Goal: Communication & Community: Answer question/provide support

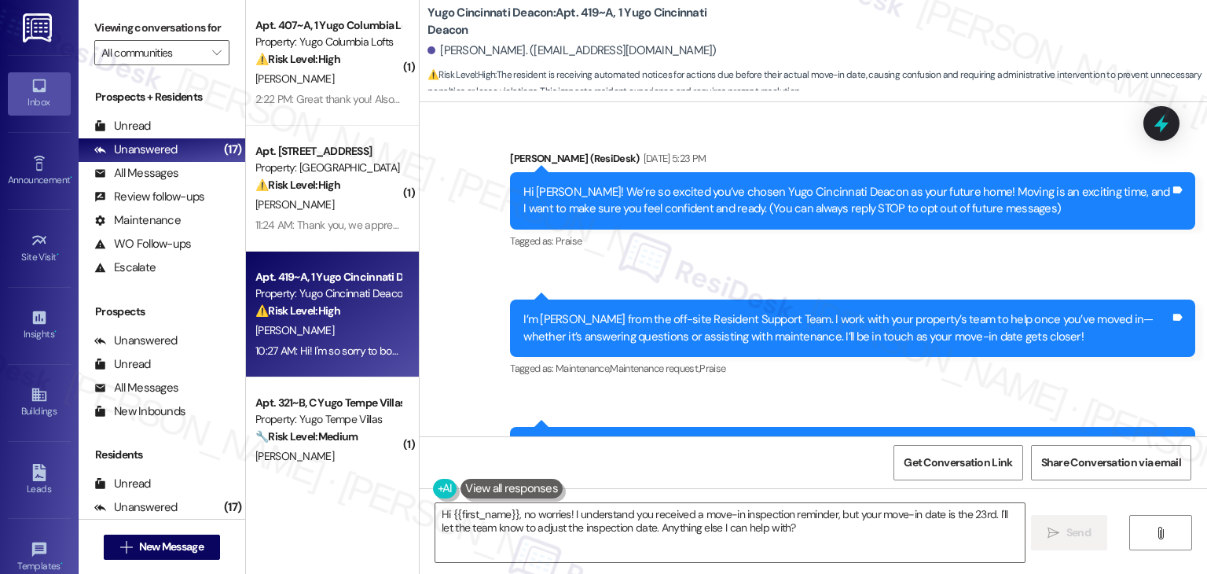
scroll to position [1953, 0]
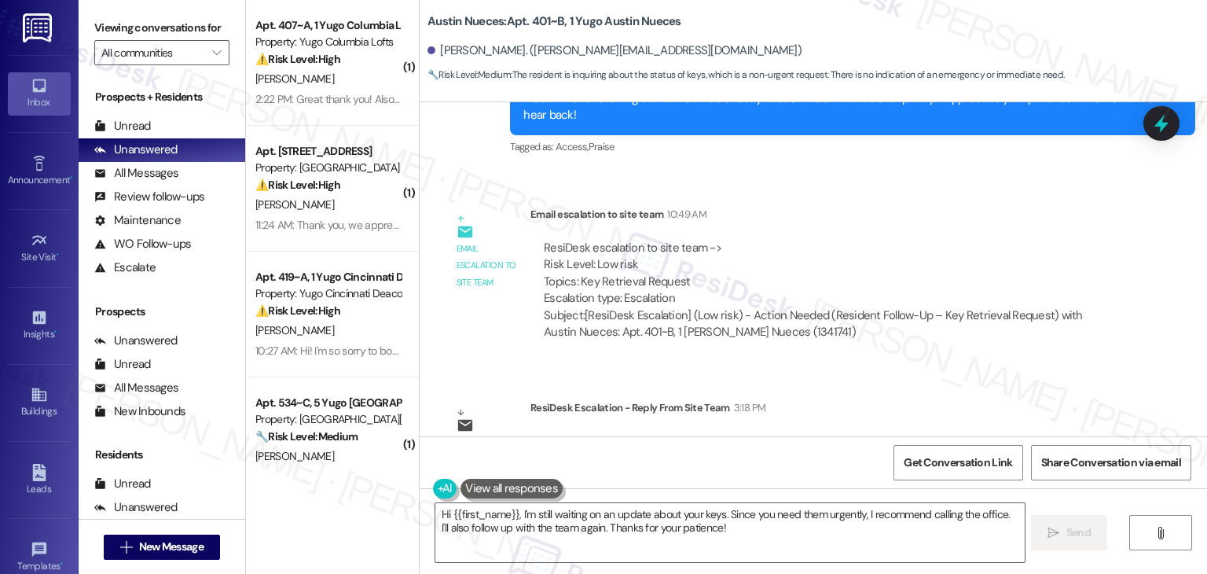
scroll to position [8142, 0]
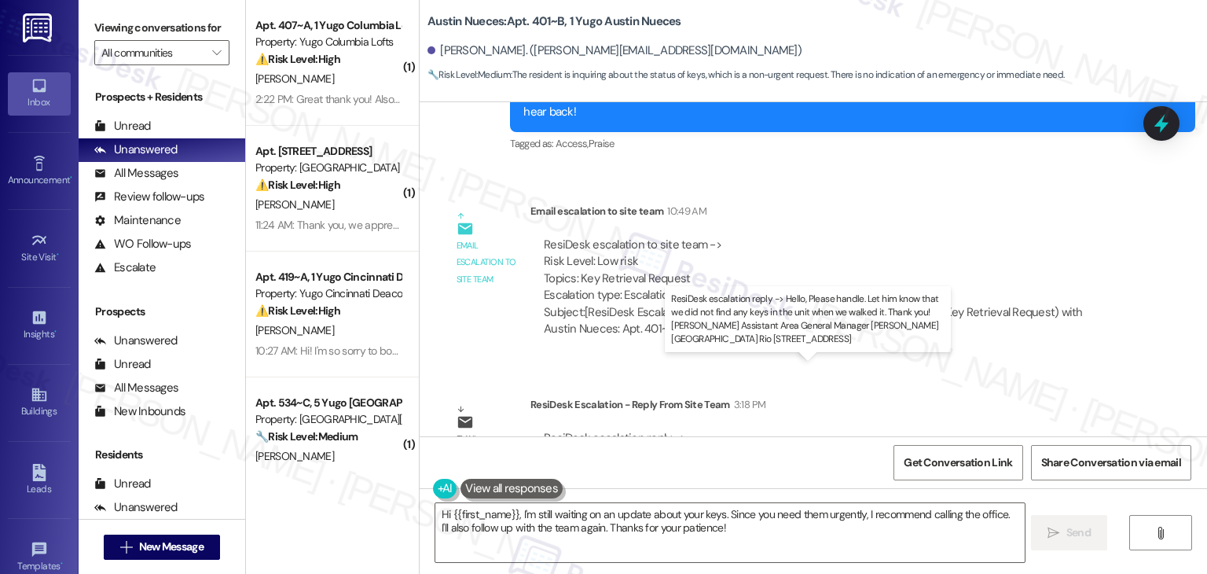
click at [740, 430] on div "ResiDesk escalation reply -> Hello, Please handle. Let him know that we did not…" at bounding box center [824, 455] width 561 height 50
drag, startPoint x: 740, startPoint y: 388, endPoint x: 987, endPoint y: 390, distance: 246.8
click at [987, 430] on div "ResiDesk escalation reply -> Hello, Please handle. Let him know that we did not…" at bounding box center [824, 455] width 561 height 50
copy div "did not find any keys in the unit when we walked it."
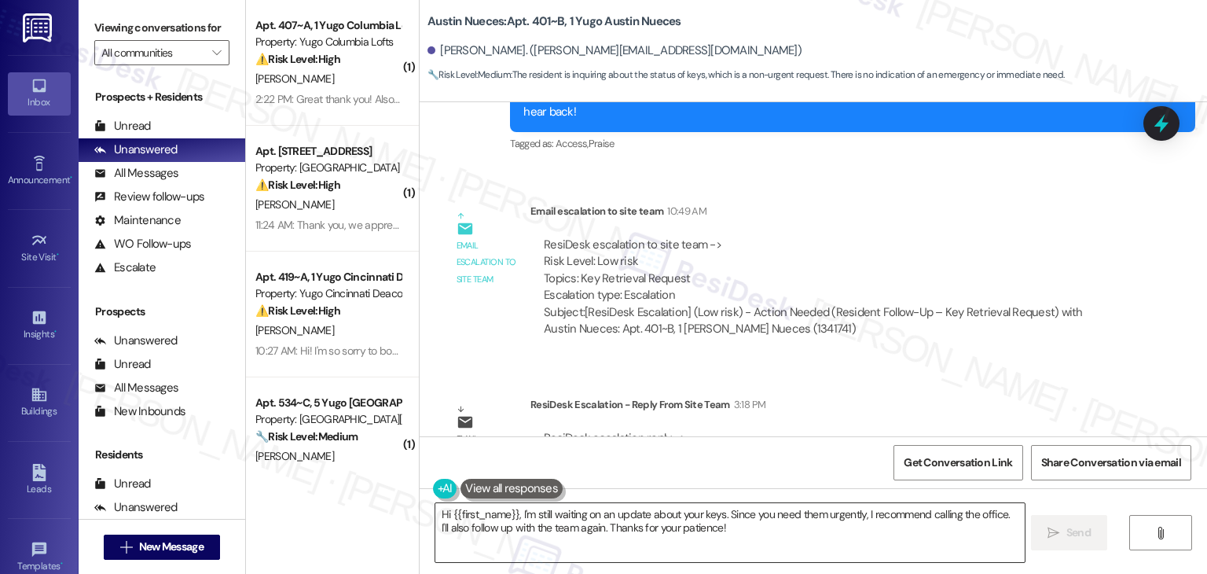
click at [637, 526] on textarea "Hi {{first_name}}, I'm still waiting on an update about your keys. Since you ne…" at bounding box center [729, 532] width 589 height 59
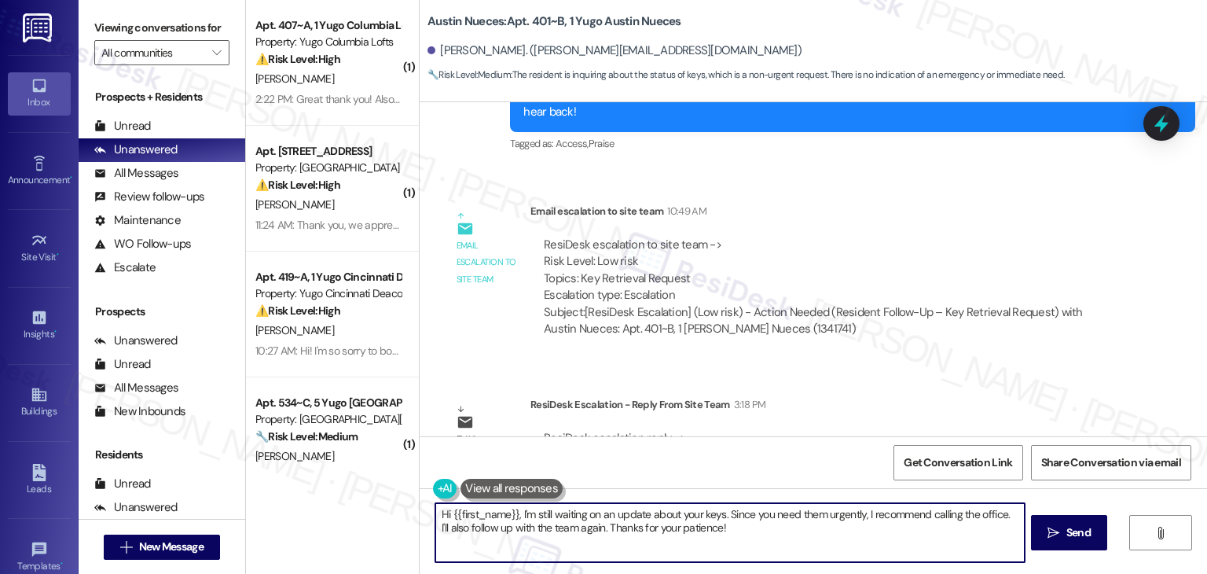
click at [637, 526] on textarea "Hi {{first_name}}, I'm still waiting on an update about your keys. Since you ne…" at bounding box center [729, 532] width 589 height 59
paste textarea "Drew, I’ve shared your concern with the site team, and they mentioned they didn…"
type textarea "Hi Drew, I’ve shared your concern with the site team, and they mentioned they d…"
click at [1089, 540] on span "Send" at bounding box center [1079, 532] width 24 height 17
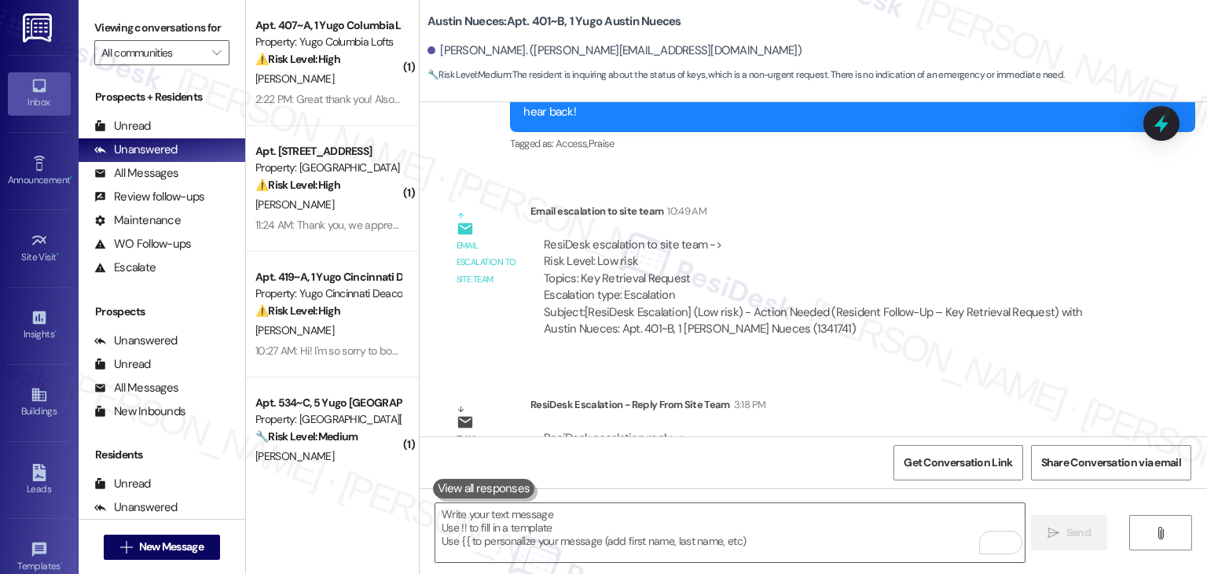
scroll to position [7655, 0]
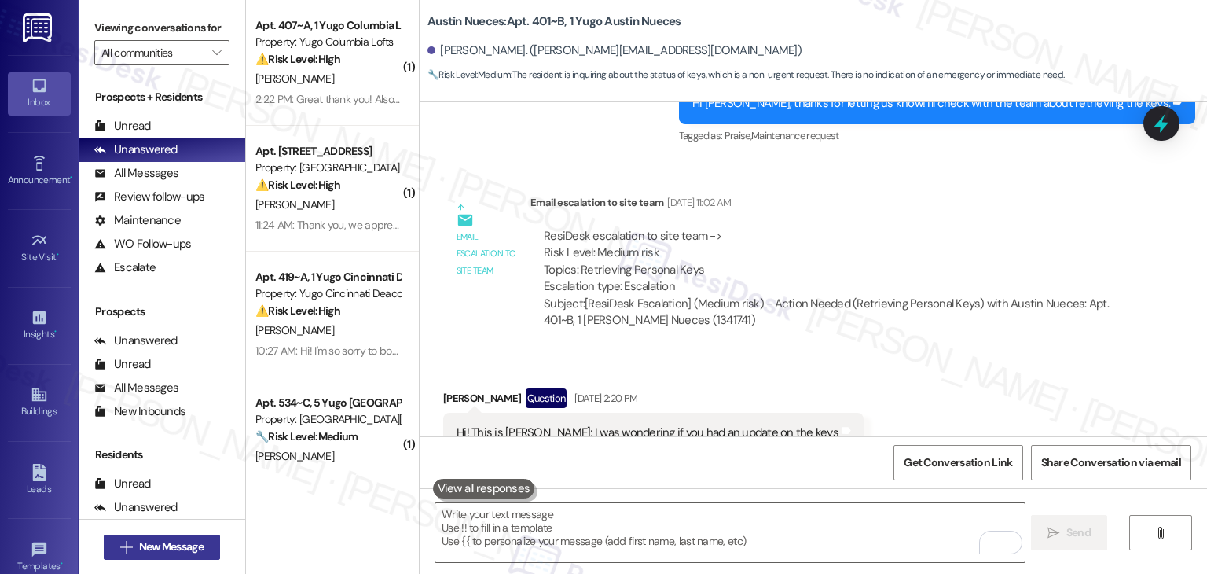
click at [174, 542] on span "New Message" at bounding box center [171, 546] width 64 height 17
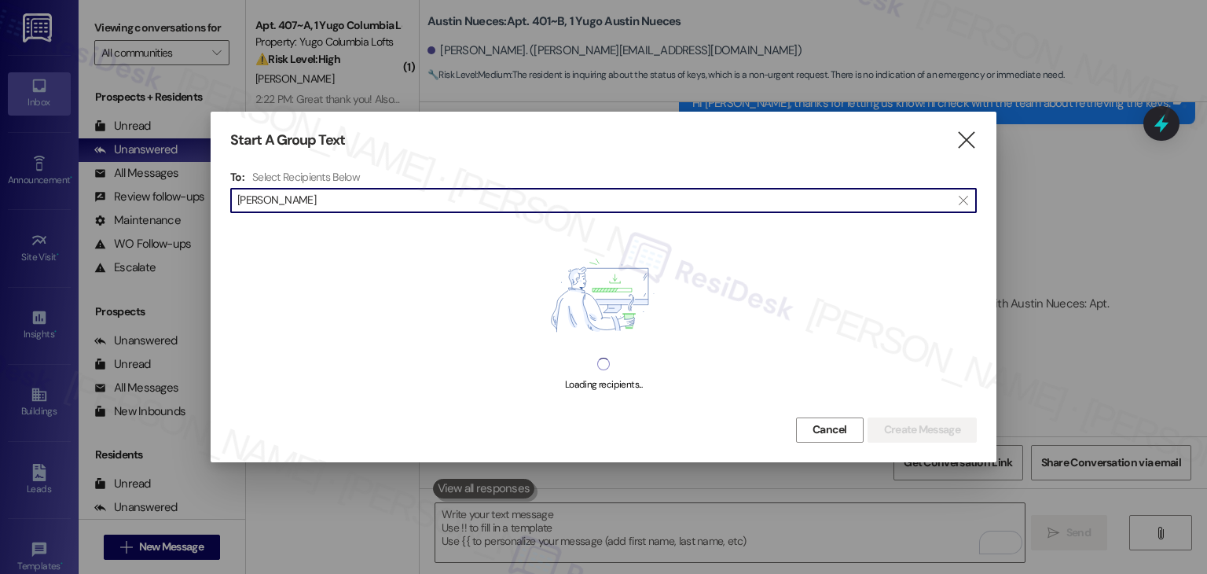
click at [271, 204] on input "Maya Marcu" at bounding box center [594, 200] width 714 height 22
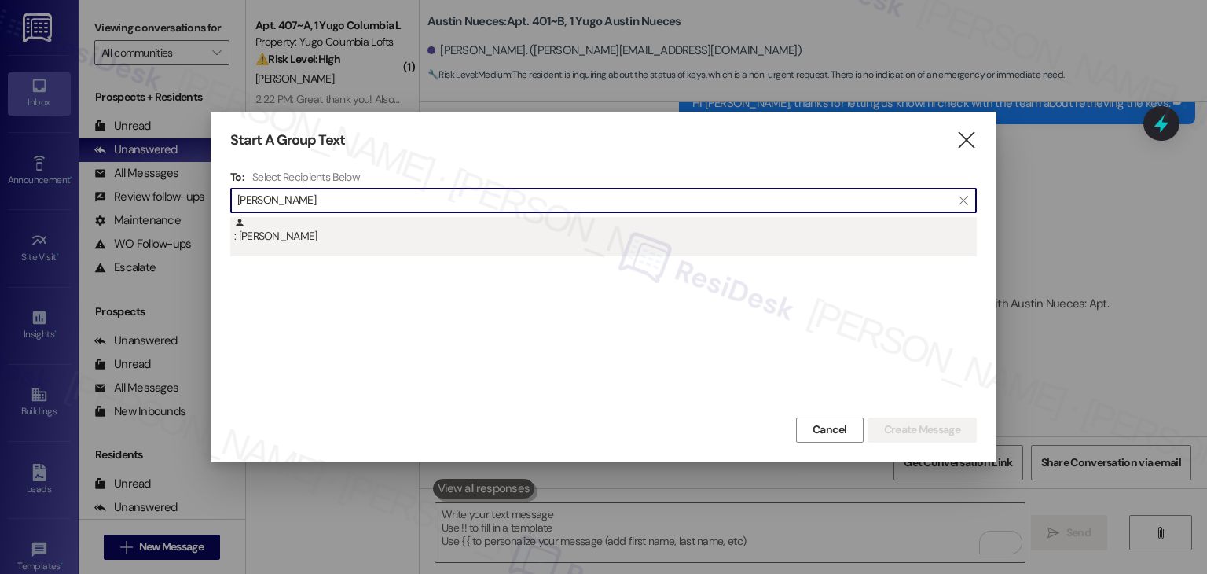
type input "Maya Marcu"
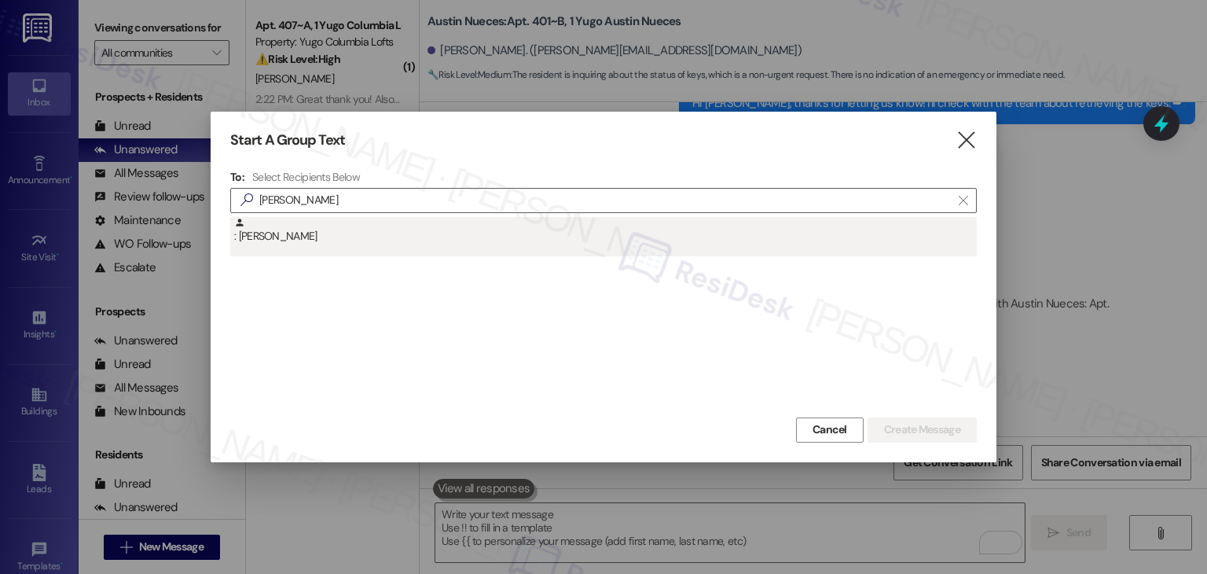
click at [324, 237] on div ": Maya Marcu" at bounding box center [605, 231] width 743 height 28
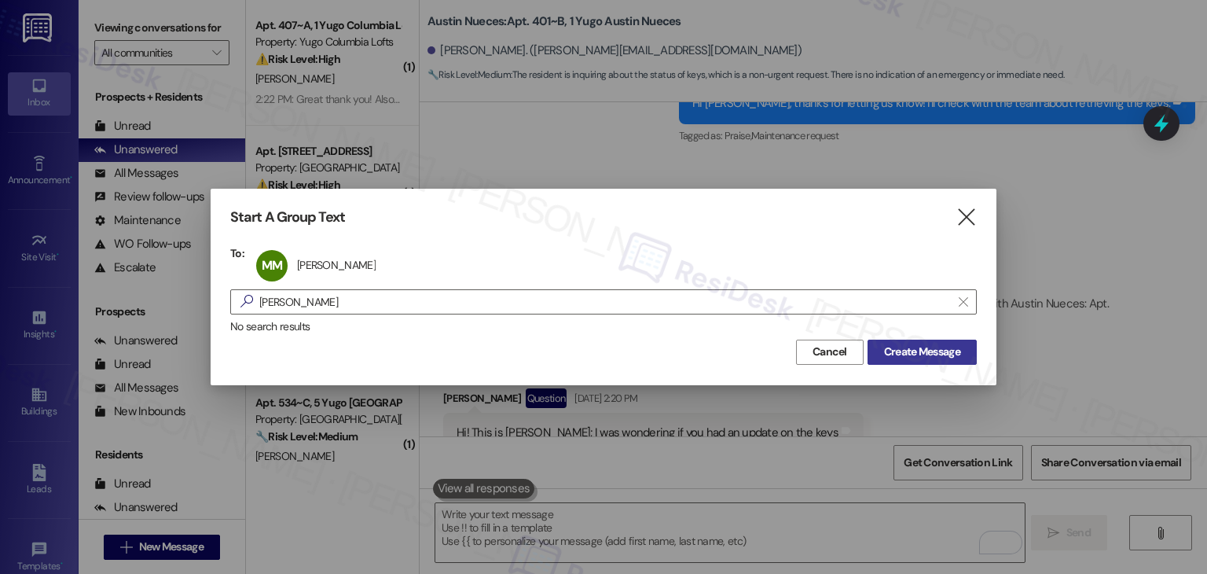
click at [944, 351] on span "Create Message" at bounding box center [922, 352] width 76 height 17
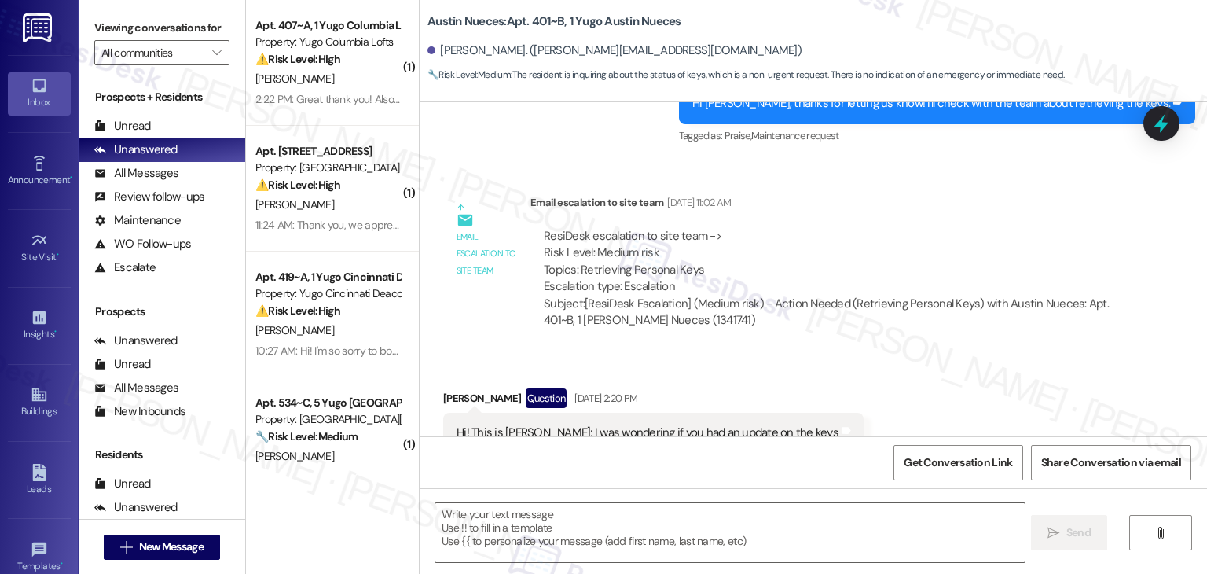
type textarea "Fetching suggested responses. Please feel free to read through the conversation…"
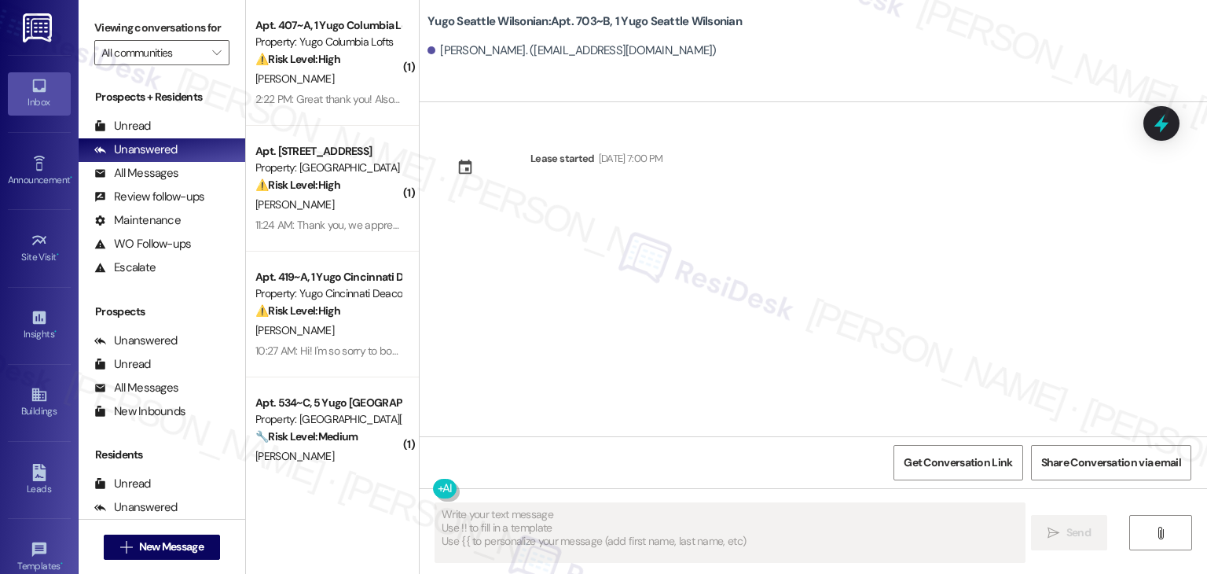
scroll to position [0, 0]
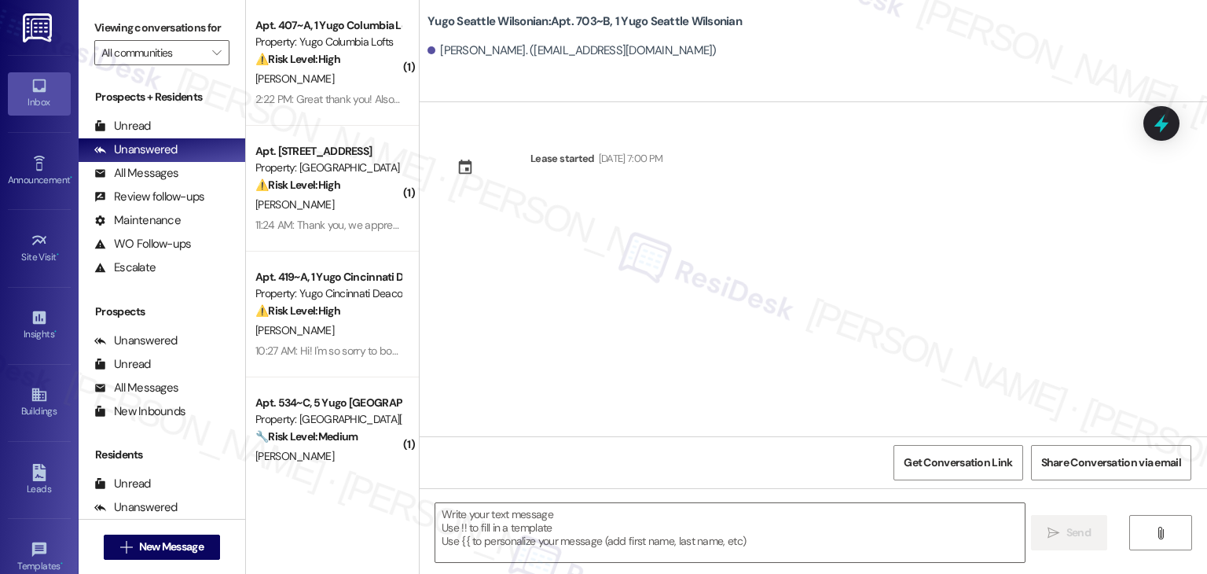
click at [588, 310] on div "Lease started Sep 14, 2025 at 7:00 PM" at bounding box center [814, 269] width 788 height 334
click at [607, 529] on textarea at bounding box center [729, 532] width 589 height 59
paste textarea "Hi {{first_name}}! We’re so excited you’ve chosen {{property}} as your future h…"
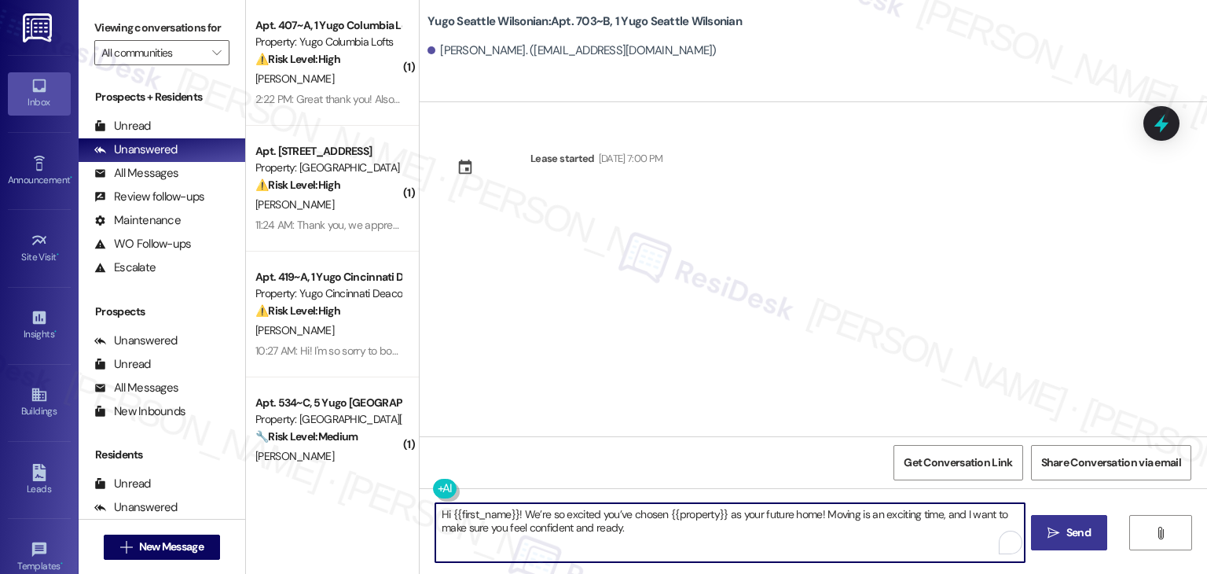
type textarea "Hi {{first_name}}! We’re so excited you’ve chosen {{property}} as your future h…"
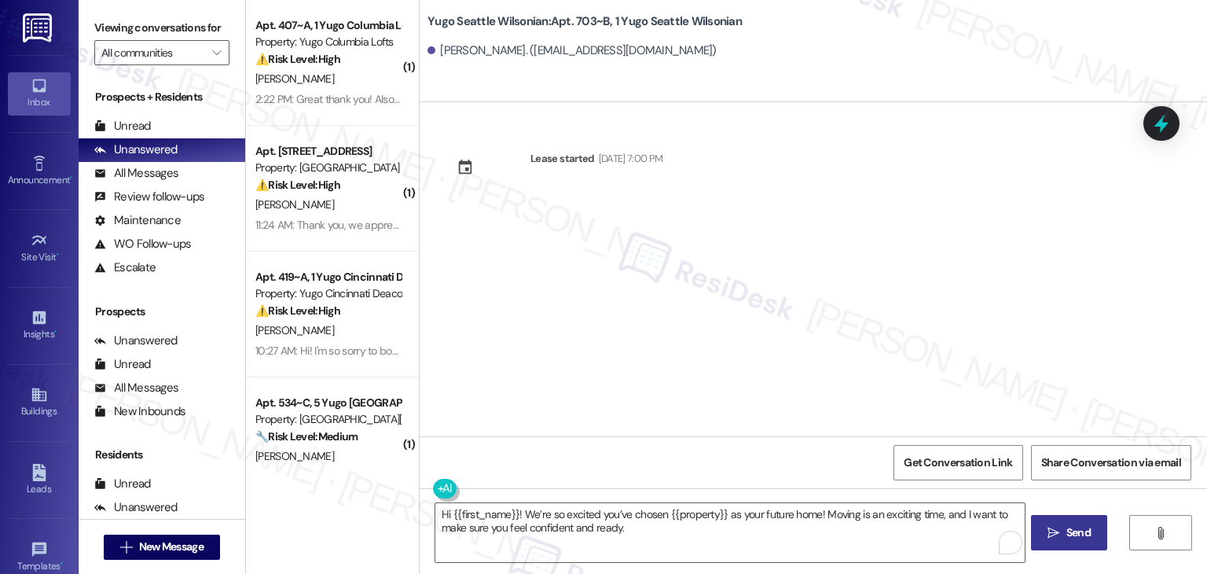
click at [1070, 523] on button " Send" at bounding box center [1069, 532] width 76 height 35
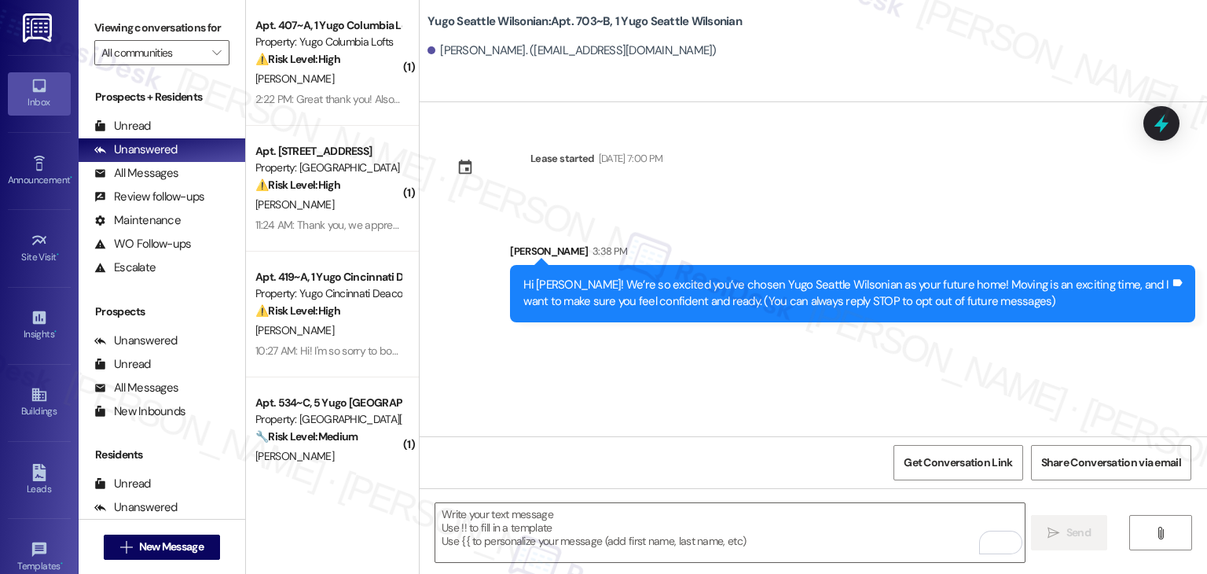
drag, startPoint x: 619, startPoint y: 377, endPoint x: 639, endPoint y: 457, distance: 83.3
click at [619, 377] on div "Lease started Sep 14, 2025 at 7:00 PM Sent via SMS Sarah 3:38 PM Hi Maya! We’re…" at bounding box center [814, 269] width 788 height 334
click at [641, 515] on textarea "To enrich screen reader interactions, please activate Accessibility in Grammarl…" at bounding box center [729, 532] width 589 height 59
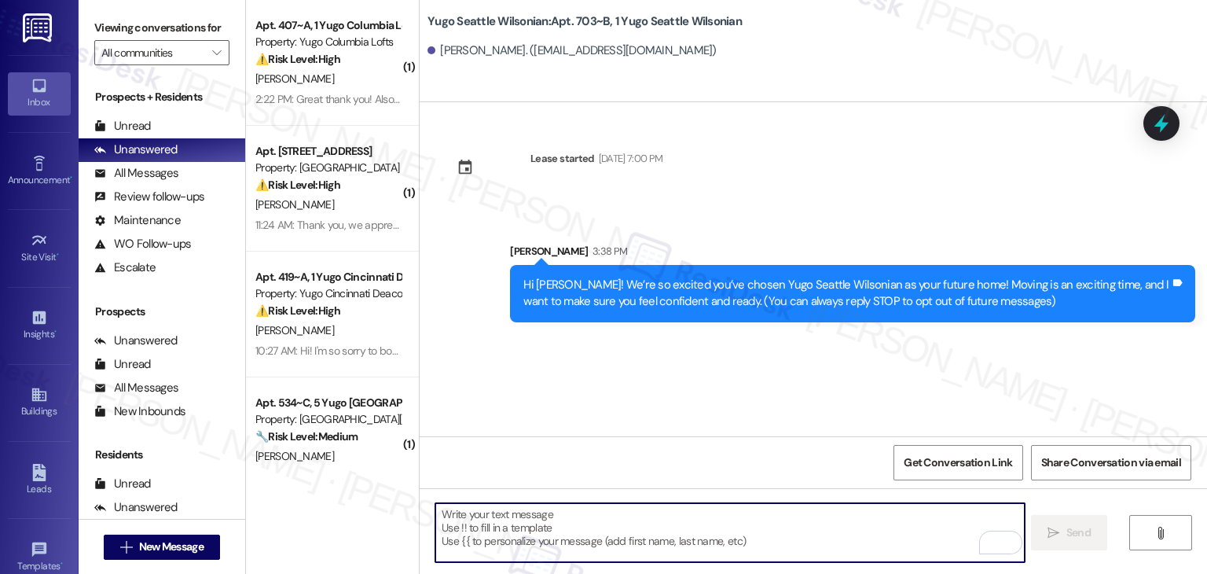
paste textarea "I’m [PERSON_NAME] from the off-site Resident Support Team. I work with your pro…"
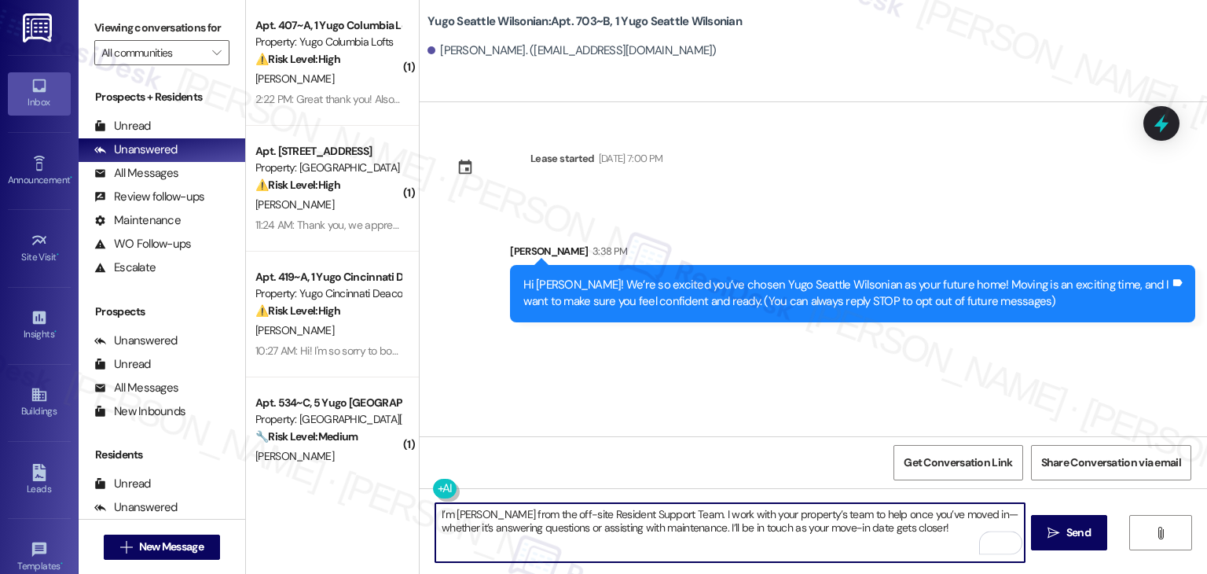
type textarea "I’m [PERSON_NAME] from the off-site Resident Support Team. I work with your pro…"
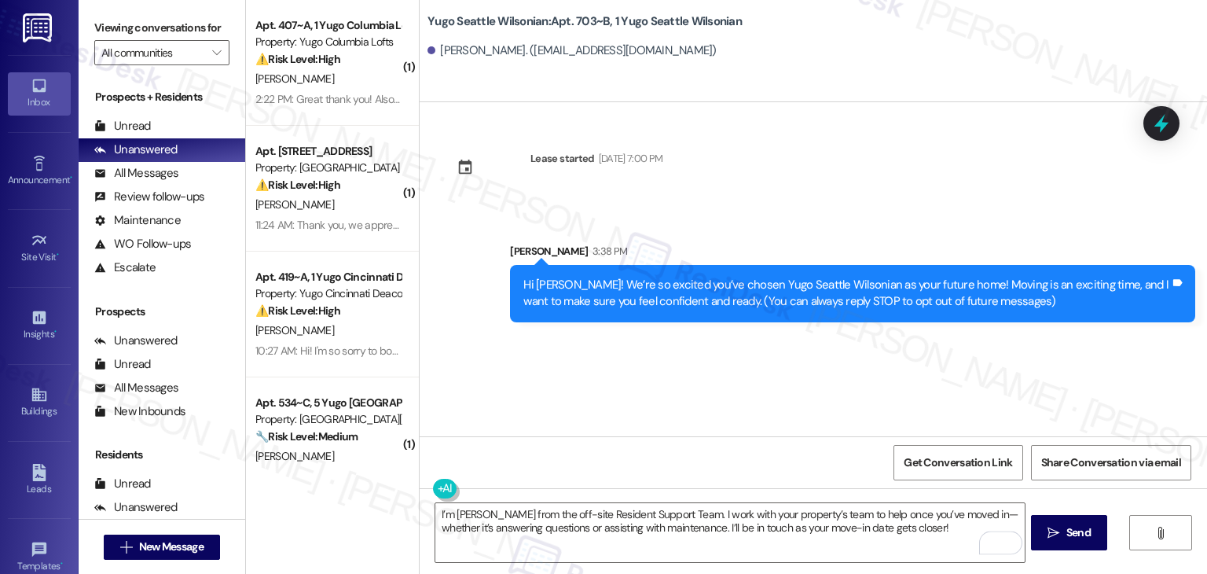
click at [1074, 538] on span "Send" at bounding box center [1079, 532] width 24 height 17
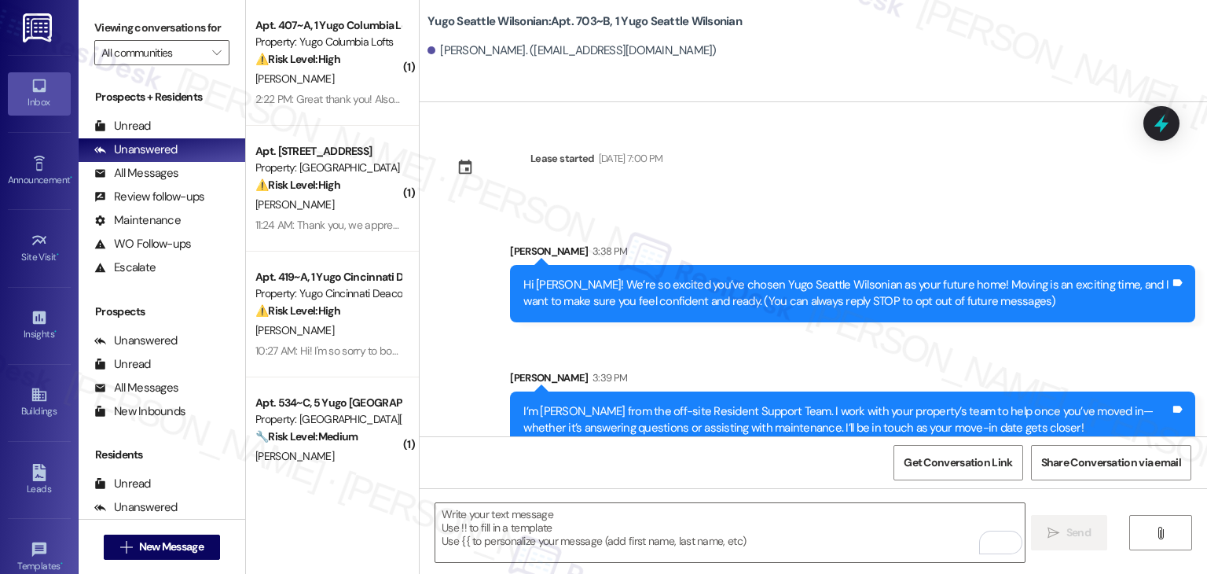
scroll to position [25, 0]
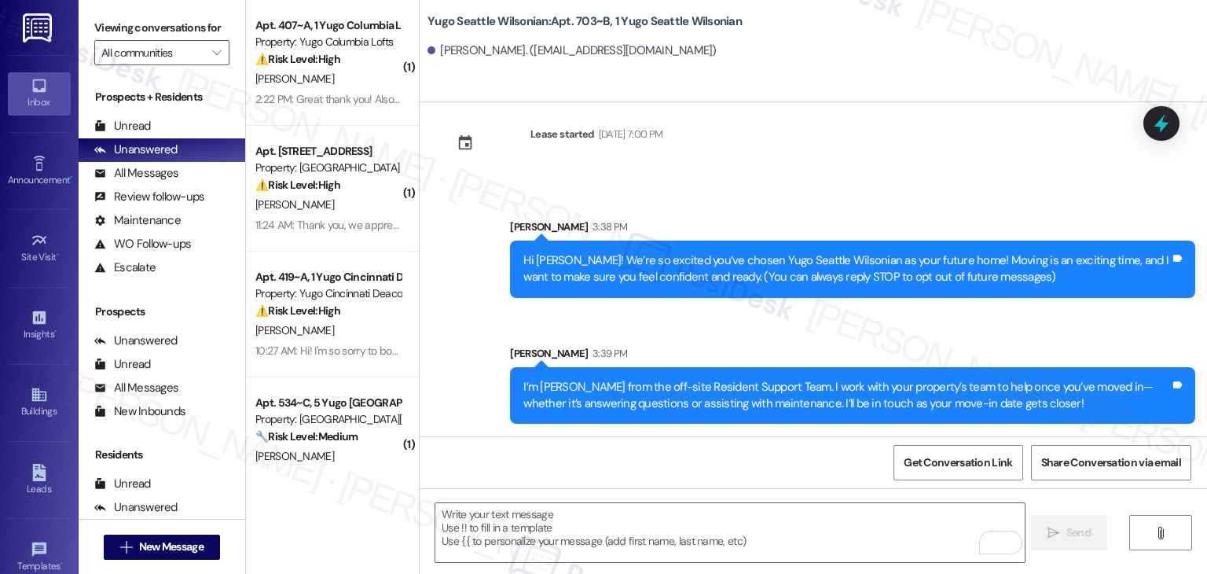
click at [431, 357] on div "Sent via SMS Sarah 3:38 PM Hi Maya! We’re so excited you’ve chosen Yugo Seattle…" at bounding box center [814, 309] width 788 height 253
click at [525, 495] on div " Send " at bounding box center [814, 547] width 788 height 118
click at [538, 547] on textarea "To enrich screen reader interactions, please activate Accessibility in Grammarl…" at bounding box center [729, 532] width 589 height 59
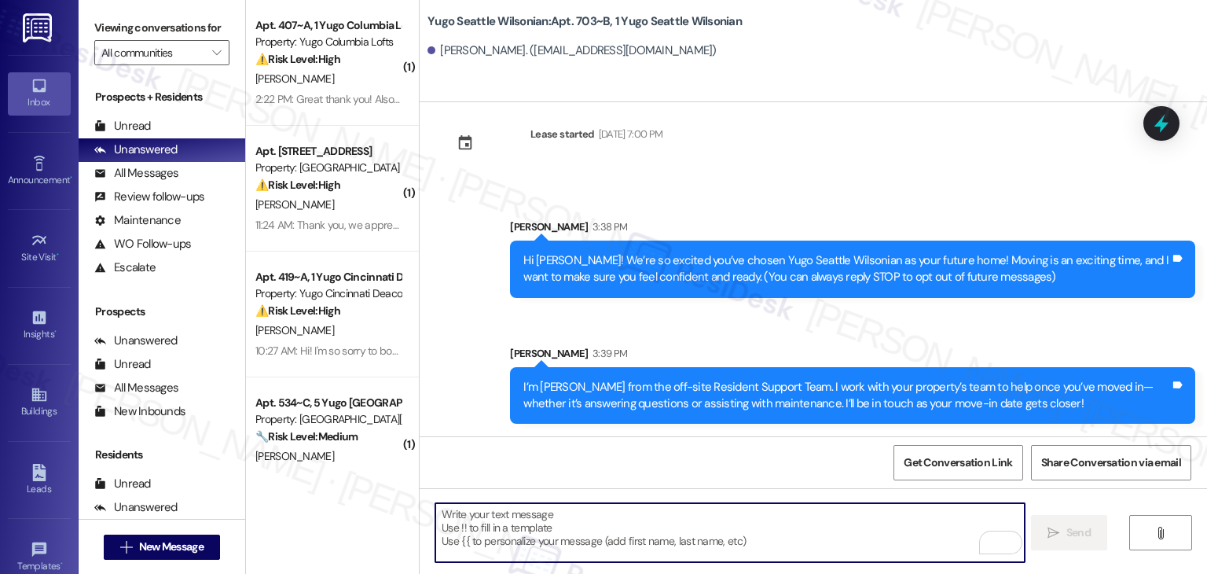
paste textarea "Move-in day will be busy as you get settled, but no reason it has to be stressf…"
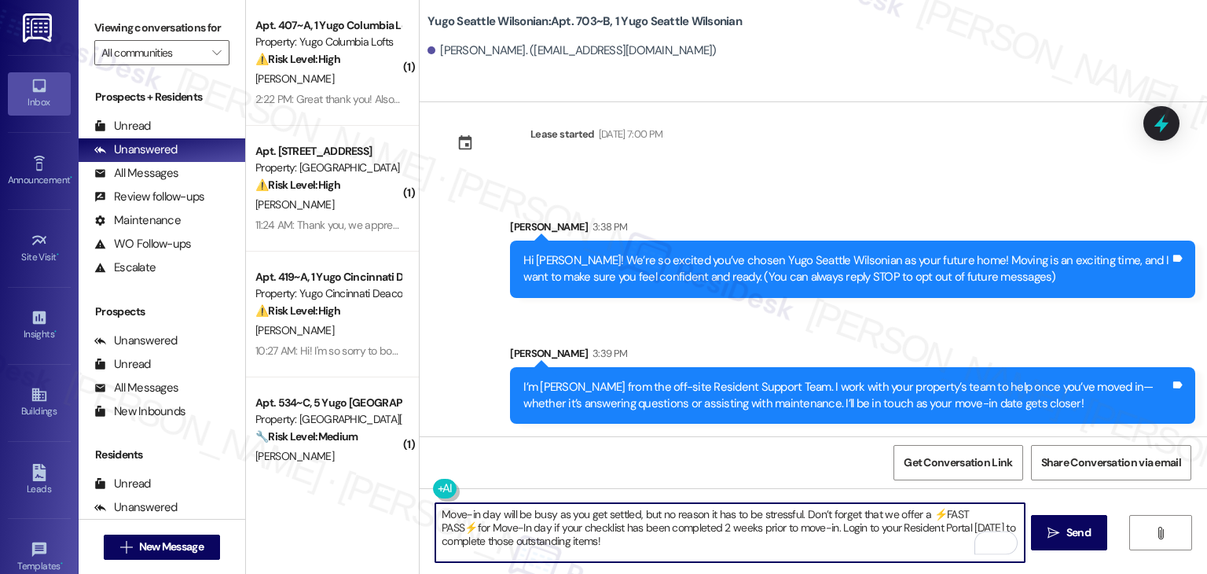
type textarea "Move-in day will be busy as you get settled, but no reason it has to be stressf…"
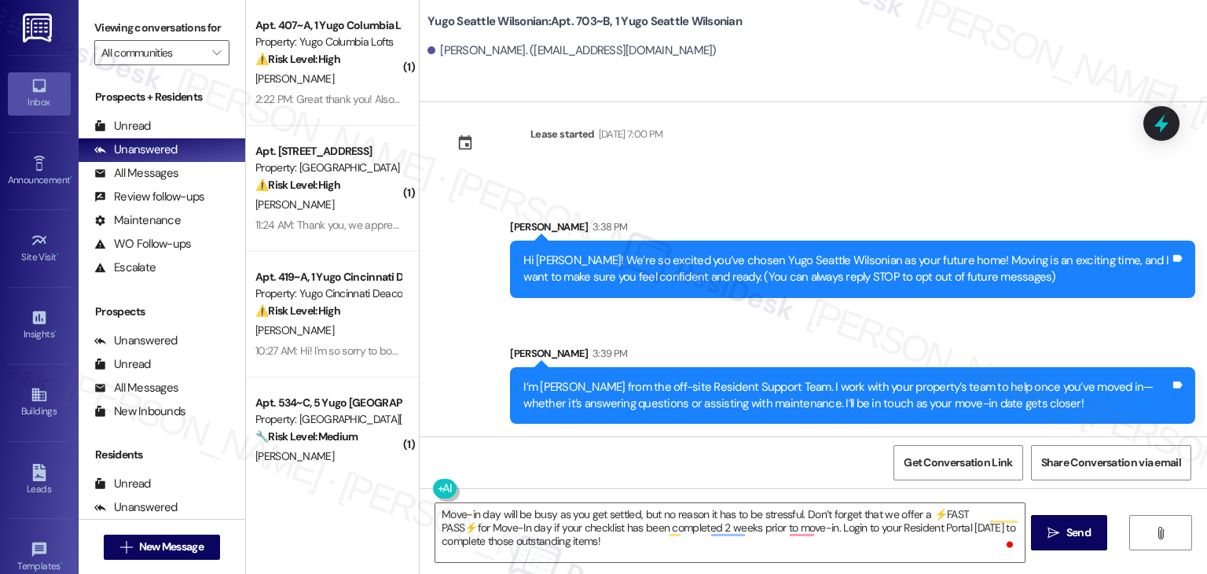
click at [1068, 537] on span "Send" at bounding box center [1079, 532] width 24 height 17
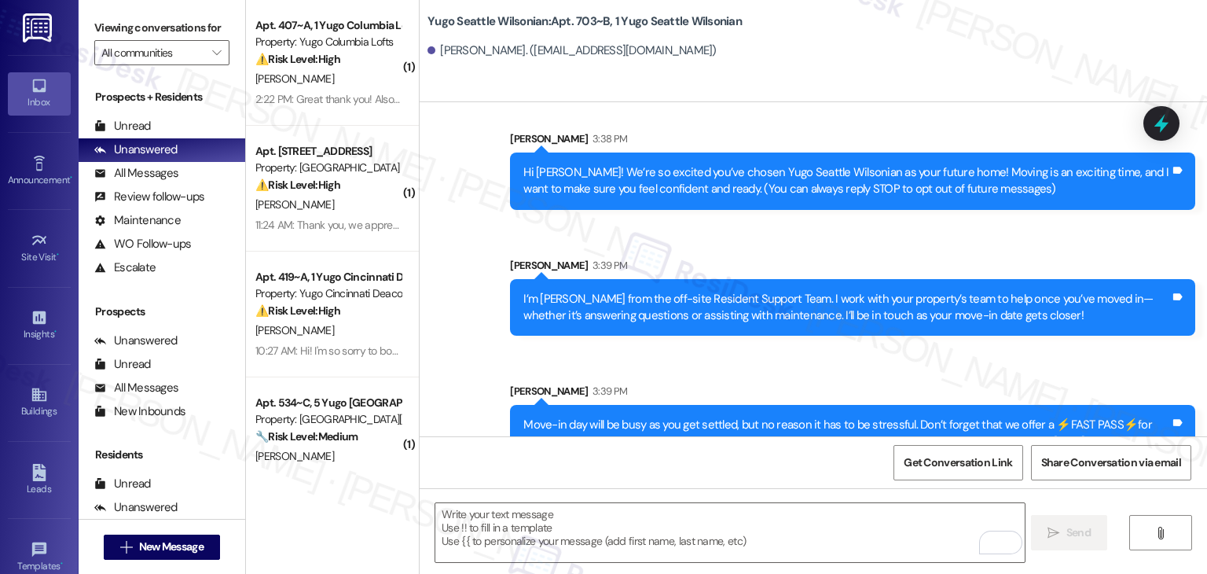
scroll to position [167, 0]
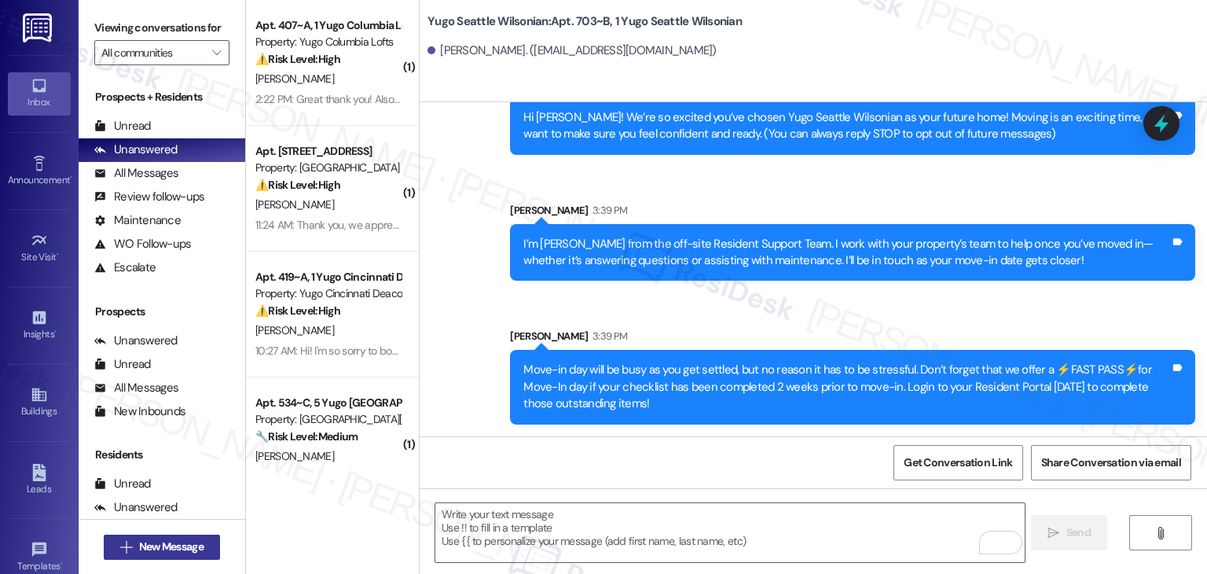
click at [141, 544] on span "New Message" at bounding box center [171, 546] width 64 height 17
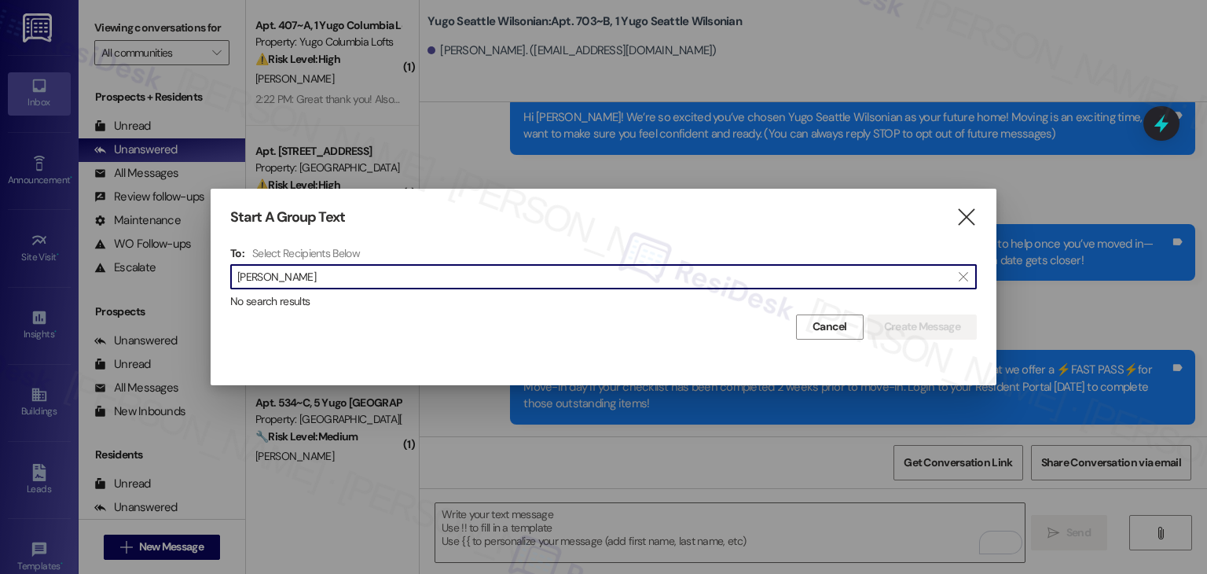
click at [283, 283] on input "Kimeeya Saadat" at bounding box center [594, 277] width 714 height 22
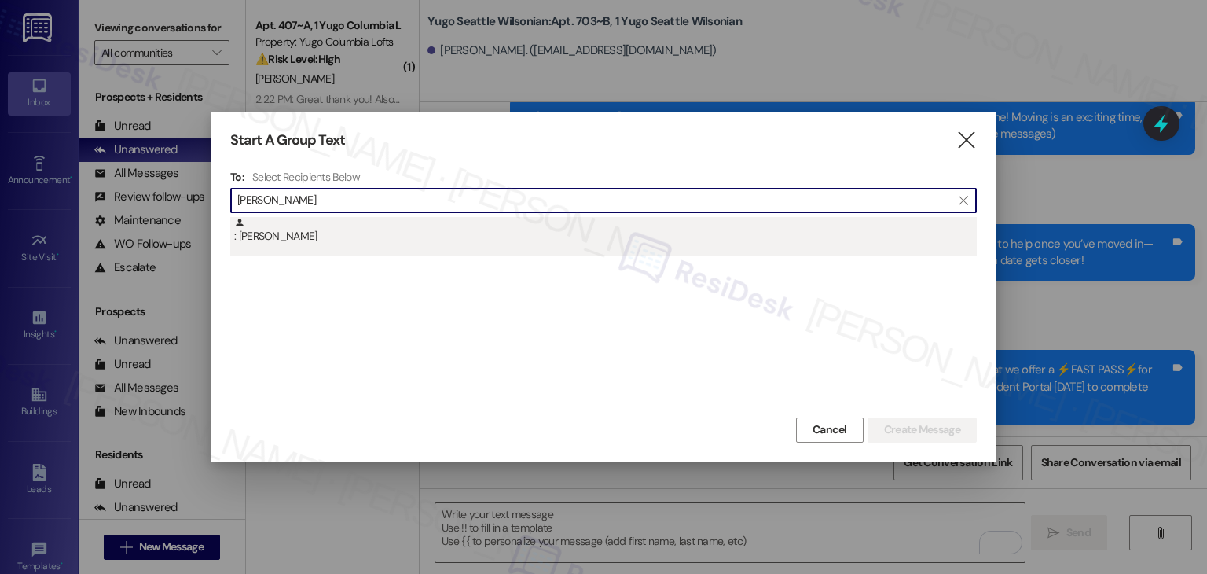
type input "Kimeeya Saadat"
click at [299, 240] on div ": Kimeeya Saadat" at bounding box center [605, 231] width 743 height 28
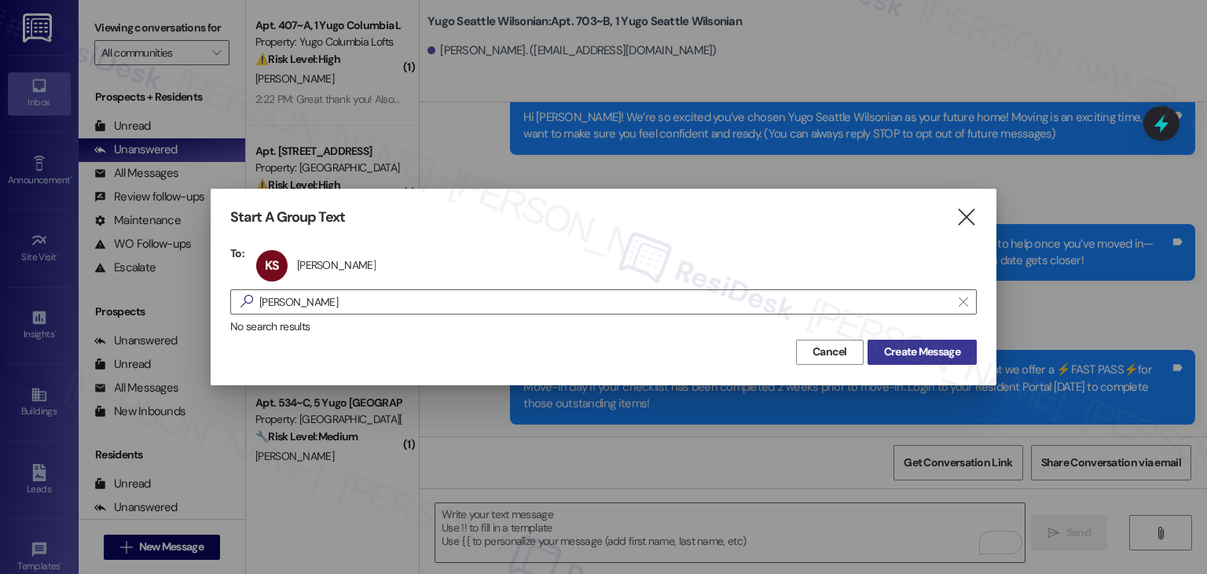
click at [947, 358] on span "Create Message" at bounding box center [922, 352] width 76 height 17
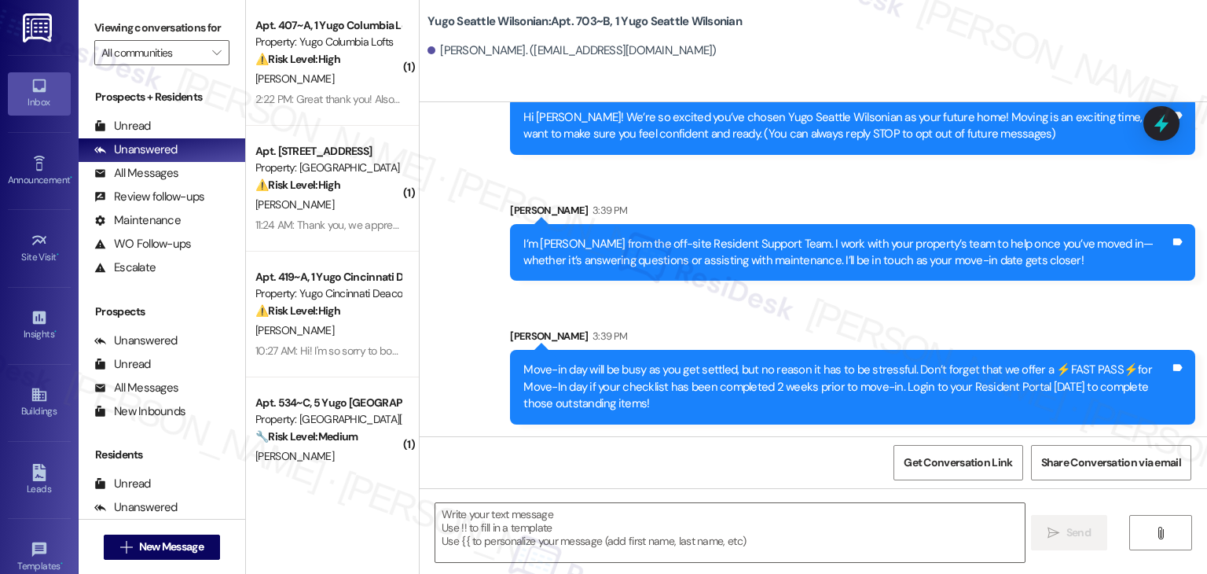
type textarea "Fetching suggested responses. Please feel free to read through the conversation…"
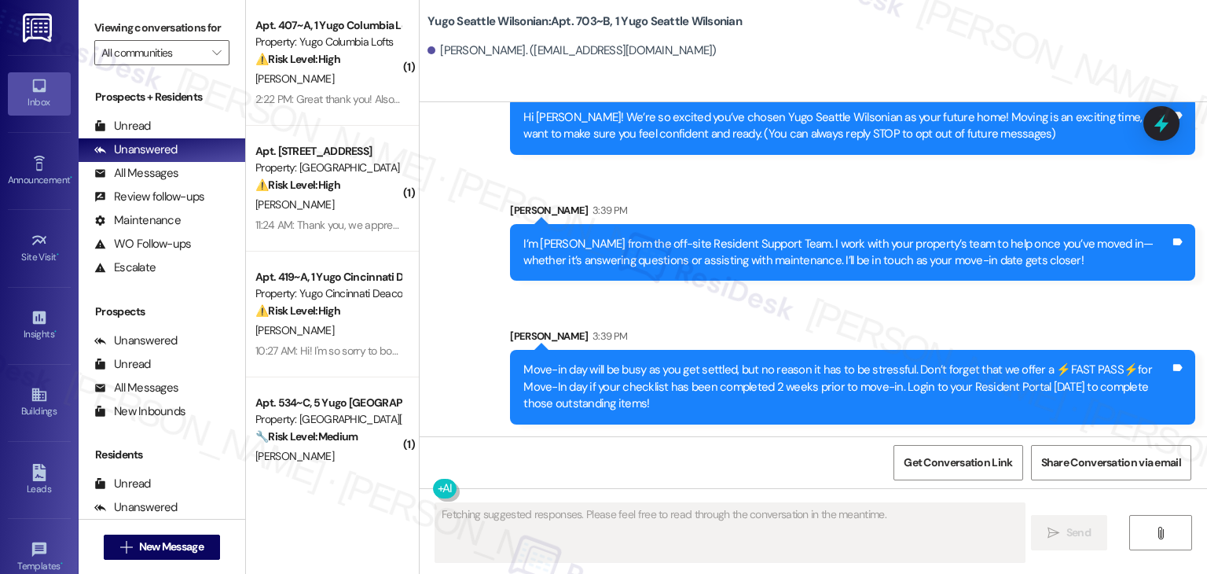
scroll to position [0, 0]
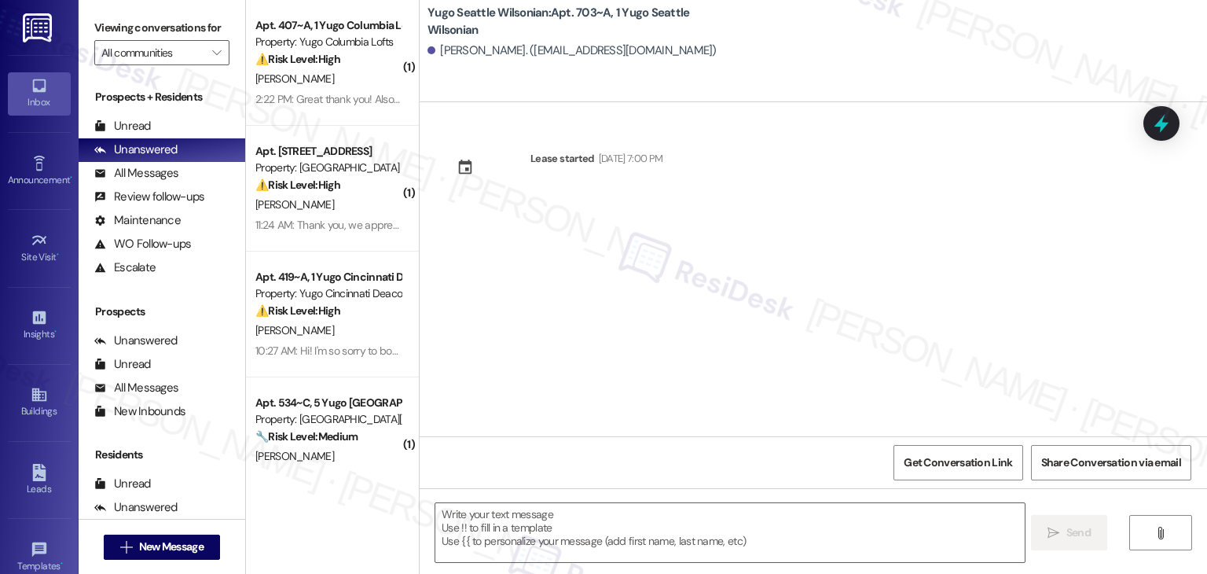
click at [943, 359] on div "Lease started Sep 14, 2025 at 7:00 PM" at bounding box center [814, 269] width 788 height 334
click at [596, 347] on div "Lease started Sep 14, 2025 at 7:00 PM" at bounding box center [814, 269] width 788 height 334
click at [611, 542] on textarea at bounding box center [729, 532] width 589 height 59
paste textarea "Hi {{first_name}}! We’re so excited you’ve chosen {{property}} as your future h…"
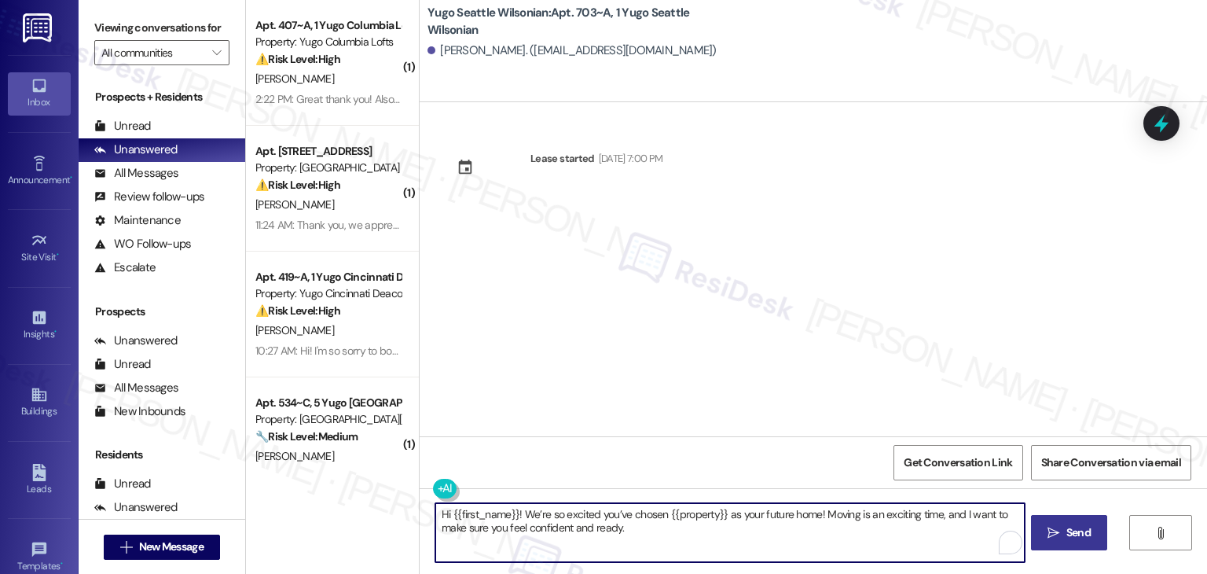
type textarea "Hi {{first_name}}! We’re so excited you’ve chosen {{property}} as your future h…"
click at [1076, 522] on button " Send" at bounding box center [1069, 532] width 76 height 35
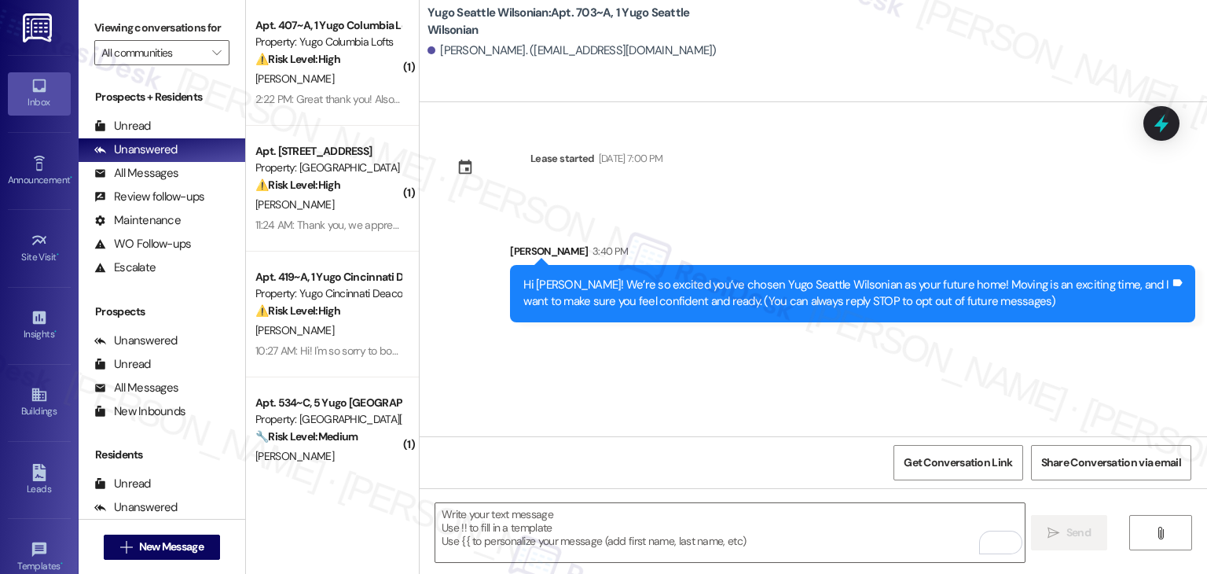
click at [604, 358] on div "Lease started Sep 14, 2025 at 7:00 PM Sent via SMS Sarah 3:40 PM Hi Kimeeya! We…" at bounding box center [814, 269] width 788 height 334
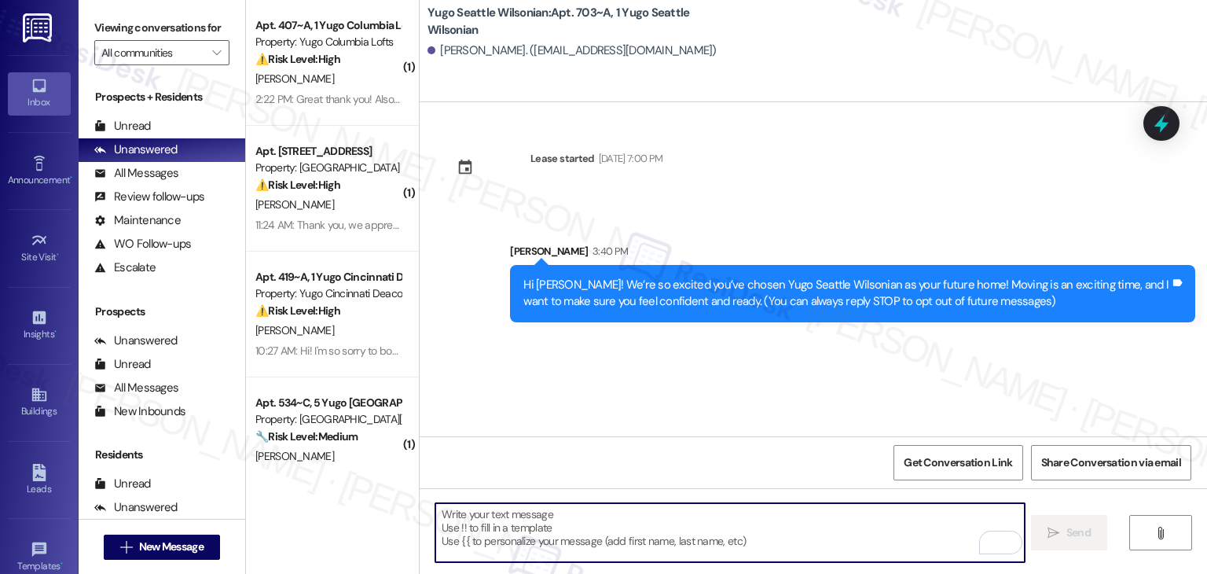
click at [660, 525] on textarea "To enrich screen reader interactions, please activate Accessibility in Grammarl…" at bounding box center [729, 532] width 589 height 59
paste textarea "I’m [PERSON_NAME] from the off-site Resident Support Team. I work with your pro…"
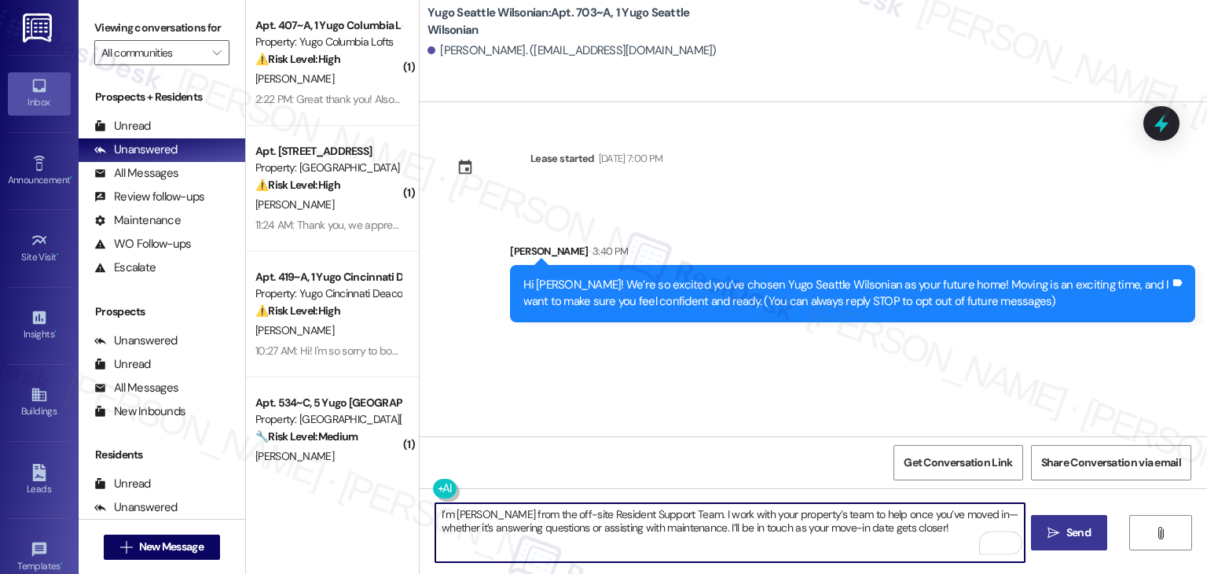
type textarea "I’m [PERSON_NAME] from the off-site Resident Support Team. I work with your pro…"
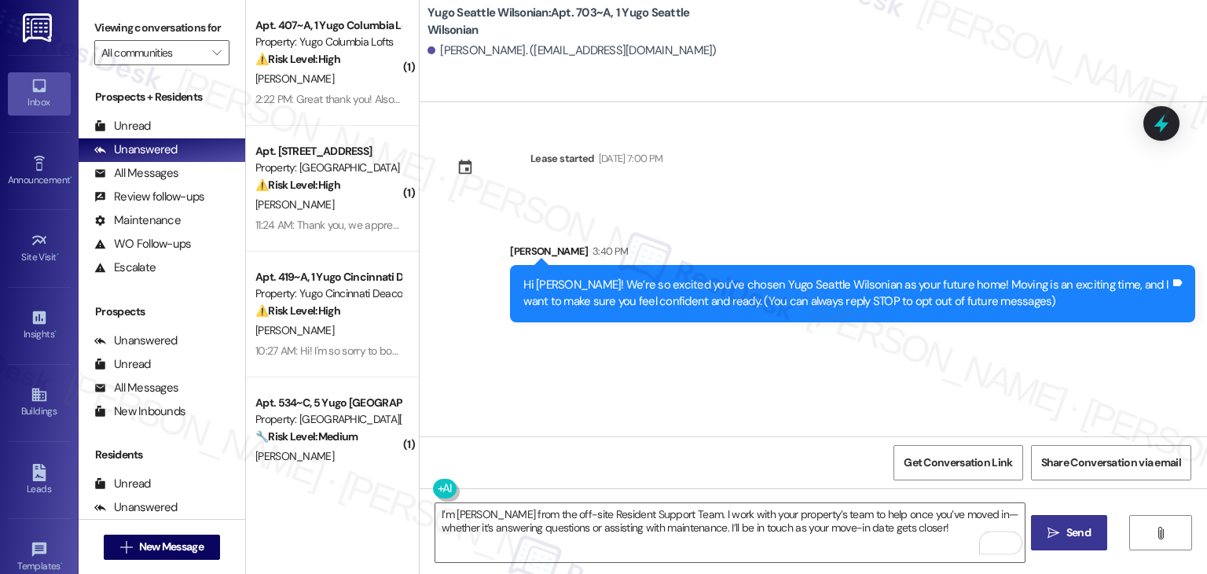
click at [1067, 535] on span "Send" at bounding box center [1079, 532] width 24 height 17
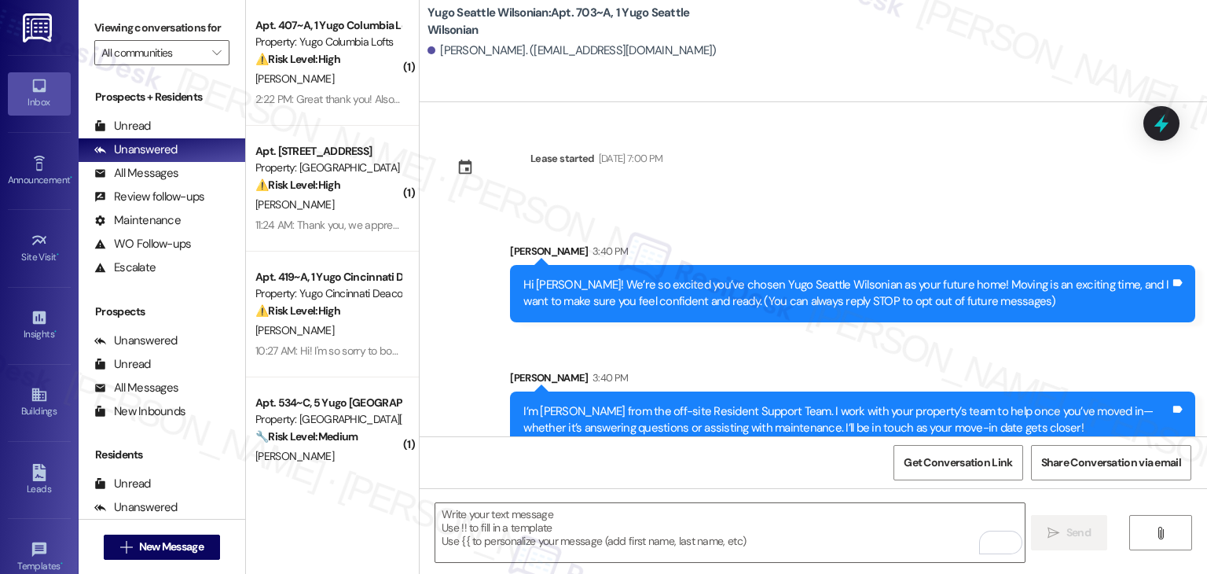
click at [679, 358] on div "Sent via SMS Sarah 3:40 PM I’m Sarah from the off-site Resident Support Team. I…" at bounding box center [852, 409] width 709 height 103
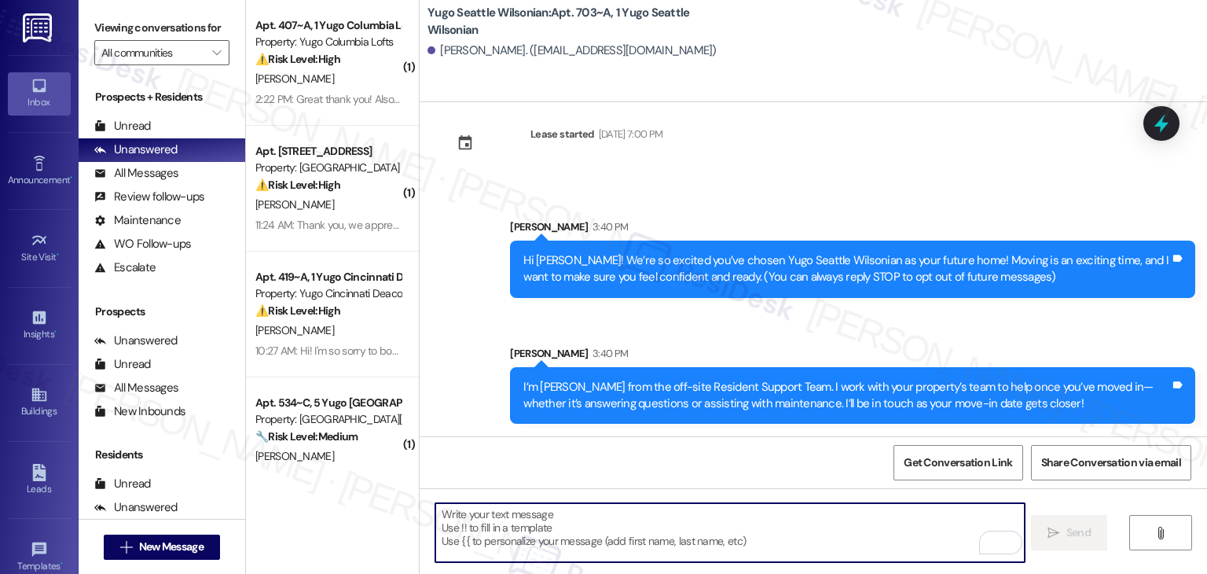
click at [651, 527] on textarea "To enrich screen reader interactions, please activate Accessibility in Grammarl…" at bounding box center [729, 532] width 589 height 59
paste textarea "Move-in day will be busy as you get settled, but no reason it has to be stressf…"
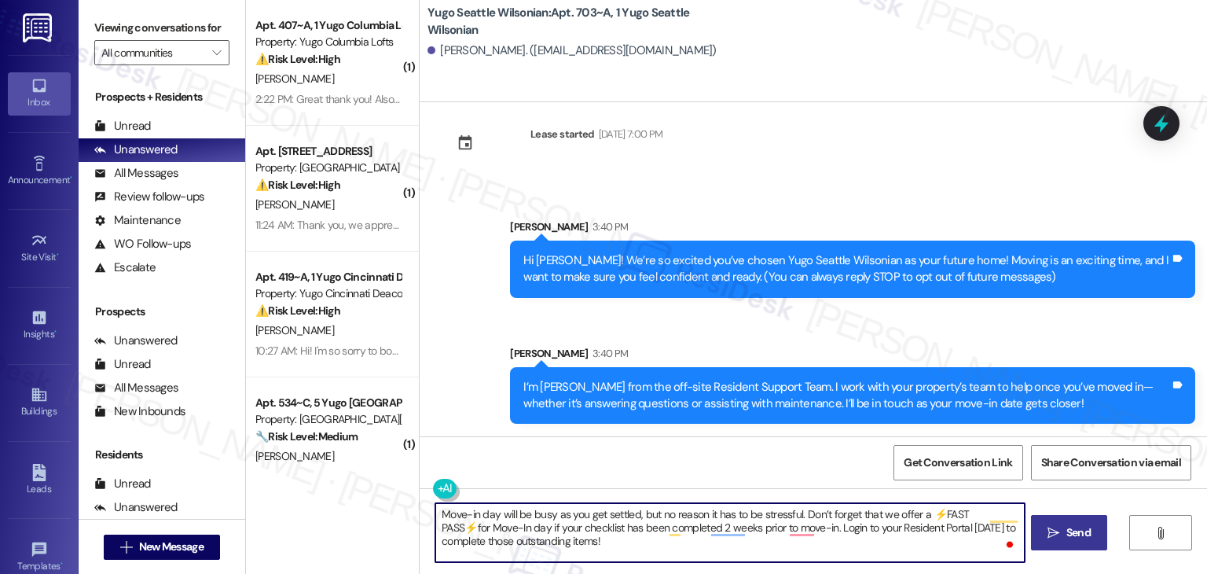
type textarea "Move-in day will be busy as you get settled, but no reason it has to be stressf…"
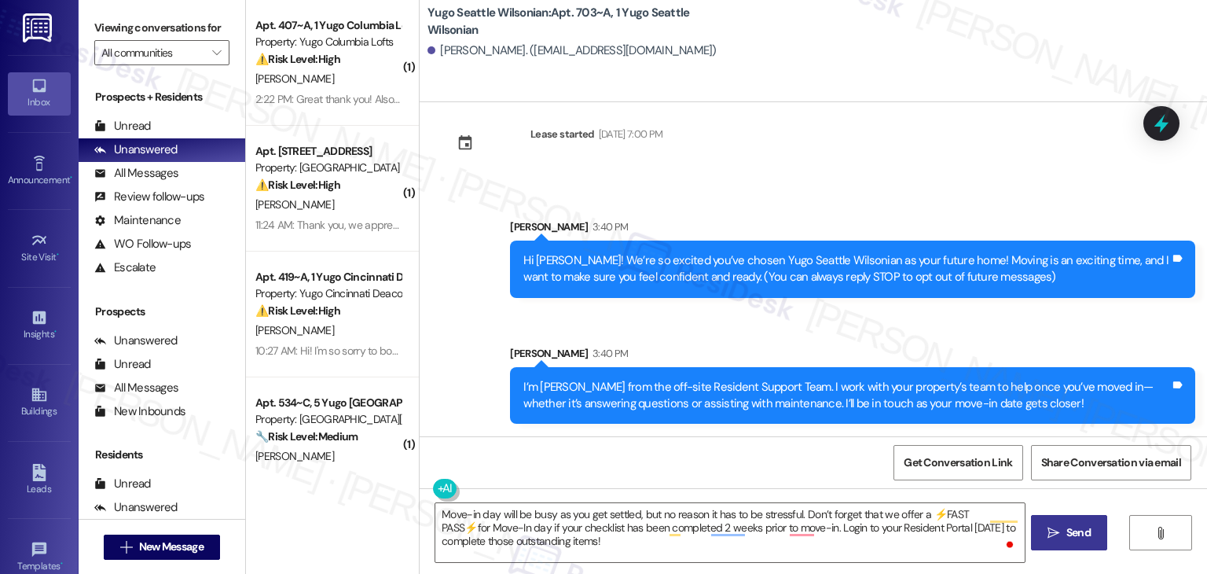
click at [1078, 535] on span "Send" at bounding box center [1079, 532] width 24 height 17
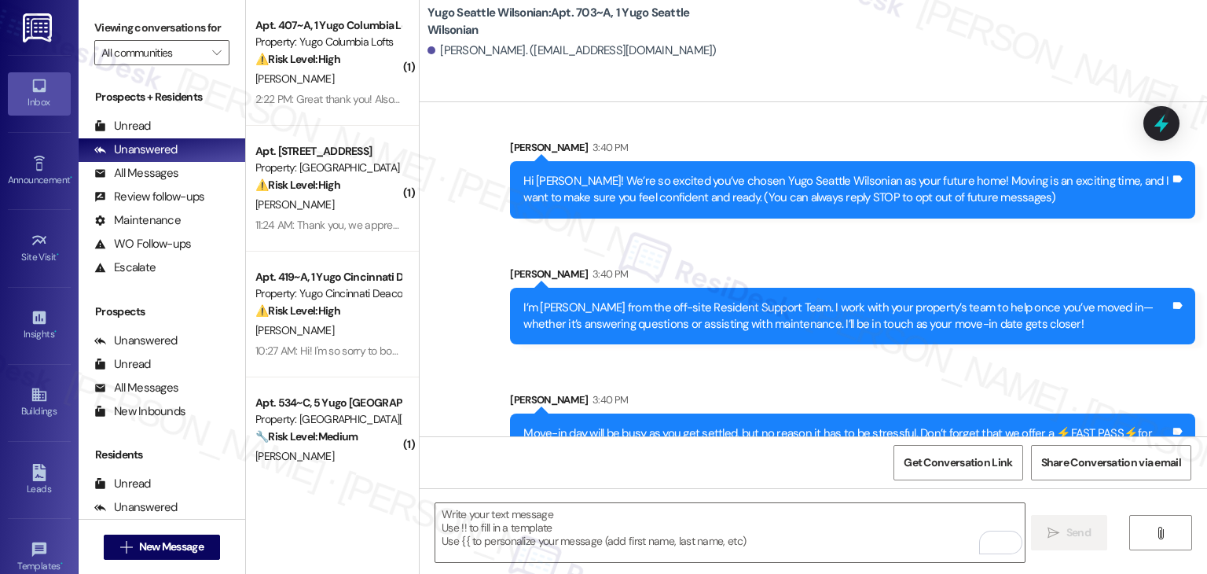
scroll to position [167, 0]
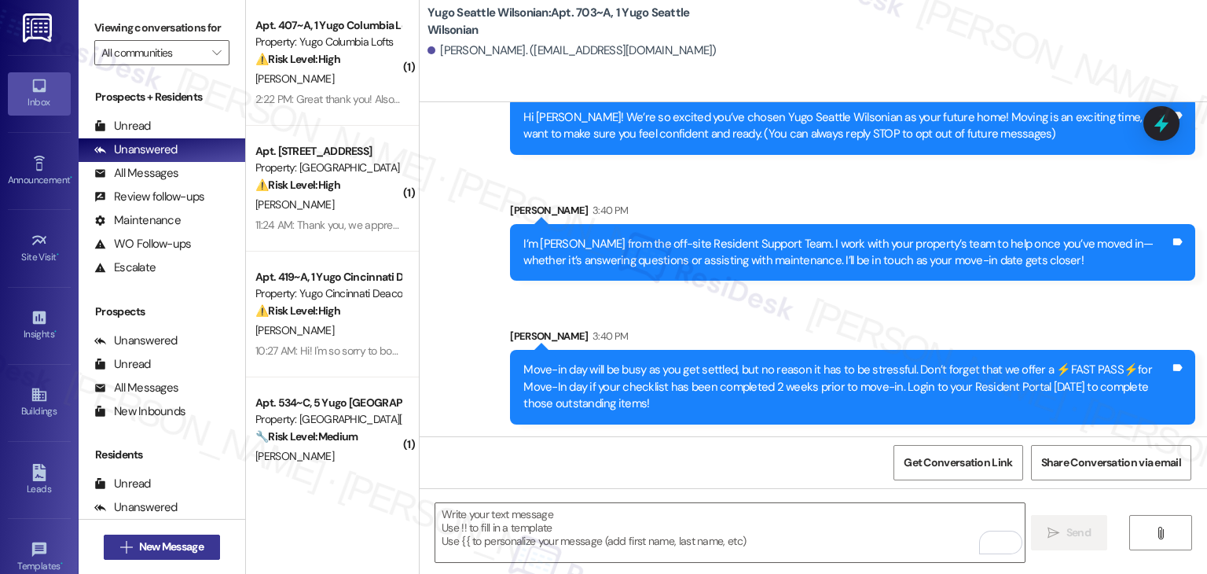
click at [156, 542] on span "New Message" at bounding box center [171, 546] width 64 height 17
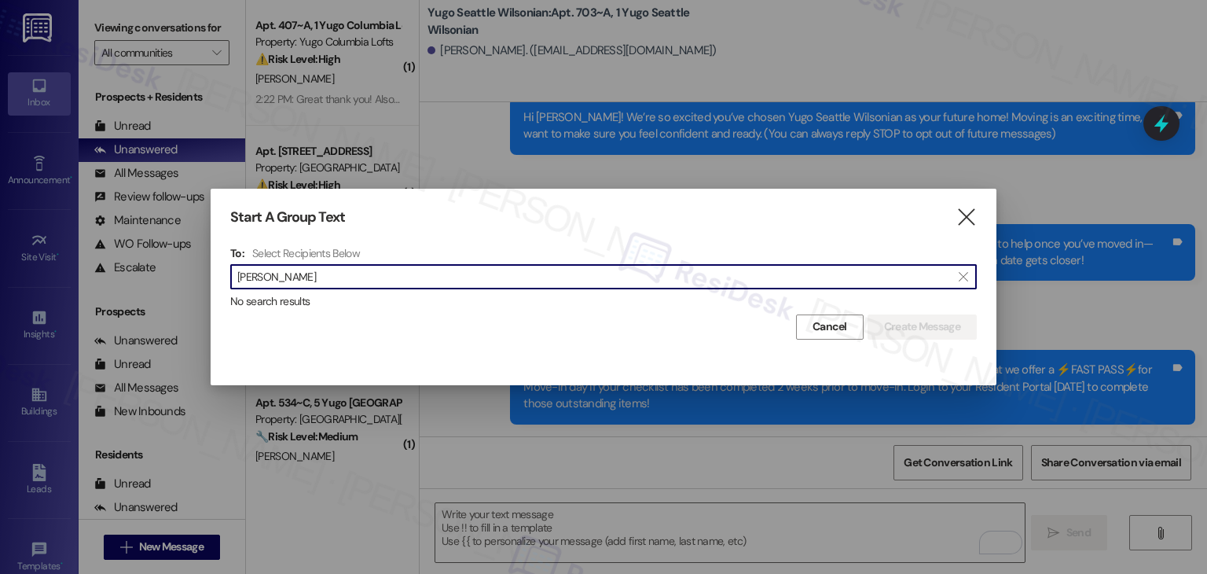
click at [258, 285] on input "Elsa Otis" at bounding box center [594, 277] width 714 height 22
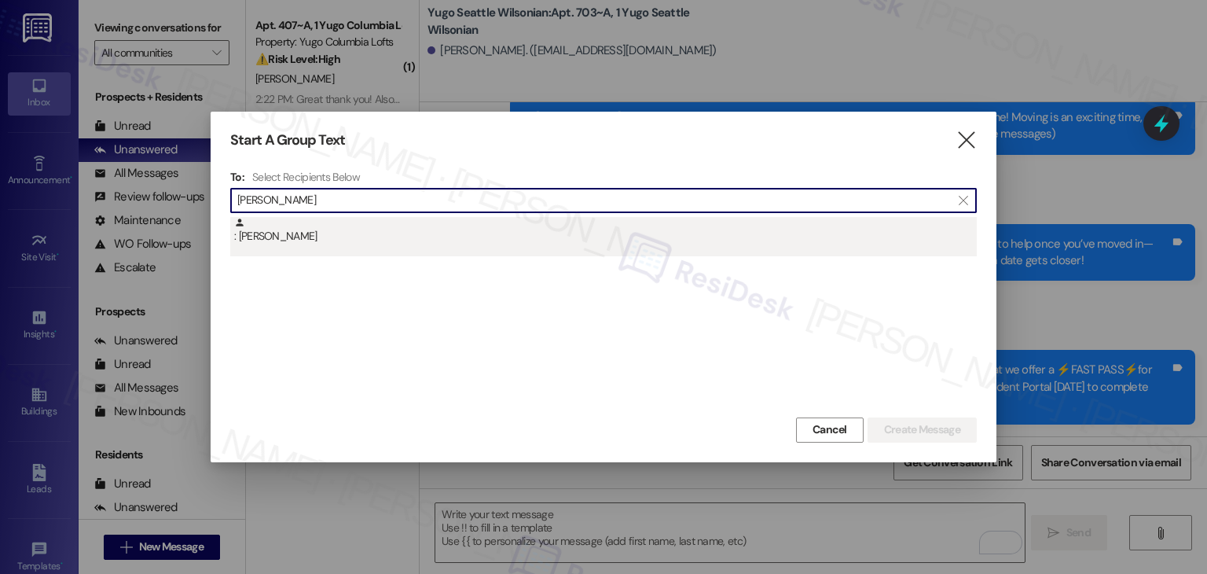
type input "Elsa Otis"
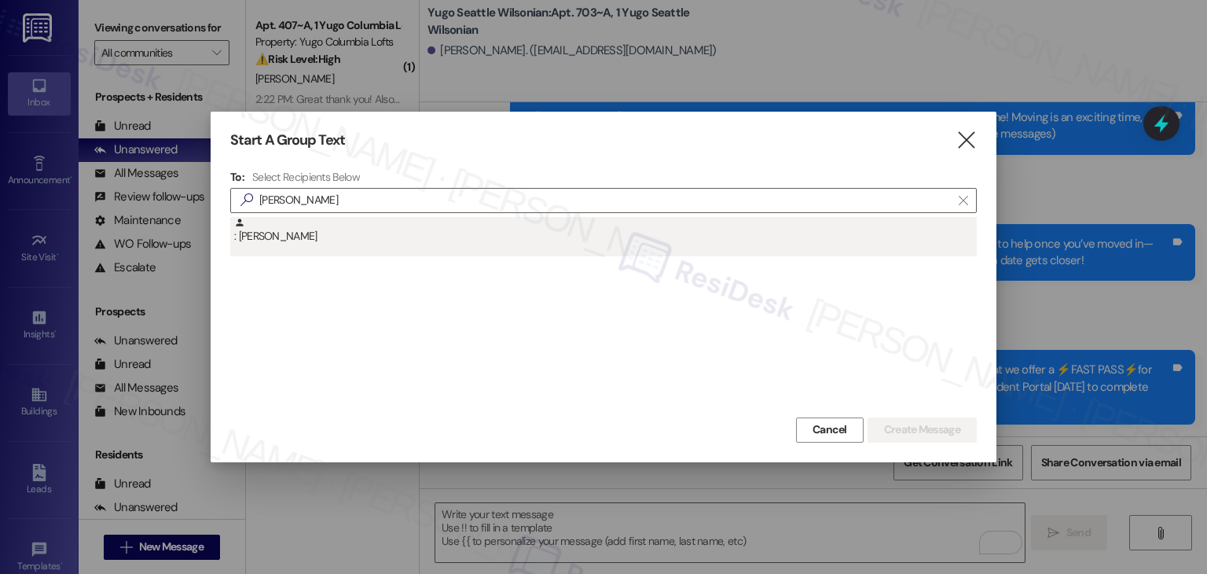
click at [282, 245] on div ": Elsa Otis" at bounding box center [603, 236] width 747 height 39
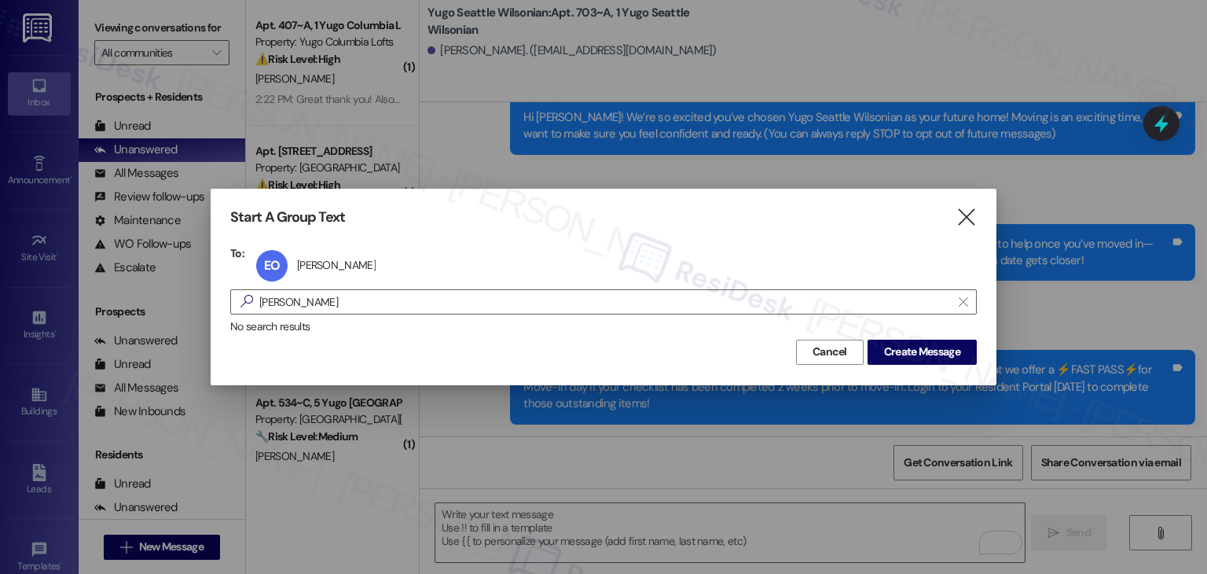
click at [892, 364] on div "Start A Group Text  To: EO Elsa Otis Elsa Otis click to remove  Elsa Otis  N…" at bounding box center [604, 287] width 786 height 196
click at [897, 356] on span "Create Message" at bounding box center [922, 352] width 76 height 17
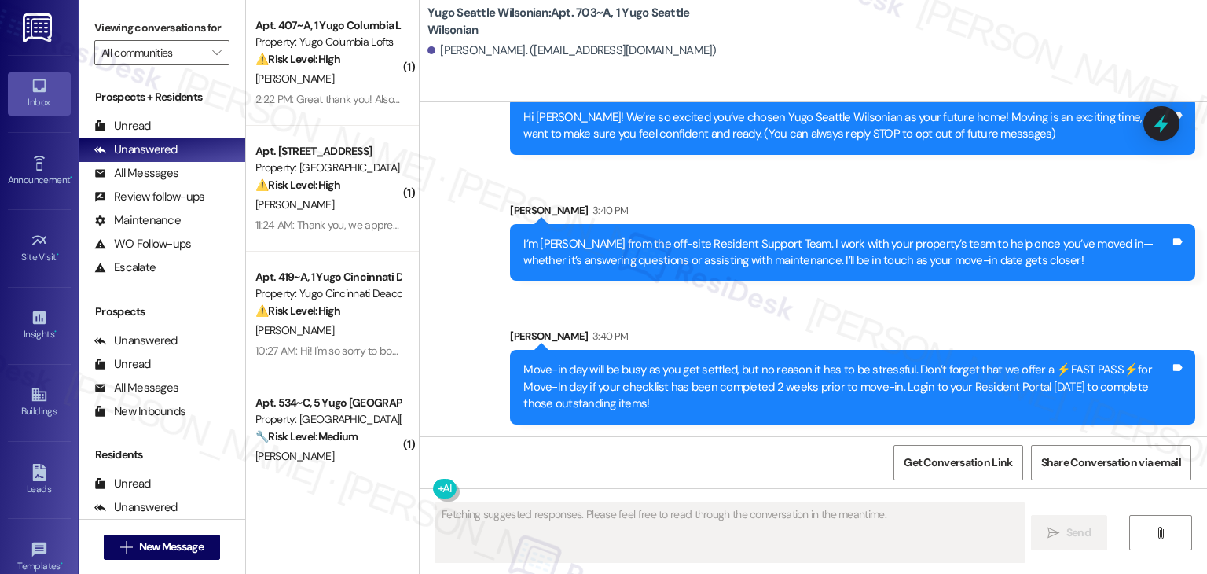
type textarea "Fetching suggested responses. Please feel free to read through the conversation…"
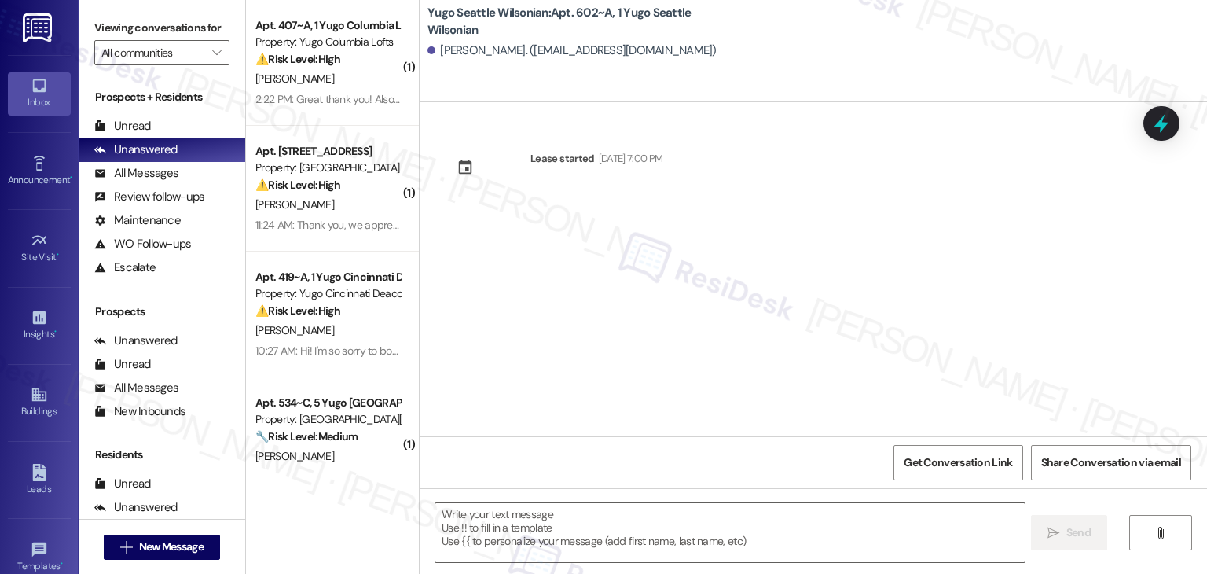
click at [920, 247] on div "Lease started Sep 14, 2025 at 7:00 PM" at bounding box center [814, 269] width 788 height 334
click at [634, 307] on div "Lease started Sep 14, 2025 at 7:00 PM" at bounding box center [814, 269] width 788 height 334
click at [641, 511] on textarea at bounding box center [729, 532] width 589 height 59
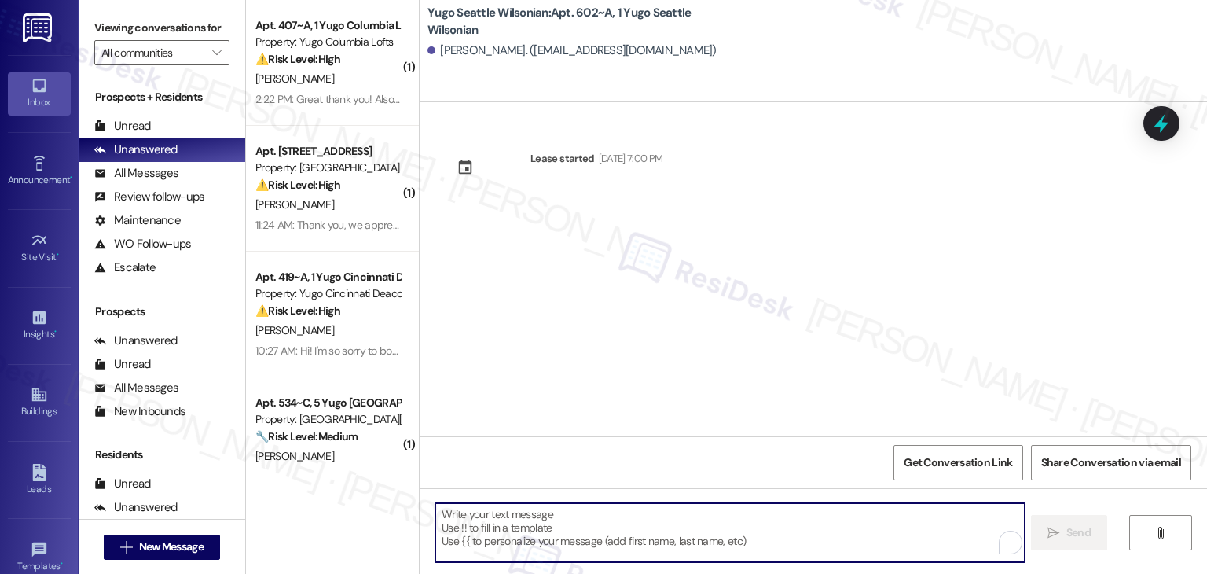
paste textarea "Hi {{first_name}}! We’re so excited you’ve chosen {{property}} as your future h…"
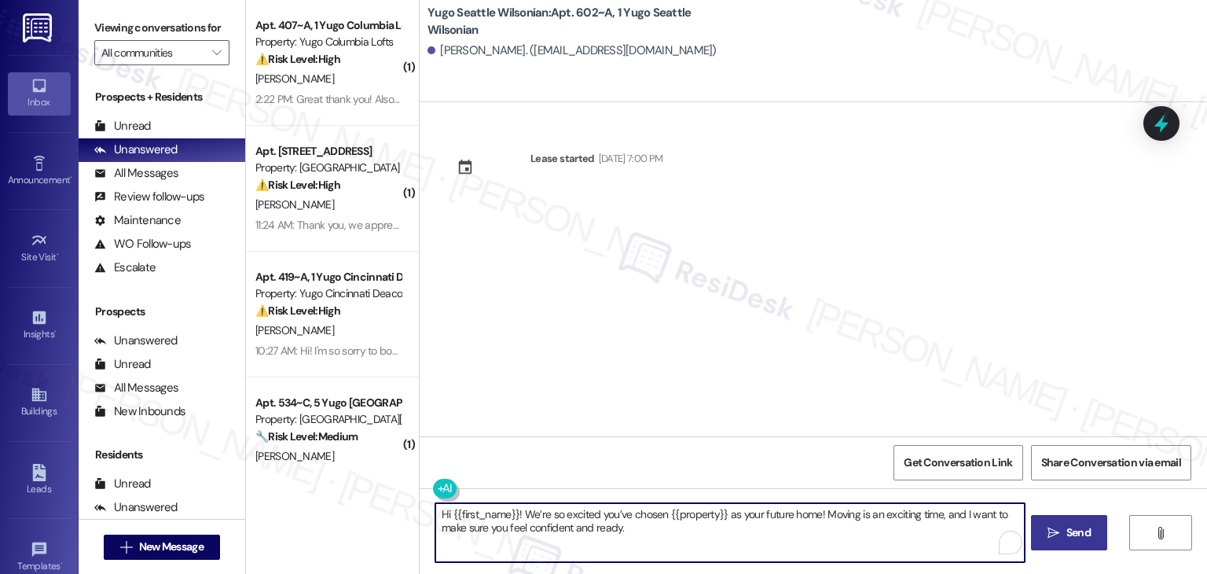
type textarea "Hi {{first_name}}! We’re so excited you’ve chosen {{property}} as your future h…"
click at [1060, 531] on span " Send" at bounding box center [1070, 532] width 50 height 17
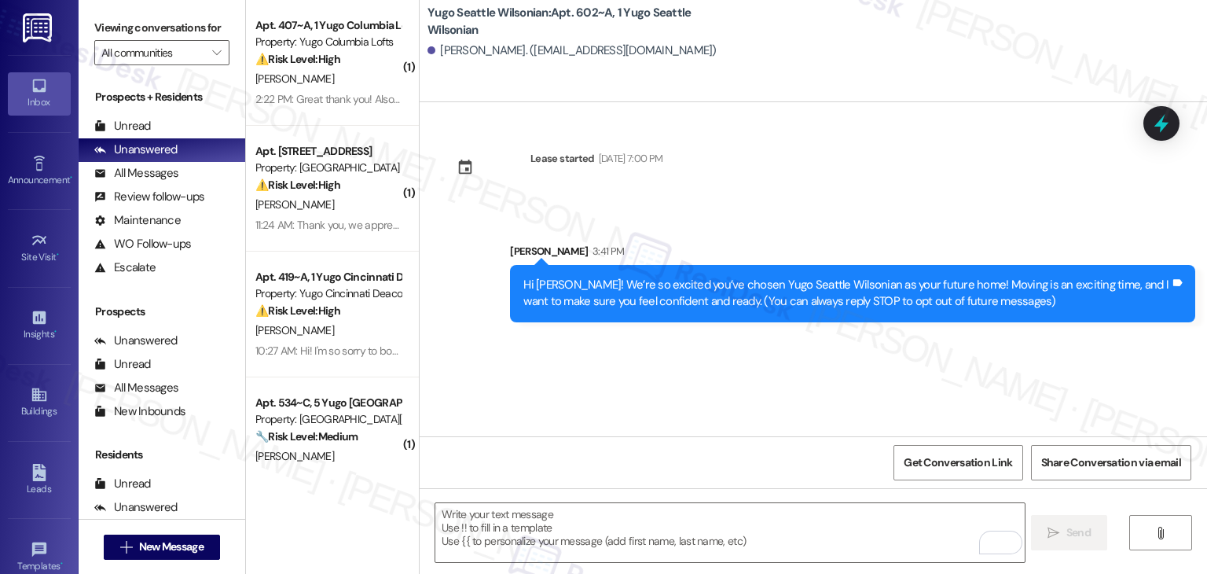
drag, startPoint x: 648, startPoint y: 369, endPoint x: 648, endPoint y: 380, distance: 11.0
click at [648, 369] on div "Lease started Sep 14, 2025 at 7:00 PM Sent via SMS Sarah 3:41 PM Hi Elsa! We’re…" at bounding box center [814, 269] width 788 height 334
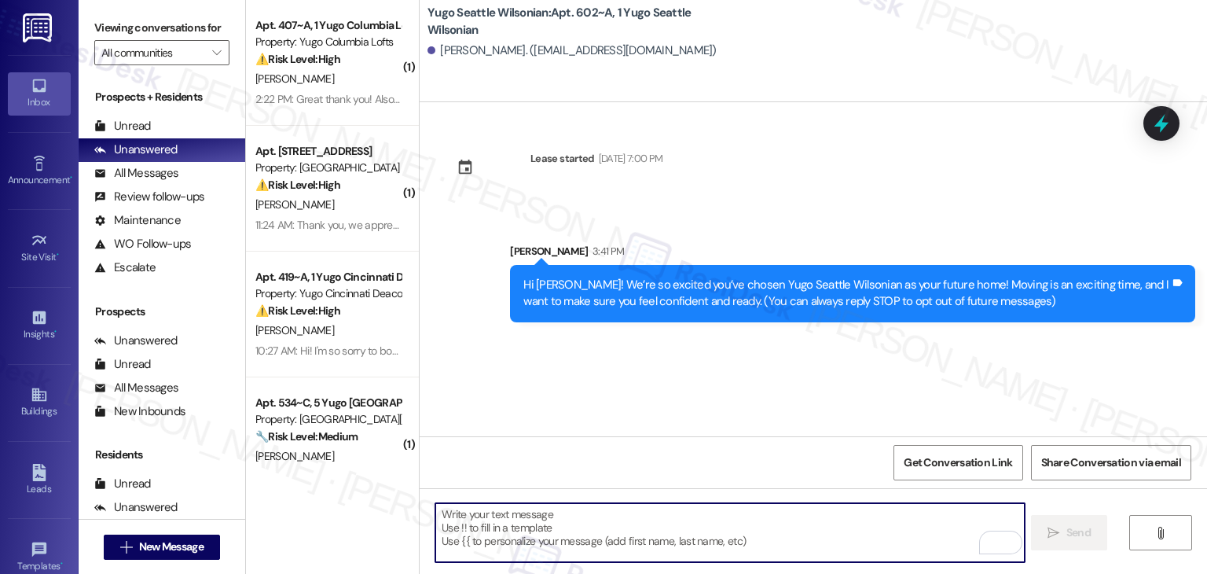
click at [671, 520] on textarea "To enrich screen reader interactions, please activate Accessibility in Grammarl…" at bounding box center [729, 532] width 589 height 59
paste textarea "I’m [PERSON_NAME] from the off-site Resident Support Team. I work with your pro…"
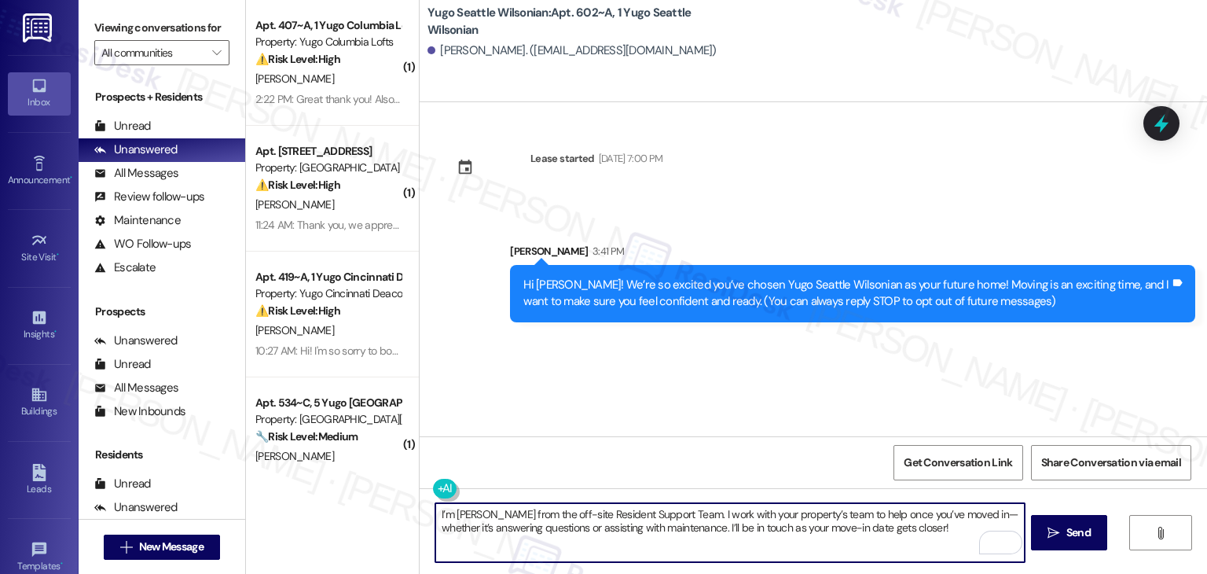
type textarea "I’m [PERSON_NAME] from the off-site Resident Support Team. I work with your pro…"
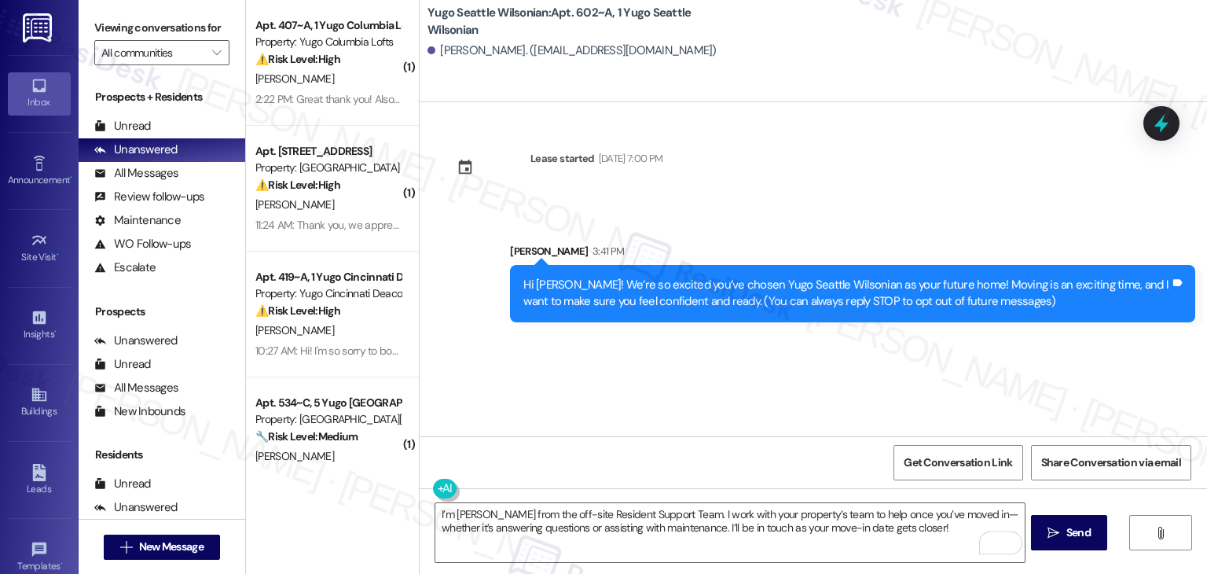
click at [789, 384] on div "Lease started Sep 14, 2025 at 7:00 PM Sent via SMS Sarah 3:41 PM Hi Elsa! We’re…" at bounding box center [814, 269] width 788 height 334
click at [1068, 538] on span "Send" at bounding box center [1079, 532] width 24 height 17
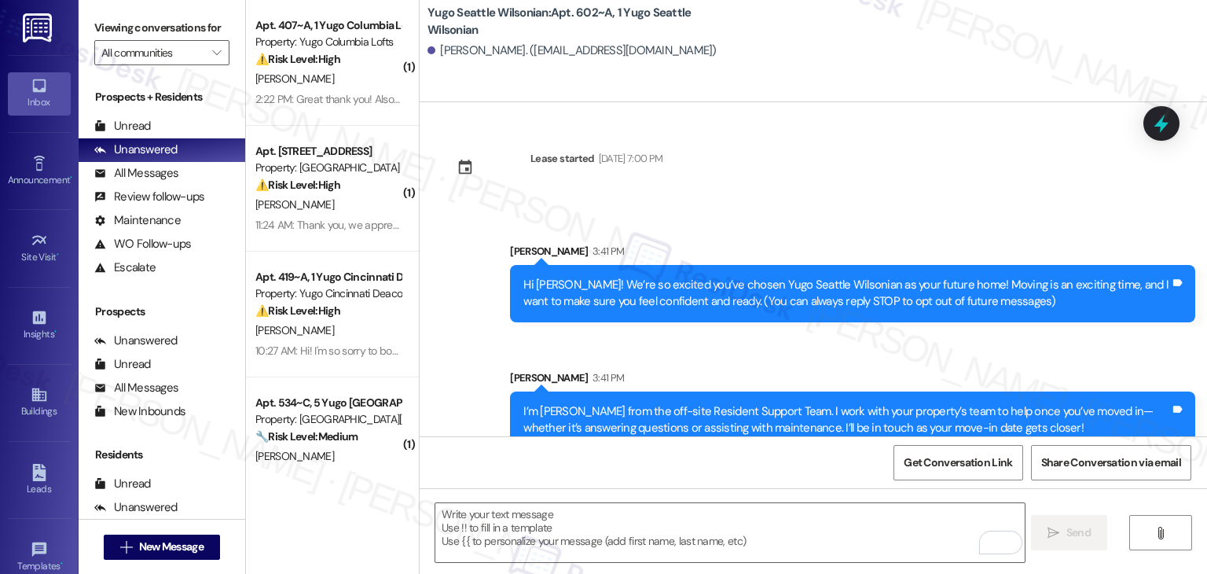
click at [651, 362] on div "Sent via SMS Sarah 3:41 PM I’m Sarah from the off-site Resident Support Team. I…" at bounding box center [852, 409] width 709 height 103
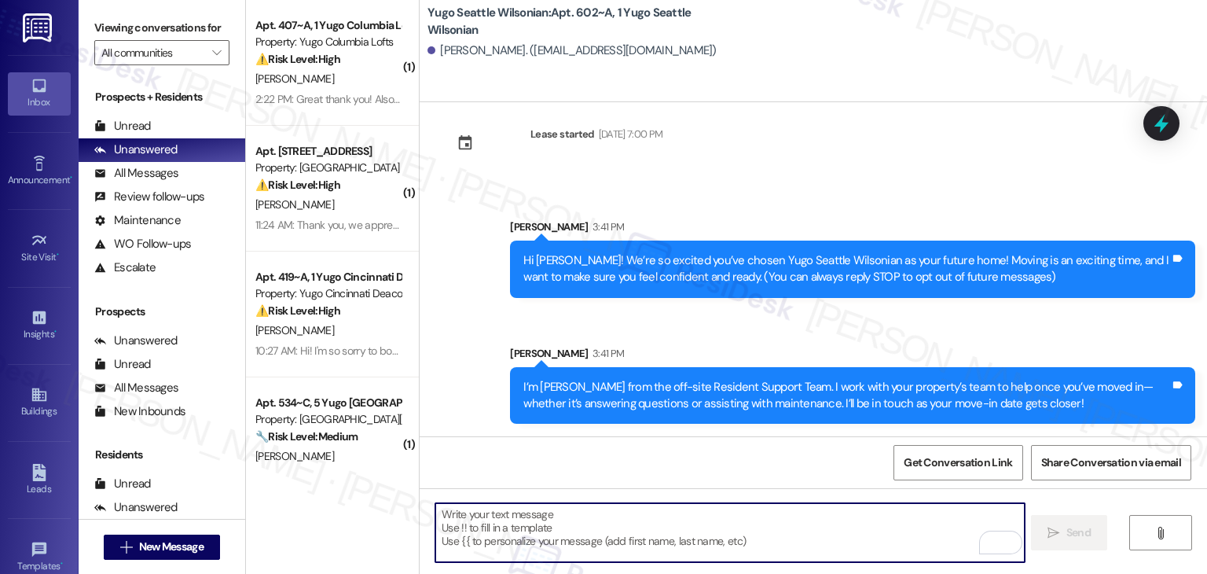
click at [691, 545] on textarea "To enrich screen reader interactions, please activate Accessibility in Grammarl…" at bounding box center [729, 532] width 589 height 59
paste textarea "Move-in day will be busy as you get settled, but no reason it has to be stressf…"
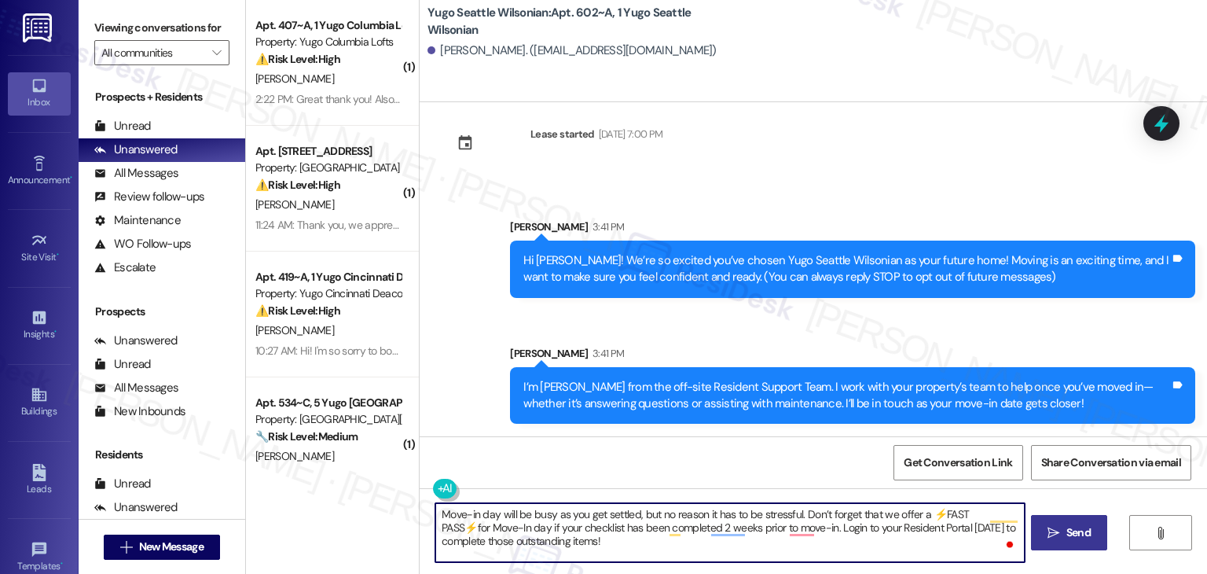
type textarea "Move-in day will be busy as you get settled, but no reason it has to be stressf…"
click at [1067, 538] on span "Send" at bounding box center [1079, 532] width 24 height 17
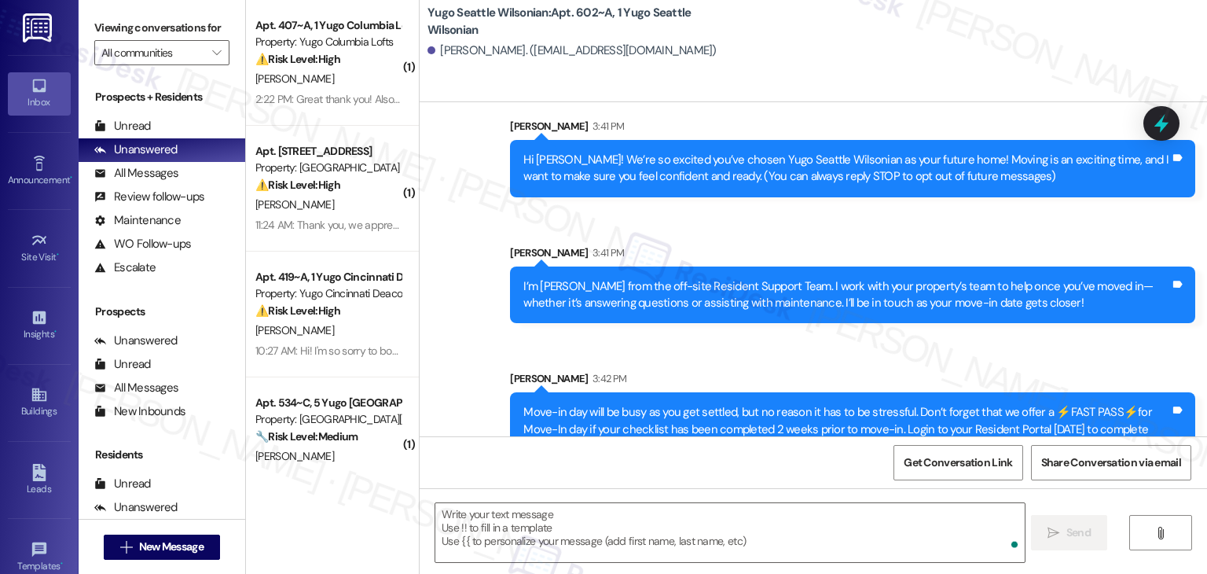
scroll to position [167, 0]
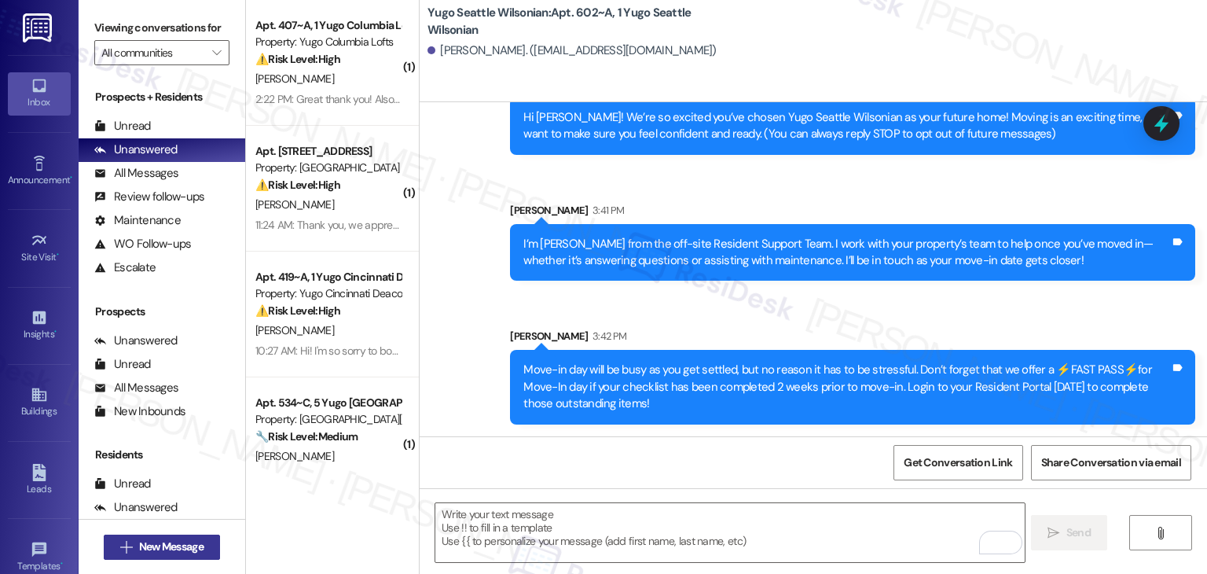
click at [182, 557] on button " New Message" at bounding box center [162, 547] width 116 height 25
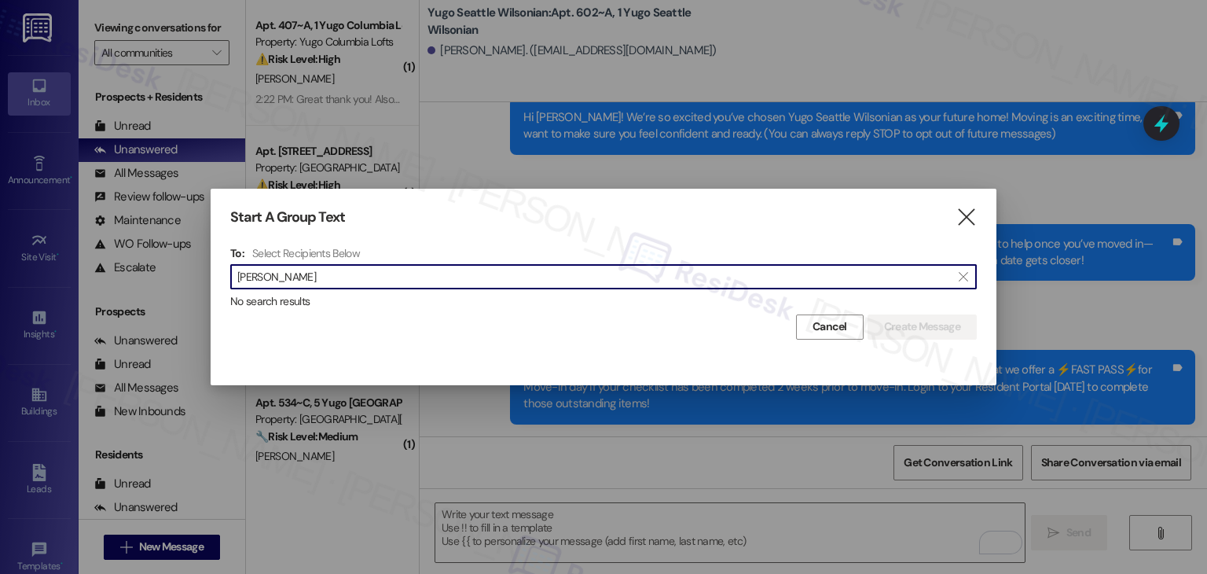
click at [261, 275] on input "kiran kasling" at bounding box center [594, 277] width 714 height 22
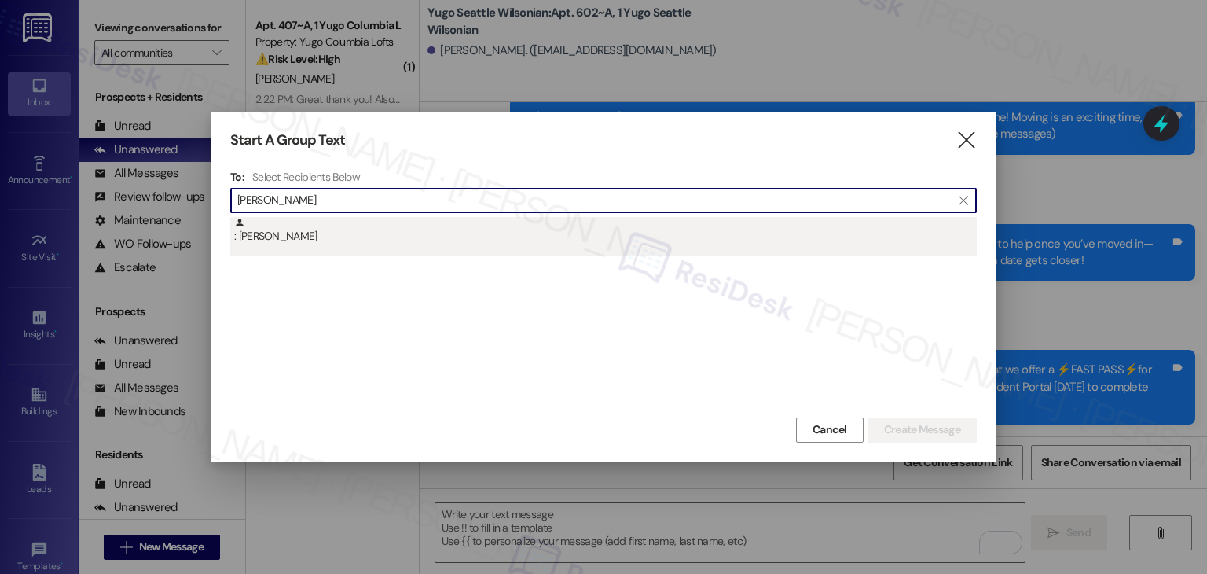
type input "kiran kasling"
click at [284, 237] on div ": Kiran Kasling" at bounding box center [605, 231] width 743 height 28
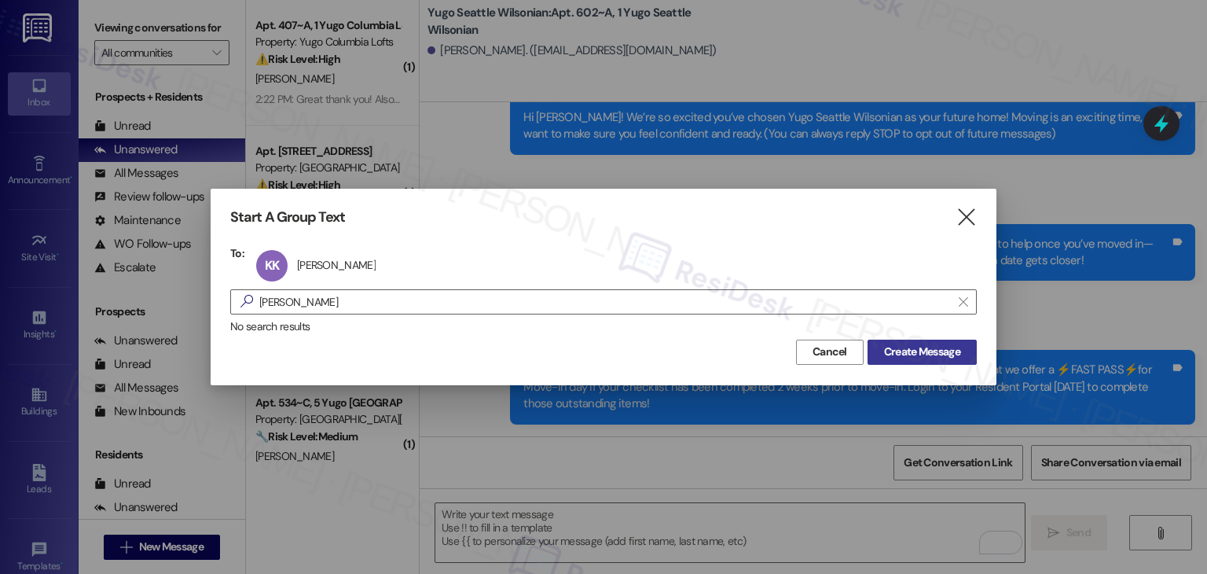
click at [931, 348] on span "Create Message" at bounding box center [922, 352] width 76 height 17
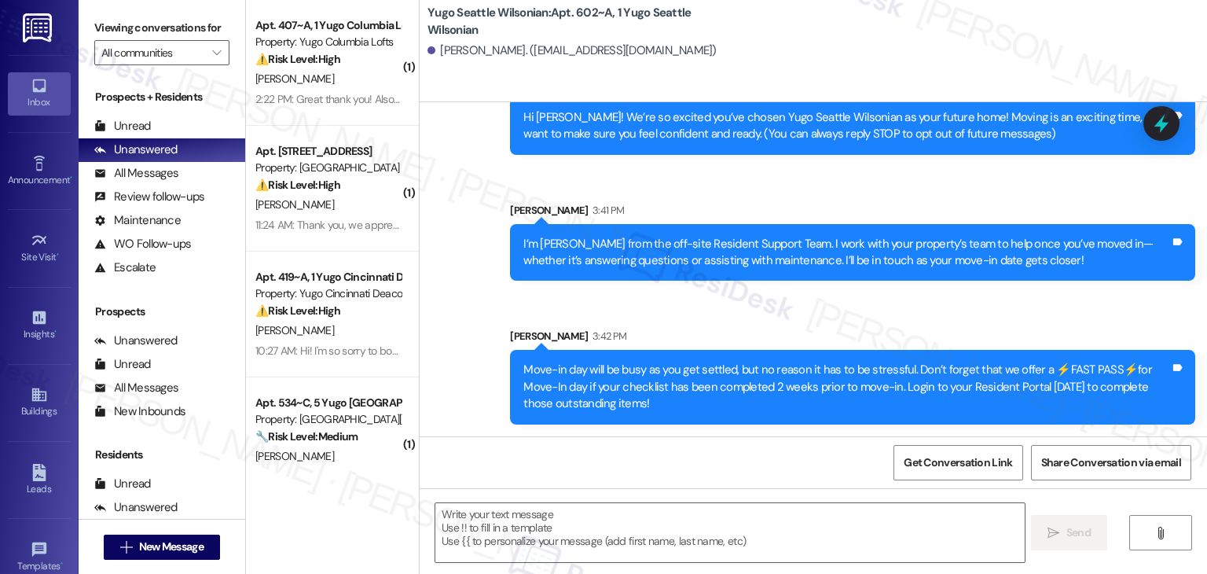
type textarea "Fetching suggested responses. Please feel free to read through the conversation…"
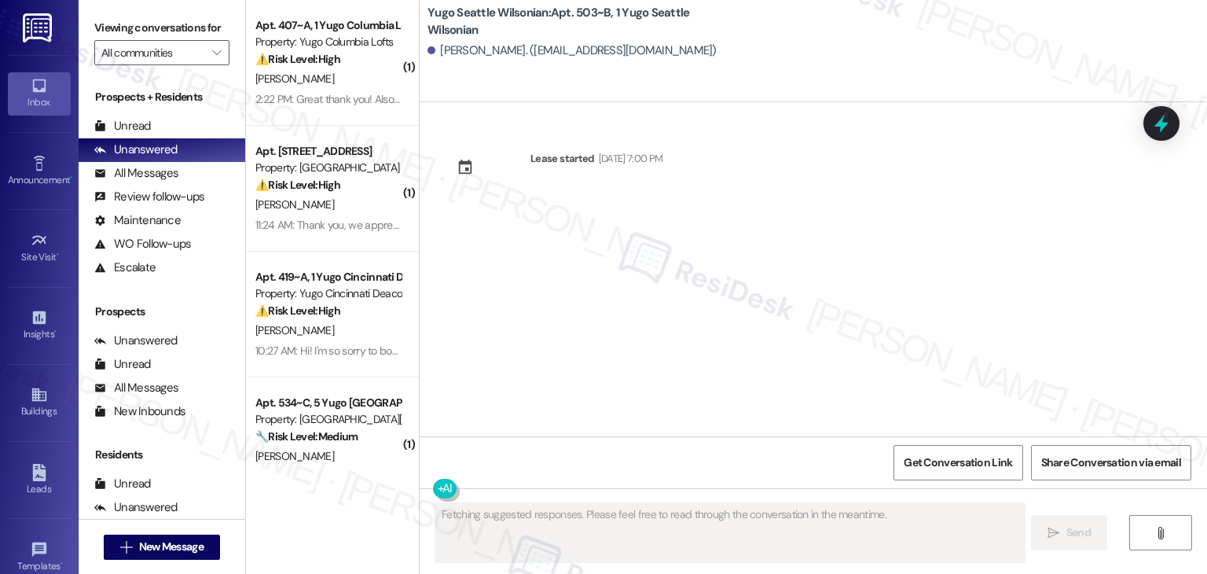
scroll to position [0, 0]
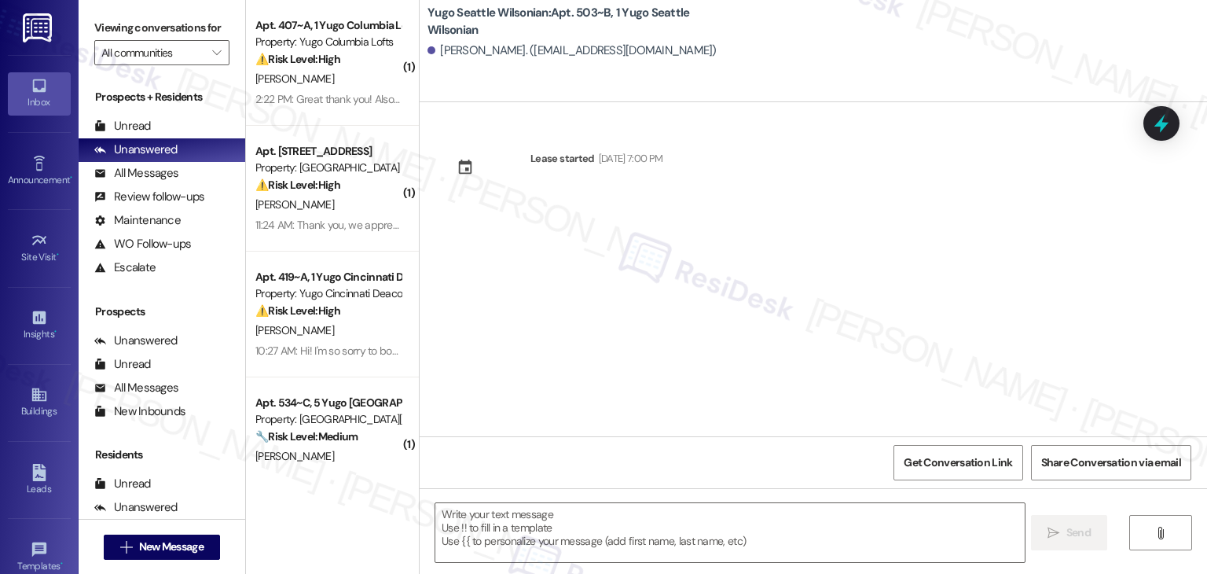
click at [931, 348] on div "Lease started Sep 14, 2025 at 7:00 PM" at bounding box center [814, 269] width 788 height 334
click at [595, 358] on div "Lease started Sep 14, 2025 at 7:00 PM" at bounding box center [814, 269] width 788 height 334
click at [601, 535] on textarea at bounding box center [729, 532] width 589 height 59
paste textarea "Hi {{first_name}}! We’re so excited you’ve chosen {{property}} as your future h…"
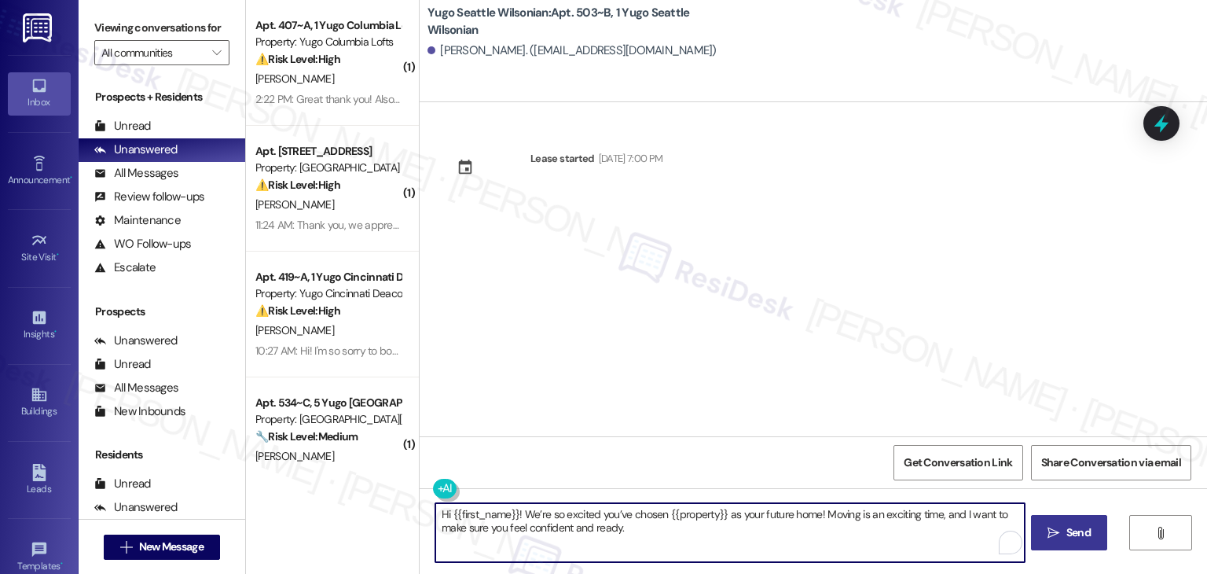
type textarea "Hi {{first_name}}! We’re so excited you’ve chosen {{property}} as your future h…"
click at [1078, 541] on button " Send" at bounding box center [1069, 532] width 76 height 35
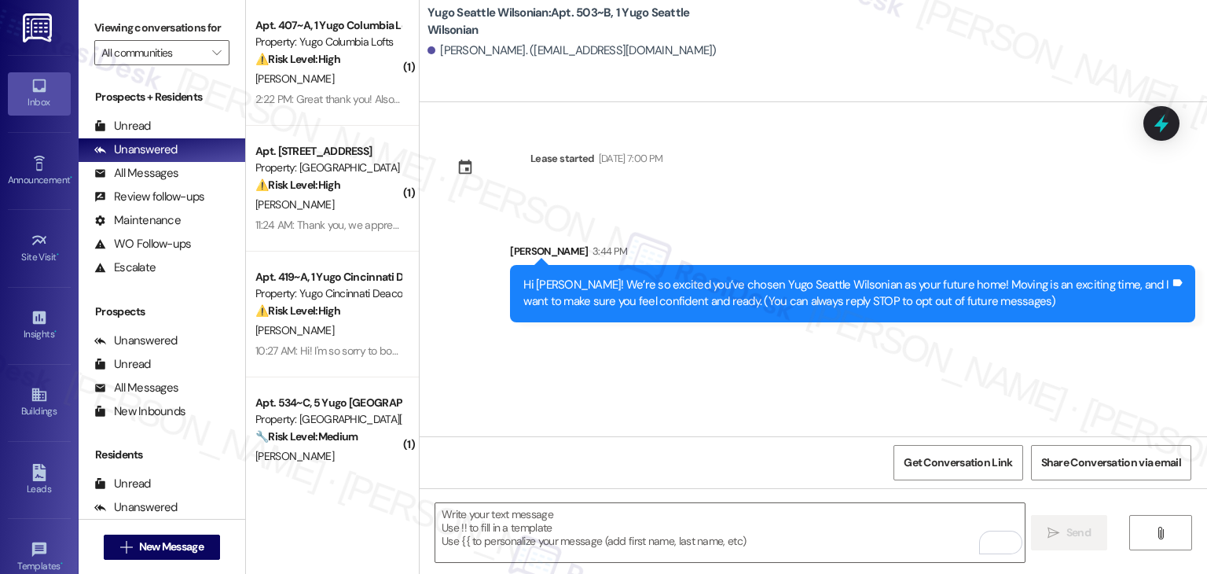
click at [623, 354] on div "Lease started Sep 14, 2025 at 7:00 PM Sent via SMS Sarah 3:44 PM Hi Kiran! We’r…" at bounding box center [814, 269] width 788 height 334
click at [663, 505] on textarea "To enrich screen reader interactions, please activate Accessibility in Grammarl…" at bounding box center [729, 532] width 589 height 59
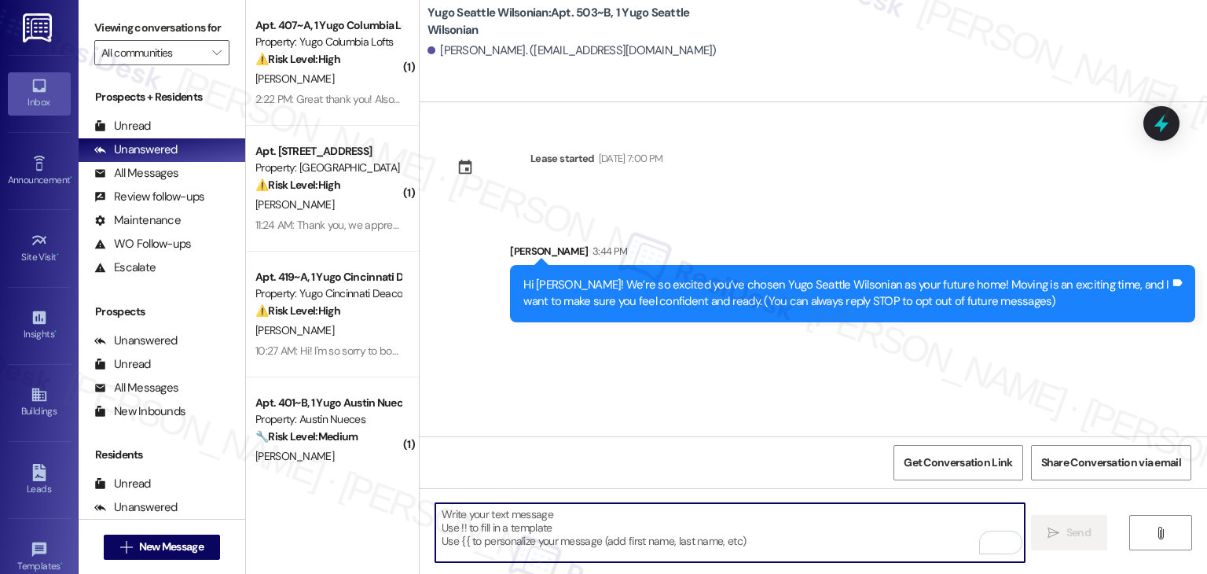
paste textarea "I’m [PERSON_NAME] from the off-site Resident Support Team. I work with your pro…"
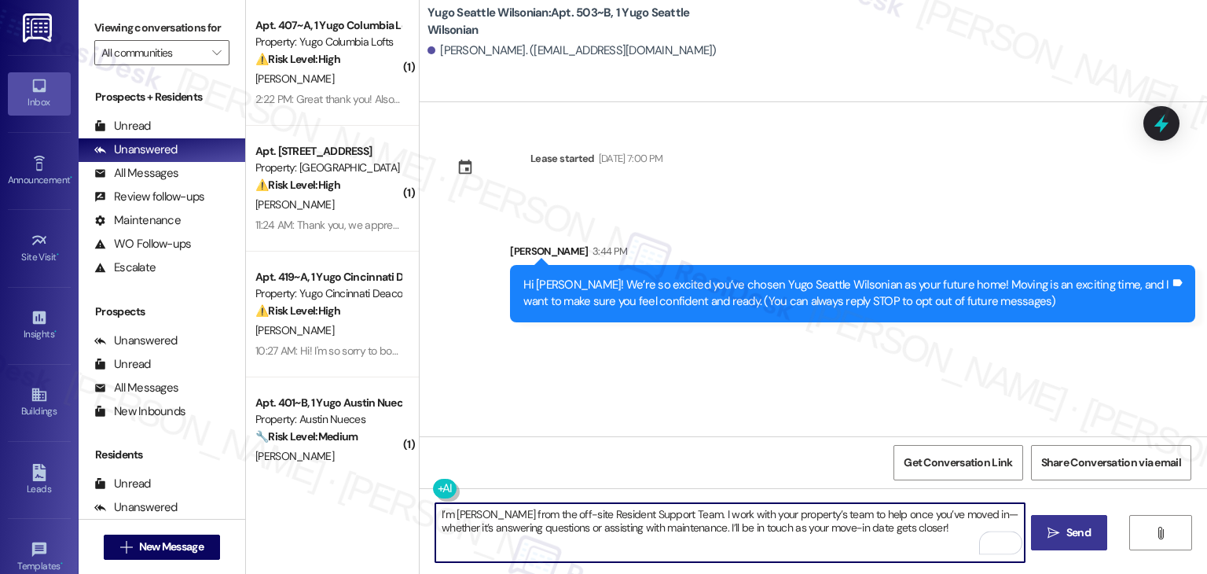
type textarea "I’m [PERSON_NAME] from the off-site Resident Support Team. I work with your pro…"
click at [1088, 542] on button " Send" at bounding box center [1069, 532] width 76 height 35
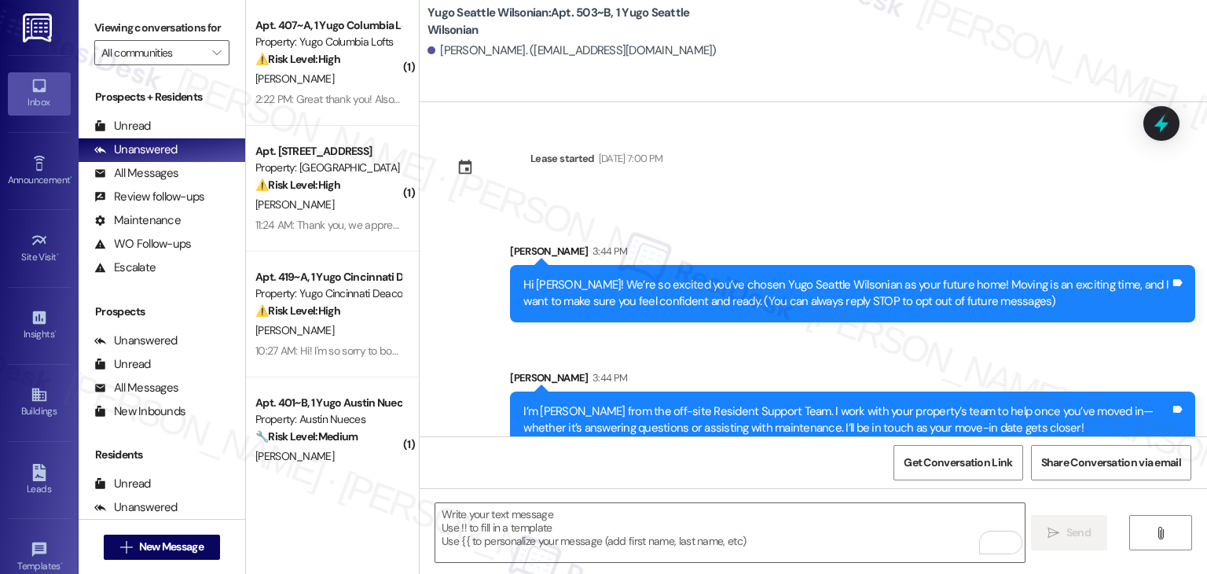
click at [634, 359] on div "Sent via SMS Sarah 3:44 PM I’m Sarah from the off-site Resident Support Team. I…" at bounding box center [852, 409] width 709 height 103
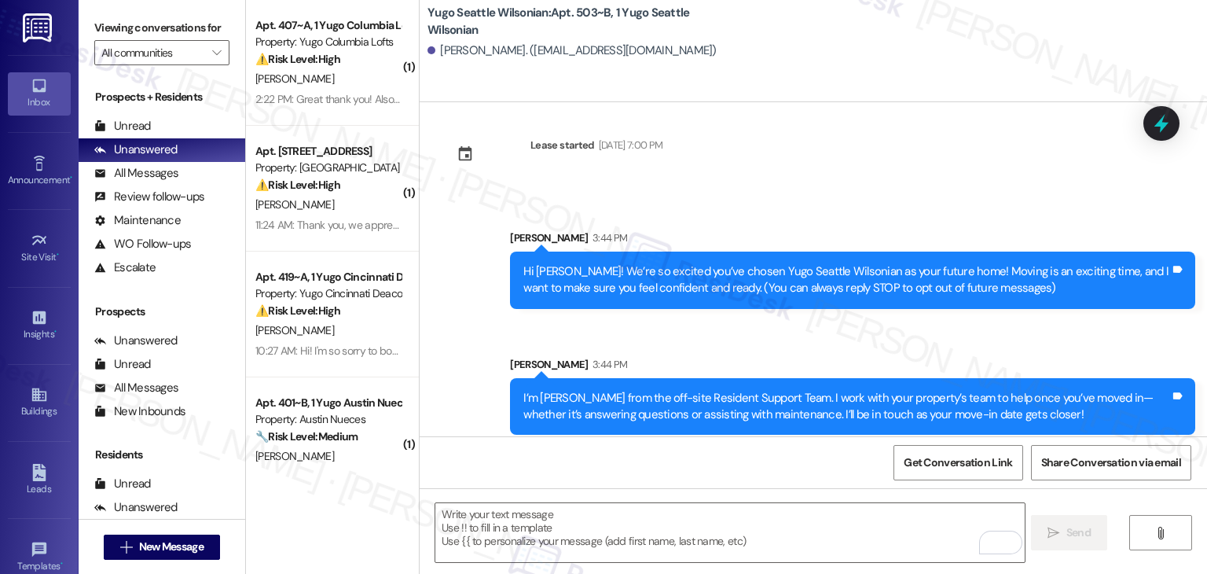
scroll to position [25, 0]
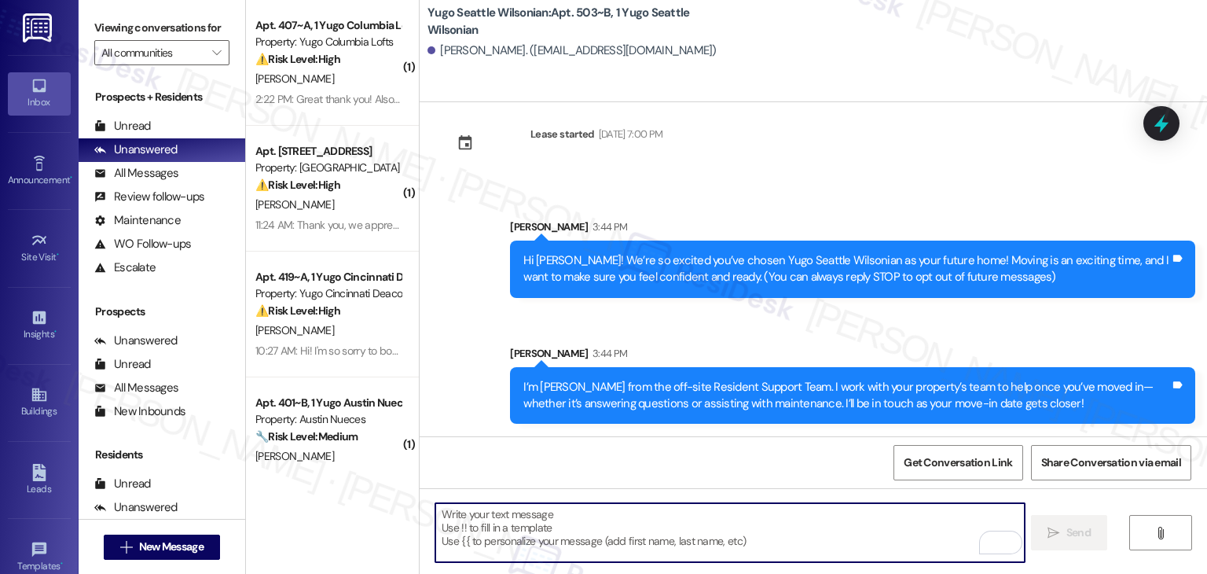
click at [736, 522] on textarea "To enrich screen reader interactions, please activate Accessibility in Grammarl…" at bounding box center [729, 532] width 589 height 59
paste textarea "Move-in day will be busy as you get settled, but no reason it has to be stressf…"
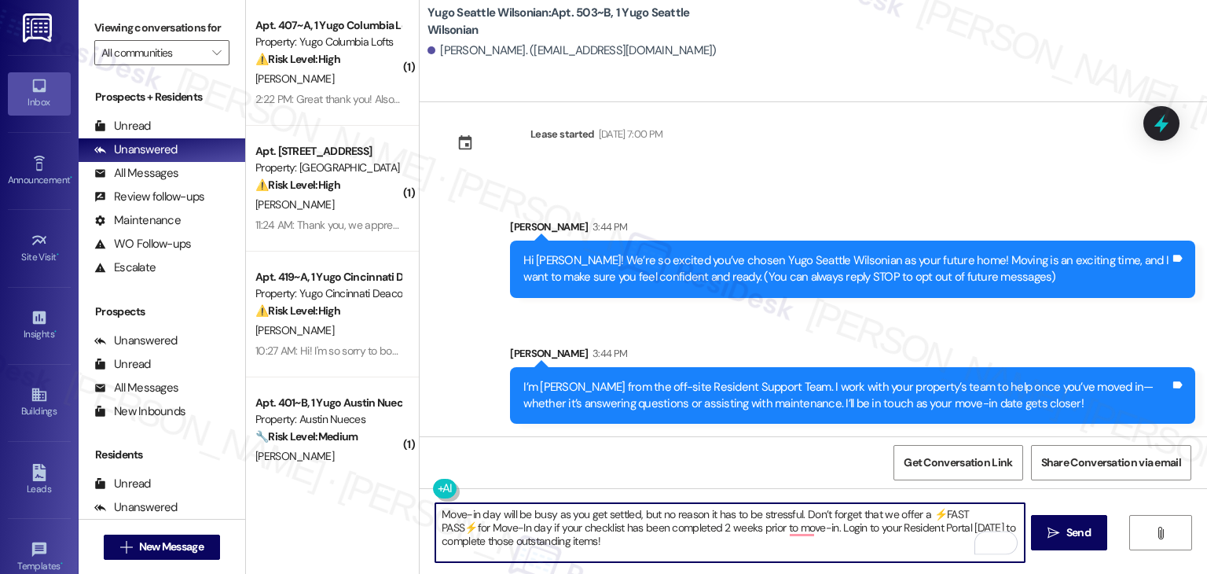
type textarea "Move-in day will be busy as you get settled, but no reason it has to be stressf…"
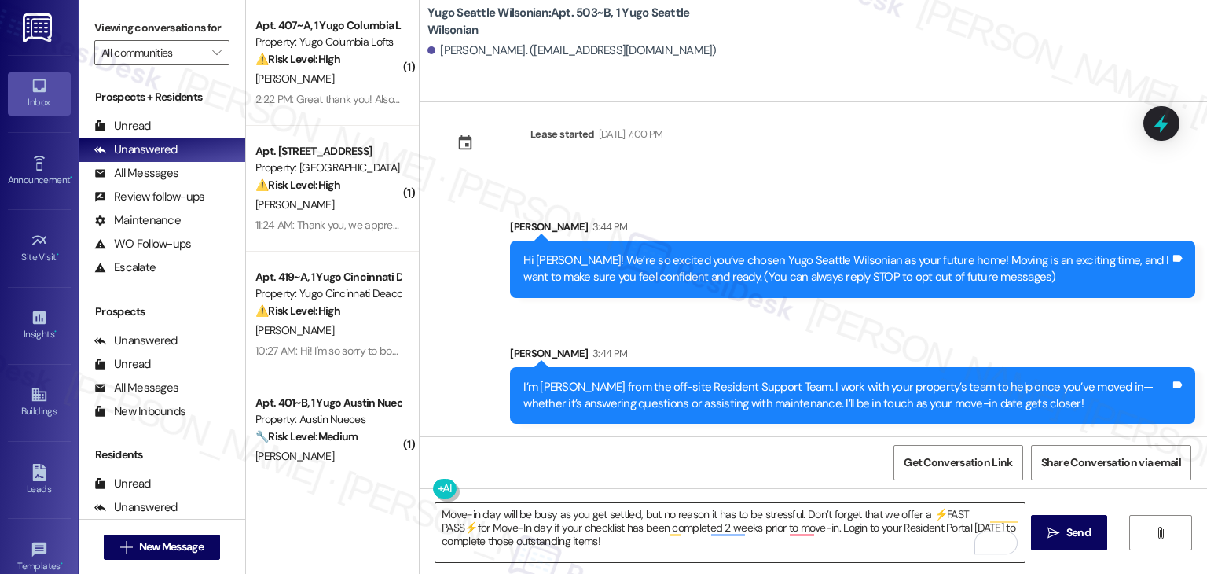
click at [812, 525] on textarea "Move-in day will be busy as you get settled, but no reason it has to be stressf…" at bounding box center [729, 532] width 589 height 59
click at [1072, 535] on span "Send" at bounding box center [1079, 532] width 24 height 17
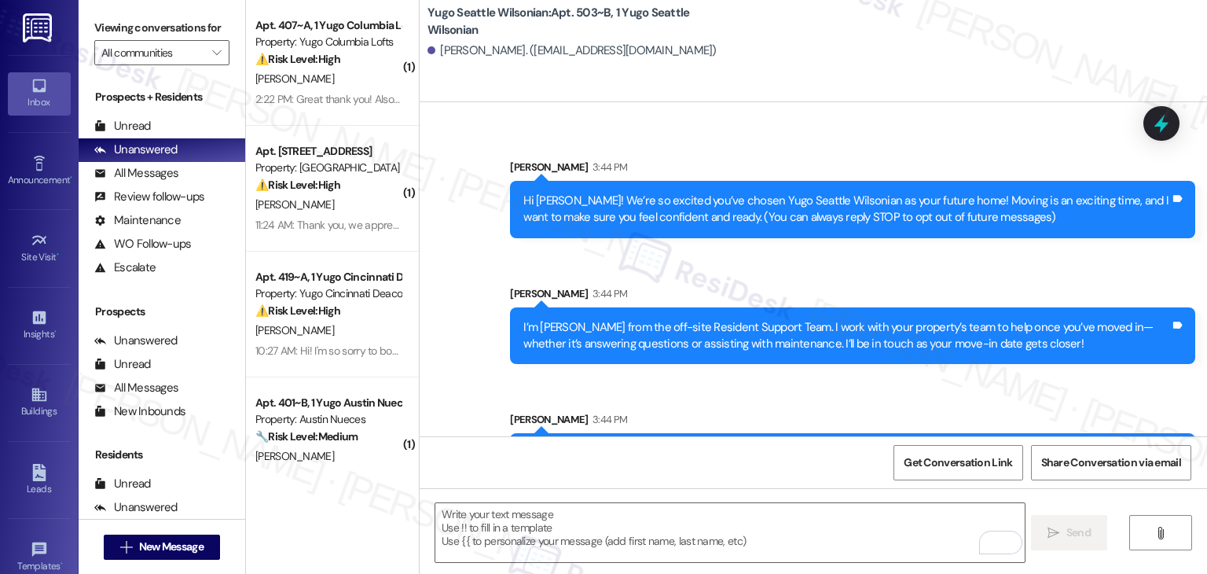
scroll to position [167, 0]
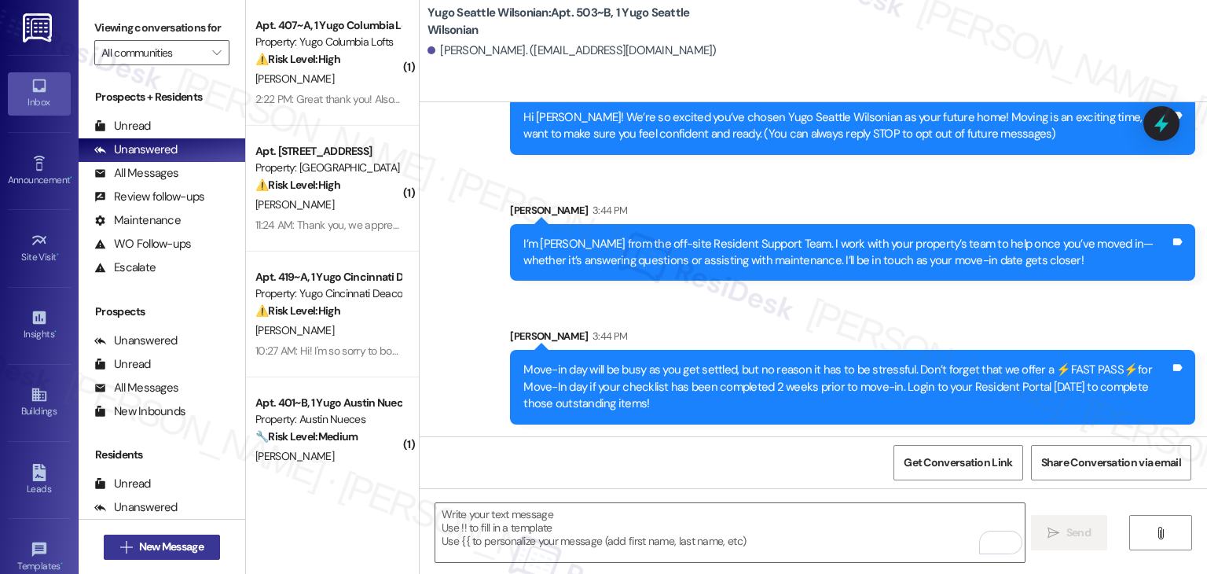
click at [193, 556] on button " New Message" at bounding box center [162, 547] width 116 height 25
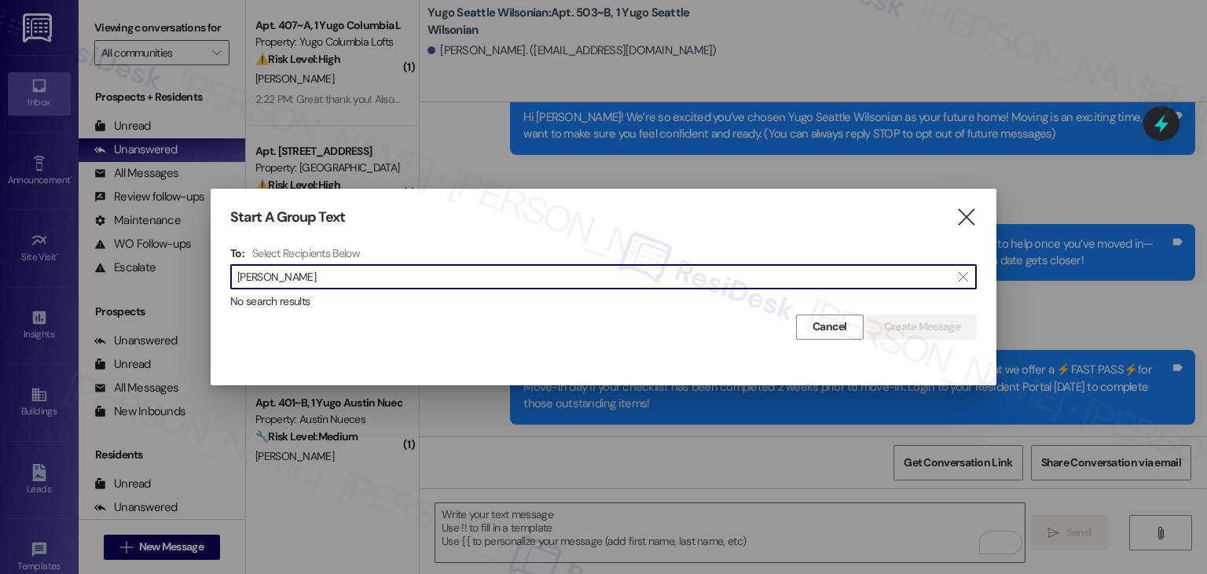
click at [282, 277] on input "Nicholas Stuenkel" at bounding box center [594, 277] width 714 height 22
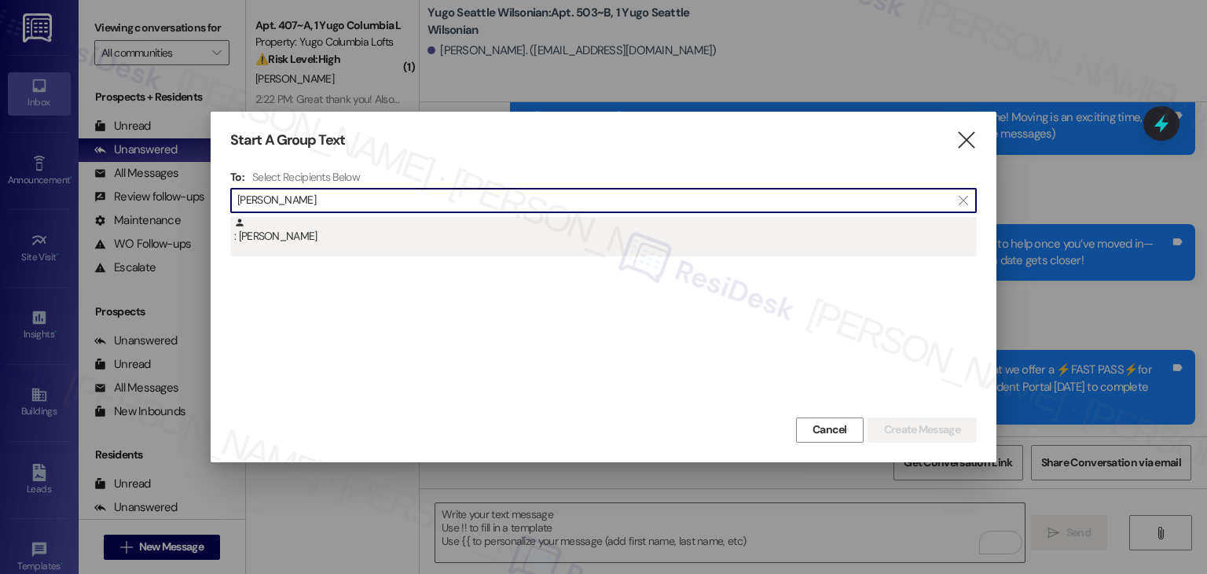
type input "Nicholas Stuenkel"
click at [299, 243] on div ": Nicholas Stuenkel" at bounding box center [605, 231] width 743 height 28
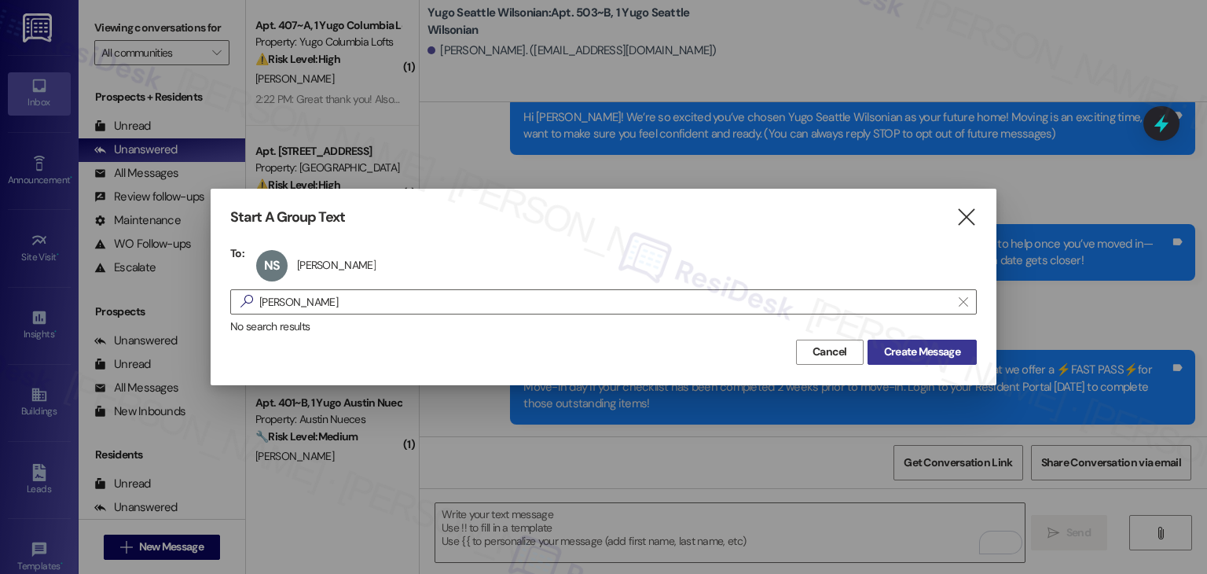
click at [936, 348] on span "Create Message" at bounding box center [922, 352] width 76 height 17
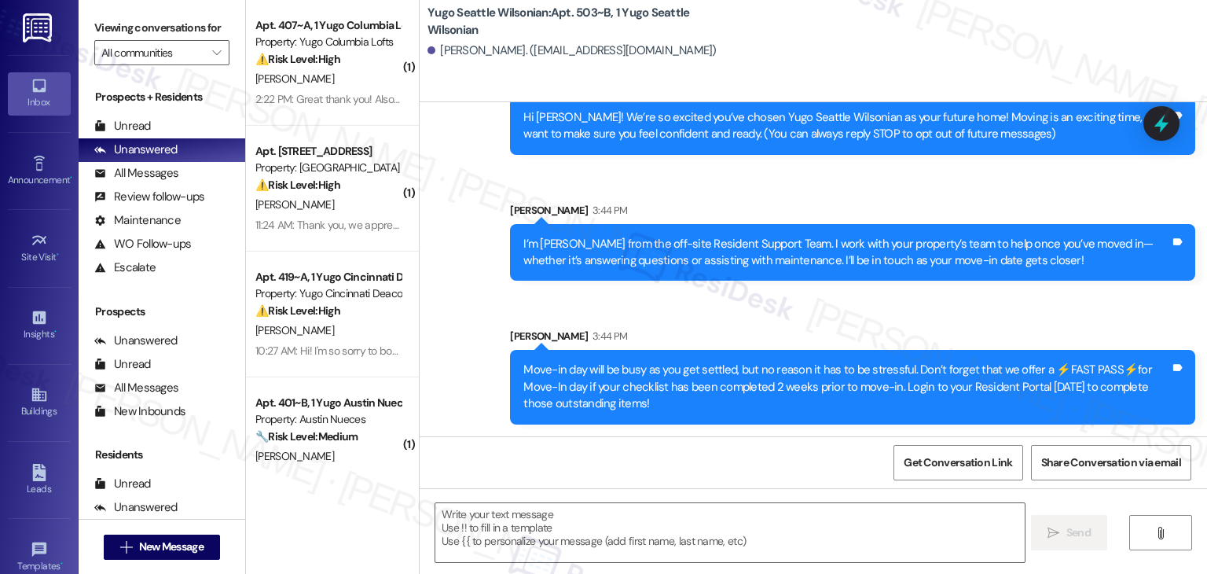
type textarea "Fetching suggested responses. Please feel free to read through the conversation…"
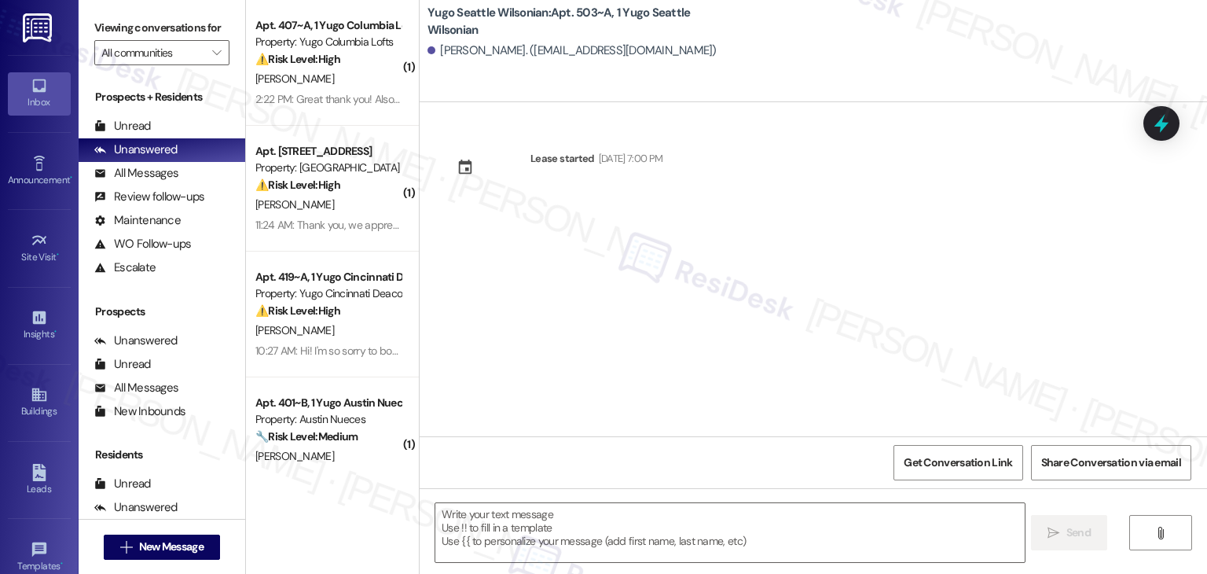
type textarea "Fetching suggested responses. Please feel free to read through the conversation…"
click at [913, 301] on div "Lease started Sep 14, 2025 at 7:00 PM" at bounding box center [814, 269] width 788 height 334
click at [914, 301] on div "Lease started Sep 14, 2025 at 7:00 PM" at bounding box center [814, 269] width 788 height 334
click at [915, 303] on div "Lease started Sep 14, 2025 at 7:00 PM" at bounding box center [814, 269] width 788 height 334
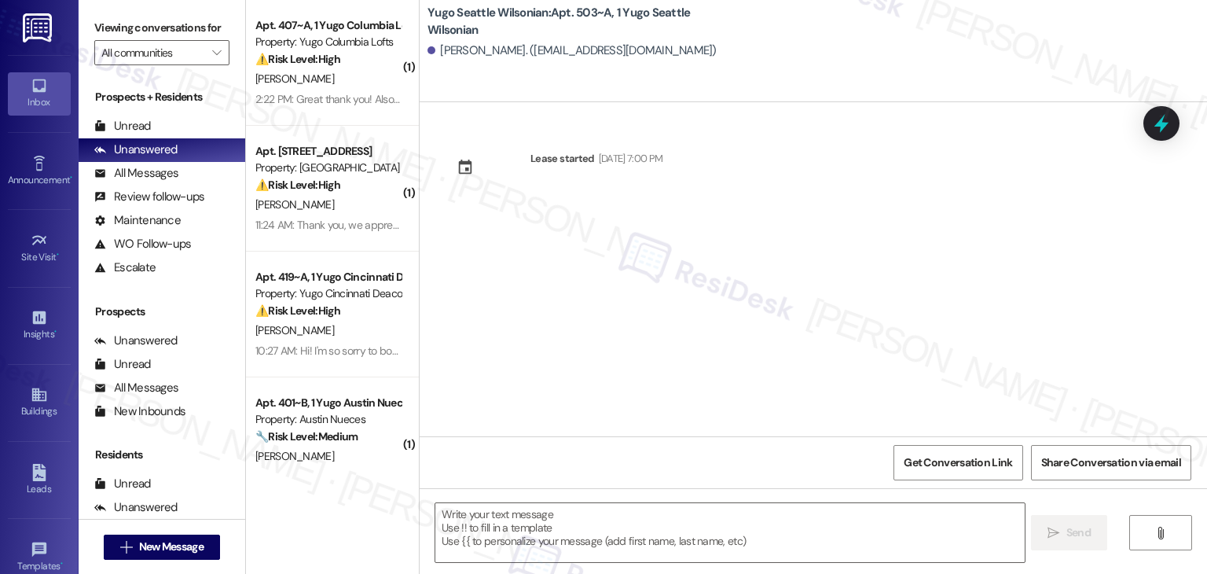
click at [915, 303] on div "Lease started Sep 14, 2025 at 7:00 PM" at bounding box center [814, 269] width 788 height 334
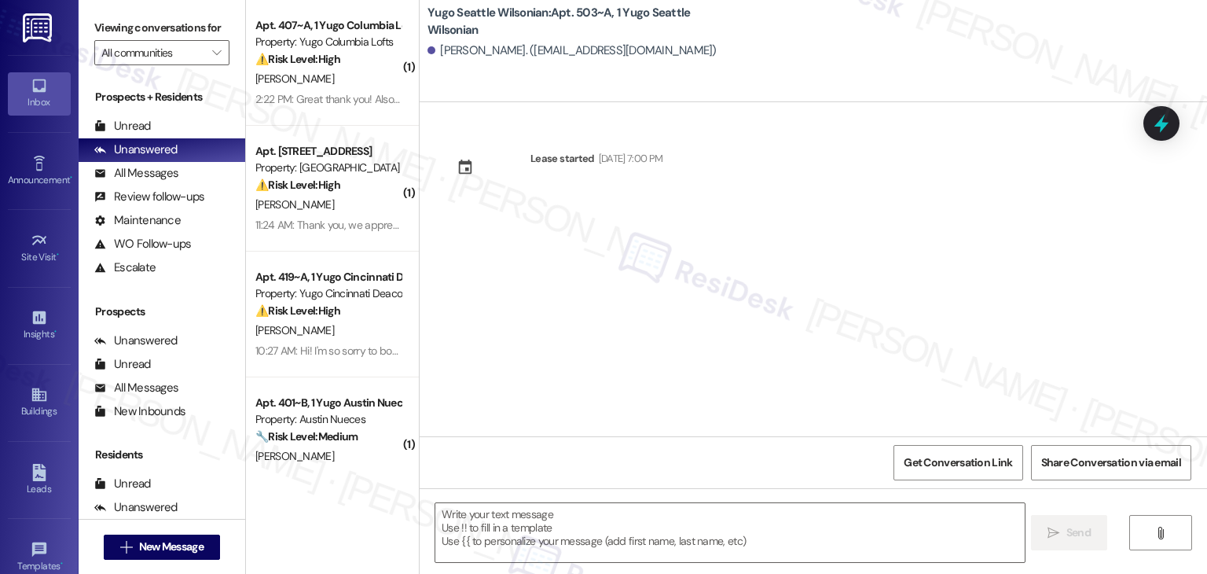
click at [915, 303] on div "Lease started Sep 14, 2025 at 7:00 PM" at bounding box center [814, 269] width 788 height 334
click at [628, 340] on div "Lease started Sep 14, 2025 at 7:00 PM" at bounding box center [814, 269] width 788 height 334
click at [613, 520] on textarea at bounding box center [729, 532] width 589 height 59
paste textarea "Hi {{first_name}}! We’re so excited you’ve chosen {{property}} as your future h…"
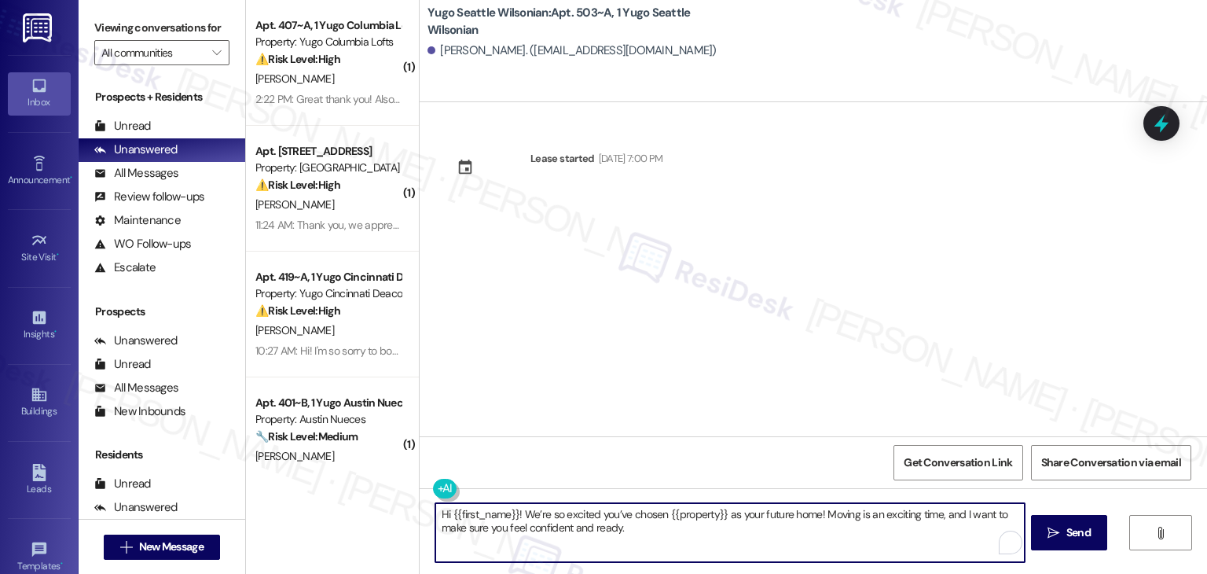
type textarea "Hi {{first_name}}! We’re so excited you’ve chosen {{property}} as your future h…"
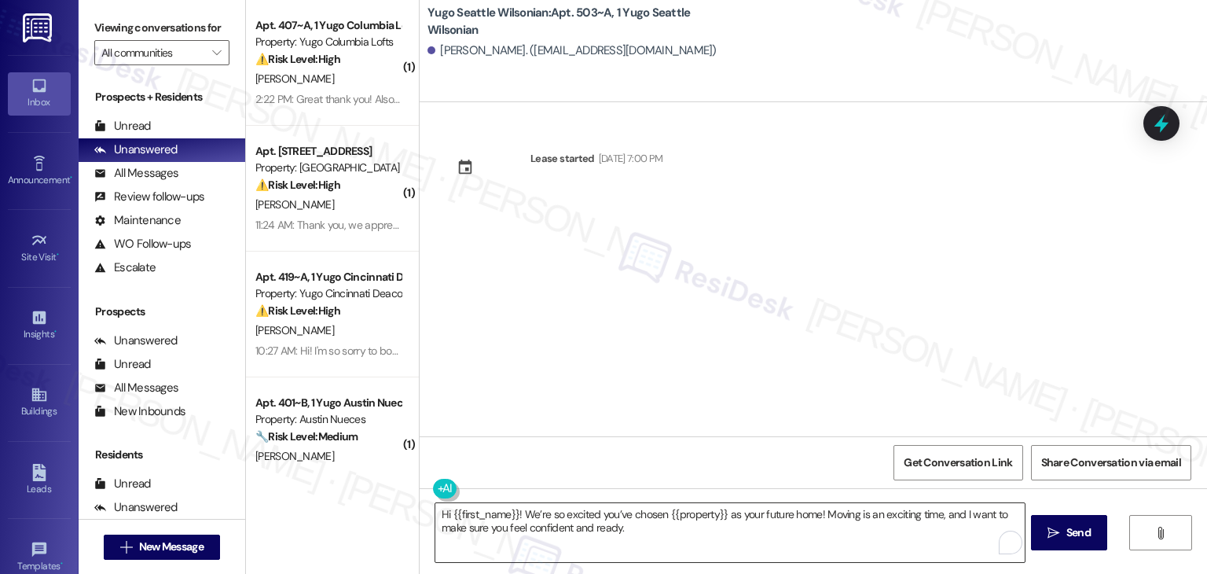
click at [700, 531] on textarea "Hi {{first_name}}! We’re so excited you’ve chosen {{property}} as your future h…" at bounding box center [729, 532] width 589 height 59
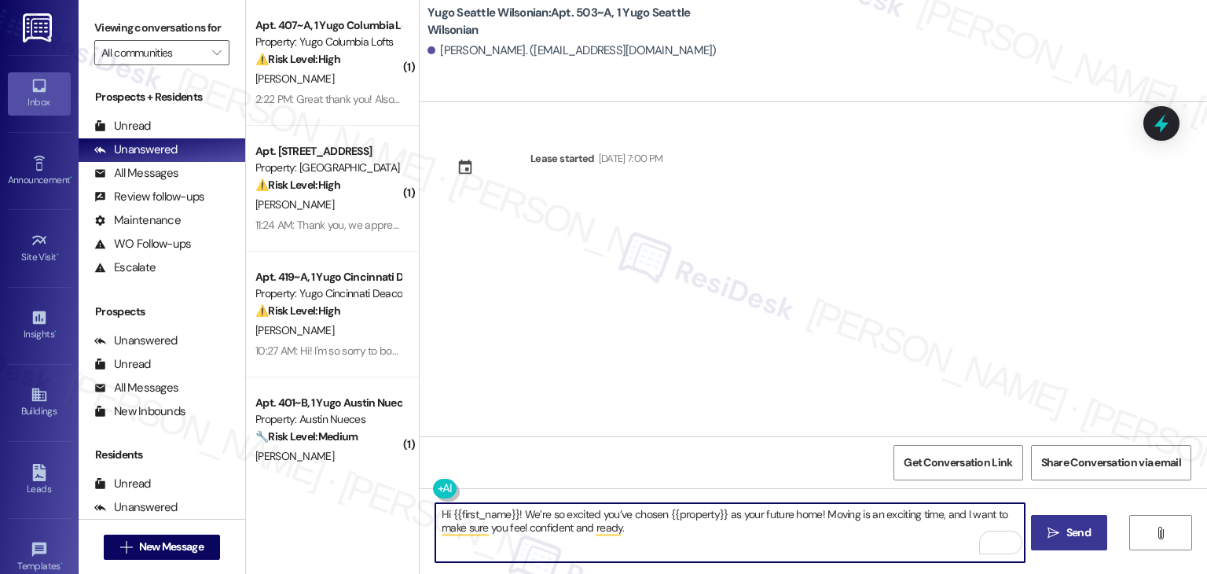
click at [1078, 540] on span "Send" at bounding box center [1079, 532] width 24 height 17
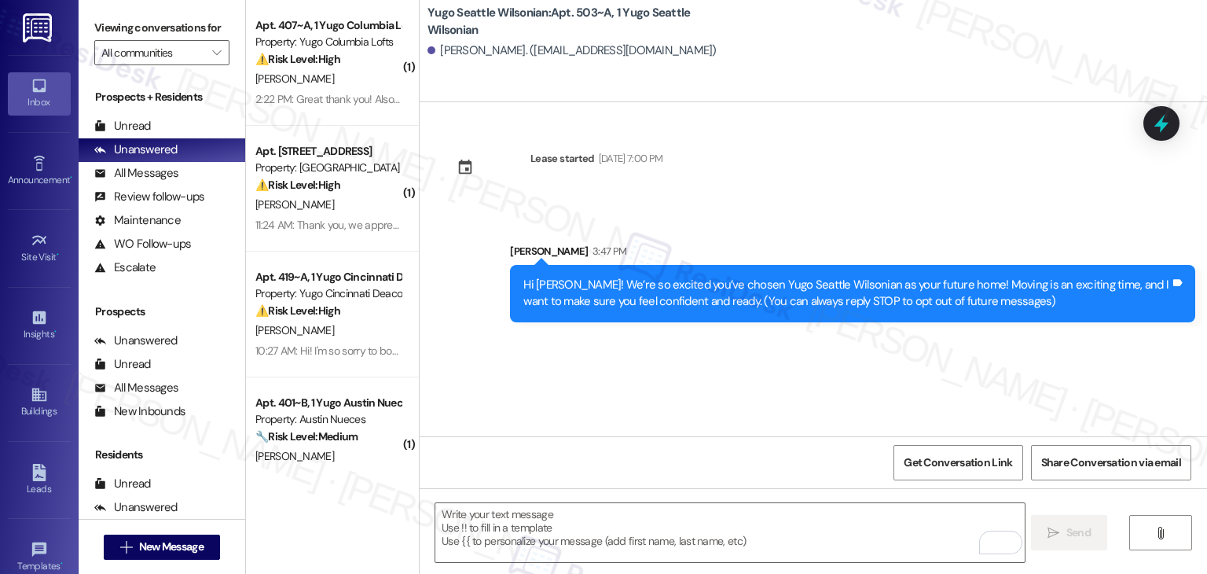
click at [662, 355] on div "Lease started Sep 14, 2025 at 7:00 PM Sent via SMS Sarah 3:47 PM Hi Nicholas! W…" at bounding box center [814, 269] width 788 height 334
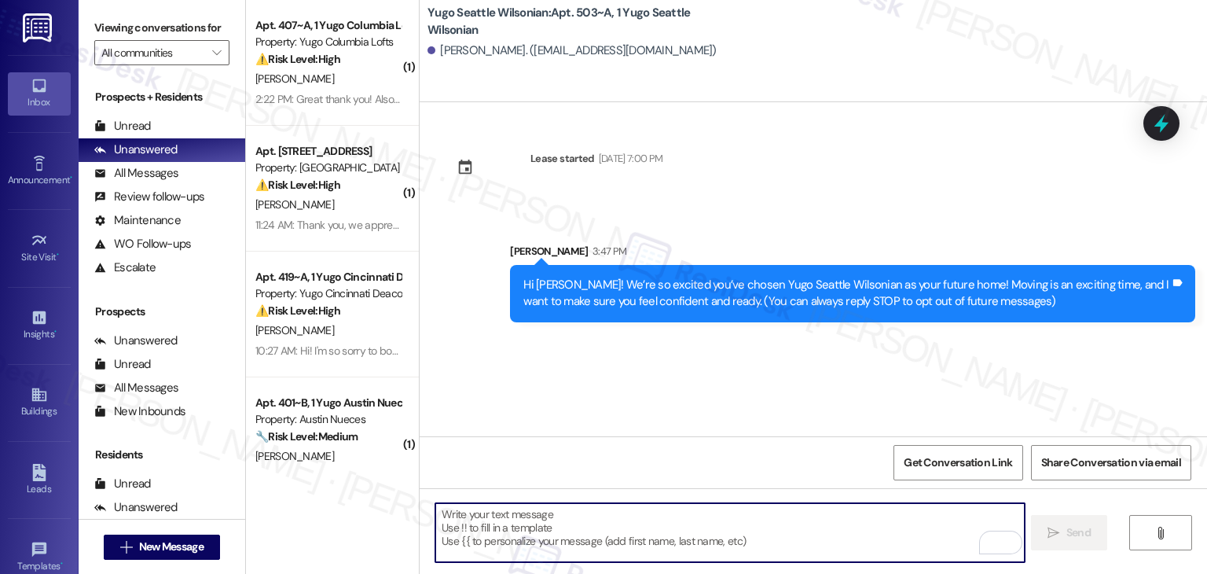
click at [676, 528] on textarea "To enrich screen reader interactions, please activate Accessibility in Grammarl…" at bounding box center [729, 532] width 589 height 59
paste textarea "I’m [PERSON_NAME] from the off-site Resident Support Team. I work with your pro…"
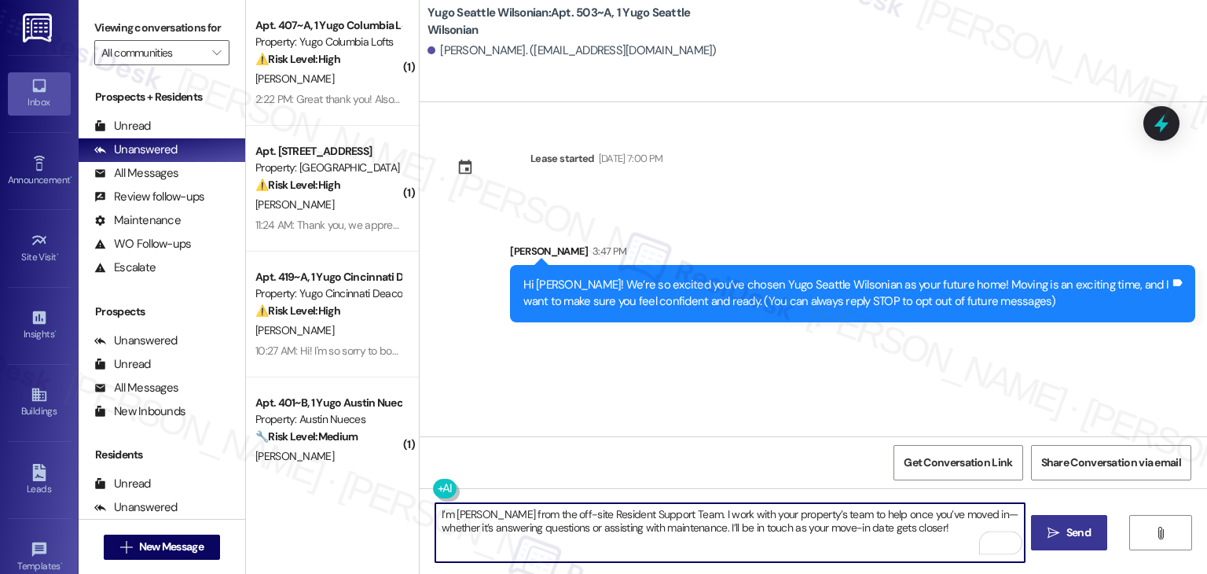
type textarea "I’m [PERSON_NAME] from the off-site Resident Support Team. I work with your pro…"
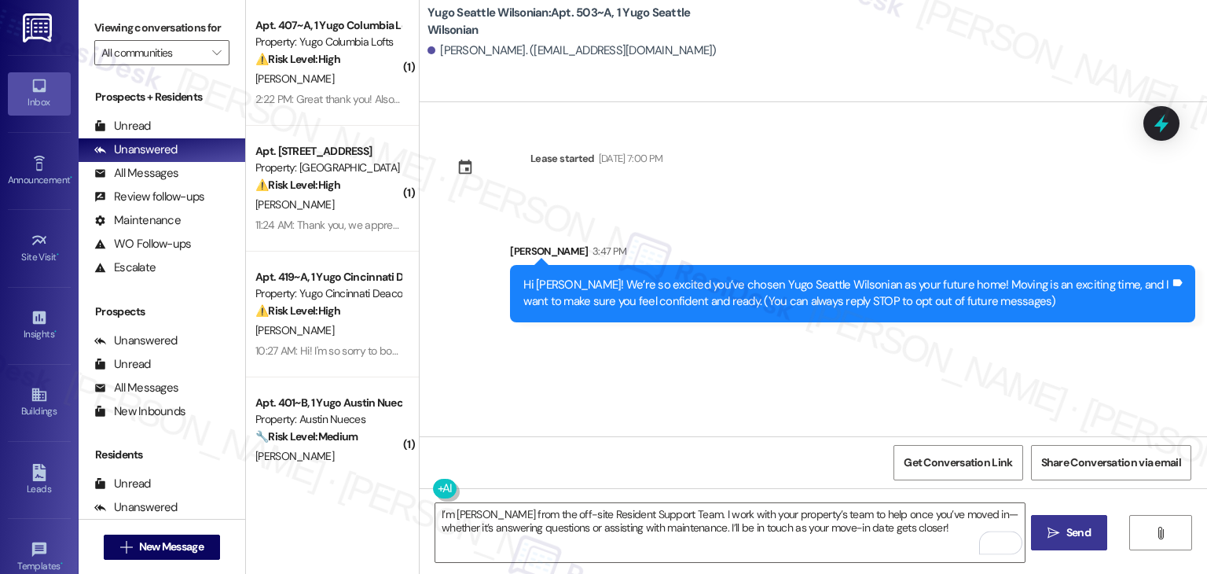
click at [1067, 531] on span "Send" at bounding box center [1079, 532] width 24 height 17
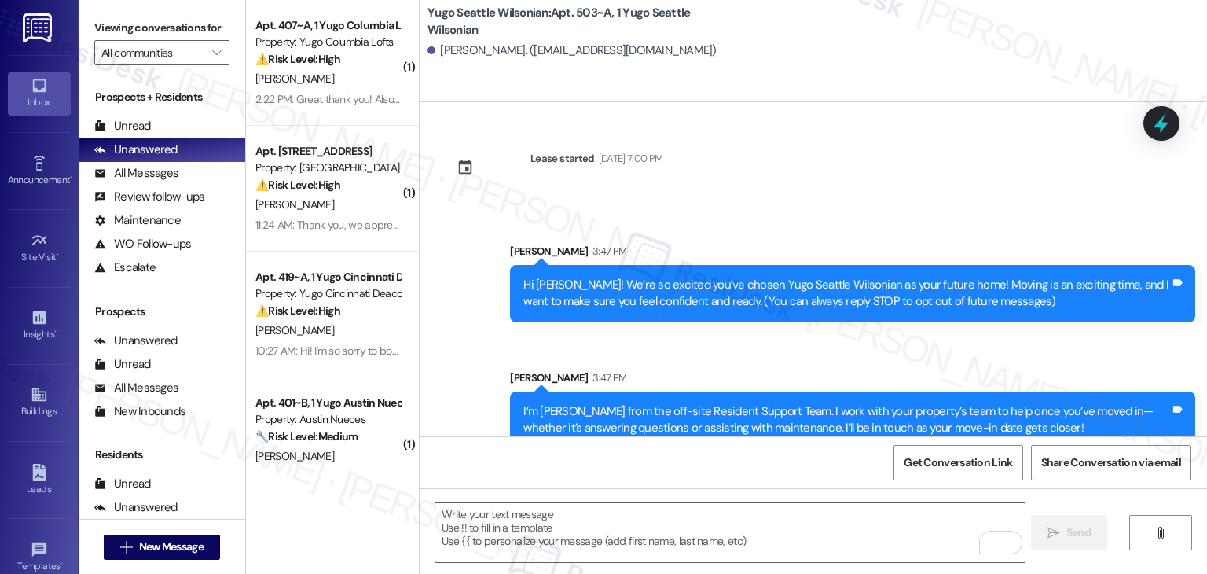
click at [616, 347] on div "Sent via SMS Sarah 3:47 PM Hi Nicholas! We’re so excited you’ve chosen Yugo Sea…" at bounding box center [814, 334] width 788 height 253
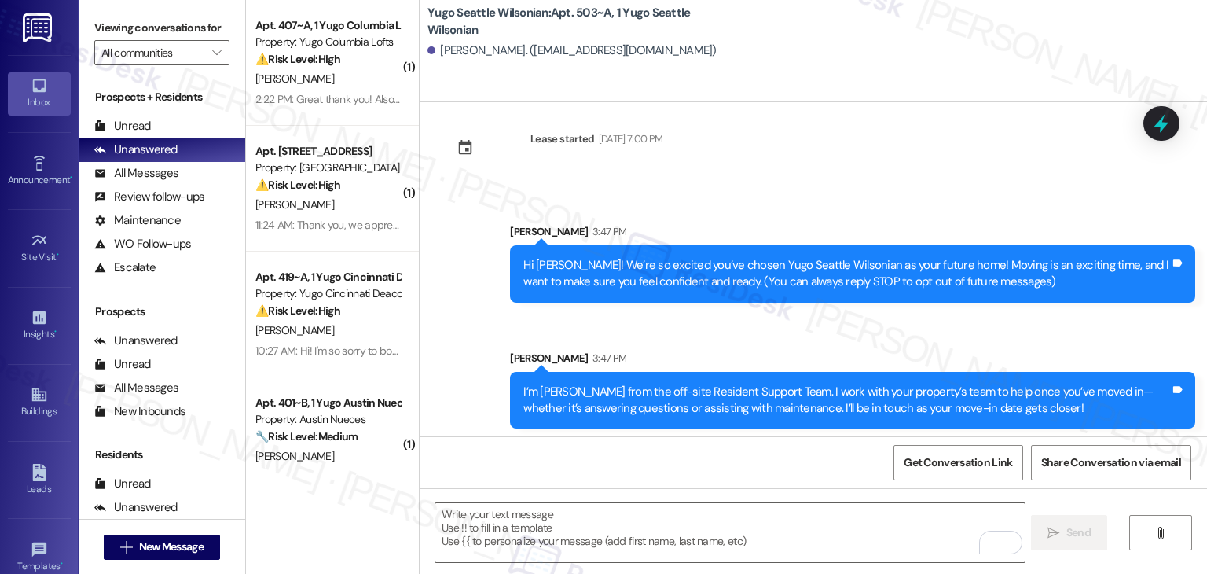
scroll to position [25, 0]
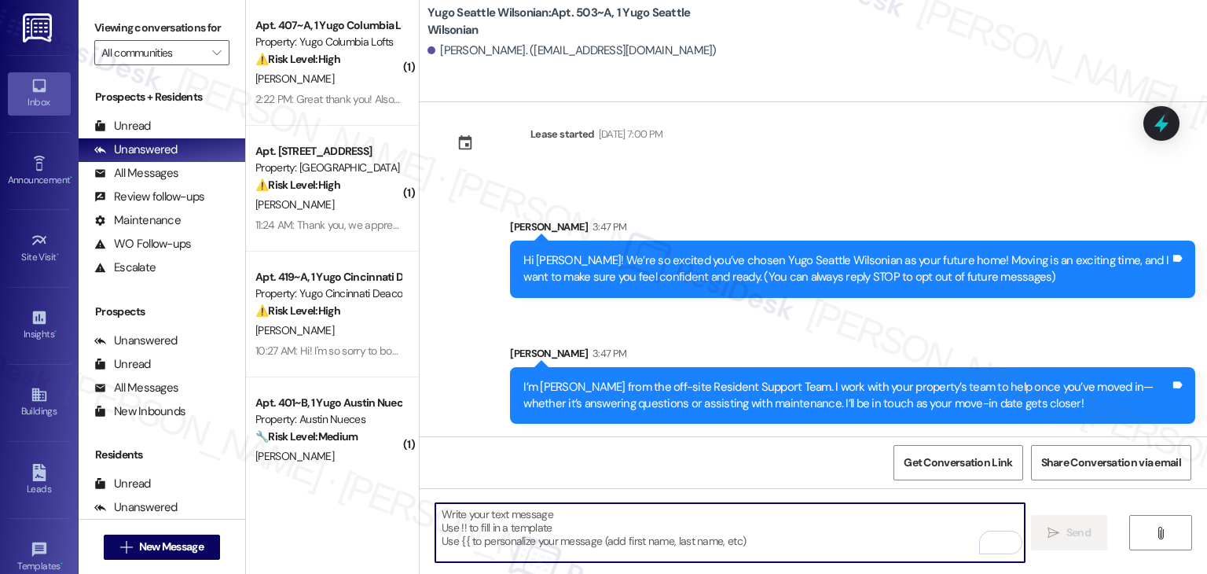
click at [680, 524] on textarea "To enrich screen reader interactions, please activate Accessibility in Grammarl…" at bounding box center [729, 532] width 589 height 59
paste textarea "Move-in day will be busy as you get settled, but no reason it has to be stressf…"
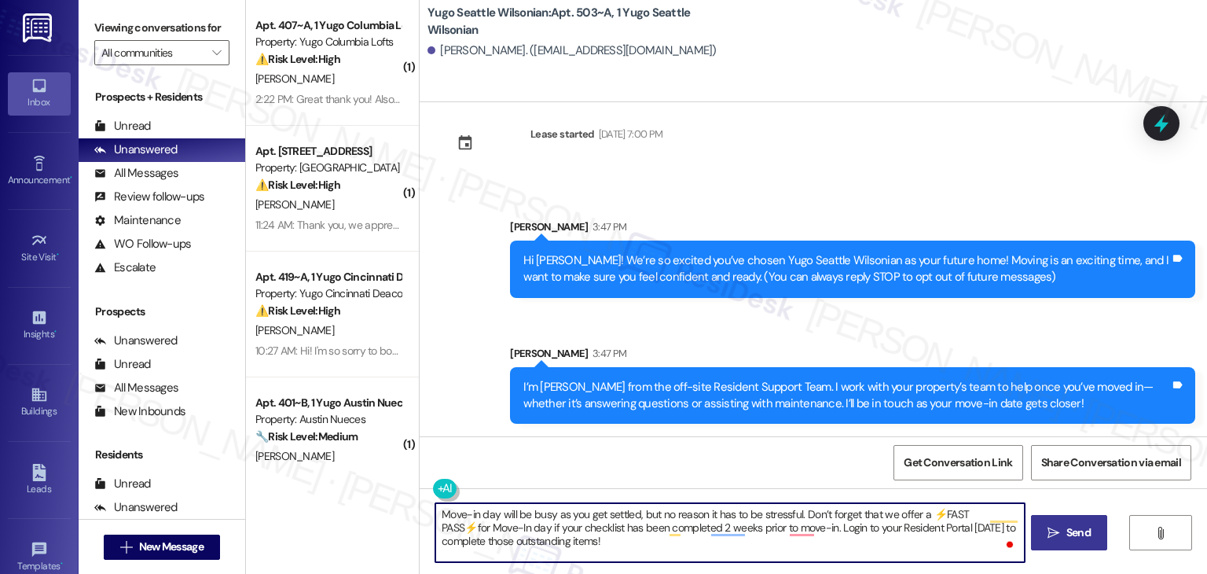
type textarea "Move-in day will be busy as you get settled, but no reason it has to be stressf…"
click at [623, 456] on div "Get Conversation Link Share Conversation via email" at bounding box center [814, 462] width 788 height 52
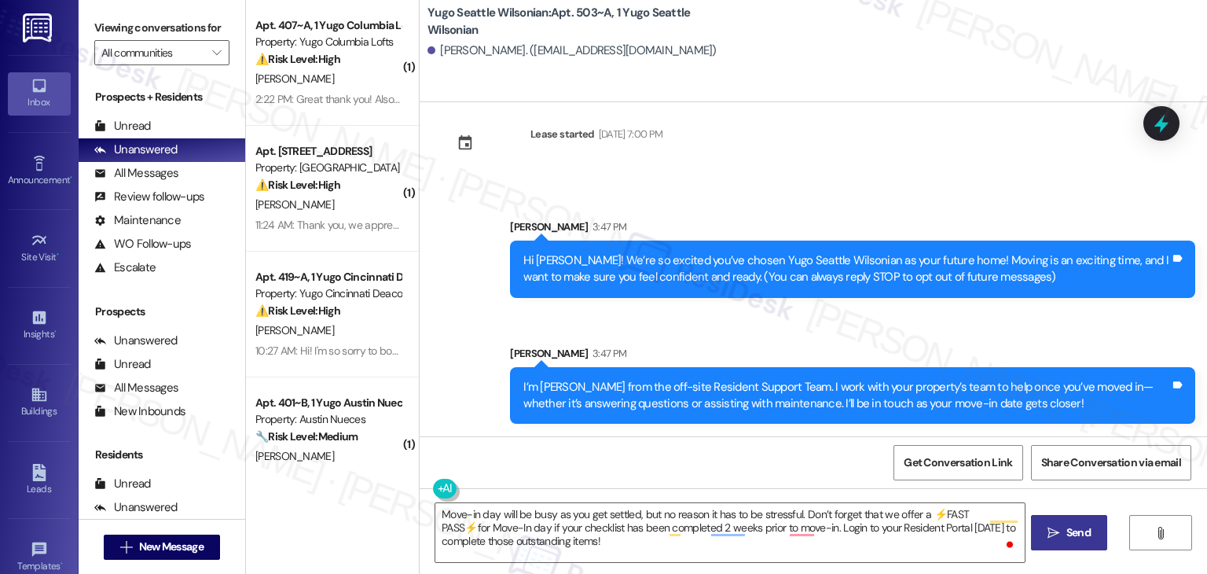
click at [1079, 539] on span "Send" at bounding box center [1079, 532] width 24 height 17
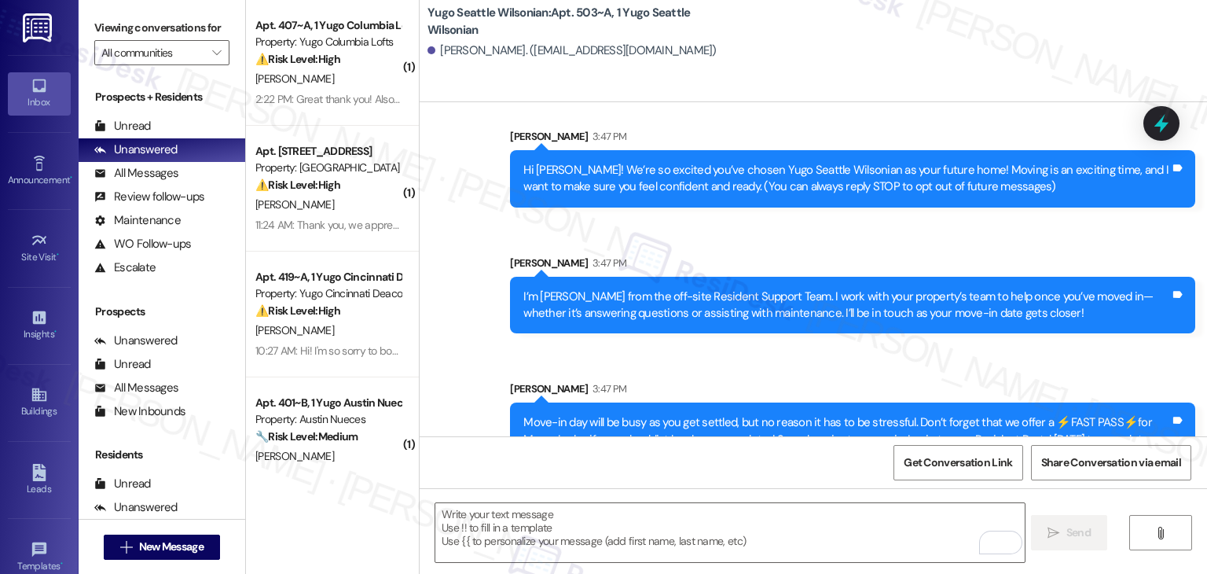
scroll to position [167, 0]
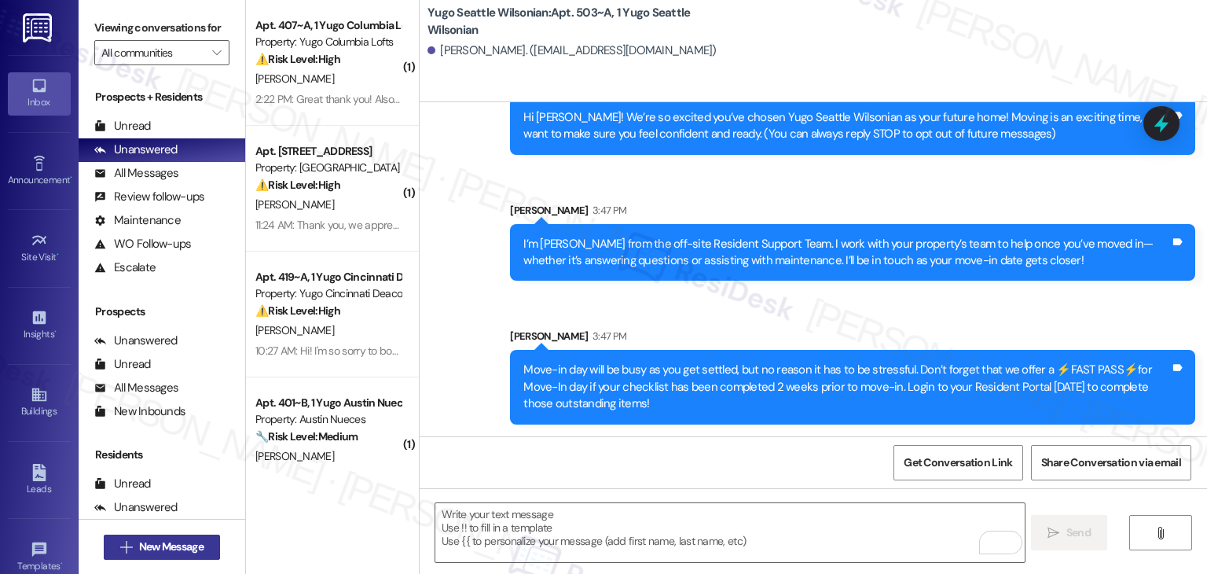
click at [186, 545] on span "New Message" at bounding box center [171, 546] width 64 height 17
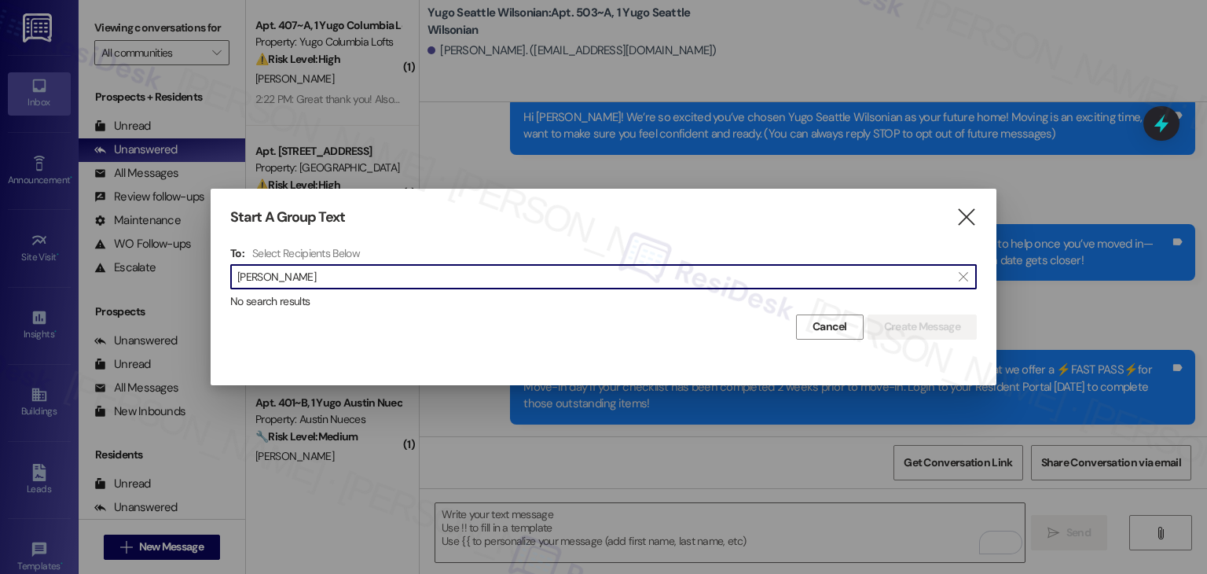
click at [281, 281] on input "Jessica Silva" at bounding box center [594, 277] width 714 height 22
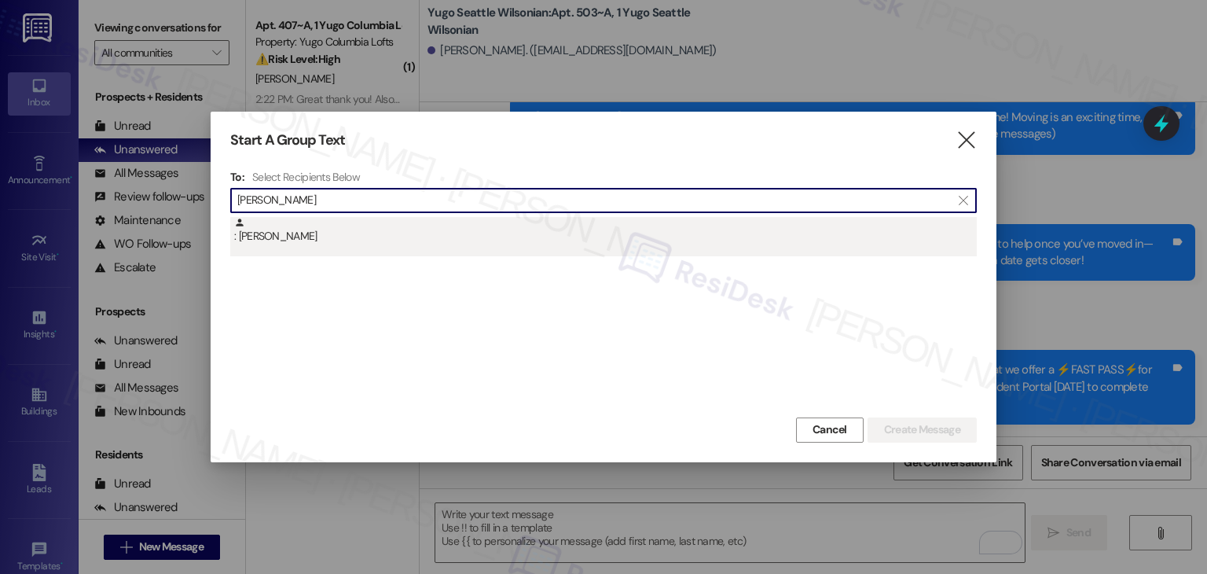
type input "Jessica Silva"
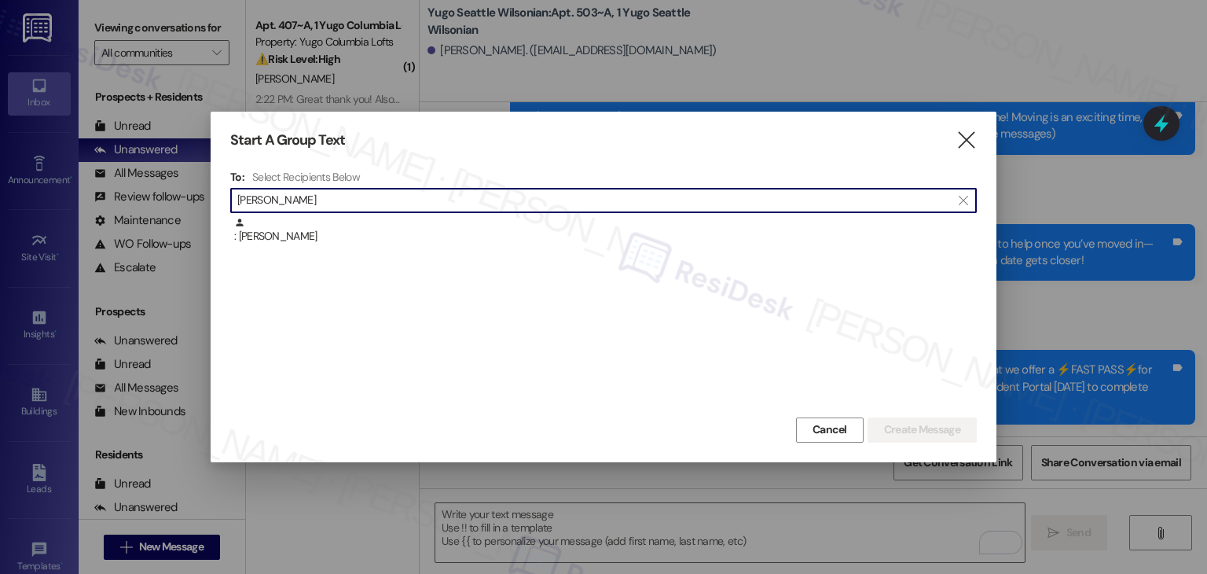
click at [308, 244] on div ": Jessica Silva" at bounding box center [603, 236] width 747 height 39
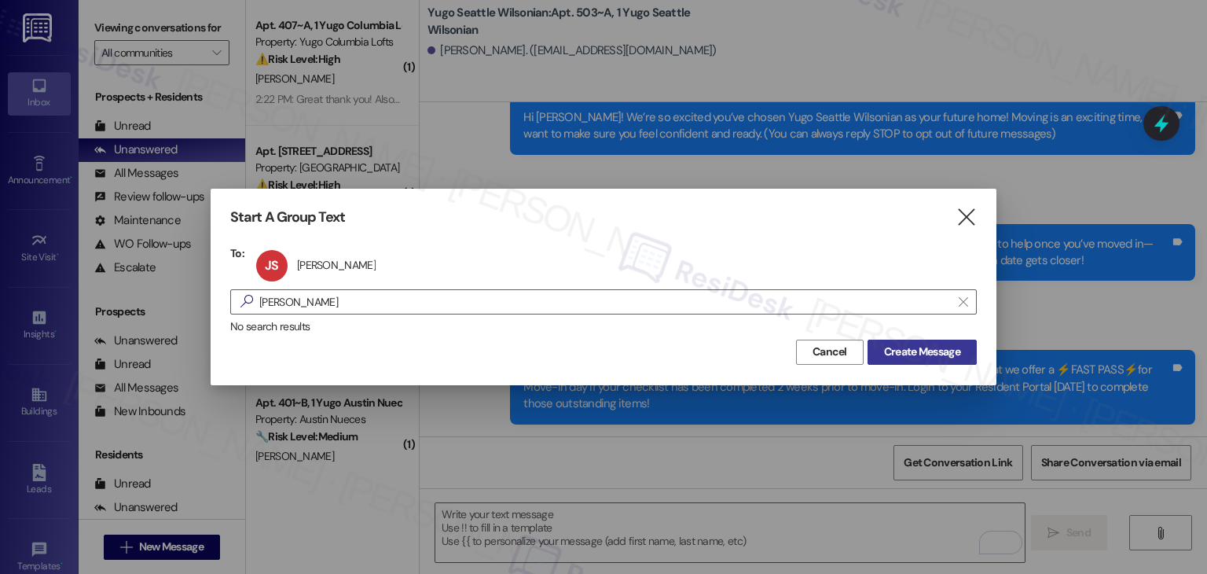
click at [902, 355] on span "Create Message" at bounding box center [922, 352] width 76 height 17
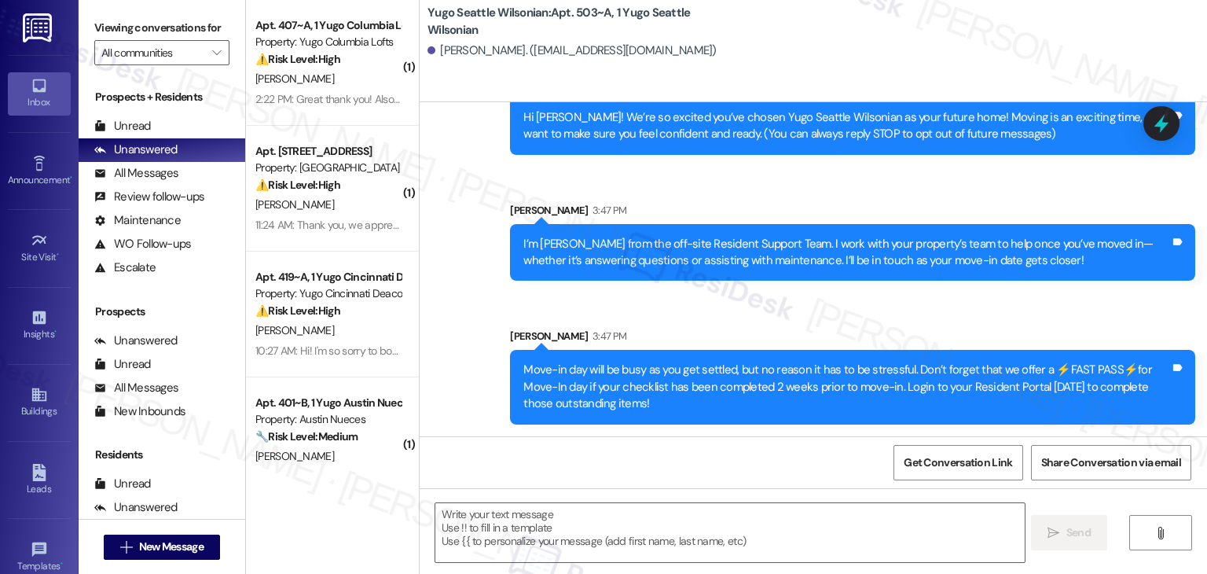
type textarea "Fetching suggested responses. Please feel free to read through the conversation…"
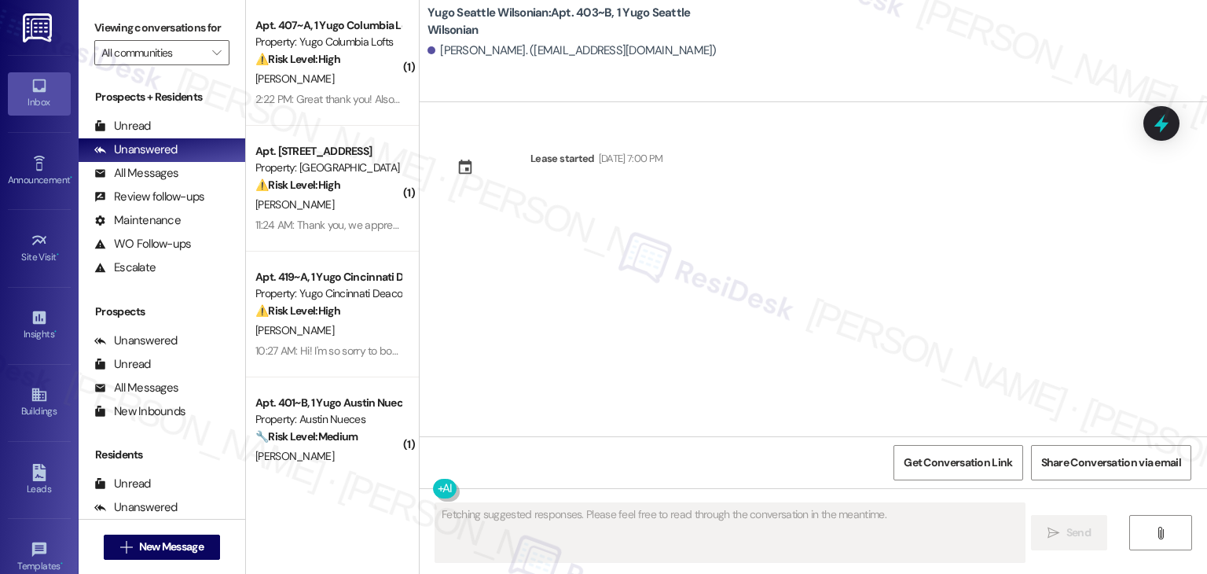
scroll to position [0, 0]
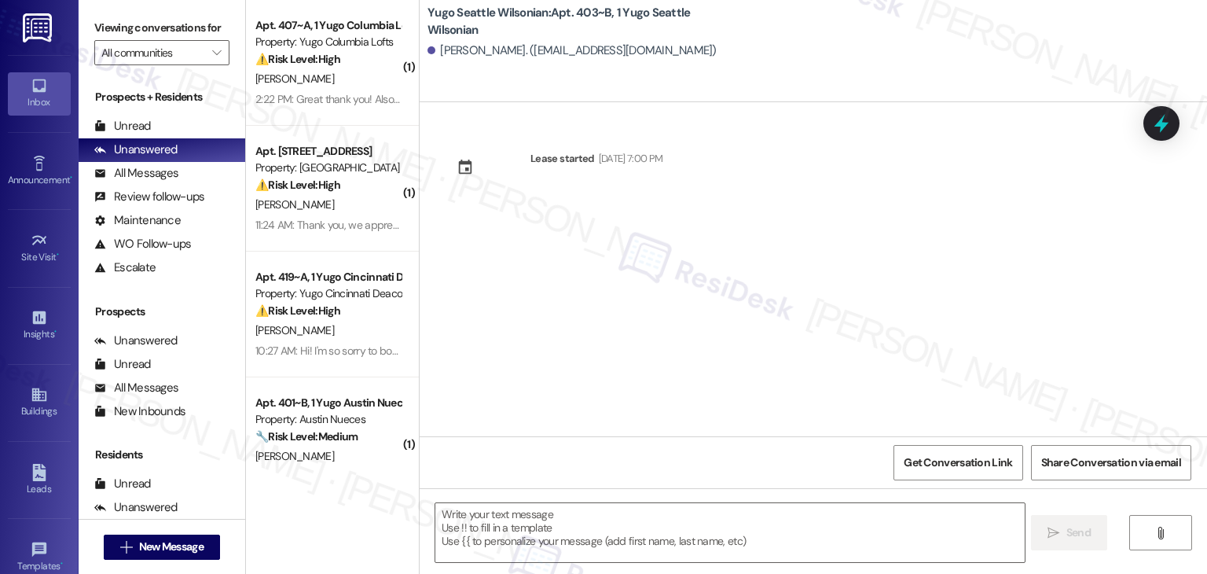
click at [616, 338] on div "Lease started Sep 14, 2025 at 7:00 PM" at bounding box center [814, 269] width 788 height 334
click at [624, 521] on textarea at bounding box center [729, 532] width 589 height 59
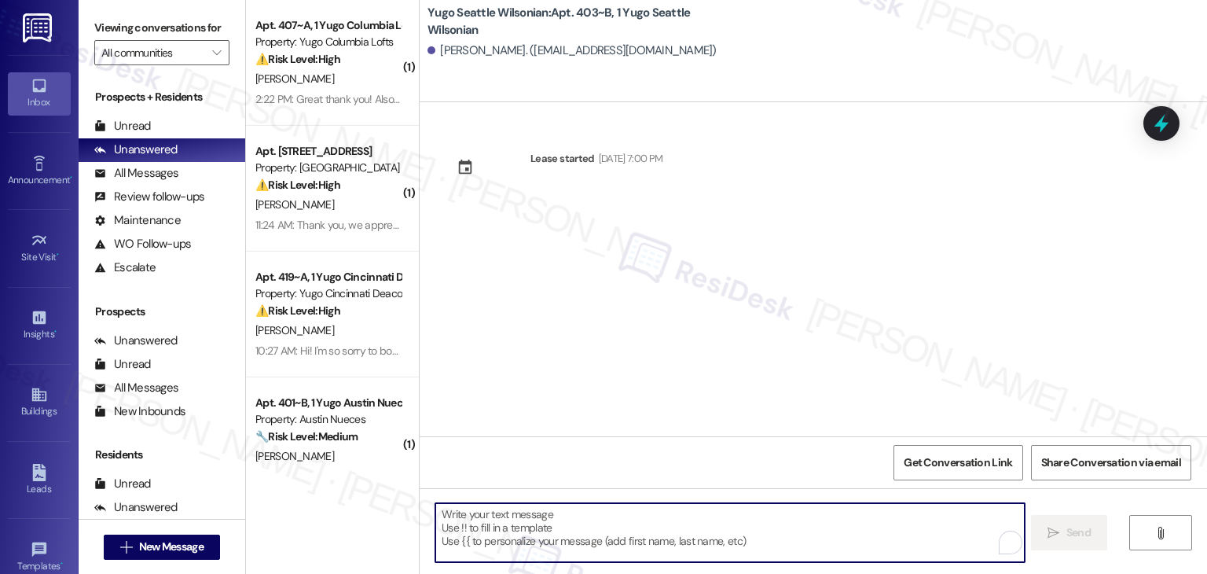
paste textarea "Hi {{first_name}}! We’re so excited you’ve chosen {{property}} as your future h…"
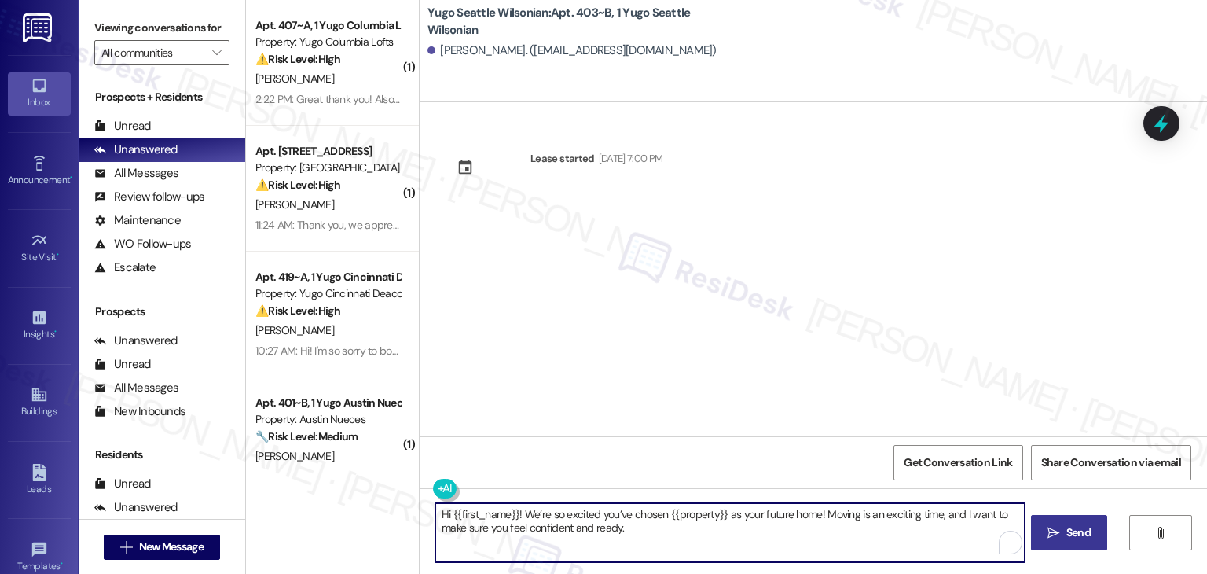
type textarea "Hi {{first_name}}! We’re so excited you’ve chosen {{property}} as your future h…"
click at [1075, 538] on span "Send" at bounding box center [1079, 532] width 24 height 17
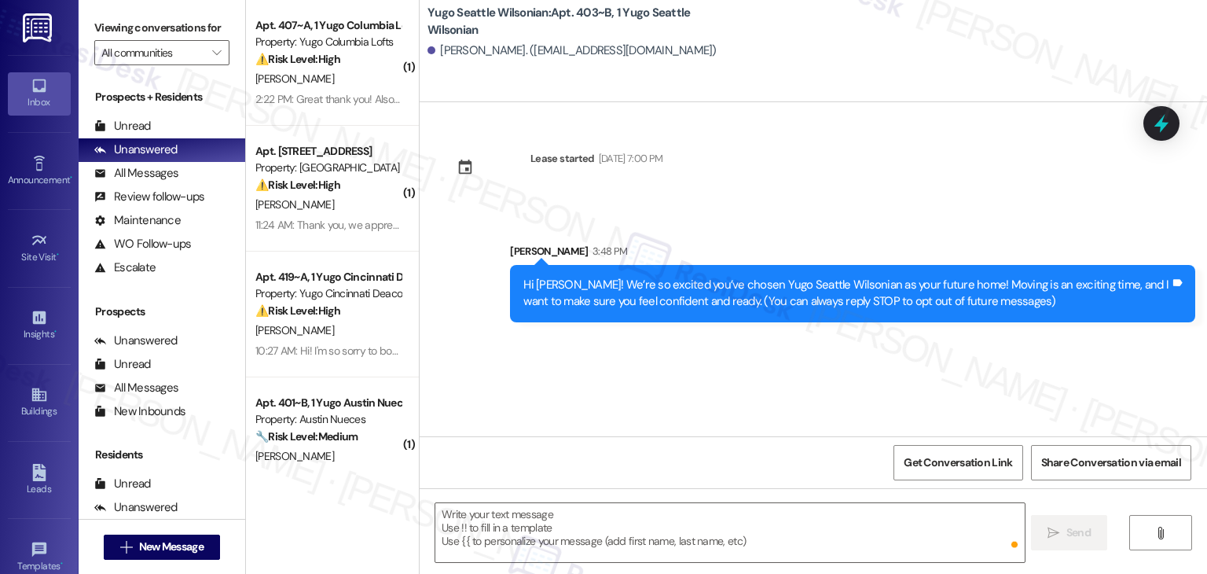
click at [628, 366] on div "Lease started Sep 14, 2025 at 7:00 PM Sent via SMS Sarah 3:48 PM Hi Jessica! We…" at bounding box center [814, 269] width 788 height 334
click at [675, 522] on textarea "To enrich screen reader interactions, please activate Accessibility in Grammarl…" at bounding box center [729, 532] width 589 height 59
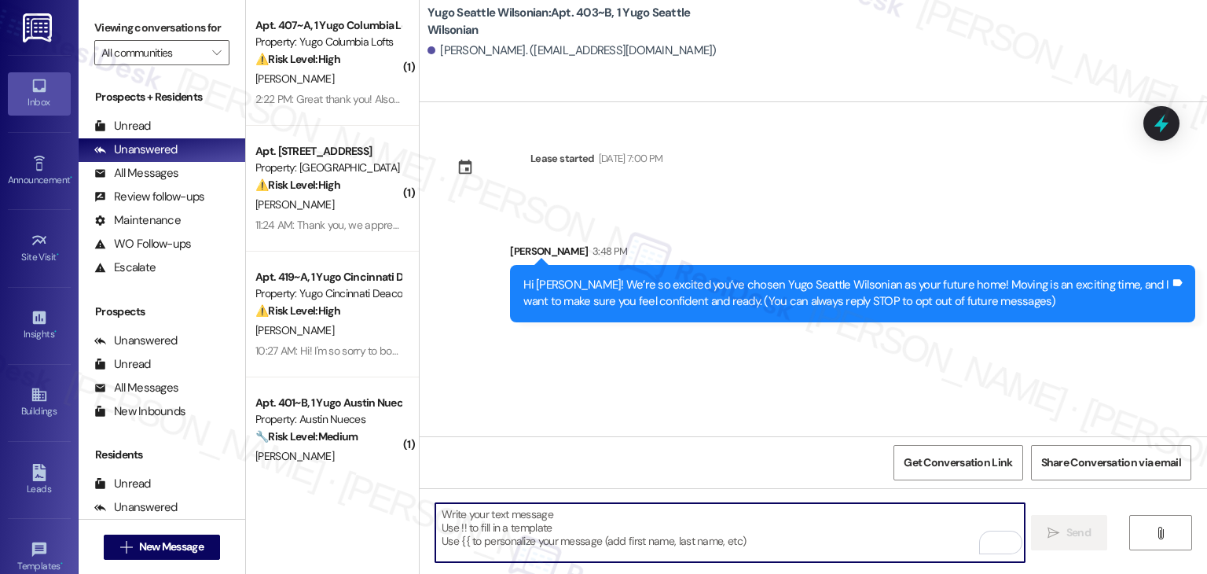
paste textarea "I’m [PERSON_NAME] from the off-site Resident Support Team. I work with your pro…"
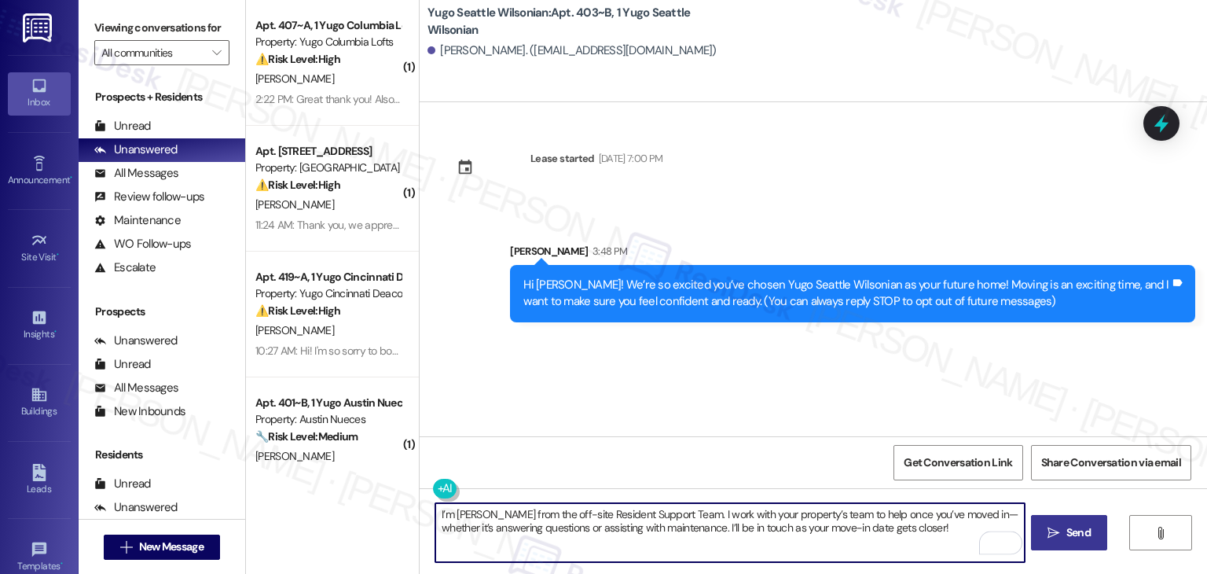
type textarea "I’m [PERSON_NAME] from the off-site Resident Support Team. I work with your pro…"
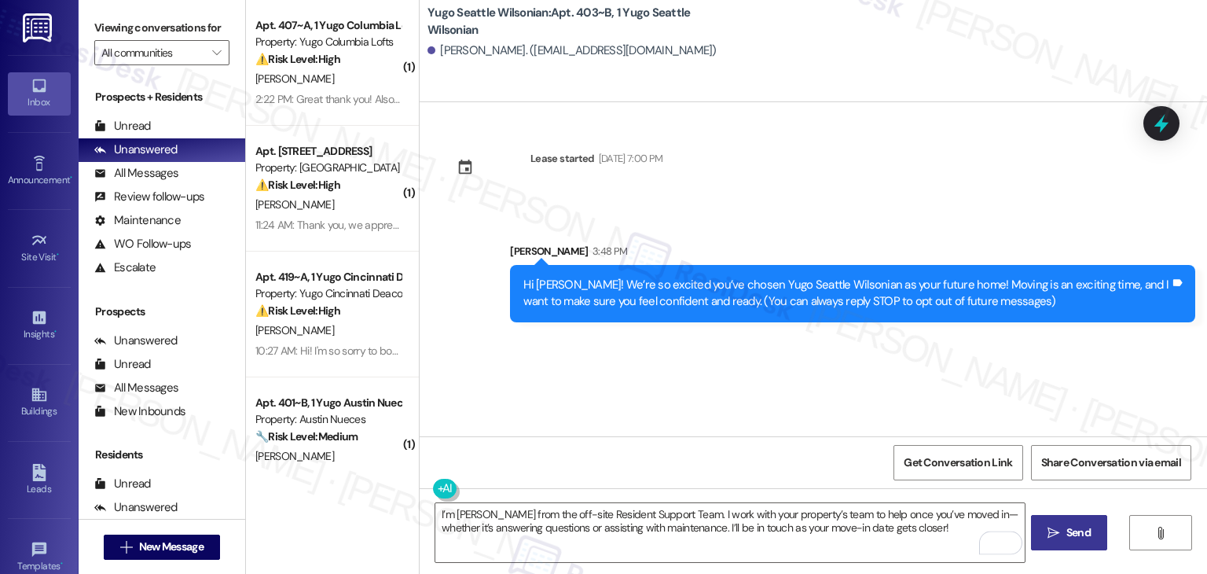
click at [1078, 526] on span "Send" at bounding box center [1079, 532] width 24 height 17
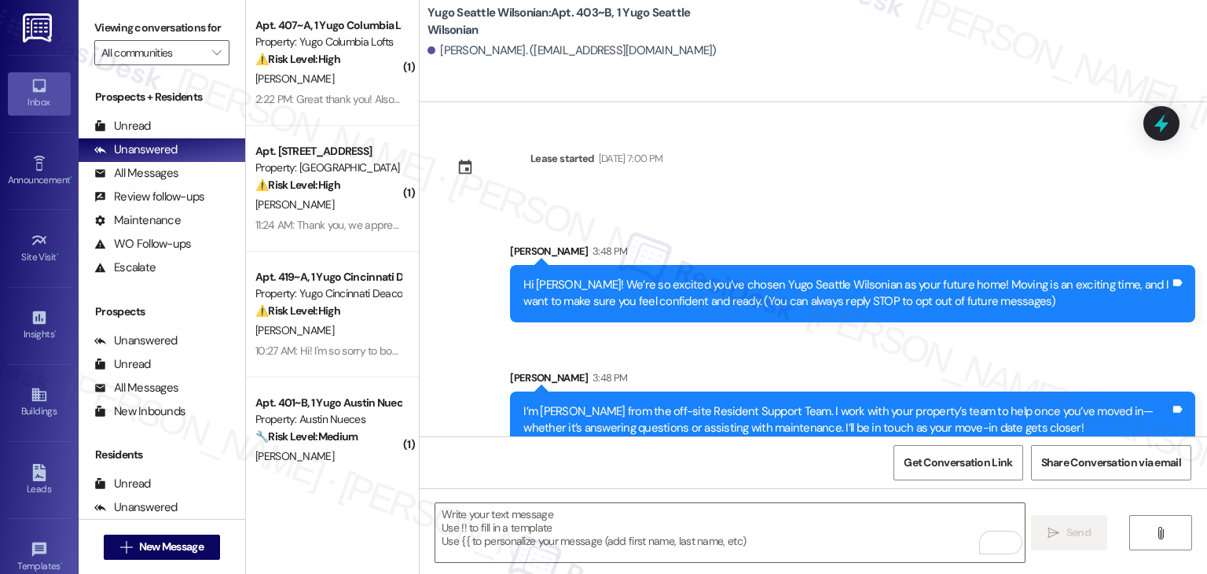
click at [636, 340] on div "Sent via SMS Sarah 3:48 PM Hi Jessica! We’re so excited you’ve chosen Yugo Seat…" at bounding box center [814, 334] width 788 height 253
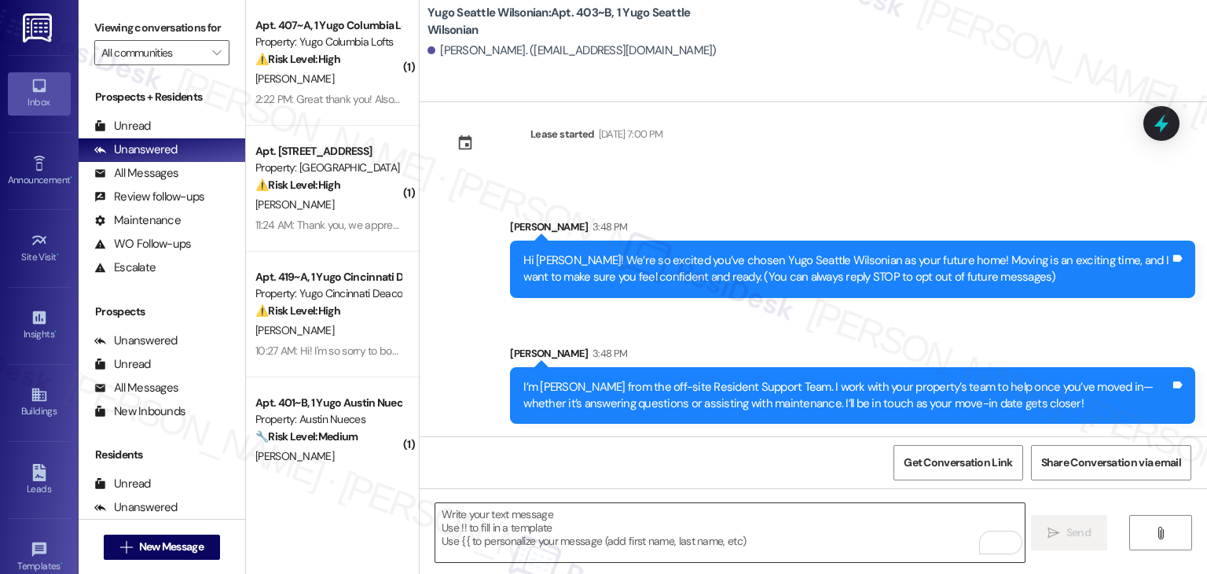
click at [695, 521] on textarea "To enrich screen reader interactions, please activate Accessibility in Grammarl…" at bounding box center [729, 532] width 589 height 59
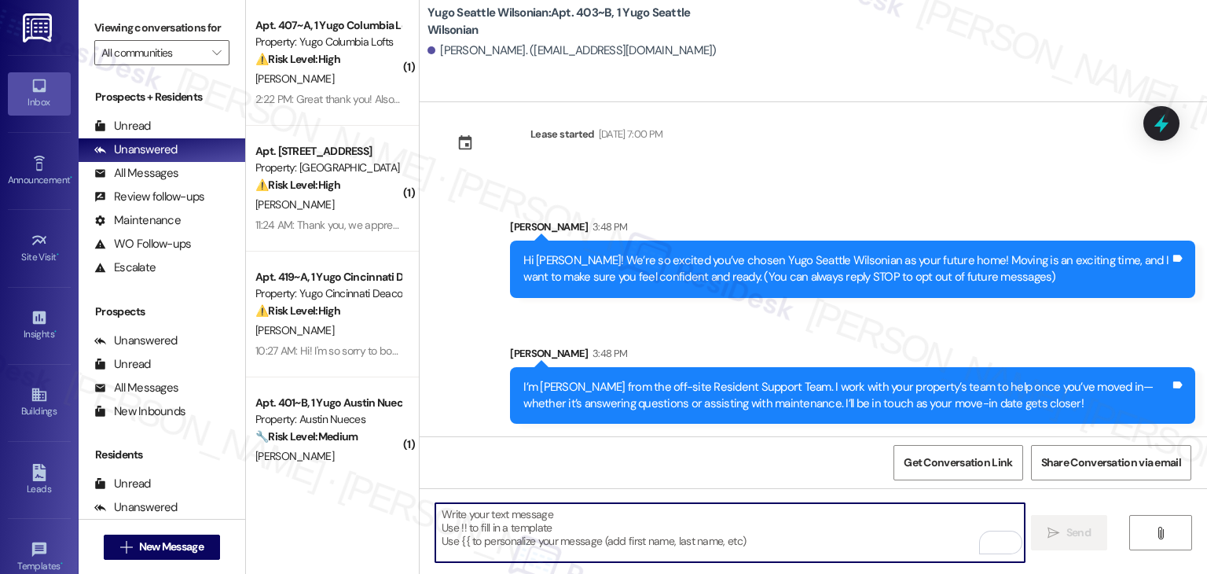
paste textarea "Move-in day will be busy as you get settled, but no reason it has to be stressf…"
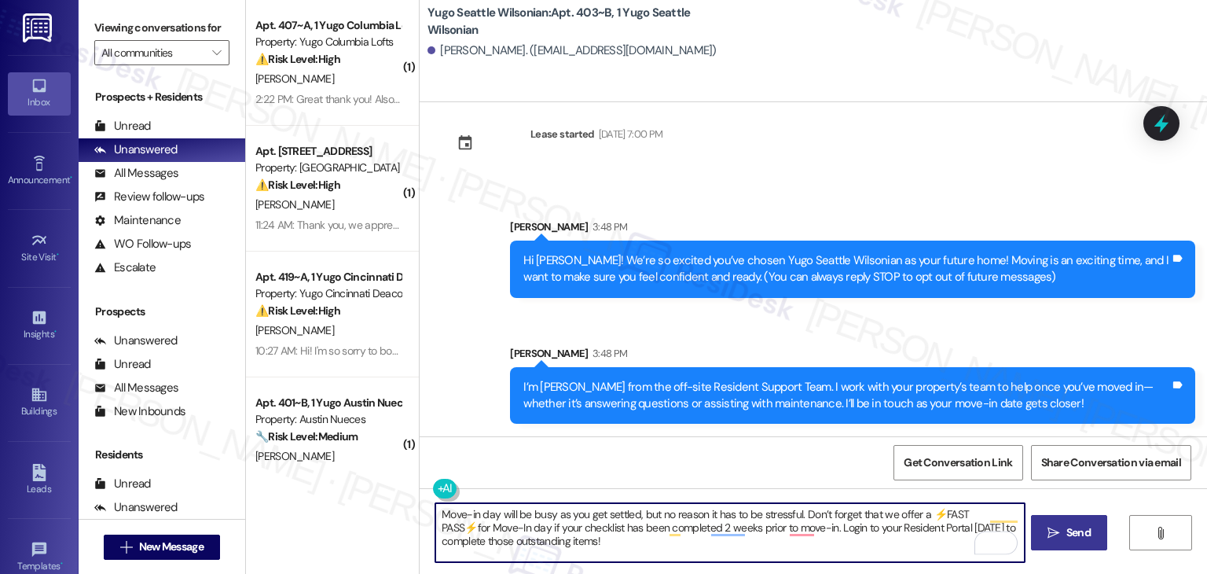
type textarea "Move-in day will be busy as you get settled, but no reason it has to be stressf…"
click at [1080, 531] on span "Send" at bounding box center [1079, 532] width 24 height 17
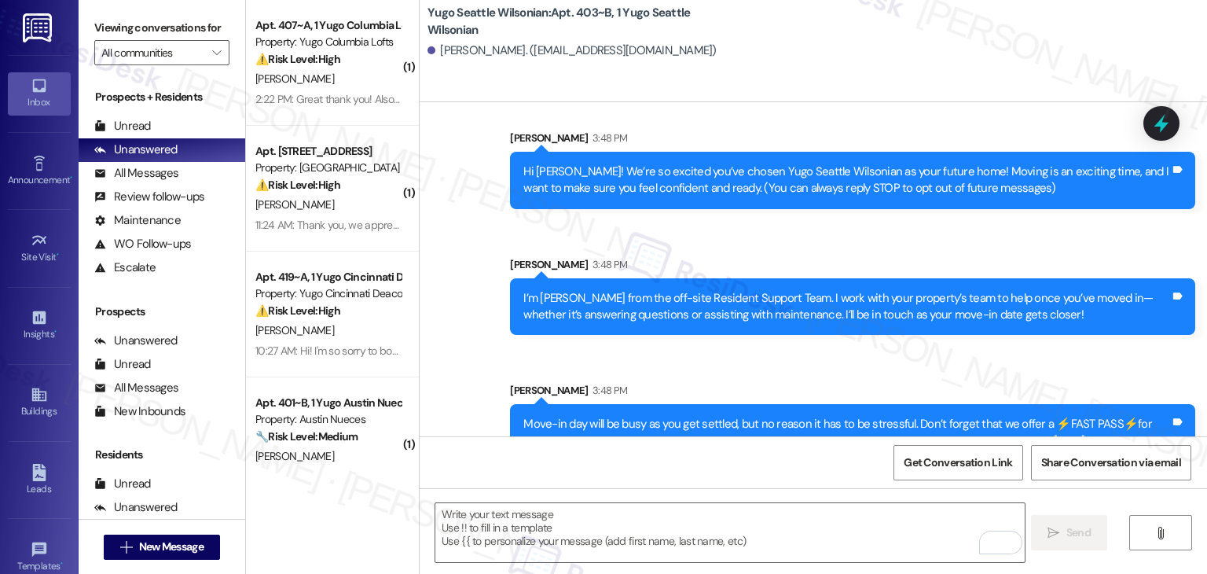
scroll to position [167, 0]
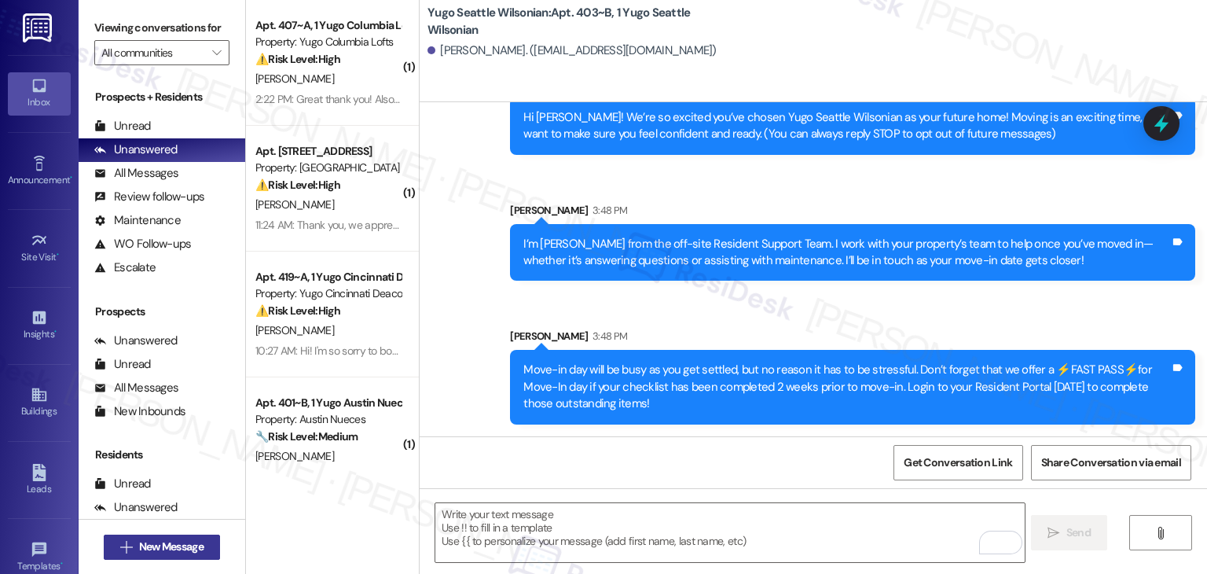
click at [160, 542] on span "New Message" at bounding box center [171, 546] width 64 height 17
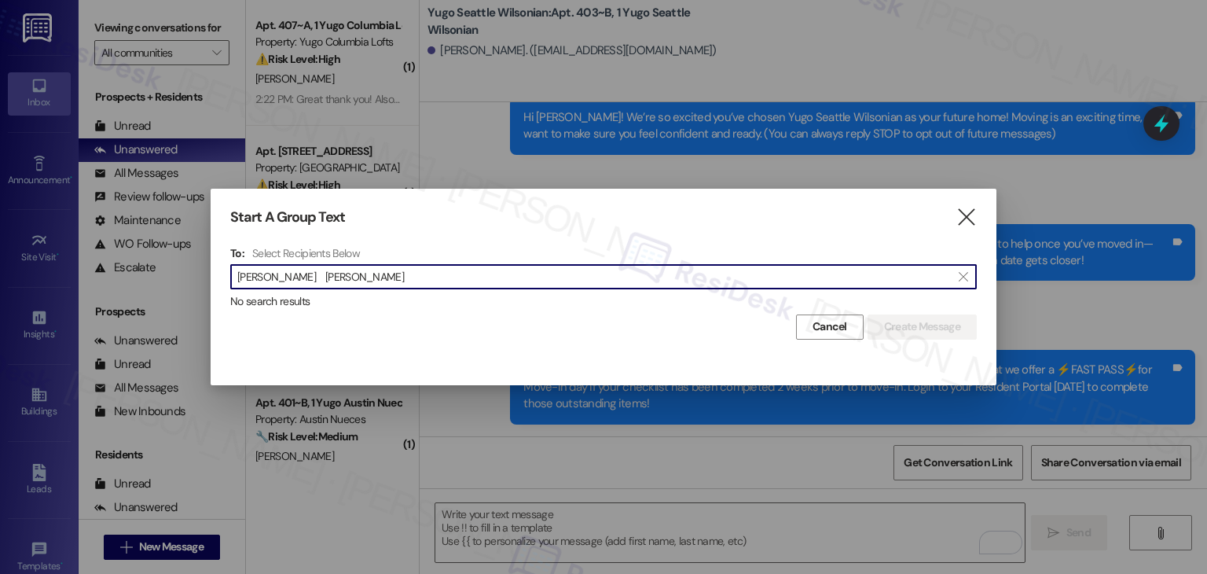
click at [261, 278] on input "Daly Therrien" at bounding box center [594, 277] width 714 height 22
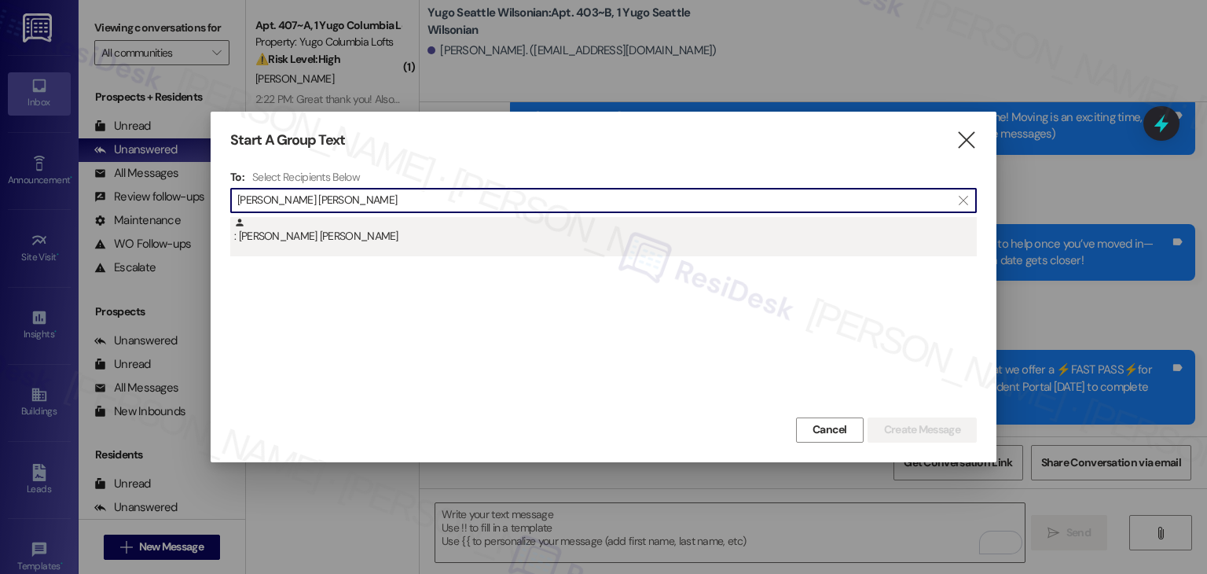
type input "Daly Therrien"
click at [303, 230] on div ": Daly Therrien" at bounding box center [605, 231] width 743 height 28
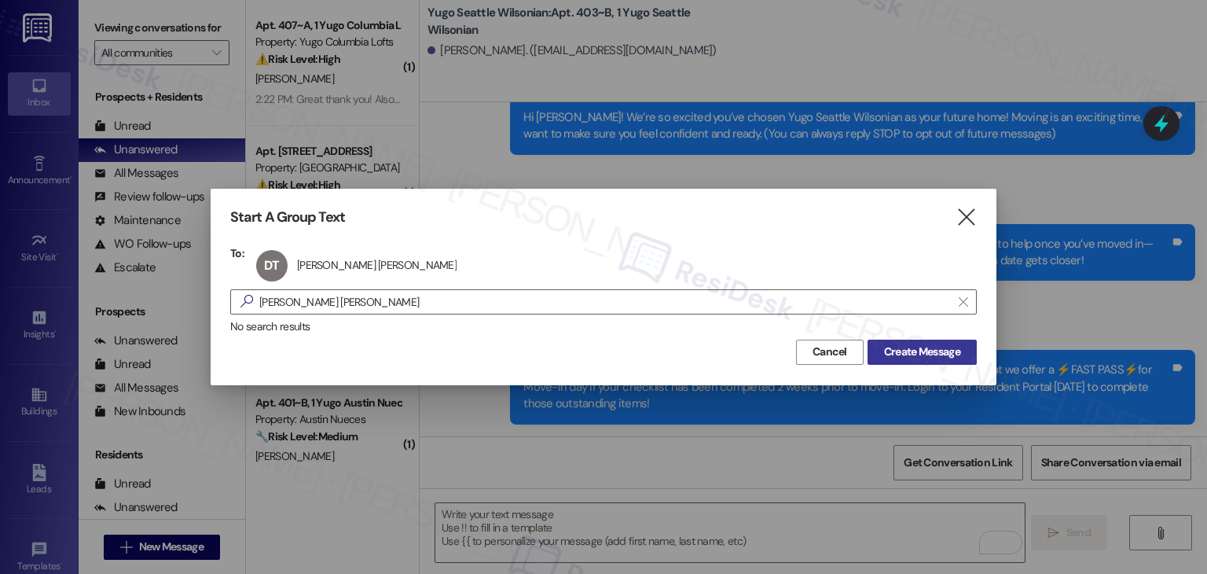
click at [909, 353] on span "Create Message" at bounding box center [922, 352] width 76 height 17
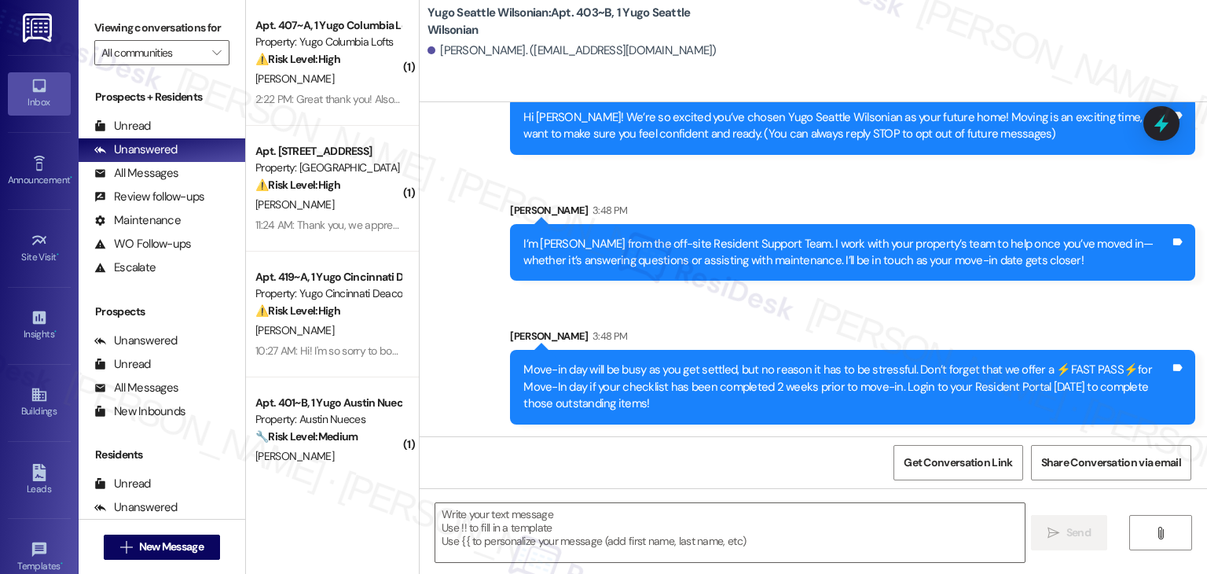
type textarea "Fetching suggested responses. Please feel free to read through the conversation…"
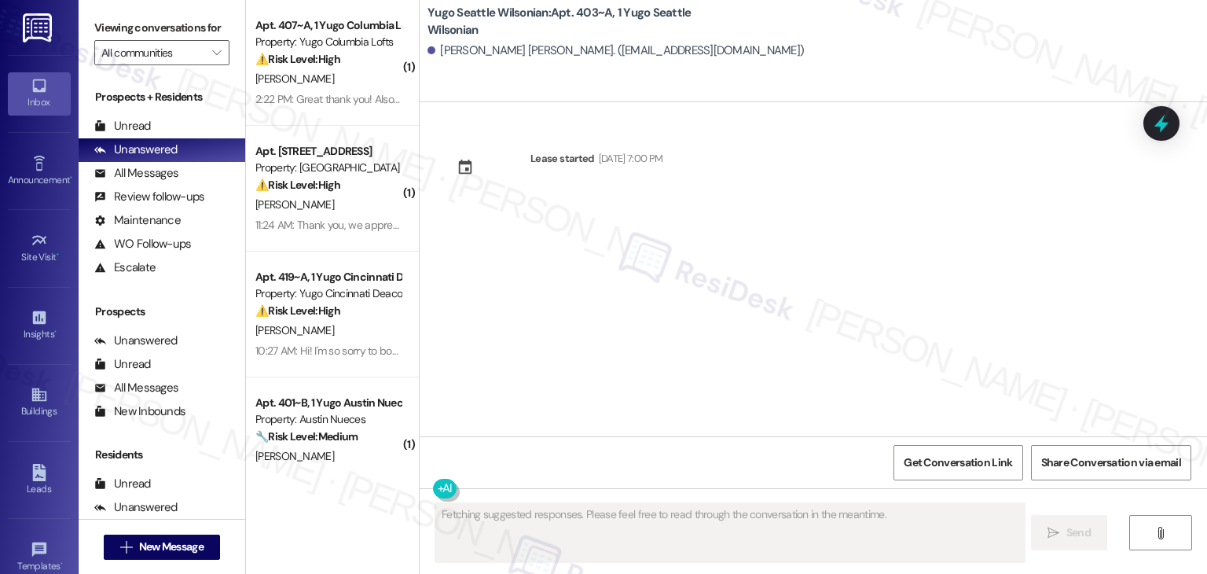
scroll to position [0, 0]
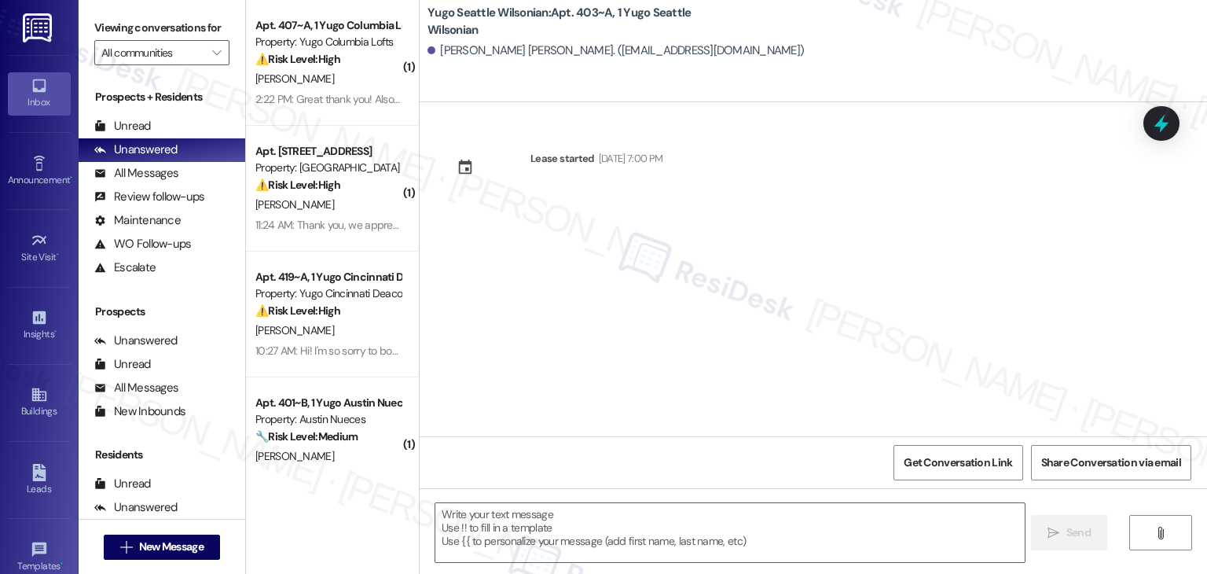
drag, startPoint x: 585, startPoint y: 311, endPoint x: 604, endPoint y: 391, distance: 82.6
click at [585, 311] on div "Lease started Sep 14, 2025 at 7:00 PM" at bounding box center [814, 269] width 788 height 334
click at [635, 504] on textarea at bounding box center [729, 532] width 589 height 59
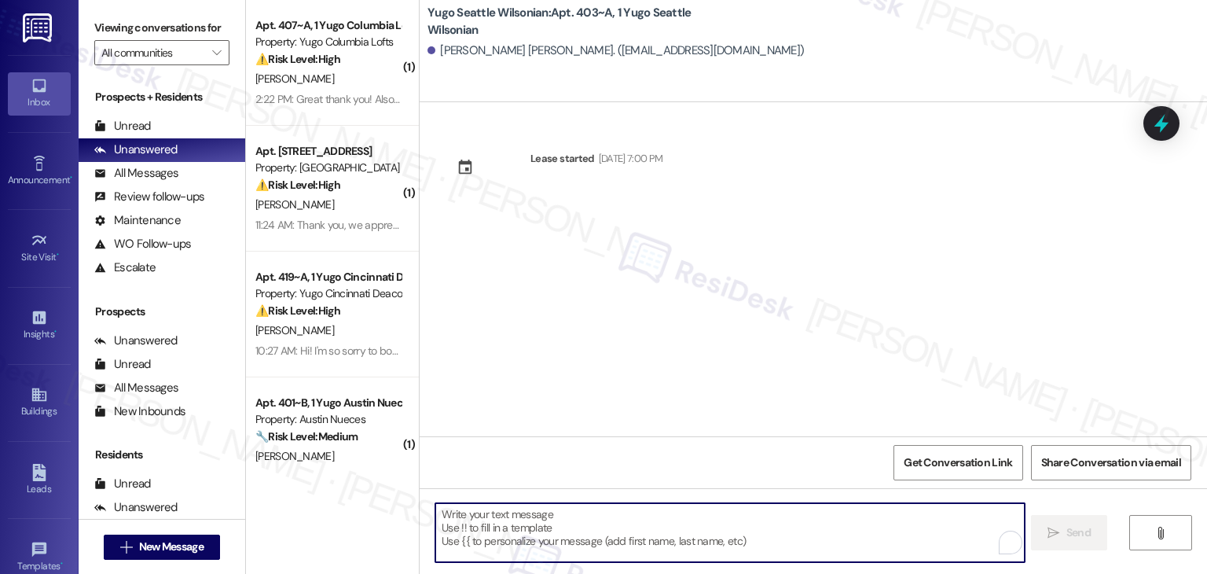
paste textarea "Hi {{first_name}}! We’re so excited you’ve chosen {{property}} as your future h…"
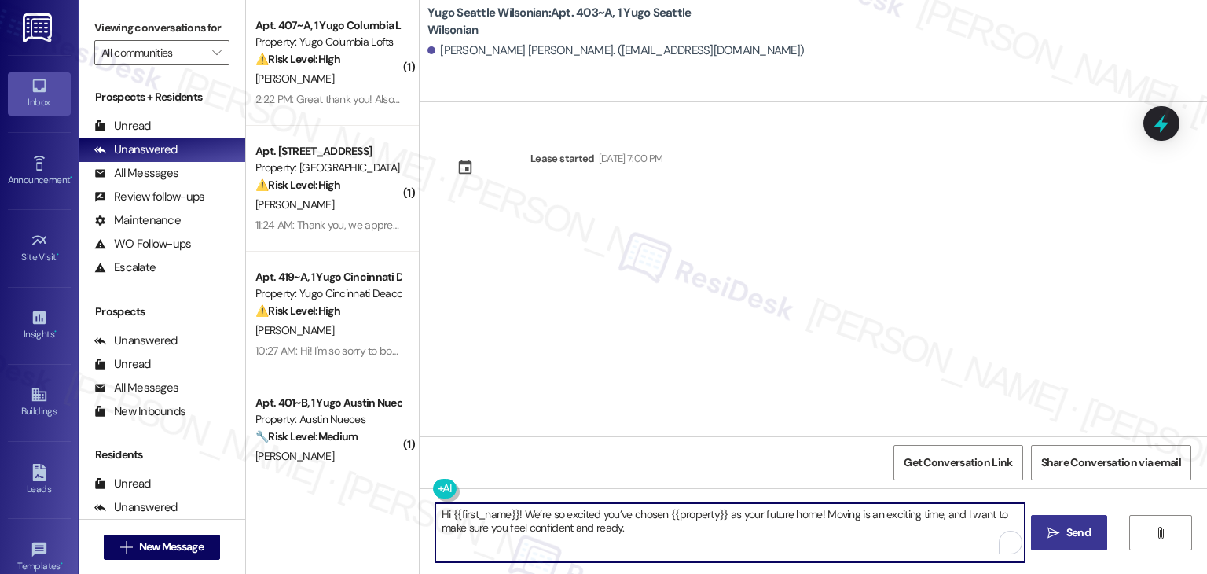
type textarea "Hi {{first_name}}! We’re so excited you’ve chosen {{property}} as your future h…"
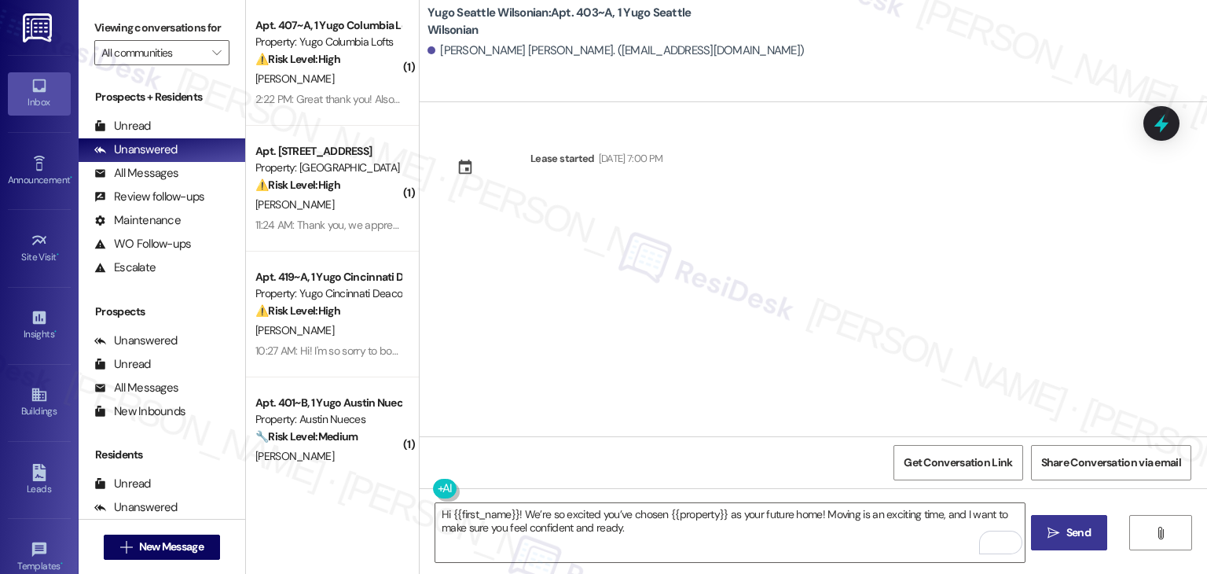
click at [1053, 540] on span " Send" at bounding box center [1070, 532] width 50 height 17
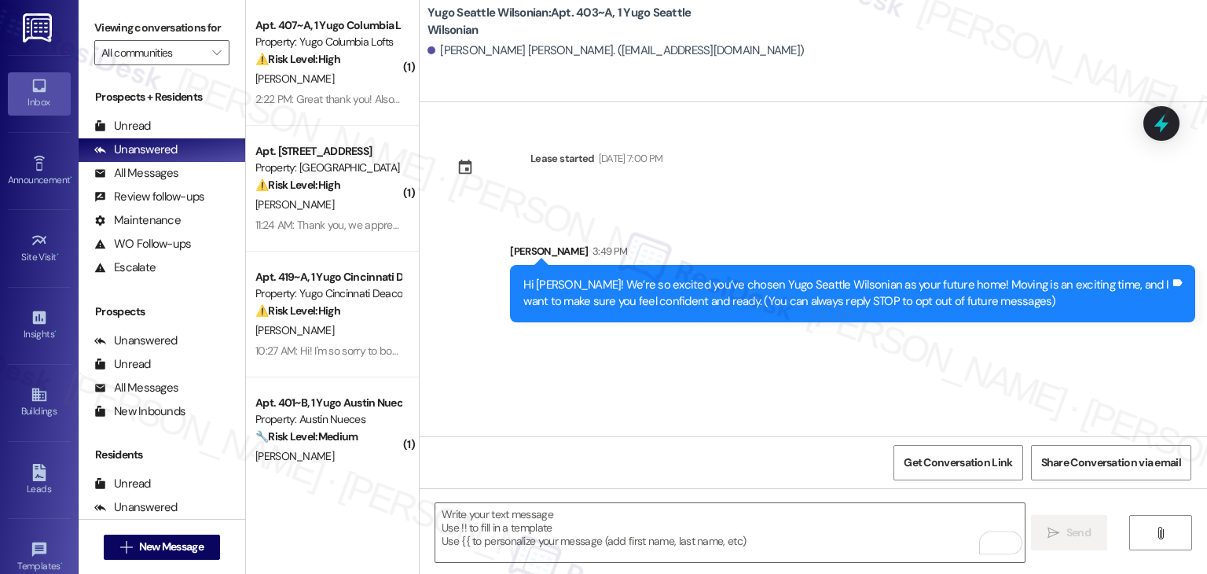
click at [648, 382] on div "Lease started Sep 14, 2025 at 7:00 PM Sent via SMS Sarah 3:49 PM Hi Daly! We’re…" at bounding box center [814, 269] width 788 height 334
click at [618, 535] on textarea "To enrich screen reader interactions, please activate Accessibility in Grammarl…" at bounding box center [729, 532] width 589 height 59
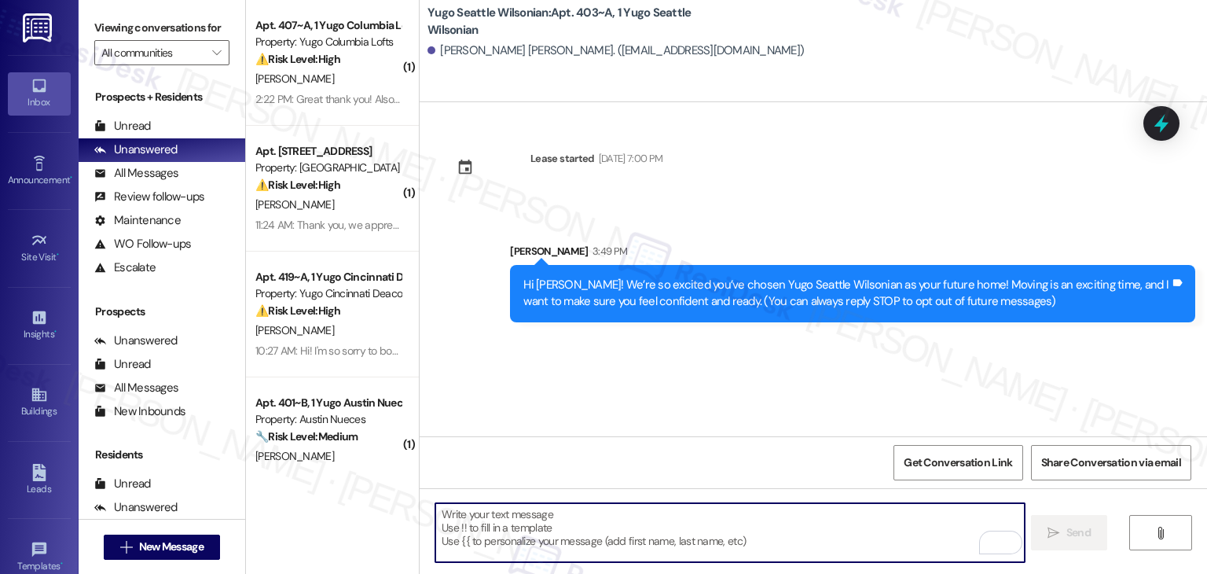
paste textarea "I’m [PERSON_NAME] from the off-site Resident Support Team. I work with your pro…"
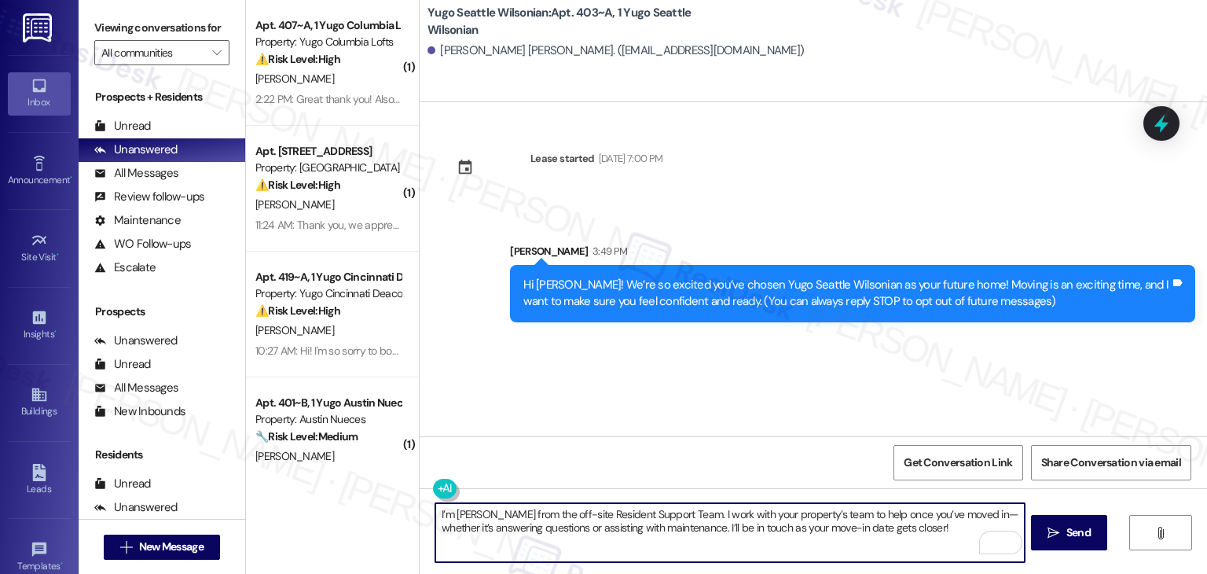
type textarea "I’m [PERSON_NAME] from the off-site Resident Support Team. I work with your pro…"
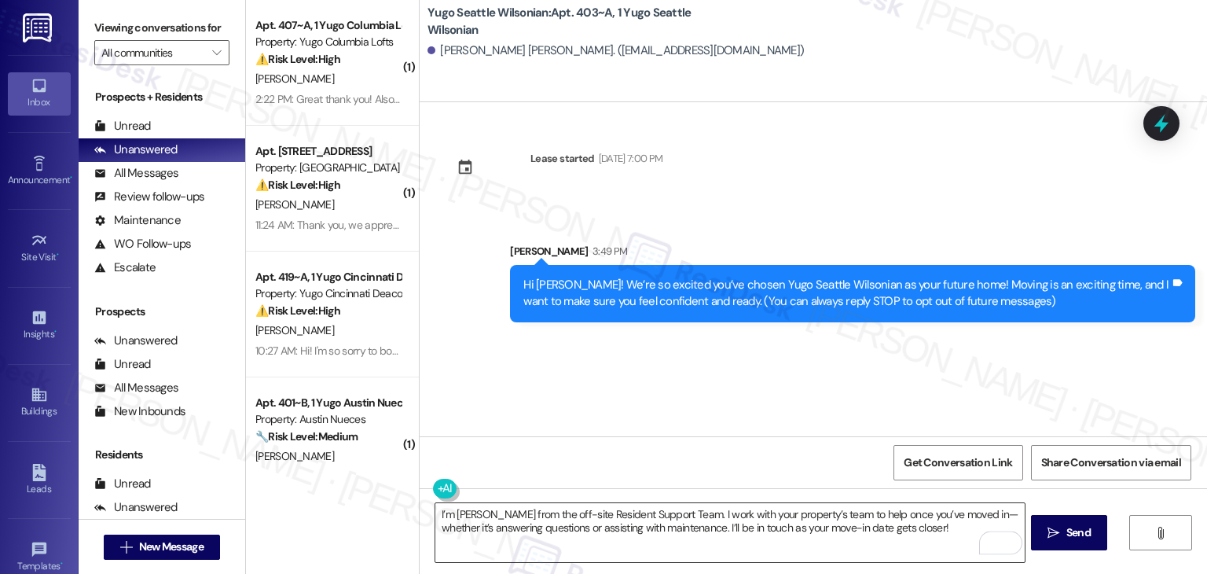
click at [738, 520] on textarea "I’m [PERSON_NAME] from the off-site Resident Support Team. I work with your pro…" at bounding box center [729, 532] width 589 height 59
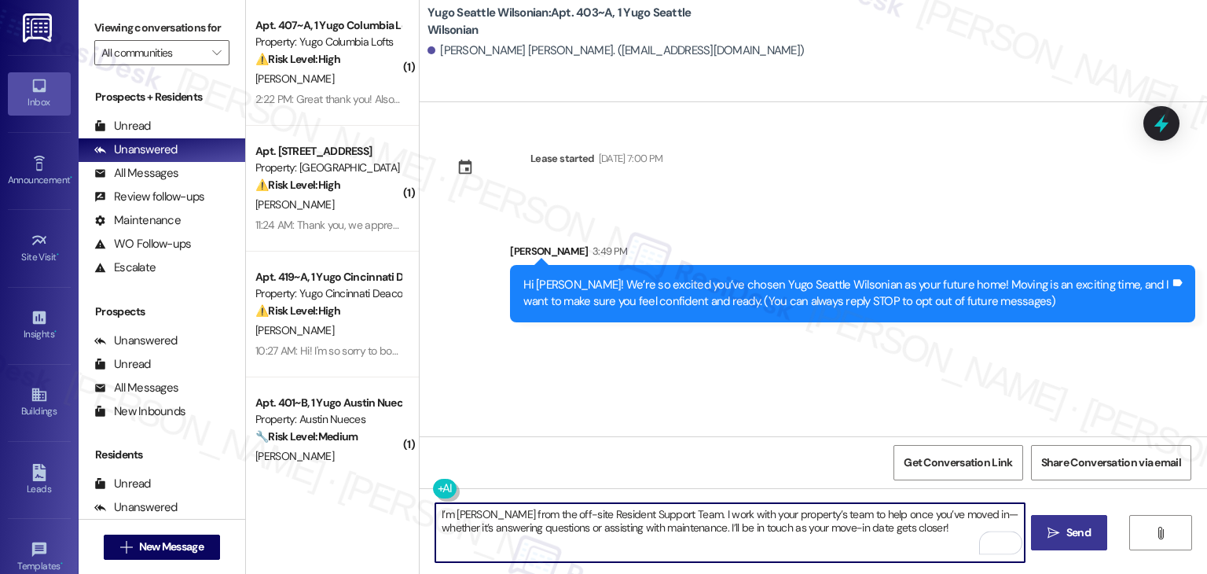
click at [1041, 529] on button " Send" at bounding box center [1069, 532] width 76 height 35
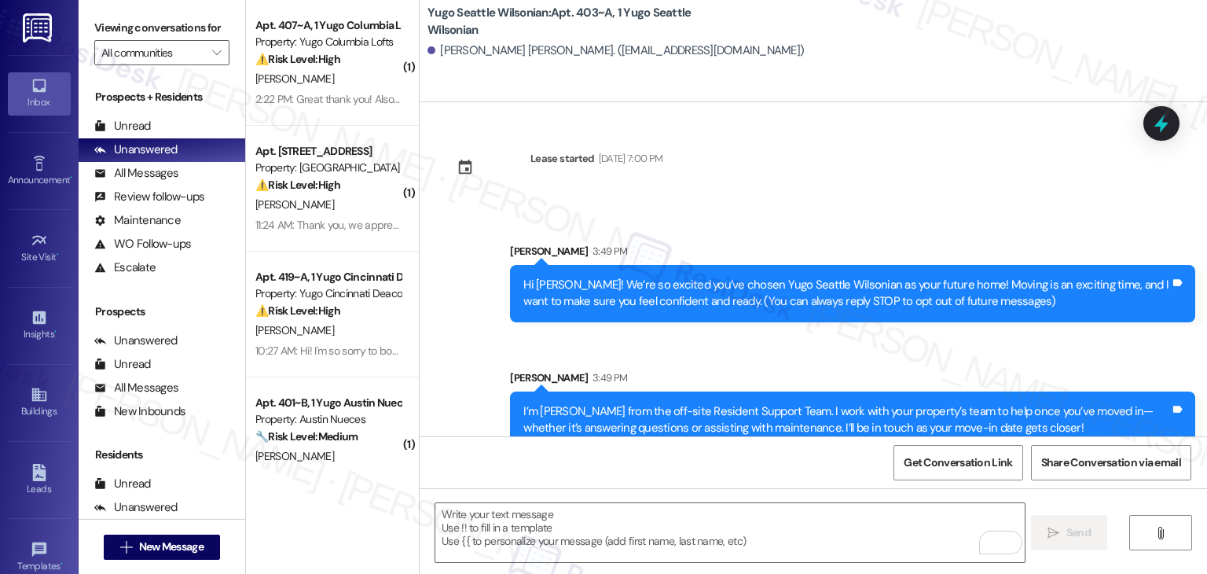
scroll to position [25, 0]
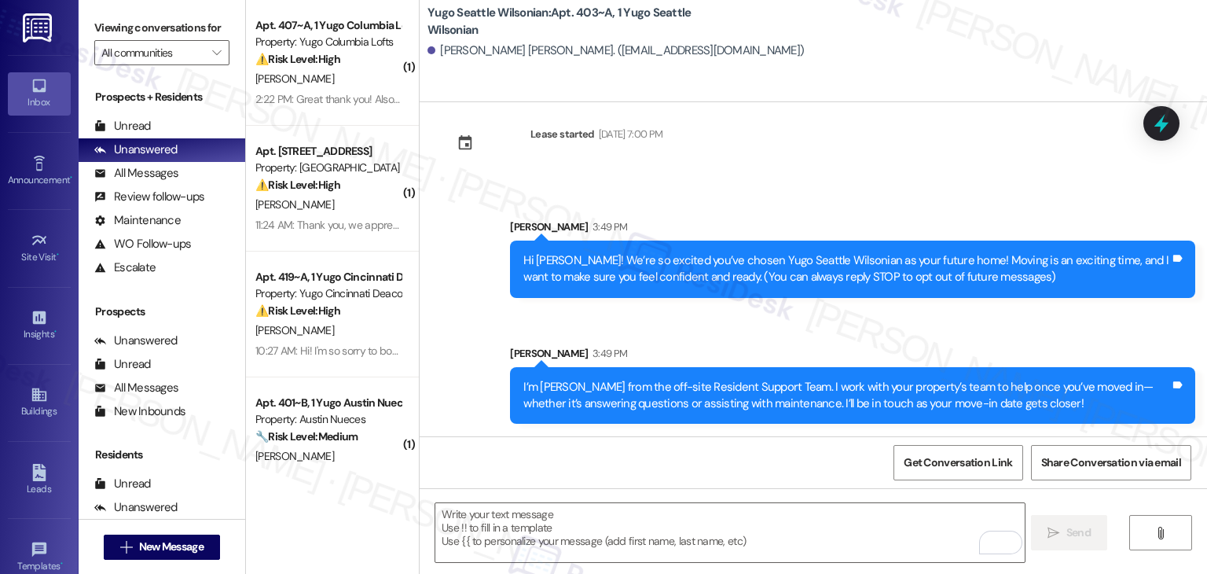
click at [656, 457] on div "Get Conversation Link Share Conversation via email" at bounding box center [814, 462] width 788 height 52
click at [686, 513] on textarea "To enrich screen reader interactions, please activate Accessibility in Grammarl…" at bounding box center [729, 532] width 589 height 59
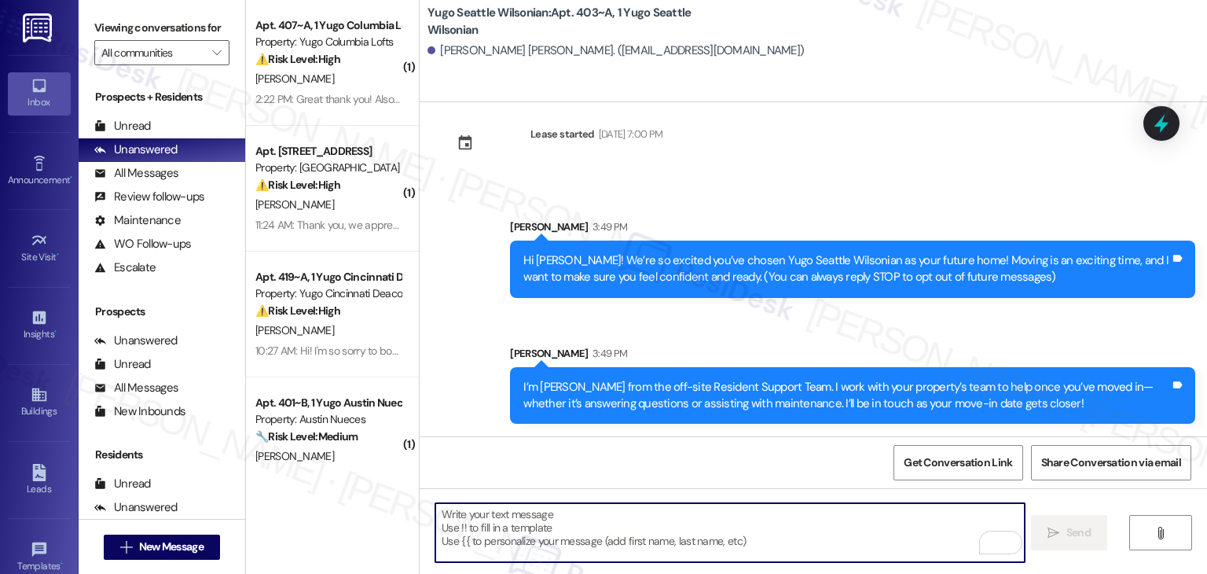
paste textarea "Move-in day will be busy as you get settled, but no reason it has to be stressf…"
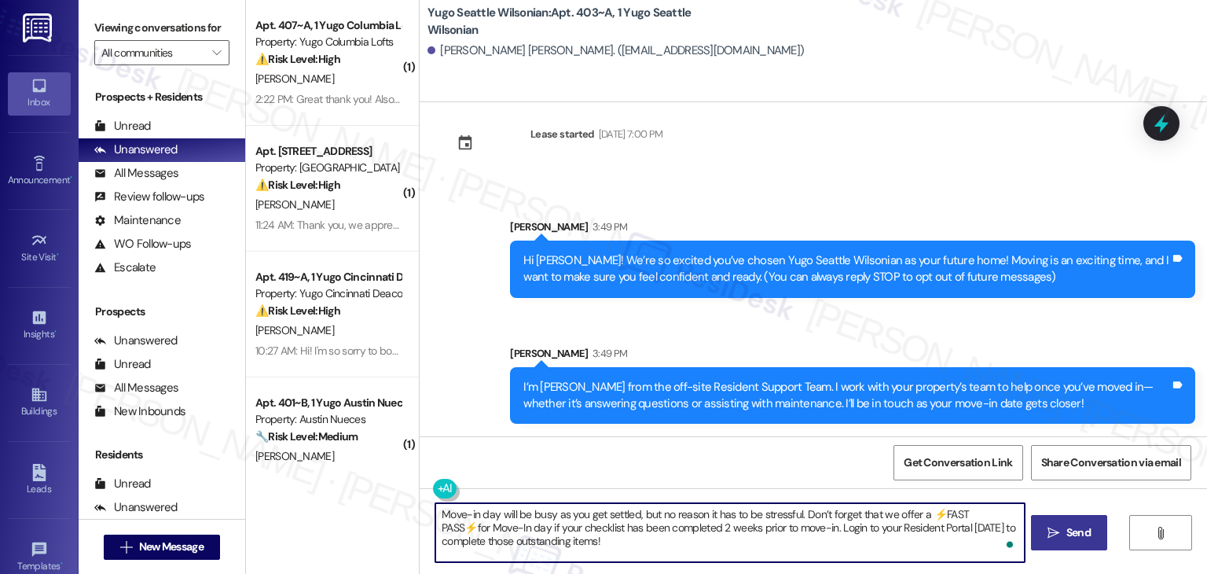
type textarea "Move-in day will be busy as you get settled, but no reason it has to be stressf…"
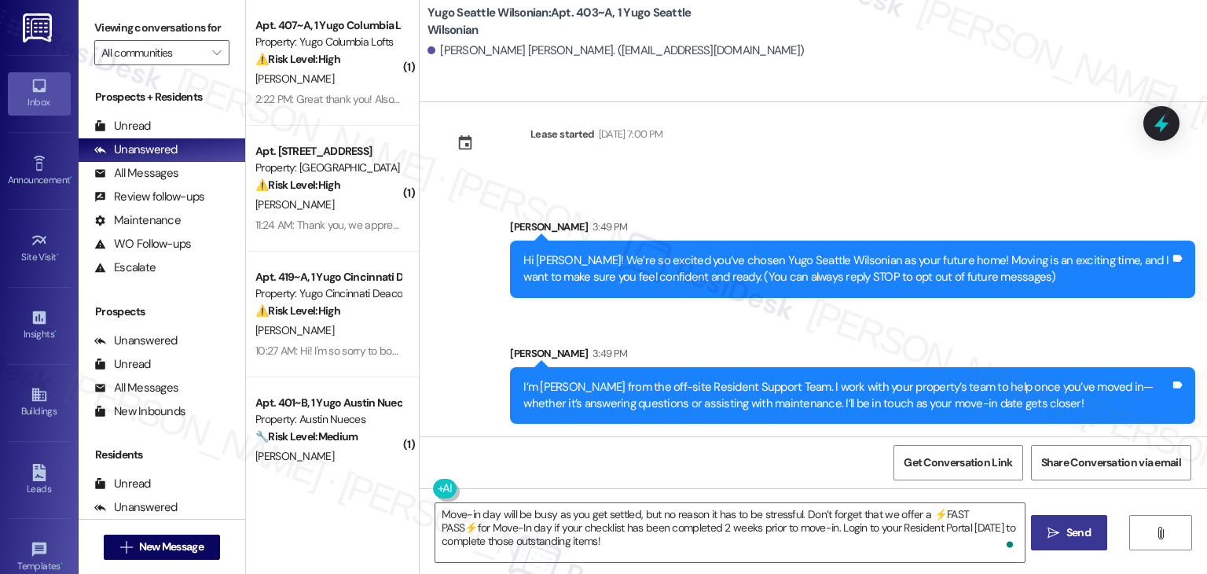
click at [1055, 531] on icon "" at bounding box center [1054, 533] width 12 height 13
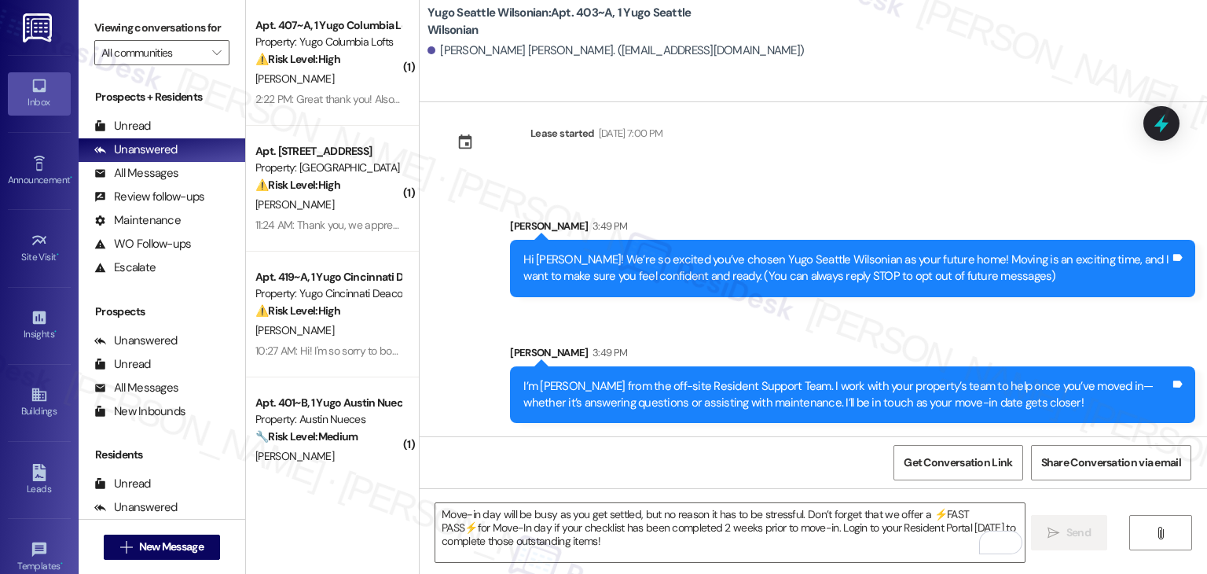
scroll to position [167, 0]
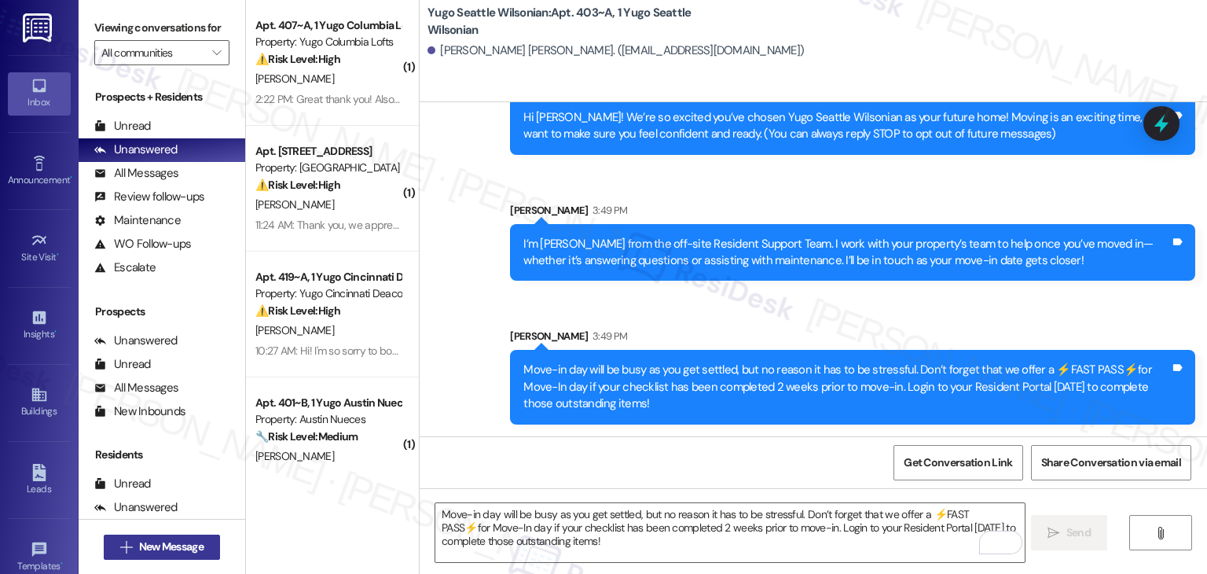
click at [186, 548] on span "New Message" at bounding box center [171, 546] width 64 height 17
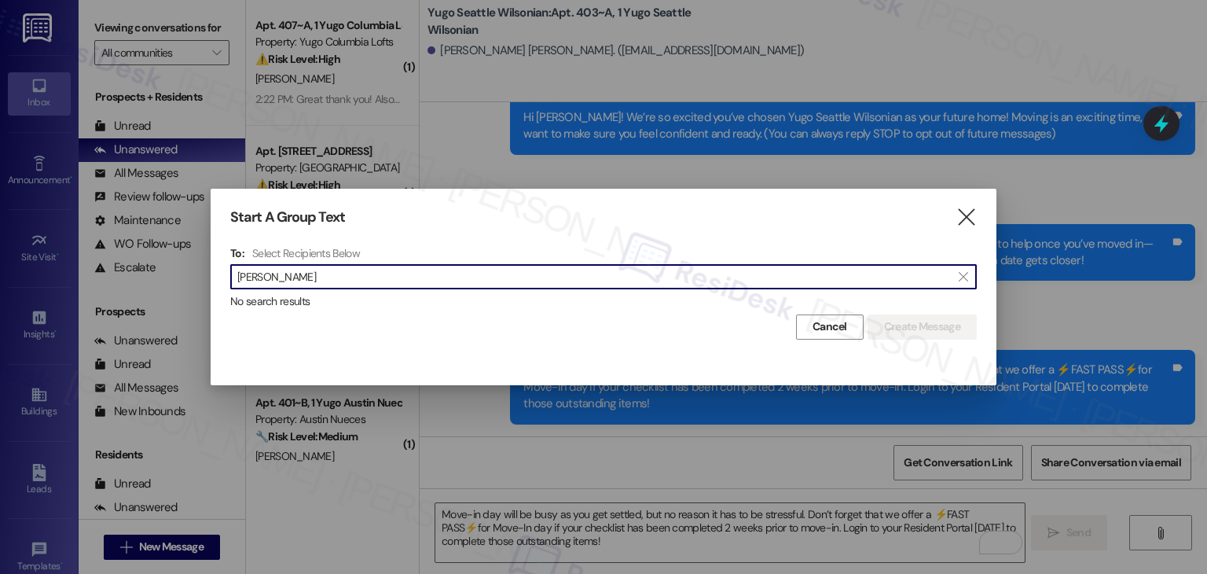
click at [274, 277] on input "Ethan Hamilton" at bounding box center [594, 277] width 714 height 22
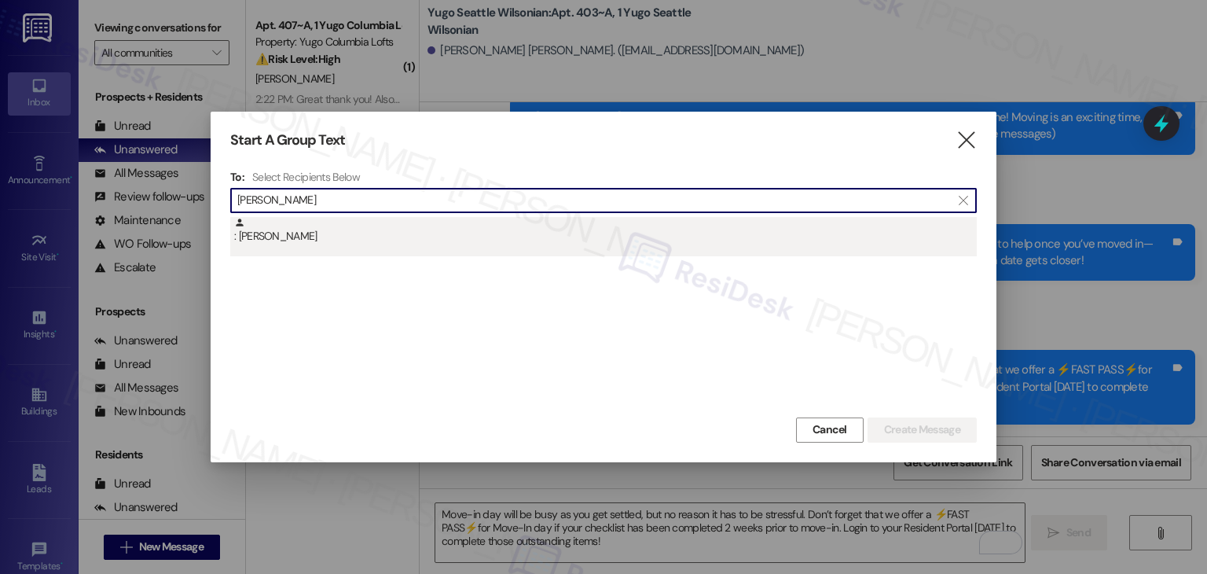
type input "Ethan Hamilton"
click at [286, 233] on div ": Ethan Hamilton" at bounding box center [605, 231] width 743 height 28
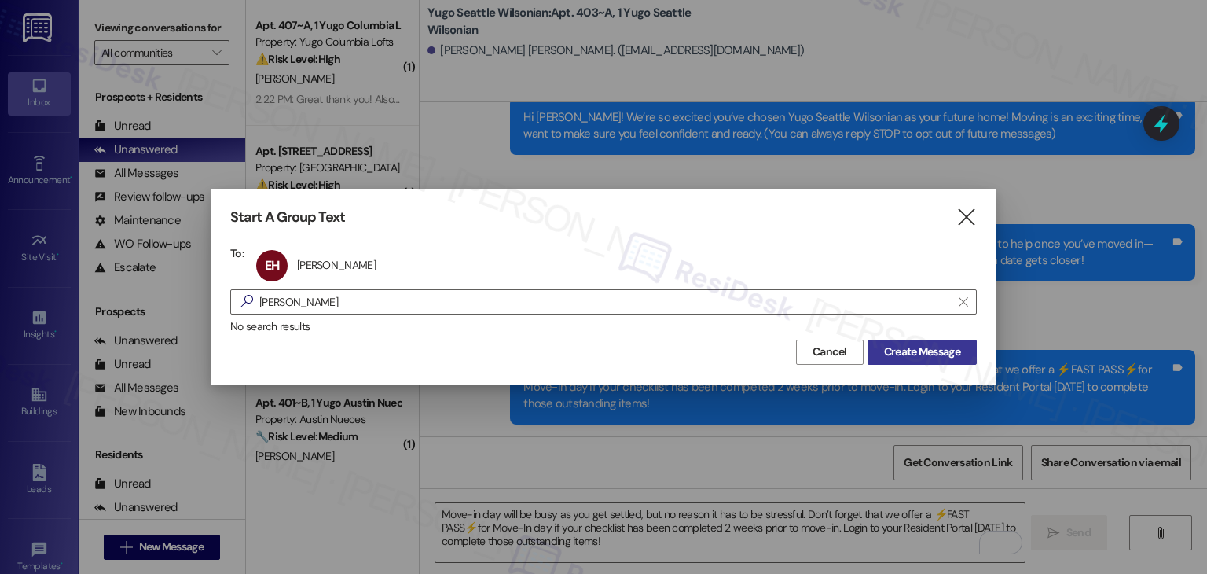
click at [899, 354] on span "Create Message" at bounding box center [922, 352] width 76 height 17
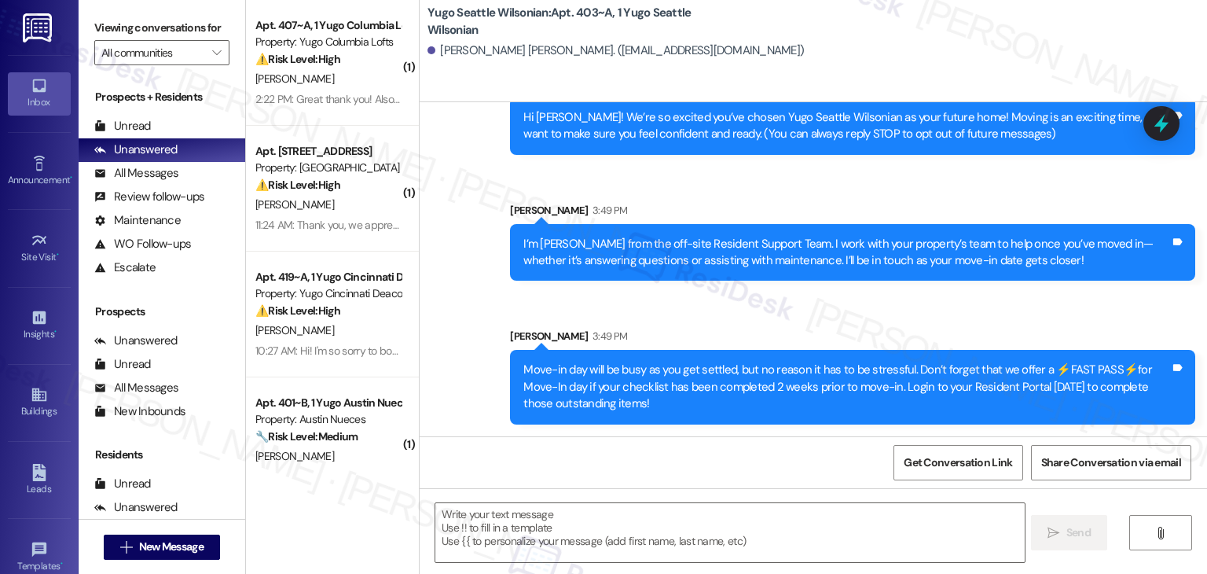
type textarea "Fetching suggested responses. Please feel free to read through the conversation…"
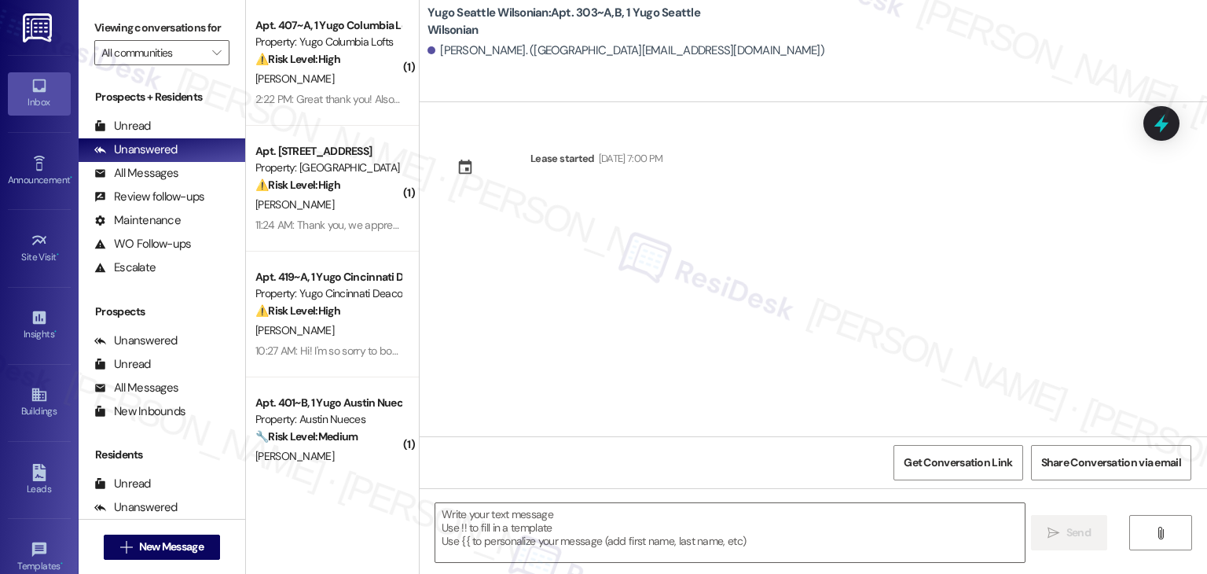
type textarea "Fetching suggested responses. Please feel free to read through the conversation…"
click at [593, 316] on div "Lease started Sep 14, 2025 at 7:00 PM" at bounding box center [814, 269] width 788 height 334
click at [593, 530] on textarea at bounding box center [729, 532] width 589 height 59
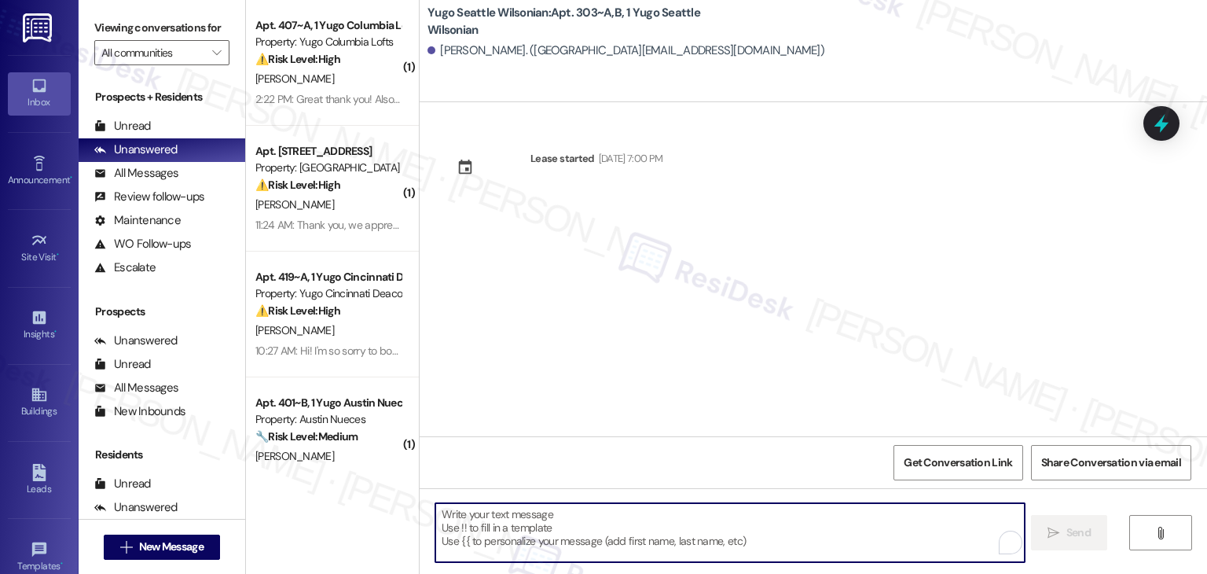
paste textarea "Hi {{first_name}}! We’re so excited you’ve chosen {{property}} as your future h…"
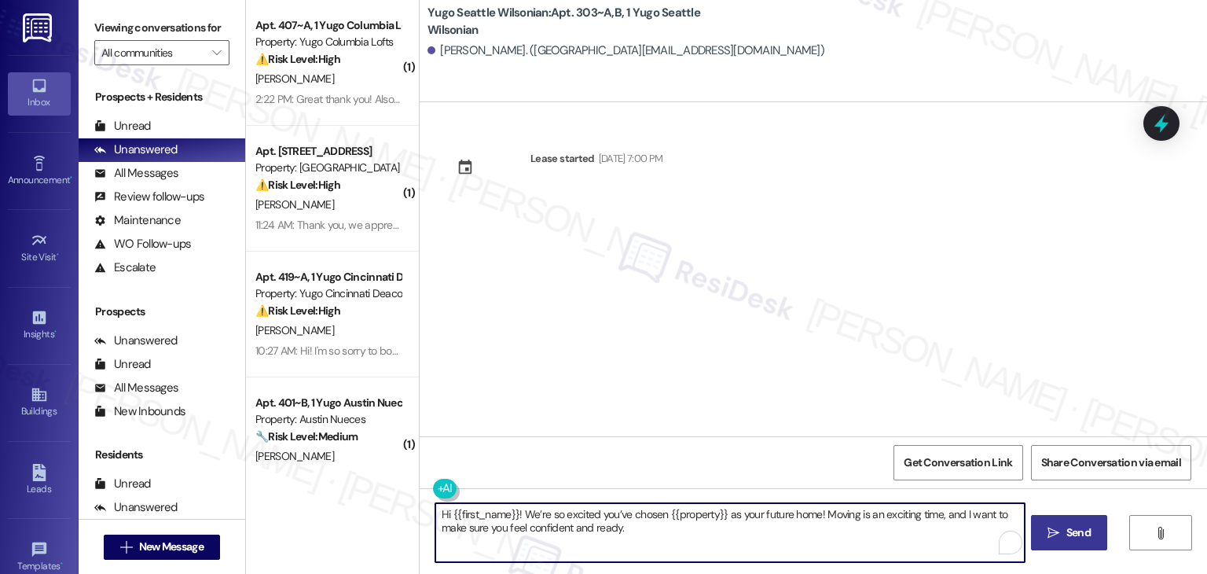
type textarea "Hi {{first_name}}! We’re so excited you’ve chosen {{property}} as your future h…"
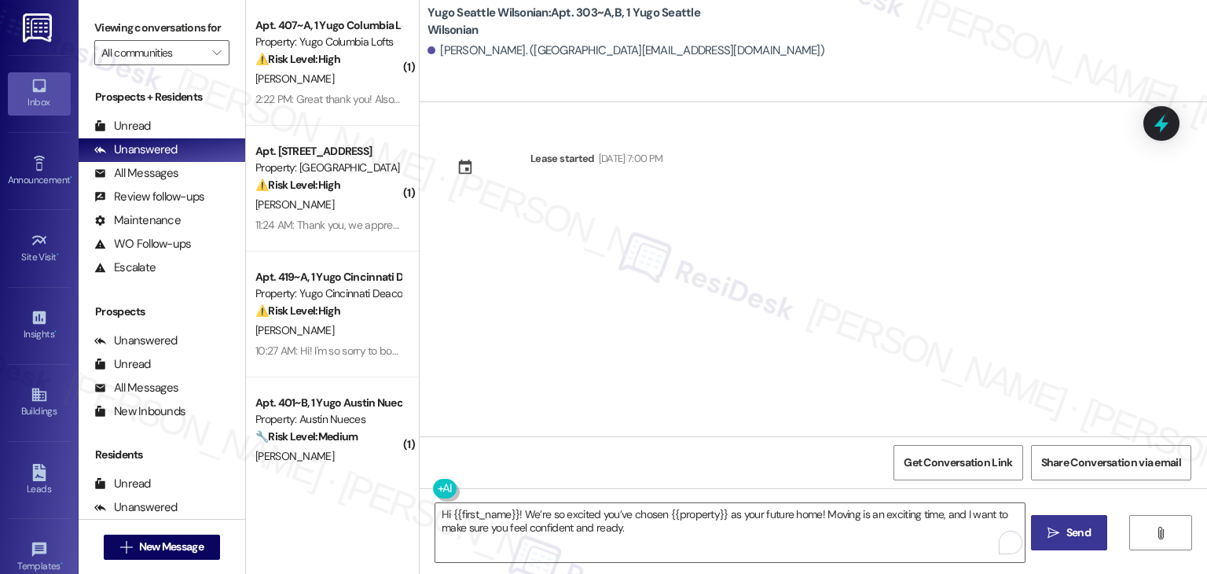
click at [1064, 527] on span "Send" at bounding box center [1079, 532] width 31 height 17
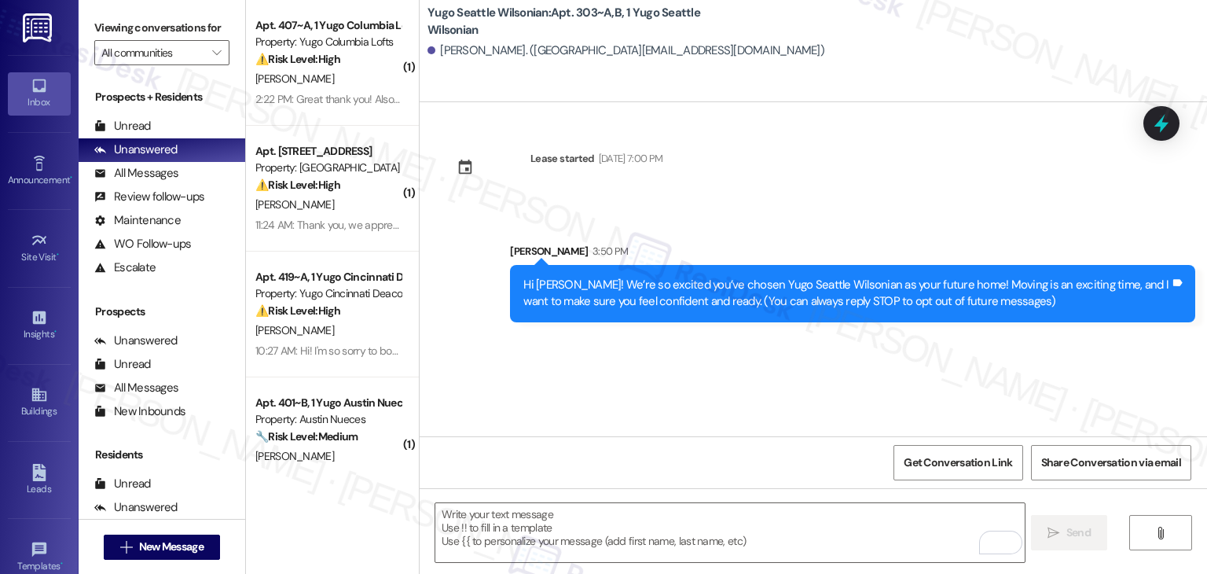
click at [630, 369] on div "Lease started Sep 14, 2025 at 7:00 PM Sent via SMS Sarah 3:50 PM Hi Ethan! We’r…" at bounding box center [814, 269] width 788 height 334
click at [700, 517] on textarea "To enrich screen reader interactions, please activate Accessibility in Grammarl…" at bounding box center [729, 532] width 589 height 59
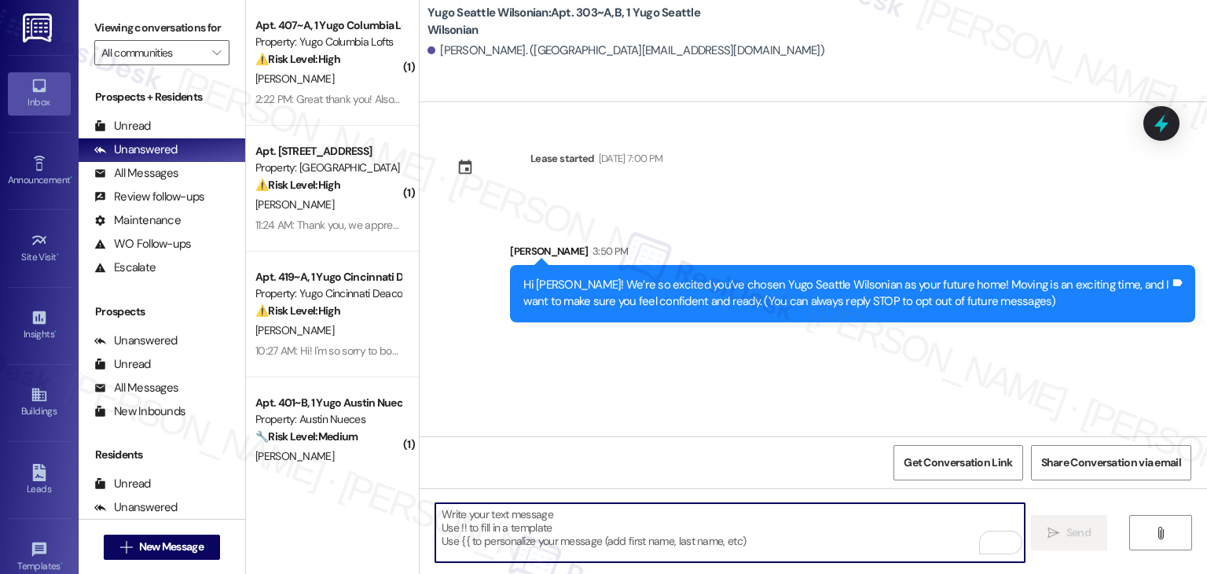
paste textarea "I’m [PERSON_NAME] from the off-site Resident Support Team. I work with your pro…"
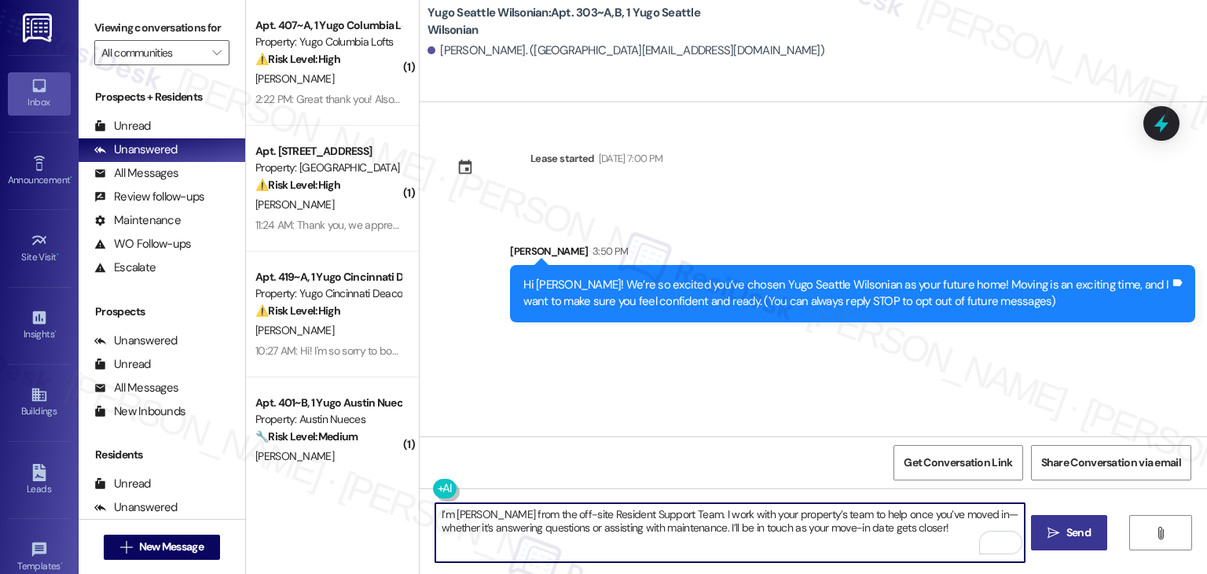
type textarea "I’m [PERSON_NAME] from the off-site Resident Support Team. I work with your pro…"
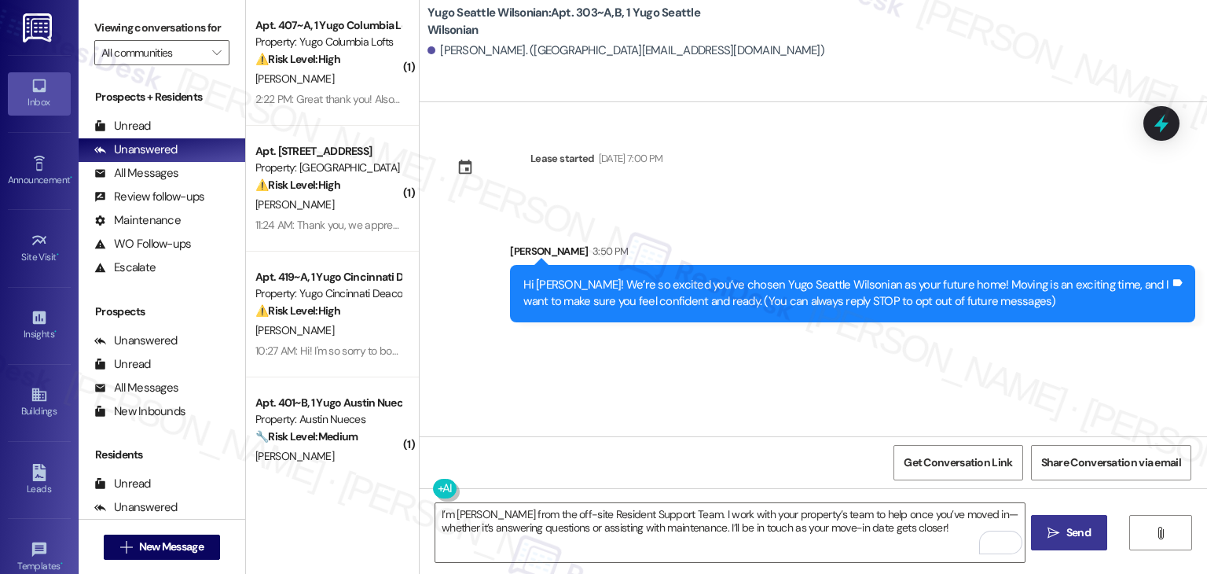
click at [1091, 529] on span "Send" at bounding box center [1079, 532] width 31 height 17
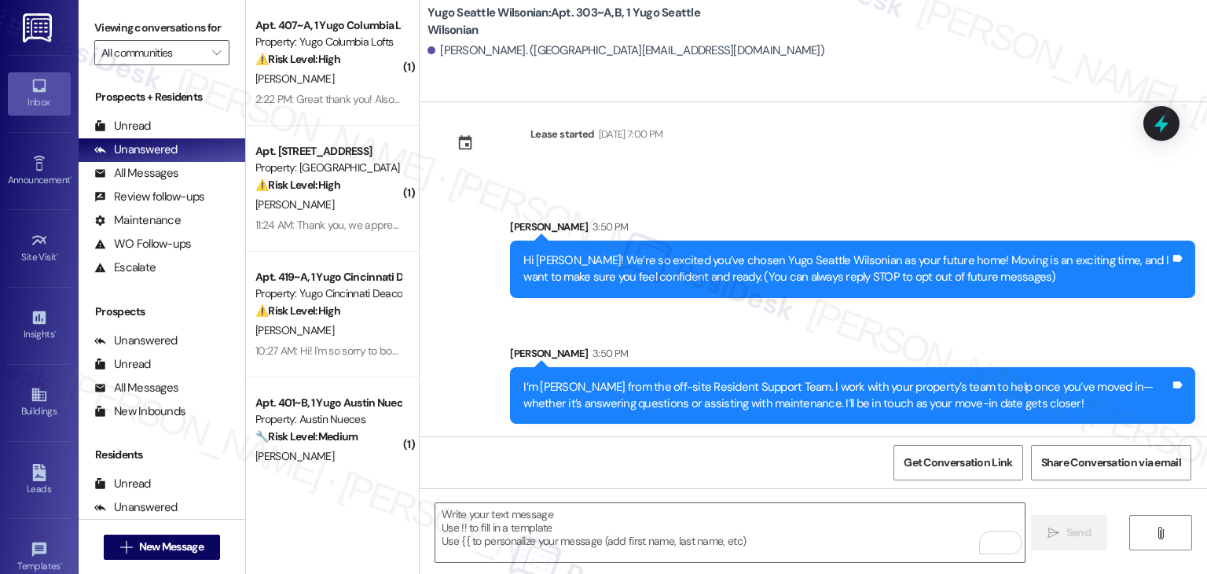
scroll to position [25, 0]
click at [622, 465] on div "Get Conversation Link Share Conversation via email" at bounding box center [814, 462] width 788 height 52
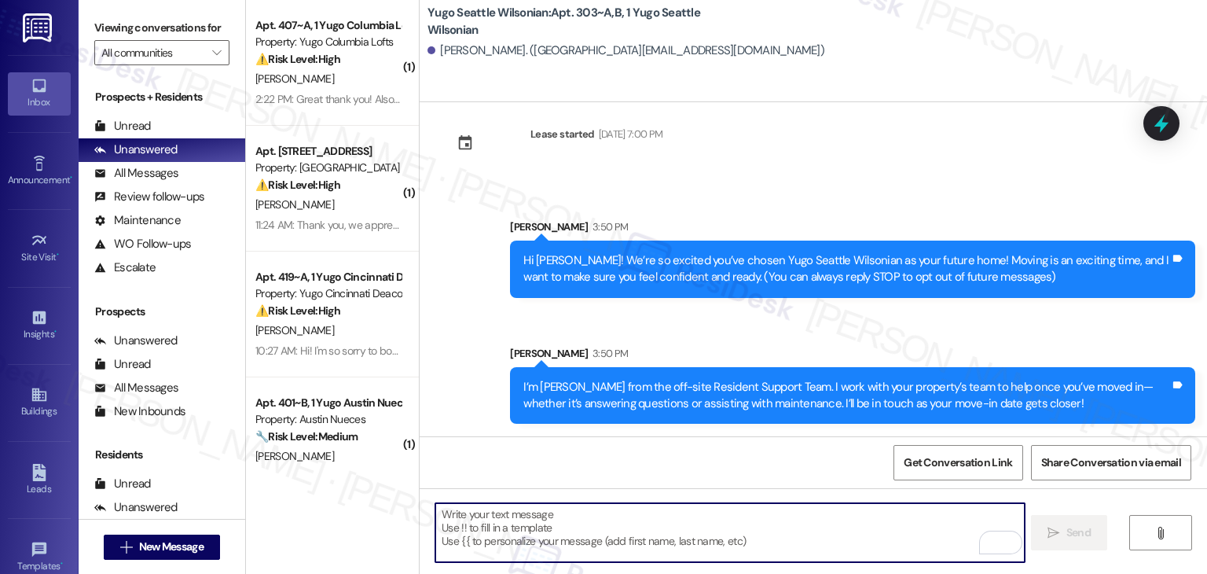
click at [704, 545] on textarea "To enrich screen reader interactions, please activate Accessibility in Grammarl…" at bounding box center [729, 532] width 589 height 59
paste textarea "Move-in day will be busy as you get settled, but no reason it has to be stressf…"
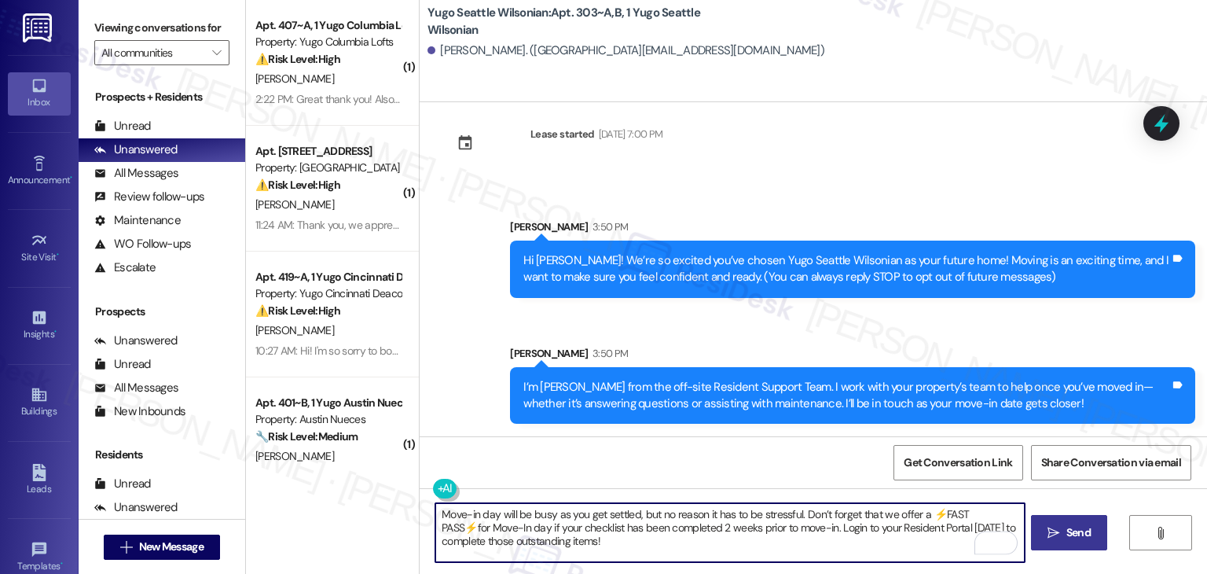
type textarea "Move-in day will be busy as you get settled, but no reason it has to be stressf…"
click at [1075, 529] on span "Send" at bounding box center [1079, 532] width 24 height 17
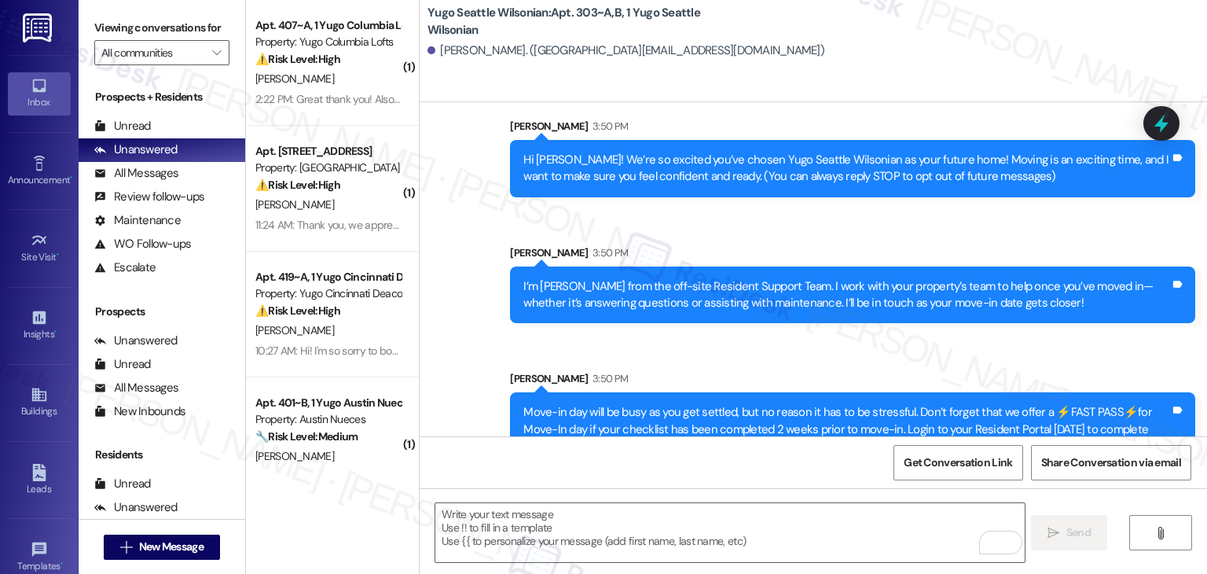
scroll to position [167, 0]
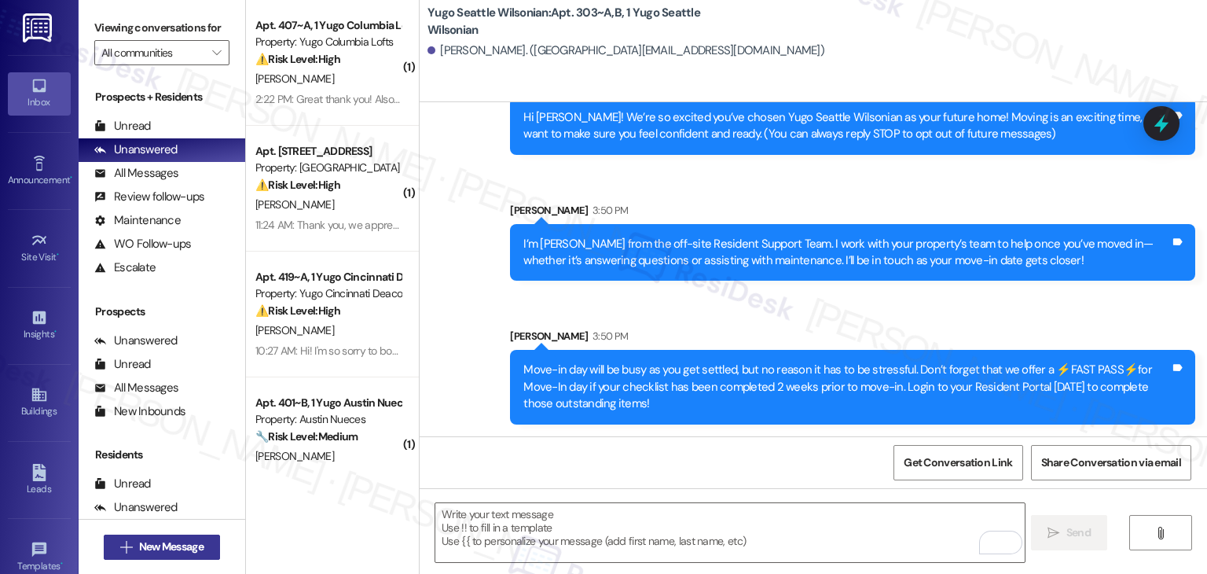
click at [186, 551] on span "New Message" at bounding box center [171, 546] width 64 height 17
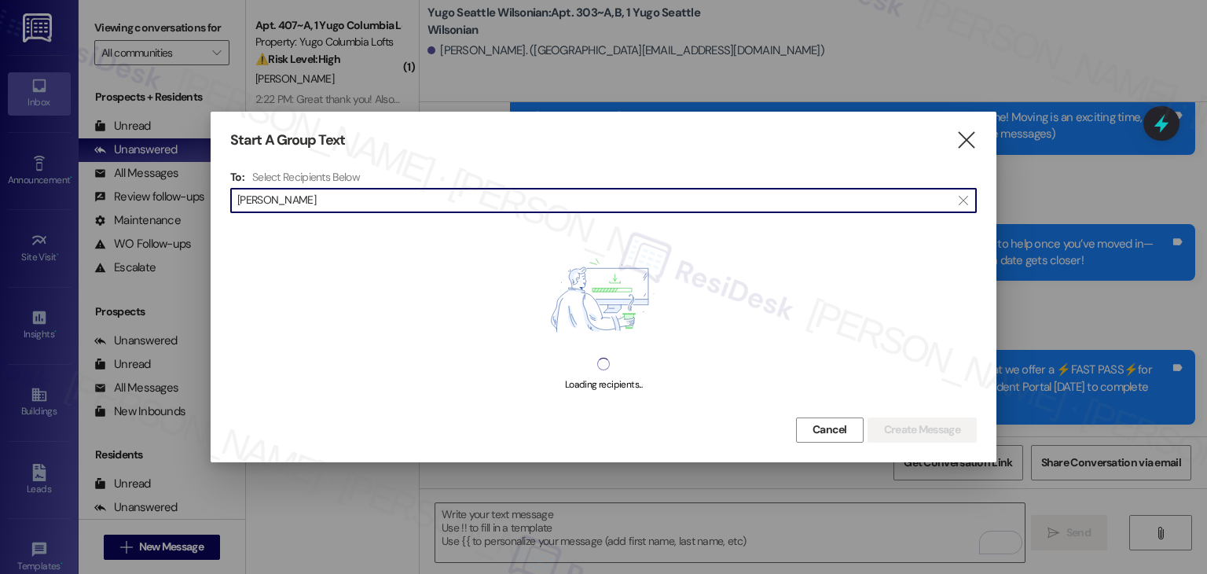
click at [272, 193] on input "Sofia Groff" at bounding box center [594, 200] width 714 height 22
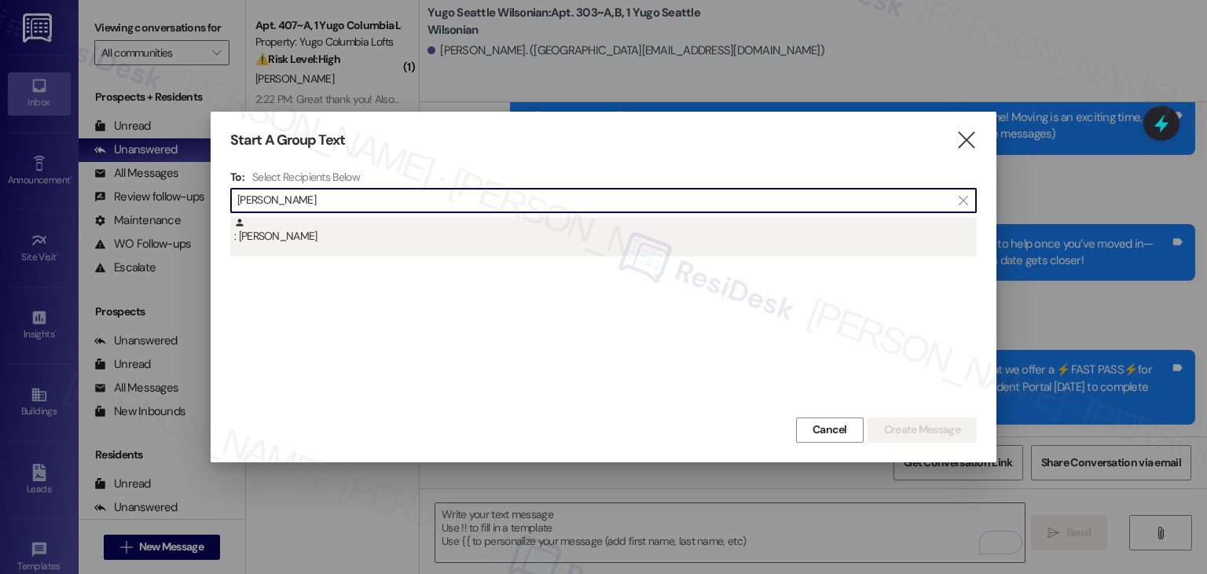
type input "Sofia Groff"
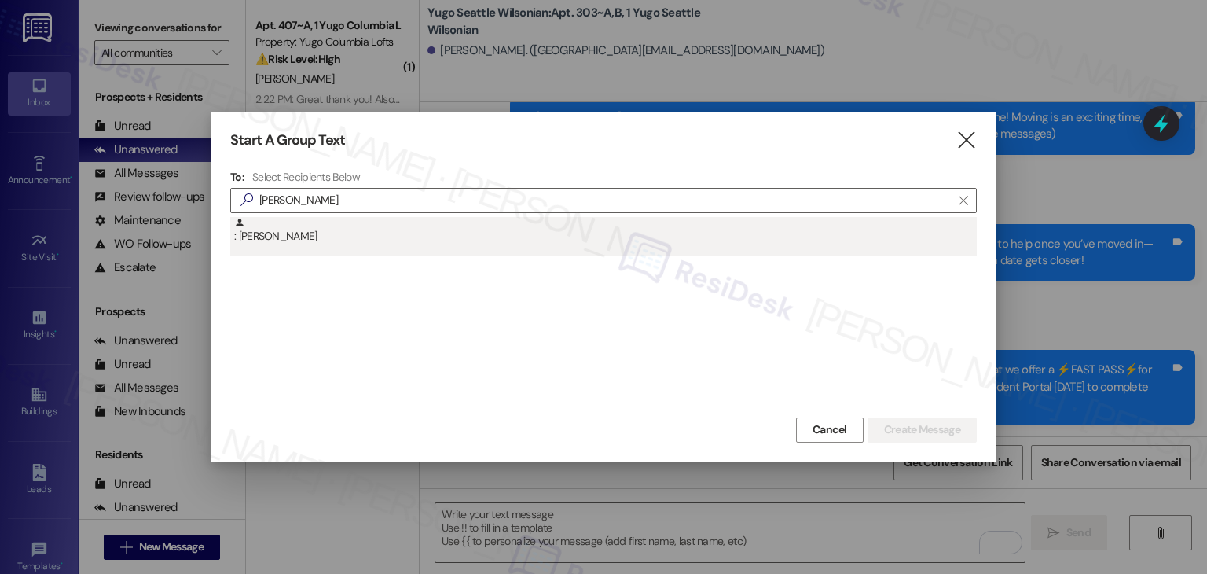
click at [303, 243] on div ": Sofia Groff" at bounding box center [605, 231] width 743 height 28
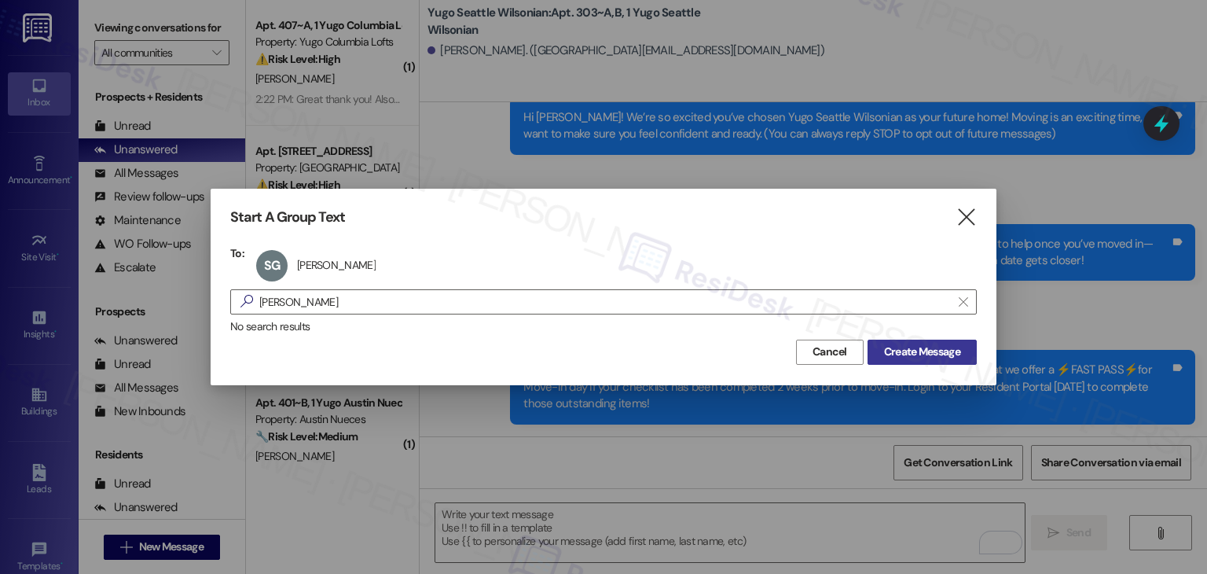
click at [902, 355] on span "Create Message" at bounding box center [922, 352] width 76 height 17
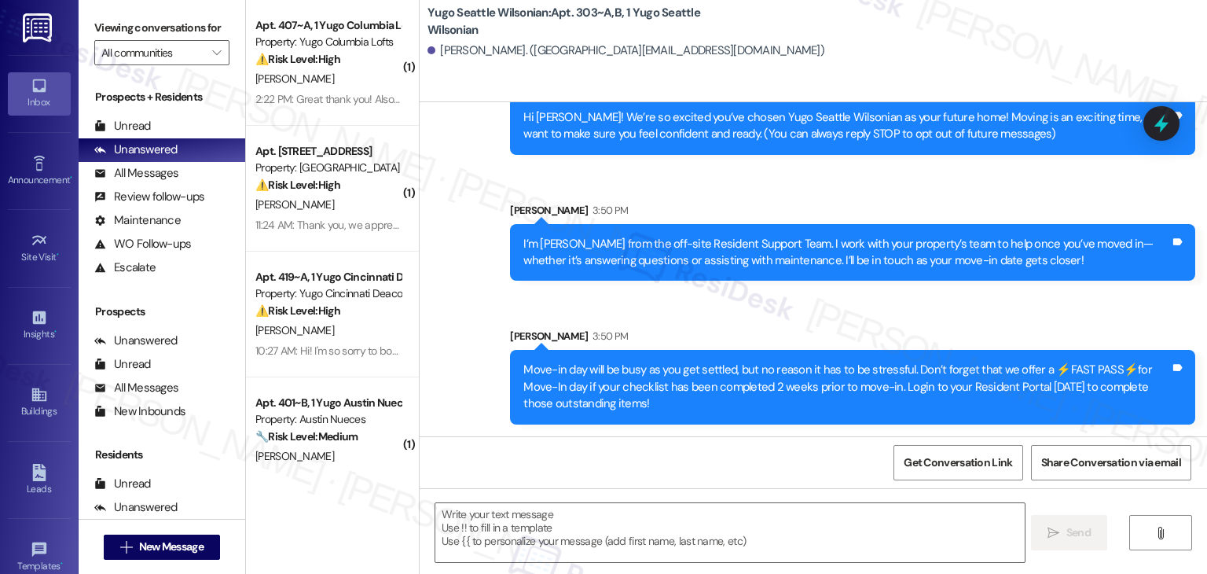
type textarea "Fetching suggested responses. Please feel free to read through the conversation…"
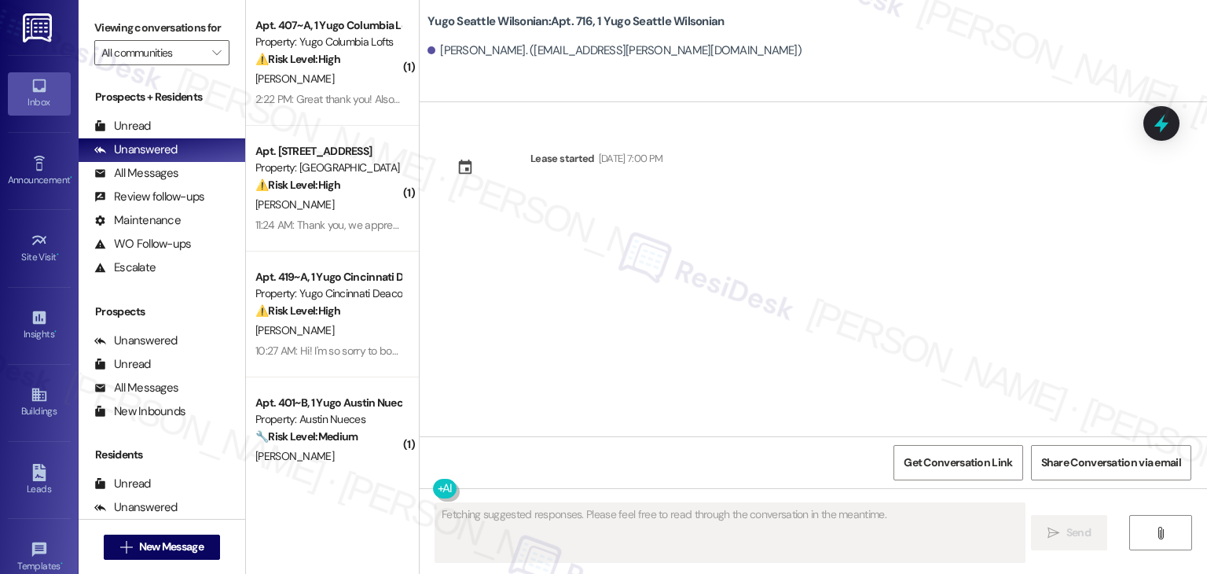
scroll to position [0, 0]
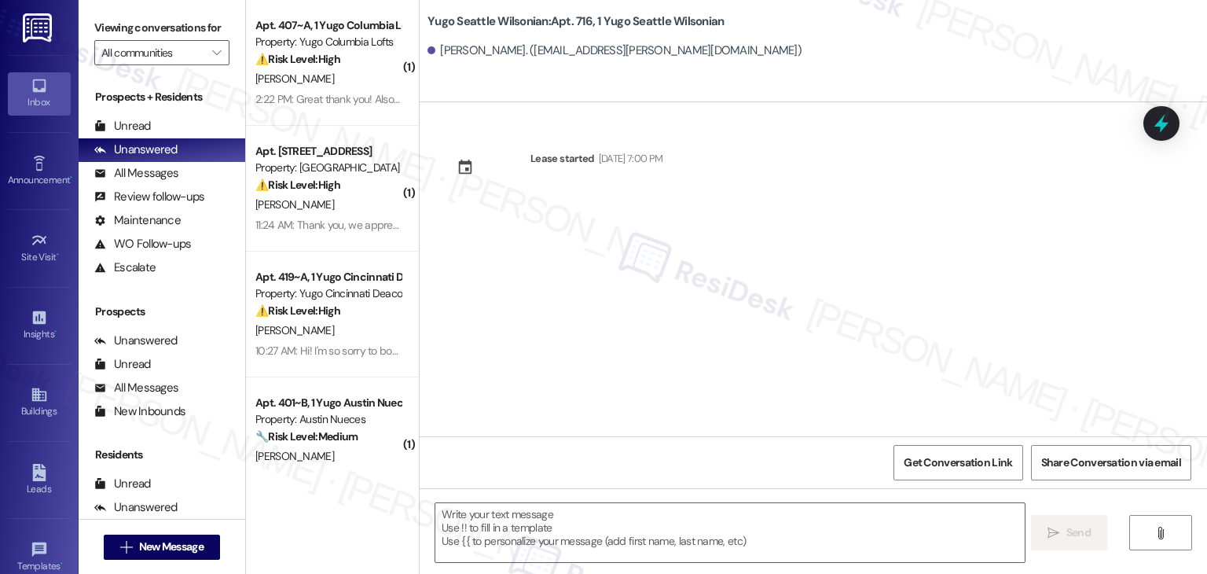
click at [651, 337] on div "Lease started Sep 14, 2025 at 7:00 PM" at bounding box center [814, 269] width 788 height 334
click at [618, 529] on textarea at bounding box center [729, 532] width 589 height 59
paste textarea "Hi {{first_name}}! We’re so excited you’ve chosen {{property}} as your future h…"
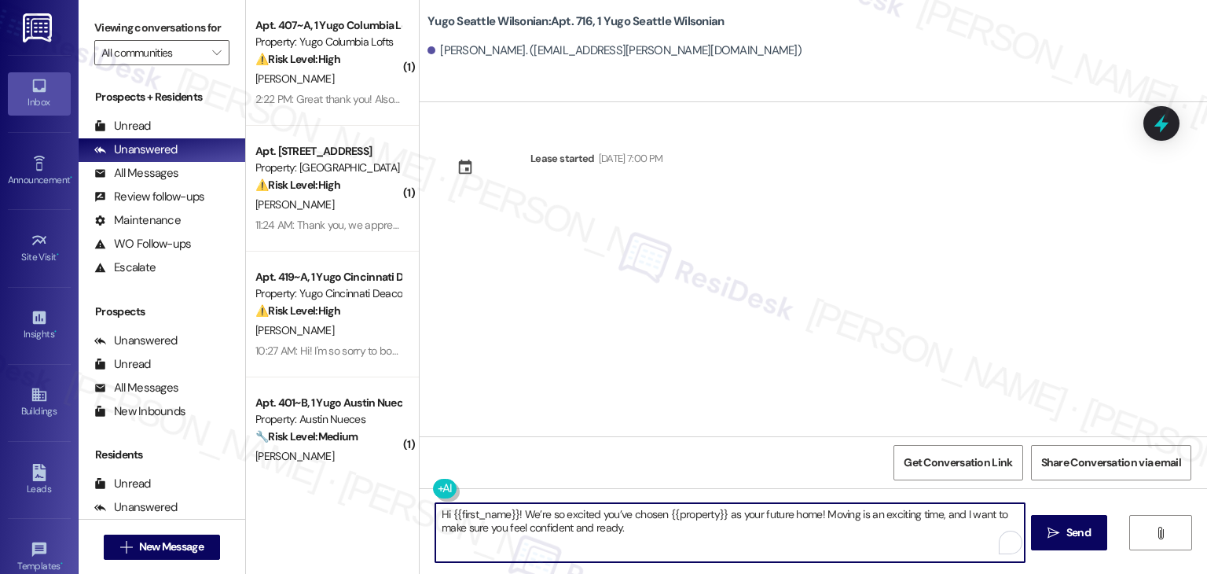
type textarea "Hi {{first_name}}! We’re so excited you’ve chosen {{property}} as your future h…"
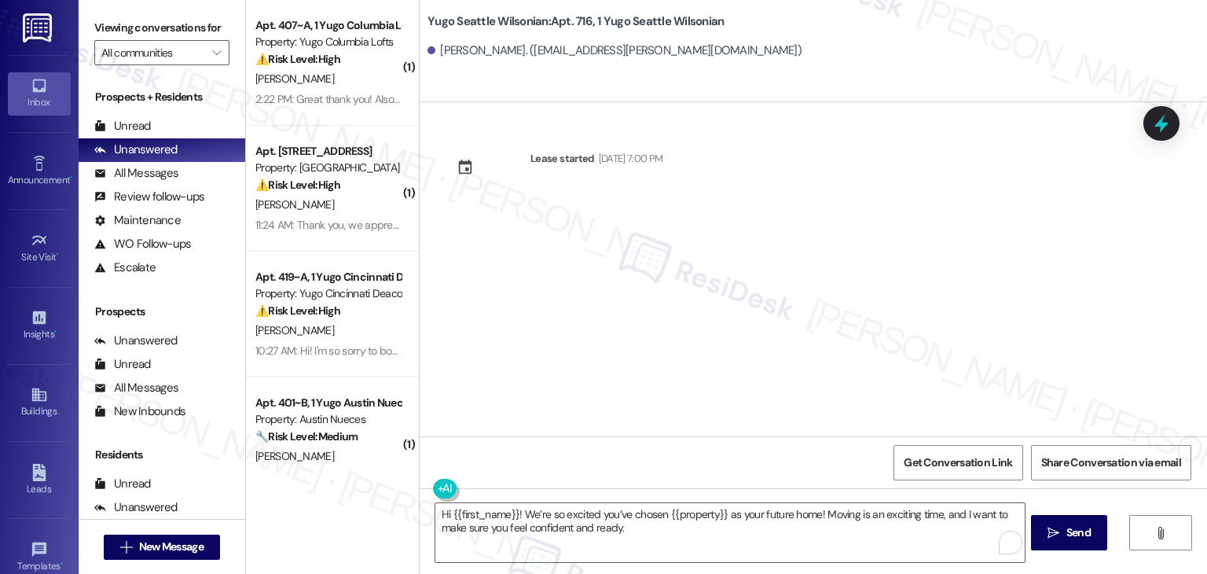
click at [1077, 534] on span "Send" at bounding box center [1079, 532] width 24 height 17
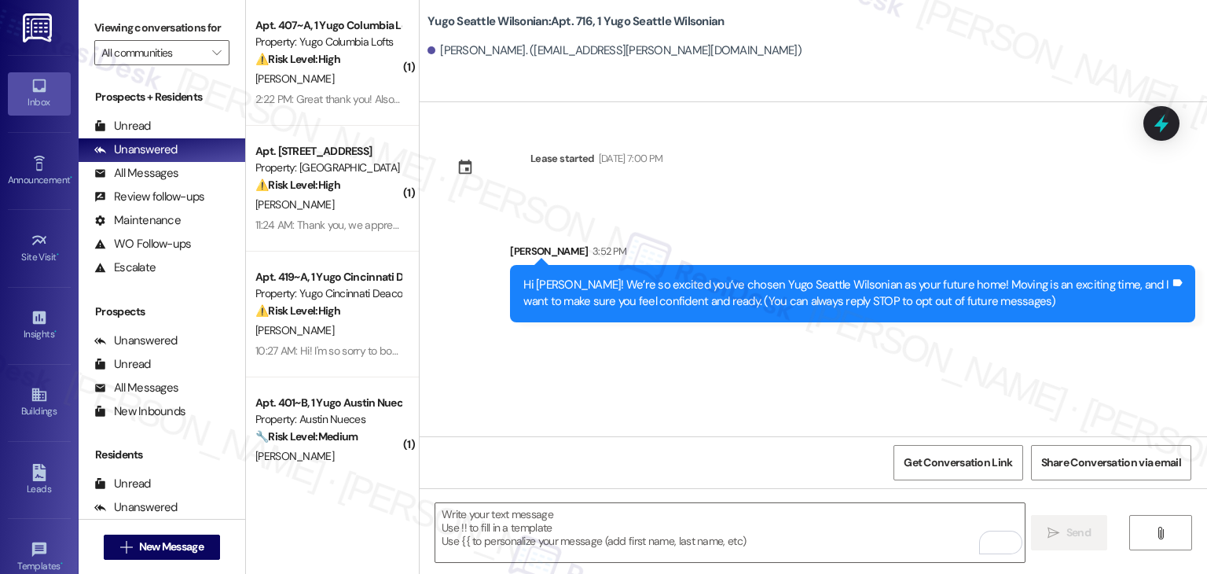
click at [627, 397] on div "Lease started Sep 14, 2025 at 7:00 PM Sent via SMS Sarah 3:52 PM Hi Sofia! We’r…" at bounding box center [814, 269] width 788 height 334
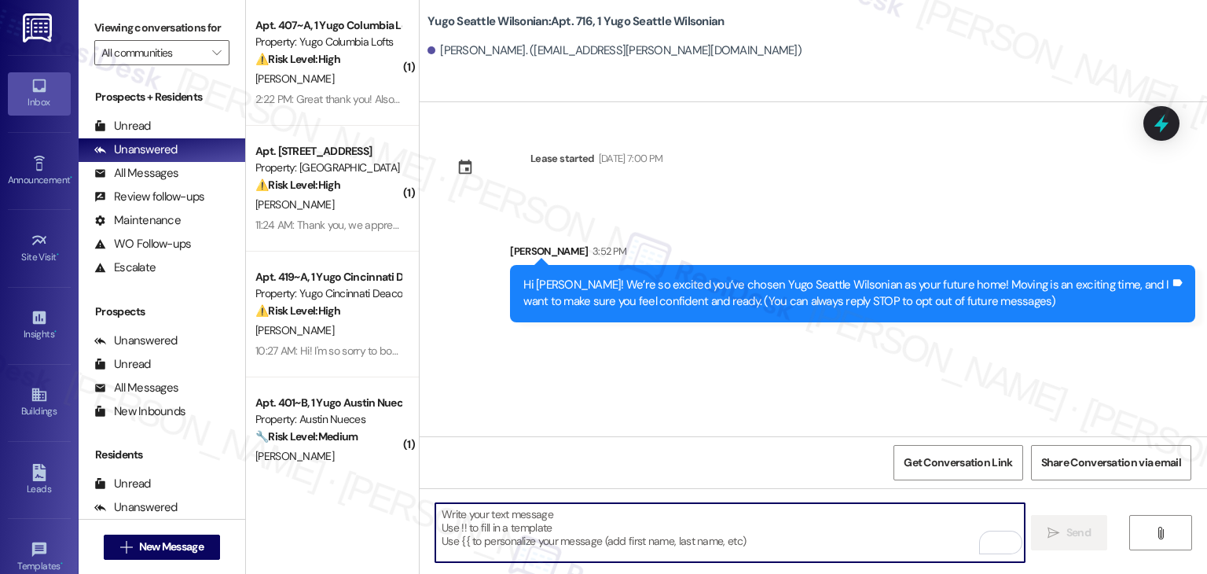
click at [632, 515] on textarea "To enrich screen reader interactions, please activate Accessibility in Grammarl…" at bounding box center [729, 532] width 589 height 59
paste textarea "I’m [PERSON_NAME] from the off-site Resident Support Team. I work with your pro…"
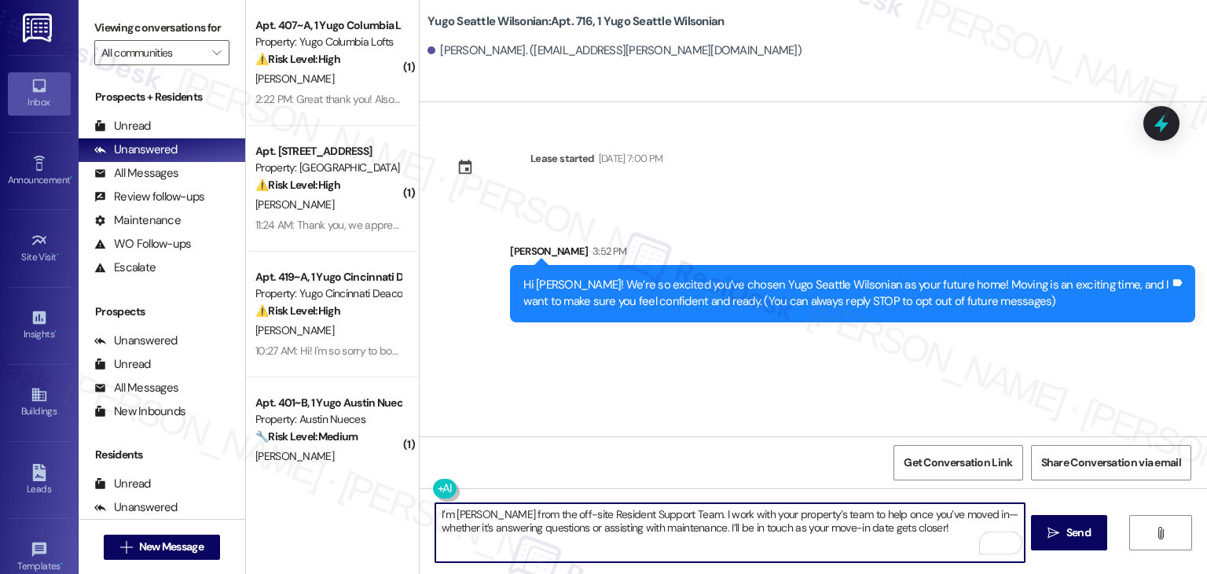
type textarea "I’m [PERSON_NAME] from the off-site Resident Support Team. I work with your pro…"
click at [1075, 539] on span "Send" at bounding box center [1079, 532] width 24 height 17
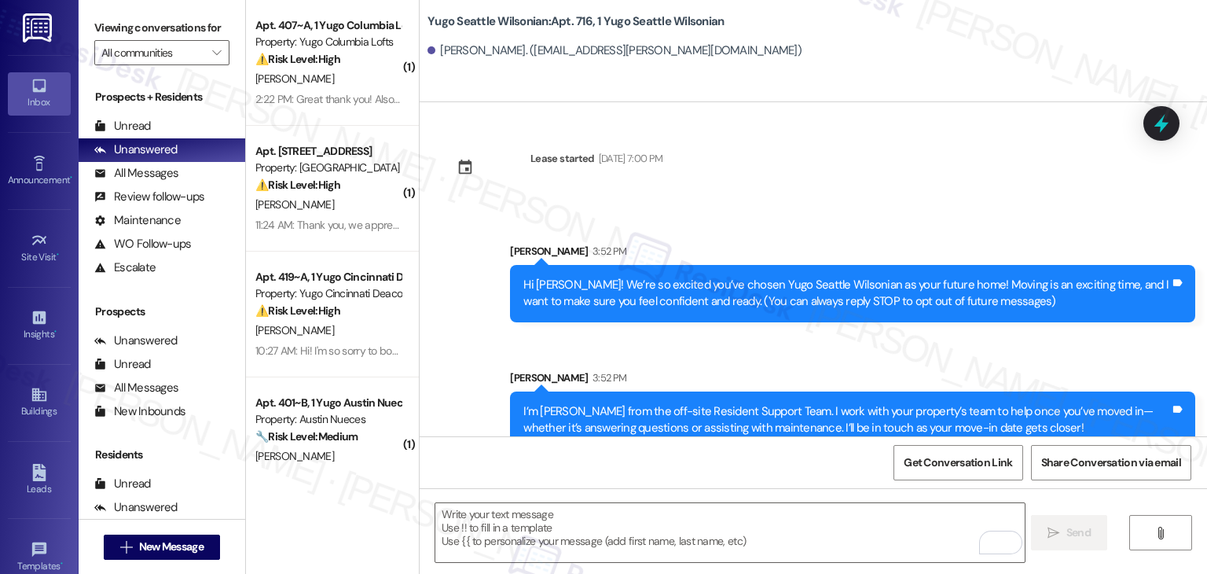
click at [639, 351] on div "Sent via SMS Sarah 3:52 PM Hi Sofia! We’re so excited you’ve chosen Yugo Seattl…" at bounding box center [814, 334] width 788 height 253
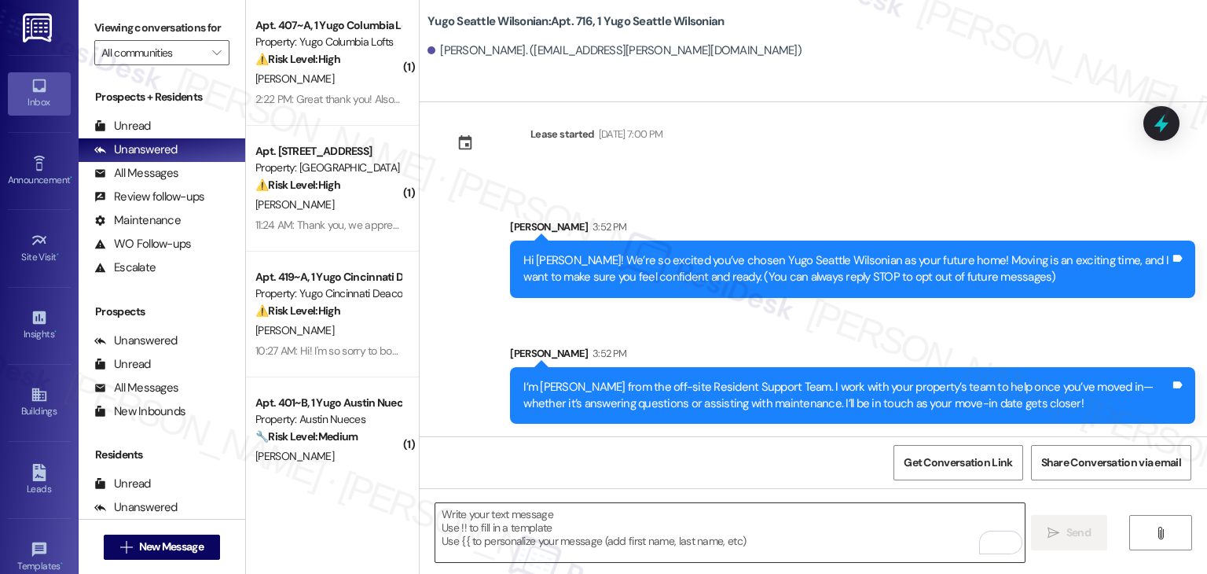
click at [698, 520] on textarea "To enrich screen reader interactions, please activate Accessibility in Grammarl…" at bounding box center [729, 532] width 589 height 59
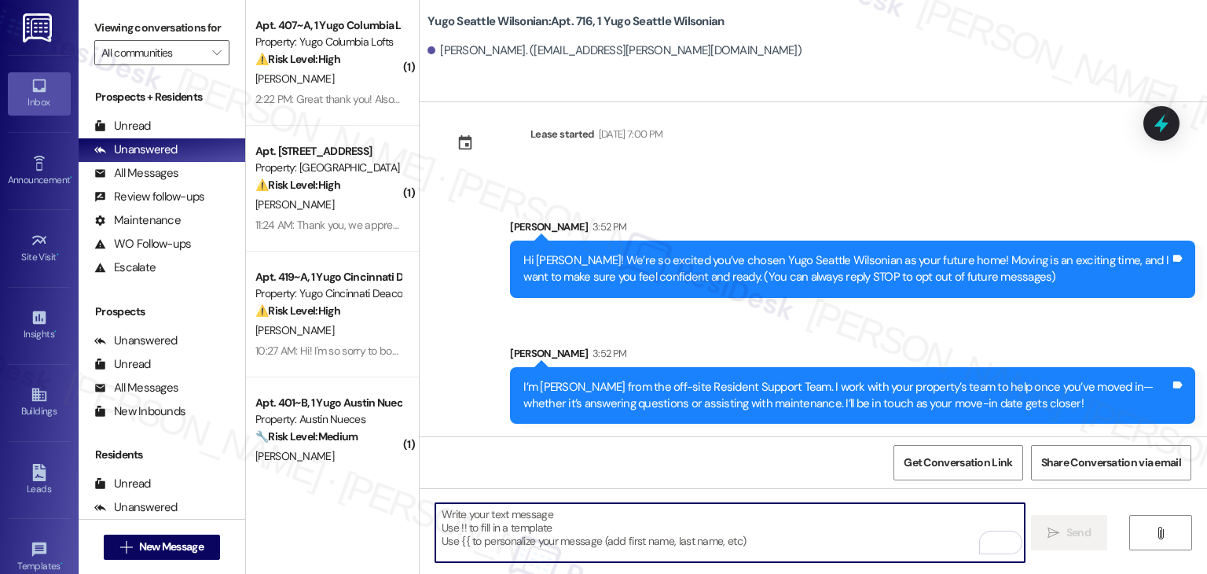
paste textarea "Move-in day will be busy as you get settled, but no reason it has to be stressf…"
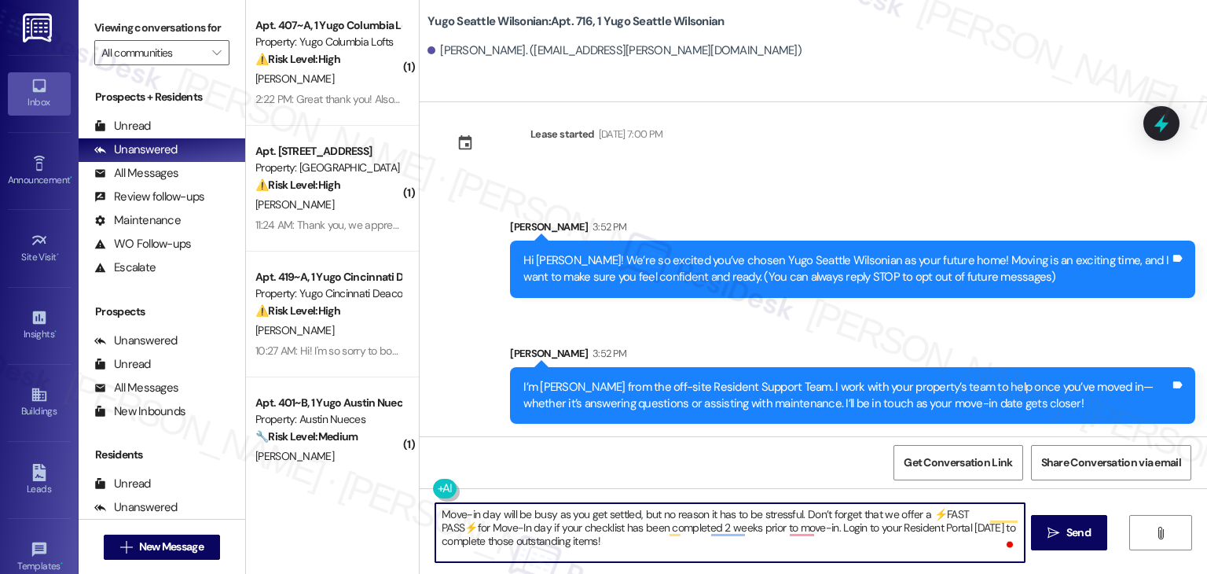
type textarea "Move-in day will be busy as you get settled, but no reason it has to be stressf…"
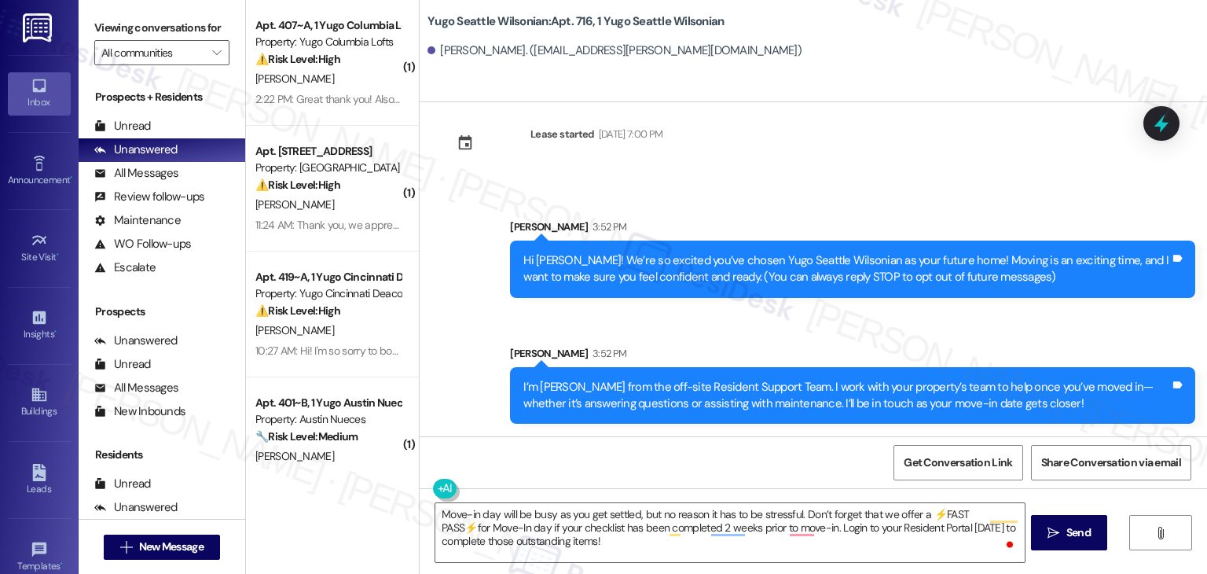
click at [1070, 534] on span "Send" at bounding box center [1079, 532] width 24 height 17
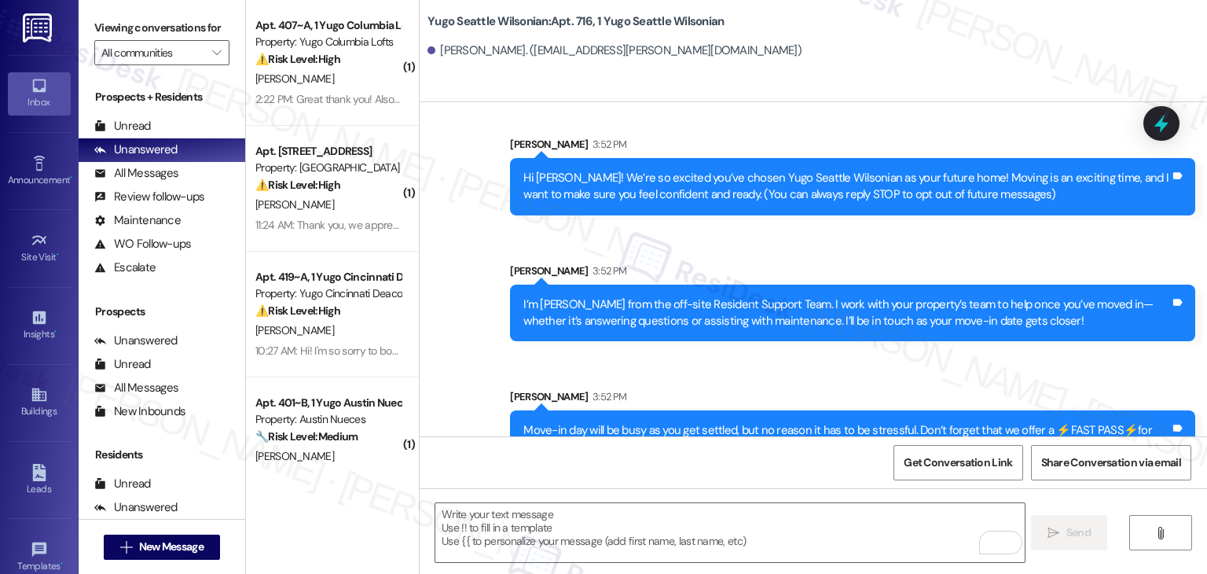
scroll to position [167, 0]
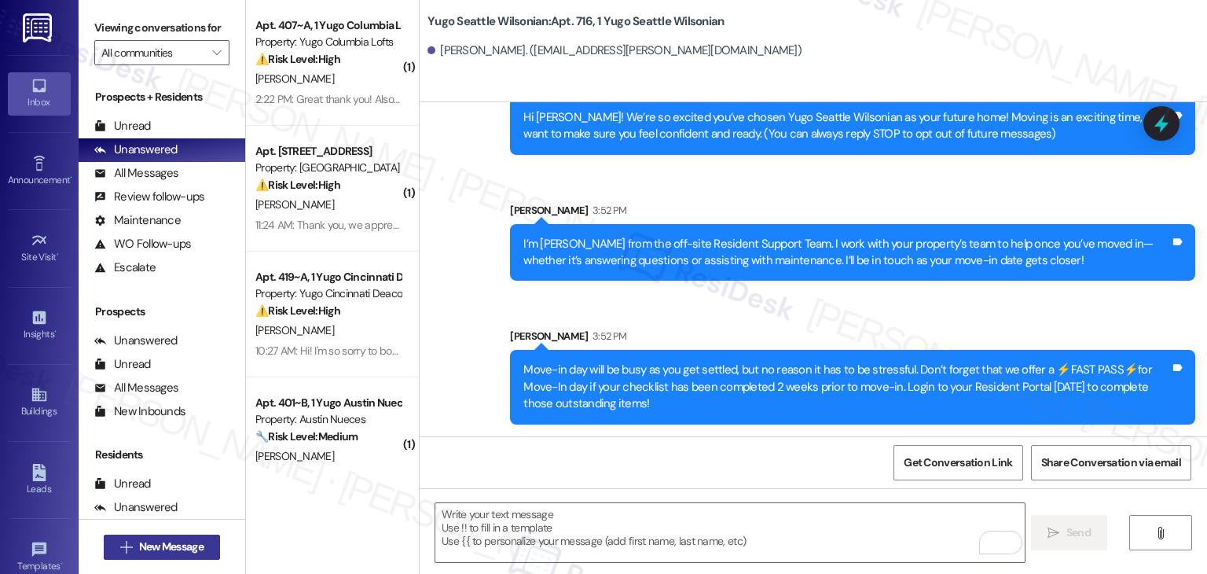
click at [186, 553] on span "New Message" at bounding box center [171, 546] width 64 height 17
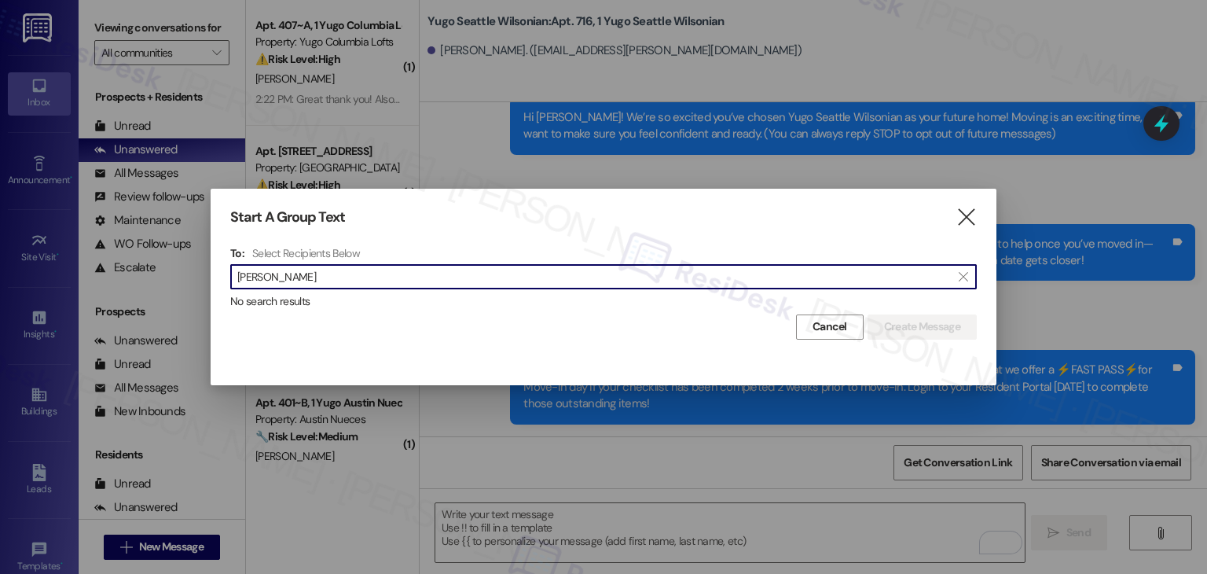
click at [273, 274] on input "Rickie Branham" at bounding box center [594, 277] width 714 height 22
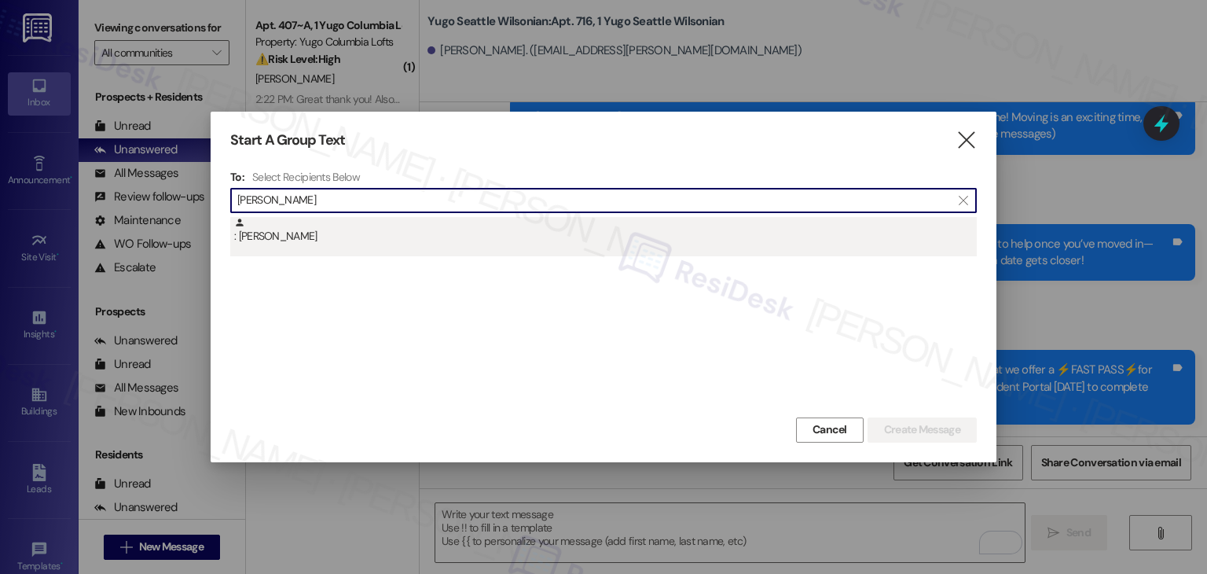
type input "Rickie Branham"
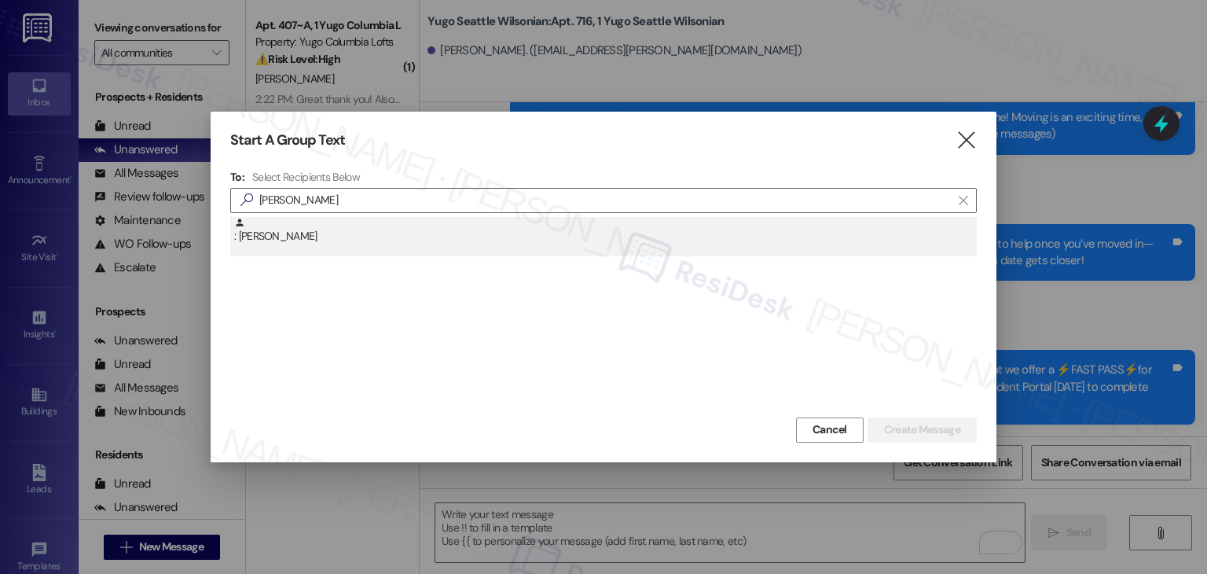
click at [337, 243] on div ": Rickie Branham" at bounding box center [605, 231] width 743 height 28
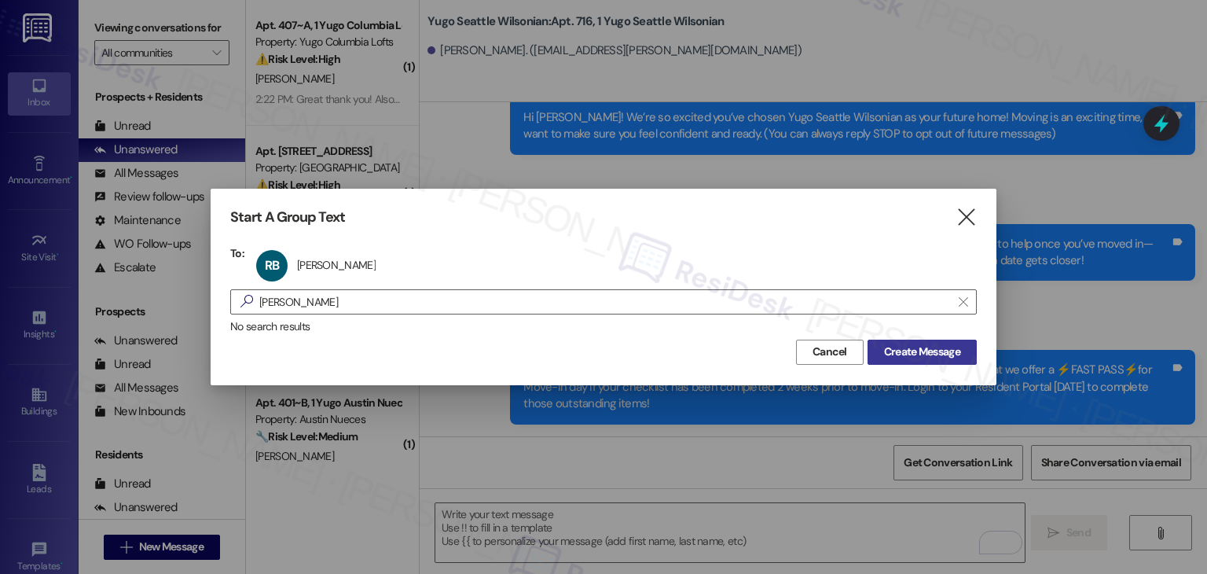
click at [905, 353] on span "Create Message" at bounding box center [922, 352] width 76 height 17
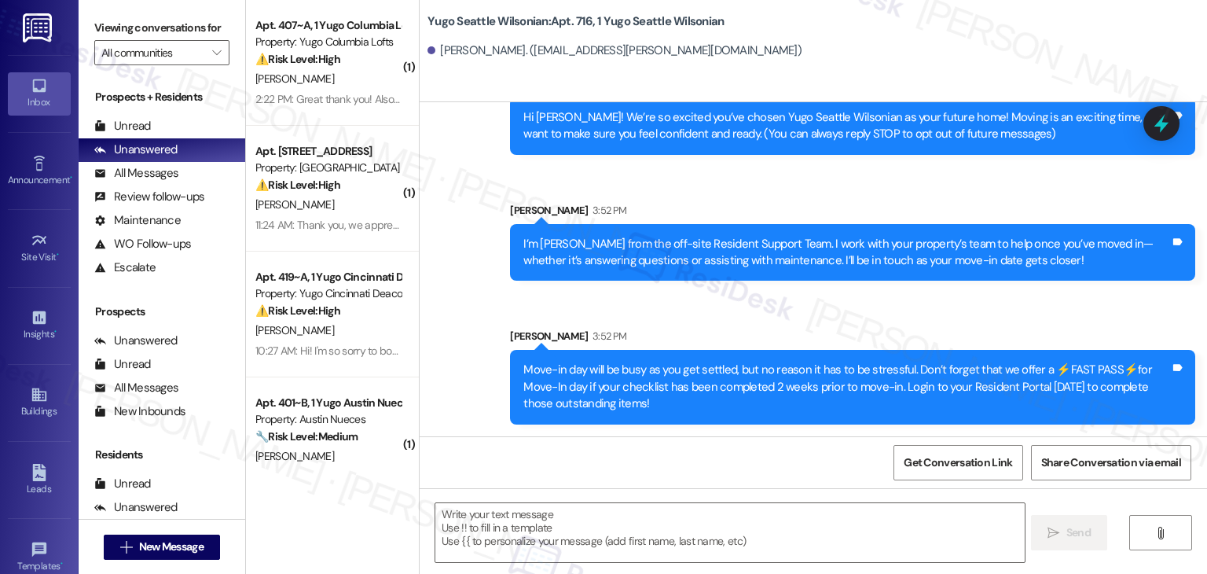
type textarea "Fetching suggested responses. Please feel free to read through the conversation…"
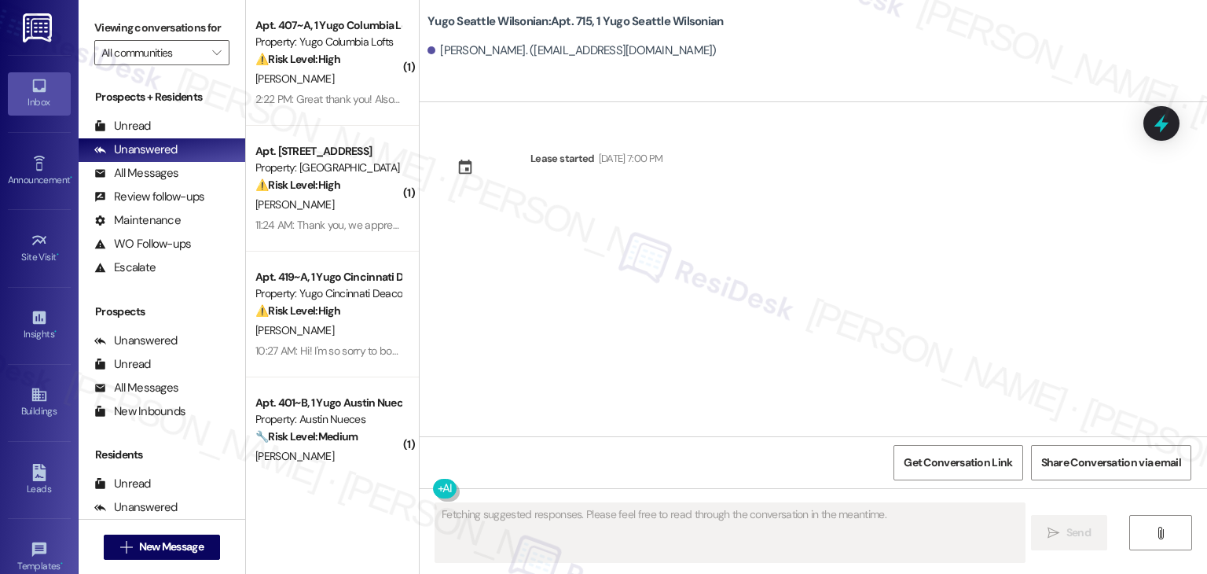
scroll to position [0, 0]
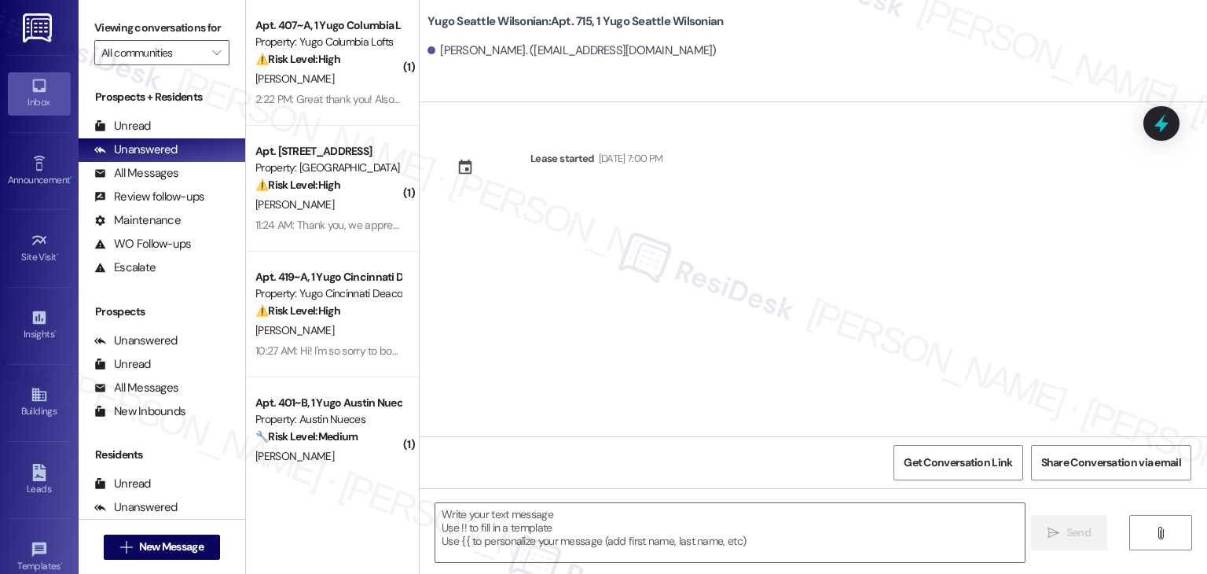
click at [906, 355] on div "Lease started Sep 14, 2025 at 7:00 PM" at bounding box center [814, 269] width 788 height 334
click at [615, 314] on div "Lease started Sep 14, 2025 at 7:00 PM" at bounding box center [814, 269] width 788 height 334
click at [667, 540] on textarea at bounding box center [729, 532] width 589 height 59
paste textarea "Hi {{first_name}}! We’re so excited you’ve chosen {{property}} as your future h…"
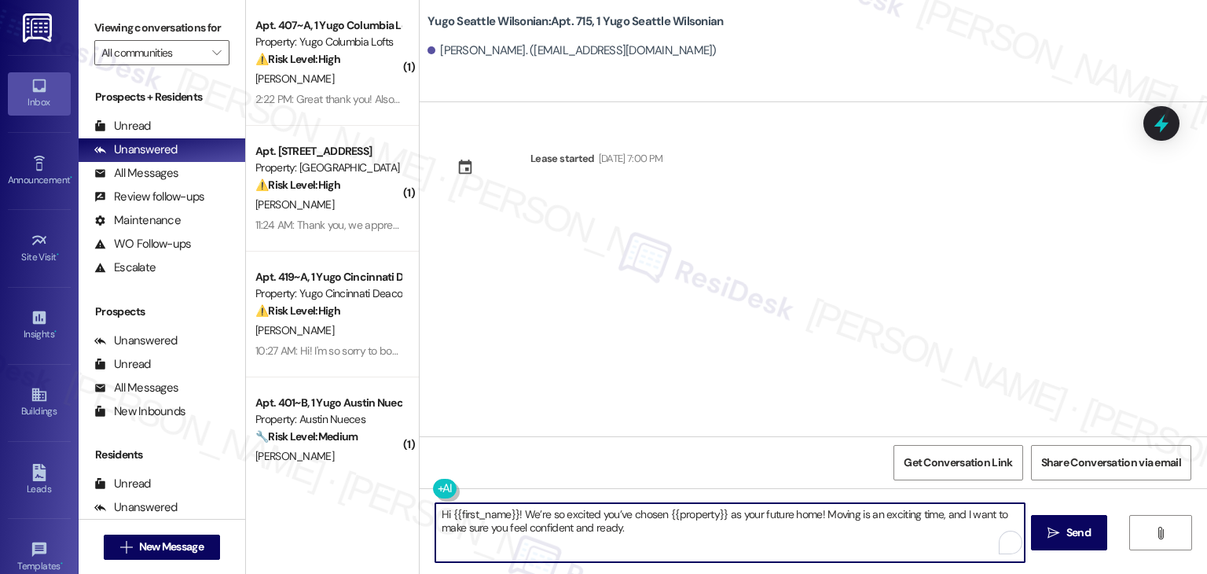
type textarea "Hi {{first_name}}! We’re so excited you’ve chosen {{property}} as your future h…"
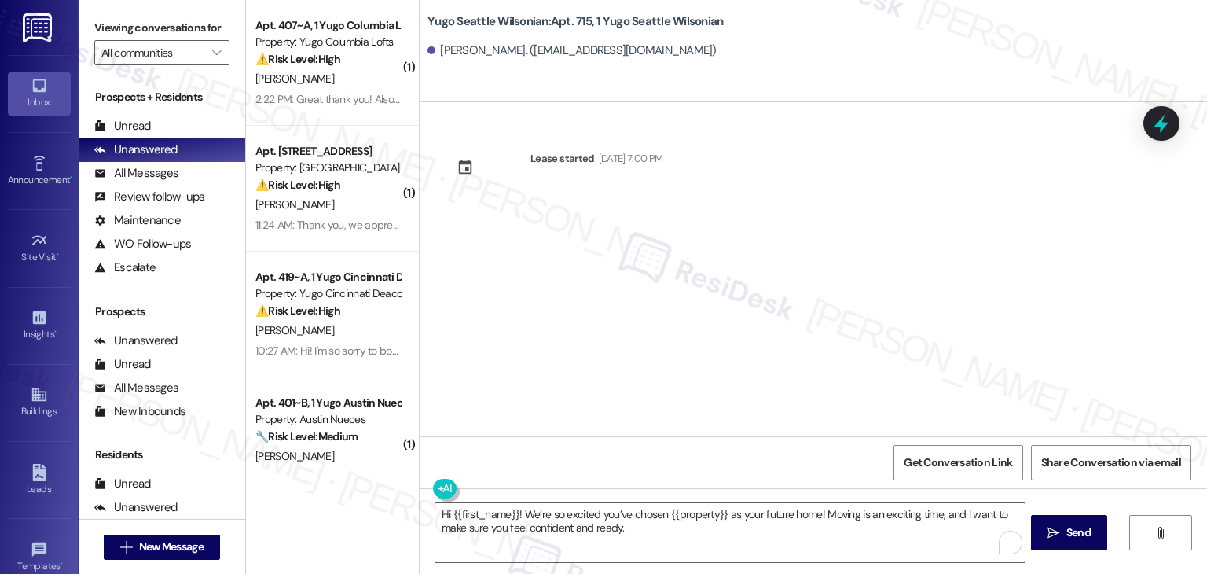
click at [1072, 533] on span "Send" at bounding box center [1079, 532] width 24 height 17
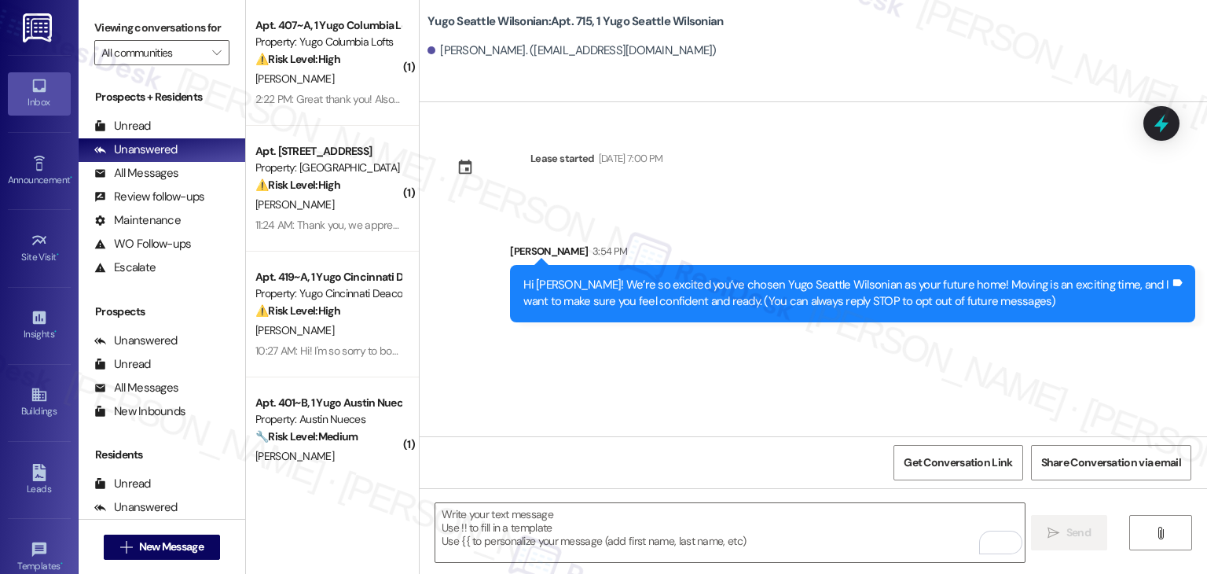
click at [672, 384] on div "Lease started Sep 14, 2025 at 7:00 PM Sent via SMS Sarah 3:54 PM Hi Rickie! We’…" at bounding box center [814, 269] width 788 height 334
click at [668, 542] on textarea "To enrich screen reader interactions, please activate Accessibility in Grammarl…" at bounding box center [729, 532] width 589 height 59
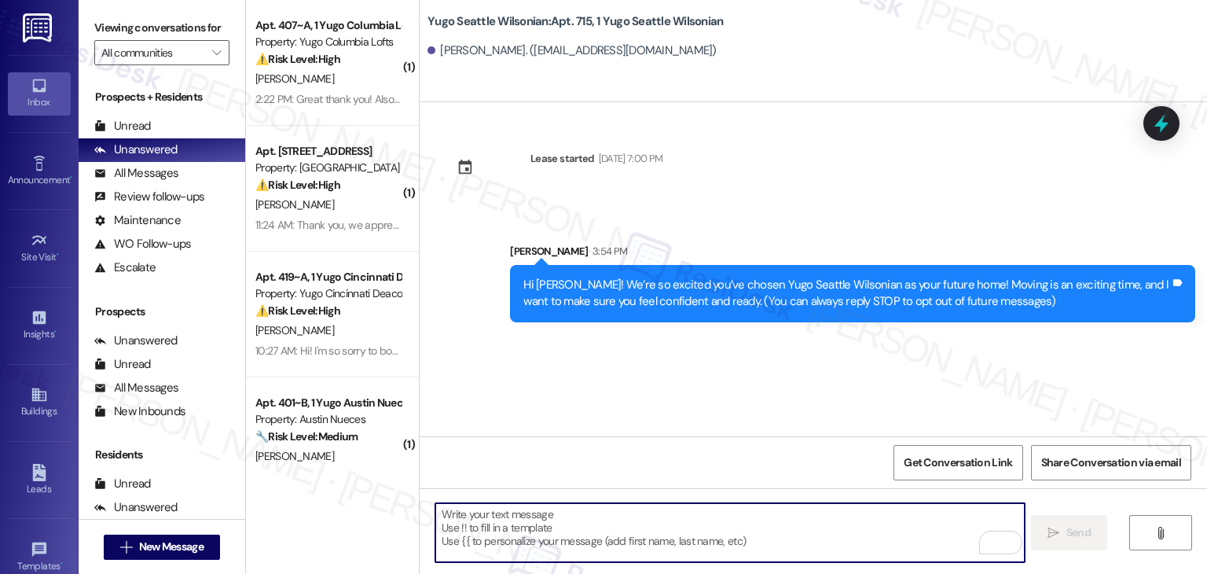
paste textarea "I’m [PERSON_NAME] from the off-site Resident Support Team. I work with your pro…"
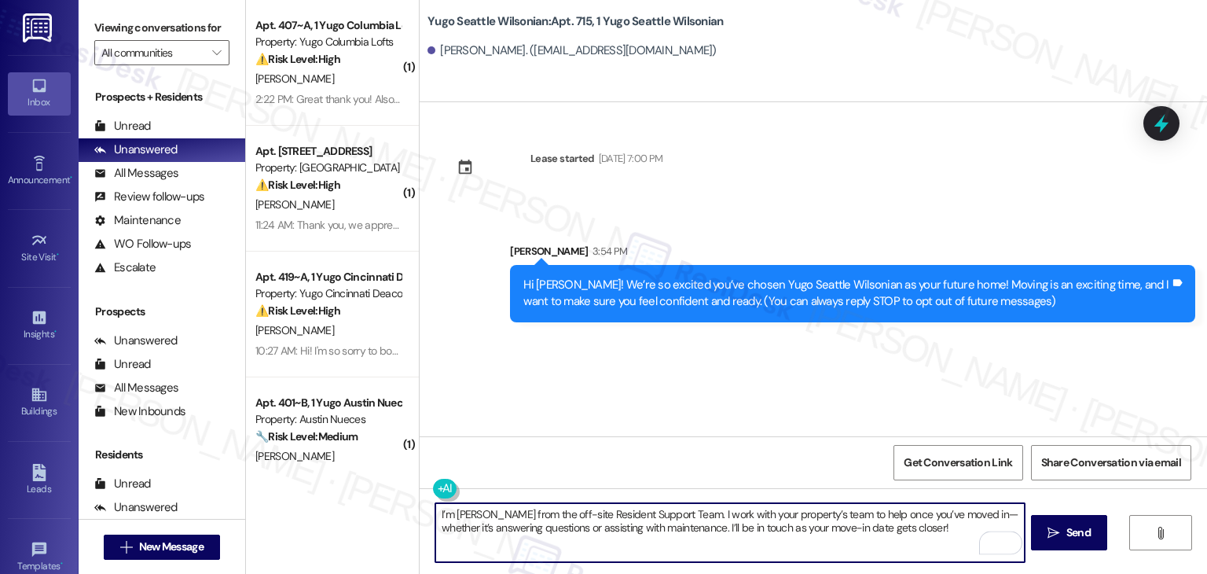
type textarea "I’m [PERSON_NAME] from the off-site Resident Support Team. I work with your pro…"
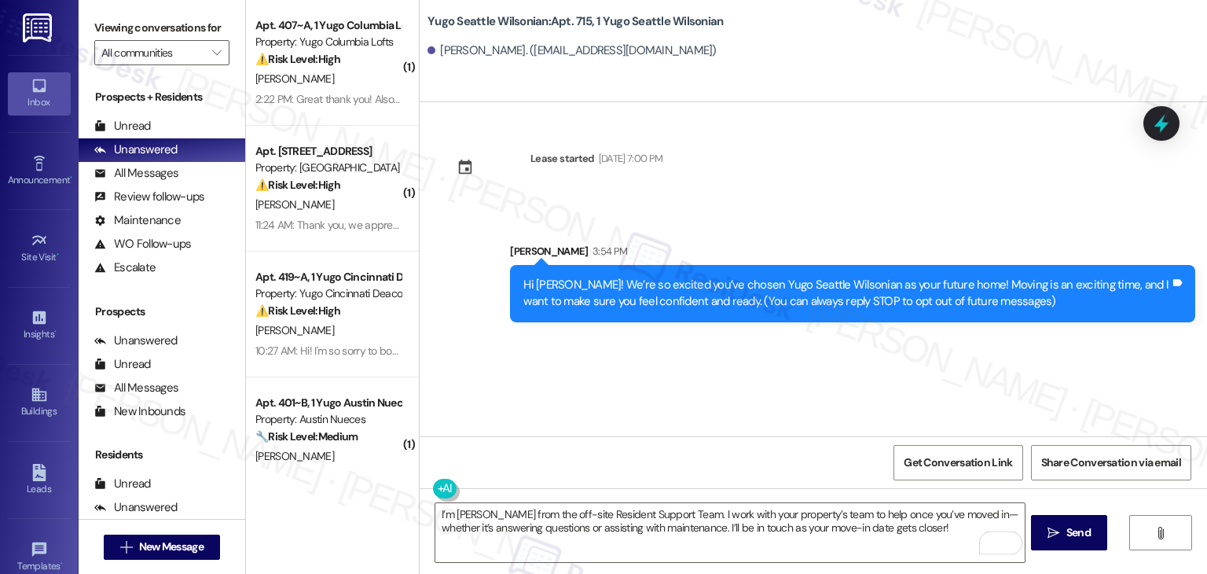
click at [1073, 531] on span "Send" at bounding box center [1079, 532] width 24 height 17
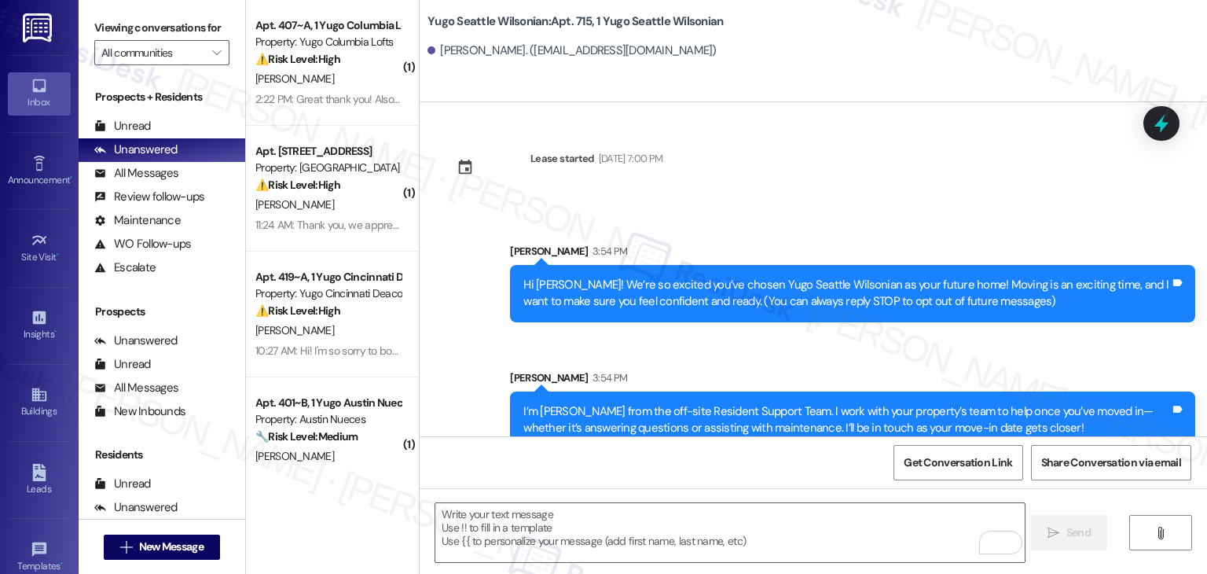
click at [657, 369] on div "Sarah 3:54 PM" at bounding box center [852, 380] width 685 height 22
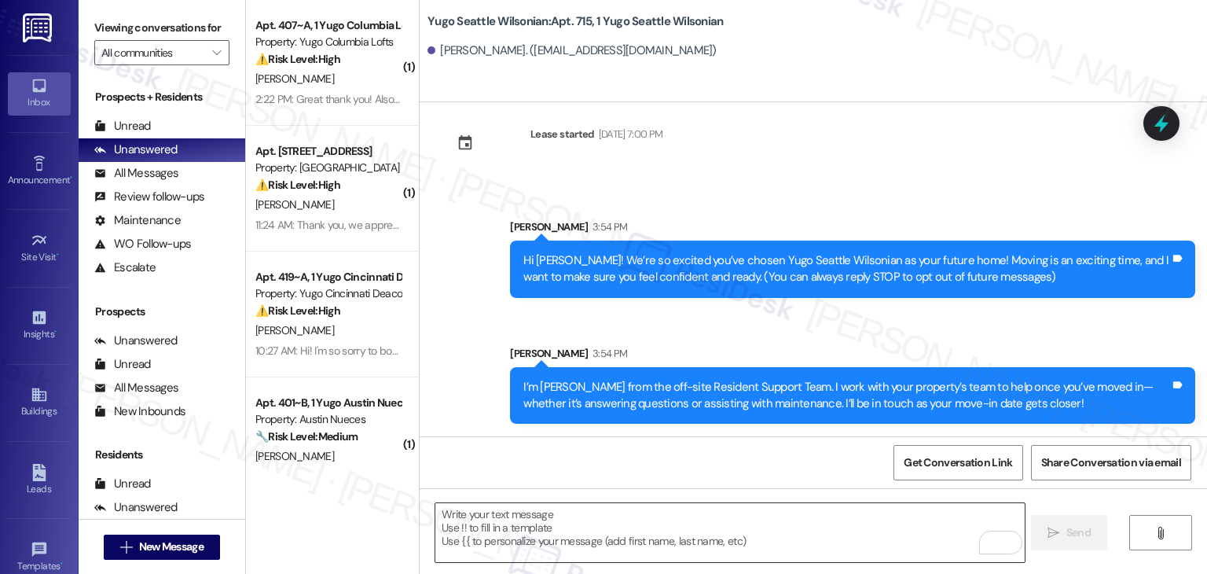
click at [707, 523] on textarea "To enrich screen reader interactions, please activate Accessibility in Grammarl…" at bounding box center [729, 532] width 589 height 59
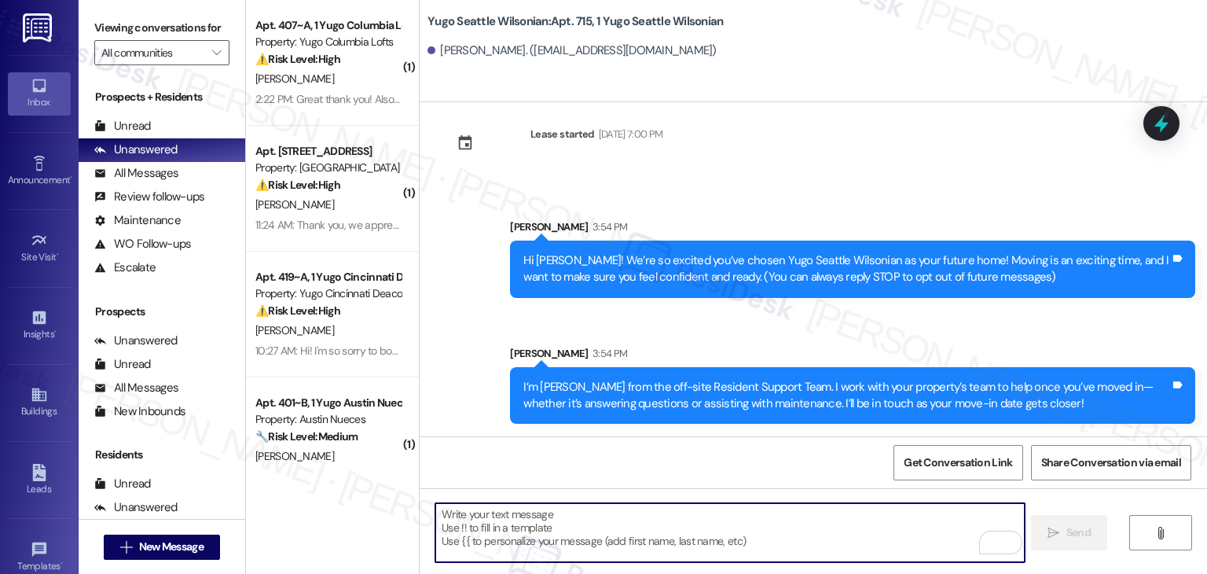
paste textarea "Move-in day will be busy as you get settled, but no reason it has to be stressf…"
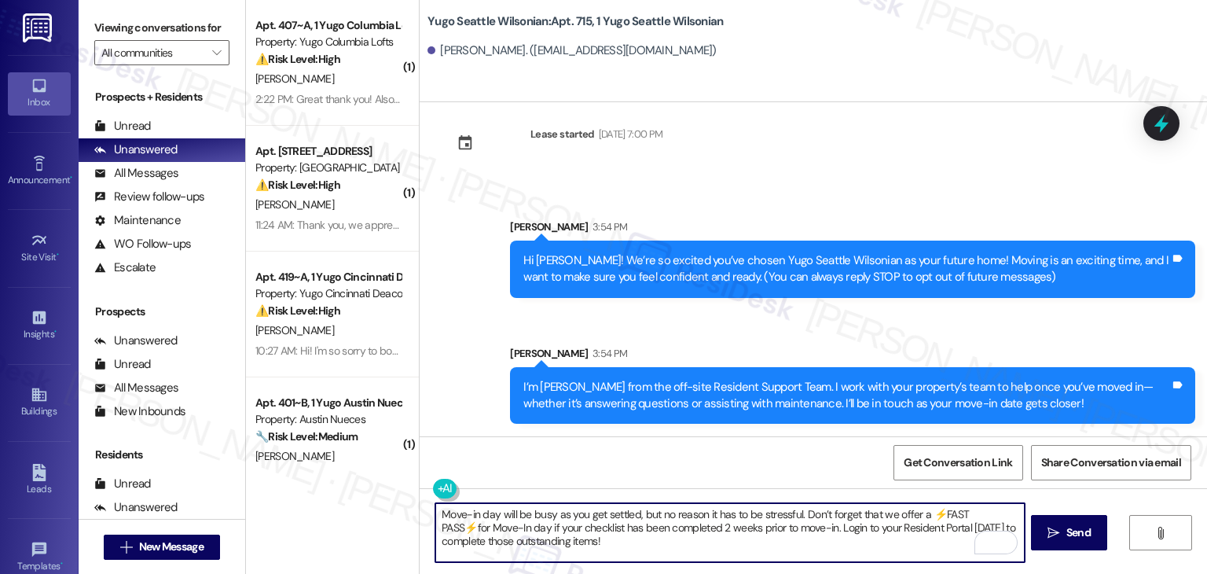
type textarea "Move-in day will be busy as you get settled, but no reason it has to be stressf…"
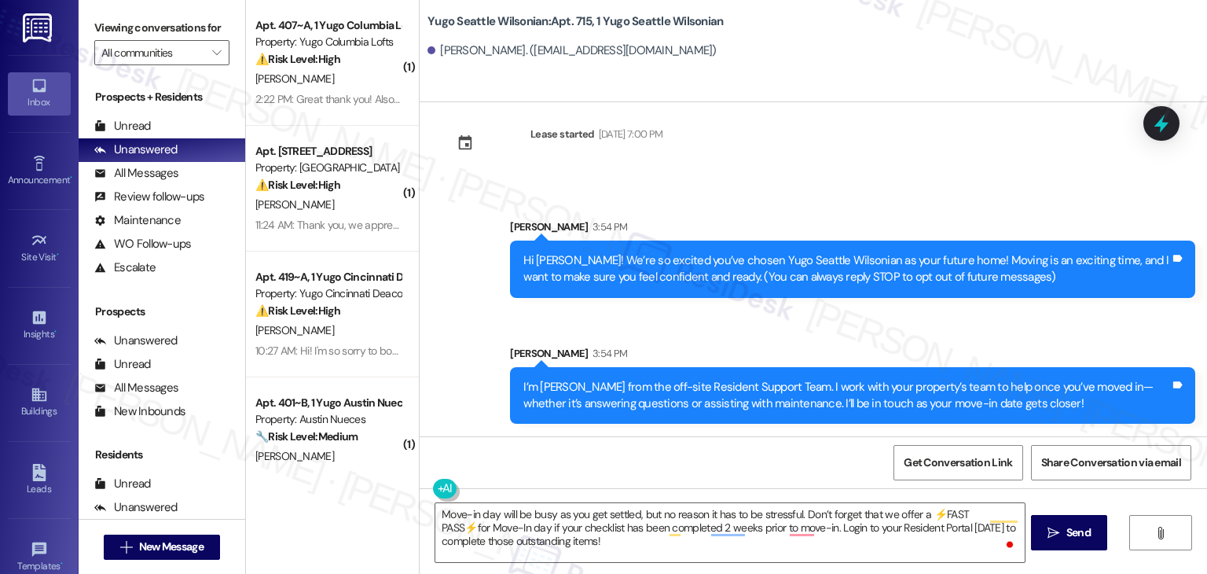
click at [1067, 531] on span "Send" at bounding box center [1079, 532] width 24 height 17
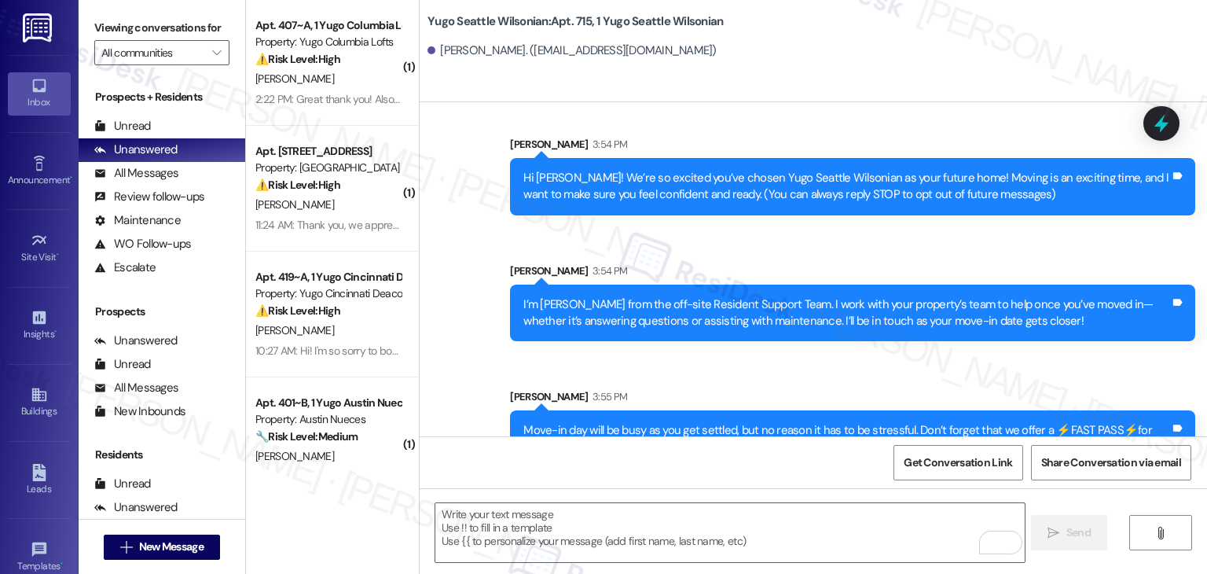
scroll to position [167, 0]
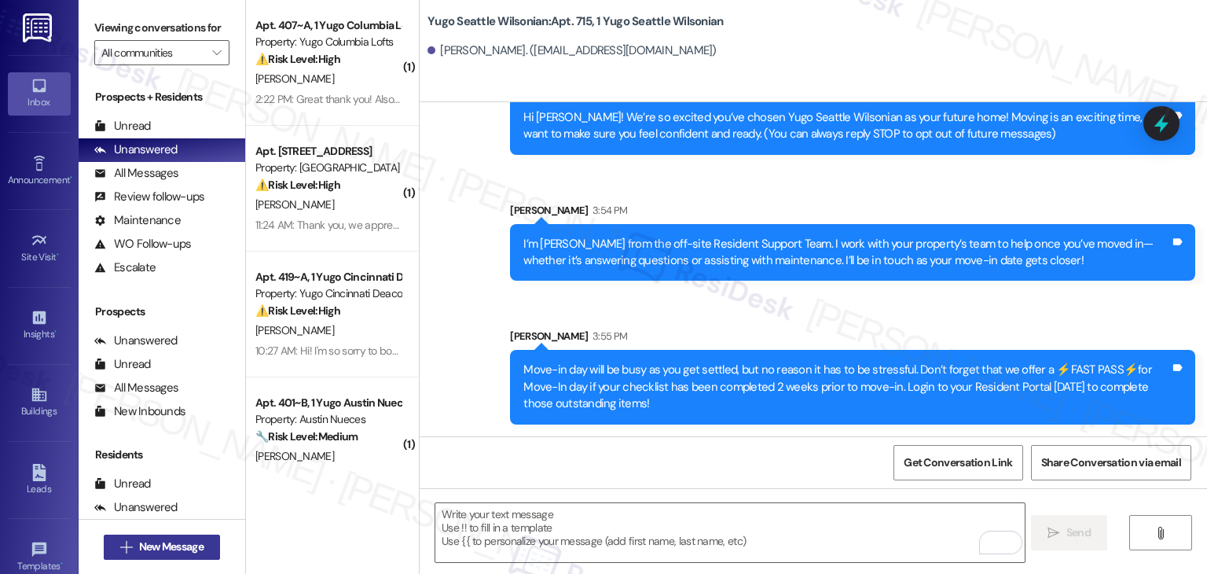
click at [192, 544] on span "New Message" at bounding box center [171, 546] width 64 height 17
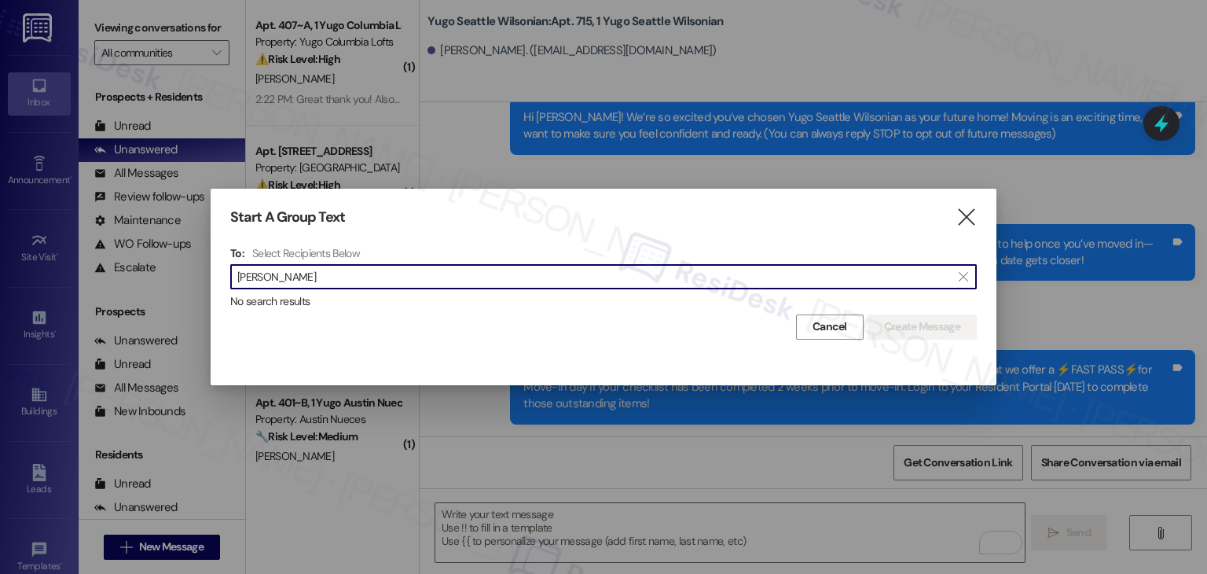
click at [270, 285] on input "Caitlin Ginn" at bounding box center [594, 277] width 714 height 22
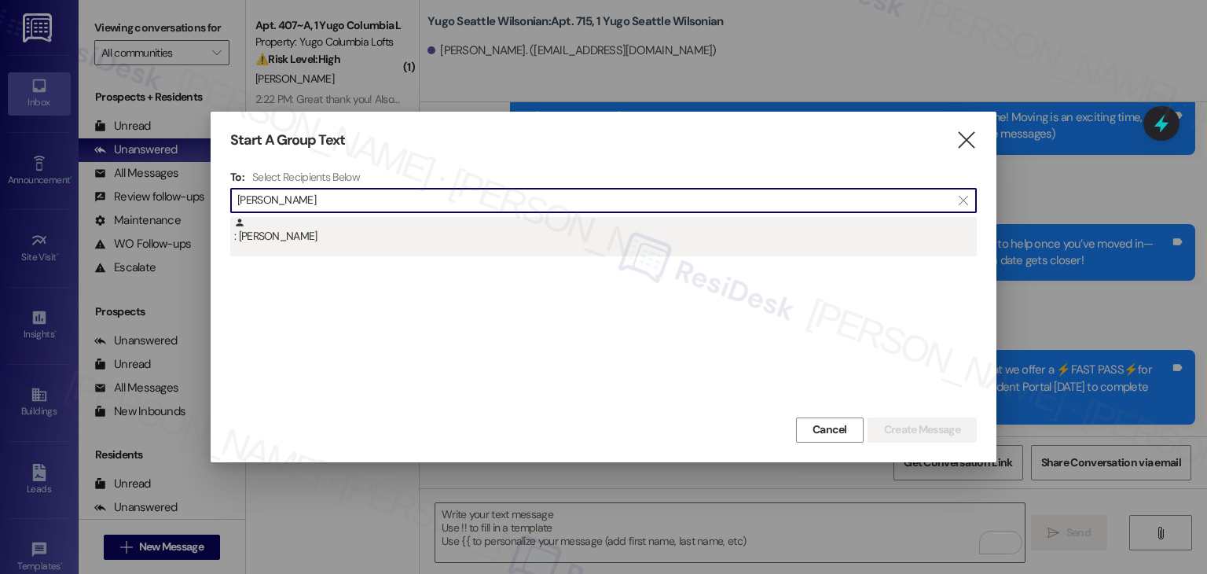
type input "Caitlin Ginn"
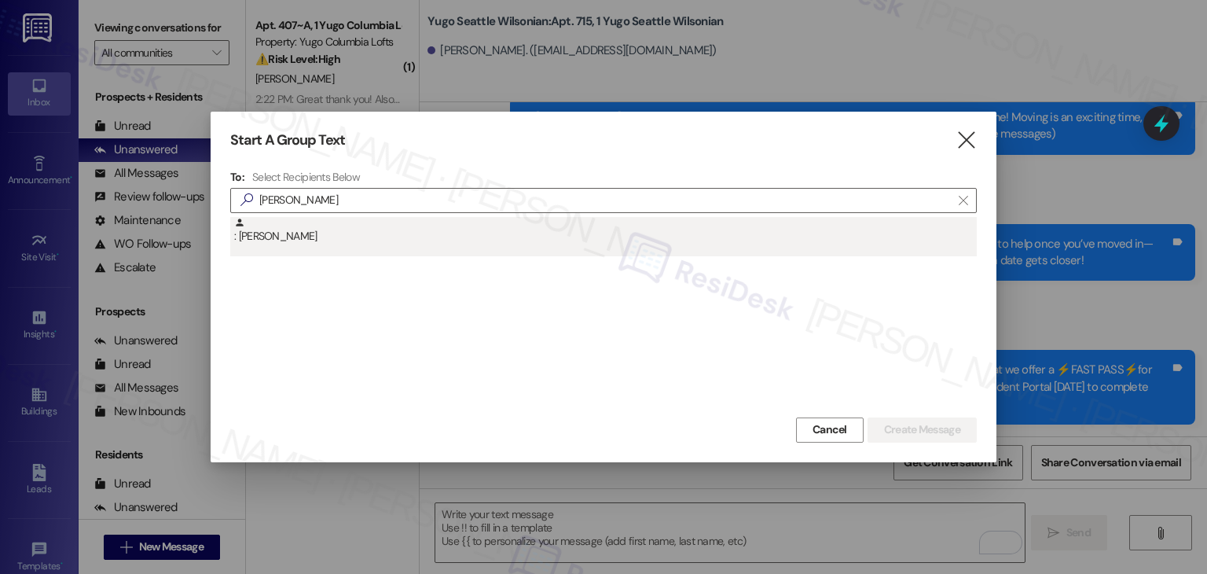
click at [291, 241] on div ": Caitlin Ginn" at bounding box center [605, 231] width 743 height 28
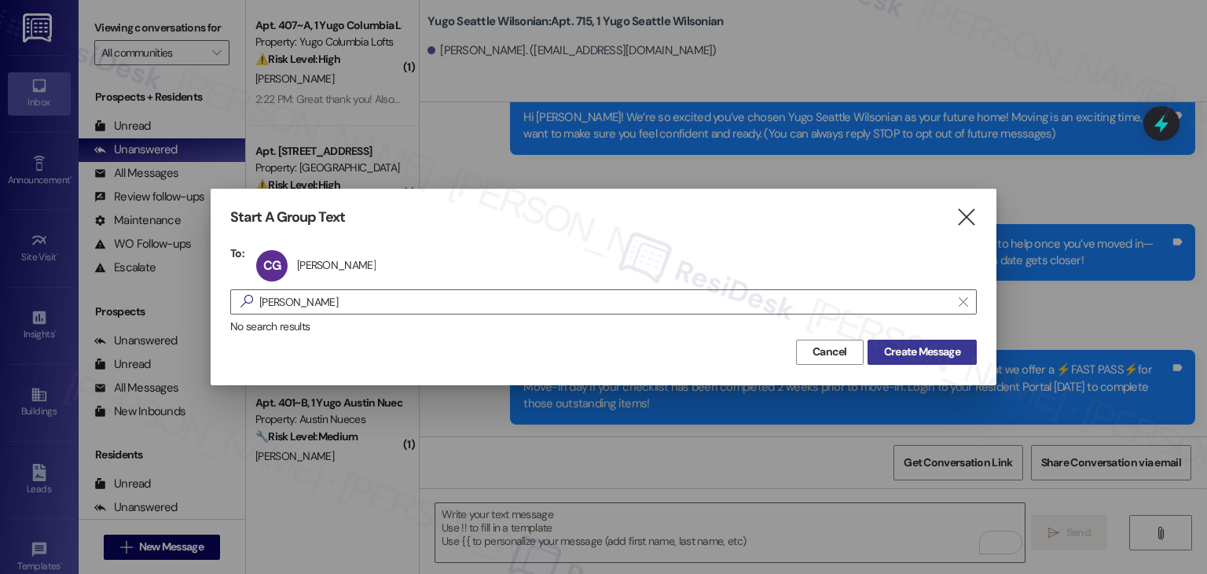
click at [896, 350] on span "Create Message" at bounding box center [922, 352] width 76 height 17
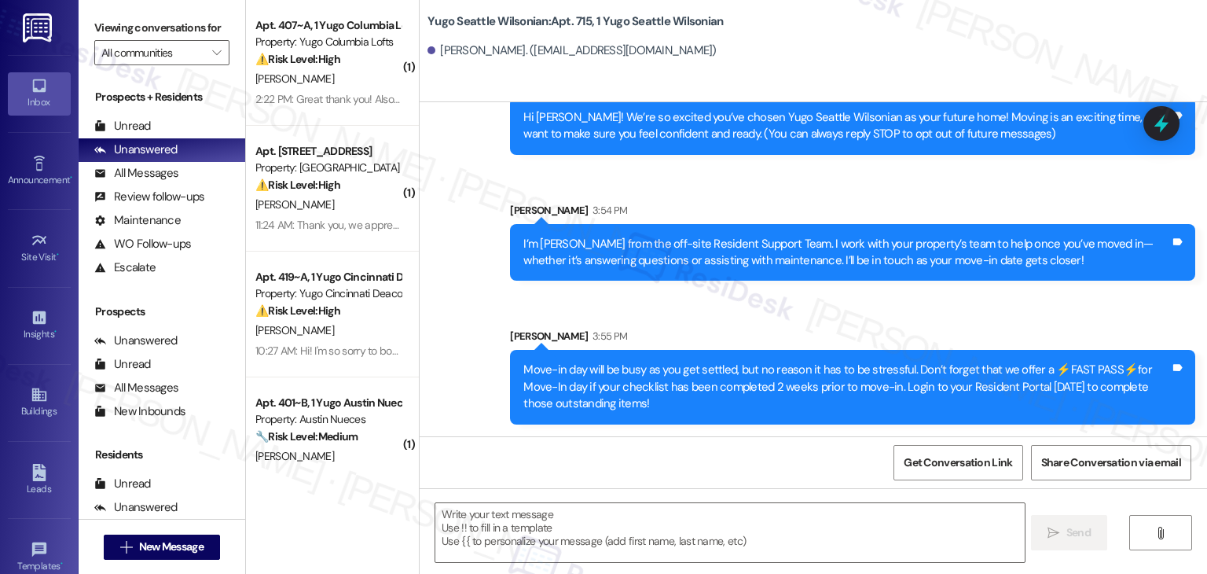
type textarea "Fetching suggested responses. Please feel free to read through the conversation…"
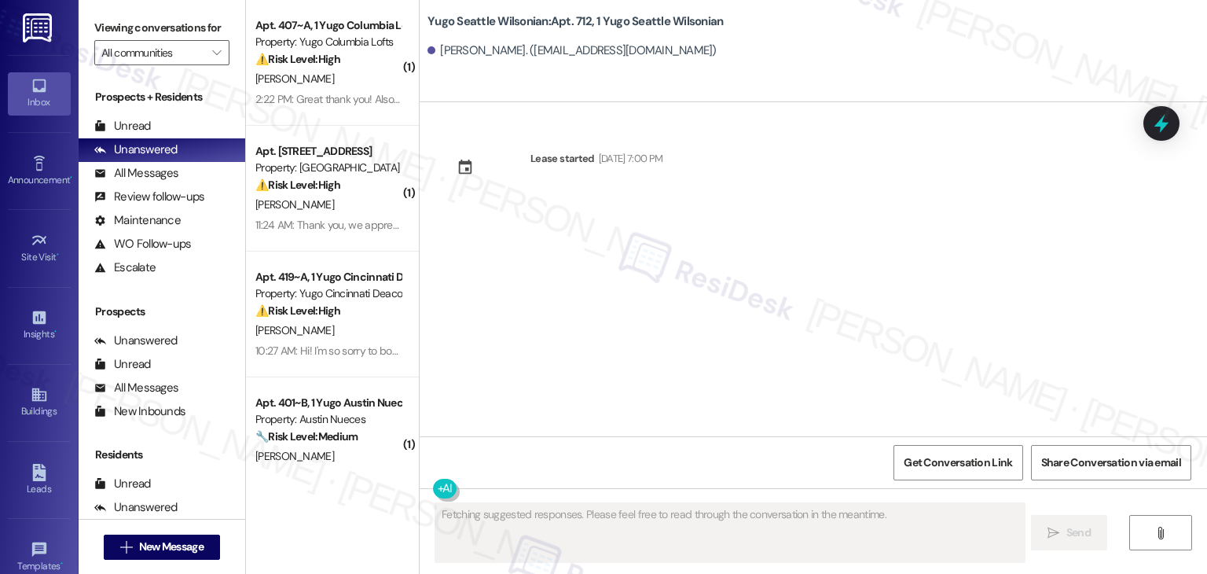
scroll to position [0, 0]
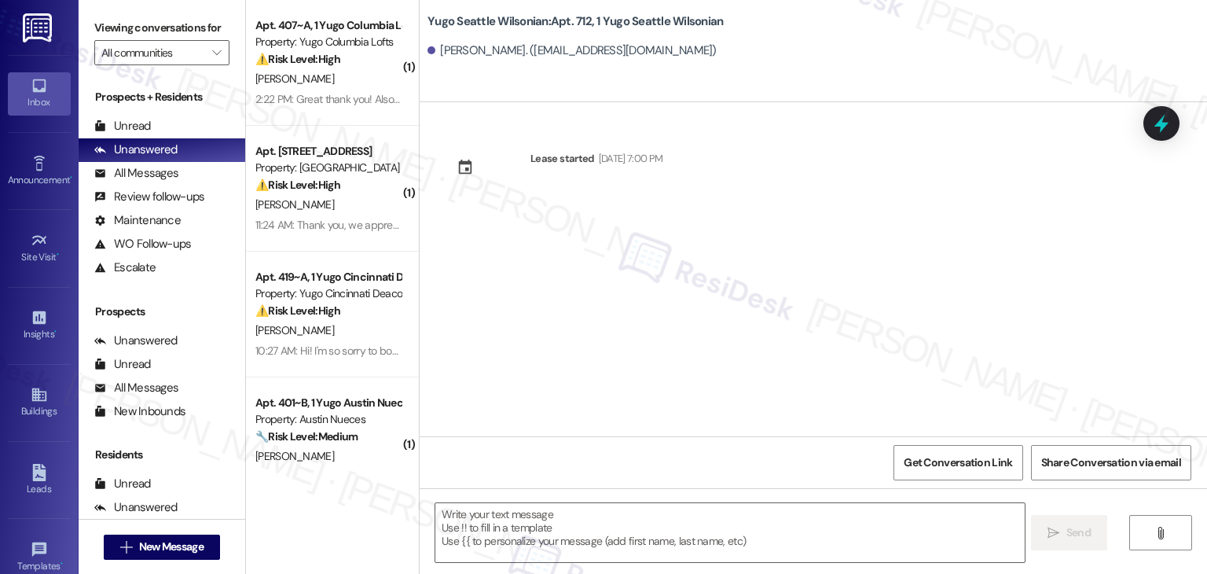
drag, startPoint x: 593, startPoint y: 358, endPoint x: 594, endPoint y: 381, distance: 22.8
click at [593, 358] on div "Lease started Sep 14, 2025 at 7:00 PM" at bounding box center [814, 269] width 788 height 334
click at [630, 526] on textarea at bounding box center [729, 532] width 589 height 59
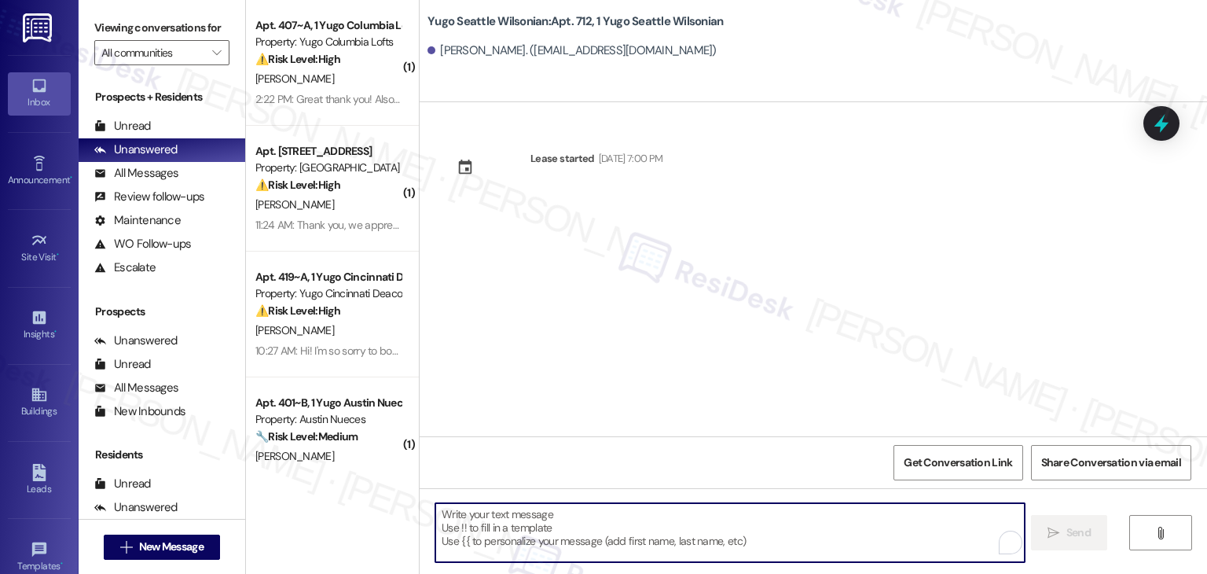
paste textarea "Hi {{first_name}}! We’re so excited you’ve chosen {{property}} as your future h…"
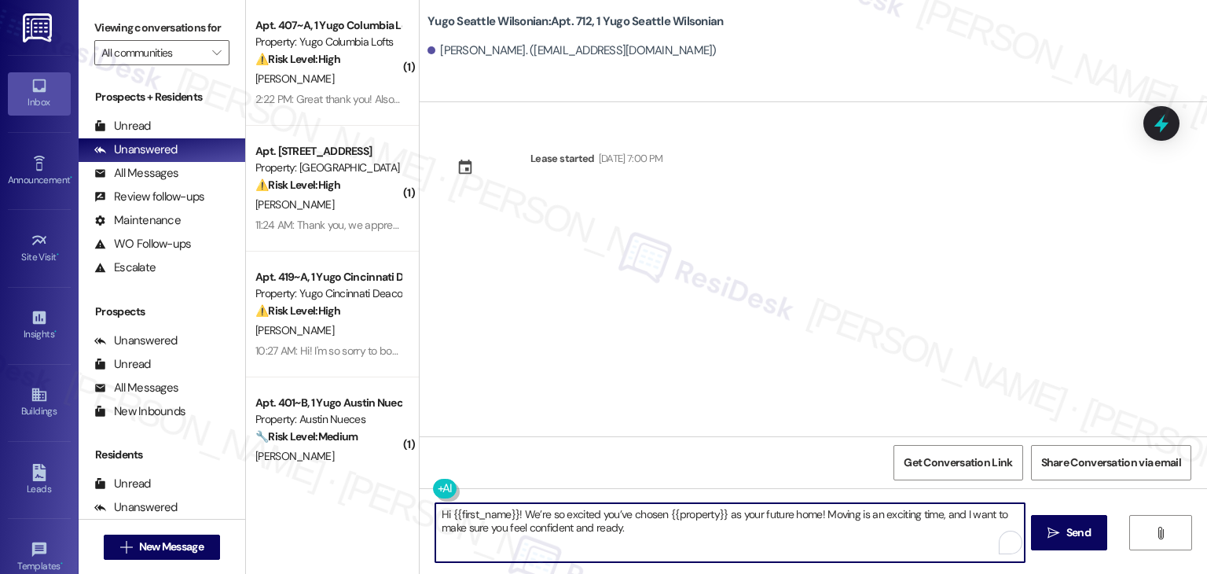
type textarea "Hi {{first_name}}! We’re so excited you’ve chosen {{property}} as your future h…"
click at [1070, 535] on span "Send" at bounding box center [1079, 532] width 24 height 17
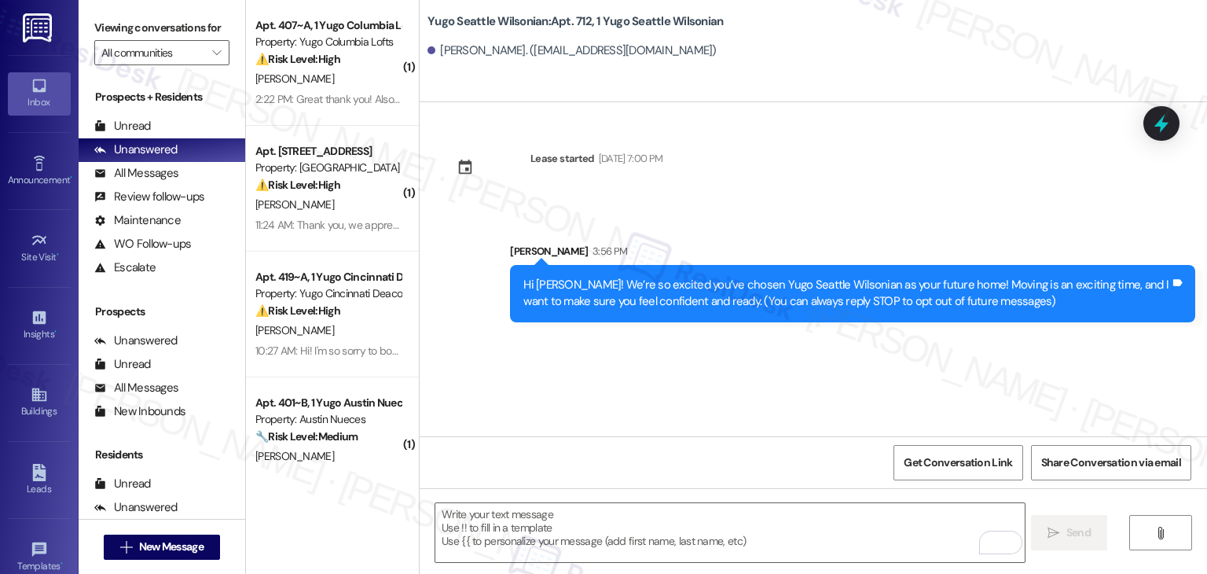
click at [652, 350] on div "Lease started Sep 14, 2025 at 7:00 PM Sent via SMS Sarah 3:56 PM Hi Caitlin! We…" at bounding box center [814, 269] width 788 height 334
click at [615, 516] on textarea "To enrich screen reader interactions, please activate Accessibility in Grammarl…" at bounding box center [729, 532] width 589 height 59
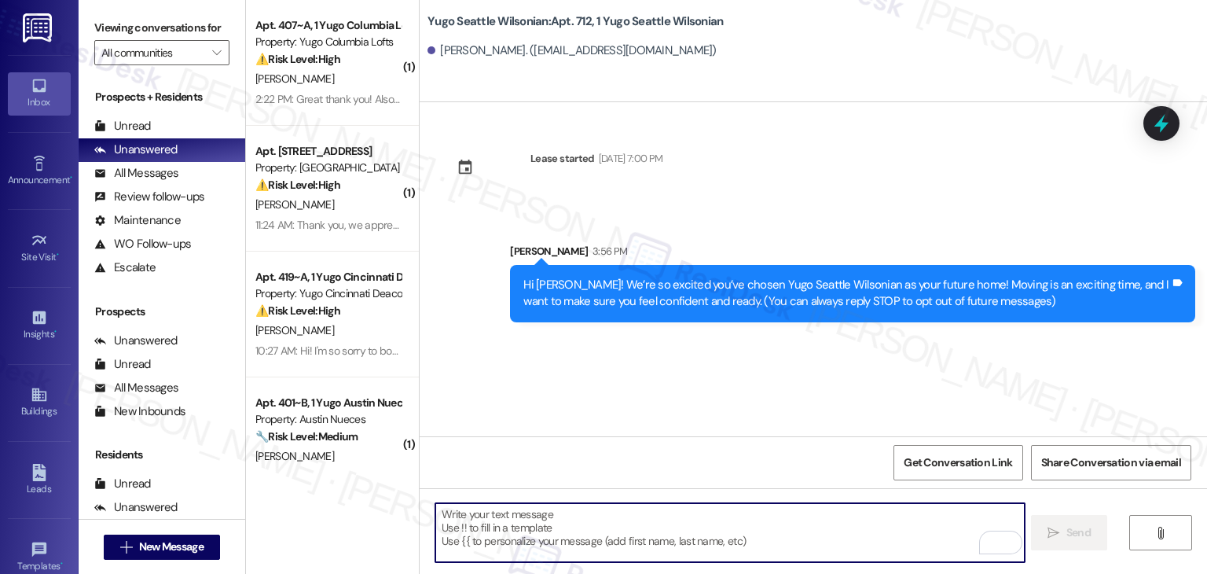
paste textarea "I’m [PERSON_NAME] from the off-site Resident Support Team. I work with your pro…"
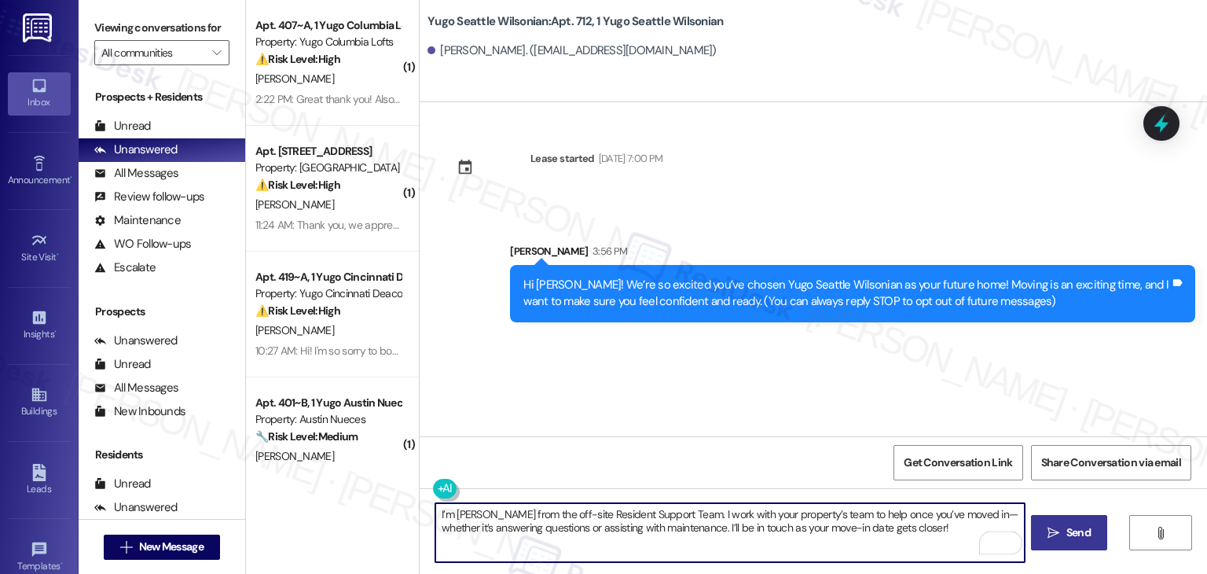
type textarea "I’m [PERSON_NAME] from the off-site Resident Support Team. I work with your pro…"
click at [1060, 524] on span " Send" at bounding box center [1070, 532] width 50 height 17
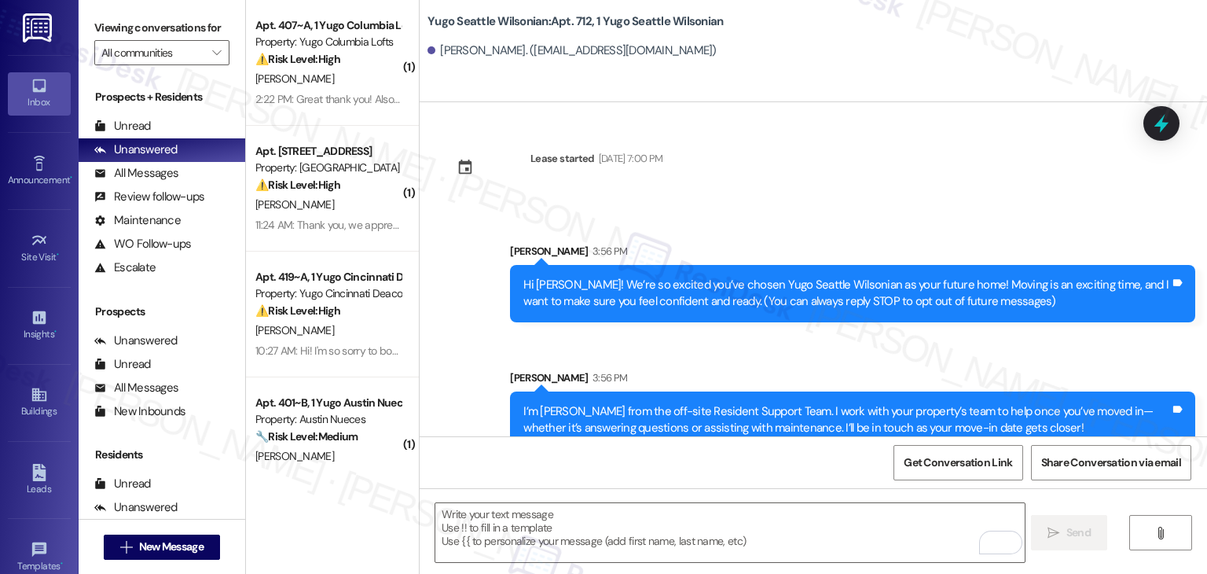
drag, startPoint x: 633, startPoint y: 357, endPoint x: 648, endPoint y: 437, distance: 81.7
click at [633, 358] on div "Sent via SMS Sarah 3:56 PM I’m Sarah from the off-site Resident Support Team. I…" at bounding box center [852, 409] width 709 height 103
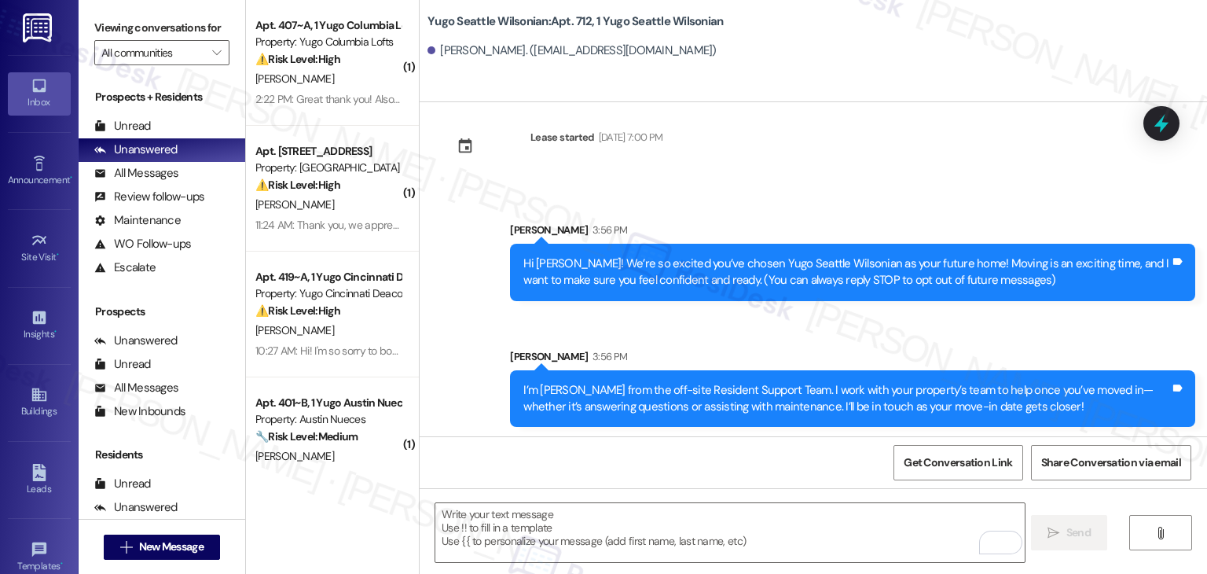
scroll to position [25, 0]
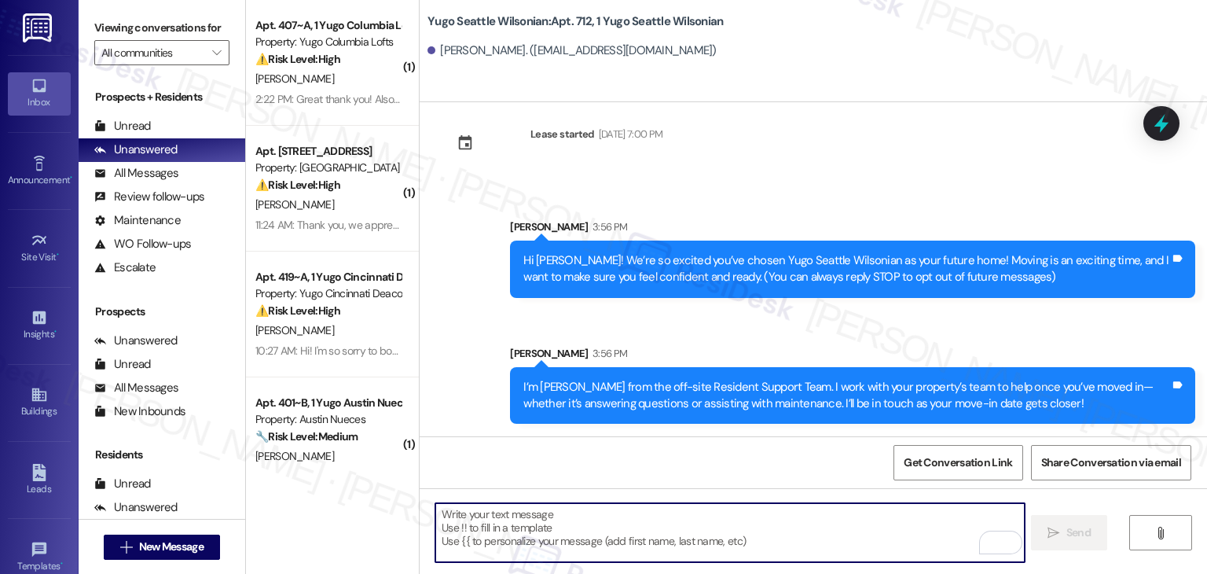
click at [597, 520] on textarea "To enrich screen reader interactions, please activate Accessibility in Grammarl…" at bounding box center [729, 532] width 589 height 59
paste textarea "Move-in day will be busy as you get settled, but no reason it has to be stressf…"
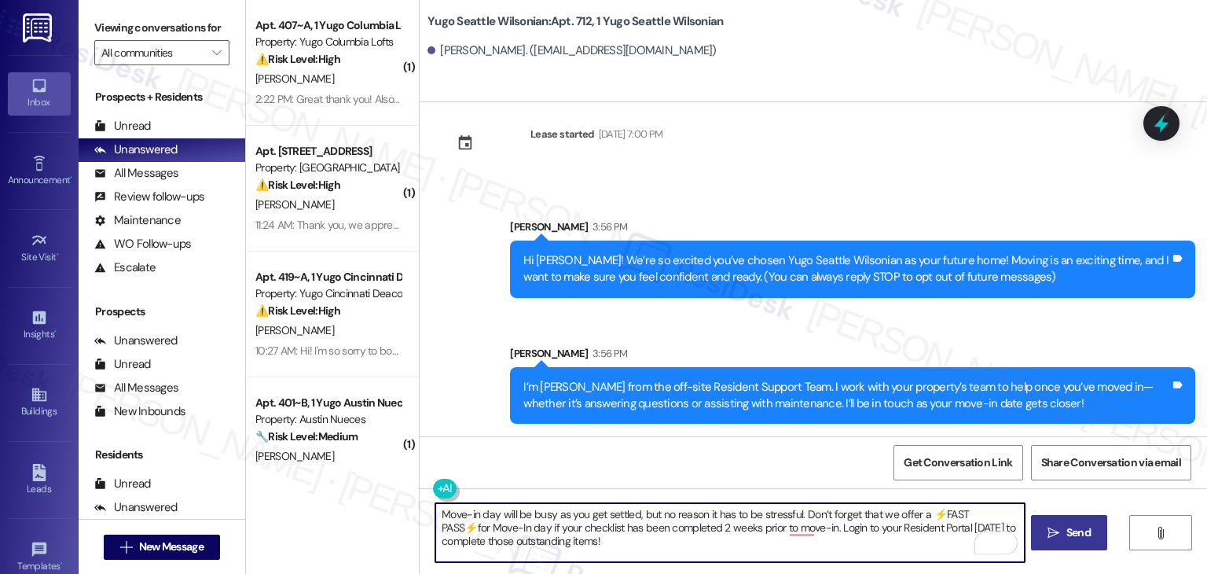
type textarea "Move-in day will be busy as you get settled, but no reason it has to be stressf…"
click at [1059, 531] on span " Send" at bounding box center [1070, 532] width 50 height 17
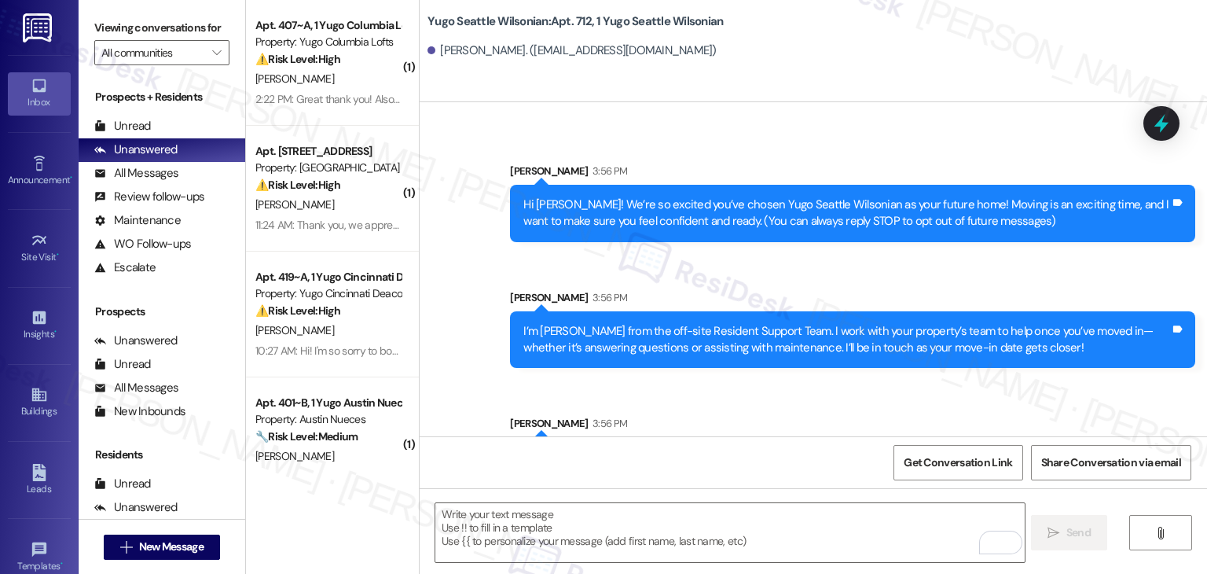
scroll to position [167, 0]
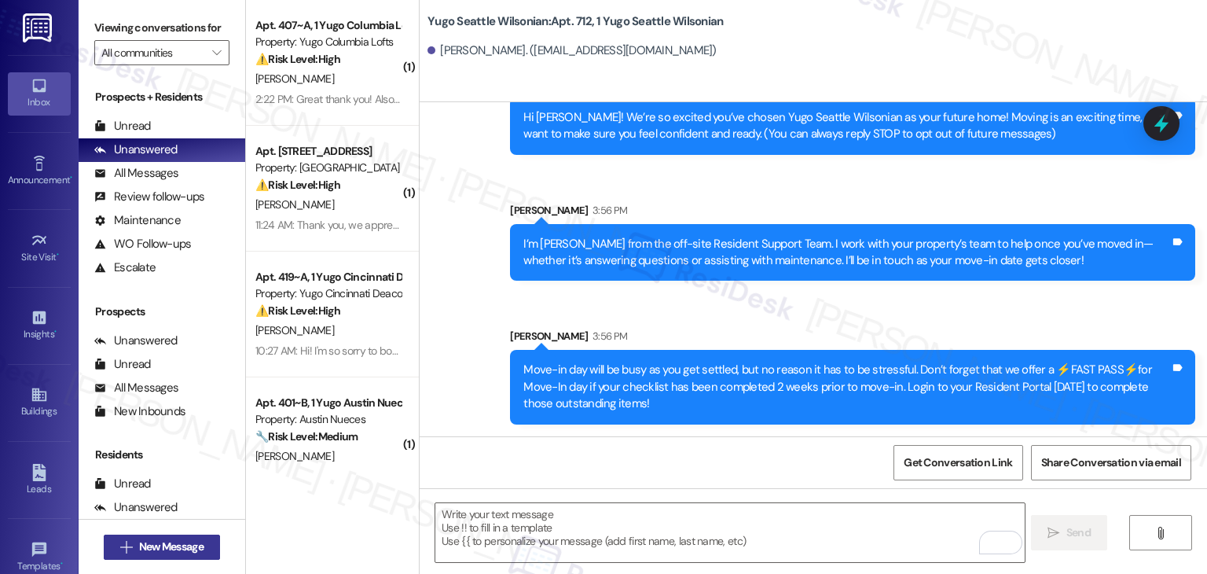
click at [192, 542] on span "New Message" at bounding box center [171, 546] width 64 height 17
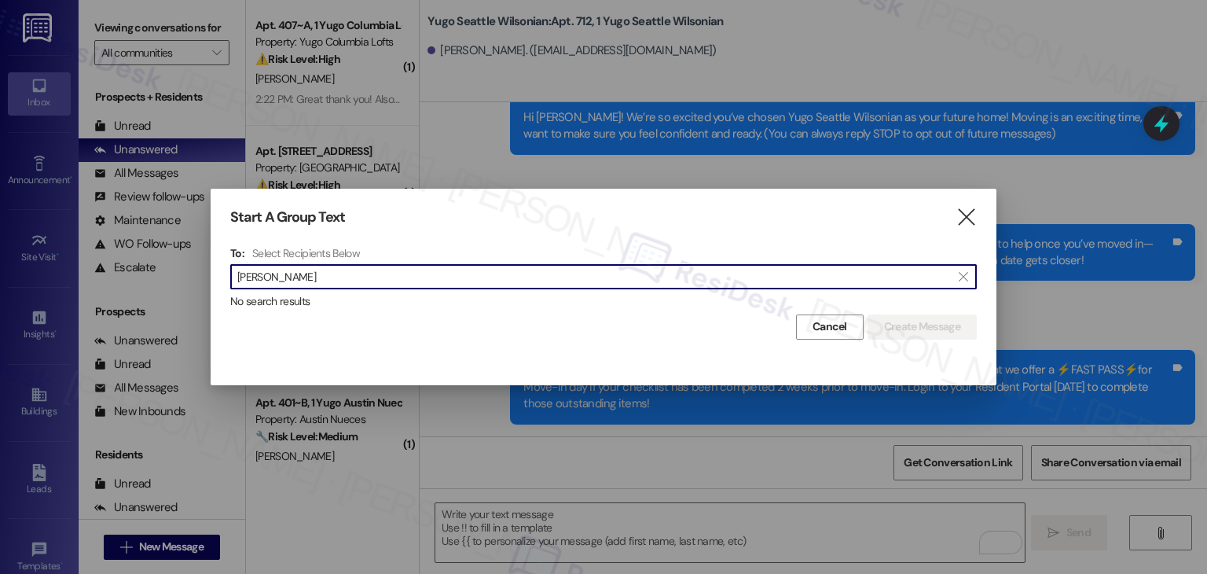
click at [264, 277] on input "Nate Hanson" at bounding box center [594, 277] width 714 height 22
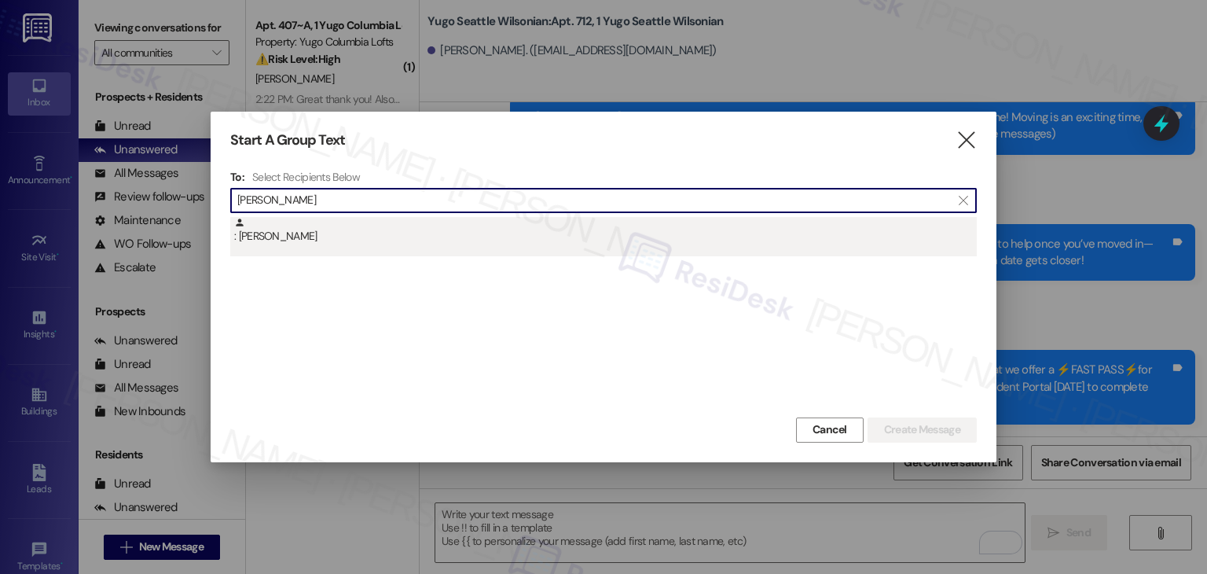
type input "Nate Hanson"
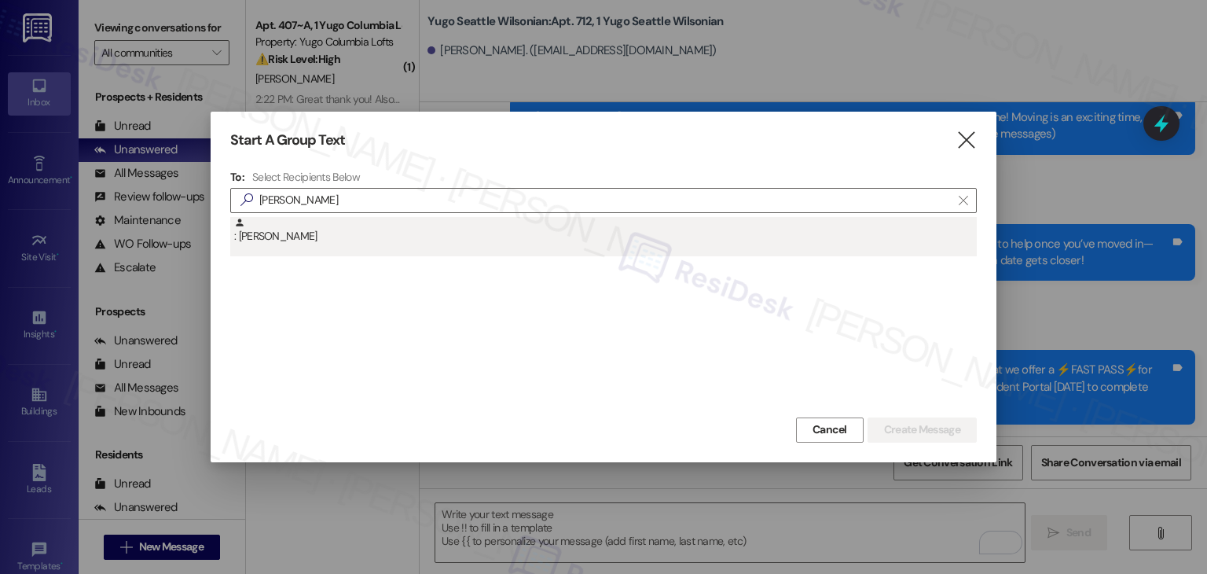
click at [296, 248] on div ": Nate Hanson" at bounding box center [603, 236] width 747 height 39
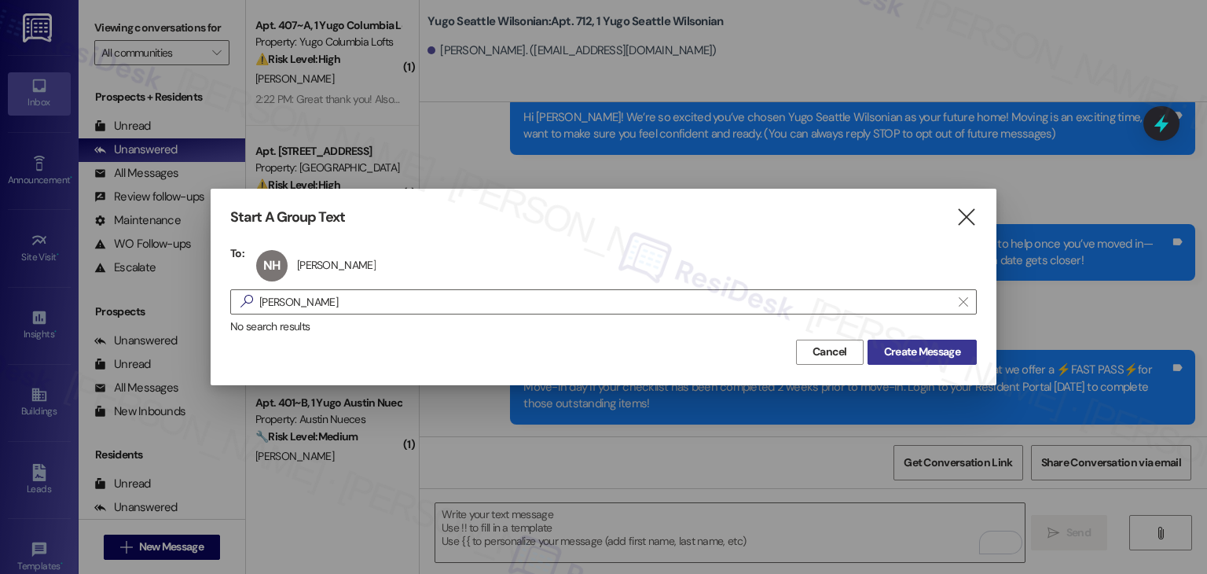
click at [912, 354] on span "Create Message" at bounding box center [922, 352] width 76 height 17
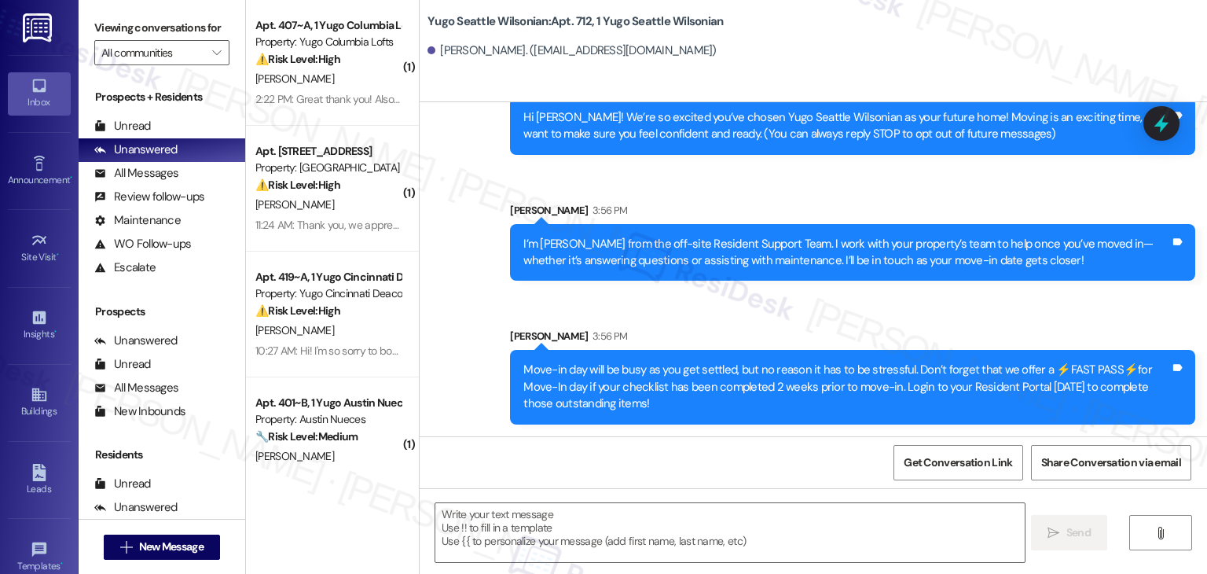
type textarea "Fetching suggested responses. Please feel free to read through the conversation…"
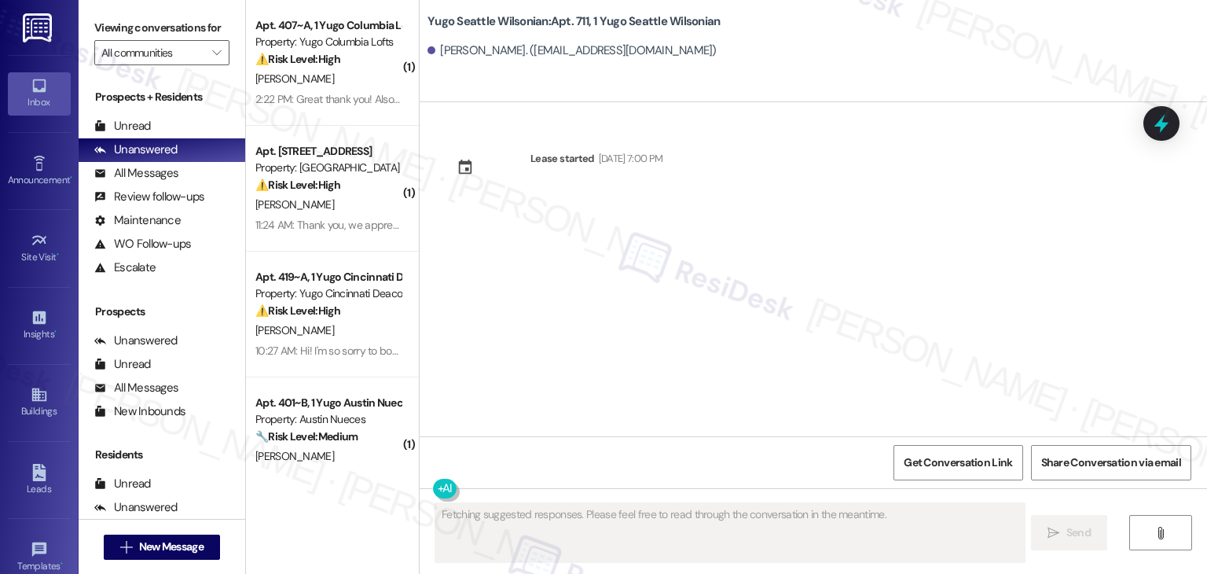
scroll to position [0, 0]
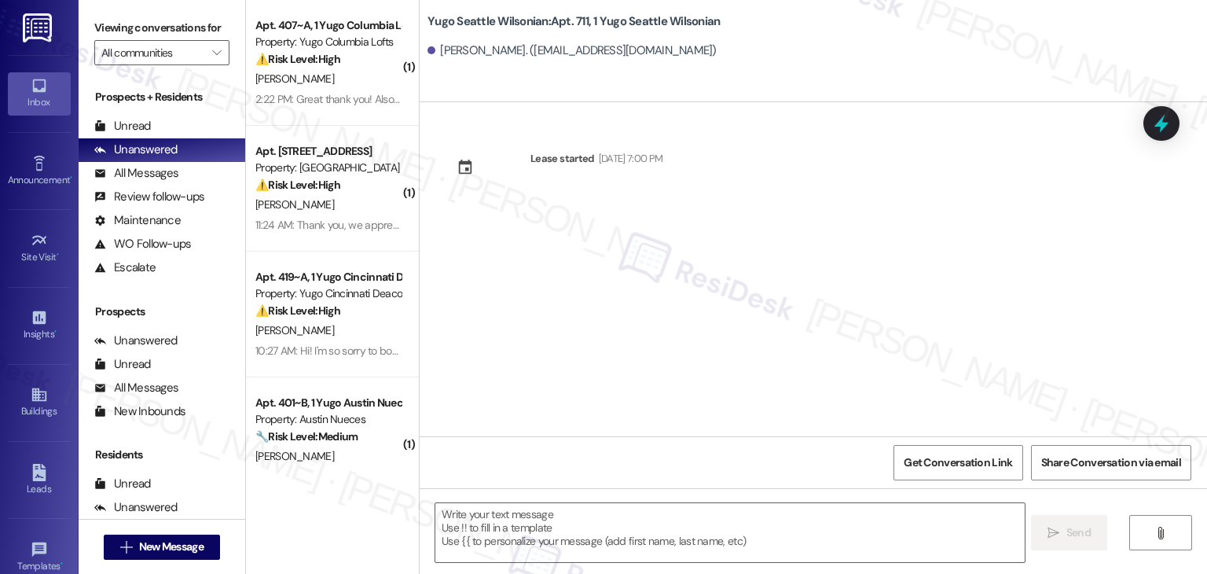
click at [612, 304] on div "Lease started Sep 14, 2025 at 7:00 PM" at bounding box center [814, 269] width 788 height 334
click at [667, 526] on textarea at bounding box center [729, 532] width 589 height 59
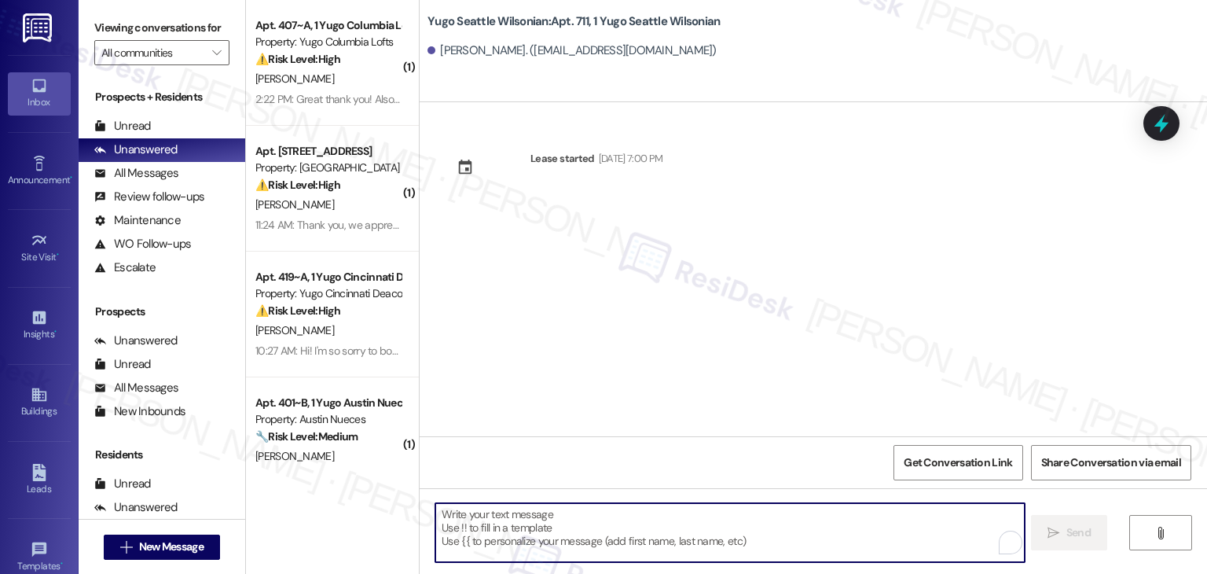
paste textarea "Hi {{first_name}}! We’re so excited you’ve chosen {{property}} as your future h…"
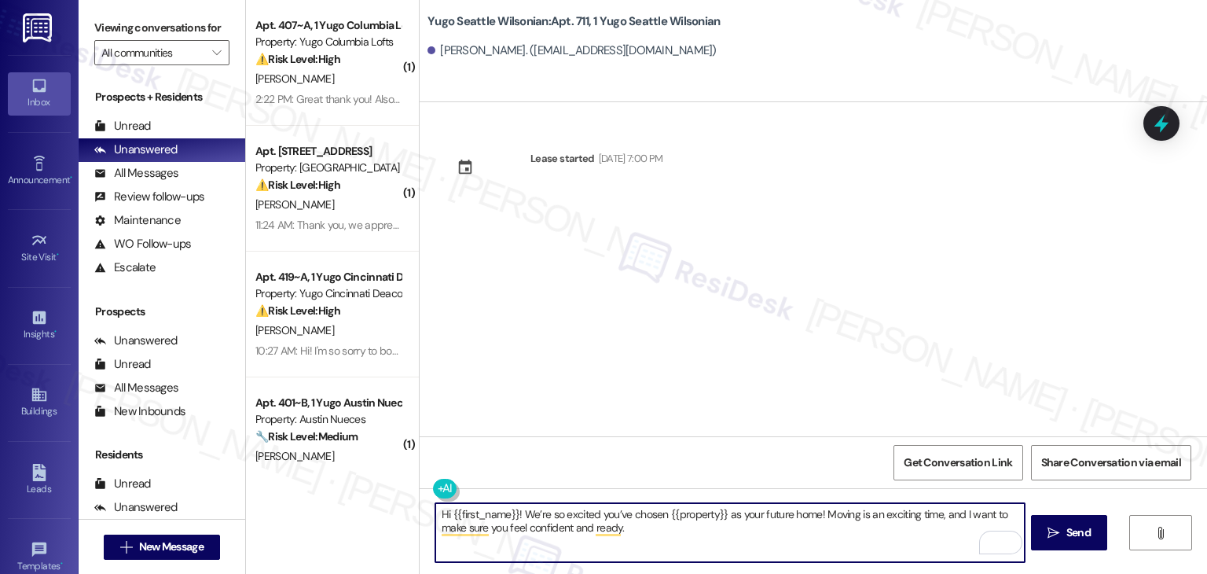
click at [708, 531] on textarea "Hi {{first_name}}! We’re so excited you’ve chosen {{property}} as your future h…" at bounding box center [729, 532] width 589 height 59
type textarea "Hi {{first_name}}! We’re so excited you’ve chosen {{property}} as your future h…"
click at [1083, 536] on span "Send" at bounding box center [1079, 532] width 24 height 17
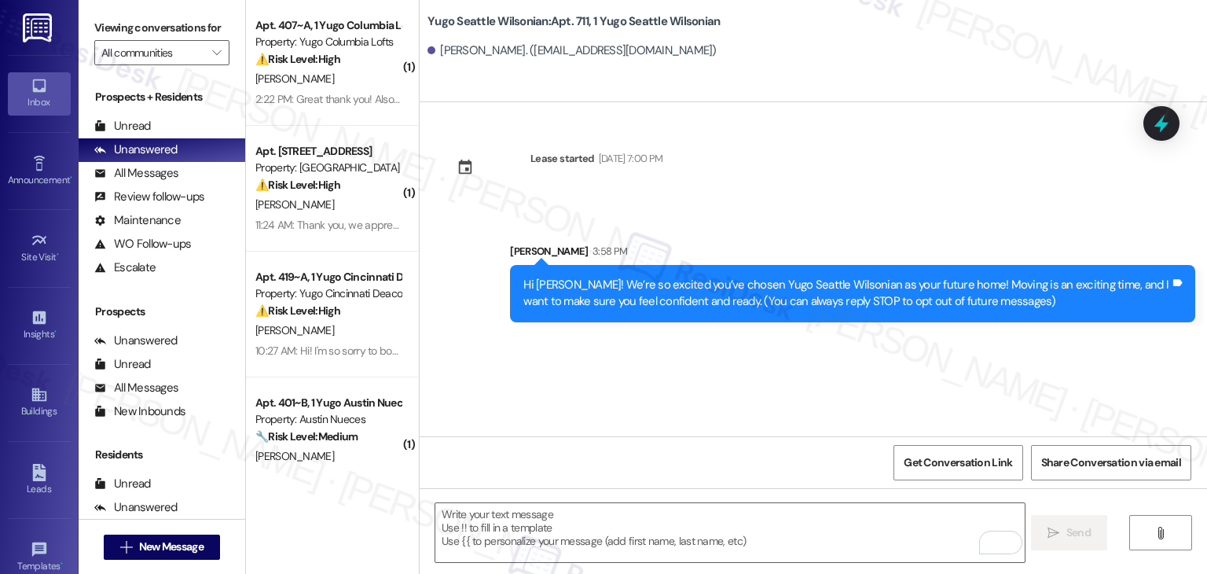
click at [626, 393] on div "Lease started Sep 14, 2025 at 7:00 PM Sent via SMS Sarah 3:58 PM Hi Nate! We’re…" at bounding box center [814, 269] width 788 height 334
click at [627, 524] on textarea "To enrich screen reader interactions, please activate Accessibility in Grammarl…" at bounding box center [729, 532] width 589 height 59
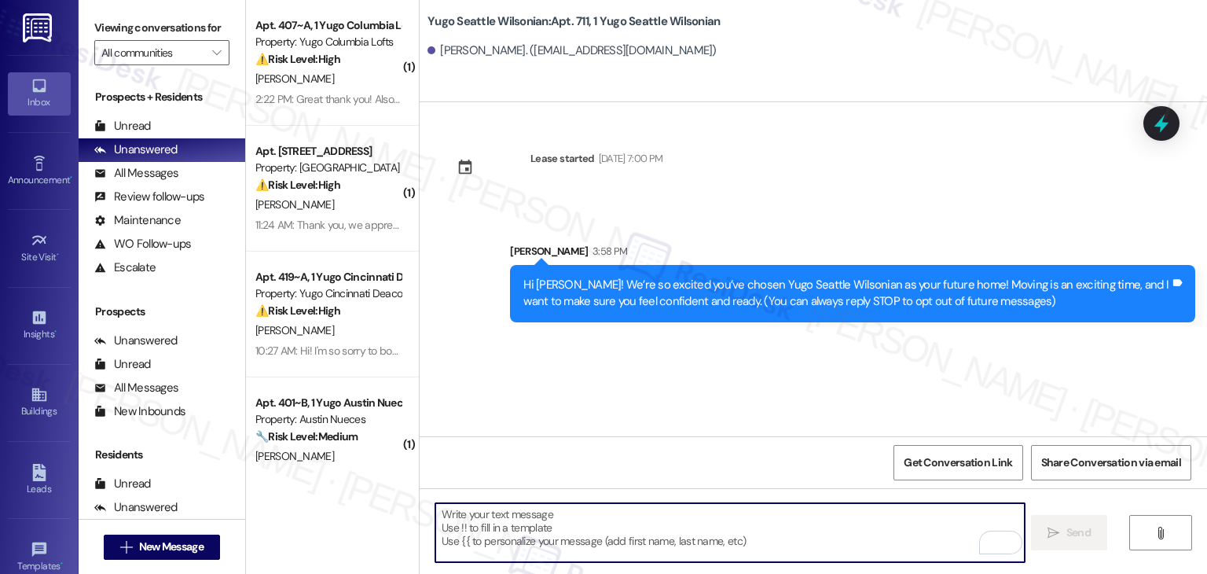
paste textarea "I’m [PERSON_NAME] from the off-site Resident Support Team. I work with your pro…"
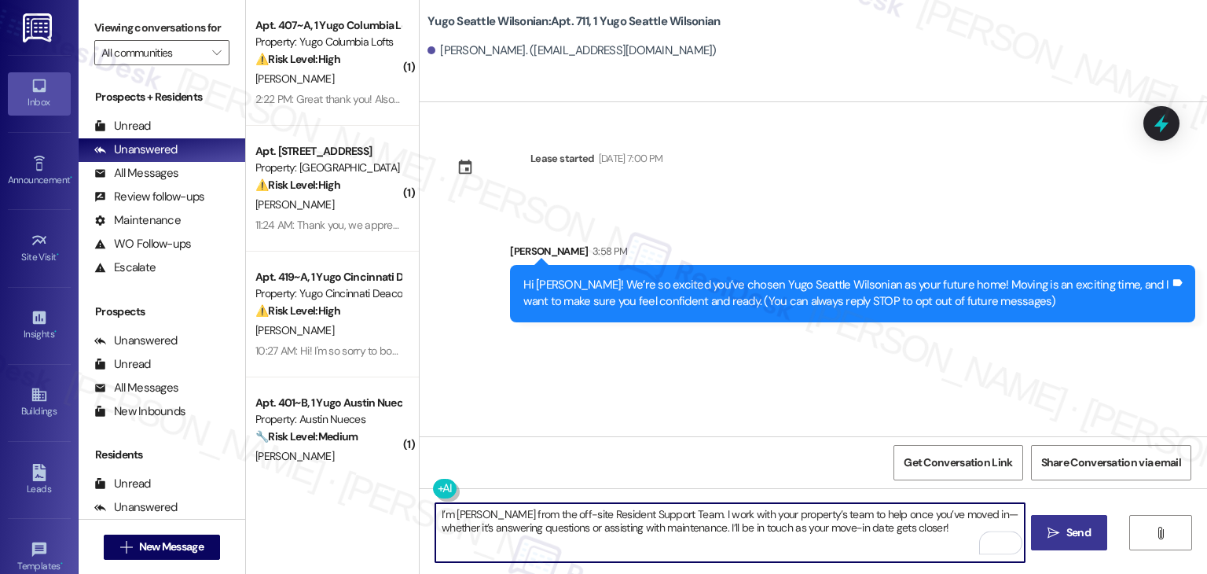
type textarea "I’m [PERSON_NAME] from the off-site Resident Support Team. I work with your pro…"
click at [1086, 533] on span "Send" at bounding box center [1079, 532] width 24 height 17
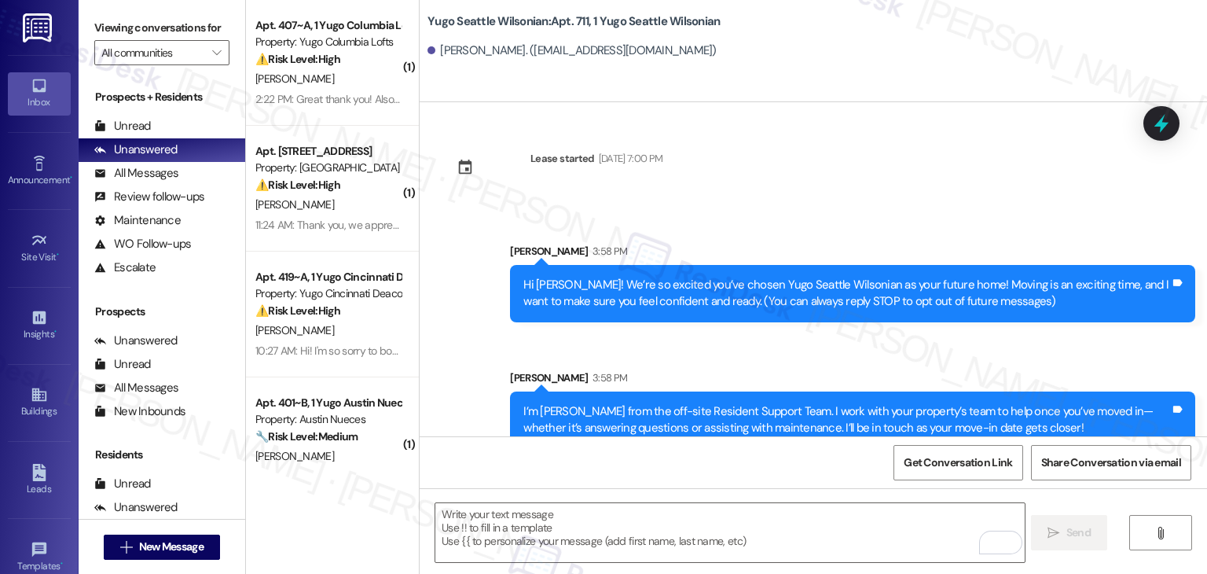
click at [614, 347] on div "Sent via SMS Sarah 3:58 PM Hi Nate! We’re so excited you’ve chosen Yugo Seattle…" at bounding box center [814, 334] width 788 height 253
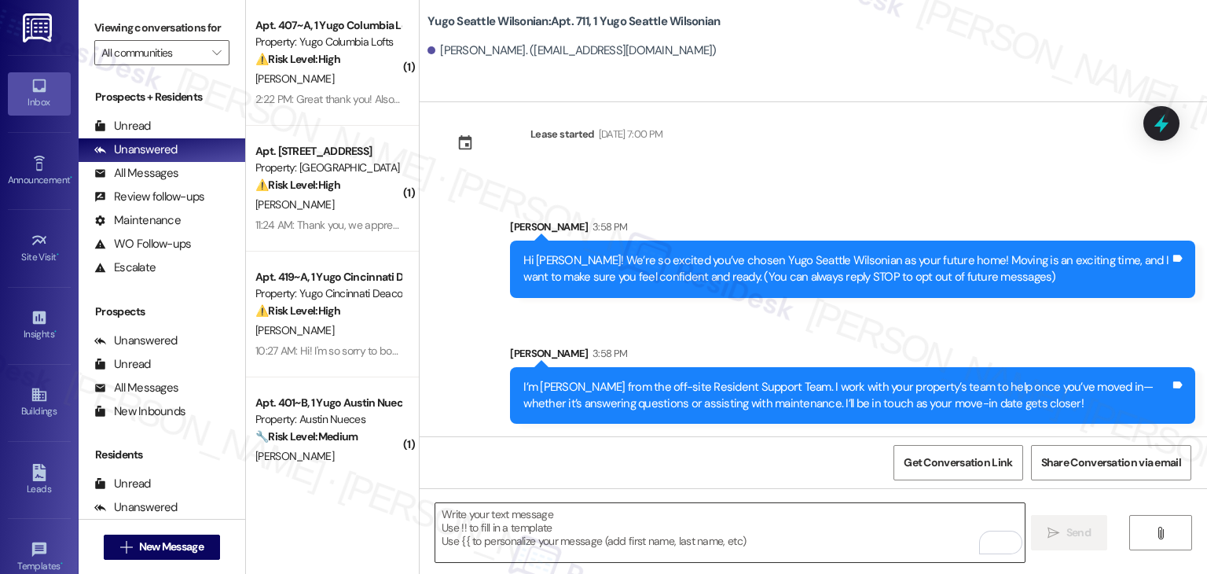
click at [729, 531] on textarea "To enrich screen reader interactions, please activate Accessibility in Grammarl…" at bounding box center [729, 532] width 589 height 59
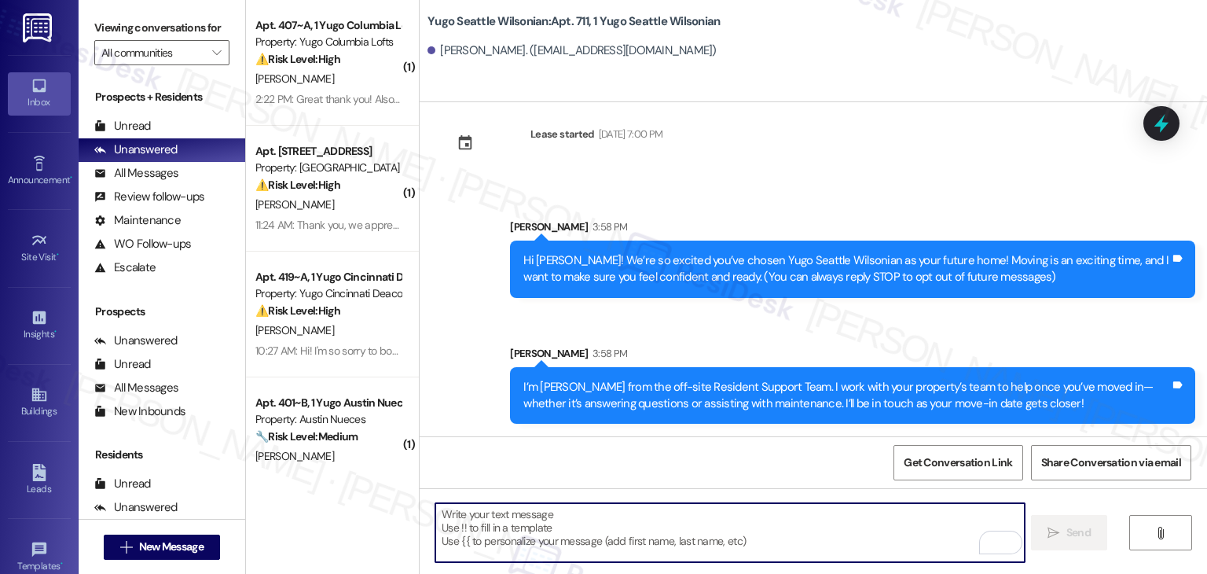
paste textarea "Move-in day will be busy as you get settled, but no reason it has to be stressf…"
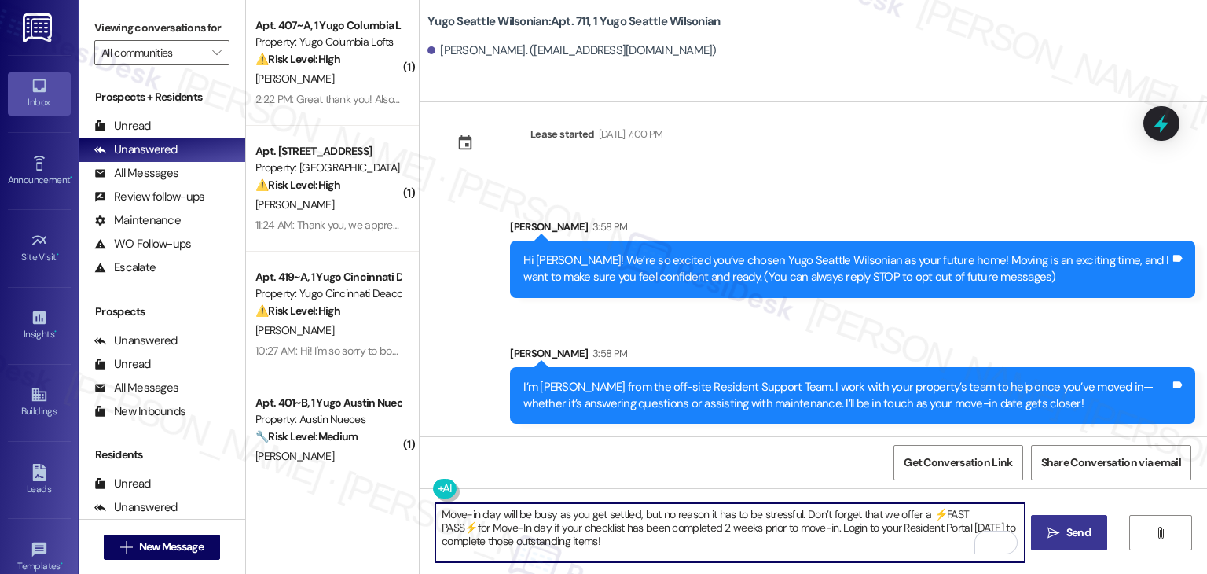
type textarea "Move-in day will be busy as you get settled, but no reason it has to be stressf…"
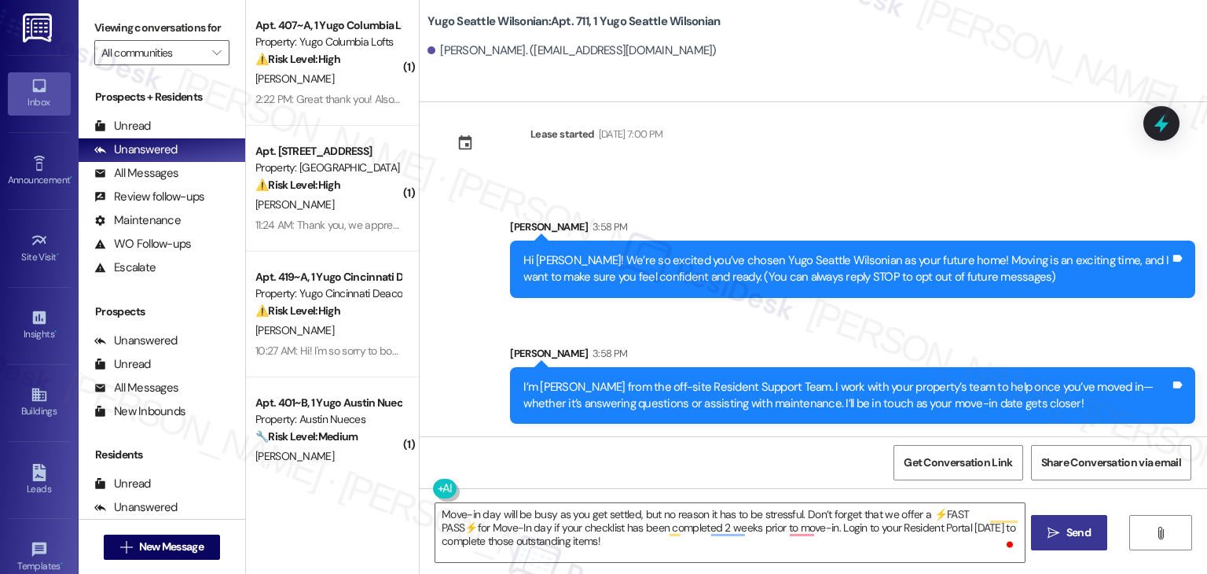
click at [1078, 531] on span "Send" at bounding box center [1079, 532] width 24 height 17
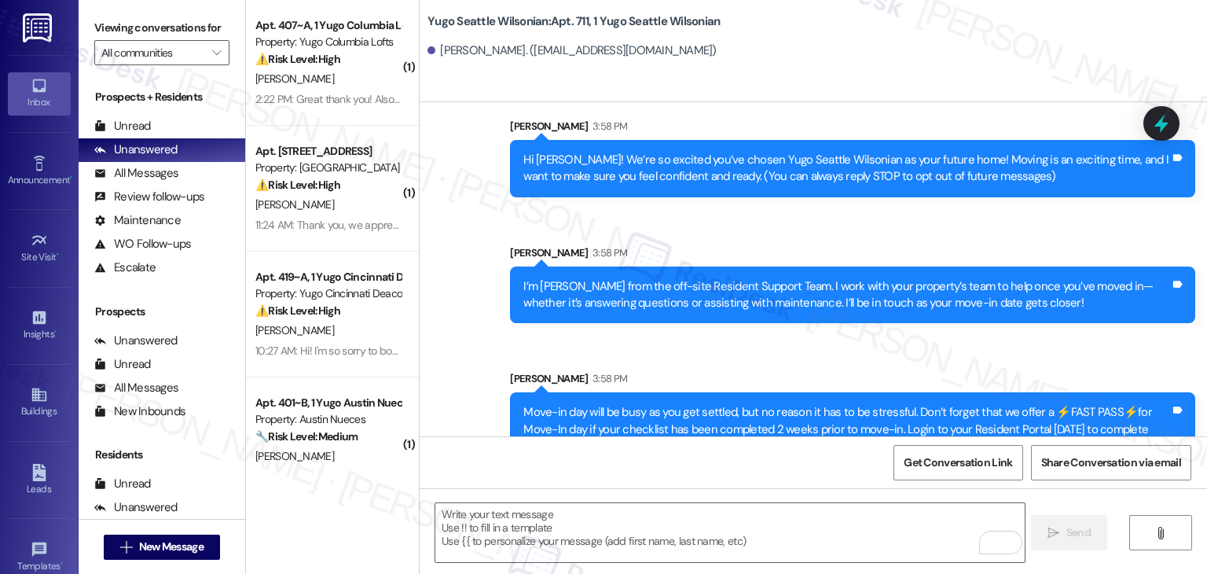
scroll to position [167, 0]
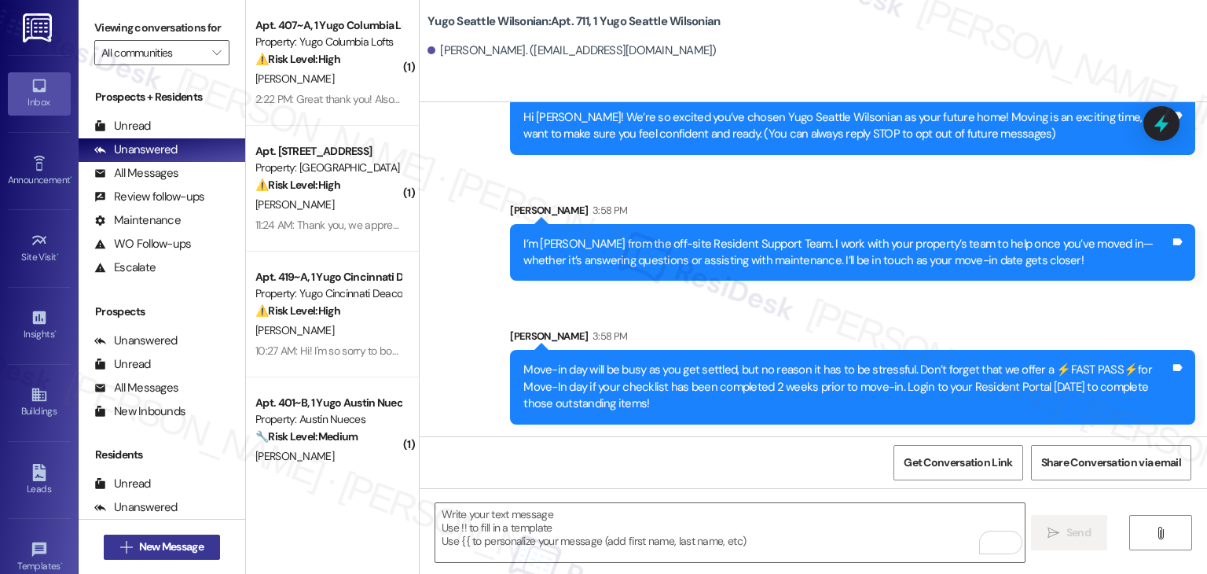
click at [189, 551] on span "New Message" at bounding box center [171, 546] width 64 height 17
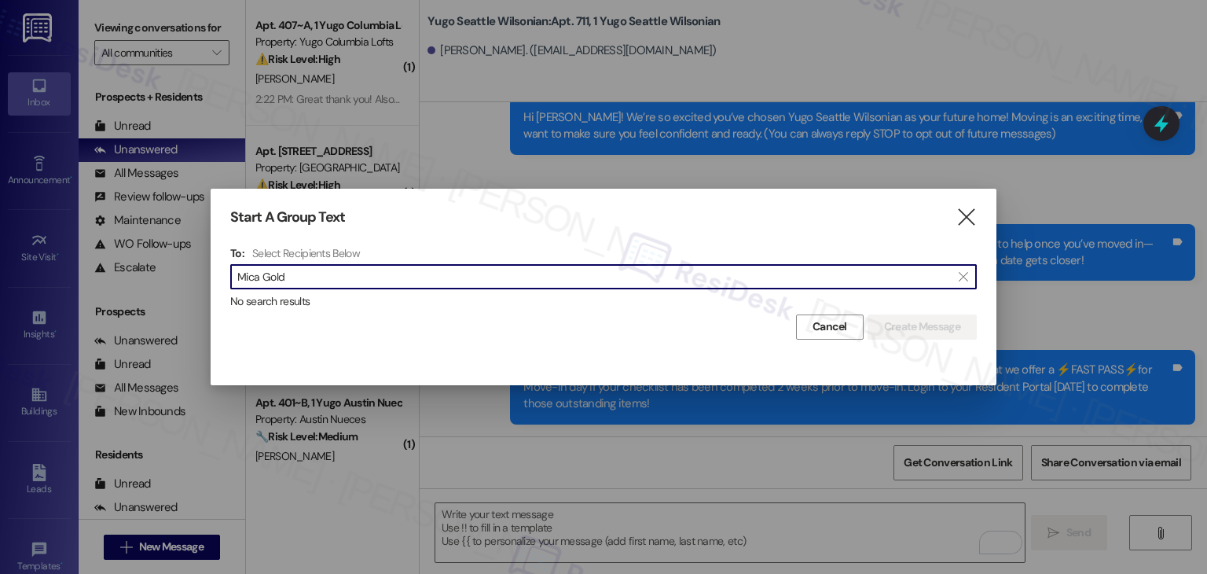
click at [272, 275] on input "Mica Gold" at bounding box center [594, 277] width 714 height 22
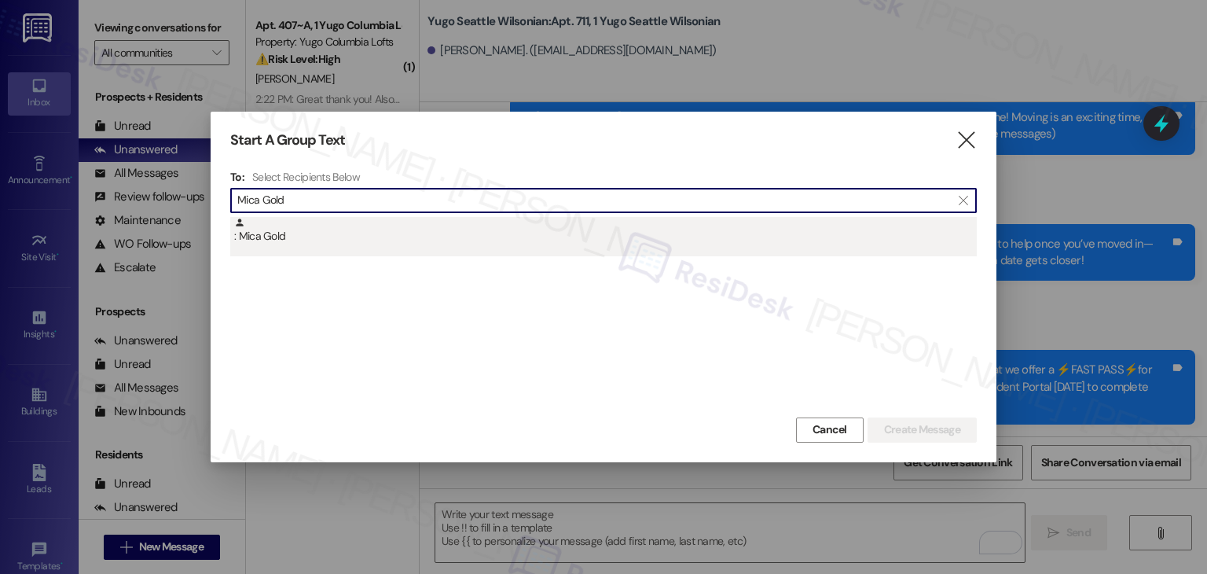
type input "Mica Gold"
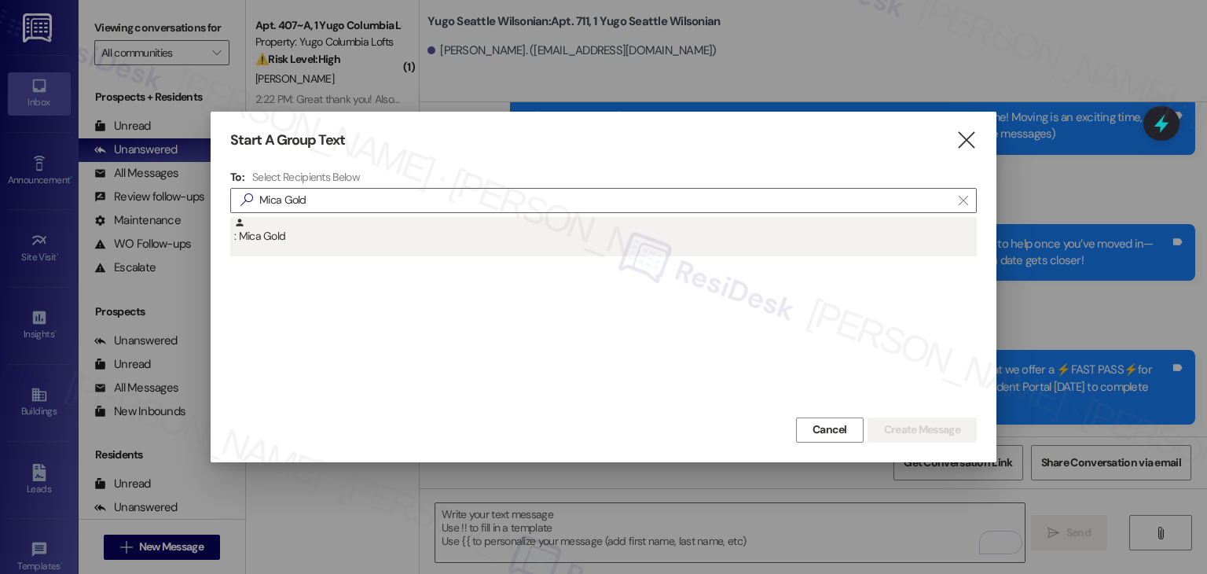
click at [290, 233] on div ": Mica Gold" at bounding box center [605, 231] width 743 height 28
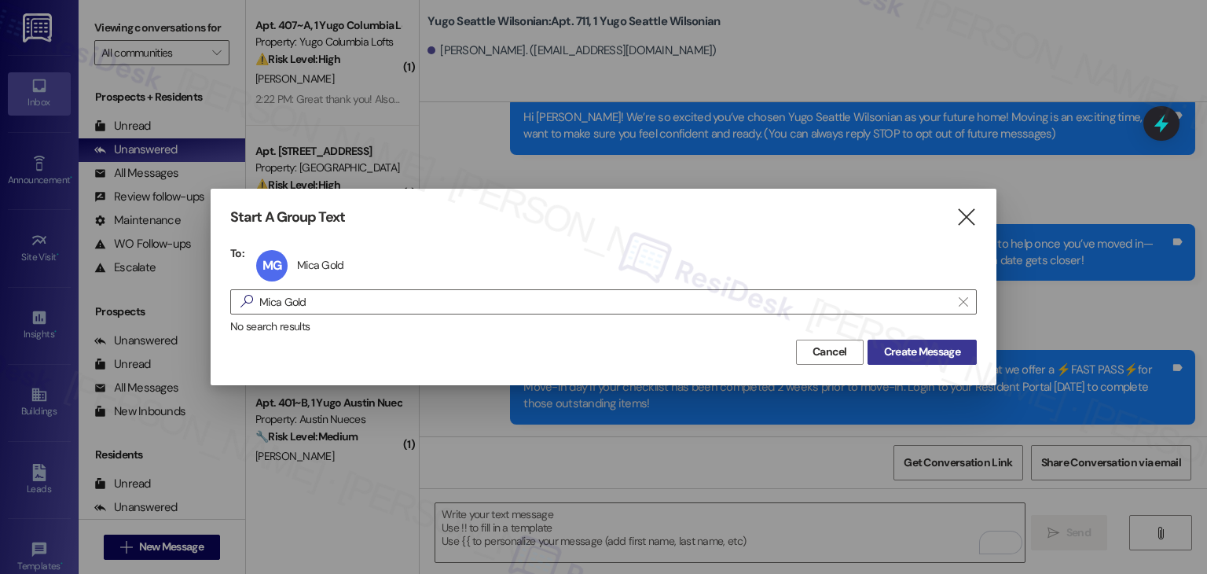
click at [917, 361] on button "Create Message" at bounding box center [922, 352] width 109 height 25
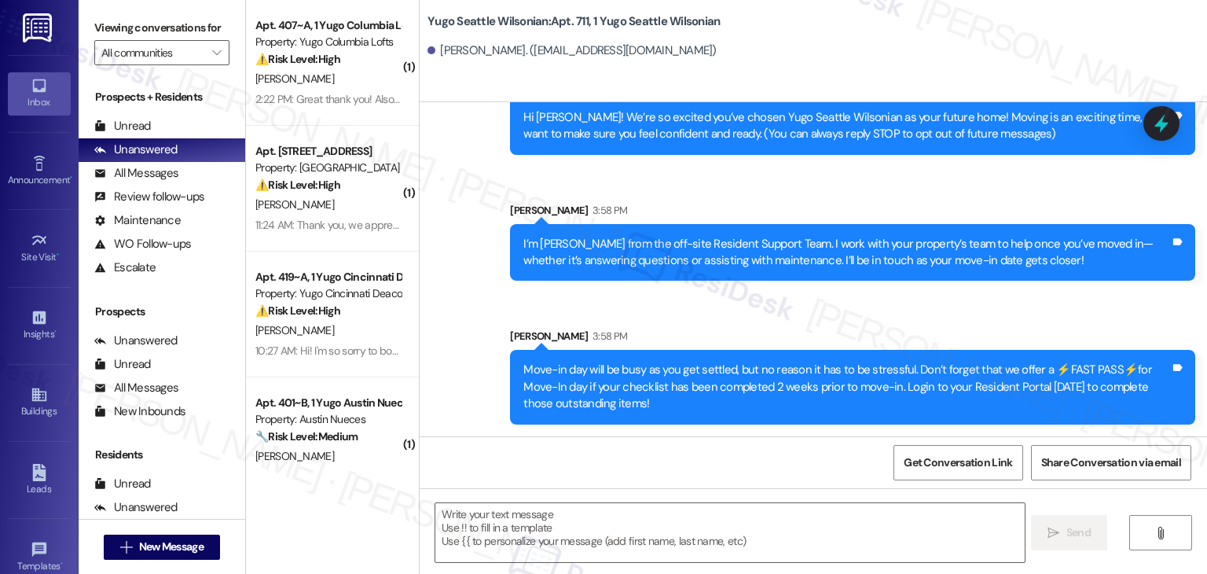
type textarea "Fetching suggested responses. Please feel free to read through the conversation…"
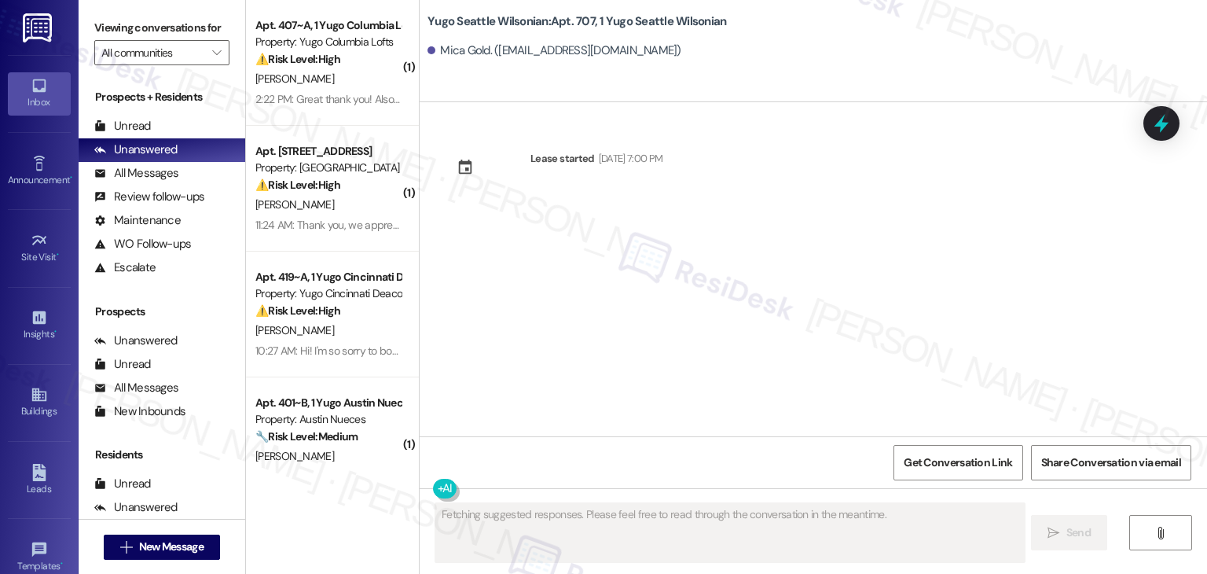
scroll to position [0, 0]
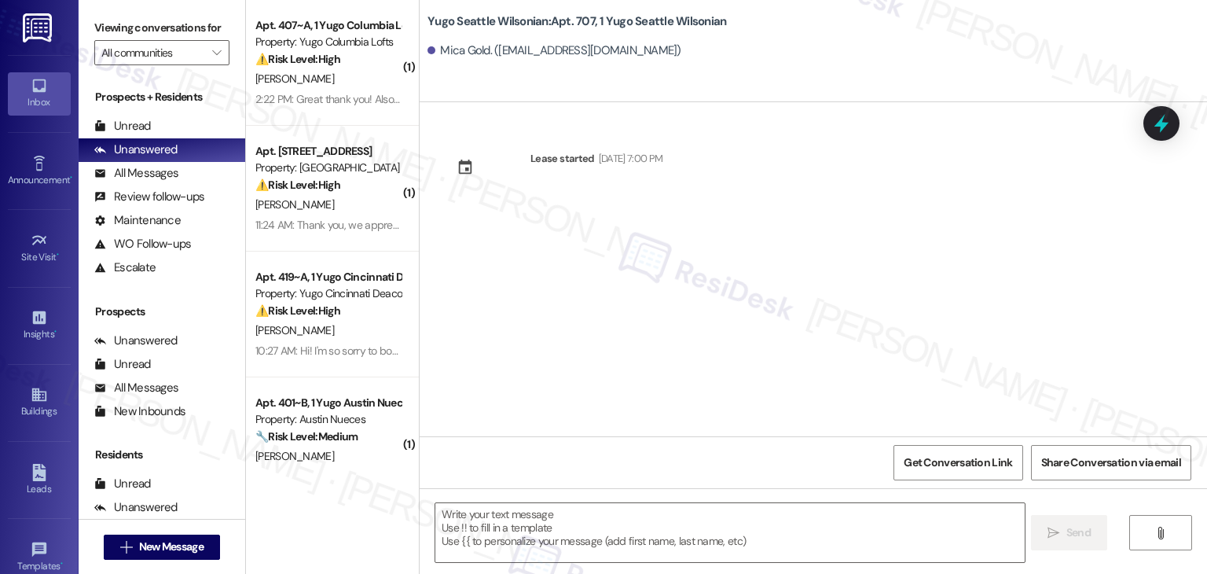
click at [584, 331] on div "Lease started Sep 14, 2025 at 7:00 PM" at bounding box center [814, 269] width 788 height 334
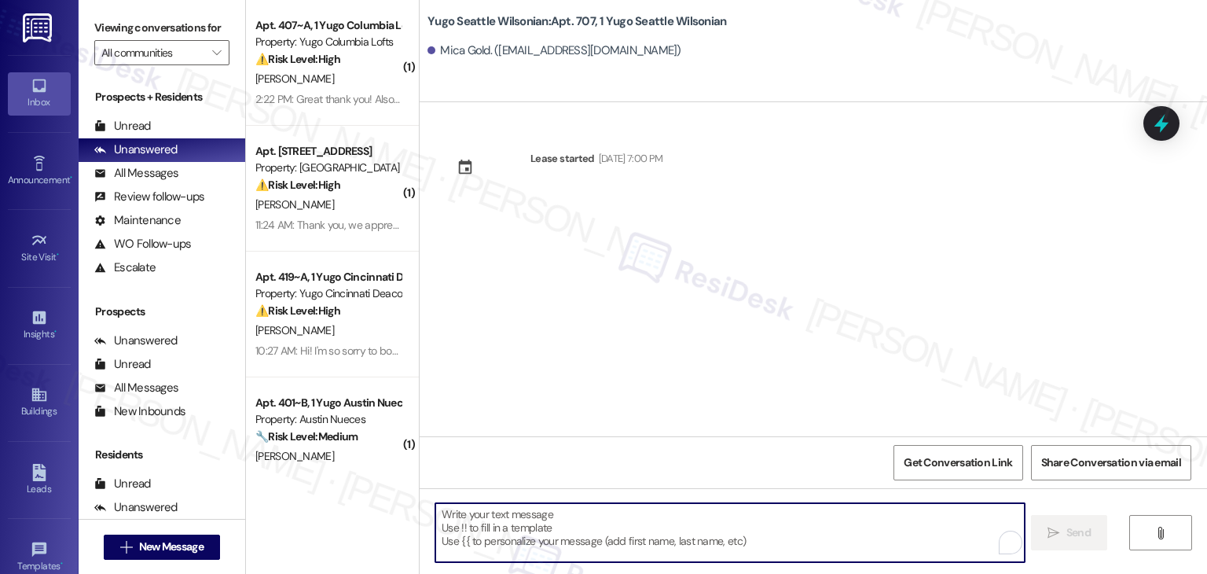
click at [581, 509] on textarea "To enrich screen reader interactions, please activate Accessibility in Grammarl…" at bounding box center [729, 532] width 589 height 59
paste textarea "Hi {{first_name}}! We’re so excited you’ve chosen {{property}} as your future h…"
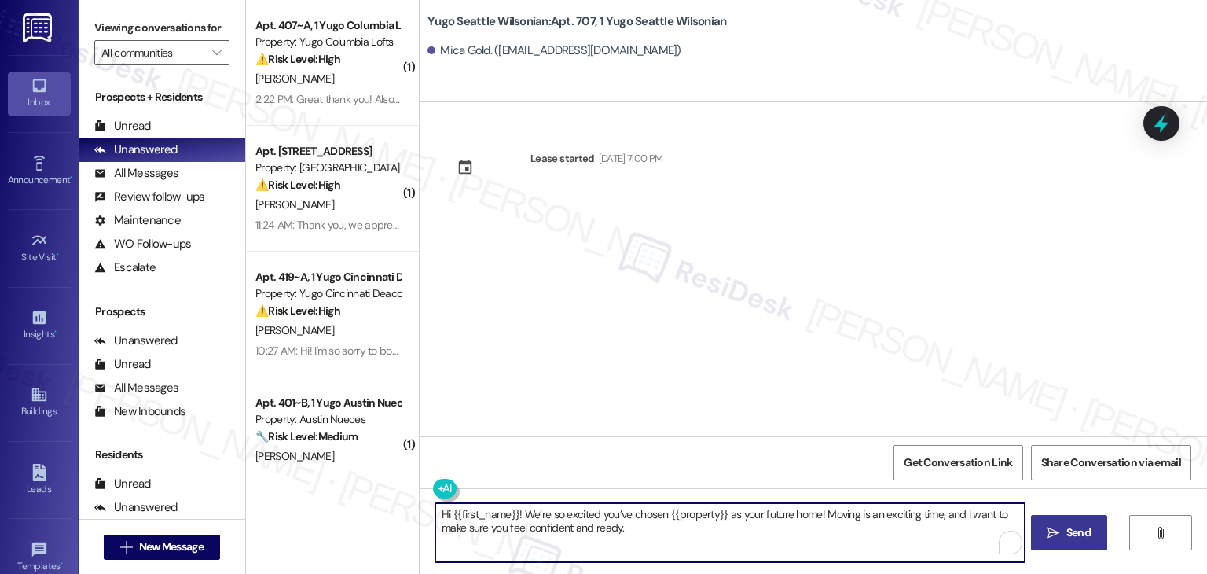
type textarea "Hi {{first_name}}! We’re so excited you’ve chosen {{property}} as your future h…"
click at [1081, 529] on span "Send" at bounding box center [1079, 532] width 24 height 17
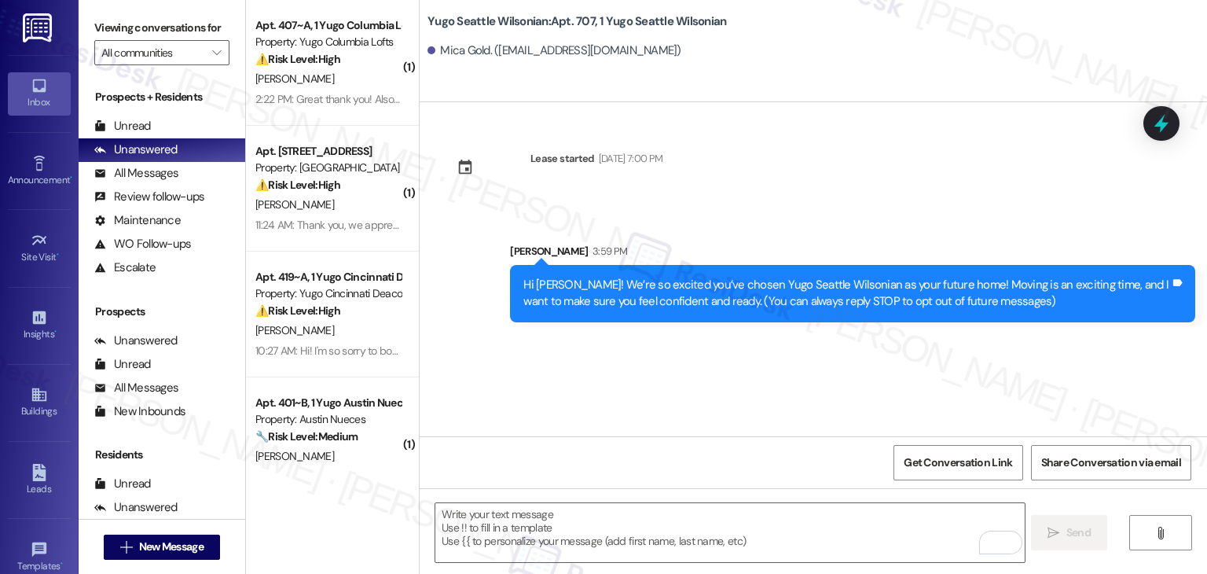
click at [623, 386] on div "Lease started Sep 14, 2025 at 7:00 PM Sent via SMS Sarah 3:59 PM Hi Mica! We’re…" at bounding box center [814, 269] width 788 height 334
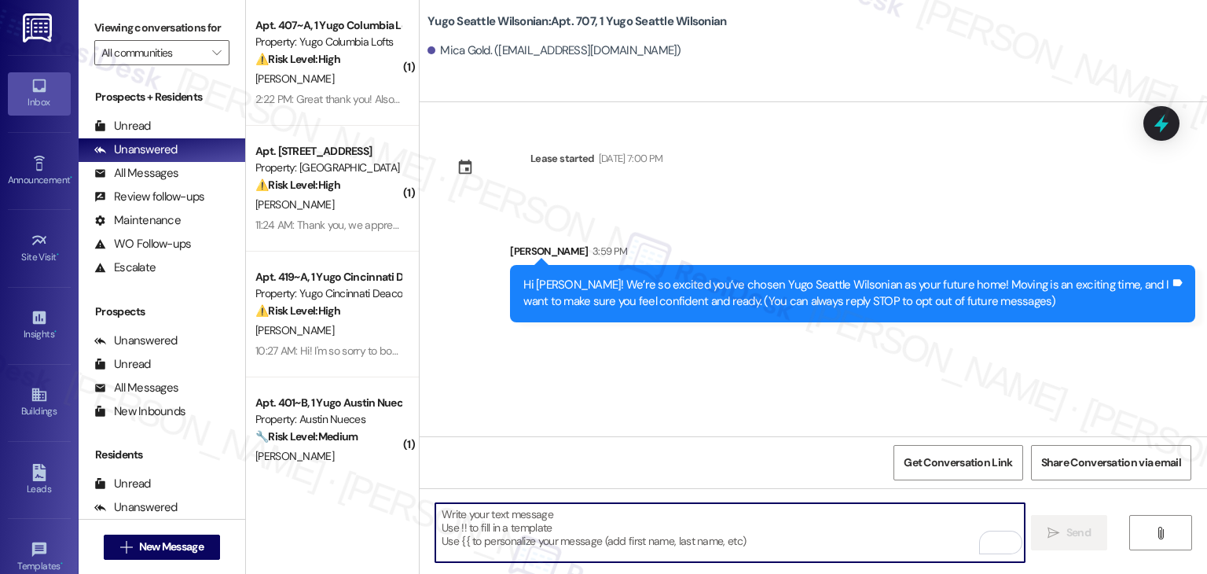
click at [616, 517] on textarea "To enrich screen reader interactions, please activate Accessibility in Grammarl…" at bounding box center [729, 532] width 589 height 59
paste textarea "I’m [PERSON_NAME] from the off-site Resident Support Team. I work with your pro…"
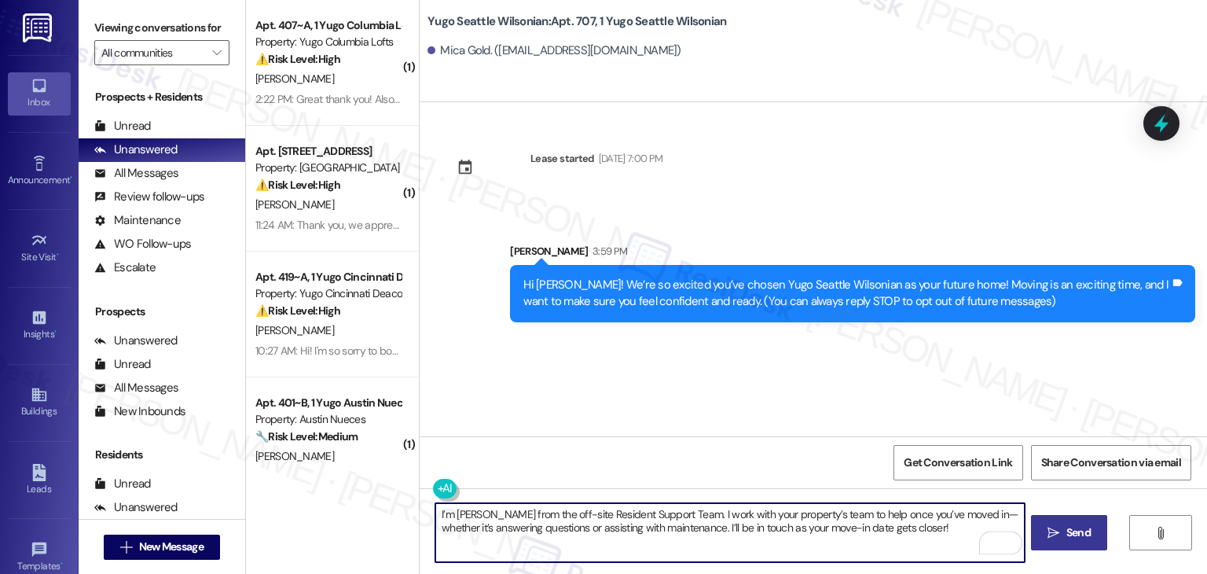
type textarea "I’m [PERSON_NAME] from the off-site Resident Support Team. I work with your pro…"
click at [1067, 530] on span "Send" at bounding box center [1079, 532] width 24 height 17
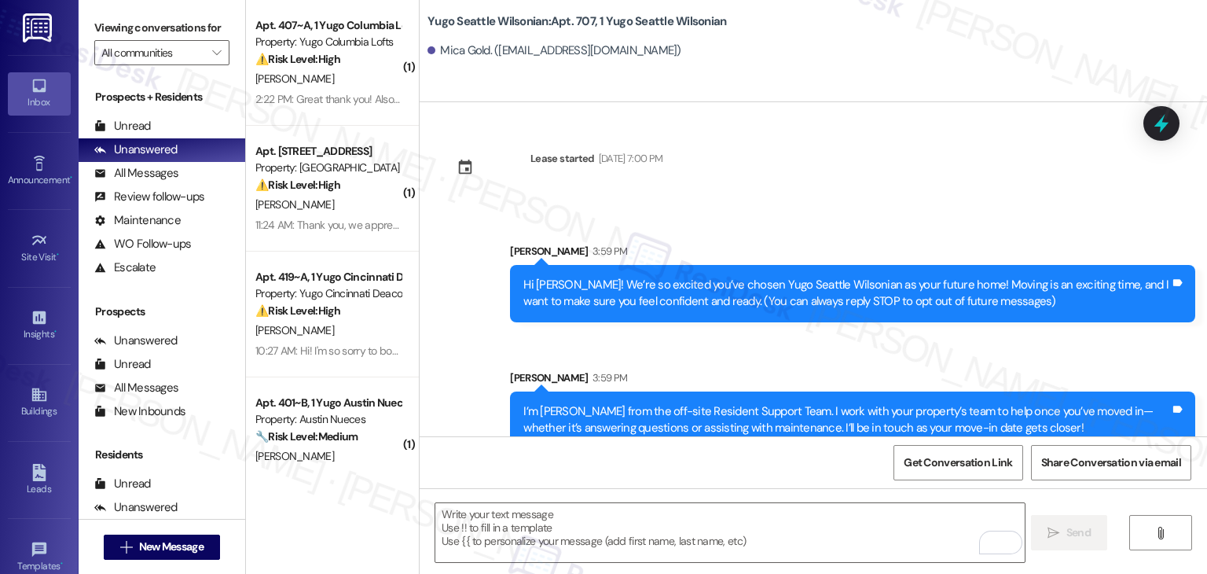
click at [622, 356] on div "Sent via SMS Sarah 3:59 PM Hi Mica! We’re so excited you’ve chosen Yugo Seattle…" at bounding box center [814, 334] width 788 height 253
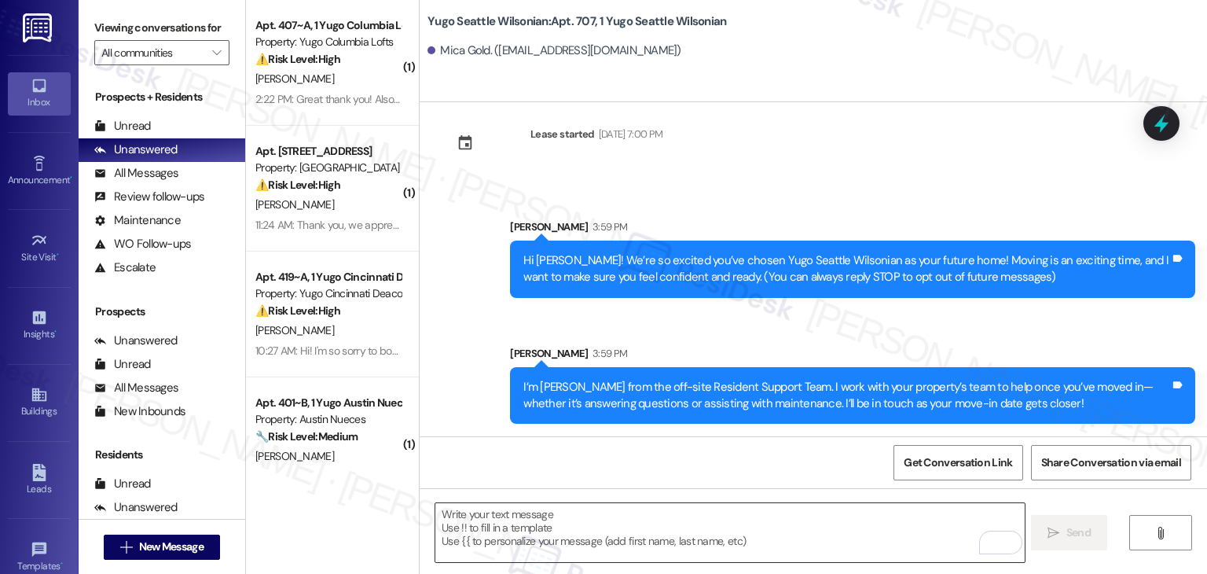
click at [698, 526] on textarea "To enrich screen reader interactions, please activate Accessibility in Grammarl…" at bounding box center [729, 532] width 589 height 59
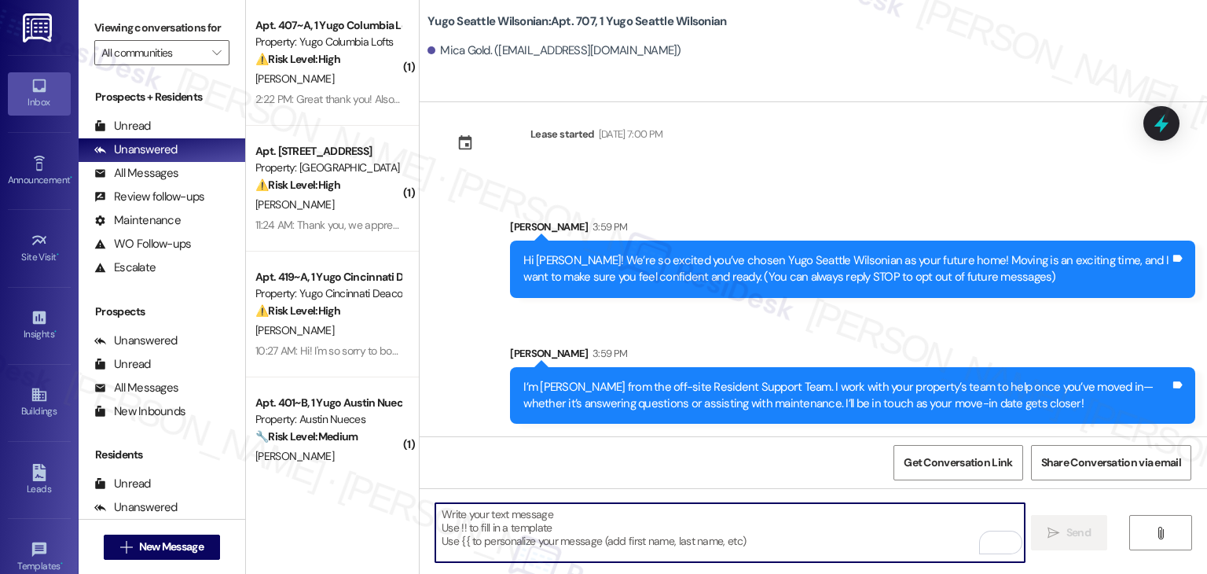
paste textarea "Move-in day will be busy as you get settled, but no reason it has to be stressf…"
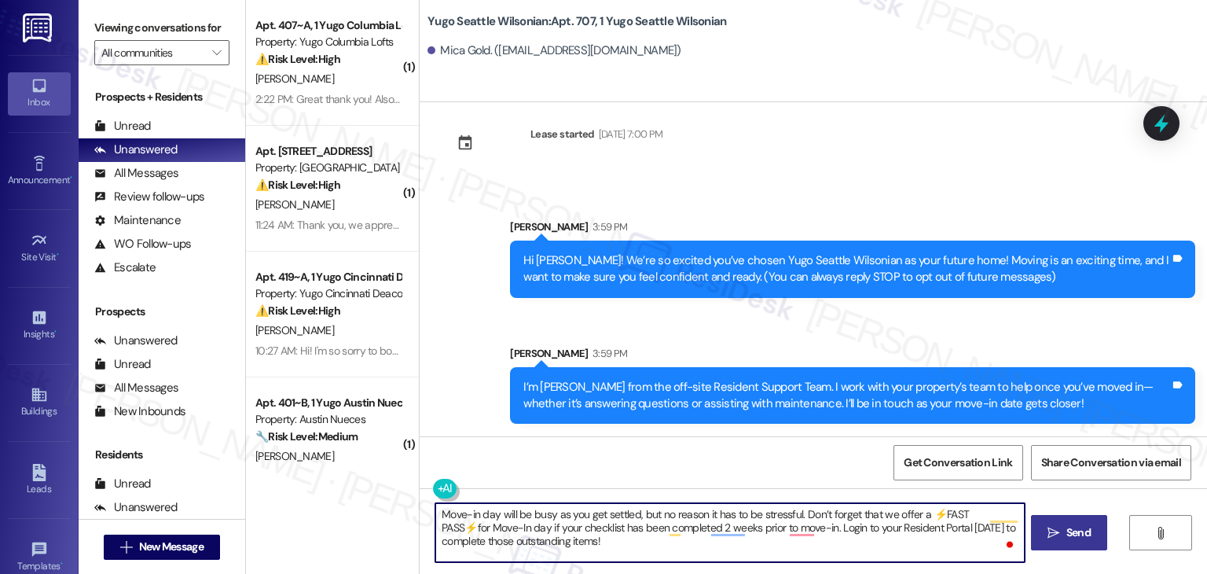
type textarea "Move-in day will be busy as you get settled, but no reason it has to be stressf…"
click at [1072, 520] on button " Send" at bounding box center [1069, 532] width 76 height 35
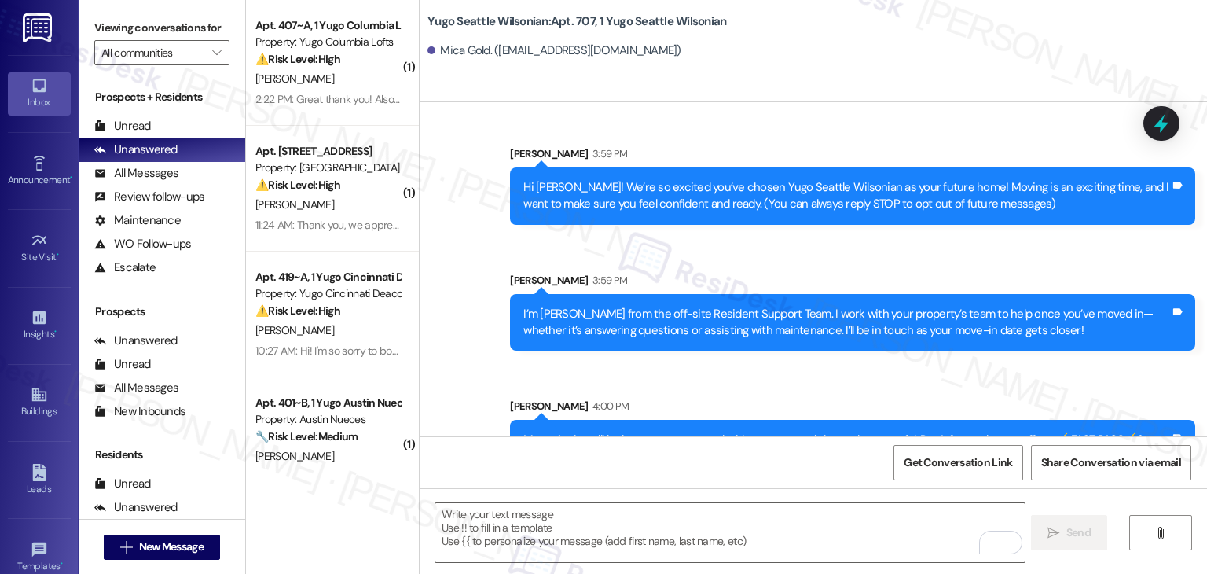
scroll to position [167, 0]
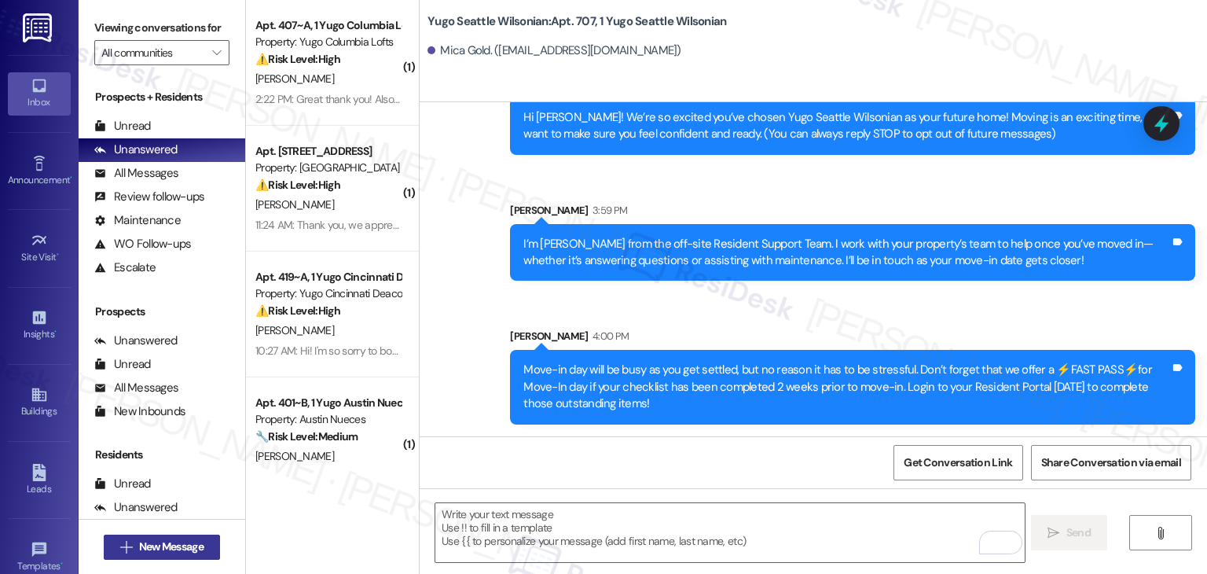
click at [197, 549] on span "New Message" at bounding box center [171, 546] width 64 height 17
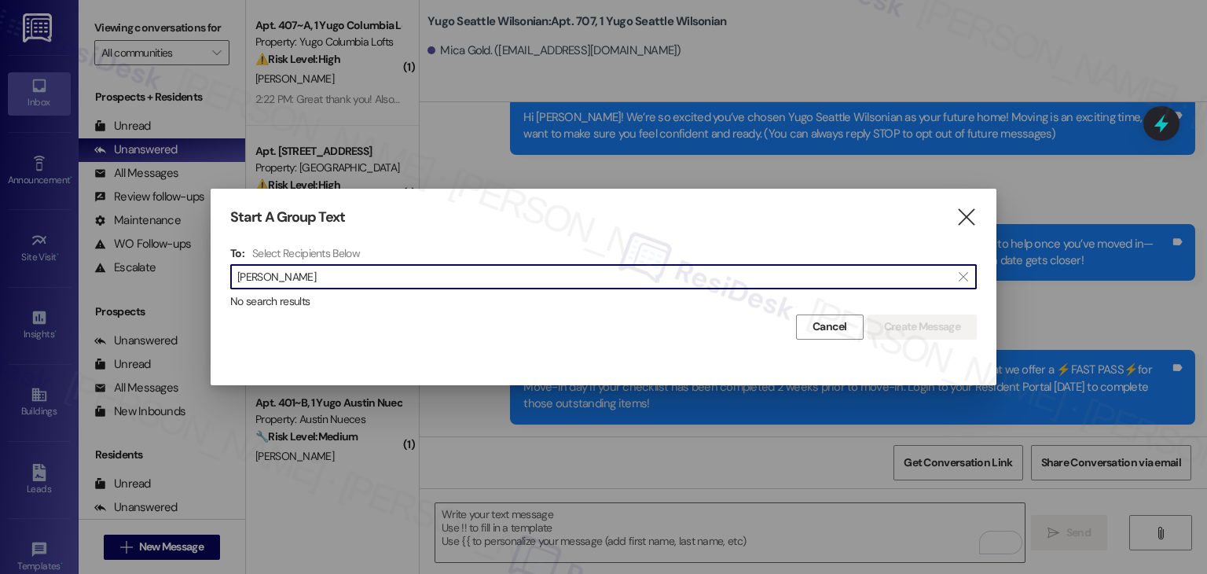
click at [274, 281] on input "James Mahana" at bounding box center [594, 277] width 714 height 22
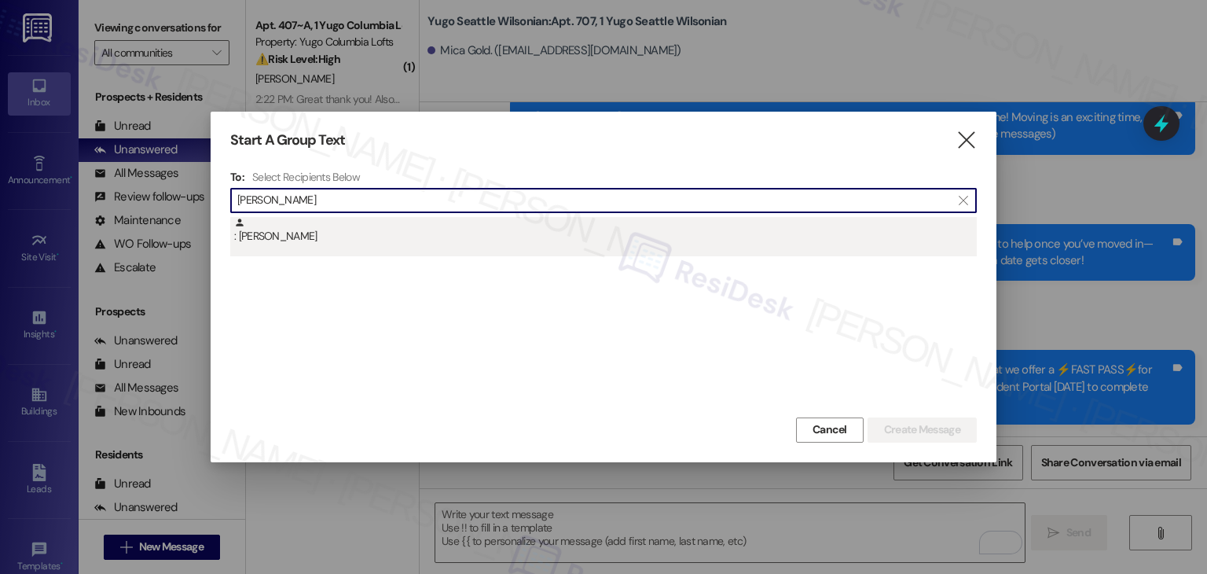
type input "James Mahana"
click at [295, 238] on div ": James Mahana" at bounding box center [605, 231] width 743 height 28
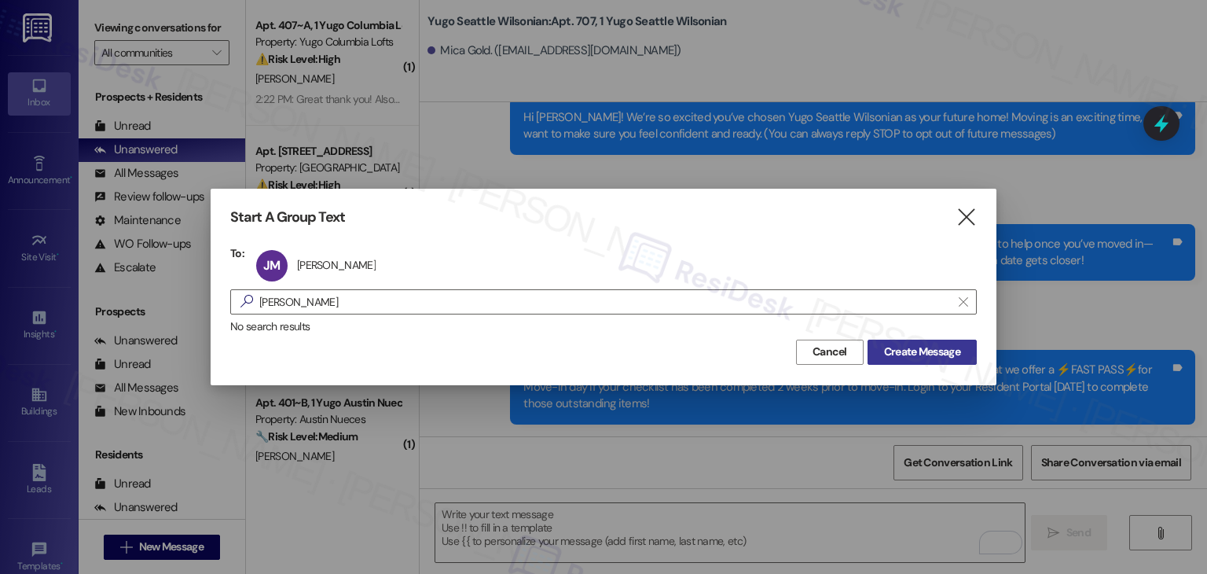
click at [922, 355] on span "Create Message" at bounding box center [922, 352] width 76 height 17
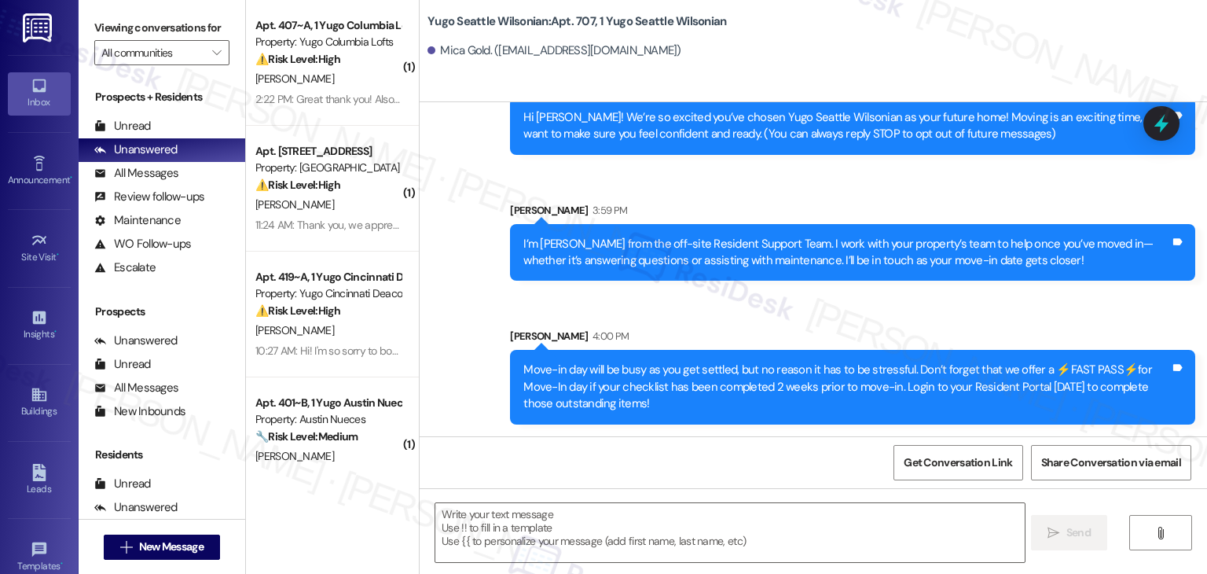
type textarea "Fetching suggested responses. Please feel free to read through the conversation…"
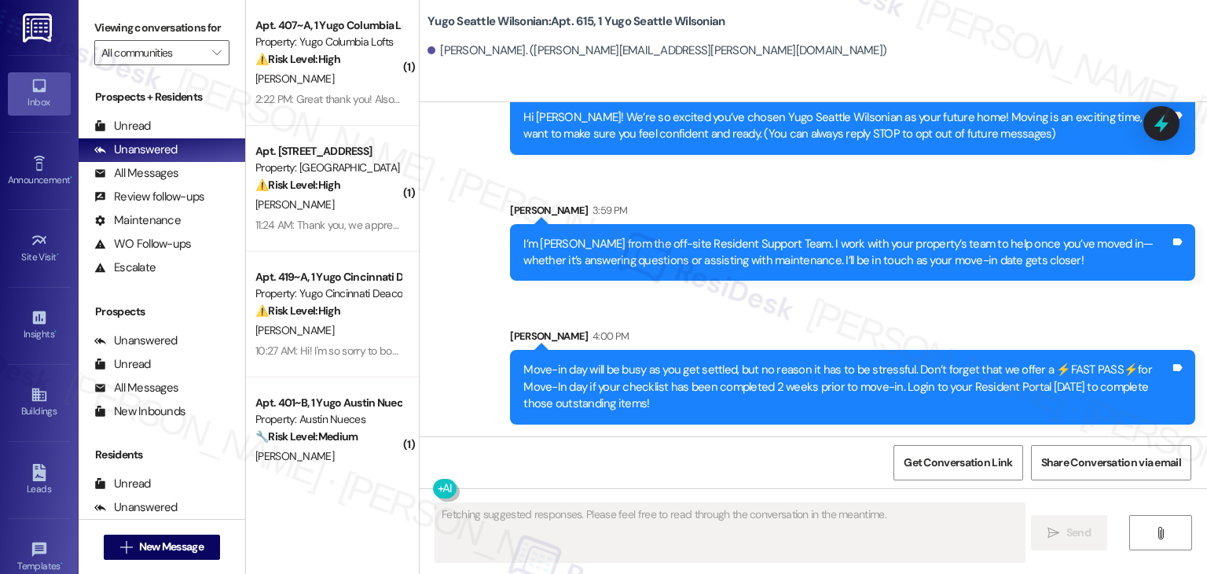
scroll to position [0, 0]
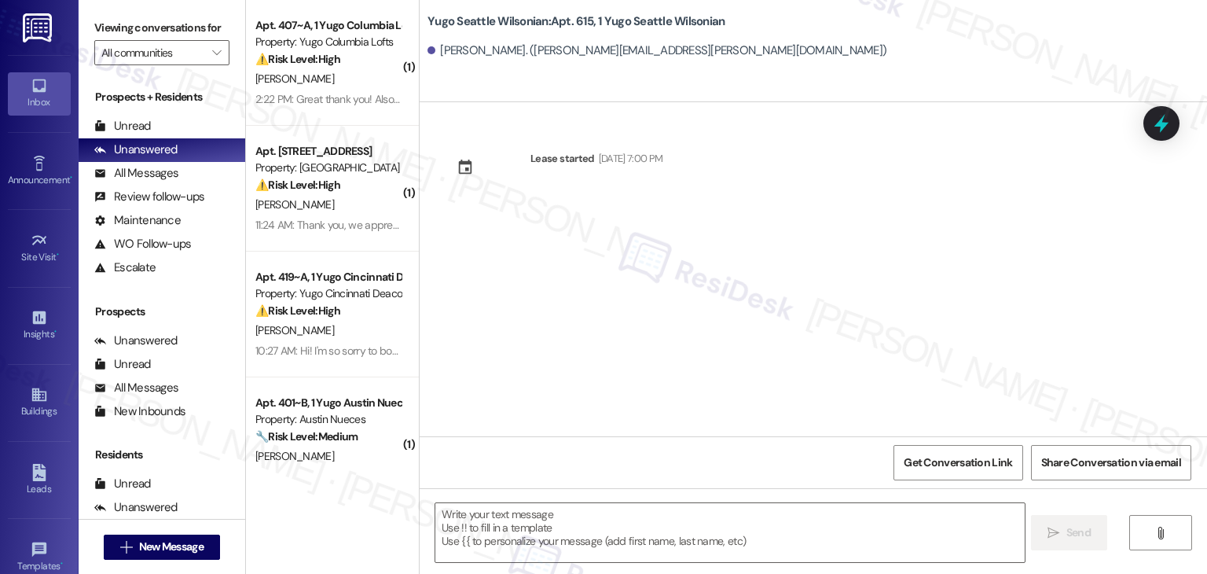
drag, startPoint x: 587, startPoint y: 315, endPoint x: 591, endPoint y: 372, distance: 56.7
click at [587, 315] on div "Lease started Sep 14, 2025 at 7:00 PM" at bounding box center [814, 269] width 788 height 334
click at [620, 509] on textarea at bounding box center [729, 532] width 589 height 59
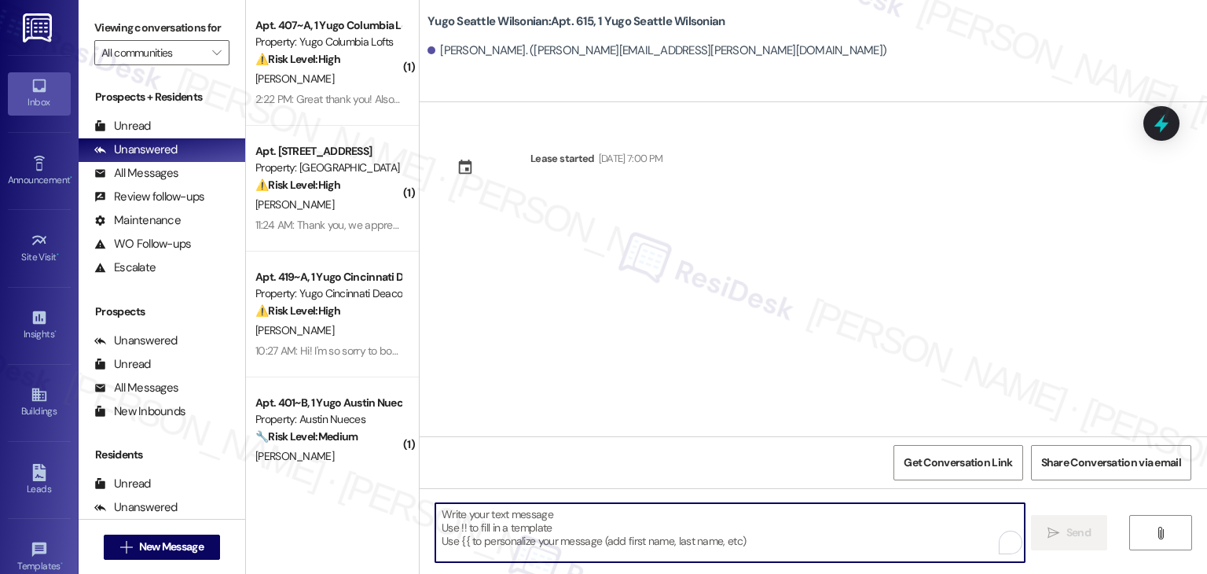
paste textarea "Hi {{first_name}}! We’re so excited you’ve chosen {{property}} as your future h…"
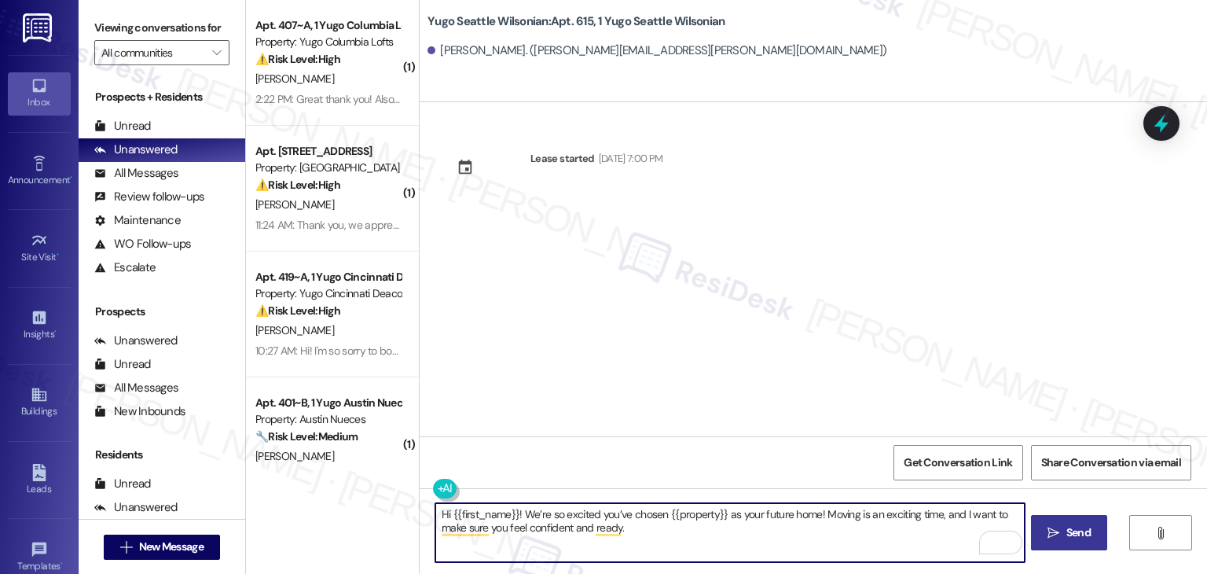
type textarea "Hi {{first_name}}! We’re so excited you’ve chosen {{property}} as your future h…"
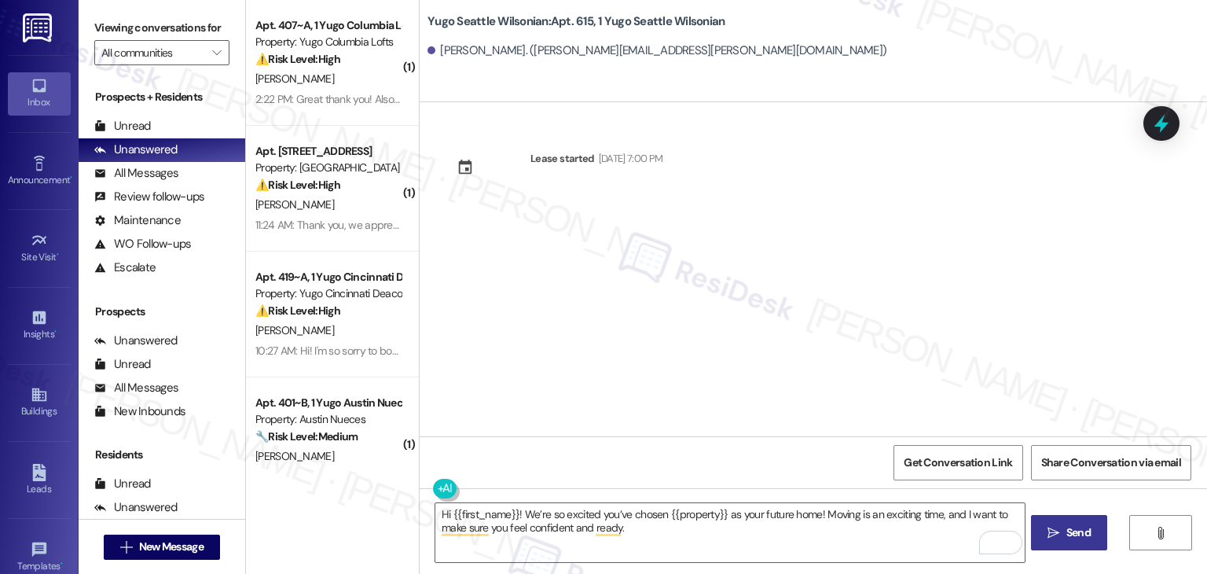
click at [1067, 543] on button " Send" at bounding box center [1069, 532] width 76 height 35
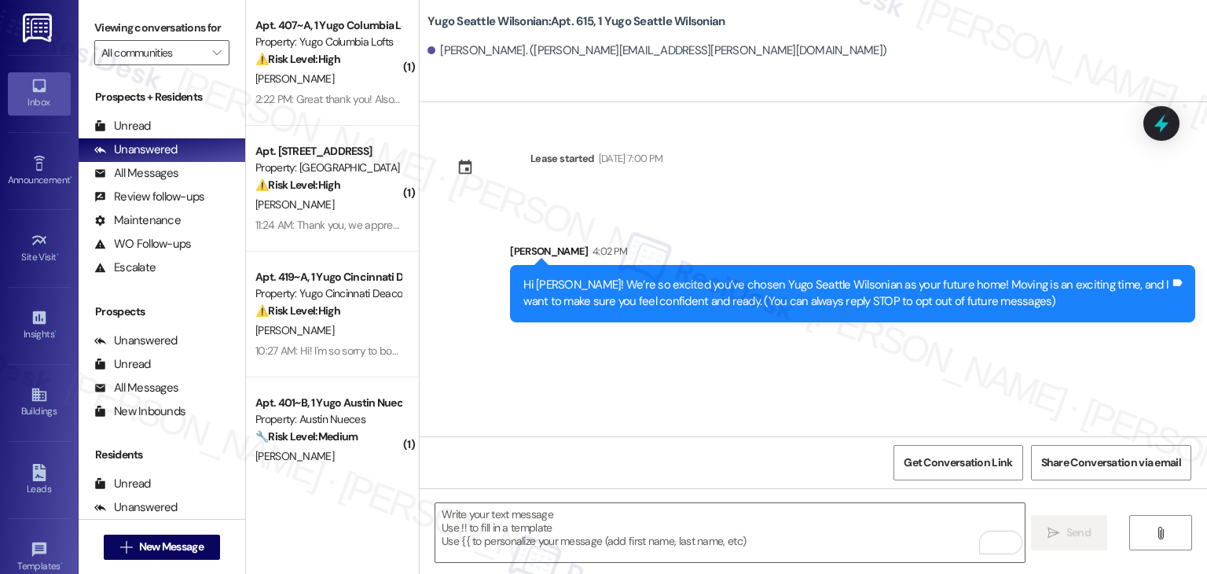
click at [657, 369] on div "Lease started Sep 14, 2025 at 7:00 PM Sent via SMS Sarah 4:02 PM Hi James! We’r…" at bounding box center [814, 269] width 788 height 334
click at [623, 510] on textarea "To enrich screen reader interactions, please activate Accessibility in Grammarl…" at bounding box center [729, 532] width 589 height 59
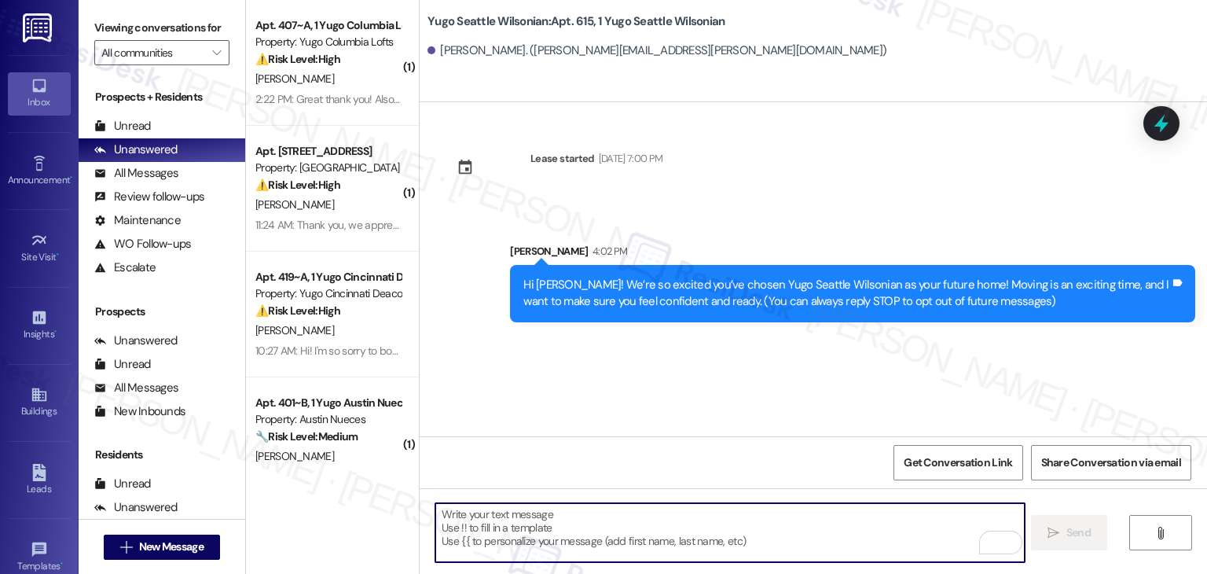
paste textarea "I’m [PERSON_NAME] from the off-site Resident Support Team. I work with your pro…"
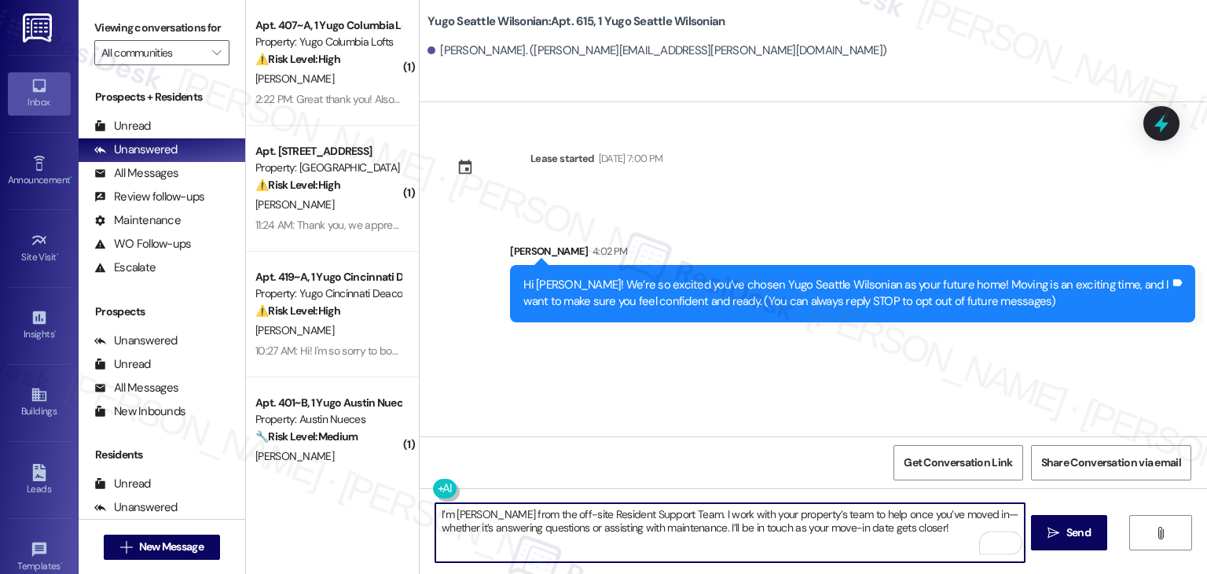
type textarea "I’m [PERSON_NAME] from the off-site Resident Support Team. I work with your pro…"
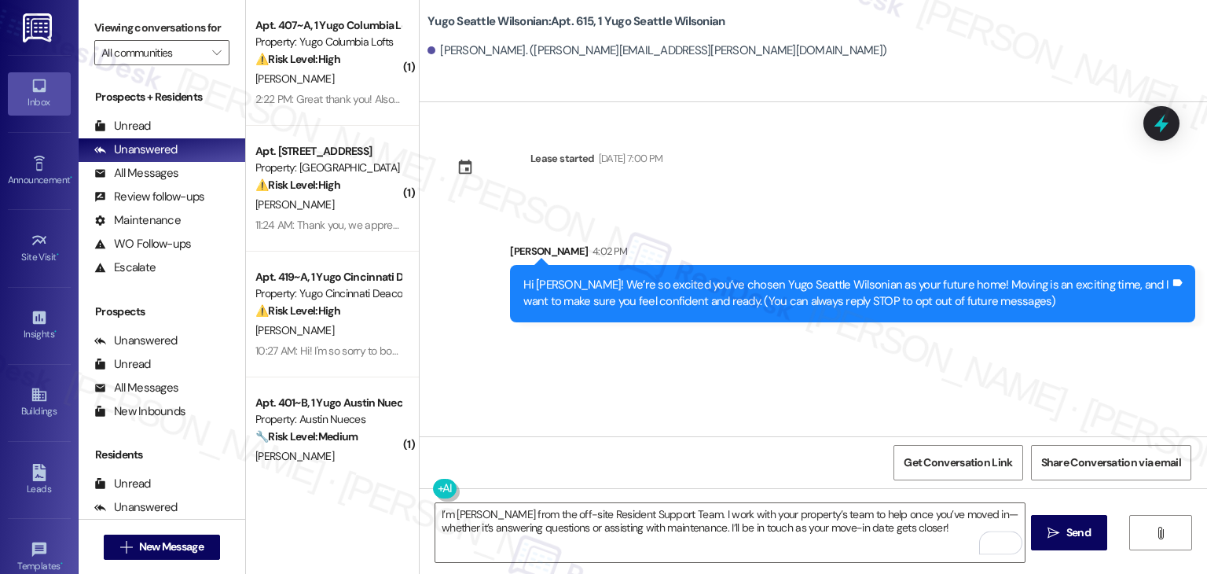
click at [1071, 526] on span "Send" at bounding box center [1079, 532] width 24 height 17
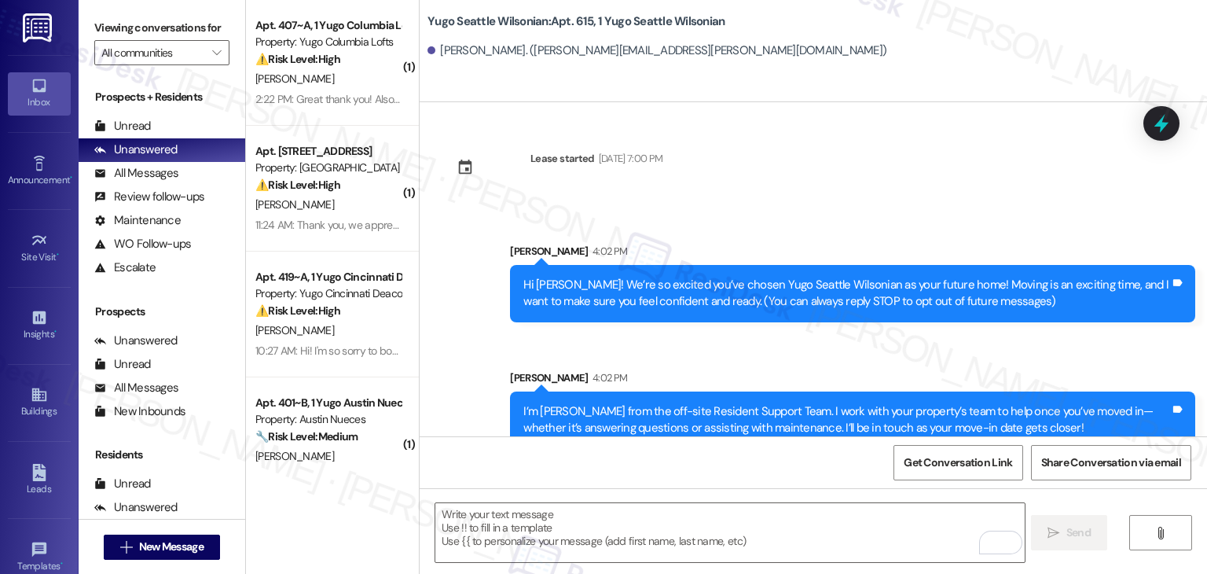
click at [634, 468] on div "Get Conversation Link Share Conversation via email" at bounding box center [814, 462] width 788 height 52
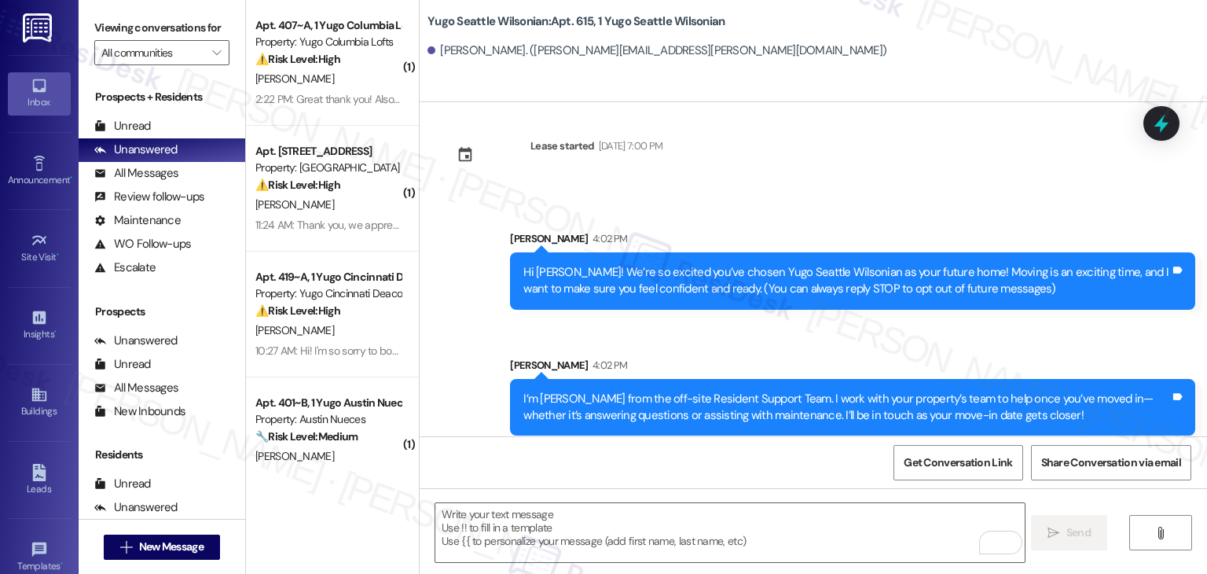
scroll to position [25, 0]
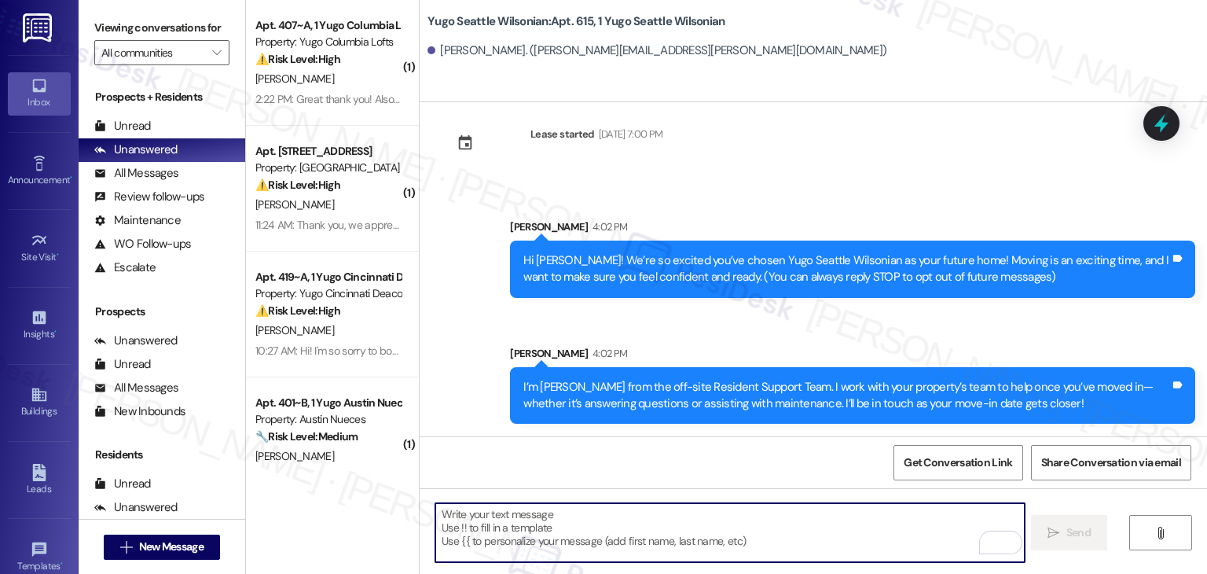
click at [637, 524] on textarea "To enrich screen reader interactions, please activate Accessibility in Grammarl…" at bounding box center [729, 532] width 589 height 59
paste textarea "Move-in day will be busy as you get settled, but no reason it has to be stressf…"
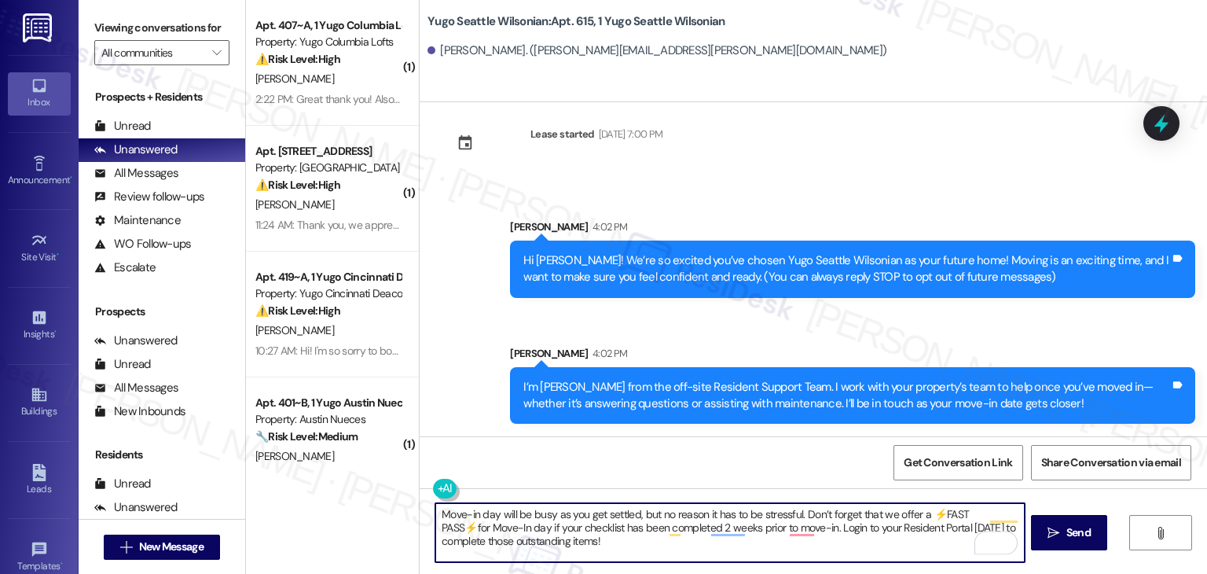
type textarea "Move-in day will be busy as you get settled, but no reason it has to be stressf…"
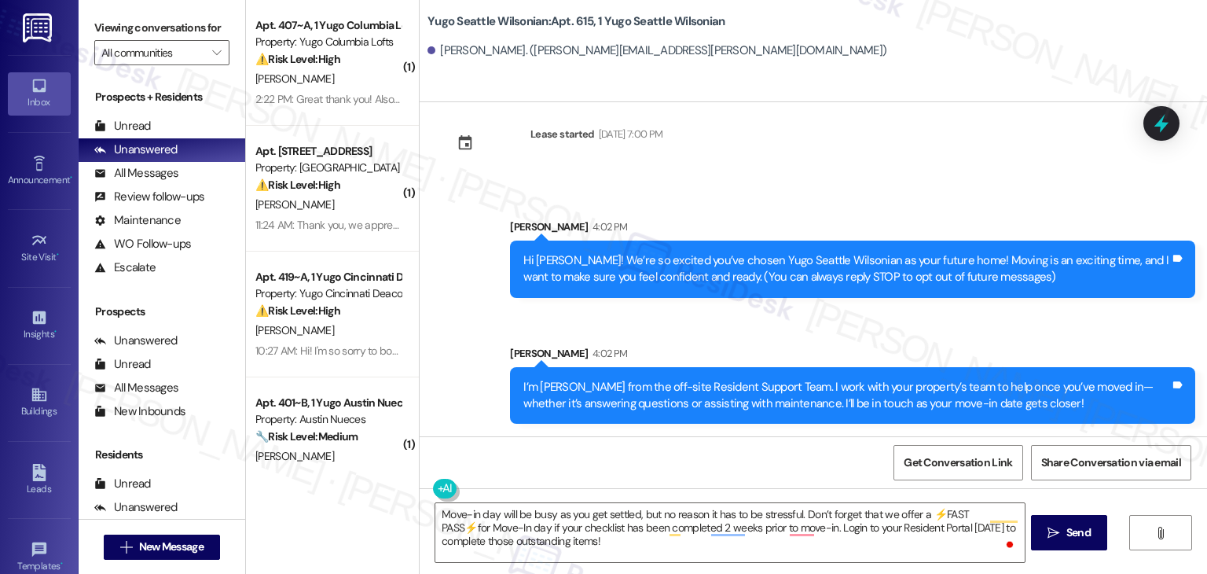
click at [1089, 535] on span "Send" at bounding box center [1079, 532] width 24 height 17
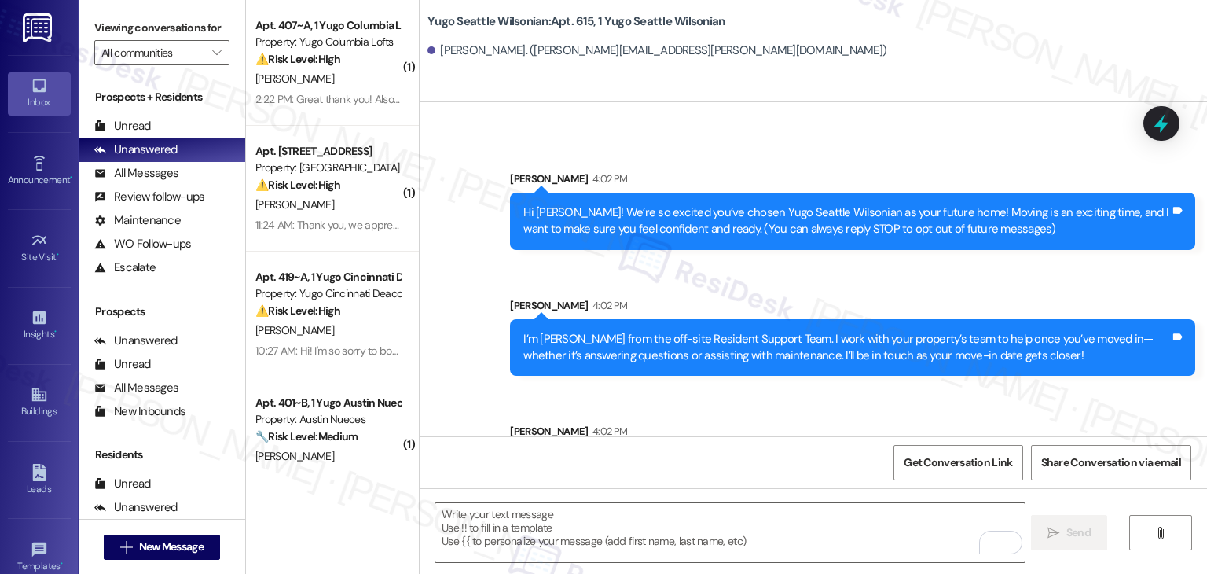
scroll to position [167, 0]
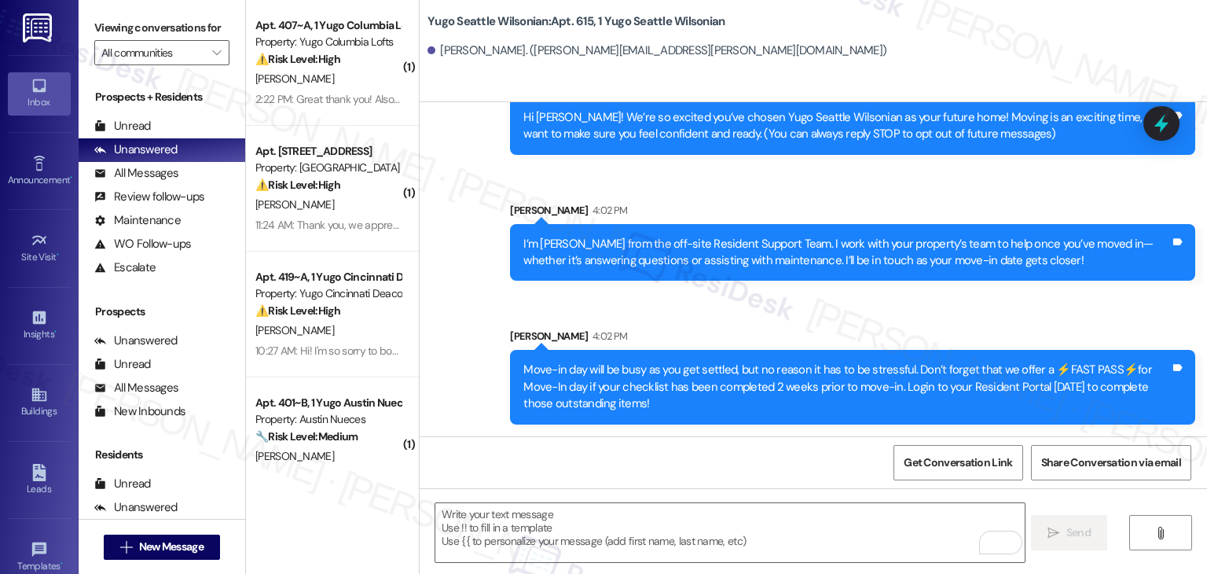
click at [705, 463] on div "Get Conversation Link Share Conversation via email" at bounding box center [814, 462] width 788 height 52
click at [173, 552] on span "New Message" at bounding box center [171, 546] width 64 height 17
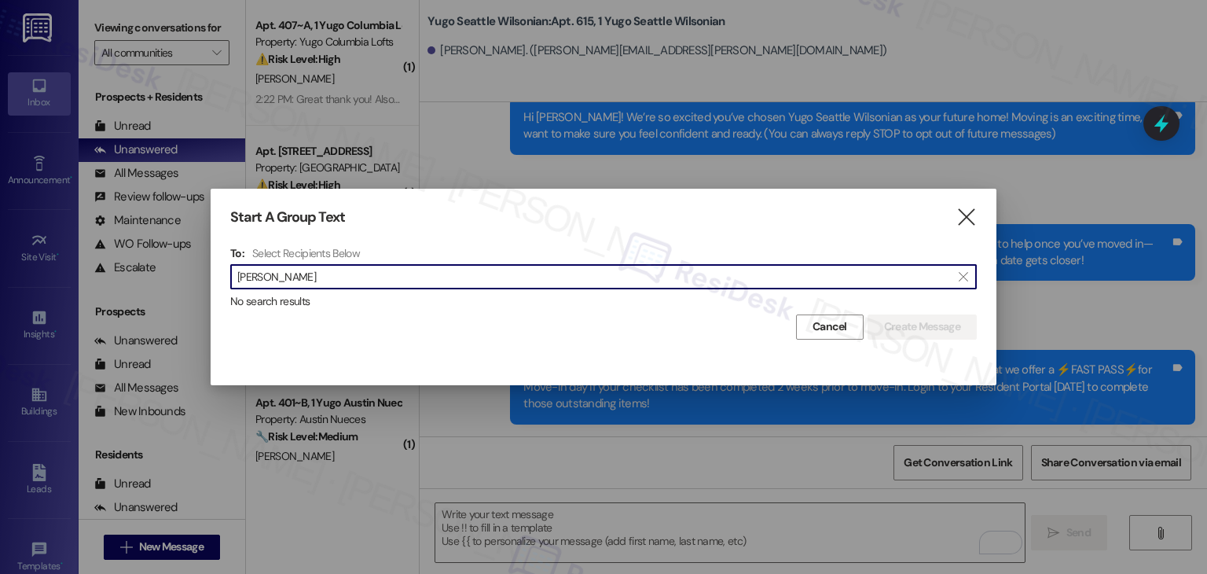
click at [274, 278] on input "Lillian Jagger" at bounding box center [594, 277] width 714 height 22
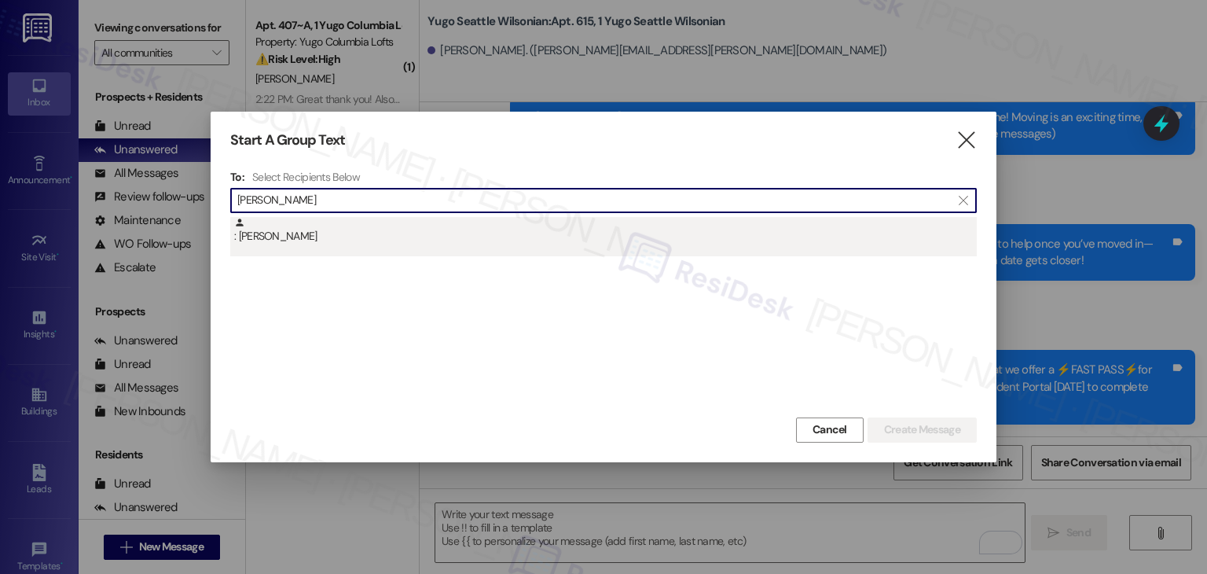
type input "Lillian Jagger"
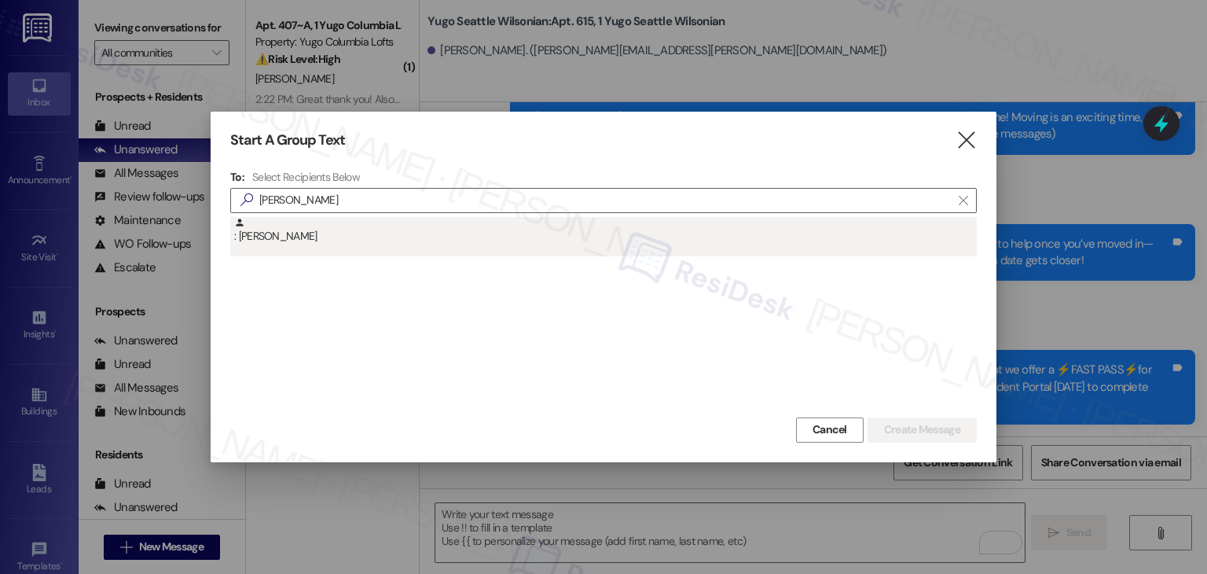
click at [276, 236] on div ": Lillian Jagger" at bounding box center [605, 231] width 743 height 28
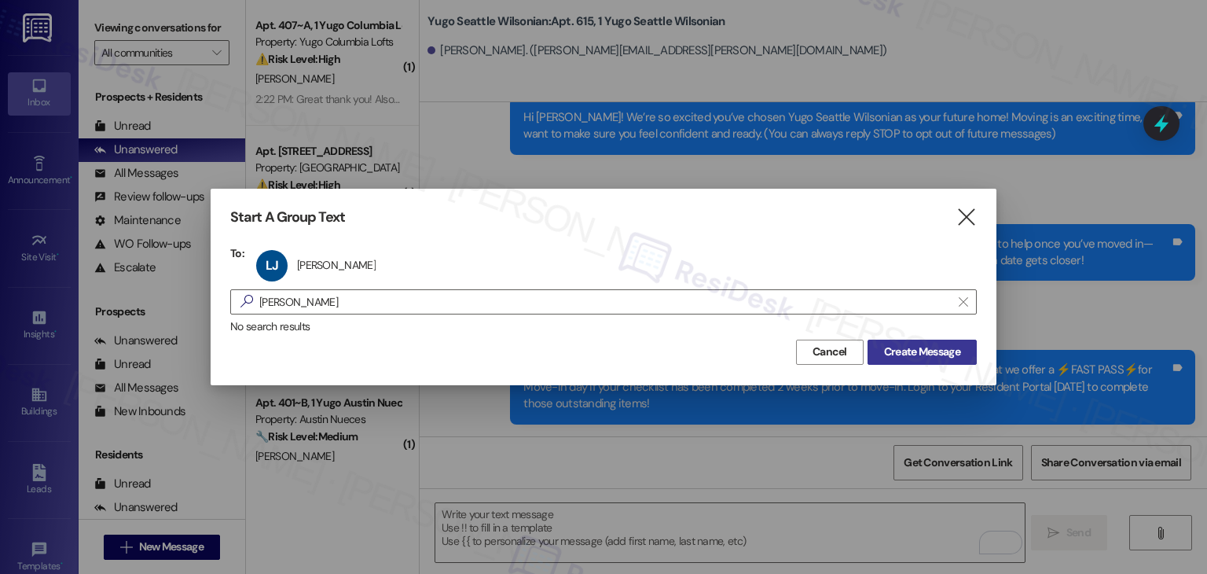
click at [933, 347] on span "Create Message" at bounding box center [922, 352] width 76 height 17
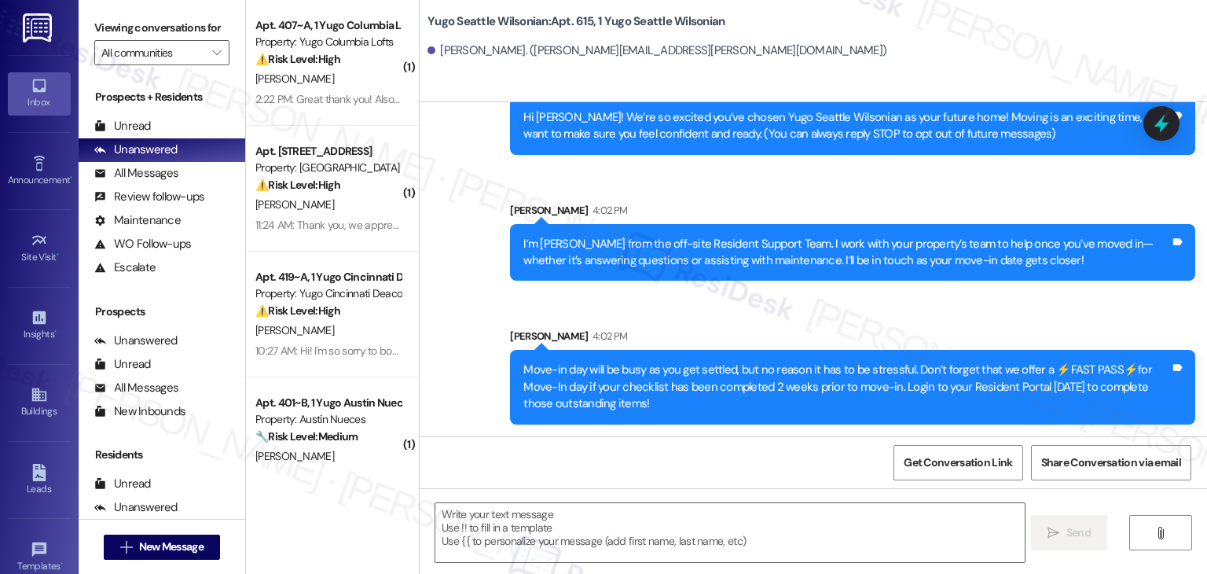
type textarea "Fetching suggested responses. Please feel free to read through the conversation…"
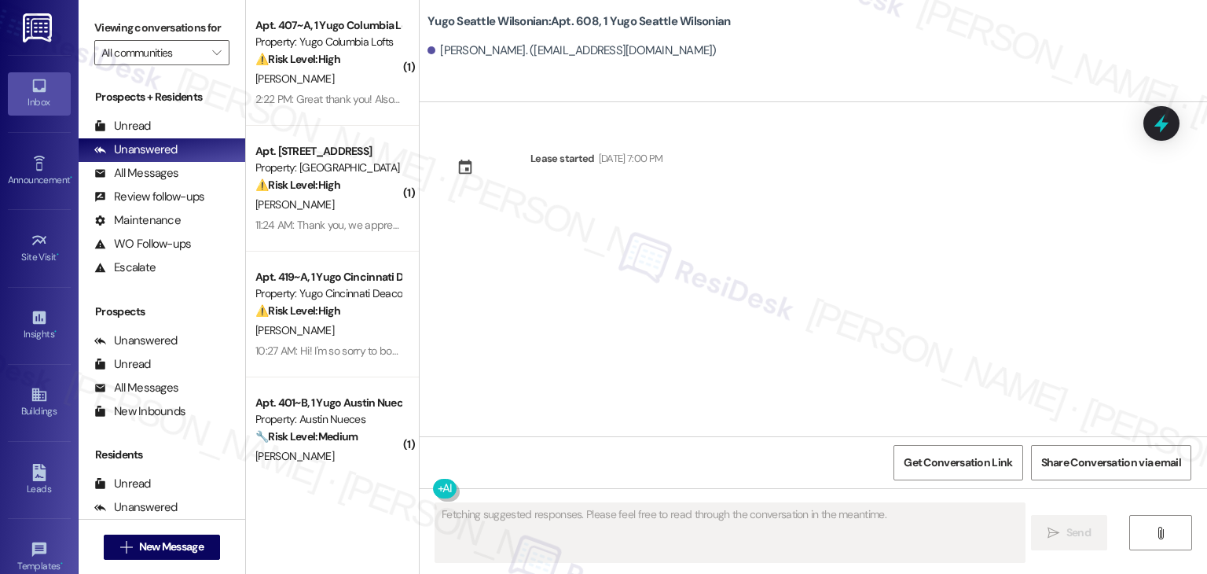
scroll to position [0, 0]
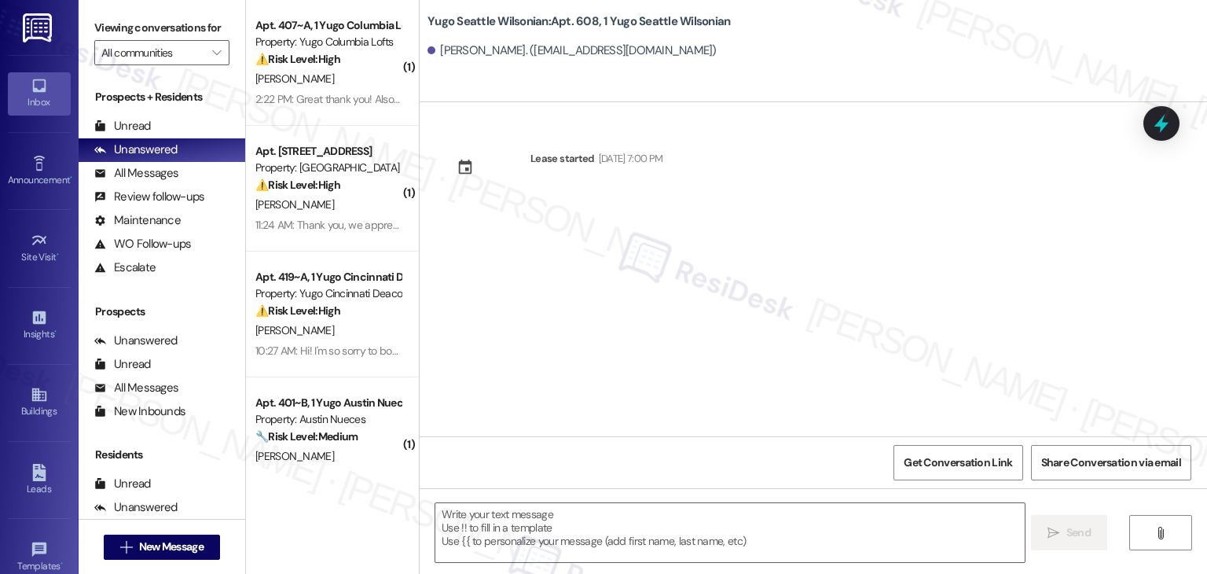
click at [604, 326] on div "Lease started Sep 14, 2025 at 7:00 PM" at bounding box center [814, 269] width 788 height 334
click at [619, 531] on textarea at bounding box center [729, 532] width 589 height 59
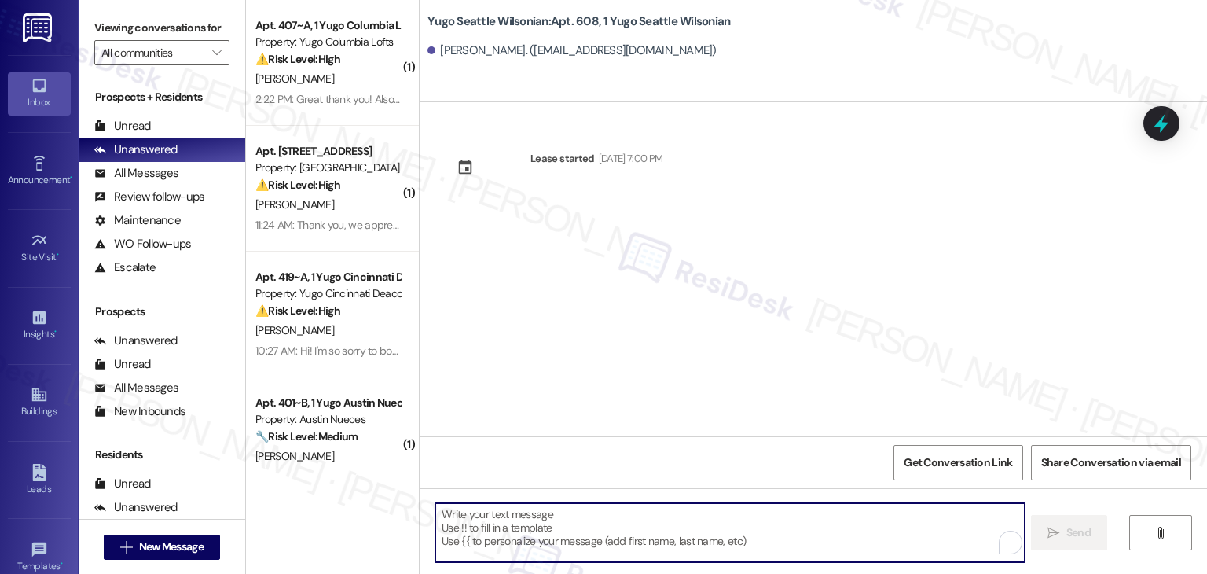
paste textarea "Hi {{first_name}}! We’re so excited you’ve chosen {{property}} as your future h…"
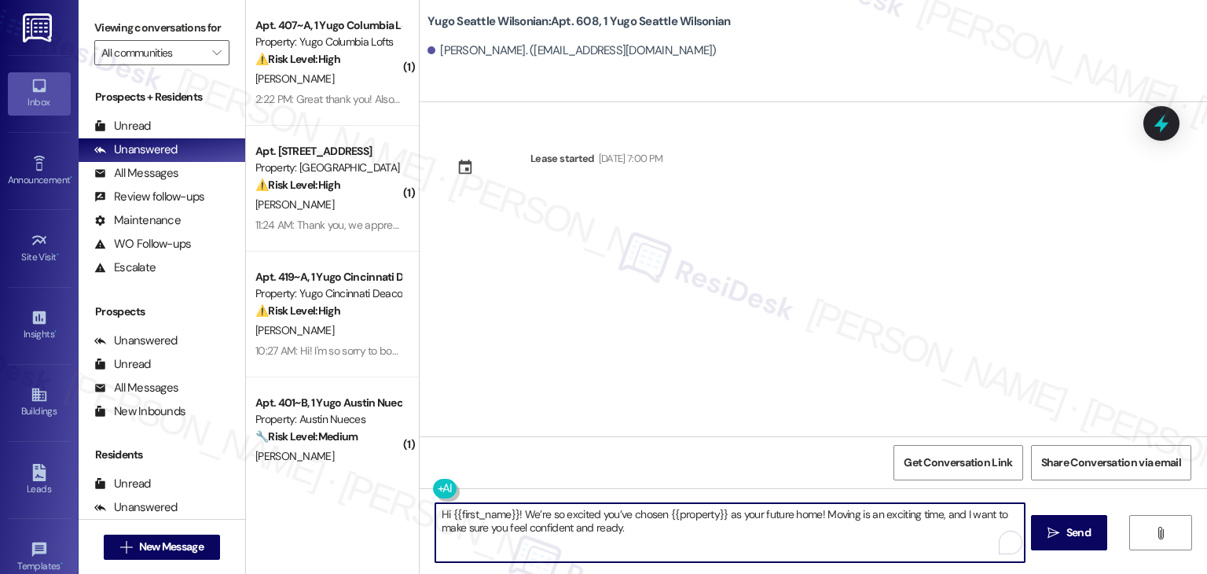
type textarea "Hi {{first_name}}! We’re so excited you’ve chosen {{property}} as your future h…"
click at [1082, 527] on span "Send" at bounding box center [1079, 532] width 24 height 17
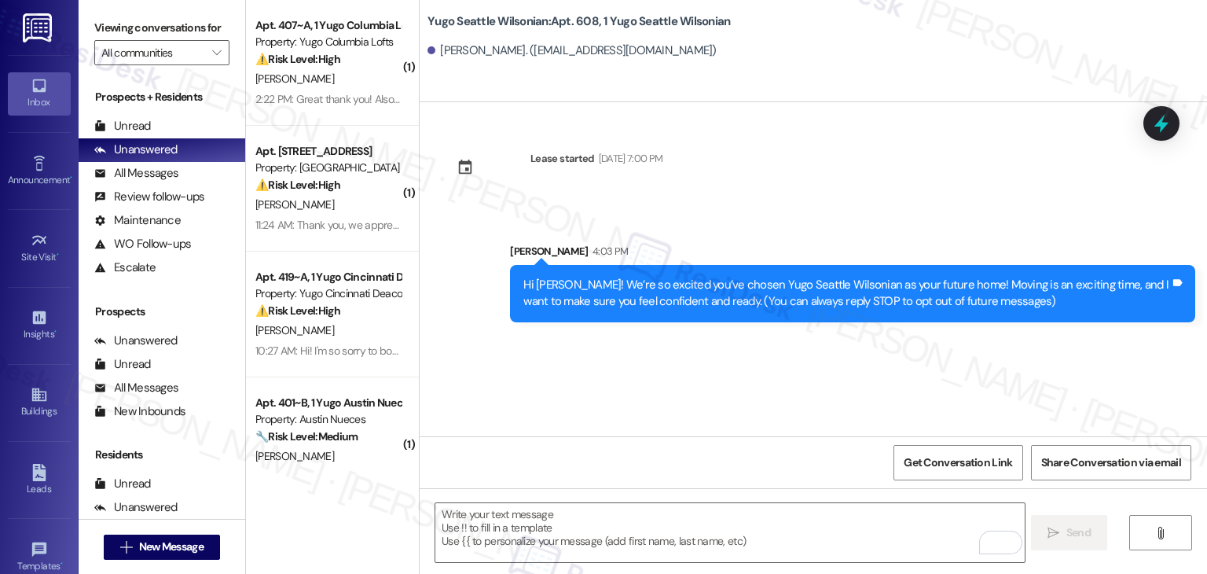
click at [652, 374] on div "Lease started Sep 14, 2025 at 7:00 PM Sent via SMS Sarah 4:03 PM Hi Lillian! We…" at bounding box center [814, 269] width 788 height 334
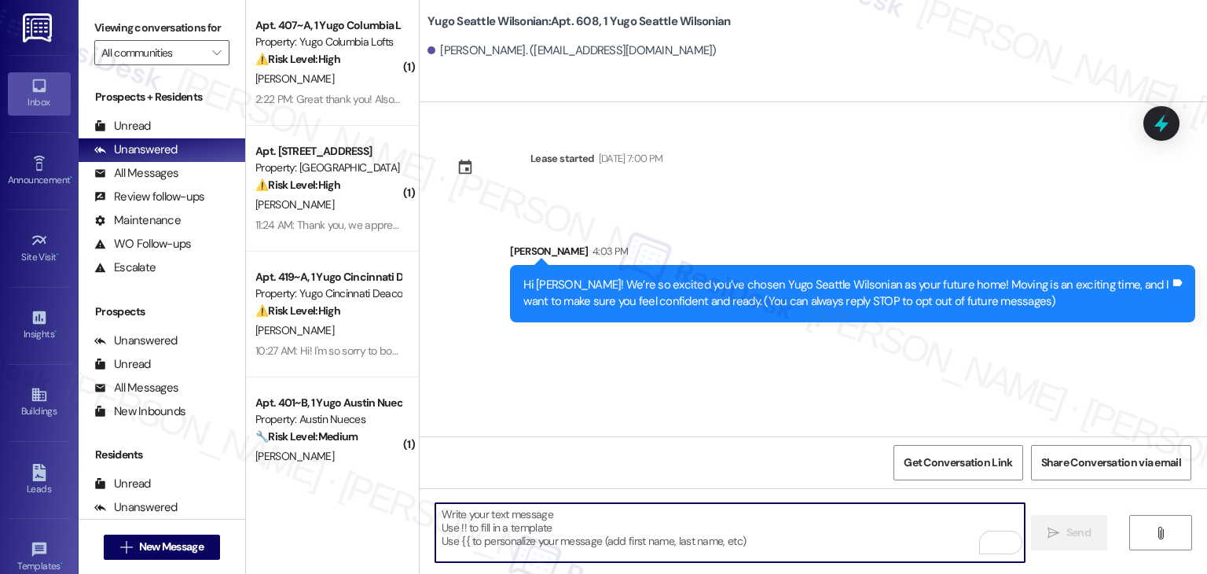
click at [646, 516] on textarea "To enrich screen reader interactions, please activate Accessibility in Grammarl…" at bounding box center [729, 532] width 589 height 59
paste textarea "I’m [PERSON_NAME] from the off-site Resident Support Team. I work with your pro…"
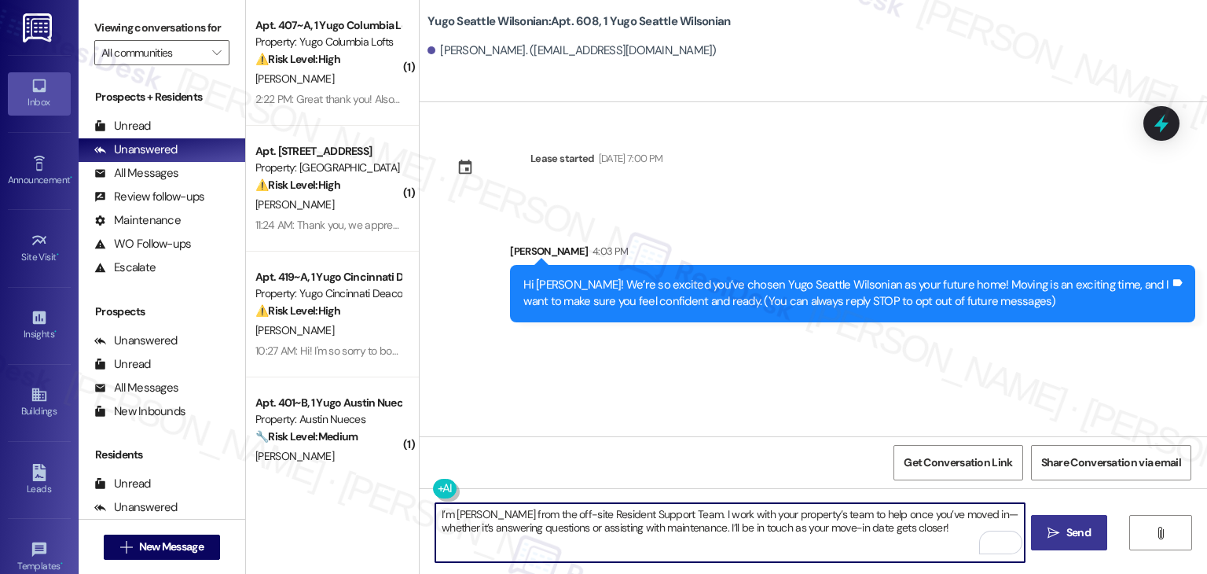
type textarea "I’m [PERSON_NAME] from the off-site Resident Support Team. I work with your pro…"
click at [1086, 524] on span "Send" at bounding box center [1079, 532] width 24 height 17
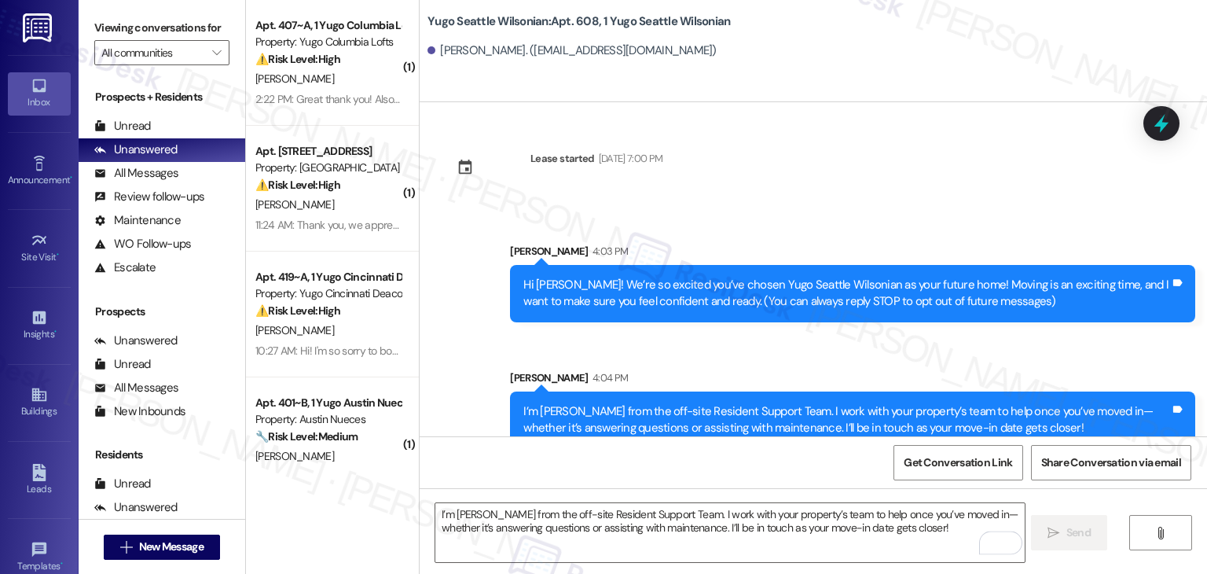
click at [663, 349] on div "Sent via SMS Sarah 4:03 PM Hi Lillian! We’re so excited you’ve chosen Yugo Seat…" at bounding box center [814, 334] width 788 height 253
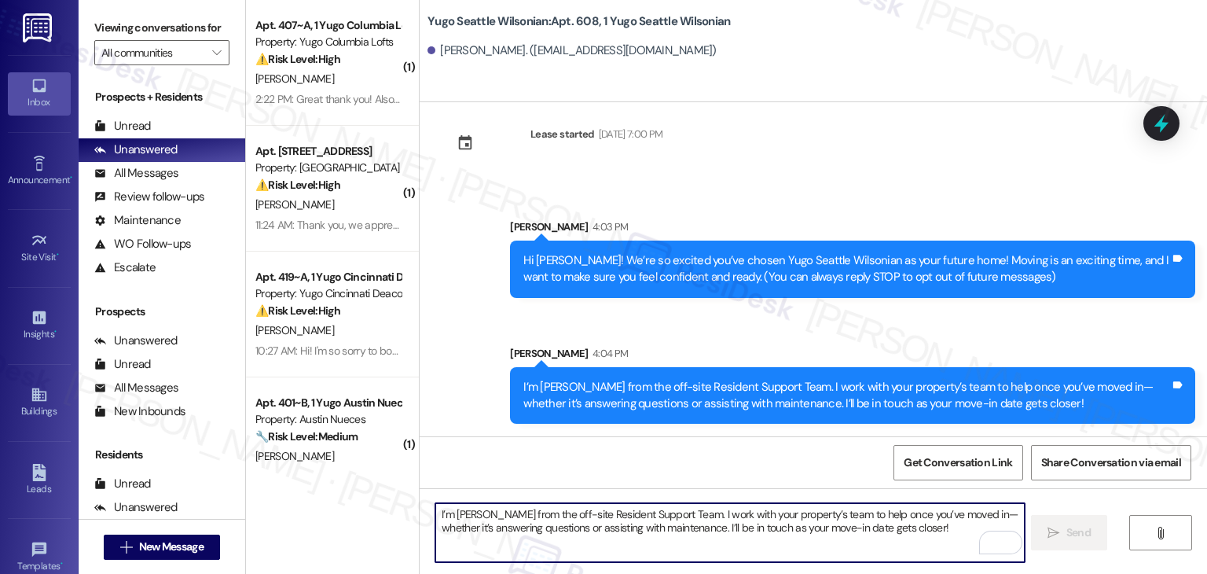
click at [776, 538] on textarea "I’m [PERSON_NAME] from the off-site Resident Support Team. I work with your pro…" at bounding box center [729, 532] width 589 height 59
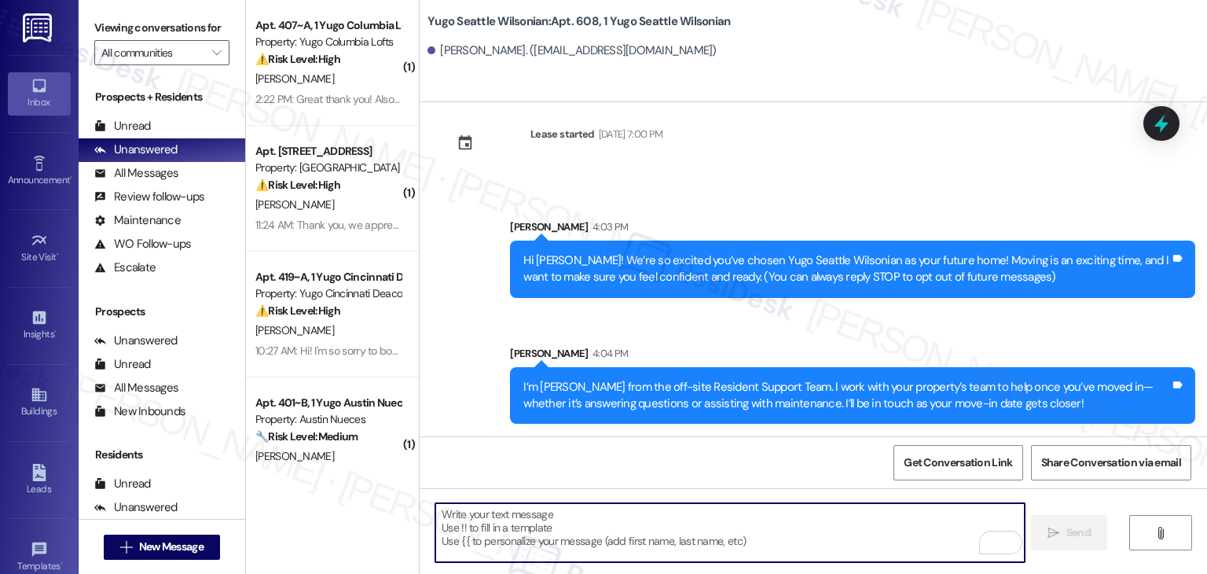
paste textarea "Move-in day will be busy as you get settled, but no reason it has to be stressf…"
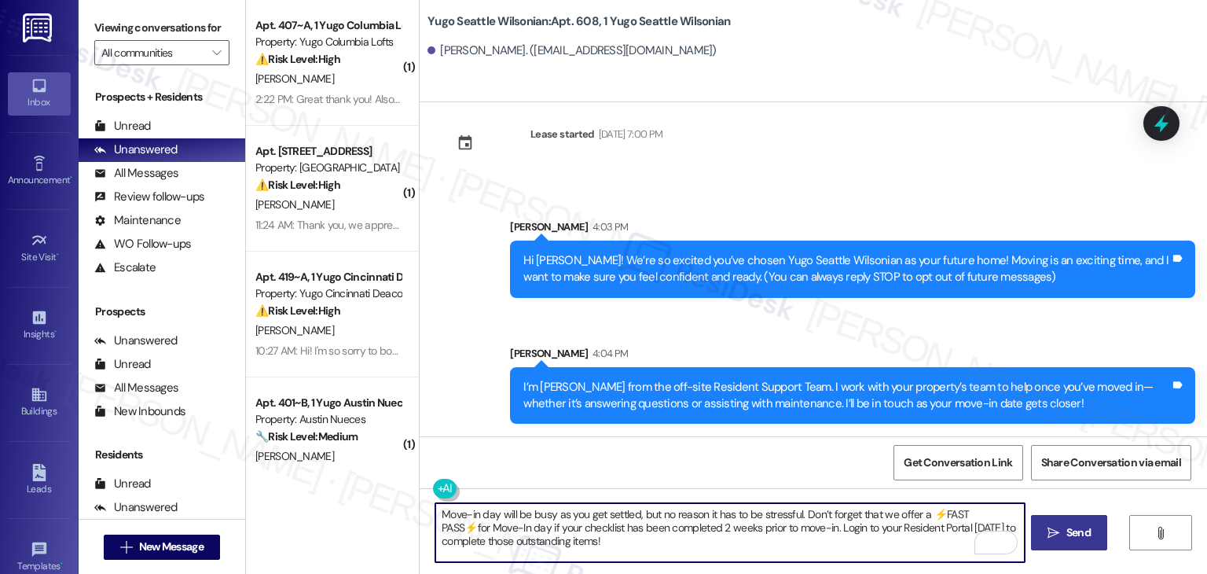
type textarea "Move-in day will be busy as you get settled, but no reason it has to be stressf…"
click at [1085, 532] on span "Send" at bounding box center [1079, 532] width 24 height 17
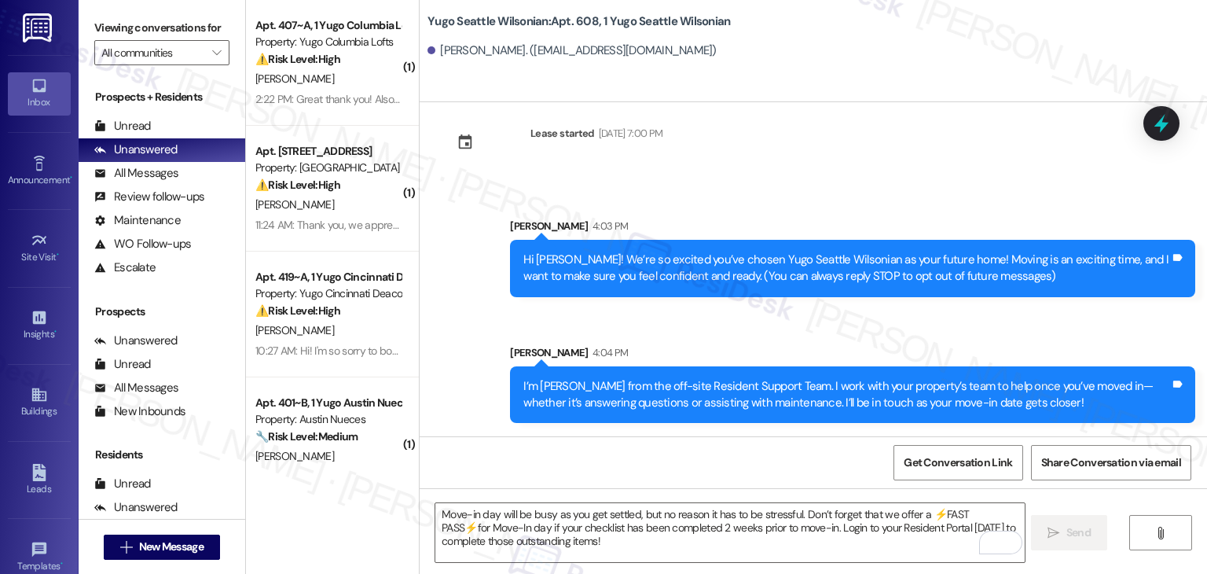
click at [834, 189] on div "Sent via SMS Sarah 4:03 PM Hi Lillian! We’re so excited you’ve chosen Yugo Seat…" at bounding box center [814, 380] width 788 height 396
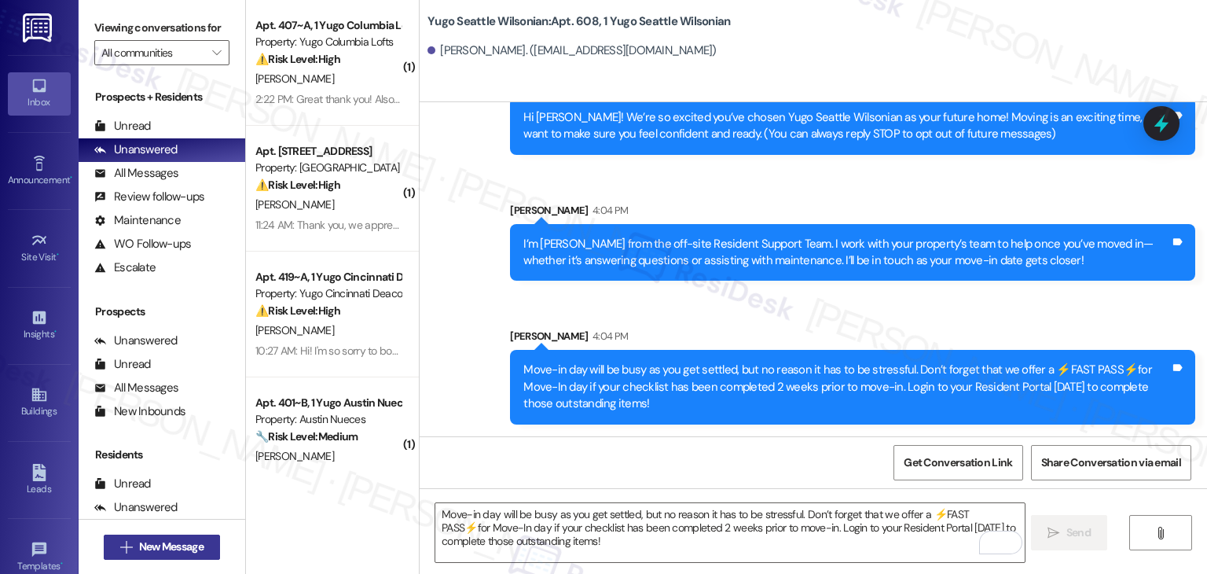
click at [188, 546] on span "New Message" at bounding box center [171, 546] width 64 height 17
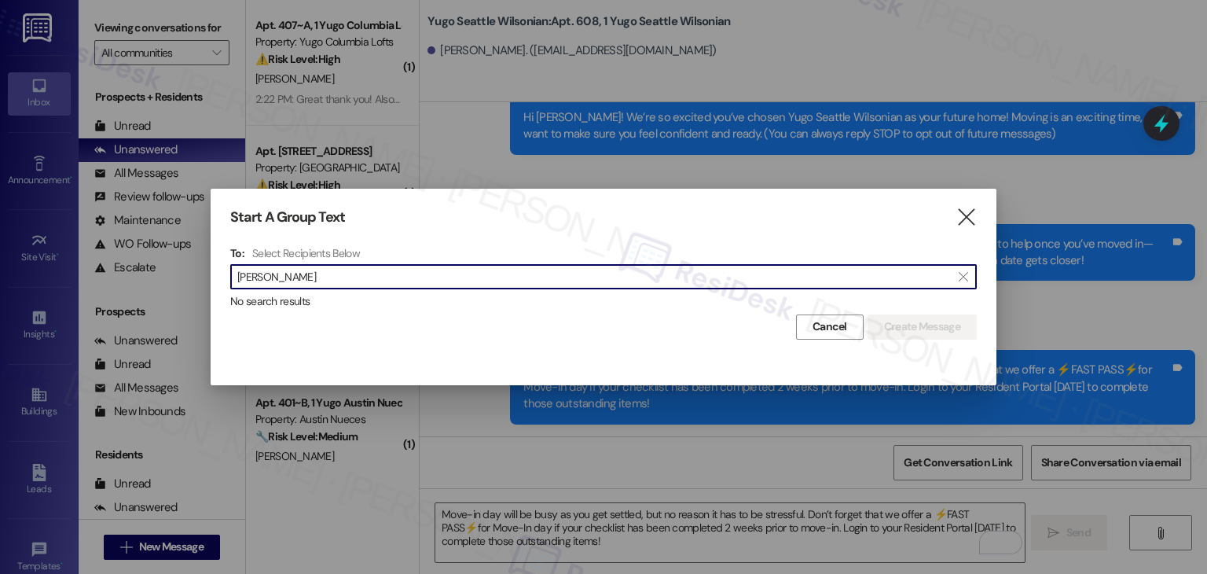
click at [275, 274] on input "Ellika Mohler" at bounding box center [594, 277] width 714 height 22
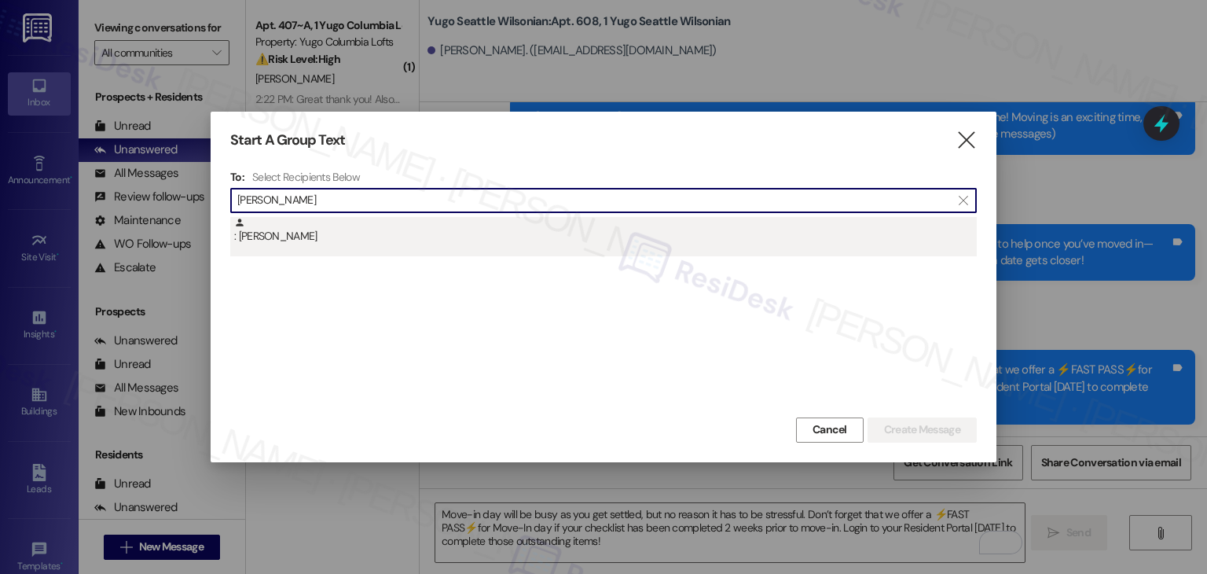
type input "Ellika Mohler"
click at [292, 240] on div ": Ellika Mohler" at bounding box center [605, 231] width 743 height 28
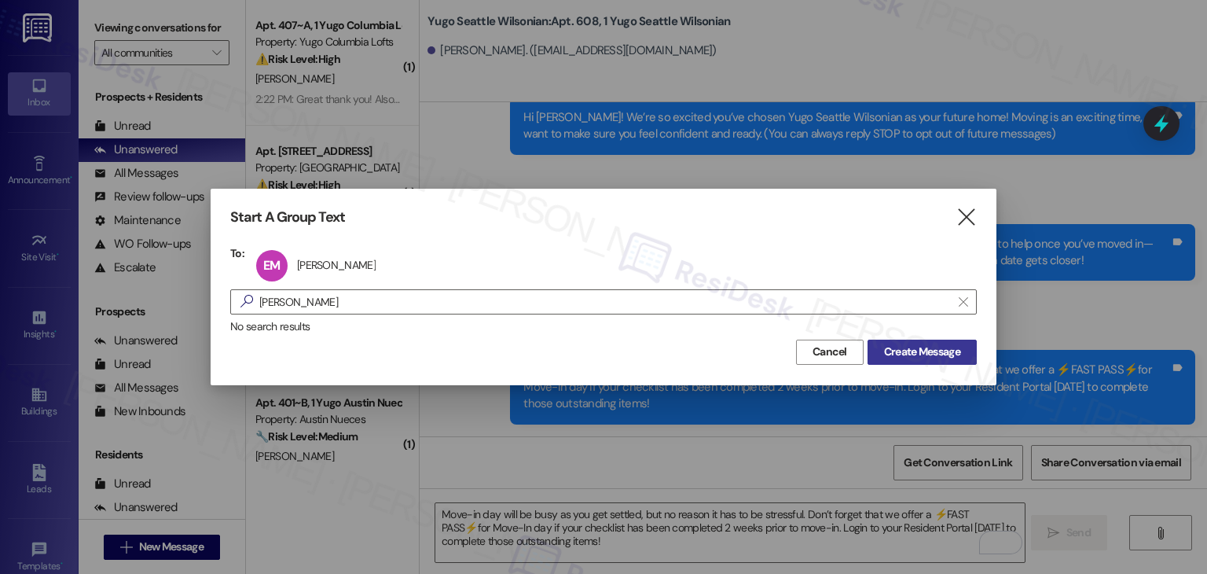
click at [917, 353] on span "Create Message" at bounding box center [922, 352] width 76 height 17
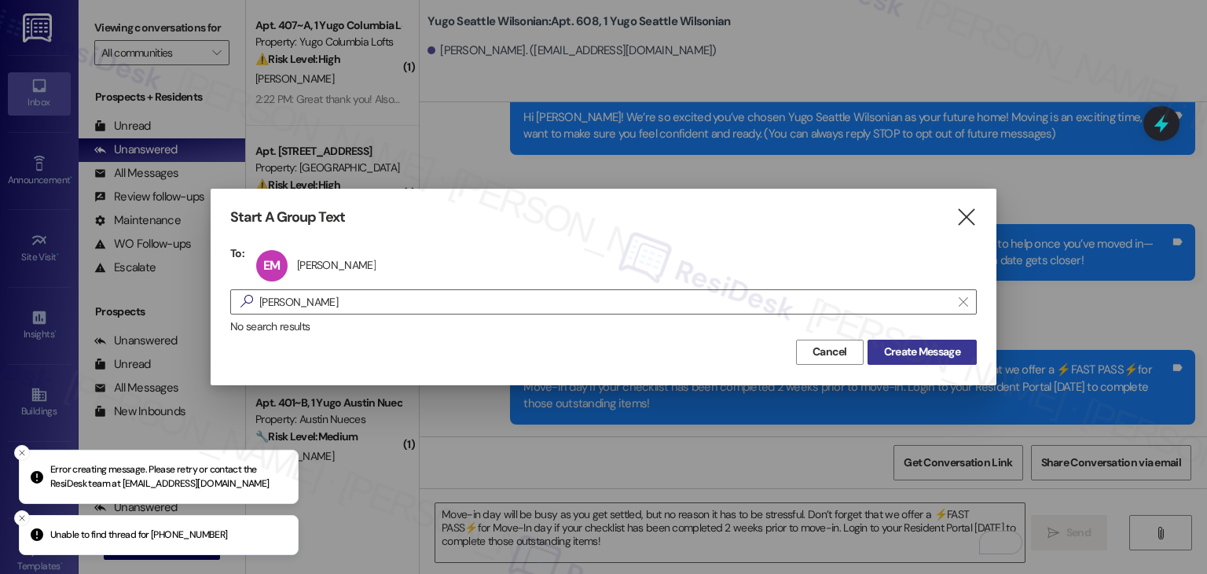
click at [917, 353] on span "Create Message" at bounding box center [922, 352] width 76 height 17
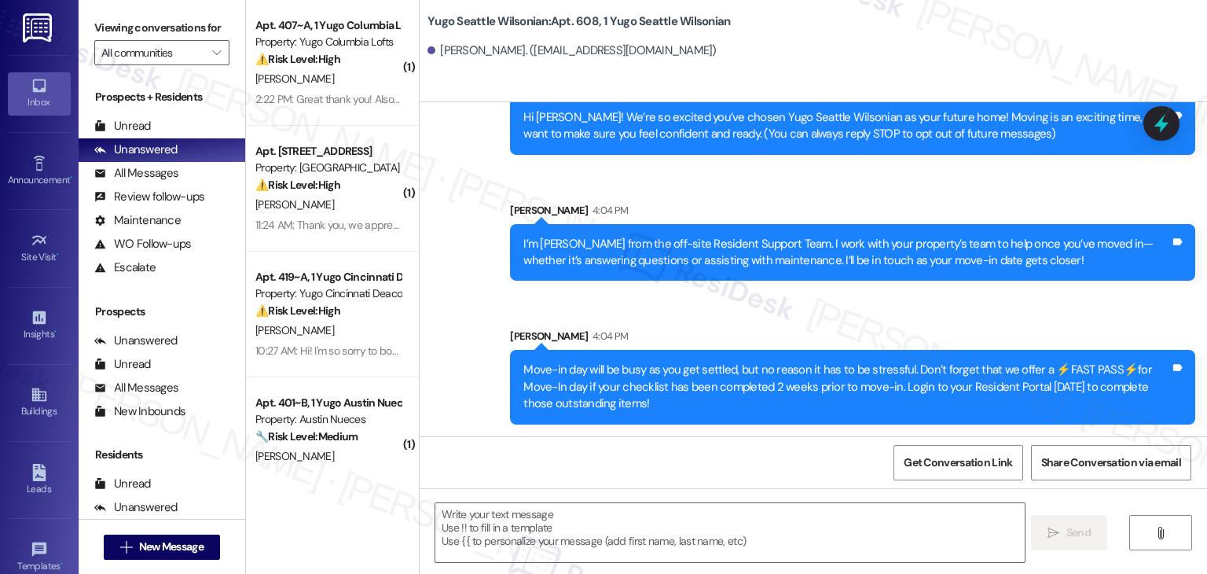
type textarea "Fetching suggested responses. Please feel free to read through the conversation…"
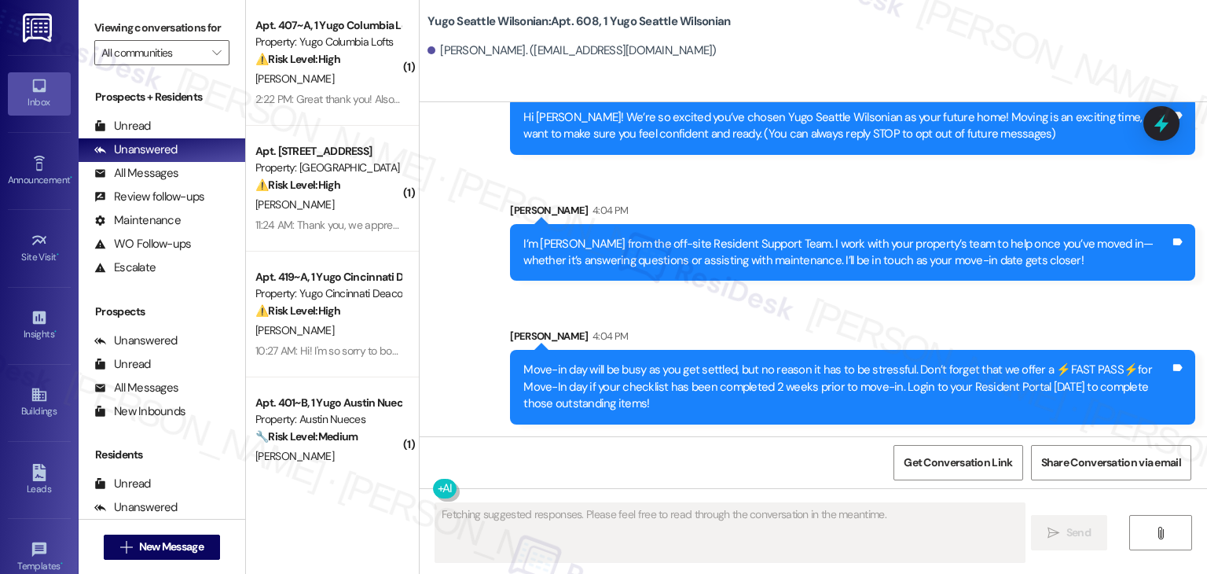
scroll to position [0, 0]
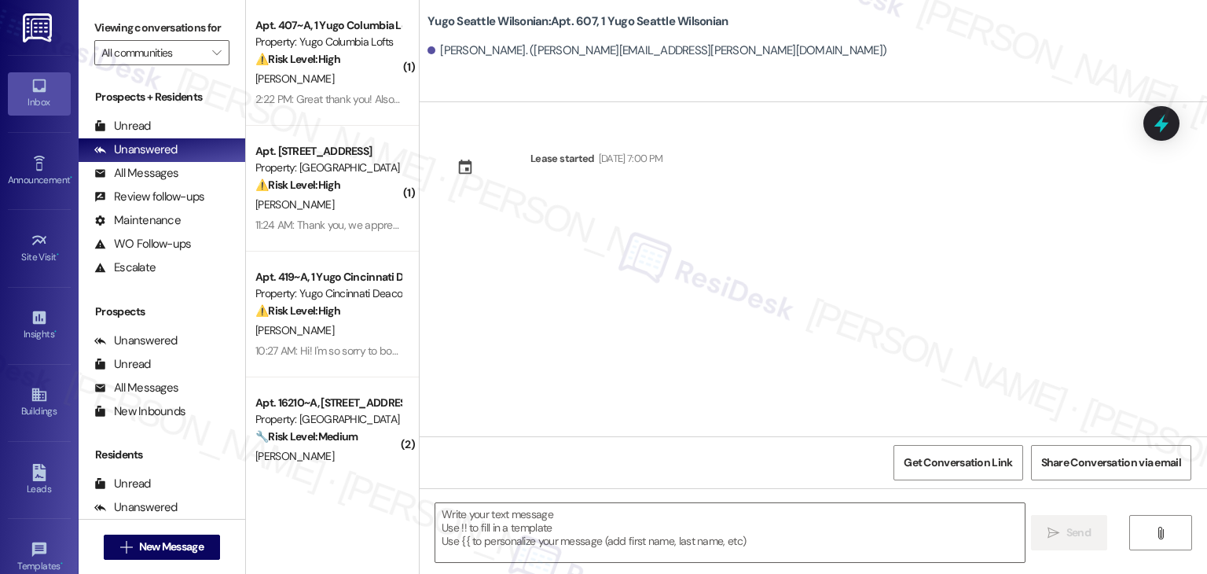
click at [586, 369] on div "Lease started Sep 14, 2025 at 7:00 PM" at bounding box center [814, 269] width 788 height 334
click at [579, 533] on textarea at bounding box center [729, 532] width 589 height 59
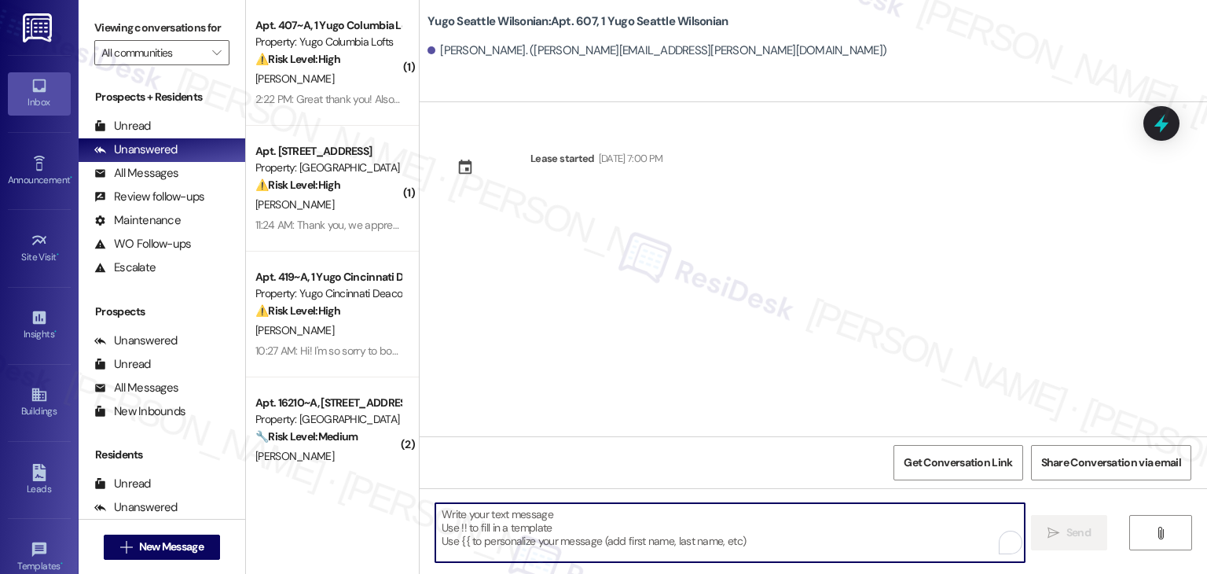
paste textarea "Hi {{first_name}}! We’re so excited you’ve chosen {{property}} as your future h…"
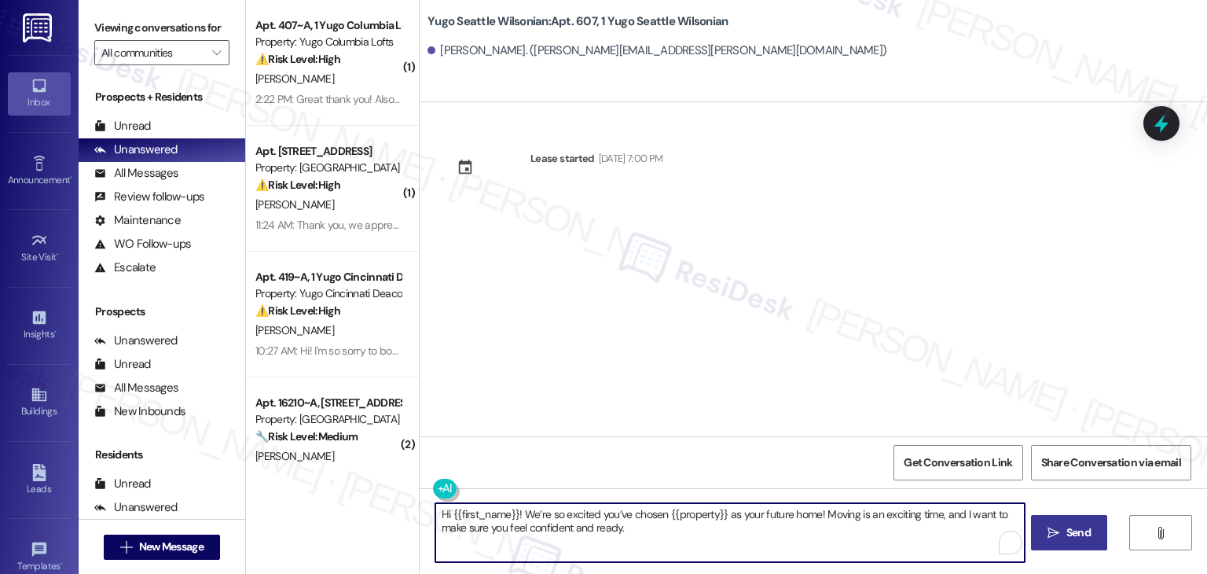
type textarea "Hi {{first_name}}! We’re so excited you’ve chosen {{property}} as your future h…"
click at [1080, 540] on span "Send" at bounding box center [1079, 532] width 24 height 17
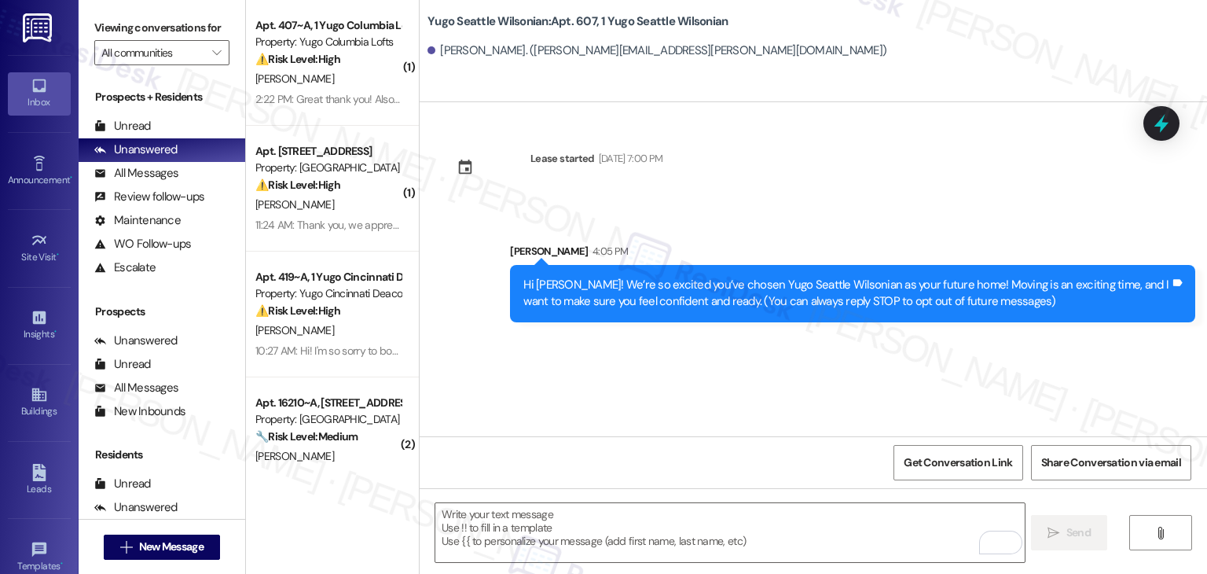
click at [626, 371] on div "Lease started Sep 14, 2025 at 7:00 PM Sent via SMS Sarah 4:05 PM Hi Ellika! We’…" at bounding box center [814, 269] width 788 height 334
click at [632, 519] on textarea "To enrich screen reader interactions, please activate Accessibility in Grammarl…" at bounding box center [729, 532] width 589 height 59
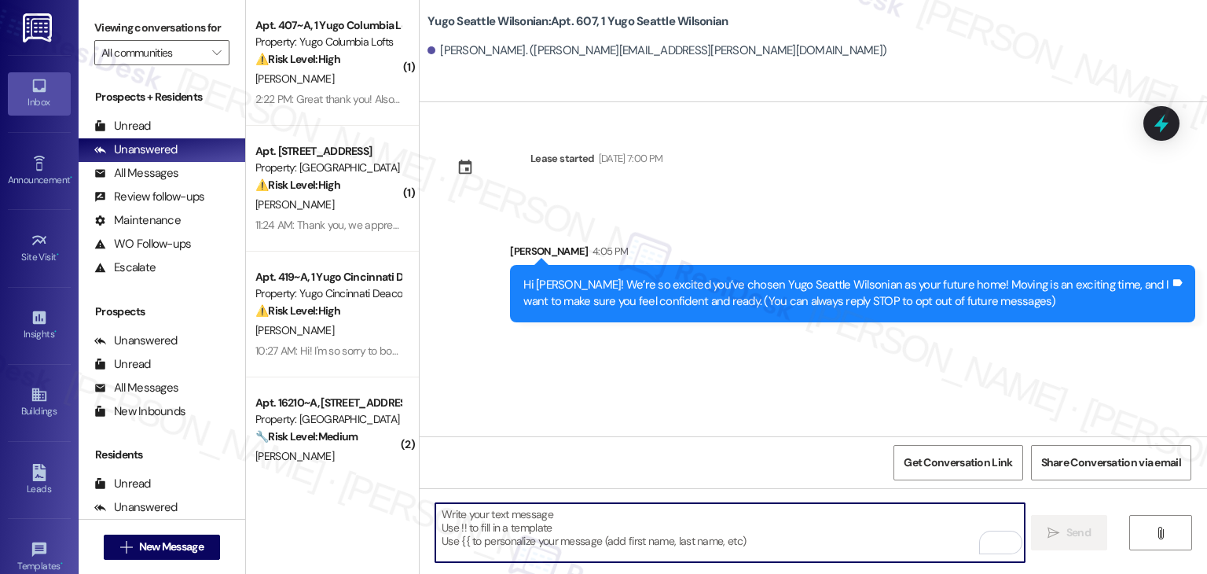
paste textarea "I’m [PERSON_NAME] from the off-site Resident Support Team. I work with your pro…"
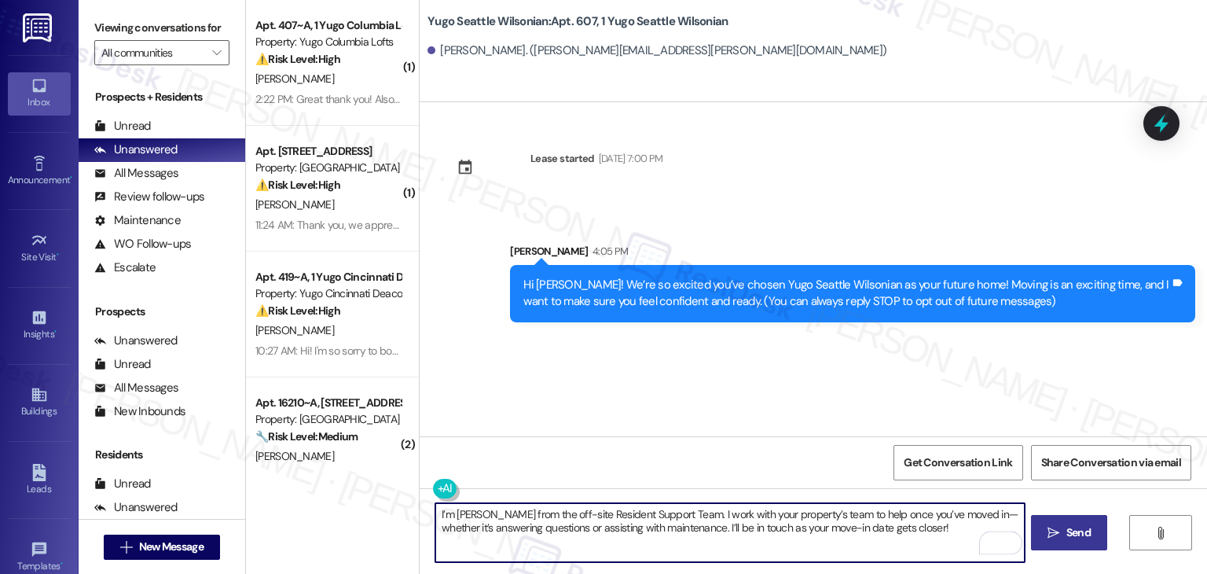
type textarea "I’m [PERSON_NAME] from the off-site Resident Support Team. I work with your pro…"
click at [1088, 531] on span "Send" at bounding box center [1079, 532] width 24 height 17
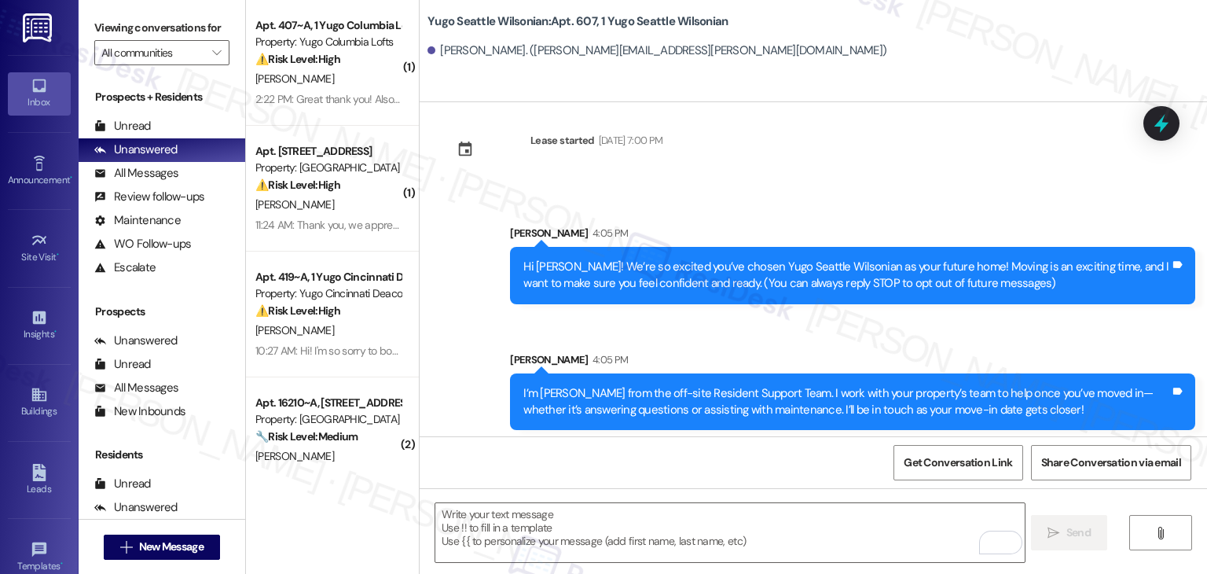
scroll to position [25, 0]
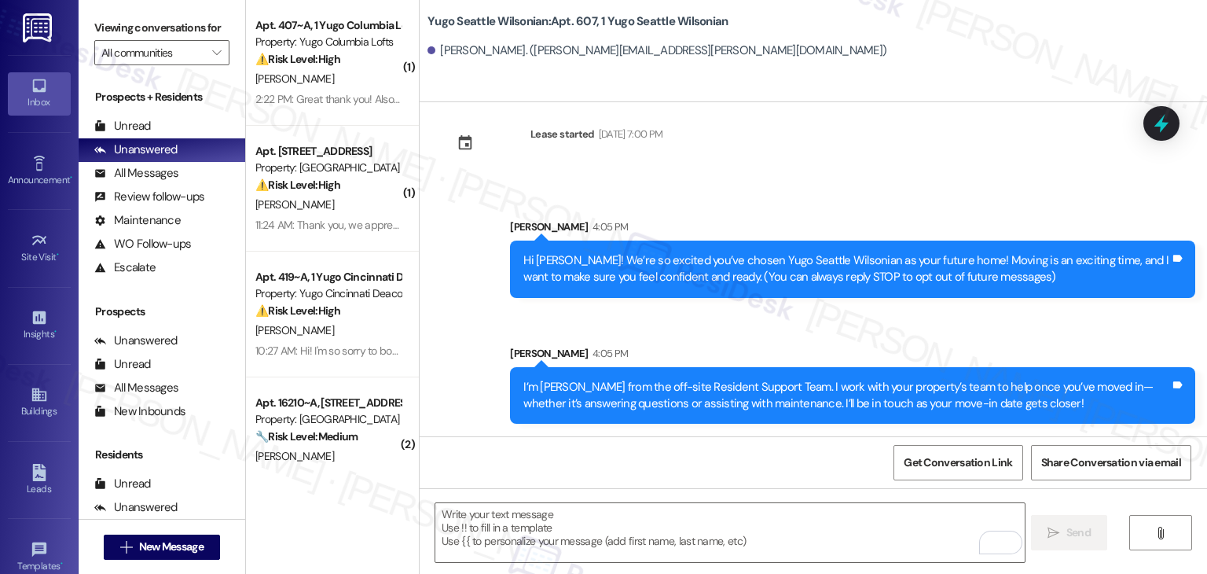
click at [651, 338] on div "Sent via SMS Sarah 4:05 PM I’m Sarah from the off-site Resident Support Team. I…" at bounding box center [852, 384] width 709 height 103
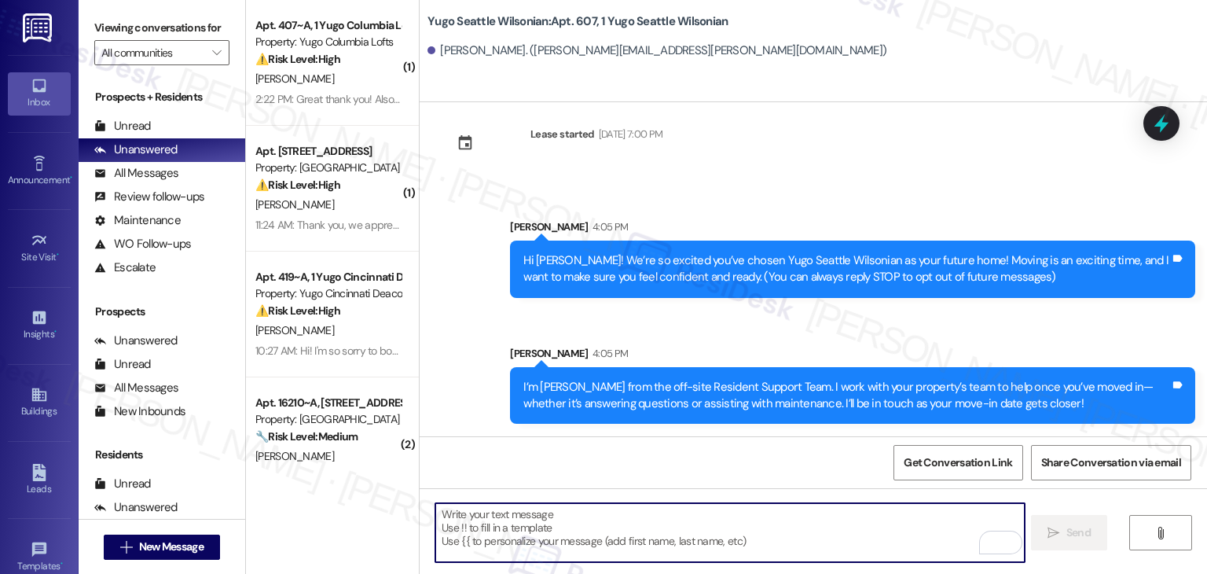
click at [617, 516] on textarea "To enrich screen reader interactions, please activate Accessibility in Grammarl…" at bounding box center [729, 532] width 589 height 59
paste textarea "Move-in day will be busy as you get settled, but no reason it has to be stressf…"
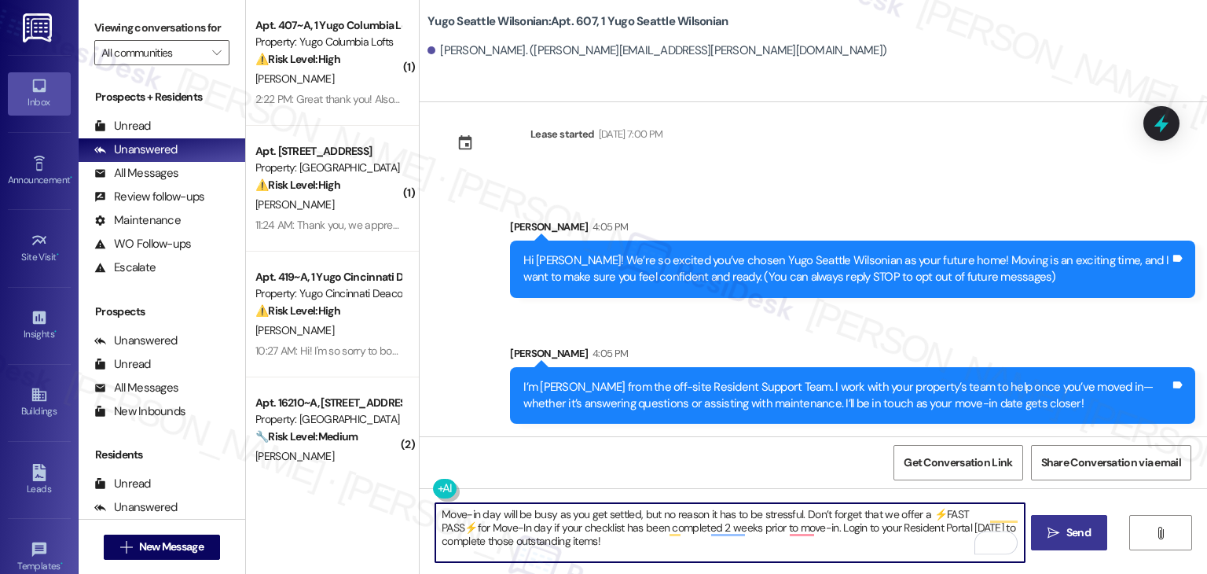
type textarea "Move-in day will be busy as you get settled, but no reason it has to be stressf…"
click at [1064, 535] on span "Send" at bounding box center [1079, 532] width 31 height 17
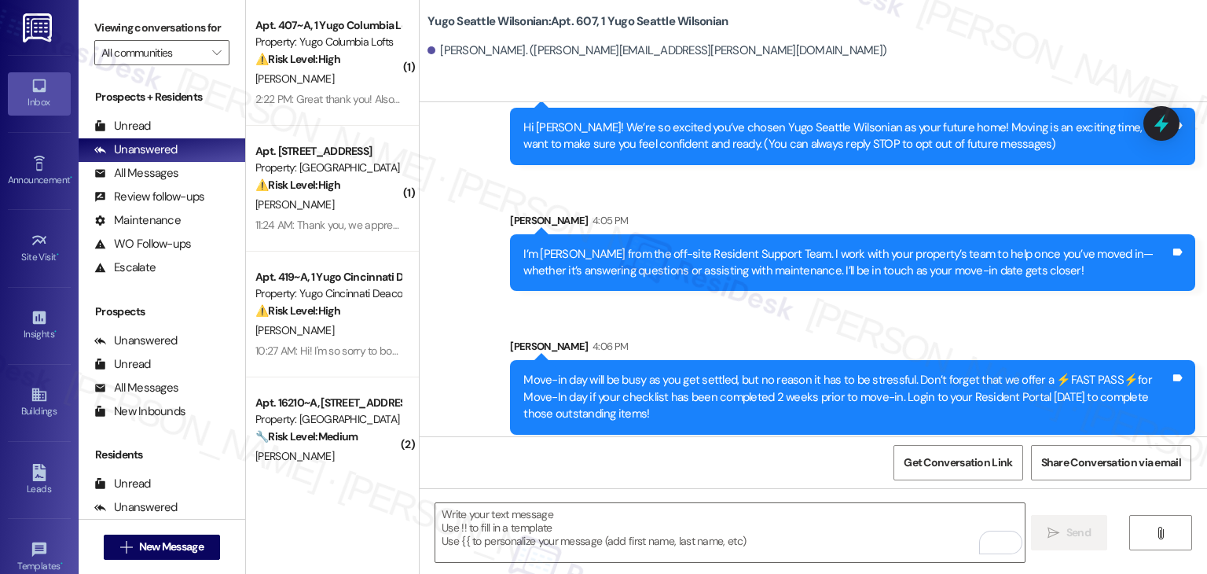
scroll to position [167, 0]
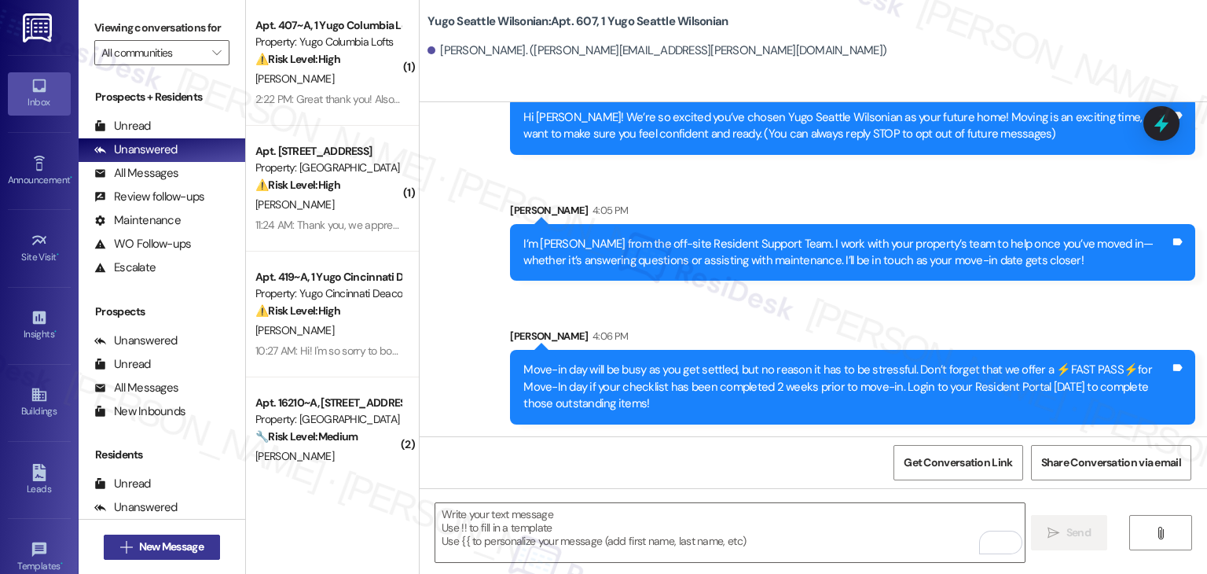
click at [195, 549] on span "New Message" at bounding box center [171, 546] width 64 height 17
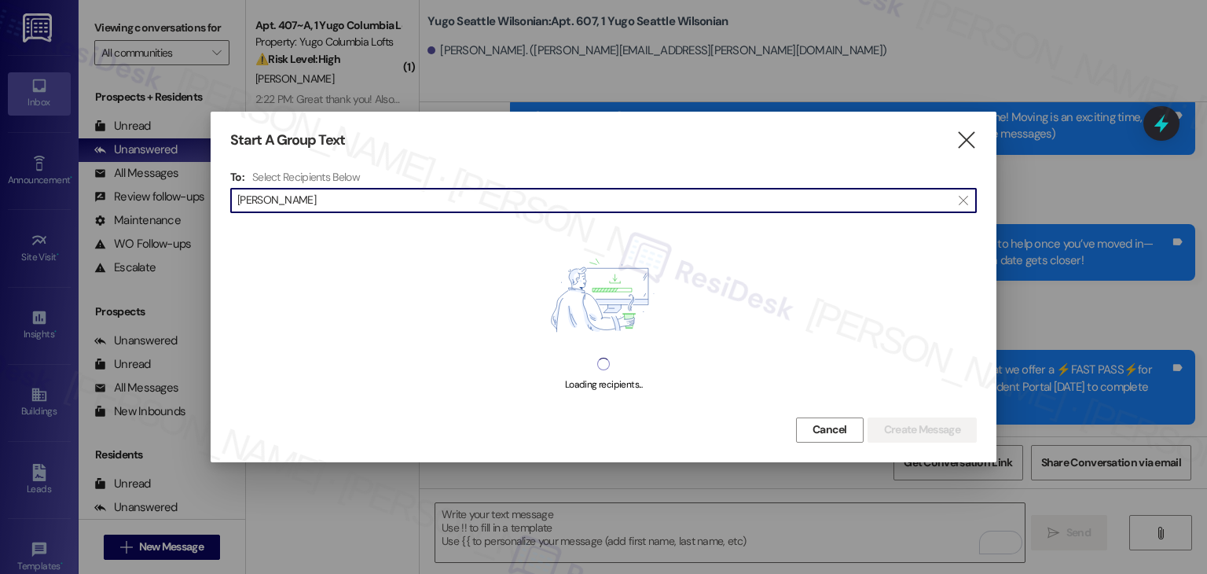
click at [275, 200] on input "Olivia Dimalanta" at bounding box center [594, 200] width 714 height 22
type input "Olivia Dimalanta"
click at [482, 241] on div ": Olivia Dimalanta" at bounding box center [605, 231] width 743 height 28
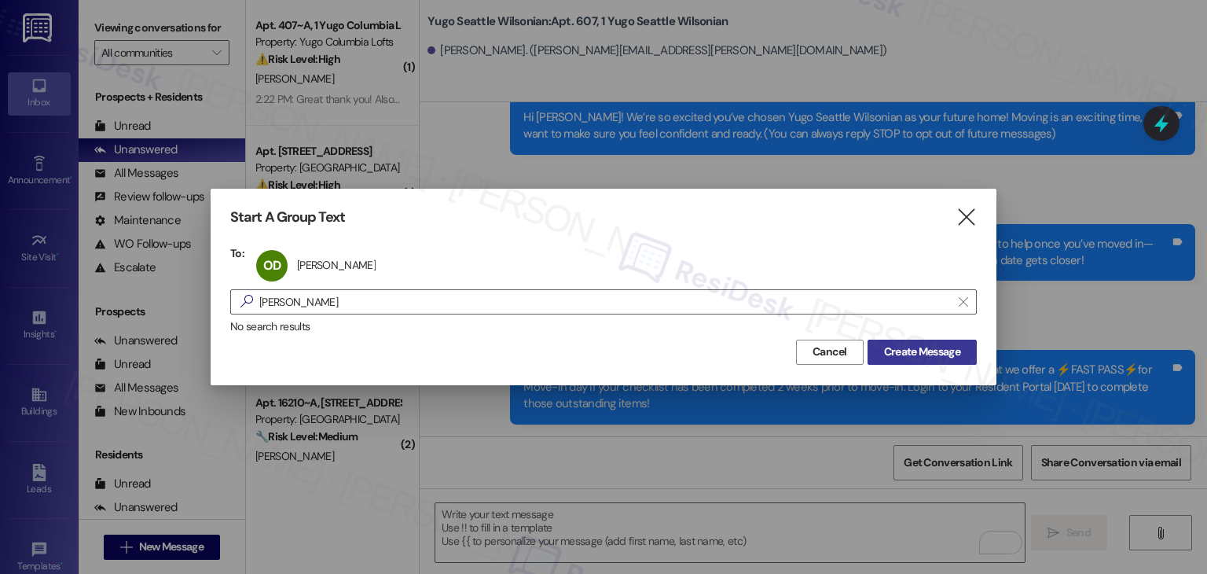
click at [938, 352] on span "Create Message" at bounding box center [922, 352] width 76 height 17
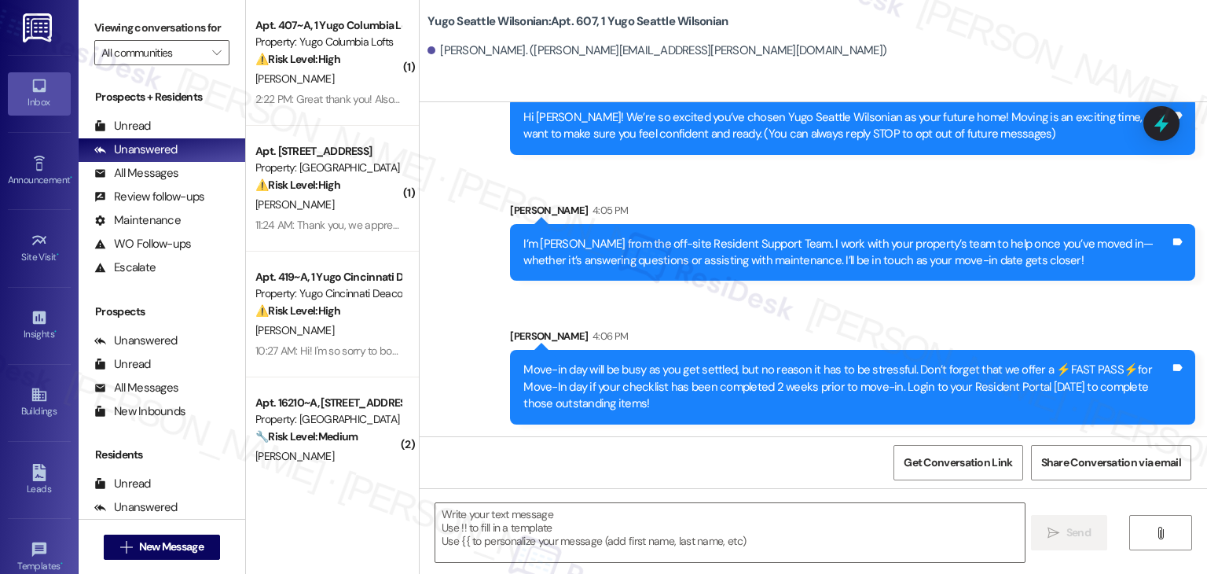
type textarea "Fetching suggested responses. Please feel free to read through the conversation…"
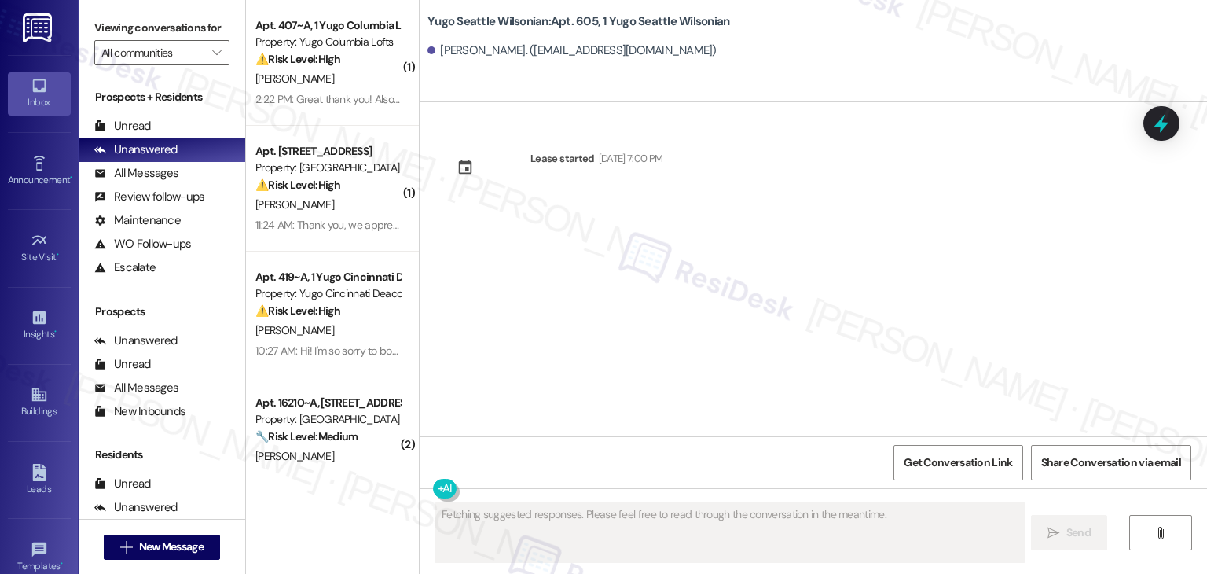
scroll to position [0, 0]
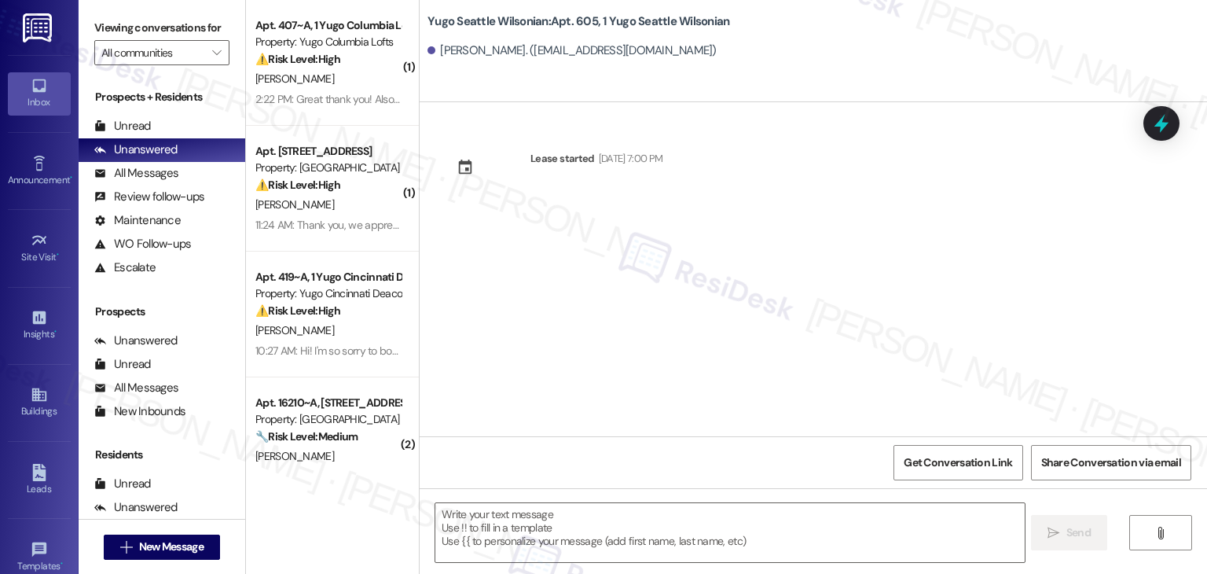
click at [586, 347] on div "Lease started Sep 14, 2025 at 7:00 PM" at bounding box center [814, 269] width 788 height 334
click at [571, 504] on textarea at bounding box center [729, 532] width 589 height 59
paste textarea "Hi {{first_name}}! We’re so excited you’ve chosen {{property}} as your future h…"
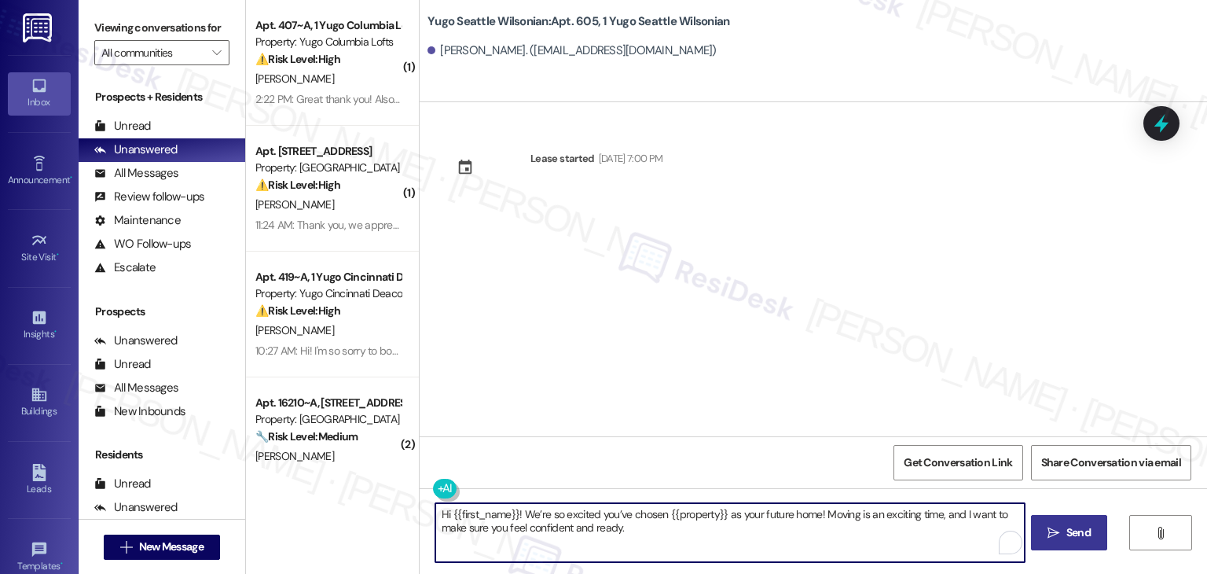
type textarea "Hi {{first_name}}! We’re so excited you’ve chosen {{property}} as your future h…"
click at [1072, 534] on span "Send" at bounding box center [1079, 532] width 24 height 17
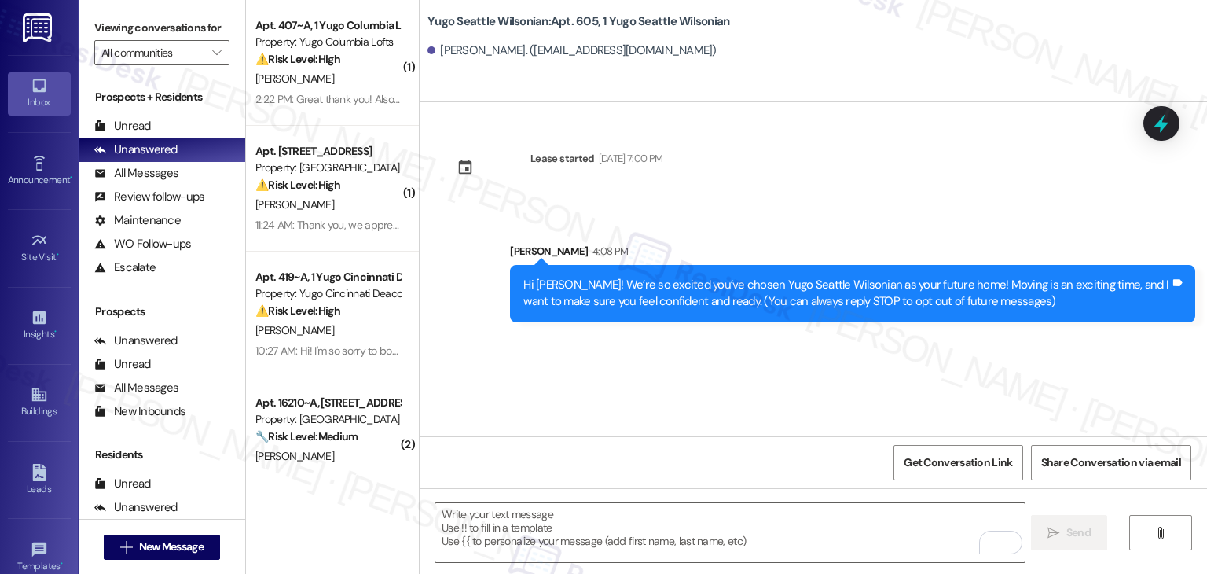
click at [645, 364] on div "Lease started Sep 14, 2025 at 7:00 PM Sent via SMS Sarah 4:08 PM Hi Olivia! We’…" at bounding box center [814, 269] width 788 height 334
click at [636, 517] on textarea "To enrich screen reader interactions, please activate Accessibility in Grammarl…" at bounding box center [729, 532] width 589 height 59
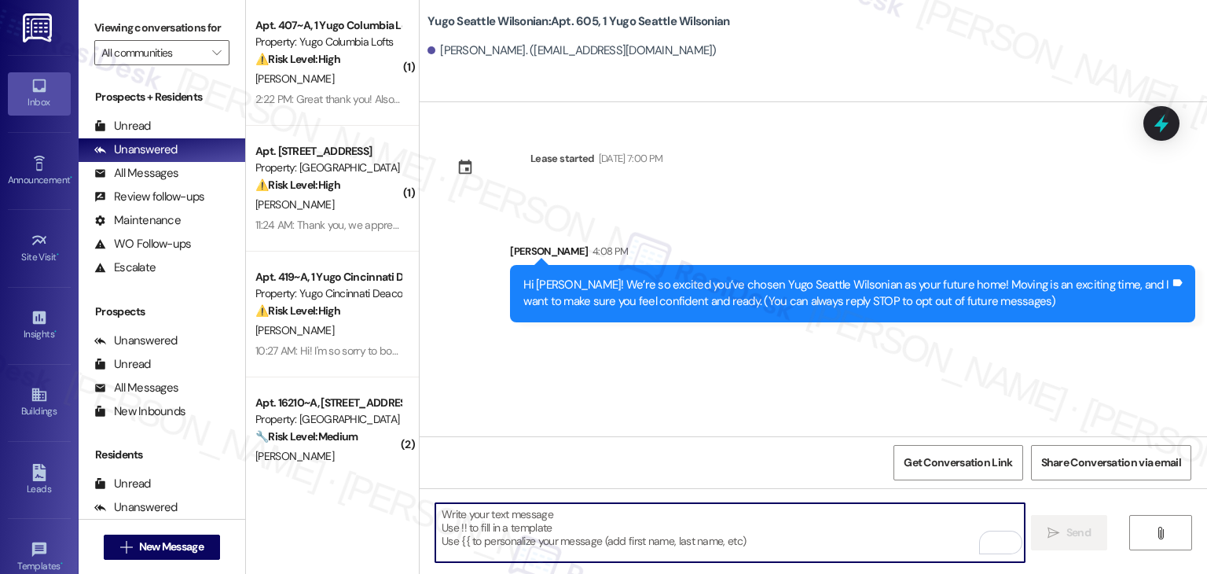
paste textarea "I’m [PERSON_NAME] from the off-site Resident Support Team. I work with your pro…"
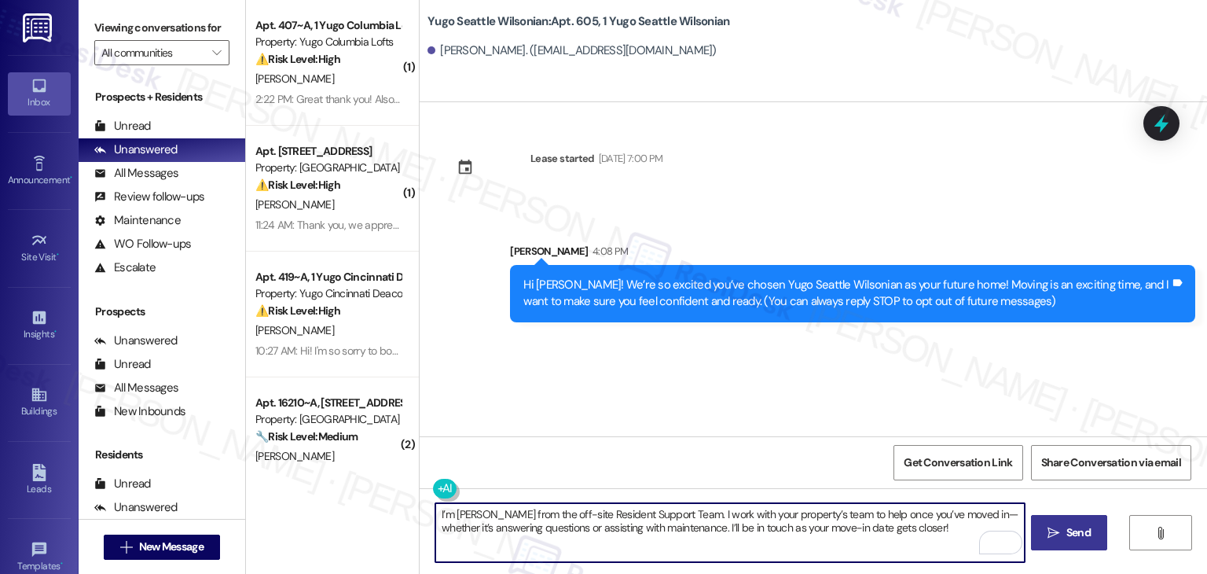
type textarea "I’m [PERSON_NAME] from the off-site Resident Support Team. I work with your pro…"
click at [1079, 527] on span "Send" at bounding box center [1079, 532] width 24 height 17
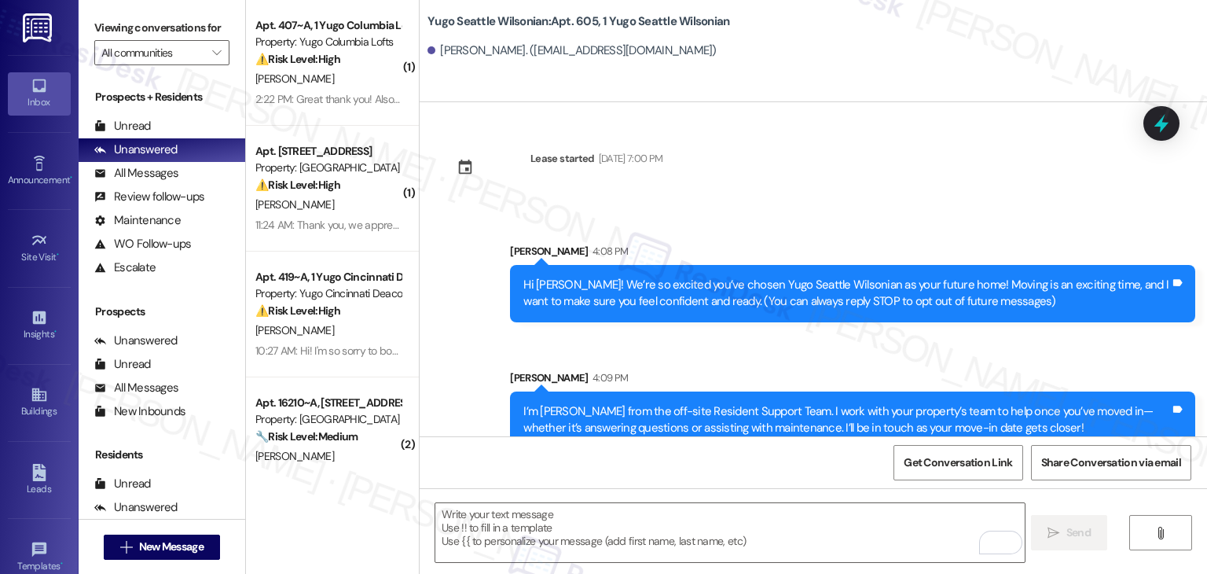
click at [635, 350] on div "Sent via SMS Sarah 4:08 PM Hi Olivia! We’re so excited you’ve chosen Yugo Seatt…" at bounding box center [814, 334] width 788 height 253
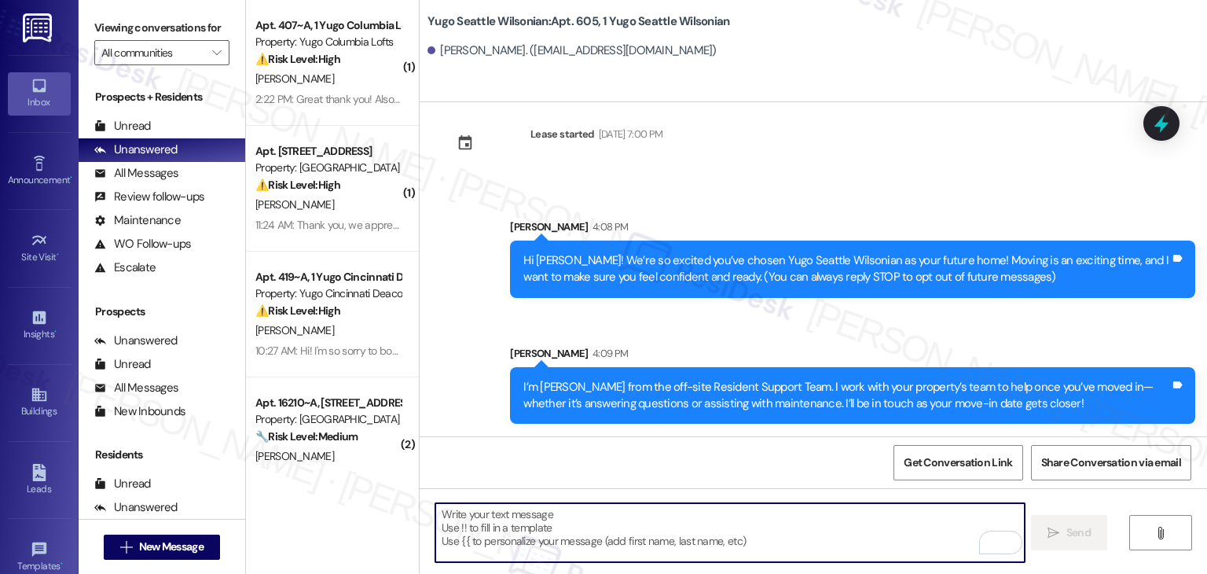
click at [760, 527] on textarea "To enrich screen reader interactions, please activate Accessibility in Grammarl…" at bounding box center [729, 532] width 589 height 59
paste textarea "Move-in day will be busy as you get settled, but no reason it has to be stressf…"
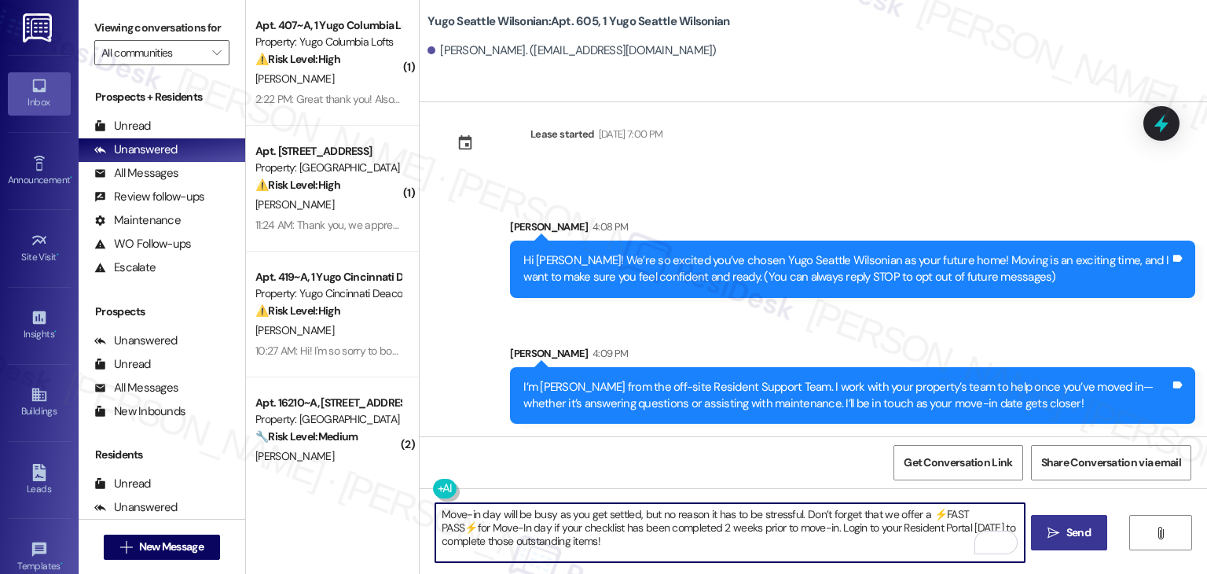
type textarea "Move-in day will be busy as you get settled, but no reason it has to be stressf…"
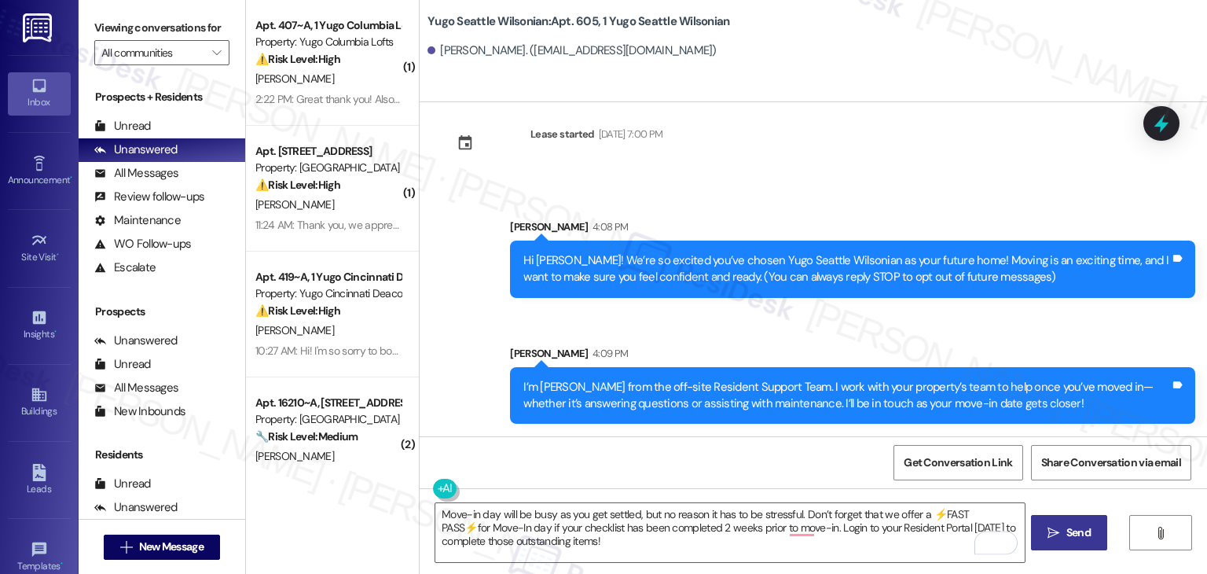
click at [805, 454] on div "Get Conversation Link Share Conversation via email" at bounding box center [814, 462] width 788 height 52
click at [1085, 531] on span "Send" at bounding box center [1079, 532] width 24 height 17
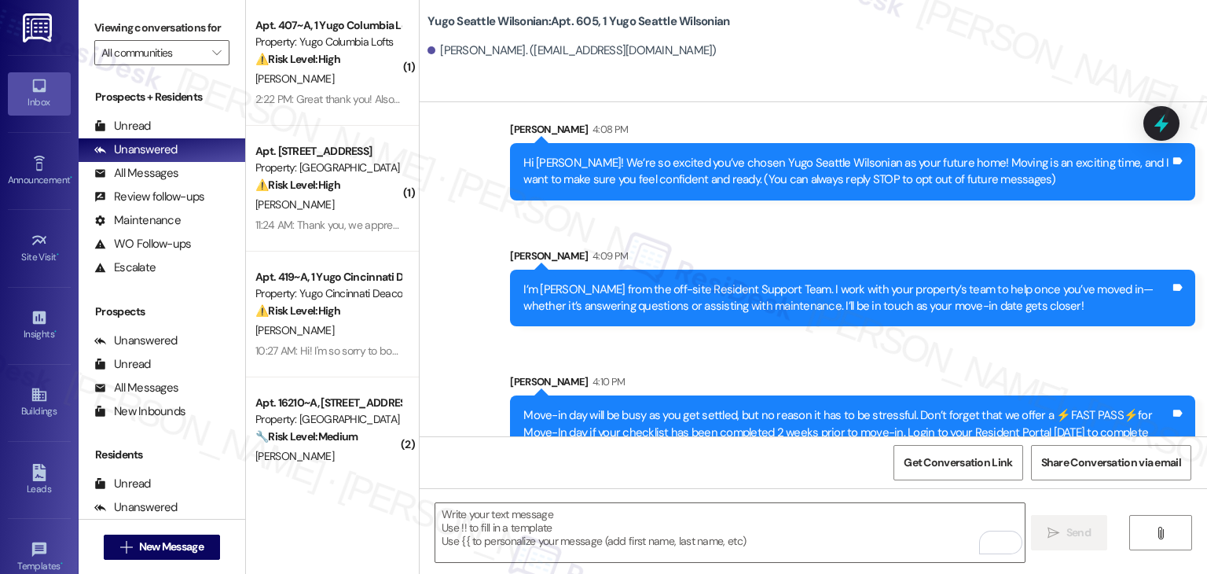
scroll to position [167, 0]
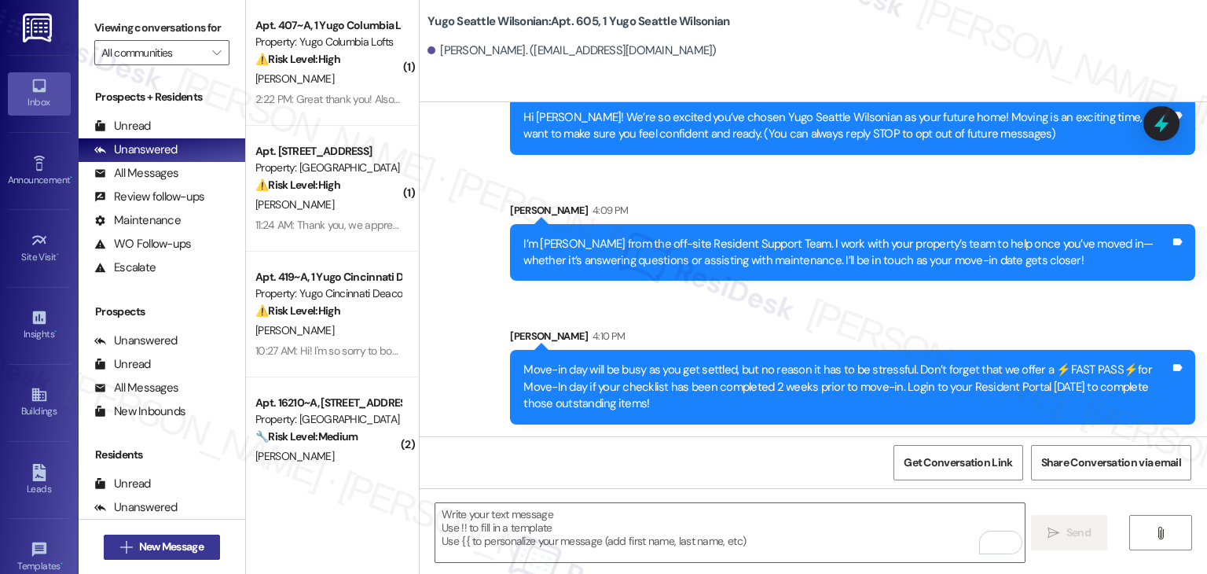
click at [179, 545] on span "New Message" at bounding box center [171, 546] width 64 height 17
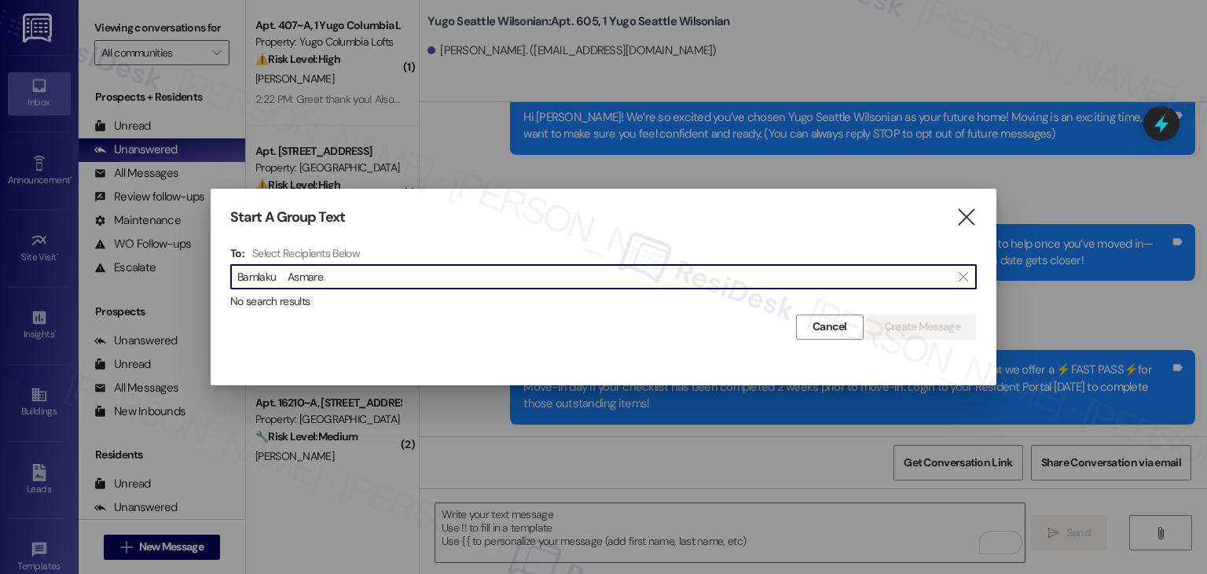
click at [285, 277] on input "Bamlaku Asmare" at bounding box center [594, 277] width 714 height 22
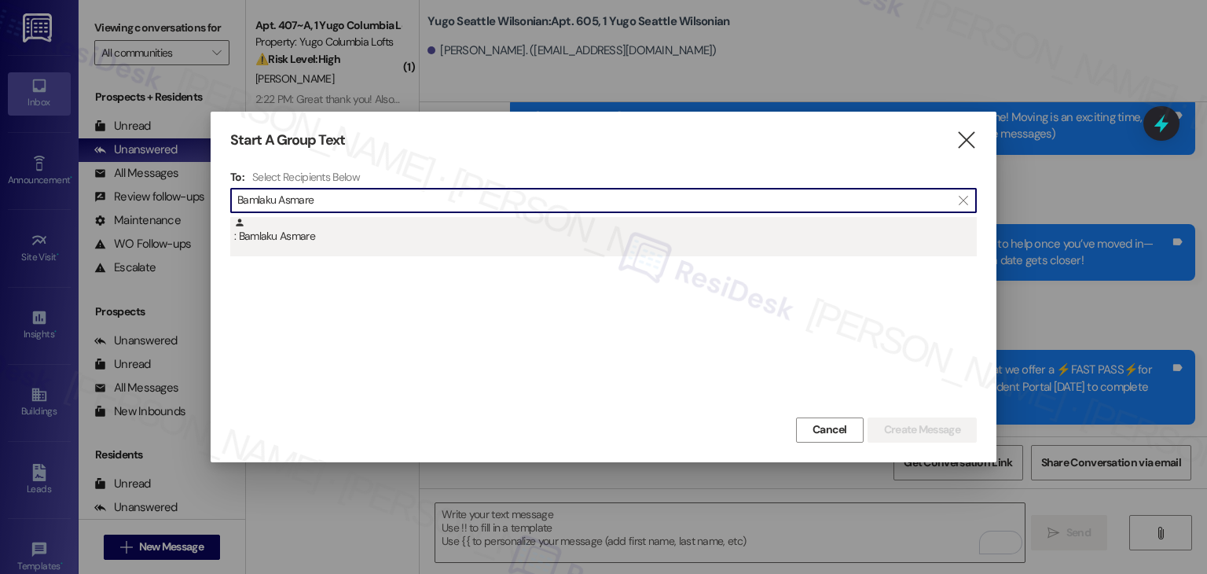
type input "Bamlaku Asmare"
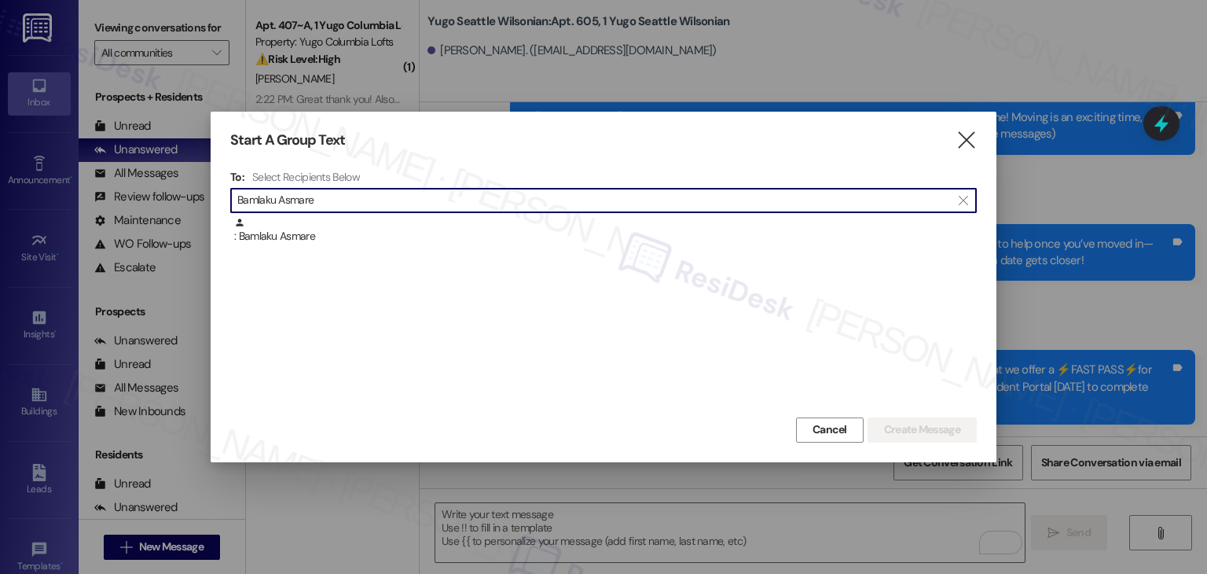
click at [317, 241] on div ": Bamlaku Asmare" at bounding box center [605, 231] width 743 height 28
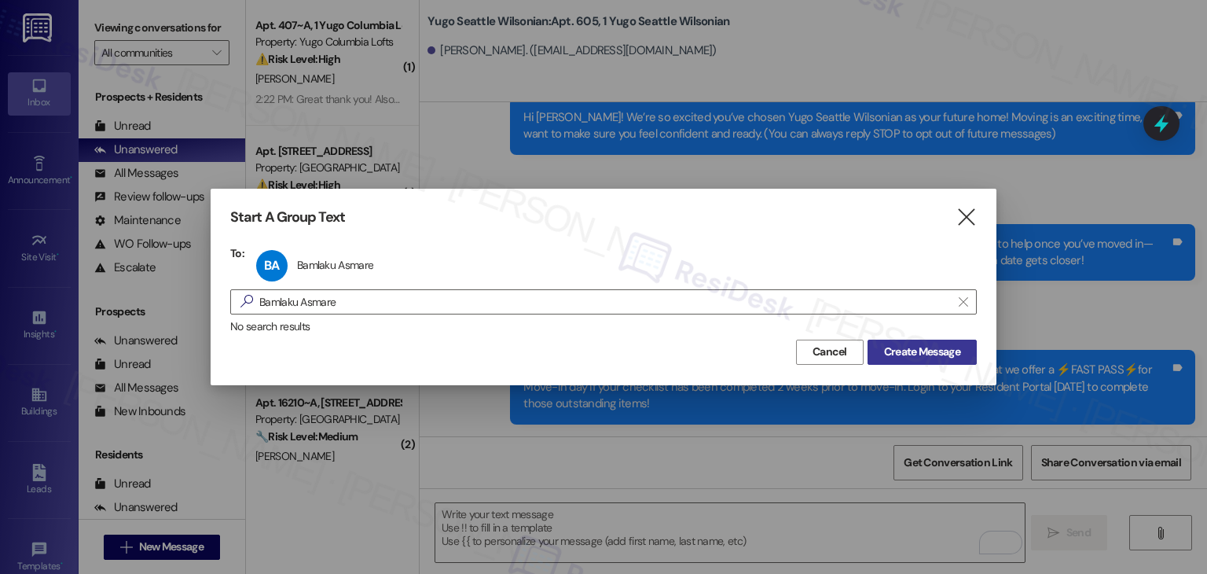
click at [910, 346] on span "Create Message" at bounding box center [922, 352] width 76 height 17
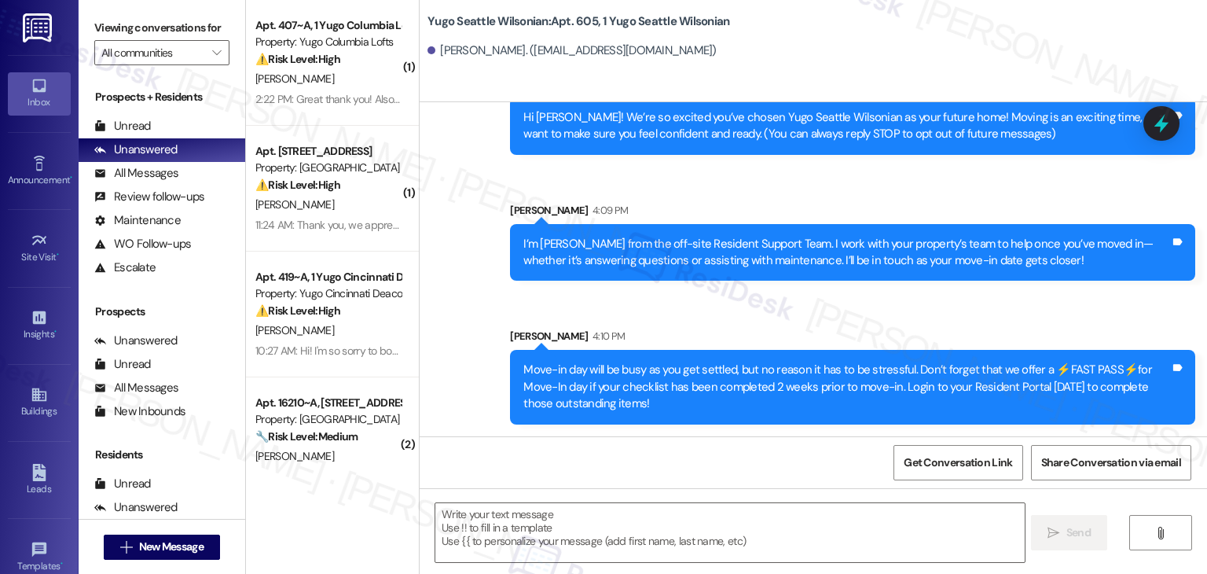
type textarea "Fetching suggested responses. Please feel free to read through the conversation…"
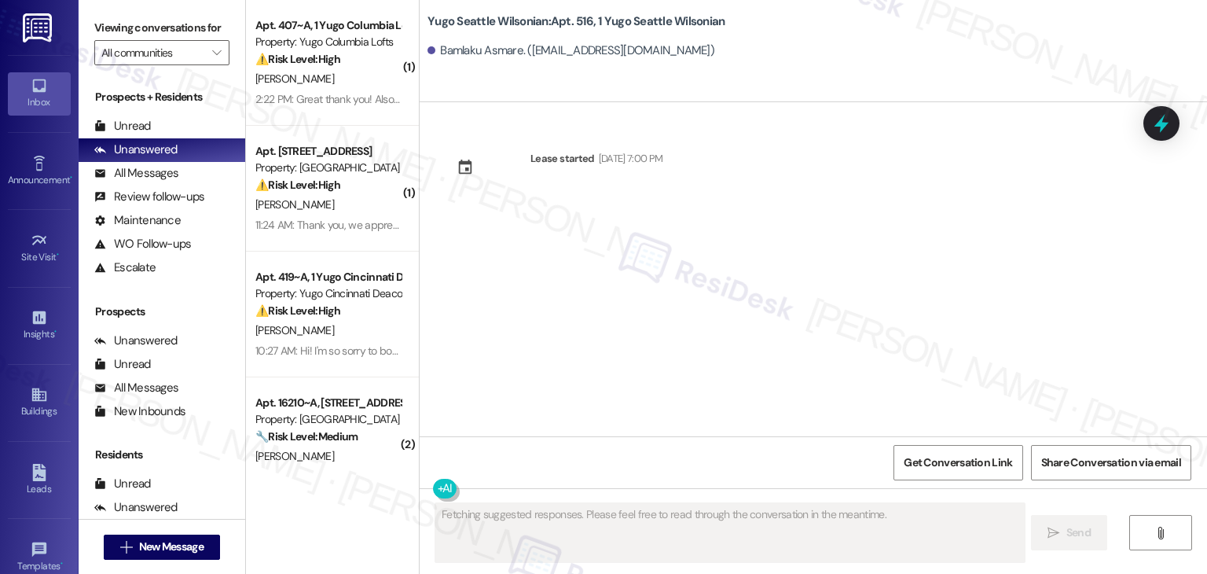
scroll to position [0, 0]
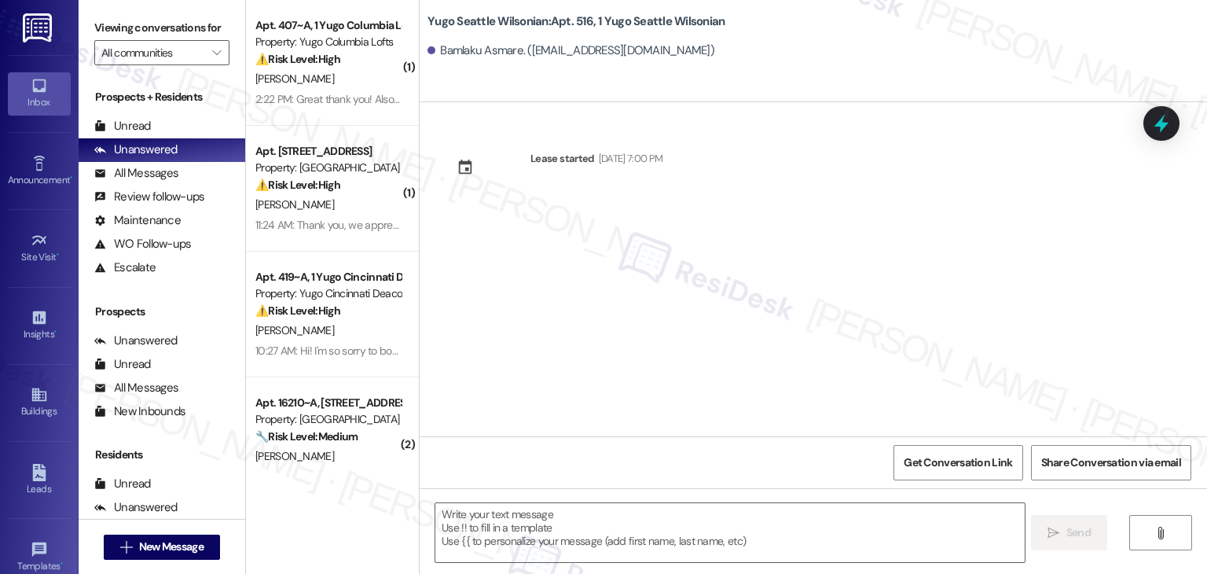
click at [909, 346] on div "Lease started Sep 14, 2025 at 7:00 PM" at bounding box center [814, 269] width 788 height 334
drag, startPoint x: 594, startPoint y: 349, endPoint x: 611, endPoint y: 421, distance: 73.4
click at [594, 349] on div "Lease started Sep 14, 2025 at 7:00 PM" at bounding box center [814, 269] width 788 height 334
click at [622, 509] on textarea at bounding box center [729, 532] width 589 height 59
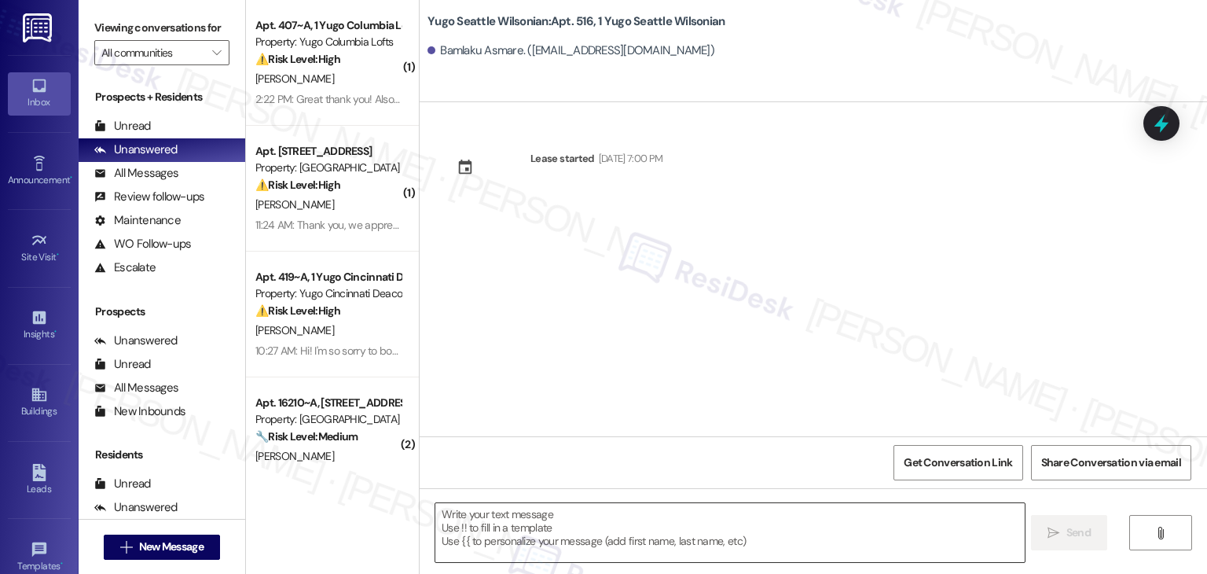
paste textarea "Hi {{first_name}}! We’re so excited you’ve chosen {{property}} as your future h…"
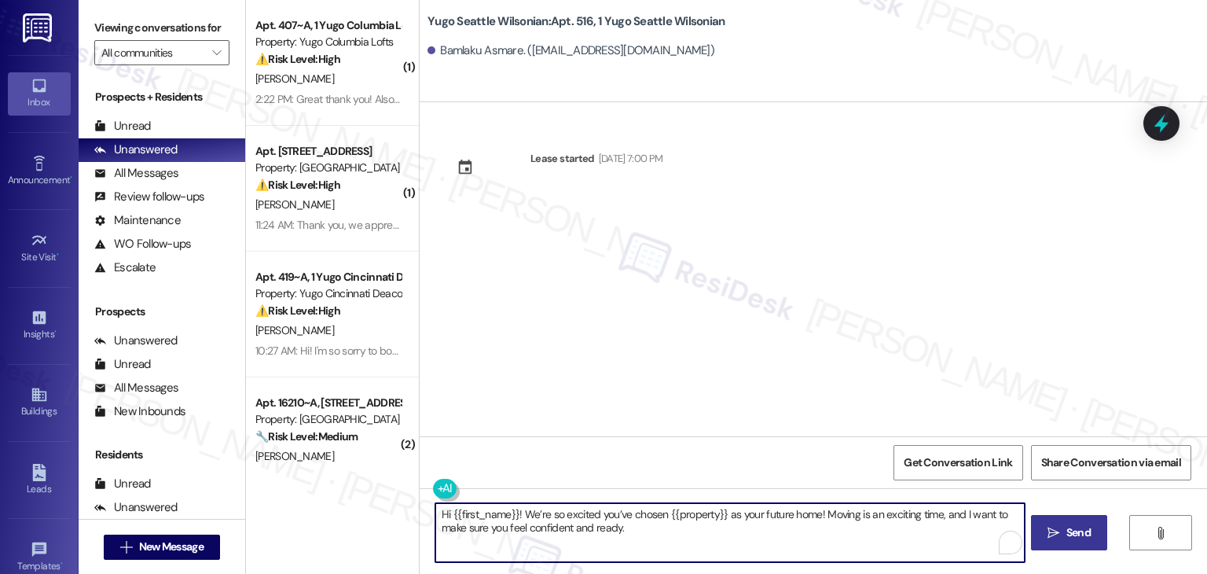
type textarea "Hi {{first_name}}! We’re so excited you’ve chosen {{property}} as your future h…"
click at [1059, 538] on span " Send" at bounding box center [1070, 532] width 50 height 17
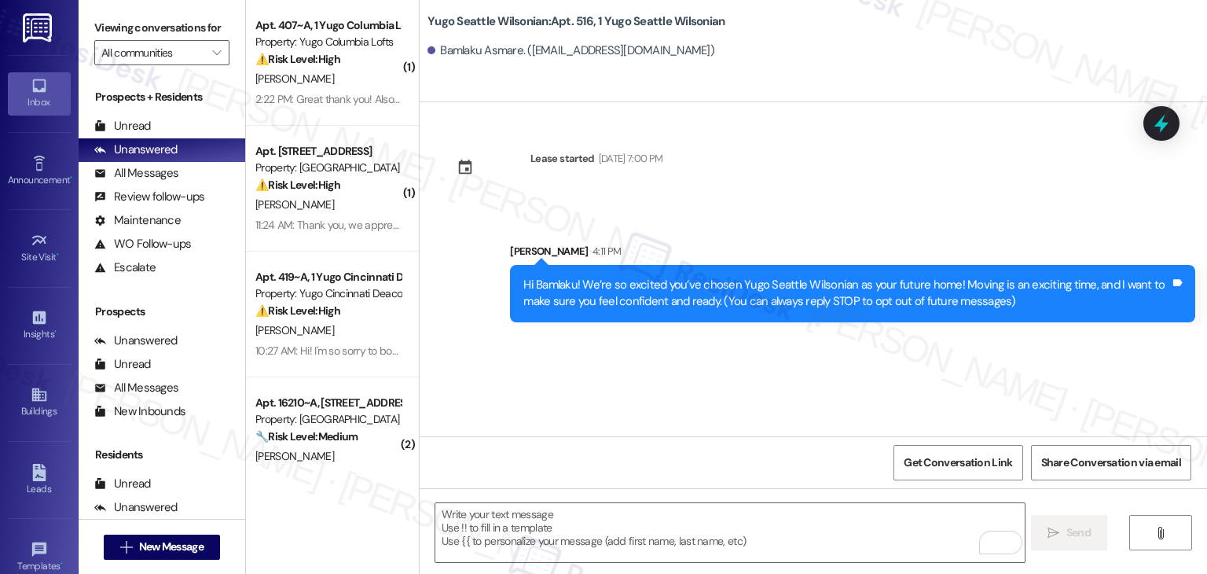
click at [614, 380] on div "Lease started Sep 14, 2025 at 7:00 PM Sent via SMS Sarah 4:11 PM Hi Bamlaku! We…" at bounding box center [814, 269] width 788 height 334
click at [613, 494] on div " Send " at bounding box center [814, 547] width 788 height 118
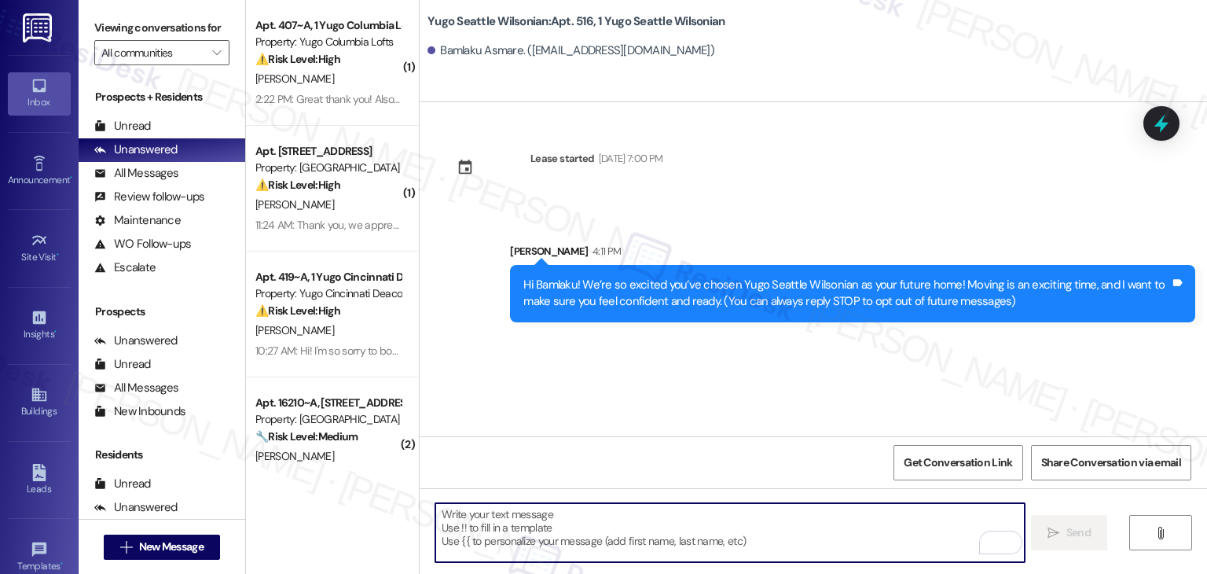
click at [619, 512] on textarea "To enrich screen reader interactions, please activate Accessibility in Grammarl…" at bounding box center [729, 532] width 589 height 59
paste textarea "I’m [PERSON_NAME] from the off-site Resident Support Team. I work with your pro…"
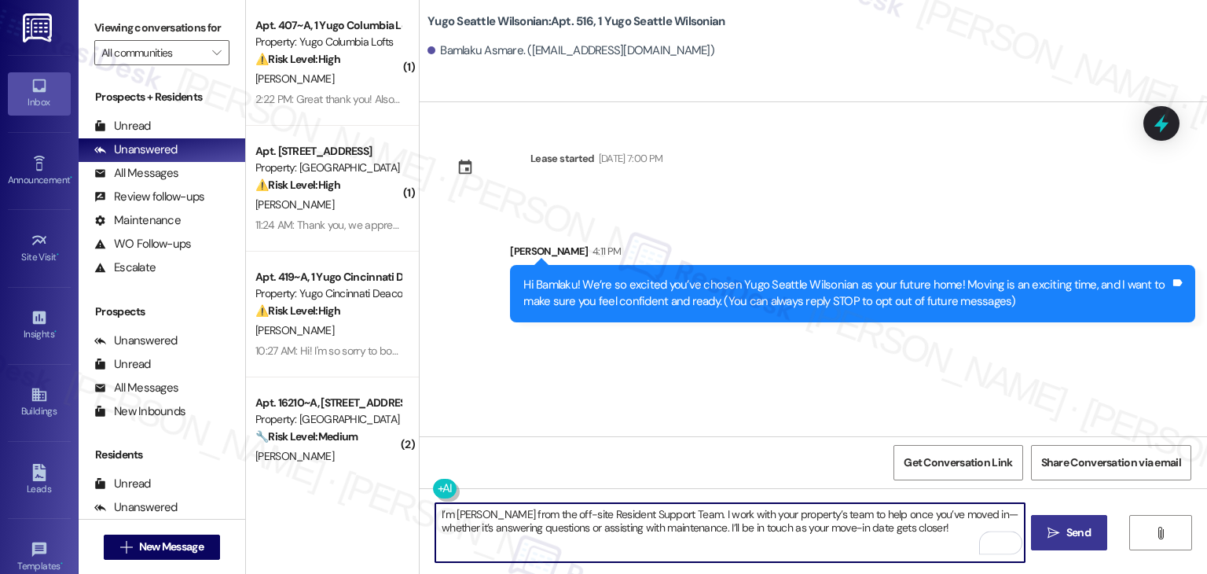
type textarea "I’m [PERSON_NAME] from the off-site Resident Support Team. I work with your pro…"
click at [1064, 526] on span "Send" at bounding box center [1079, 532] width 31 height 17
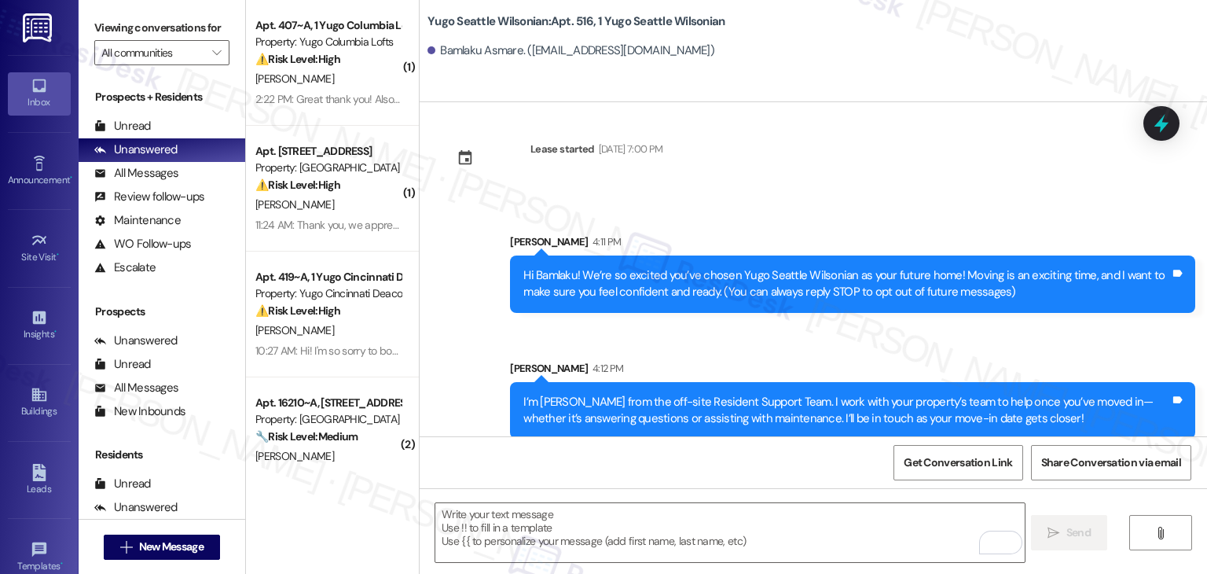
scroll to position [25, 0]
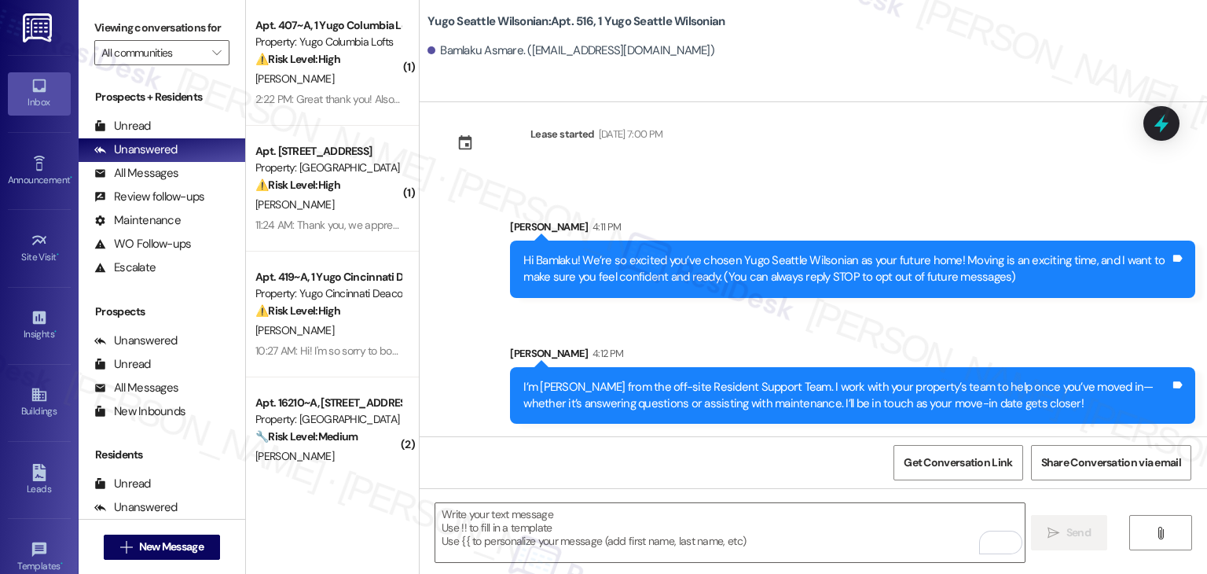
click at [648, 468] on div "Get Conversation Link Share Conversation via email" at bounding box center [814, 462] width 788 height 52
click at [658, 535] on textarea "To enrich screen reader interactions, please activate Accessibility in Grammarl…" at bounding box center [729, 532] width 589 height 59
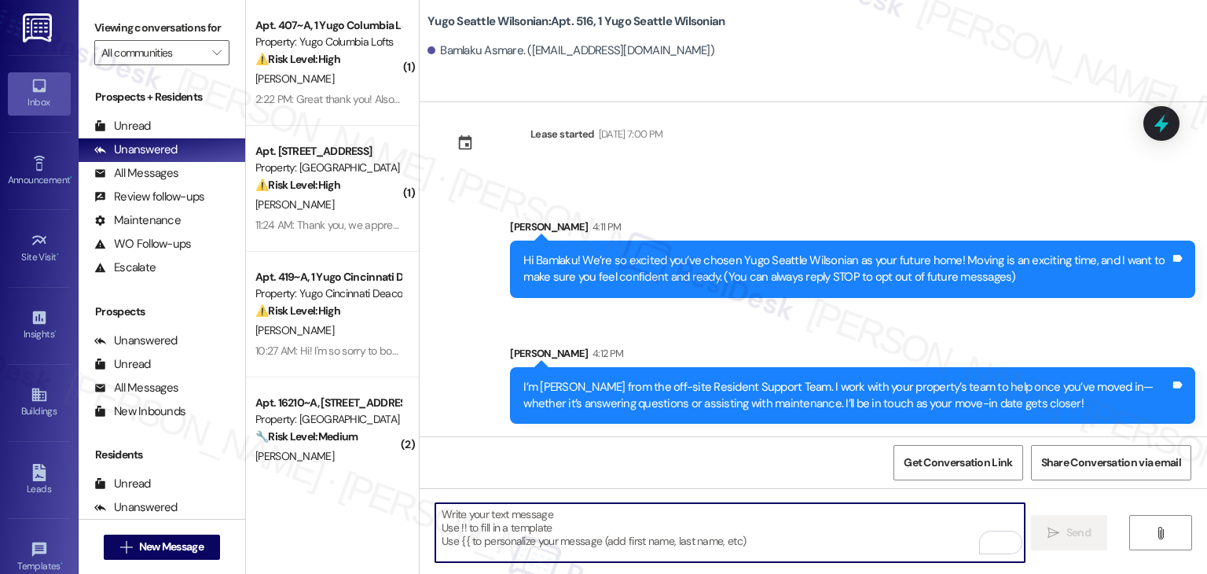
paste textarea "Move-in day will be busy as you get settled, but no reason it has to be stressf…"
type textarea "Move-in day will be busy as you get settled, but no reason it has to be stressf…"
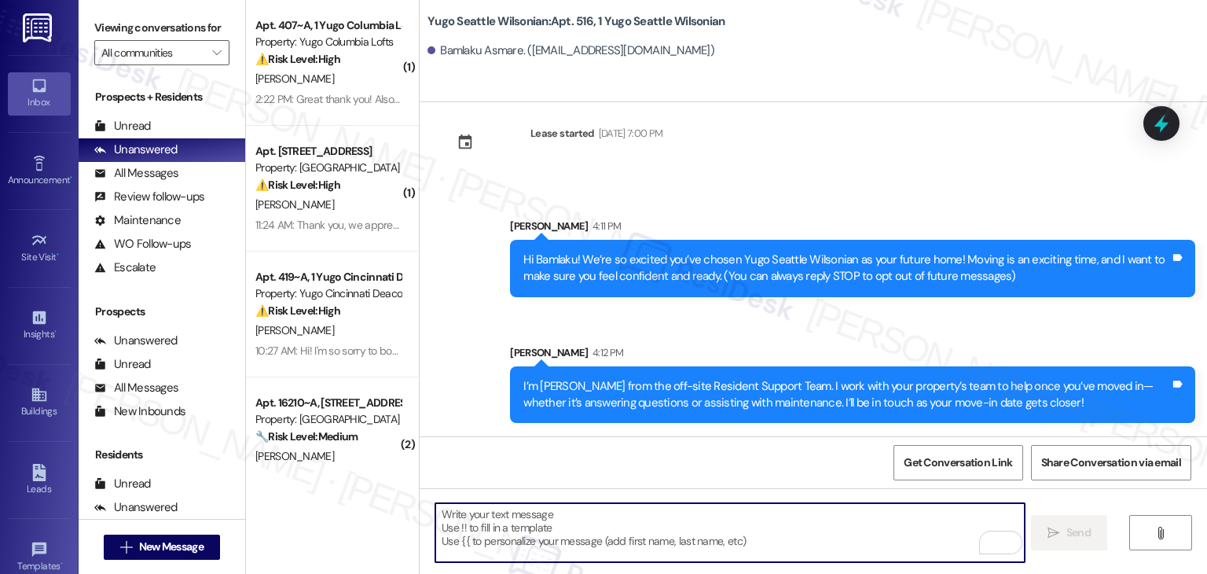
scroll to position [167, 0]
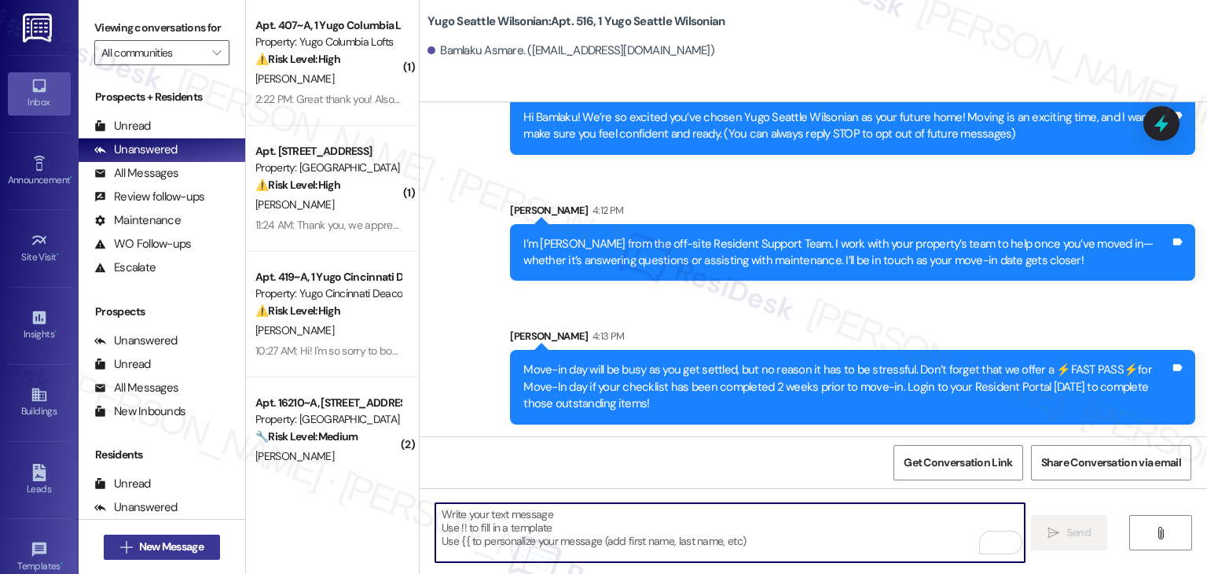
click at [186, 553] on span "New Message" at bounding box center [171, 546] width 64 height 17
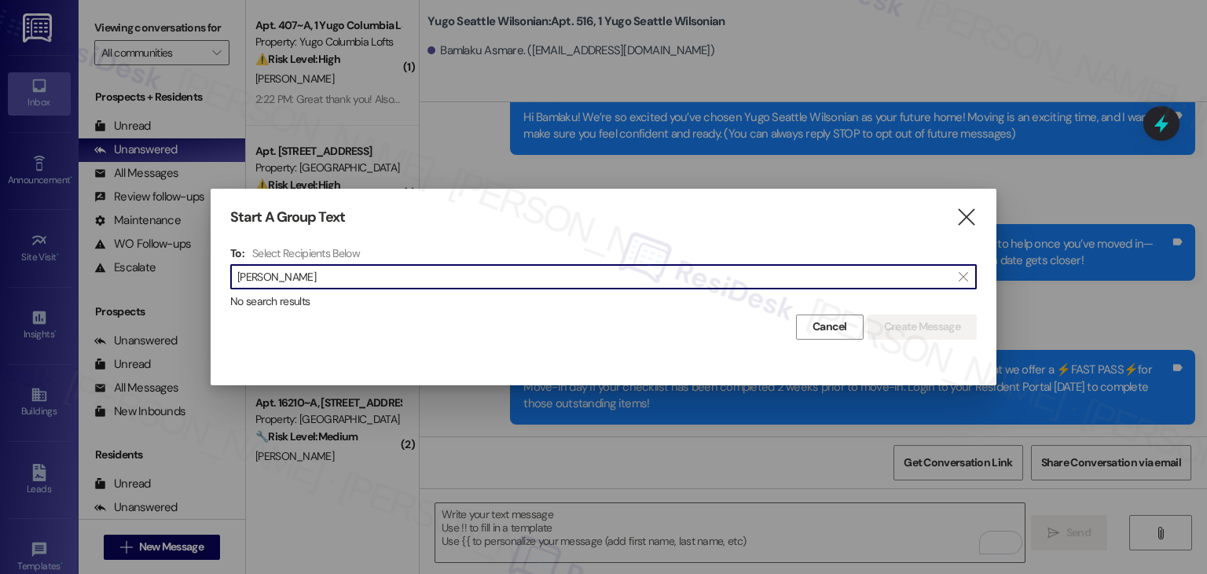
click at [258, 278] on input "Ava Robertson" at bounding box center [594, 277] width 714 height 22
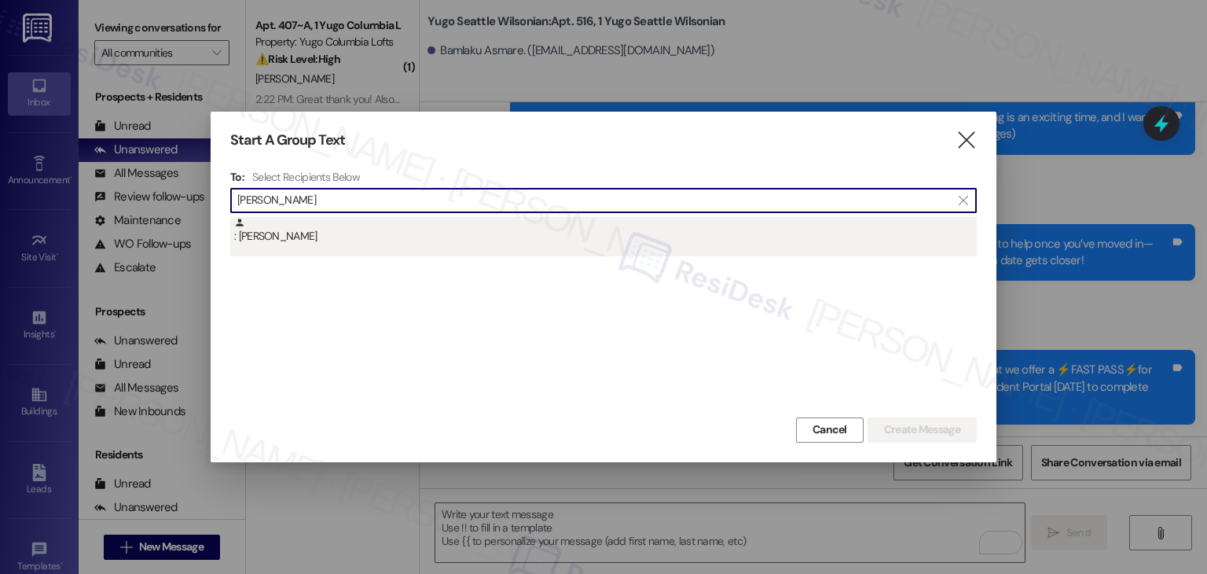
type input "Ava Robertson"
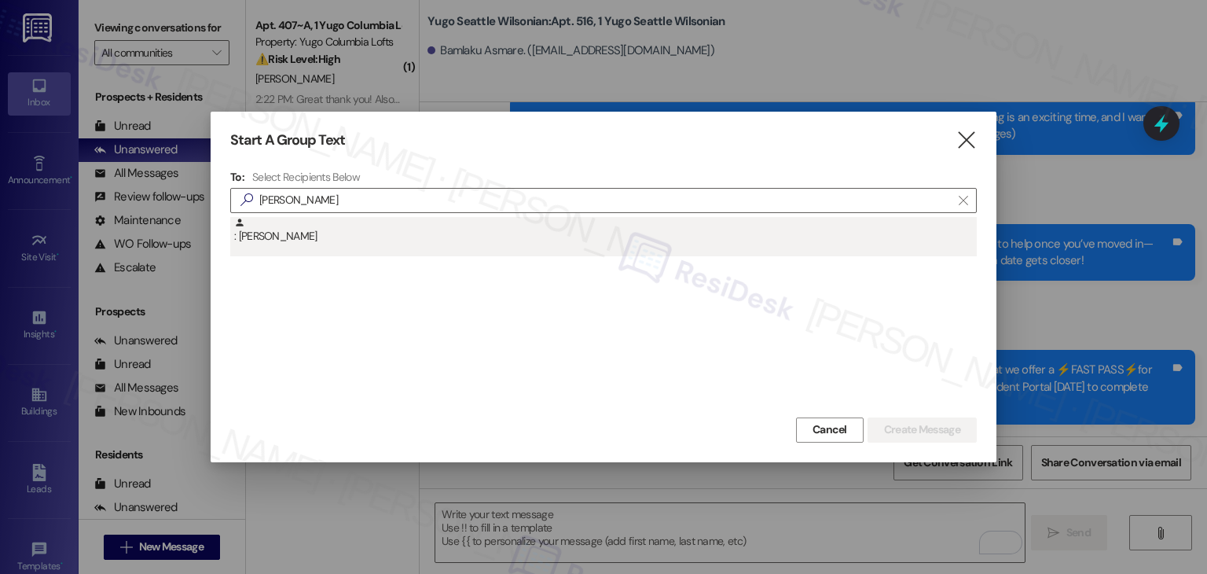
click at [302, 237] on div ": Ava Robertson" at bounding box center [605, 231] width 743 height 28
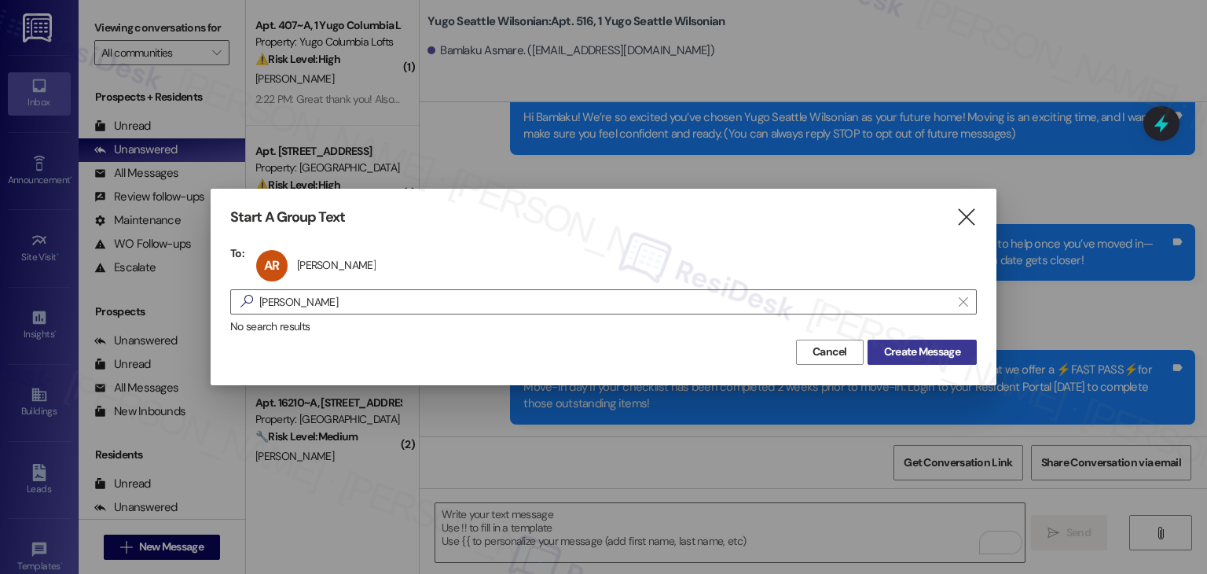
click at [922, 353] on span "Create Message" at bounding box center [922, 352] width 76 height 17
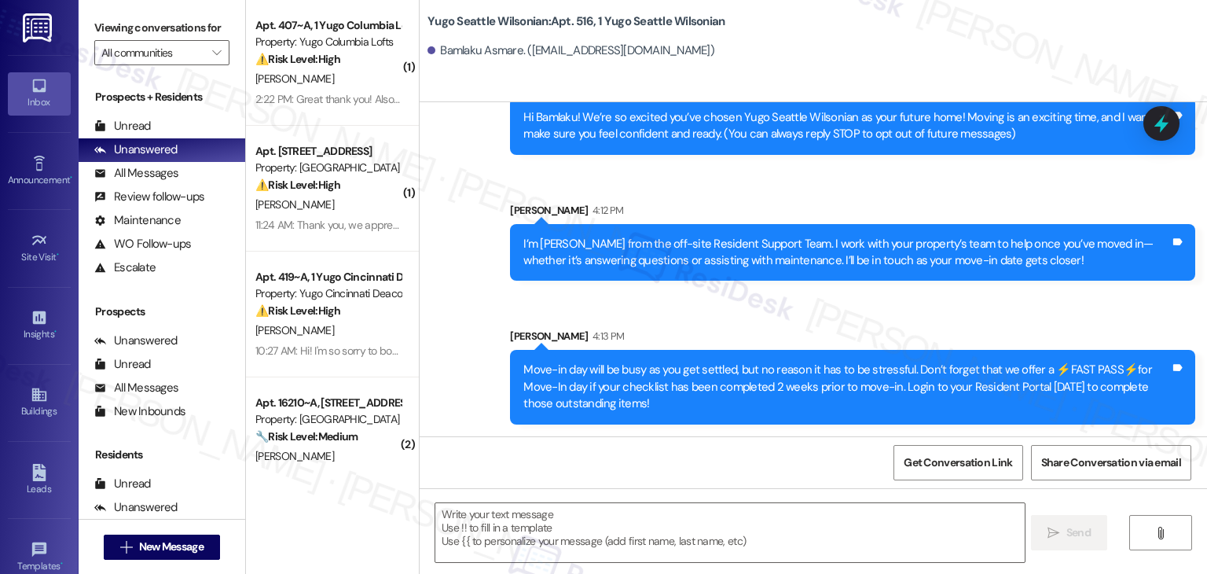
type textarea "Fetching suggested responses. Please feel free to read through the conversation…"
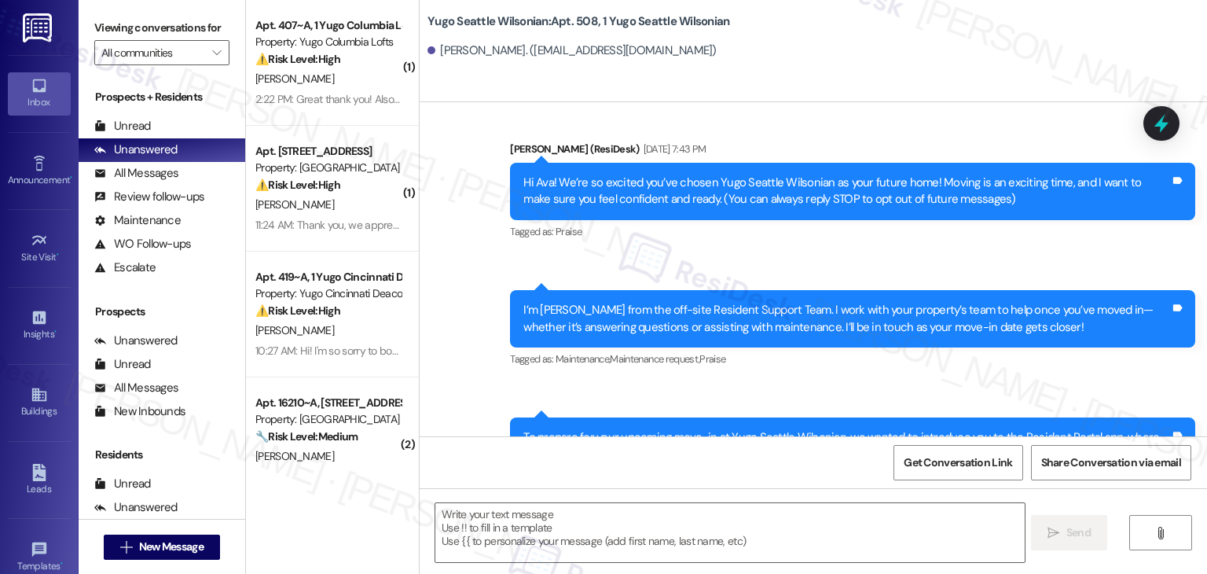
scroll to position [0, 0]
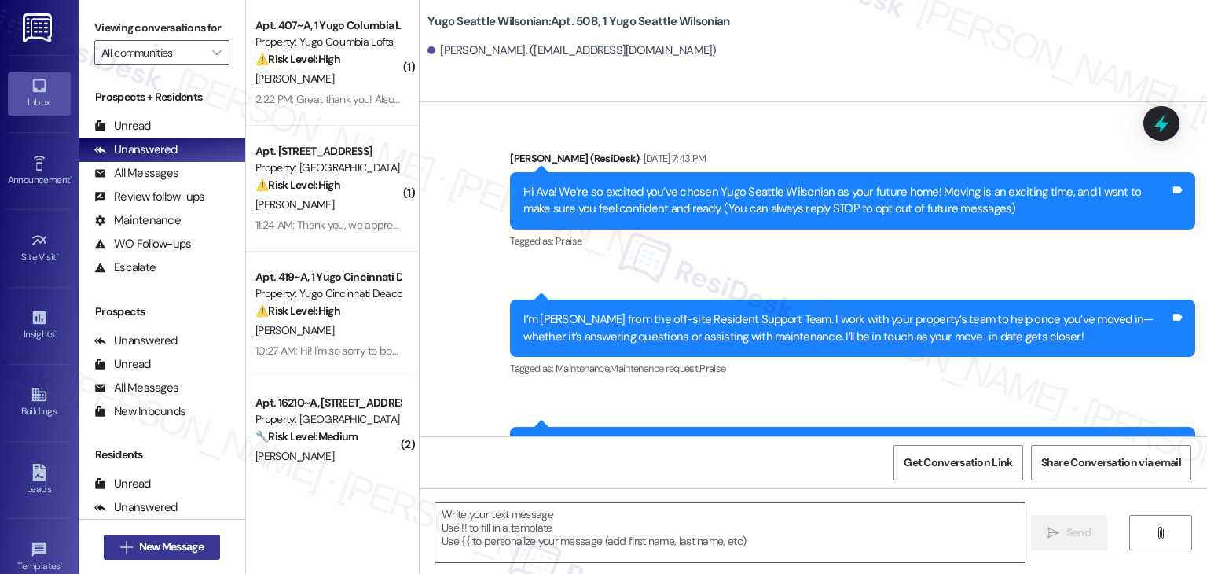
click at [179, 545] on span "New Message" at bounding box center [171, 546] width 64 height 17
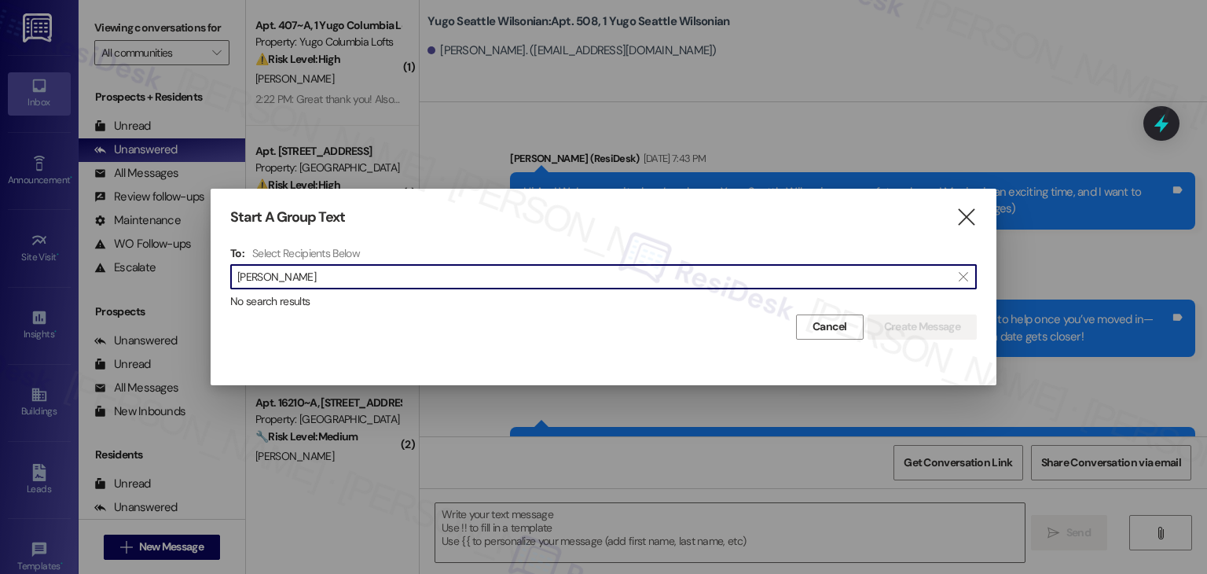
click at [263, 275] on input "Ava Nunes" at bounding box center [594, 277] width 714 height 22
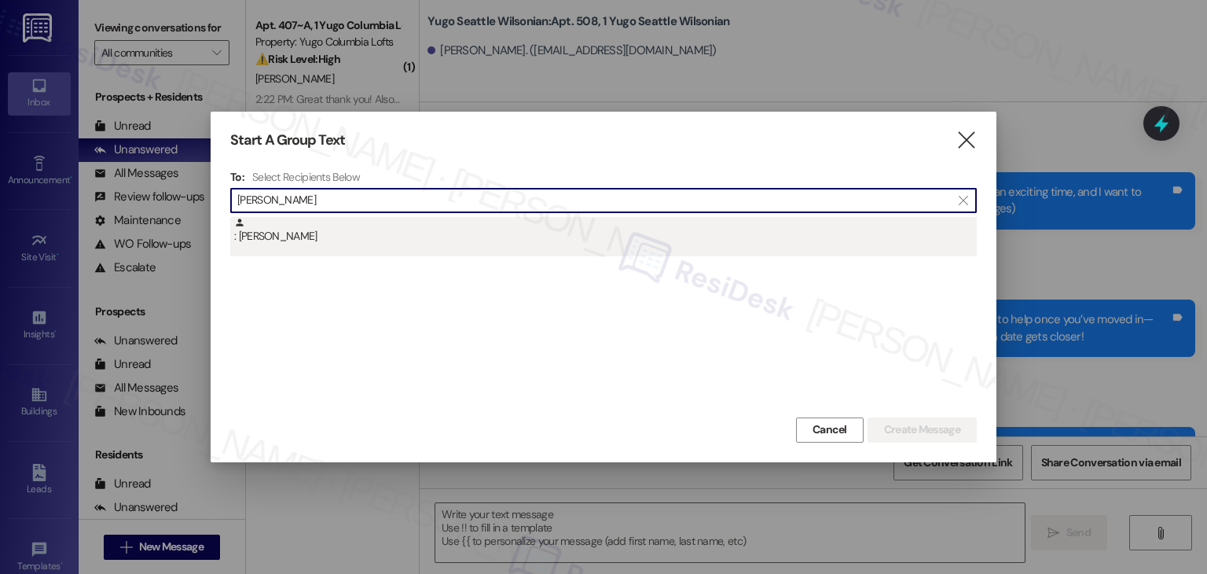
type input "Ava Nunes"
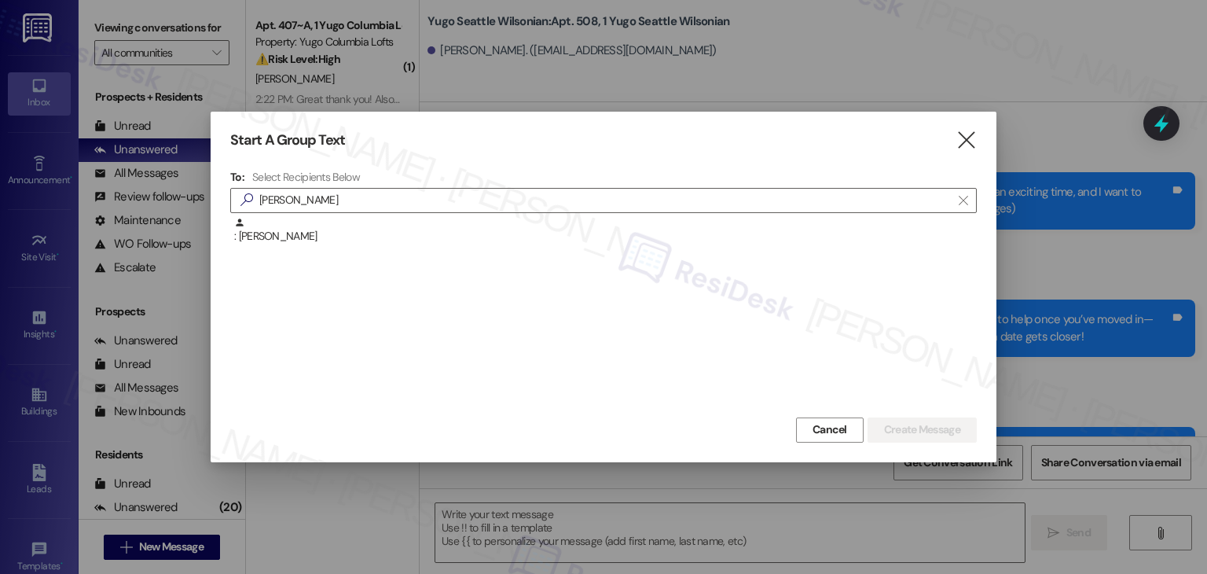
click at [303, 243] on div ": Ava Nunes" at bounding box center [605, 231] width 743 height 28
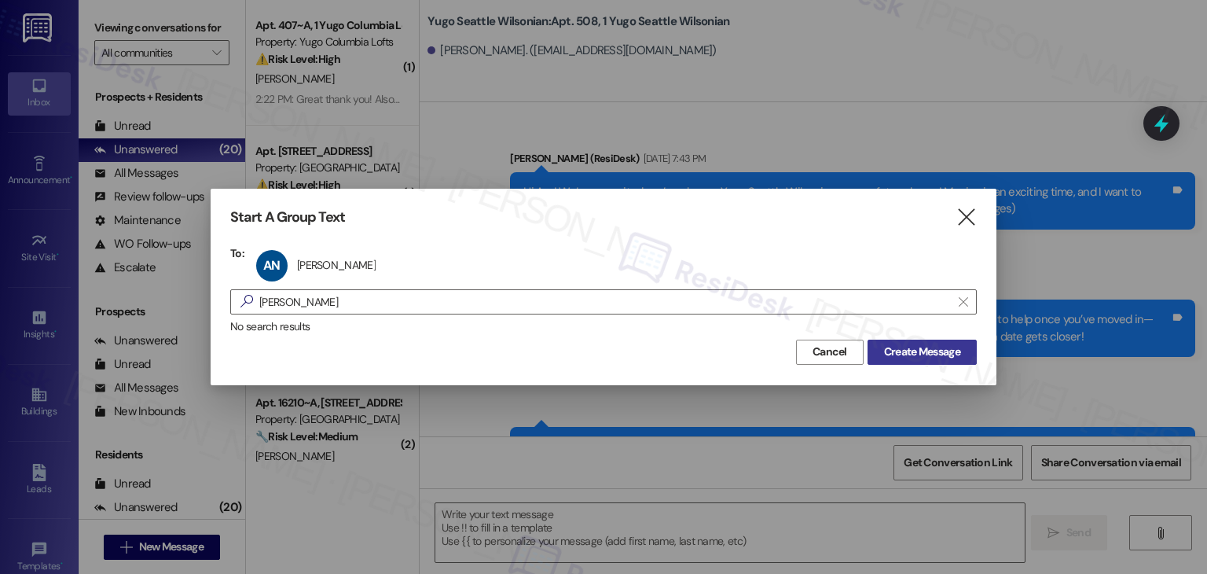
click at [906, 344] on span "Create Message" at bounding box center [922, 352] width 76 height 17
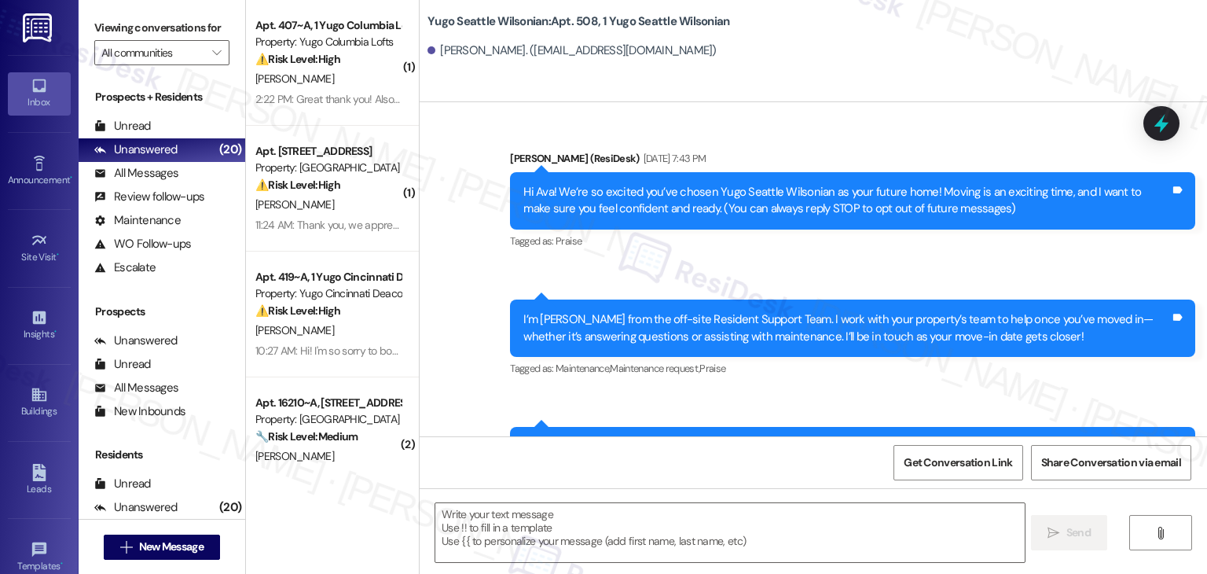
type textarea "Fetching suggested responses. Please feel free to read through the conversation…"
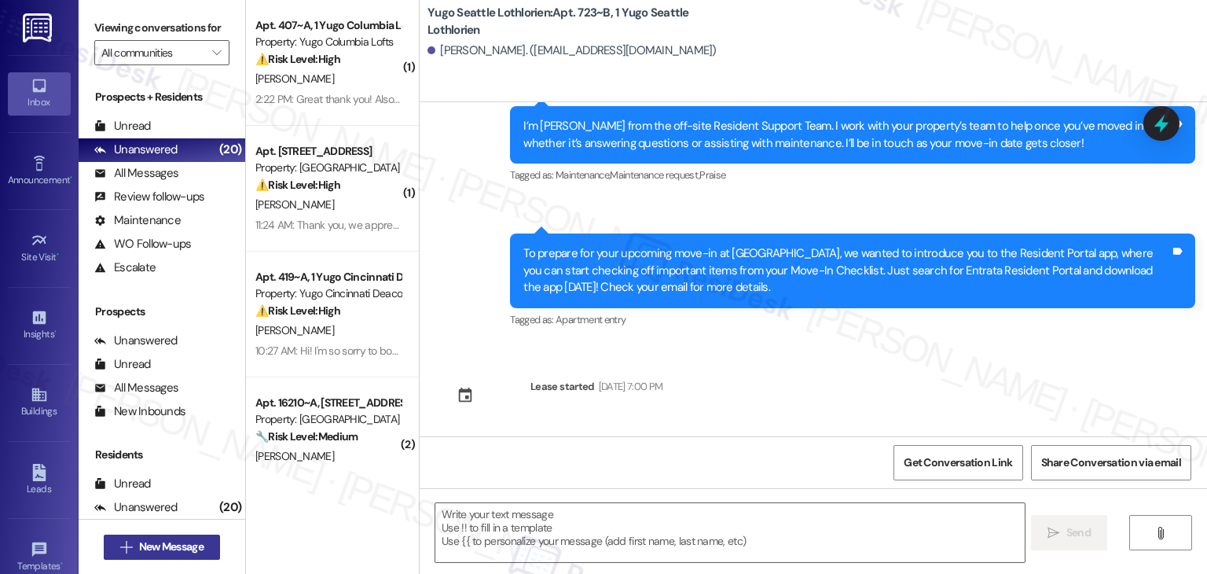
click at [189, 542] on span "New Message" at bounding box center [171, 546] width 64 height 17
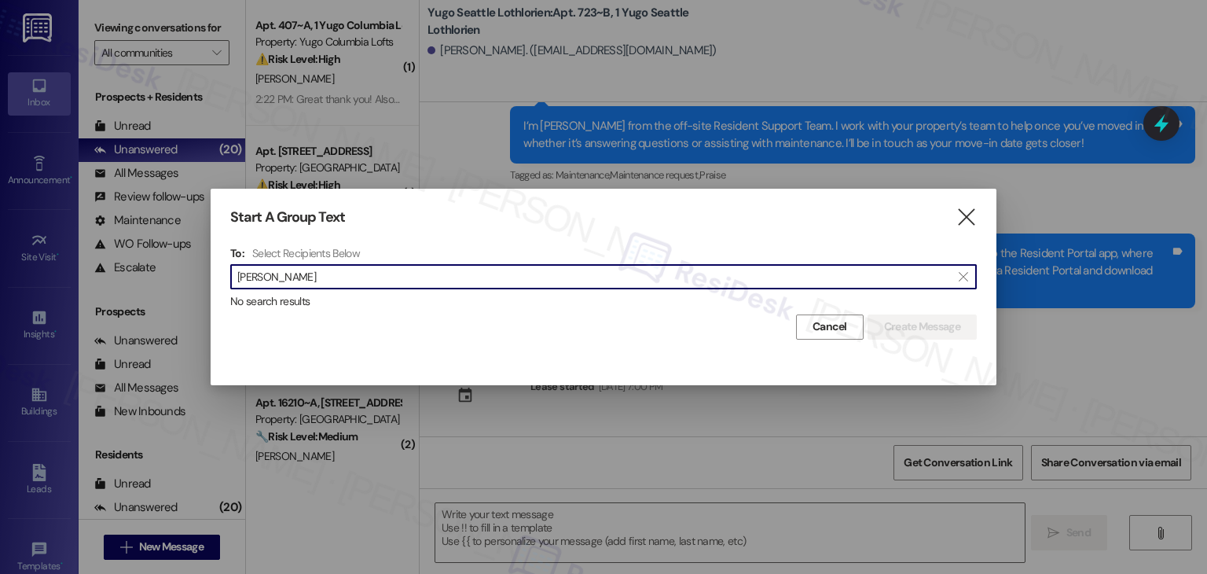
click at [274, 277] on input "Yiran Wang" at bounding box center [594, 277] width 714 height 22
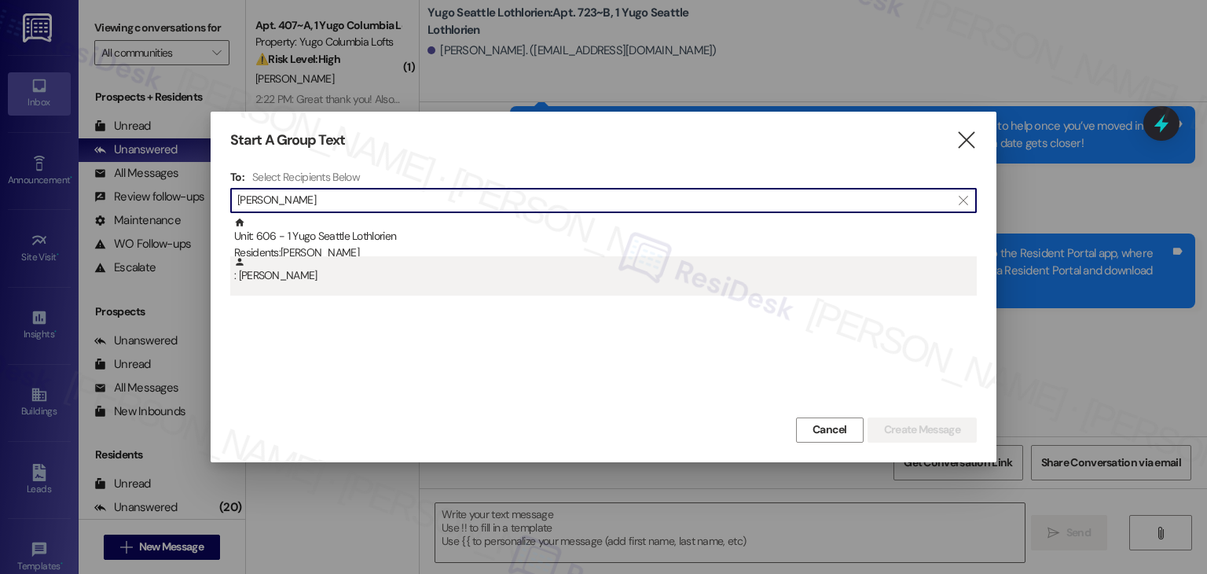
type input "Yiran Wang"
click at [284, 281] on div ": Yiran Wang" at bounding box center [605, 270] width 743 height 28
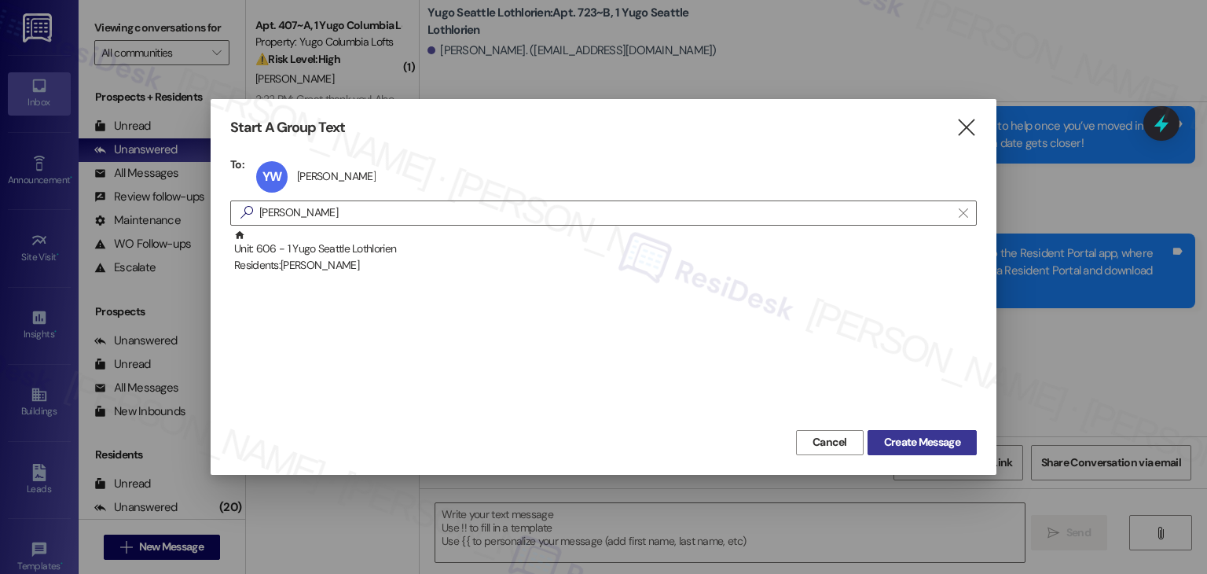
click at [891, 443] on span "Create Message" at bounding box center [922, 442] width 76 height 17
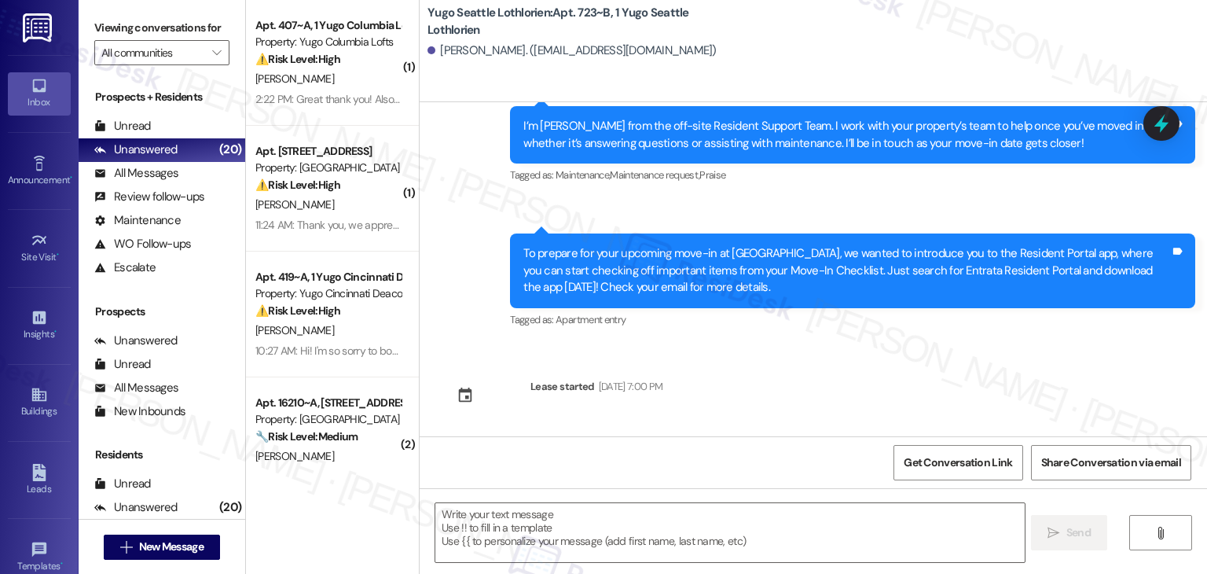
type textarea "Fetching suggested responses. Please feel free to read through the conversation…"
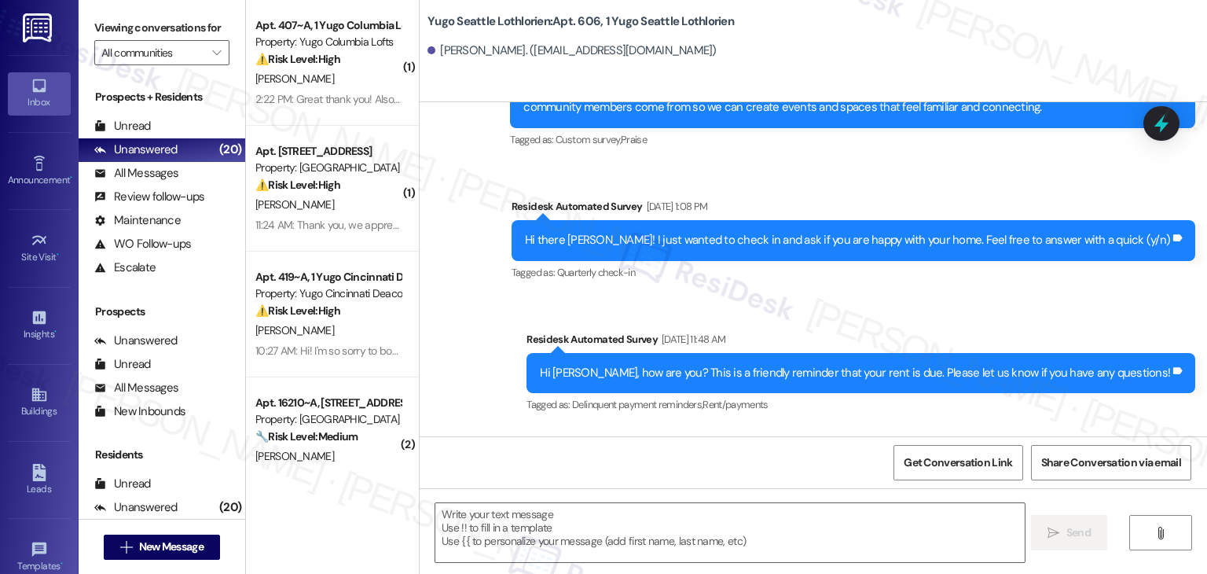
scroll to position [1953, 0]
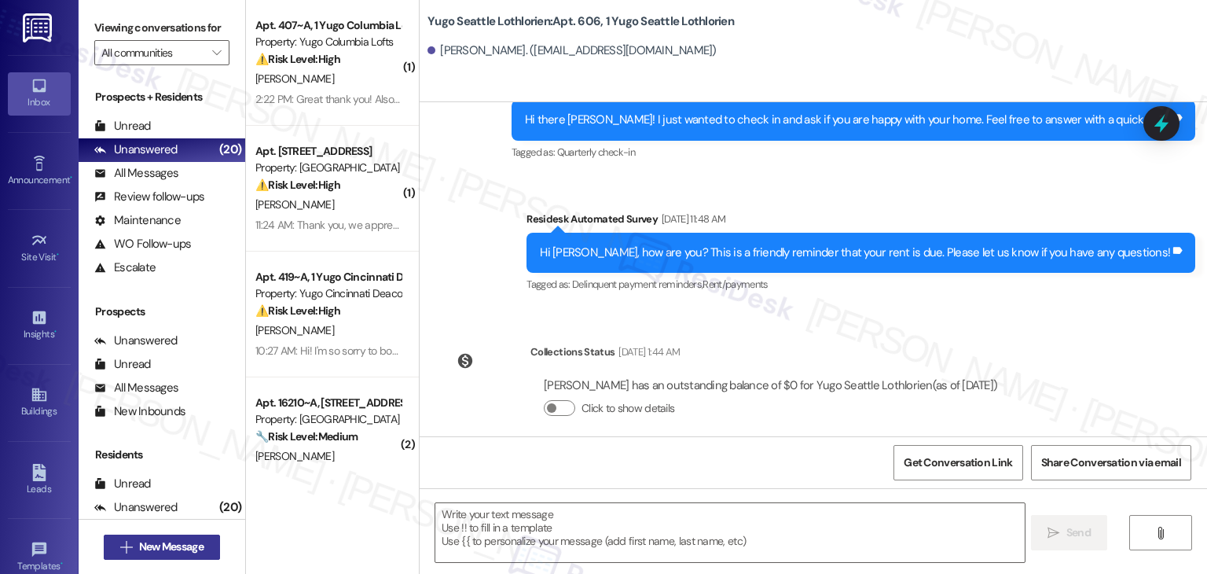
click at [204, 553] on button " New Message" at bounding box center [162, 547] width 116 height 25
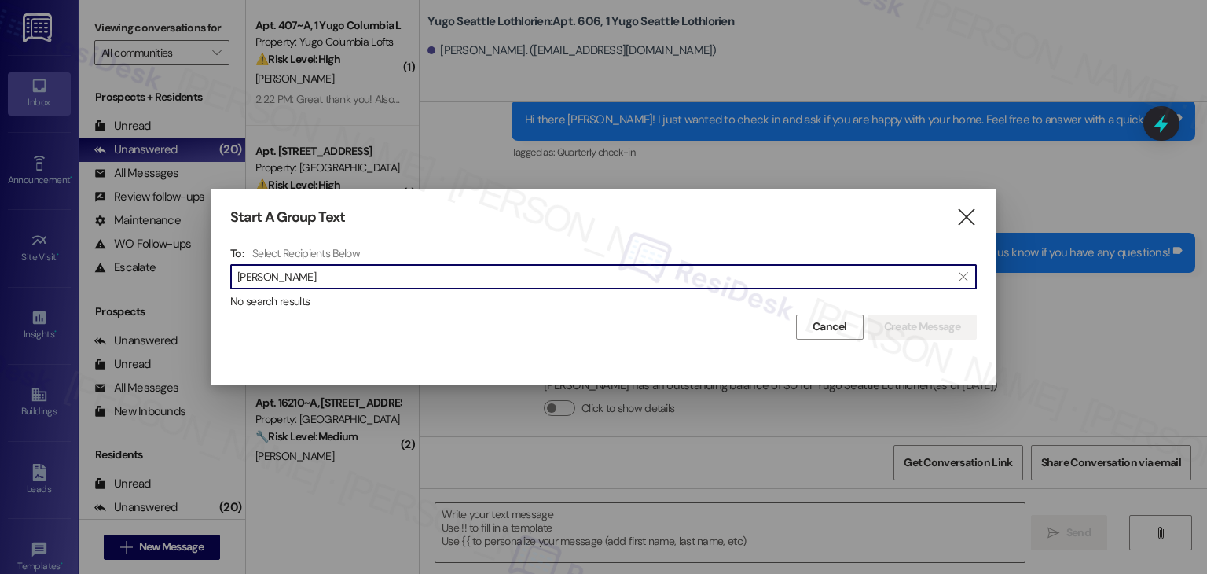
click at [272, 281] on input "Kefan Wu" at bounding box center [594, 277] width 714 height 22
drag, startPoint x: 315, startPoint y: 279, endPoint x: 220, endPoint y: 279, distance: 95.1
click at [220, 279] on div "Start A Group Text  To: Select Recipients Below  Kefan Wu  No search results…" at bounding box center [604, 274] width 786 height 171
paste input "Werut Bulbon"
click at [271, 277] on input "Werut Bulbon" at bounding box center [594, 277] width 714 height 22
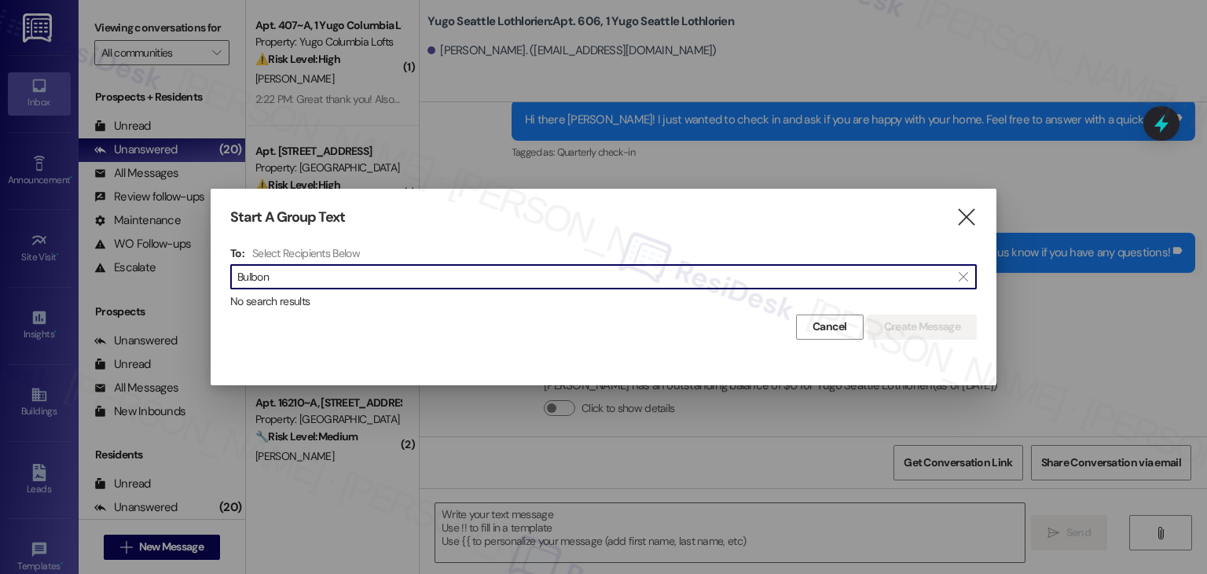
click at [230, 277] on div " Bulbon " at bounding box center [603, 276] width 747 height 25
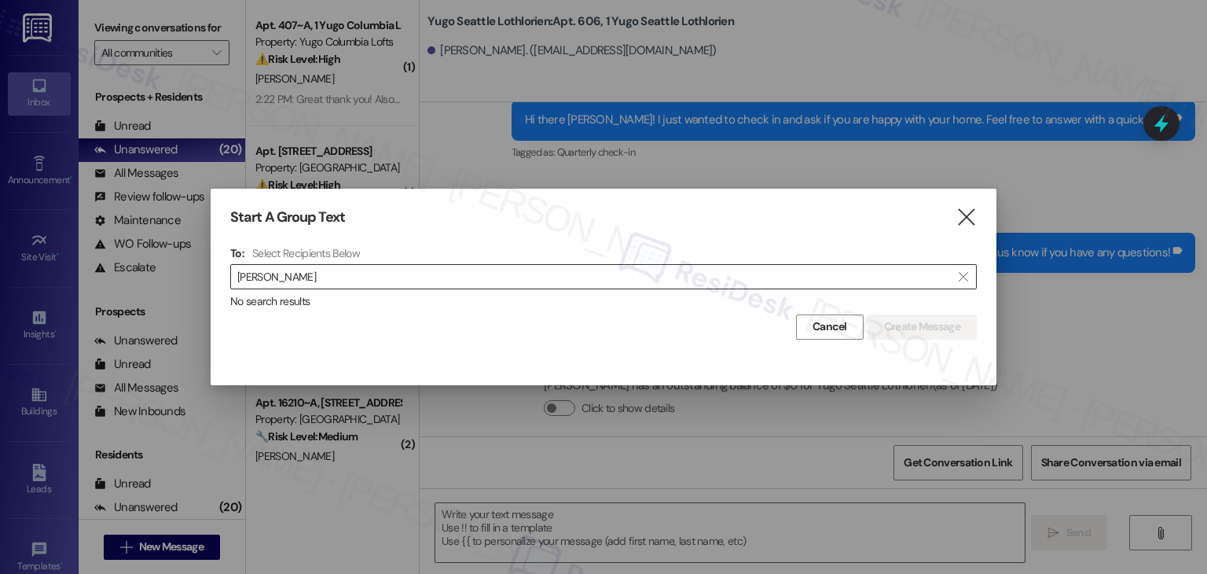
paste input "Julia Mejino"
click at [267, 274] on input "Julia MejinoJulia Mejino" at bounding box center [594, 277] width 714 height 22
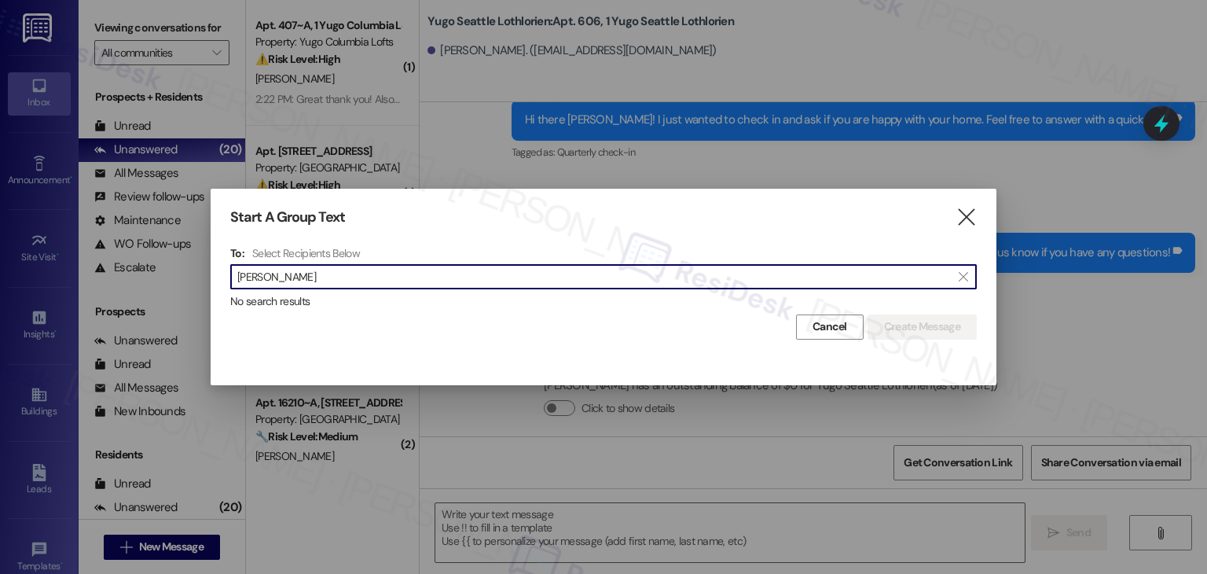
drag, startPoint x: 373, startPoint y: 281, endPoint x: 200, endPoint y: 265, distance: 174.4
click at [200, 265] on div "Start A Group Text  To: Select Recipients Below  Julia MejinoJulia Mejino  N…" at bounding box center [603, 287] width 1207 height 574
paste input
click at [264, 274] on input "Julia Mejino" at bounding box center [594, 277] width 714 height 22
drag, startPoint x: 285, startPoint y: 277, endPoint x: 228, endPoint y: 280, distance: 57.4
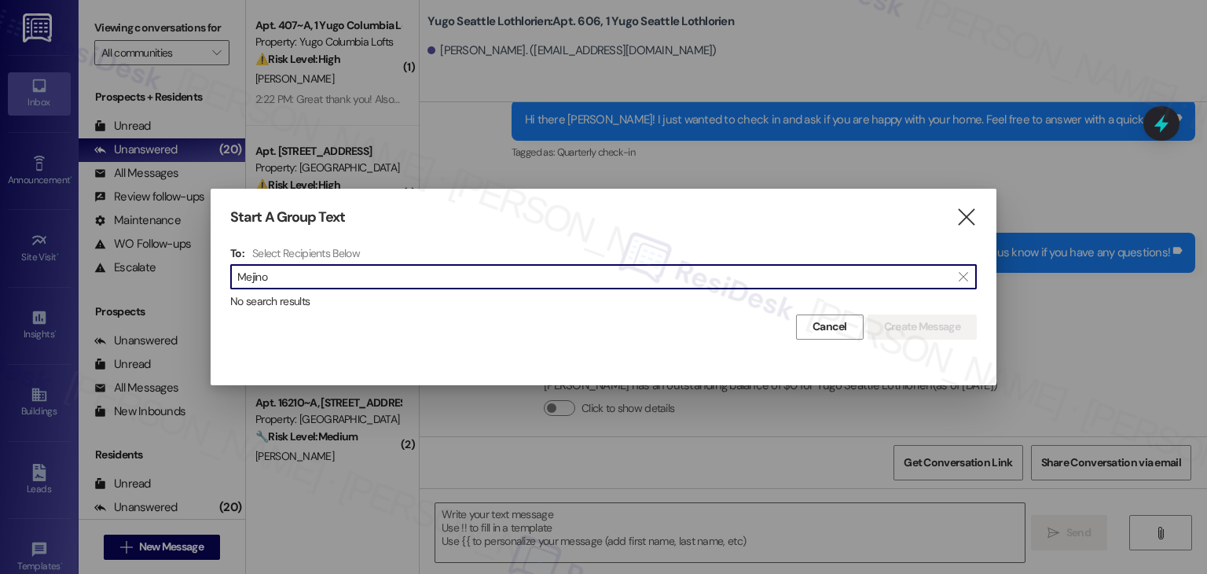
click at [228, 280] on div "Start A Group Text  To: Select Recipients Below  Mejino  No search results C…" at bounding box center [604, 274] width 786 height 171
paste input "Julia Alamdar"
click at [262, 277] on input "Julia Alamdar" at bounding box center [594, 277] width 714 height 22
drag, startPoint x: 303, startPoint y: 281, endPoint x: 221, endPoint y: 282, distance: 82.6
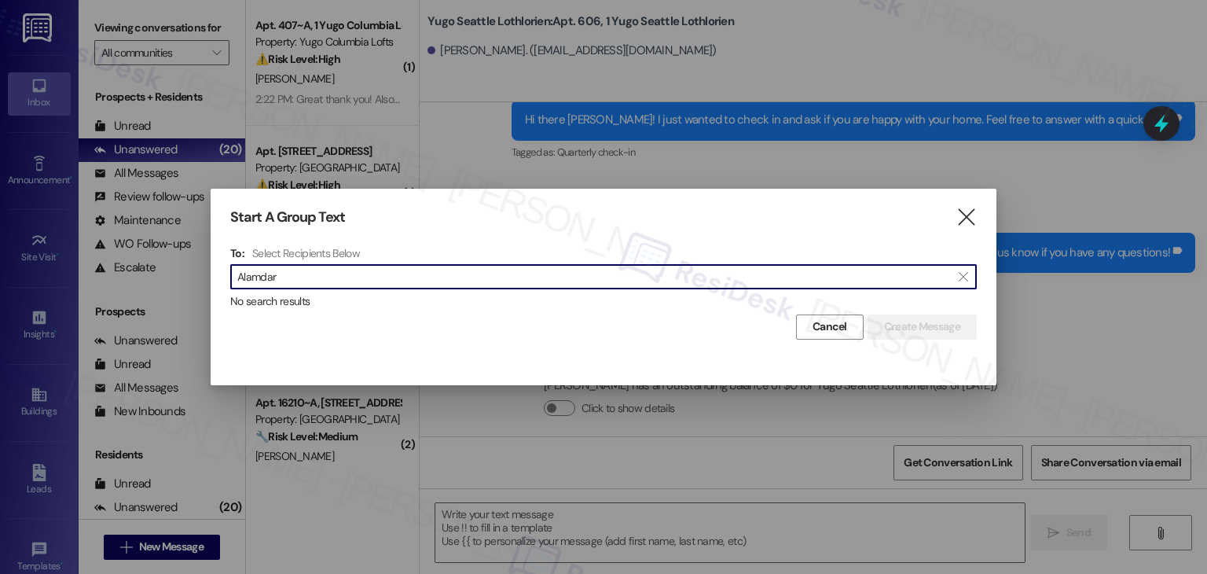
click at [221, 282] on div "Start A Group Text  To: Select Recipients Below  Alamdar  No search results …" at bounding box center [604, 274] width 786 height 171
paste input "Wenta Efrem"
click at [274, 271] on input "Wenta Efrem" at bounding box center [594, 277] width 714 height 22
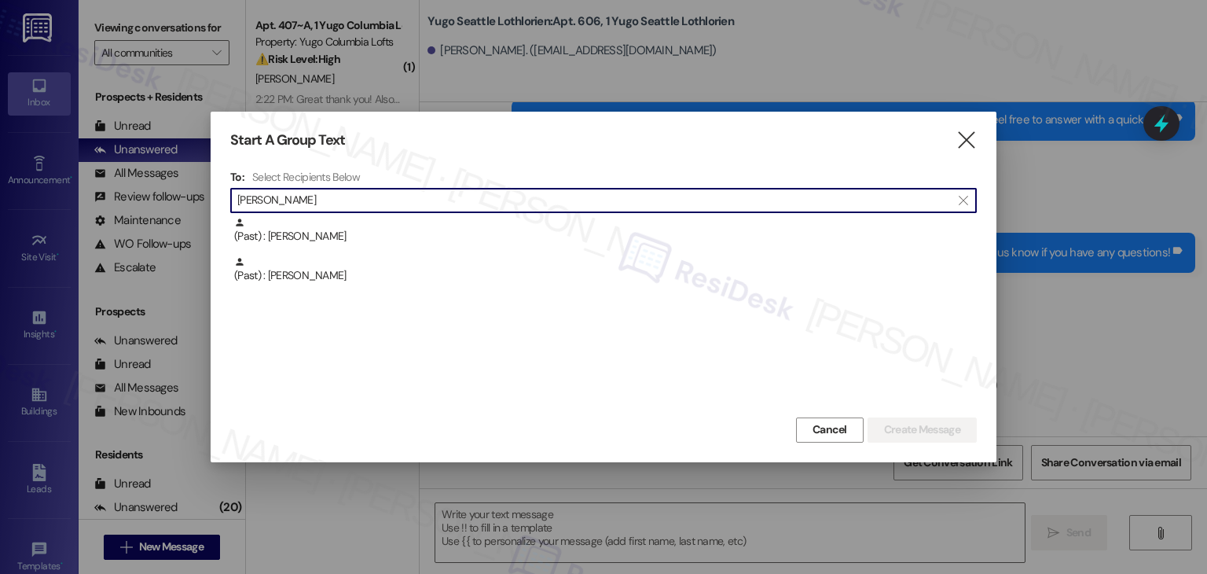
drag, startPoint x: 270, startPoint y: 200, endPoint x: 223, endPoint y: 202, distance: 46.4
click at [223, 202] on div "Start A Group Text  To: Select Recipients Below  Wenta  (Past) : Wentao Zhan…" at bounding box center [604, 287] width 786 height 350
paste input "Jack Garces"
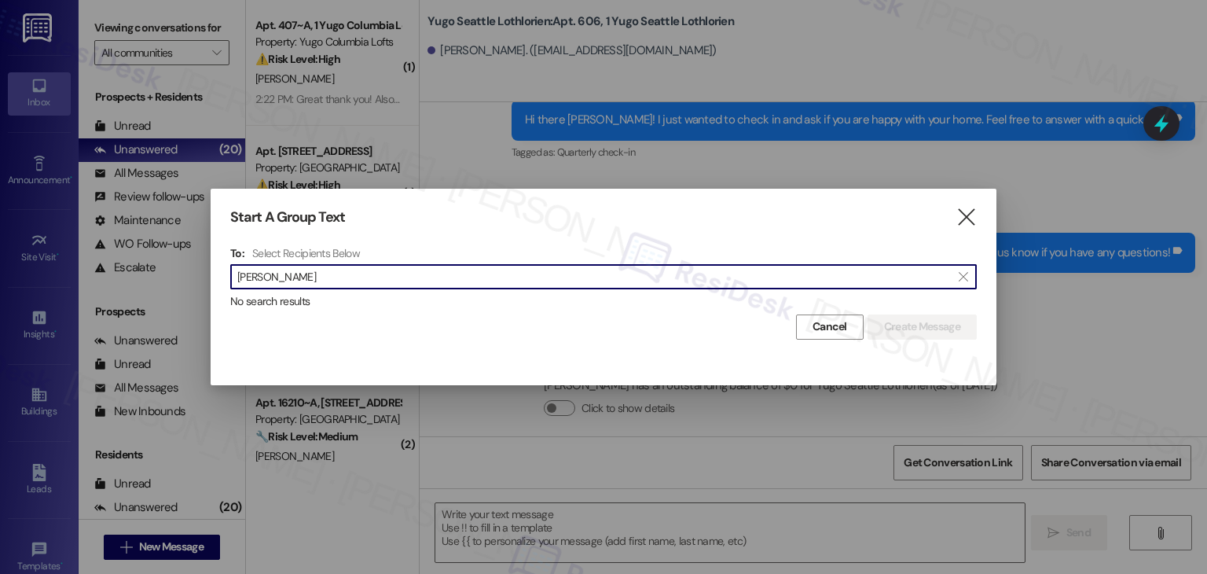
click at [264, 274] on input "Jack Garces" at bounding box center [594, 277] width 714 height 22
type input "Jack Garces"
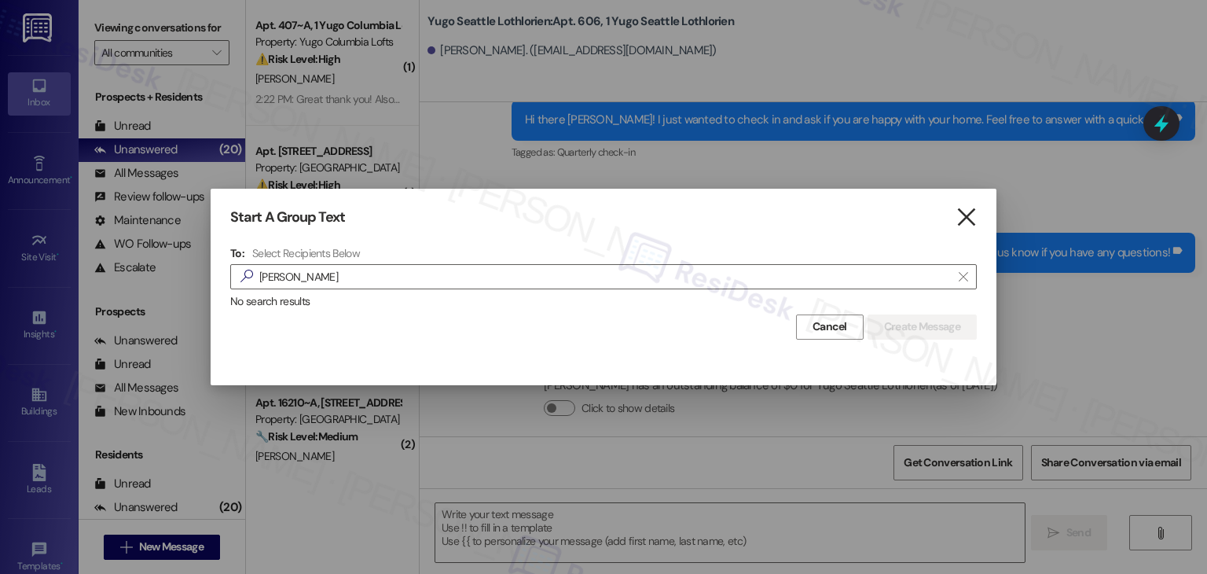
click at [967, 221] on icon "" at bounding box center [966, 217] width 21 height 17
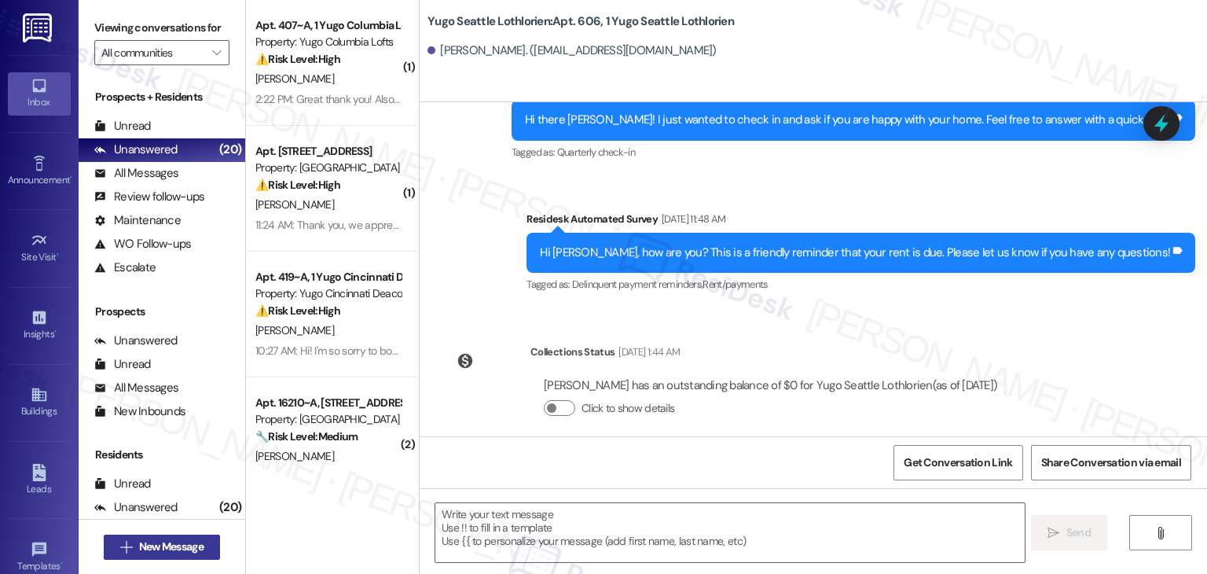
click at [154, 551] on span "New Message" at bounding box center [171, 546] width 64 height 17
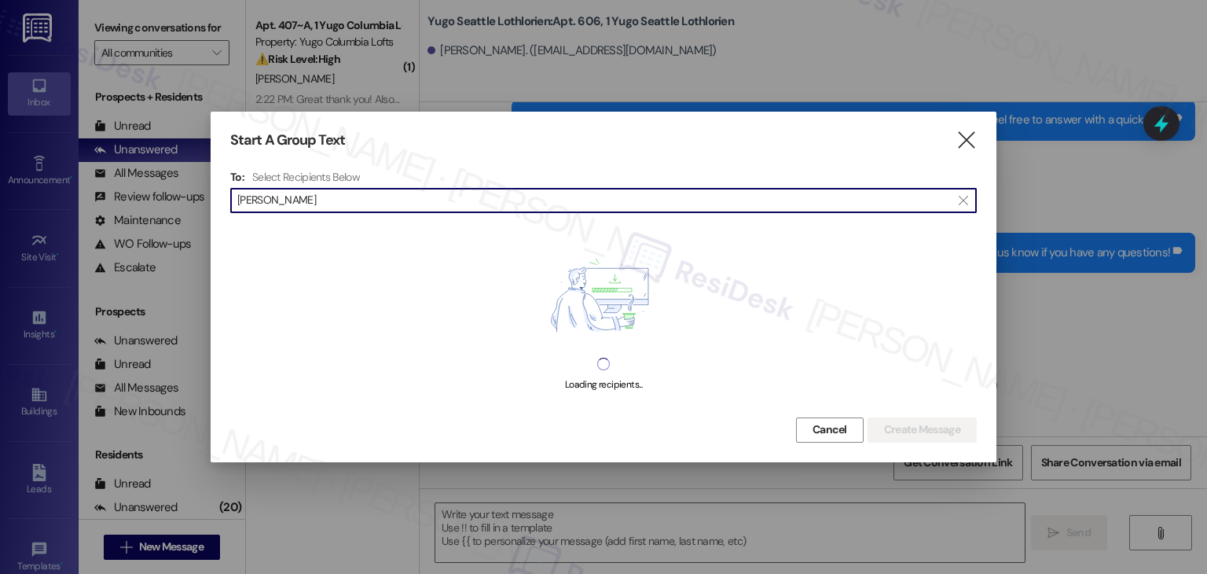
click at [272, 202] on input "Jasmin Porto" at bounding box center [594, 200] width 714 height 22
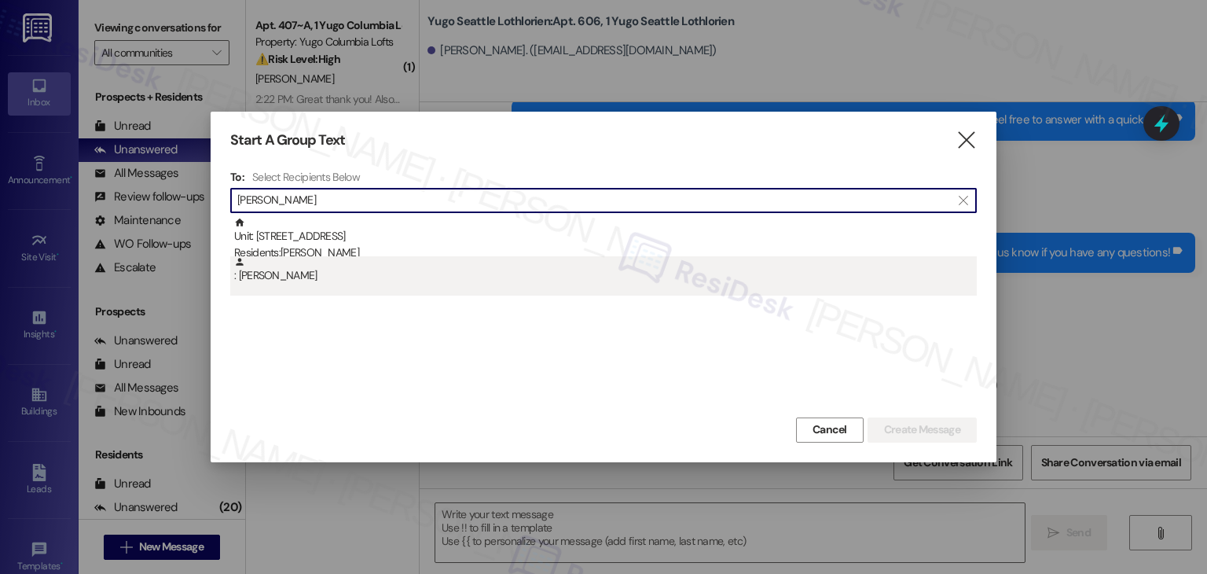
type input "Jasmin Porto"
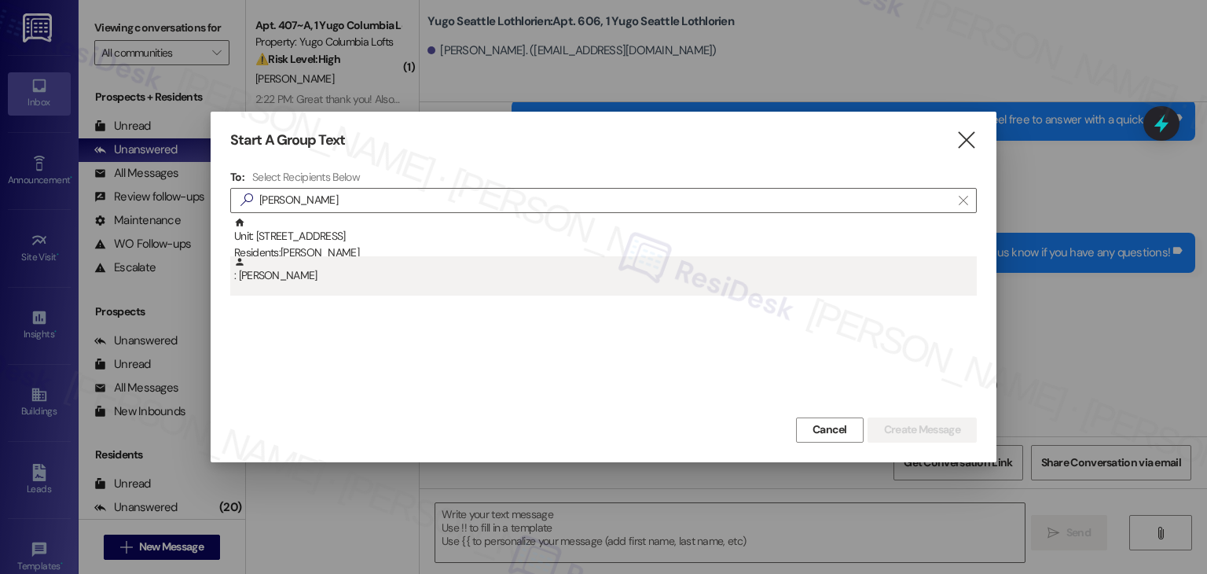
click at [307, 279] on div ": Jasmin Porto" at bounding box center [605, 270] width 743 height 28
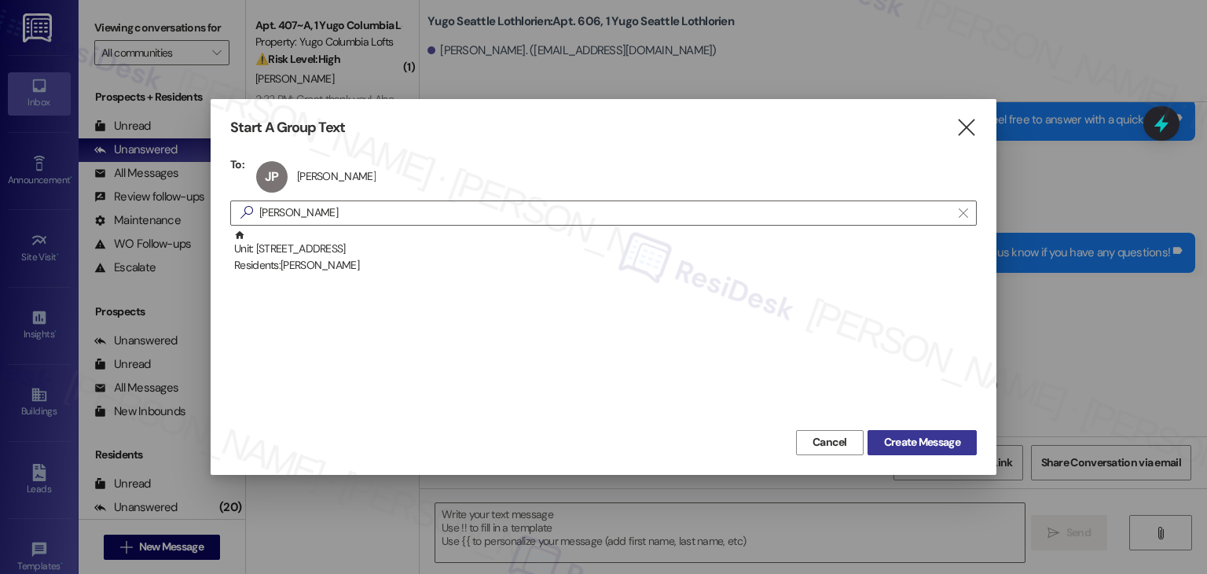
click at [928, 439] on span "Create Message" at bounding box center [922, 442] width 76 height 17
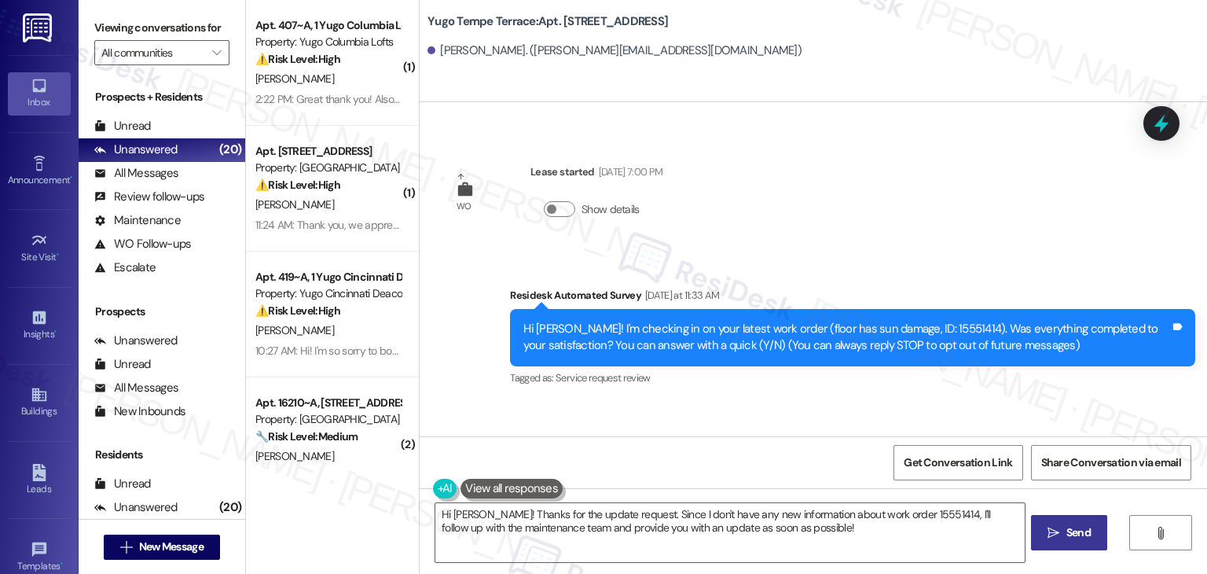
scroll to position [245, 0]
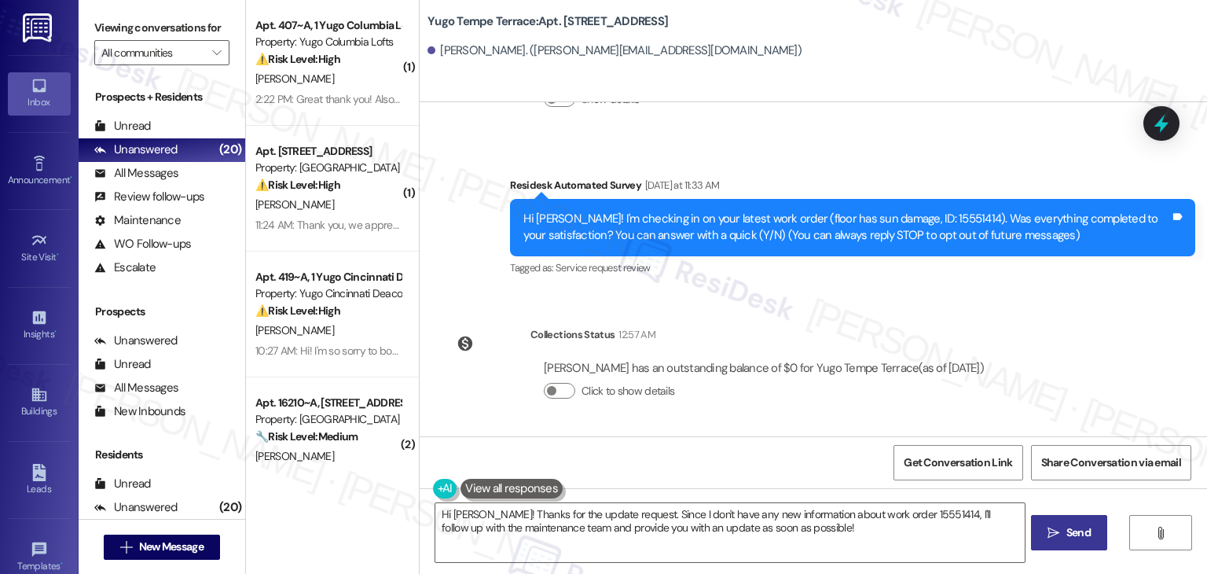
click at [662, 295] on div "WO Opened request: Chain keeps... Feb 03, 2025 at 2:41 PM Status : Completed Sh…" at bounding box center [814, 269] width 788 height 334
click at [682, 523] on textarea "Hi Jasmin! Thanks for the update request. Since I don't have any new informatio…" at bounding box center [729, 532] width 589 height 59
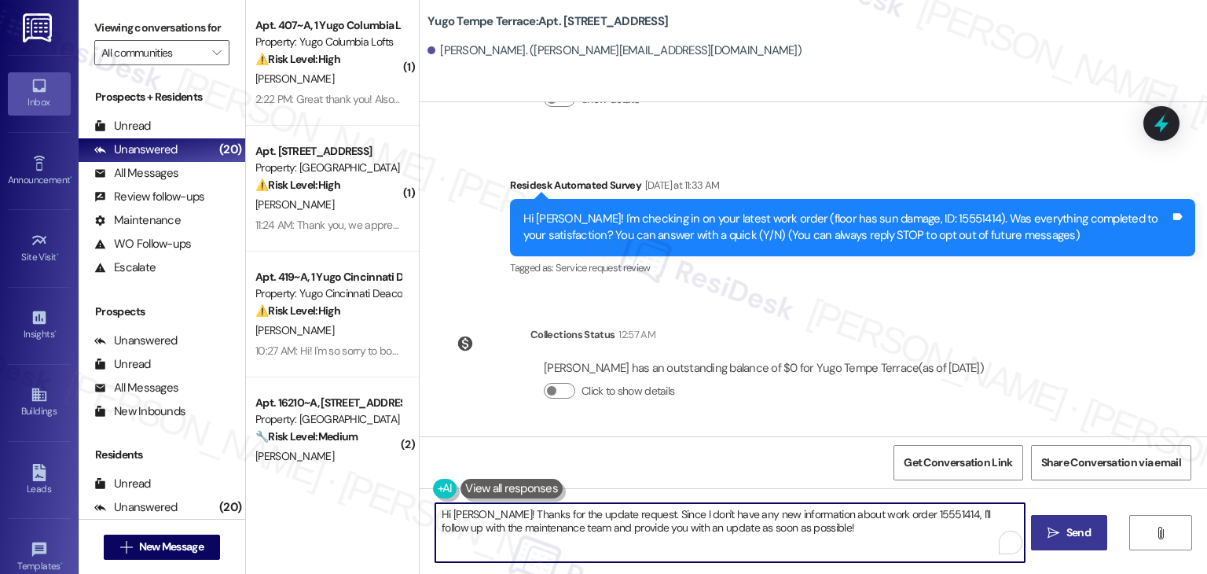
paste textarea "{{first_name}}! We’re so excited you’ve chosen {{property}} as your future home…"
type textarea "Hi {{first_name}}! We’re so excited you’ve chosen {{property}} as your future h…"
click at [1056, 532] on icon "" at bounding box center [1054, 533] width 12 height 13
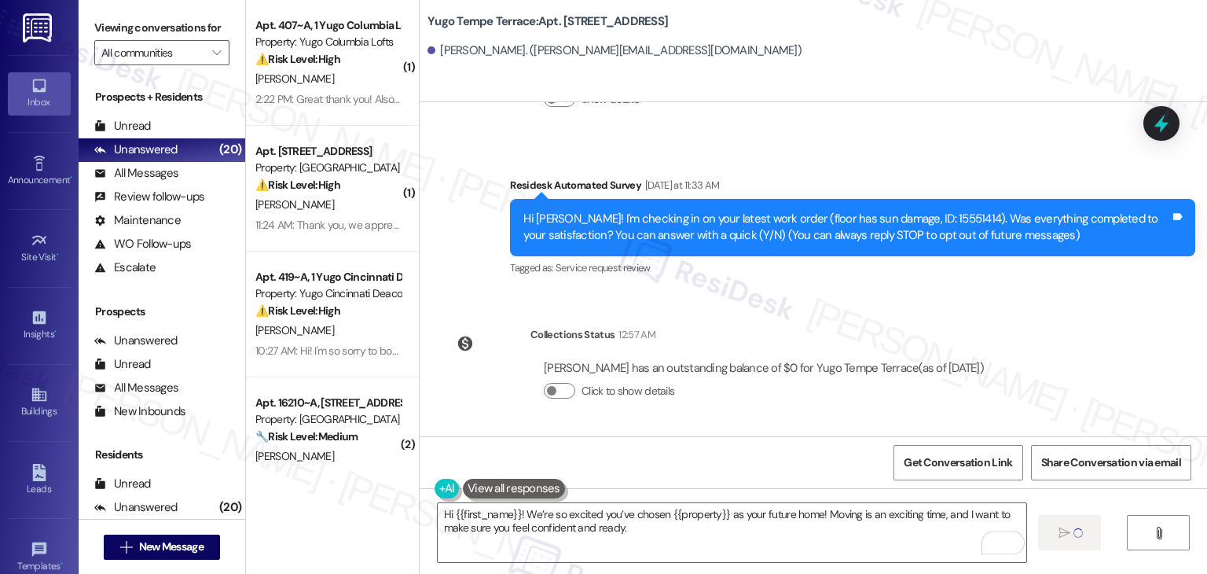
click at [653, 290] on div "Survey, sent via SMS Residesk Automated Survey Yesterday at 11:33 AM Hi Jasmin!…" at bounding box center [852, 228] width 709 height 126
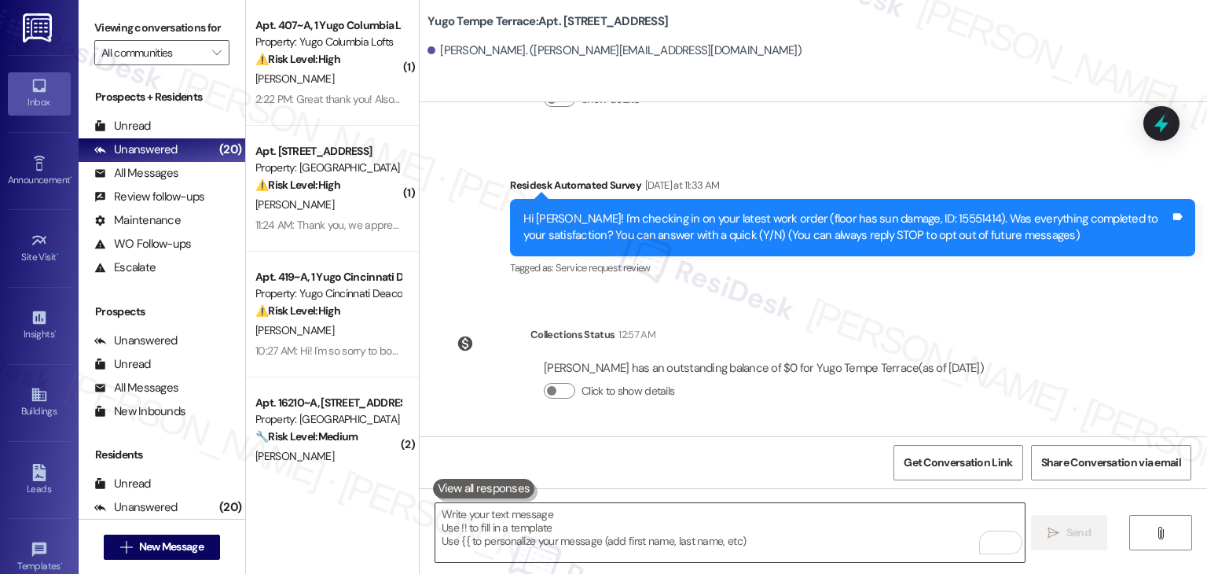
click at [687, 524] on textarea "To enrich screen reader interactions, please activate Accessibility in Grammarl…" at bounding box center [729, 532] width 589 height 59
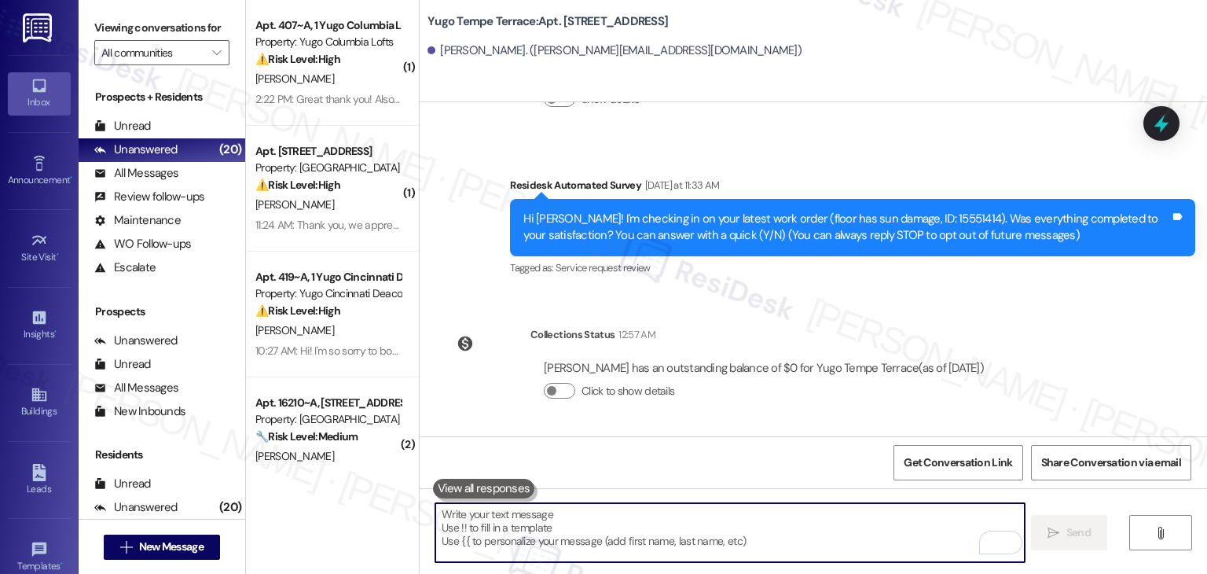
paste textarea "I’m [PERSON_NAME] from the off-site Resident Support Team. I work with your pro…"
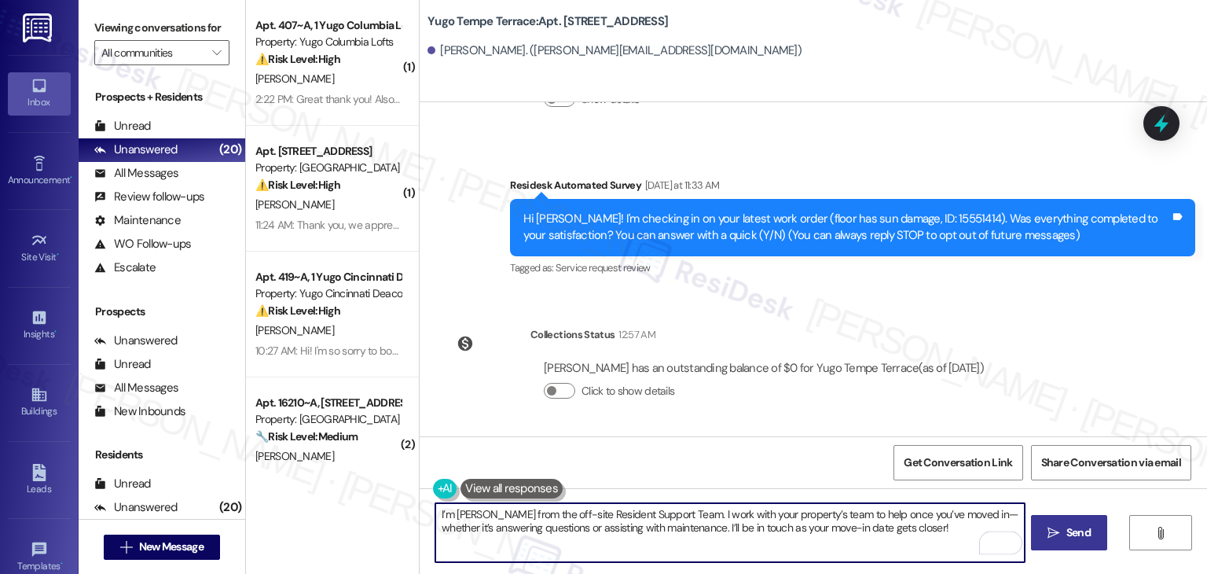
type textarea "I’m [PERSON_NAME] from the off-site Resident Support Team. I work with your pro…"
click at [1059, 535] on span " Send" at bounding box center [1070, 532] width 50 height 17
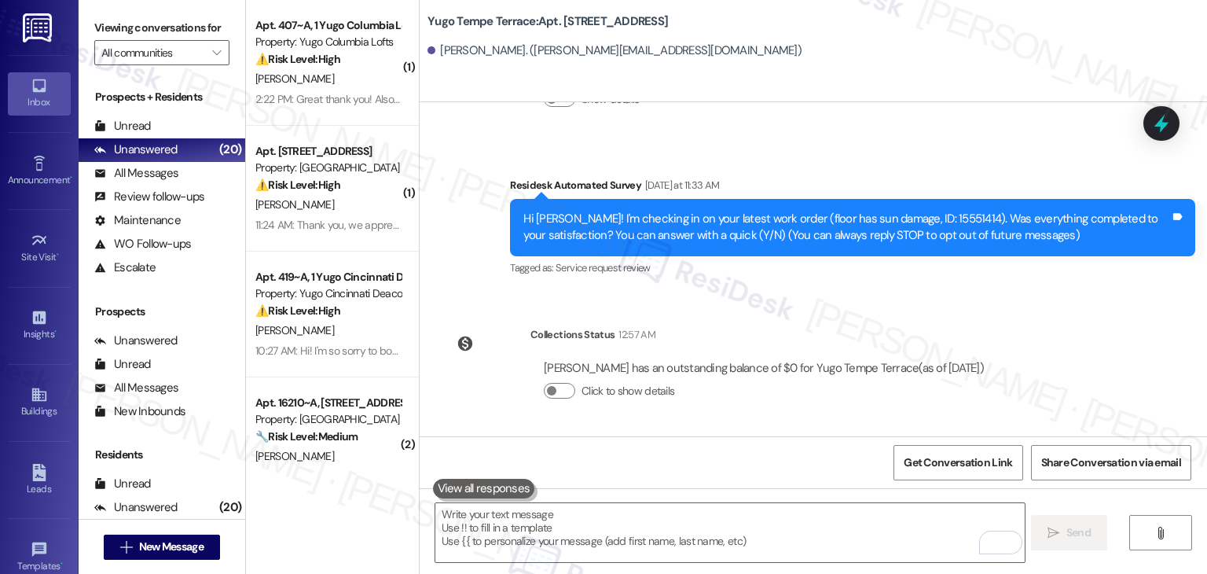
click at [629, 301] on div "WO Opened request: Chain keeps... Feb 03, 2025 at 2:41 PM Status : Completed Sh…" at bounding box center [814, 269] width 788 height 334
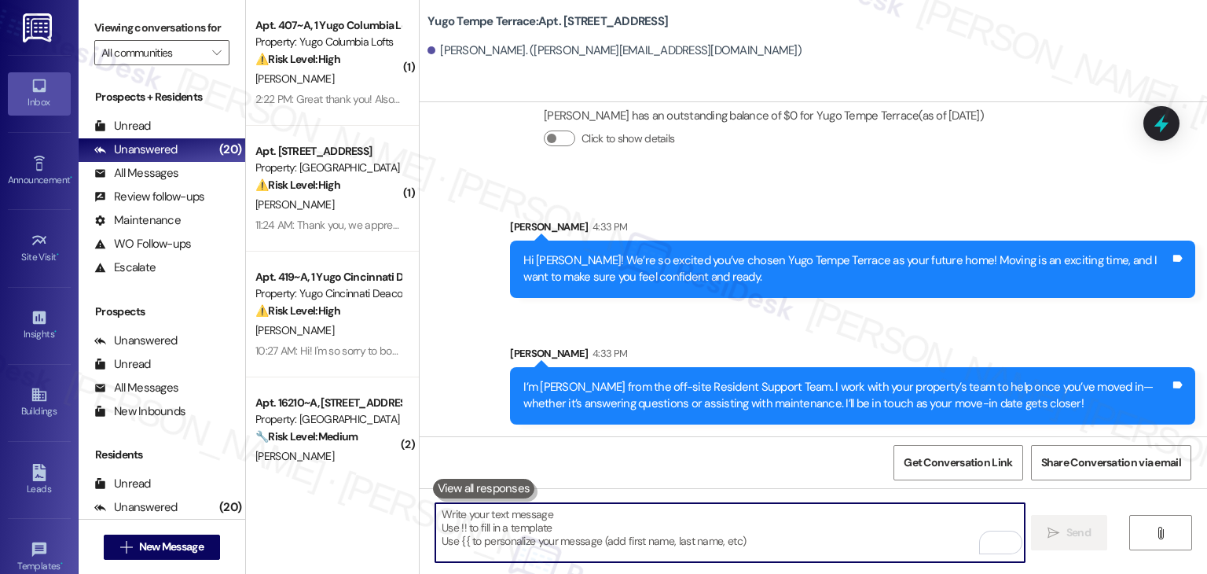
click at [684, 521] on textarea "To enrich screen reader interactions, please activate Accessibility in Grammarl…" at bounding box center [729, 532] width 589 height 59
paste textarea "Move-in day is just a few short days away! Please check your email for some qui…"
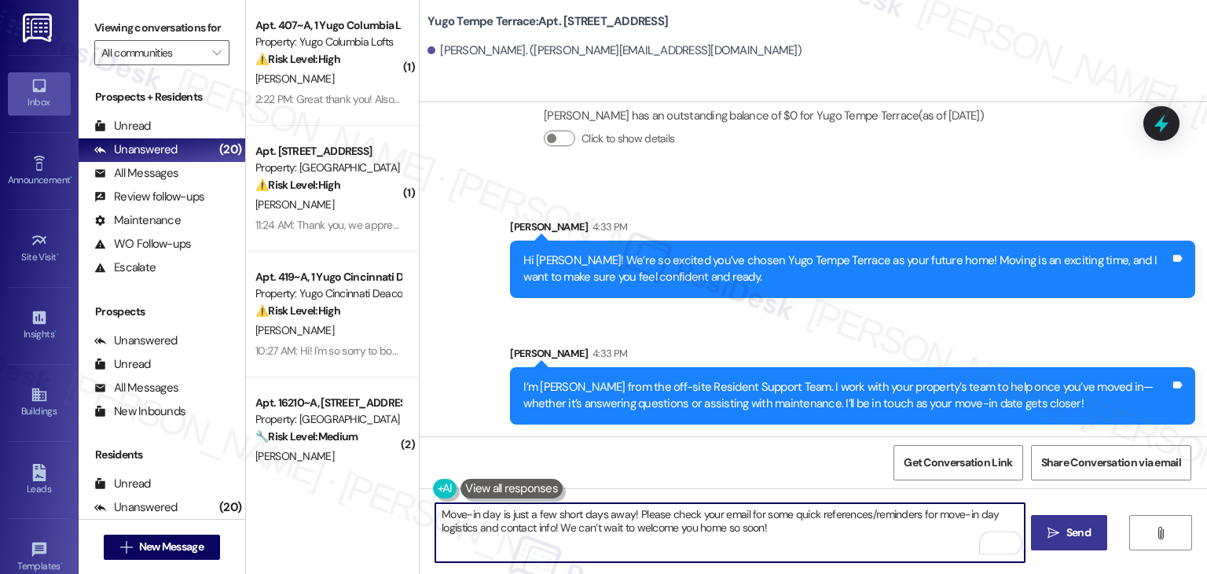
type textarea "Move-in day is just a few short days away! Please check your email for some qui…"
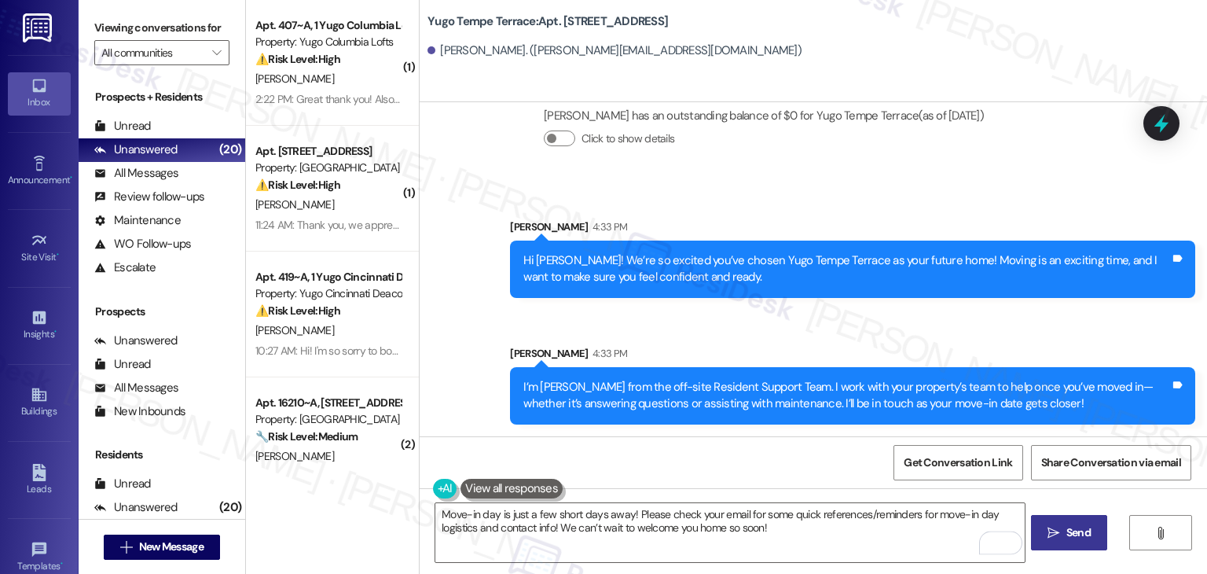
click at [1066, 522] on button " Send" at bounding box center [1069, 532] width 76 height 35
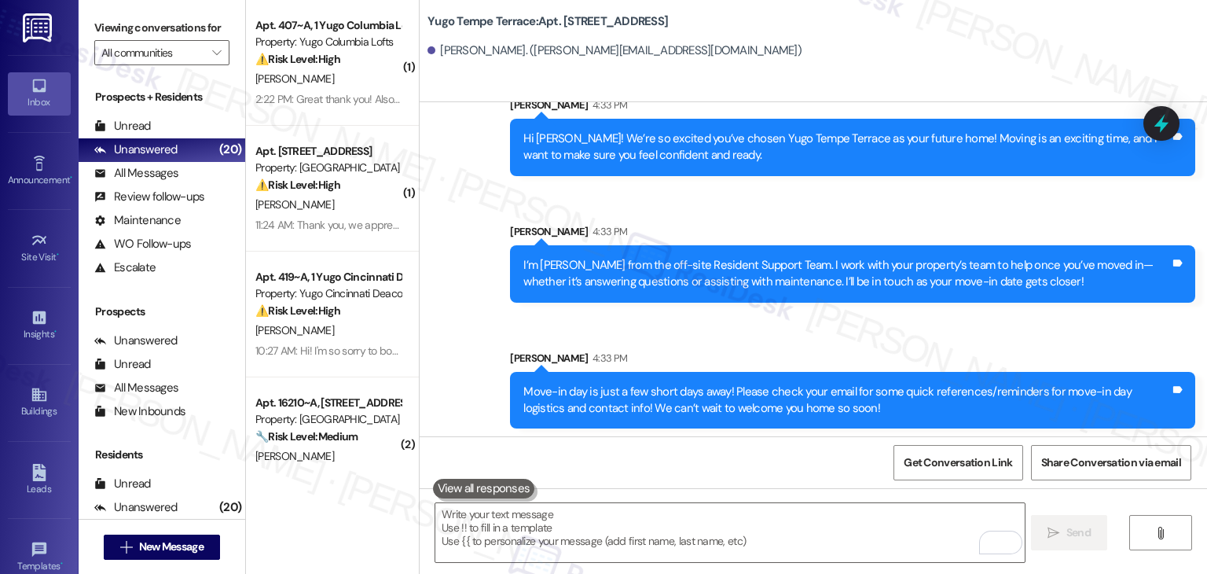
scroll to position [624, 0]
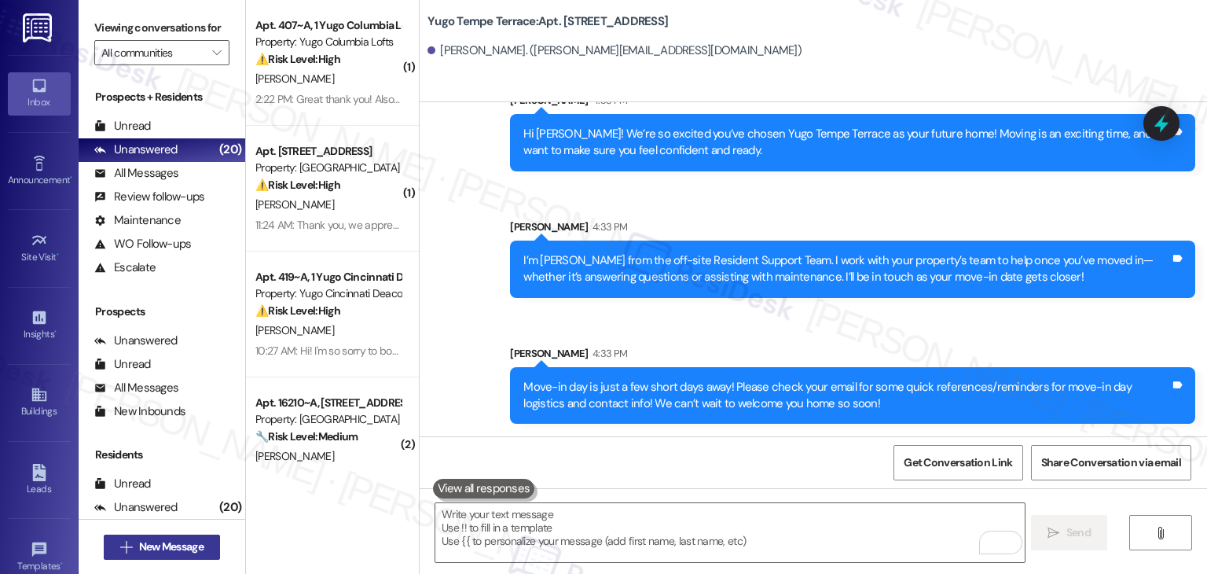
click at [193, 546] on span "New Message" at bounding box center [171, 546] width 64 height 17
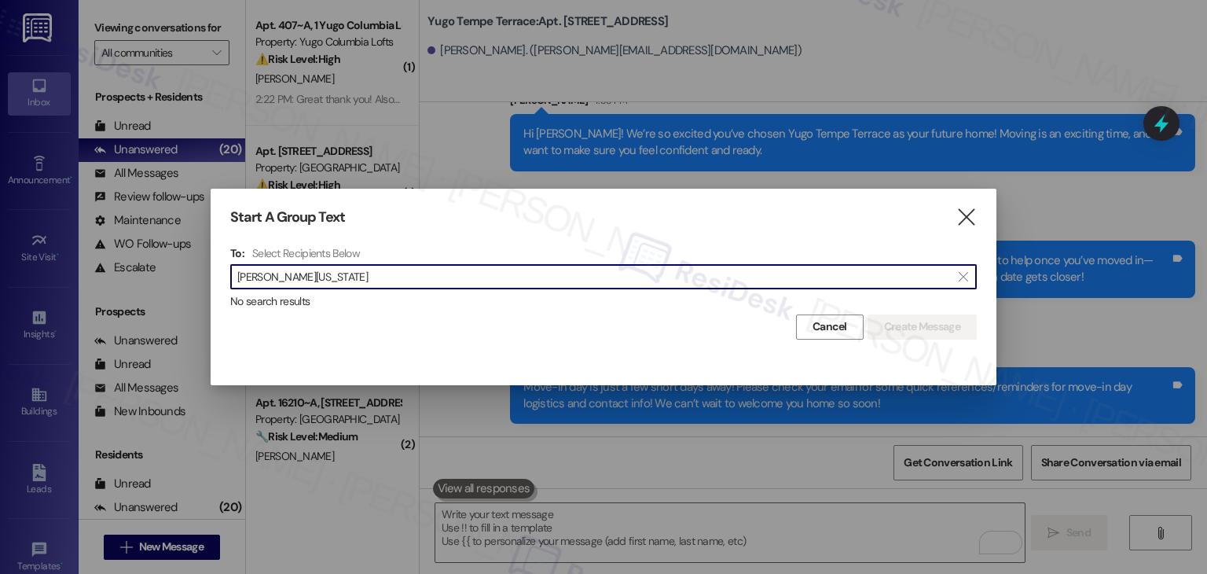
click at [270, 281] on input "Patrick Washington" at bounding box center [594, 277] width 714 height 22
drag, startPoint x: 333, startPoint y: 278, endPoint x: 236, endPoint y: 277, distance: 96.7
click at [236, 277] on div " Patrick Washington " at bounding box center [603, 276] width 747 height 25
paste input "Jesse Davis"
click at [277, 287] on input "Jesse Davis" at bounding box center [594, 277] width 714 height 22
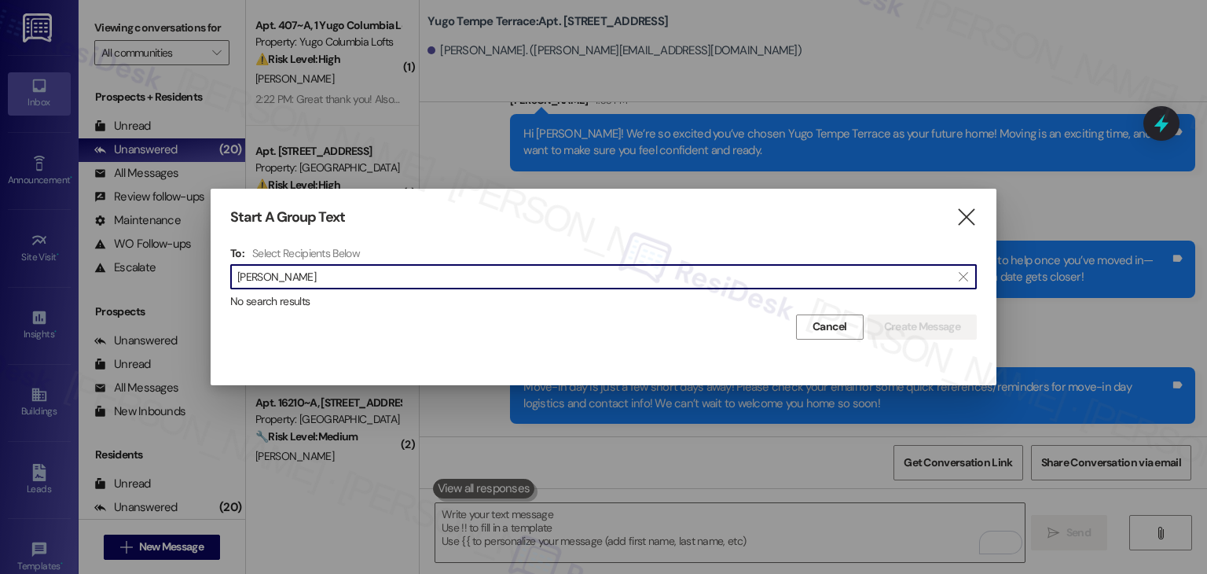
click at [274, 281] on input "Jesse Davis" at bounding box center [594, 277] width 714 height 22
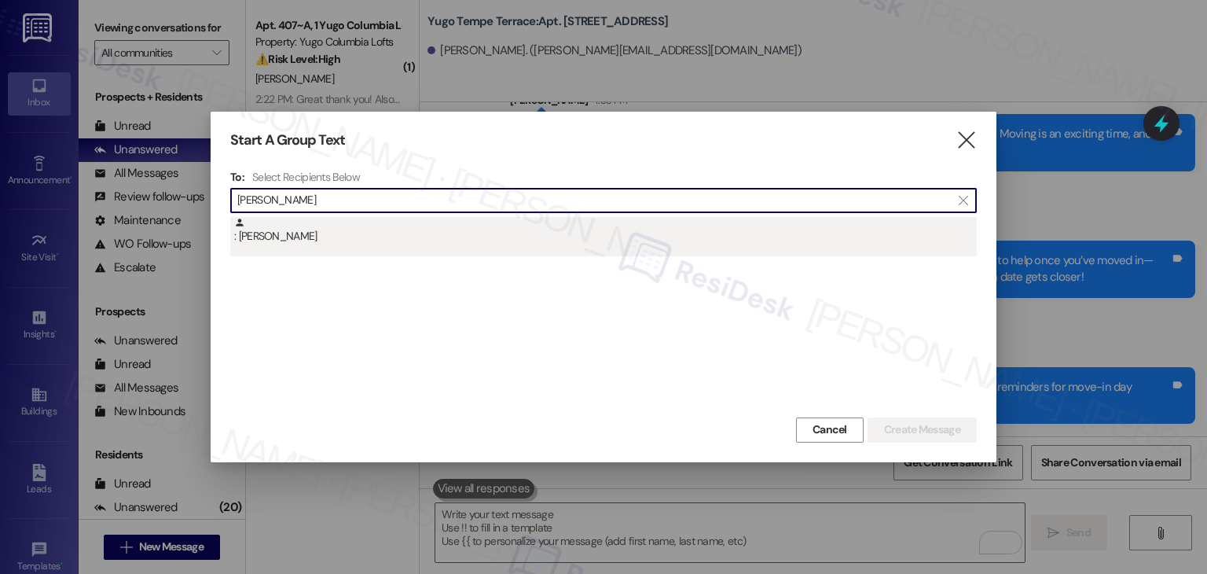
type input "Jesse Davis"
click at [279, 240] on div ": Jesse Davis" at bounding box center [605, 231] width 743 height 28
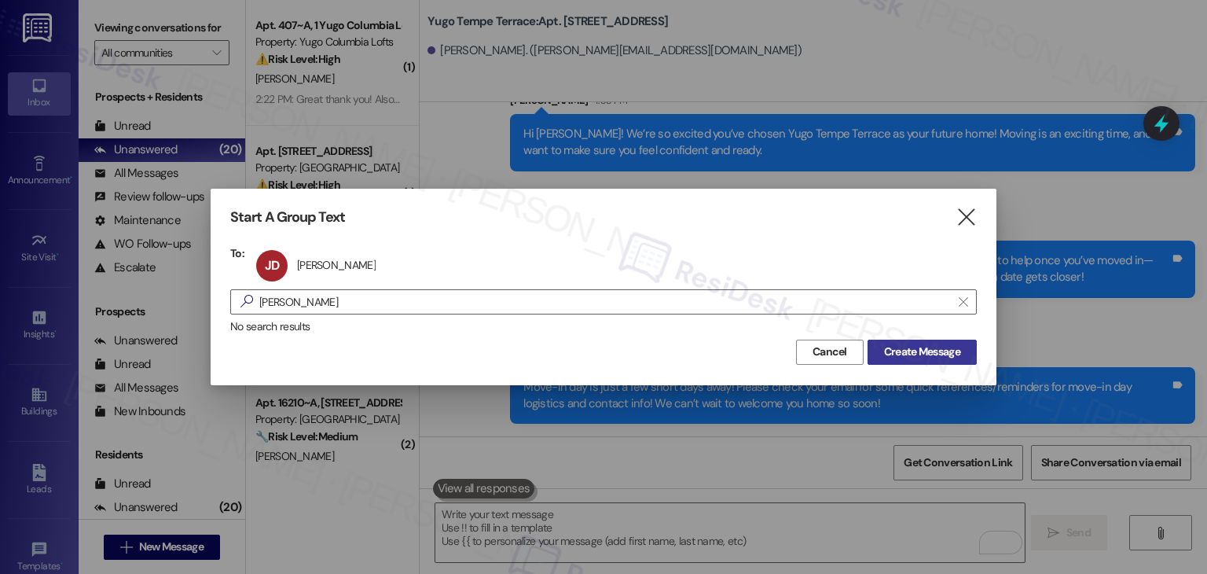
click at [948, 355] on span "Create Message" at bounding box center [922, 352] width 76 height 17
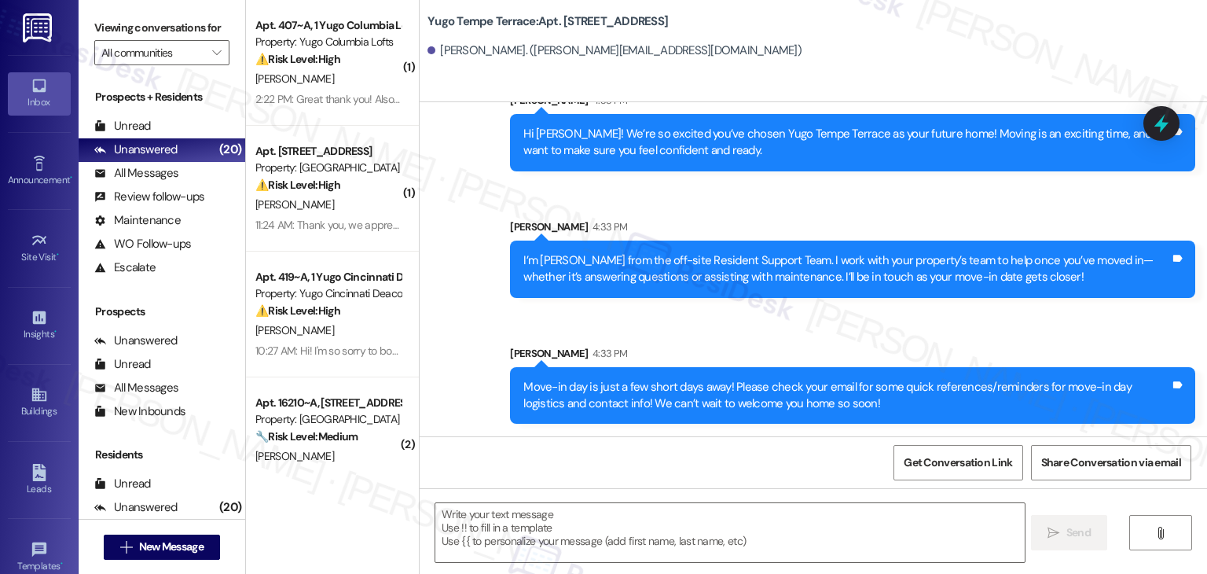
type textarea "Fetching suggested responses. Please feel free to read through the conversation…"
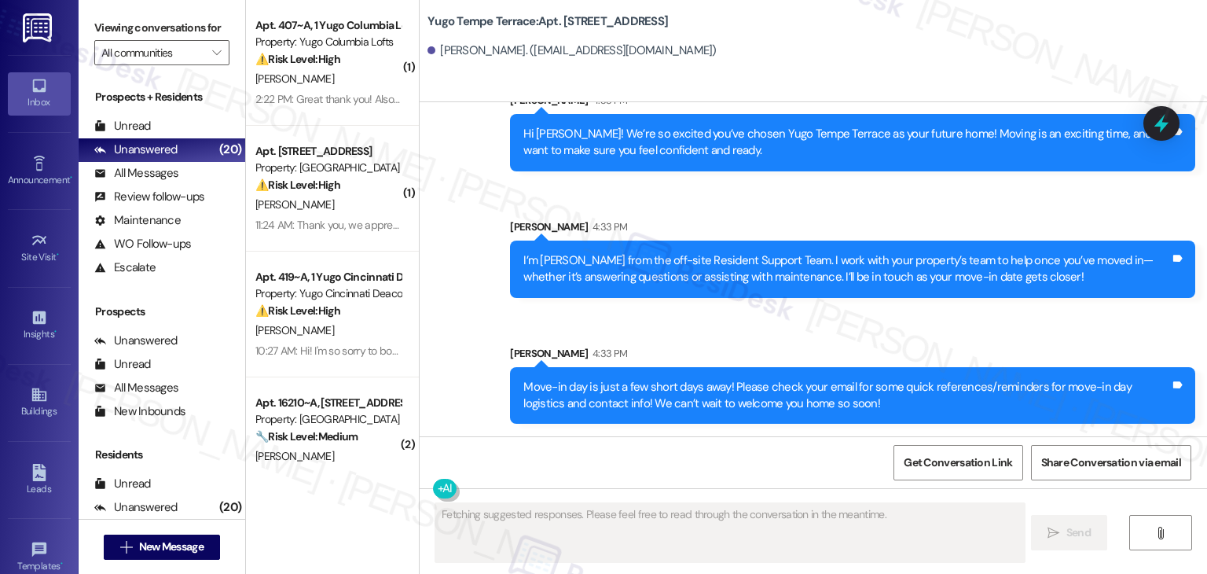
scroll to position [0, 0]
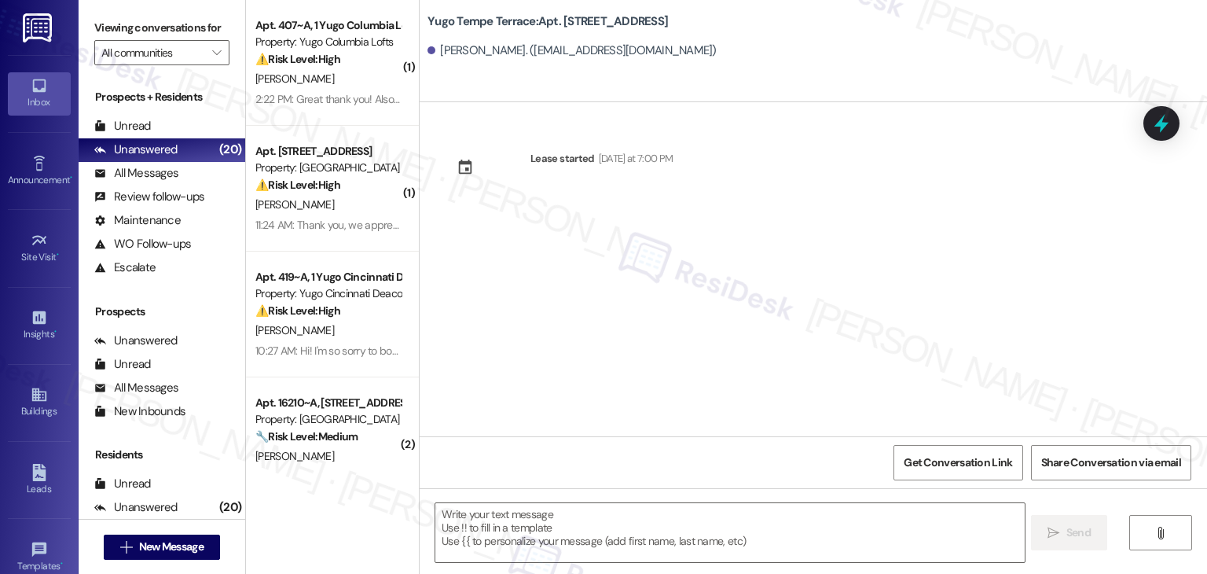
click at [623, 277] on div "Lease started [DATE] at 7:00 PM" at bounding box center [814, 269] width 788 height 334
click at [711, 532] on textarea at bounding box center [729, 532] width 589 height 59
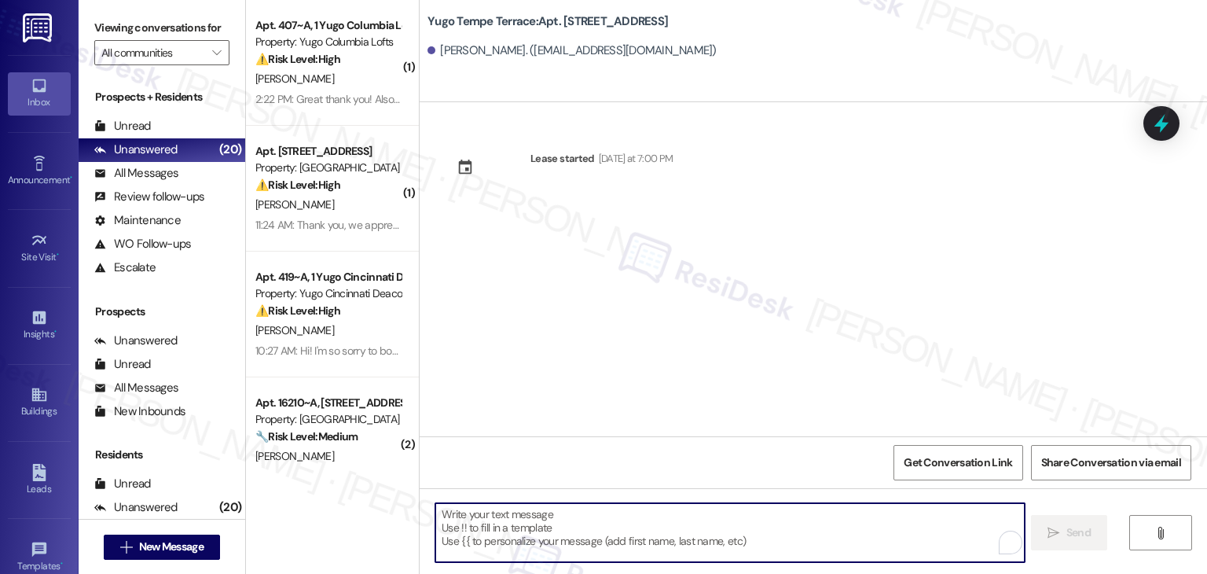
paste textarea "Hi {{first_name}}! We’re so excited you’ve chosen {{property}} as your future h…"
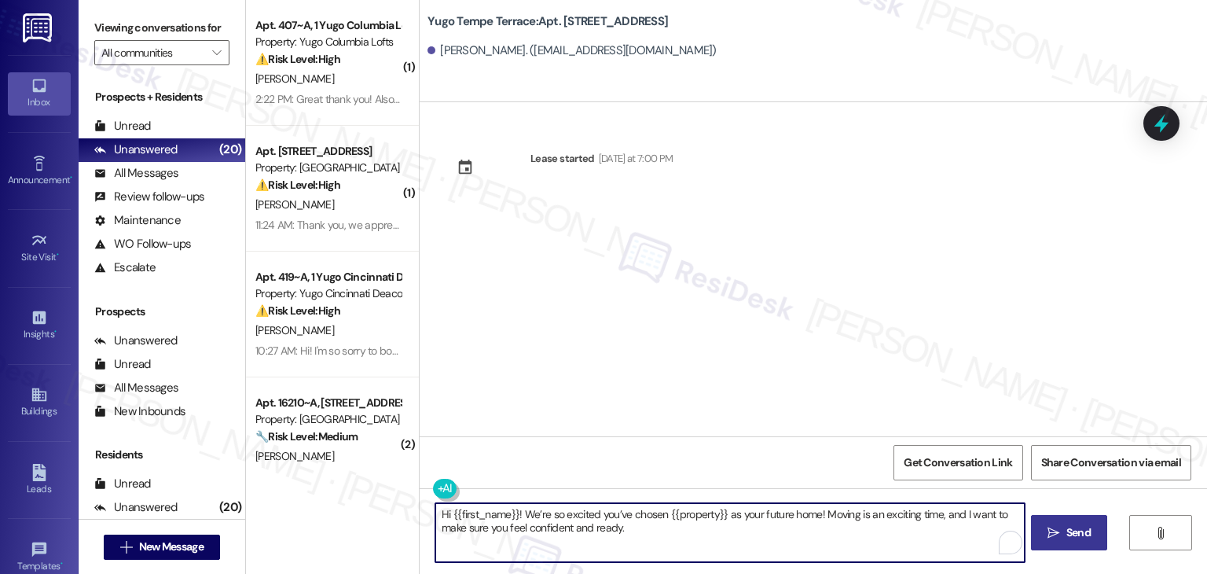
type textarea "Hi {{first_name}}! We’re so excited you’ve chosen {{property}} as your future h…"
click at [1085, 522] on button " Send" at bounding box center [1069, 532] width 76 height 35
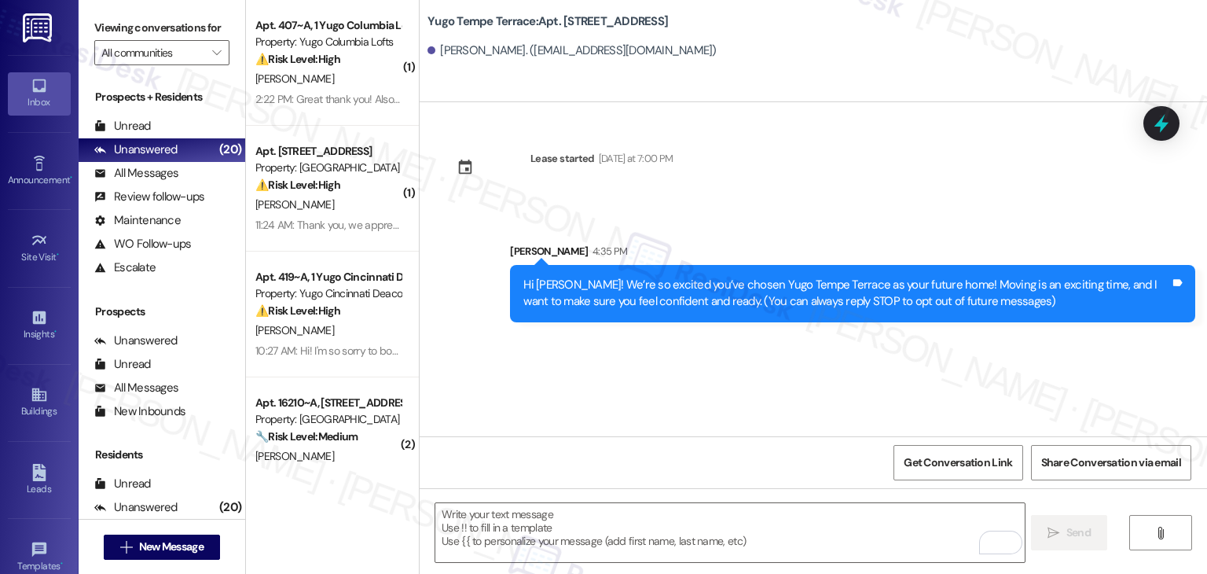
click at [660, 380] on div "Lease started Sunday at 7:00 PM Sent via SMS Sarah 4:35 PM Hi Jesse! We’re so e…" at bounding box center [814, 269] width 788 height 334
click at [654, 504] on textarea "To enrich screen reader interactions, please activate Accessibility in Grammarl…" at bounding box center [729, 532] width 589 height 59
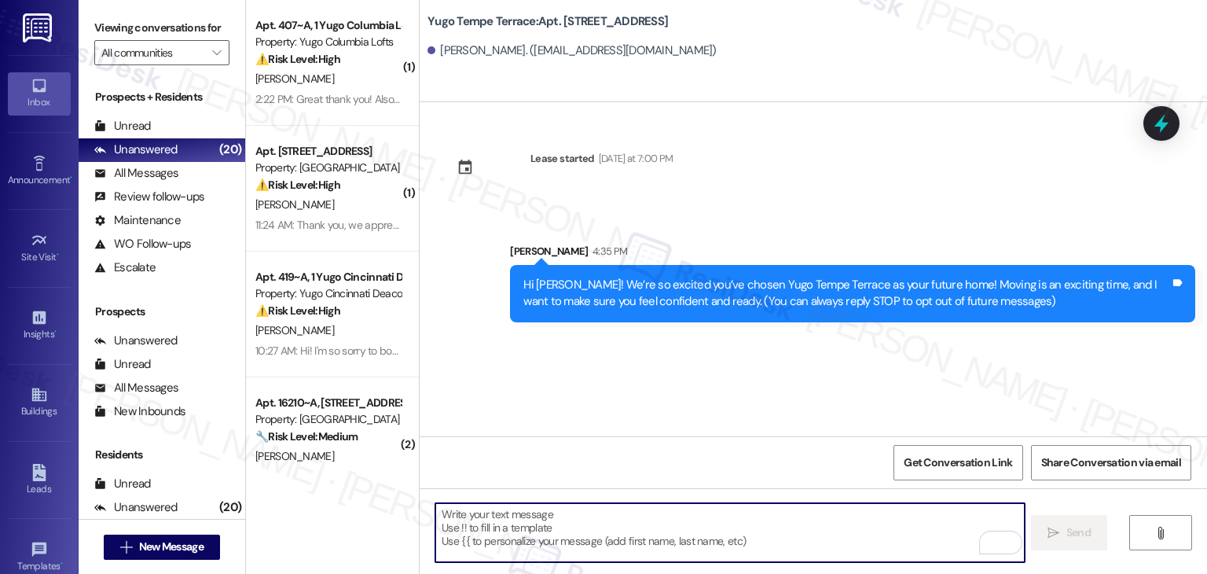
paste textarea "I’m [PERSON_NAME] from the off-site Resident Support Team. I work with your pro…"
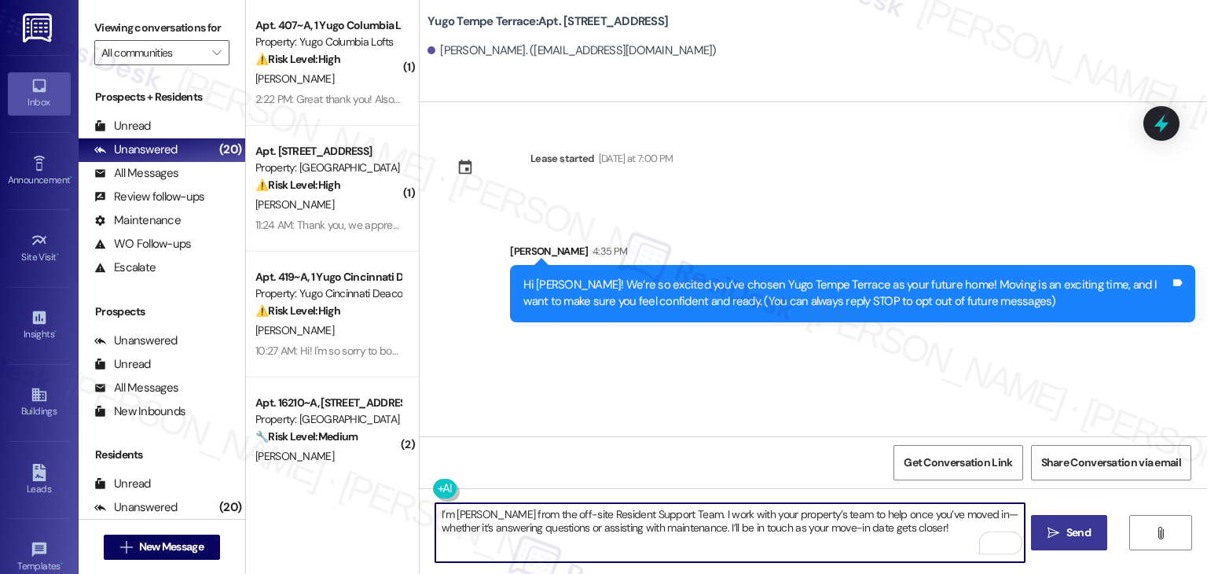
type textarea "I’m [PERSON_NAME] from the off-site Resident Support Team. I work with your pro…"
click at [1069, 545] on button " Send" at bounding box center [1069, 532] width 76 height 35
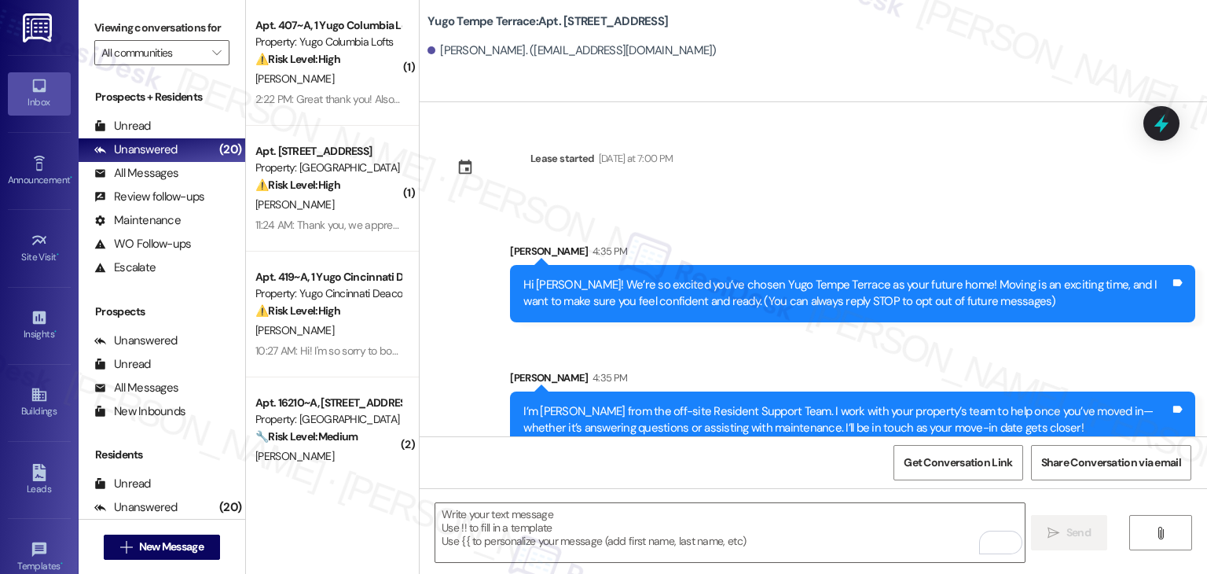
click at [656, 347] on div "Sent via SMS Sarah 4:35 PM Hi Jesse! We’re so excited you’ve chosen Yugo Tempe …" at bounding box center [814, 334] width 788 height 253
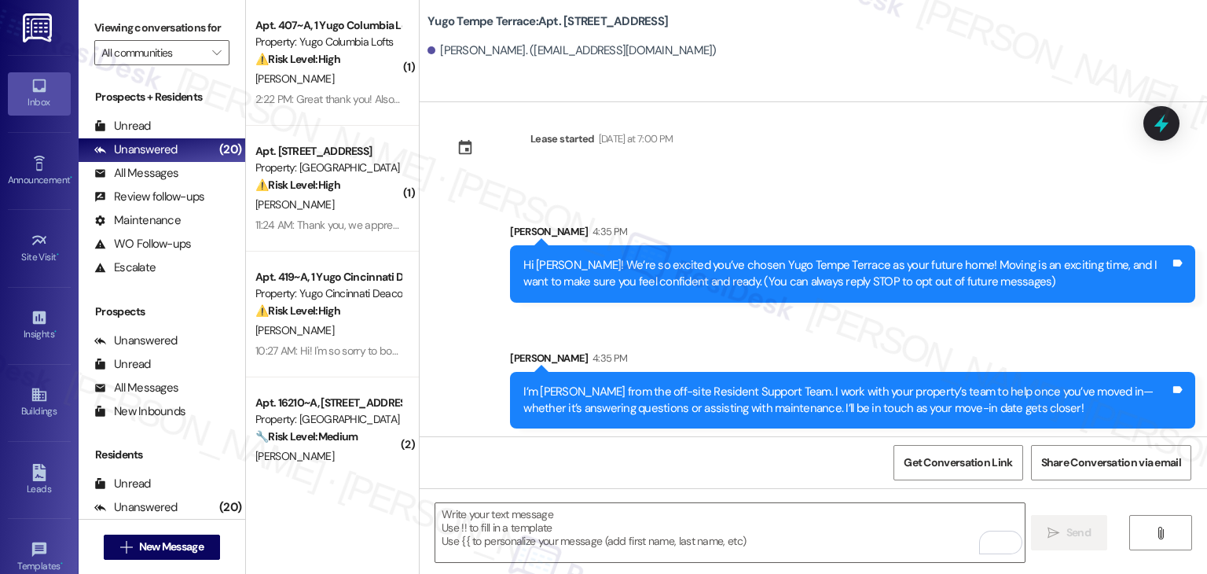
scroll to position [25, 0]
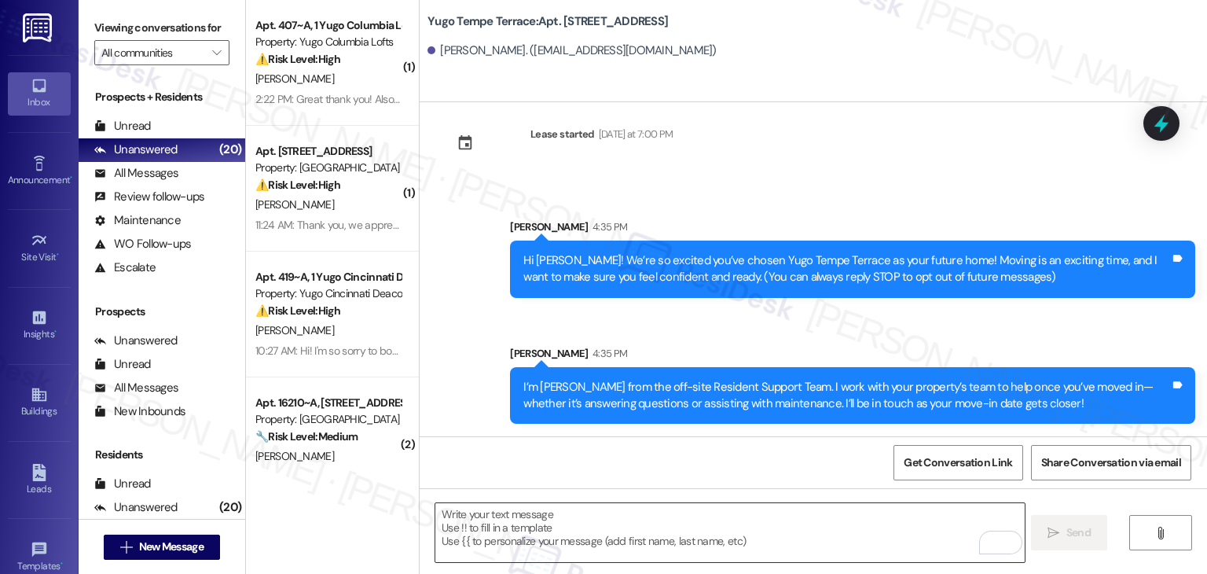
click at [740, 523] on textarea "To enrich screen reader interactions, please activate Accessibility in Grammarl…" at bounding box center [729, 532] width 589 height 59
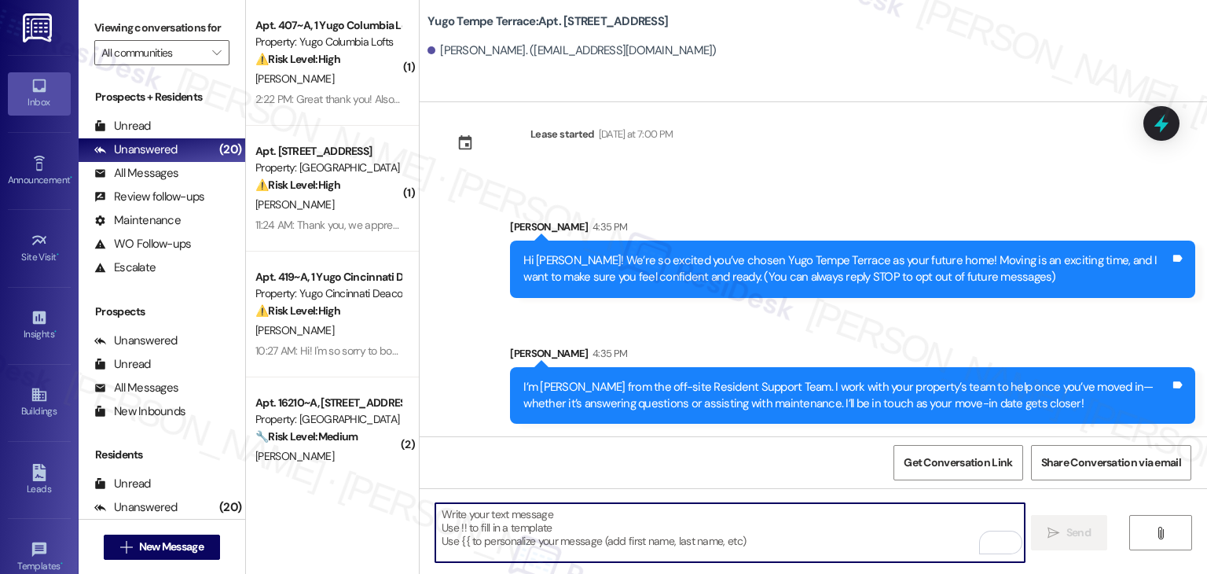
paste textarea "Move-in day is just a few short days away! Please check your email for some qui…"
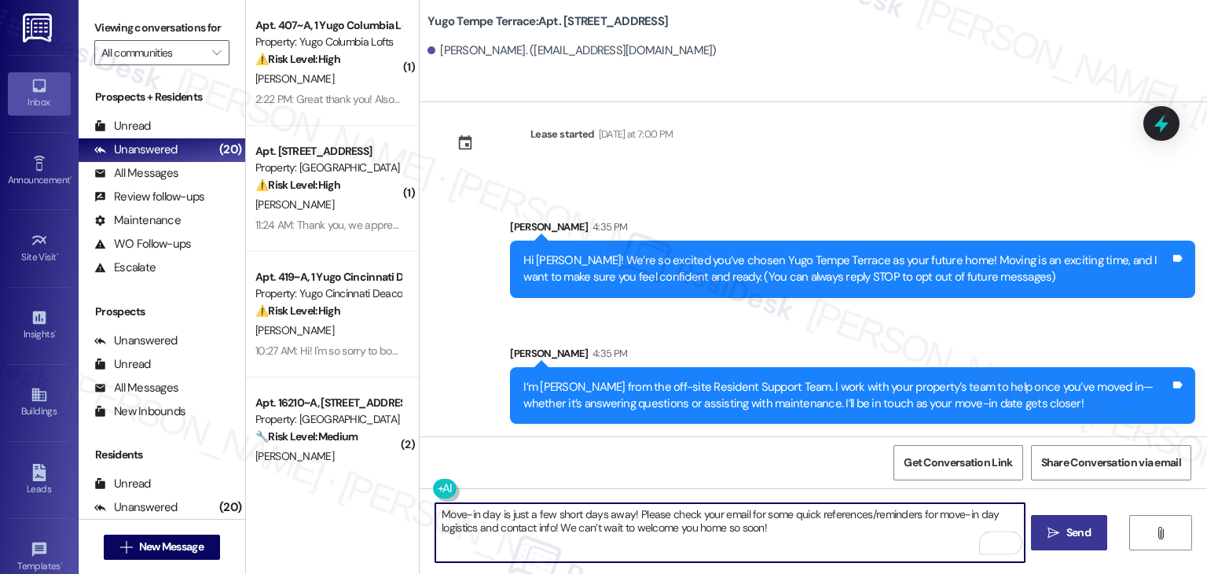
type textarea "Move-in day is just a few short days away! Please check your email for some qui…"
click at [1102, 541] on button " Send" at bounding box center [1069, 532] width 76 height 35
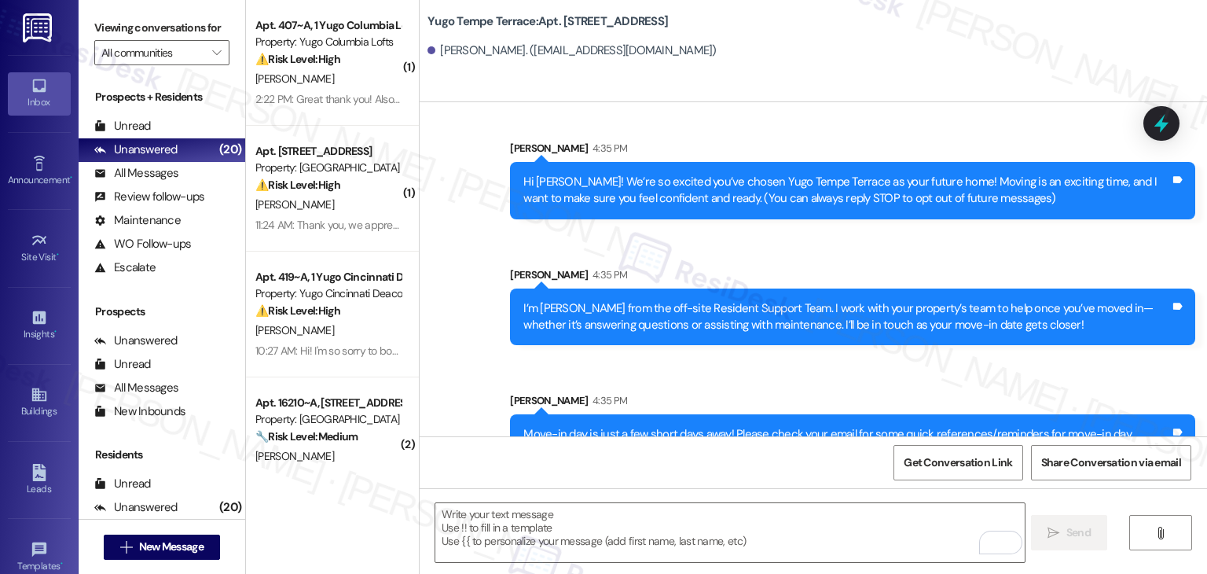
scroll to position [151, 0]
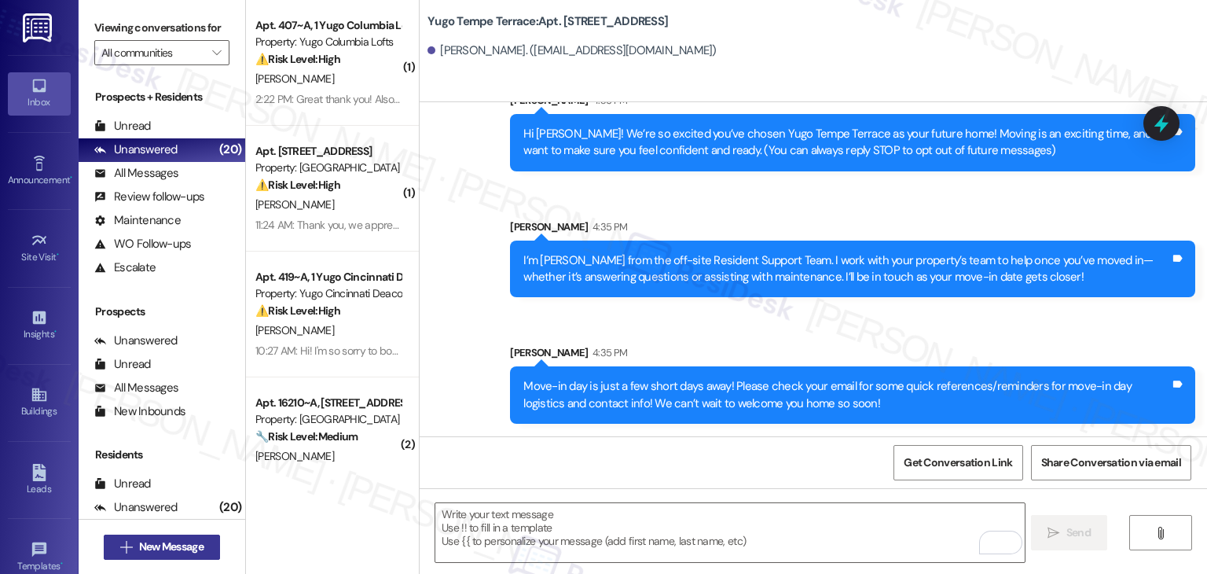
click at [198, 547] on span "New Message" at bounding box center [171, 546] width 64 height 17
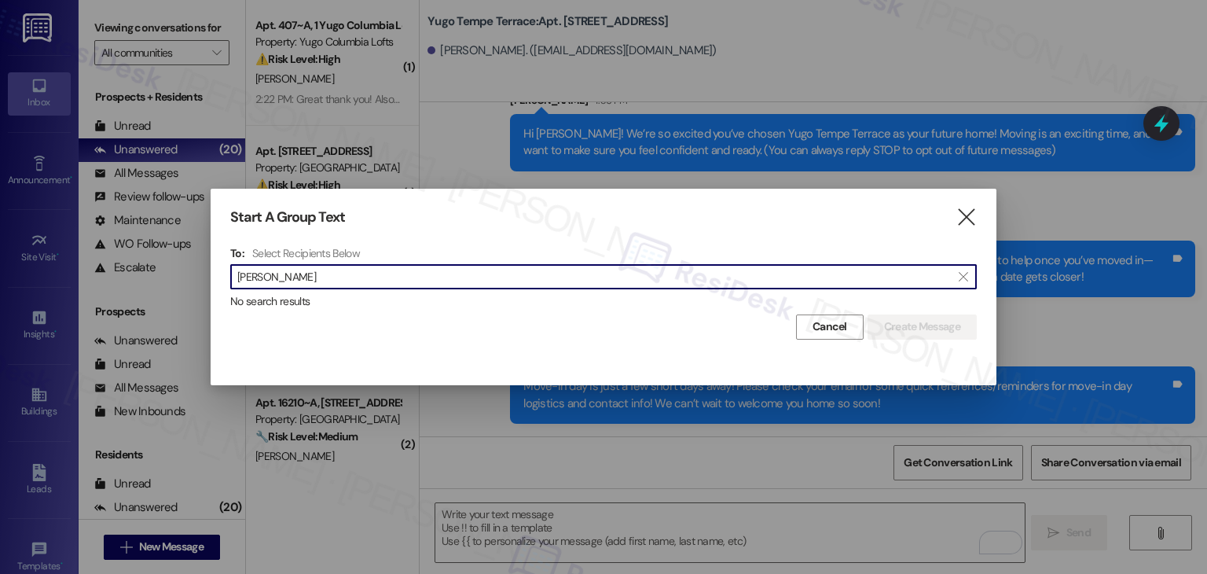
click at [292, 282] on input "Ogochukwu Okoani" at bounding box center [594, 277] width 714 height 22
drag, startPoint x: 280, startPoint y: 281, endPoint x: 221, endPoint y: 278, distance: 59.0
click at [221, 278] on div "Start A Group Text  To: Select Recipients Below  Okoani  No search results C…" at bounding box center [604, 274] width 786 height 171
paste input "Tanmoy Ghose"
click at [284, 280] on input "Tanmoy Ghose" at bounding box center [594, 277] width 714 height 22
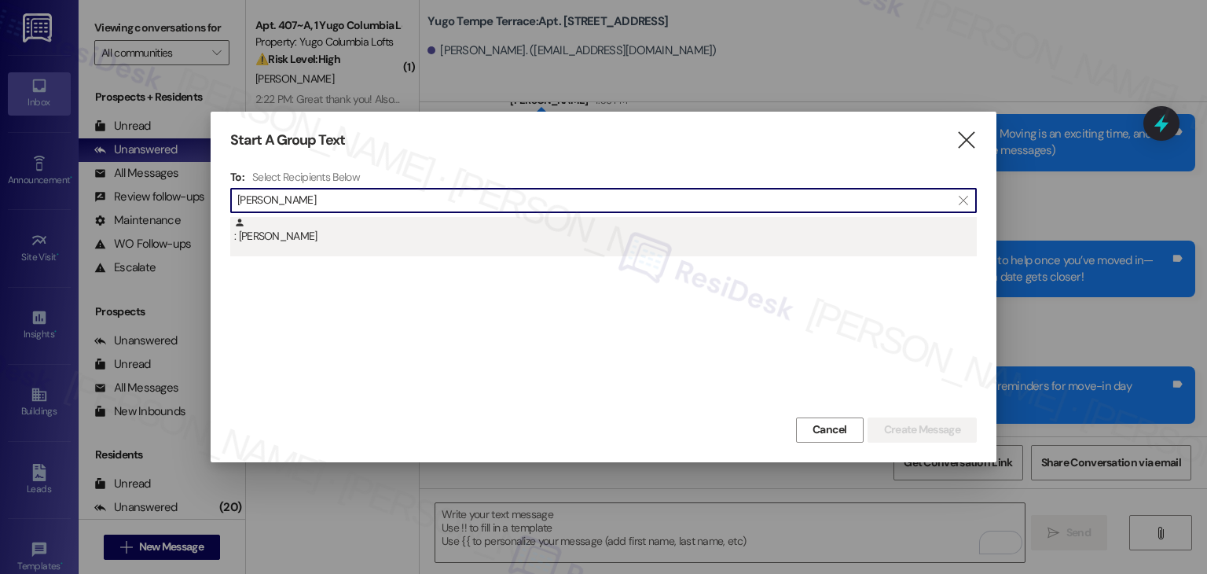
type input "Tanmoy Ghose"
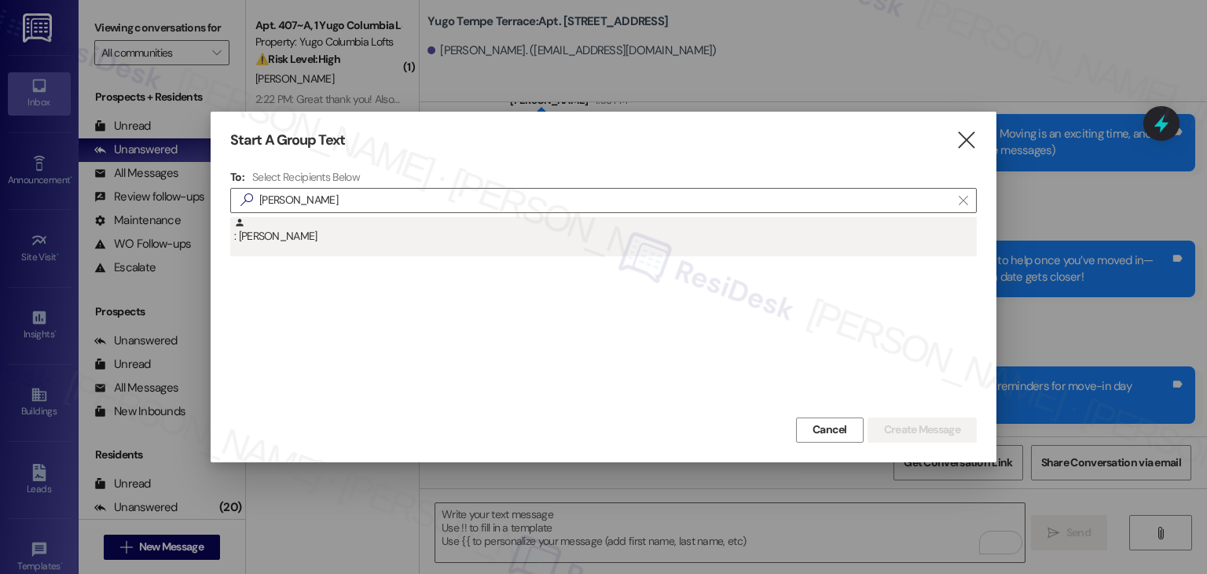
click at [285, 241] on div ": Tanmoy Ghose" at bounding box center [605, 231] width 743 height 28
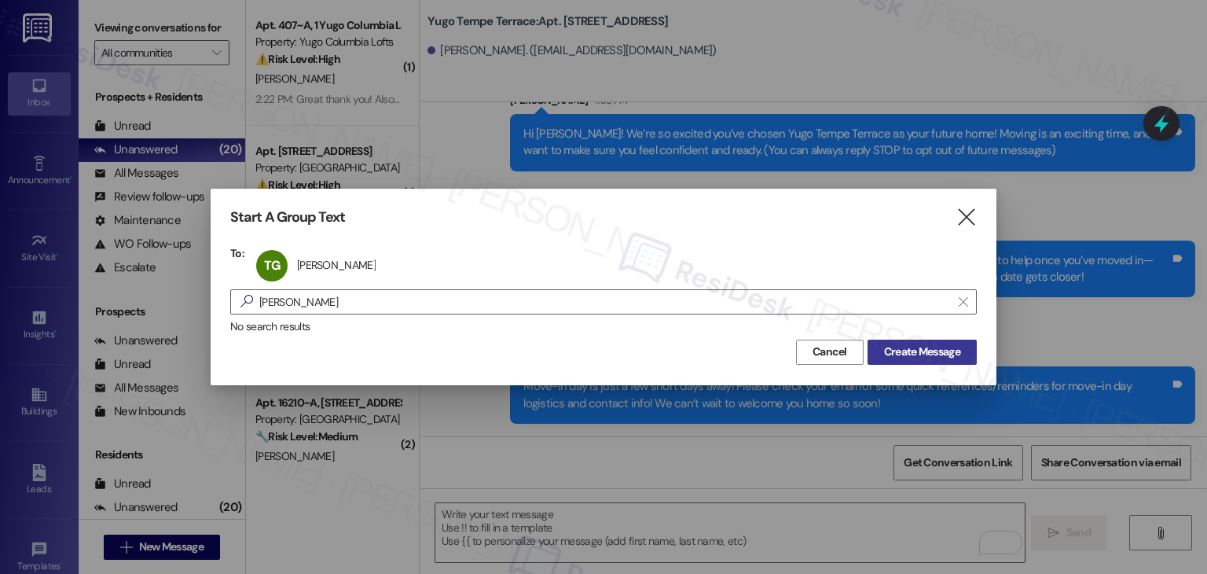
click at [902, 349] on span "Create Message" at bounding box center [922, 352] width 76 height 17
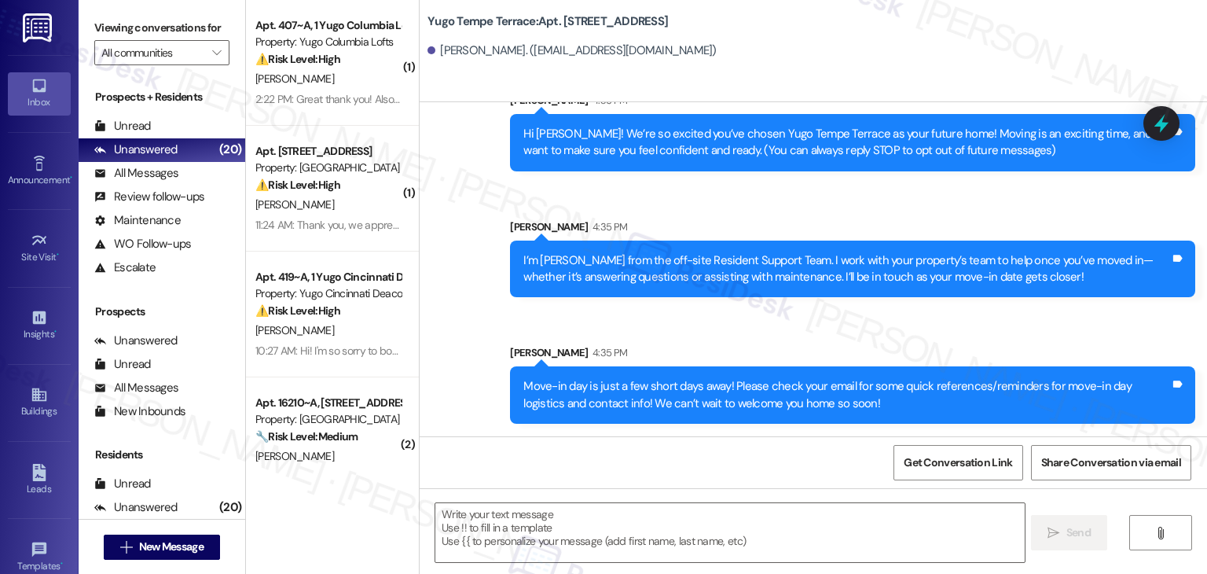
type textarea "Fetching suggested responses. Please feel free to read through the conversation…"
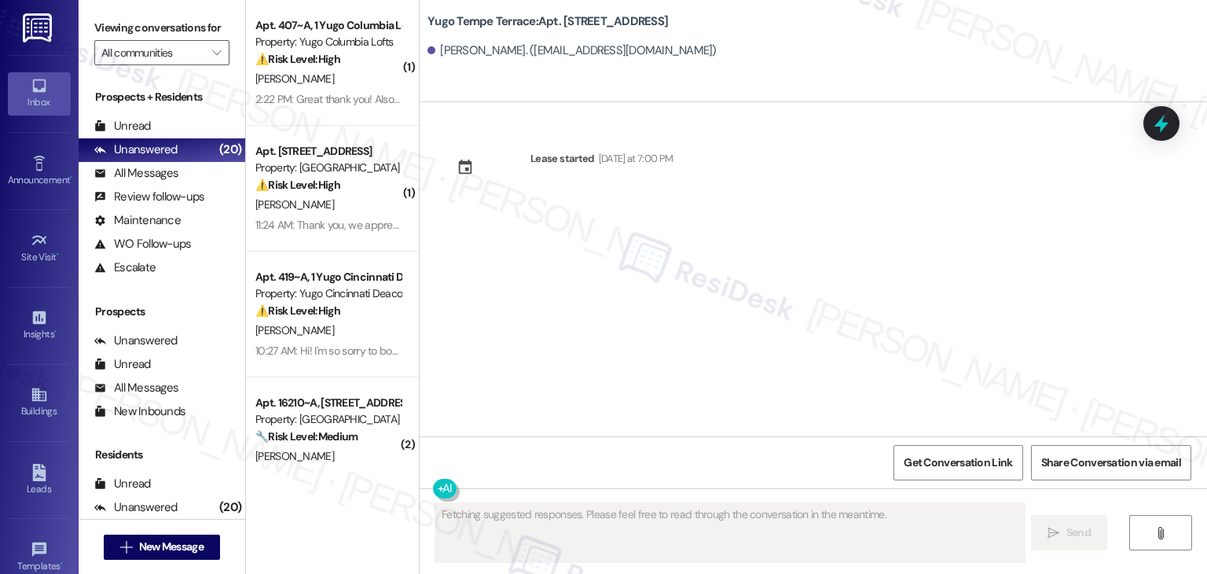
scroll to position [0, 0]
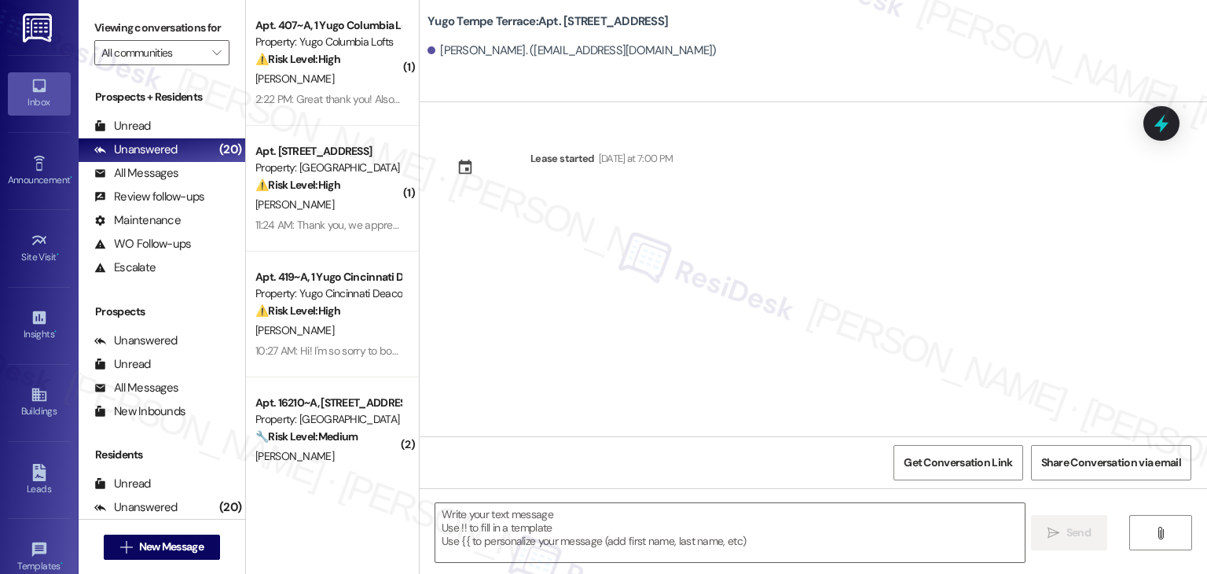
click at [594, 310] on div "Lease started [DATE] at 7:00 PM" at bounding box center [814, 269] width 788 height 334
click at [629, 530] on textarea at bounding box center [729, 532] width 589 height 59
paste textarea "Hi {{first_name}}! We’re so excited you’ve chosen {{property}} as your future h…"
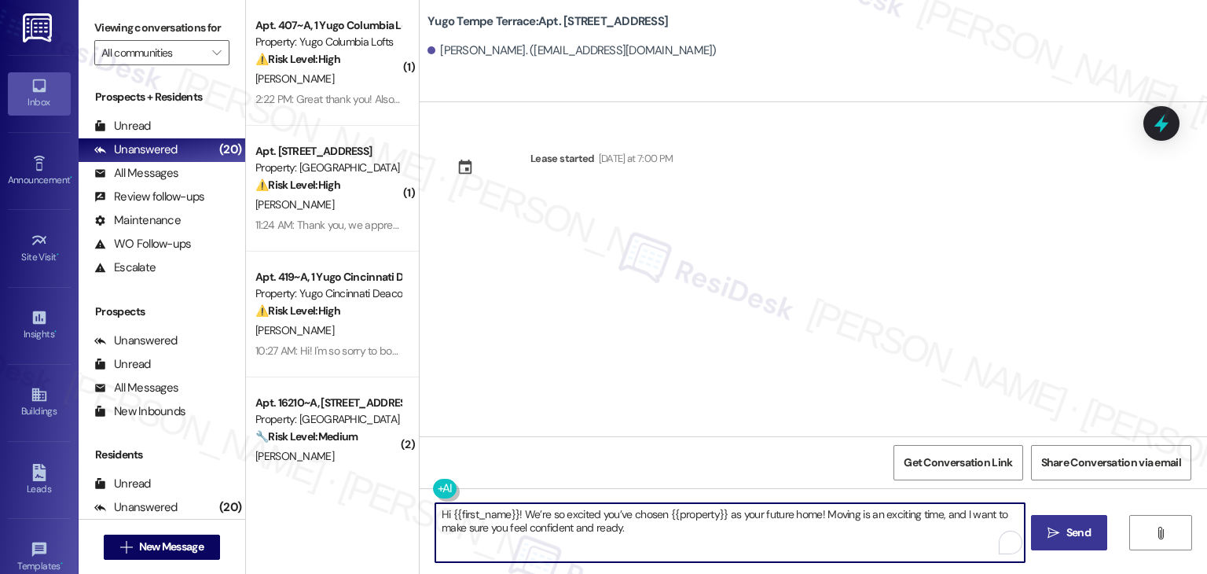
type textarea "Hi {{first_name}}! We’re so excited you’ve chosen {{property}} as your future h…"
click at [1068, 535] on span "Send" at bounding box center [1079, 532] width 24 height 17
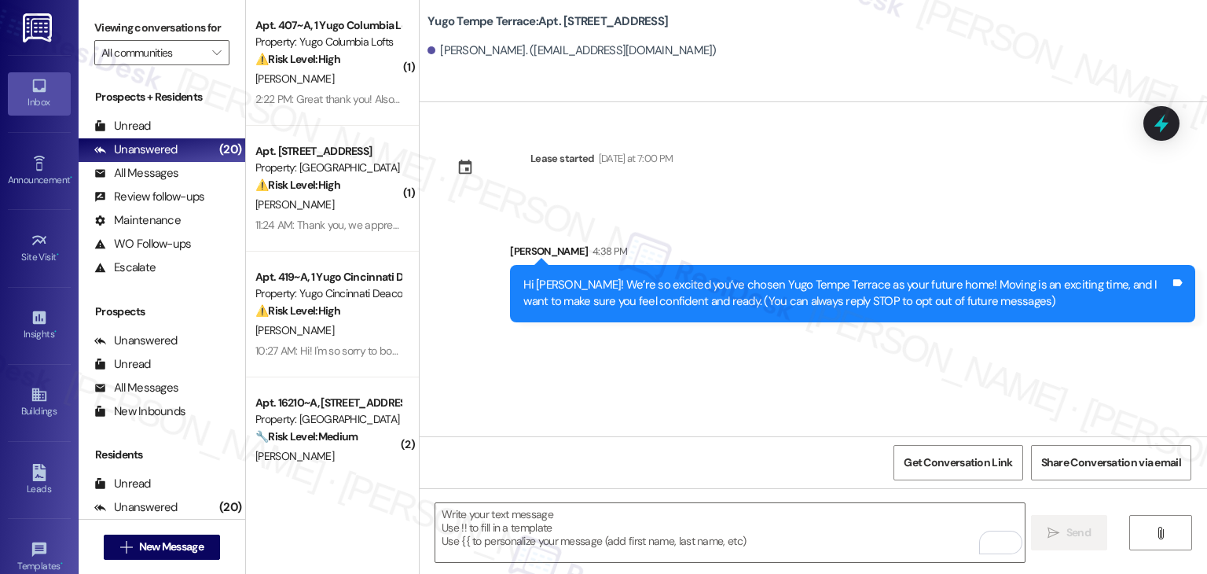
click at [612, 391] on div "Lease started Sunday at 7:00 PM Sent via SMS Sarah 4:38 PM Hi Tanmoy! We’re so …" at bounding box center [814, 269] width 788 height 334
click at [621, 516] on textarea "To enrich screen reader interactions, please activate Accessibility in Grammarl…" at bounding box center [729, 532] width 589 height 59
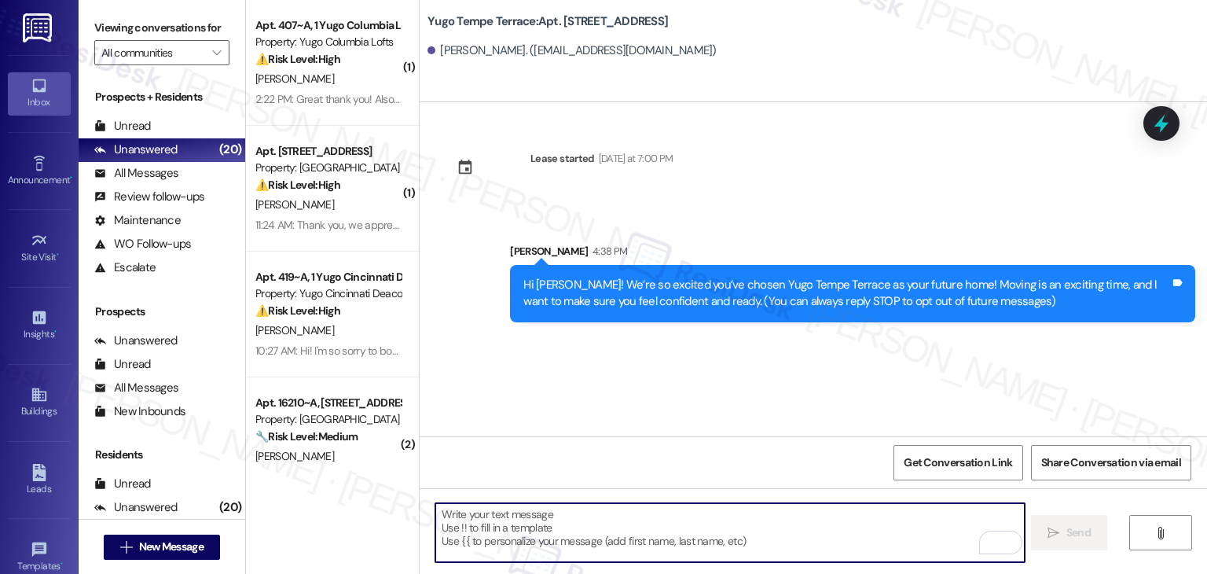
paste textarea "I’m [PERSON_NAME] from the off-site Resident Support Team. I work with your pro…"
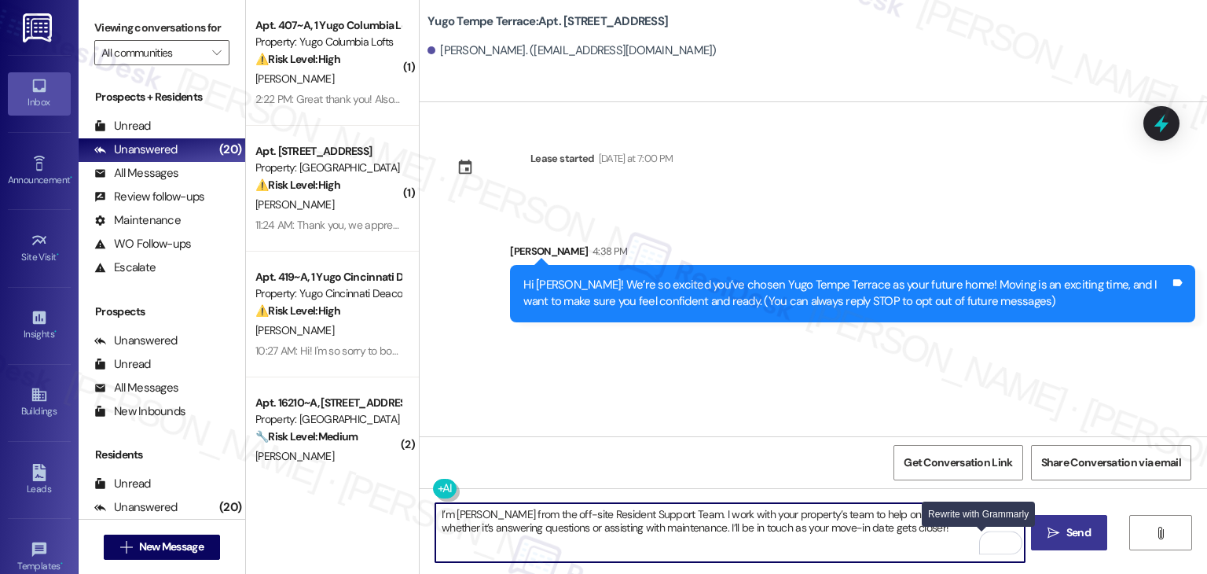
type textarea "I’m [PERSON_NAME] from the off-site Resident Support Team. I work with your pro…"
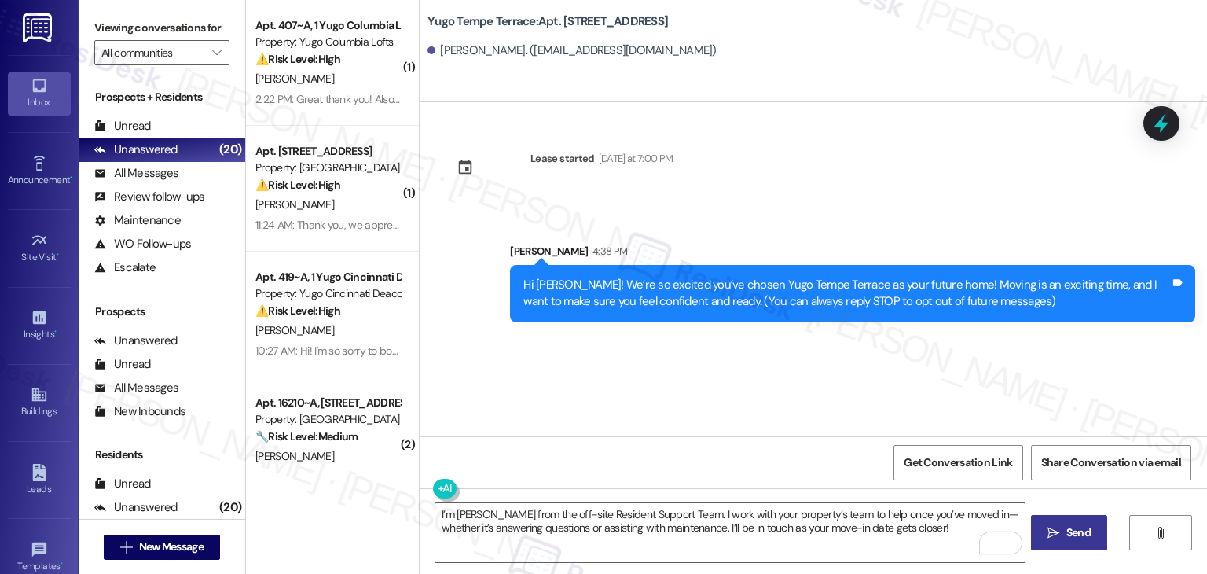
click at [1059, 535] on span " Send" at bounding box center [1070, 532] width 50 height 17
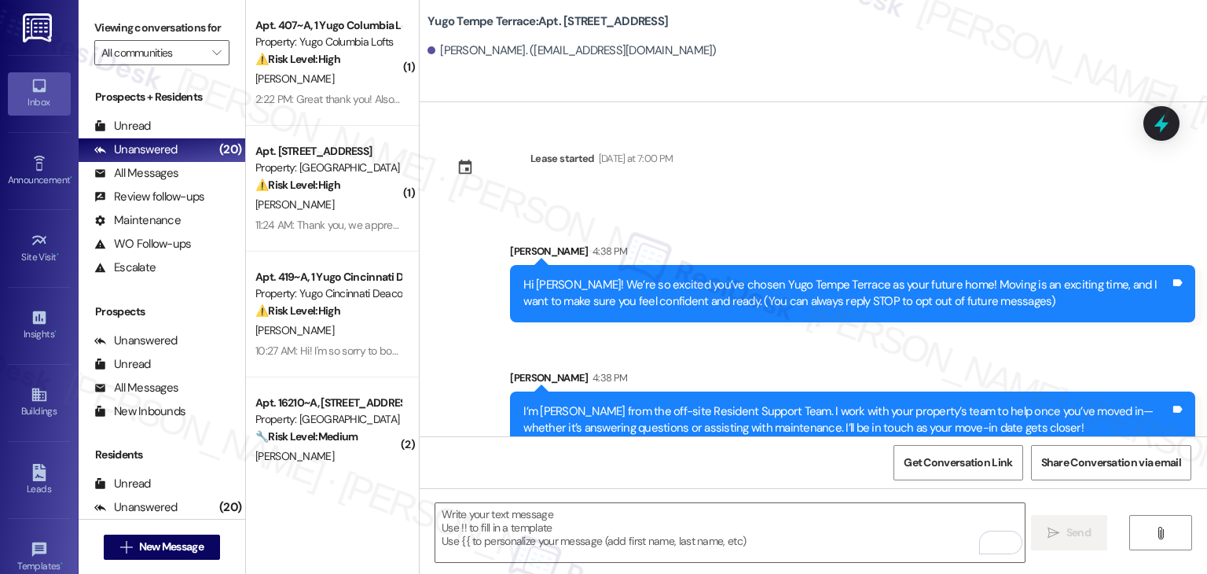
click at [648, 360] on div "Sent via SMS Sarah 4:38 PM I’m Sarah from the off-site Resident Support Team. I…" at bounding box center [852, 409] width 709 height 103
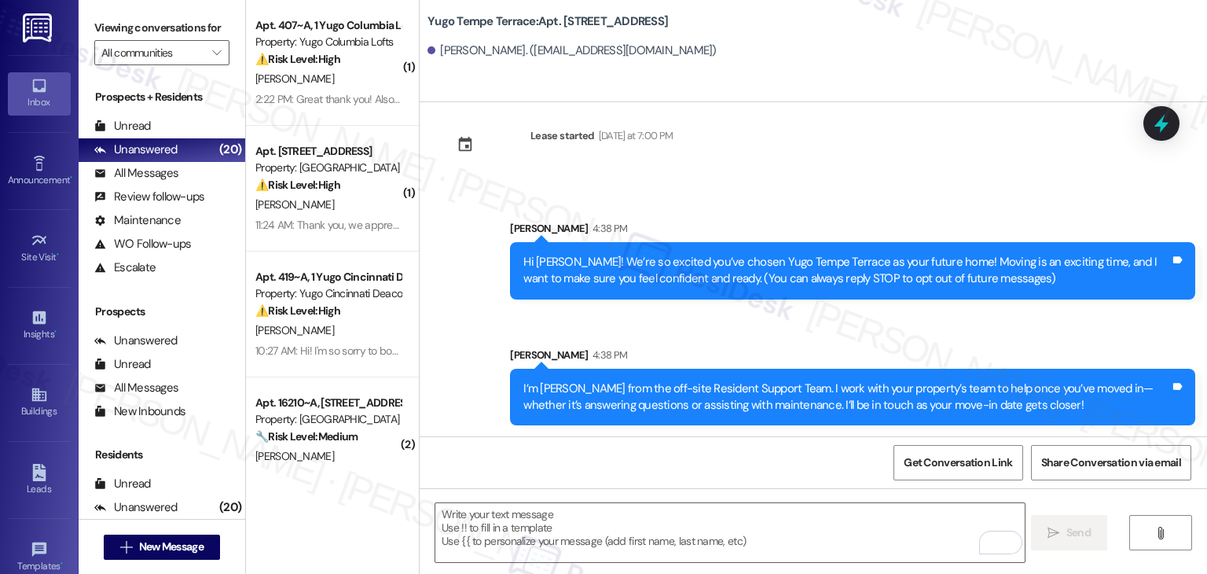
scroll to position [25, 0]
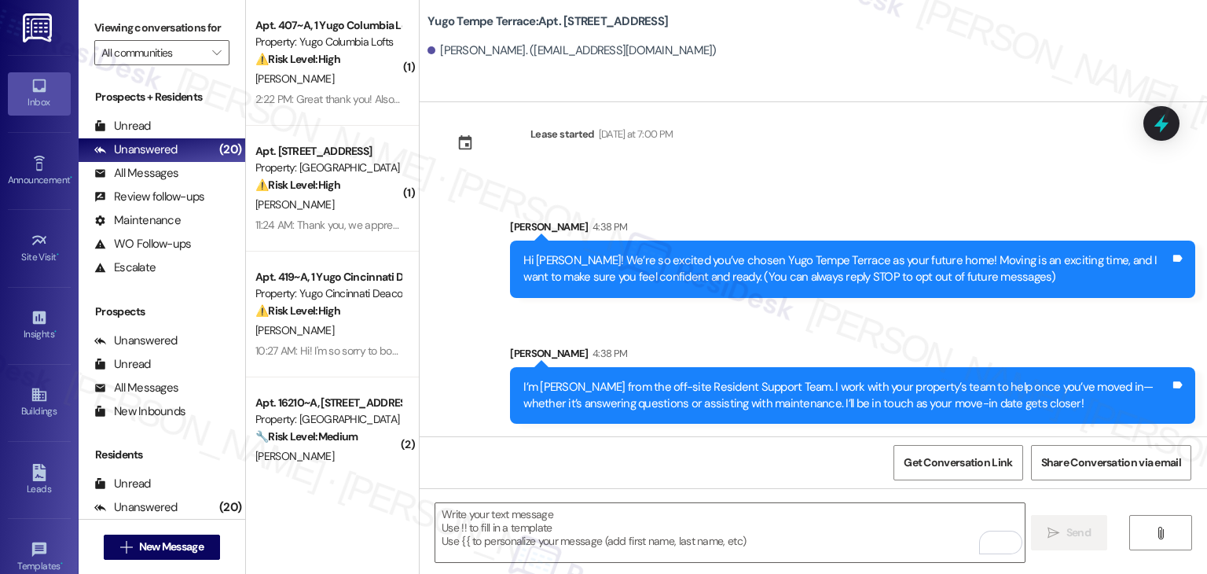
click at [733, 460] on div "Get Conversation Link Share Conversation via email" at bounding box center [814, 462] width 788 height 52
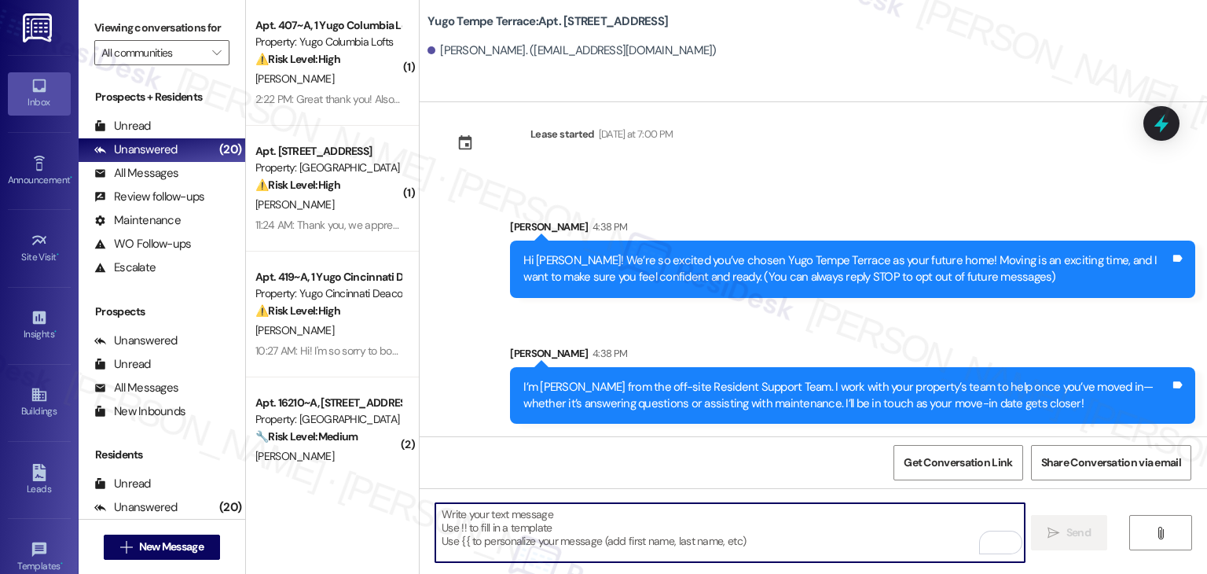
click at [717, 515] on textarea "To enrich screen reader interactions, please activate Accessibility in Grammarl…" at bounding box center [729, 532] width 589 height 59
paste textarea "Move-in day is just a few short days away! Please check your email for some qui…"
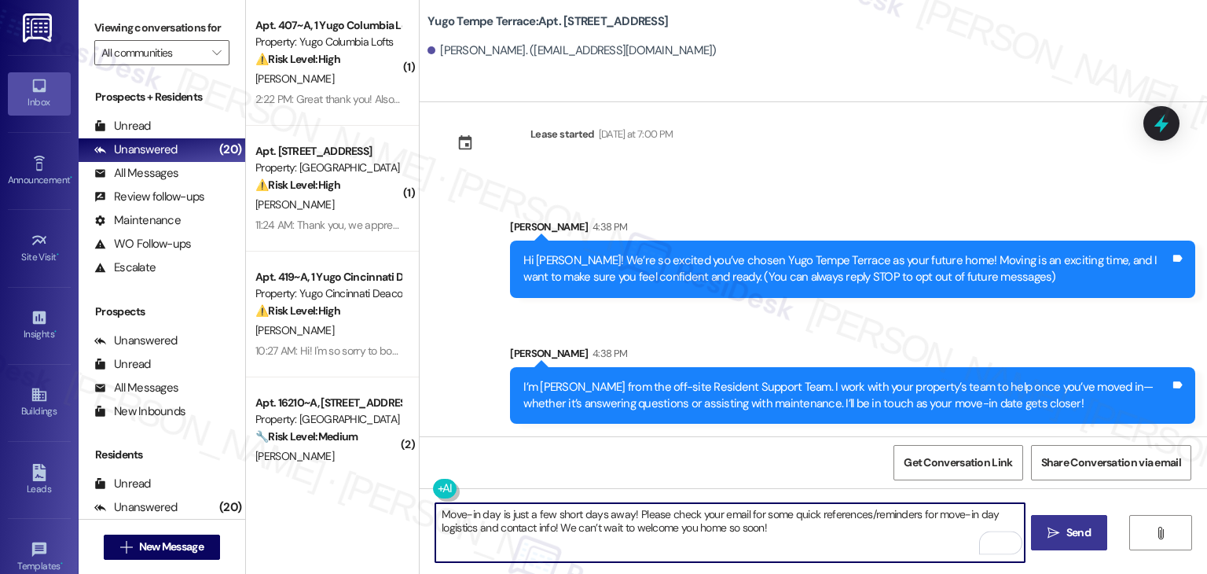
type textarea "Move-in day is just a few short days away! Please check your email for some qui…"
click at [1071, 531] on span "Send" at bounding box center [1079, 532] width 24 height 17
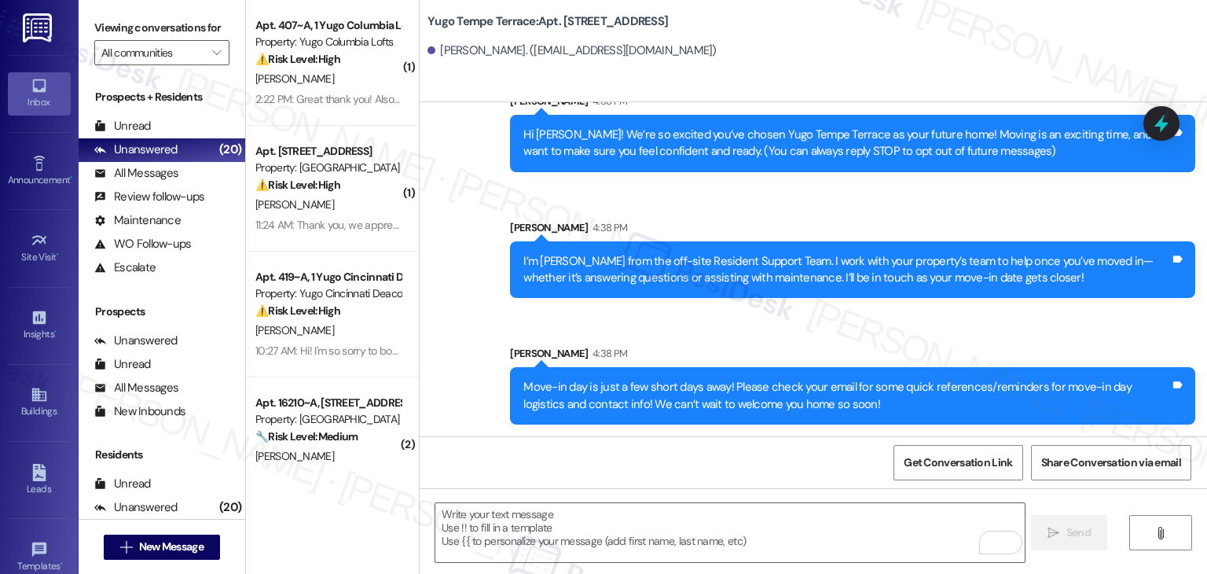
scroll to position [151, 0]
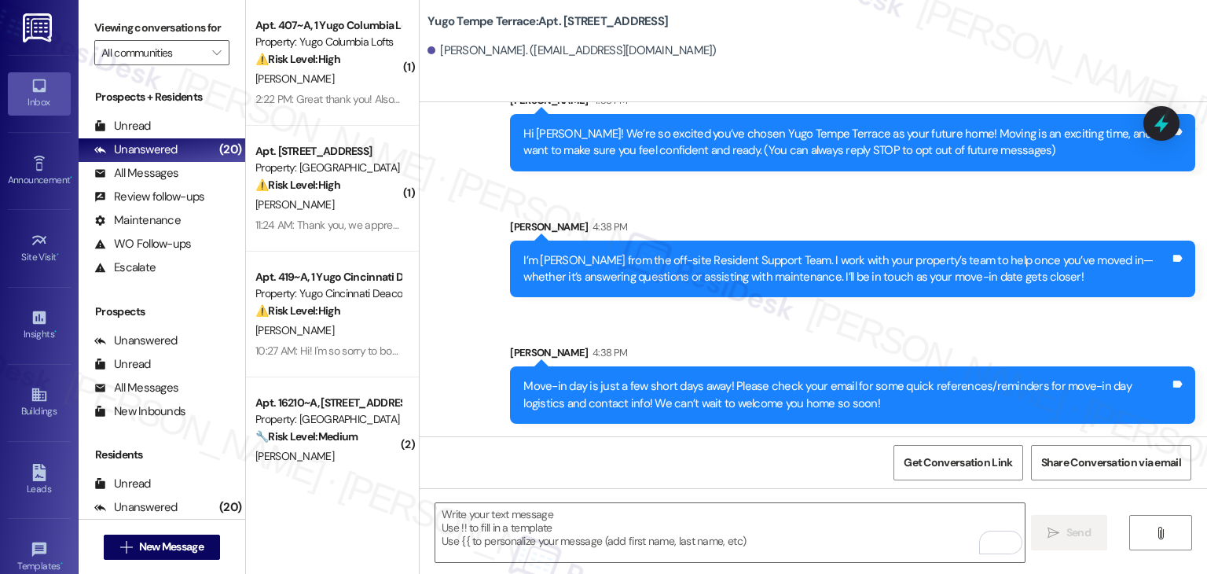
click at [689, 454] on div "Get Conversation Link Share Conversation via email" at bounding box center [814, 462] width 788 height 52
click at [198, 550] on span "New Message" at bounding box center [171, 546] width 64 height 17
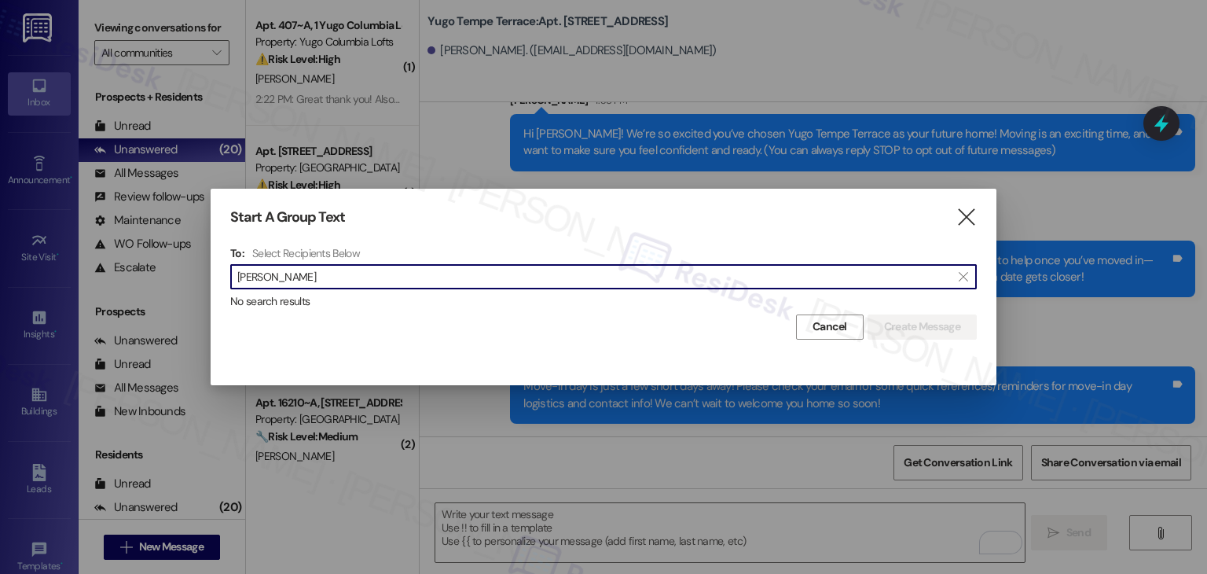
click at [296, 269] on input "Shambhavi Singh" at bounding box center [594, 277] width 714 height 22
type input "S"
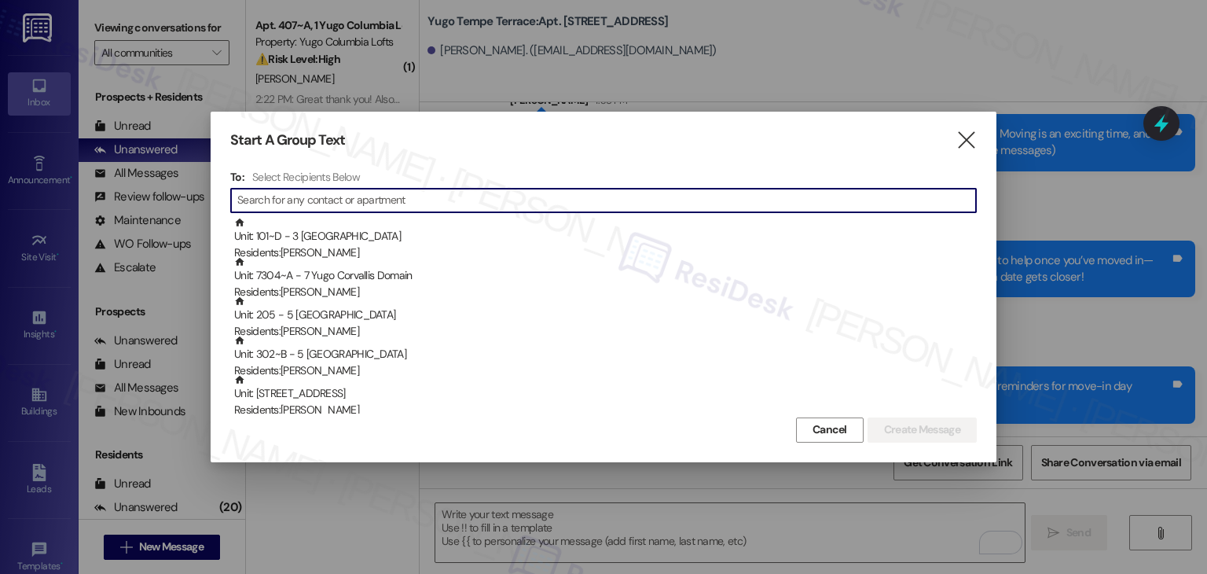
paste input "Jorge Ibarra"
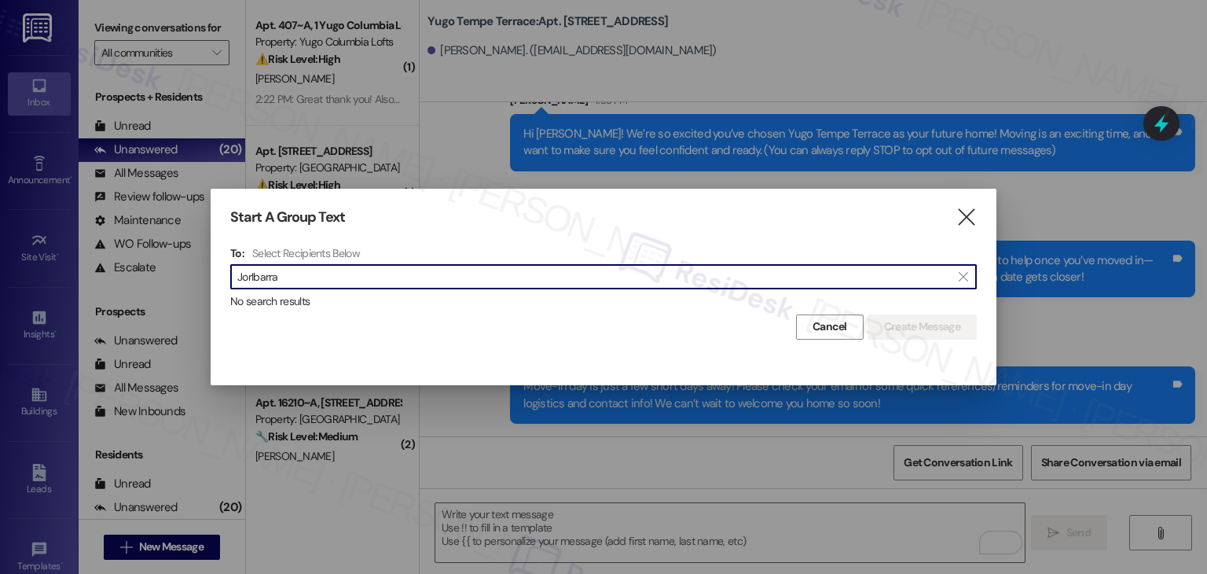
drag, startPoint x: 289, startPoint y: 279, endPoint x: 206, endPoint y: 276, distance: 83.4
click at [206, 276] on div "Start A Group Text  To: Select Recipients Below  JorIbarra  No search result…" at bounding box center [603, 287] width 1207 height 574
paste input "ge"
click at [273, 272] on input "Jorge Ibarra" at bounding box center [594, 277] width 714 height 22
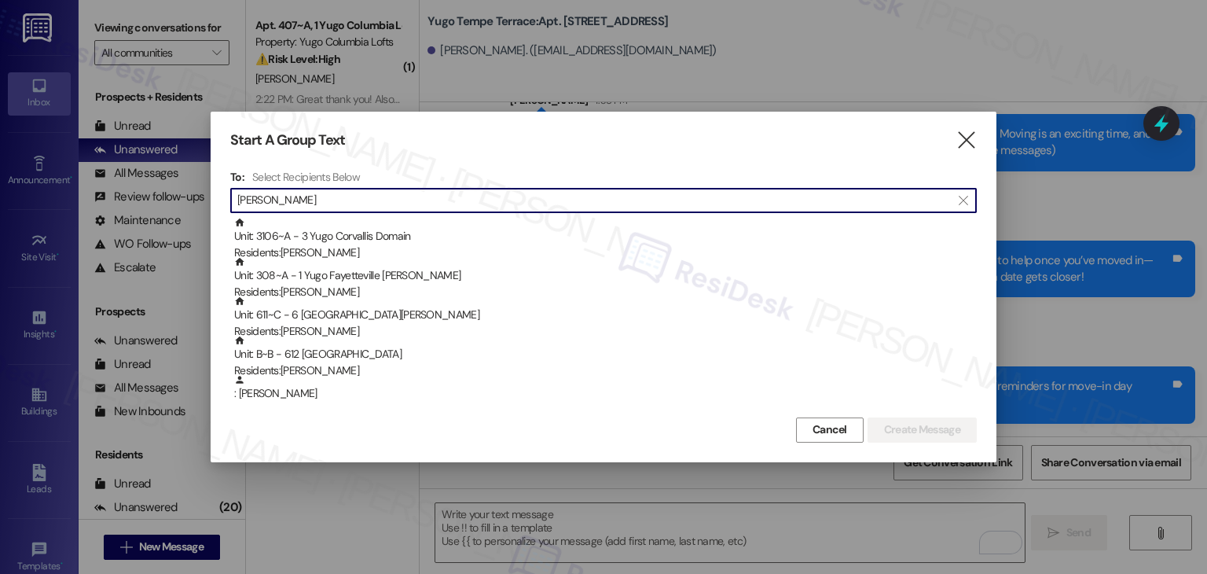
drag, startPoint x: 299, startPoint y: 201, endPoint x: 230, endPoint y: 200, distance: 69.2
click at [230, 200] on div " Jorge " at bounding box center [603, 200] width 747 height 25
paste input "Youssef Elsawy"
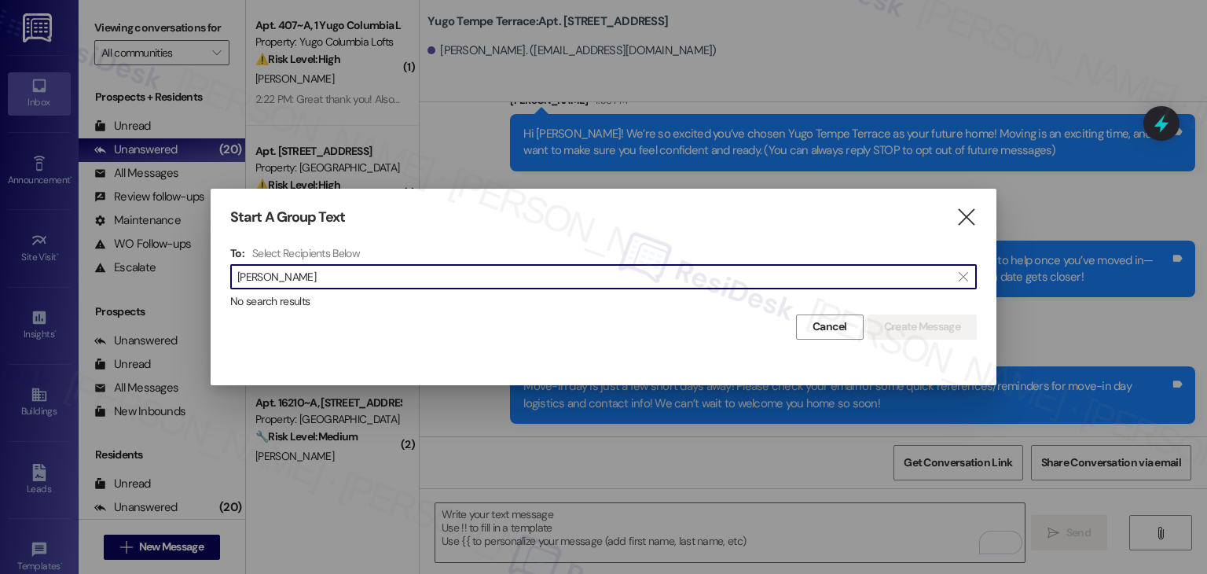
click at [281, 283] on input "Youssef Elsawy" at bounding box center [594, 277] width 714 height 22
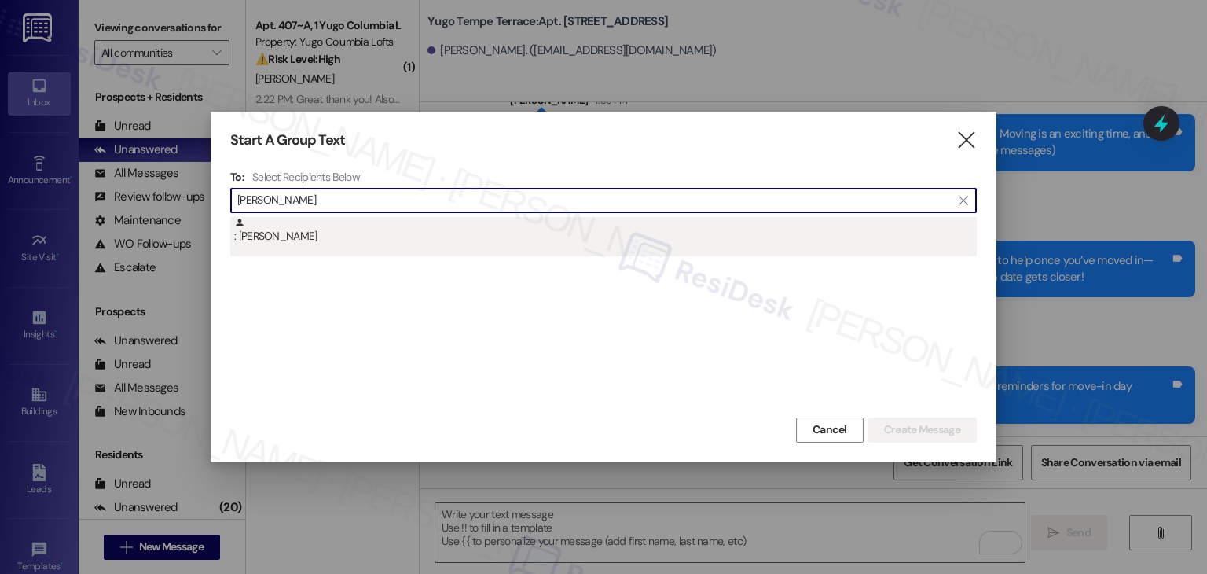
type input "Youssef Elsawy"
click at [292, 240] on div ": Youssef Elsawy" at bounding box center [605, 231] width 743 height 28
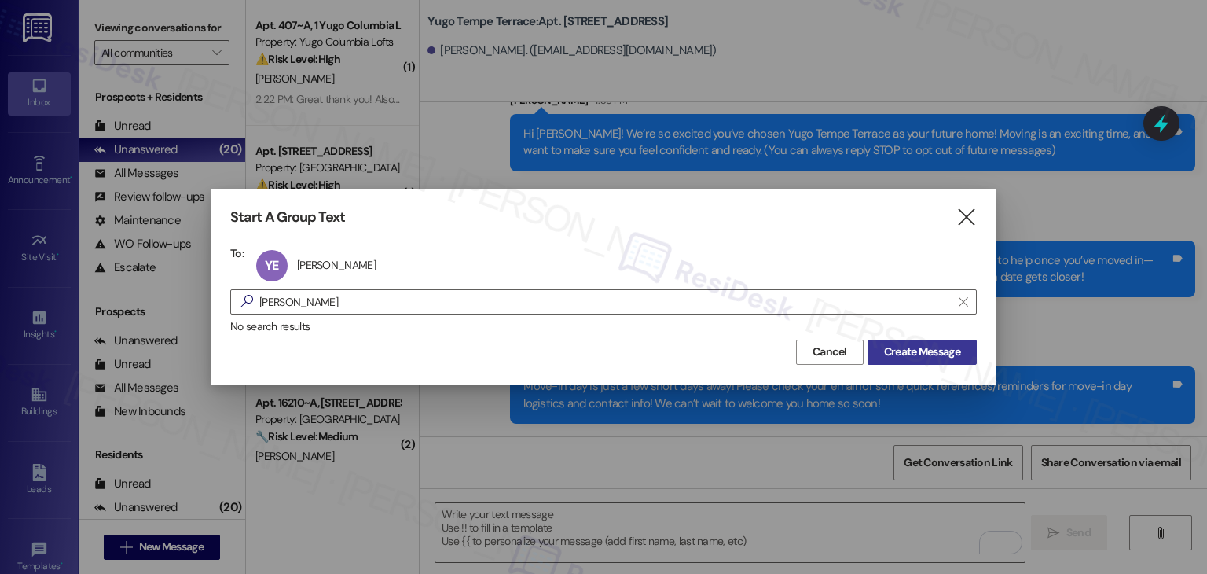
click at [907, 340] on button "Create Message" at bounding box center [922, 352] width 109 height 25
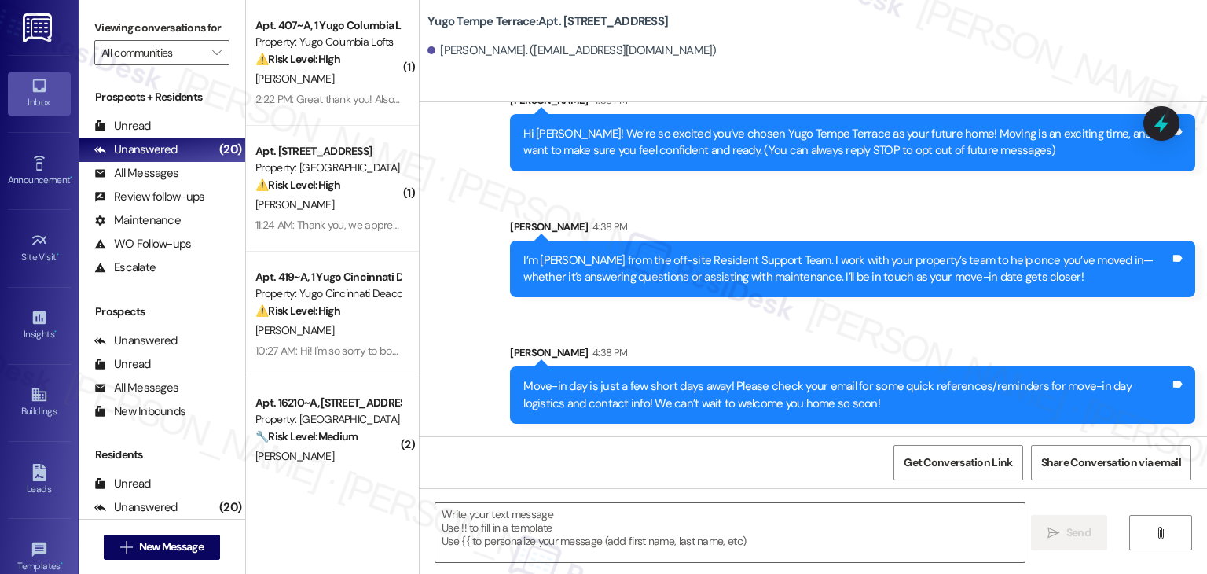
type textarea "Fetching suggested responses. Please feel free to read through the conversation…"
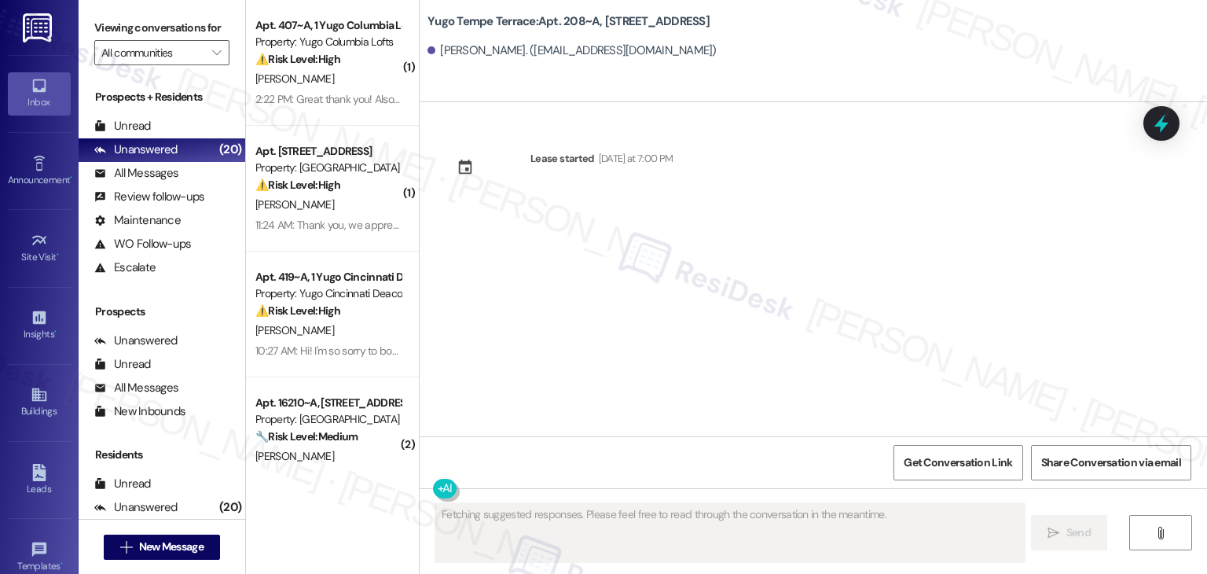
scroll to position [0, 0]
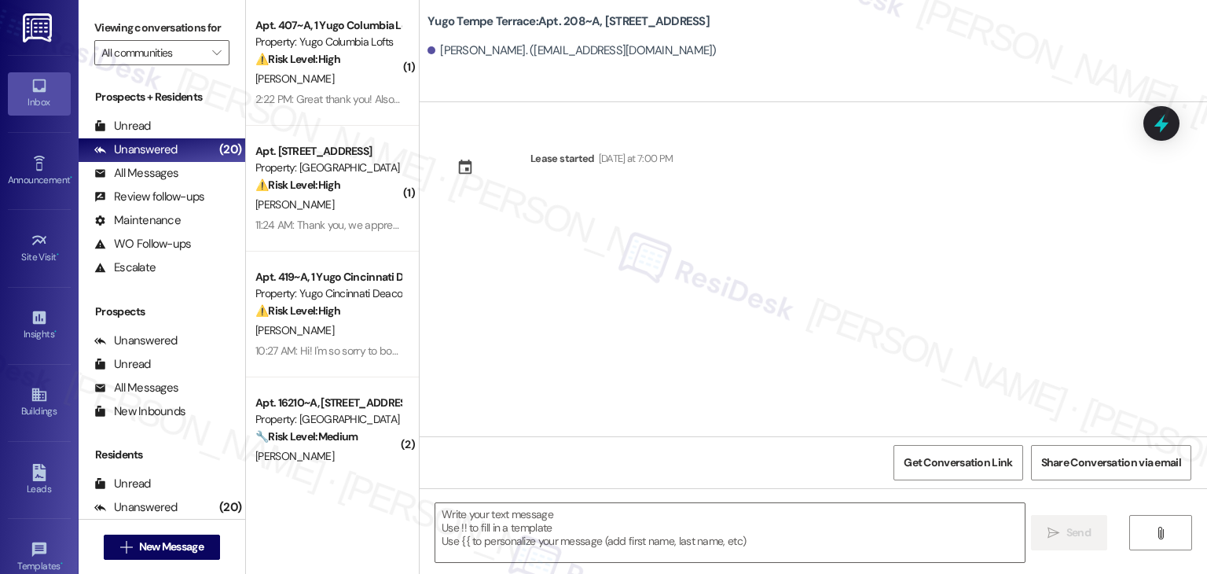
drag, startPoint x: 538, startPoint y: 301, endPoint x: 542, endPoint y: 321, distance: 20.7
click at [538, 302] on div "Lease started Sunday at 7:00 PM" at bounding box center [814, 269] width 788 height 334
click at [588, 540] on textarea at bounding box center [729, 532] width 589 height 59
paste textarea "Hi {{first_name}}! We’re so excited you’ve chosen {{property}} as your future h…"
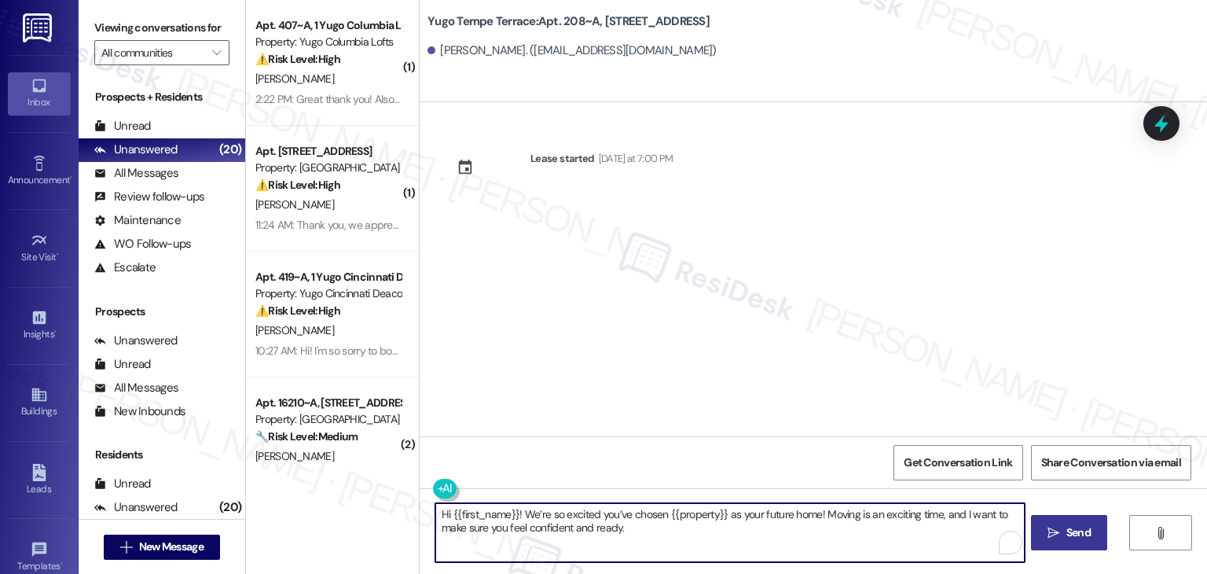
type textarea "Hi {{first_name}}! We’re so excited you’ve chosen {{property}} as your future h…"
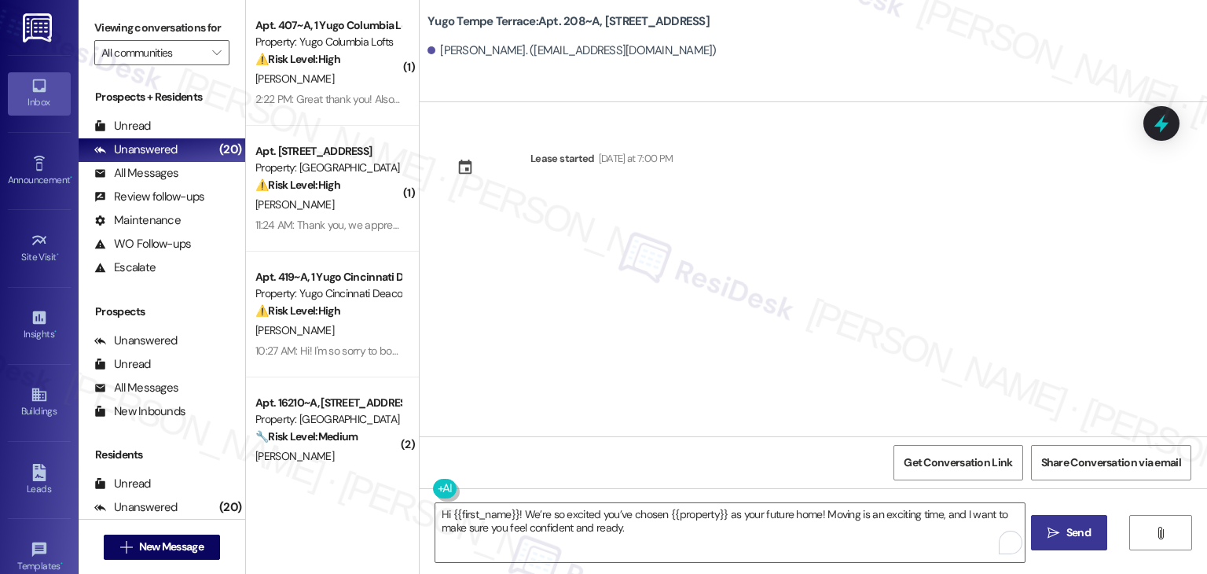
click at [1053, 532] on icon "" at bounding box center [1054, 533] width 12 height 13
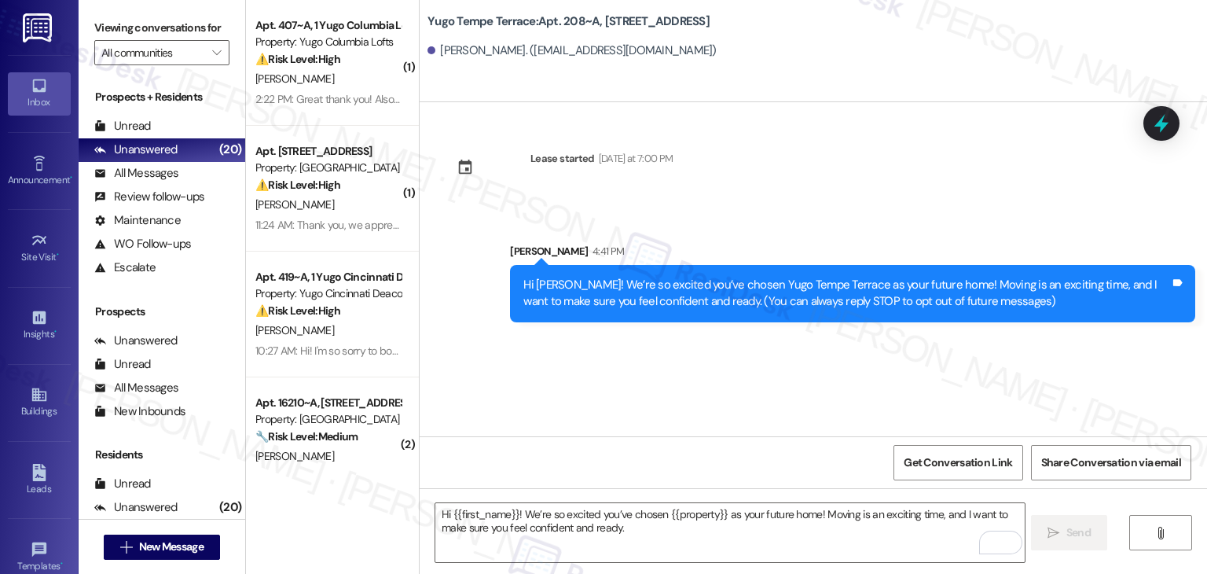
drag, startPoint x: 597, startPoint y: 384, endPoint x: 597, endPoint y: 417, distance: 32.2
click at [597, 384] on div "Lease started [DATE] at 7:00 PM Sent via SMS [PERSON_NAME] 4:41 PM Hi [PERSON_N…" at bounding box center [814, 269] width 788 height 334
click at [582, 488] on div "Hi {{first_name}}! We’re so excited you’ve chosen {{property}} as your future h…" at bounding box center [814, 547] width 788 height 118
click at [587, 519] on textarea "Hi {{first_name}}! We’re so excited you’ve chosen {{property}} as your future h…" at bounding box center [729, 532] width 589 height 59
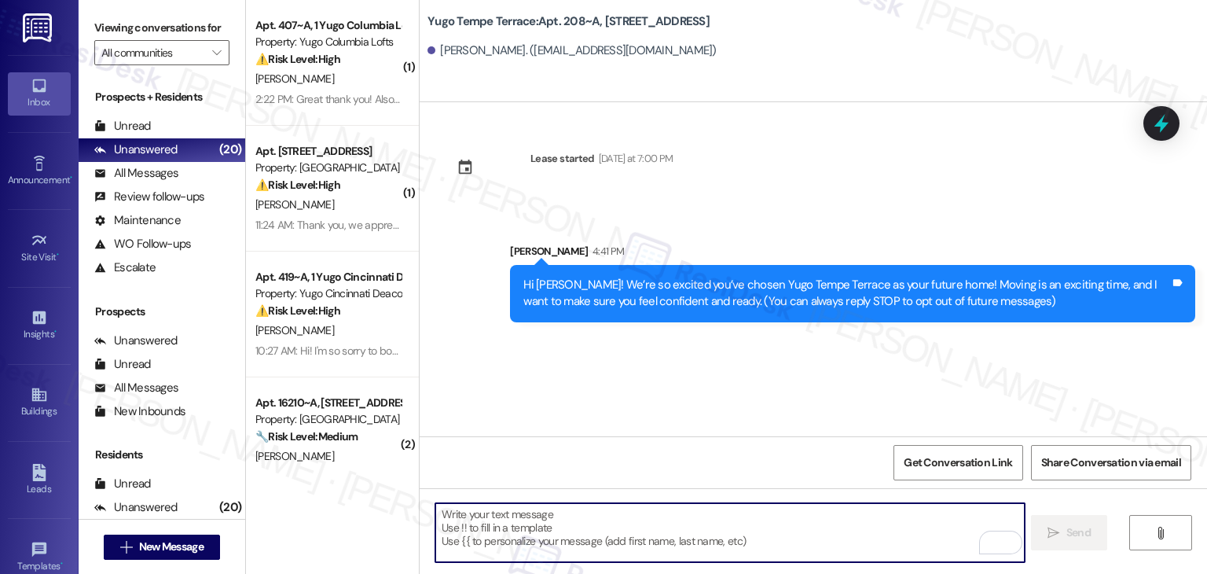
paste textarea "I’m [PERSON_NAME] from the off-site Resident Support Team. I work with your pro…"
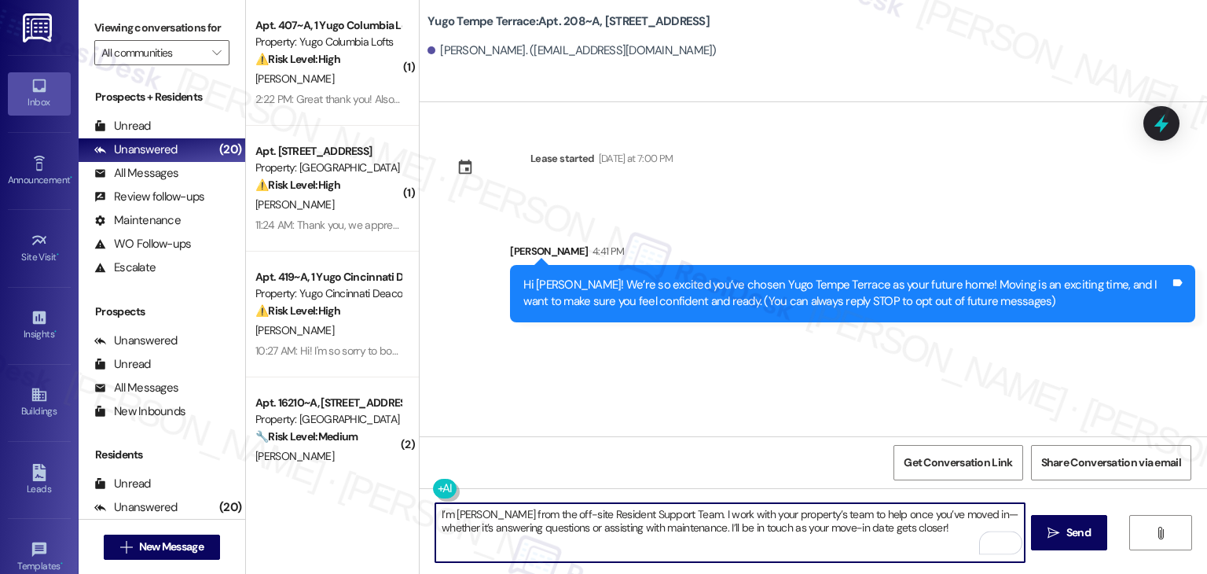
type textarea "I’m [PERSON_NAME] from the off-site Resident Support Team. I work with your pro…"
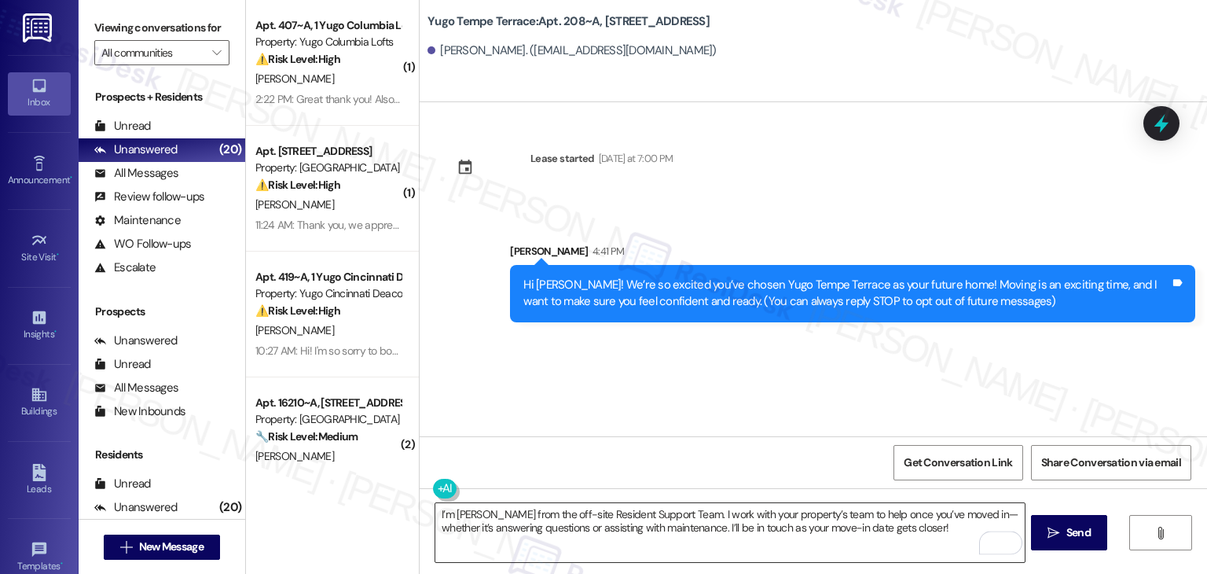
drag, startPoint x: 846, startPoint y: 520, endPoint x: 893, endPoint y: 522, distance: 47.2
click at [846, 520] on textarea "I’m [PERSON_NAME] from the off-site Resident Support Team. I work with your pro…" at bounding box center [729, 532] width 589 height 59
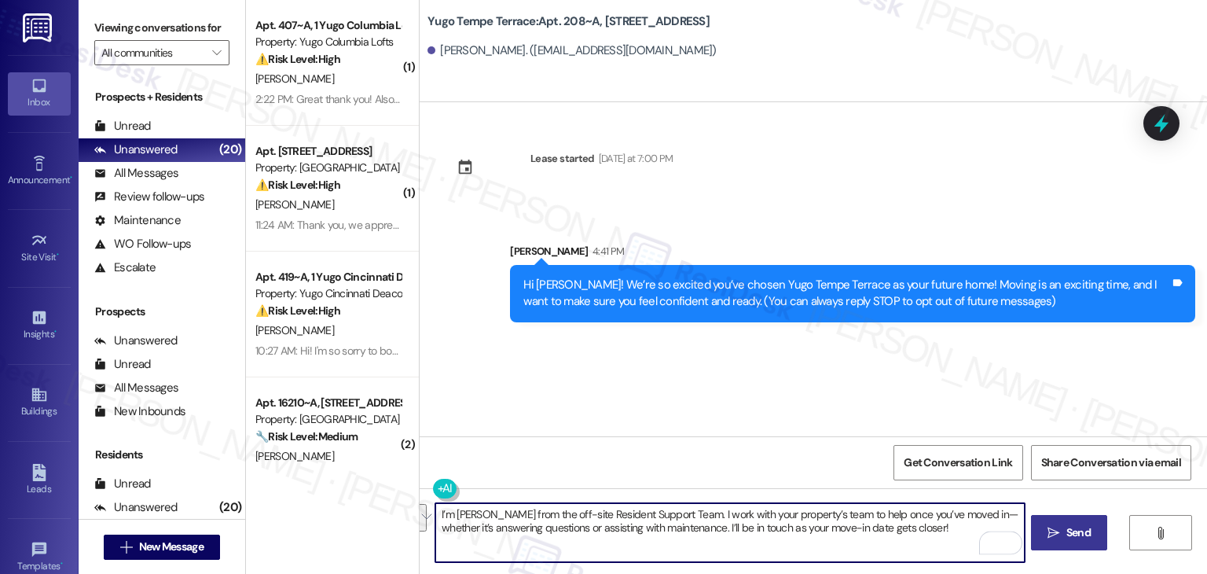
click at [1078, 531] on span "Send" at bounding box center [1079, 532] width 24 height 17
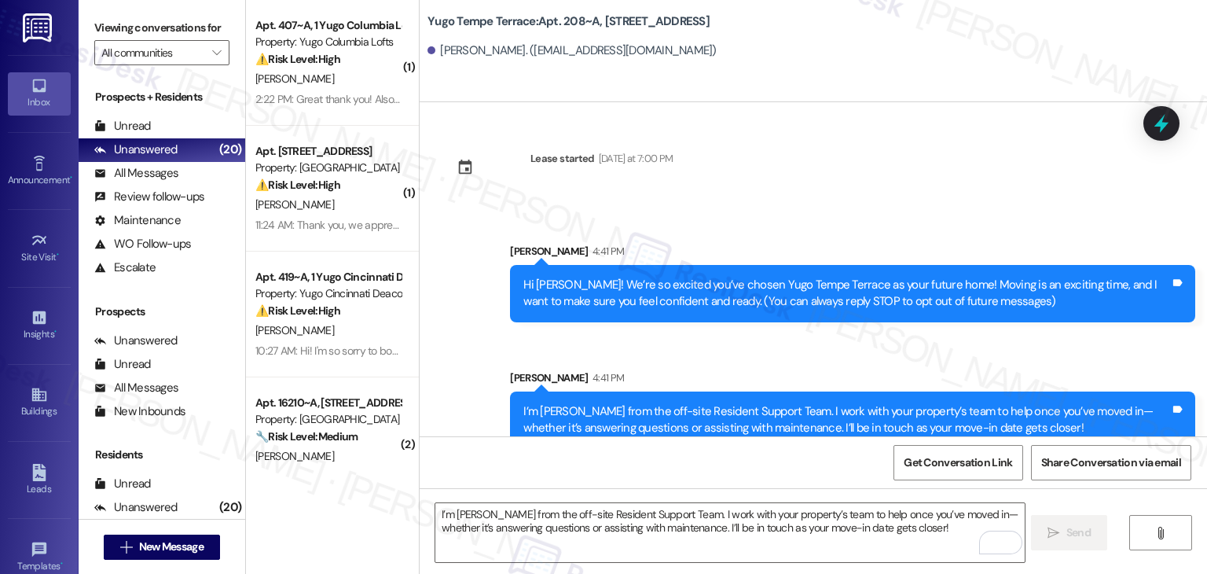
click at [649, 358] on div "Sent via SMS [PERSON_NAME] 4:41 PM I’m [PERSON_NAME] from the off-site Resident…" at bounding box center [852, 409] width 709 height 103
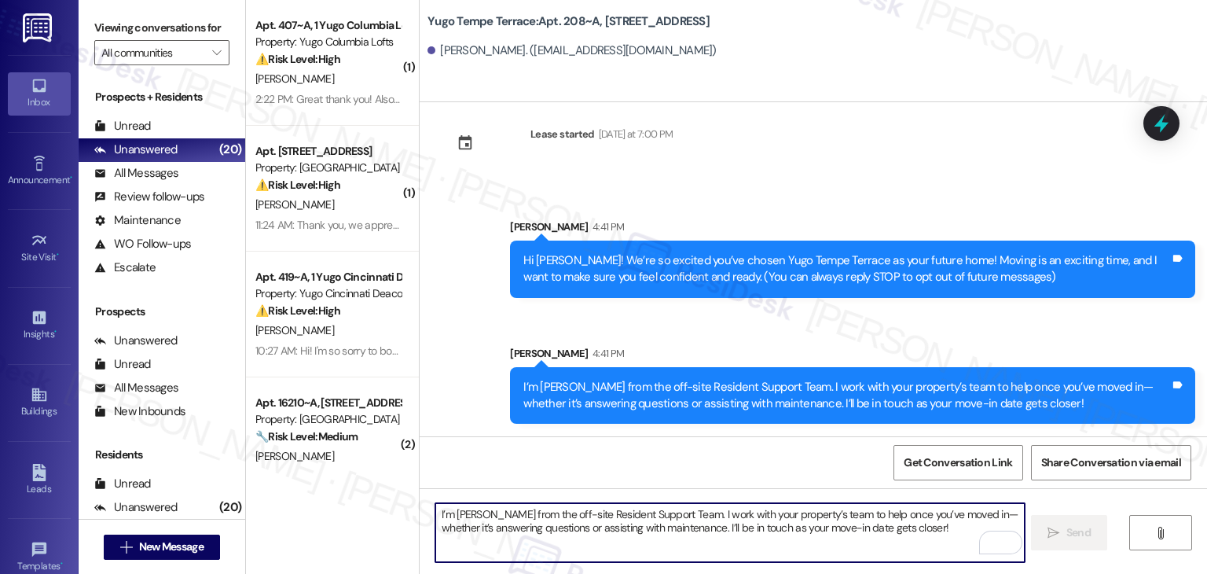
click at [690, 516] on textarea "I’m [PERSON_NAME] from the off-site Resident Support Team. I work with your pro…" at bounding box center [729, 532] width 589 height 59
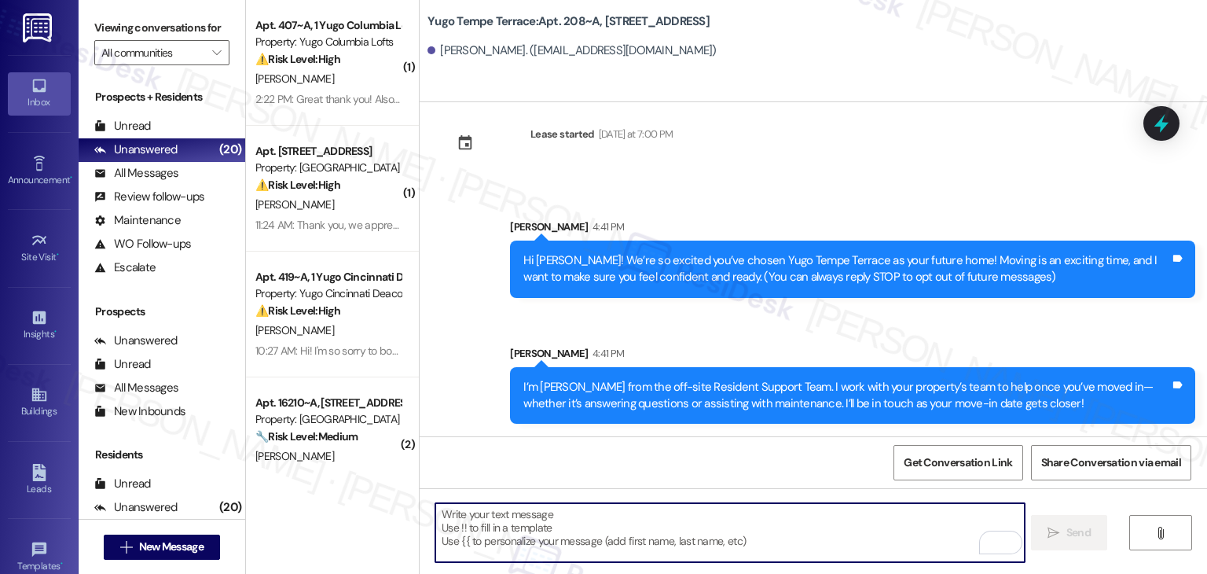
paste textarea "Move-in day is just a few short days away! Please check your email for some qui…"
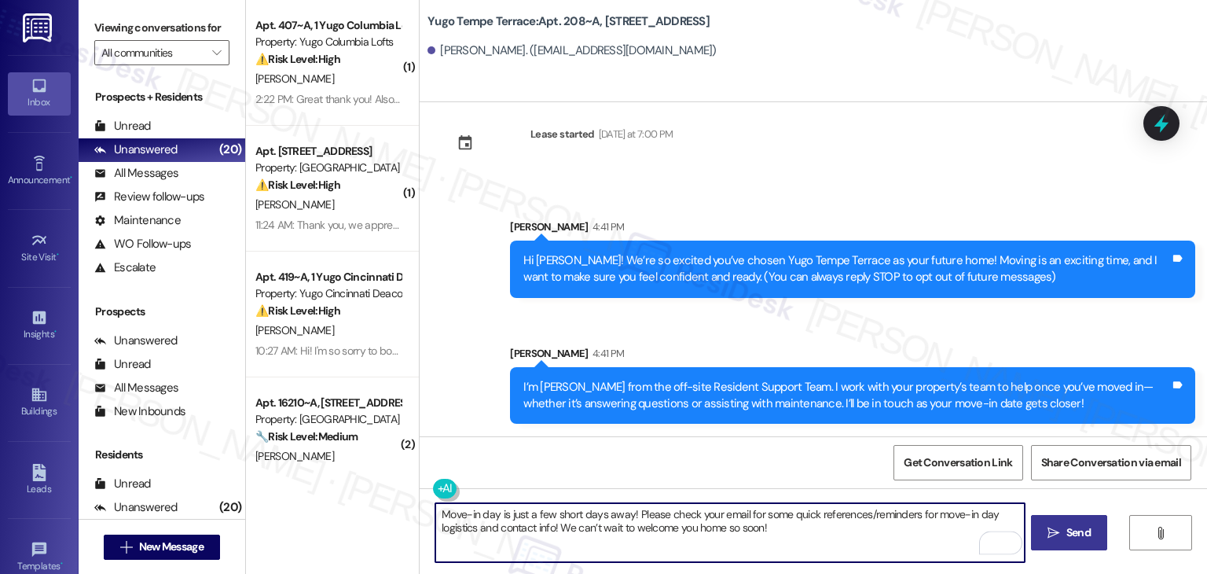
type textarea "Move-in day is just a few short days away! Please check your email for some qui…"
click at [1067, 535] on span "Send" at bounding box center [1079, 532] width 24 height 17
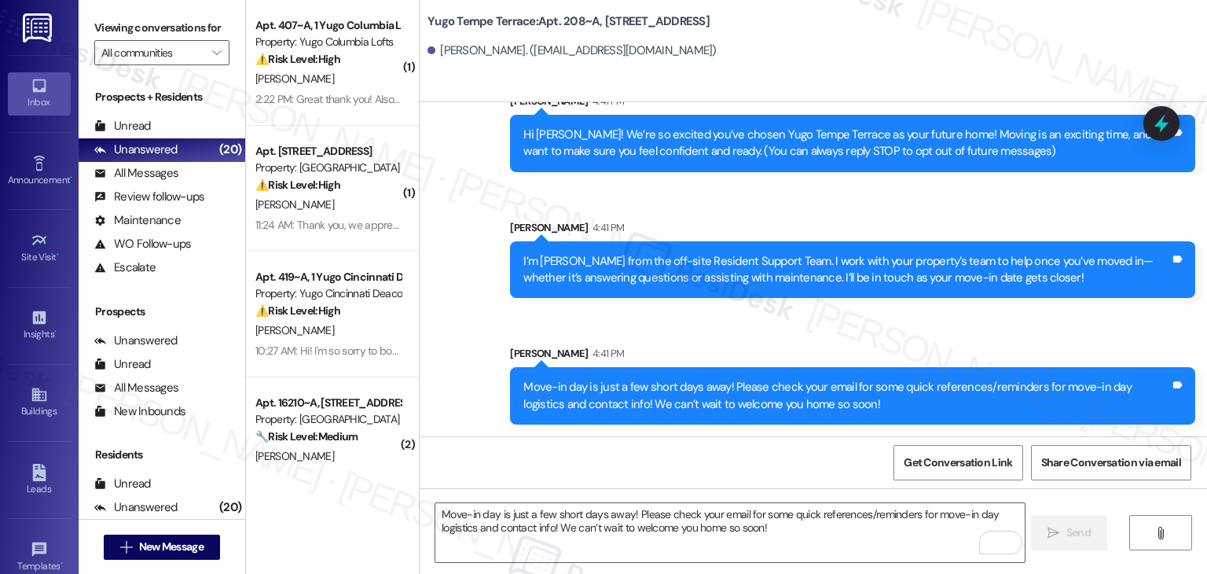
scroll to position [151, 0]
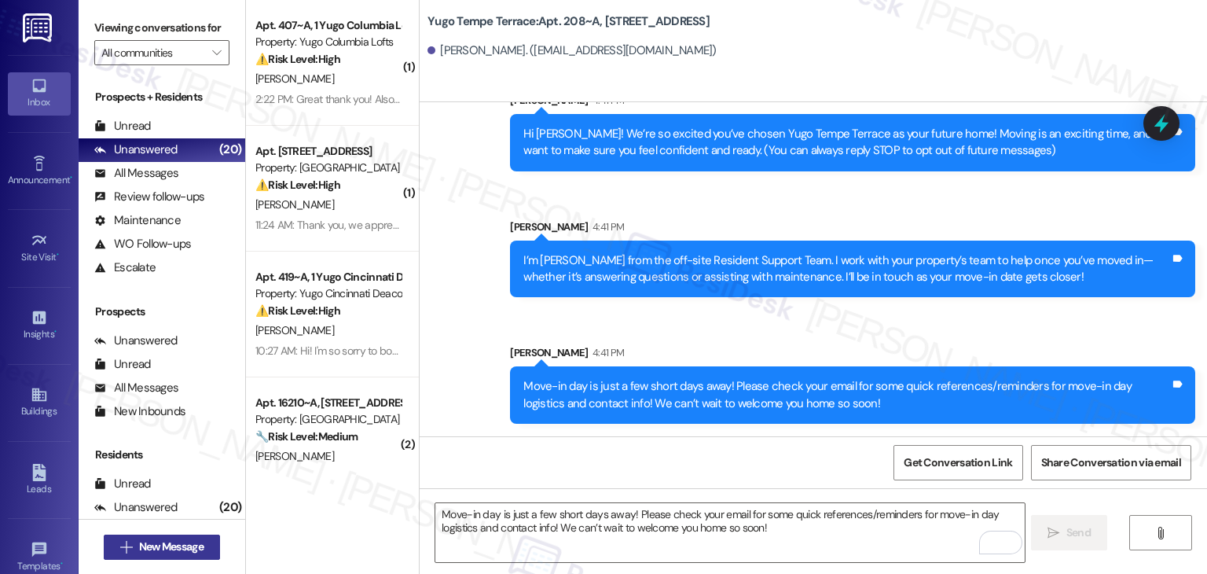
click at [175, 549] on span "New Message" at bounding box center [171, 546] width 64 height 17
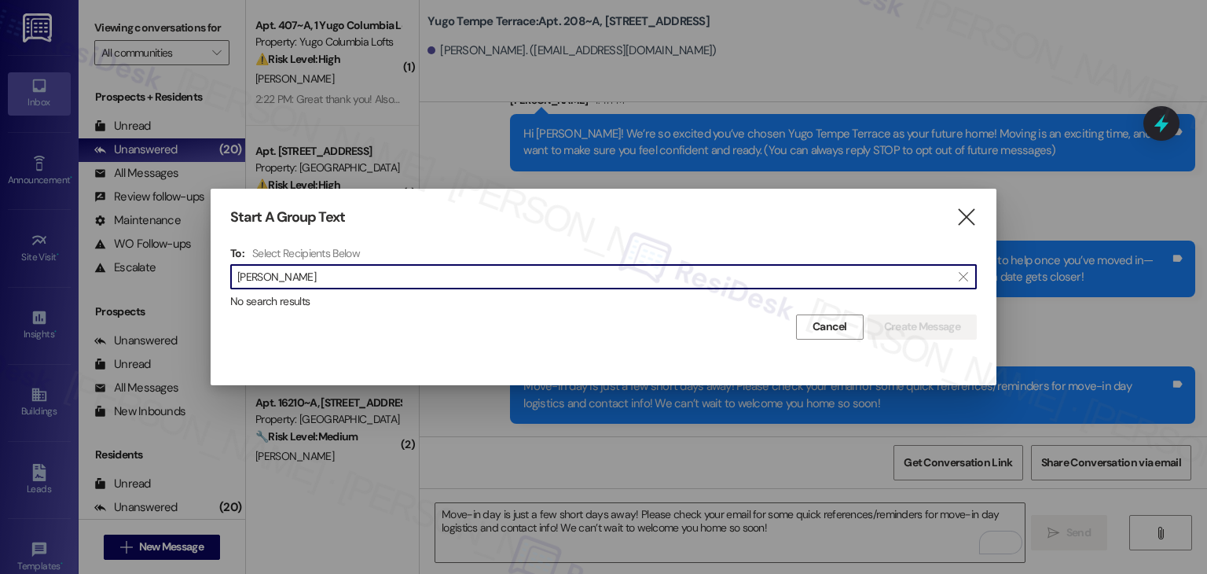
click at [274, 275] on input "[PERSON_NAME]" at bounding box center [594, 277] width 714 height 22
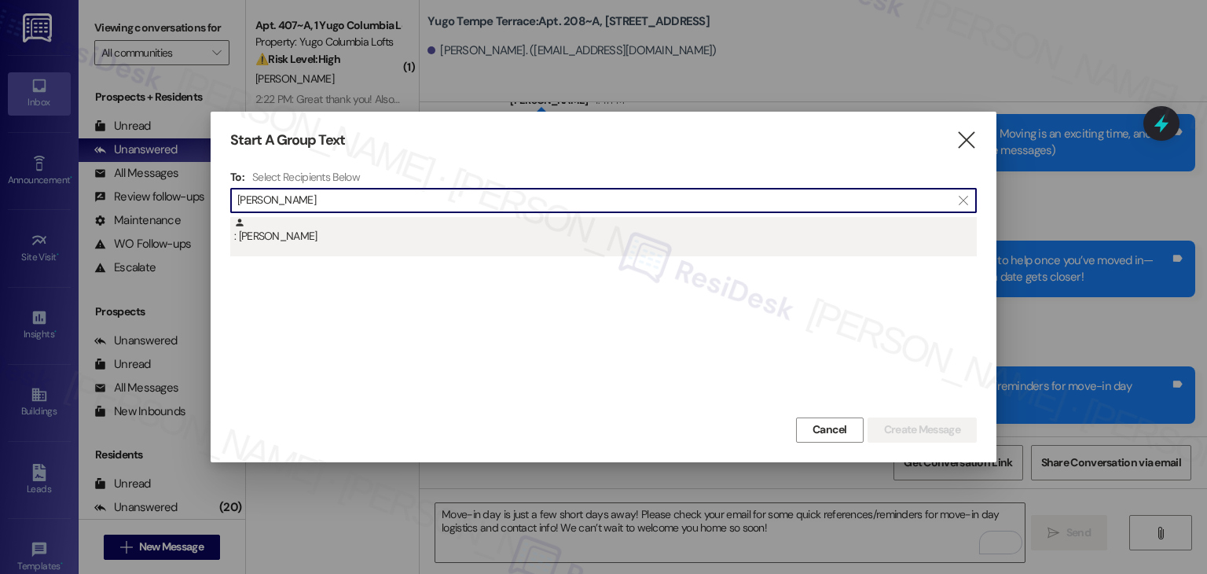
type input "[PERSON_NAME]"
click at [311, 239] on div ": [PERSON_NAME]" at bounding box center [605, 231] width 743 height 28
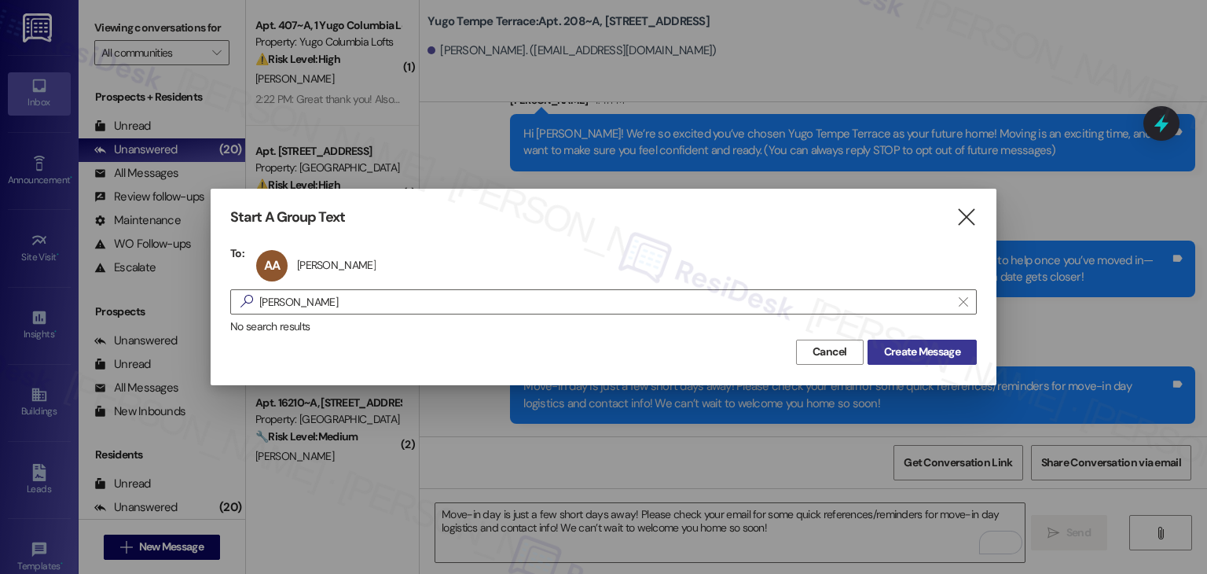
click at [915, 362] on button "Create Message" at bounding box center [922, 352] width 109 height 25
click at [917, 355] on span "Create Message" at bounding box center [922, 352] width 76 height 17
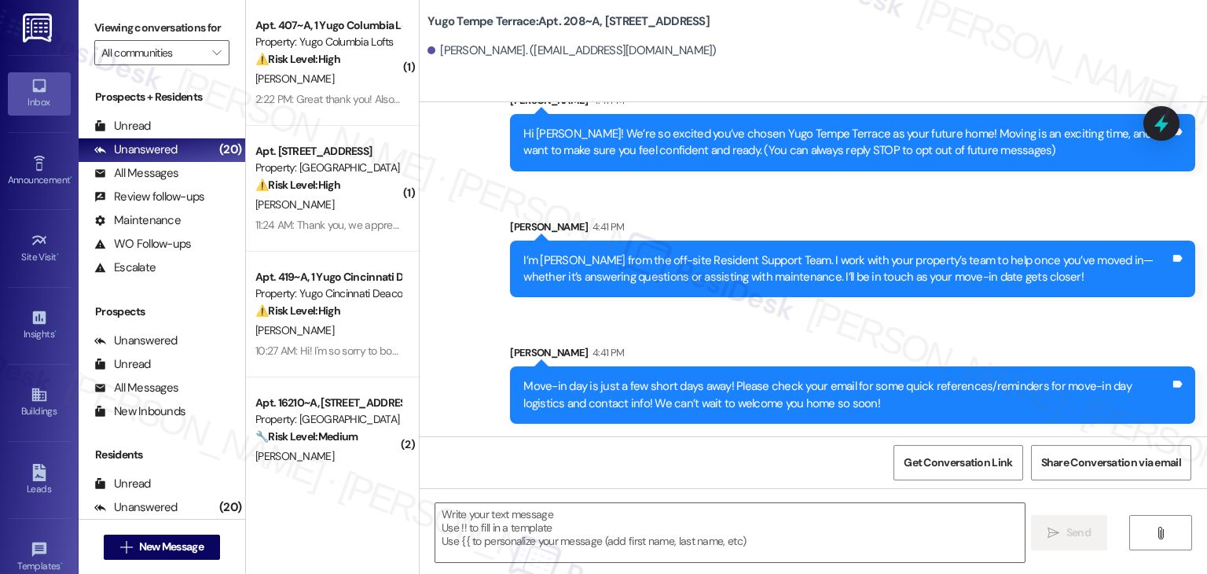
type textarea "Fetching suggested responses. Please feel free to read through the conversation…"
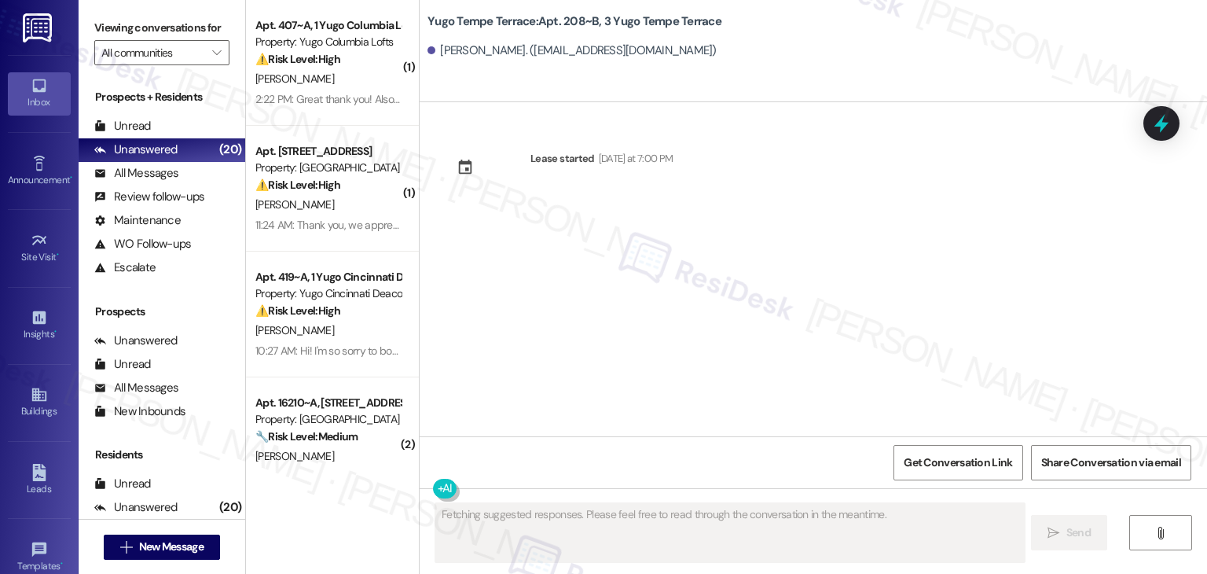
scroll to position [0, 0]
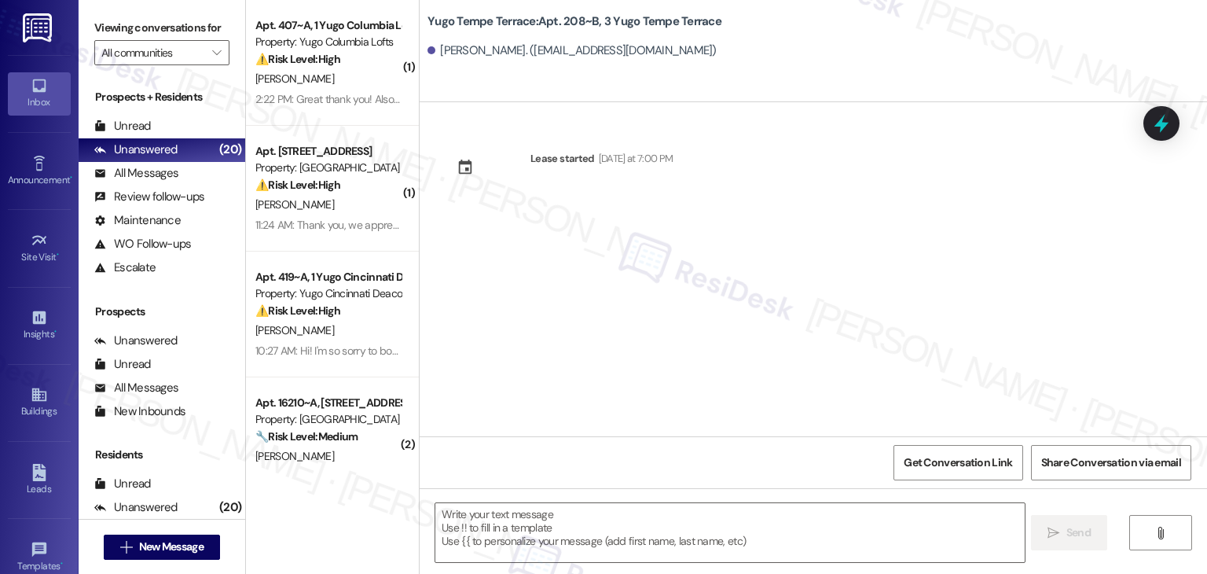
click at [638, 299] on div "Lease started [DATE] at 7:00 PM" at bounding box center [814, 269] width 788 height 334
click at [623, 520] on textarea at bounding box center [729, 532] width 589 height 59
paste textarea "Hi {{first_name}}! We’re so excited you’ve chosen {{property}} as your future h…"
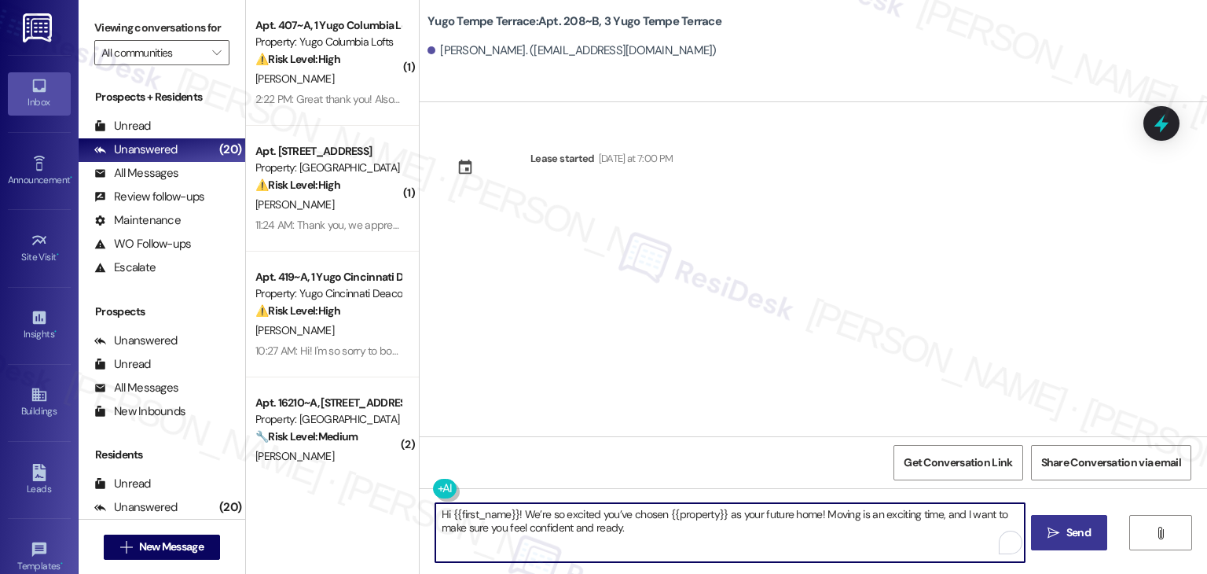
type textarea "Hi {{first_name}}! We’re so excited you’ve chosen {{property}} as your future h…"
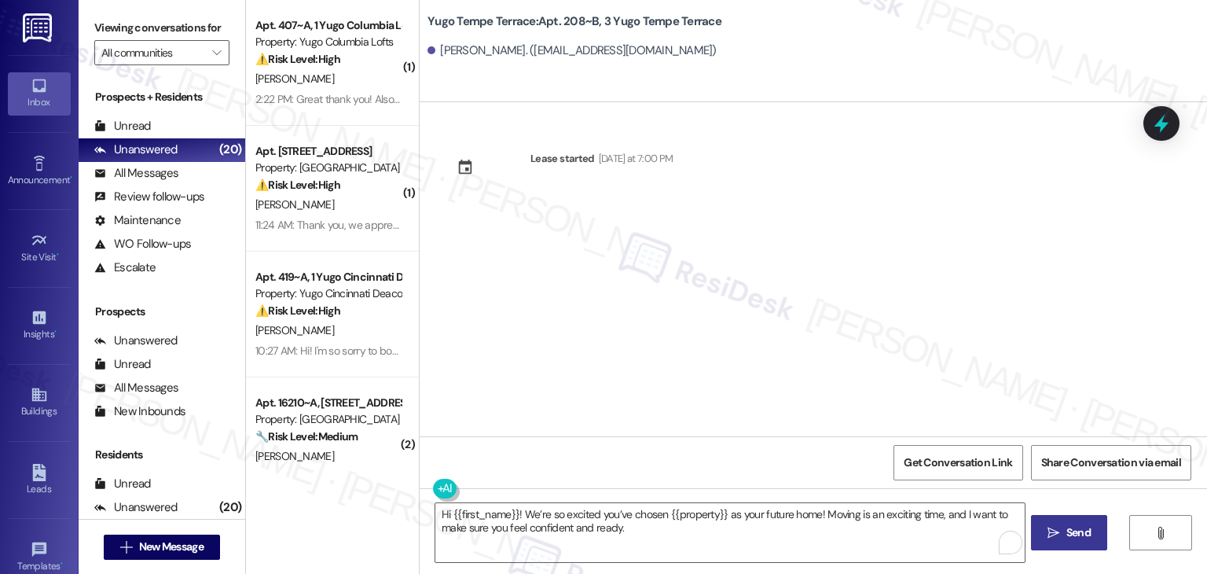
click at [1067, 534] on span "Send" at bounding box center [1079, 532] width 24 height 17
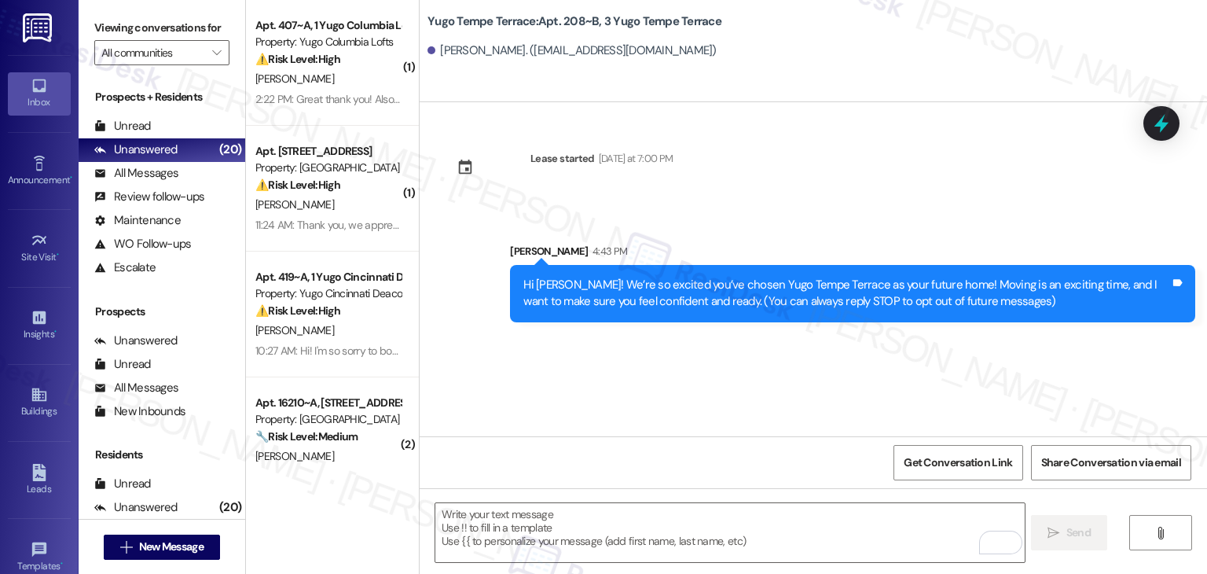
click at [597, 358] on div "Lease started [DATE] at 7:00 PM Sent via SMS [PERSON_NAME] 4:43 PM Hi [PERSON_N…" at bounding box center [814, 269] width 788 height 334
click at [647, 391] on div "Lease started [DATE] at 7:00 PM Sent via SMS [PERSON_NAME] 4:43 PM Hi [PERSON_N…" at bounding box center [814, 269] width 788 height 334
click at [649, 531] on textarea "To enrich screen reader interactions, please activate Accessibility in Grammarl…" at bounding box center [729, 532] width 589 height 59
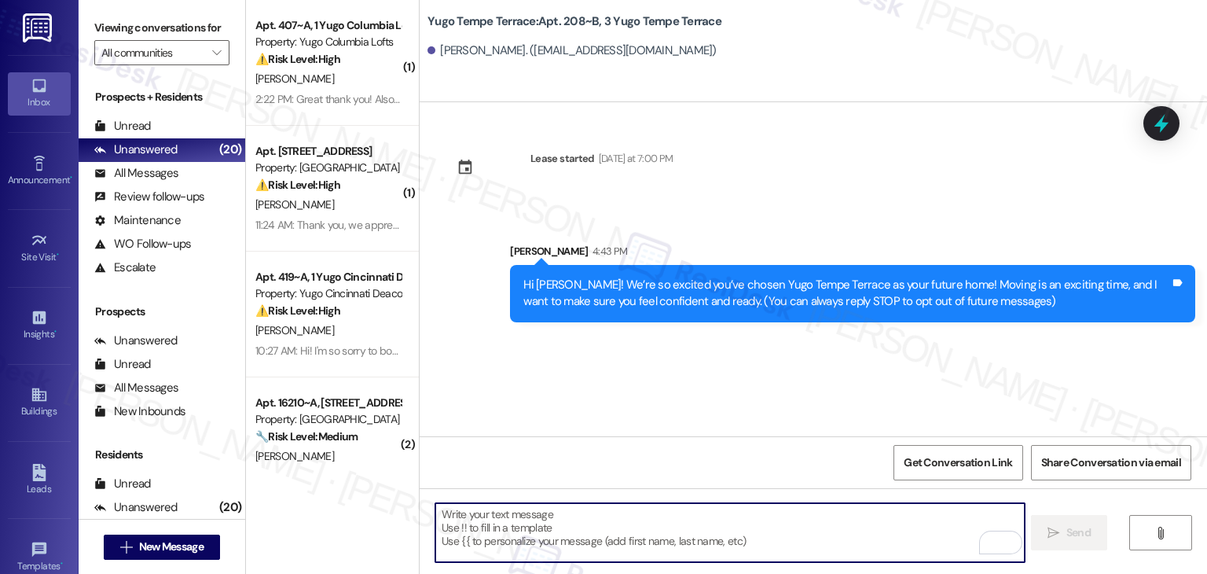
paste textarea "I’m [PERSON_NAME] from the off-site Resident Support Team. I work with your pro…"
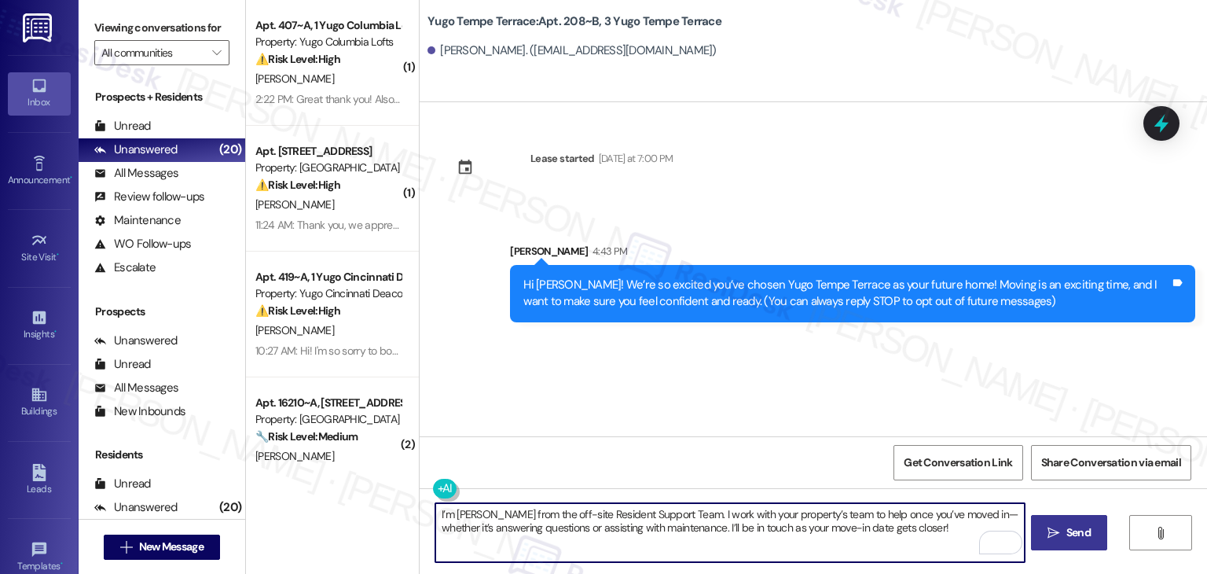
type textarea "I’m [PERSON_NAME] from the off-site Resident Support Team. I work with your pro…"
click at [1077, 541] on button " Send" at bounding box center [1069, 532] width 76 height 35
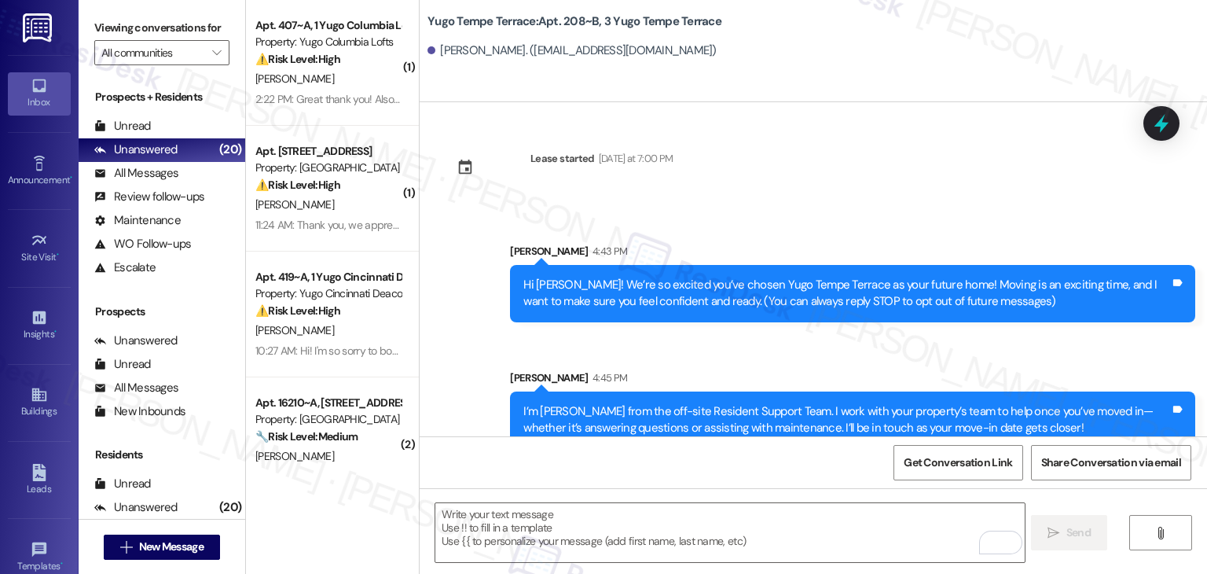
click at [632, 350] on div "Sent via SMS [PERSON_NAME] 4:43 PM Hi [PERSON_NAME]! We’re so excited you’ve ch…" at bounding box center [814, 334] width 788 height 253
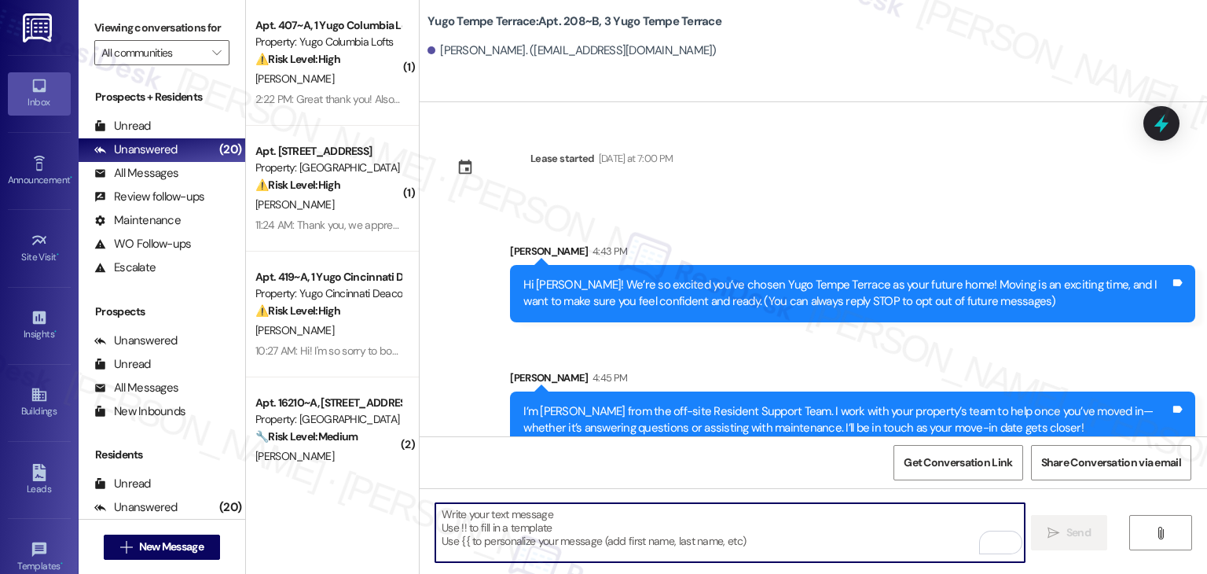
click at [654, 516] on textarea "To enrich screen reader interactions, please activate Accessibility in Grammarl…" at bounding box center [729, 532] width 589 height 59
paste textarea "Move-in day is just a few short days away! Please check your email for some qui…"
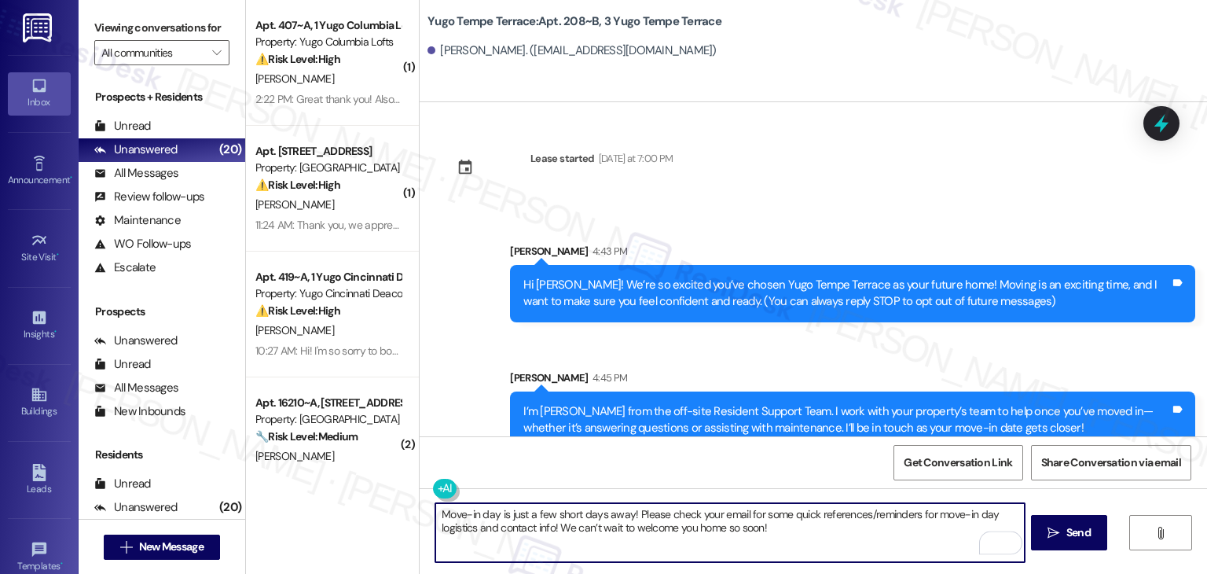
type textarea "Move-in day is just a few short days away! Please check your email for some qui…"
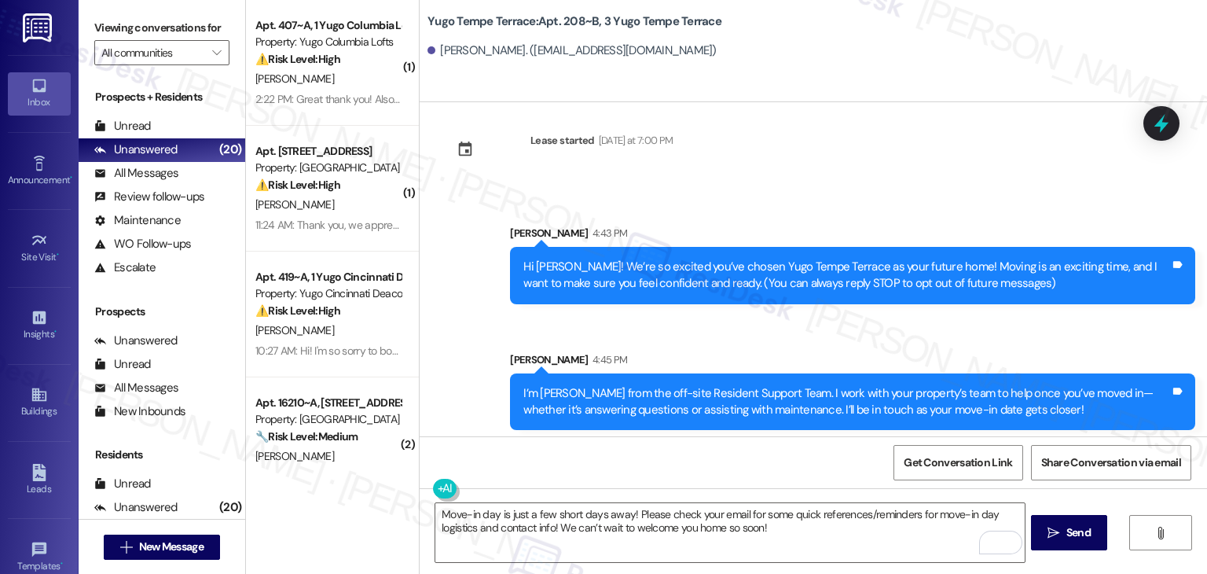
scroll to position [25, 0]
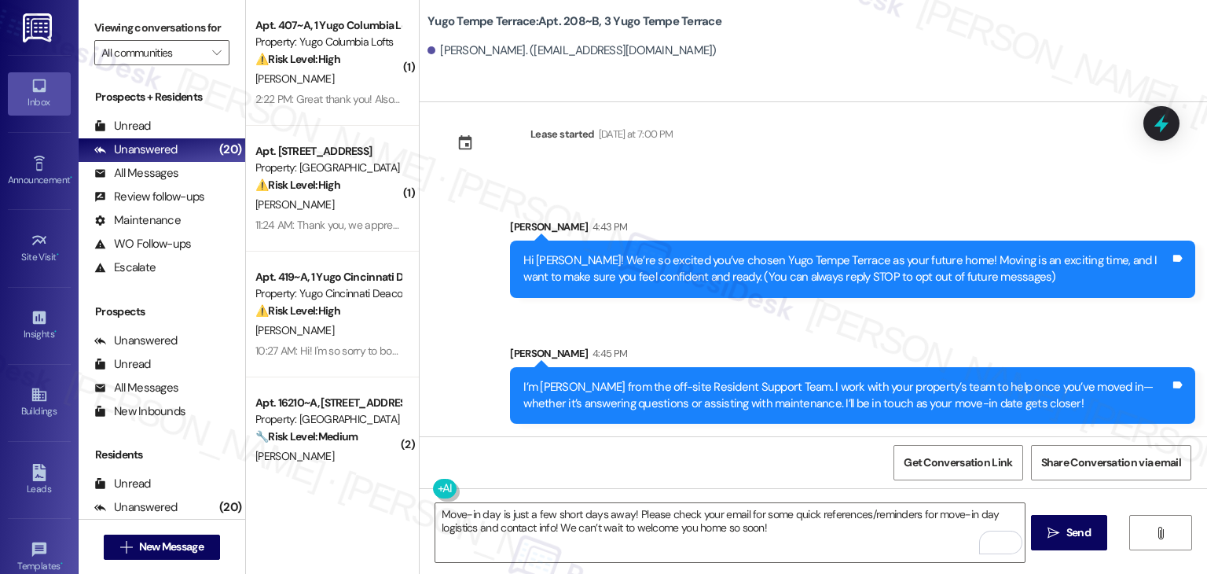
click at [1092, 535] on span "Send" at bounding box center [1079, 532] width 31 height 17
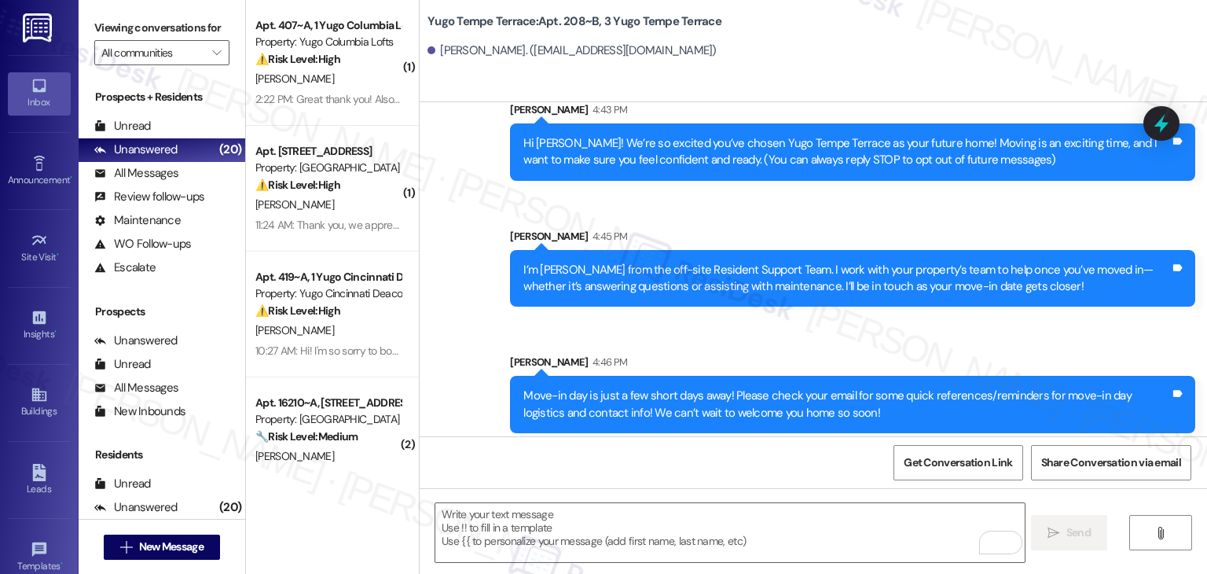
scroll to position [151, 0]
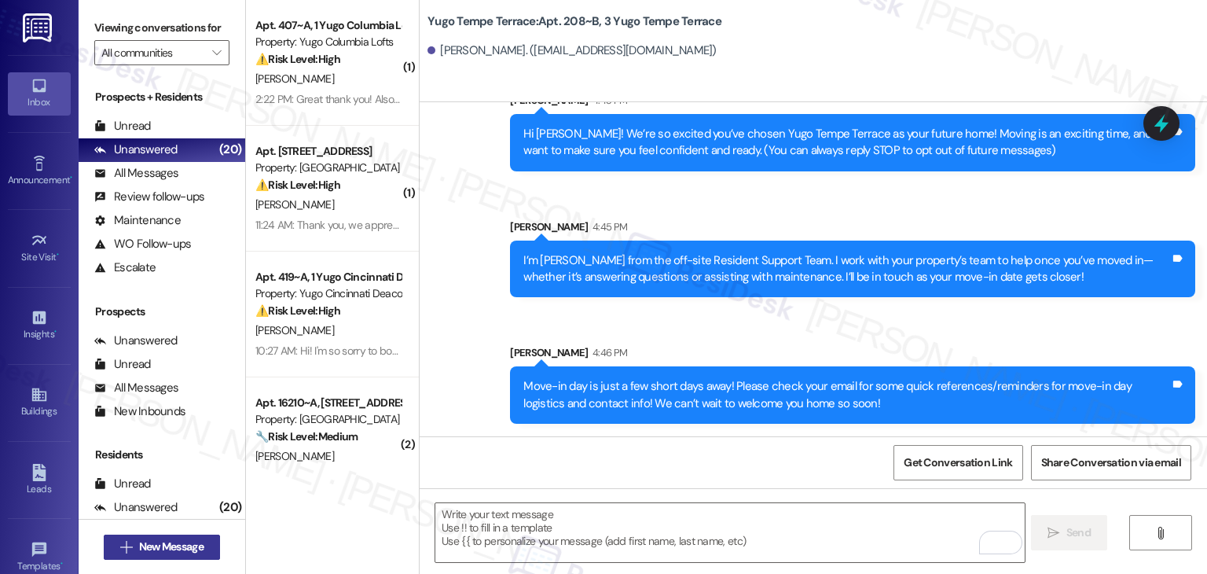
click at [195, 544] on span "New Message" at bounding box center [171, 546] width 64 height 17
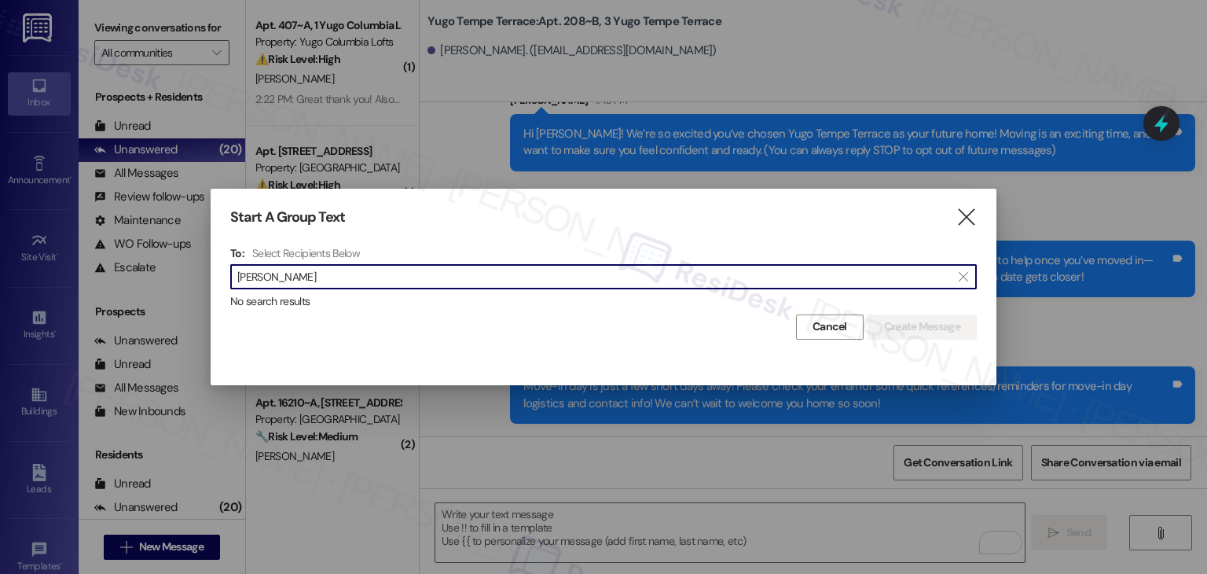
click at [282, 274] on input "[PERSON_NAME]" at bounding box center [594, 277] width 714 height 22
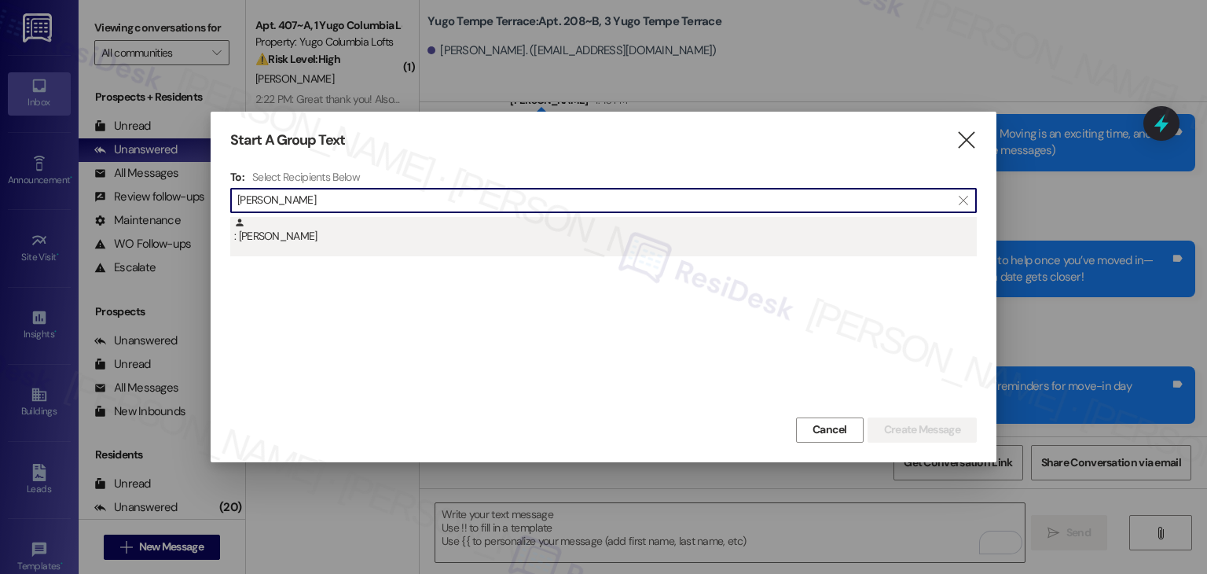
type input "[PERSON_NAME]"
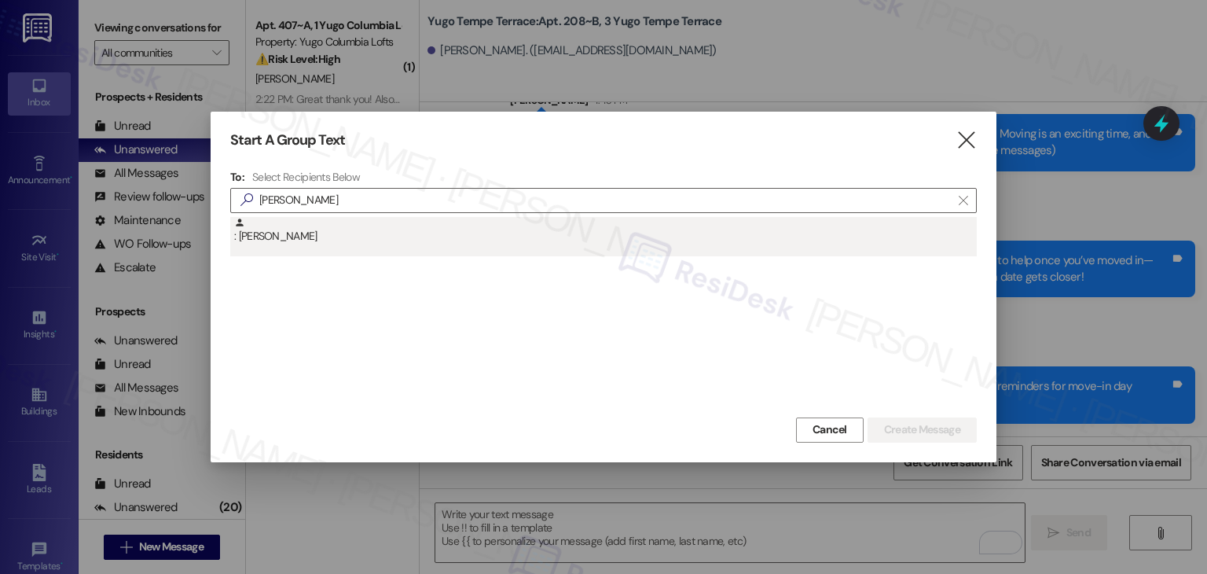
click at [299, 244] on div ": [PERSON_NAME]" at bounding box center [603, 236] width 747 height 39
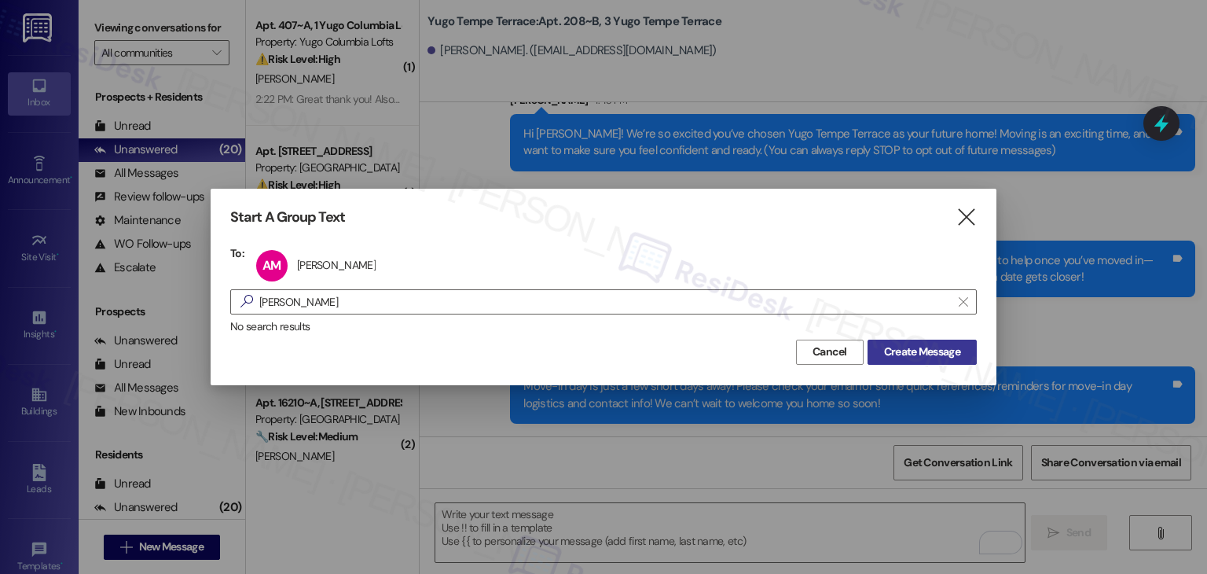
click at [950, 353] on span "Create Message" at bounding box center [922, 352] width 76 height 17
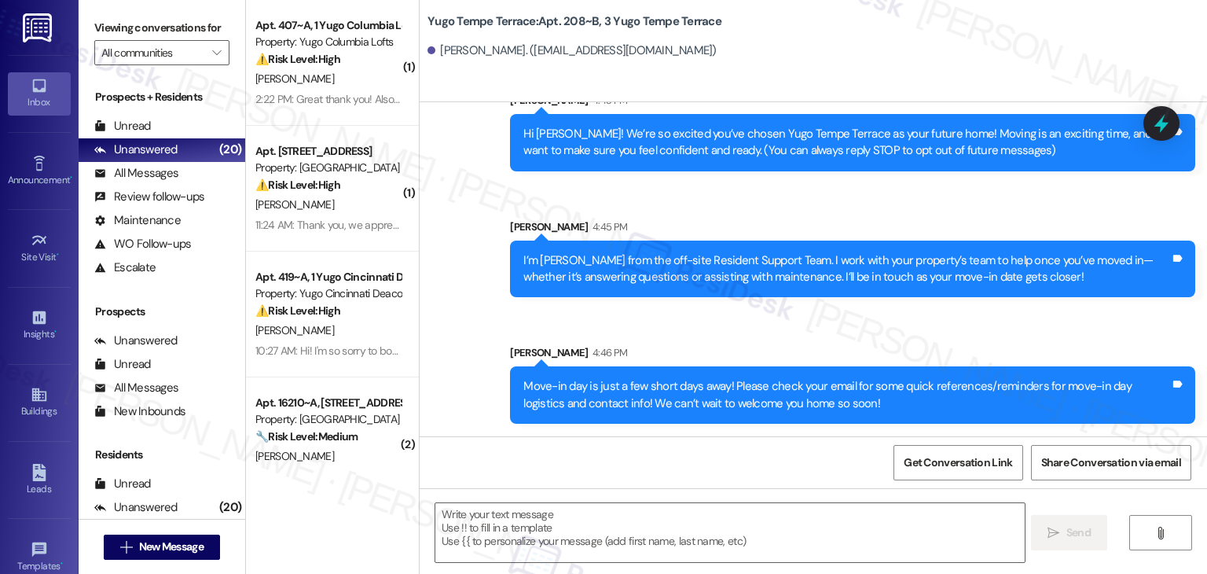
type textarea "Fetching suggested responses. Please feel free to read through the conversation…"
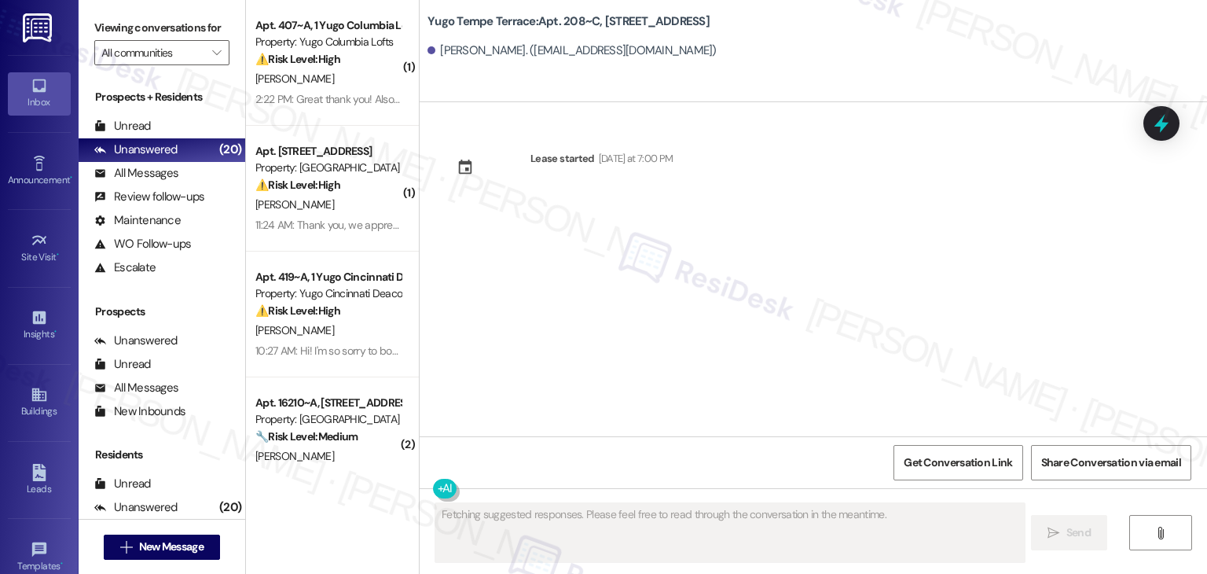
scroll to position [0, 0]
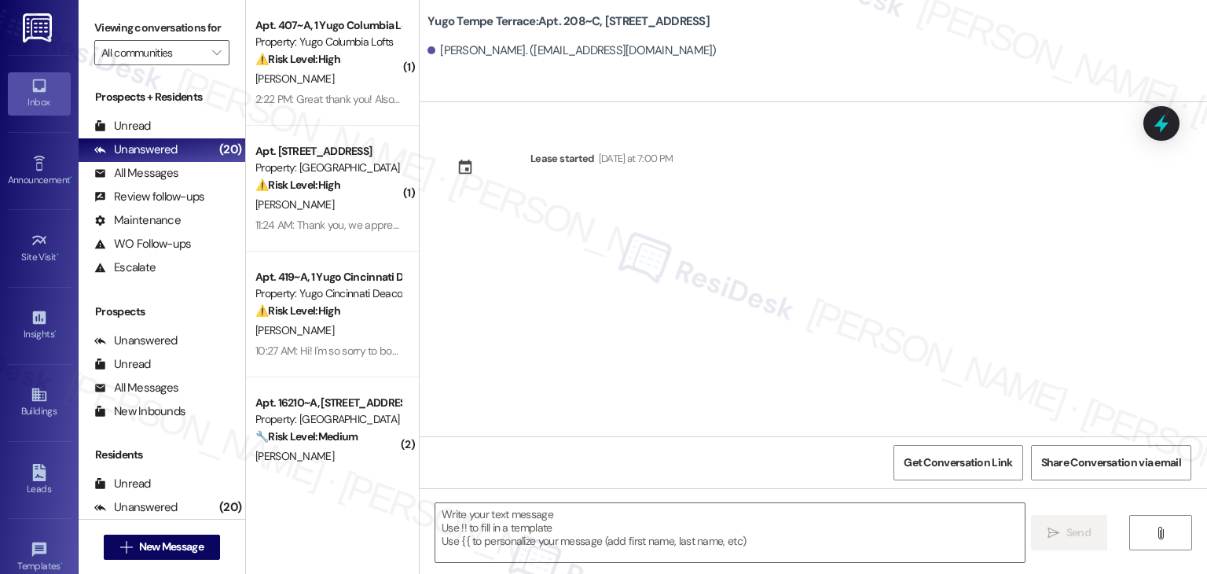
click at [555, 331] on div "Lease started [DATE] at 7:00 PM" at bounding box center [814, 269] width 788 height 334
click at [563, 542] on textarea at bounding box center [729, 532] width 589 height 59
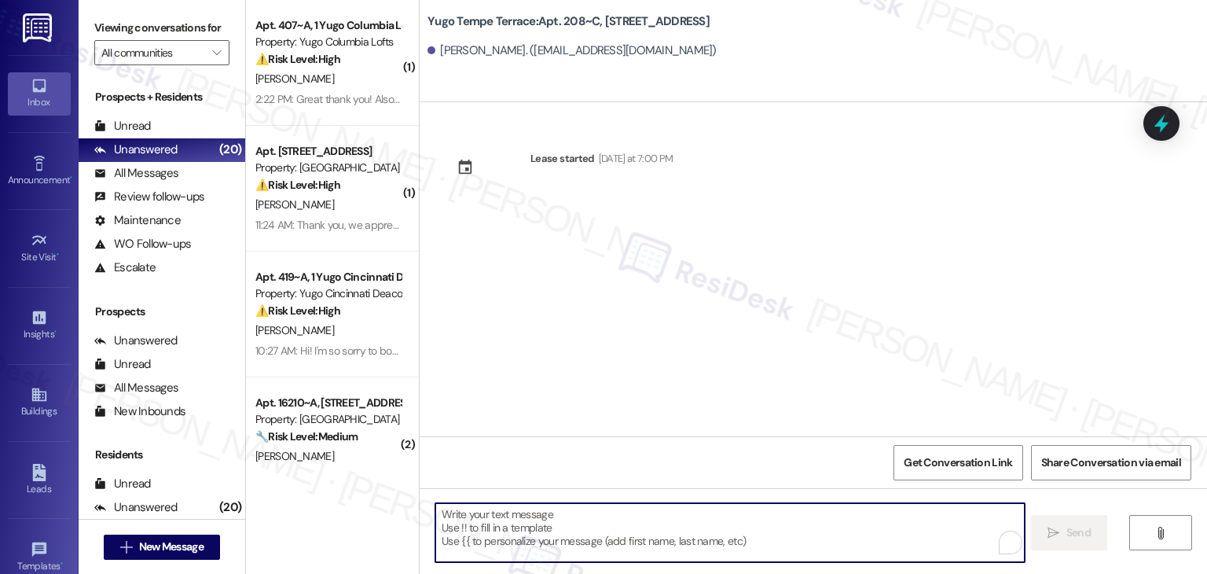
paste textarea "Hi {{first_name}}! We’re so excited you’ve chosen {{property}} as your future h…"
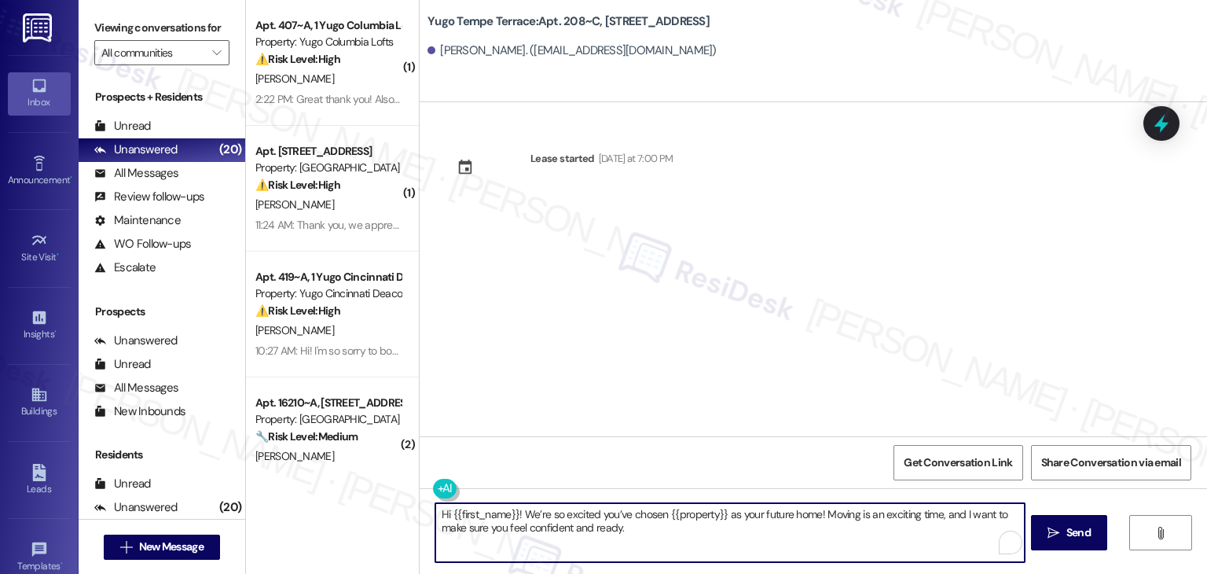
type textarea "Hi {{first_name}}! We’re so excited you’ve chosen {{property}} as your future h…"
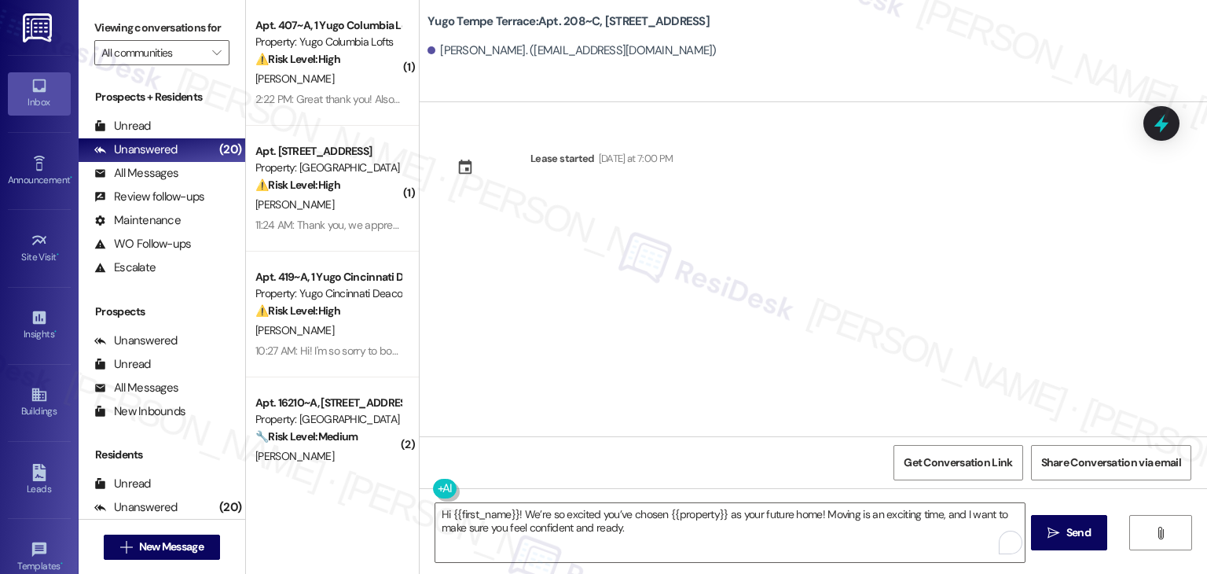
click at [1074, 532] on span "Send" at bounding box center [1079, 532] width 24 height 17
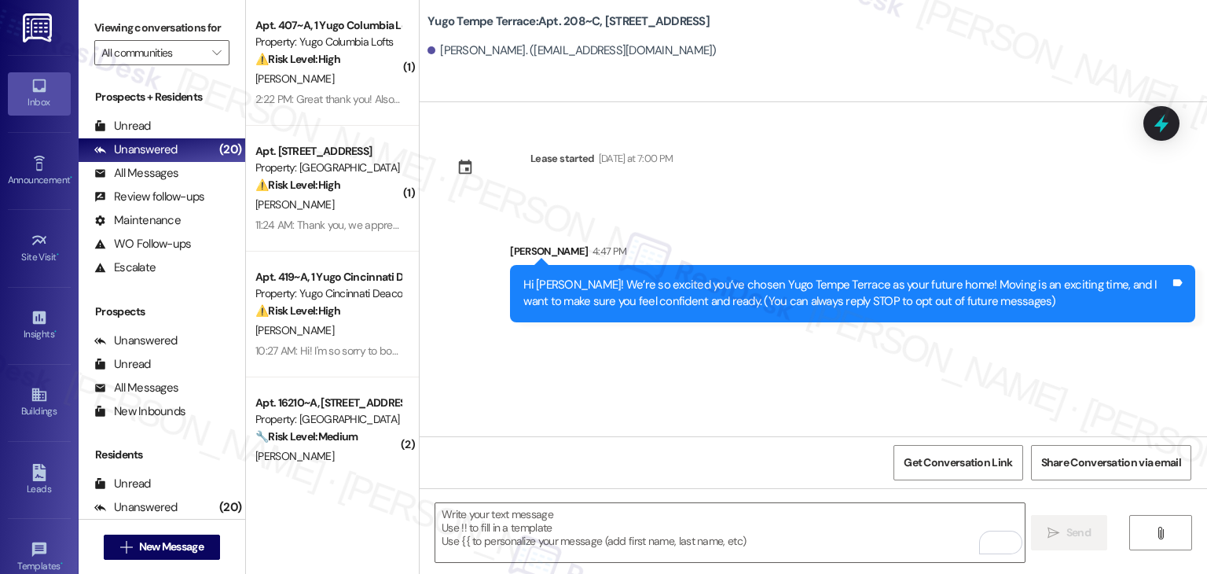
drag, startPoint x: 645, startPoint y: 388, endPoint x: 638, endPoint y: 410, distance: 23.1
click at [645, 388] on div "Lease started [DATE] at 7:00 PM Sent via SMS [PERSON_NAME] 4:47 PM Hi [PERSON_N…" at bounding box center [814, 269] width 788 height 334
click at [623, 527] on textarea "To enrich screen reader interactions, please activate Accessibility in Grammarl…" at bounding box center [729, 532] width 589 height 59
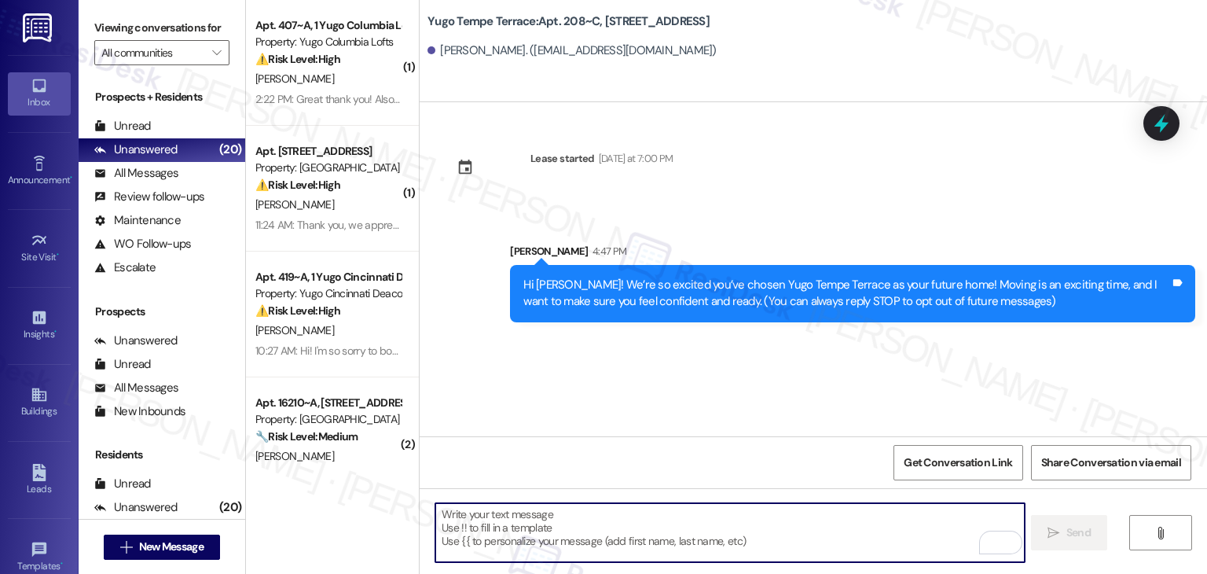
paste textarea "I’m [PERSON_NAME] from the off-site Resident Support Team. I work with your pro…"
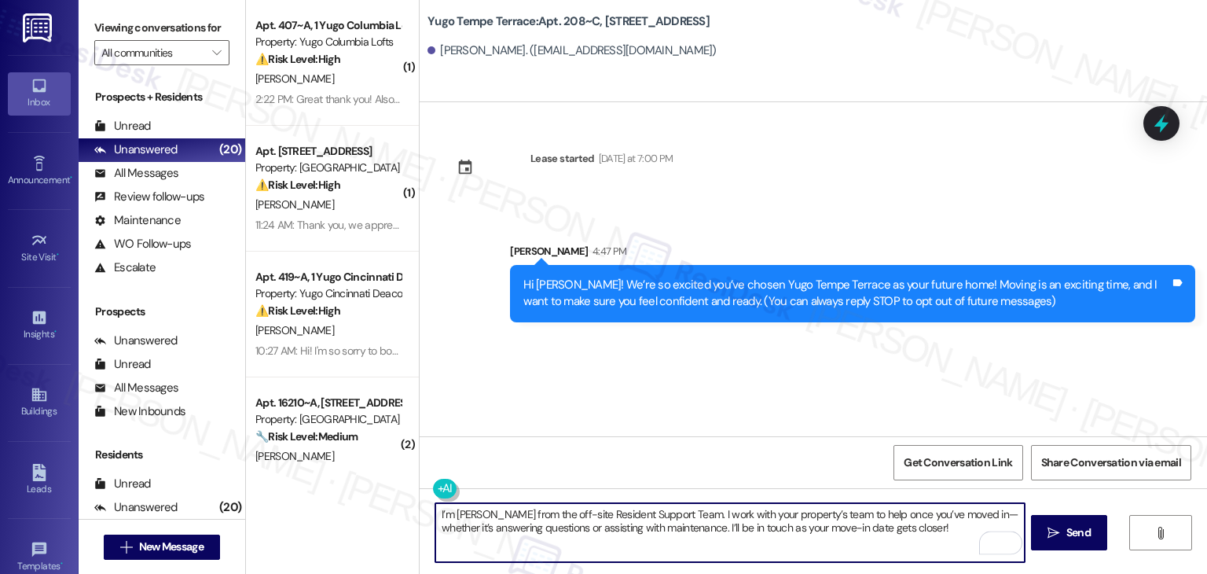
type textarea "I’m [PERSON_NAME] from the off-site Resident Support Team. I work with your pro…"
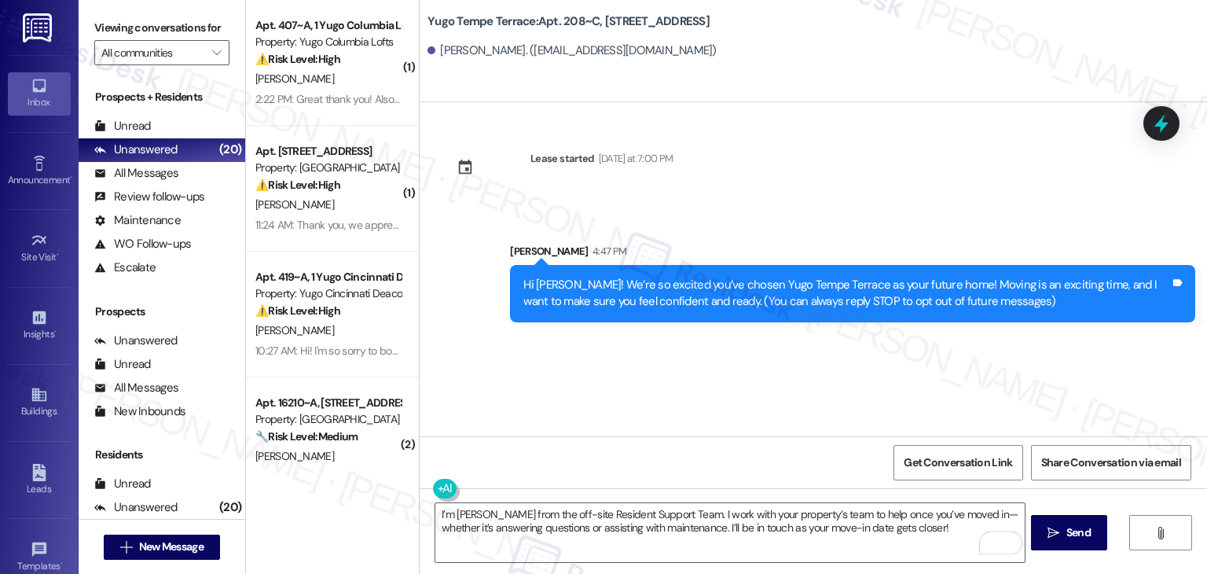
click at [1056, 529] on icon "" at bounding box center [1054, 533] width 12 height 13
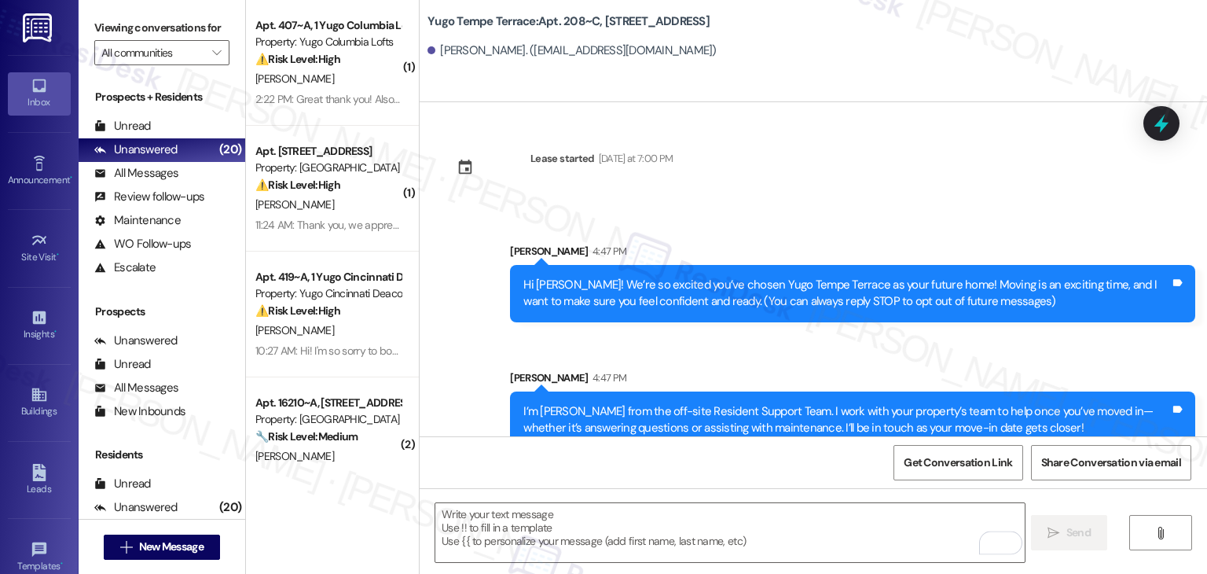
click at [627, 347] on div "Sent via SMS [PERSON_NAME] 4:47 PM Hi [PERSON_NAME]! We’re so excited you’ve ch…" at bounding box center [814, 334] width 788 height 253
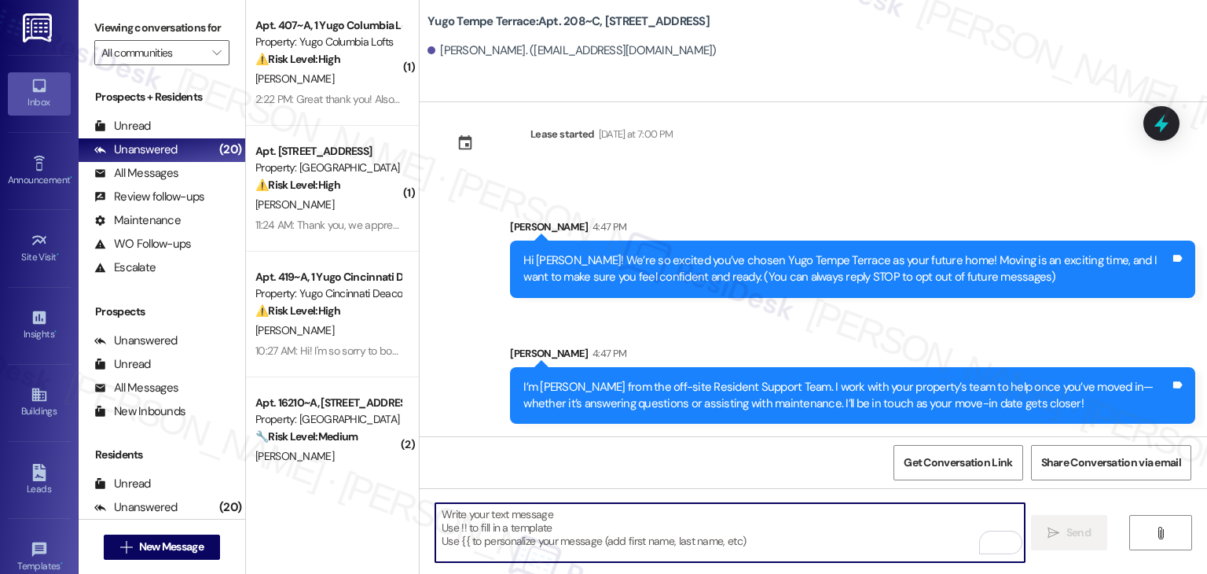
click at [744, 539] on textarea "To enrich screen reader interactions, please activate Accessibility in Grammarl…" at bounding box center [729, 532] width 589 height 59
paste textarea "Move-in day is just a few short days away! Please check your email for some qui…"
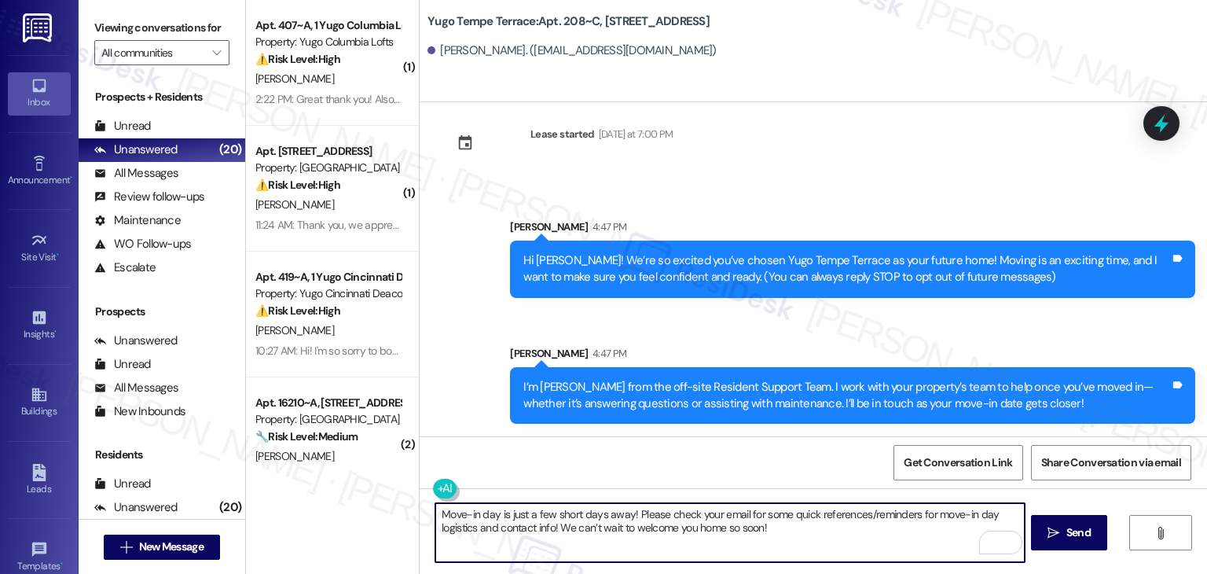
type textarea "Move-in day is just a few short days away! Please check your email for some qui…"
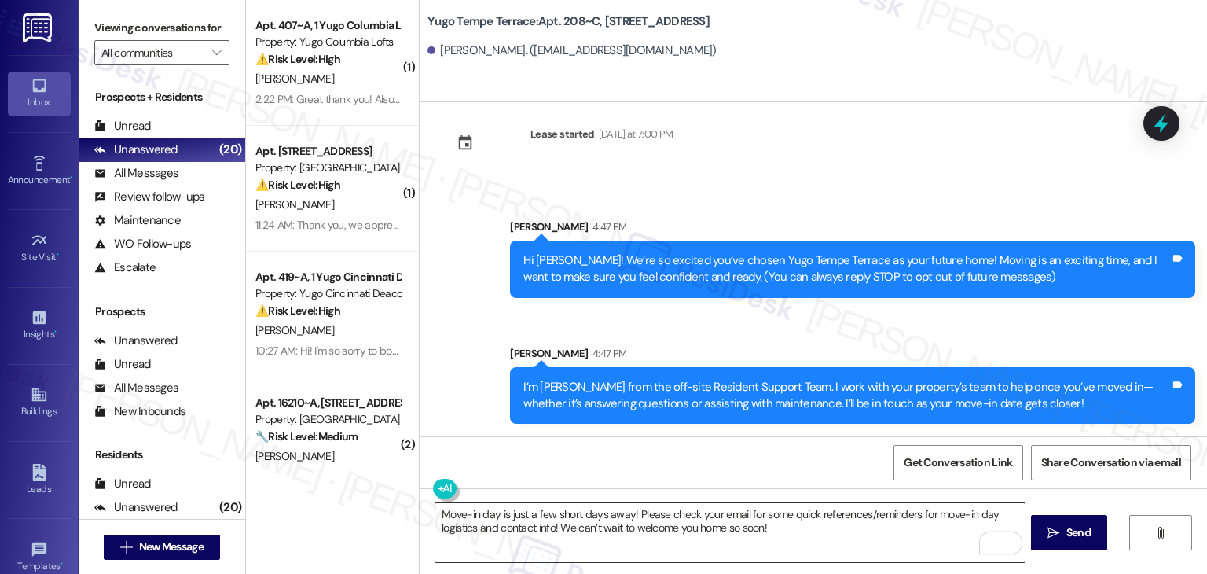
click at [775, 531] on textarea "Move-in day is just a few short days away! Please check your email for some qui…" at bounding box center [729, 532] width 589 height 59
click at [1073, 531] on span "Send" at bounding box center [1079, 532] width 24 height 17
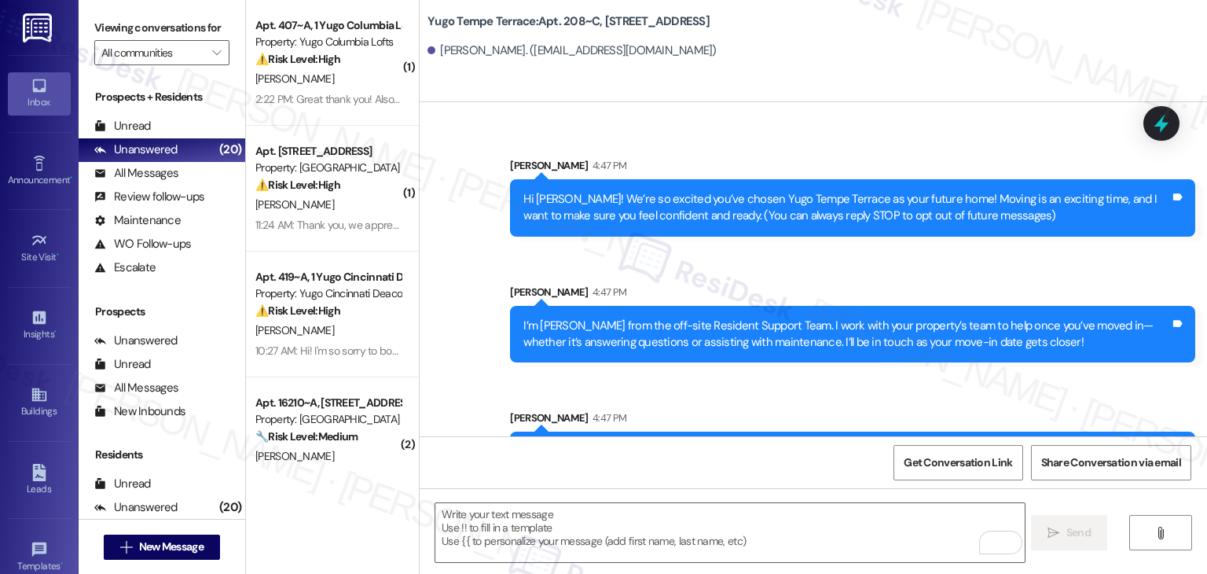
scroll to position [151, 0]
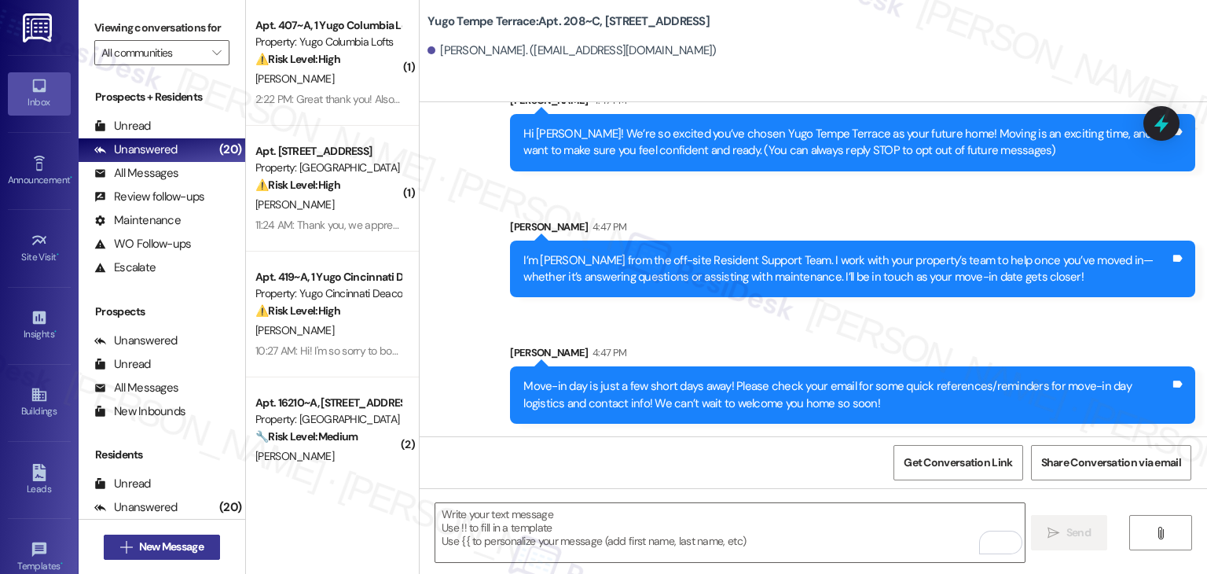
click at [189, 545] on span "New Message" at bounding box center [171, 546] width 64 height 17
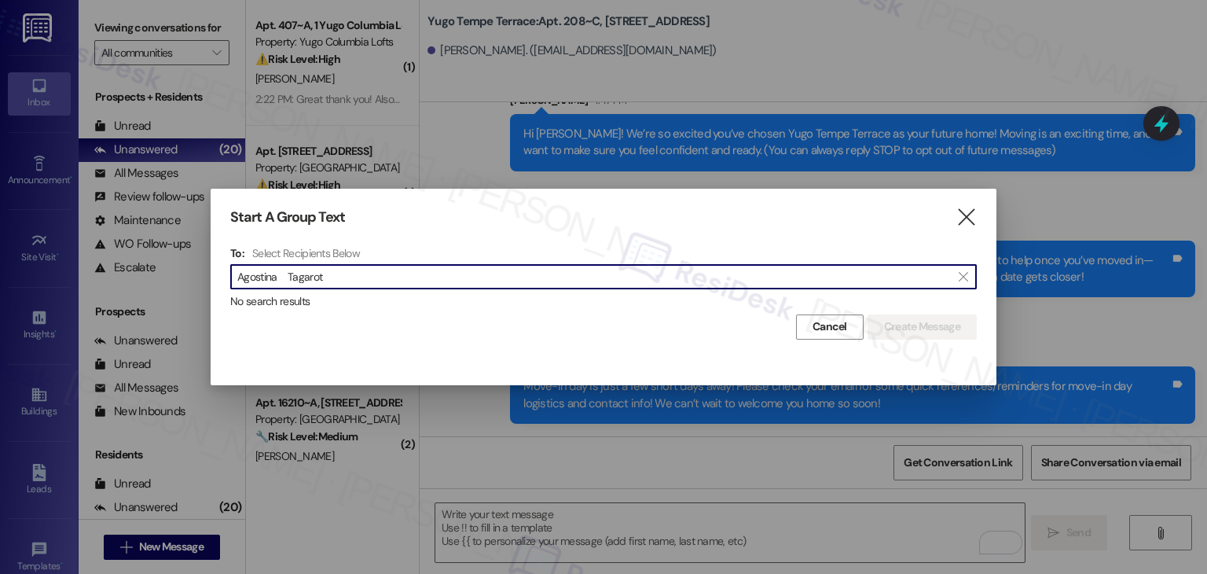
click at [281, 281] on input "Agostina Tagarot" at bounding box center [594, 277] width 714 height 22
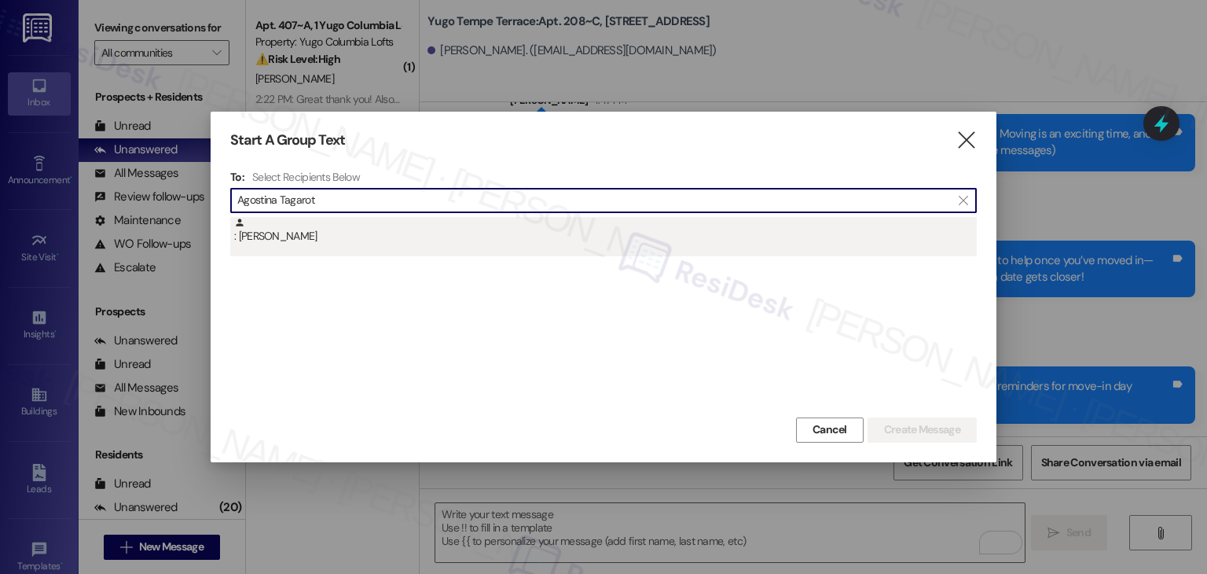
type input "Agostina Tagarot"
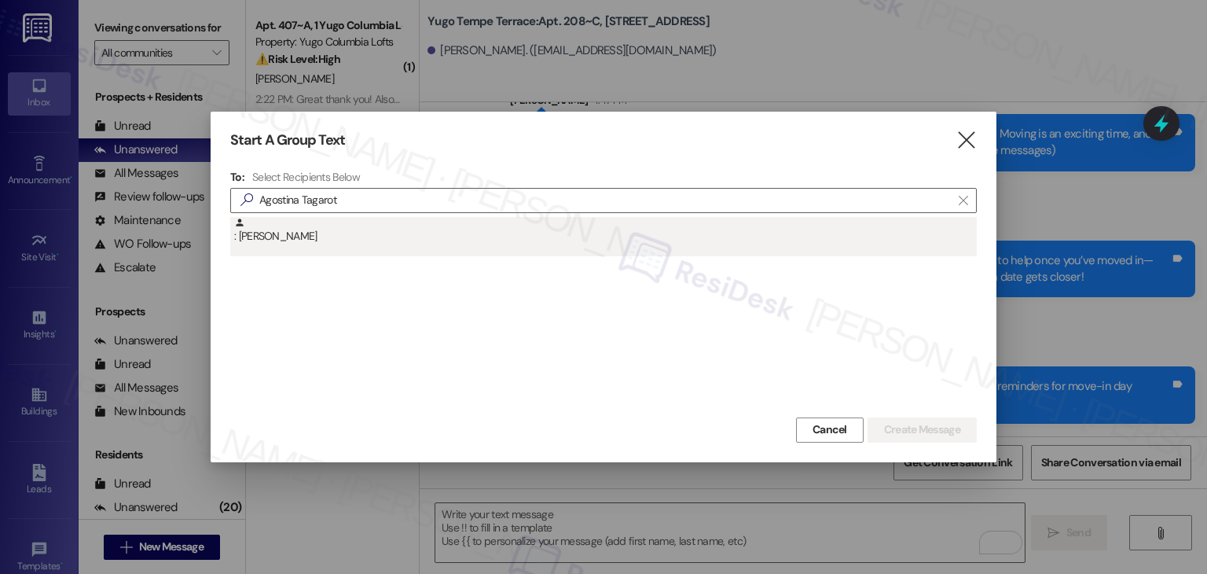
click at [309, 241] on div ": [PERSON_NAME]" at bounding box center [605, 231] width 743 height 28
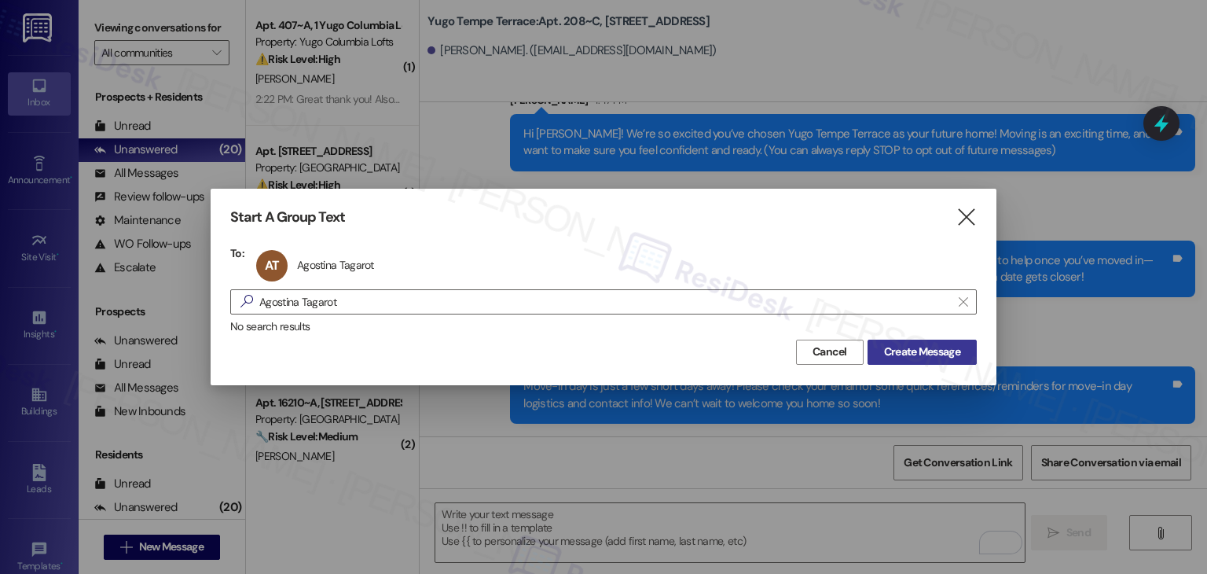
click at [928, 357] on span "Create Message" at bounding box center [922, 352] width 76 height 17
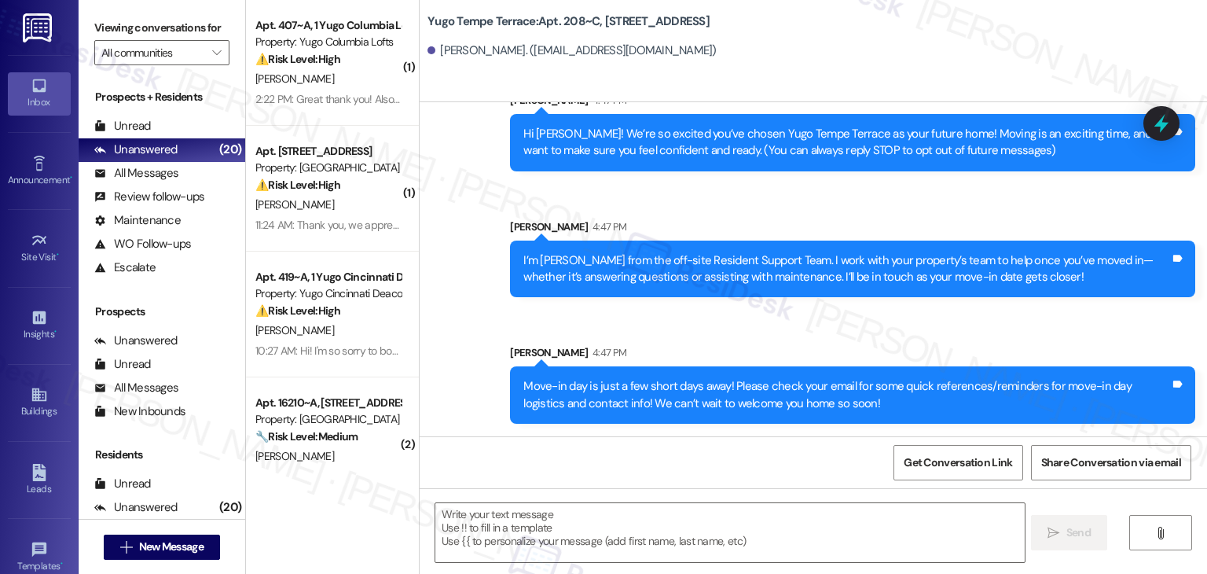
type textarea "Fetching suggested responses. Please feel free to read through the conversation…"
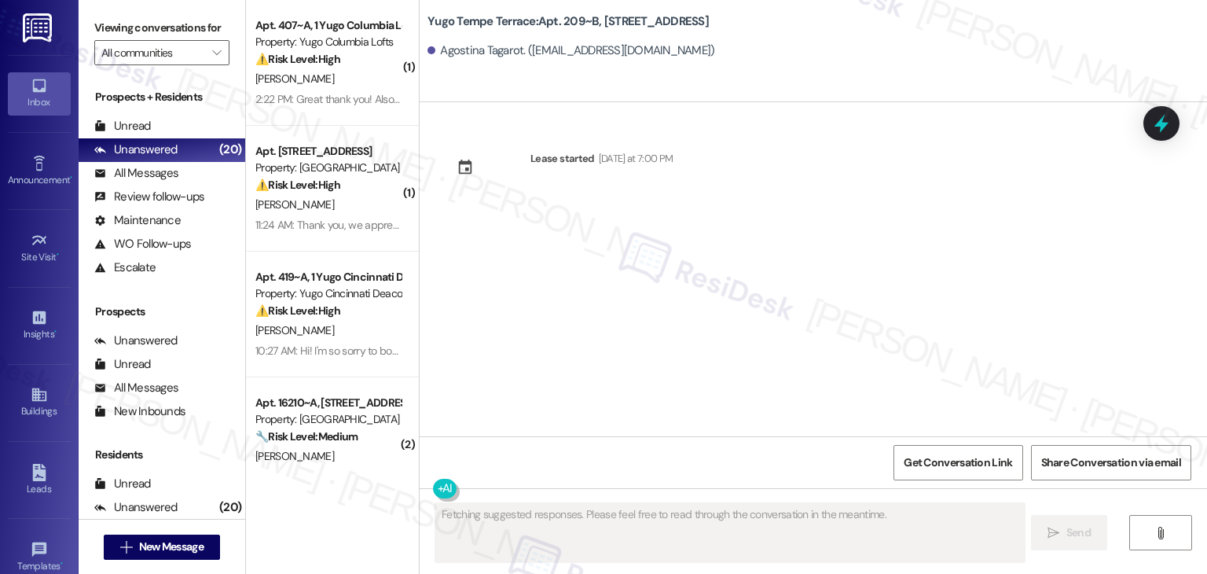
scroll to position [0, 0]
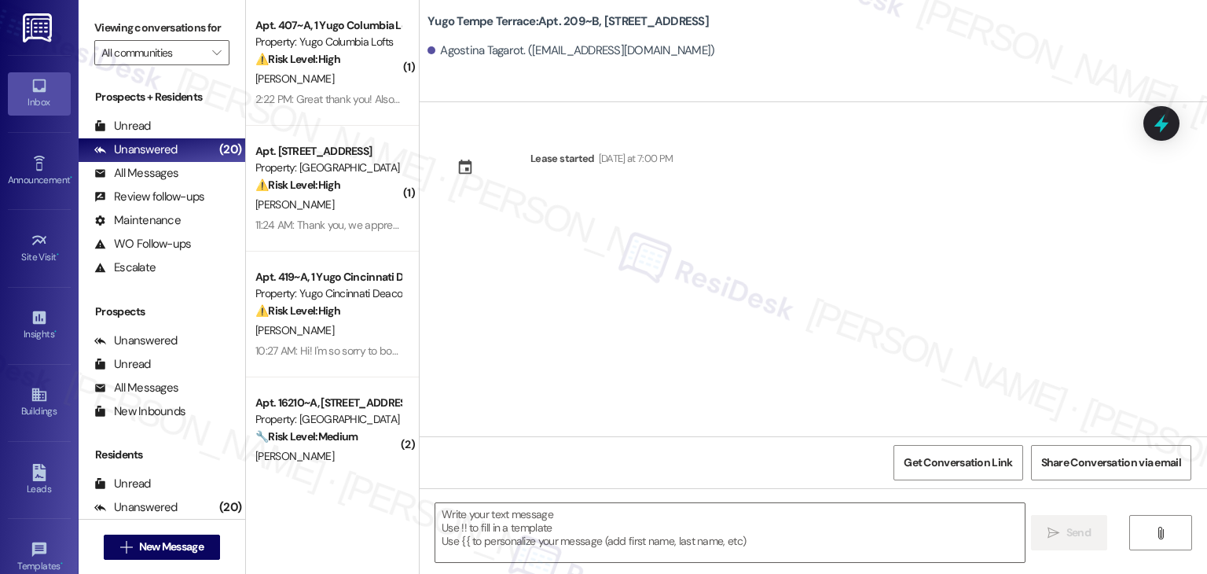
drag, startPoint x: 601, startPoint y: 347, endPoint x: 612, endPoint y: 406, distance: 59.8
click at [601, 347] on div "Lease started [DATE] at 7:00 PM" at bounding box center [814, 269] width 788 height 334
click at [623, 513] on textarea at bounding box center [729, 532] width 589 height 59
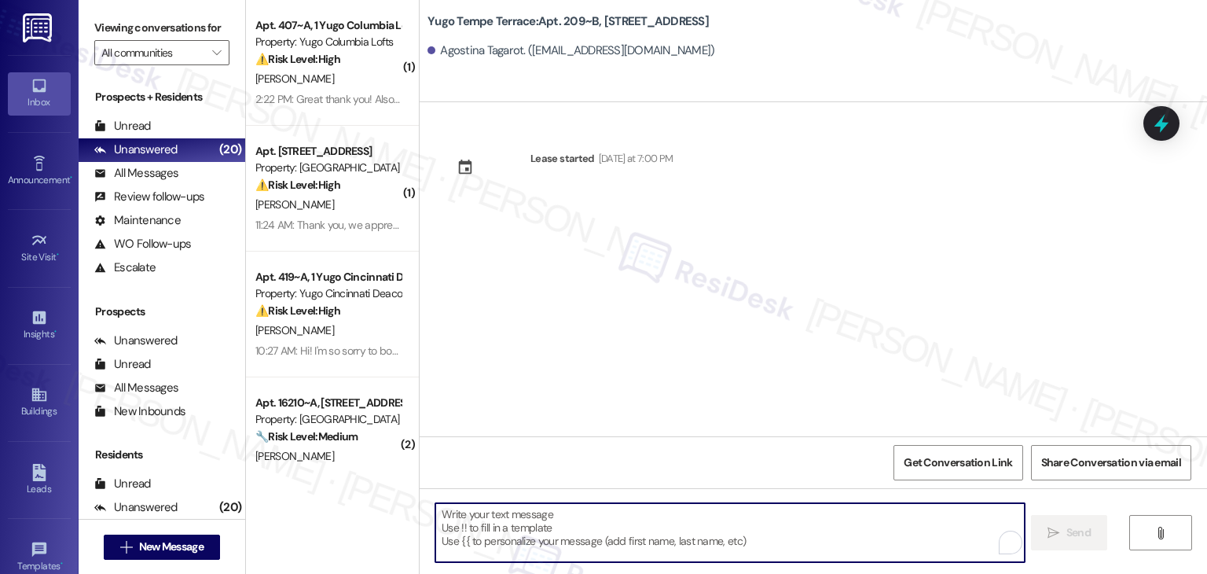
paste textarea "Hi {{first_name}}! We’re so excited you’ve chosen {{property}} as your future h…"
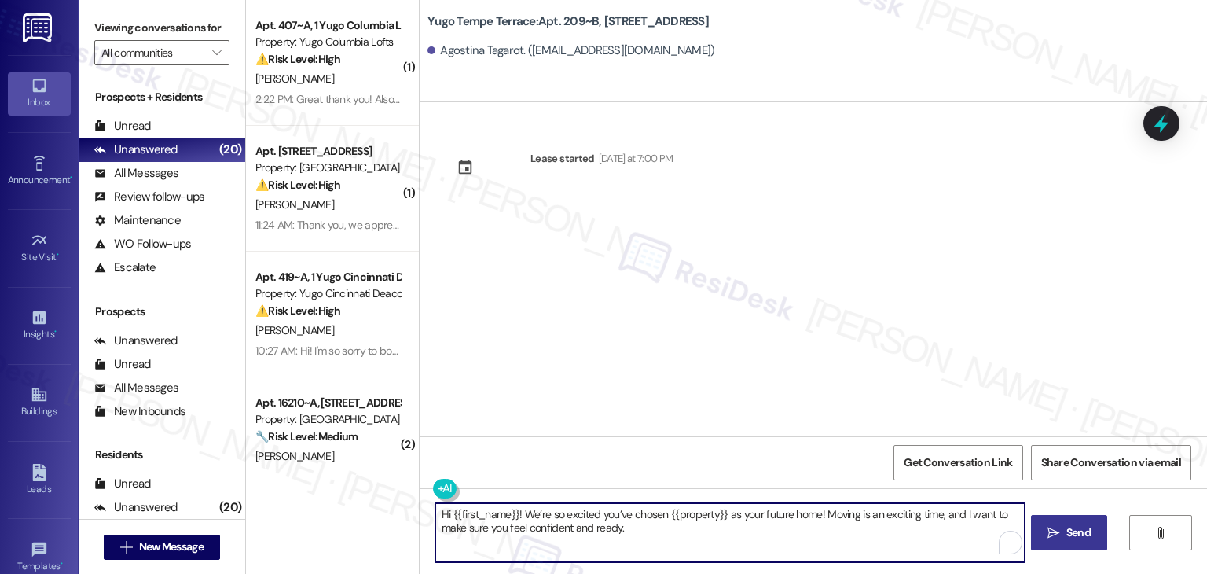
type textarea "Hi {{first_name}}! We’re so excited you’ve chosen {{property}} as your future h…"
click at [1083, 524] on span "Send" at bounding box center [1079, 532] width 24 height 17
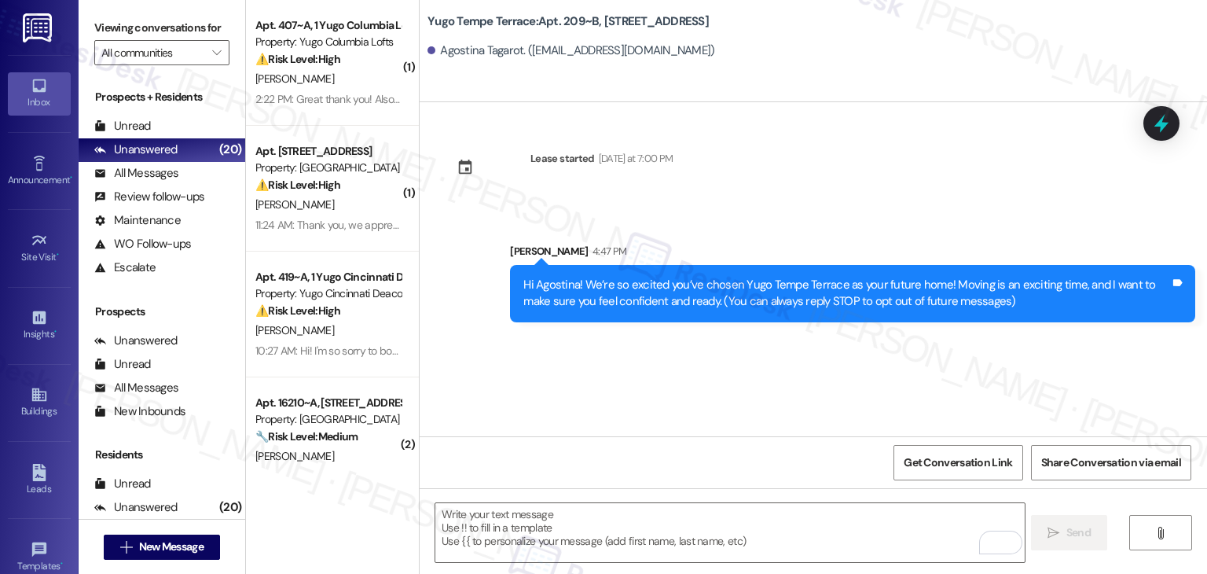
click at [602, 377] on div "Lease started [DATE] at 7:00 PM Sent via SMS [PERSON_NAME] 4:47 PM Hi Agostina!…" at bounding box center [814, 269] width 788 height 334
click at [630, 516] on textarea "To enrich screen reader interactions, please activate Accessibility in Grammarl…" at bounding box center [729, 532] width 589 height 59
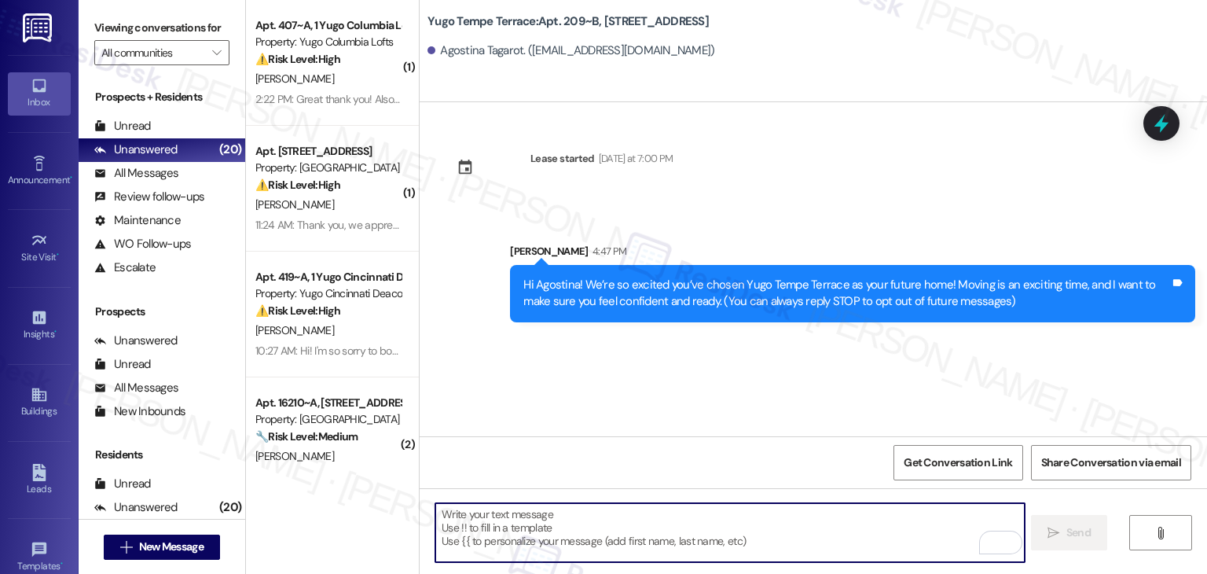
paste textarea "I’m [PERSON_NAME] from the off-site Resident Support Team. I work with your pro…"
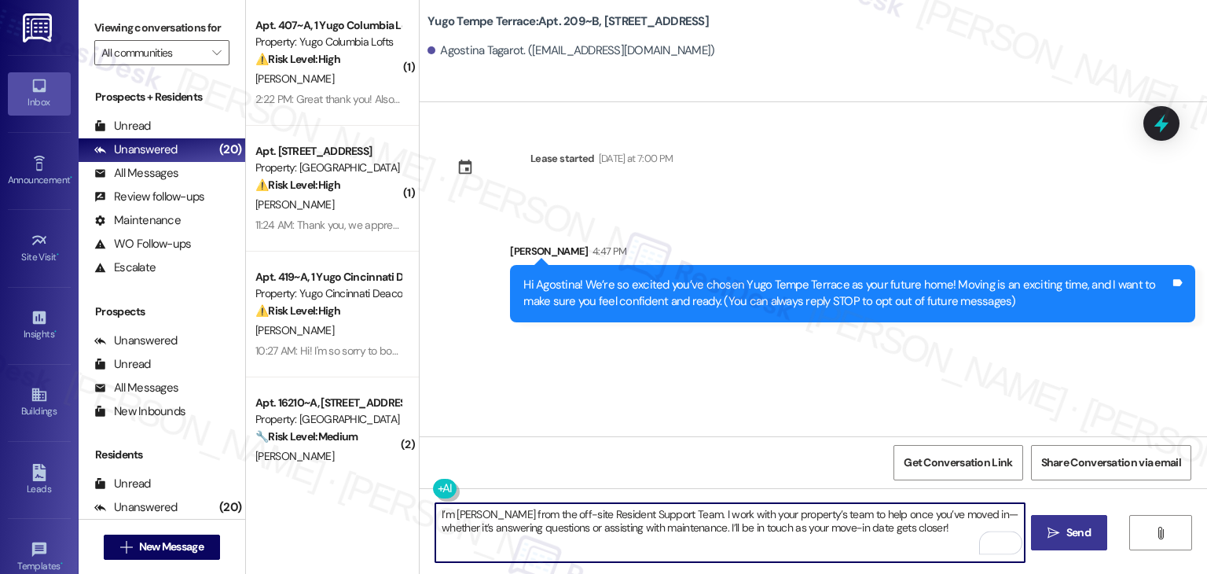
type textarea "I’m [PERSON_NAME] from the off-site Resident Support Team. I work with your pro…"
click at [1056, 530] on icon "" at bounding box center [1054, 533] width 12 height 13
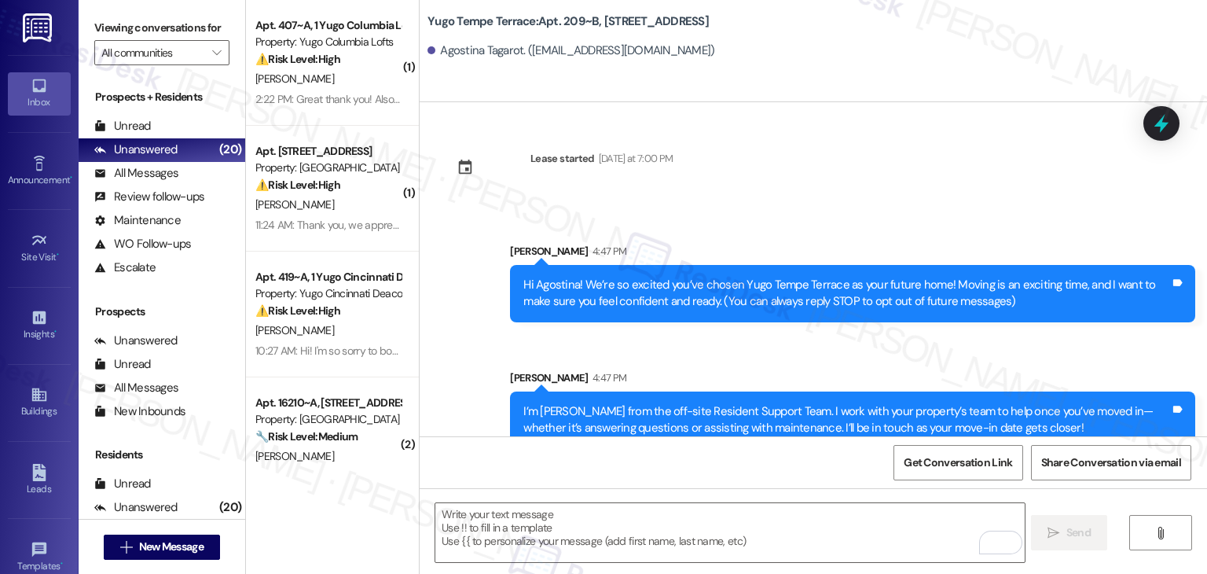
click at [682, 353] on div "Sent via SMS [PERSON_NAME] 4:47 PM Hi Agostina! We’re so excited you’ve chosen …" at bounding box center [814, 334] width 788 height 253
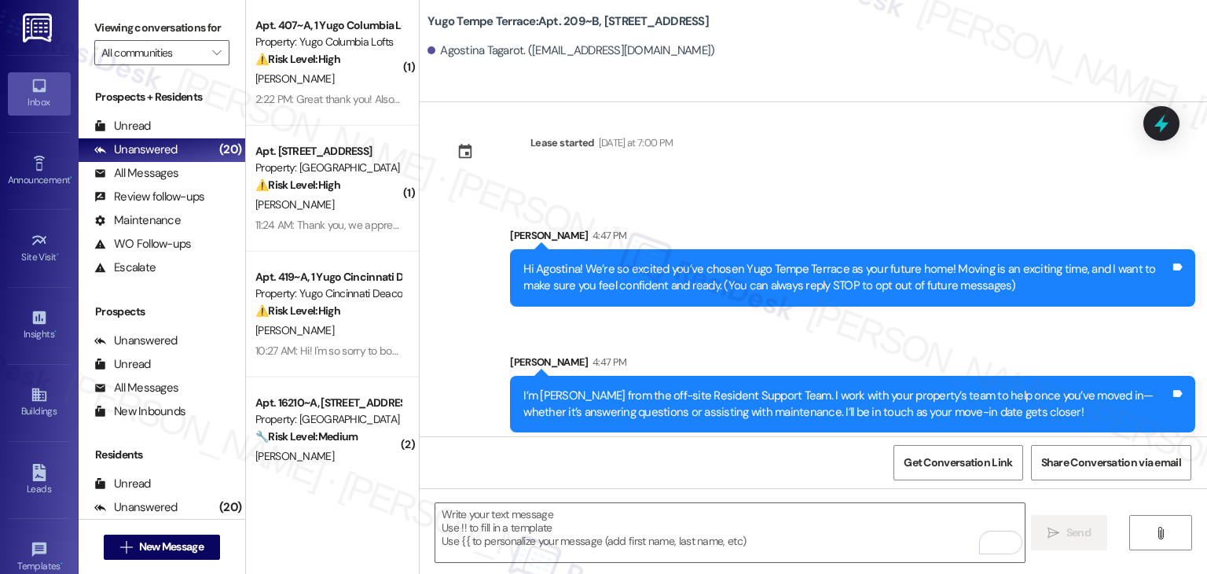
scroll to position [25, 0]
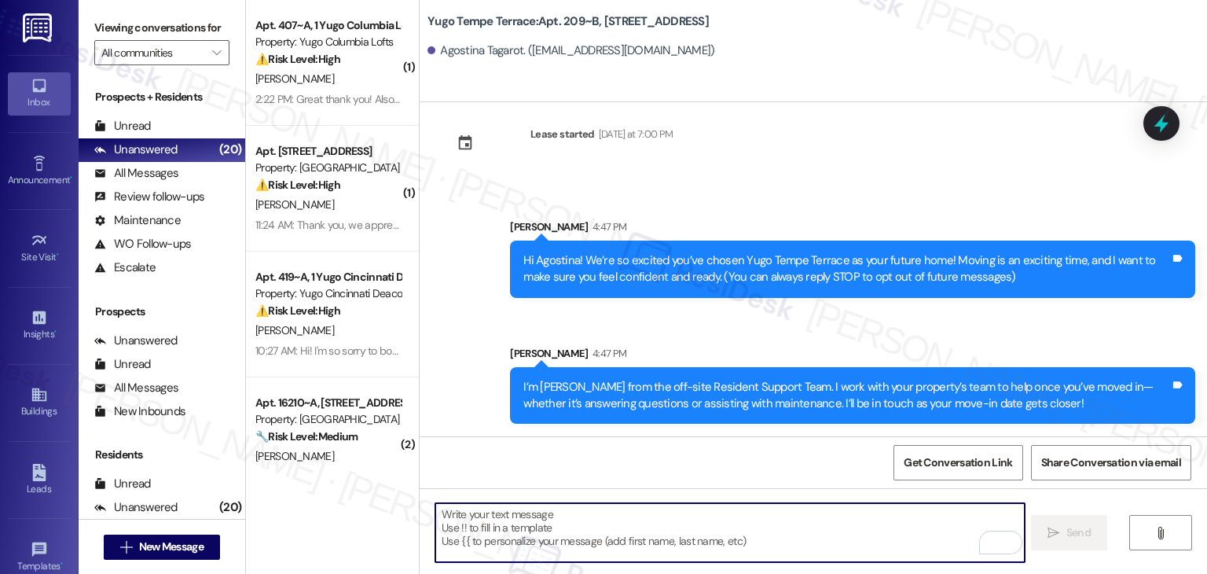
click at [746, 522] on textarea "To enrich screen reader interactions, please activate Accessibility in Grammarl…" at bounding box center [729, 532] width 589 height 59
paste textarea "Move-in day is just a few short days away! Please check your email for some qui…"
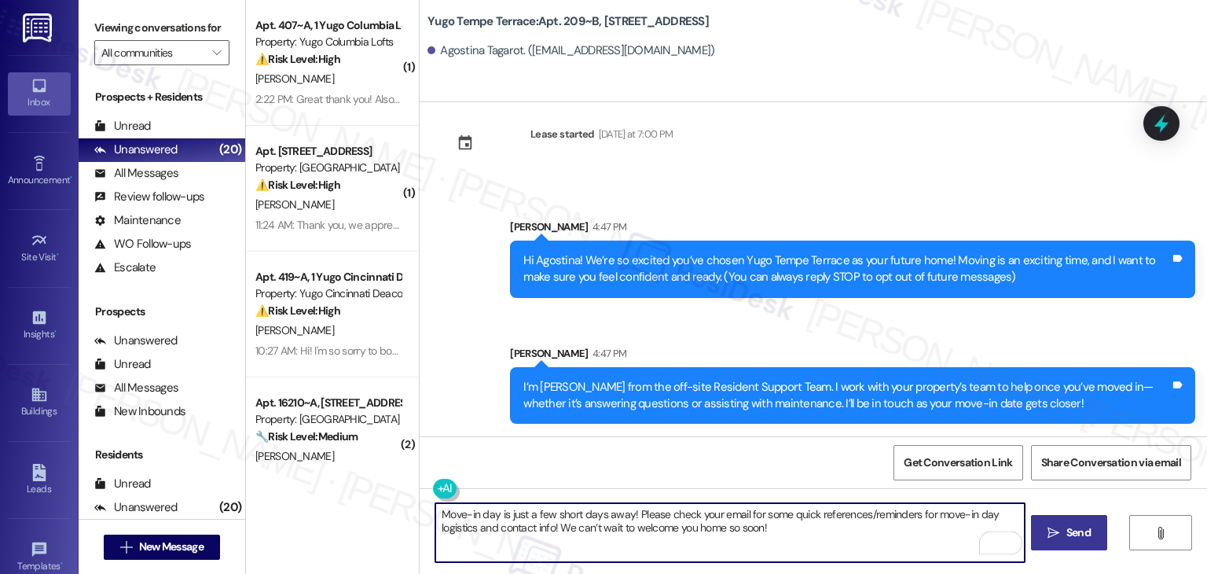
type textarea "Move-in day is just a few short days away! Please check your email for some qui…"
click at [1070, 526] on span "Send" at bounding box center [1079, 532] width 24 height 17
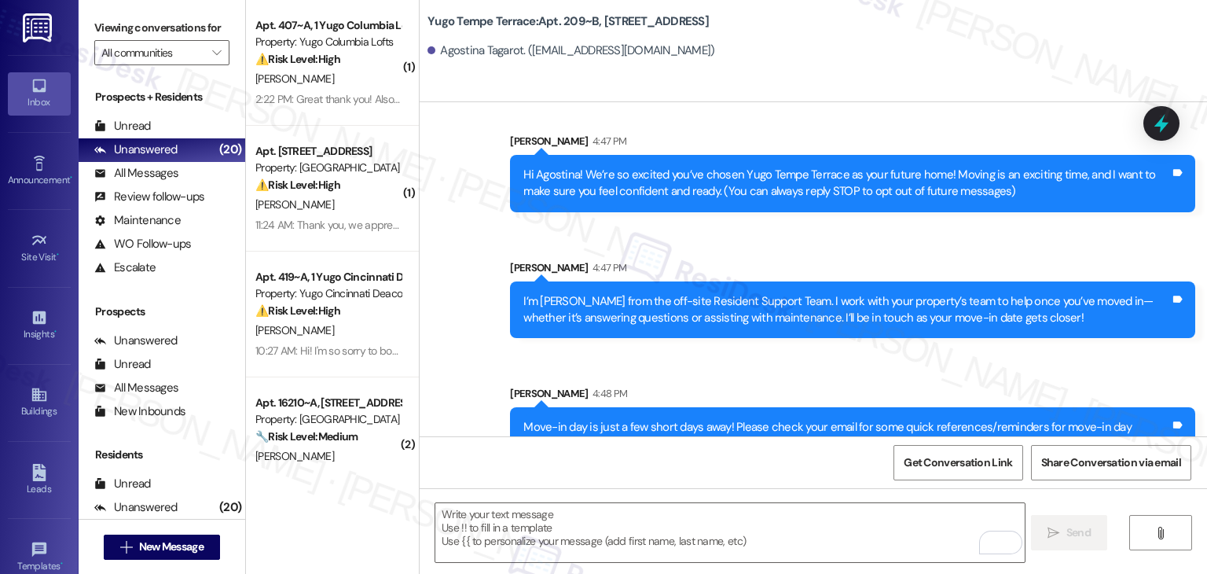
scroll to position [151, 0]
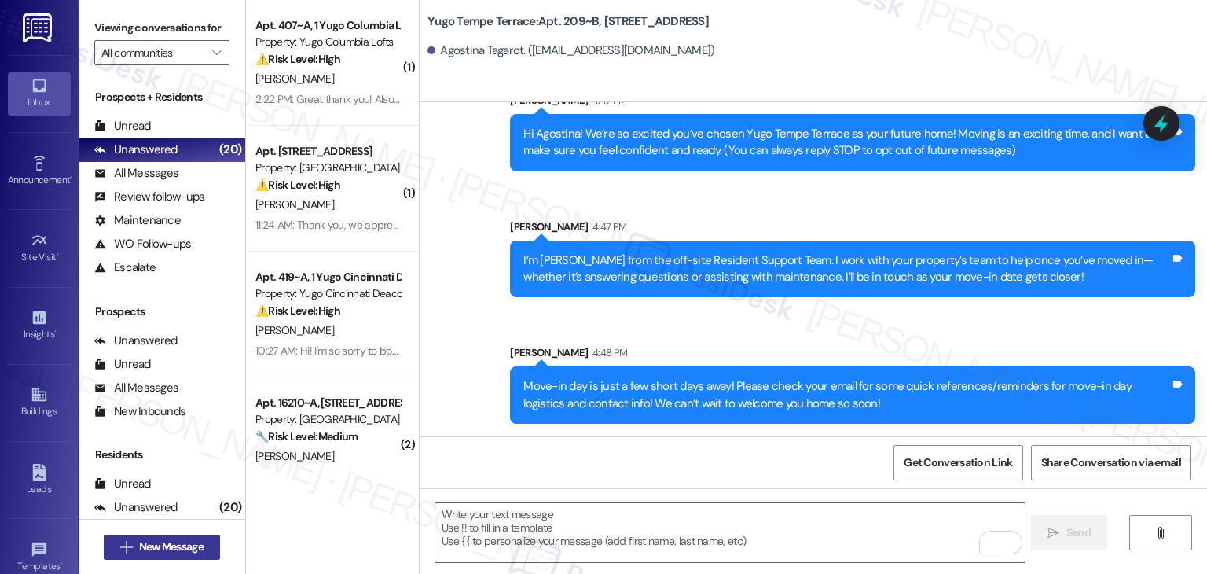
click at [189, 551] on span "New Message" at bounding box center [171, 546] width 64 height 17
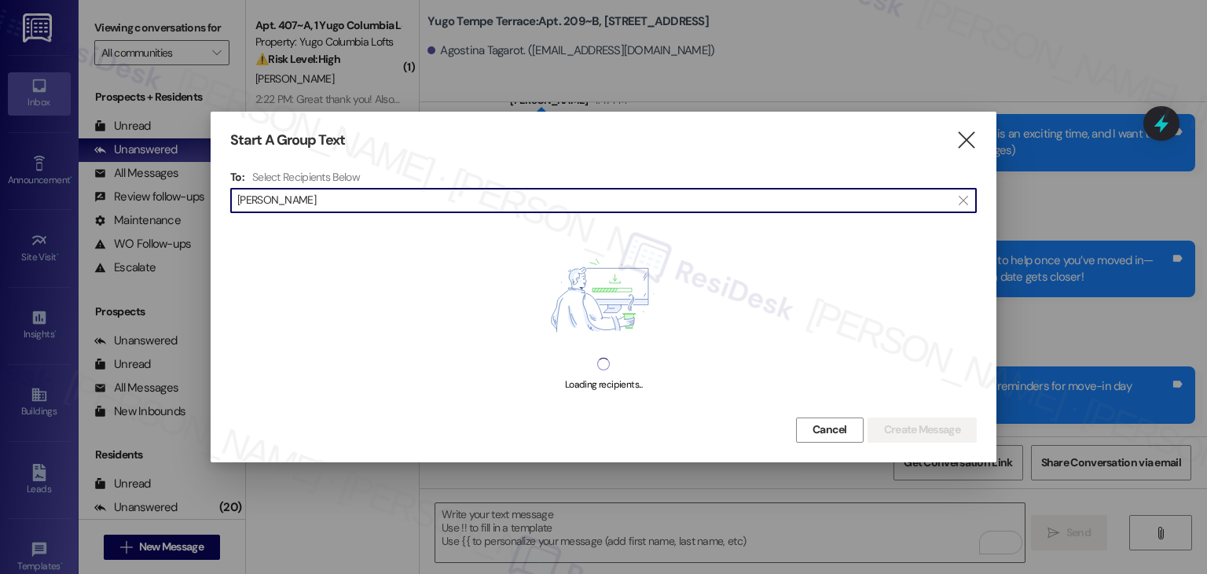
click at [270, 202] on input "[PERSON_NAME]" at bounding box center [594, 200] width 714 height 22
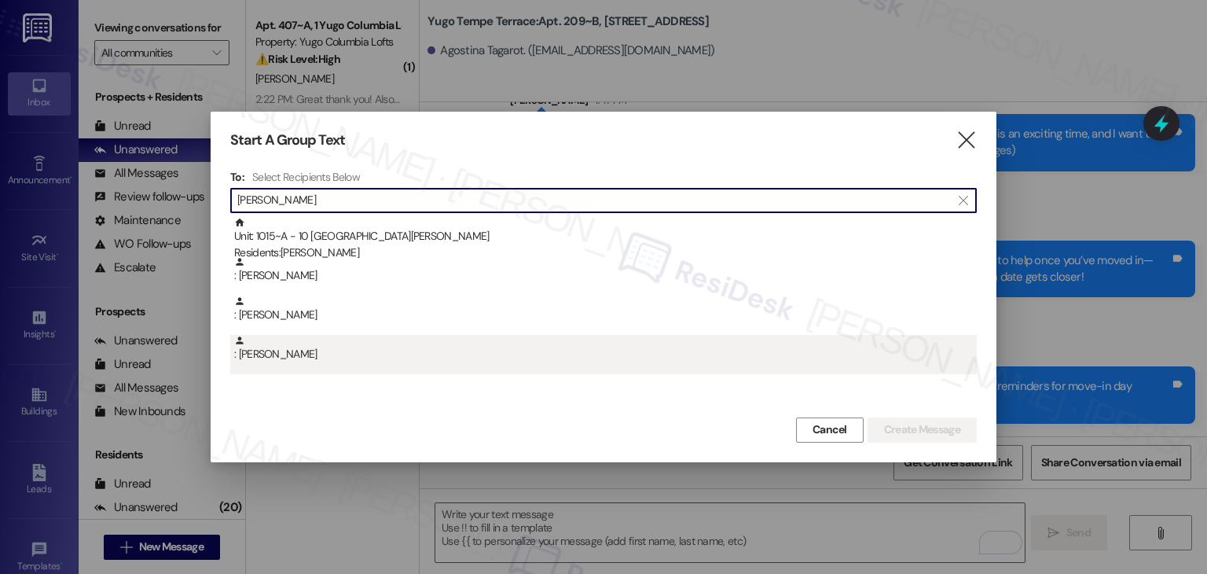
type input "[PERSON_NAME]"
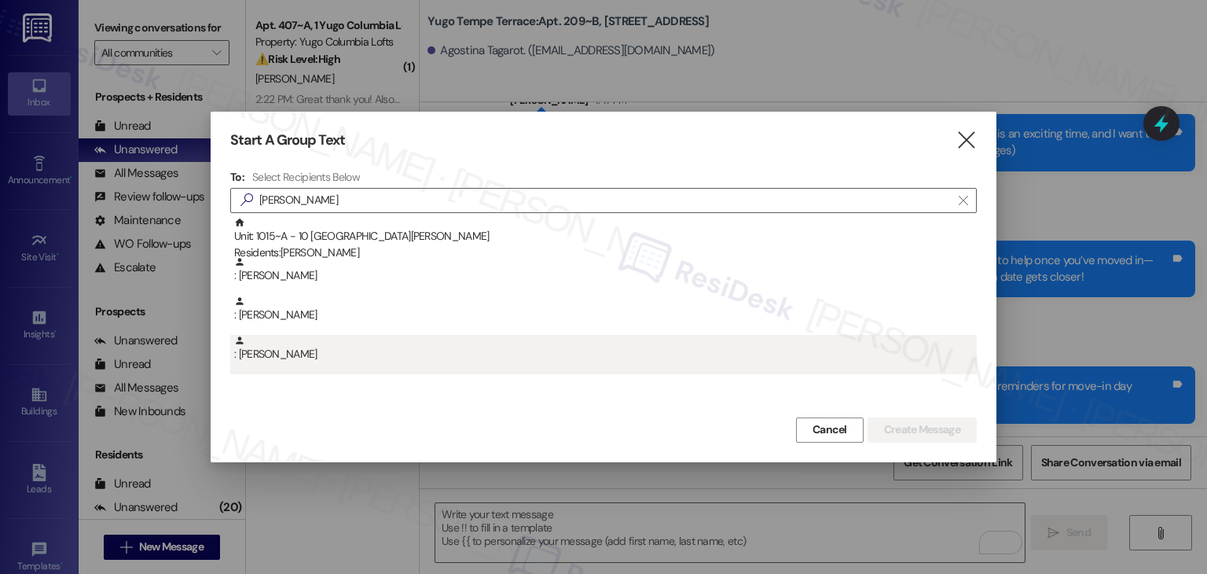
click at [336, 355] on div ": [PERSON_NAME]" at bounding box center [605, 349] width 743 height 28
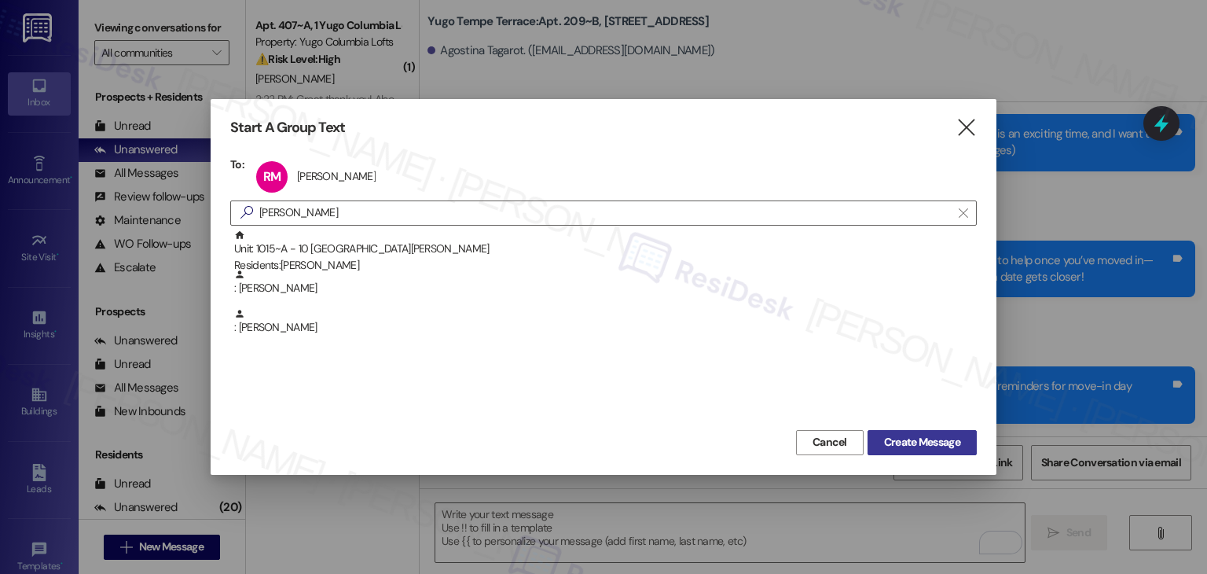
click at [902, 442] on span "Create Message" at bounding box center [922, 442] width 76 height 17
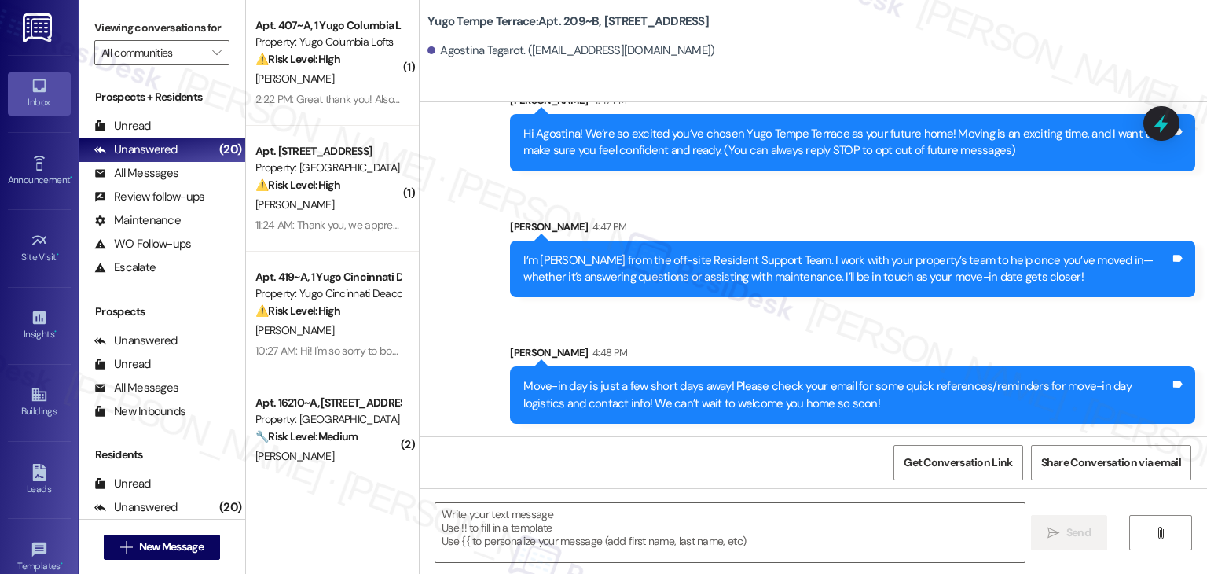
type textarea "Fetching suggested responses. Please feel free to read through the conversation…"
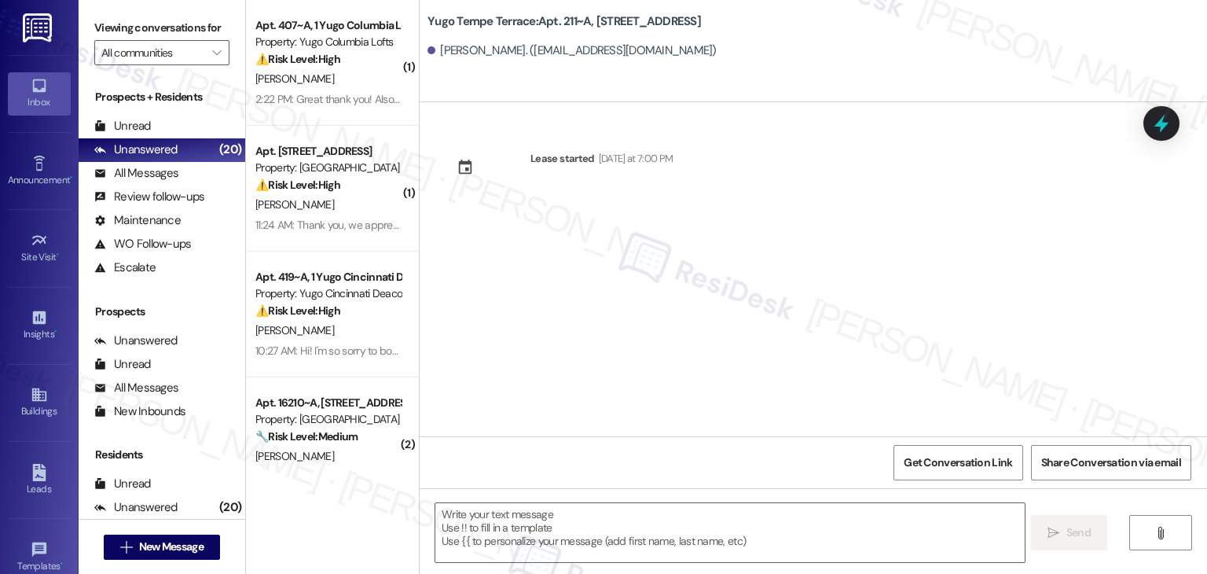
scroll to position [0, 0]
click at [637, 290] on div "Lease started [DATE] at 7:00 PM" at bounding box center [814, 269] width 788 height 334
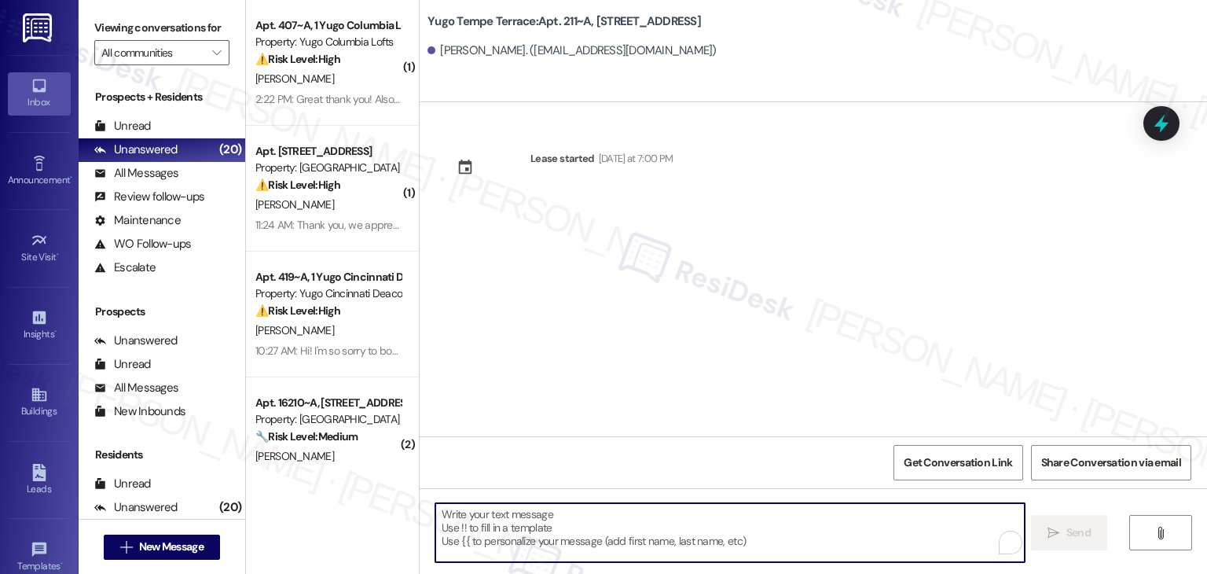
click at [672, 538] on textarea "To enrich screen reader interactions, please activate Accessibility in Grammarl…" at bounding box center [729, 532] width 589 height 59
paste textarea "Hi {{first_name}}! We’re so excited you’ve chosen {{property}} as your future h…"
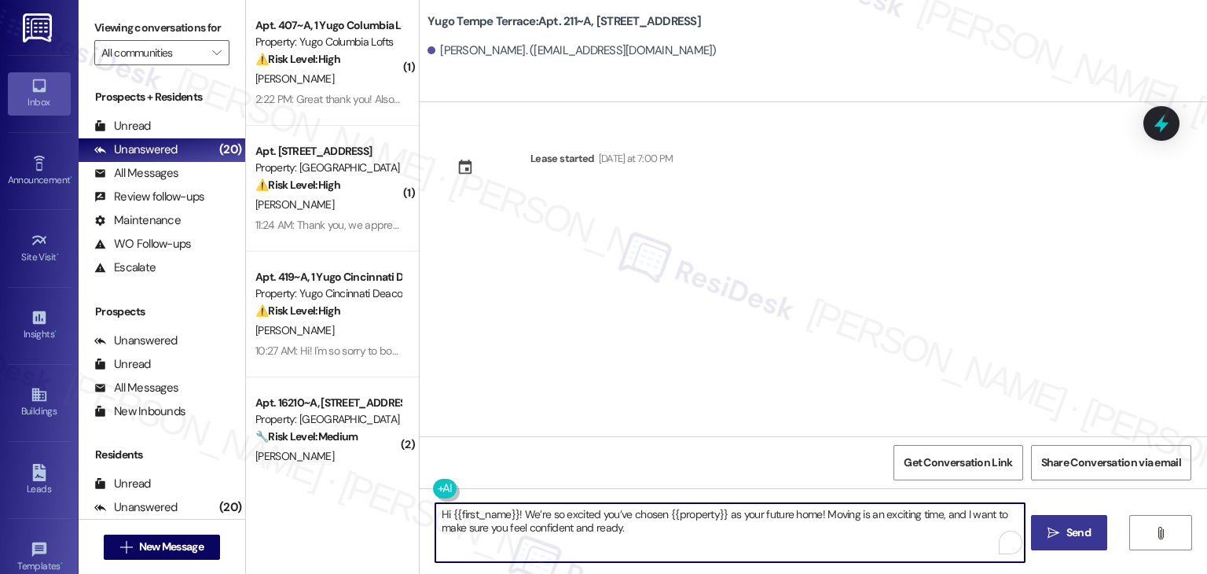
type textarea "Hi {{first_name}}! We’re so excited you’ve chosen {{property}} as your future h…"
click at [1078, 543] on button " Send" at bounding box center [1069, 532] width 76 height 35
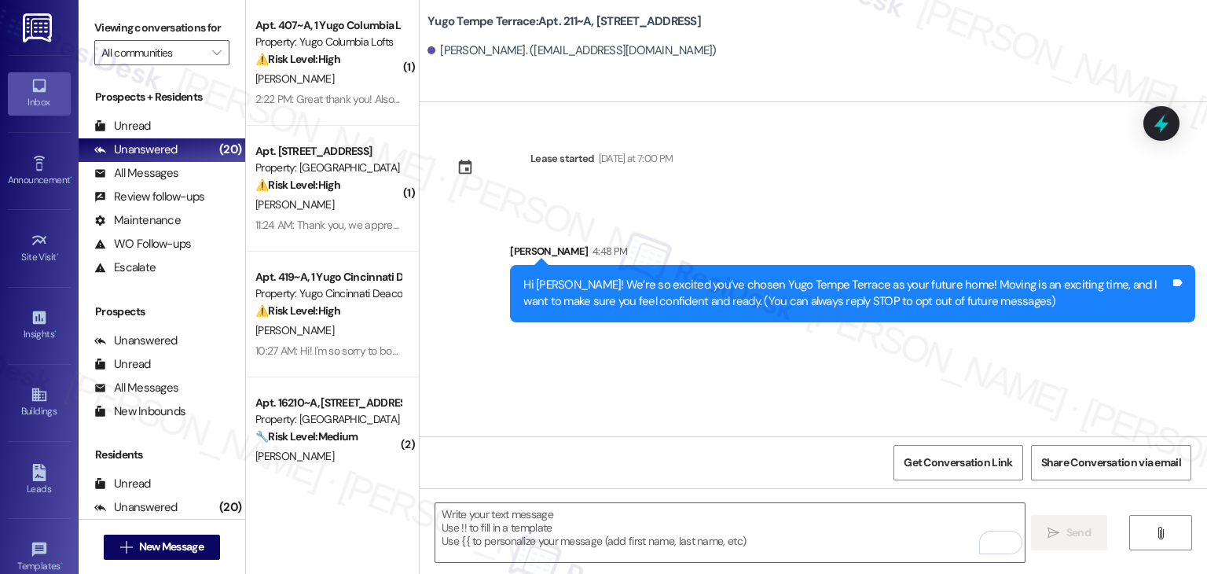
click at [604, 394] on div "Lease started [DATE] at 7:00 PM Sent via SMS [PERSON_NAME] 4:48 PM Hi [PERSON_N…" at bounding box center [814, 269] width 788 height 334
click at [632, 524] on textarea "To enrich screen reader interactions, please activate Accessibility in Grammarl…" at bounding box center [729, 532] width 589 height 59
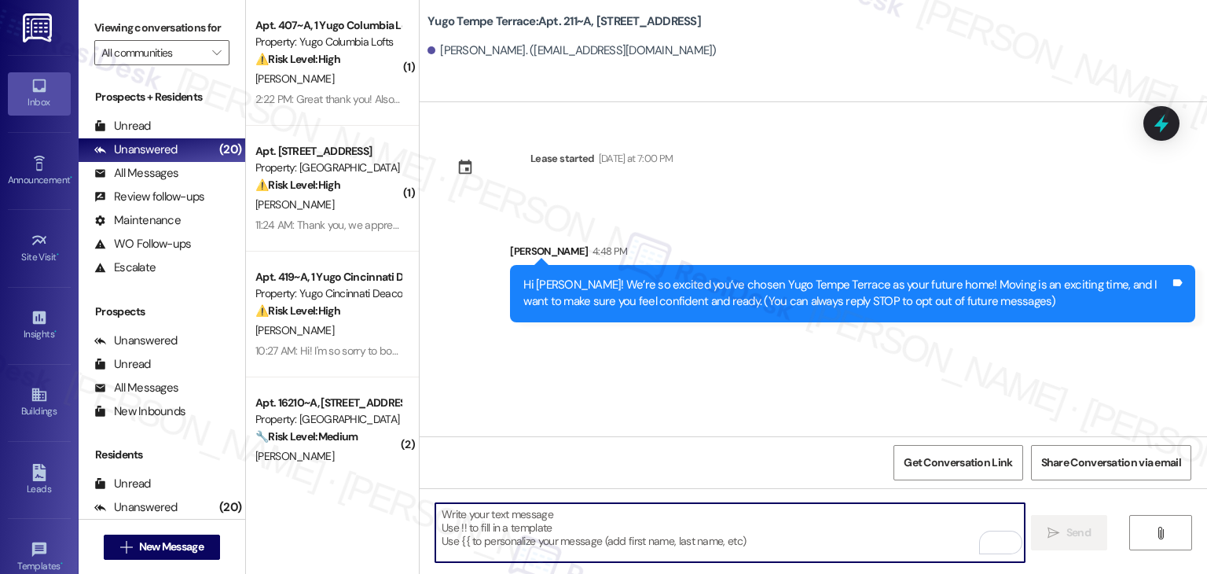
paste textarea "I’m [PERSON_NAME] from the off-site Resident Support Team. I work with your pro…"
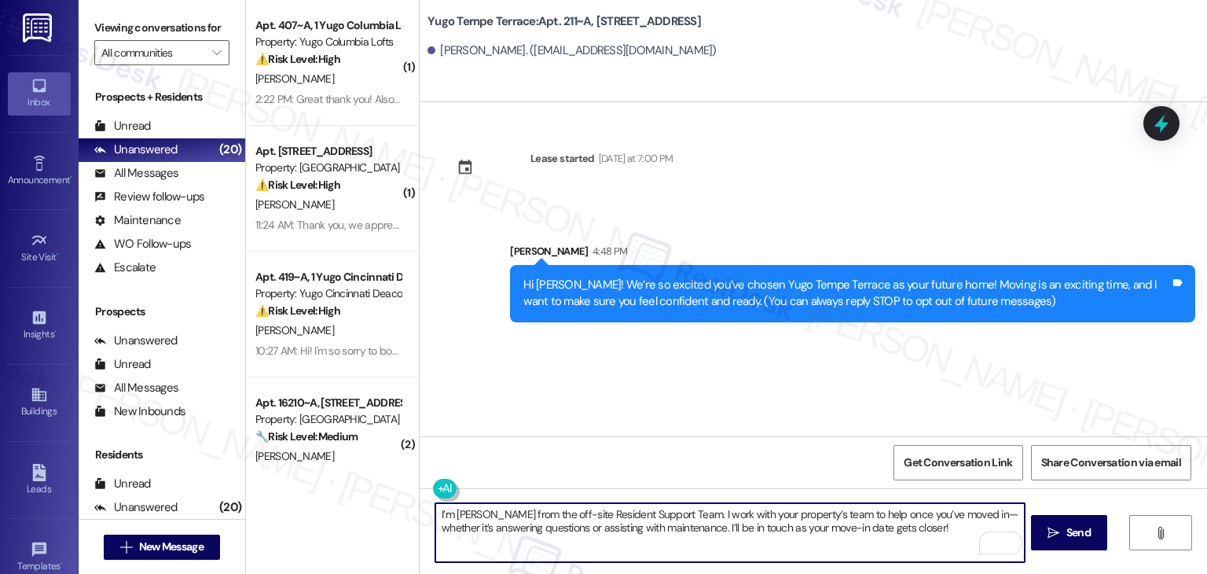
type textarea "I’m [PERSON_NAME] from the off-site Resident Support Team. I work with your pro…"
click at [1048, 529] on icon "" at bounding box center [1054, 533] width 12 height 13
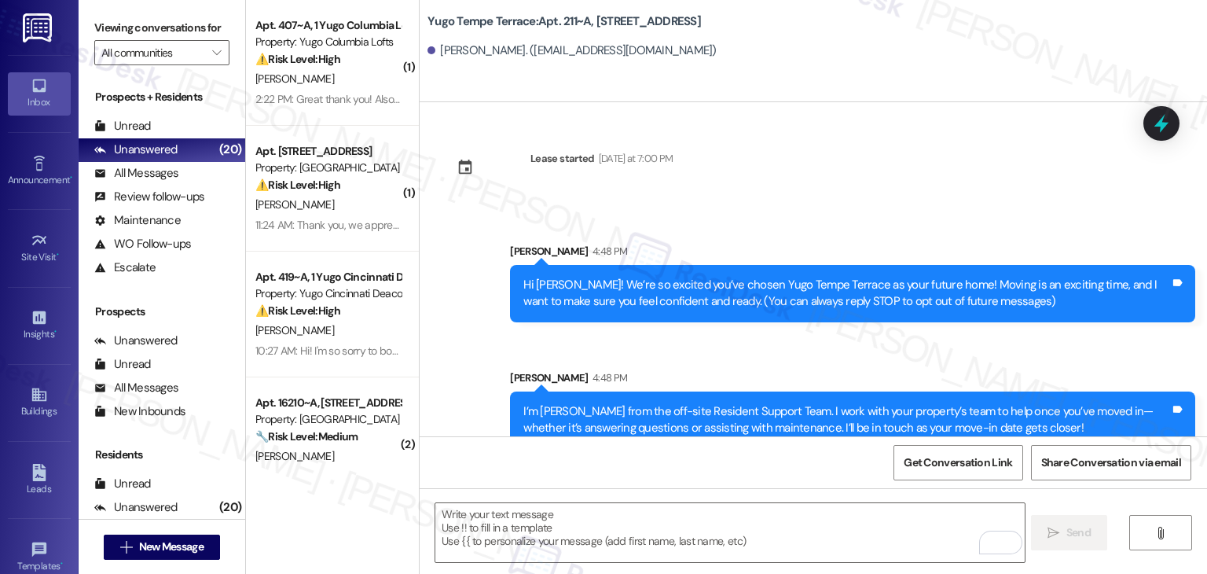
click at [637, 352] on div "Sent via SMS [PERSON_NAME] 4:48 PM Hi [PERSON_NAME]! We’re so excited you’ve ch…" at bounding box center [814, 334] width 788 height 253
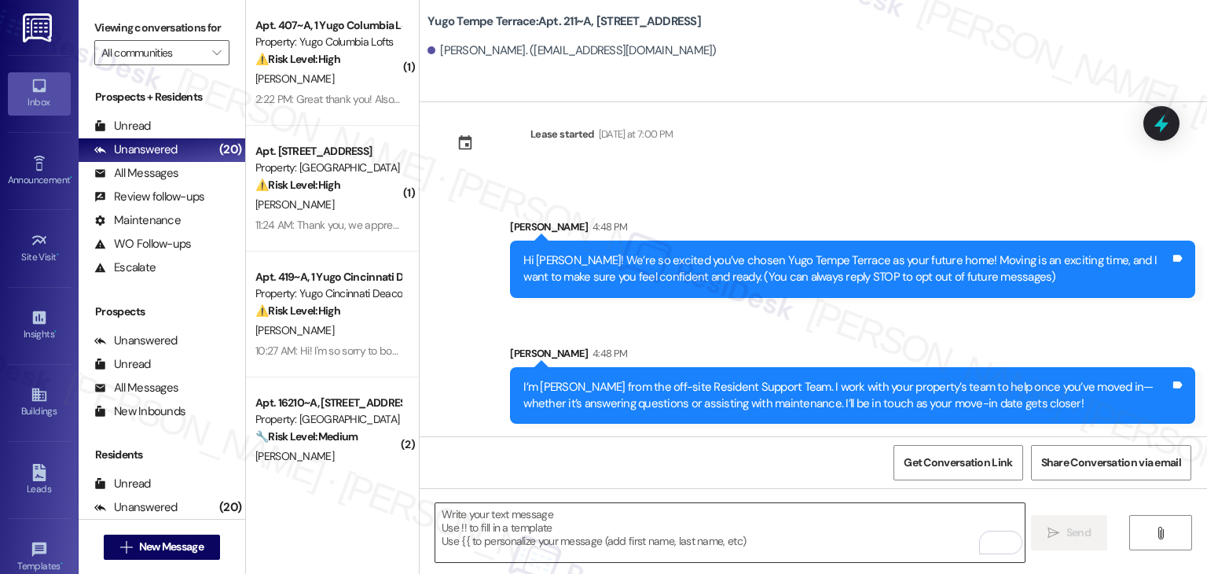
click at [716, 520] on textarea "To enrich screen reader interactions, please activate Accessibility in Grammarl…" at bounding box center [729, 532] width 589 height 59
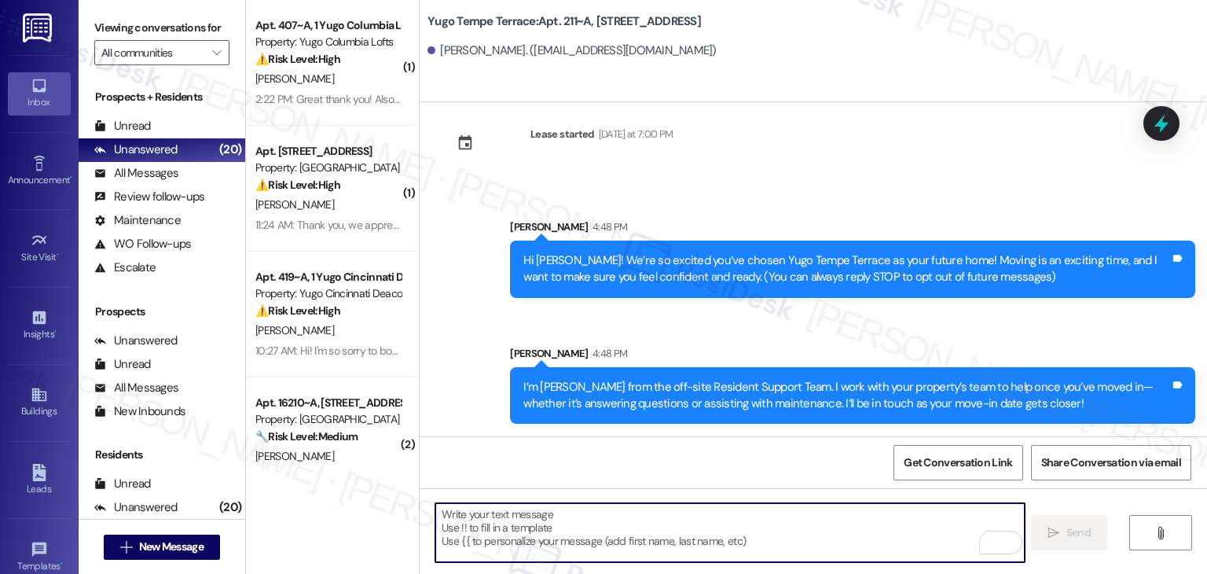
paste textarea "Move-in day is just a few short days away! Please check your email for some qui…"
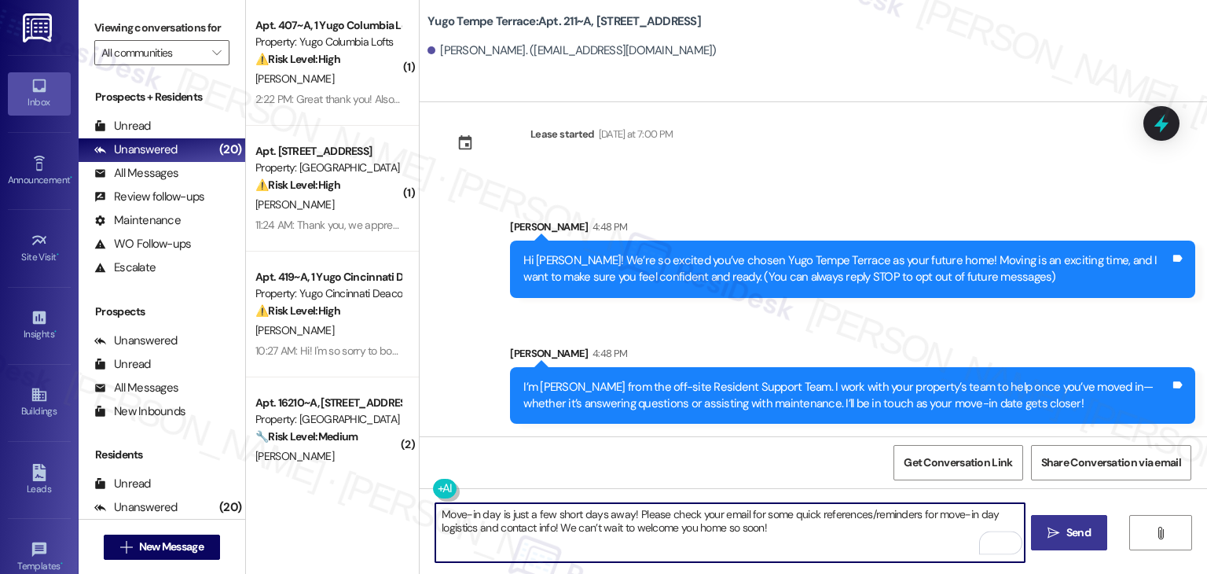
type textarea "Move-in day is just a few short days away! Please check your email for some qui…"
click at [1088, 535] on span "Send" at bounding box center [1079, 532] width 24 height 17
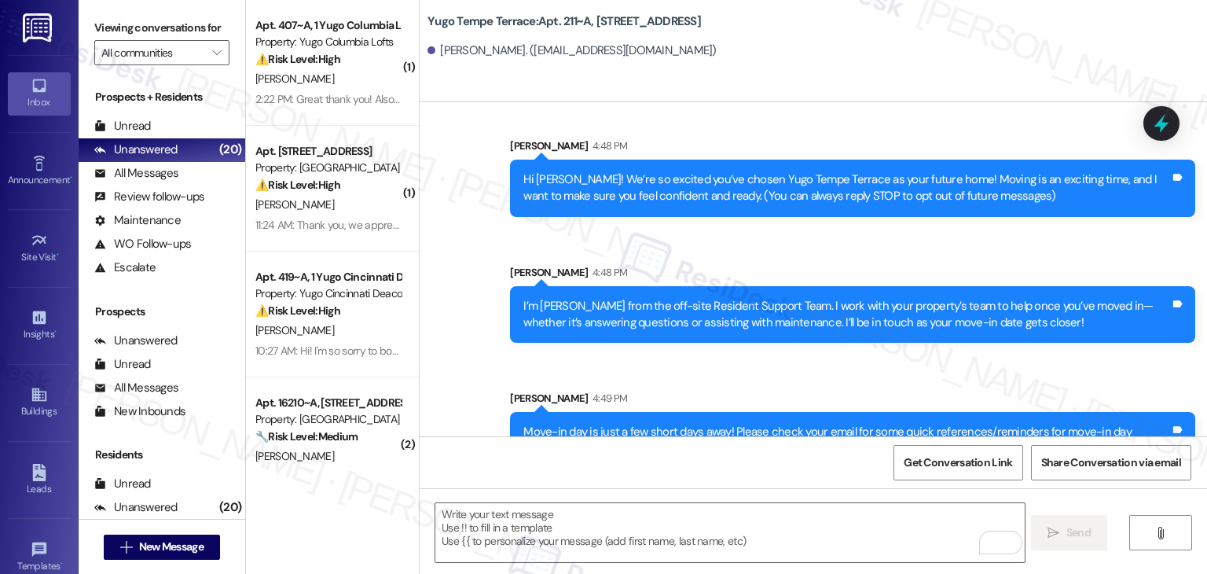
scroll to position [151, 0]
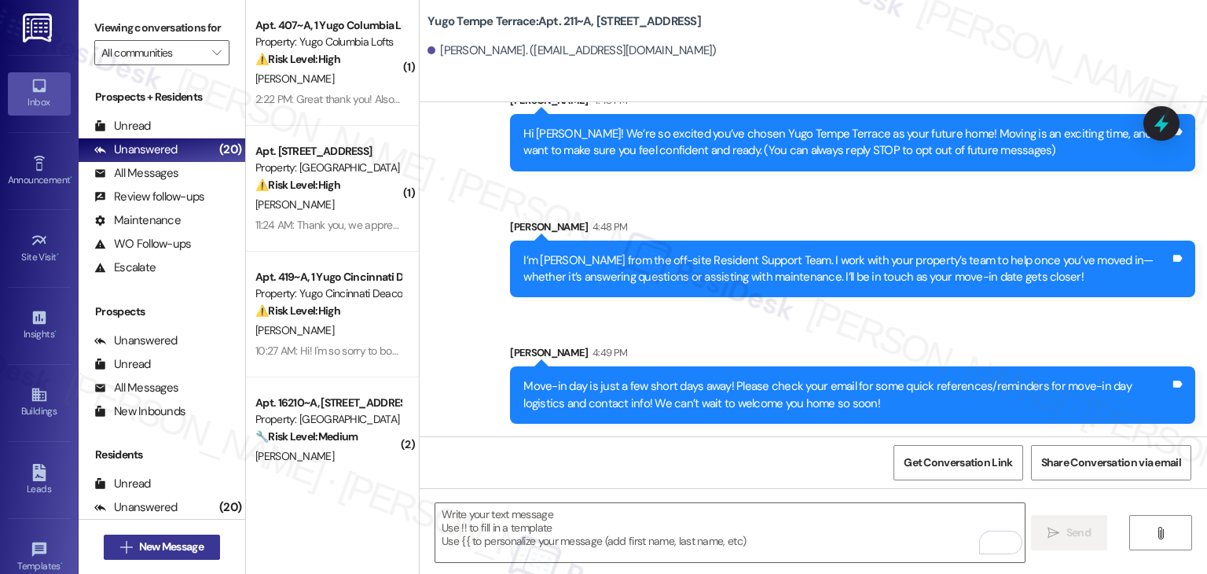
click at [197, 537] on button " New Message" at bounding box center [162, 547] width 116 height 25
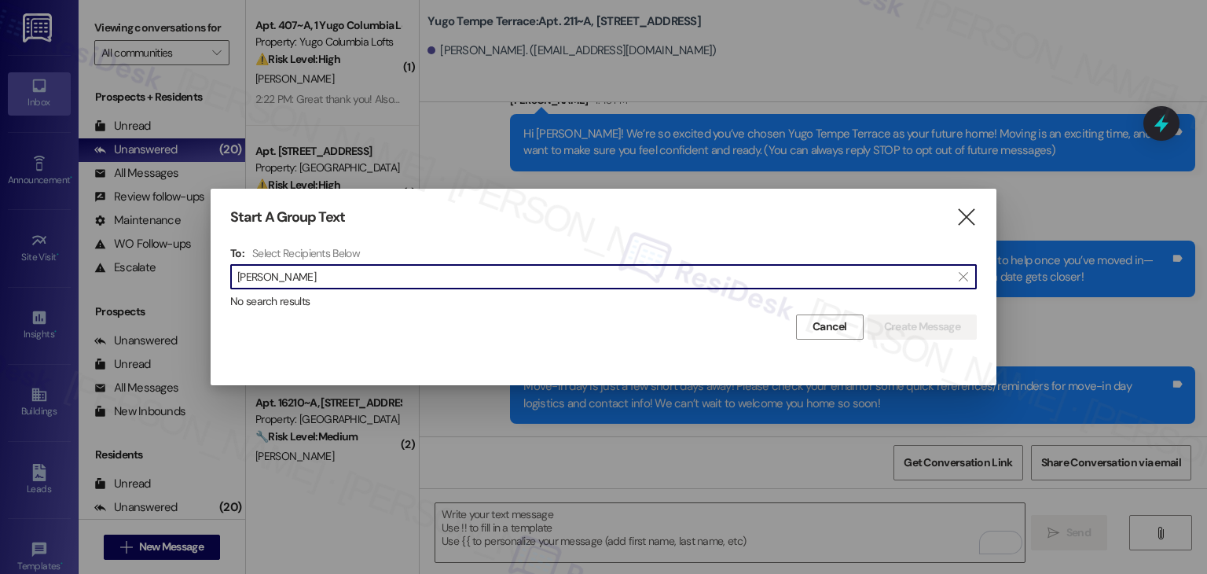
click at [270, 283] on input "[PERSON_NAME]" at bounding box center [594, 277] width 714 height 22
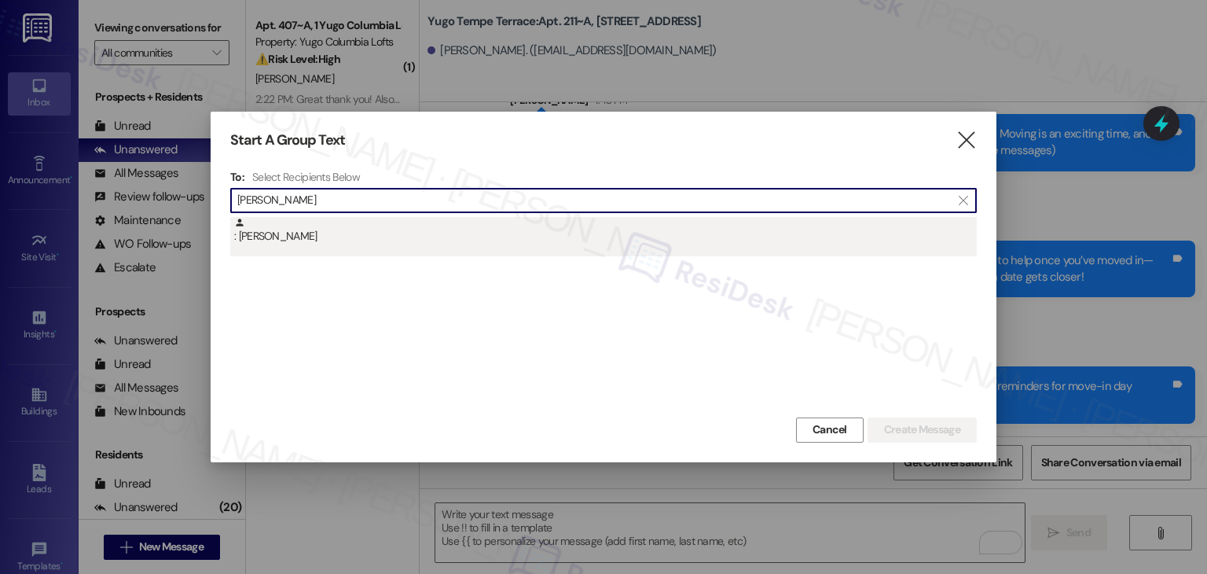
type input "[PERSON_NAME]"
click at [285, 237] on div ": [PERSON_NAME]" at bounding box center [605, 231] width 743 height 28
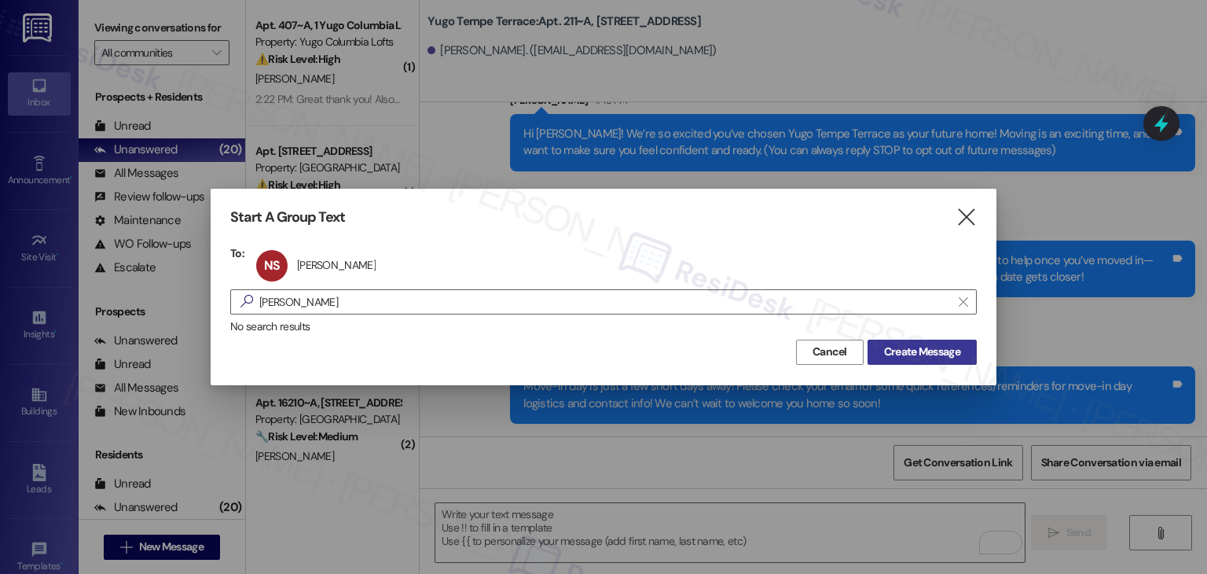
click at [920, 350] on span "Create Message" at bounding box center [922, 352] width 76 height 17
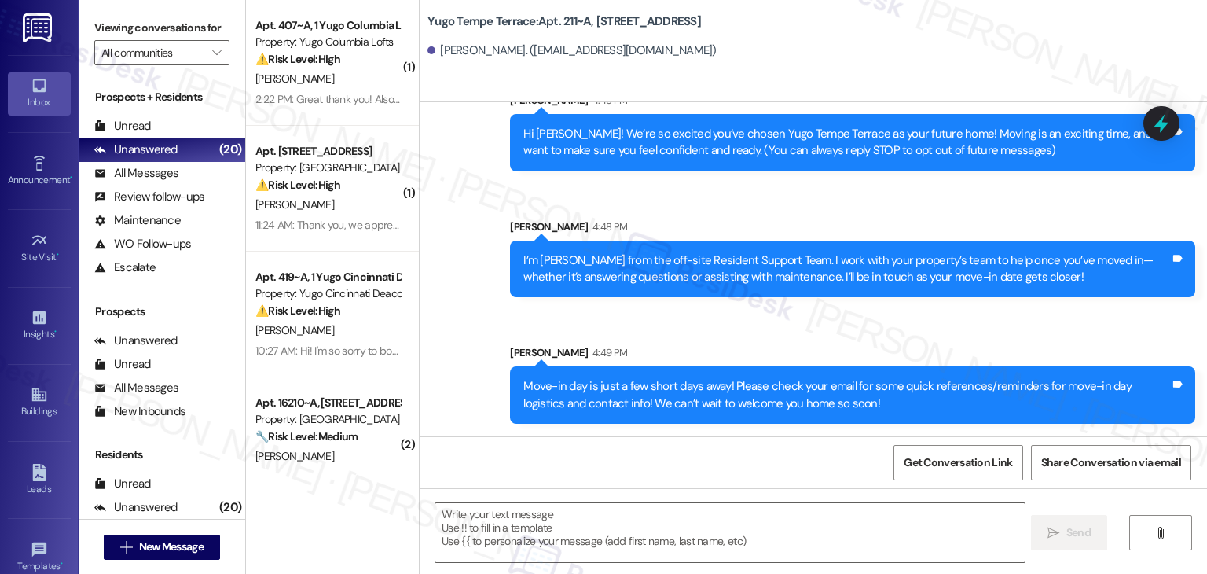
type textarea "Fetching suggested responses. Please feel free to read through the conversation…"
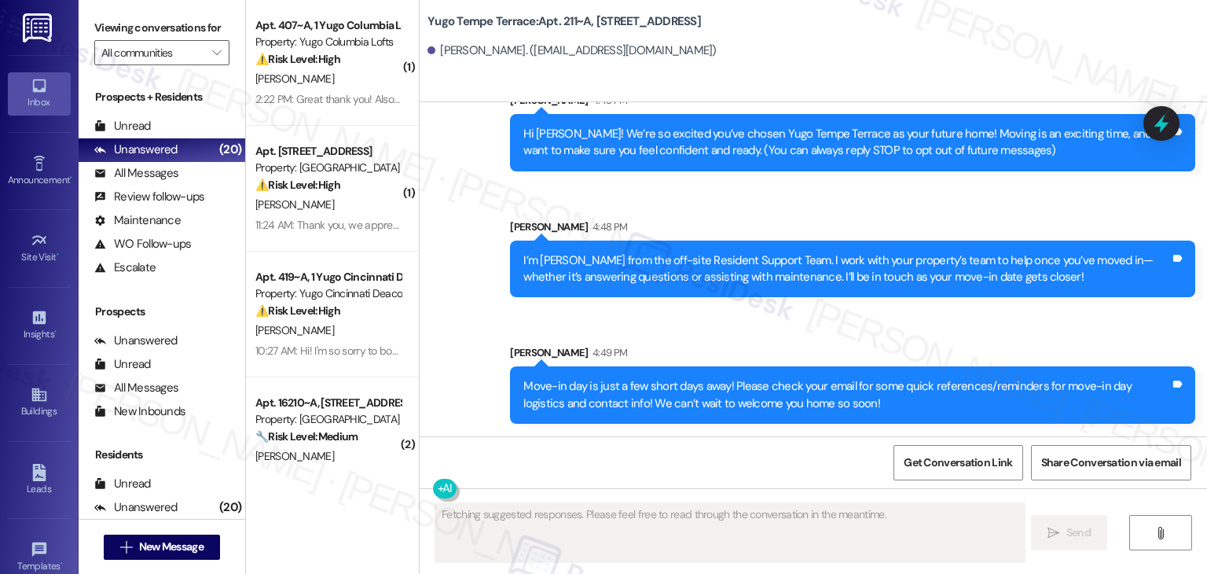
scroll to position [0, 0]
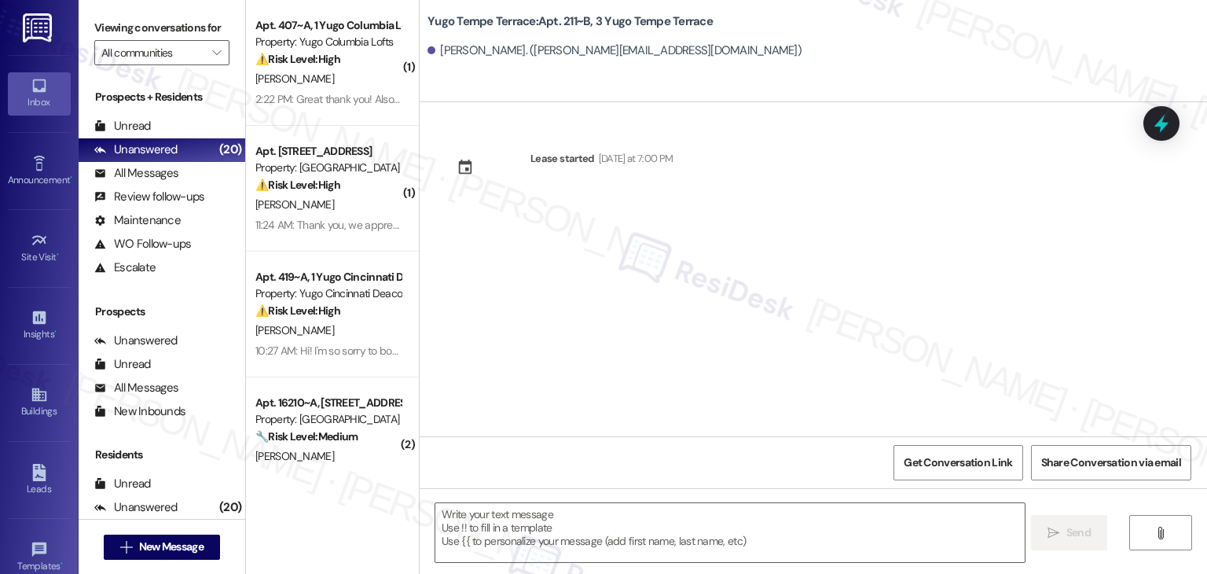
click at [596, 275] on div "Lease started [DATE] at 7:00 PM" at bounding box center [814, 269] width 788 height 334
click at [605, 513] on textarea at bounding box center [729, 532] width 589 height 59
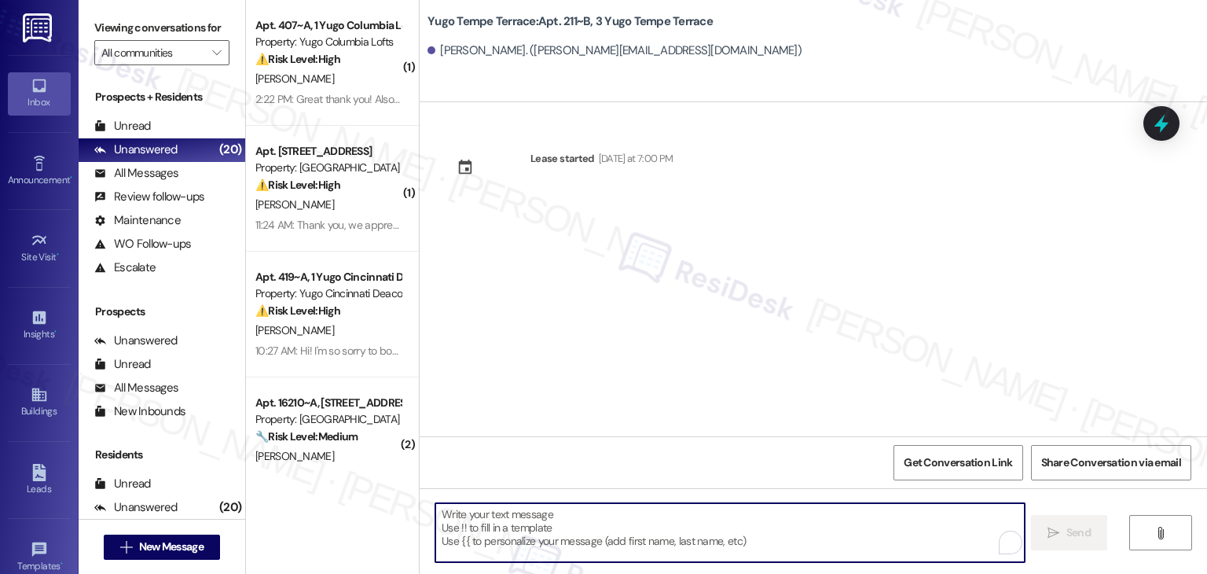
paste textarea "Hi {{first_name}}! We’re so excited you’ve chosen {{property}} as your future h…"
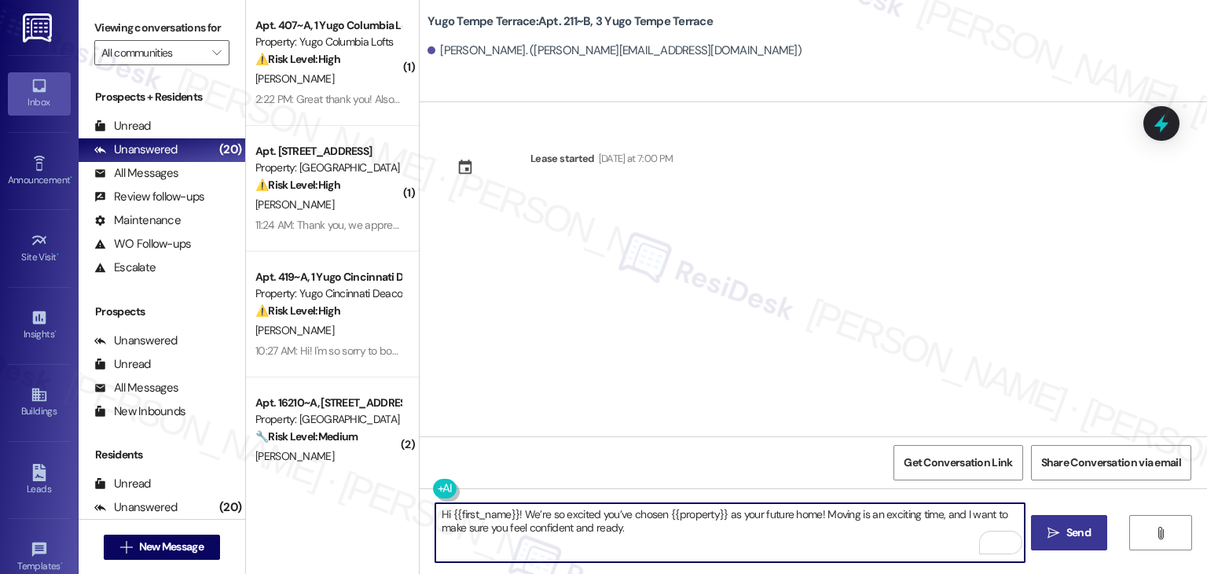
type textarea "Hi {{first_name}}! We’re so excited you’ve chosen {{property}} as your future h…"
click at [1053, 531] on icon "" at bounding box center [1054, 533] width 12 height 13
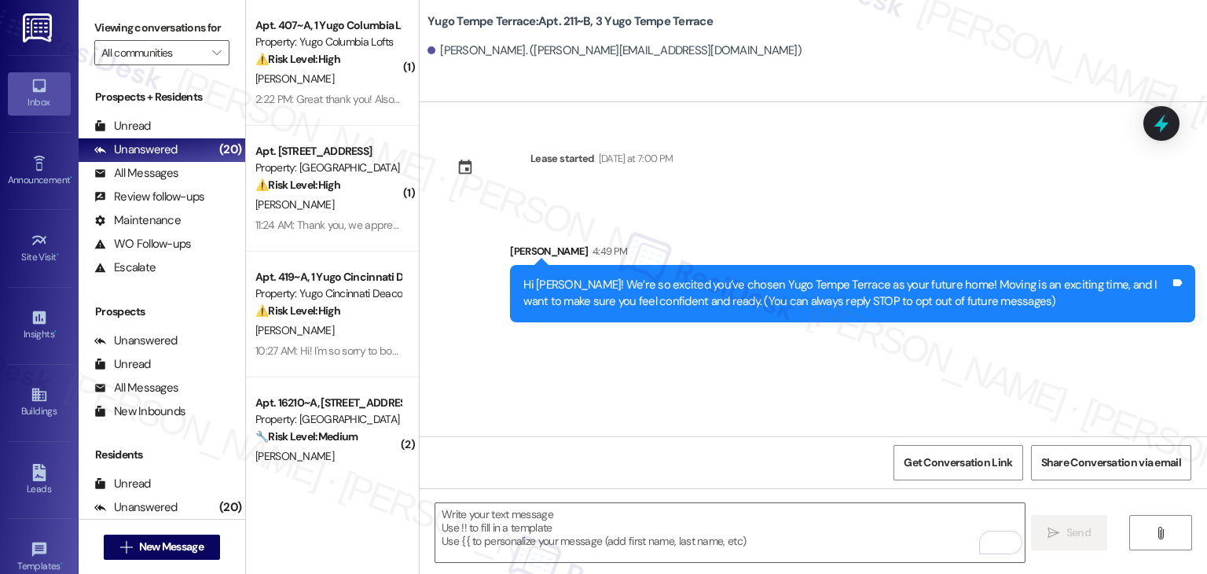
click at [564, 369] on div "Lease started [DATE] at 7:00 PM Sent via SMS [PERSON_NAME] 4:49 PM Hi [PERSON_N…" at bounding box center [814, 269] width 788 height 334
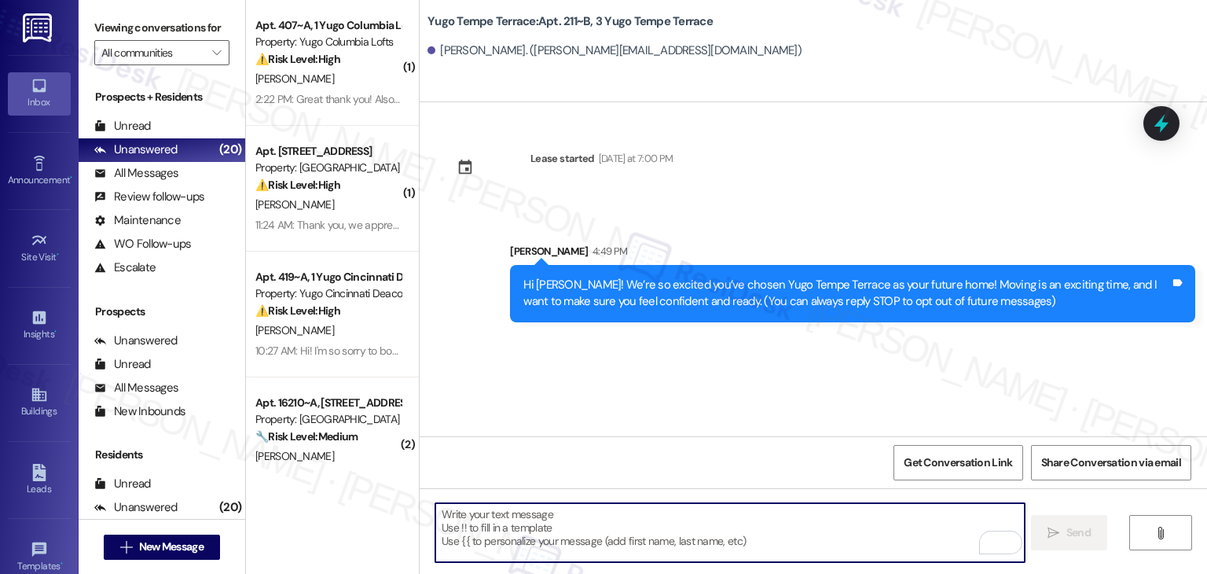
click at [597, 529] on textarea "To enrich screen reader interactions, please activate Accessibility in Grammarl…" at bounding box center [729, 532] width 589 height 59
paste textarea "I’m [PERSON_NAME] from the off-site Resident Support Team. I work with your pro…"
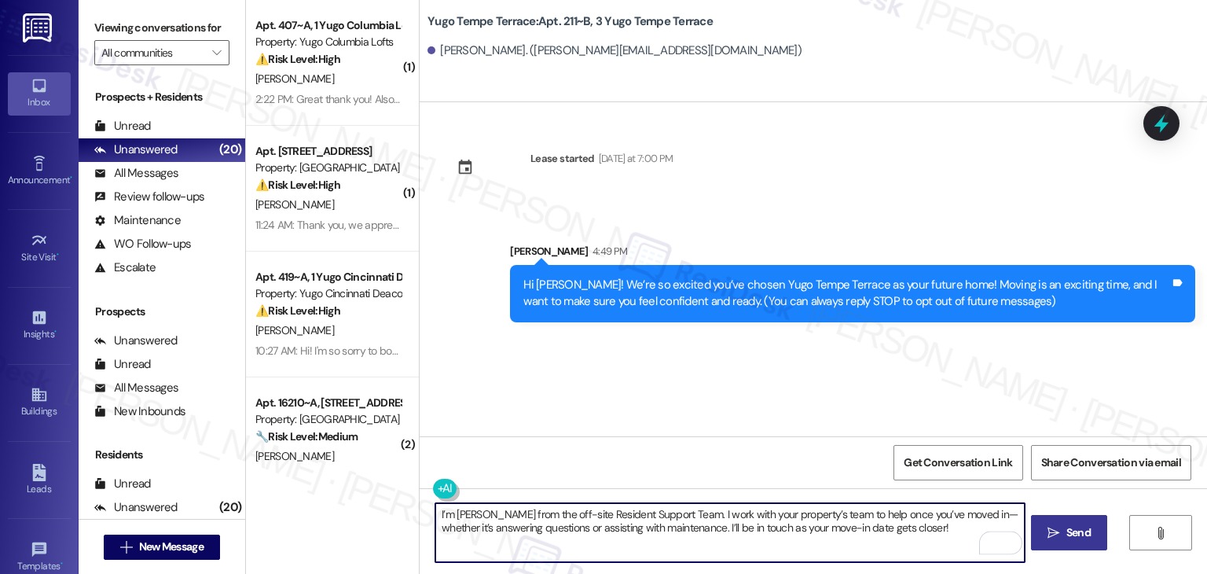
type textarea "I’m [PERSON_NAME] from the off-site Resident Support Team. I work with your pro…"
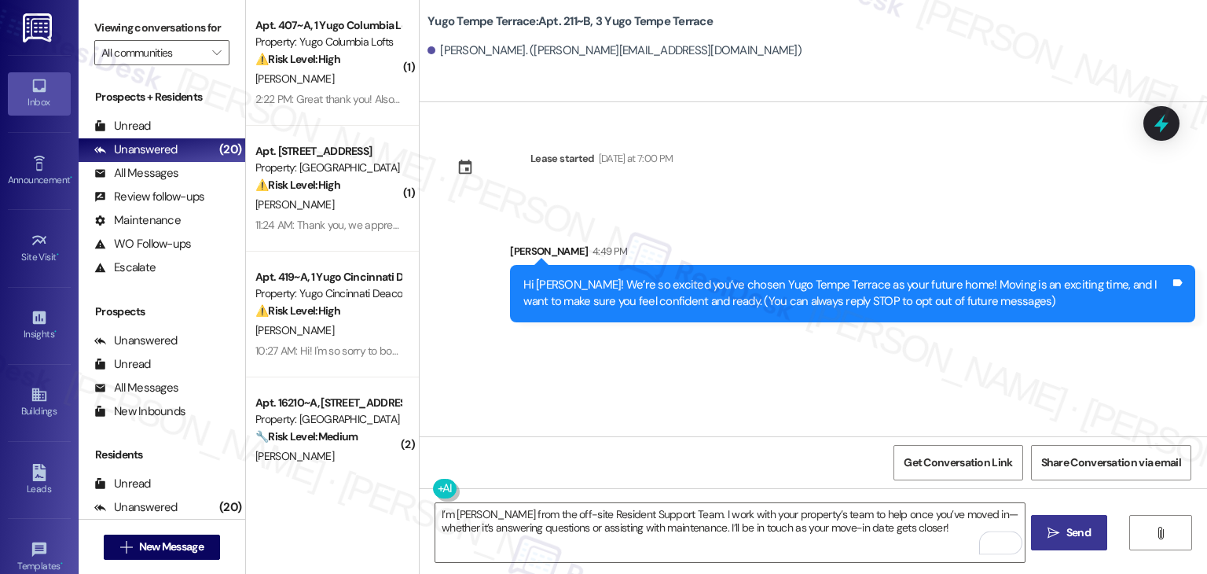
click at [1067, 538] on span "Send" at bounding box center [1079, 532] width 24 height 17
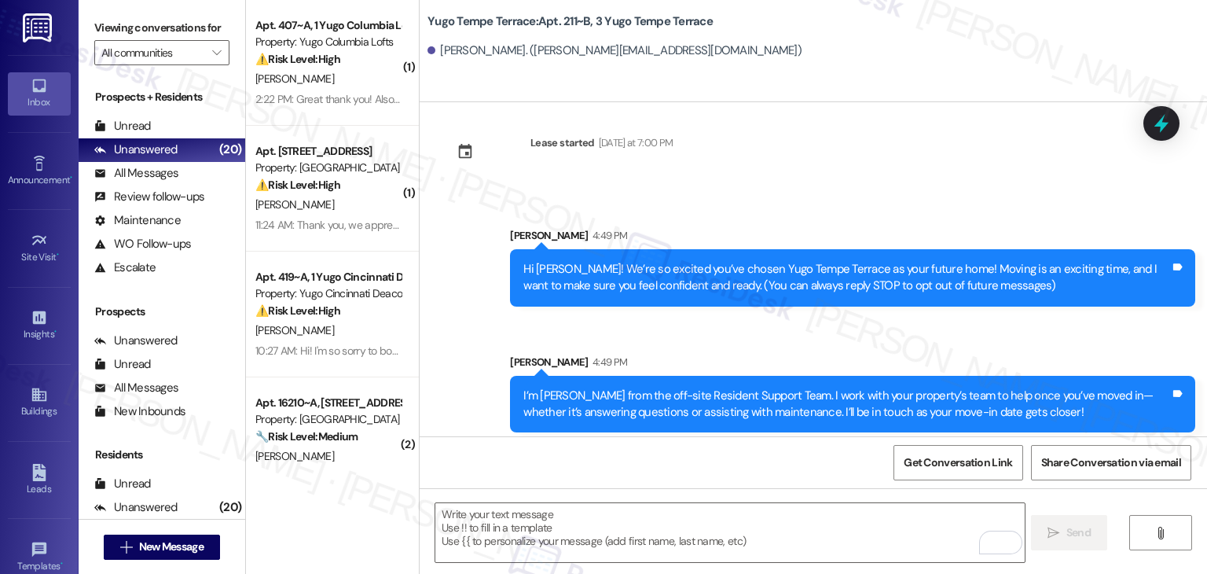
scroll to position [25, 0]
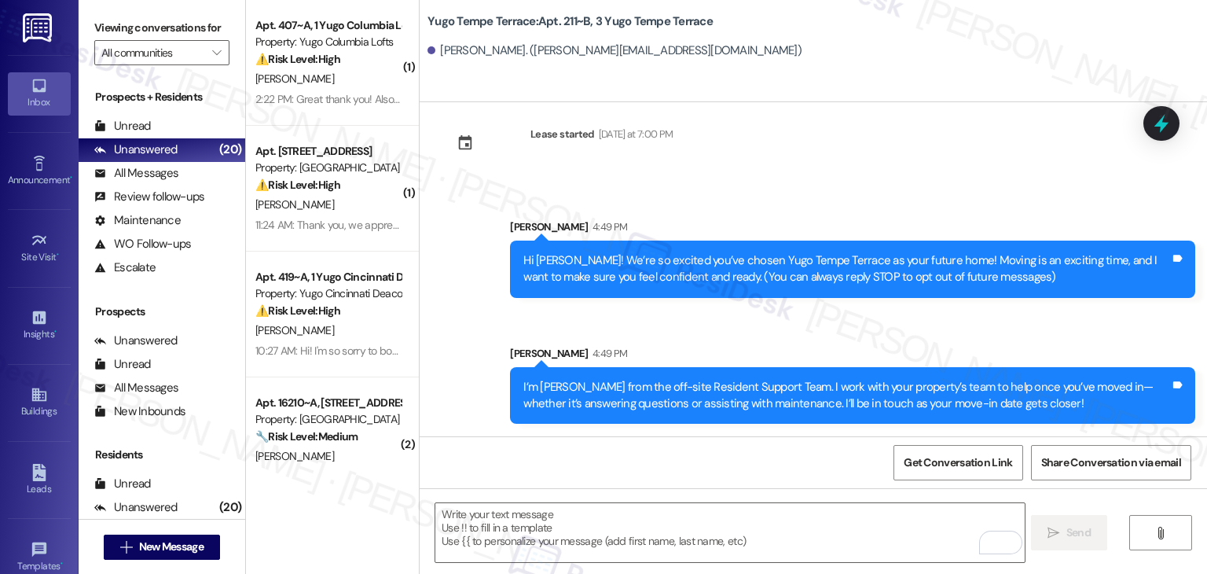
click at [642, 334] on div "Sent via SMS [PERSON_NAME] 4:49 PM I’m [PERSON_NAME] from the off-site Resident…" at bounding box center [852, 384] width 709 height 103
click at [657, 516] on textarea "To enrich screen reader interactions, please activate Accessibility in Grammarl…" at bounding box center [729, 532] width 589 height 59
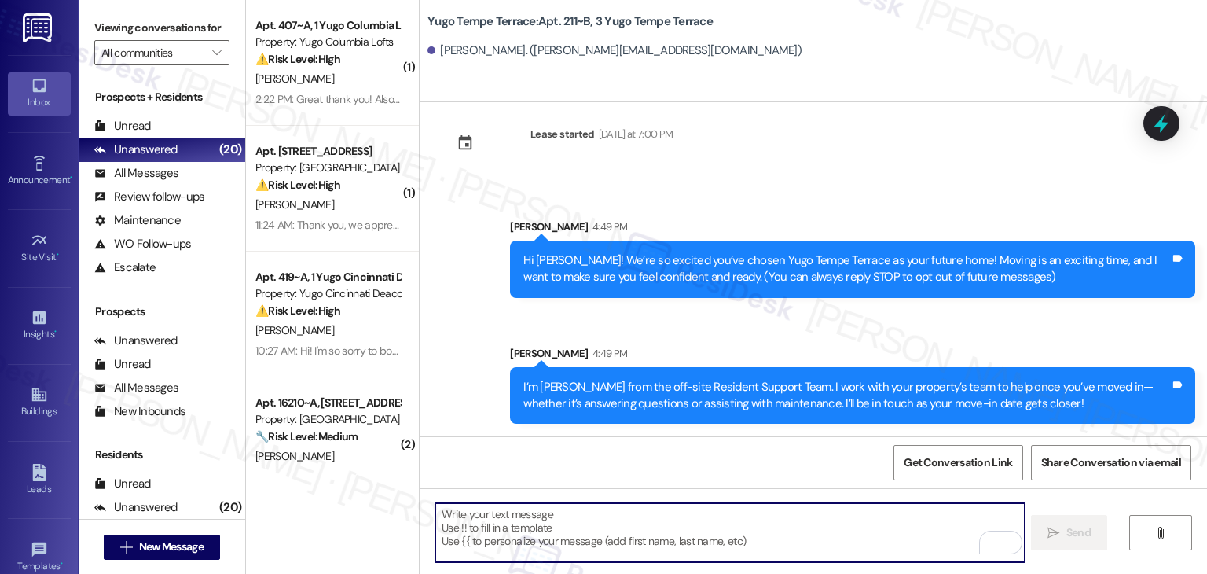
paste textarea "Move-in day is just a few short days away! Please check your email for some qui…"
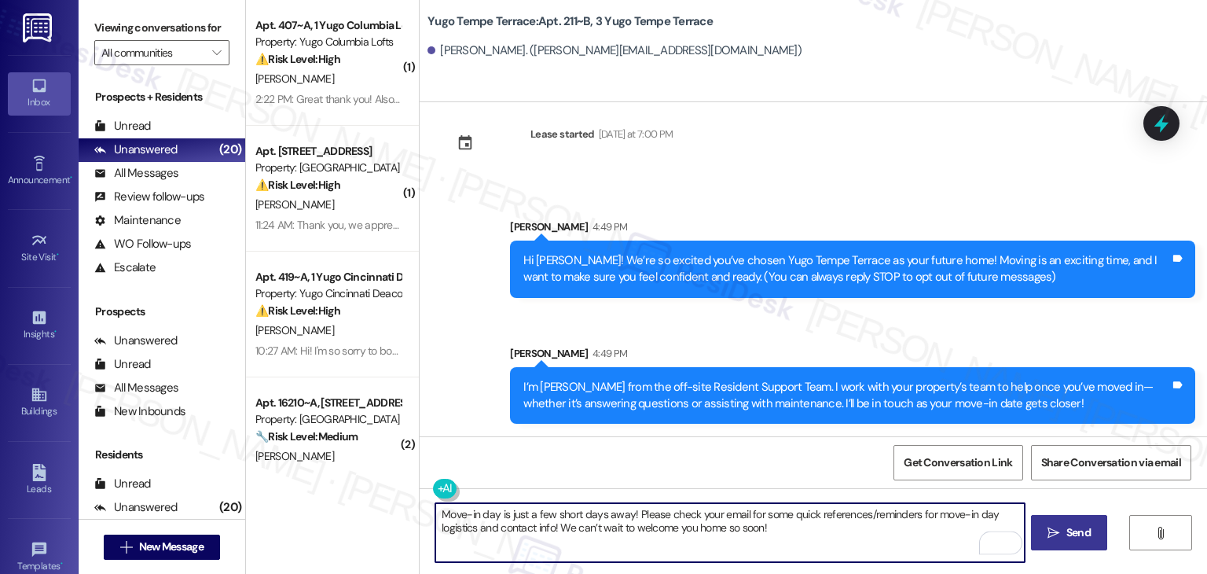
type textarea "Move-in day is just a few short days away! Please check your email for some qui…"
click at [1074, 532] on span "Send" at bounding box center [1079, 532] width 24 height 17
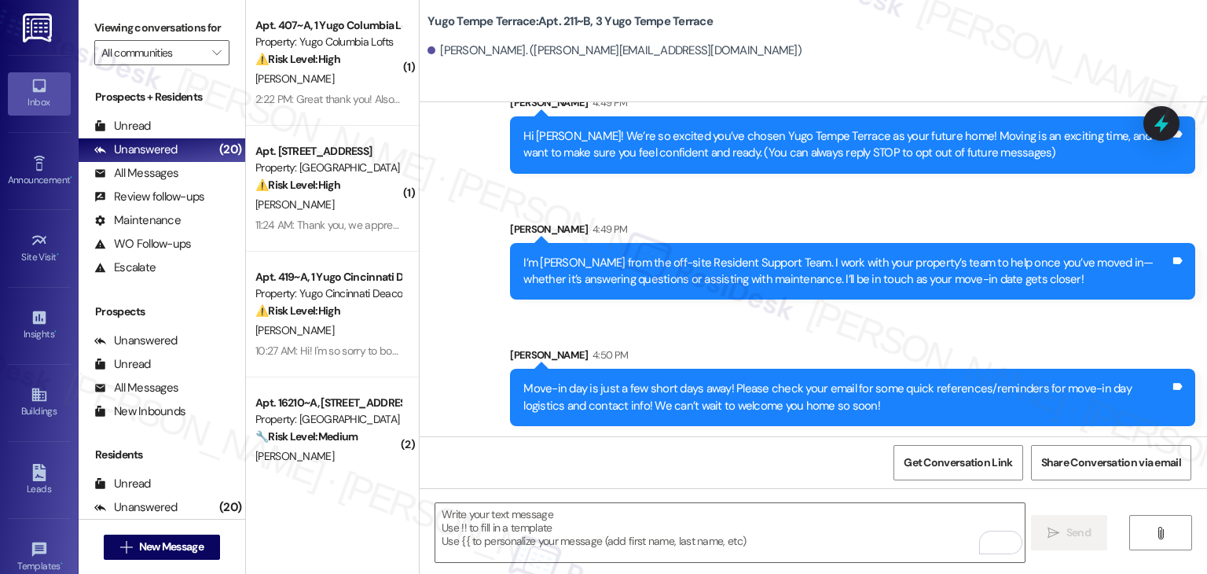
scroll to position [151, 0]
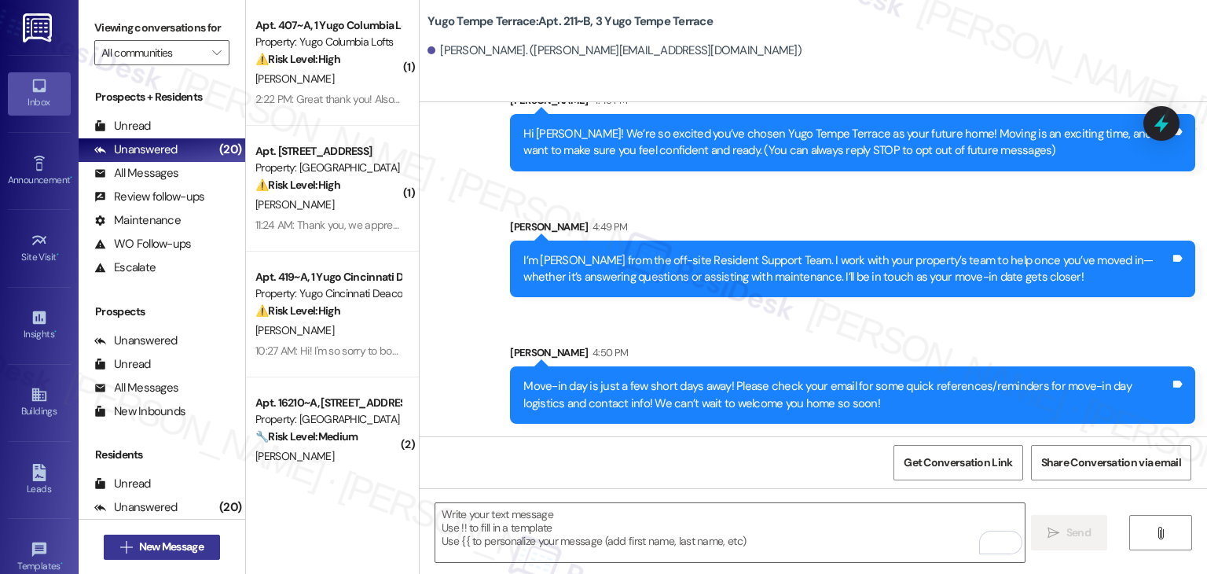
click at [189, 550] on span "New Message" at bounding box center [171, 546] width 64 height 17
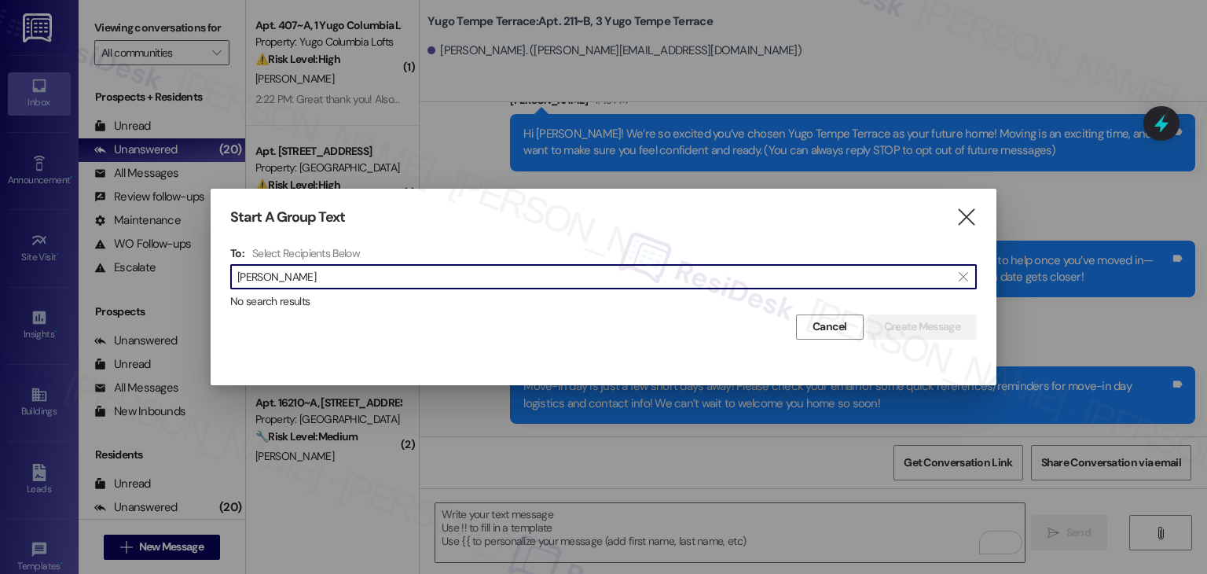
click at [272, 281] on input "[PERSON_NAME]" at bounding box center [594, 277] width 714 height 22
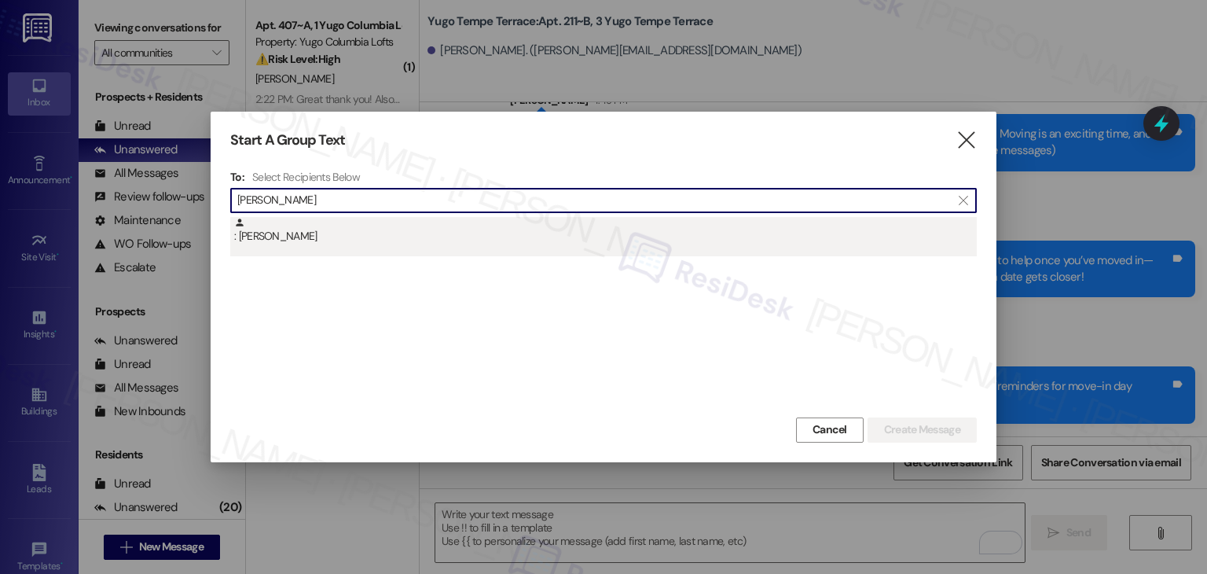
type input "[PERSON_NAME]"
click at [286, 241] on div ": [PERSON_NAME]" at bounding box center [605, 231] width 743 height 28
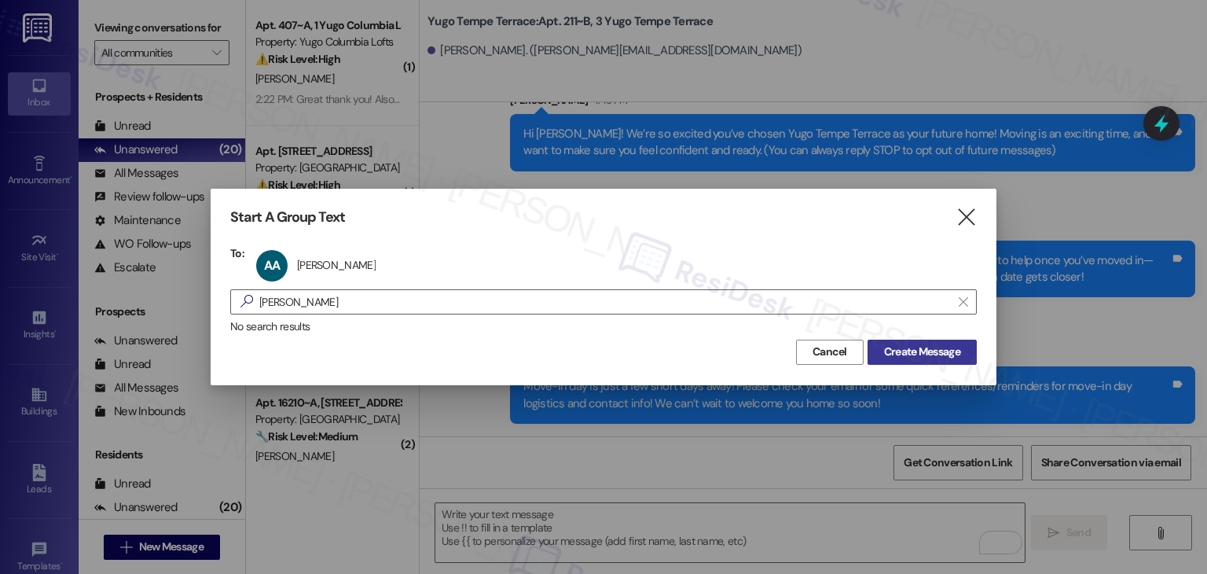
click at [923, 350] on span "Create Message" at bounding box center [922, 352] width 76 height 17
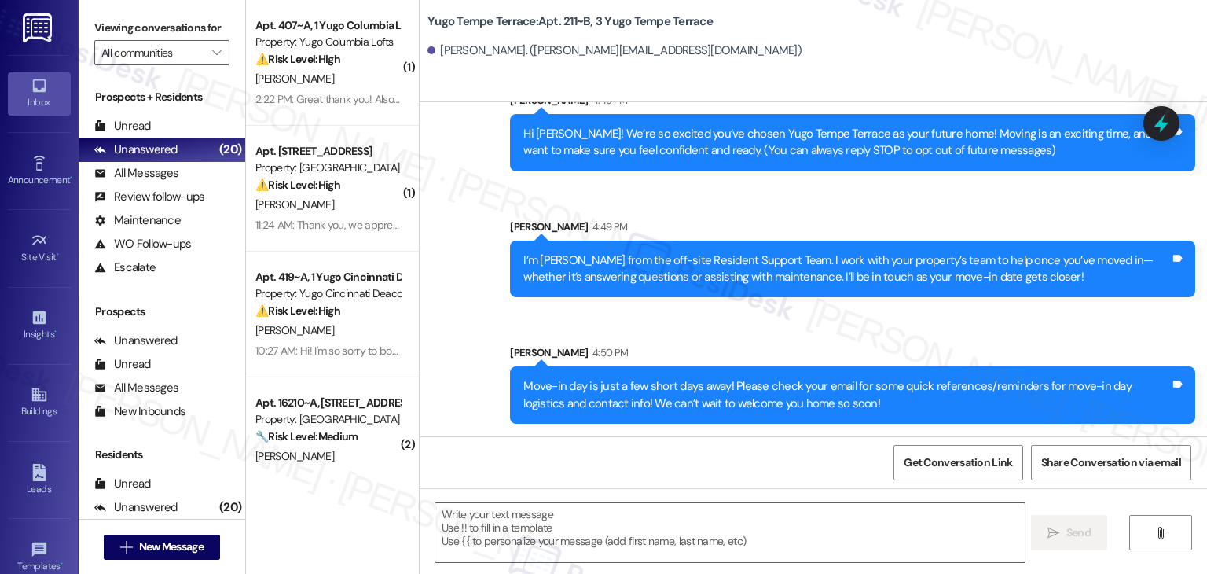
type textarea "Fetching suggested responses. Please feel free to read through the conversation…"
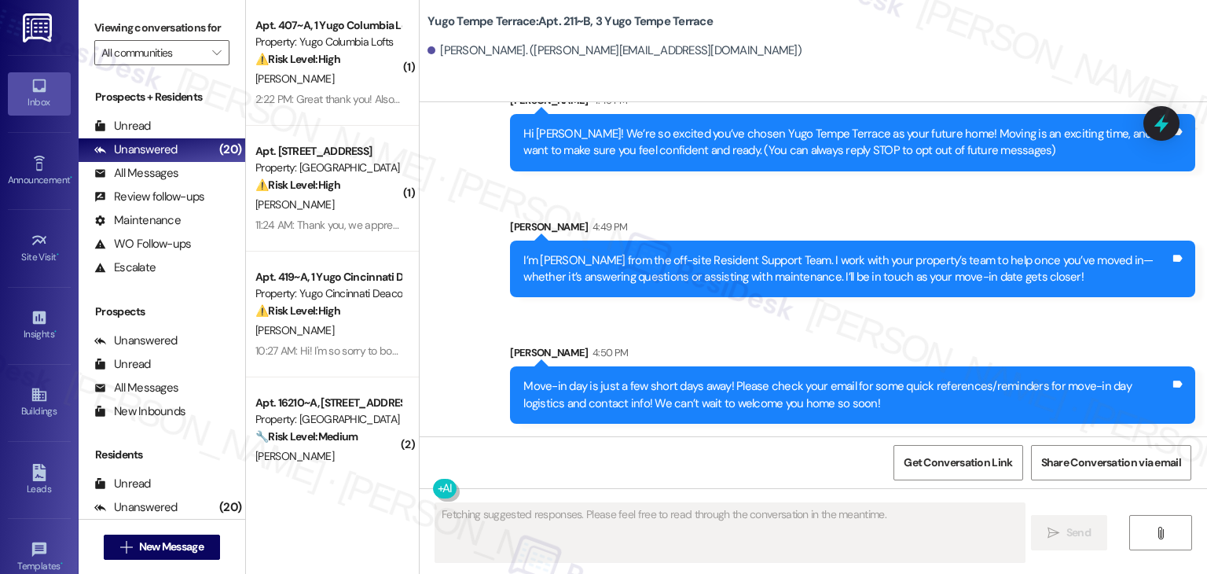
scroll to position [0, 0]
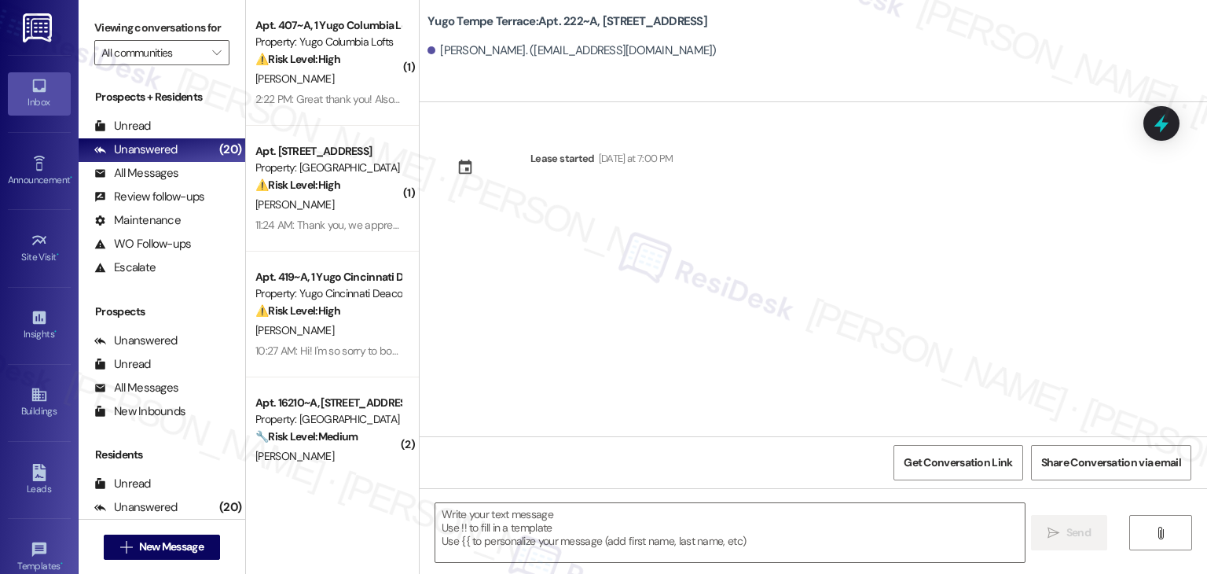
drag, startPoint x: 602, startPoint y: 279, endPoint x: 601, endPoint y: 300, distance: 21.2
click at [602, 280] on div "Lease started [DATE] at 7:00 PM" at bounding box center [814, 269] width 788 height 334
click at [615, 538] on textarea at bounding box center [729, 532] width 589 height 59
paste textarea "Hi {{first_name}}! We’re so excited you’ve chosen {{property}} as your future h…"
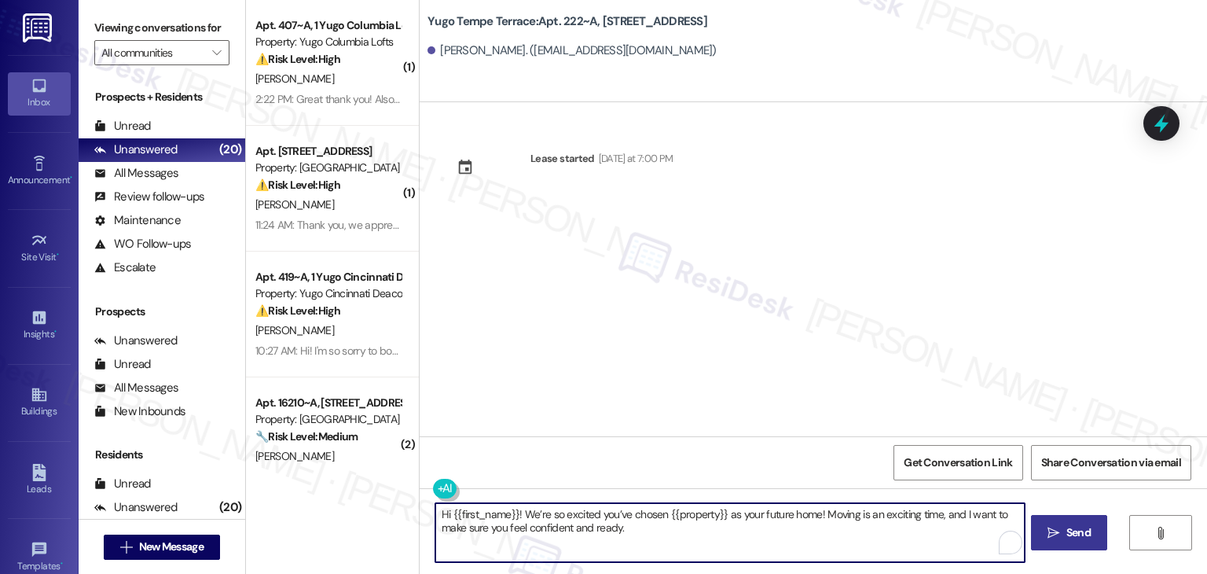
type textarea "Hi {{first_name}}! We’re so excited you’ve chosen {{property}} as your future h…"
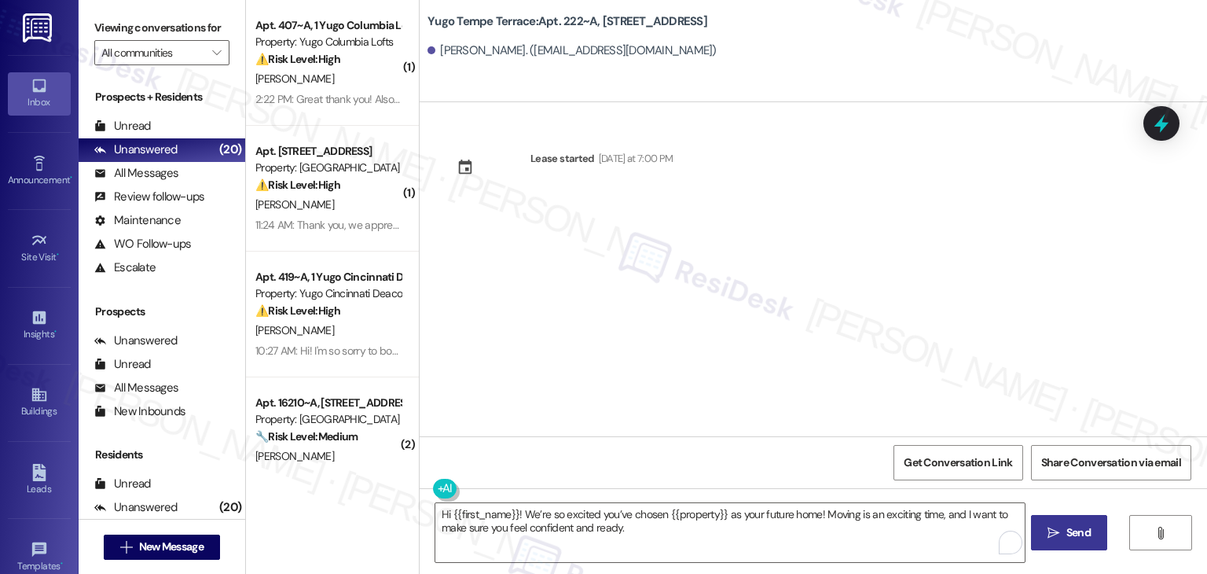
click at [1060, 532] on span " Send" at bounding box center [1070, 532] width 50 height 17
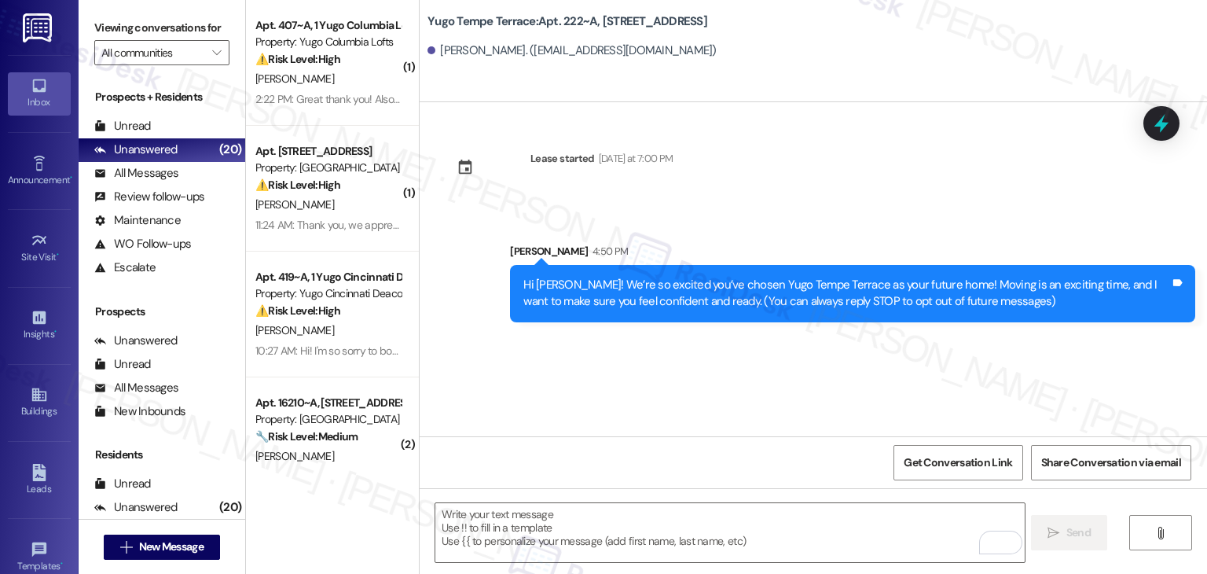
click at [641, 358] on div "Lease started [DATE] at 7:00 PM Sent via SMS [PERSON_NAME] 4:50 PM Hi [PERSON_N…" at bounding box center [814, 269] width 788 height 334
click at [723, 506] on textarea "To enrich screen reader interactions, please activate Accessibility in Grammarl…" at bounding box center [729, 532] width 589 height 59
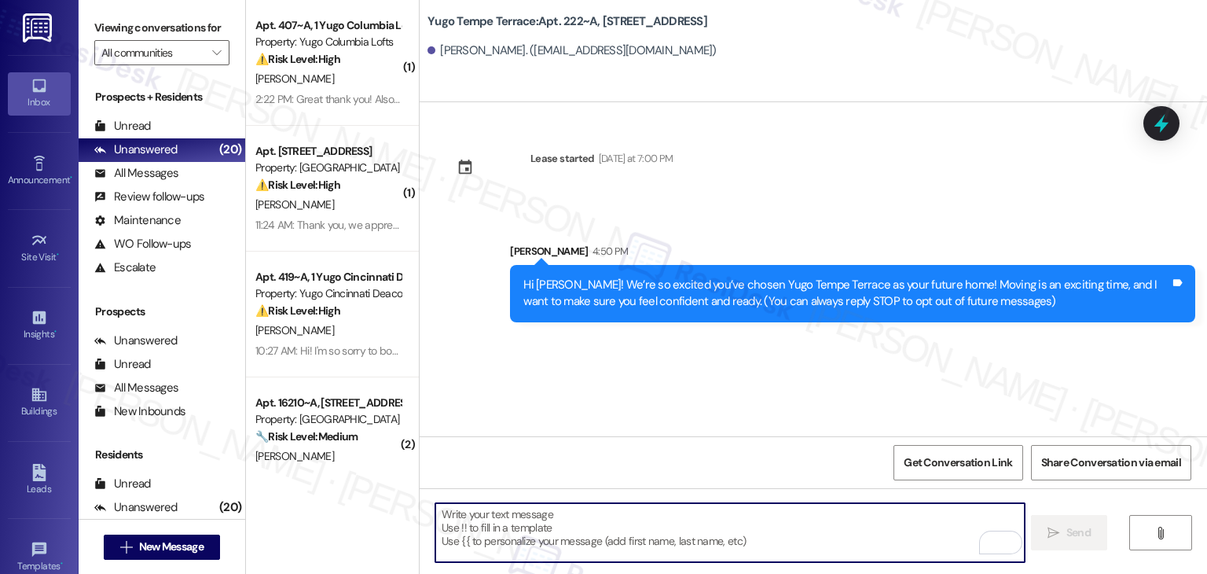
paste textarea "I’m [PERSON_NAME] from the off-site Resident Support Team. I work with your pro…"
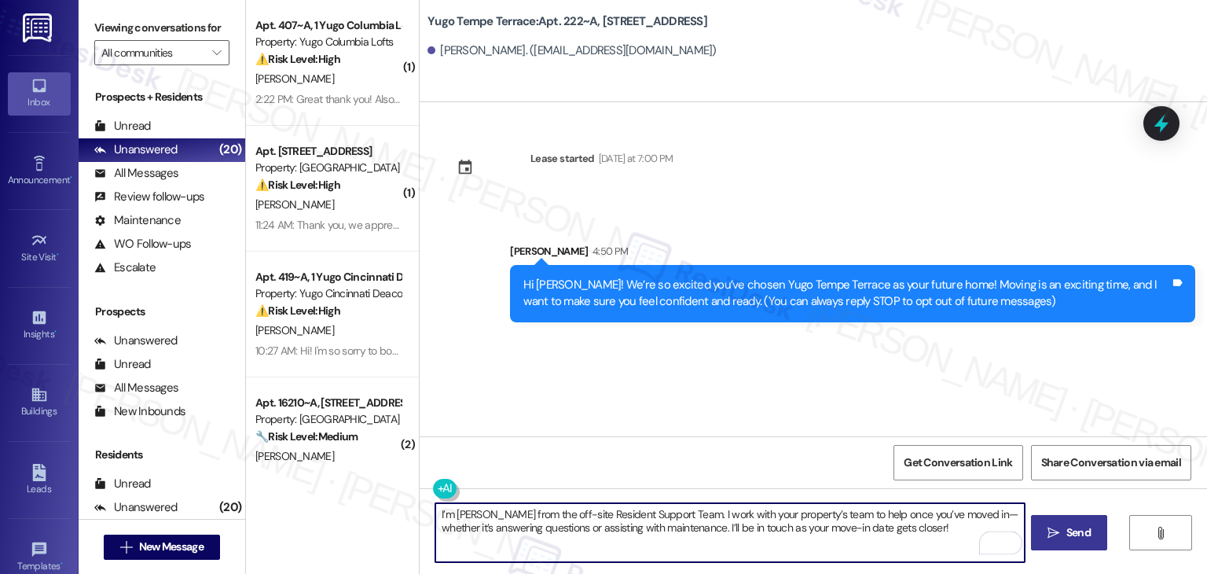
type textarea "I’m [PERSON_NAME] from the off-site Resident Support Team. I work with your pro…"
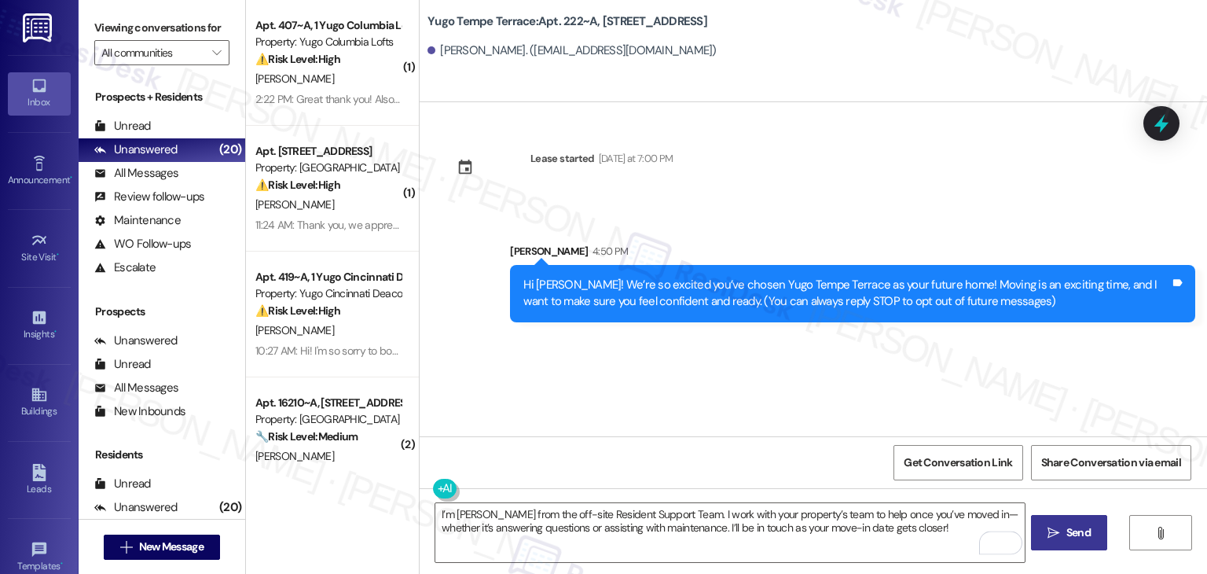
click at [1083, 532] on span "Send" at bounding box center [1079, 532] width 24 height 17
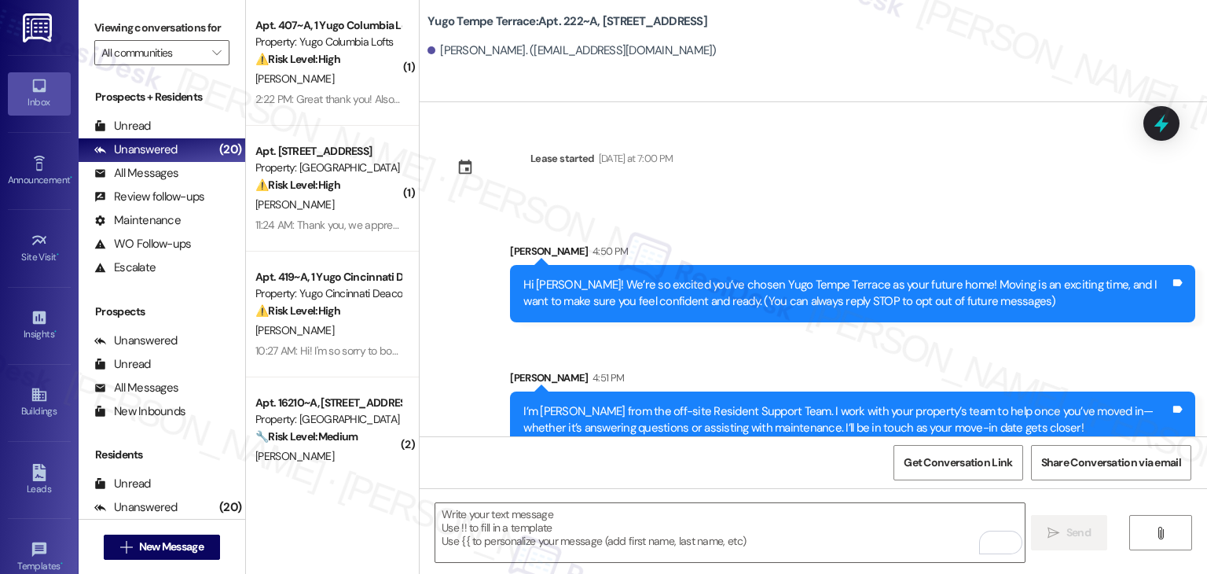
scroll to position [25, 0]
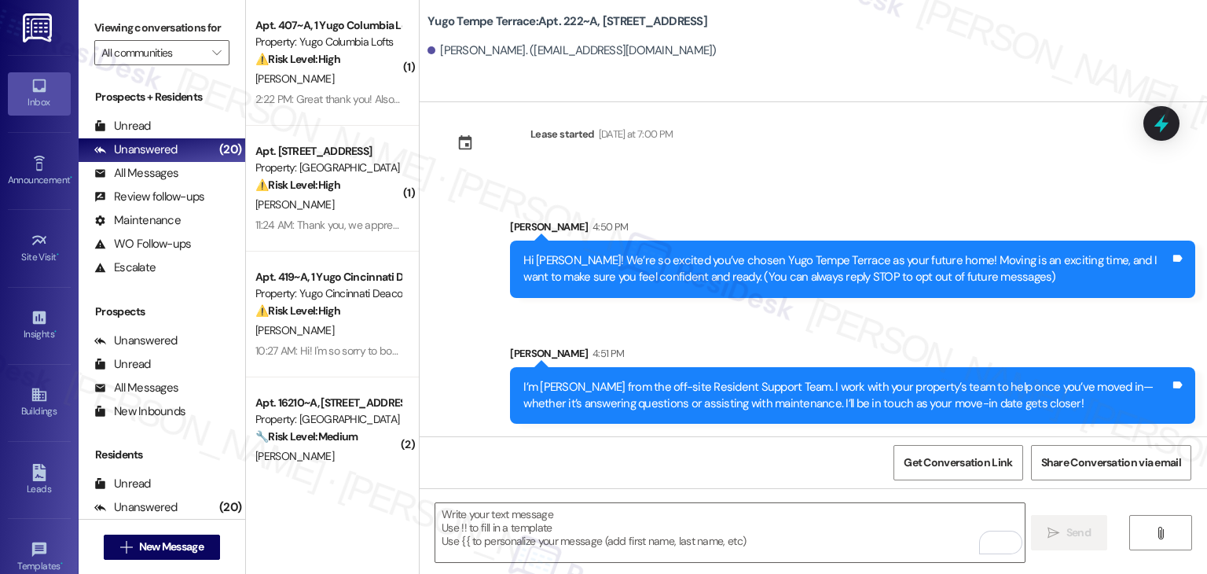
click at [651, 321] on div "Sent via SMS [PERSON_NAME] 4:50 PM Hi [PERSON_NAME]! We’re so excited you’ve ch…" at bounding box center [814, 309] width 788 height 253
click at [671, 531] on textarea "To enrich screen reader interactions, please activate Accessibility in Grammarl…" at bounding box center [729, 532] width 589 height 59
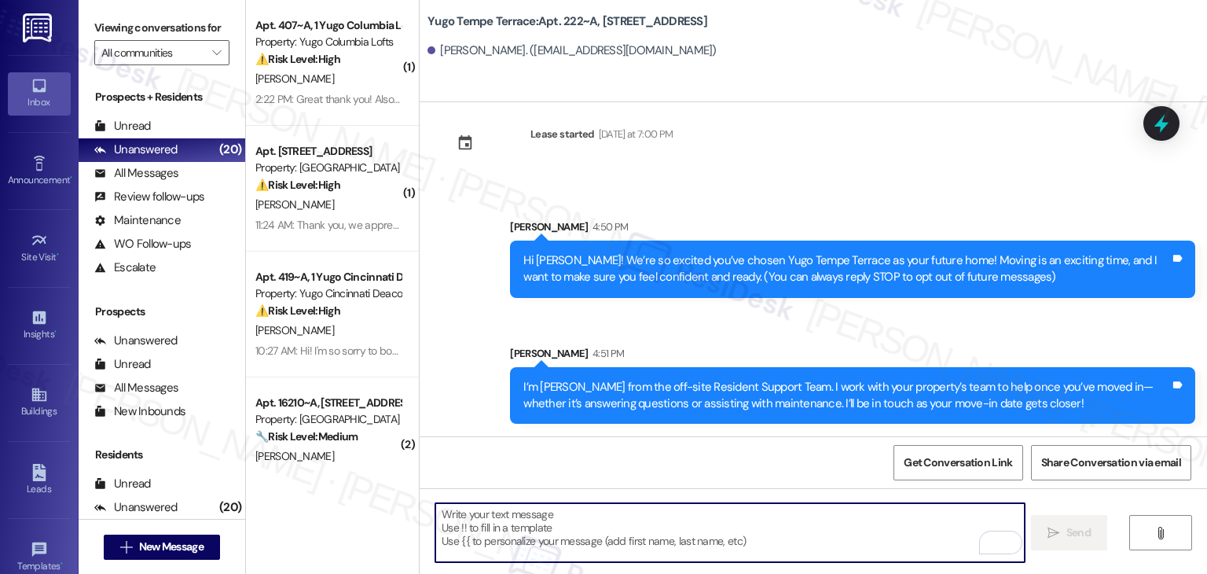
paste textarea "Move-in day is just a few short days away! Please check your email for some qui…"
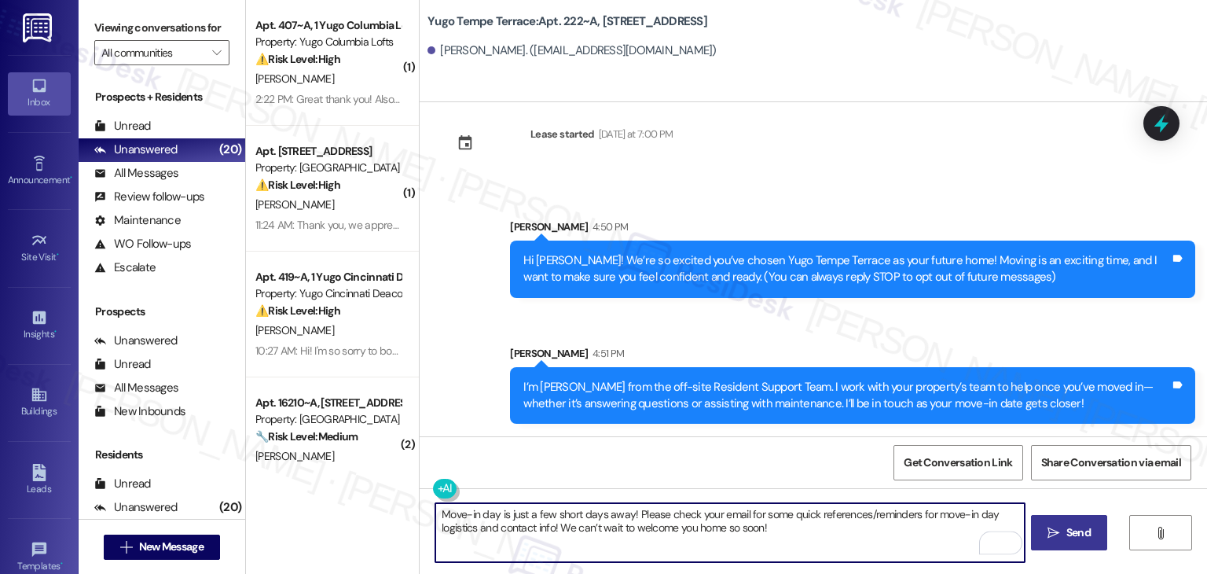
type textarea "Move-in day is just a few short days away! Please check your email for some qui…"
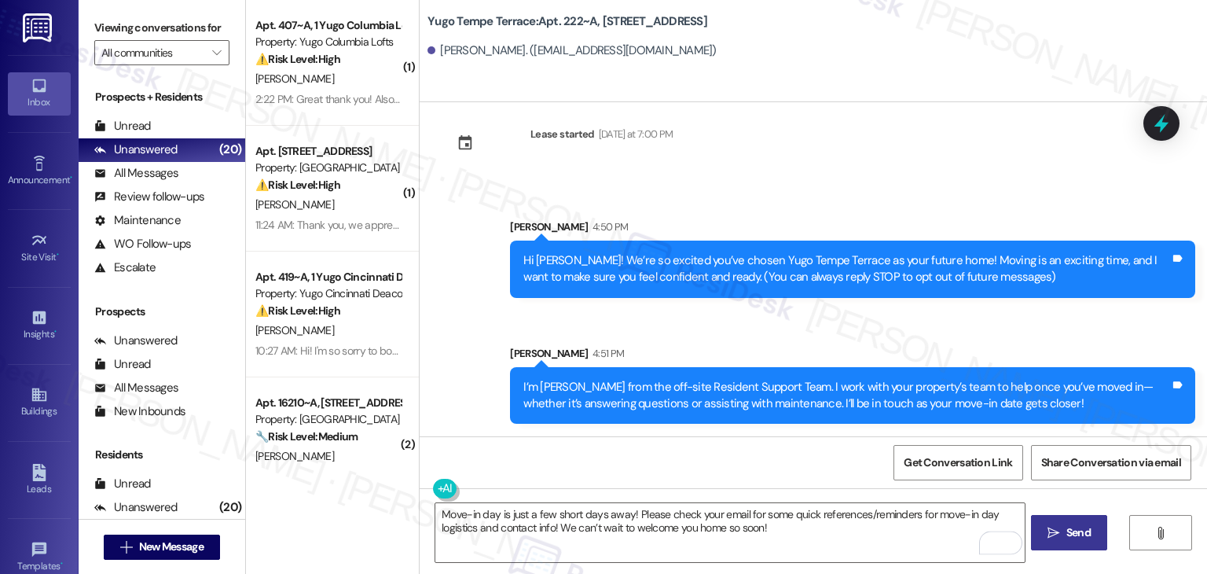
click at [1067, 537] on span "Send" at bounding box center [1079, 532] width 24 height 17
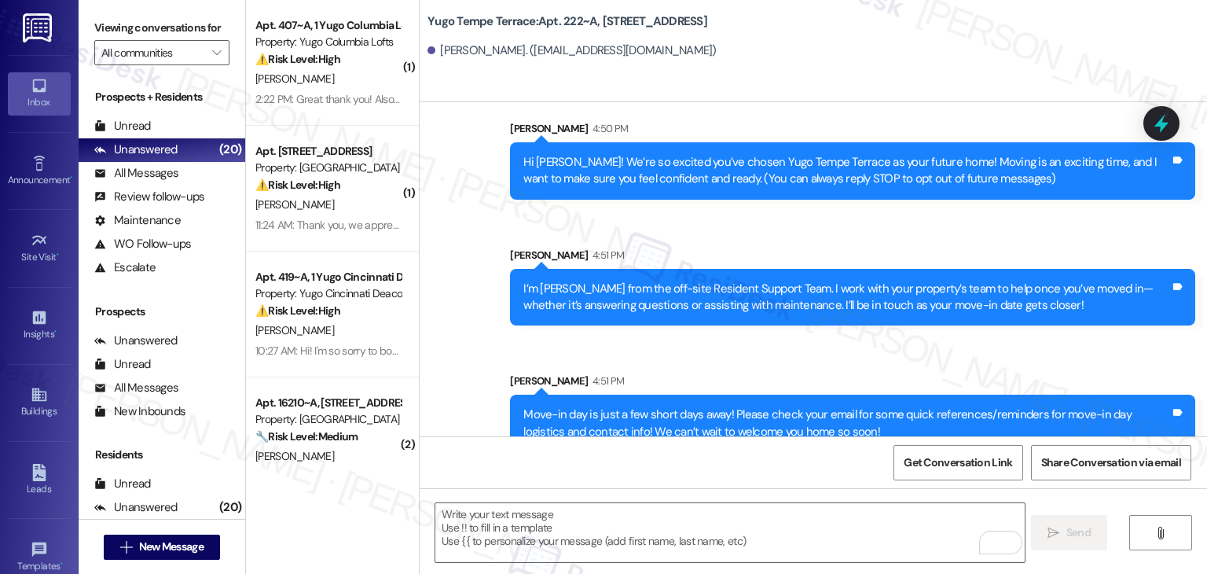
scroll to position [151, 0]
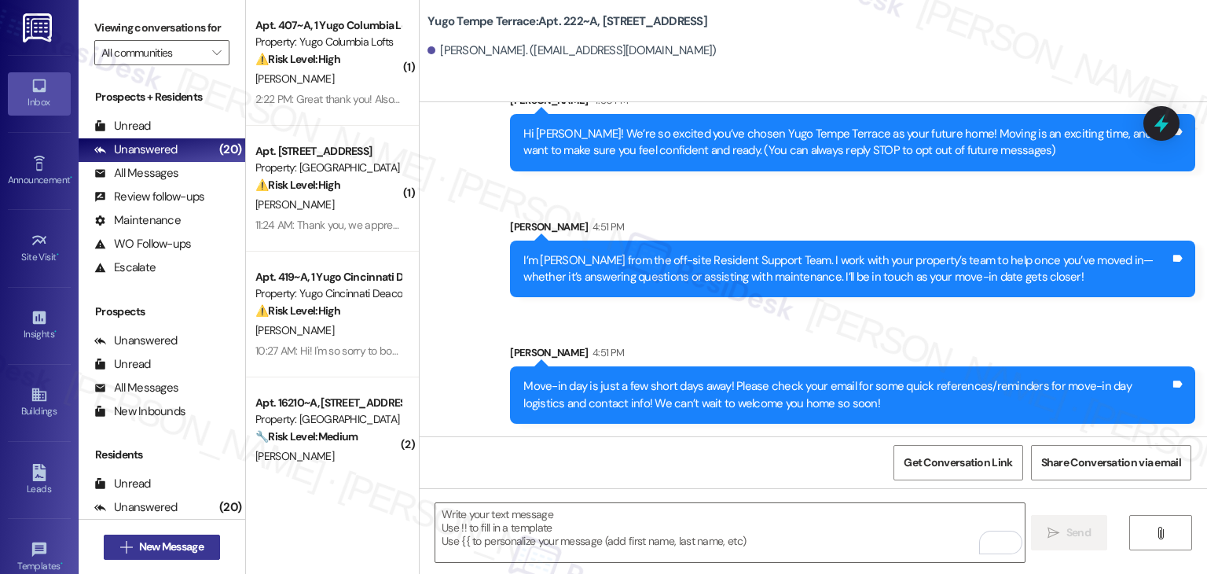
click at [163, 542] on span "New Message" at bounding box center [171, 546] width 64 height 17
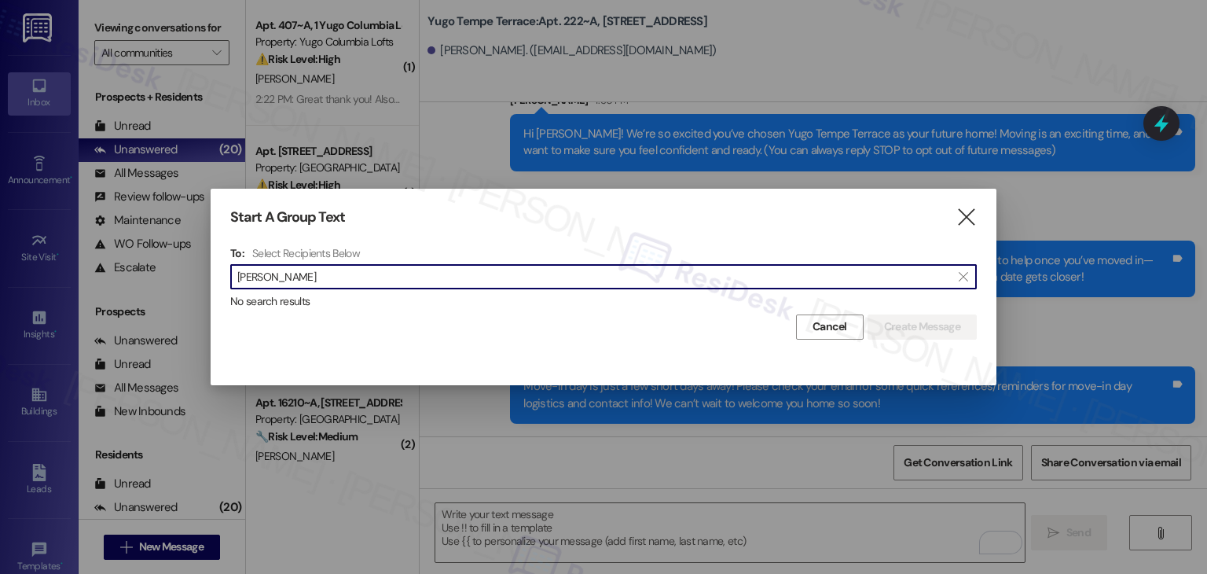
click at [272, 284] on input "[PERSON_NAME]" at bounding box center [594, 277] width 714 height 22
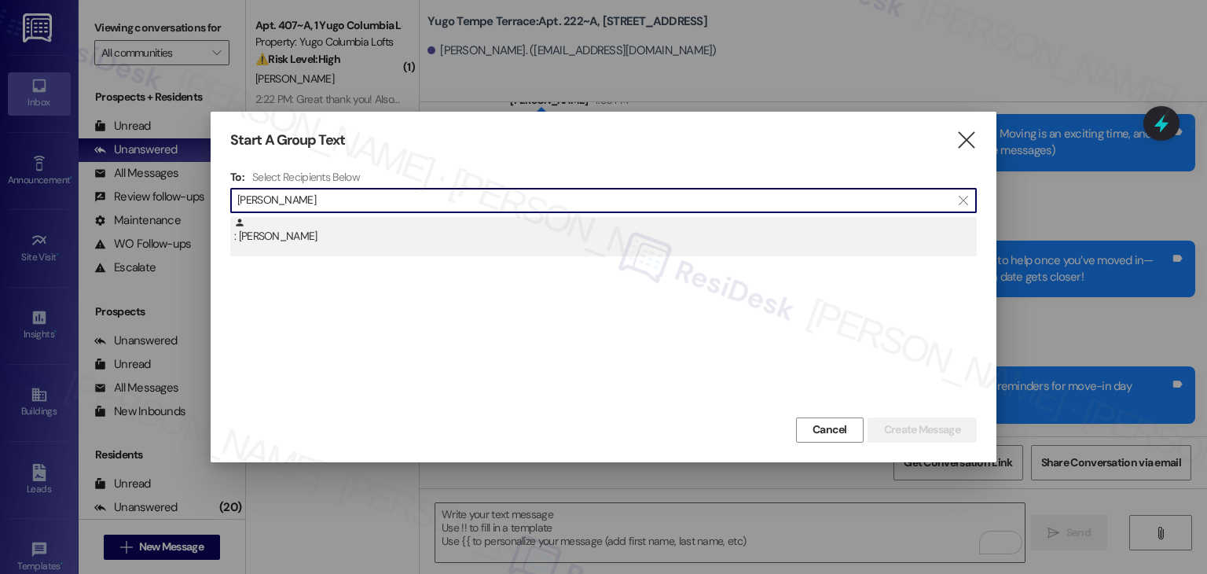
type input "[PERSON_NAME]"
click at [296, 243] on div ": [PERSON_NAME]" at bounding box center [605, 231] width 743 height 28
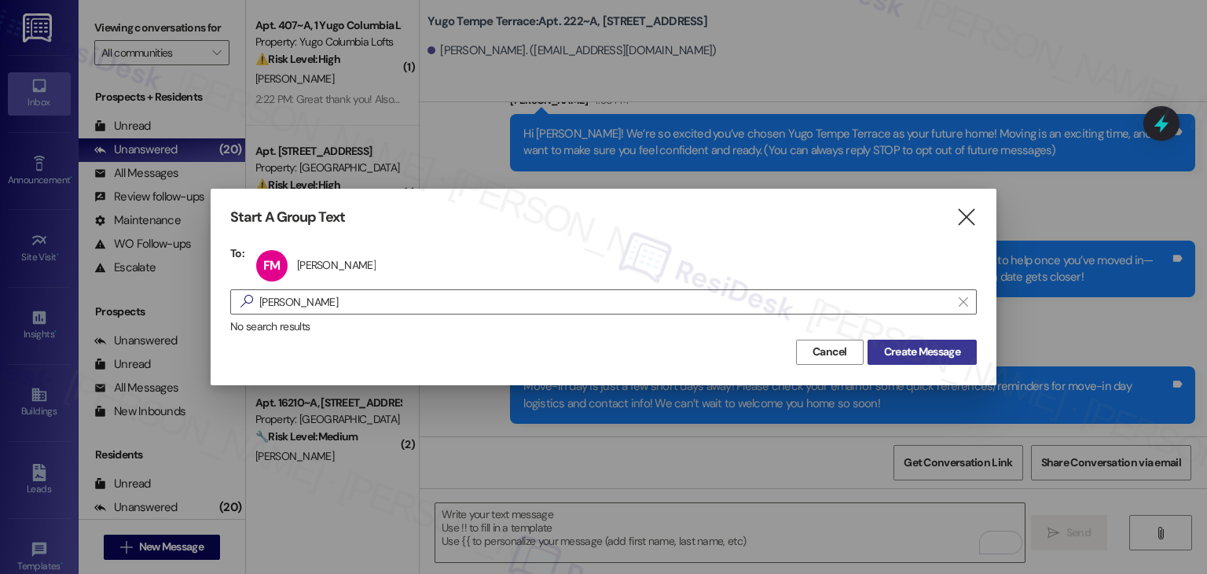
click at [916, 353] on span "Create Message" at bounding box center [922, 352] width 76 height 17
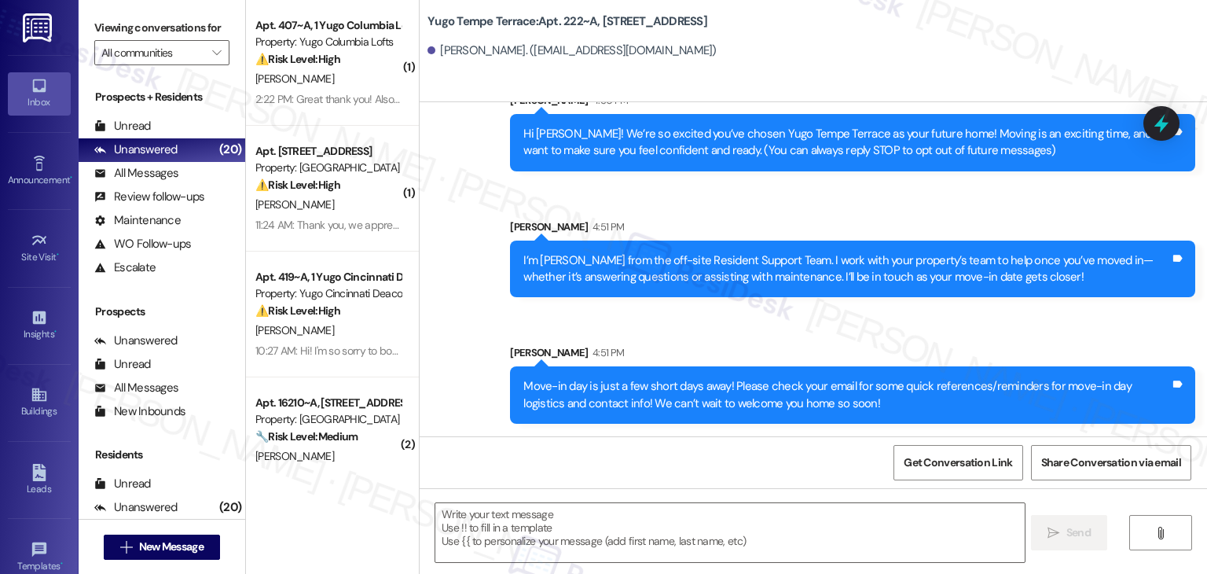
type textarea "Fetching suggested responses. Please feel free to read through the conversation…"
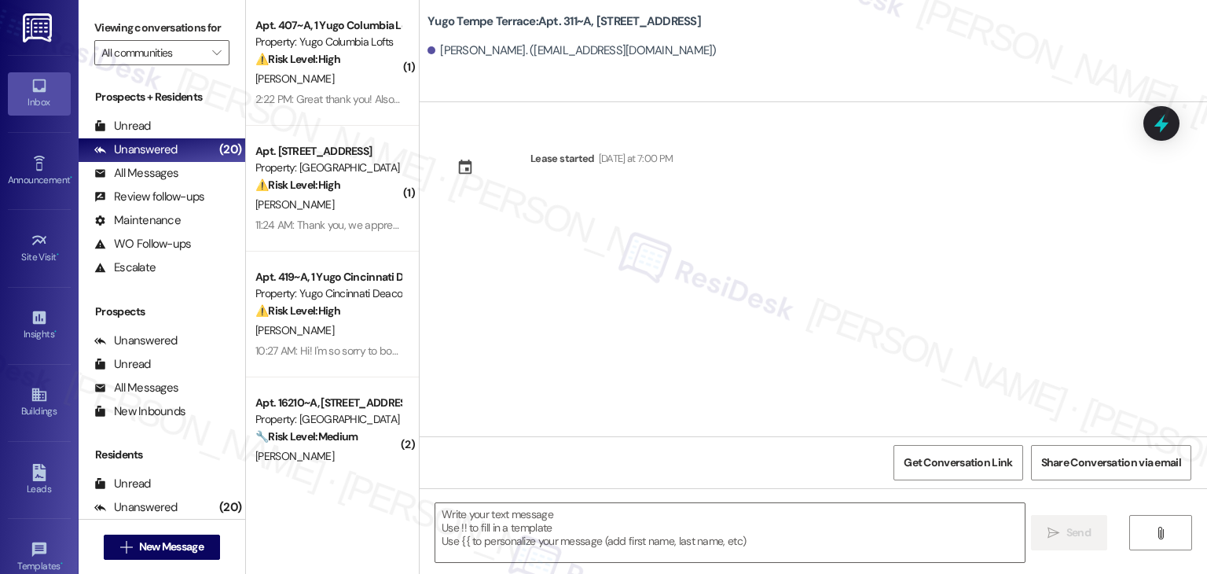
type textarea "Fetching suggested responses. Please feel free to read through the conversation…"
drag, startPoint x: 597, startPoint y: 285, endPoint x: 597, endPoint y: 343, distance: 57.4
click at [597, 285] on div "Lease started [DATE] at 7:00 PM" at bounding box center [814, 269] width 788 height 334
click at [610, 526] on textarea at bounding box center [729, 532] width 589 height 59
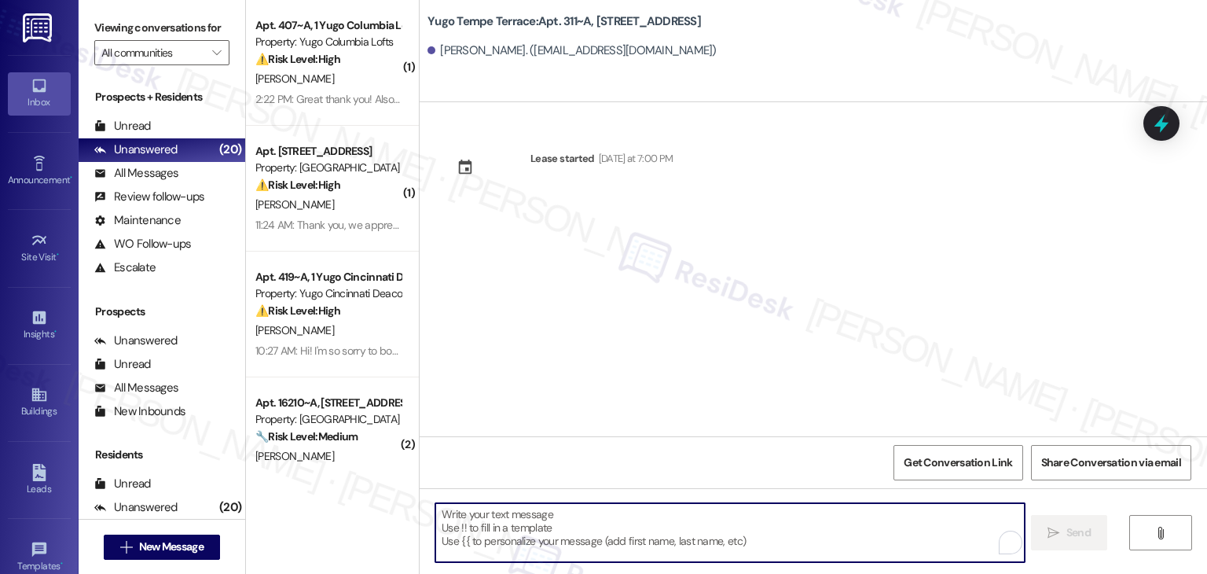
paste textarea "Hi {{first_name}}! We’re so excited you’ve chosen {{property}} as your future h…"
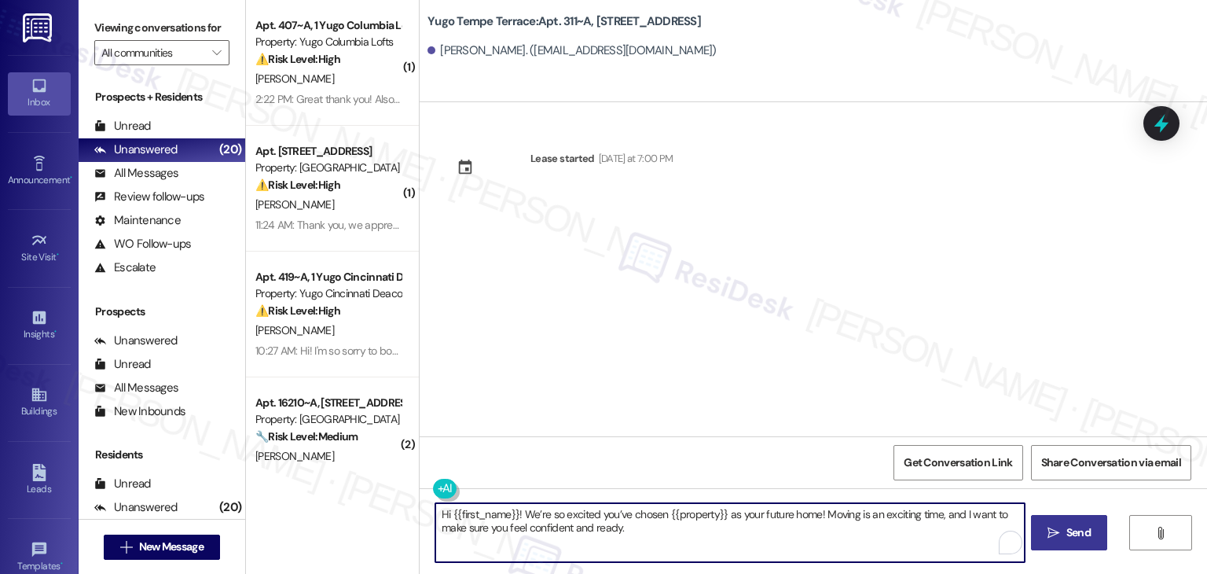
type textarea "Hi {{first_name}}! We’re so excited you’ve chosen {{property}} as your future h…"
click at [1078, 527] on span "Send" at bounding box center [1079, 532] width 24 height 17
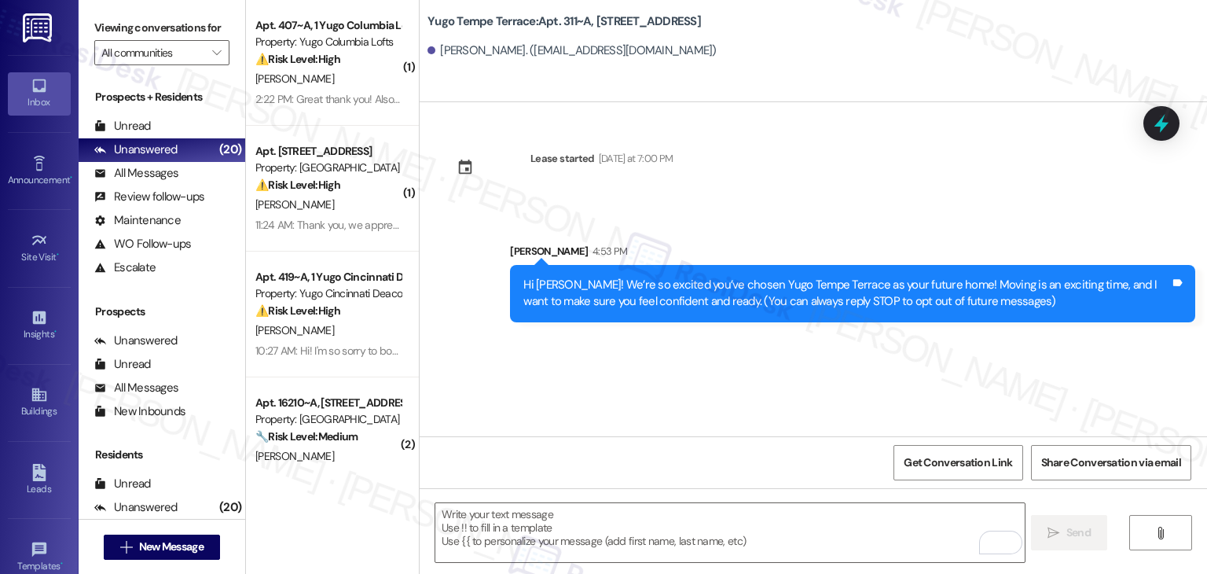
click at [600, 371] on div "Lease started [DATE] at 7:00 PM Sent via SMS [PERSON_NAME] 4:53 PM Hi Faith! We…" at bounding box center [814, 269] width 788 height 334
click at [704, 514] on textarea "To enrich screen reader interactions, please activate Accessibility in Grammarl…" at bounding box center [729, 532] width 589 height 59
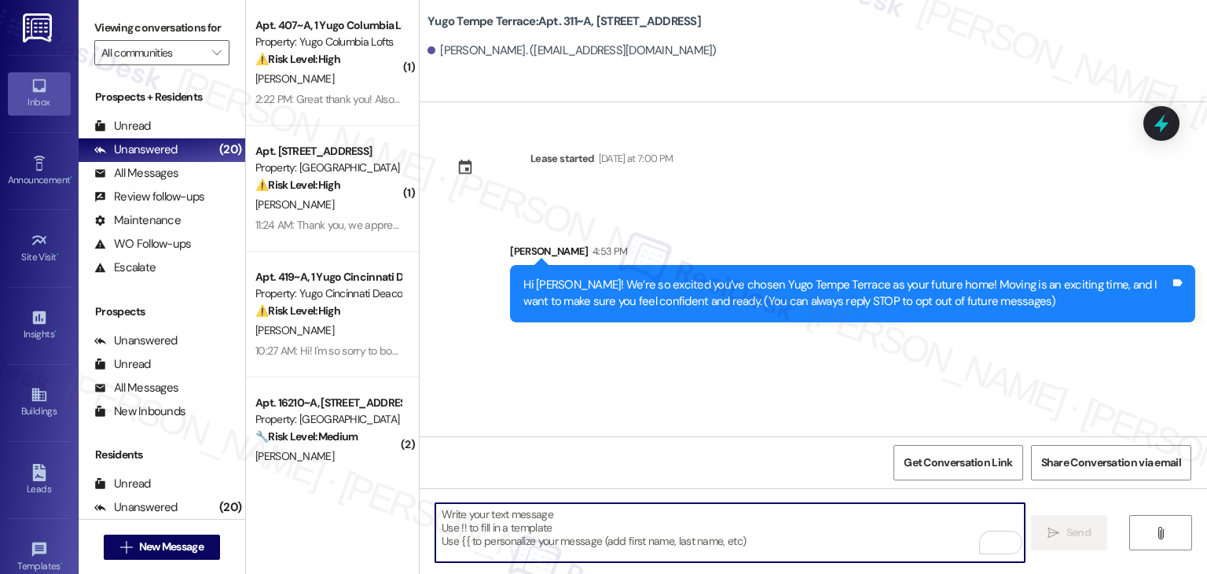
paste textarea "I’m [PERSON_NAME] from the off-site Resident Support Team. I work with your pro…"
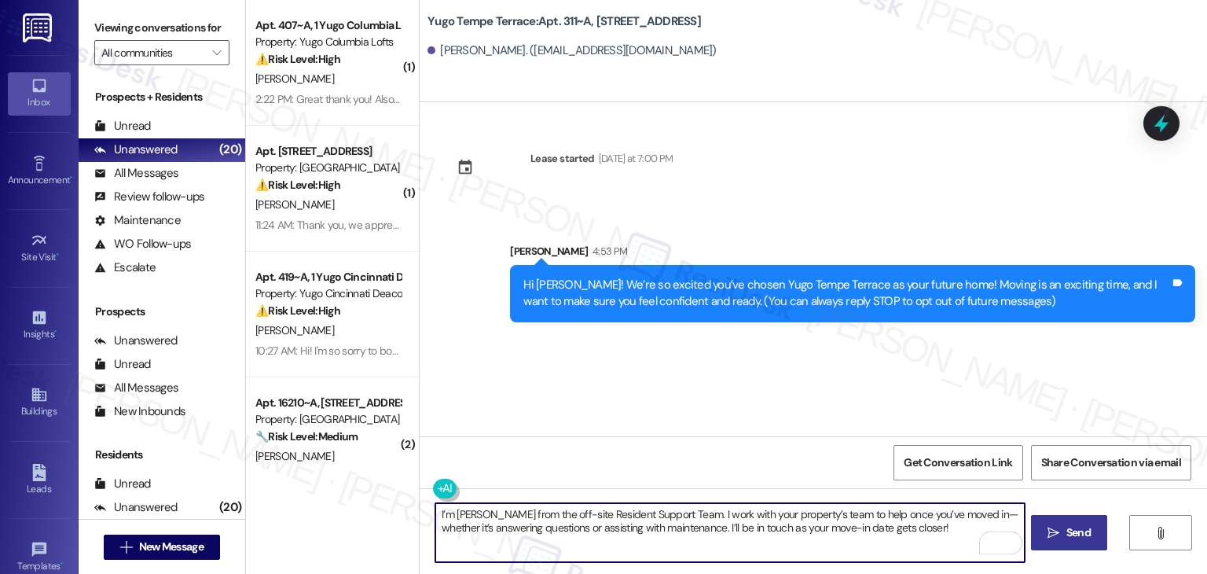
type textarea "I’m [PERSON_NAME] from the off-site Resident Support Team. I work with your pro…"
click at [1071, 528] on span "Send" at bounding box center [1079, 532] width 24 height 17
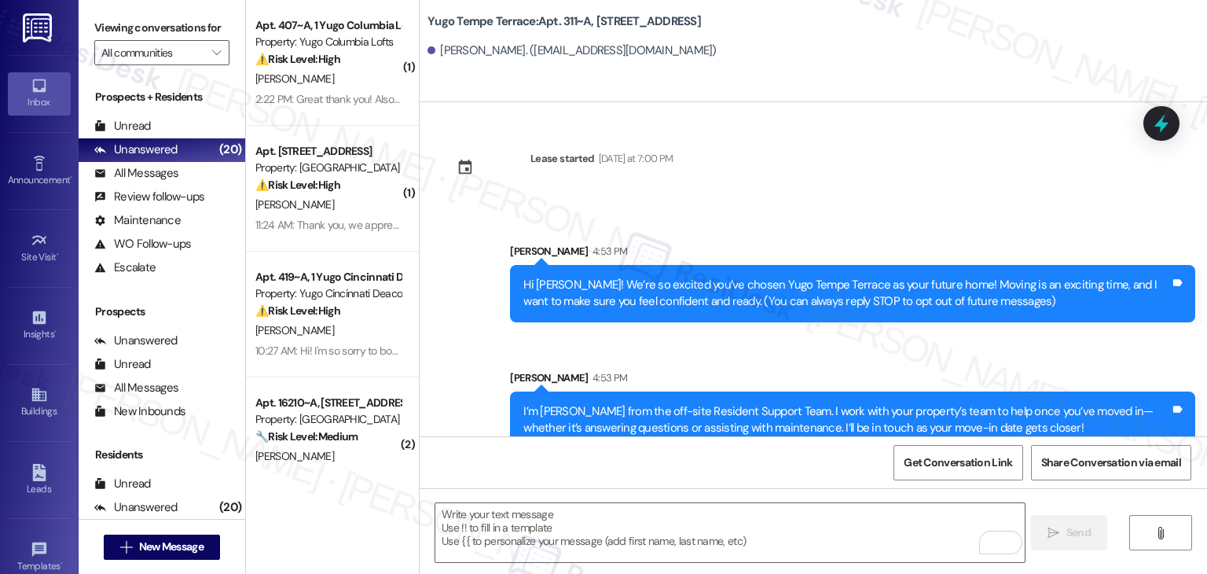
click at [619, 358] on div "Sent via SMS [PERSON_NAME] 4:53 PM I’m [PERSON_NAME] from the off-site Resident…" at bounding box center [852, 409] width 709 height 103
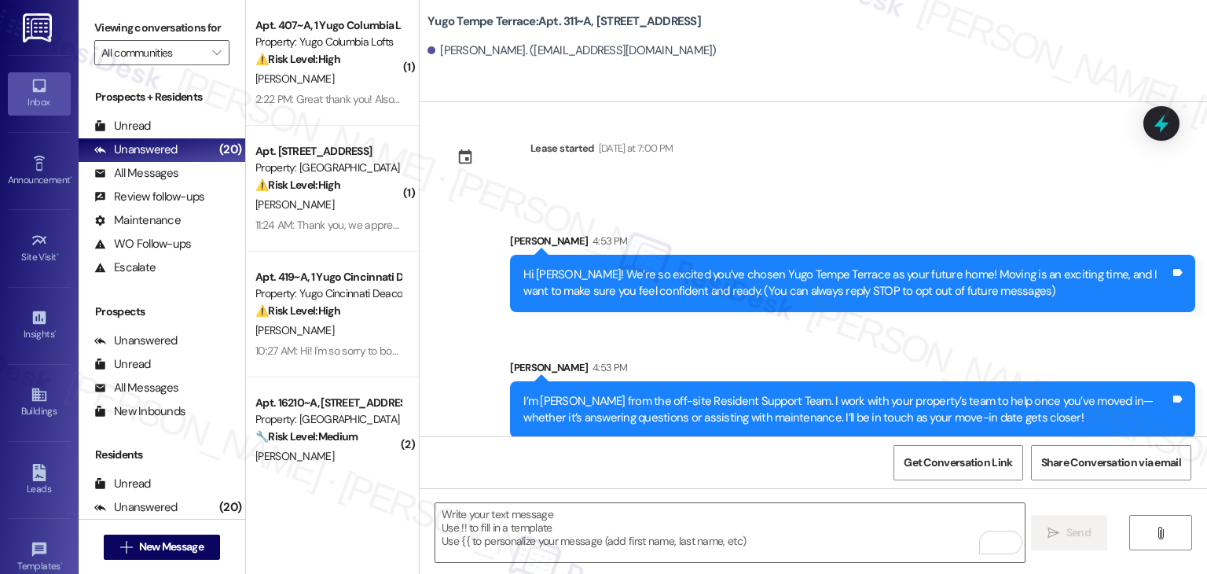
scroll to position [25, 0]
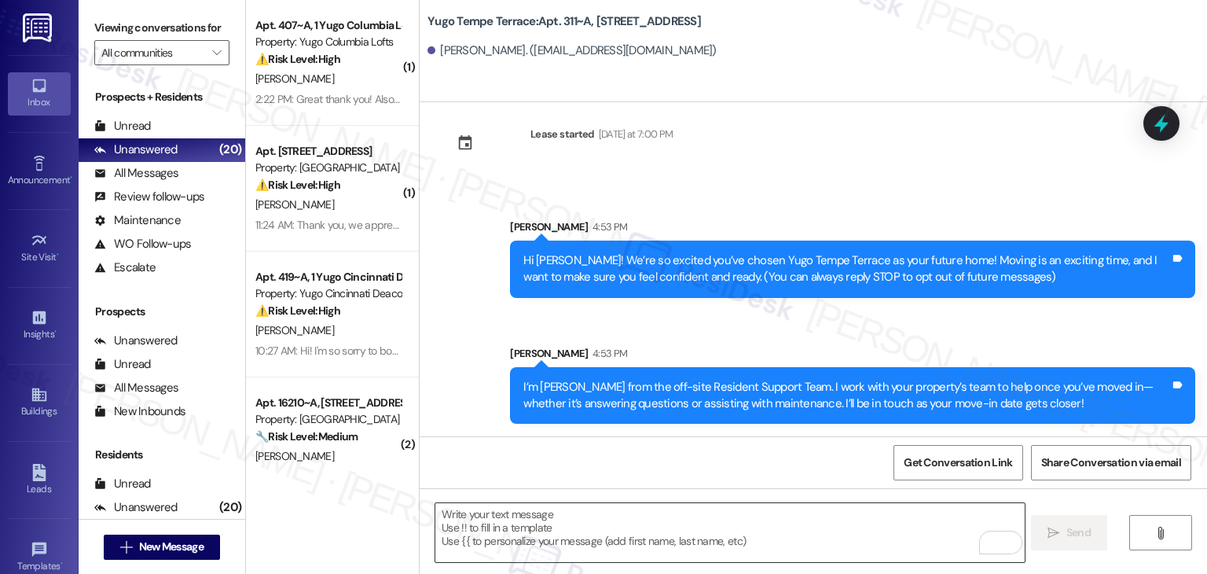
click at [710, 536] on textarea "To enrich screen reader interactions, please activate Accessibility in Grammarl…" at bounding box center [729, 532] width 589 height 59
paste textarea "Move-in day is just a few short days away! Please check your email for some qui…"
type textarea "Move-in day is just a few short days away! Please check your email for some qui…"
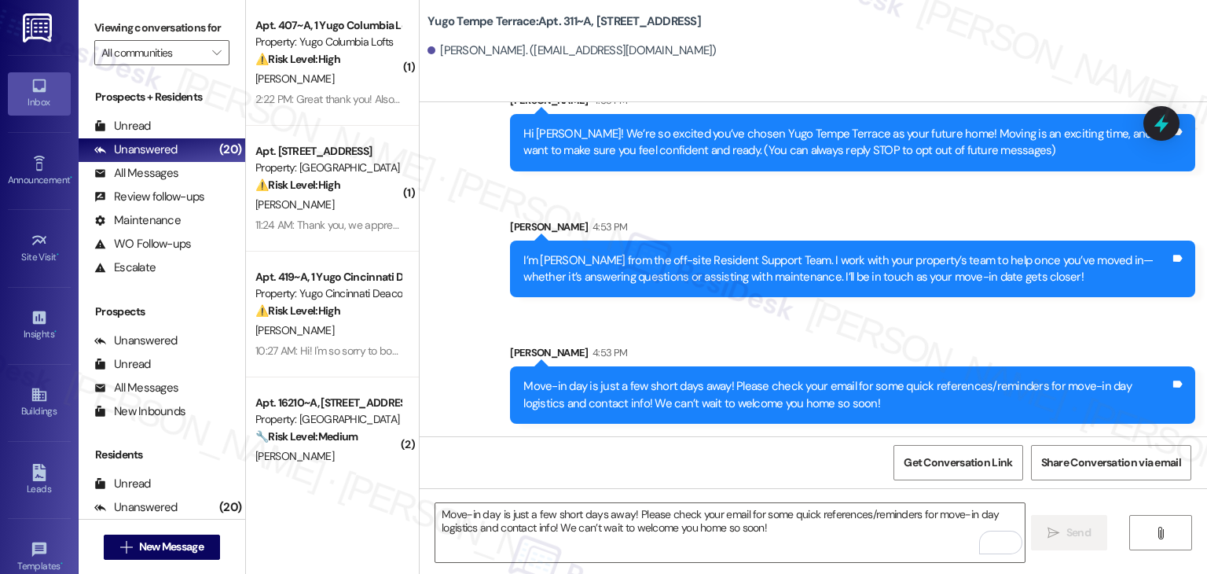
scroll to position [151, 0]
click at [186, 553] on span "New Message" at bounding box center [171, 546] width 64 height 17
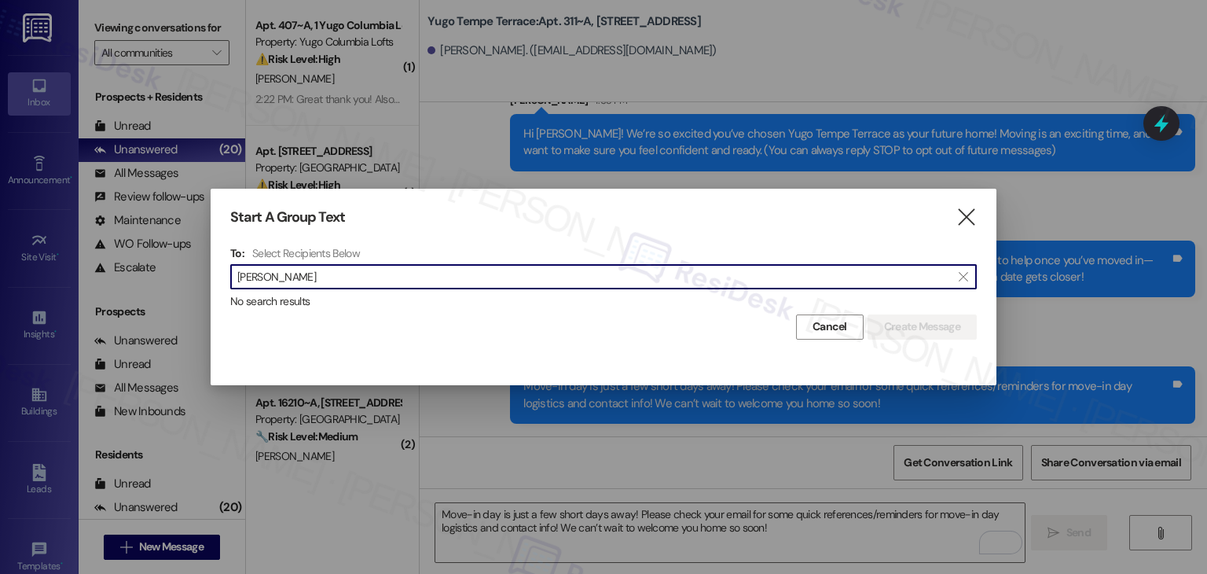
click at [274, 274] on input "[PERSON_NAME]" at bounding box center [594, 277] width 714 height 22
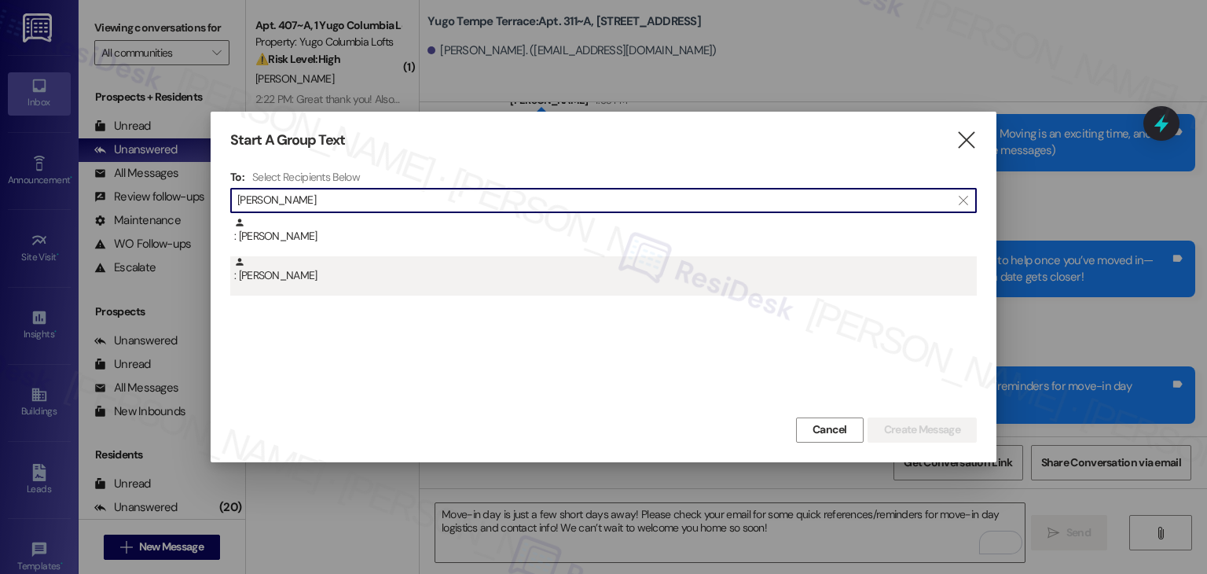
type input "[PERSON_NAME]"
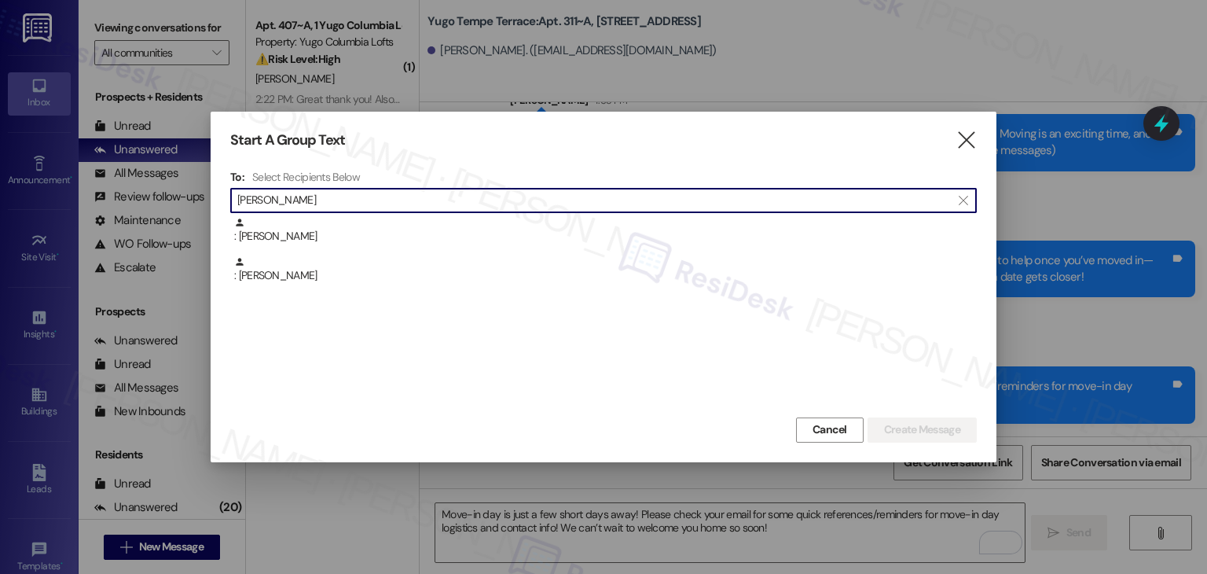
click at [279, 278] on div ": Jacob Sloan" at bounding box center [605, 270] width 743 height 28
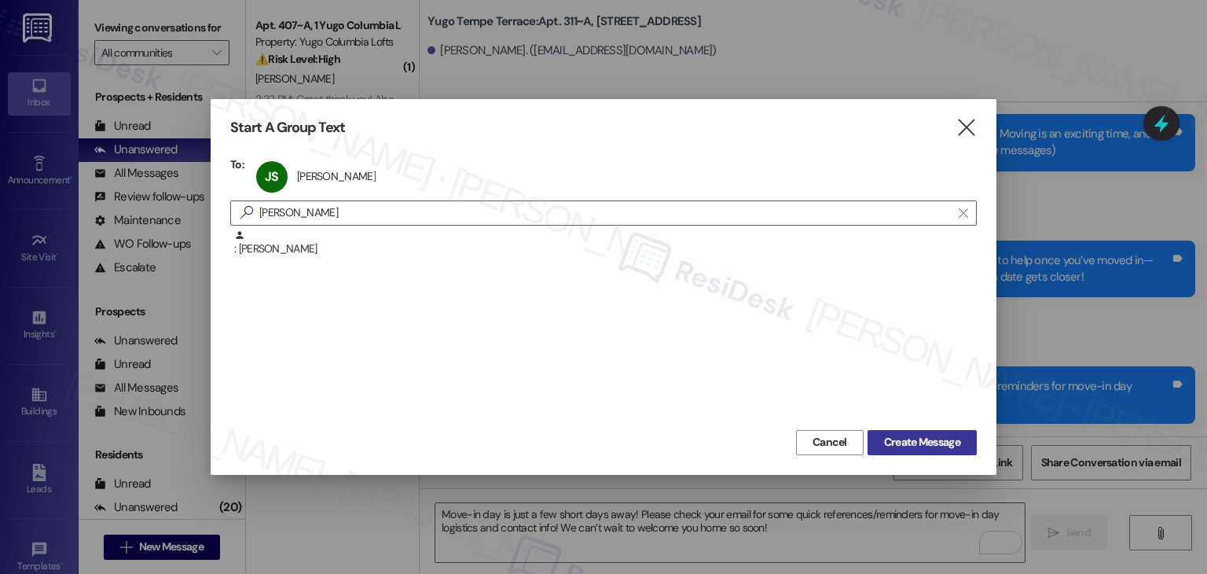
click at [948, 439] on span "Create Message" at bounding box center [922, 442] width 76 height 17
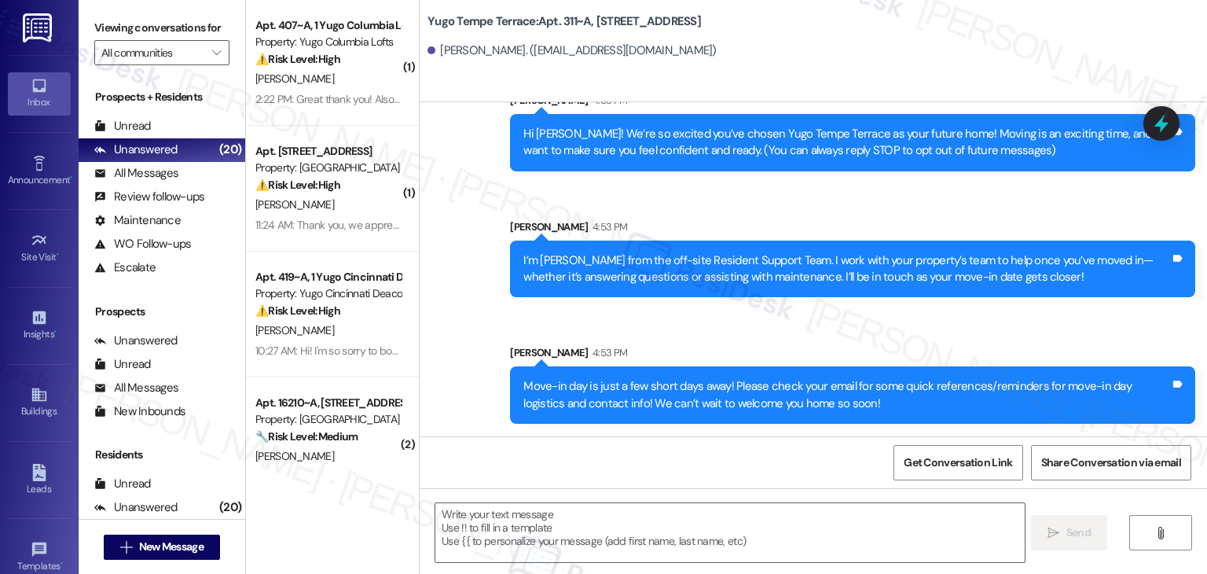
type textarea "Fetching suggested responses. Please feel free to read through the conversation…"
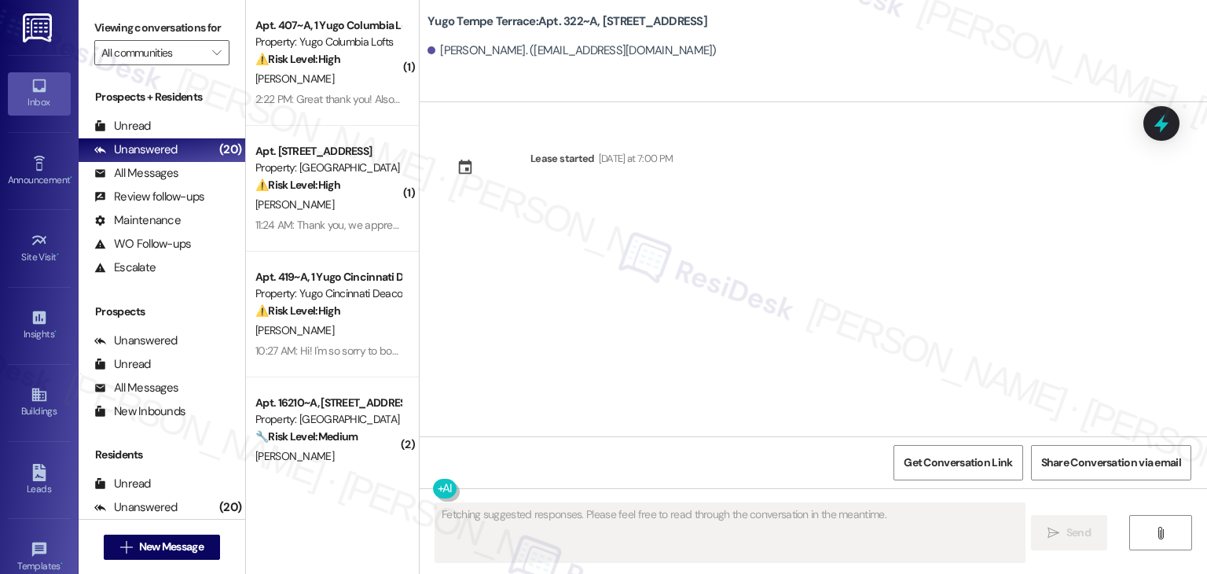
scroll to position [0, 0]
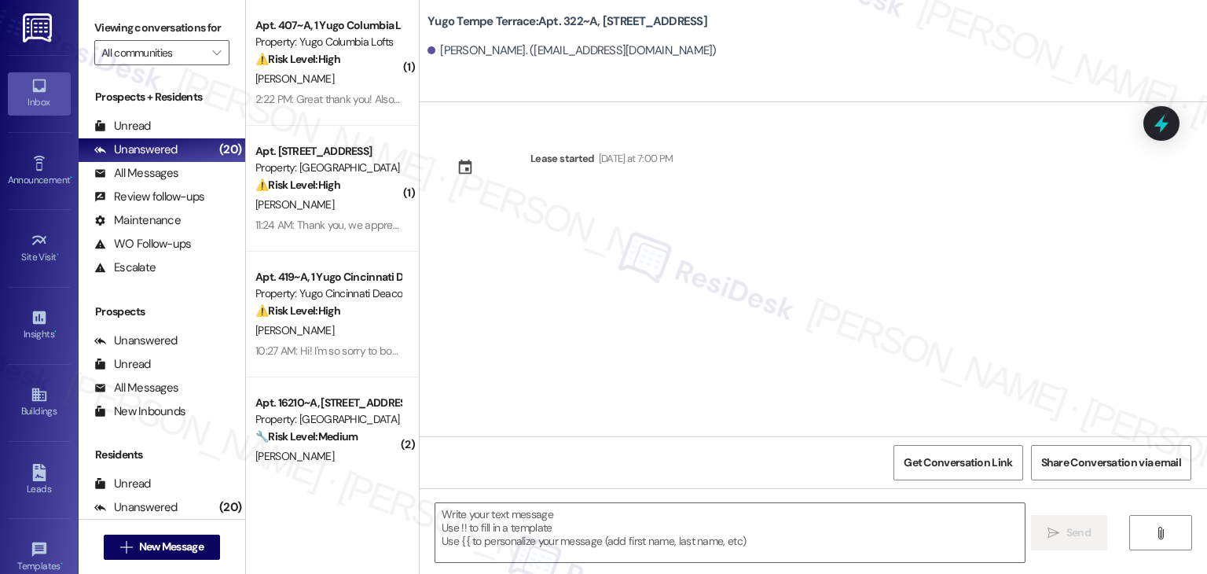
drag, startPoint x: 599, startPoint y: 352, endPoint x: 613, endPoint y: 384, distance: 35.2
click at [599, 353] on div "Lease started Sunday at 7:00 PM" at bounding box center [814, 269] width 788 height 334
click at [665, 518] on textarea at bounding box center [729, 532] width 589 height 59
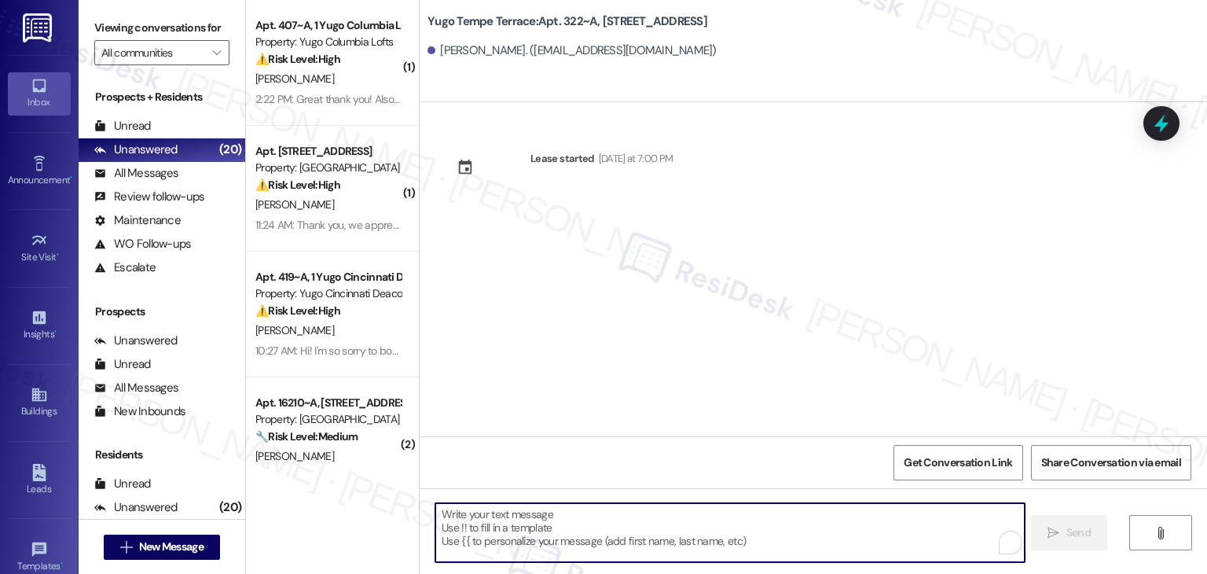
paste textarea "Hi {{first_name}}! We’re so excited you’ve chosen {{property}} as your future h…"
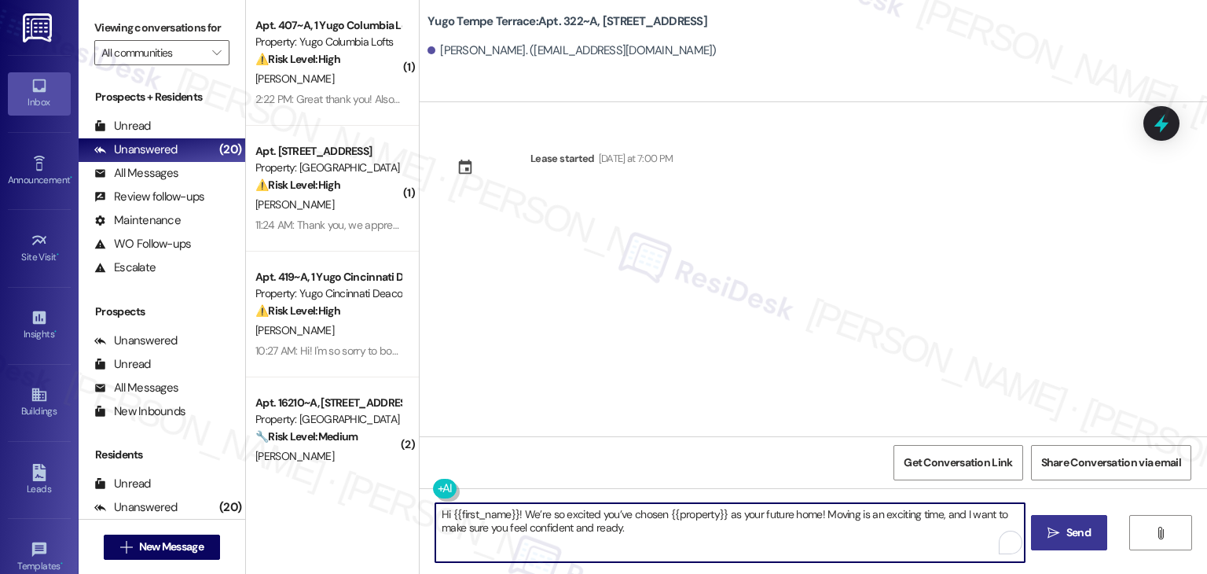
type textarea "Hi {{first_name}}! We’re so excited you’ve chosen {{property}} as your future h…"
click at [1067, 532] on span "Send" at bounding box center [1079, 532] width 24 height 17
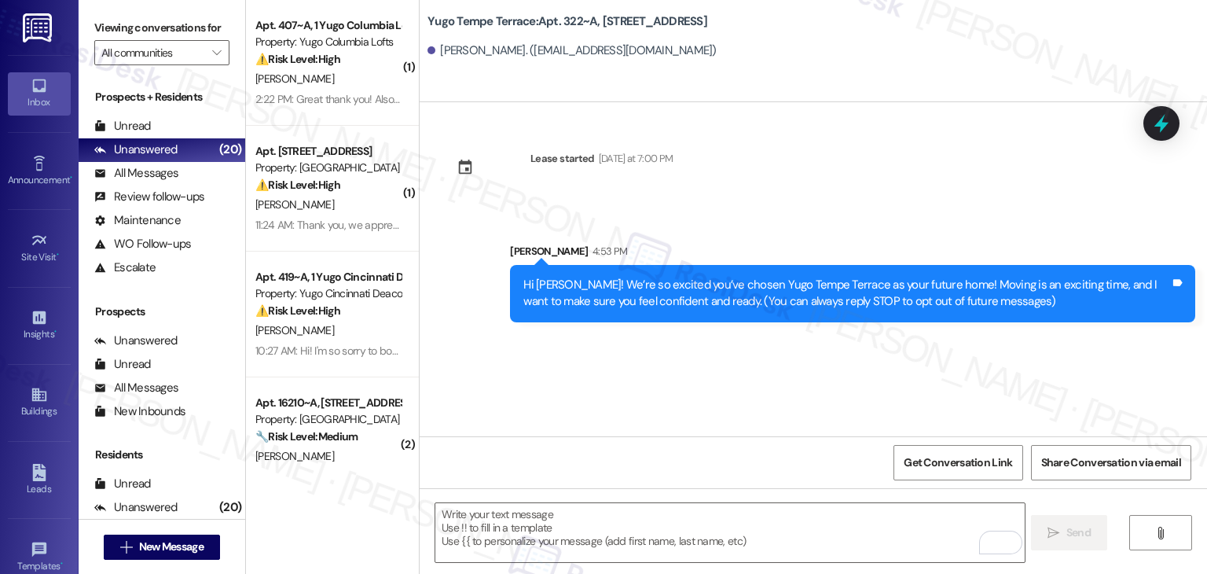
click at [634, 373] on div "Lease started Sunday at 7:00 PM Sent via SMS Sarah 4:53 PM Hi Jacob! We’re so e…" at bounding box center [814, 269] width 788 height 334
click at [648, 518] on textarea "To enrich screen reader interactions, please activate Accessibility in Grammarl…" at bounding box center [729, 532] width 589 height 59
paste textarea "I’m [PERSON_NAME] from the off-site Resident Support Team. I work with your pro…"
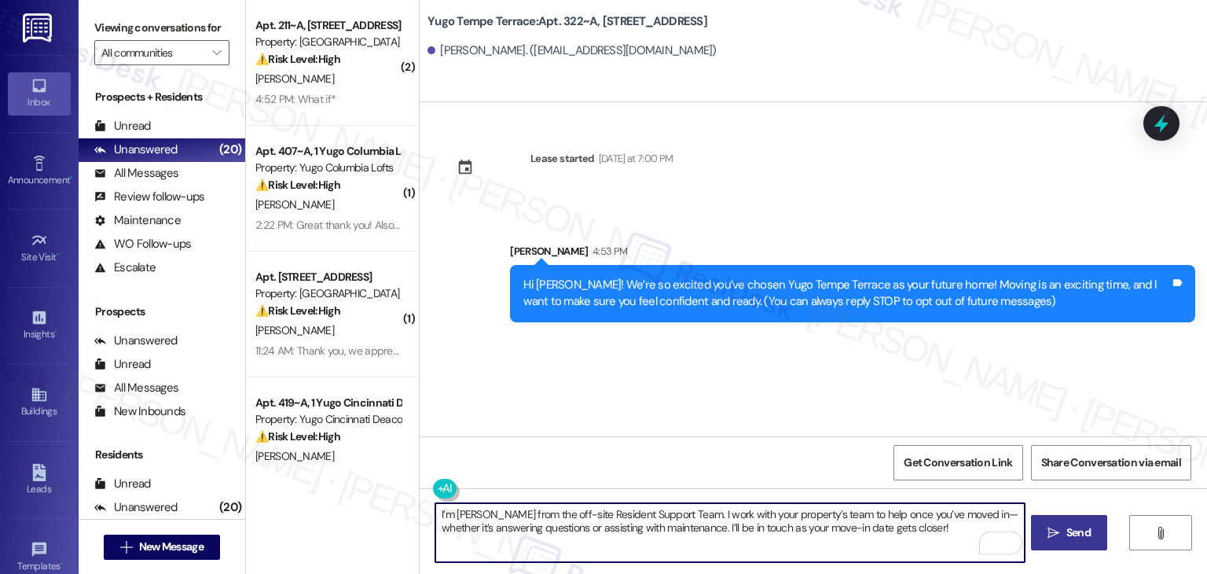
type textarea "I’m [PERSON_NAME] from the off-site Resident Support Team. I work with your pro…"
click at [1070, 530] on span "Send" at bounding box center [1079, 532] width 24 height 17
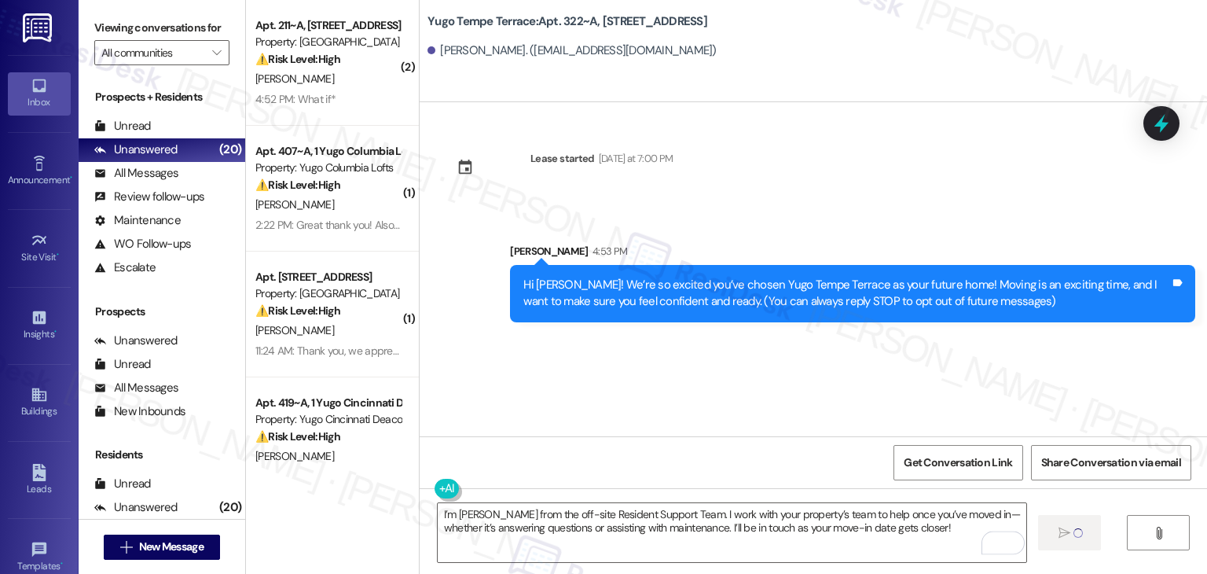
click at [645, 376] on div "Lease started Sunday at 7:00 PM Sent via SMS Sarah 4:53 PM Hi Jacob! We’re so e…" at bounding box center [814, 269] width 788 height 334
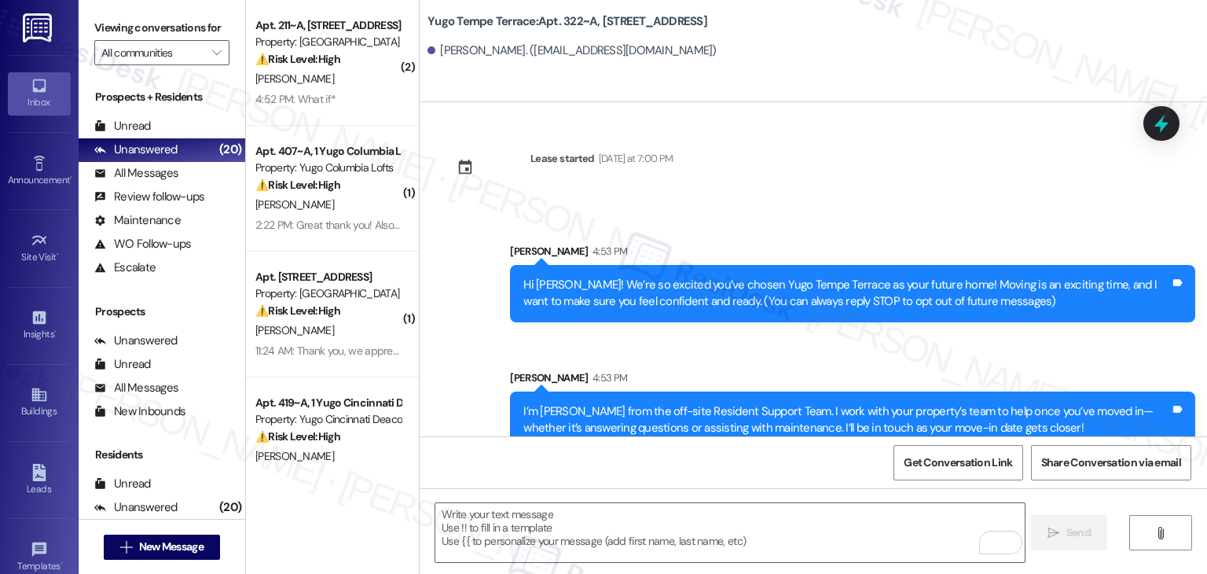
scroll to position [25, 0]
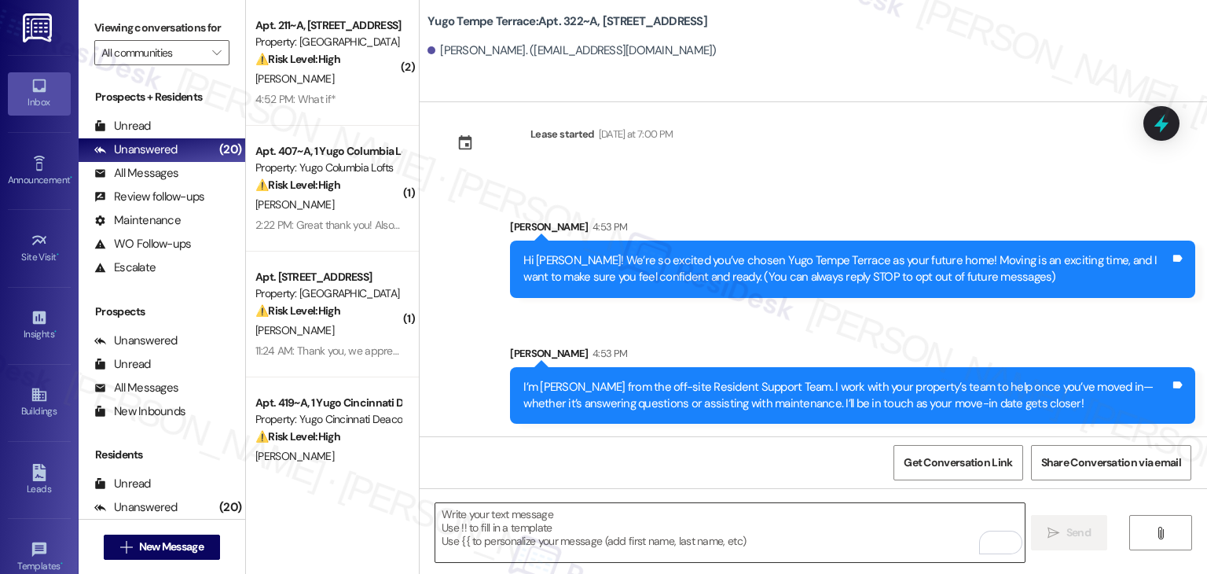
click at [655, 534] on textarea "To enrich screen reader interactions, please activate Accessibility in Grammarl…" at bounding box center [729, 532] width 589 height 59
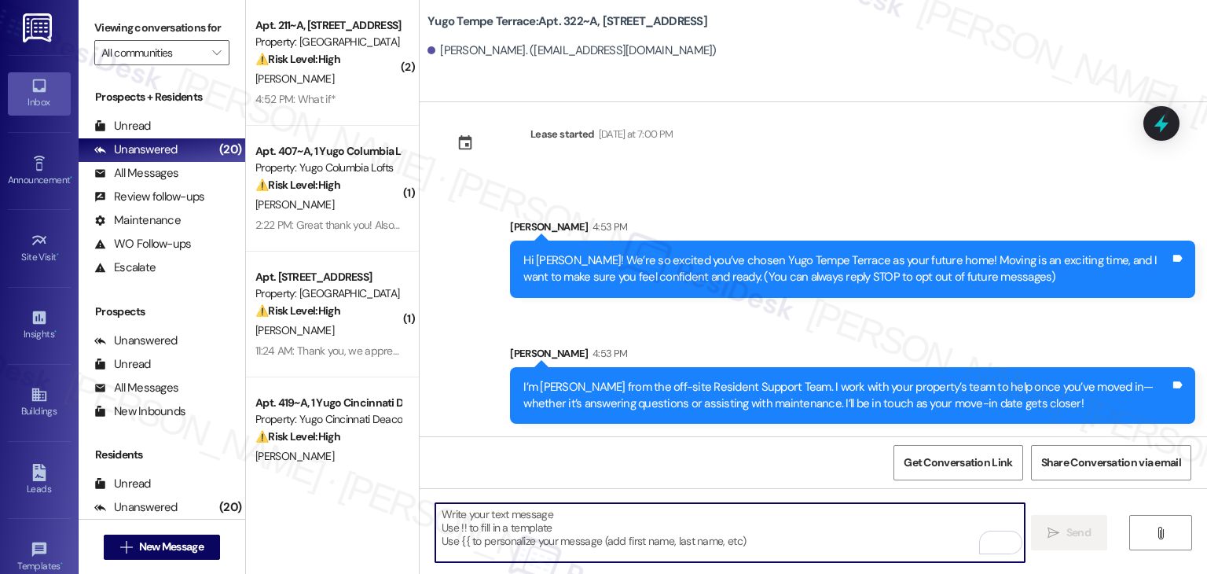
paste textarea "Move-in day is just a few short days away! Please check your email for some qui…"
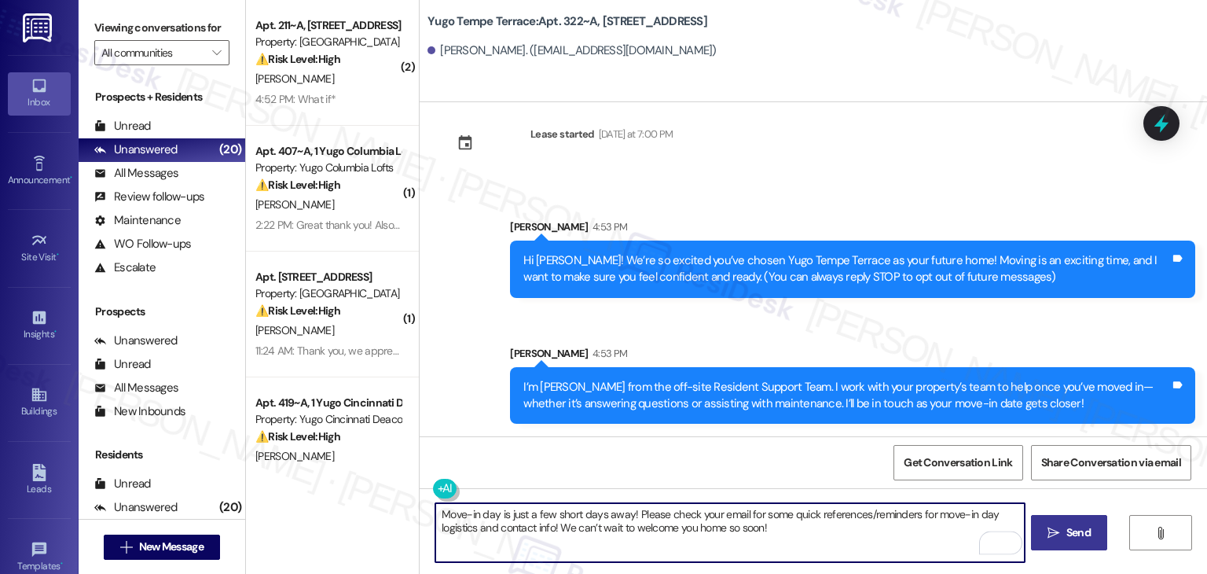
type textarea "Move-in day is just a few short days away! Please check your email for some qui…"
click at [1080, 529] on span "Send" at bounding box center [1079, 532] width 24 height 17
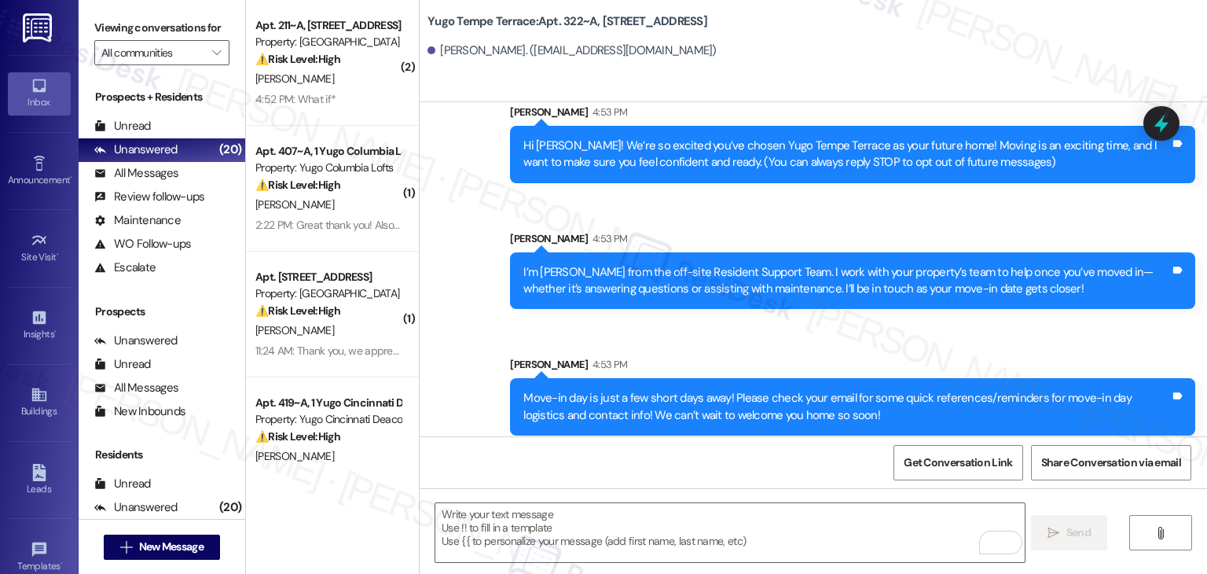
scroll to position [151, 0]
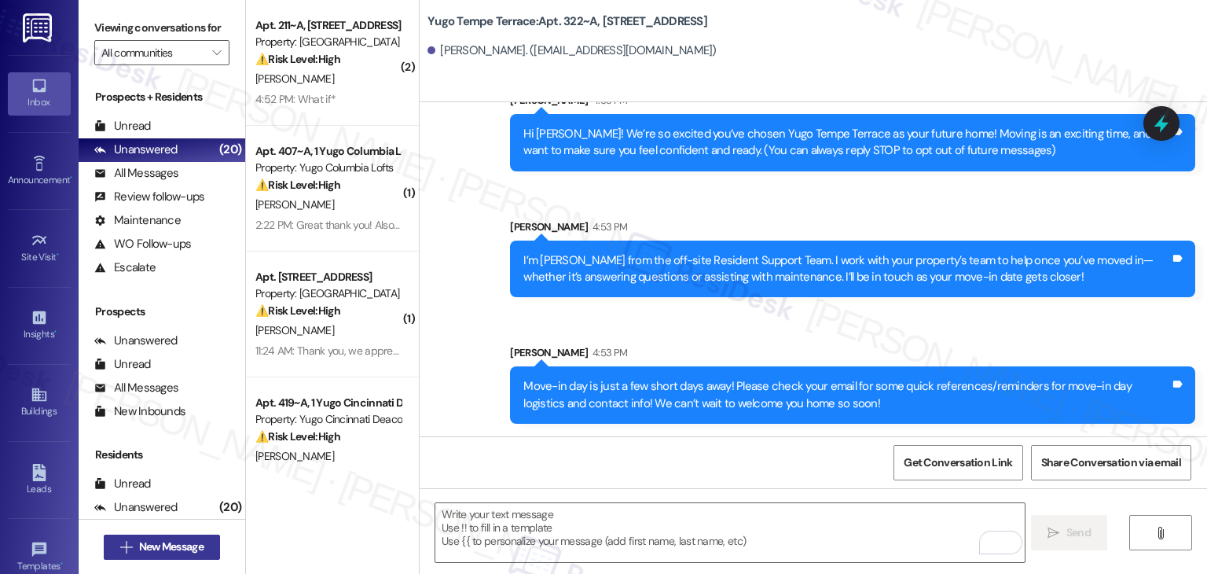
click at [159, 546] on span "New Message" at bounding box center [171, 546] width 64 height 17
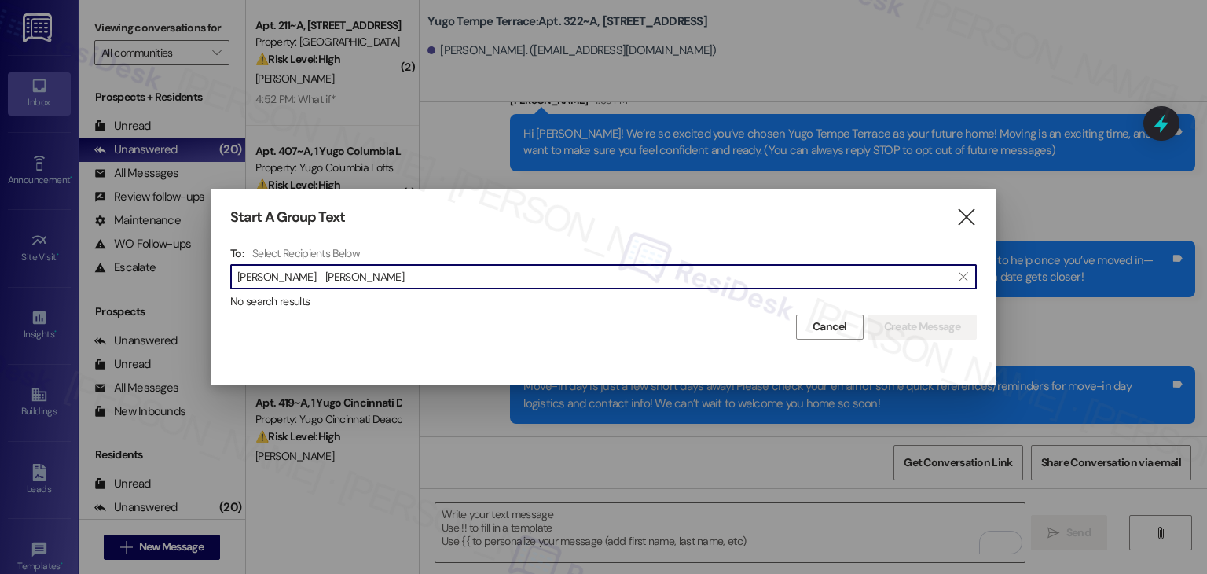
click at [327, 281] on input "Sai Manvith Reddy Patlolla" at bounding box center [594, 277] width 714 height 22
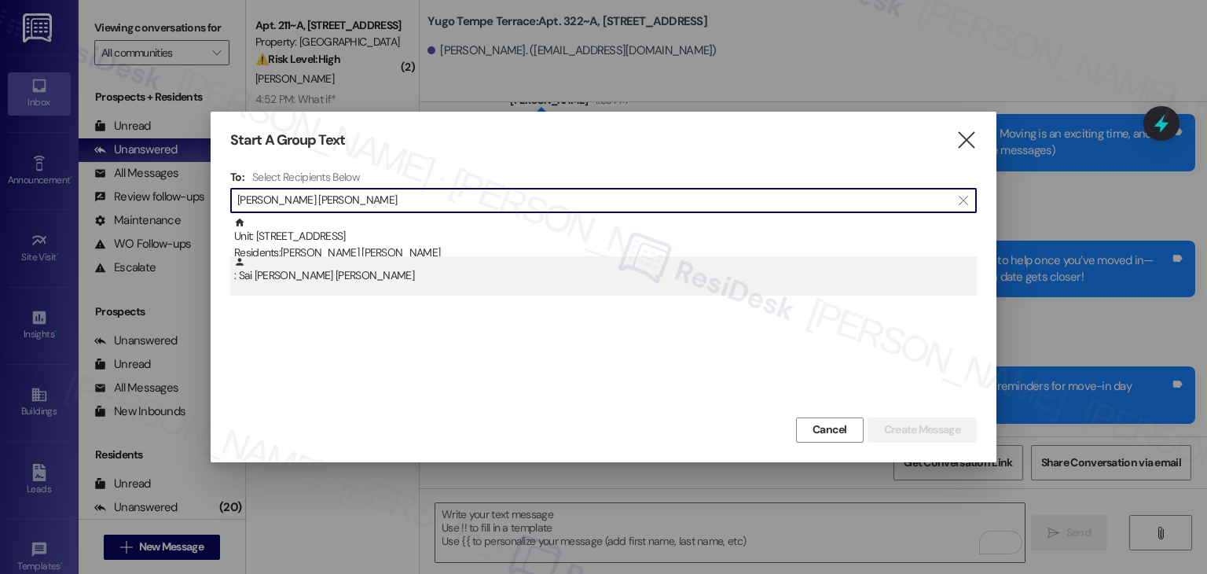
type input "Sai Manvith Reddy Patlolla"
click at [334, 285] on div ": Sai Manvith Reddy Patlolla" at bounding box center [603, 275] width 747 height 39
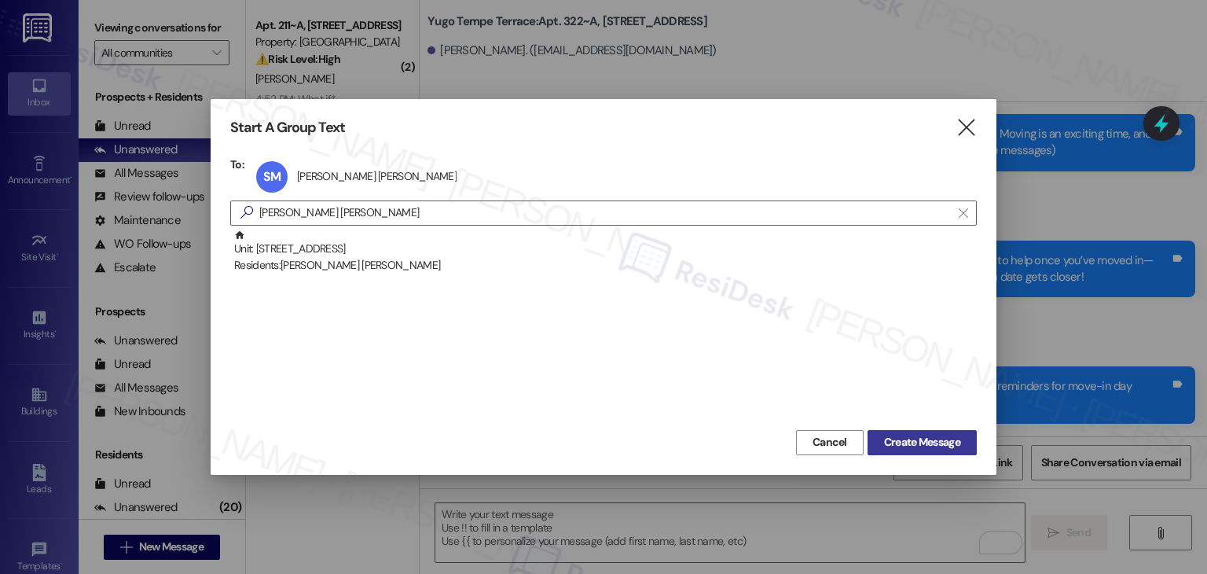
click at [915, 440] on span "Create Message" at bounding box center [922, 442] width 76 height 17
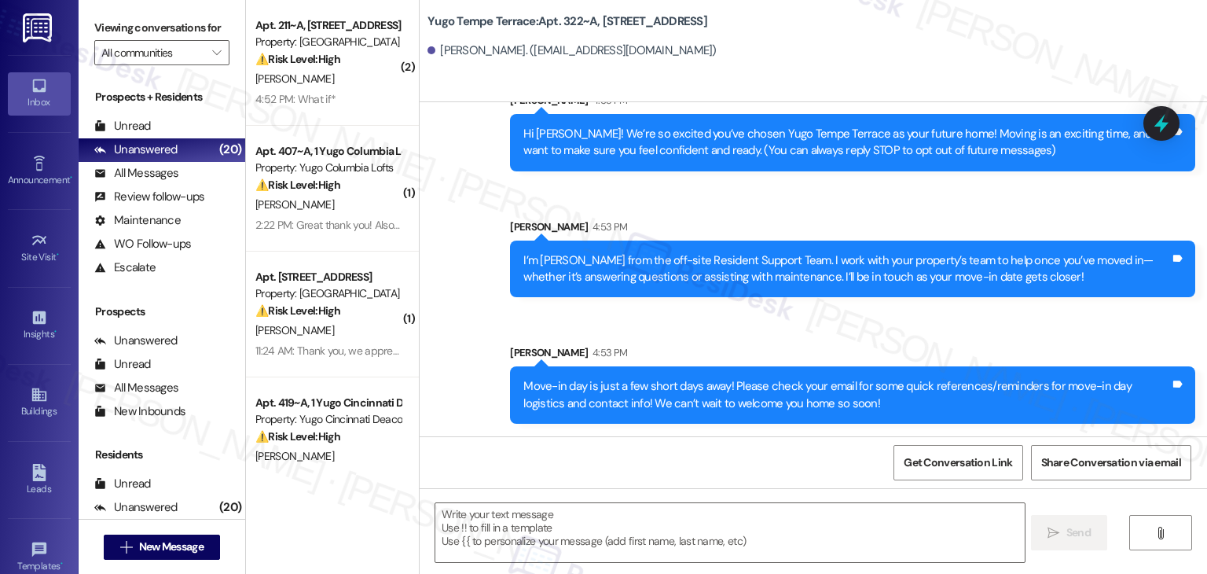
type textarea "Fetching suggested responses. Please feel free to read through the conversation…"
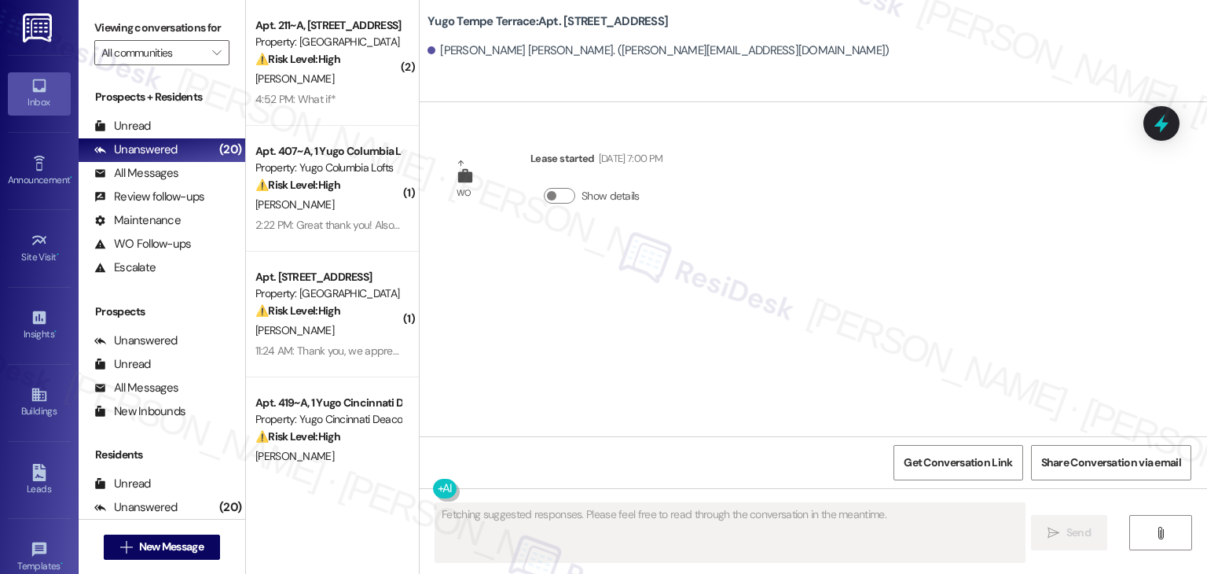
scroll to position [0, 0]
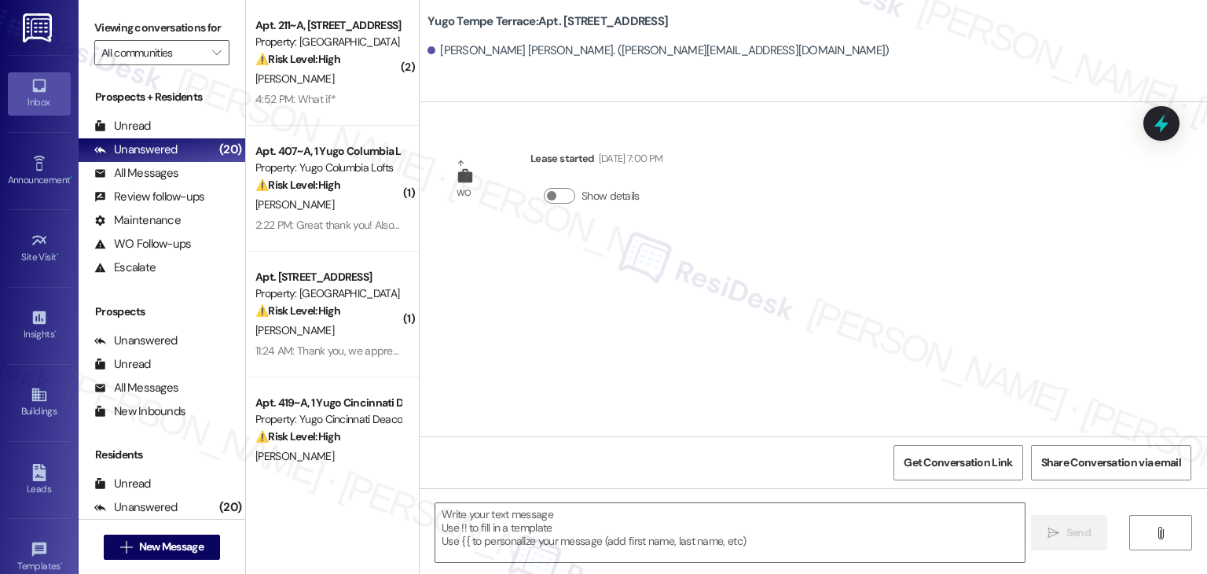
click at [607, 321] on div "WO Lease started Jul 31, 2025 at 7:00 PM Show details" at bounding box center [814, 269] width 788 height 334
click at [639, 521] on textarea at bounding box center [729, 532] width 589 height 59
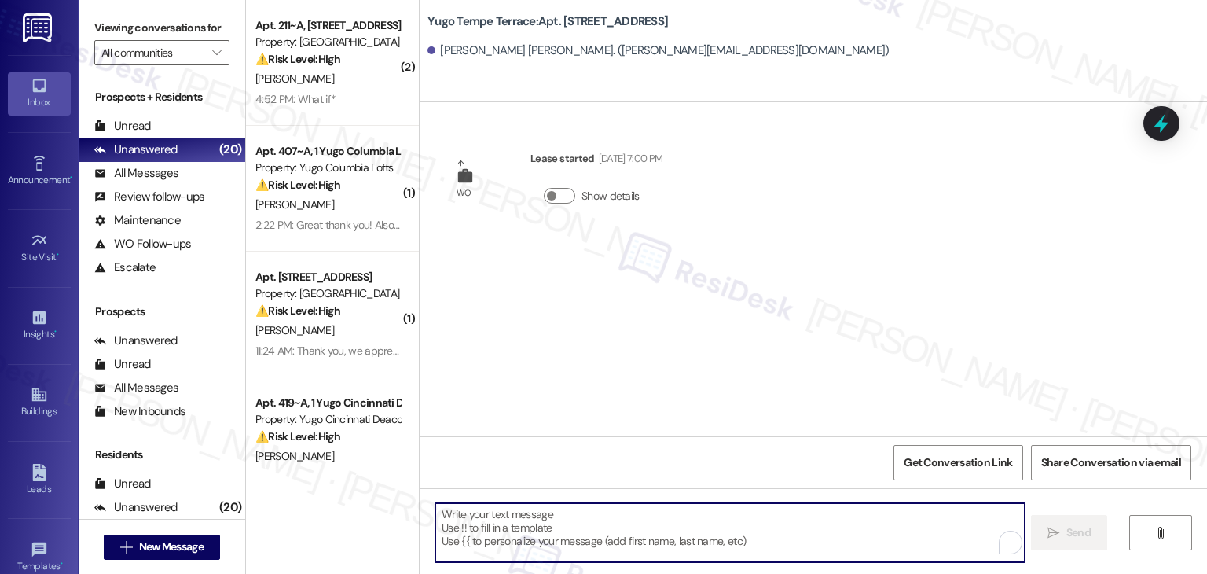
paste textarea "Hi {{first_name}}! We’re so excited you’ve chosen {{property}} as your future h…"
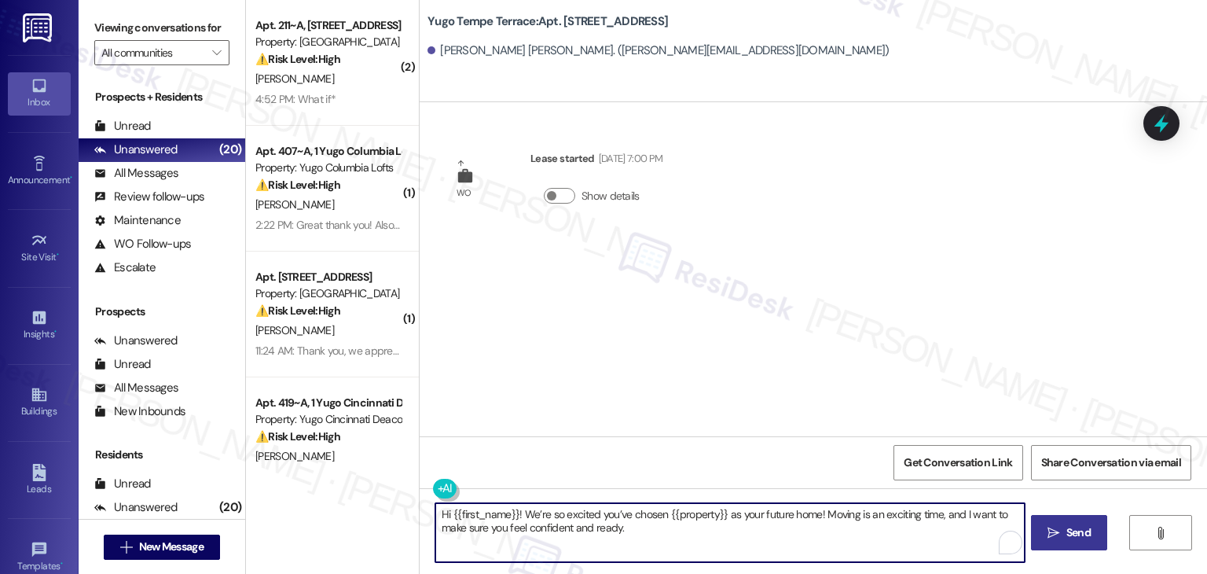
type textarea "Hi {{first_name}}! We’re so excited you’ve chosen {{property}} as your future h…"
click at [1067, 535] on span "Send" at bounding box center [1079, 532] width 24 height 17
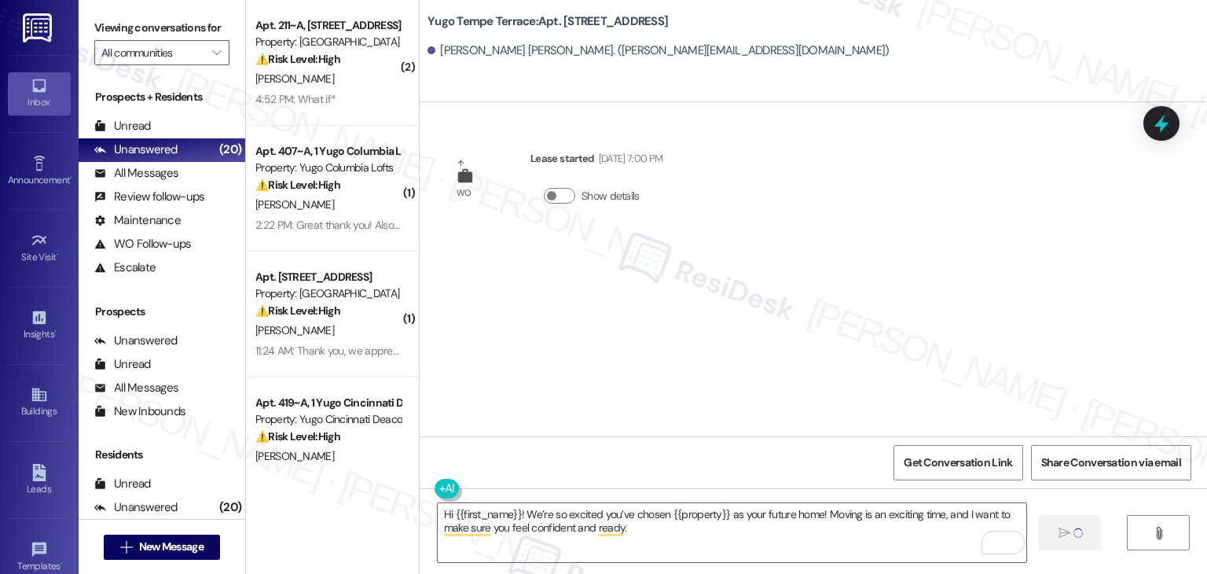
click at [584, 367] on div "WO Lease started Jul 31, 2025 at 7:00 PM Show details" at bounding box center [814, 269] width 788 height 334
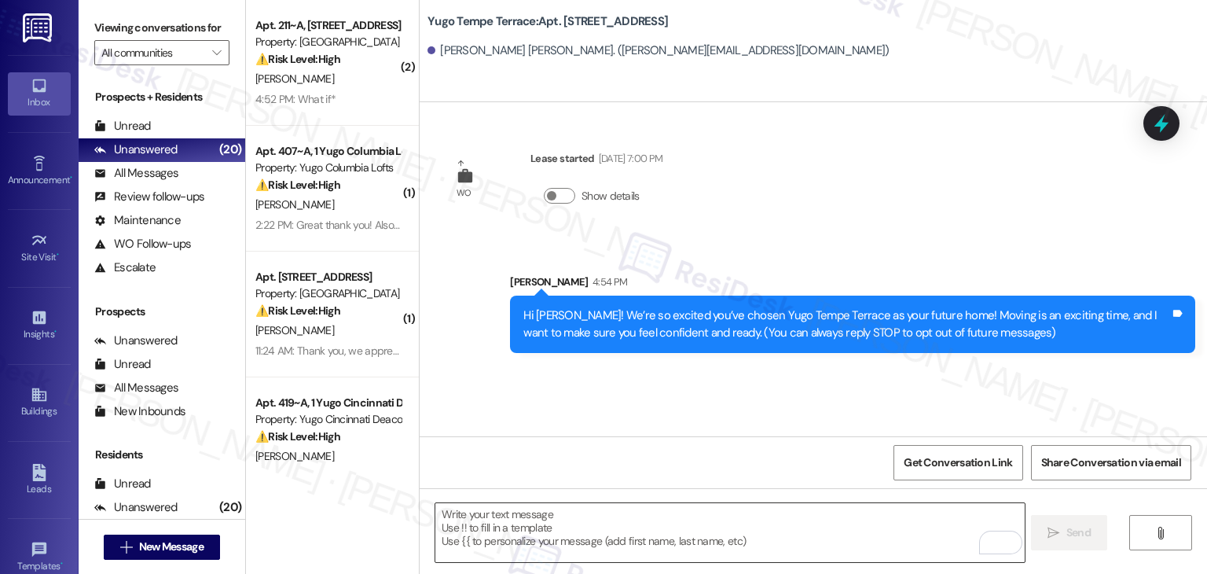
click at [609, 524] on textarea "To enrich screen reader interactions, please activate Accessibility in Grammarl…" at bounding box center [729, 532] width 589 height 59
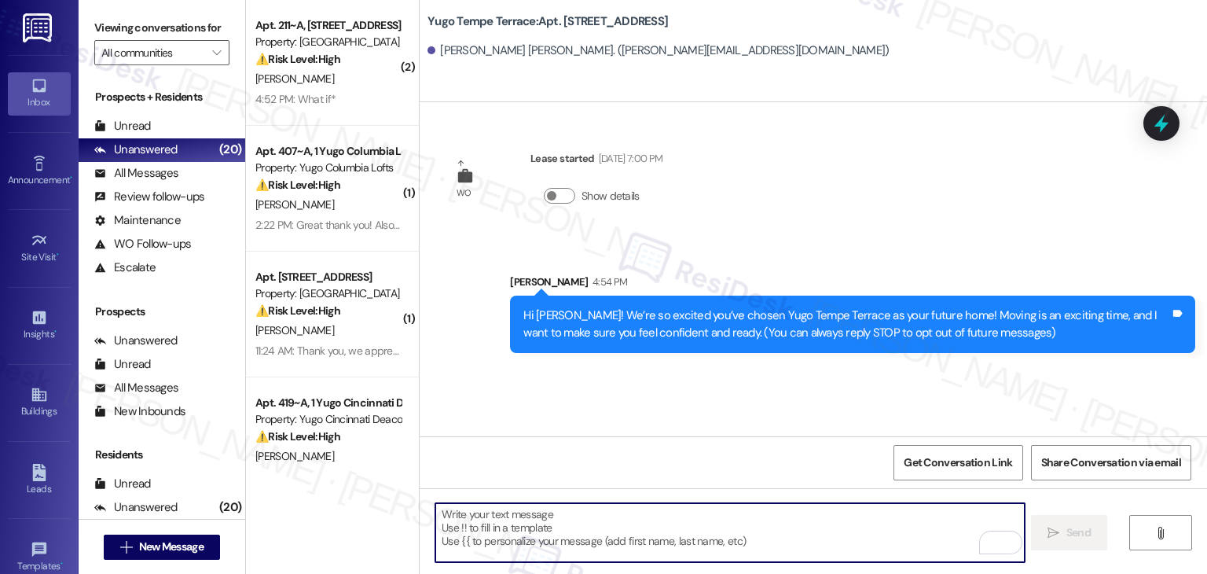
paste textarea "I’m [PERSON_NAME] from the off-site Resident Support Team. I work with your pro…"
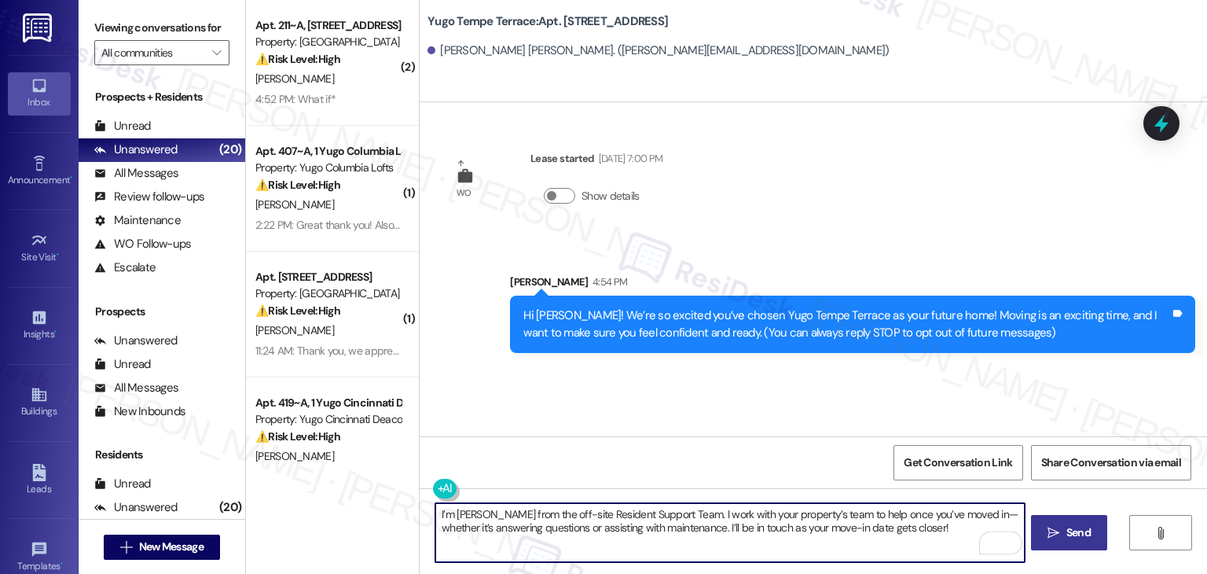
type textarea "I’m [PERSON_NAME] from the off-site Resident Support Team. I work with your pro…"
click at [1064, 535] on span "Send" at bounding box center [1079, 532] width 31 height 17
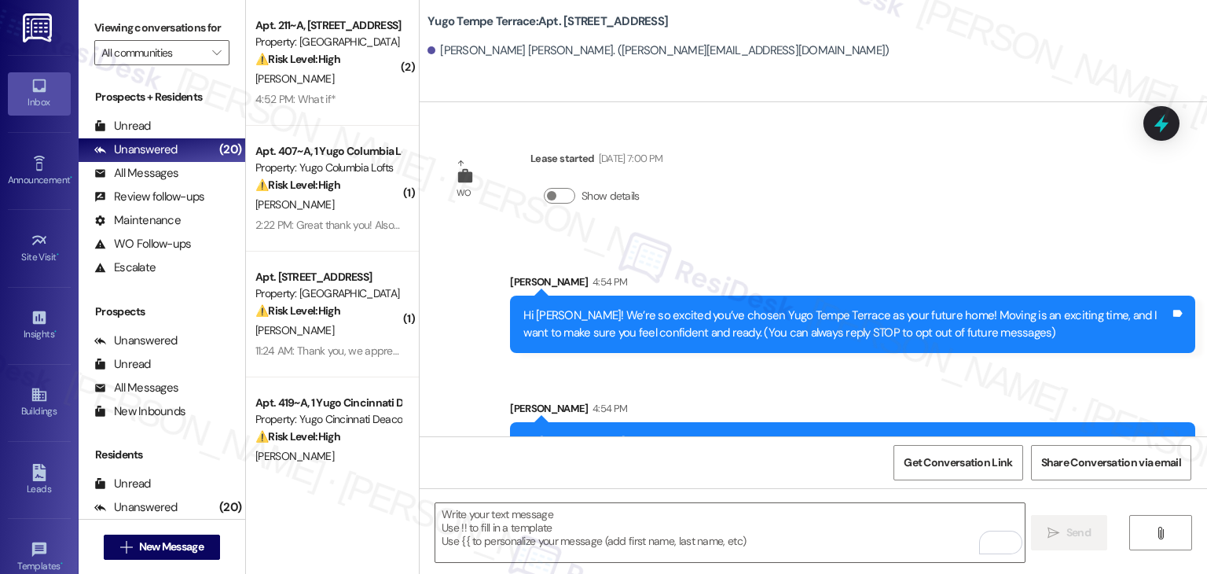
click at [638, 384] on div "Sent via SMS Sarah 4:54 PM Hi Sai Manvith Reddy! We’re so excited you’ve chosen…" at bounding box center [814, 364] width 788 height 253
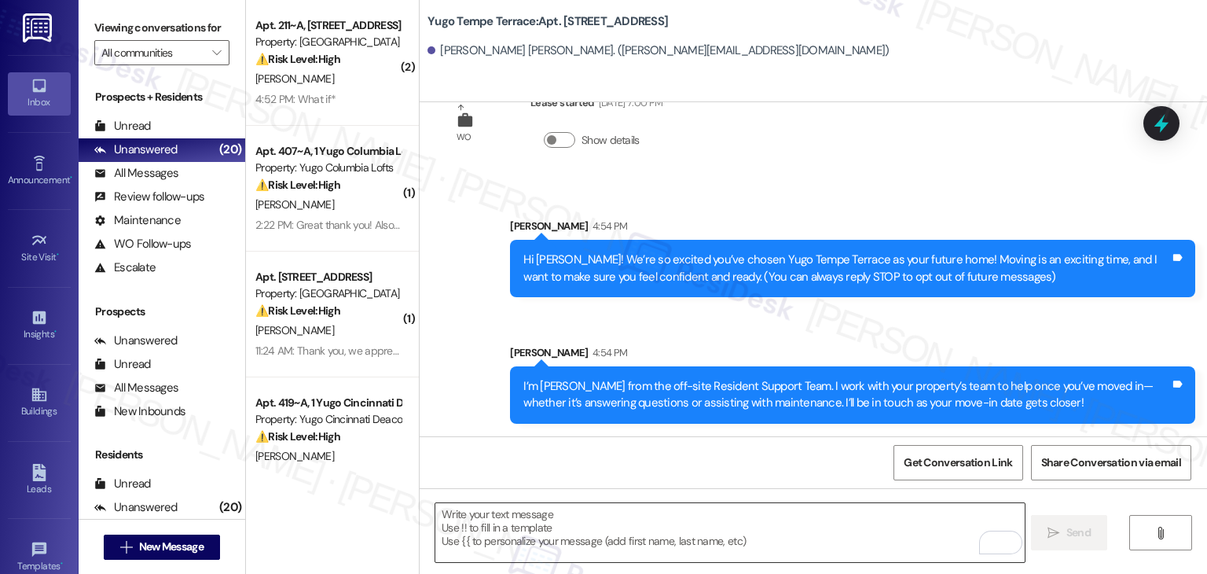
click at [700, 535] on textarea "To enrich screen reader interactions, please activate Accessibility in Grammarl…" at bounding box center [729, 532] width 589 height 59
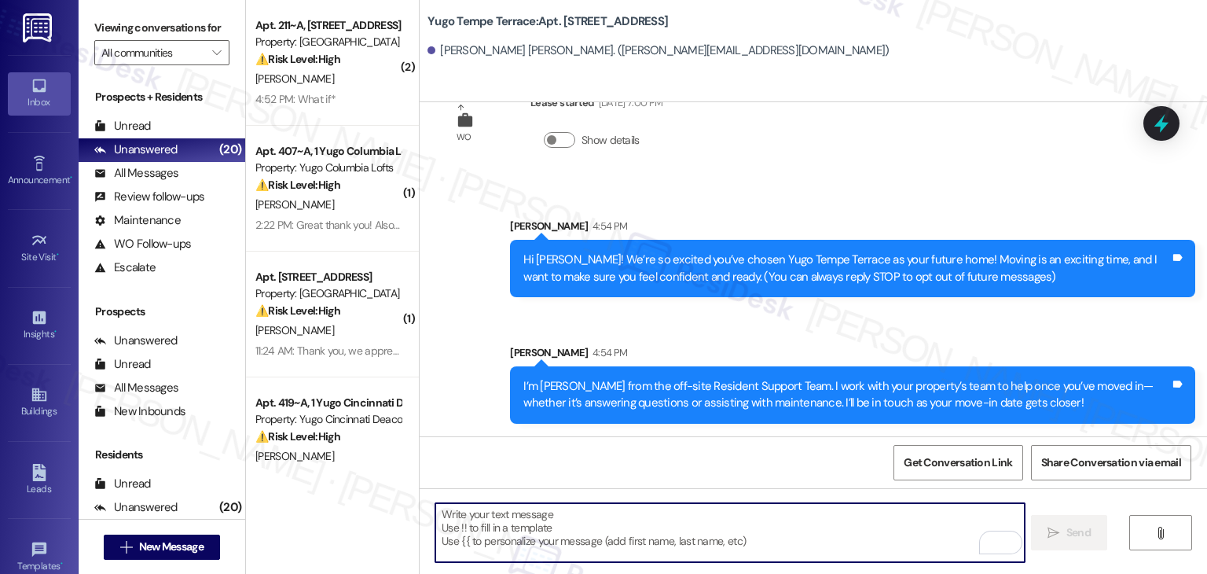
paste textarea "Move-in day is just a few short days away! Please check your email for some qui…"
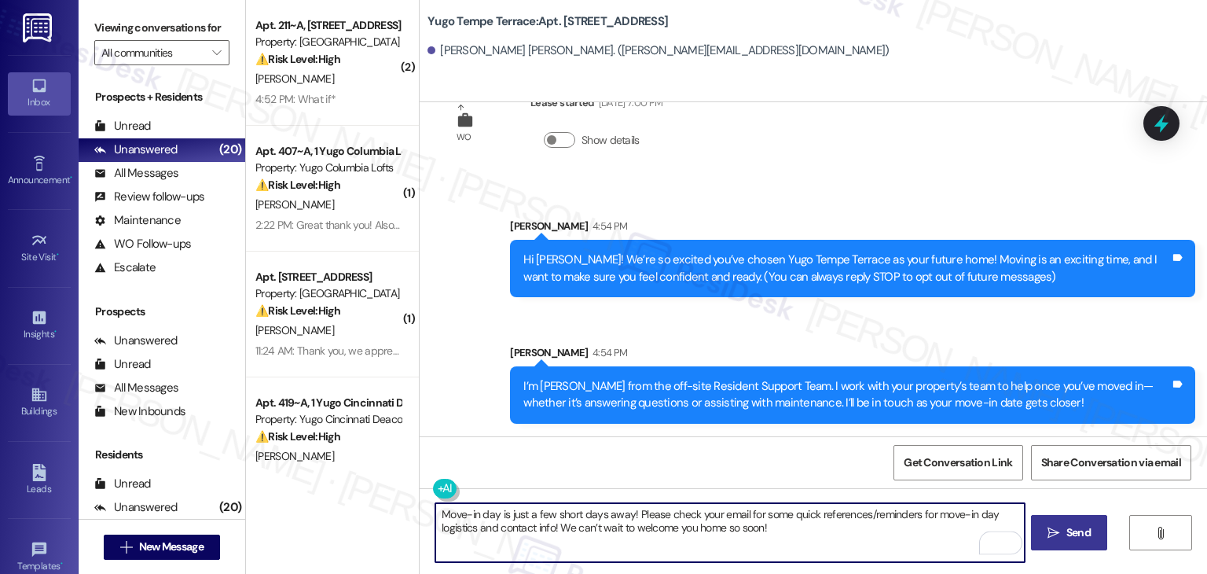
type textarea "Move-in day is just a few short days away! Please check your email for some qui…"
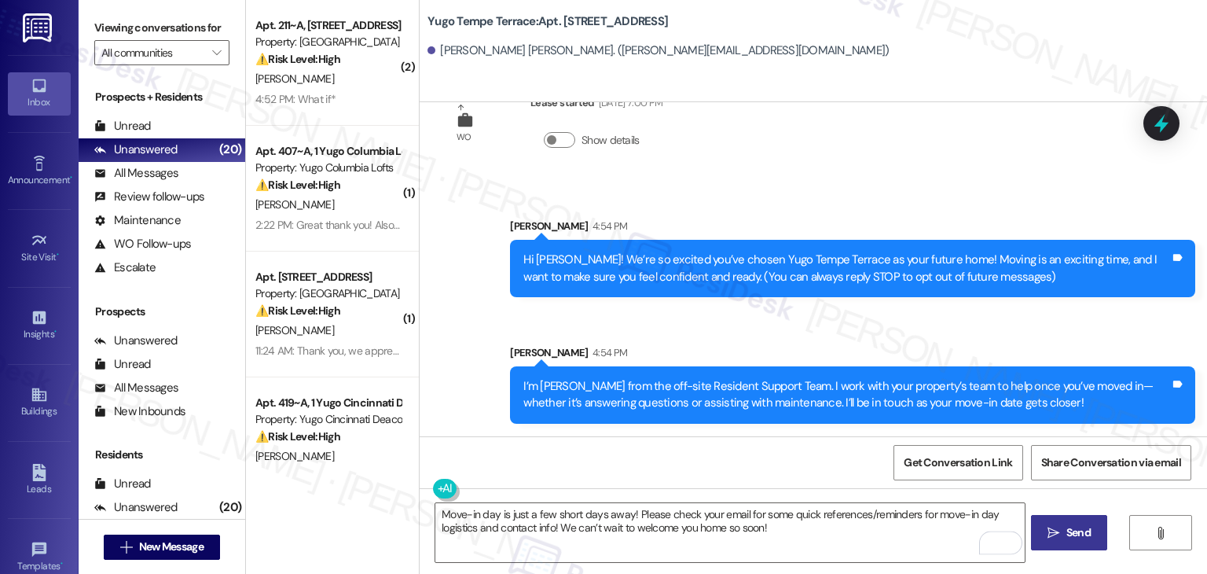
click at [1083, 540] on span "Send" at bounding box center [1079, 532] width 24 height 17
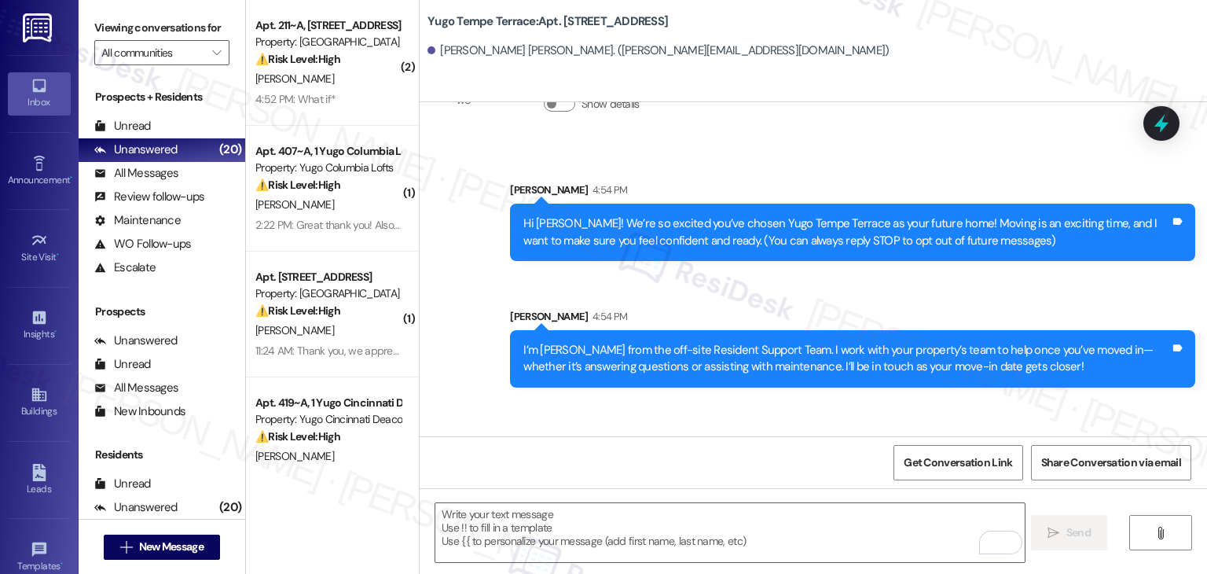
scroll to position [182, 0]
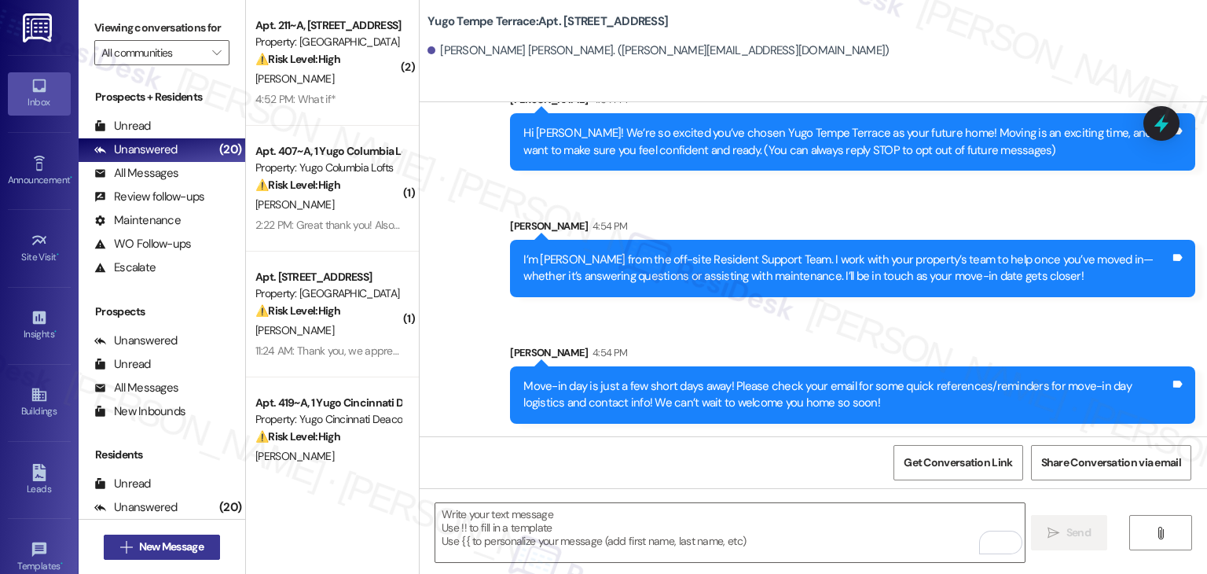
click at [189, 545] on span "New Message" at bounding box center [171, 546] width 64 height 17
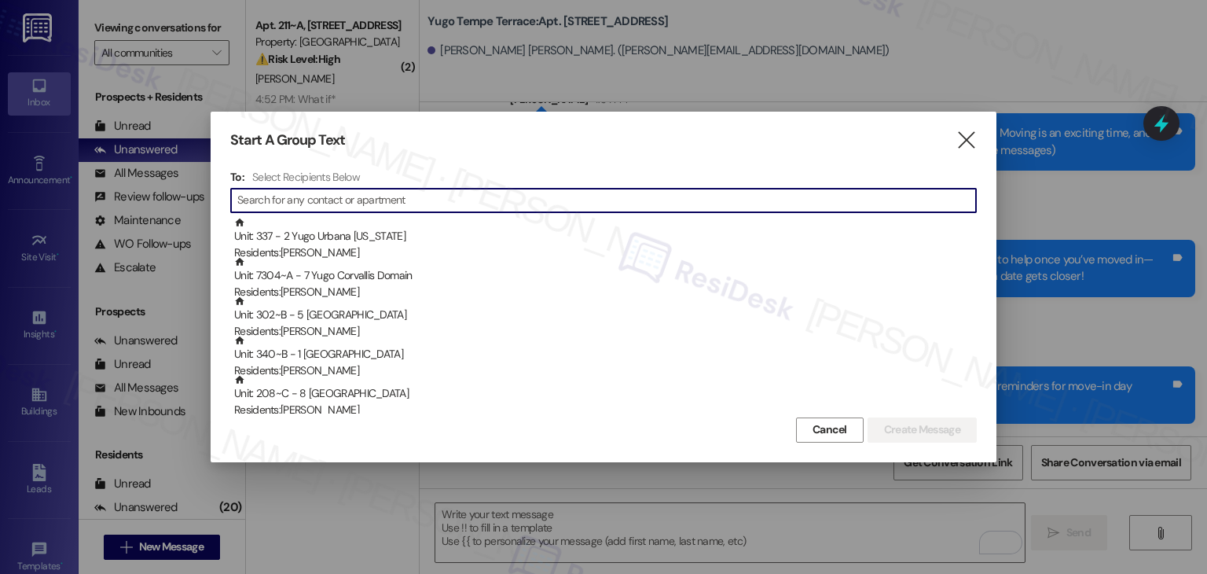
paste input "Vanshika Balaji"
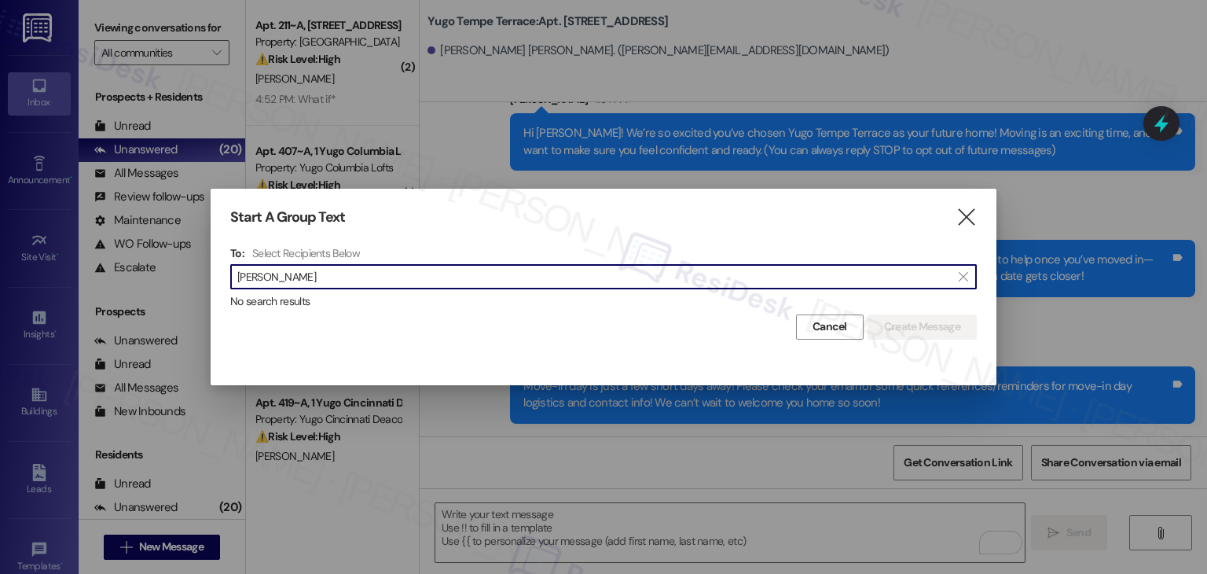
click at [286, 272] on input "Vanshika Balaji" at bounding box center [594, 277] width 714 height 22
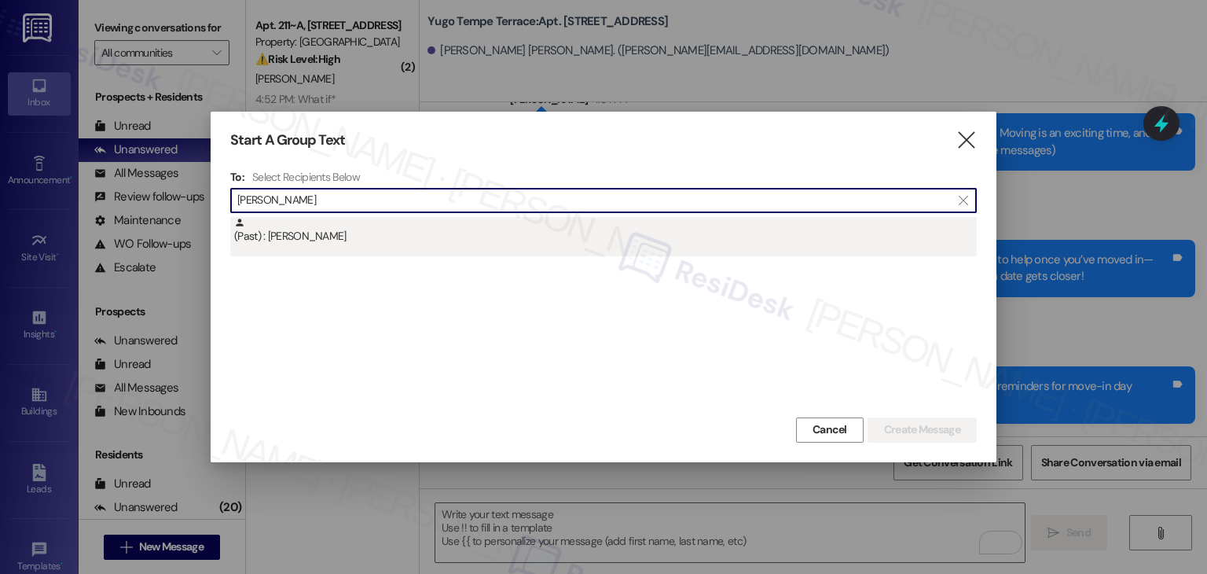
type input "Vanshika Balaji"
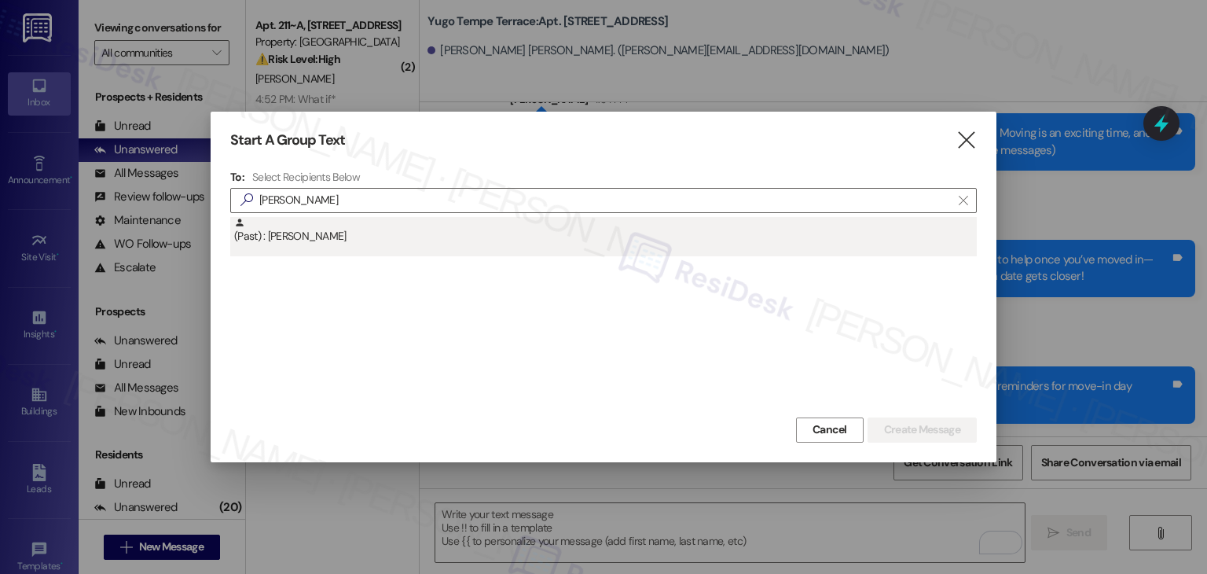
click at [311, 249] on div "(Past) : Vanshika Balaji" at bounding box center [603, 236] width 747 height 39
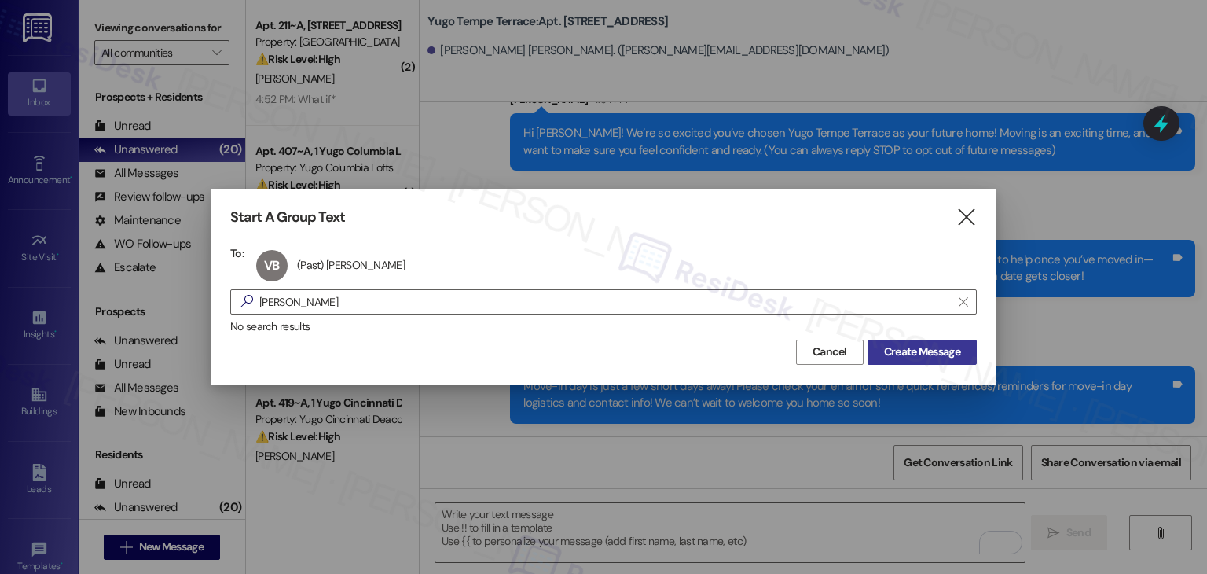
click at [920, 346] on span "Create Message" at bounding box center [922, 352] width 76 height 17
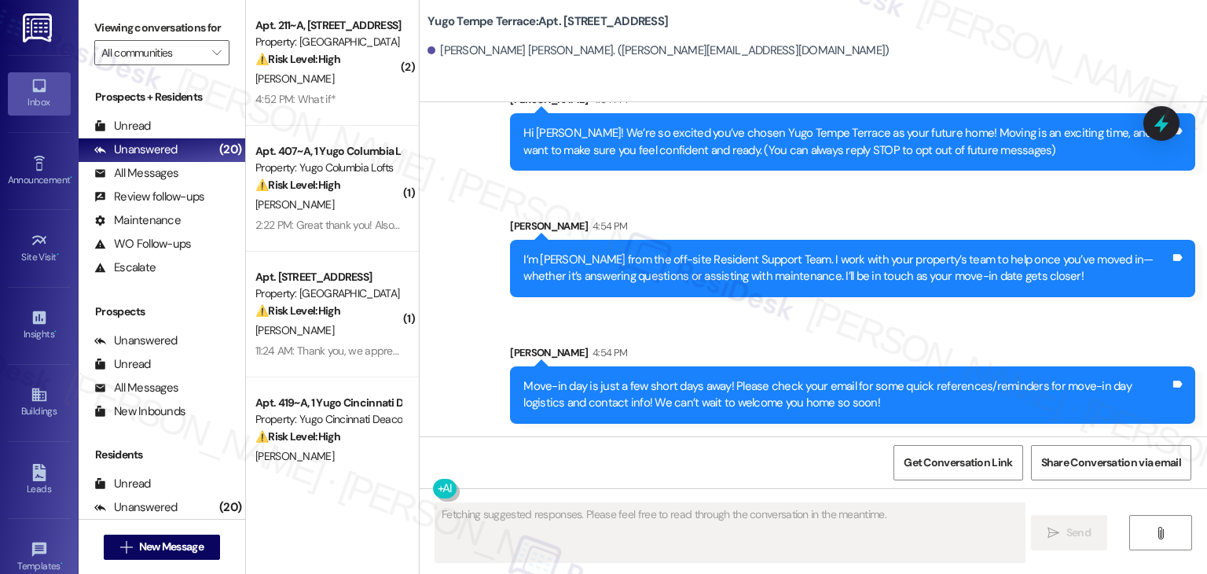
scroll to position [113, 0]
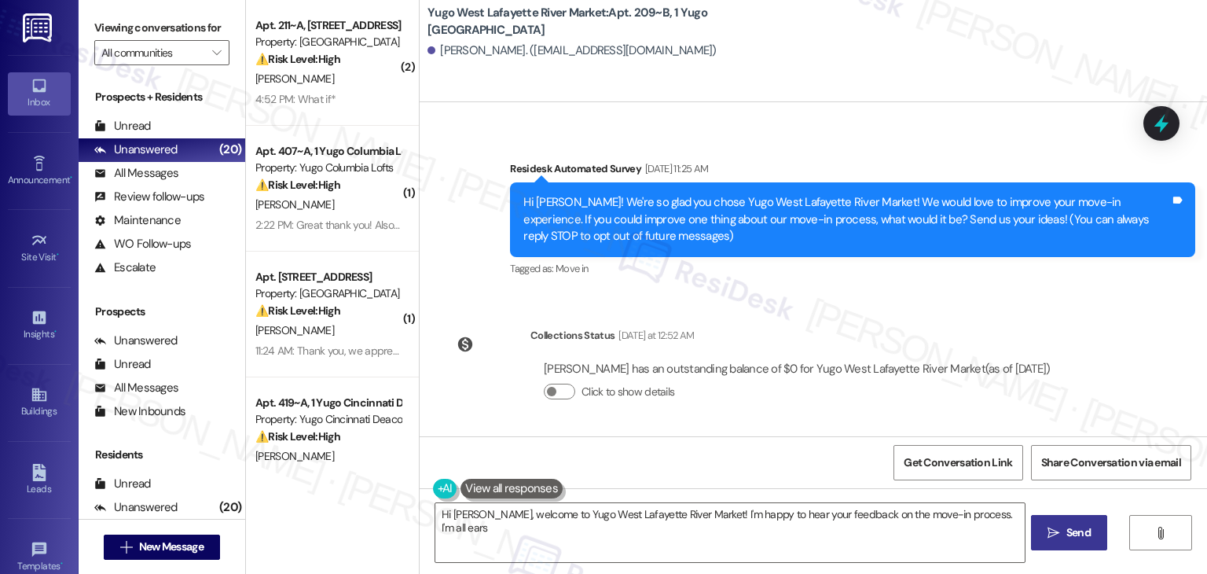
type textarea "Hi Vanshika, welcome to Yugo West Lafayette River Market! I'm happy to hear you…"
click at [194, 542] on span "New Message" at bounding box center [171, 546] width 64 height 17
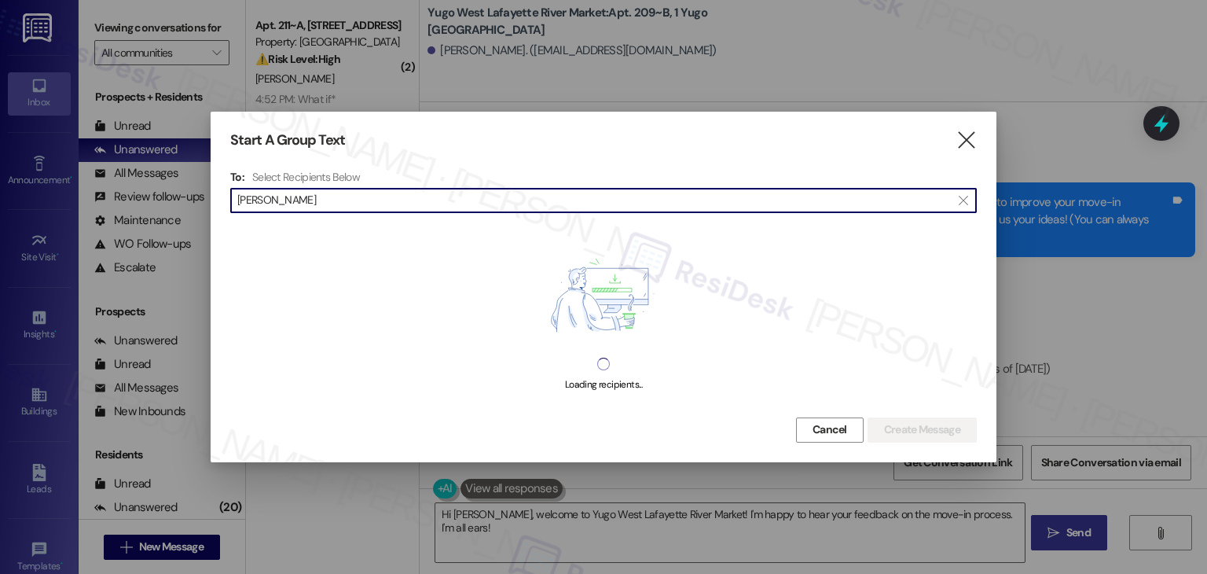
click at [274, 197] on input "Eliott Rasmussen" at bounding box center [594, 200] width 714 height 22
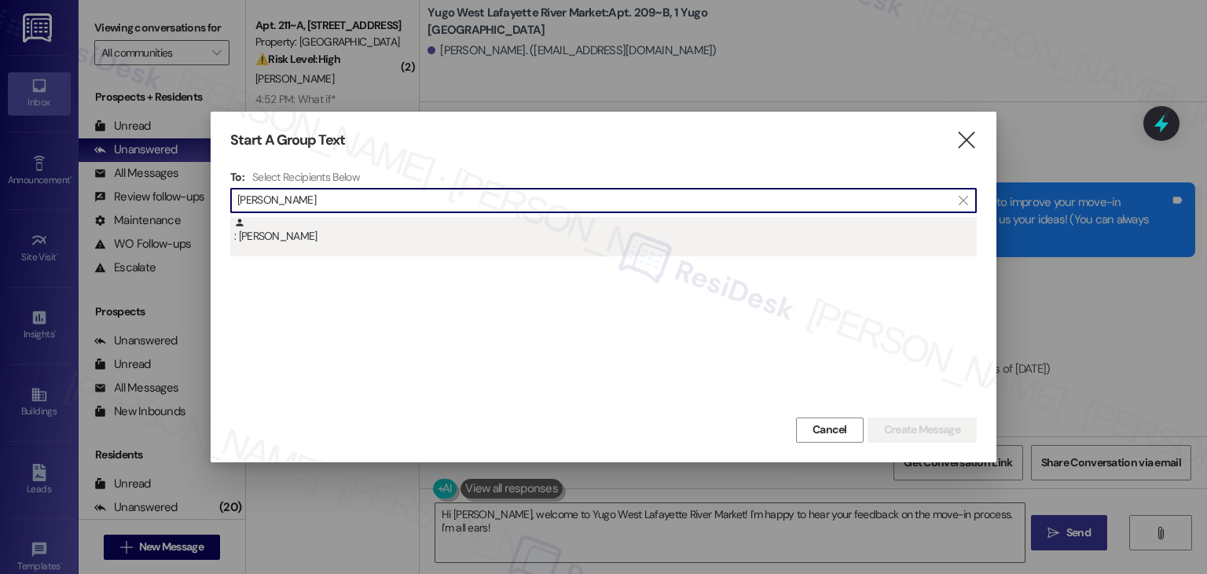
type input "Eliott Rasmussen"
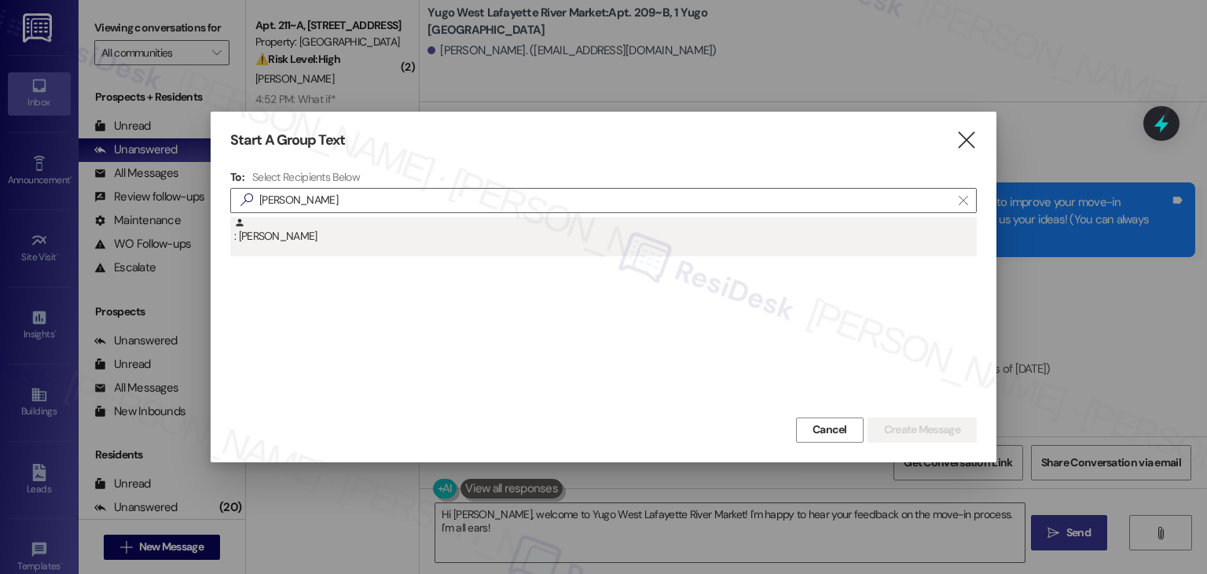
click at [340, 242] on div ": Eliott Rasmussen" at bounding box center [605, 231] width 743 height 28
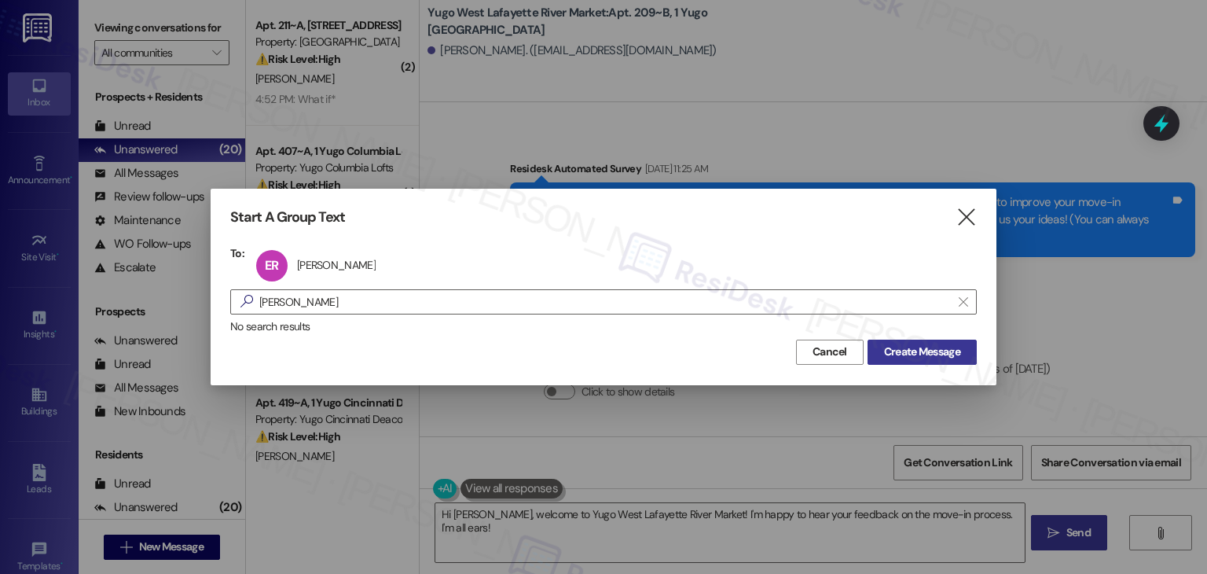
click at [935, 353] on span "Create Message" at bounding box center [922, 352] width 76 height 17
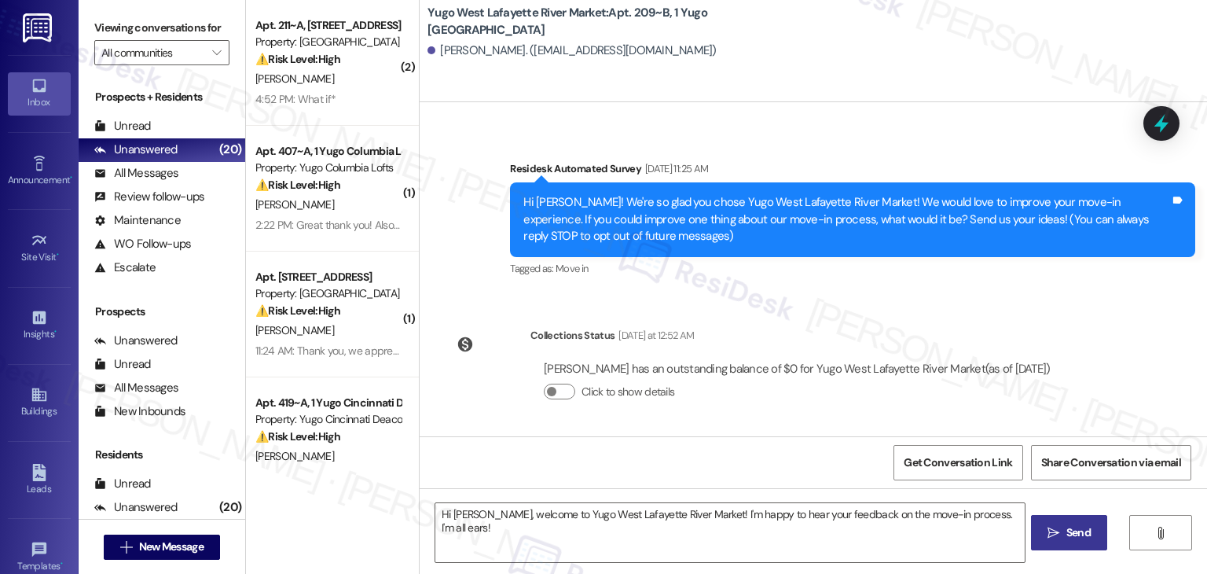
type textarea "Fetching suggested responses. Please feel free to read through the conversation…"
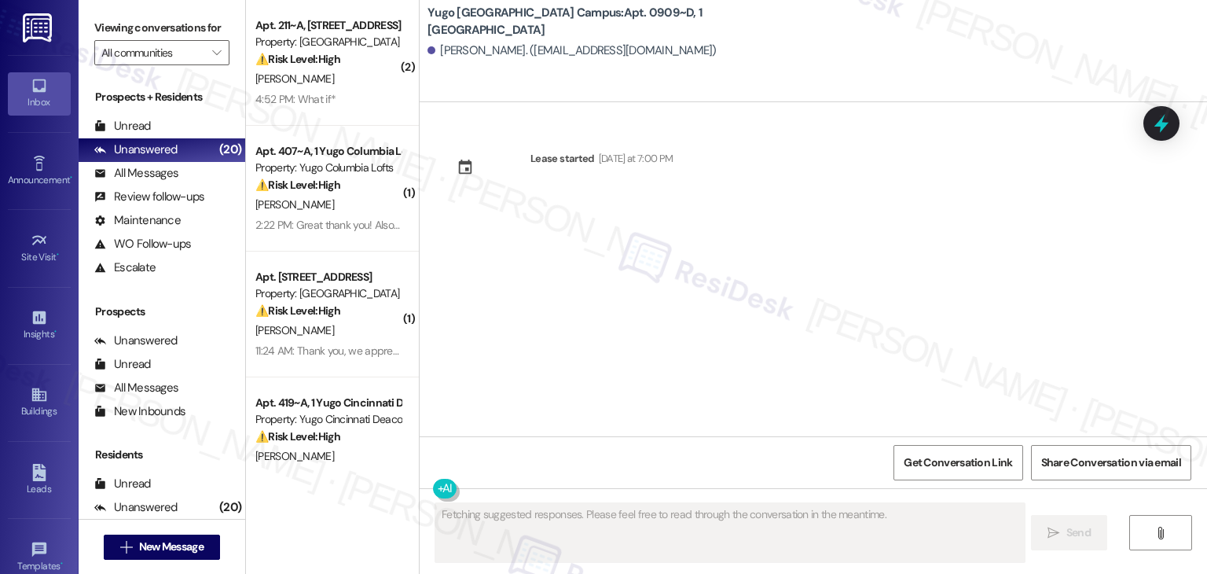
scroll to position [0, 0]
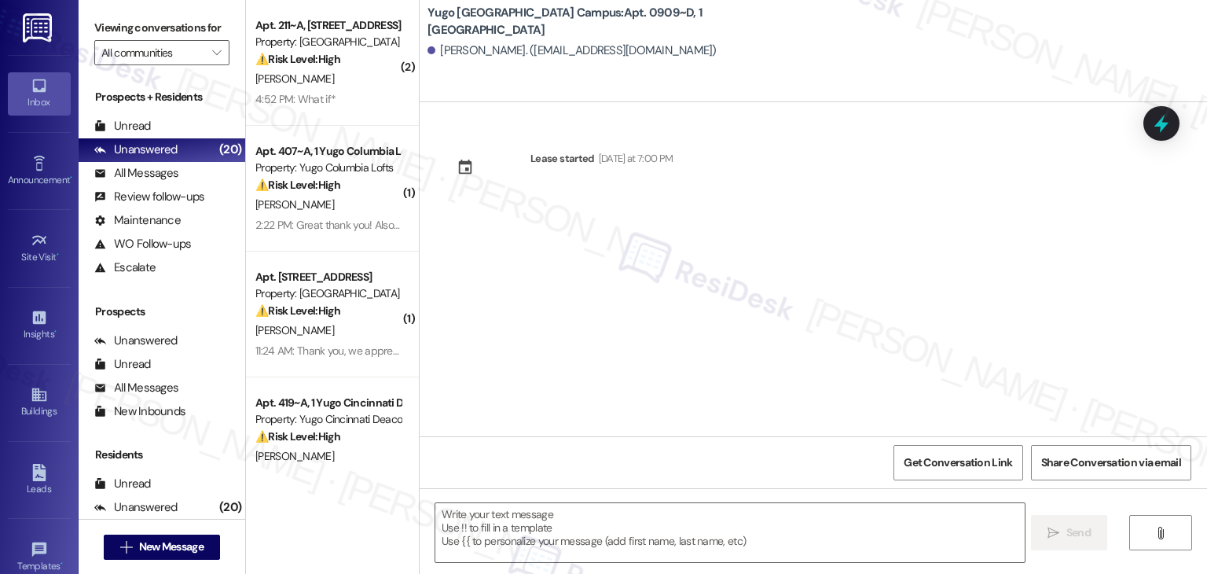
drag, startPoint x: 616, startPoint y: 259, endPoint x: 618, endPoint y: 299, distance: 40.9
click at [615, 259] on div "Lease started [DATE] at 7:00 PM" at bounding box center [814, 269] width 788 height 334
click at [607, 513] on textarea at bounding box center [729, 532] width 589 height 59
paste textarea "Hi {{first_name}}! We’re so excited you’ve chosen {{property}} as your future h…"
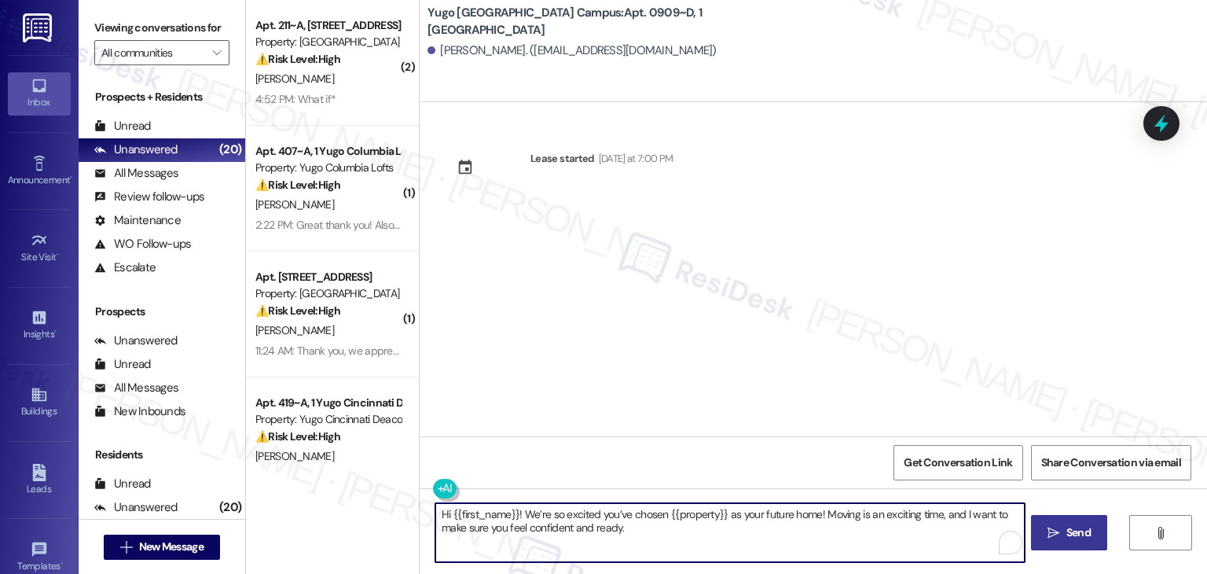
type textarea "Hi {{first_name}}! We’re so excited you’ve chosen {{property}} as your future h…"
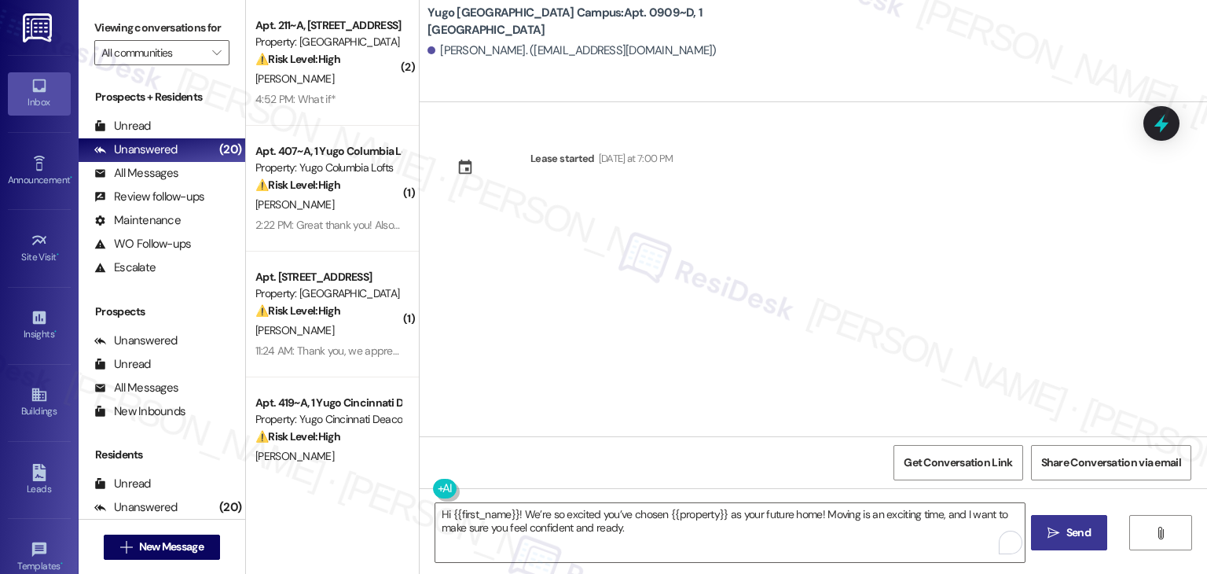
click at [1054, 542] on button " Send" at bounding box center [1069, 532] width 76 height 35
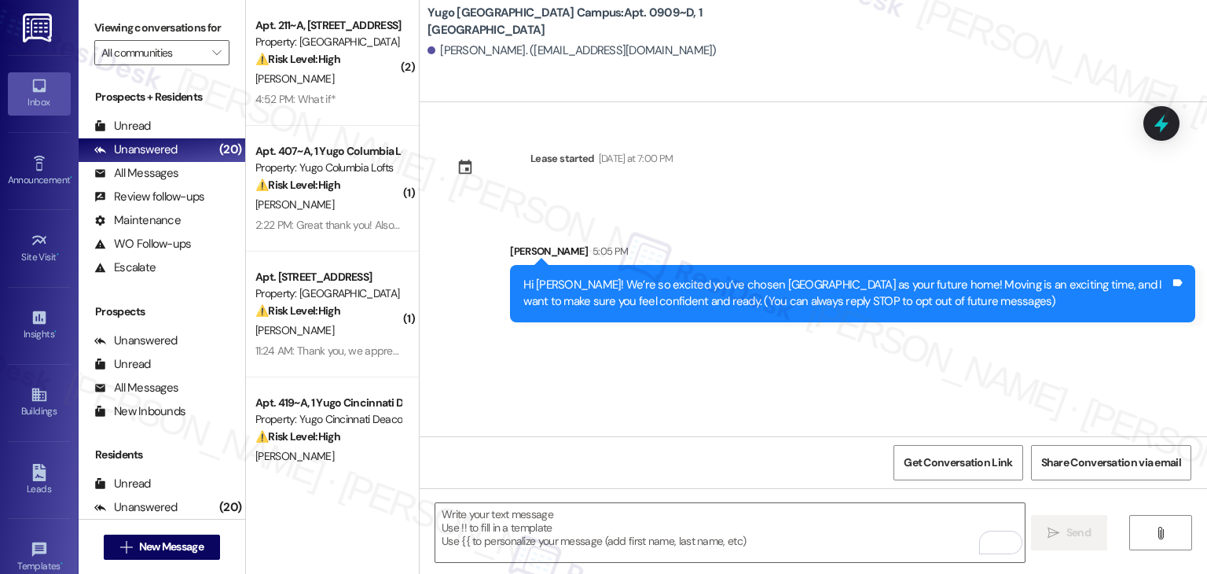
click at [623, 360] on div "Lease started Tuesday at 7:00 PM Sent via SMS Sarah 5:05 PM Hi Eliott! We’re so…" at bounding box center [814, 269] width 788 height 334
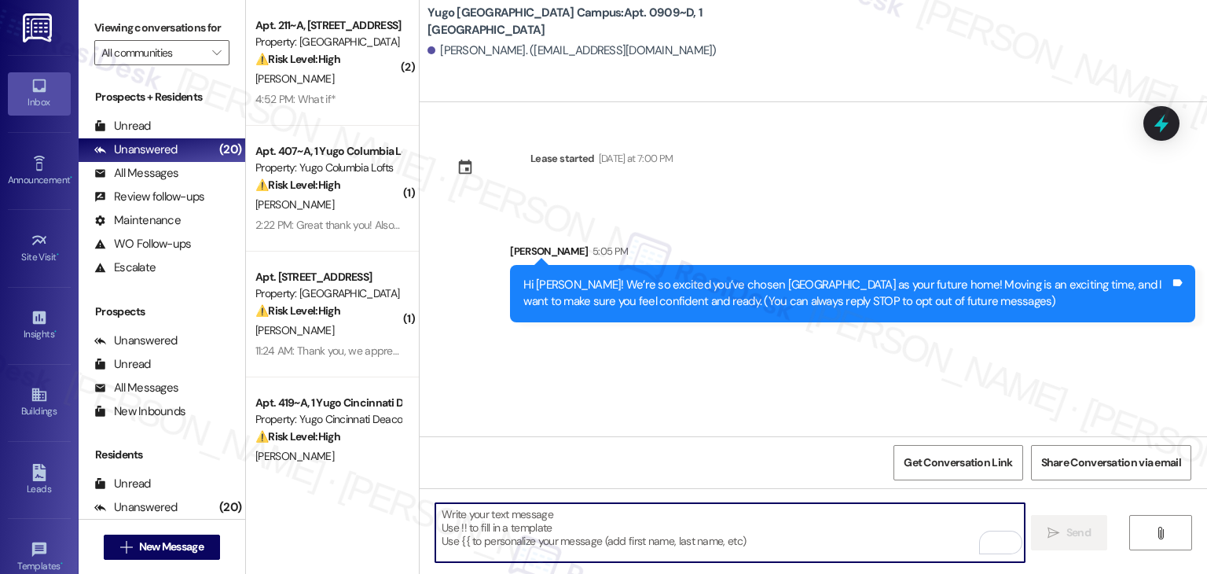
click at [597, 546] on textarea "To enrich screen reader interactions, please activate Accessibility in Grammarl…" at bounding box center [729, 532] width 589 height 59
paste textarea "I’m [PERSON_NAME] from the off-site Resident Support Team. I work with your pro…"
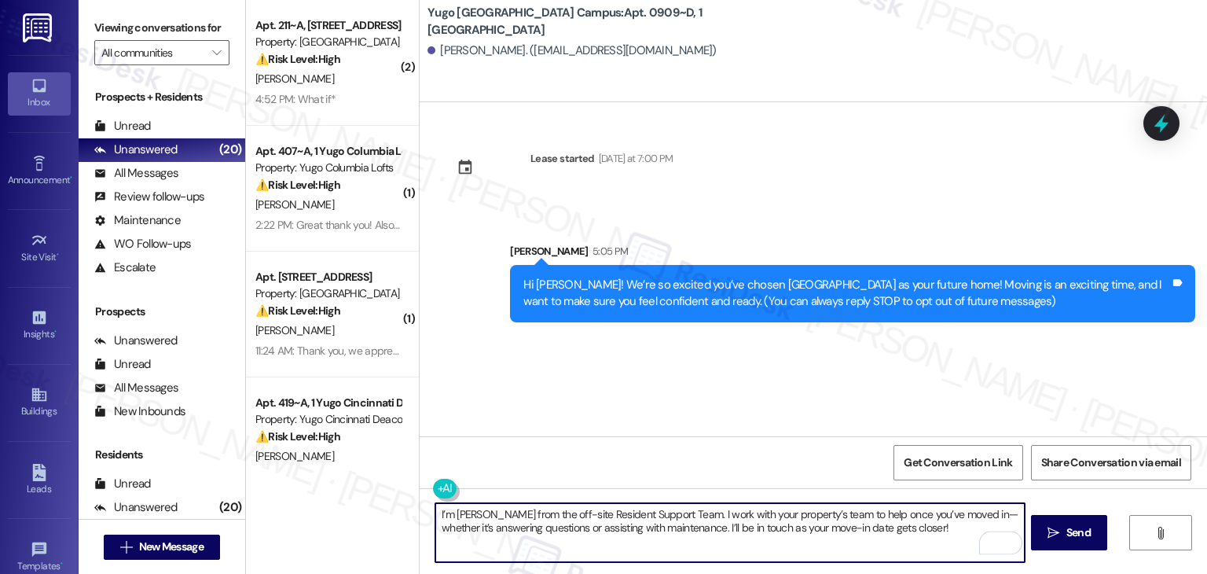
type textarea "I’m [PERSON_NAME] from the off-site Resident Support Team. I work with your pro…"
click at [1067, 534] on span "Send" at bounding box center [1079, 532] width 24 height 17
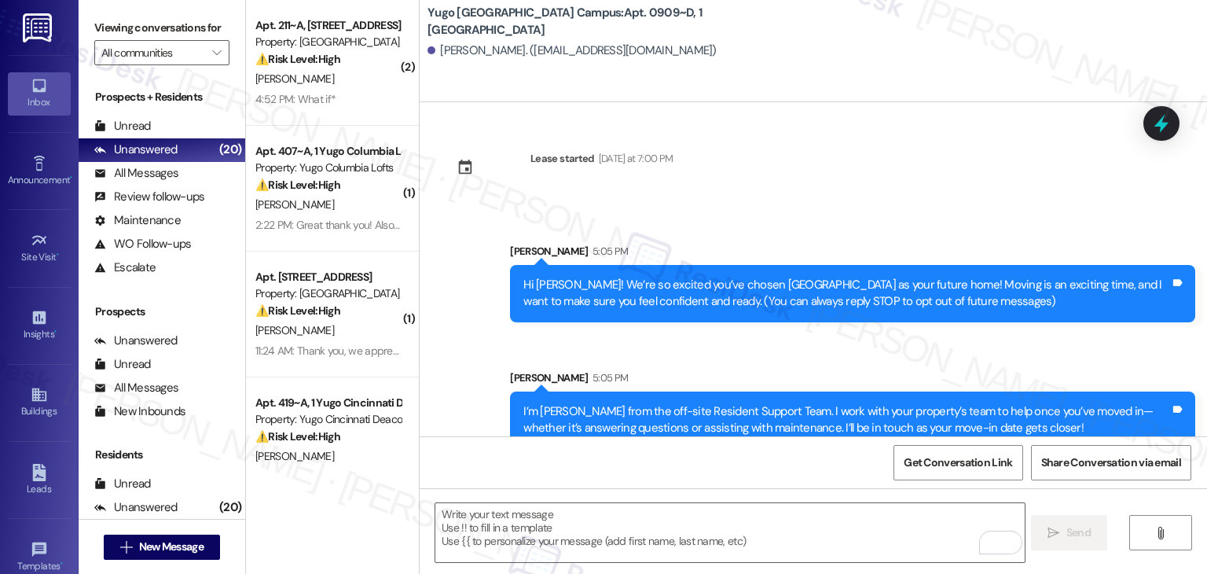
click at [639, 360] on div "Sent via SMS Sarah 5:05 PM I’m Sarah from the off-site Resident Support Team. I…" at bounding box center [852, 409] width 709 height 103
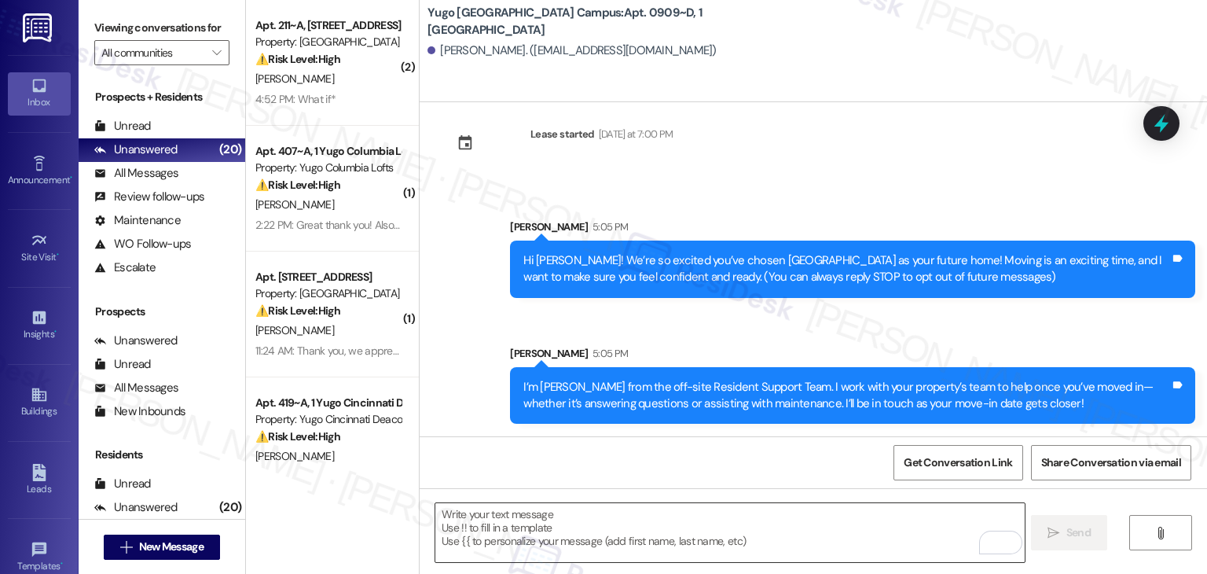
click at [707, 533] on textarea "To enrich screen reader interactions, please activate Accessibility in Grammarl…" at bounding box center [729, 532] width 589 height 59
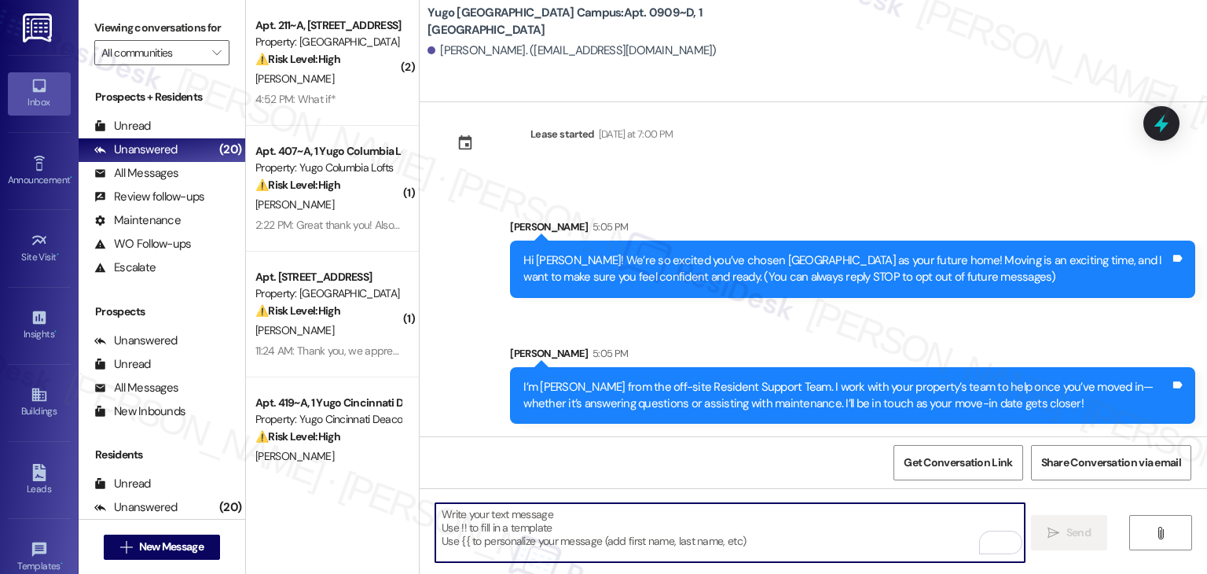
paste textarea "Our team is so excited to see you in just a few short days! If you have not com…"
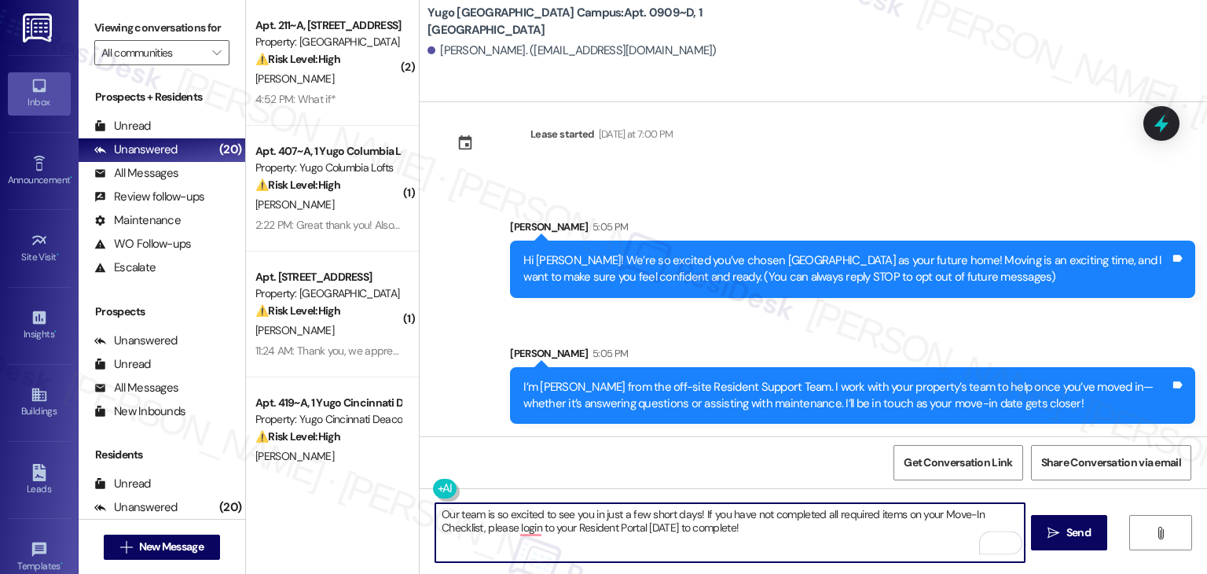
type textarea "Our team is so excited to see you in just a few short days! If you have not com…"
click at [1048, 529] on icon "" at bounding box center [1054, 533] width 12 height 13
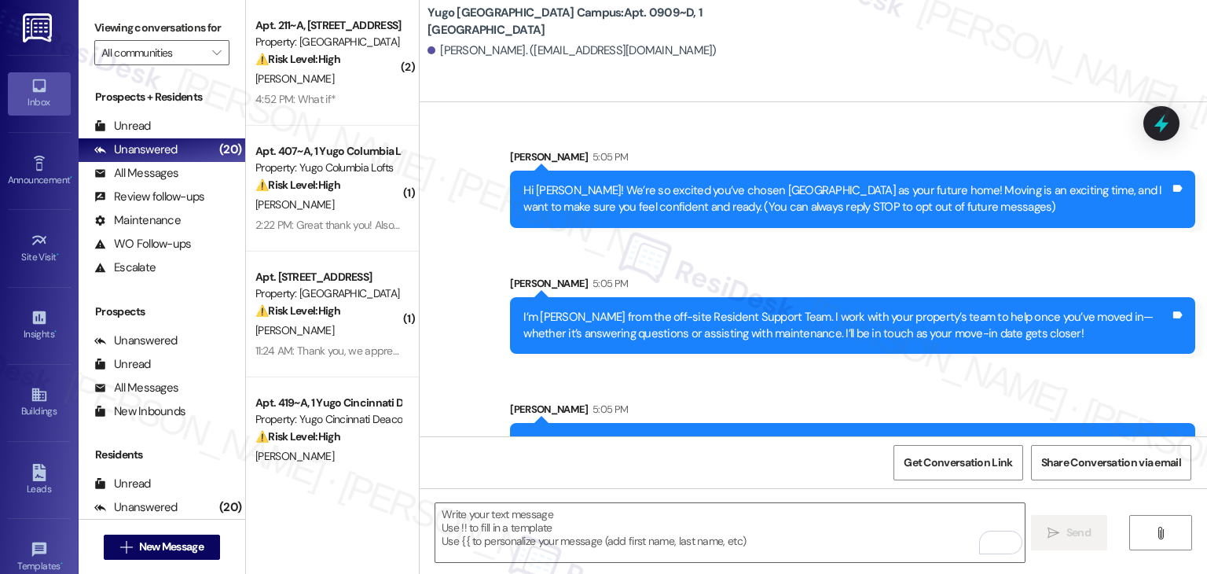
scroll to position [151, 0]
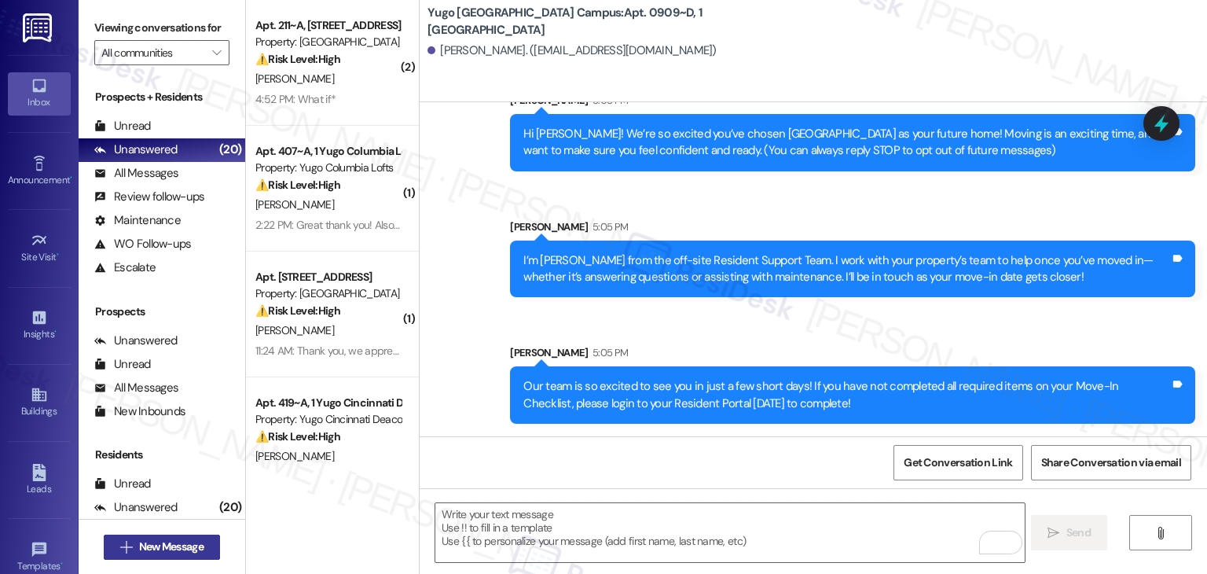
click at [198, 541] on span "New Message" at bounding box center [171, 546] width 64 height 17
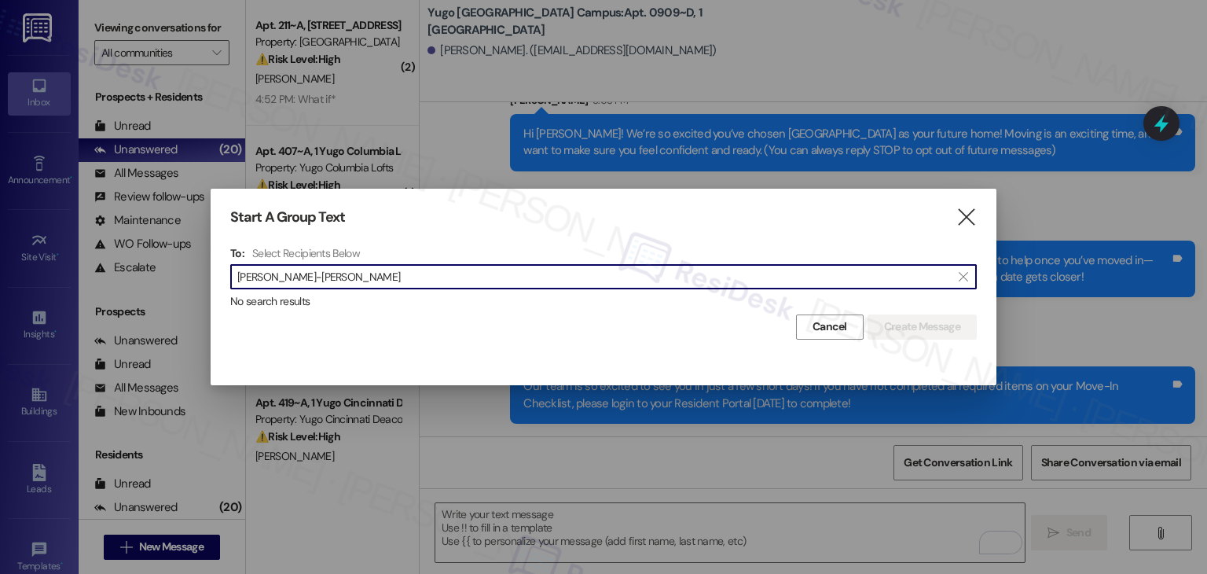
click at [272, 271] on input "Aidan Pizziano-Carlo" at bounding box center [594, 277] width 714 height 22
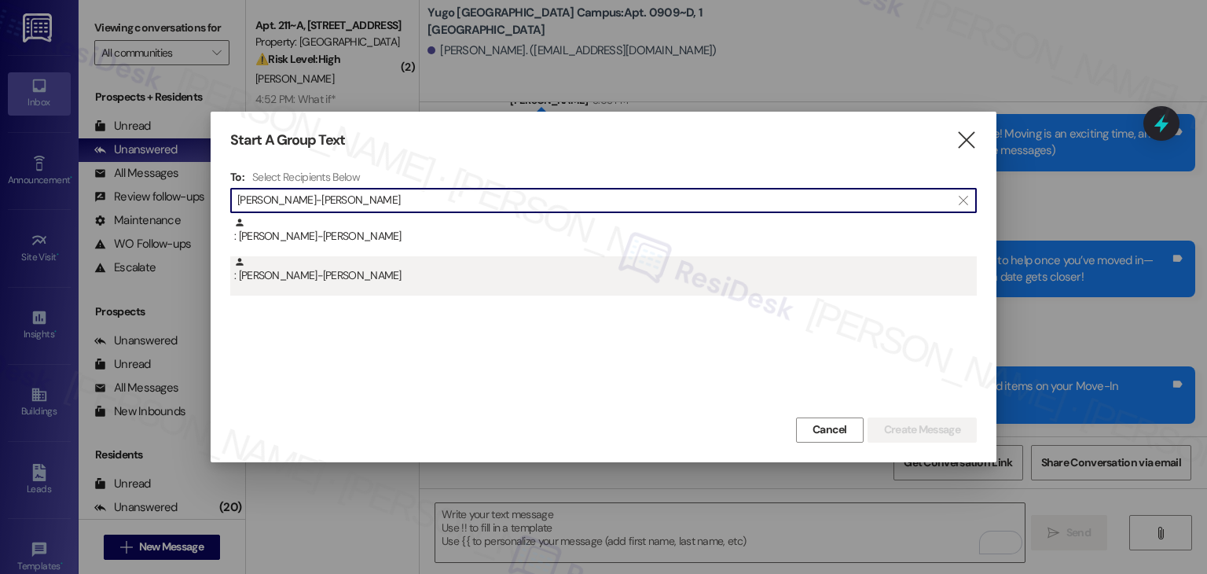
type input "Aidan Pizziano-Carlo"
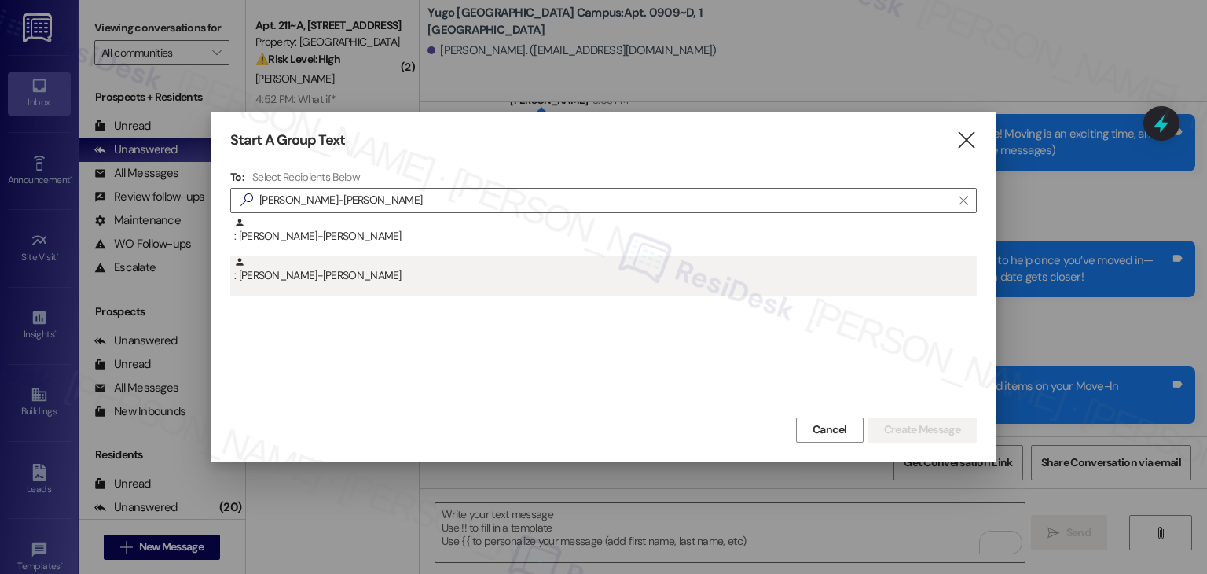
click at [283, 281] on div ": Aidan Pizziano-Carlo" at bounding box center [605, 270] width 743 height 28
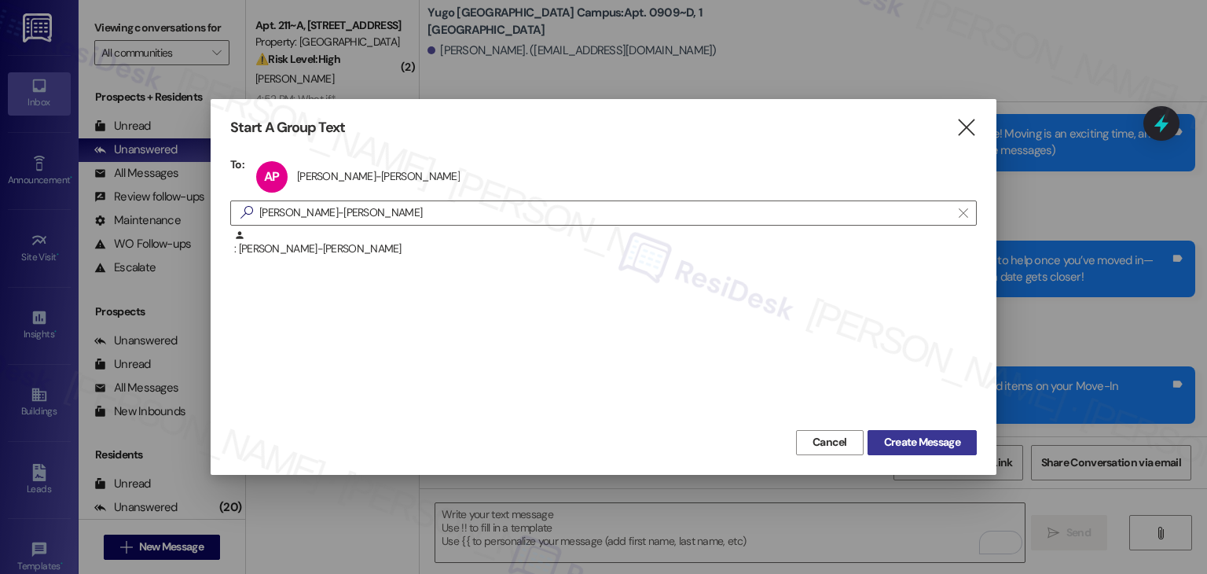
click at [899, 438] on span "Create Message" at bounding box center [922, 442] width 76 height 17
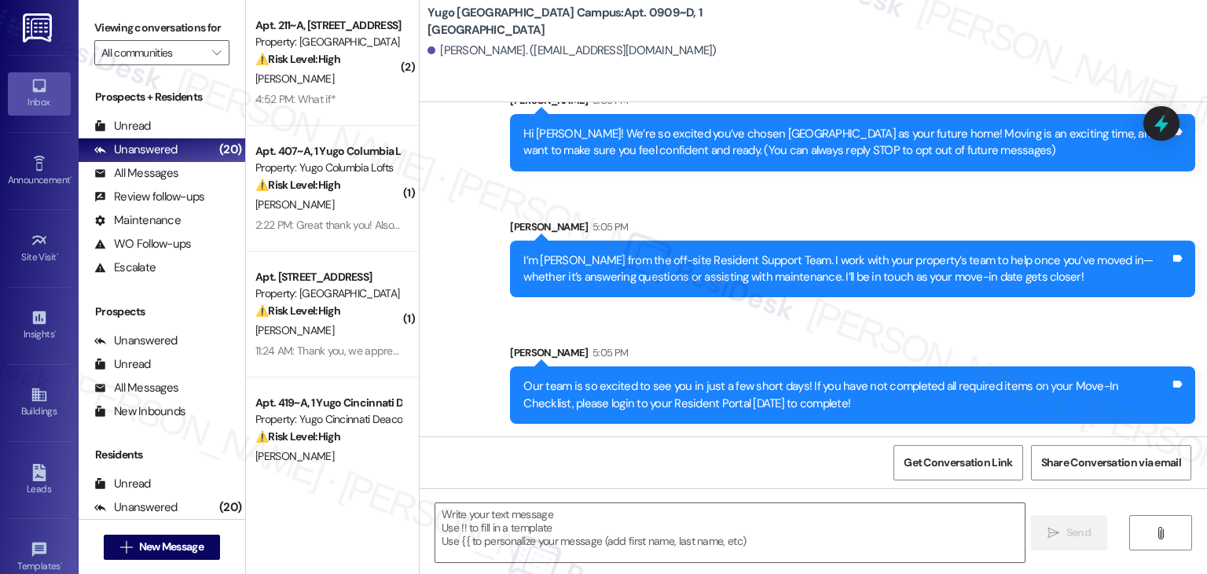
type textarea "Fetching suggested responses. Please feel free to read through the conversation…"
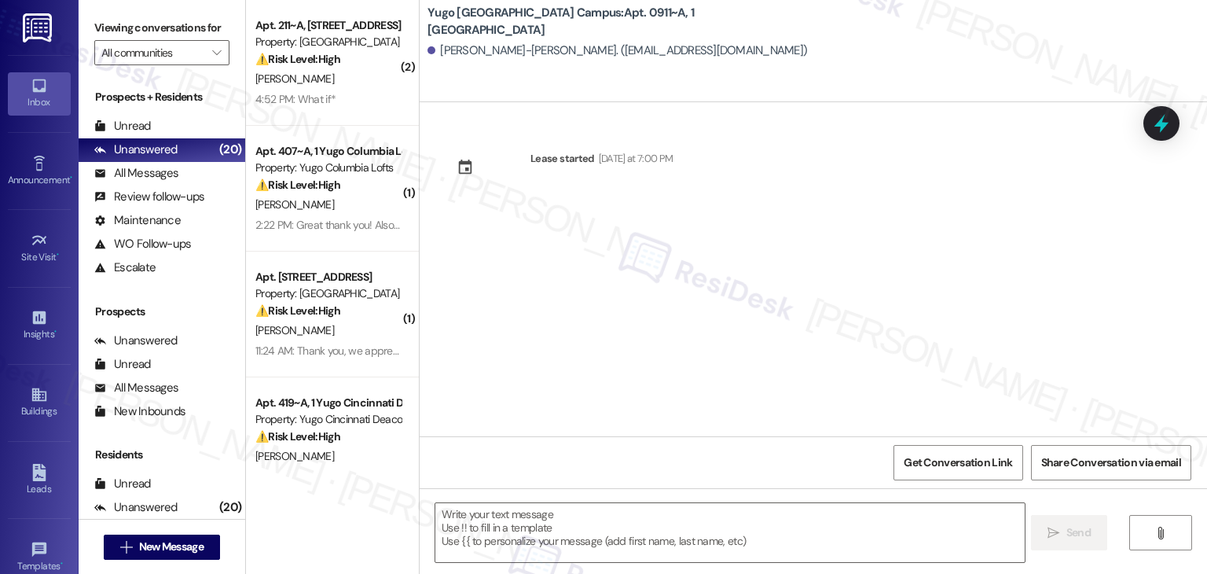
type textarea "Fetching suggested responses. Please feel free to read through the conversation…"
click at [789, 130] on div "Lease started [DATE] at 7:00 PM" at bounding box center [814, 269] width 788 height 334
click at [880, 303] on div "Lease started [DATE] at 7:00 PM" at bounding box center [814, 269] width 788 height 334
click at [615, 281] on div "Lease started [DATE] at 7:00 PM" at bounding box center [814, 269] width 788 height 334
click at [597, 282] on div "Lease started [DATE] at 7:00 PM" at bounding box center [814, 269] width 788 height 334
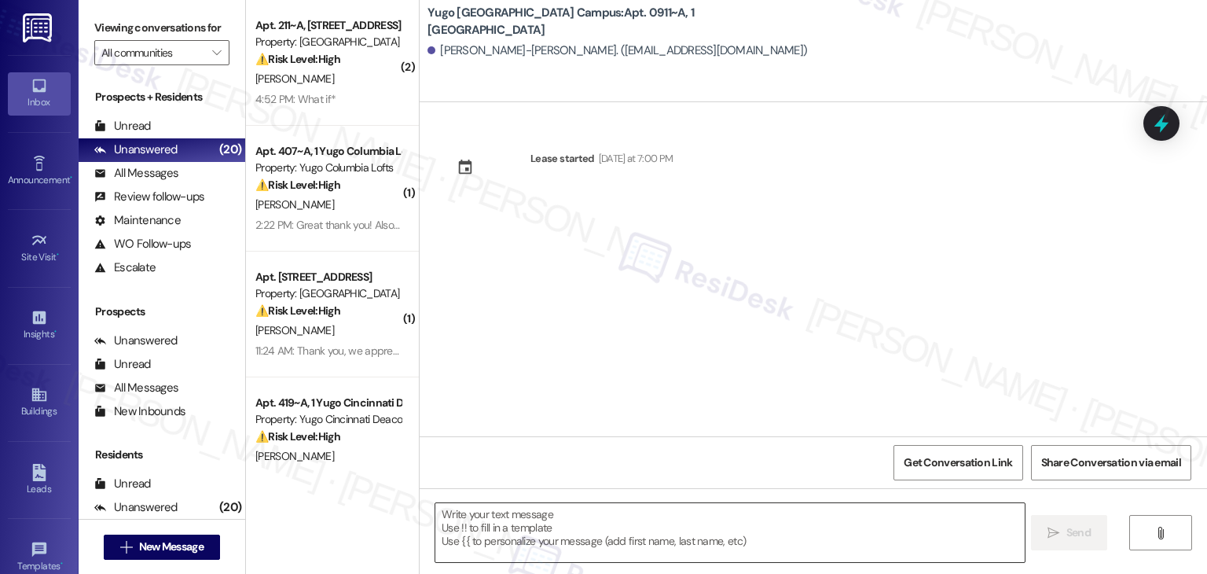
click at [663, 520] on textarea at bounding box center [729, 532] width 589 height 59
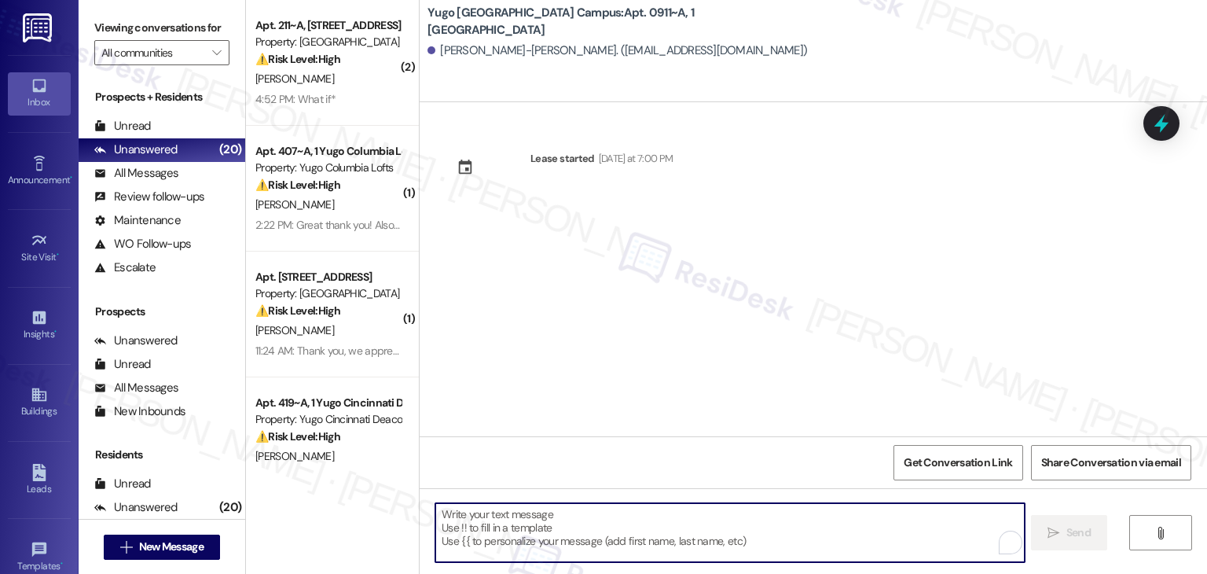
paste textarea "Hi {{first_name}}! We’re so excited you’ve chosen {{property}} as your future h…"
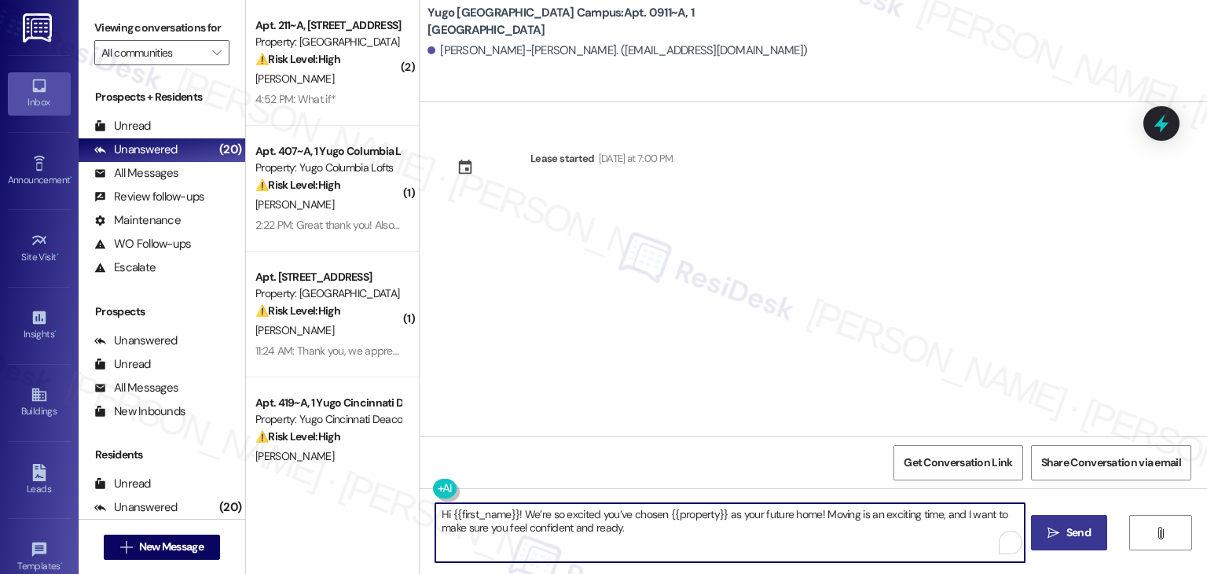
type textarea "Hi {{first_name}}! We’re so excited you’ve chosen {{property}} as your future h…"
click at [1083, 538] on span "Send" at bounding box center [1079, 532] width 24 height 17
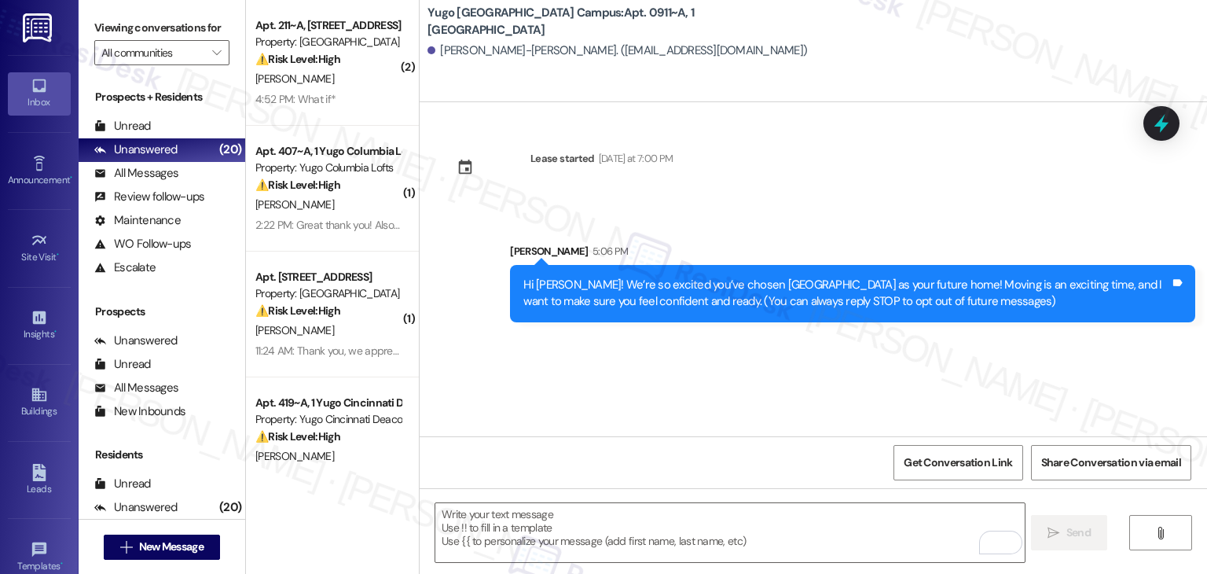
click at [619, 371] on div "Lease started Tuesday at 7:00 PM Sent via SMS Sarah 5:06 PM Hi Aidan! We’re so …" at bounding box center [814, 269] width 788 height 334
click at [660, 510] on textarea "To enrich screen reader interactions, please activate Accessibility in Grammarl…" at bounding box center [729, 532] width 589 height 59
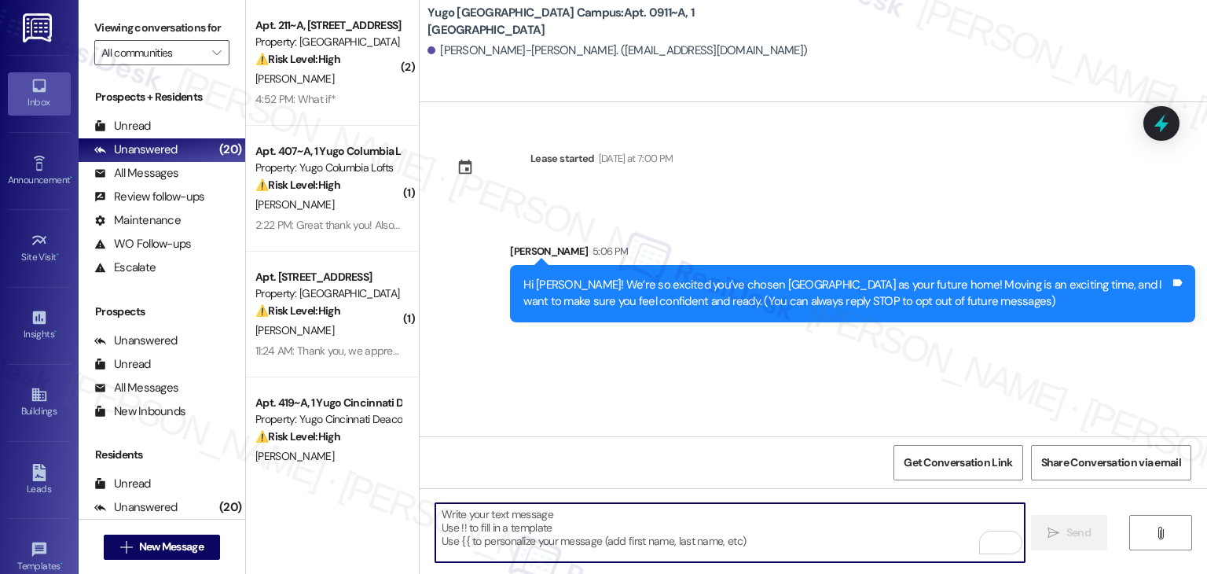
paste textarea "I’m [PERSON_NAME] from the off-site Resident Support Team. I work with your pro…"
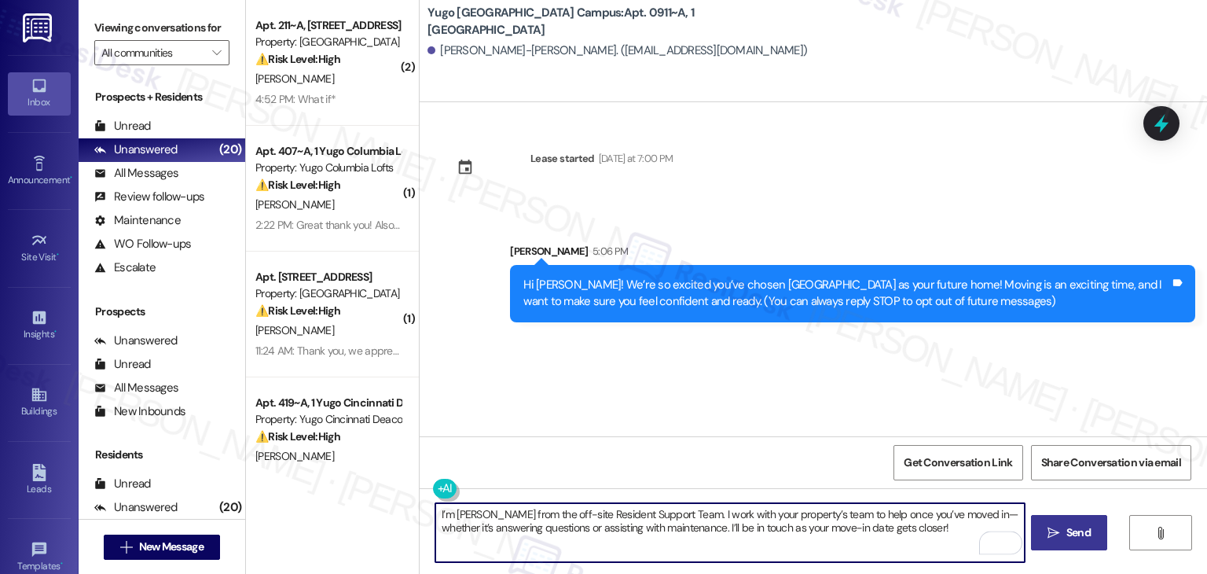
type textarea "I’m [PERSON_NAME] from the off-site Resident Support Team. I work with your pro…"
click at [1072, 526] on span "Send" at bounding box center [1079, 532] width 24 height 17
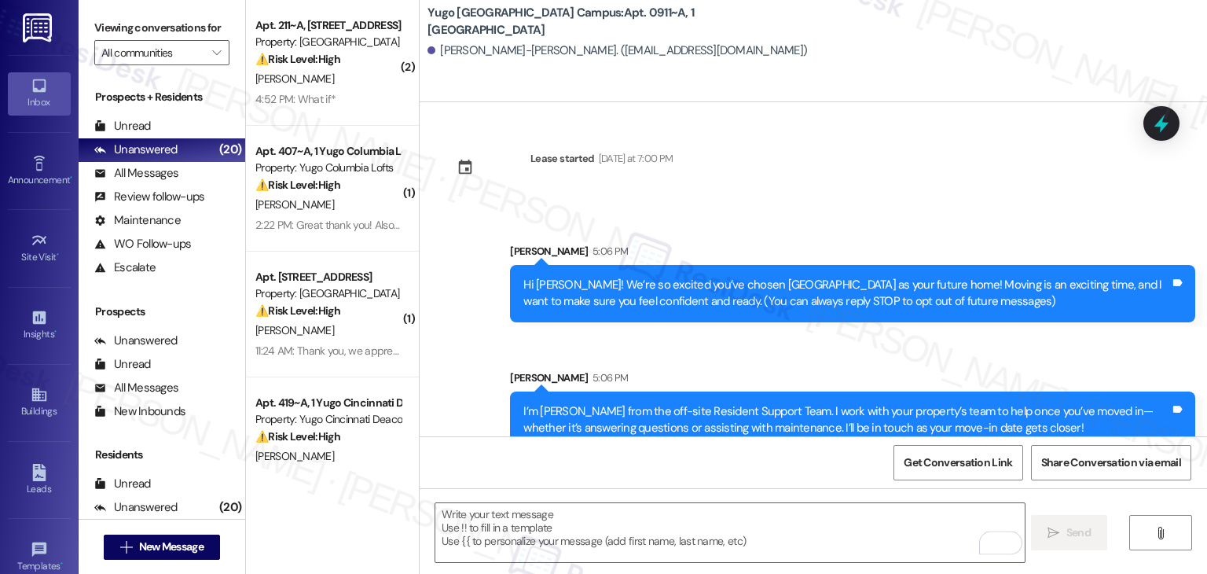
click at [645, 358] on div "Sent via SMS Sarah 5:06 PM I’m Sarah from the off-site Resident Support Team. I…" at bounding box center [852, 409] width 709 height 103
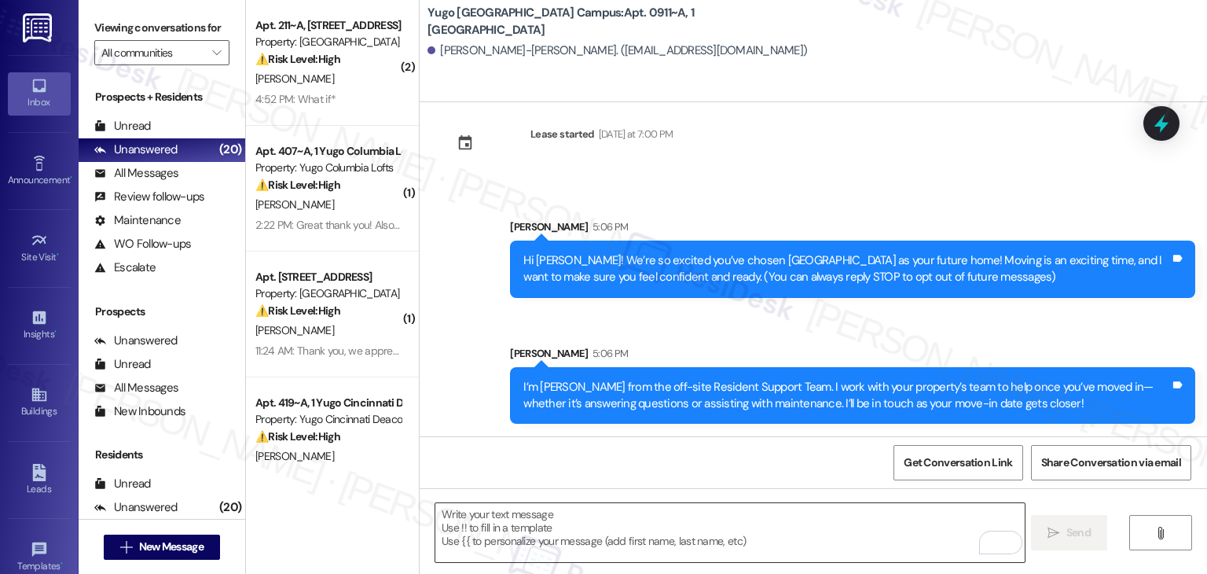
click at [777, 520] on textarea "To enrich screen reader interactions, please activate Accessibility in Grammarl…" at bounding box center [729, 532] width 589 height 59
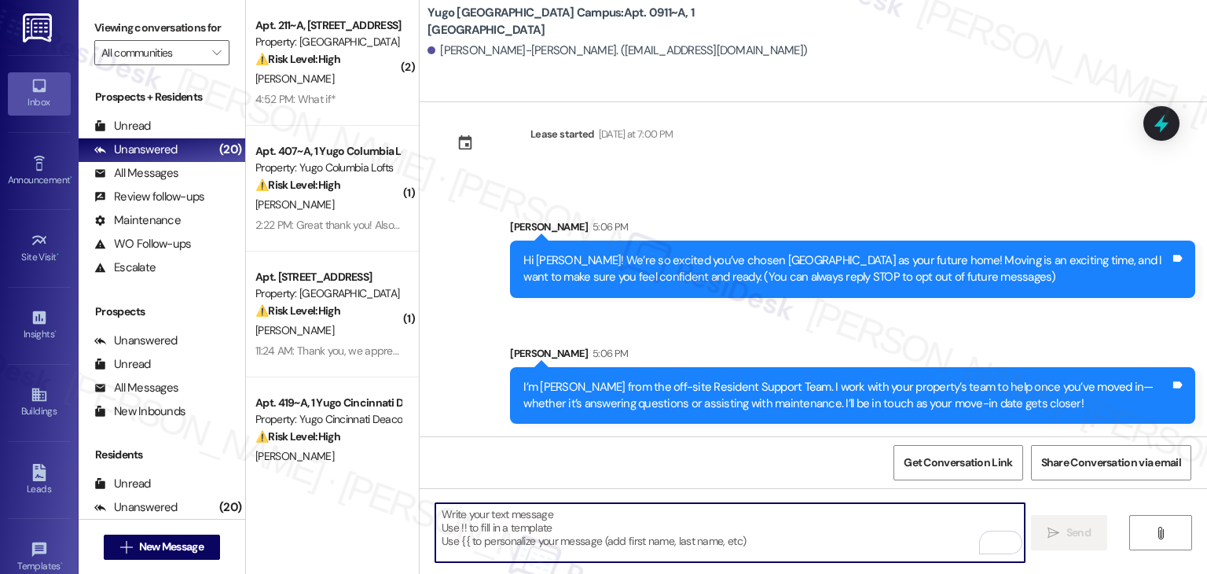
paste textarea "Our team is so excited to see you in just a few short days! If you have not com…"
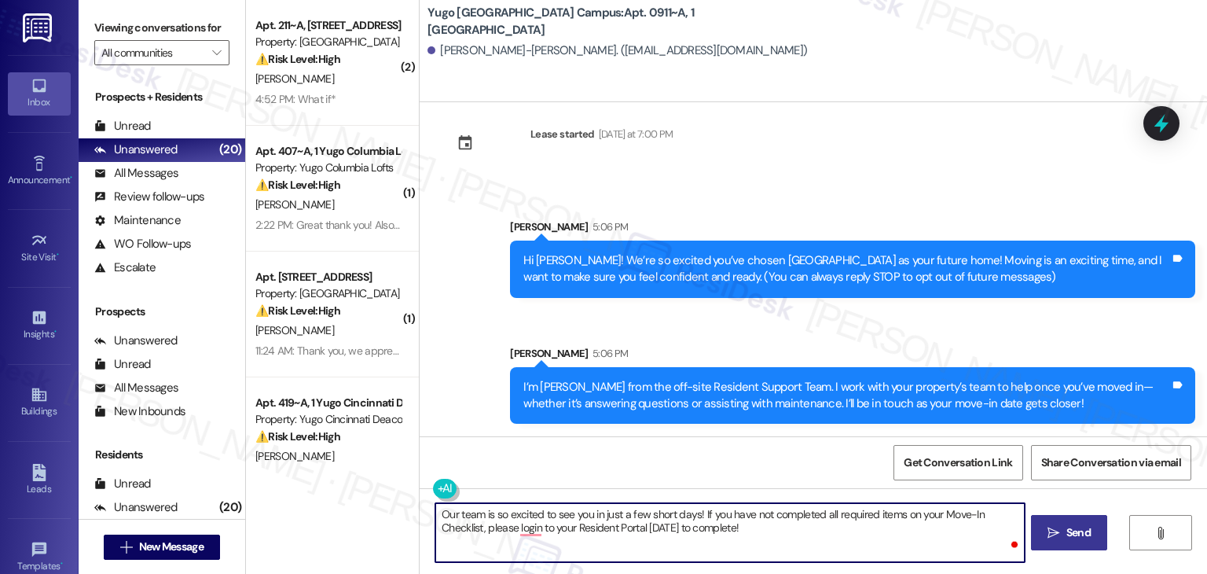
type textarea "Our team is so excited to see you in just a few short days! If you have not com…"
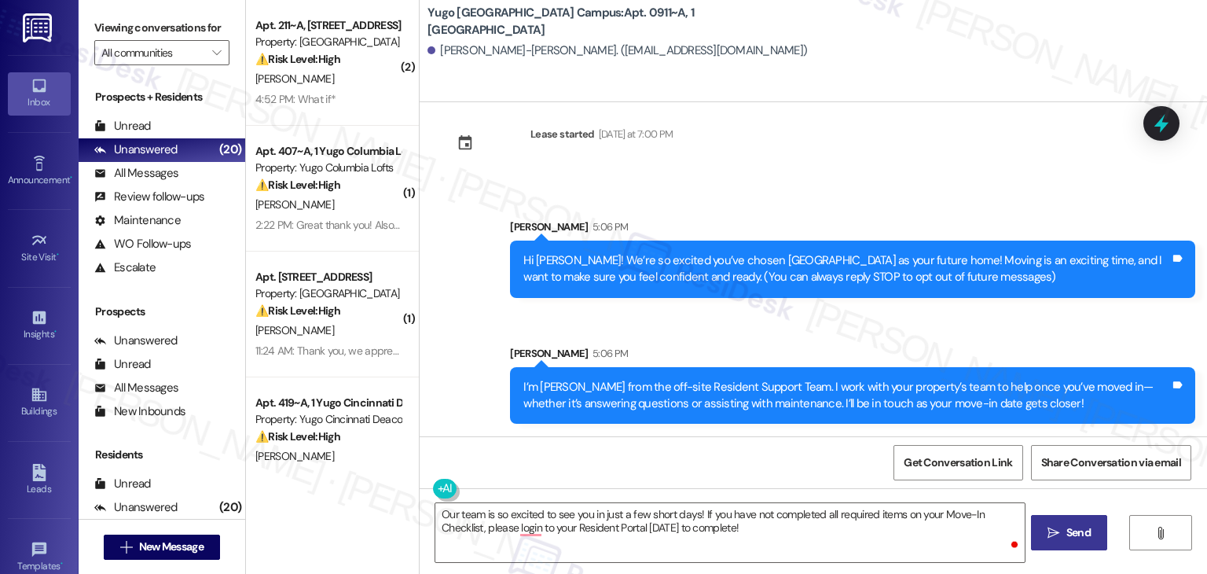
click at [1073, 542] on button " Send" at bounding box center [1069, 532] width 76 height 35
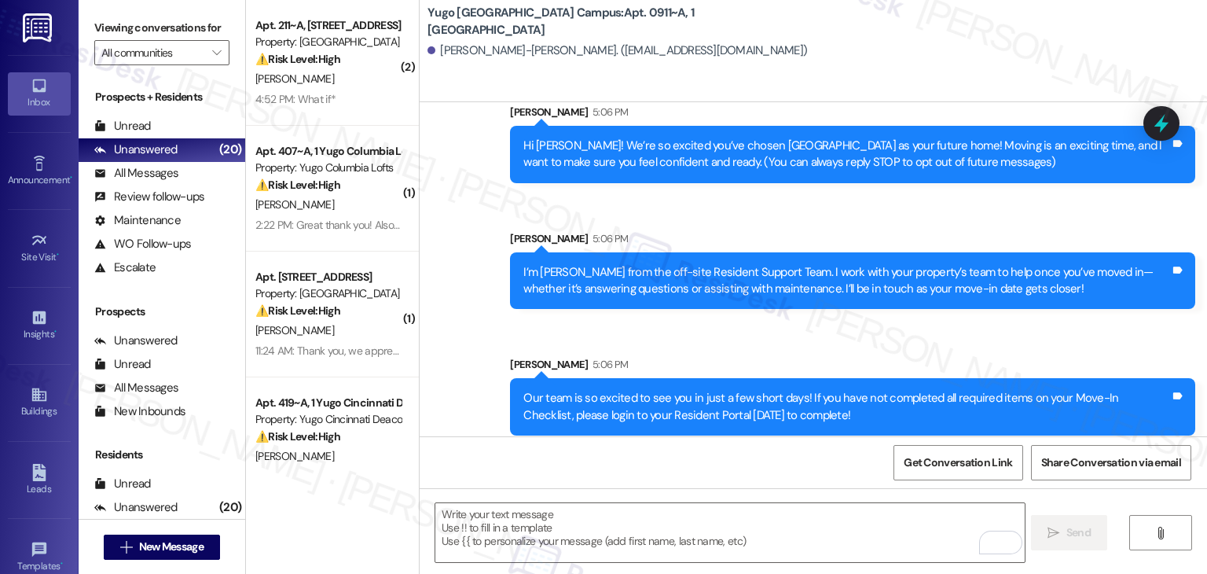
scroll to position [151, 0]
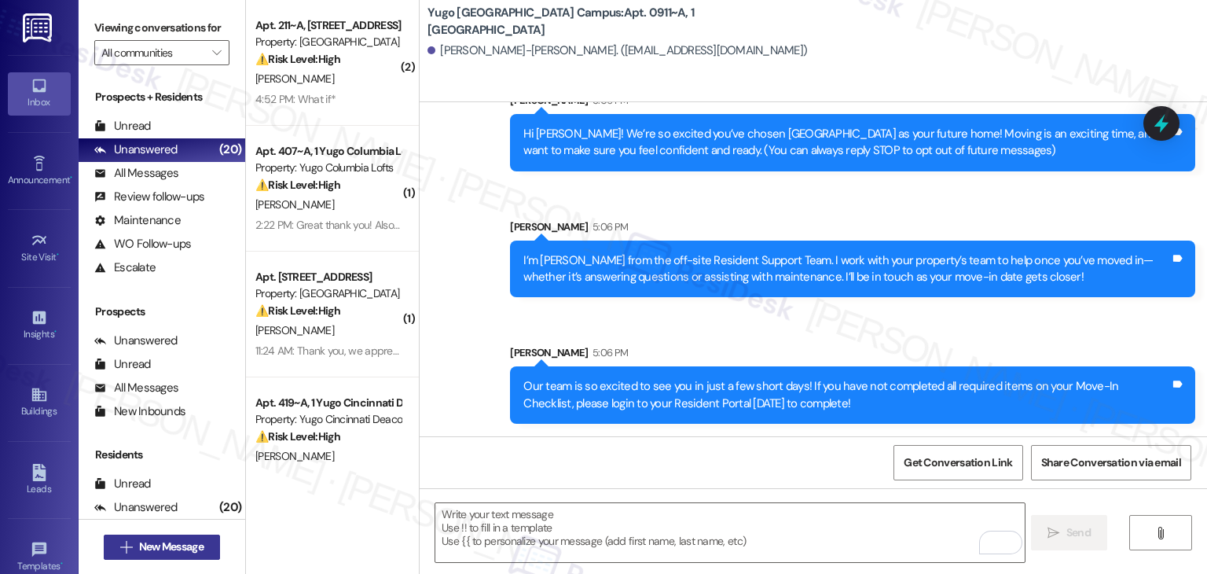
click at [201, 548] on span "New Message" at bounding box center [171, 546] width 71 height 17
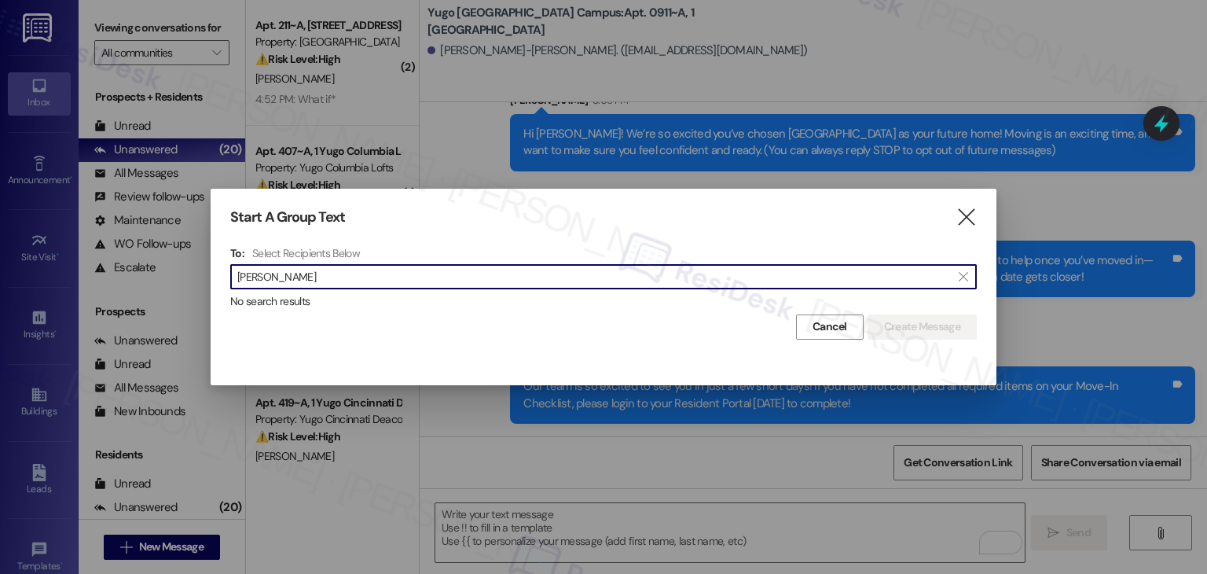
click at [285, 283] on input "Samuel Lackey" at bounding box center [594, 277] width 714 height 22
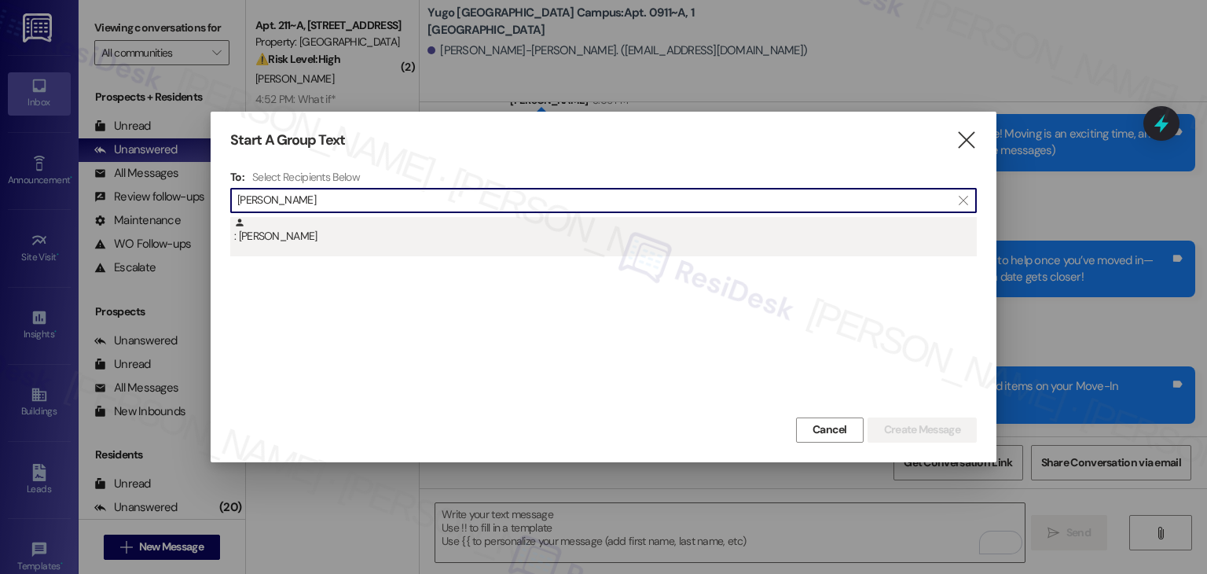
type input "Samuel Lackey"
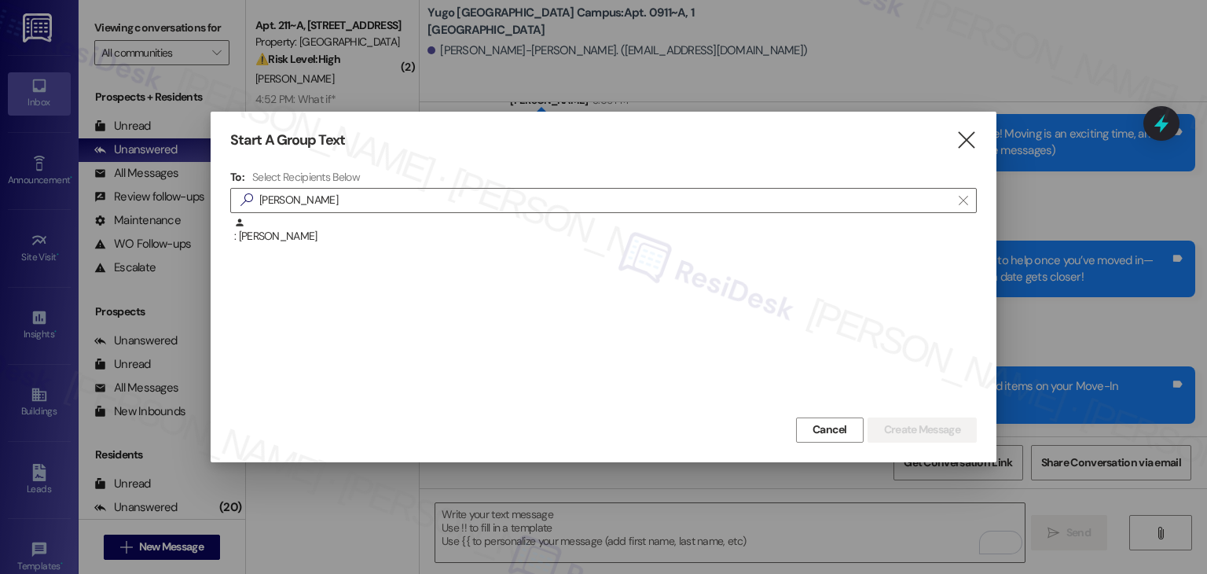
drag, startPoint x: 297, startPoint y: 238, endPoint x: 312, endPoint y: 237, distance: 15.0
click at [298, 238] on div ": Samuel Lackey" at bounding box center [605, 231] width 743 height 28
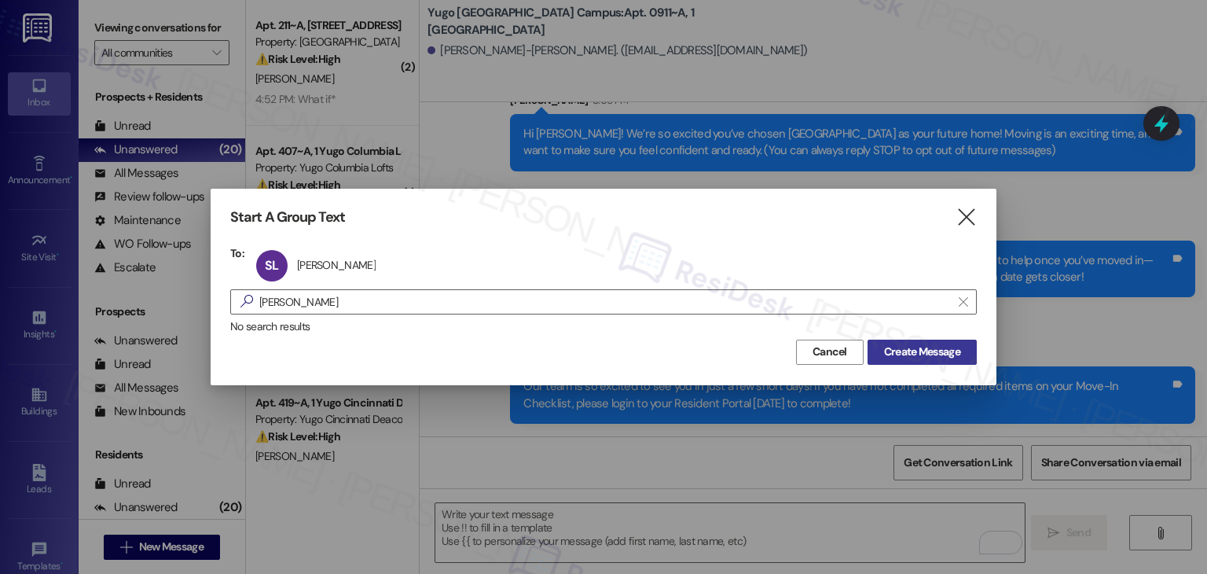
click at [950, 341] on button "Create Message" at bounding box center [922, 352] width 109 height 25
click at [951, 344] on span "Create Message" at bounding box center [922, 352] width 76 height 17
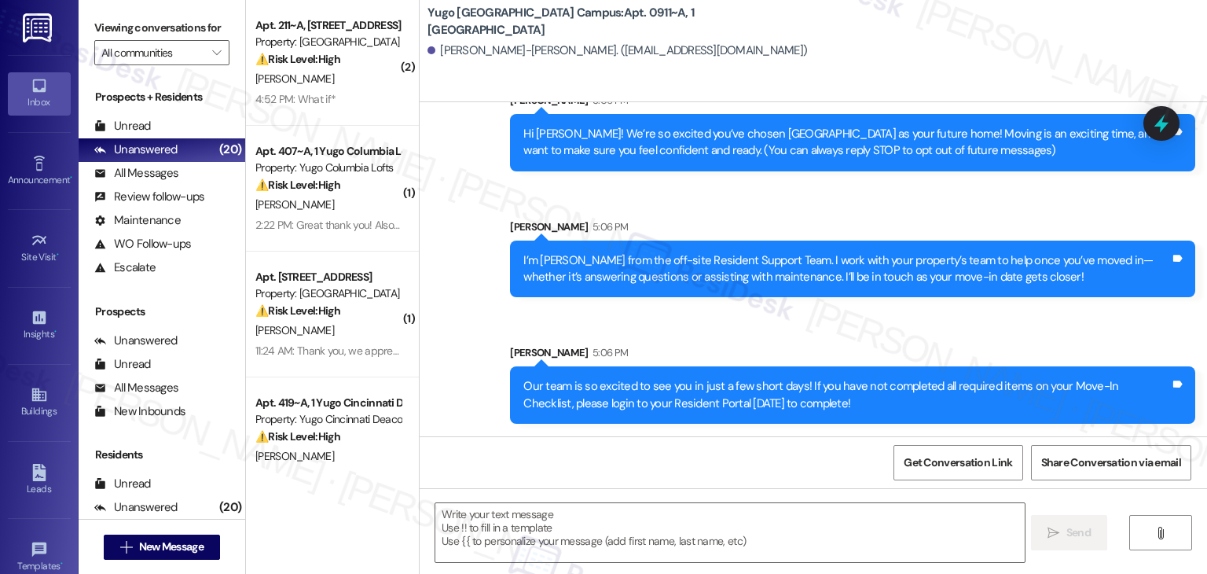
type textarea "Fetching suggested responses. Please feel free to read through the conversation…"
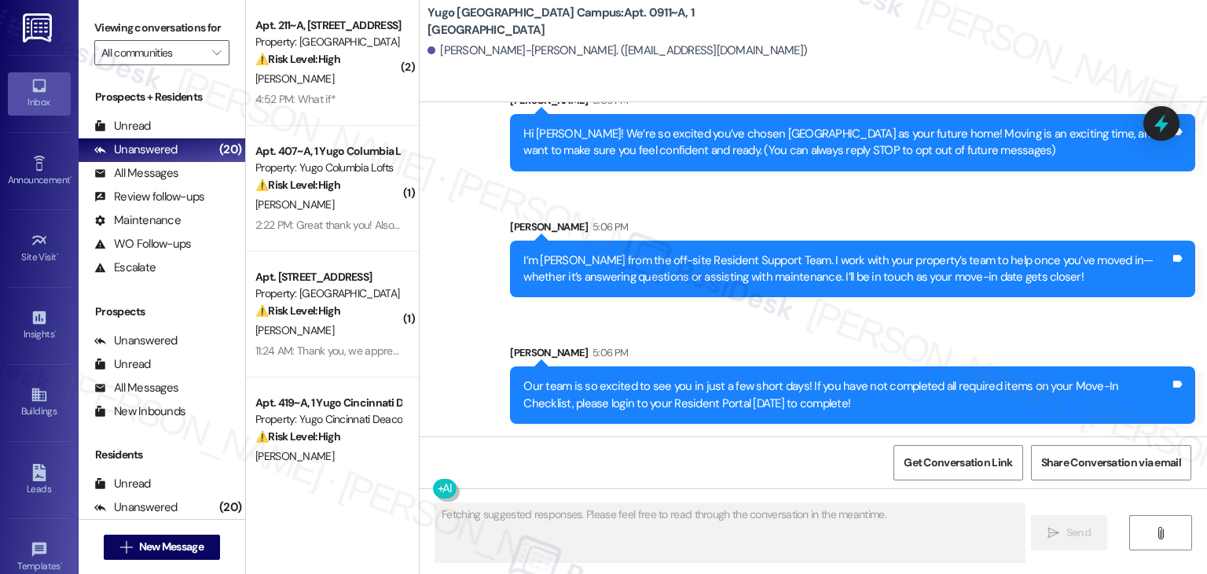
scroll to position [0, 0]
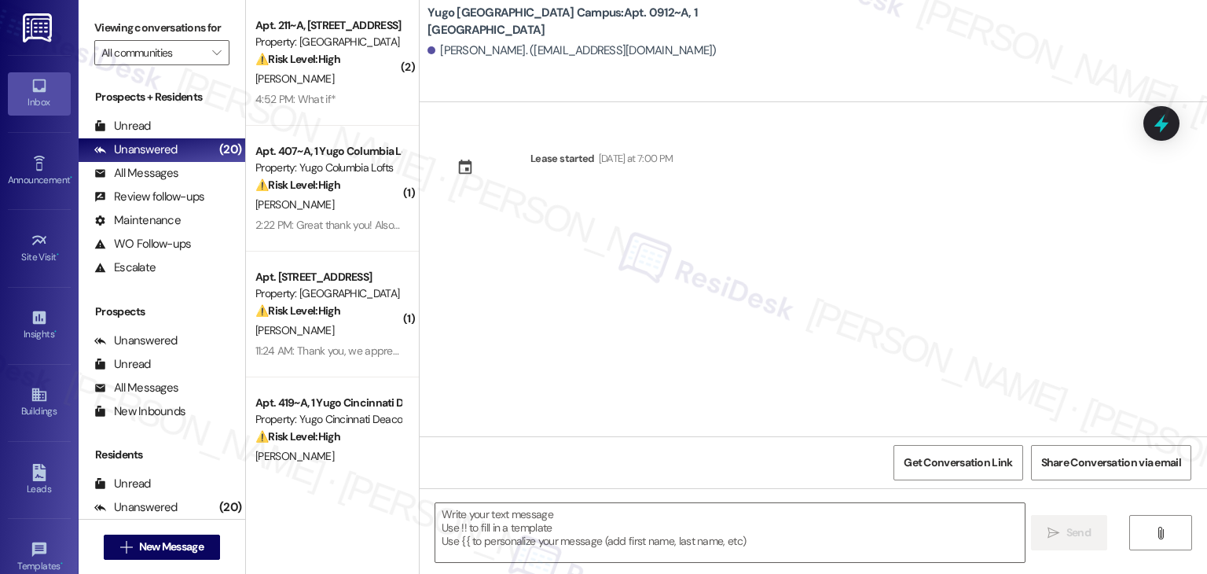
click at [618, 276] on div "Lease started [DATE] at 7:00 PM" at bounding box center [814, 269] width 788 height 334
click at [663, 513] on textarea at bounding box center [729, 532] width 589 height 59
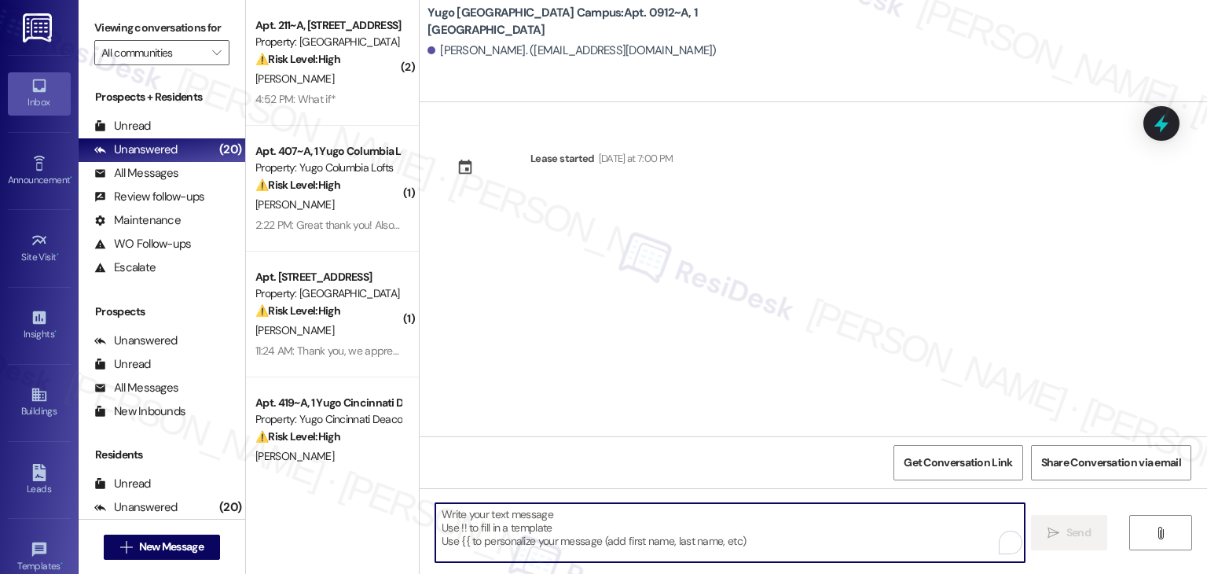
paste textarea "Hi {{first_name}}! We’re so excited you’ve chosen {{property}} as your future h…"
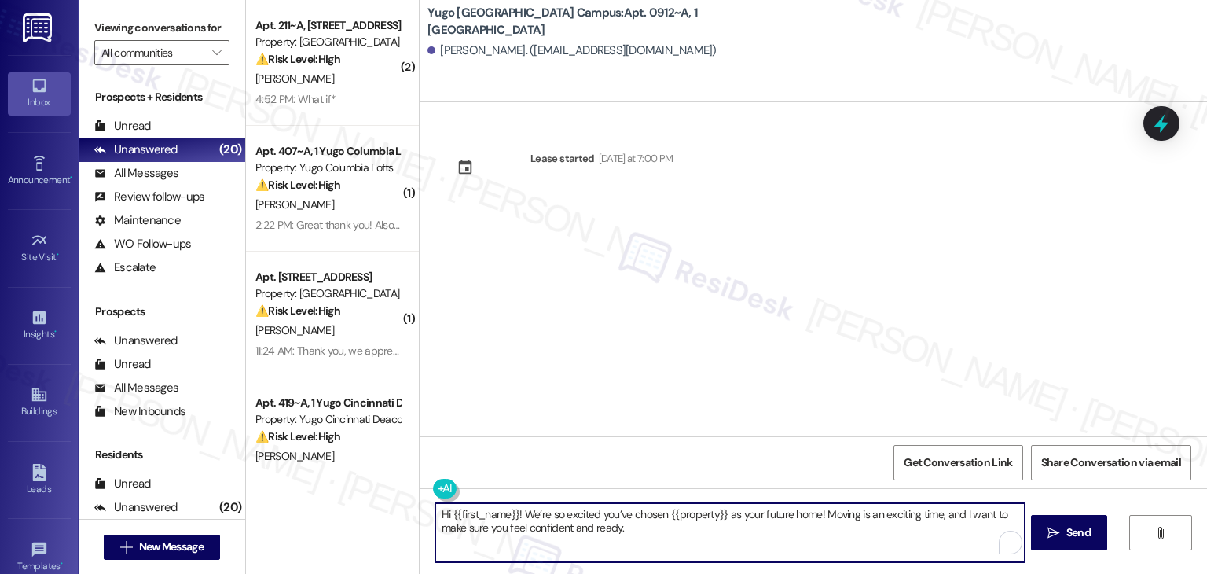
type textarea "Hi {{first_name}}! We’re so excited you’ve chosen {{property}} as your future h…"
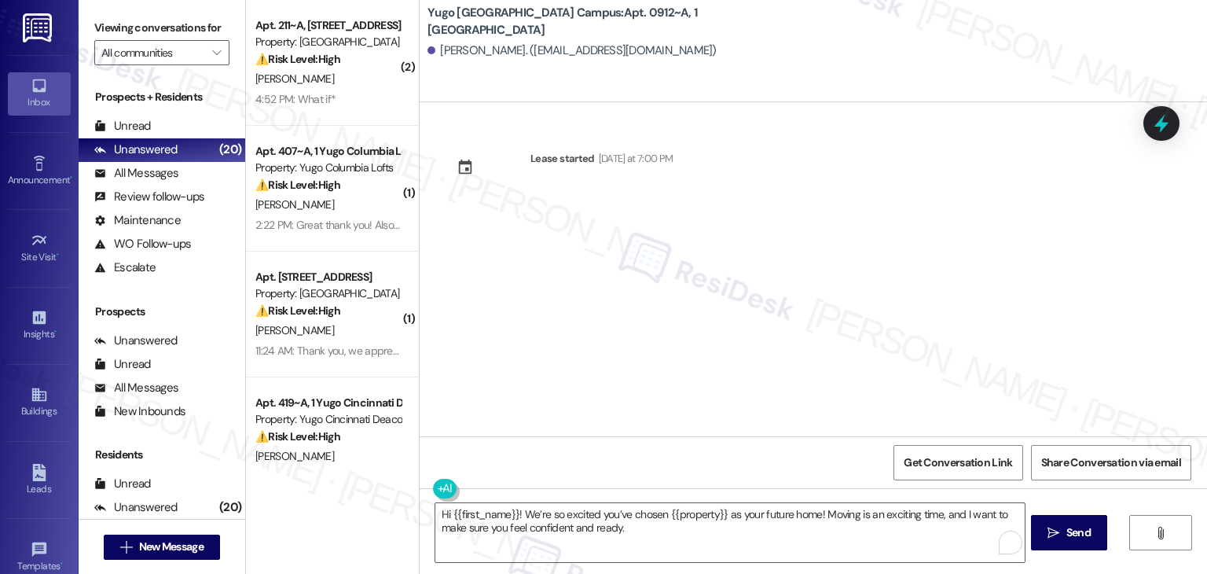
click at [1075, 534] on span "Send" at bounding box center [1079, 532] width 24 height 17
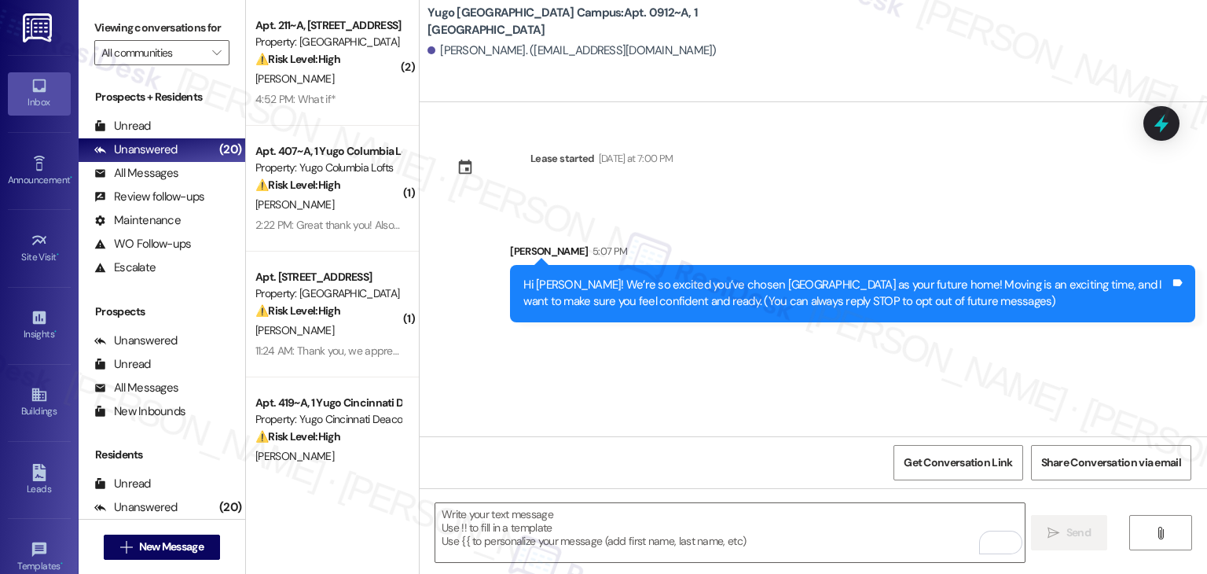
click at [632, 361] on div "Lease started Tuesday at 7:00 PM Sent via SMS Sarah 5:07 PM Hi Samuel! We’re so…" at bounding box center [814, 269] width 788 height 334
click at [613, 521] on textarea "To enrich screen reader interactions, please activate Accessibility in Grammarl…" at bounding box center [729, 532] width 589 height 59
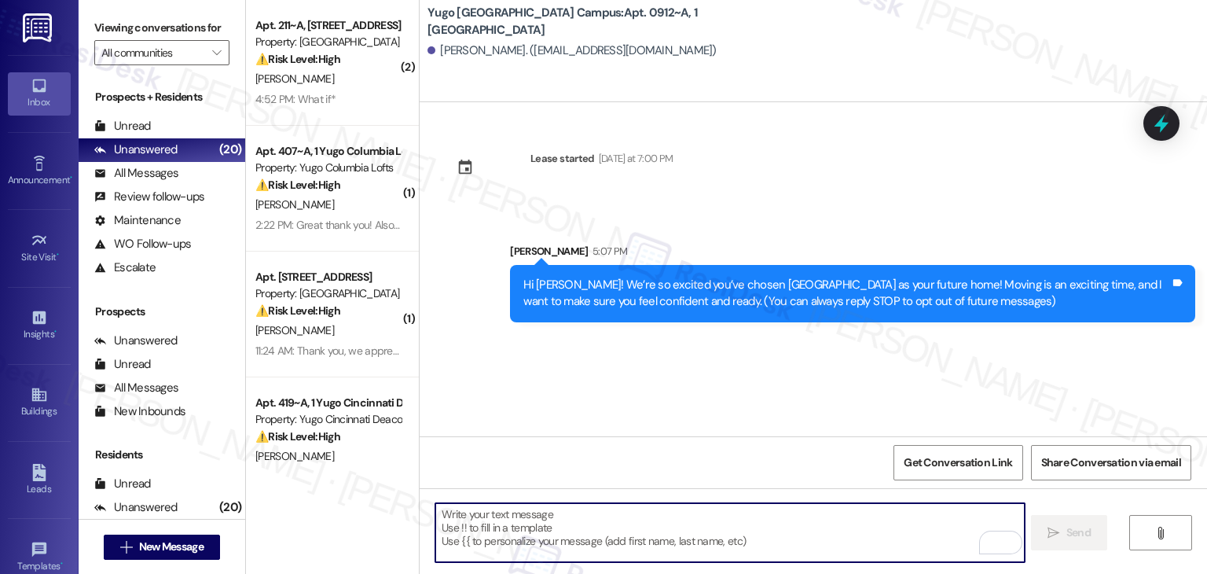
paste textarea "I’m [PERSON_NAME] from the off-site Resident Support Team. I work with your pro…"
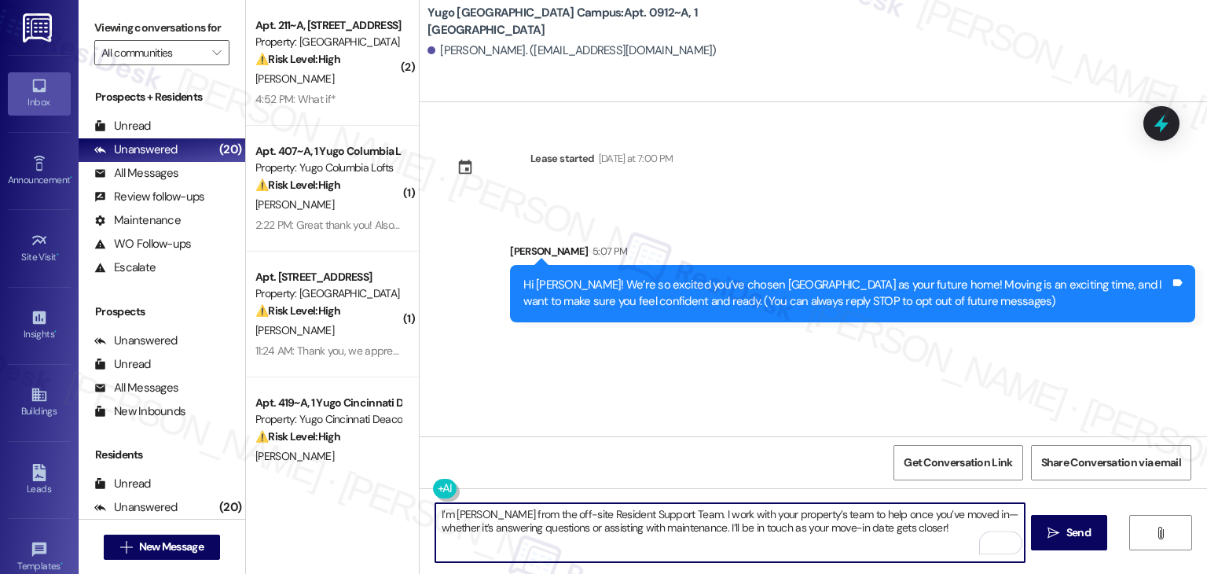
type textarea "I’m [PERSON_NAME] from the off-site Resident Support Team. I work with your pro…"
click at [1086, 532] on span "Send" at bounding box center [1079, 532] width 24 height 17
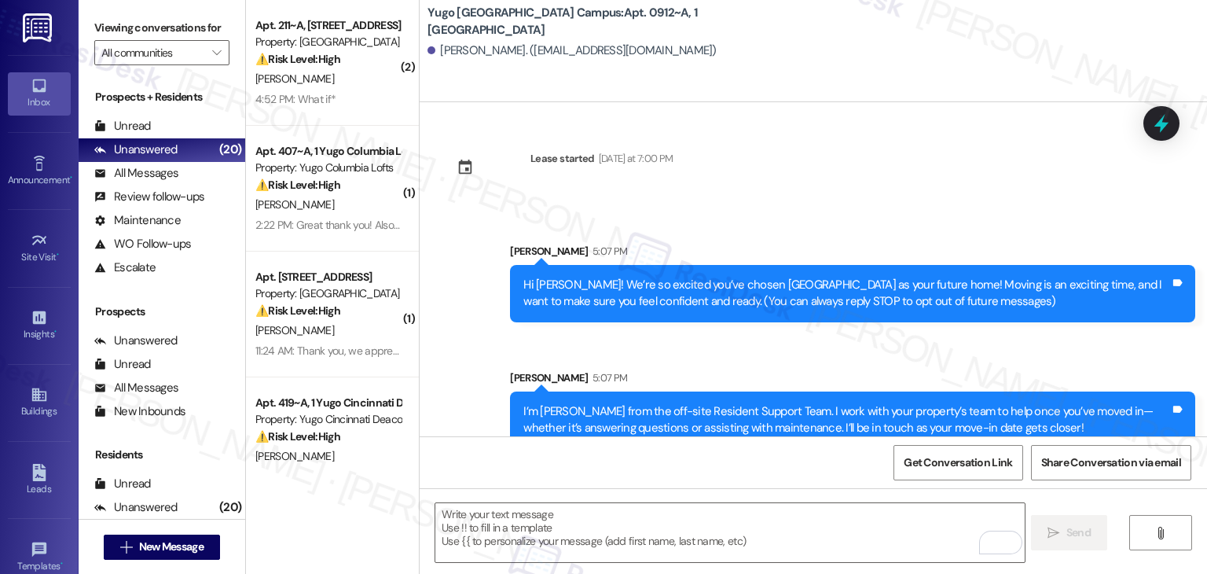
click at [652, 350] on div "Sent via SMS Sarah 5:07 PM Hi Samuel! We’re so excited you’ve chosen Yugo Tucso…" at bounding box center [814, 334] width 788 height 253
click at [703, 466] on div "Get Conversation Link Share Conversation via email" at bounding box center [814, 462] width 788 height 52
click at [802, 457] on div "Get Conversation Link Share Conversation via email" at bounding box center [814, 462] width 788 height 52
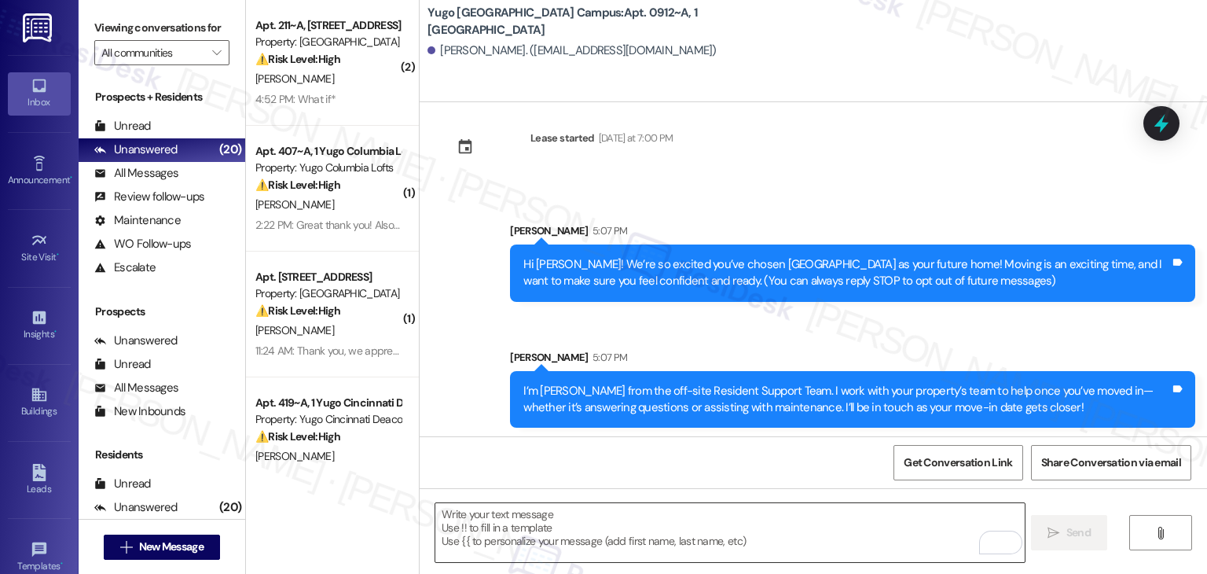
scroll to position [25, 0]
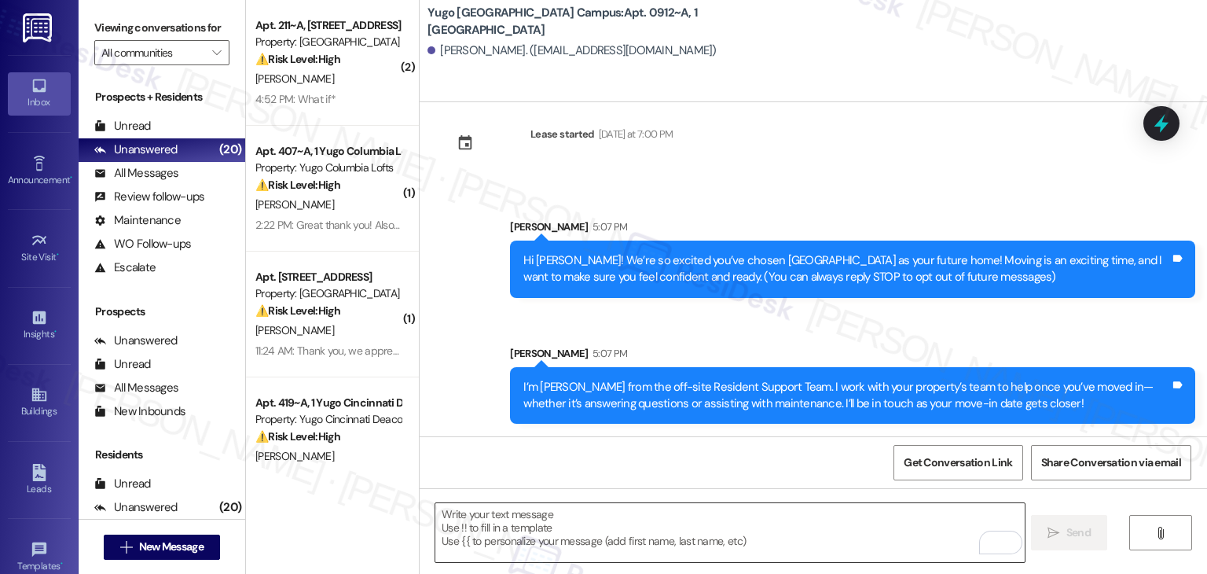
click at [784, 542] on textarea "To enrich screen reader interactions, please activate Accessibility in Grammarl…" at bounding box center [729, 532] width 589 height 59
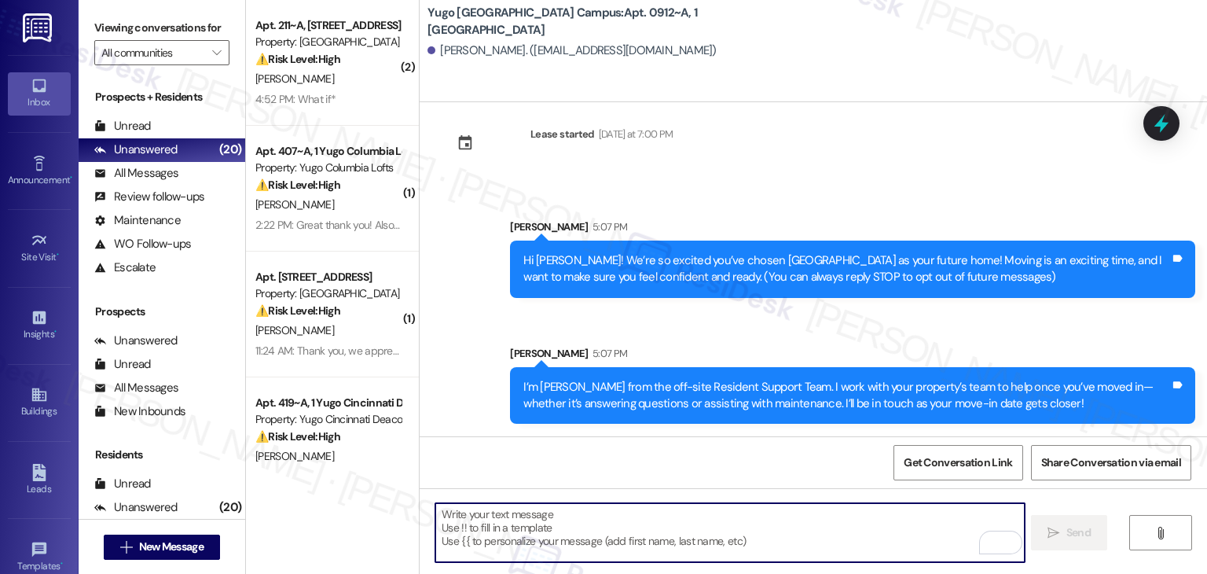
paste textarea "Our team is so excited to see you in just a few short days! If you have not com…"
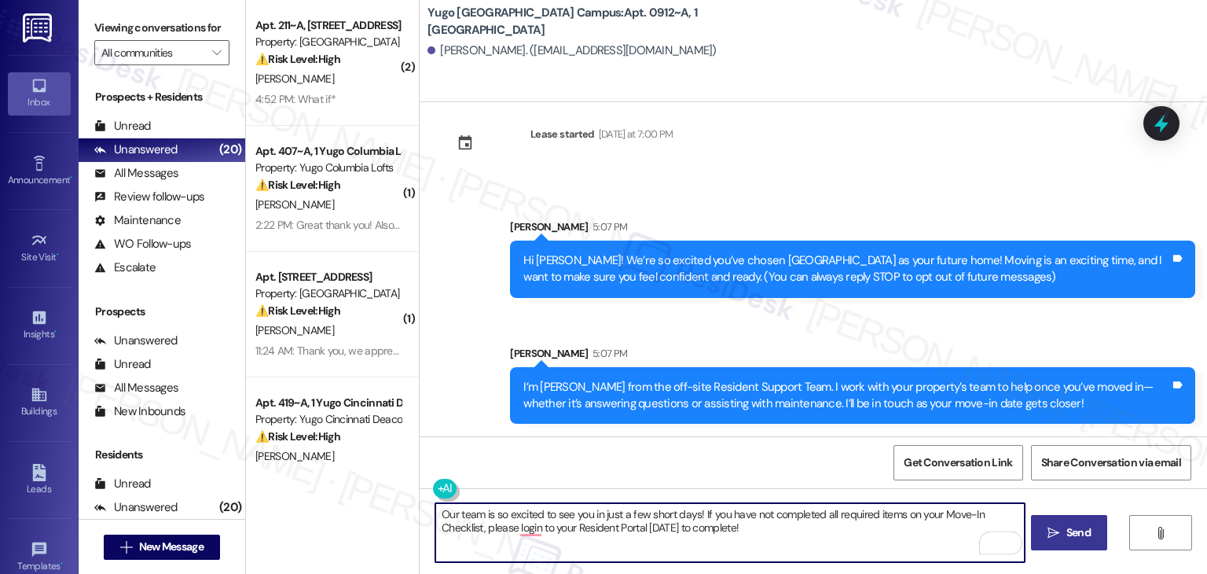
type textarea "Our team is so excited to see you in just a few short days! If you have not com…"
click at [1072, 542] on button " Send" at bounding box center [1069, 532] width 76 height 35
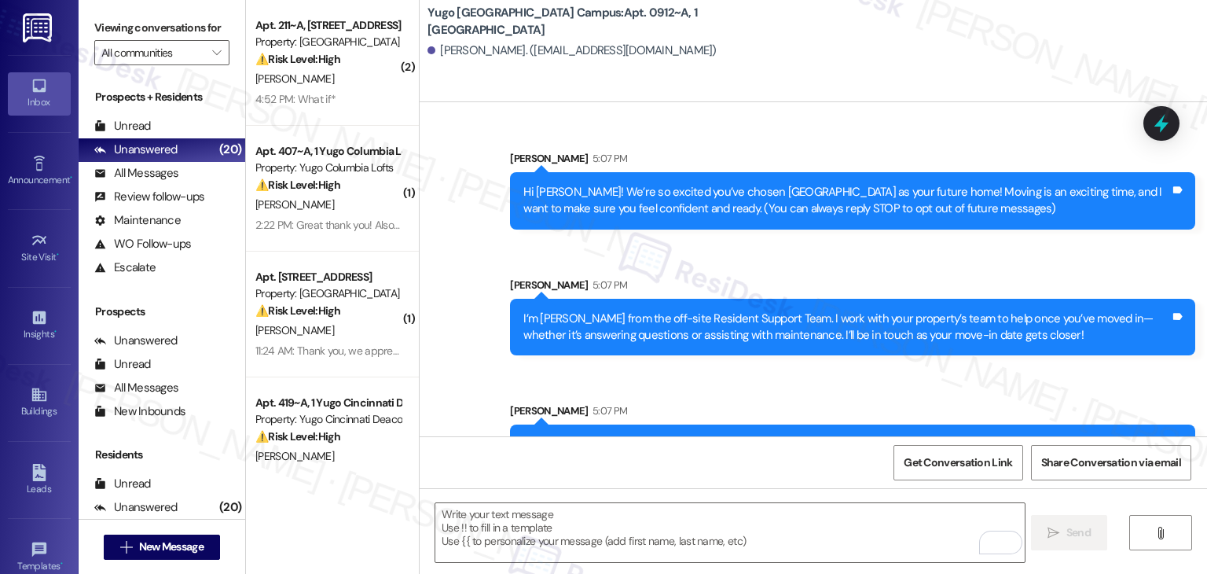
scroll to position [151, 0]
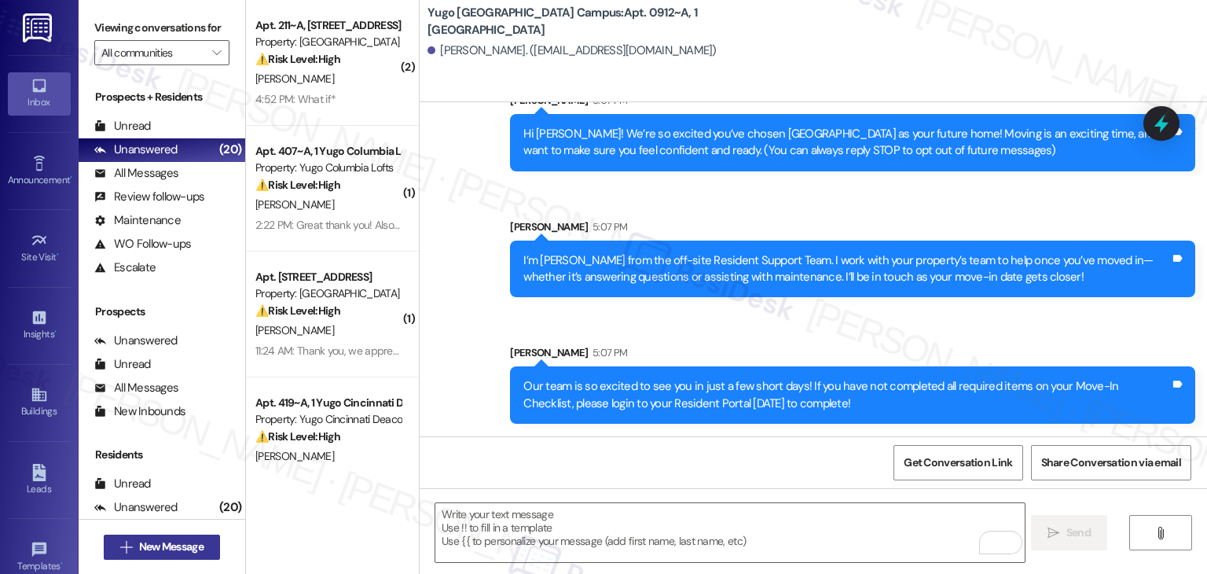
click at [195, 549] on span "New Message" at bounding box center [171, 546] width 64 height 17
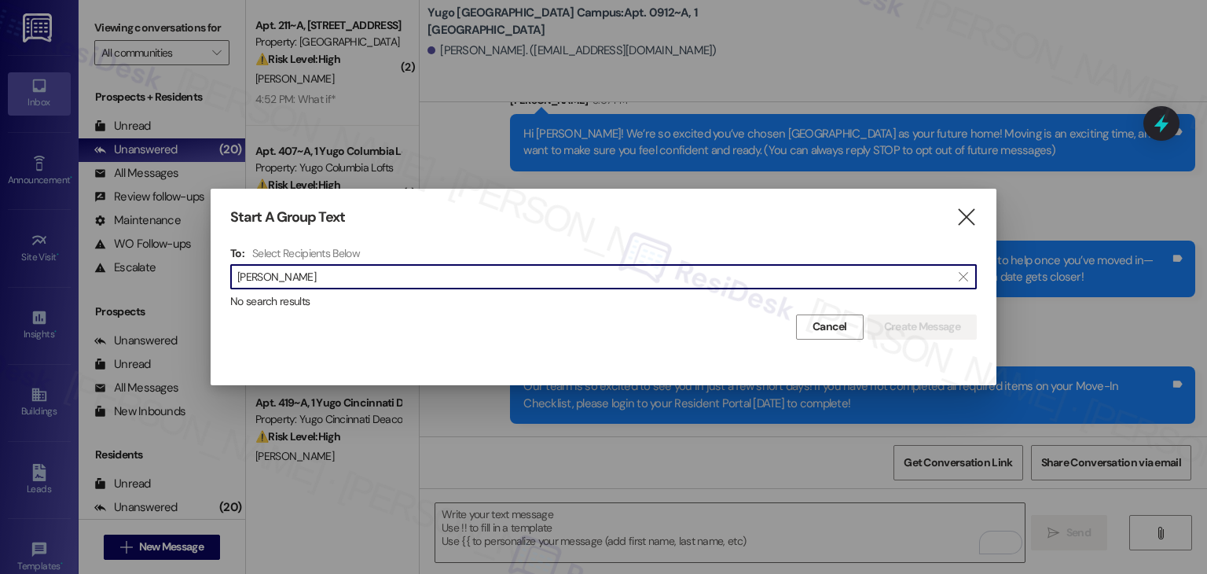
click at [276, 271] on input "Drew Rosen" at bounding box center [594, 277] width 714 height 22
click at [270, 268] on input "Drew Rosen" at bounding box center [594, 277] width 714 height 22
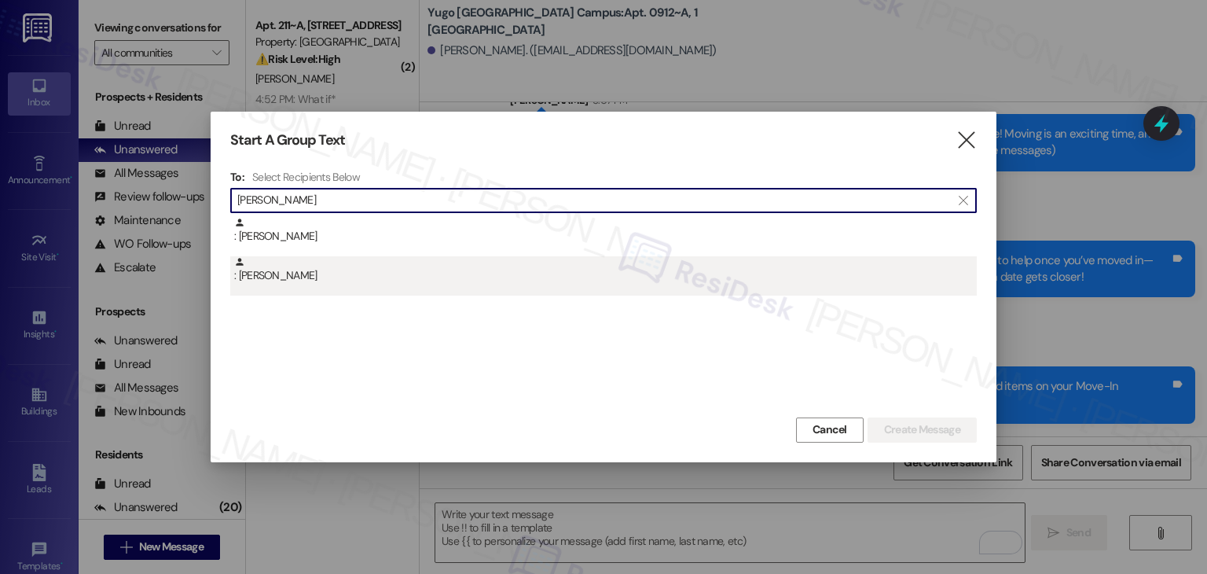
type input "Drew Rosen"
click at [289, 274] on div ": Drew Rosen" at bounding box center [605, 270] width 743 height 28
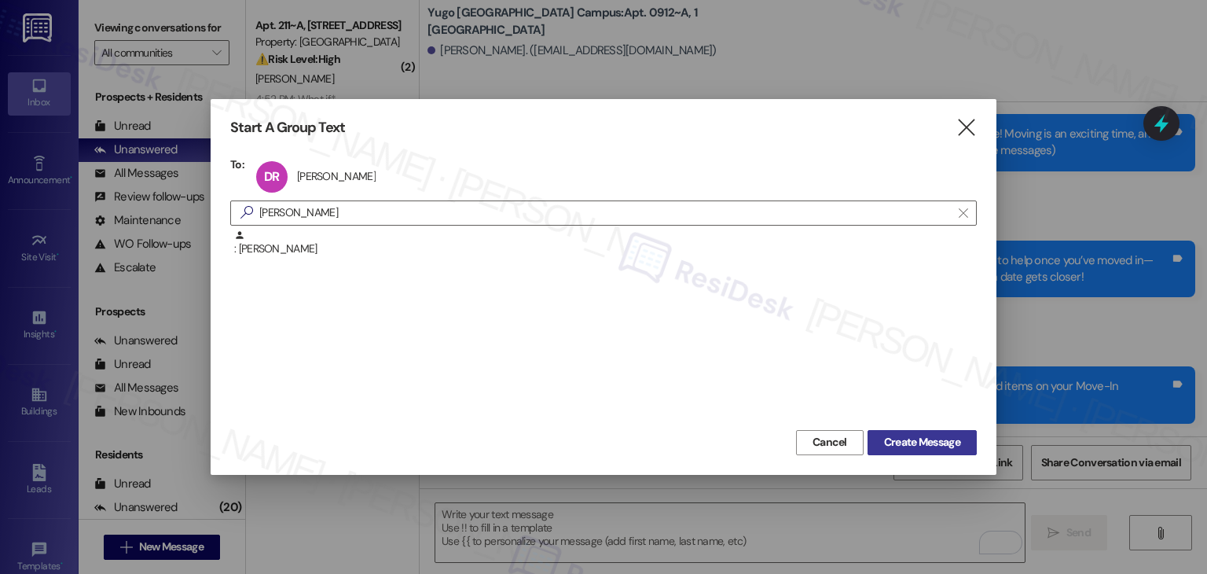
click at [913, 443] on span "Create Message" at bounding box center [922, 442] width 76 height 17
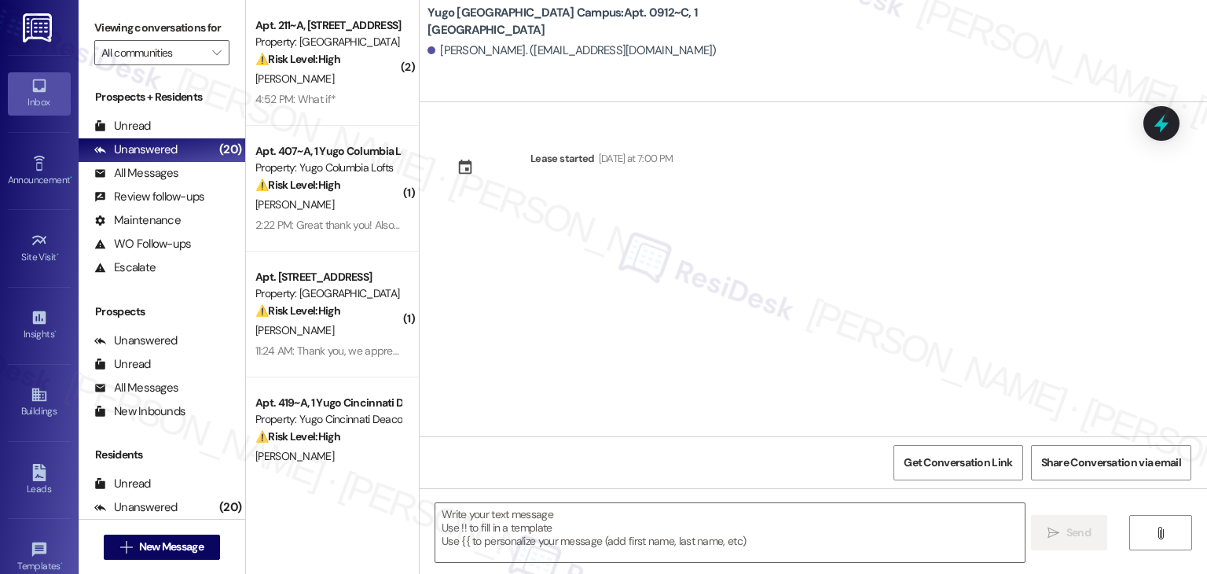
type textarea "Fetching suggested responses. Please feel free to read through the conversation…"
click at [615, 308] on div "Lease started [DATE] at 7:00 PM" at bounding box center [814, 269] width 788 height 334
click at [651, 520] on textarea at bounding box center [729, 532] width 589 height 59
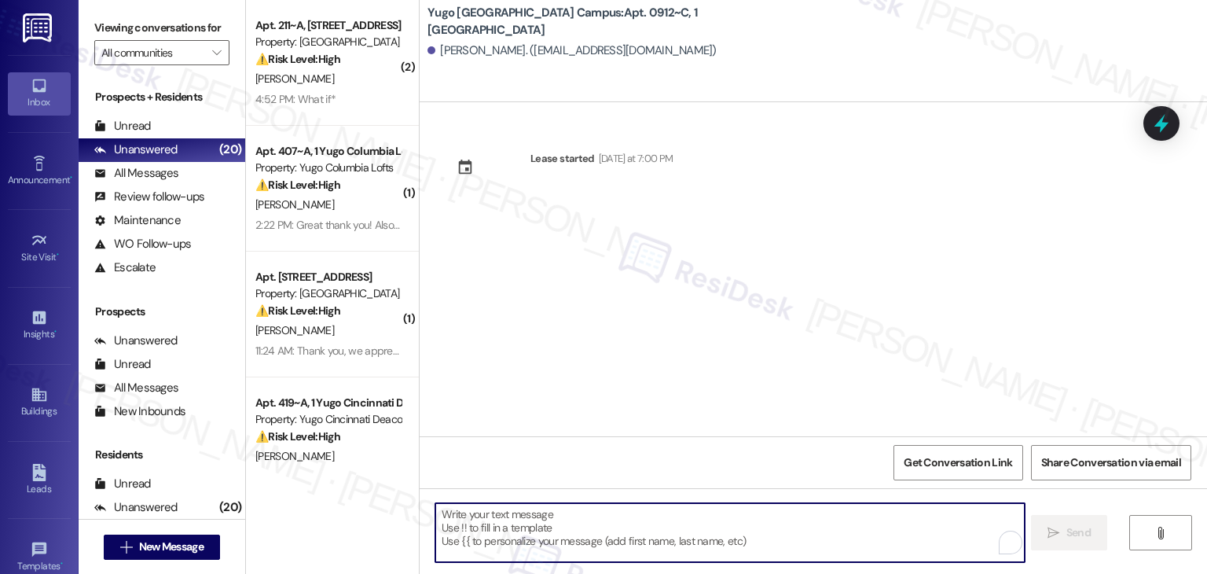
paste textarea "Hi {{first_name}}! We’re so excited you’ve chosen {{property}} as your future h…"
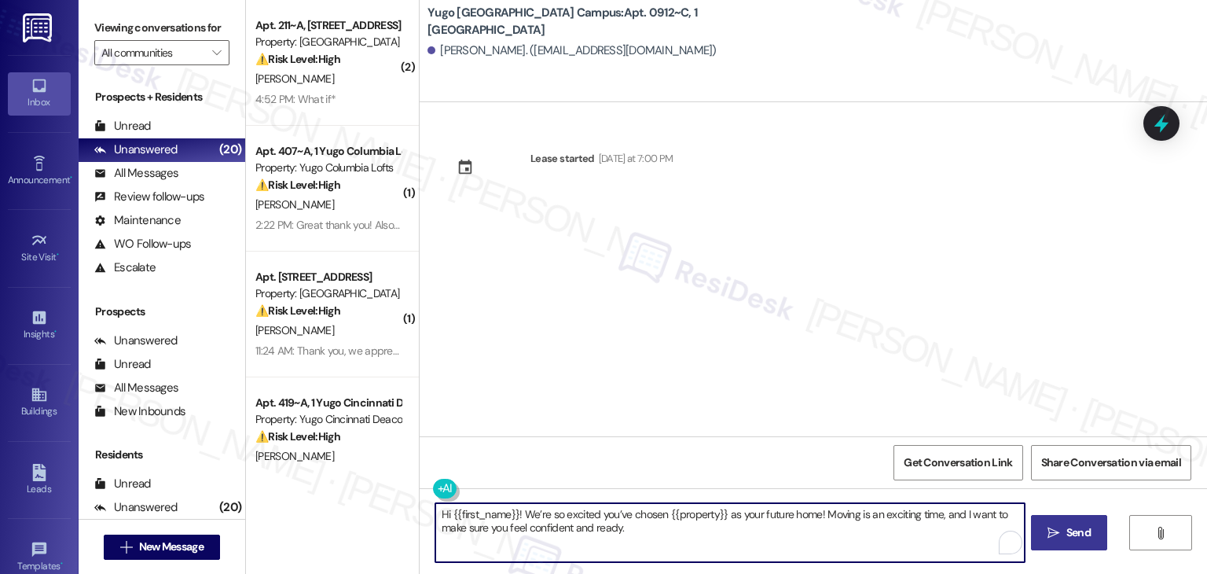
type textarea "Hi {{first_name}}! We’re so excited you’ve chosen {{property}} as your future h…"
click at [1078, 524] on span "Send" at bounding box center [1079, 532] width 24 height 17
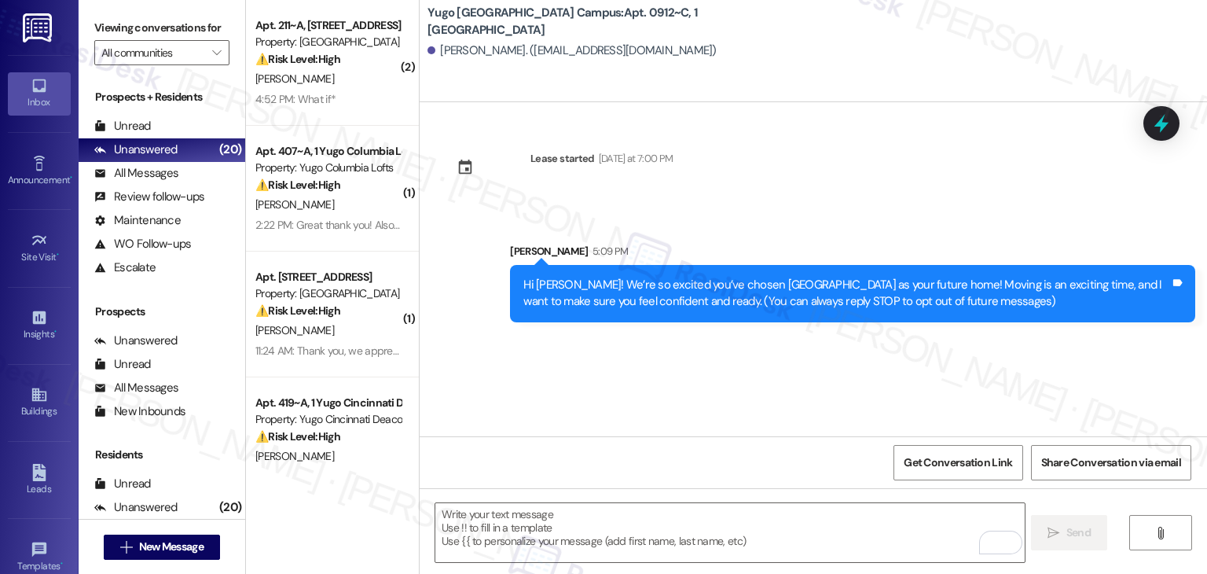
click at [606, 361] on div "Lease started Tuesday at 7:00 PM Sent via SMS Sarah 5:09 PM Hi Drew! We’re so e…" at bounding box center [814, 269] width 788 height 334
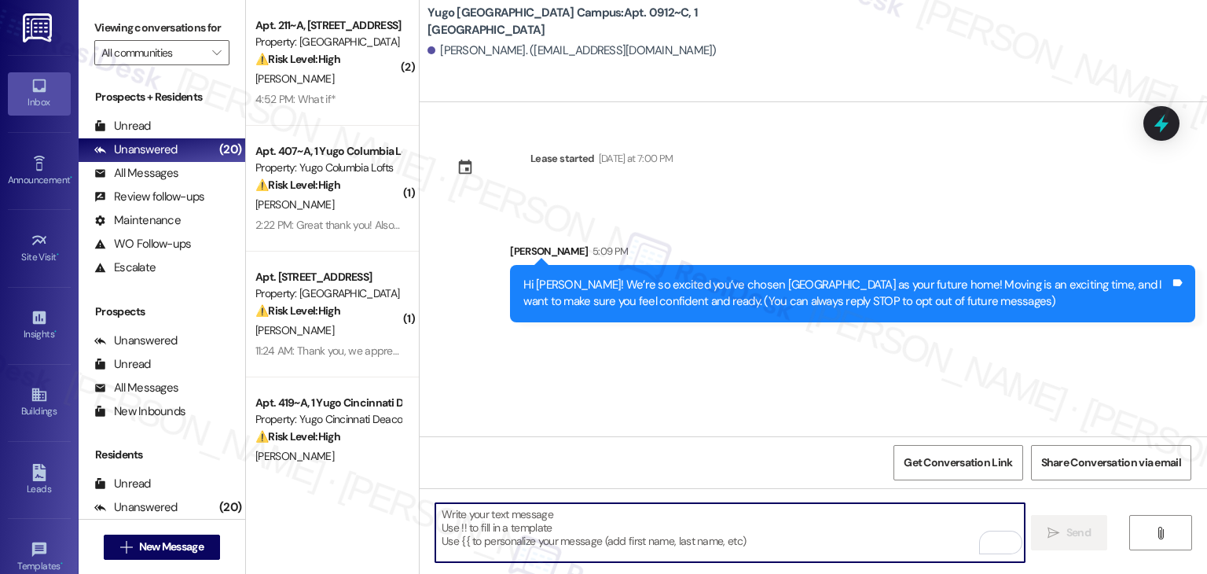
click at [635, 512] on textarea "To enrich screen reader interactions, please activate Accessibility in Grammarl…" at bounding box center [729, 532] width 589 height 59
paste textarea "I’m [PERSON_NAME] from the off-site Resident Support Team. I work with your pro…"
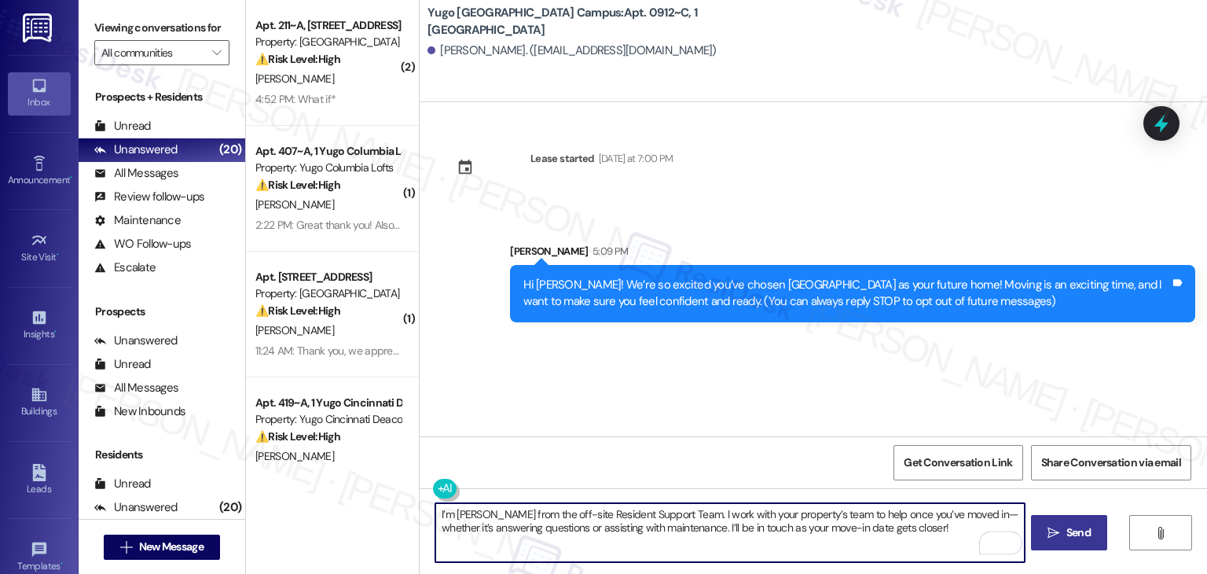
type textarea "I’m [PERSON_NAME] from the off-site Resident Support Team. I work with your pro…"
click at [1060, 525] on span " Send" at bounding box center [1070, 532] width 50 height 17
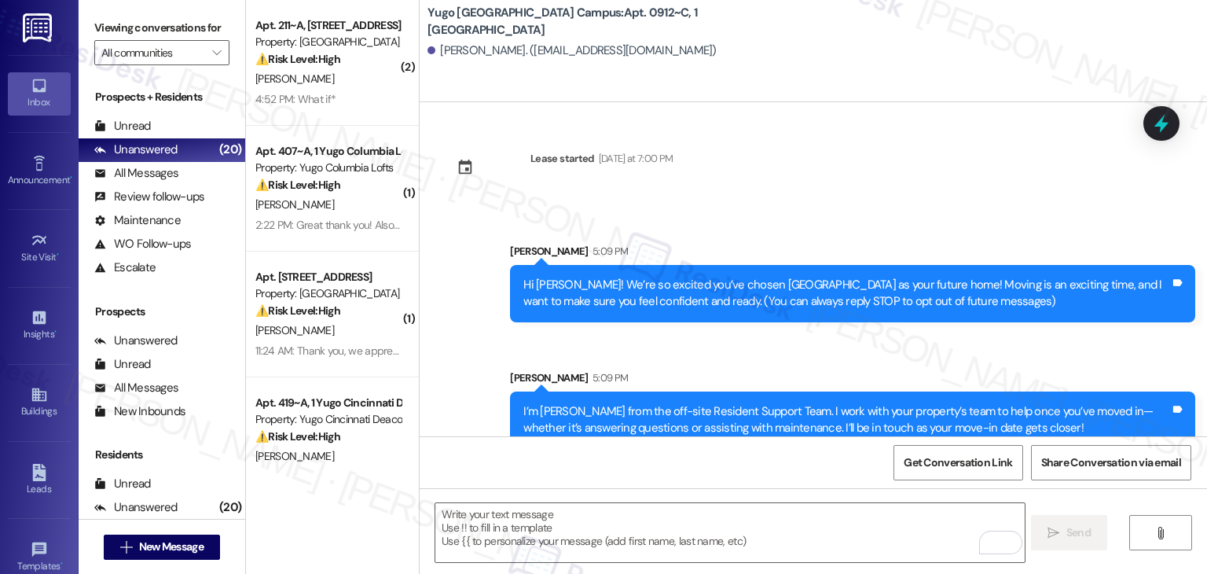
click at [642, 362] on div "Sent via SMS Sarah 5:09 PM I’m Sarah from the off-site Resident Support Team. I…" at bounding box center [852, 409] width 709 height 103
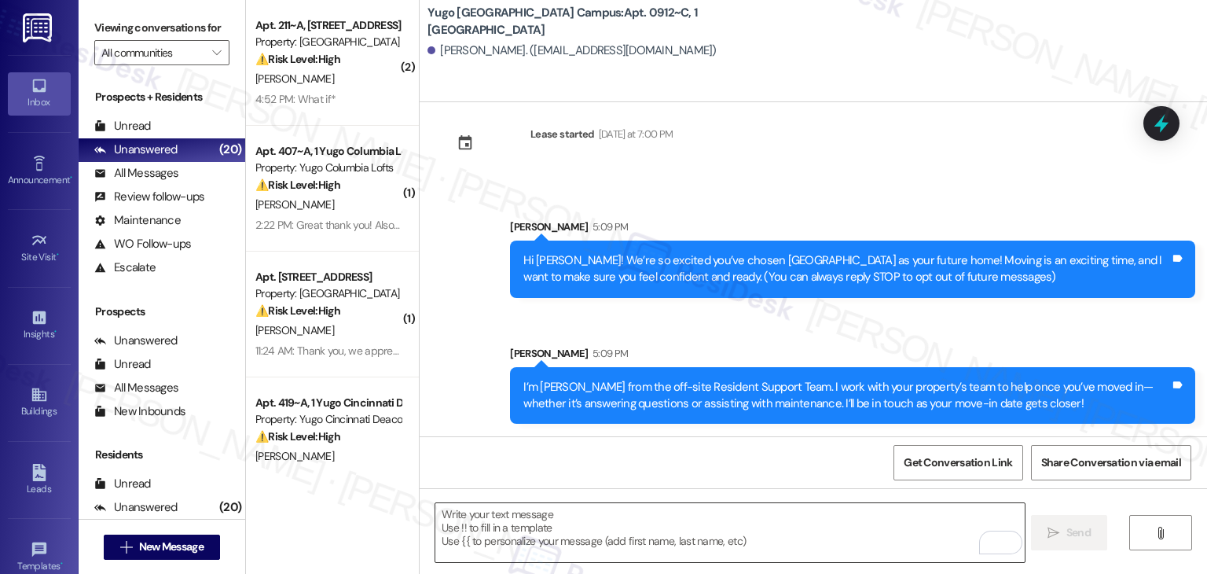
scroll to position [25, 0]
click at [752, 527] on textarea "To enrich screen reader interactions, please activate Accessibility in Grammarl…" at bounding box center [729, 532] width 589 height 59
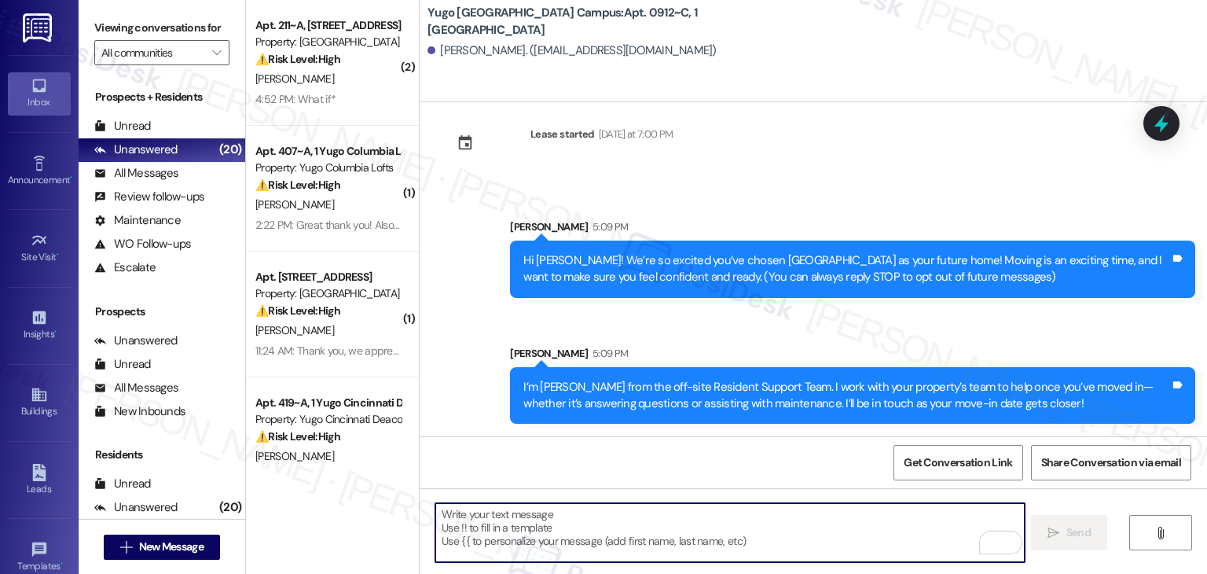
paste textarea "Our team is so excited to see you in just a few short days! If you have not com…"
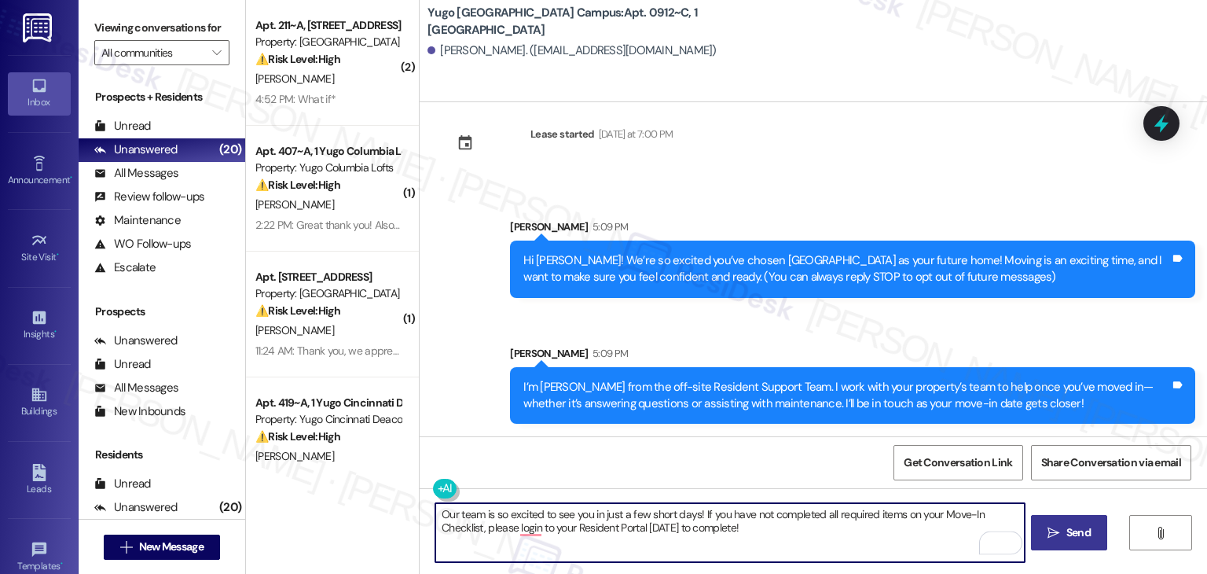
type textarea "Our team is so excited to see you in just a few short days! If you have not com…"
click at [1060, 536] on span " Send" at bounding box center [1070, 532] width 50 height 17
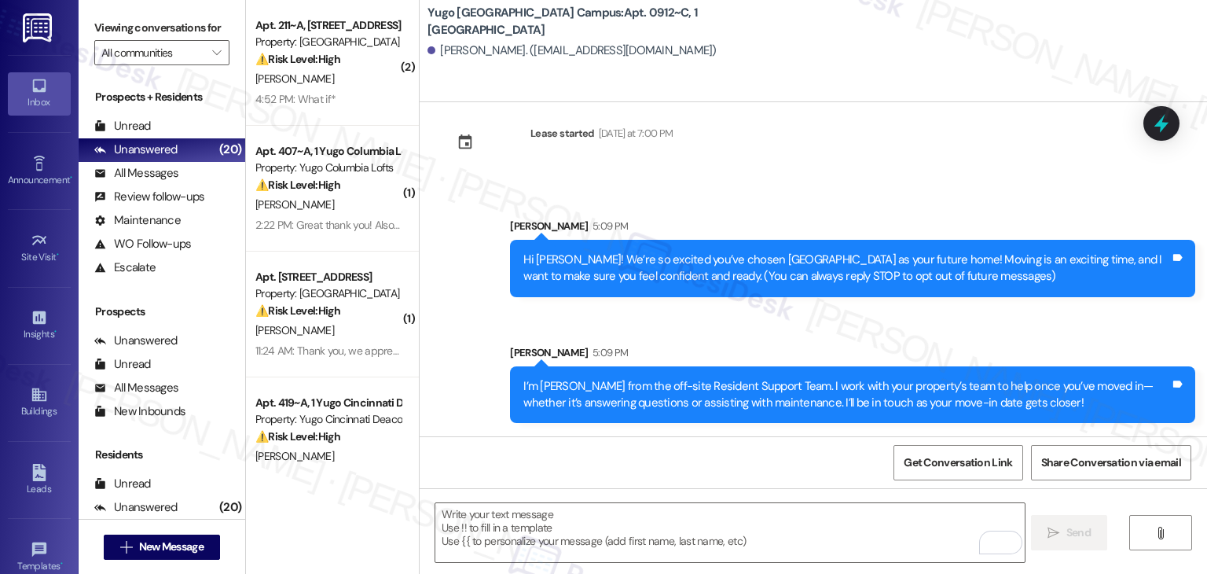
scroll to position [151, 0]
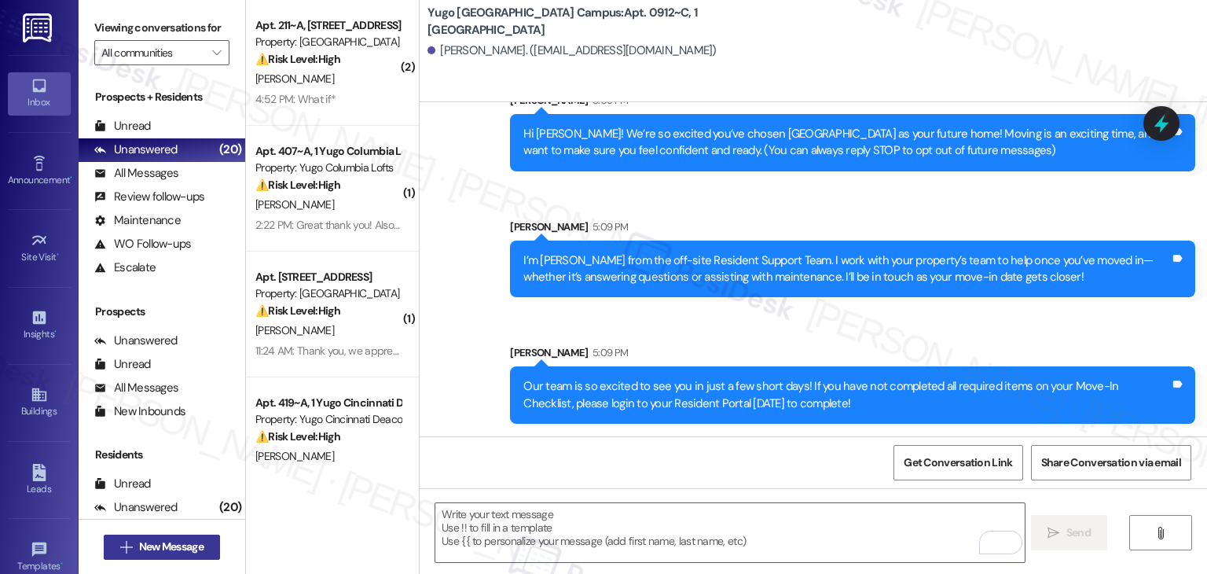
click at [186, 542] on span "New Message" at bounding box center [171, 546] width 64 height 17
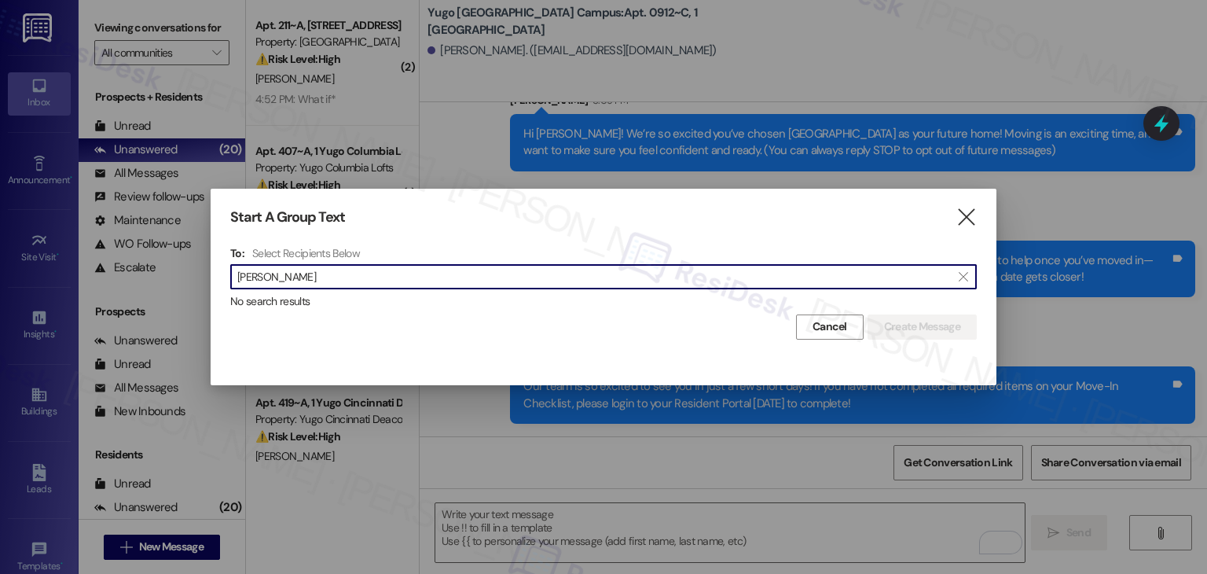
click at [273, 275] on input "Emma Welborn" at bounding box center [594, 277] width 714 height 22
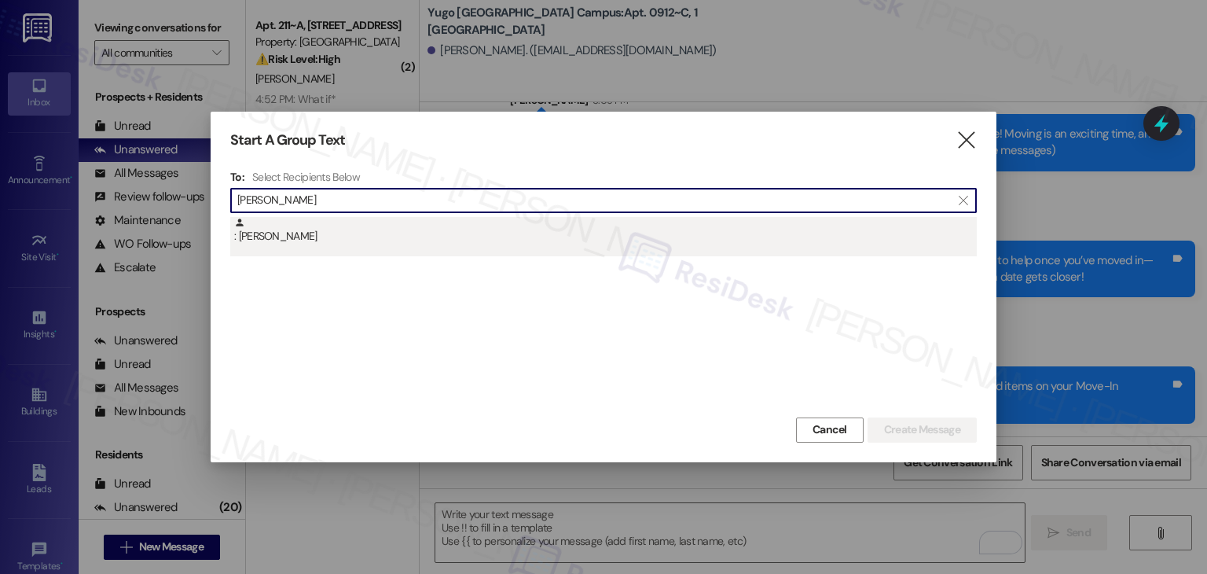
type input "Emma Welborn"
click at [291, 244] on div ": Emma Welborn" at bounding box center [605, 231] width 743 height 28
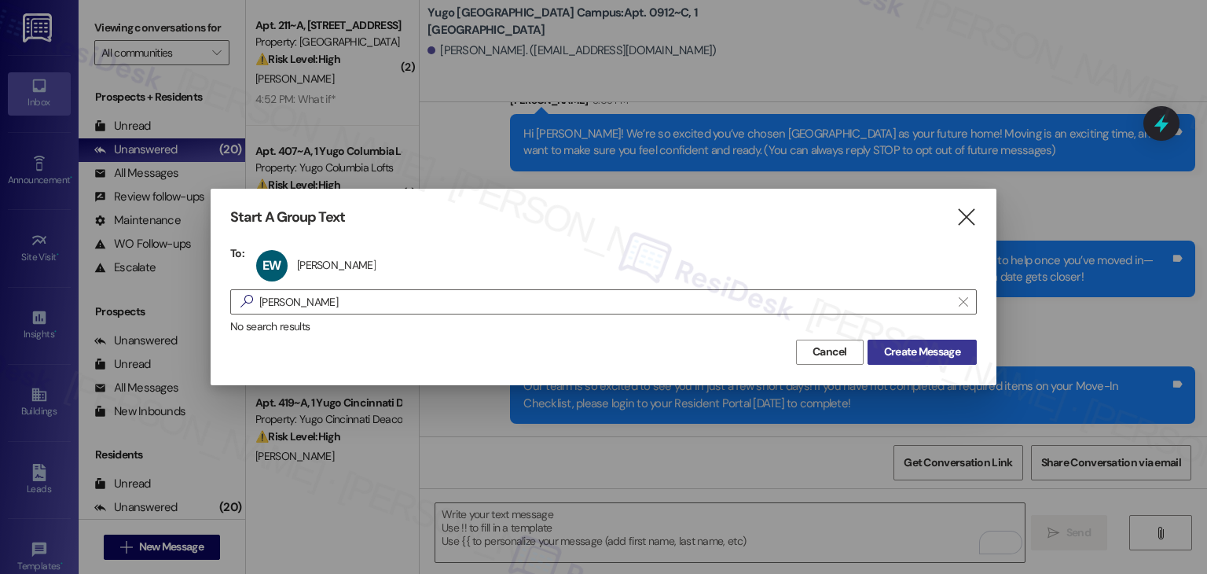
click at [935, 360] on button "Create Message" at bounding box center [922, 352] width 109 height 25
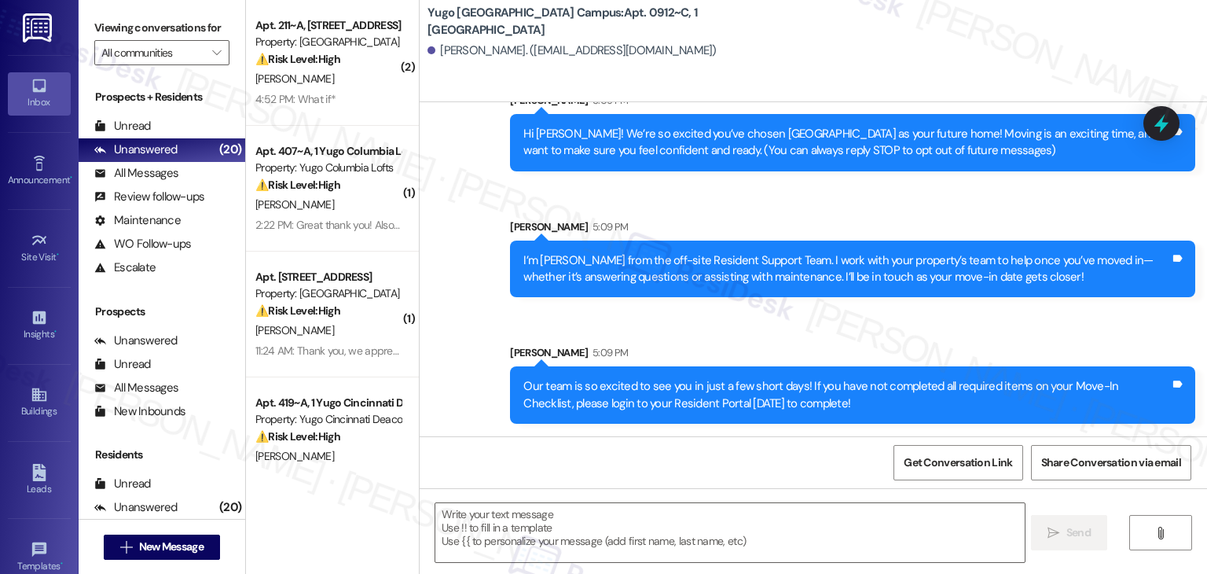
click at [936, 353] on div "Sarah 5:09 PM" at bounding box center [852, 355] width 685 height 22
type textarea "Fetching suggested responses. Please feel free to read through the conversation…"
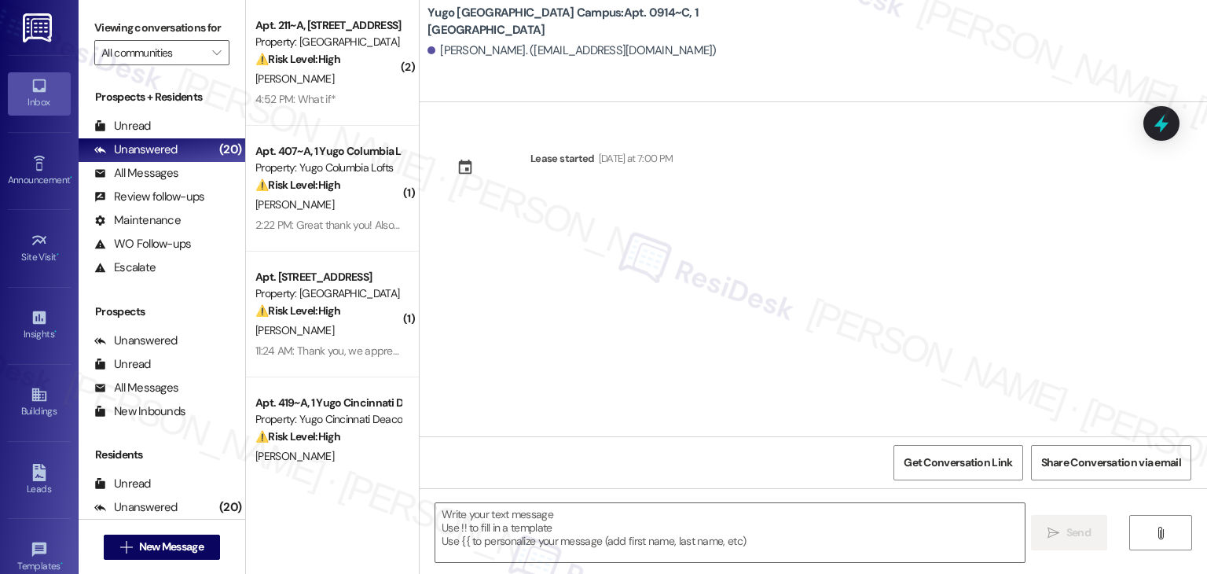
type textarea "Fetching suggested responses. Please feel free to read through the conversation…"
drag, startPoint x: 563, startPoint y: 299, endPoint x: 581, endPoint y: 376, distance: 78.4
click at [563, 300] on div "Lease started [DATE] at 7:00 PM" at bounding box center [814, 269] width 788 height 334
click at [588, 515] on textarea at bounding box center [729, 532] width 589 height 59
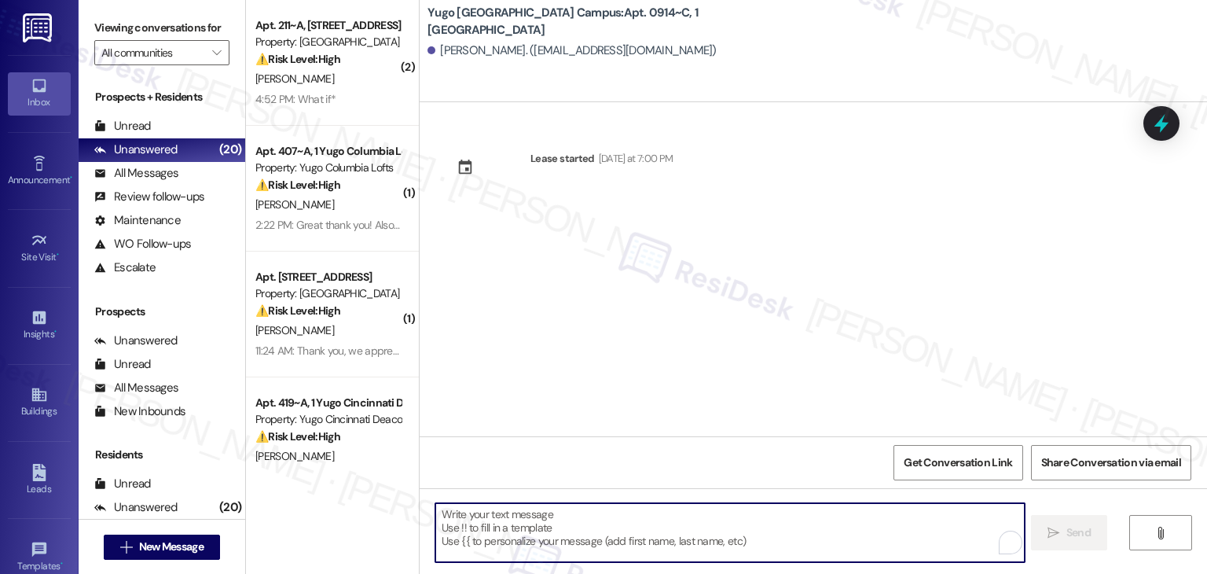
paste textarea "Hi {{first_name}}! We’re so excited you’ve chosen {{property}} as your future h…"
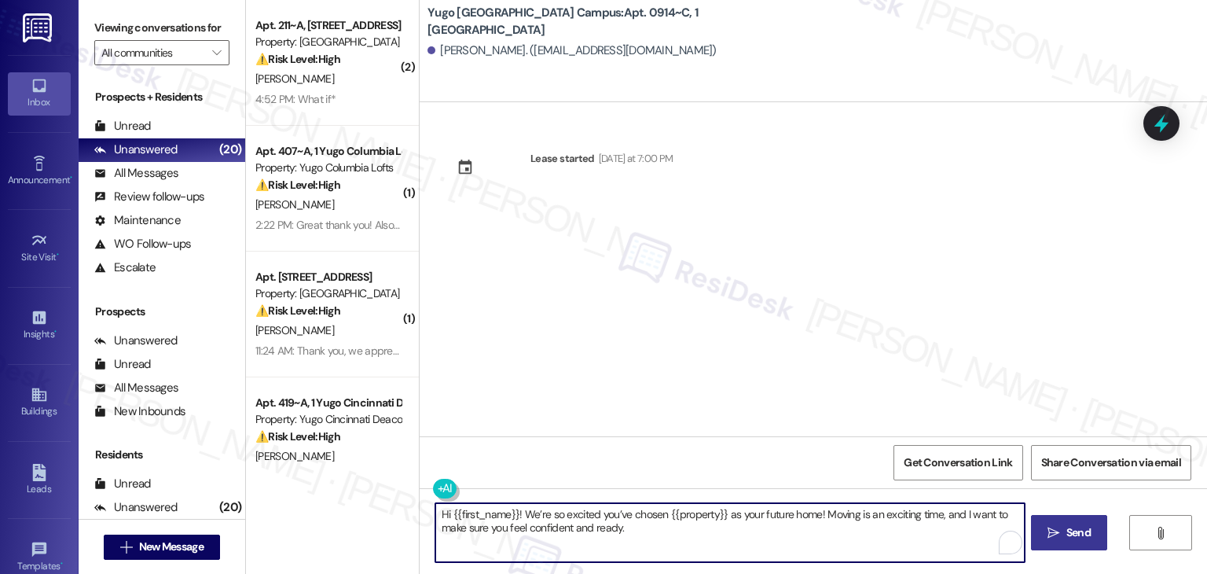
type textarea "Hi {{first_name}}! We’re so excited you’ve chosen {{property}} as your future h…"
click at [1064, 539] on span "Send" at bounding box center [1079, 532] width 31 height 17
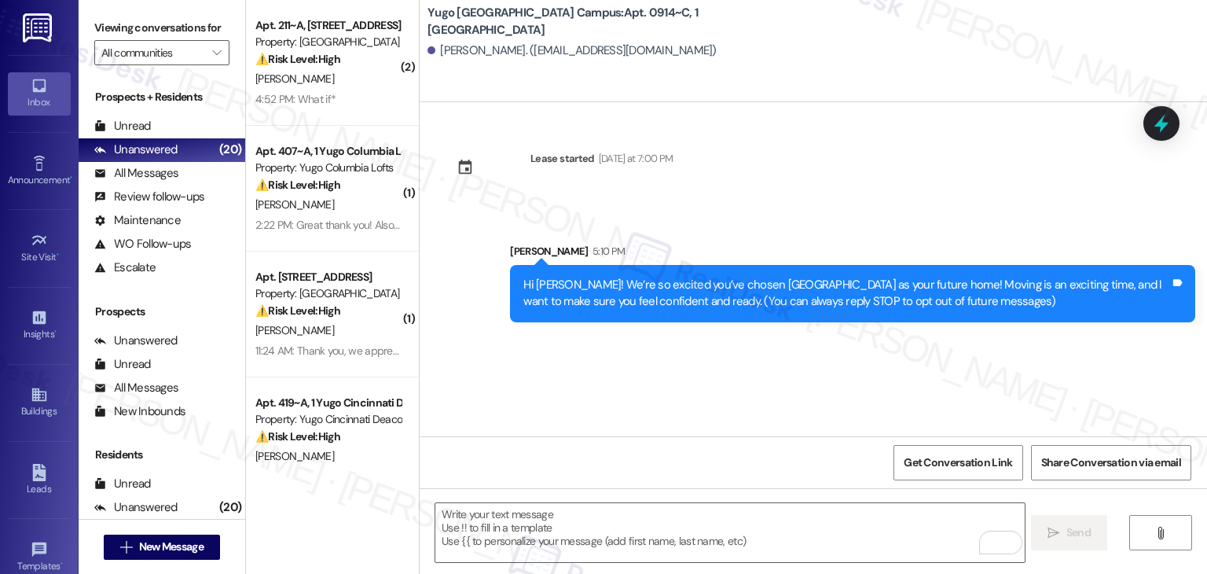
click at [642, 386] on div "Lease started Tuesday at 7:00 PM Sent via SMS Sarah 5:10 PM Hi Emma! We’re so e…" at bounding box center [814, 269] width 788 height 334
click at [585, 532] on textarea "To enrich screen reader interactions, please activate Accessibility in Grammarl…" at bounding box center [729, 532] width 589 height 59
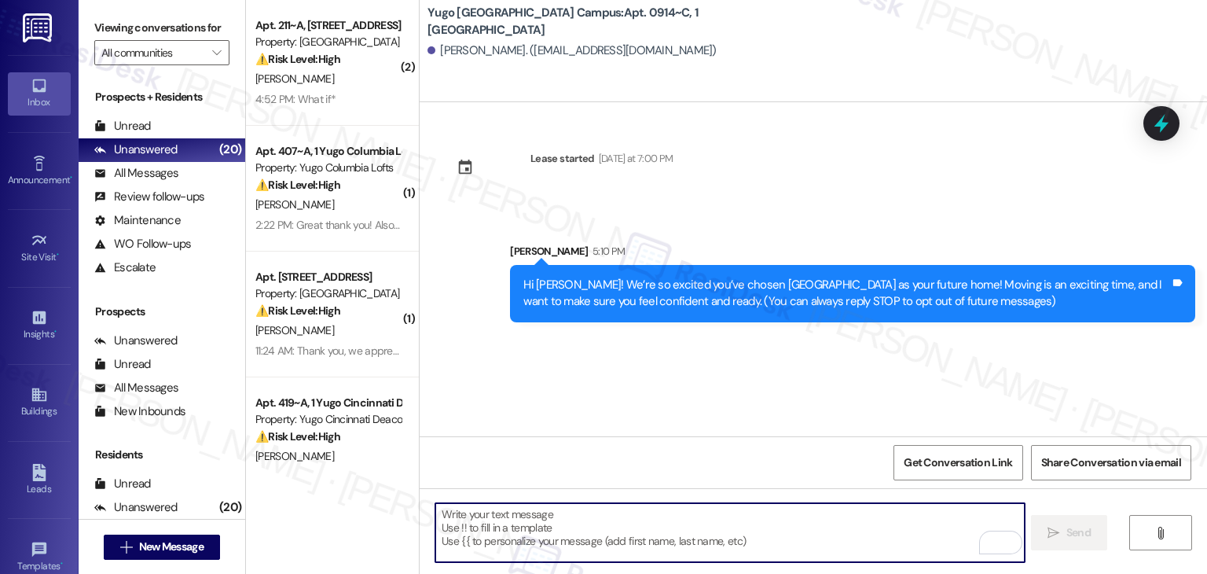
paste textarea "I’m [PERSON_NAME] from the off-site Resident Support Team. I work with your pro…"
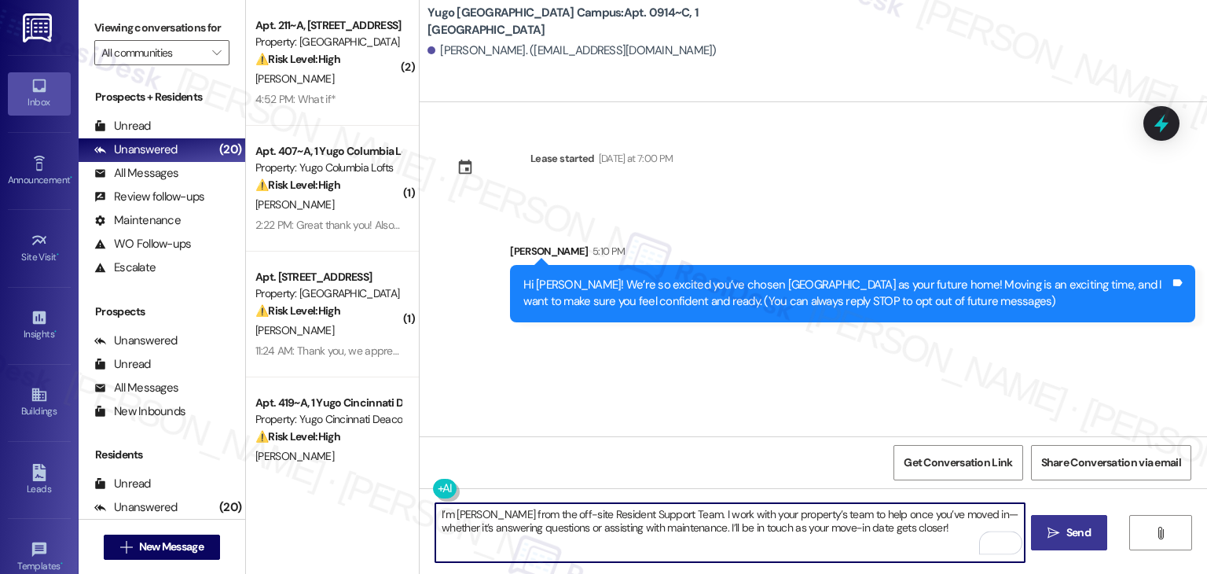
type textarea "I’m [PERSON_NAME] from the off-site Resident Support Team. I work with your pro…"
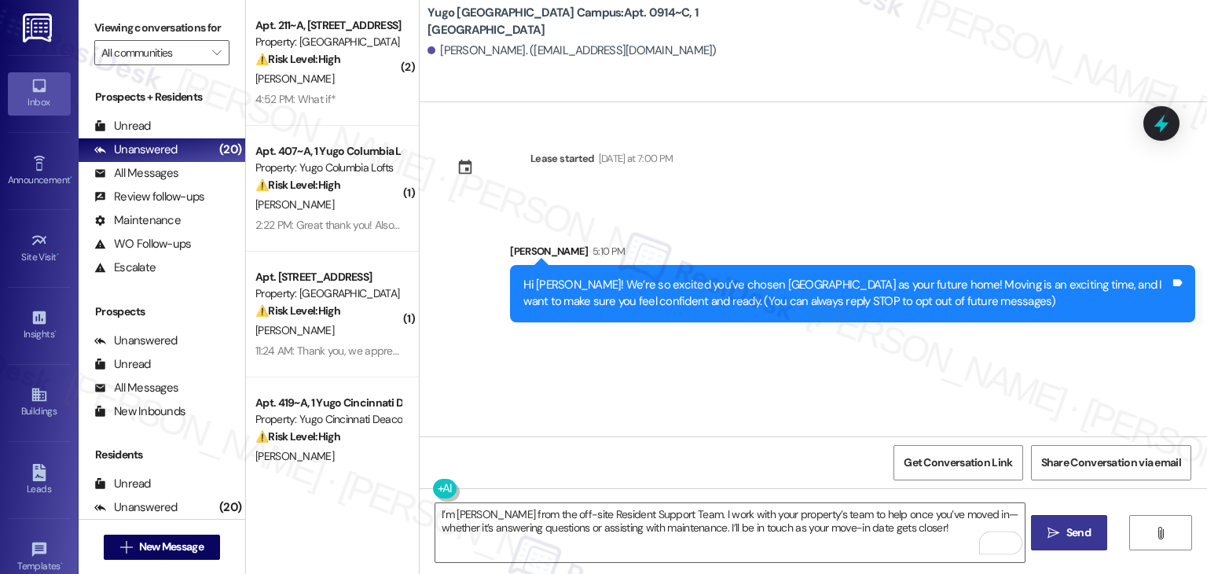
click at [1069, 535] on span "Send" at bounding box center [1079, 532] width 24 height 17
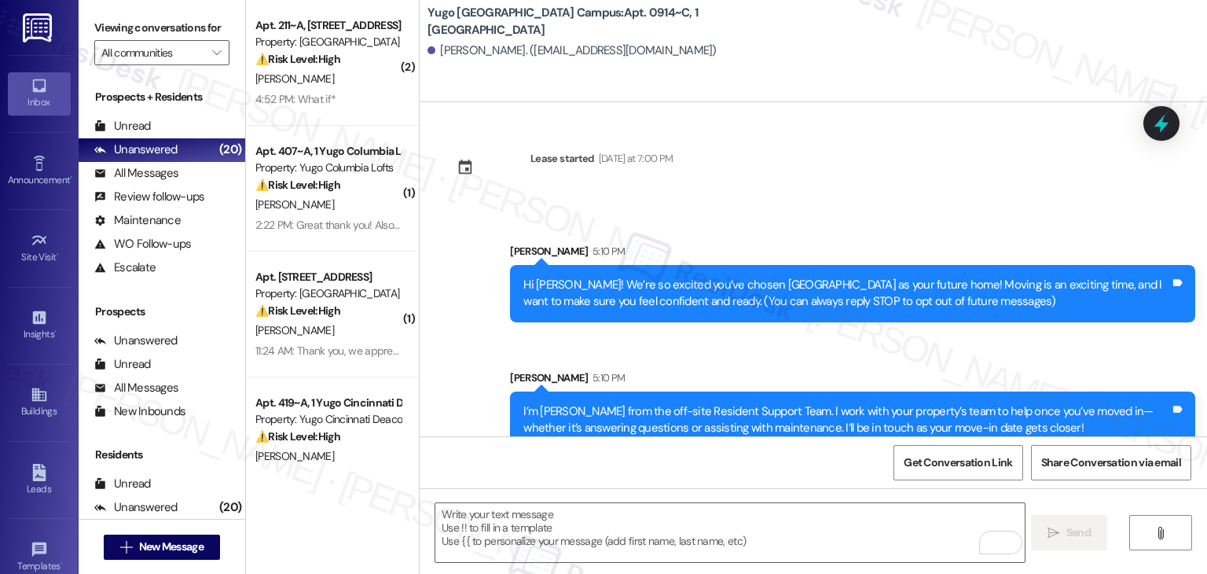
click at [654, 358] on div "Sent via SMS Sarah 5:10 PM I’m Sarah from the off-site Resident Support Team. I…" at bounding box center [852, 409] width 709 height 103
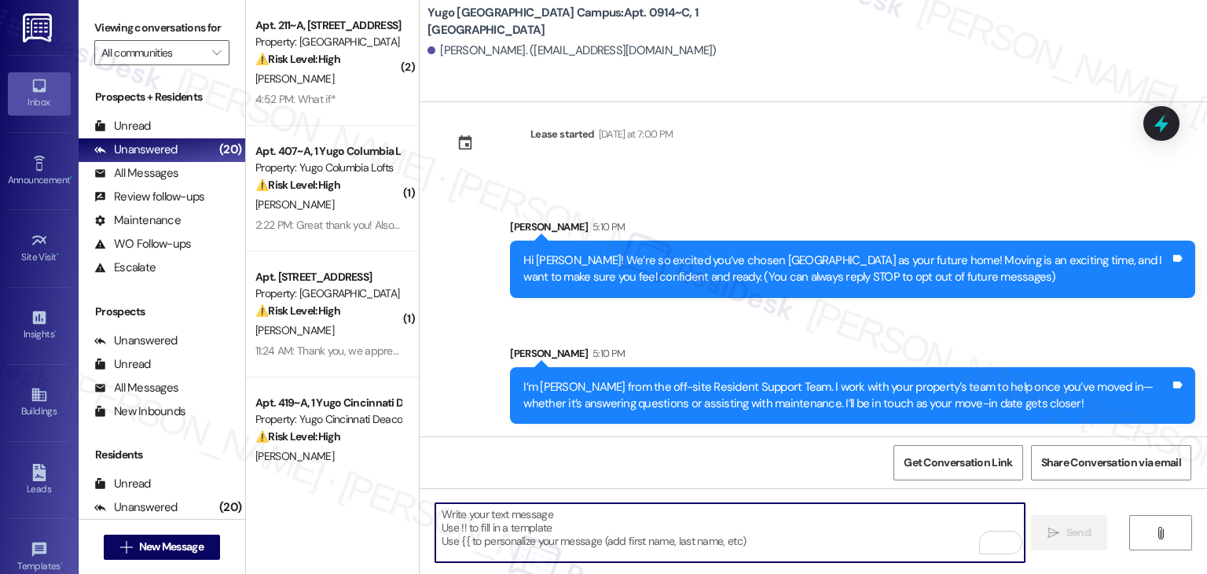
click at [704, 524] on textarea "To enrich screen reader interactions, please activate Accessibility in Grammarl…" at bounding box center [729, 532] width 589 height 59
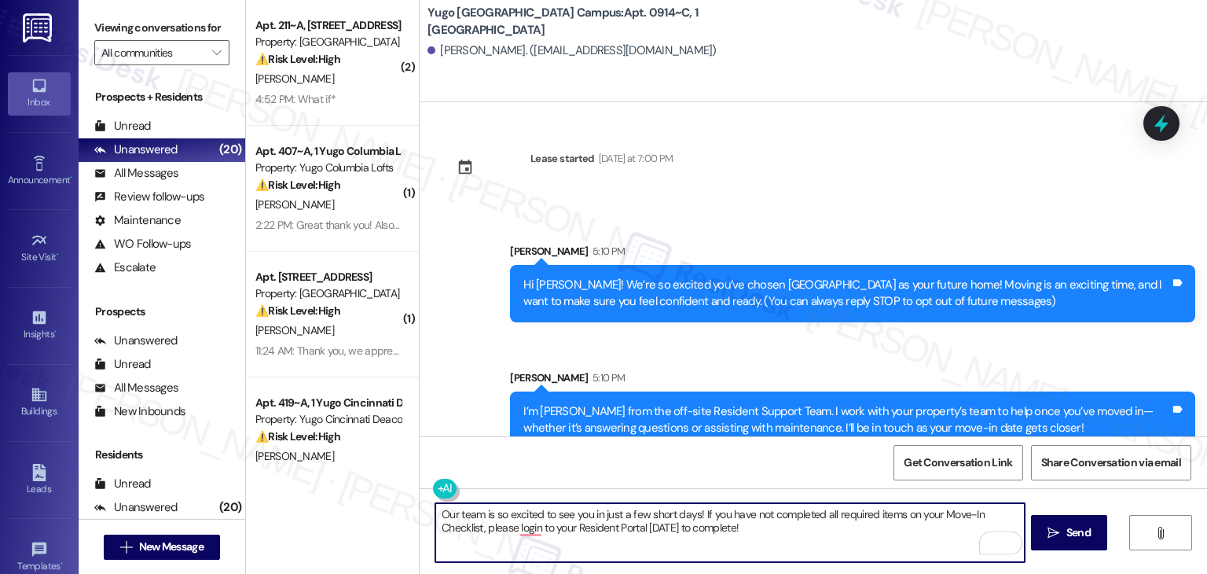
type textarea "Our team is so excited to see you in just a few short days! If you have not com…"
click at [802, 526] on textarea "Our team is so excited to see you in just a few short days! If you have not com…" at bounding box center [729, 532] width 589 height 59
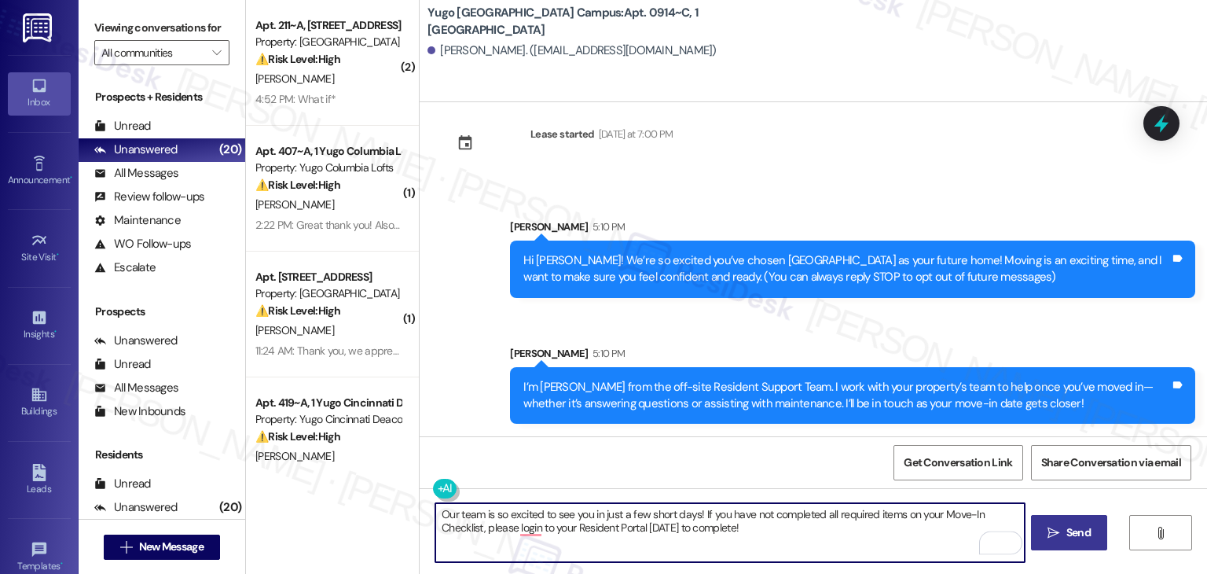
click at [1079, 529] on span "Send" at bounding box center [1079, 532] width 24 height 17
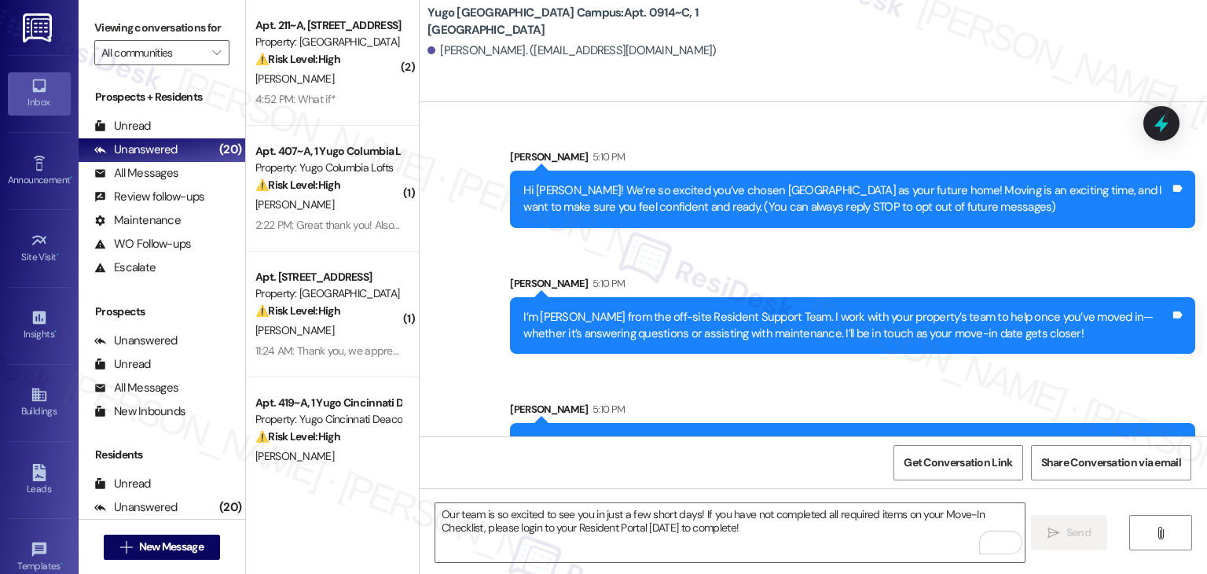
scroll to position [151, 0]
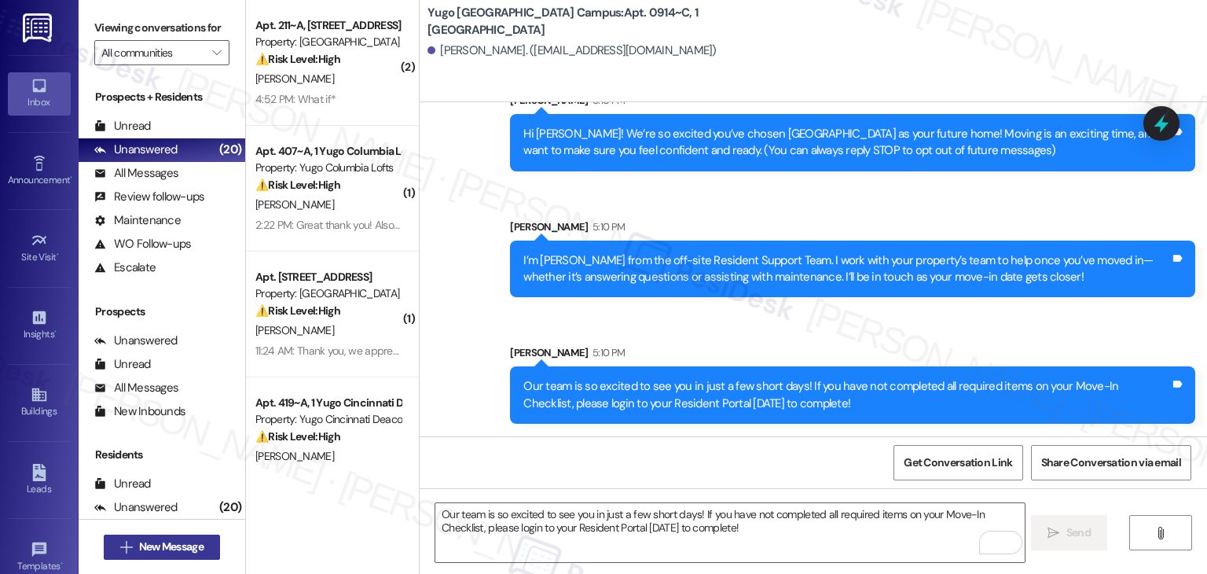
click at [178, 549] on span "New Message" at bounding box center [171, 546] width 64 height 17
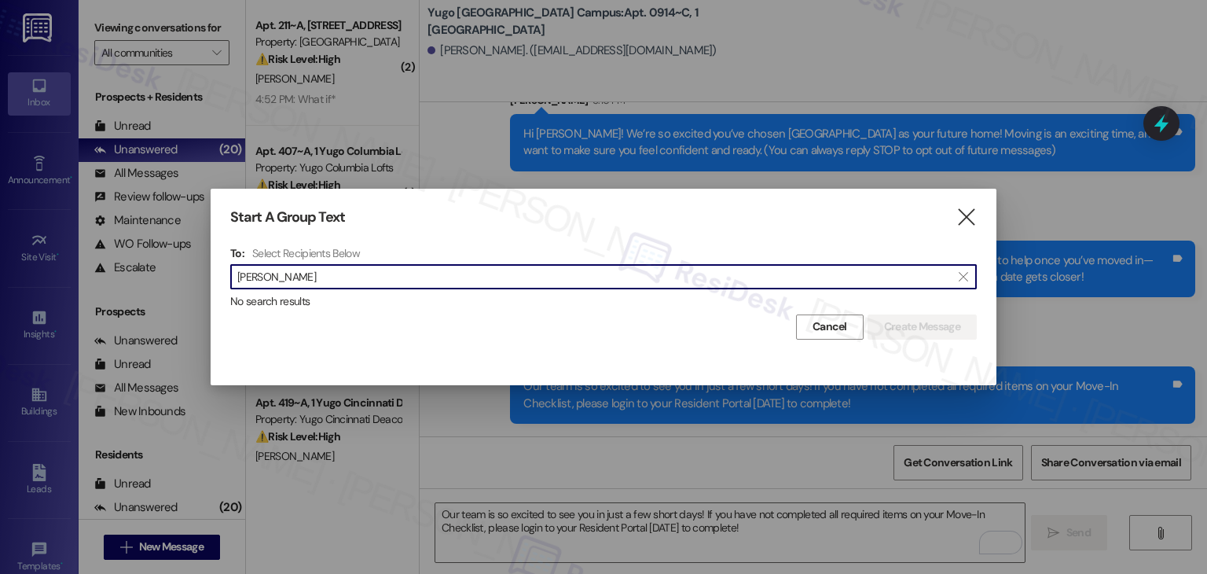
click at [283, 277] on input "[PERSON_NAME]" at bounding box center [594, 277] width 714 height 22
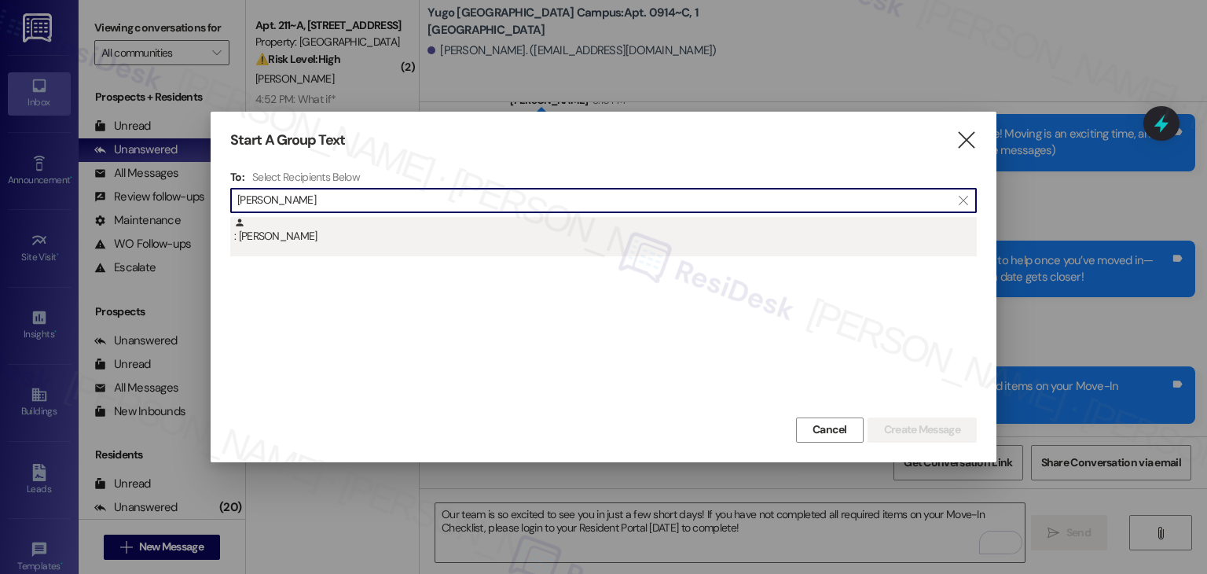
type input "[PERSON_NAME]"
click at [305, 243] on div ": [PERSON_NAME]" at bounding box center [605, 231] width 743 height 28
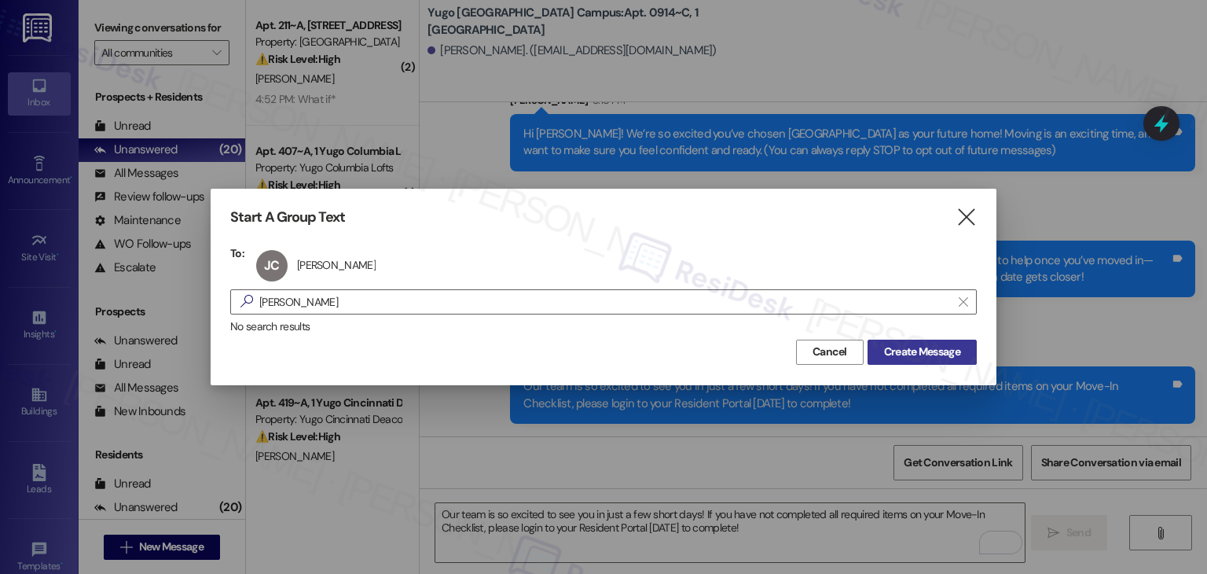
click at [934, 347] on span "Create Message" at bounding box center [922, 352] width 76 height 17
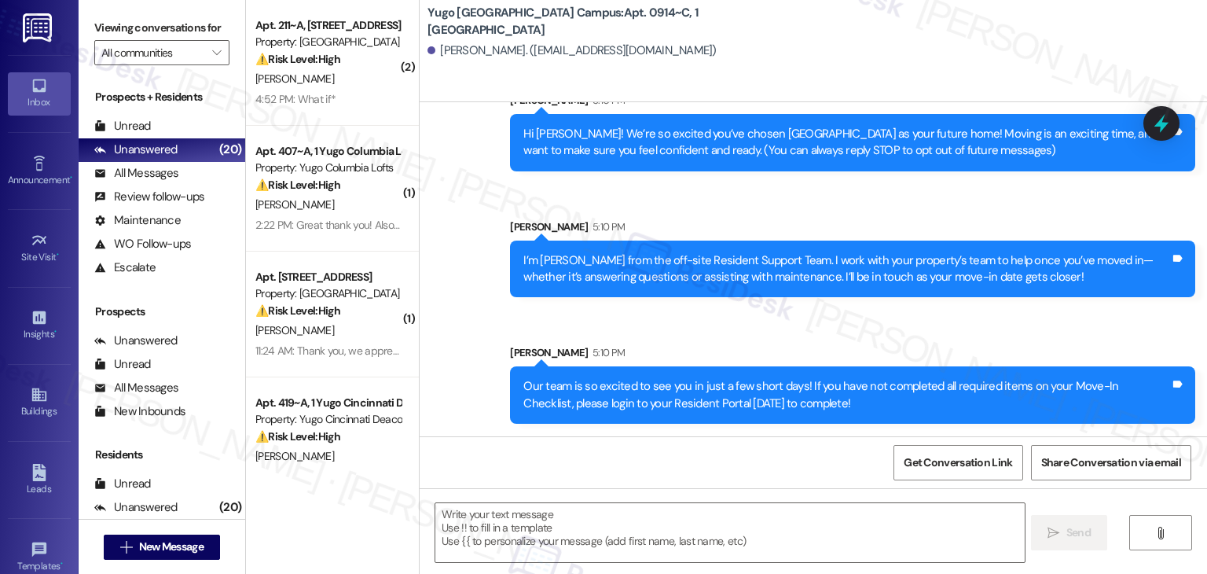
type textarea "Fetching suggested responses. Please feel free to read through the conversation…"
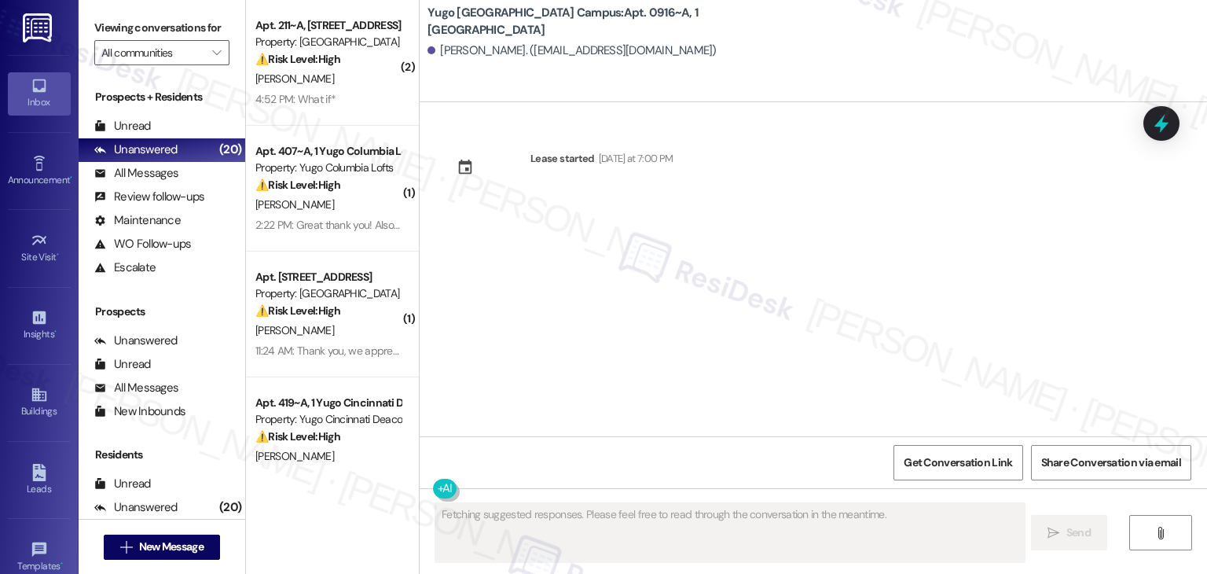
scroll to position [0, 0]
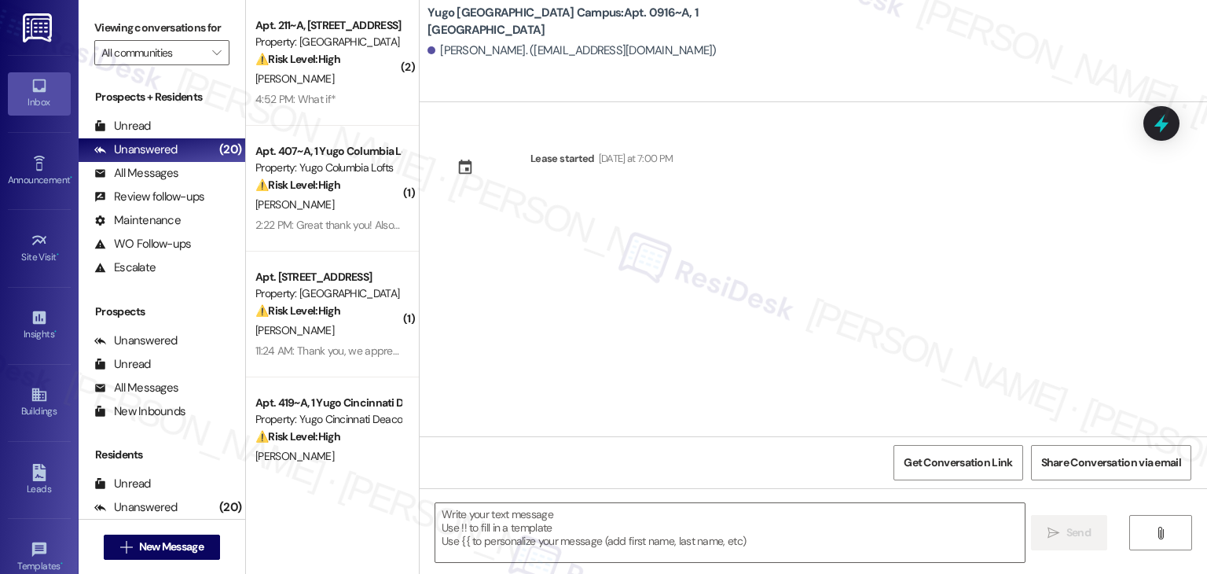
click at [606, 288] on div "Lease started [DATE] at 7:00 PM" at bounding box center [814, 269] width 788 height 334
click at [649, 513] on textarea at bounding box center [729, 532] width 589 height 59
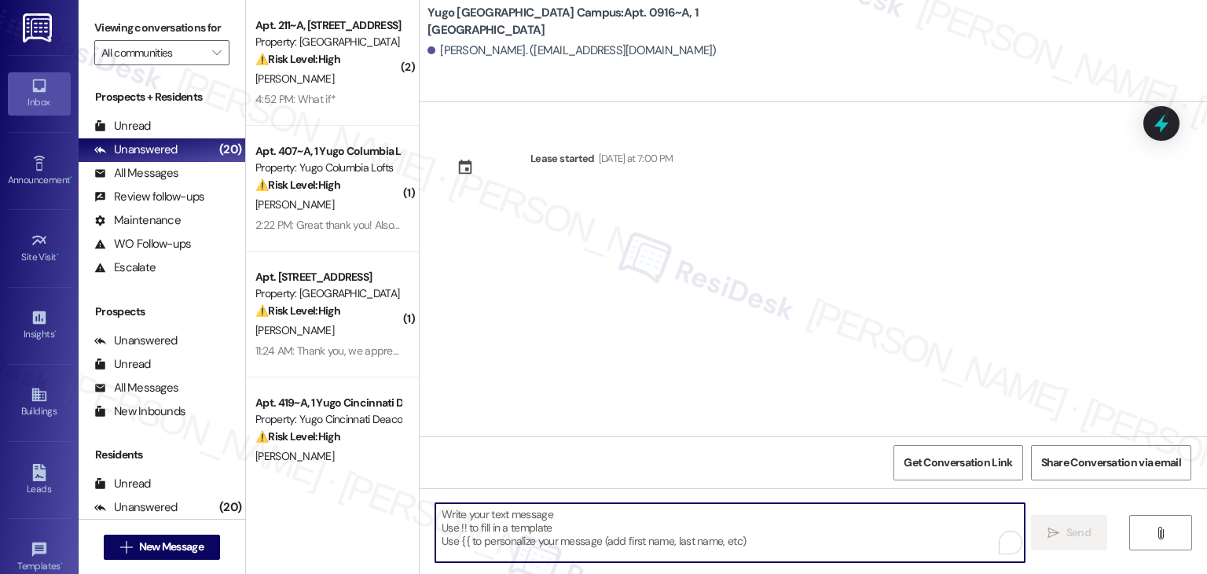
paste textarea "Hi {{first_name}}! We’re so excited you’ve chosen {{property}} as your future h…"
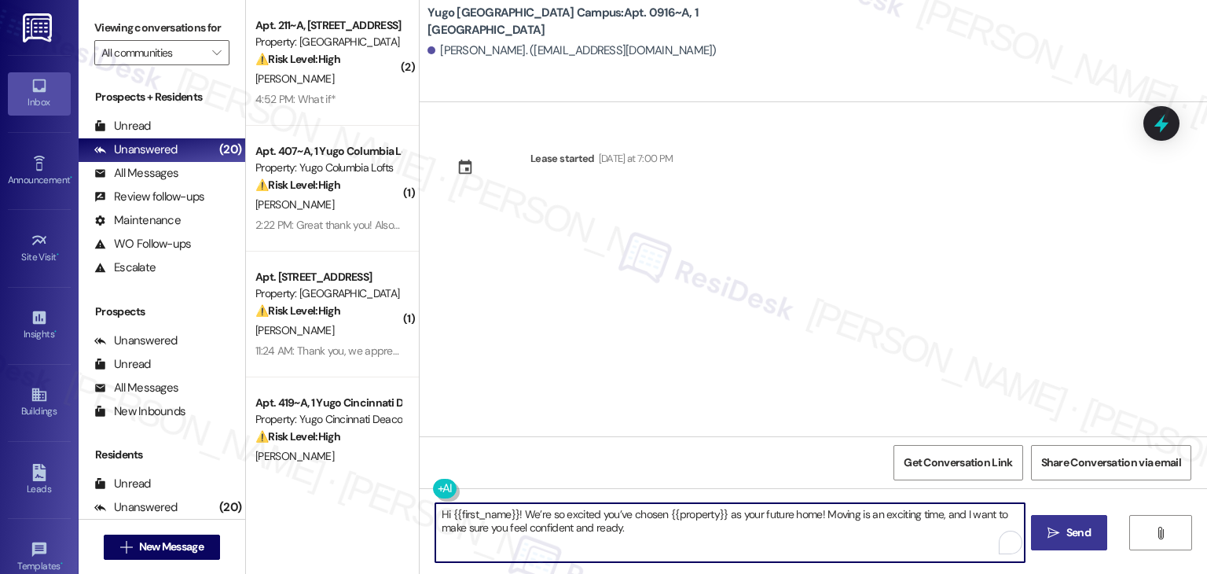
type textarea "Hi {{first_name}}! We’re so excited you’ve chosen {{property}} as your future h…"
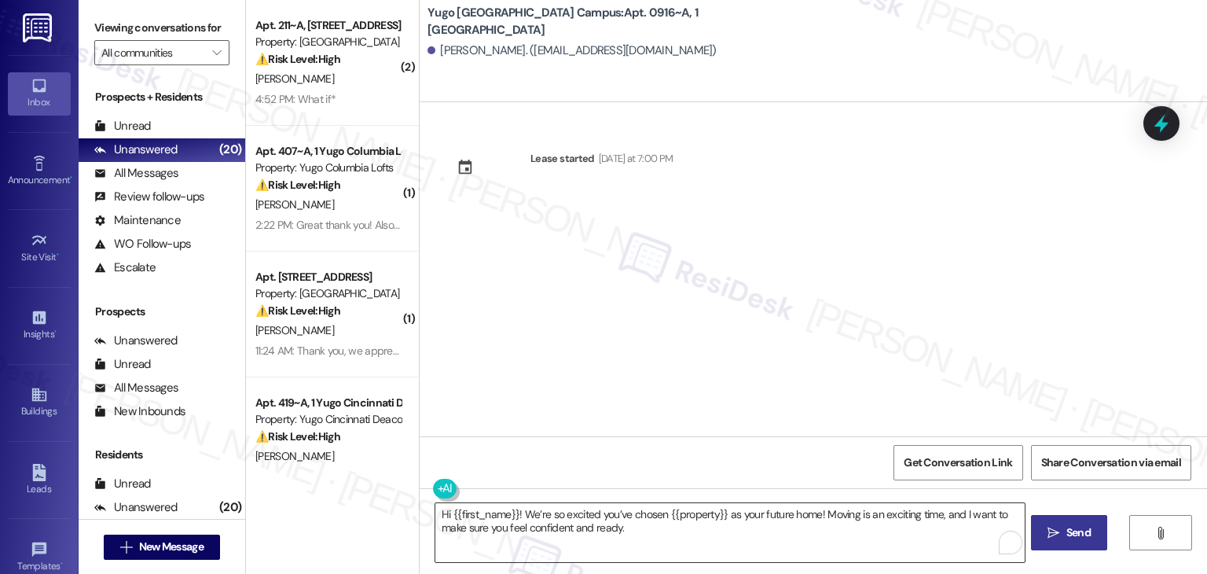
click at [772, 523] on textarea "Hi {{first_name}}! We’re so excited you’ve chosen {{property}} as your future h…" at bounding box center [729, 532] width 589 height 59
click at [1099, 535] on button " Send" at bounding box center [1069, 532] width 76 height 35
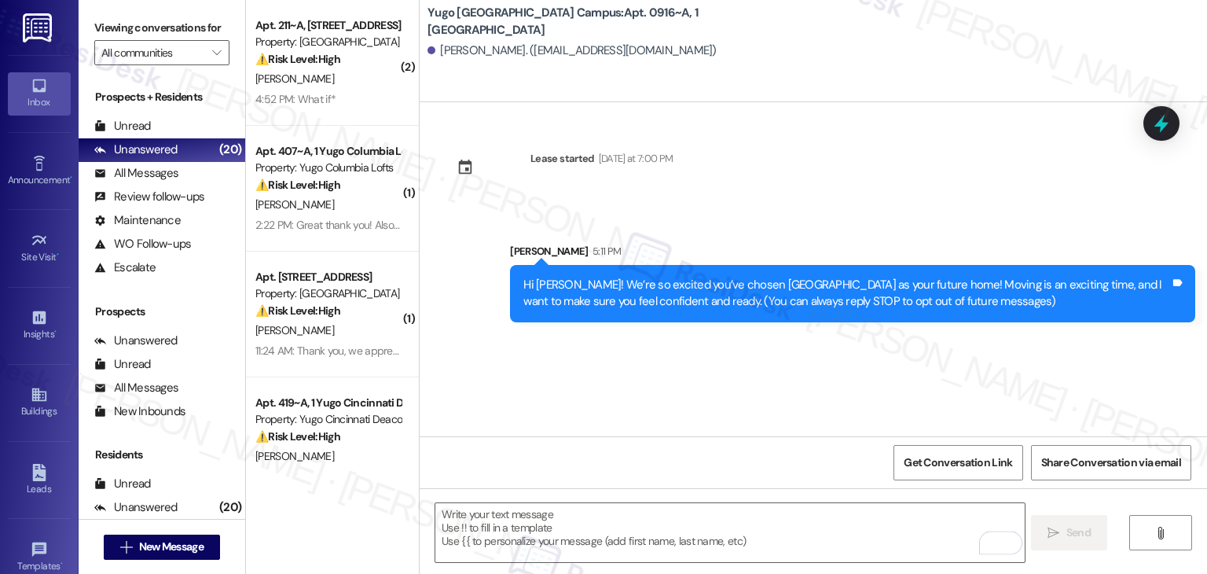
click at [638, 362] on div "Lease started [DATE] at 7:00 PM Sent via SMS [PERSON_NAME] 5:11 PM Hi [PERSON_N…" at bounding box center [814, 269] width 788 height 334
click at [701, 533] on textarea "To enrich screen reader interactions, please activate Accessibility in Grammarl…" at bounding box center [729, 532] width 589 height 59
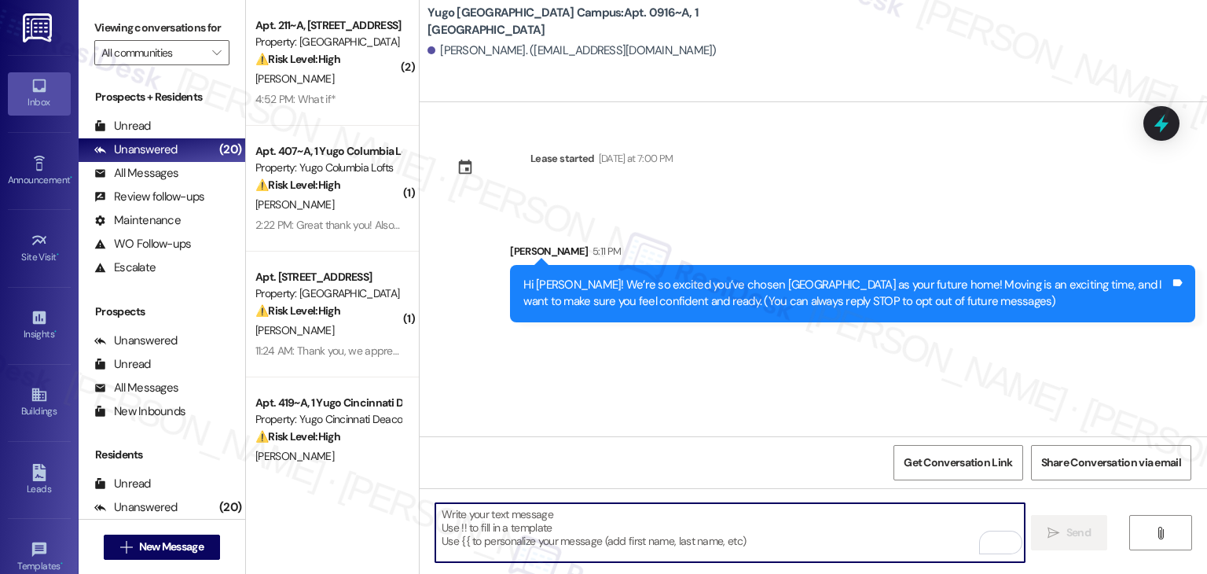
click at [702, 524] on textarea "To enrich screen reader interactions, please activate Accessibility in Grammarl…" at bounding box center [729, 532] width 589 height 59
paste textarea "I’m [PERSON_NAME] from the off-site Resident Support Team. I work with your pro…"
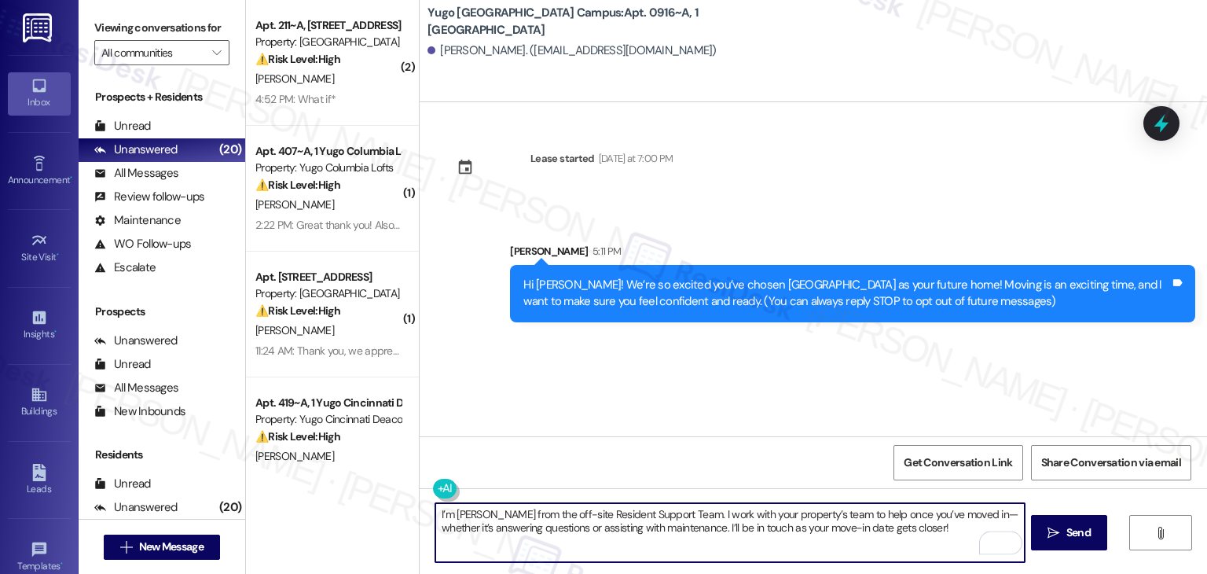
type textarea "I’m [PERSON_NAME] from the off-site Resident Support Team. I work with your pro…"
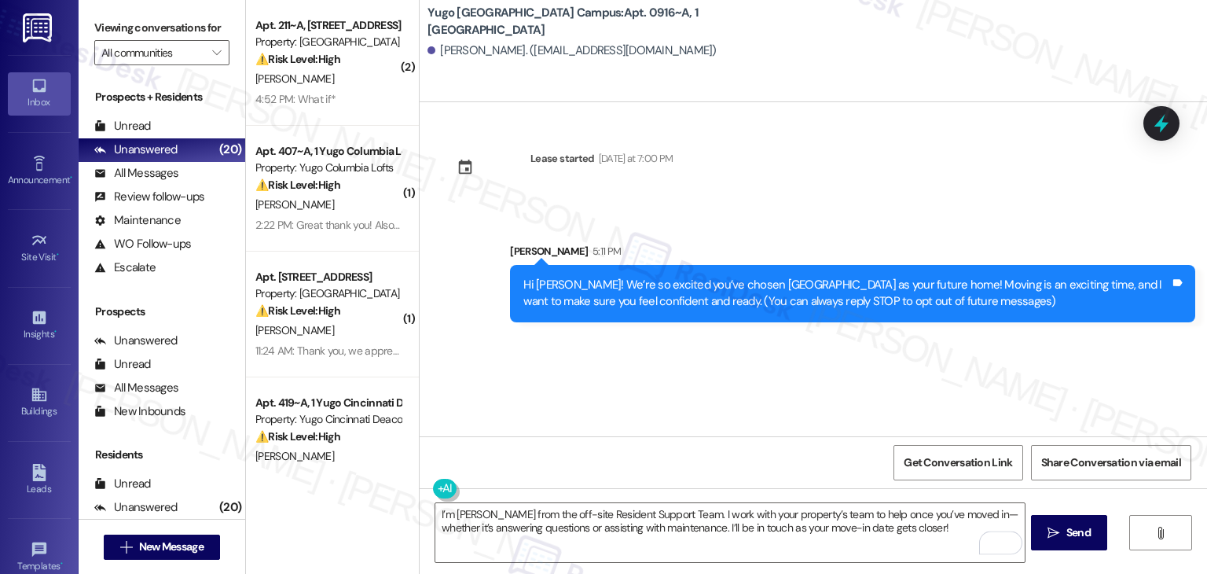
click at [1081, 533] on span "Send" at bounding box center [1079, 532] width 24 height 17
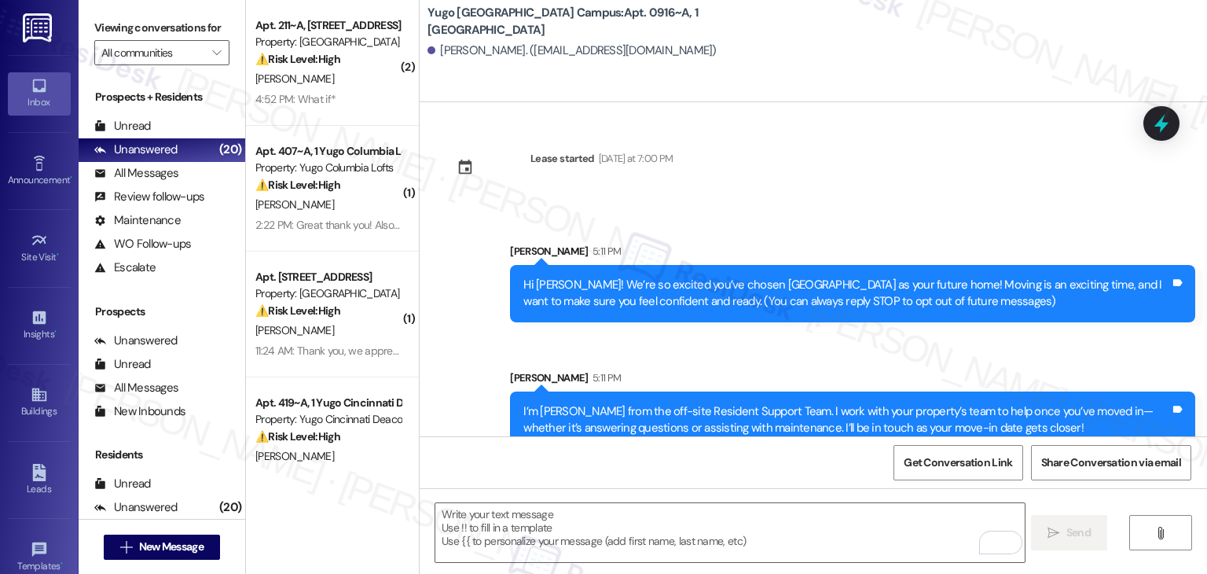
click at [574, 460] on div "Get Conversation Link Share Conversation via email" at bounding box center [814, 462] width 788 height 52
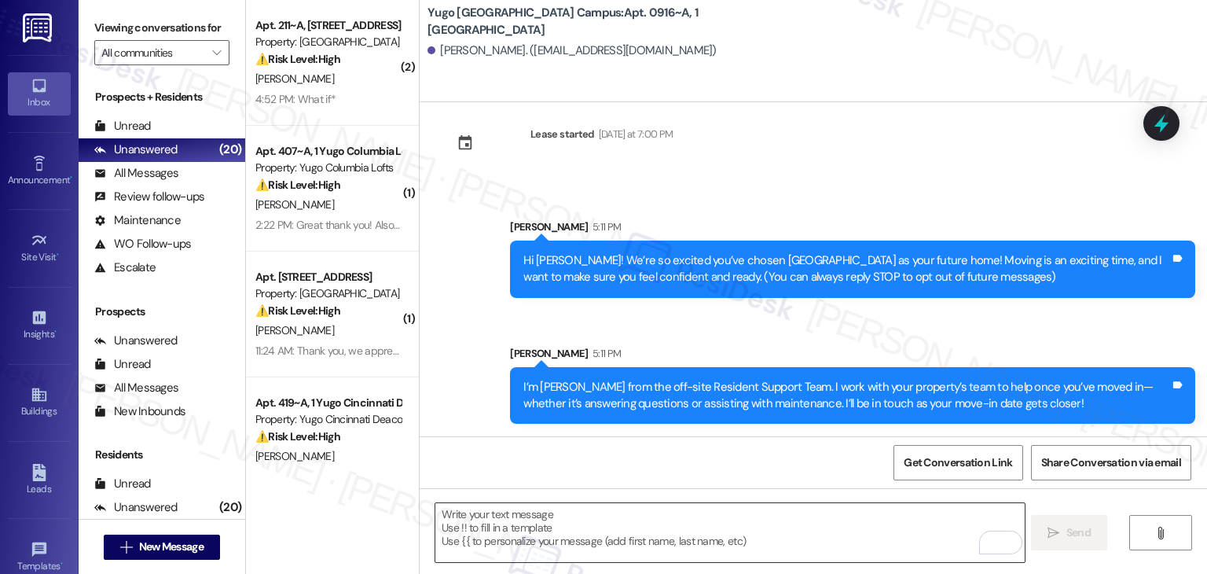
click at [741, 531] on textarea "To enrich screen reader interactions, please activate Accessibility in Grammarl…" at bounding box center [729, 532] width 589 height 59
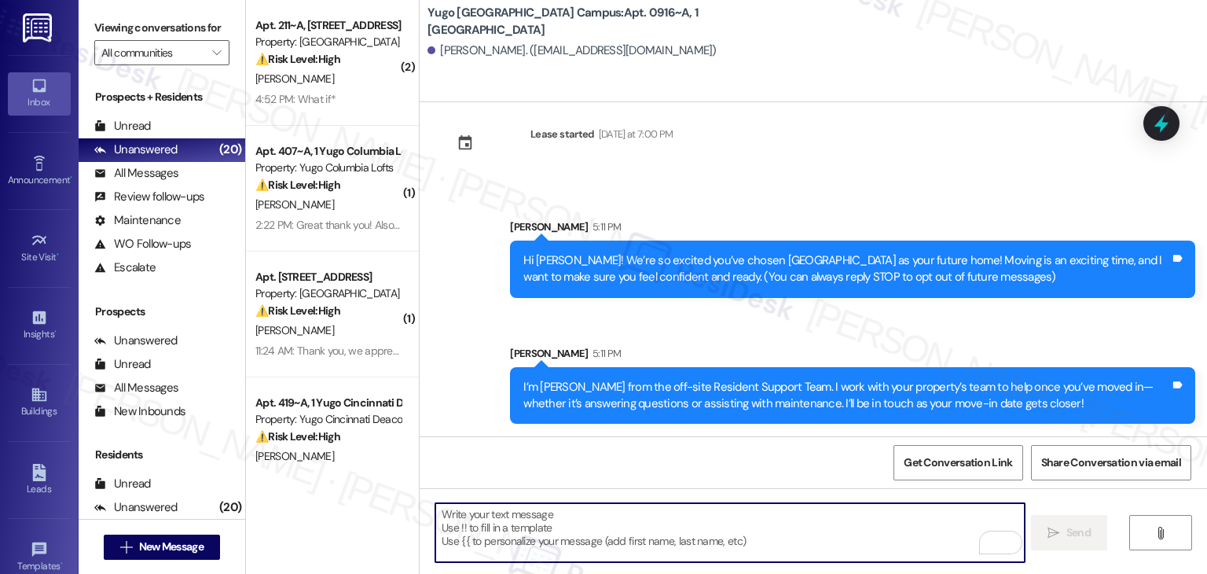
paste textarea "Our team is so excited to see you in just a few short days! If you have not com…"
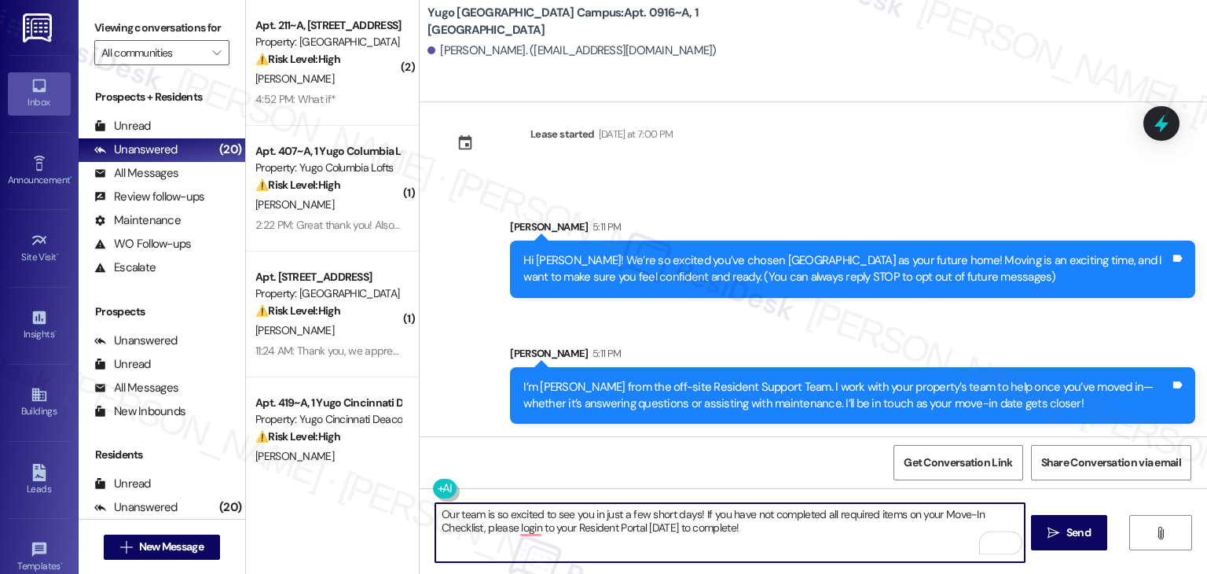
type textarea "Our team is so excited to see you in just a few short days! If you have not com…"
click at [1060, 531] on span " Send" at bounding box center [1070, 532] width 50 height 17
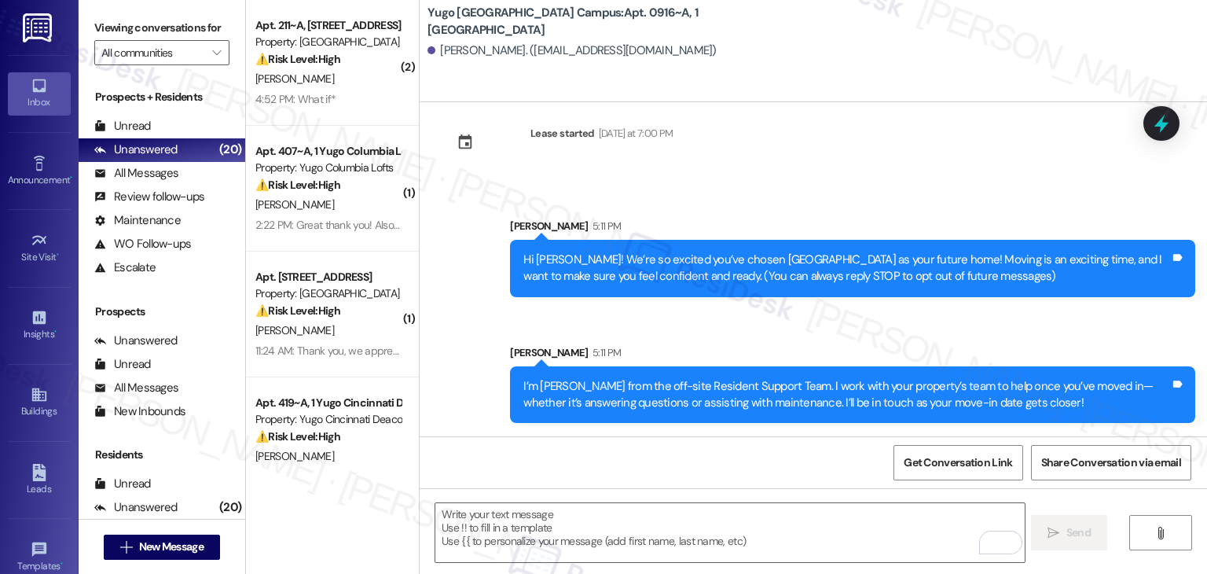
click at [630, 334] on div "Sent via SMS [PERSON_NAME] 5:11 PM I’m [PERSON_NAME] from the off-site Resident…" at bounding box center [852, 384] width 709 height 103
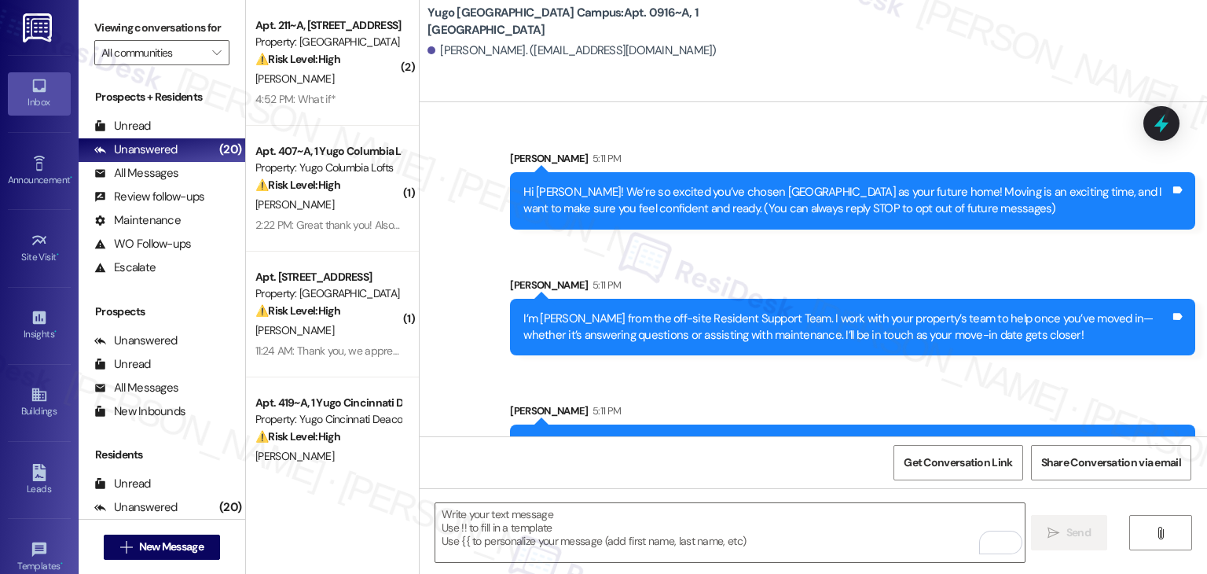
scroll to position [151, 0]
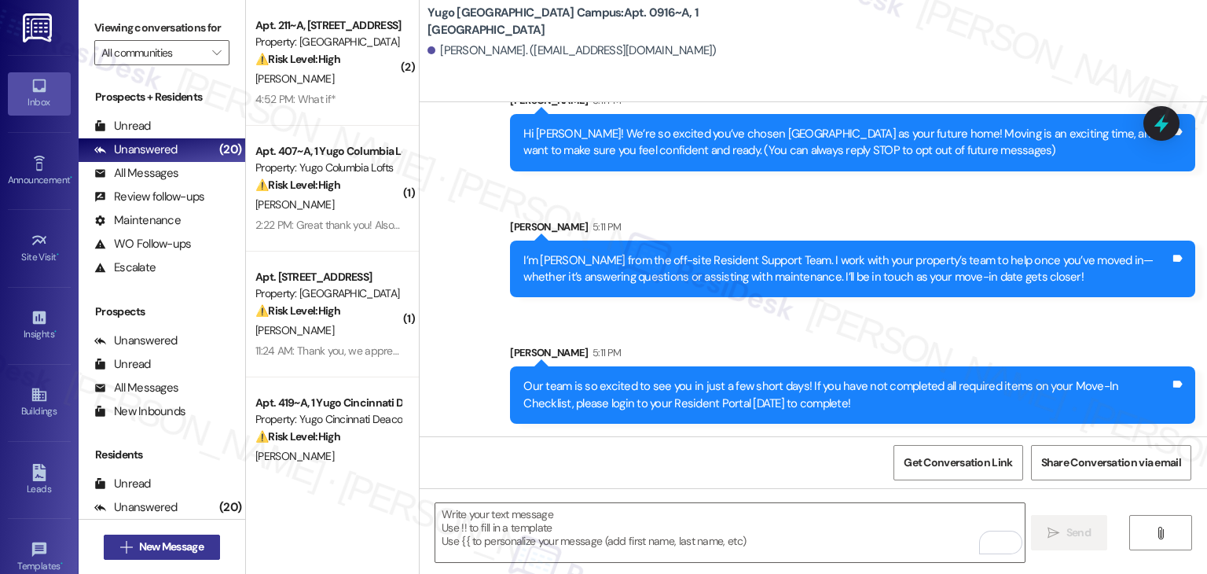
click at [185, 547] on span "New Message" at bounding box center [171, 546] width 64 height 17
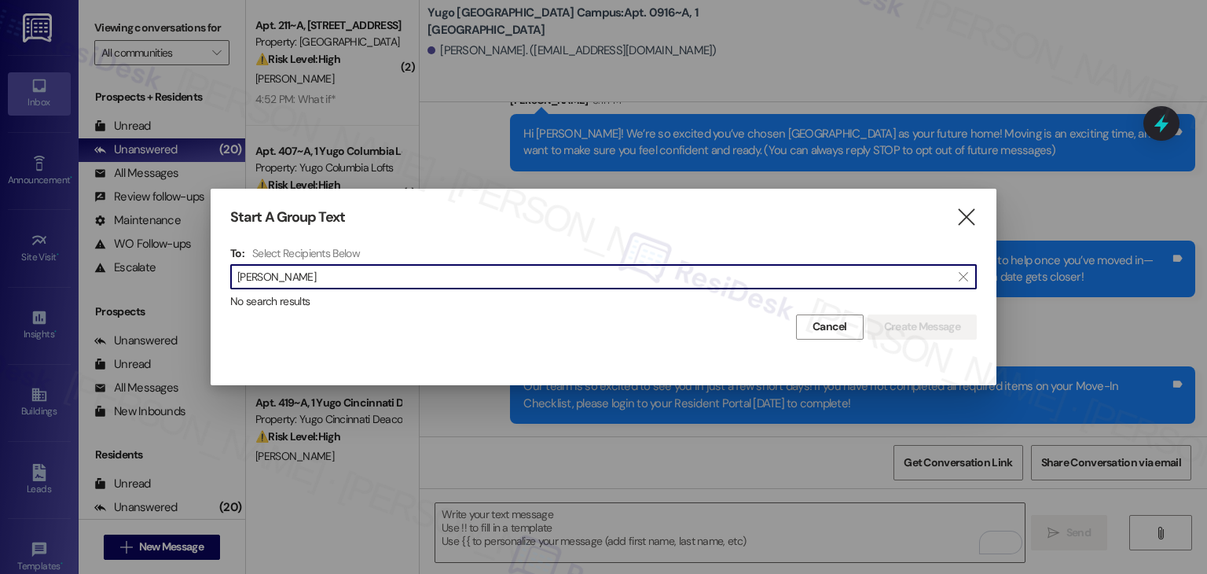
click at [275, 271] on input "[PERSON_NAME]" at bounding box center [594, 277] width 714 height 22
click at [273, 271] on input "[PERSON_NAME]" at bounding box center [594, 277] width 714 height 22
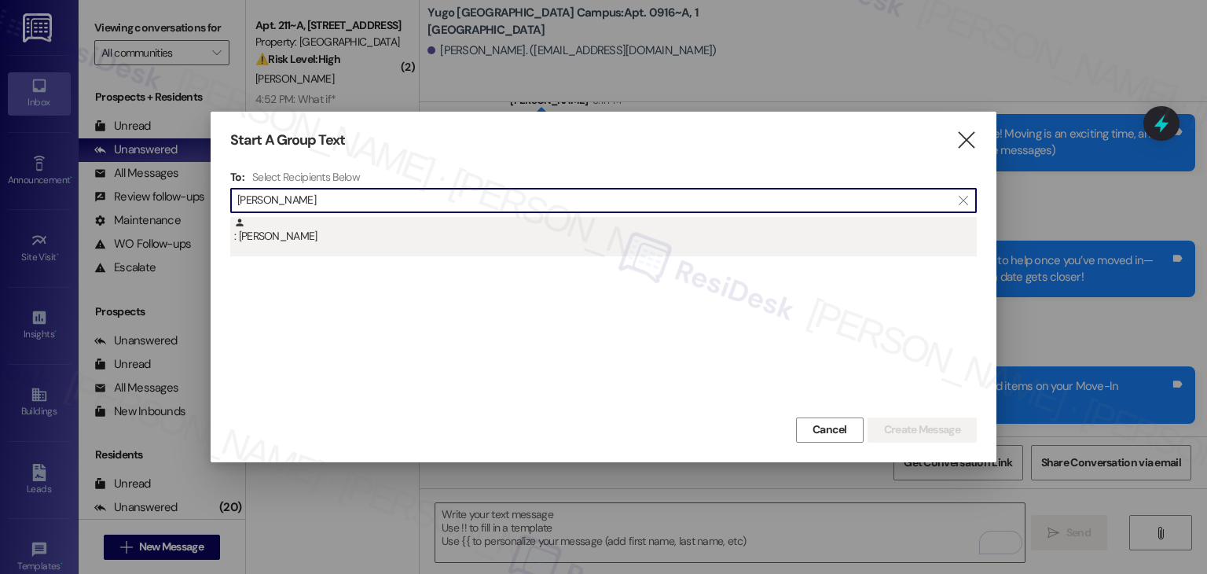
type input "[PERSON_NAME]"
click at [299, 245] on div ": [PERSON_NAME]" at bounding box center [603, 236] width 747 height 39
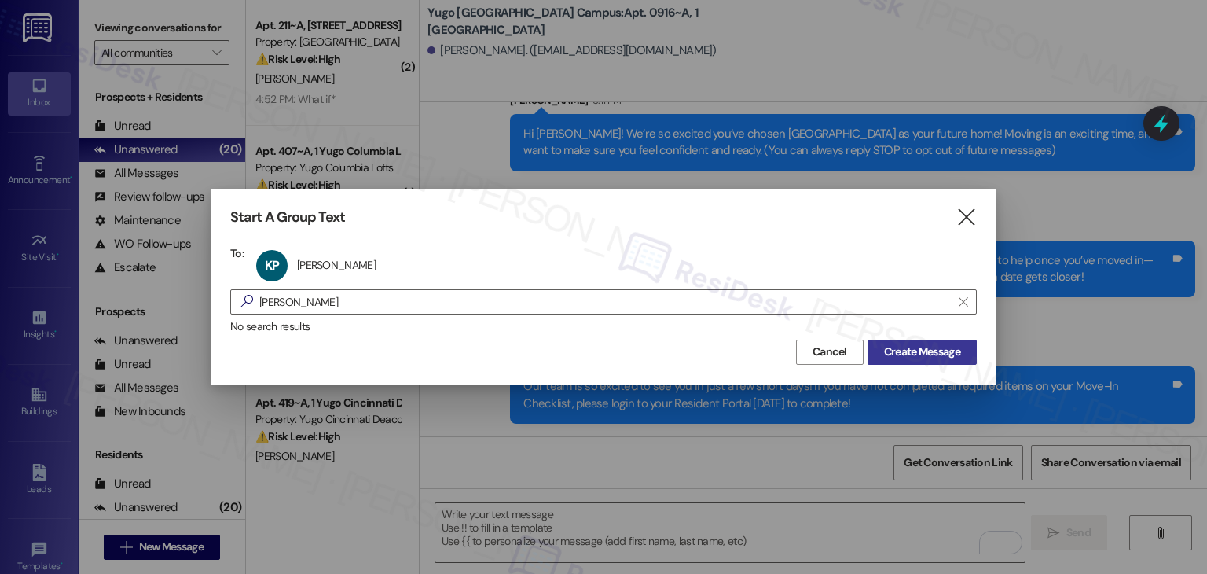
click at [904, 348] on span "Create Message" at bounding box center [922, 352] width 76 height 17
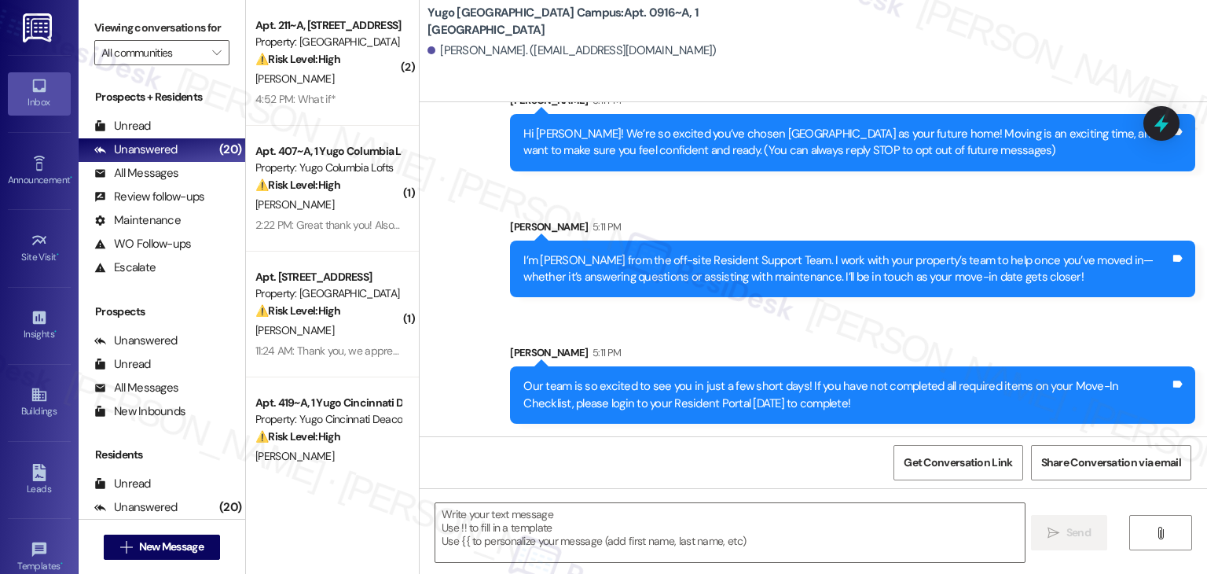
type textarea "Fetching suggested responses. Please feel free to read through the conversation…"
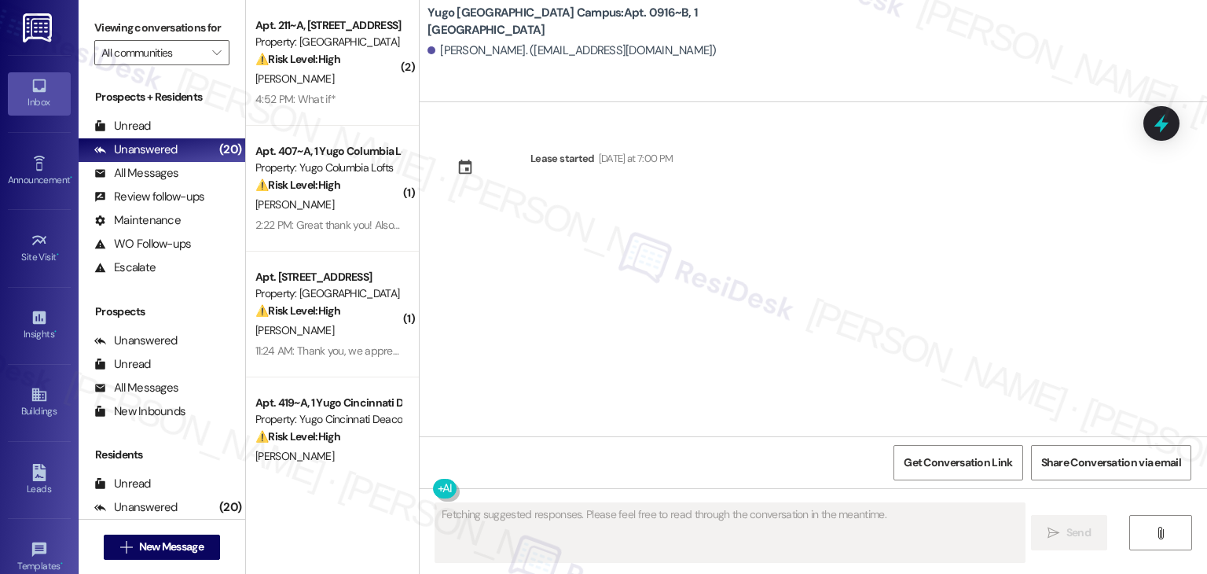
scroll to position [0, 0]
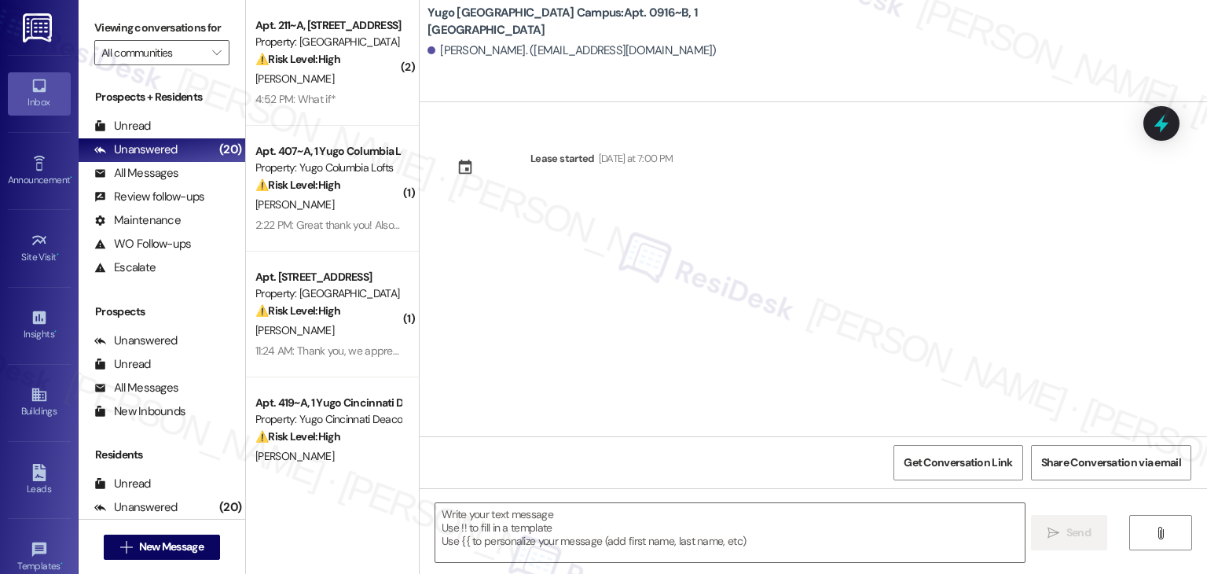
click at [587, 292] on div "Lease started [DATE] at 7:00 PM" at bounding box center [814, 269] width 788 height 334
click at [623, 516] on textarea at bounding box center [729, 532] width 589 height 59
paste textarea "Hi {{first_name}}! We’re so excited you’ve chosen {{property}} as your future h…"
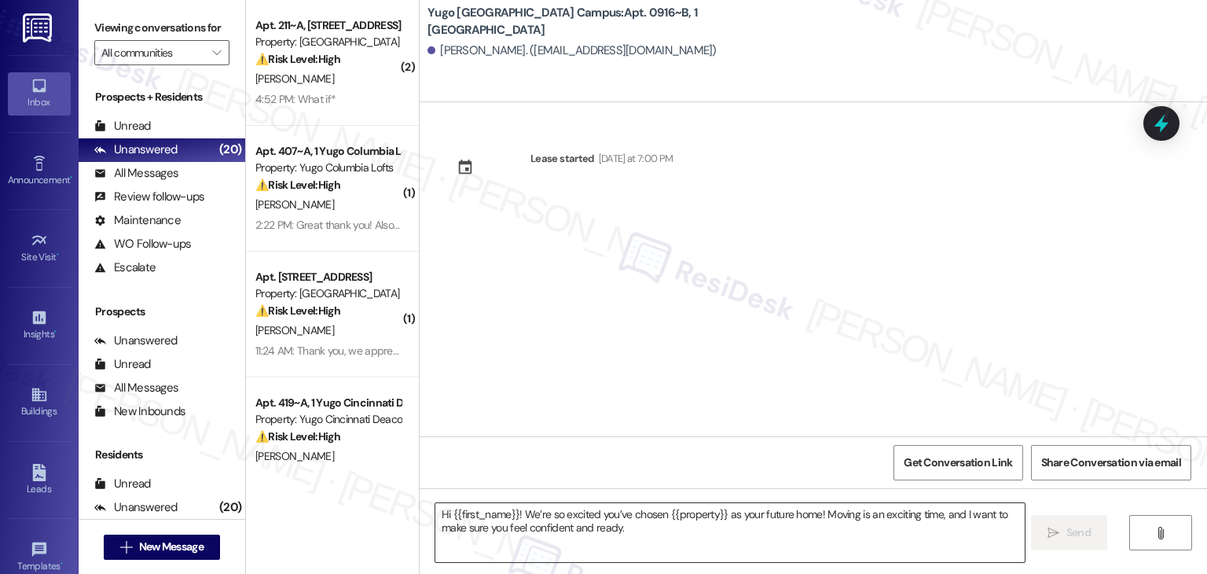
type textarea "Hi {{first_name}}! We’re so excited you’ve chosen {{property}} as your future h…"
click at [877, 339] on div "Lease started [DATE] at 7:00 PM" at bounding box center [814, 269] width 788 height 334
click at [1079, 530] on span "Send" at bounding box center [1079, 532] width 24 height 17
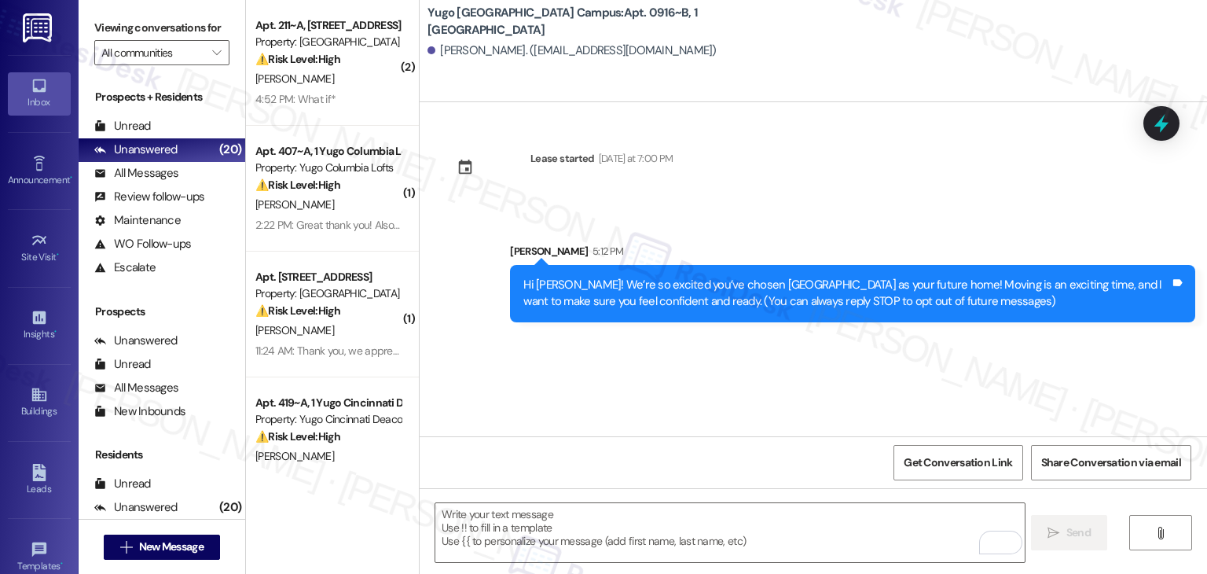
click at [621, 352] on div "Lease started [DATE] at 7:00 PM Sent via SMS [PERSON_NAME] 5:12 PM Hi [PERSON_N…" at bounding box center [814, 269] width 788 height 334
click at [661, 526] on textarea "To enrich screen reader interactions, please activate Accessibility in Grammarl…" at bounding box center [729, 532] width 589 height 59
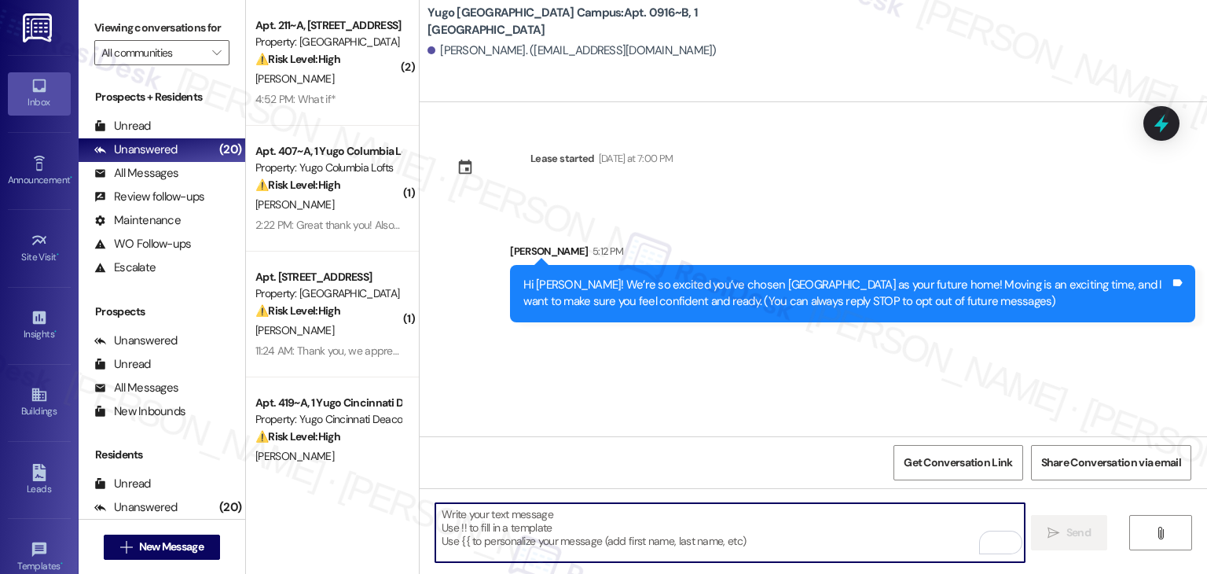
paste textarea "I’m [PERSON_NAME] from the off-site Resident Support Team. I work with your pro…"
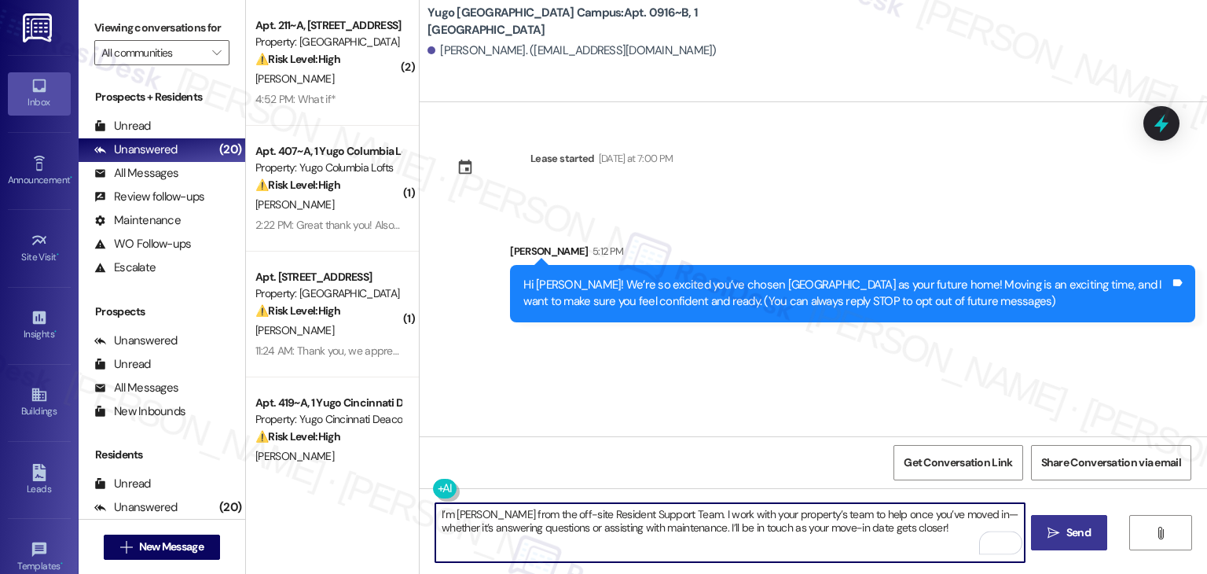
type textarea "I’m [PERSON_NAME] from the off-site Resident Support Team. I work with your pro…"
click at [1064, 530] on span "Send" at bounding box center [1079, 532] width 31 height 17
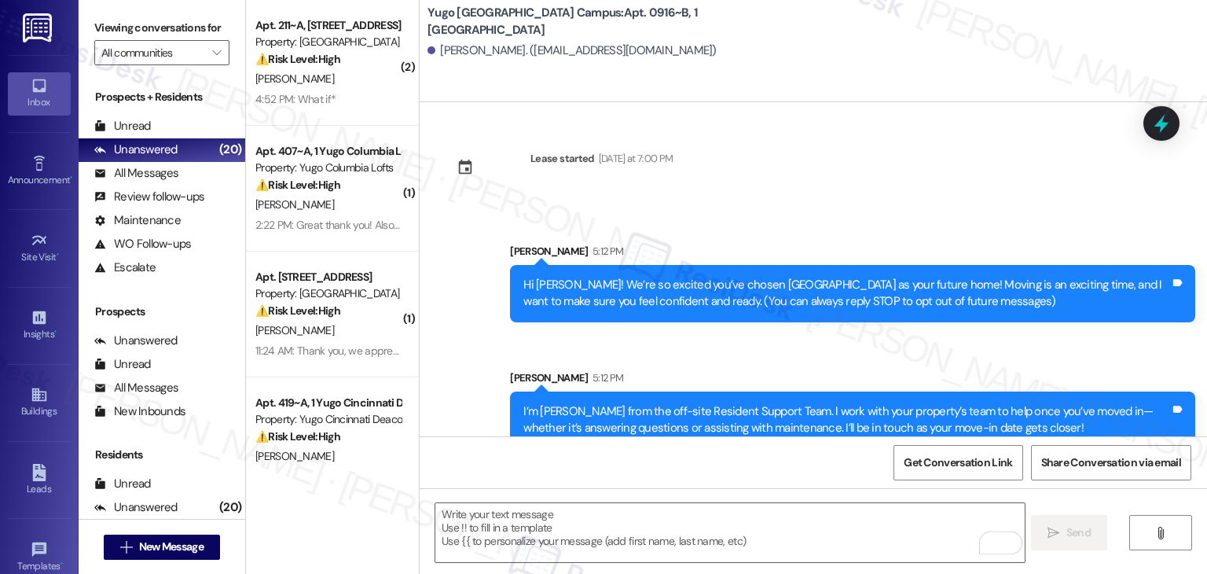
click at [641, 353] on div "Sent via SMS [PERSON_NAME] 5:12 PM Hi [PERSON_NAME]! We’re so excited you’ve ch…" at bounding box center [814, 334] width 788 height 253
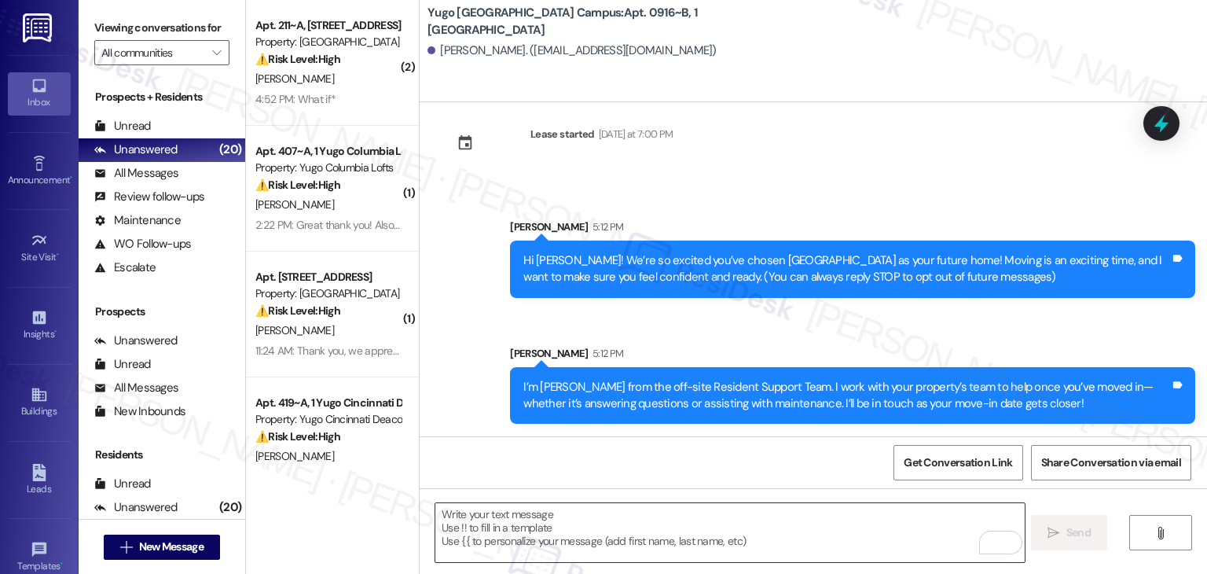
click at [689, 542] on textarea "To enrich screen reader interactions, please activate Accessibility in Grammarl…" at bounding box center [729, 532] width 589 height 59
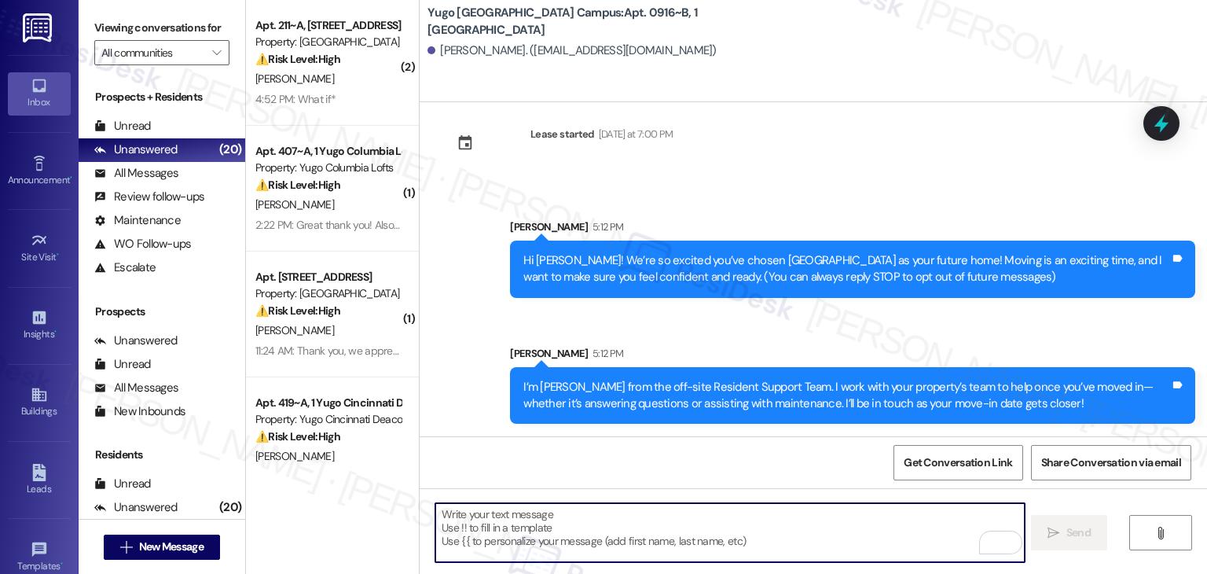
paste textarea "Our team is so excited to see you in just a few short days! If you have not com…"
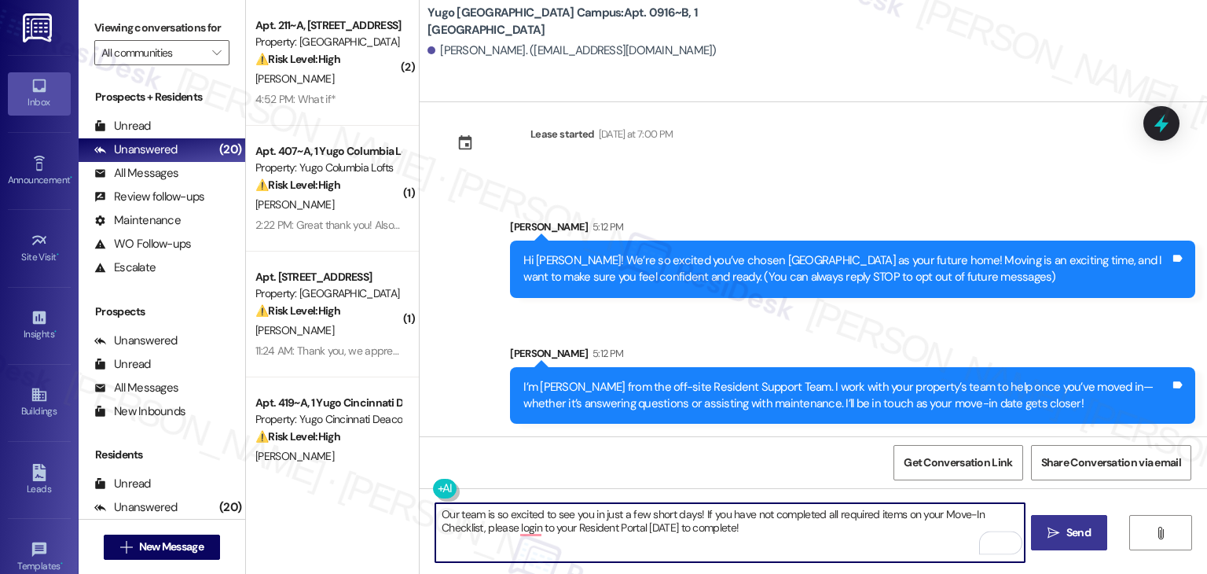
type textarea "Our team is so excited to see you in just a few short days! If you have not com…"
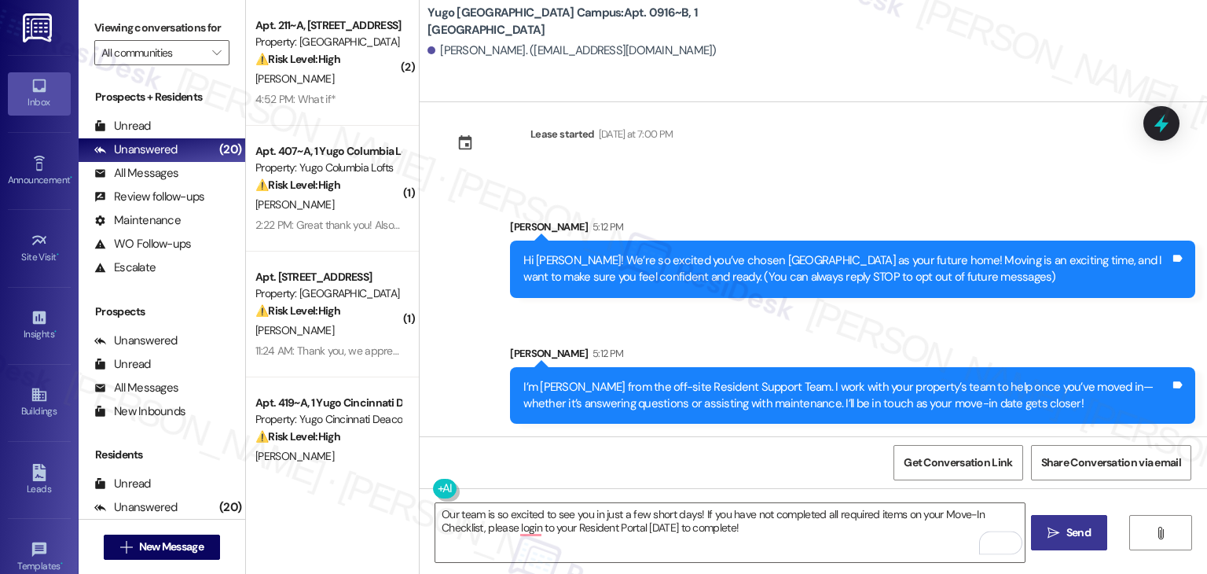
click at [1082, 533] on span "Send" at bounding box center [1079, 532] width 24 height 17
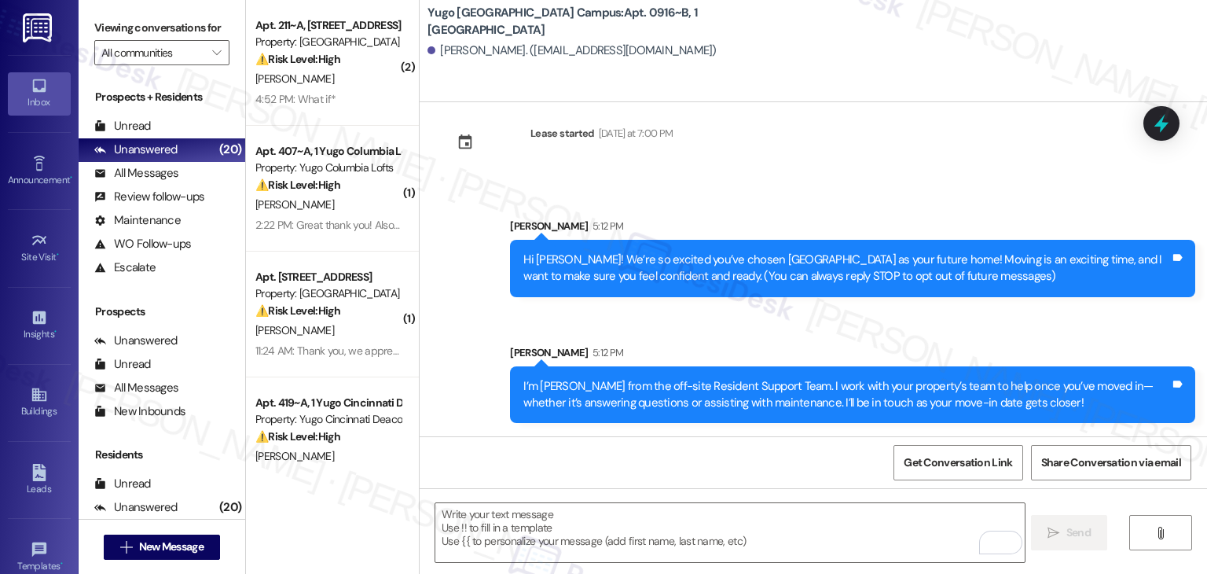
scroll to position [151, 0]
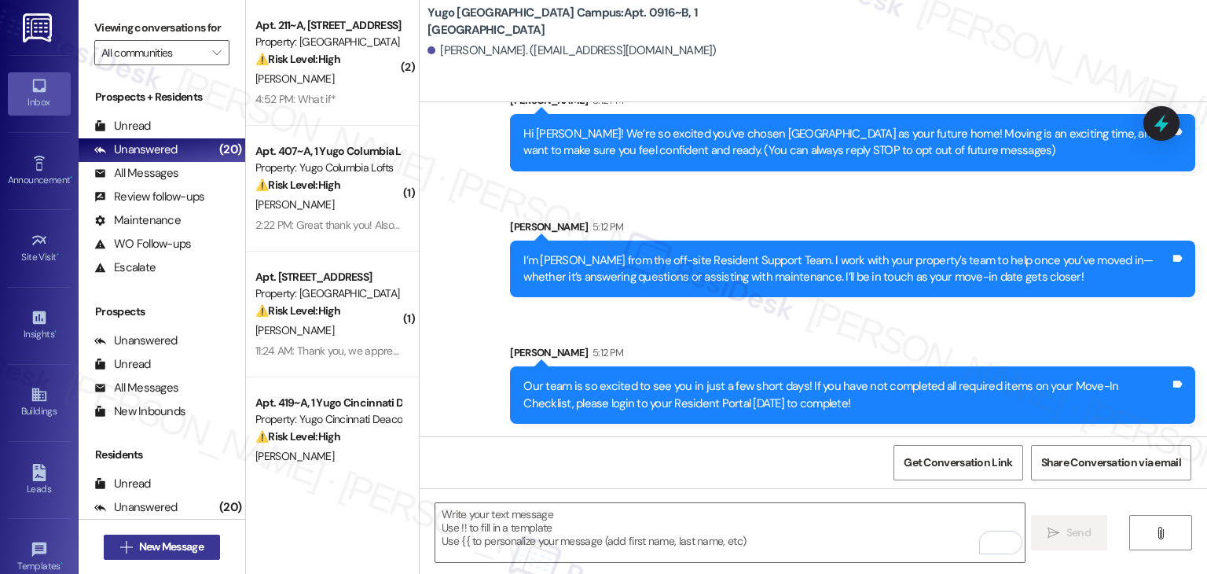
click at [197, 548] on span "New Message" at bounding box center [171, 546] width 64 height 17
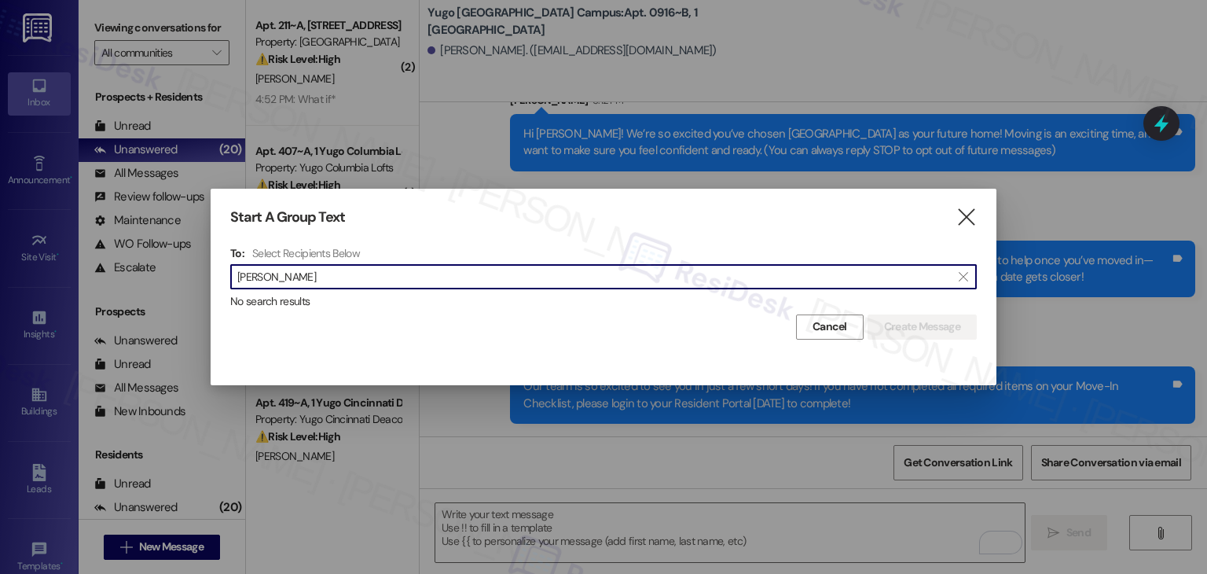
click at [275, 279] on input "[PERSON_NAME]" at bounding box center [594, 277] width 714 height 22
click at [274, 276] on input "[PERSON_NAME]" at bounding box center [594, 277] width 714 height 22
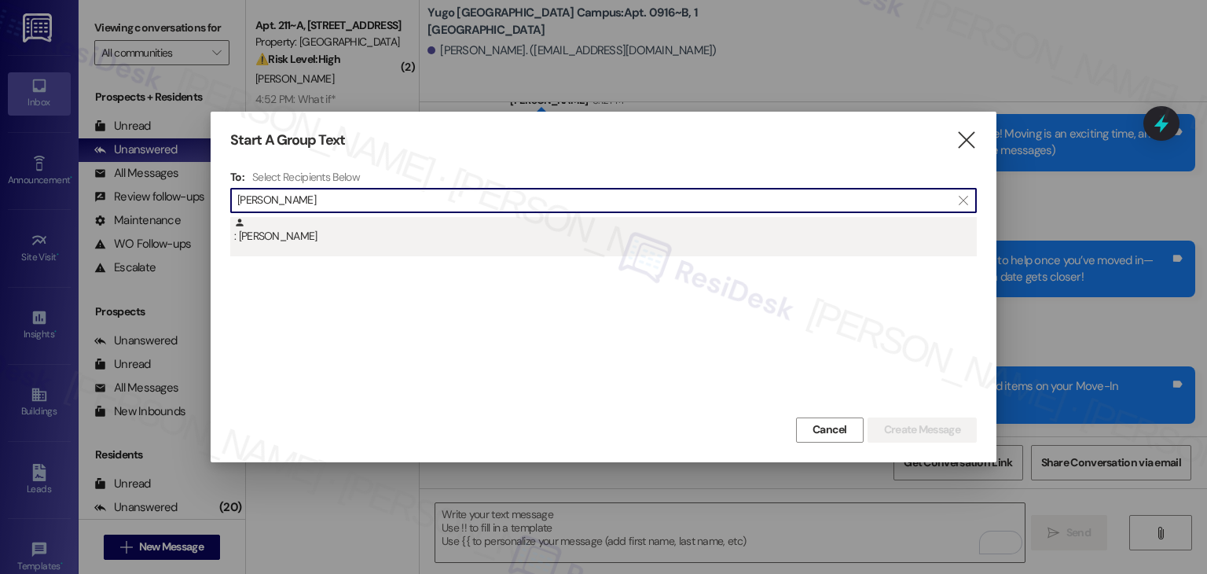
type input "[PERSON_NAME]"
click at [312, 249] on div ": [PERSON_NAME]" at bounding box center [603, 236] width 747 height 39
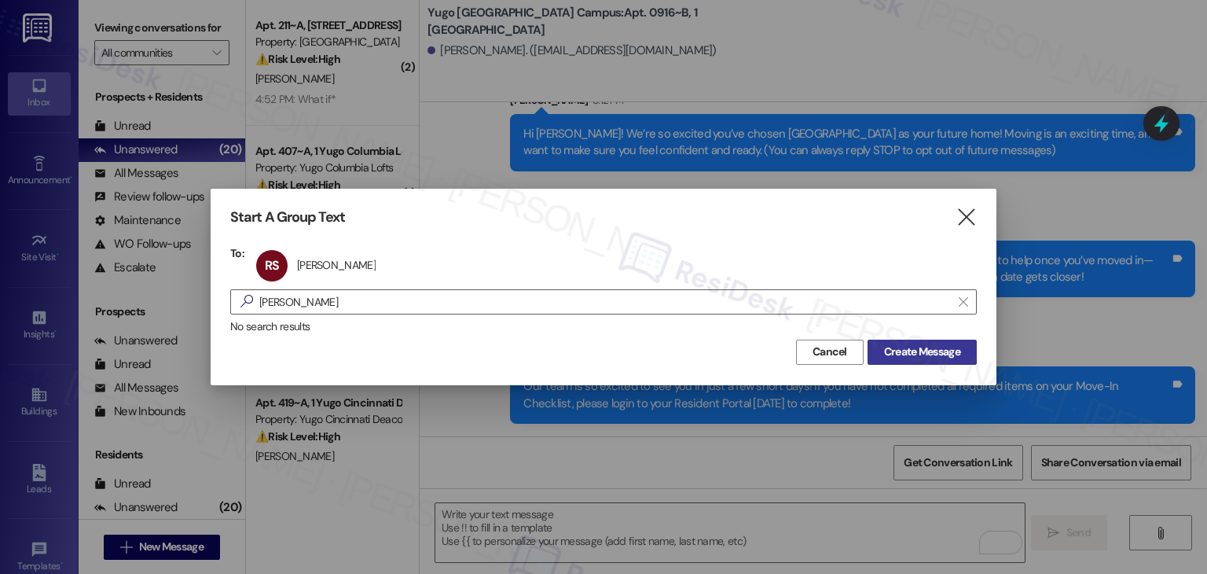
click at [918, 353] on span "Create Message" at bounding box center [922, 352] width 76 height 17
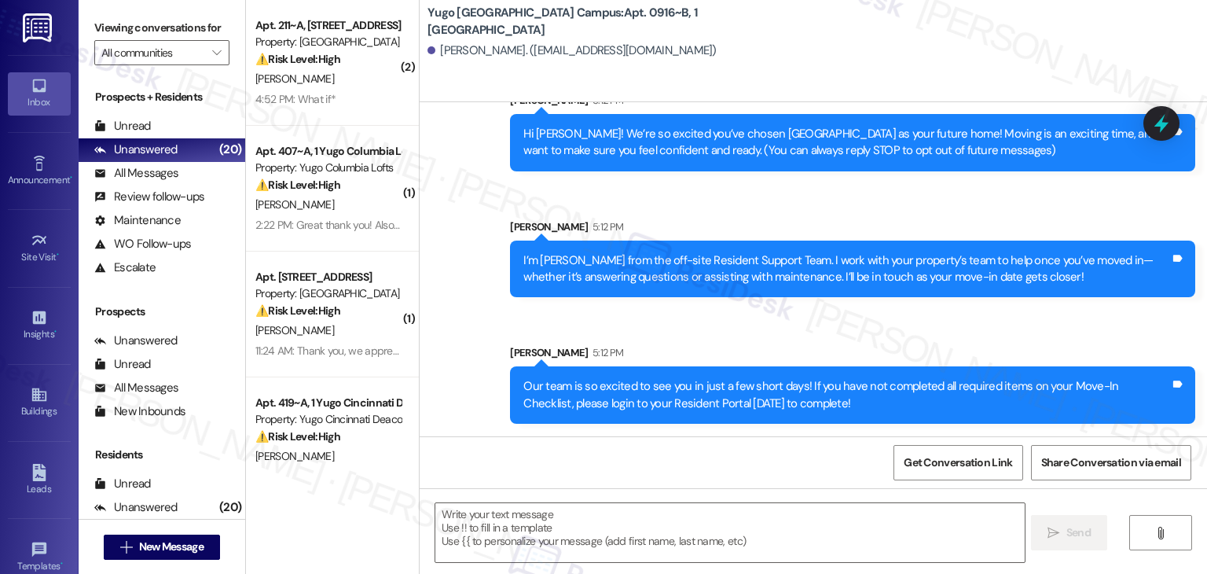
type textarea "Fetching suggested responses. Please feel free to read through the conversation…"
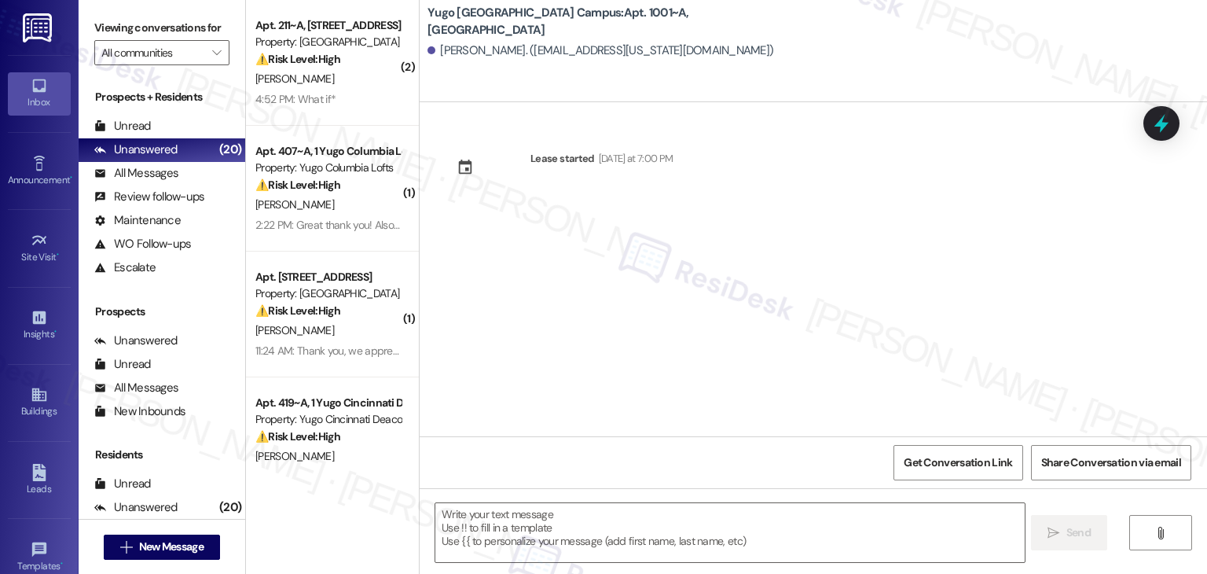
type textarea "Fetching suggested responses. Please feel free to read through the conversation…"
click at [642, 267] on div "Lease started [DATE] at 7:00 PM" at bounding box center [814, 269] width 788 height 334
click at [654, 522] on textarea at bounding box center [729, 532] width 589 height 59
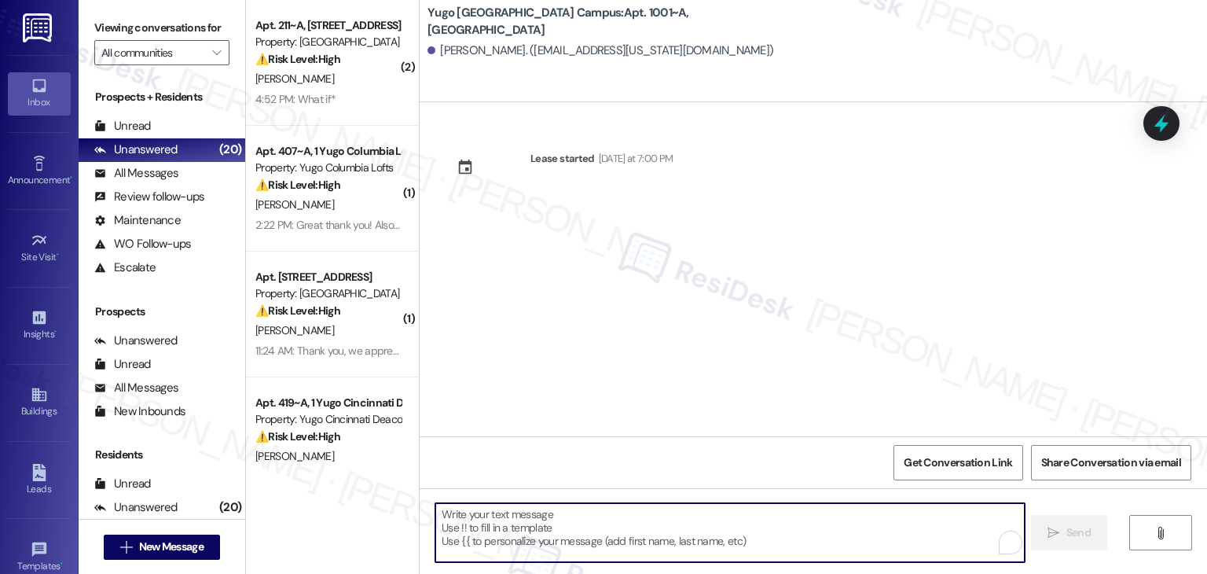
paste textarea "Hi {{first_name}}! We’re so excited you’ve chosen {{property}} as your future h…"
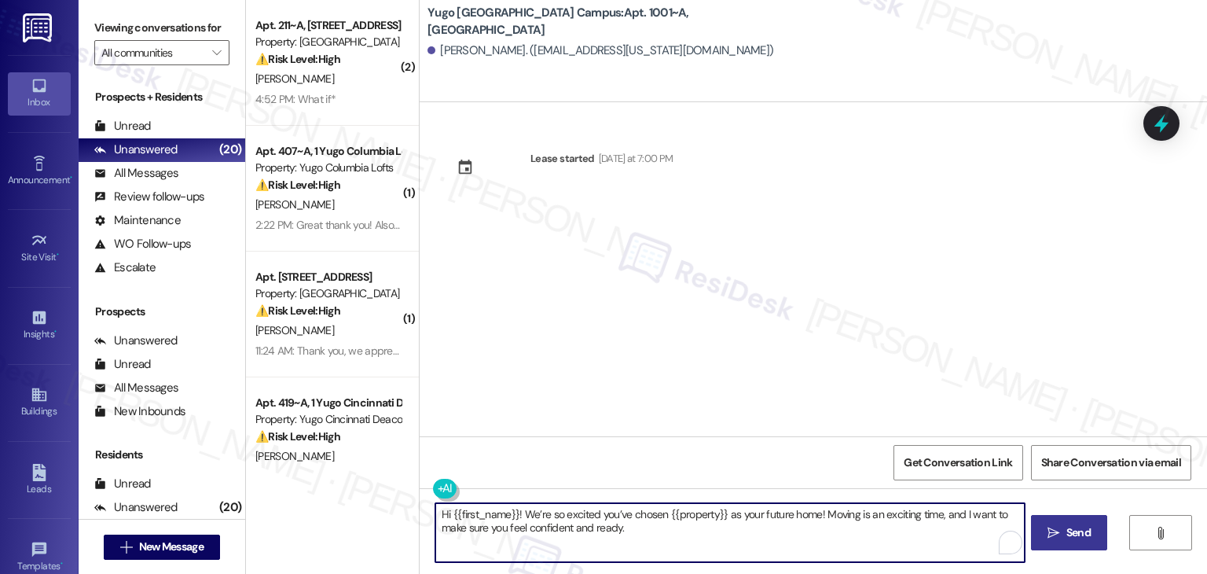
type textarea "Hi {{first_name}}! We’re so excited you’ve chosen {{property}} as your future h…"
click at [1071, 548] on button " Send" at bounding box center [1069, 532] width 76 height 35
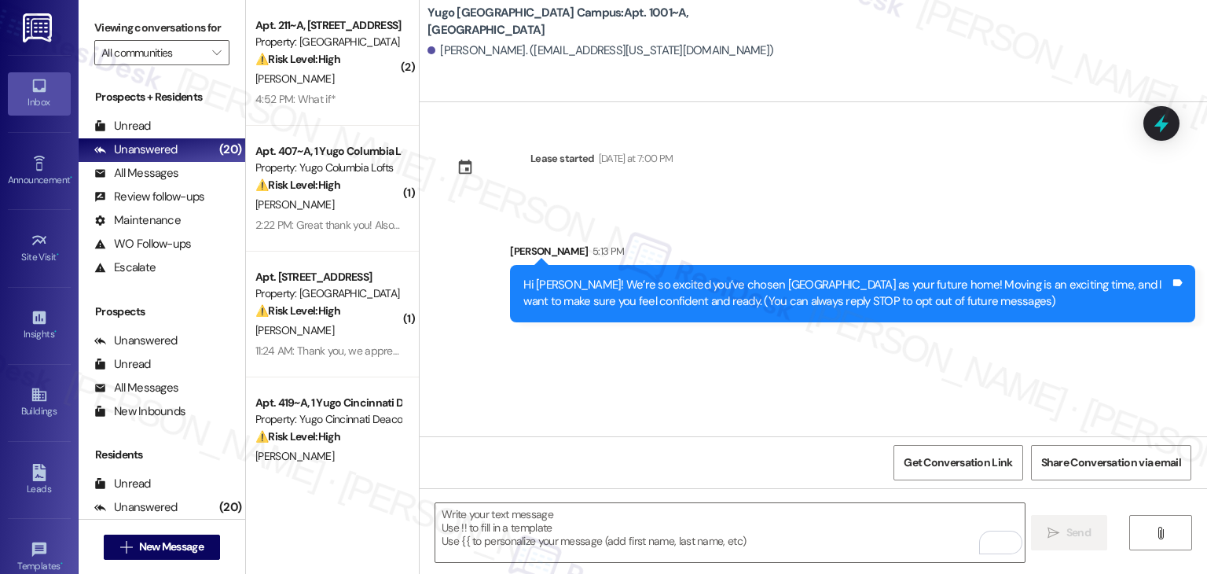
click at [632, 396] on div "Lease started [DATE] at 7:00 PM Sent via SMS [PERSON_NAME] 5:13 PM Hi [PERSON_N…" at bounding box center [814, 269] width 788 height 334
click at [600, 525] on textarea "To enrich screen reader interactions, please activate Accessibility in Grammarl…" at bounding box center [729, 532] width 589 height 59
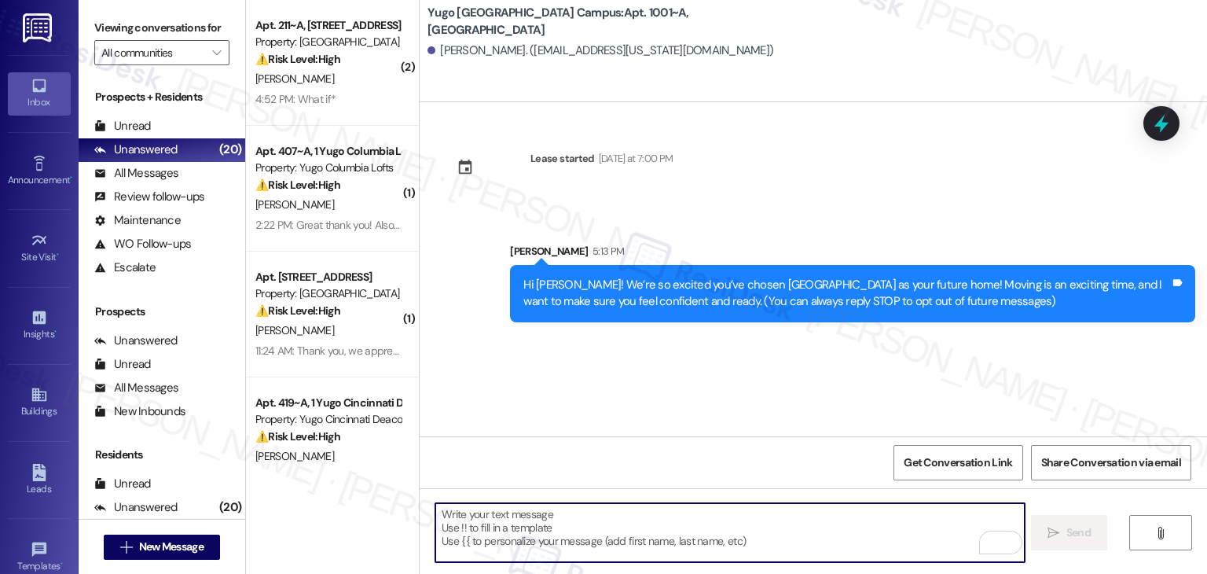
paste textarea "I’m [PERSON_NAME] from the off-site Resident Support Team. I work with your pro…"
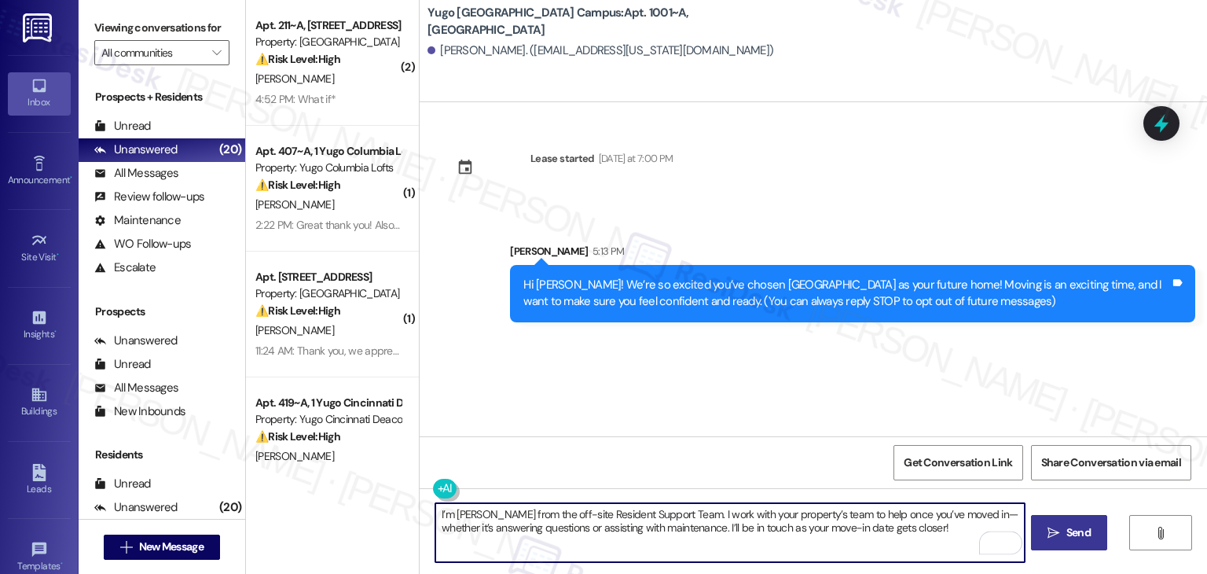
type textarea "I’m [PERSON_NAME] from the off-site Resident Support Team. I work with your pro…"
click at [1078, 534] on span "Send" at bounding box center [1079, 532] width 24 height 17
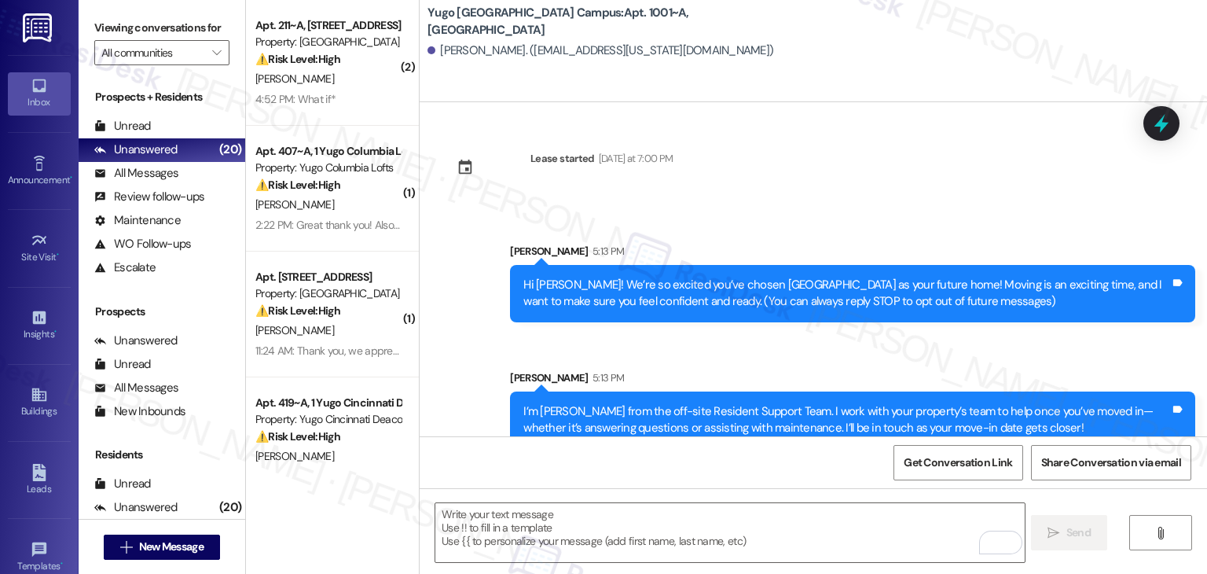
click at [663, 347] on div "Sent via SMS [PERSON_NAME] 5:13 PM Hi [PERSON_NAME]! We’re so excited you’ve ch…" at bounding box center [814, 334] width 788 height 253
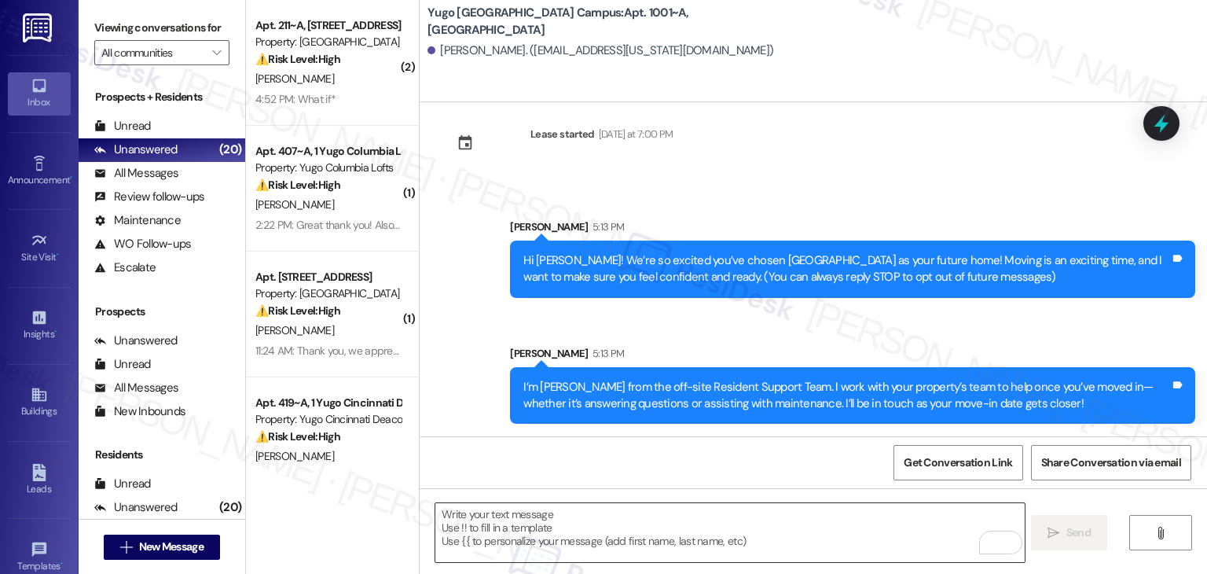
click at [692, 526] on textarea "To enrich screen reader interactions, please activate Accessibility in Grammarl…" at bounding box center [729, 532] width 589 height 59
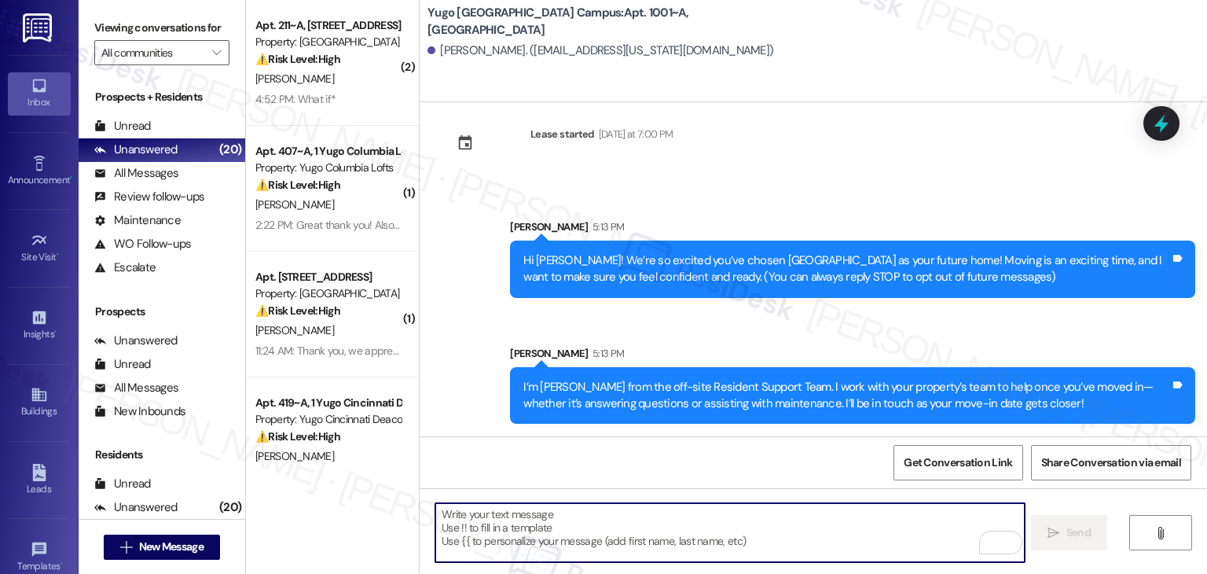
paste textarea "Our team is so excited to see you in just a few short days! If you have not com…"
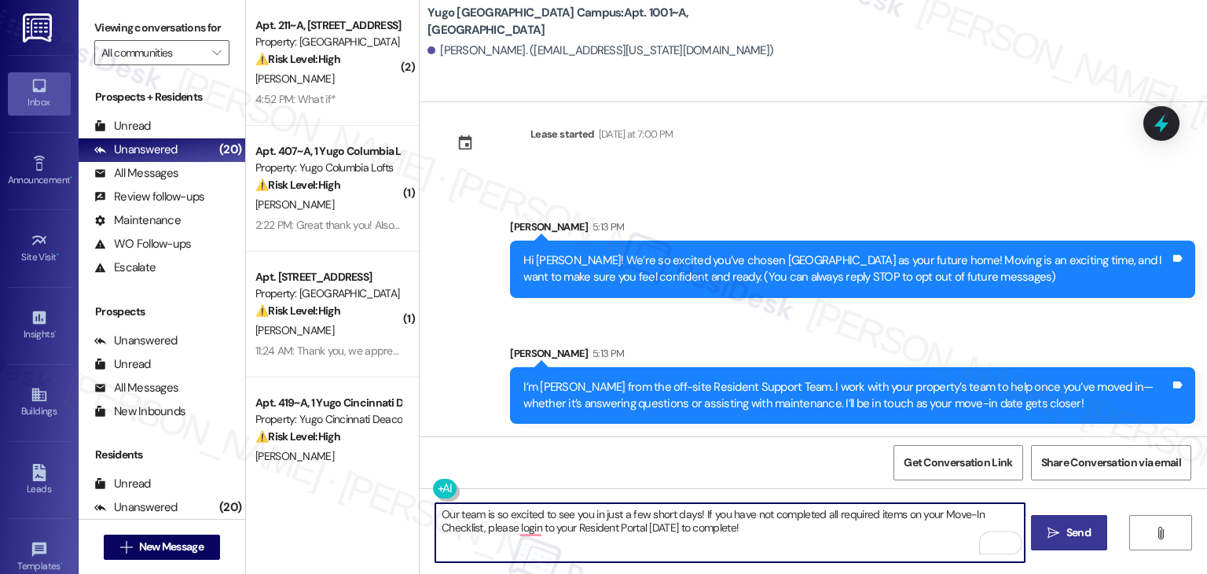
type textarea "Our team is so excited to see you in just a few short days! If you have not com…"
click at [1077, 534] on span "Send" at bounding box center [1079, 532] width 24 height 17
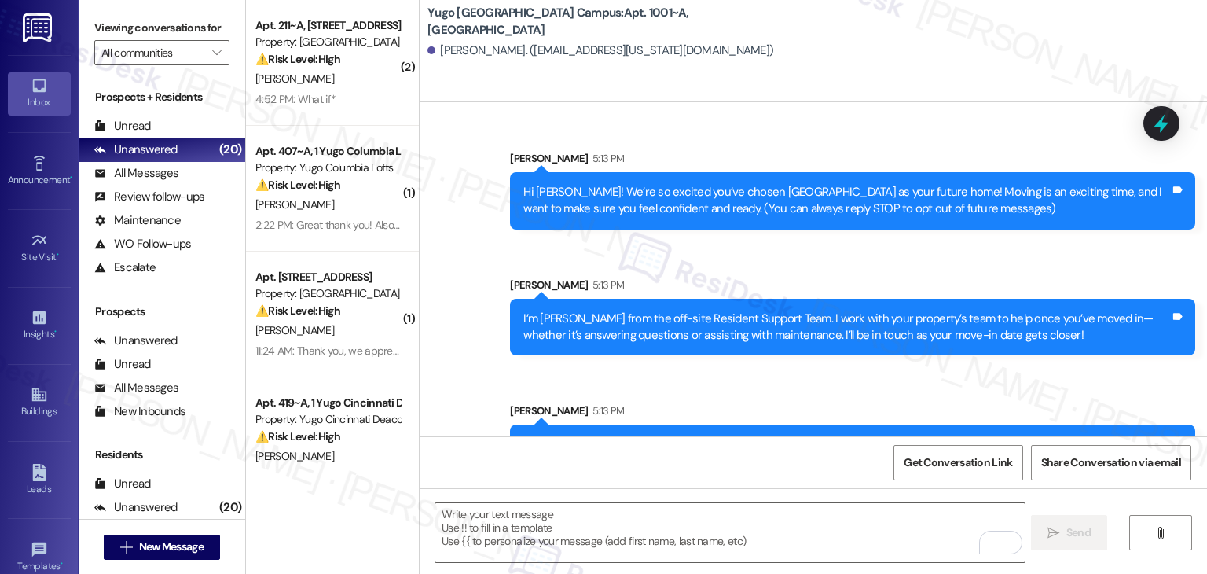
scroll to position [151, 0]
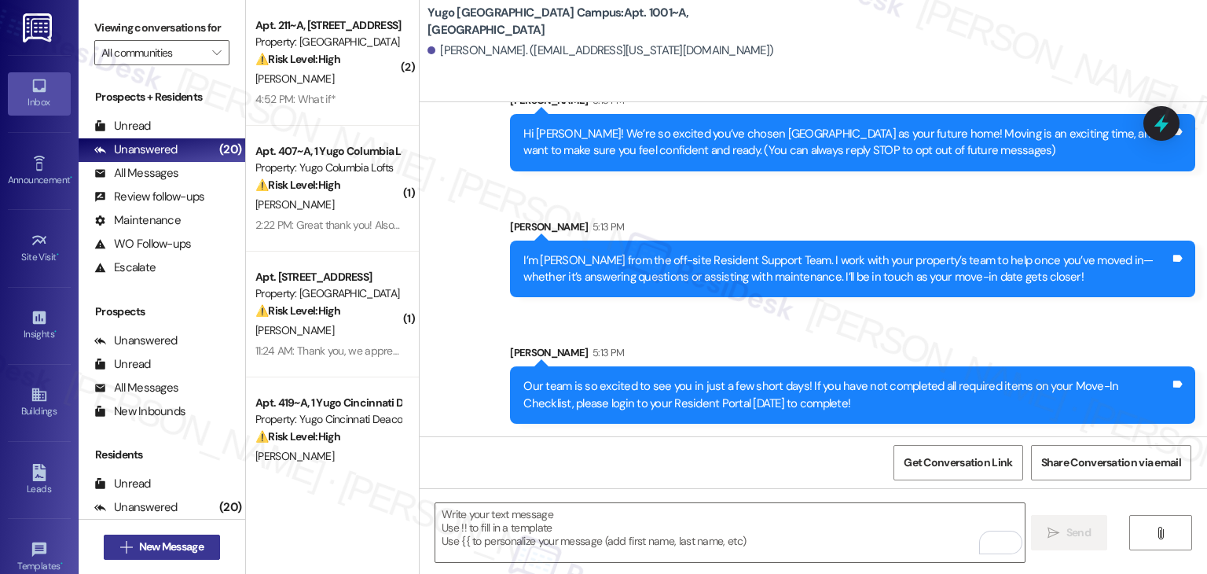
click at [196, 548] on span "New Message" at bounding box center [171, 546] width 64 height 17
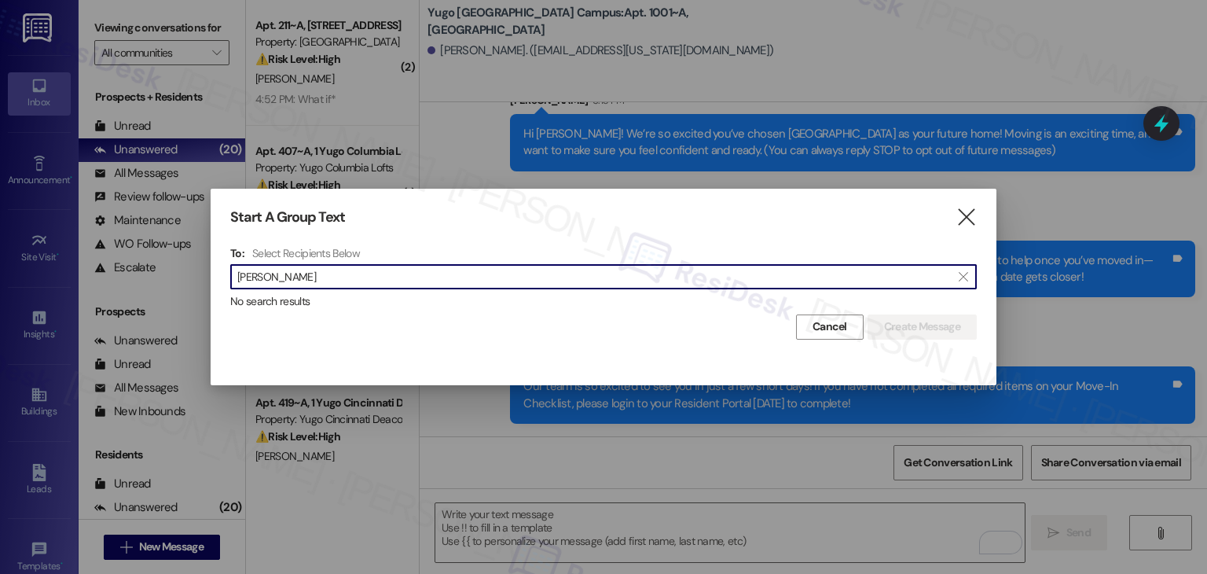
click at [277, 273] on input "[PERSON_NAME]" at bounding box center [594, 277] width 714 height 22
click at [274, 271] on input "[PERSON_NAME]" at bounding box center [594, 277] width 714 height 22
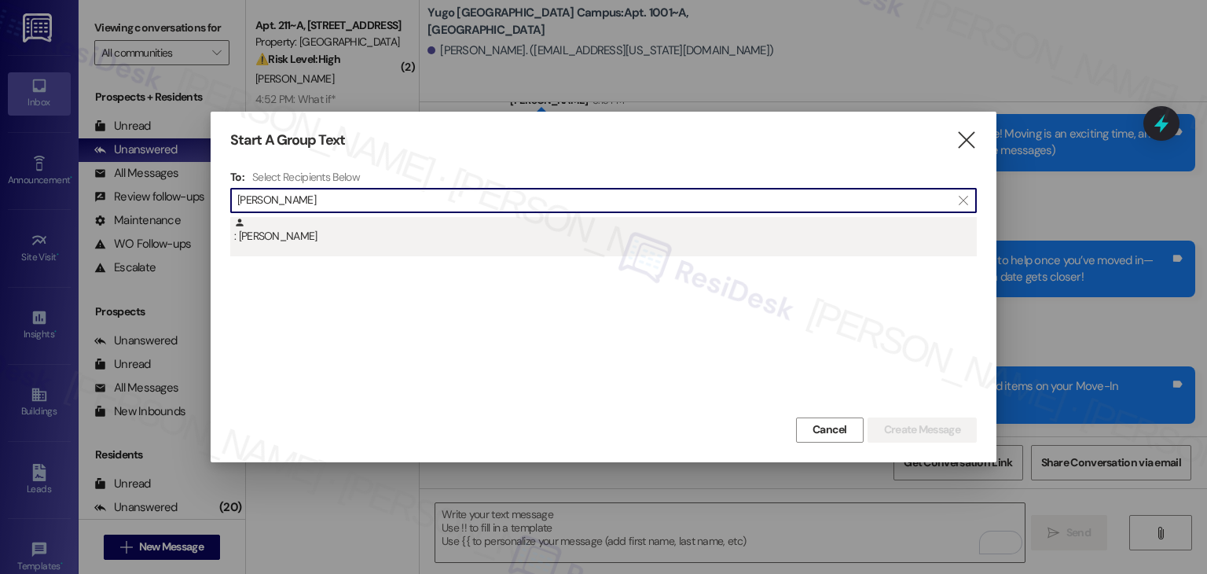
type input "[PERSON_NAME]"
click at [305, 251] on div ": [PERSON_NAME]" at bounding box center [603, 236] width 747 height 39
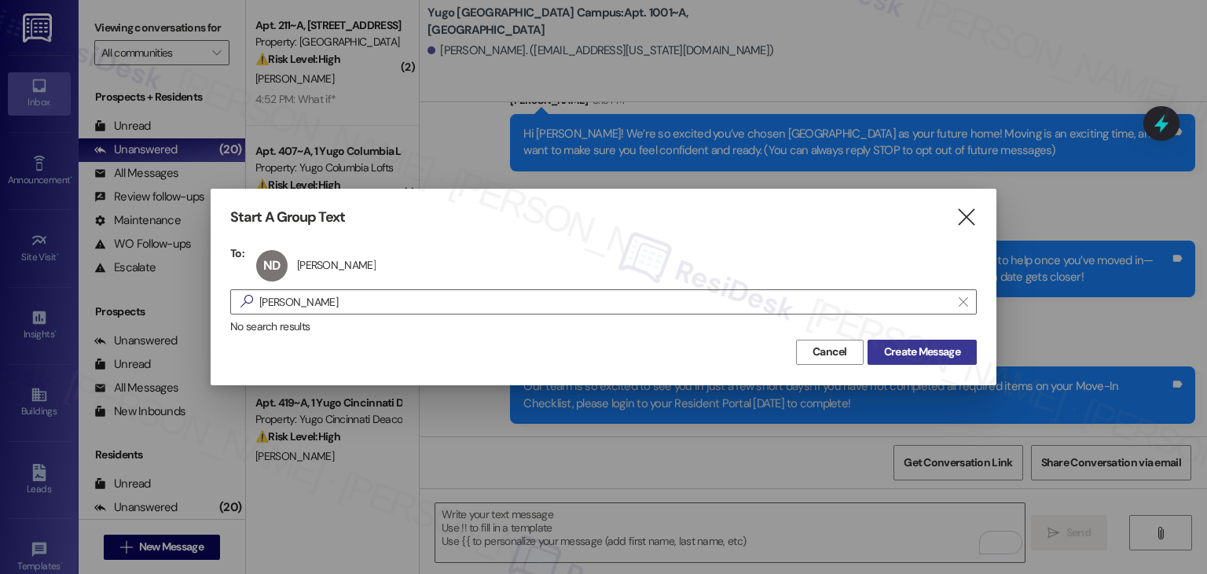
click at [913, 352] on span "Create Message" at bounding box center [922, 352] width 76 height 17
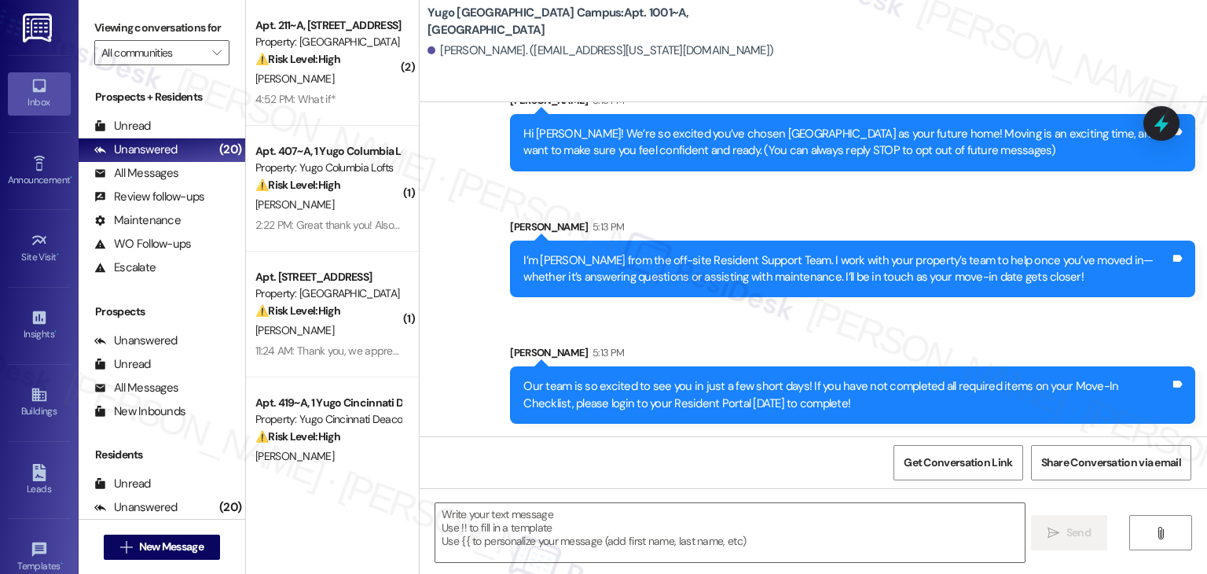
type textarea "Fetching suggested responses. Please feel free to read through the conversation…"
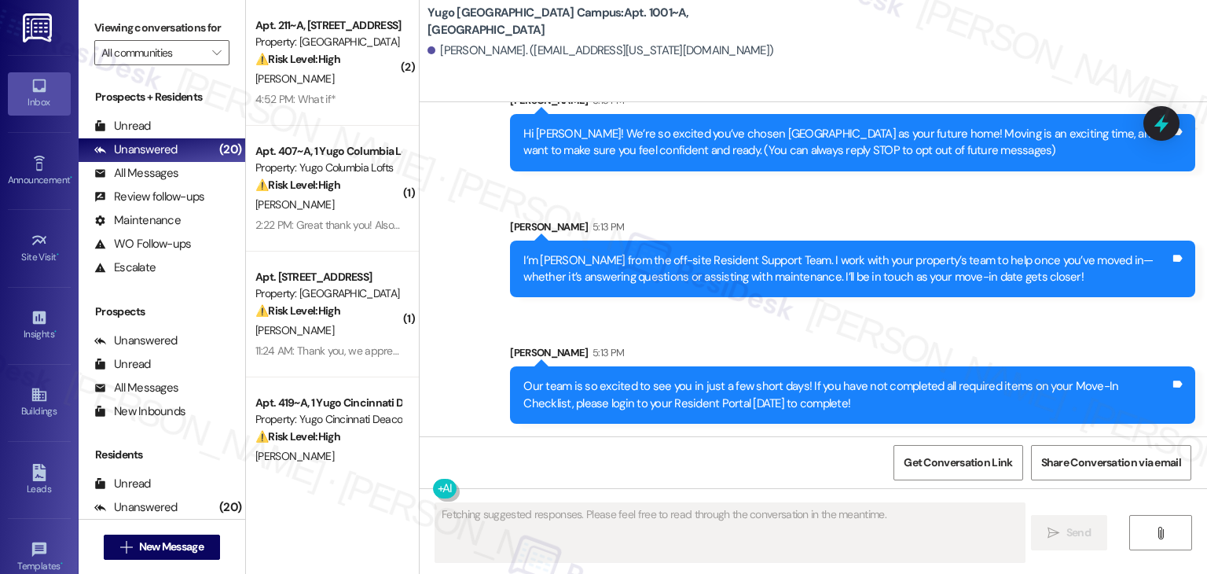
scroll to position [0, 0]
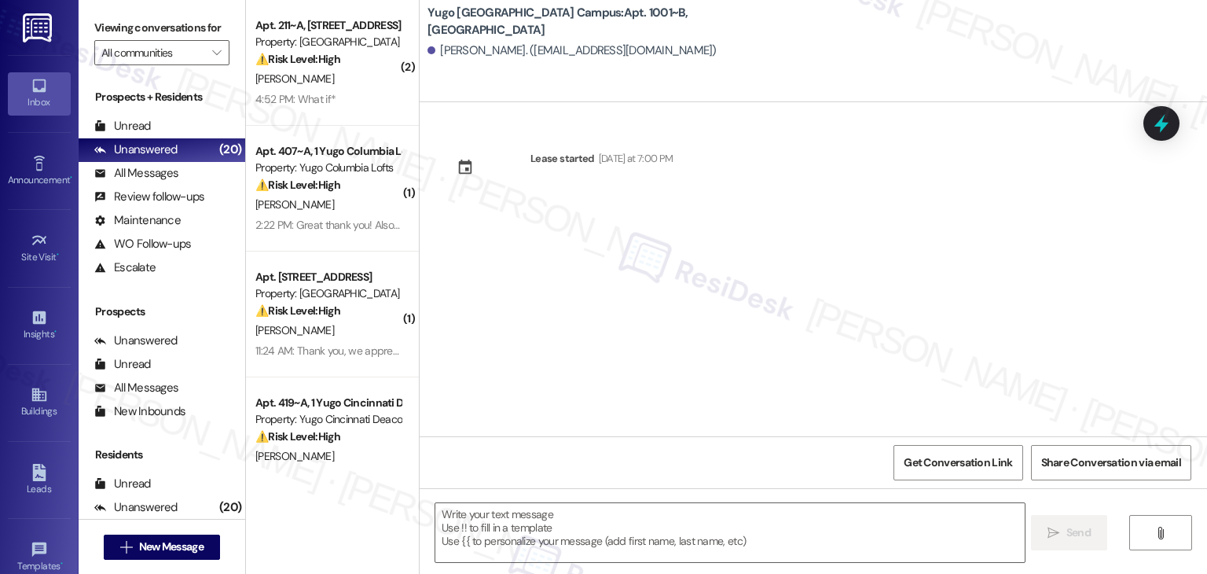
click at [608, 263] on div "Lease started [DATE] at 7:00 PM" at bounding box center [814, 269] width 788 height 334
click at [700, 526] on textarea at bounding box center [729, 532] width 589 height 59
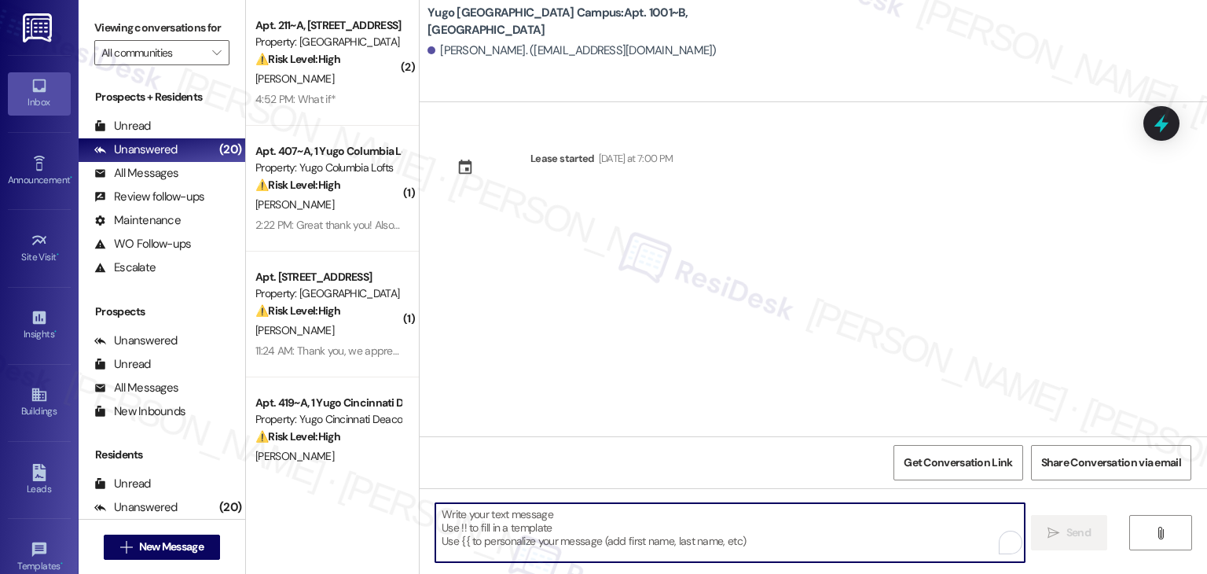
paste textarea "Hi {{first_name}}! We’re so excited you’ve chosen {{property}} as your future h…"
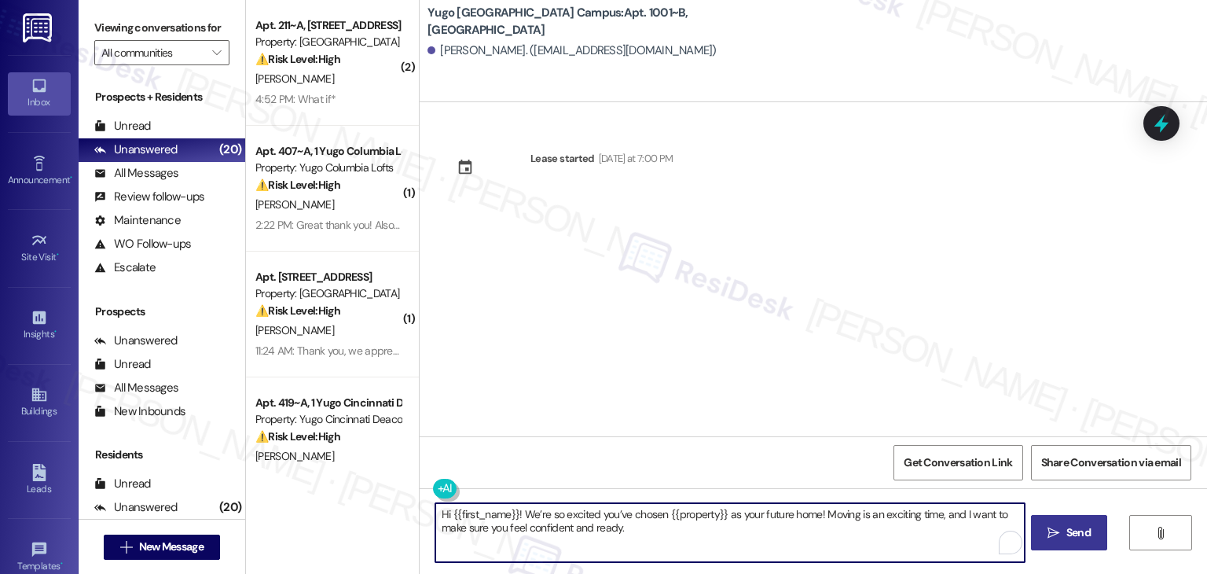
type textarea "Hi {{first_name}}! We’re so excited you’ve chosen {{property}} as your future h…"
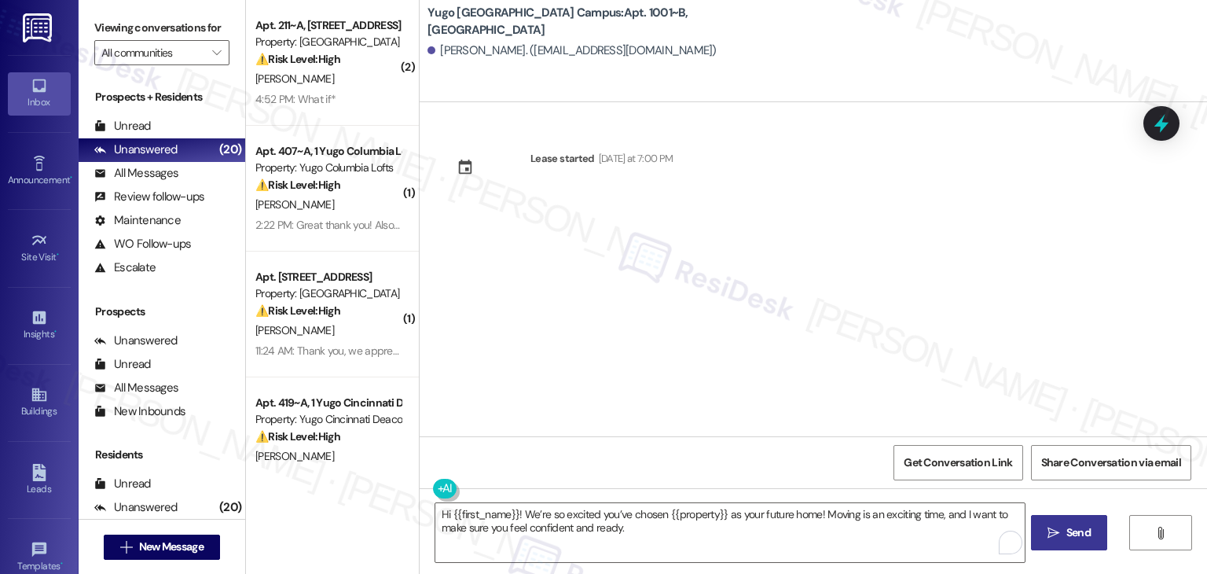
click at [1053, 531] on icon "" at bounding box center [1054, 533] width 12 height 13
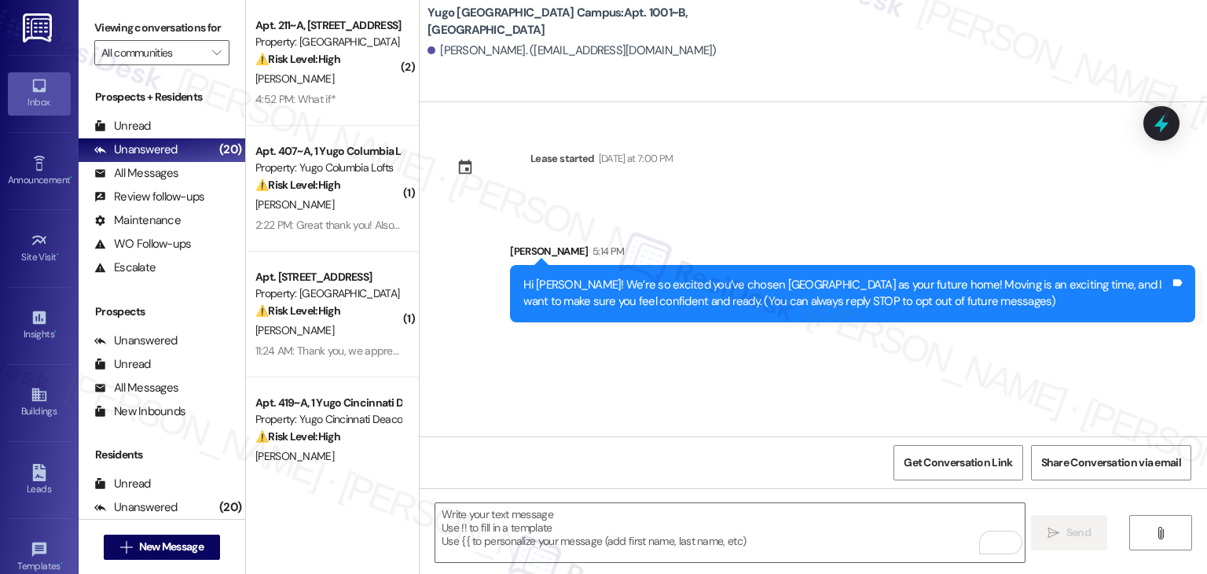
click at [737, 417] on div "Lease started [DATE] at 7:00 PM Sent via SMS [PERSON_NAME] 5:14 PM Hi [PERSON_N…" at bounding box center [814, 269] width 788 height 334
click at [601, 370] on div "Lease started [DATE] at 7:00 PM Sent via SMS [PERSON_NAME] 5:14 PM Hi [PERSON_N…" at bounding box center [814, 269] width 788 height 334
click at [648, 519] on textarea "To enrich screen reader interactions, please activate Accessibility in Grammarl…" at bounding box center [729, 532] width 589 height 59
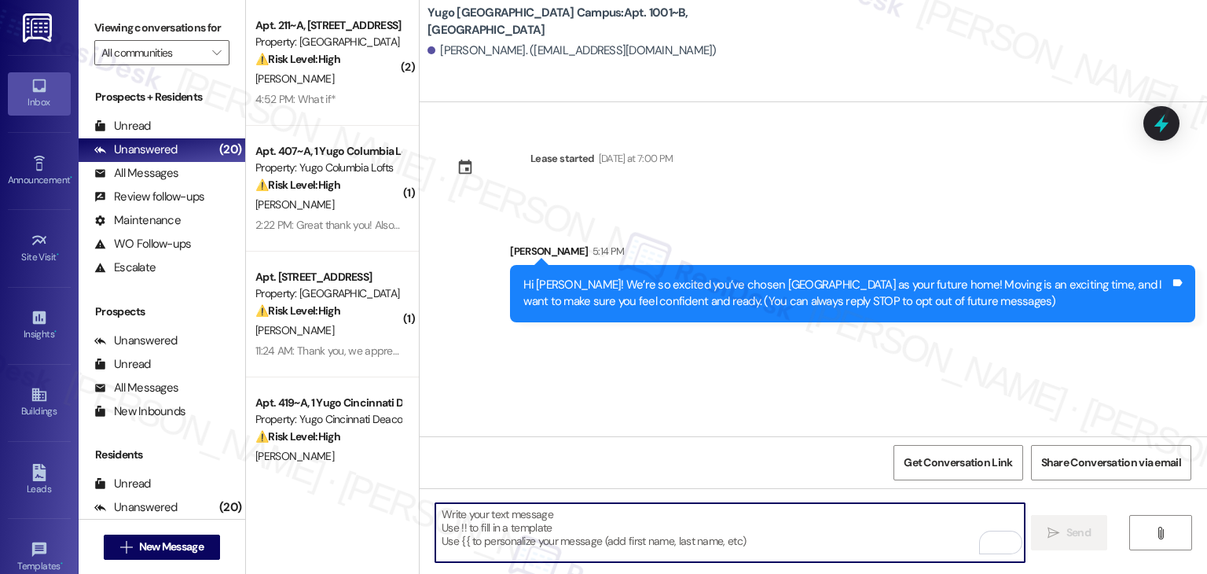
paste textarea "I’m [PERSON_NAME] from the off-site Resident Support Team. I work with your pro…"
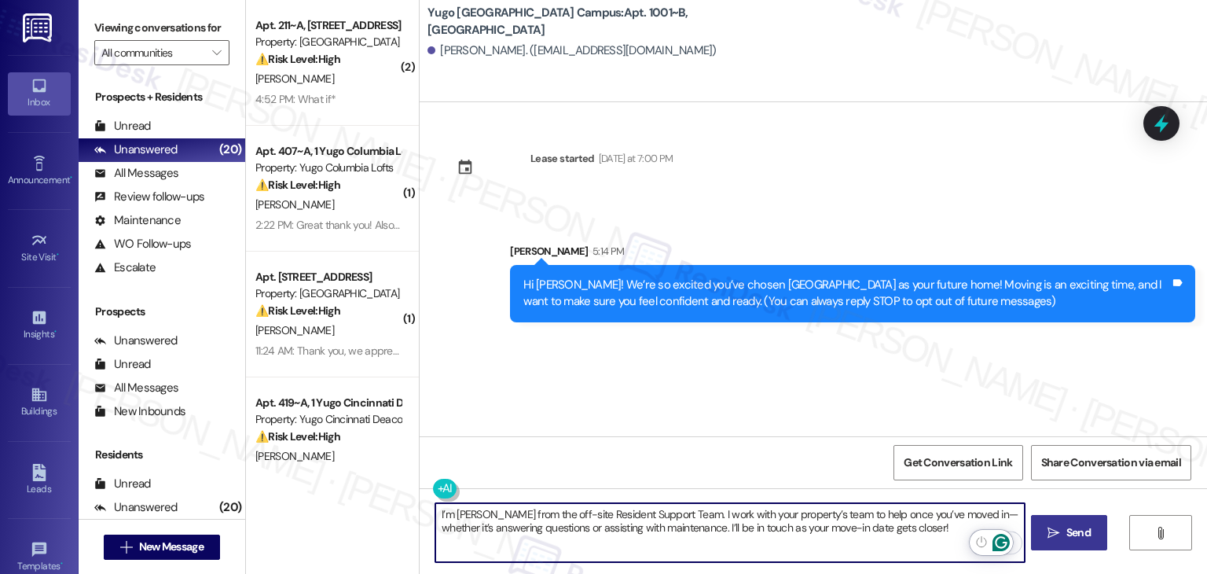
type textarea "I’m [PERSON_NAME] from the off-site Resident Support Team. I work with your pro…"
click at [1065, 546] on button " Send" at bounding box center [1069, 532] width 76 height 35
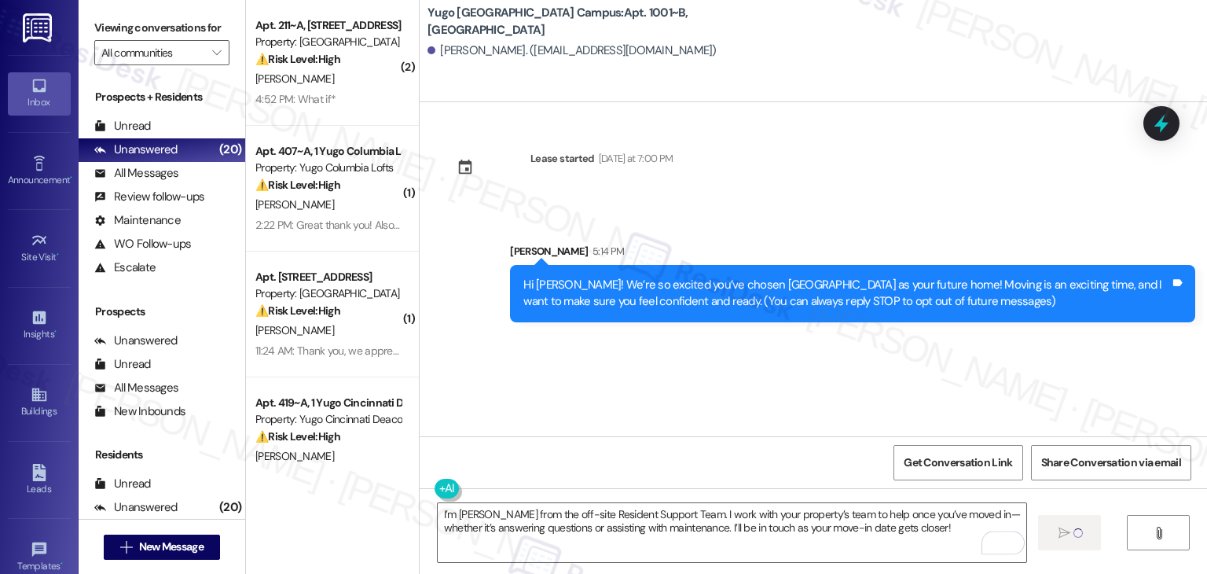
click at [604, 381] on div "Lease started [DATE] at 7:00 PM Sent via SMS [PERSON_NAME] 5:14 PM Hi [PERSON_N…" at bounding box center [814, 269] width 788 height 334
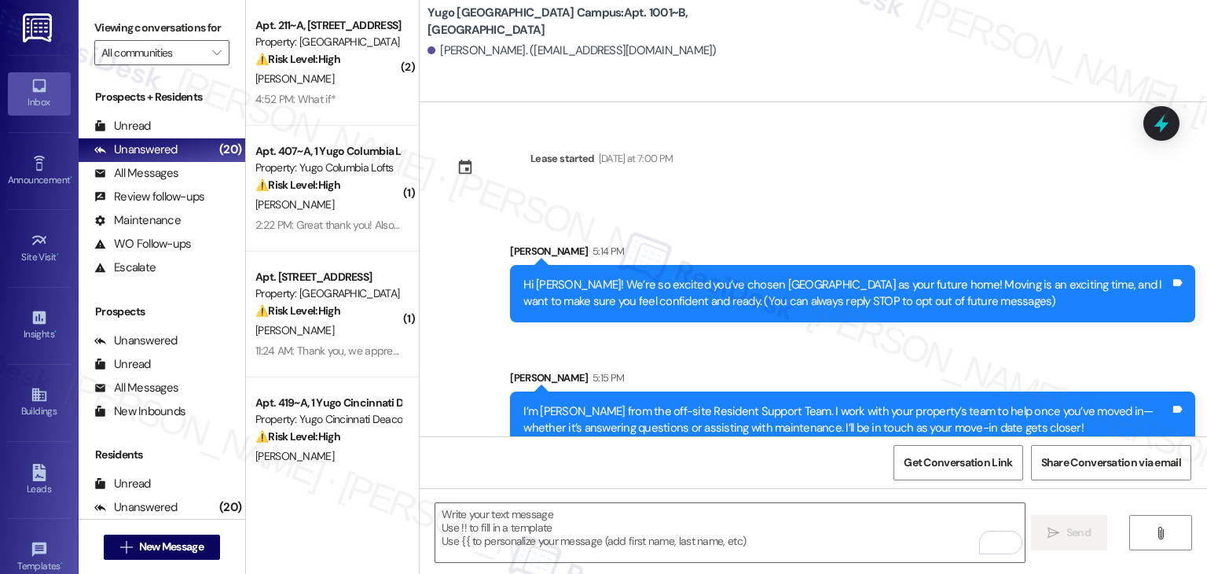
scroll to position [25, 0]
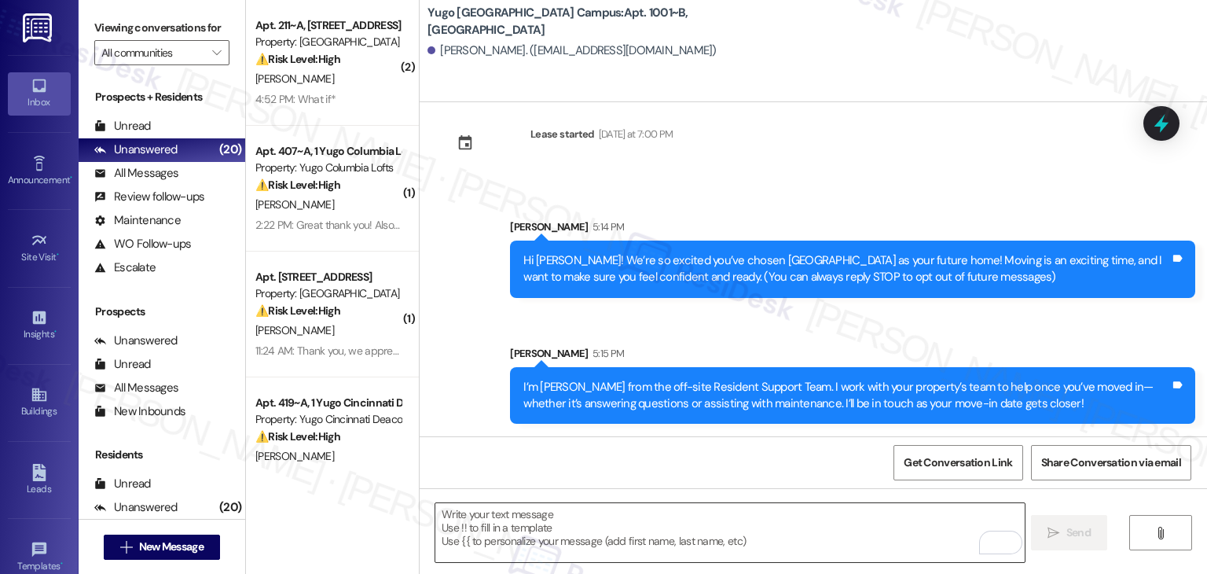
click at [707, 537] on textarea "To enrich screen reader interactions, please activate Accessibility in Grammarl…" at bounding box center [729, 532] width 589 height 59
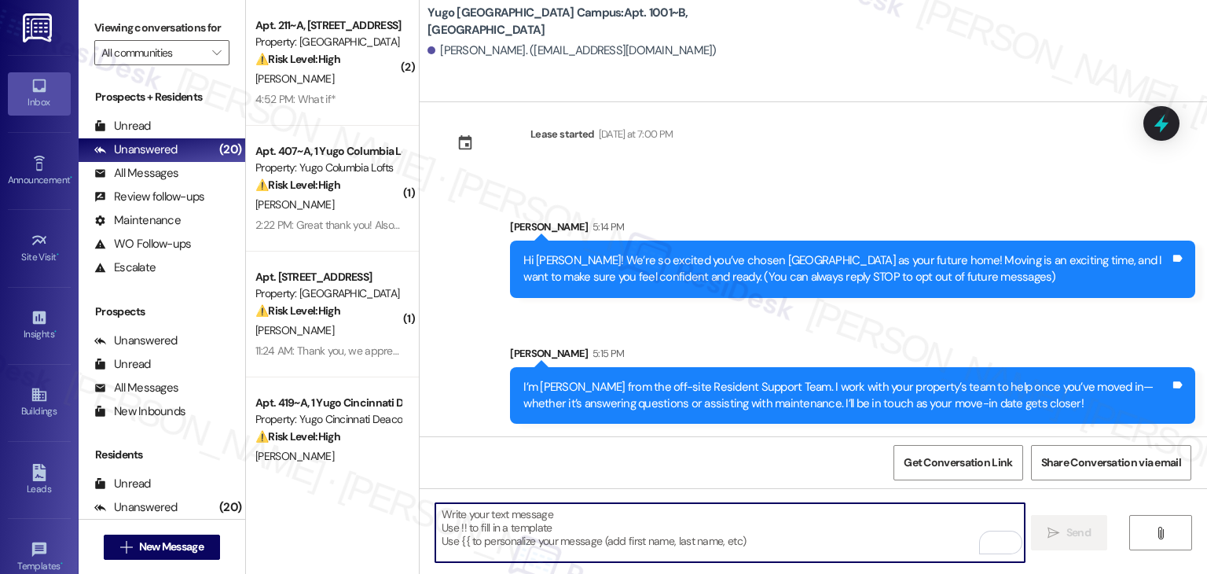
paste textarea "Our team is so excited to see you in just a few short days! If you have not com…"
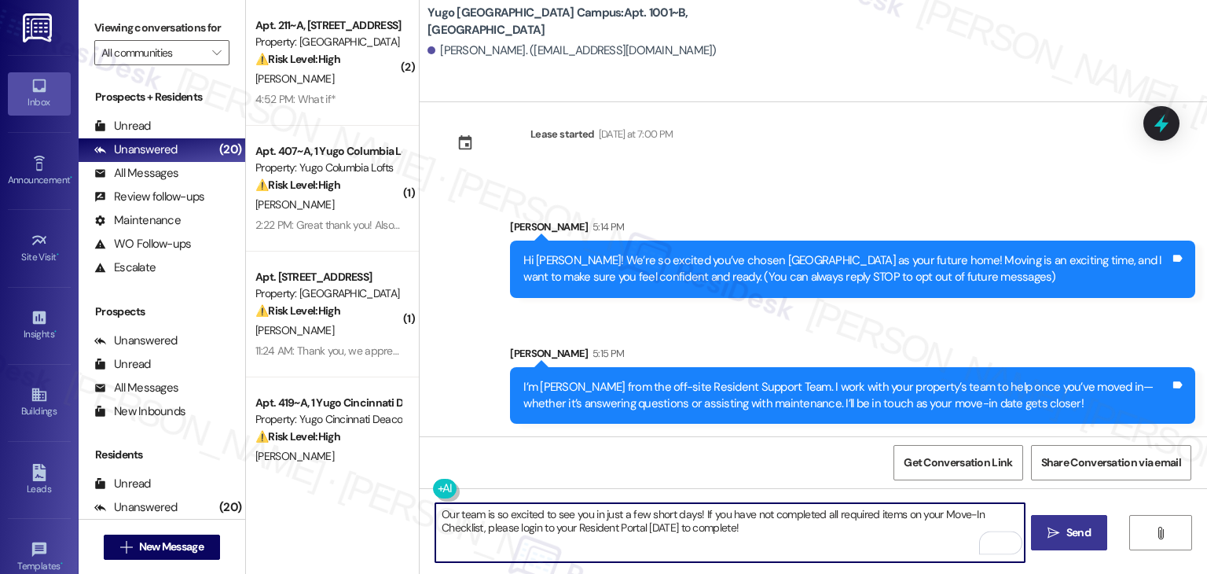
type textarea "Our team is so excited to see you in just a few short days! If you have not com…"
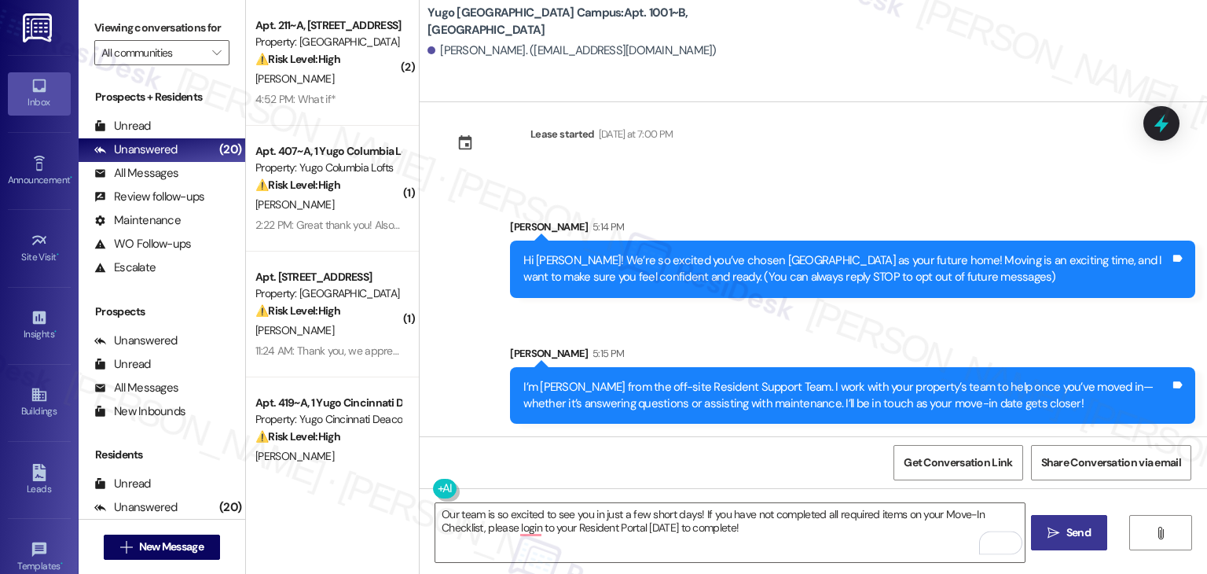
click at [1067, 529] on span "Send" at bounding box center [1079, 532] width 24 height 17
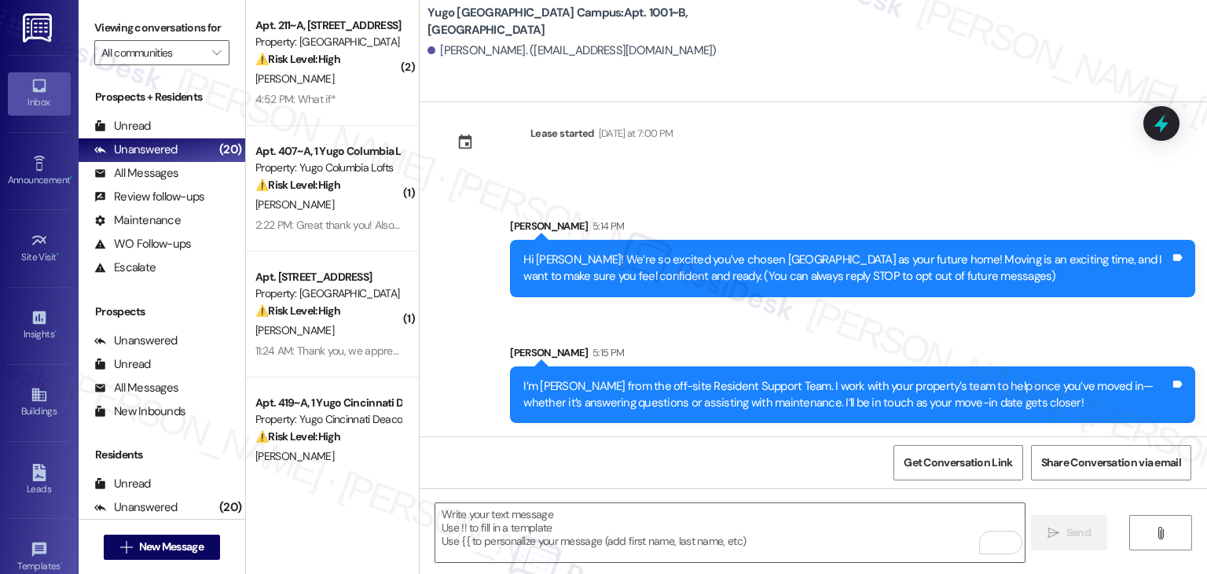
click at [929, 178] on div "Lease started [DATE] at 7:00 PM Sent via SMS [PERSON_NAME] 5:14 PM Hi [PERSON_N…" at bounding box center [814, 269] width 788 height 334
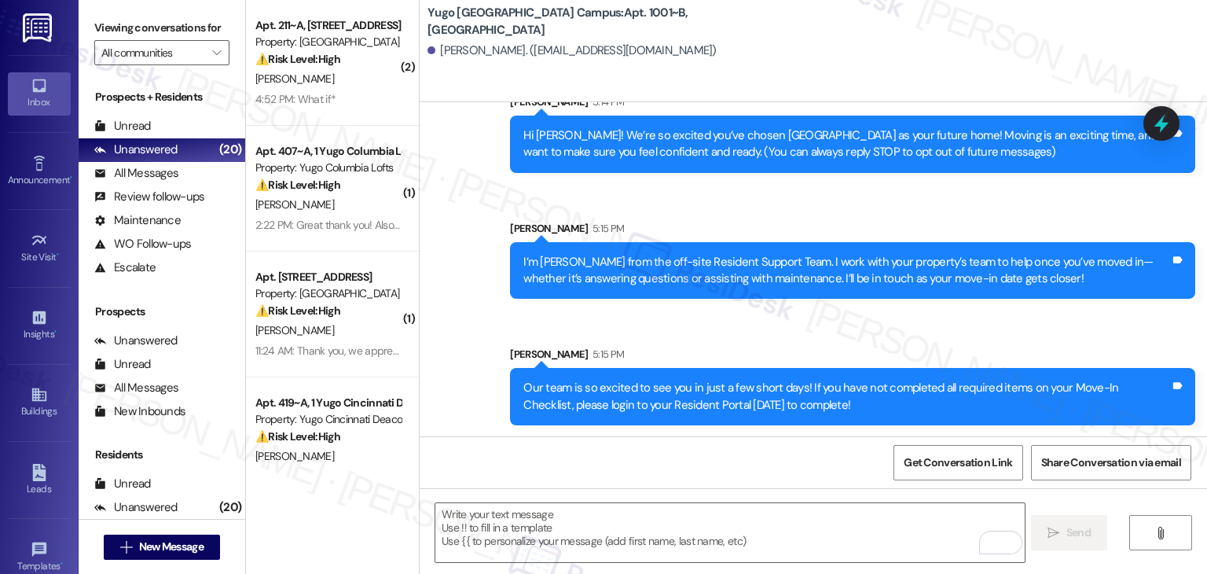
scroll to position [151, 0]
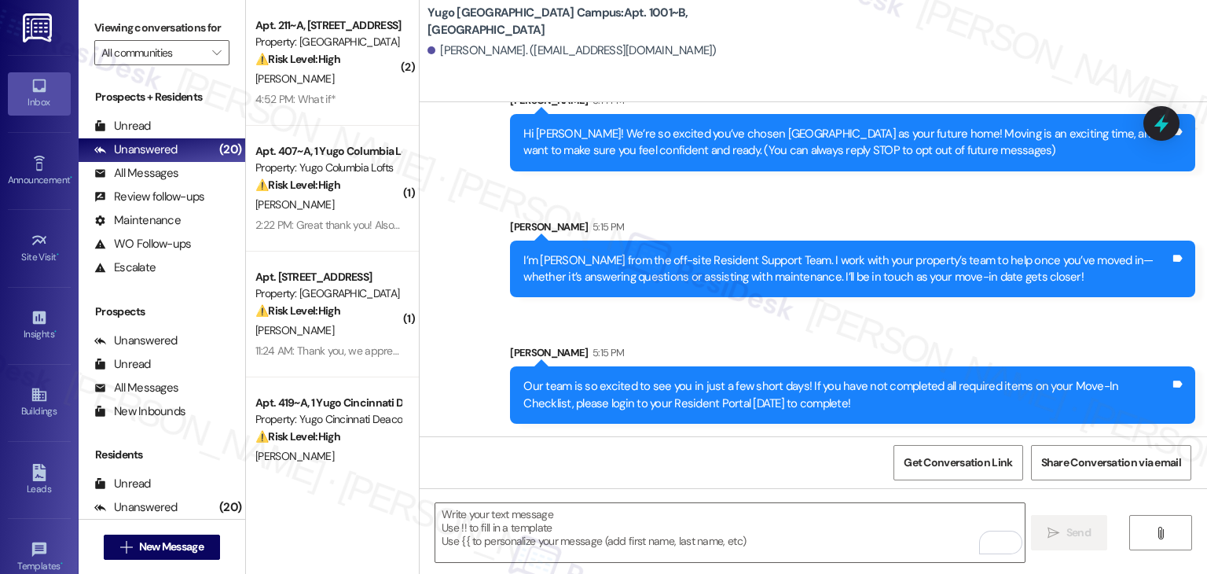
click at [487, 288] on div "Sent via SMS [PERSON_NAME] 5:14 PM Hi [PERSON_NAME]! We’re so excited you’ve ch…" at bounding box center [814, 246] width 788 height 379
click at [487, 287] on div "Sent via SMS [PERSON_NAME] 5:14 PM Hi [PERSON_NAME]! We’re so excited you’ve ch…" at bounding box center [814, 246] width 788 height 379
click at [472, 305] on div "Sent via SMS [PERSON_NAME] 5:14 PM Hi [PERSON_NAME]! We’re so excited you’ve ch…" at bounding box center [814, 246] width 788 height 379
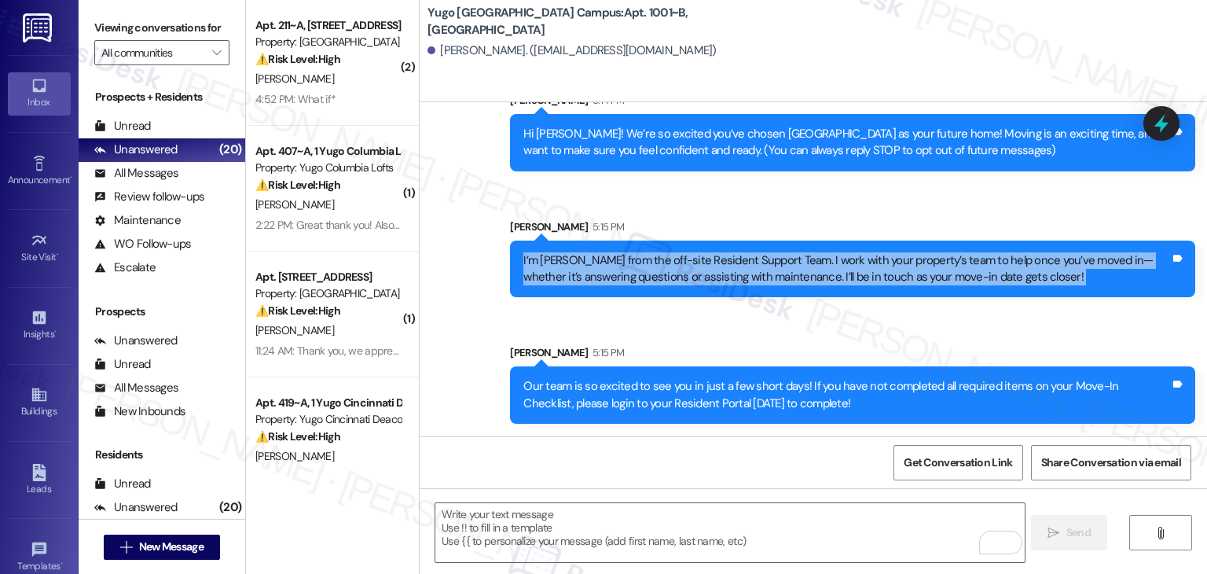
click at [472, 305] on div "Sent via SMS [PERSON_NAME] 5:14 PM Hi [PERSON_NAME]! We’re so excited you’ve ch…" at bounding box center [814, 246] width 788 height 379
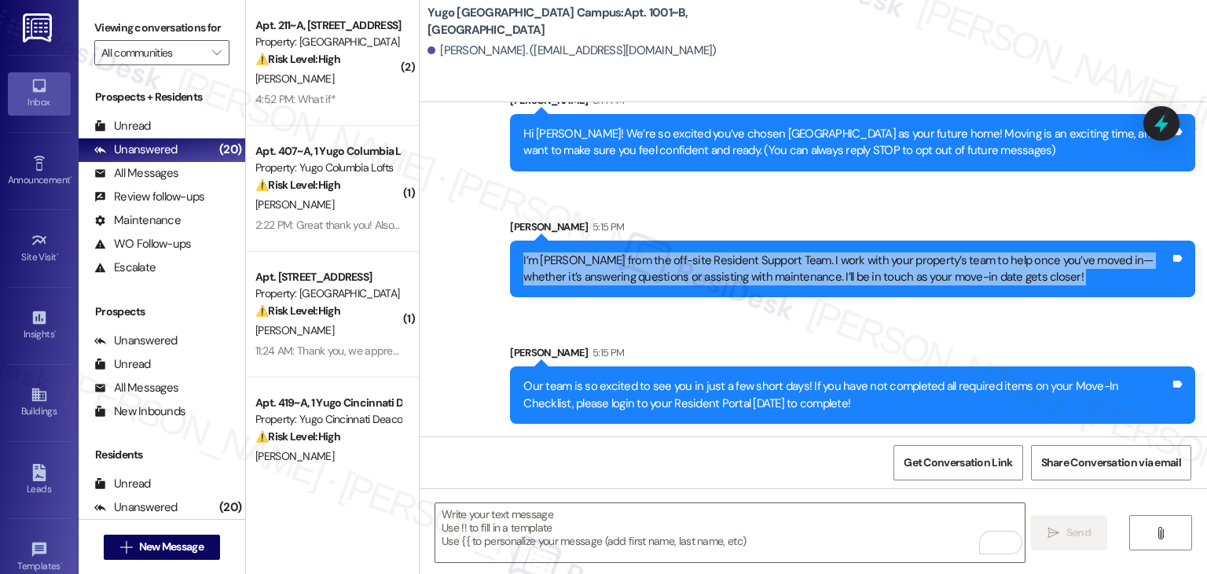
click at [472, 305] on div "Sent via SMS [PERSON_NAME] 5:14 PM Hi [PERSON_NAME]! We’re so excited you’ve ch…" at bounding box center [814, 246] width 788 height 379
